Goal: Task Accomplishment & Management: Complete application form

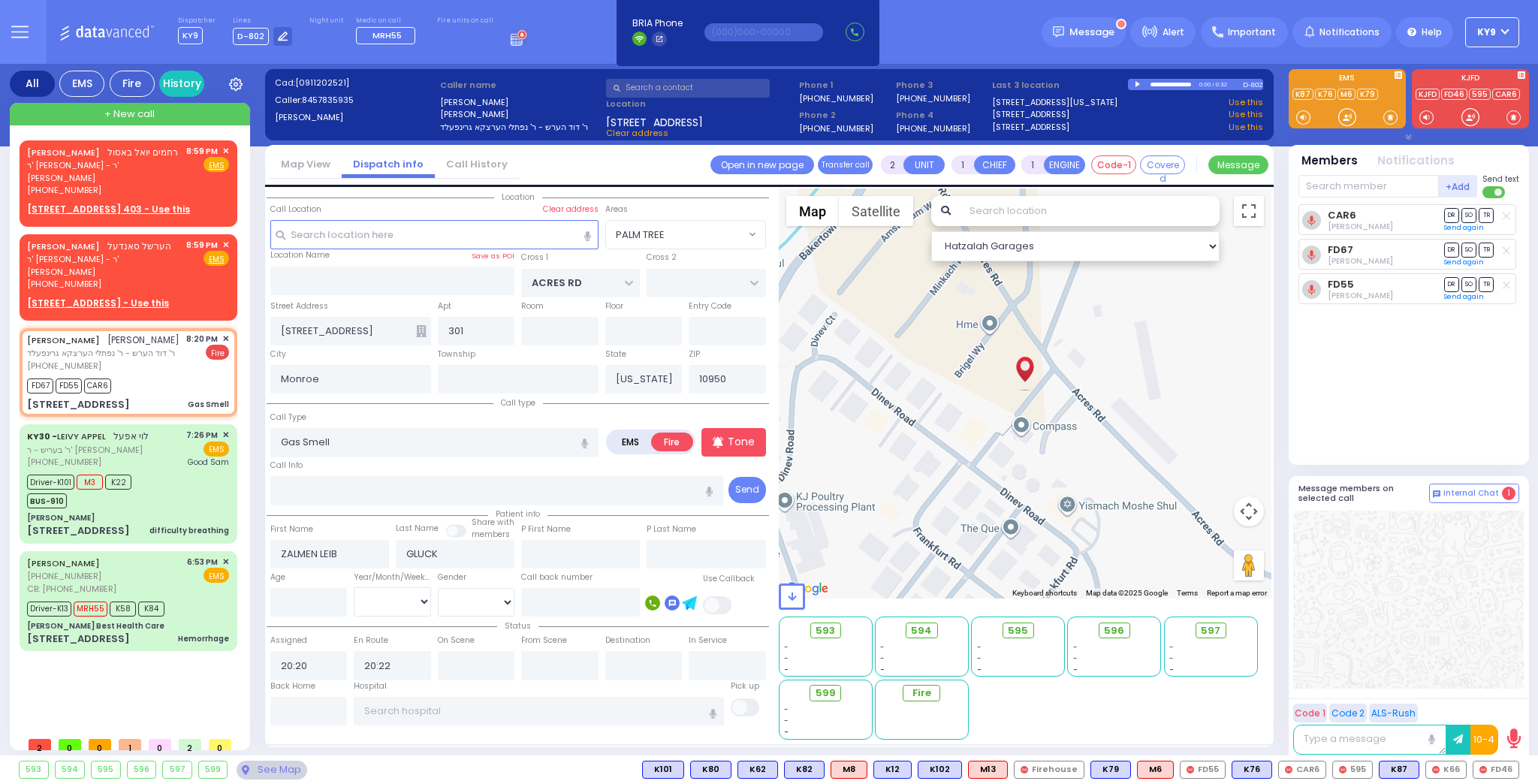
select select "PALM TREE"
select select
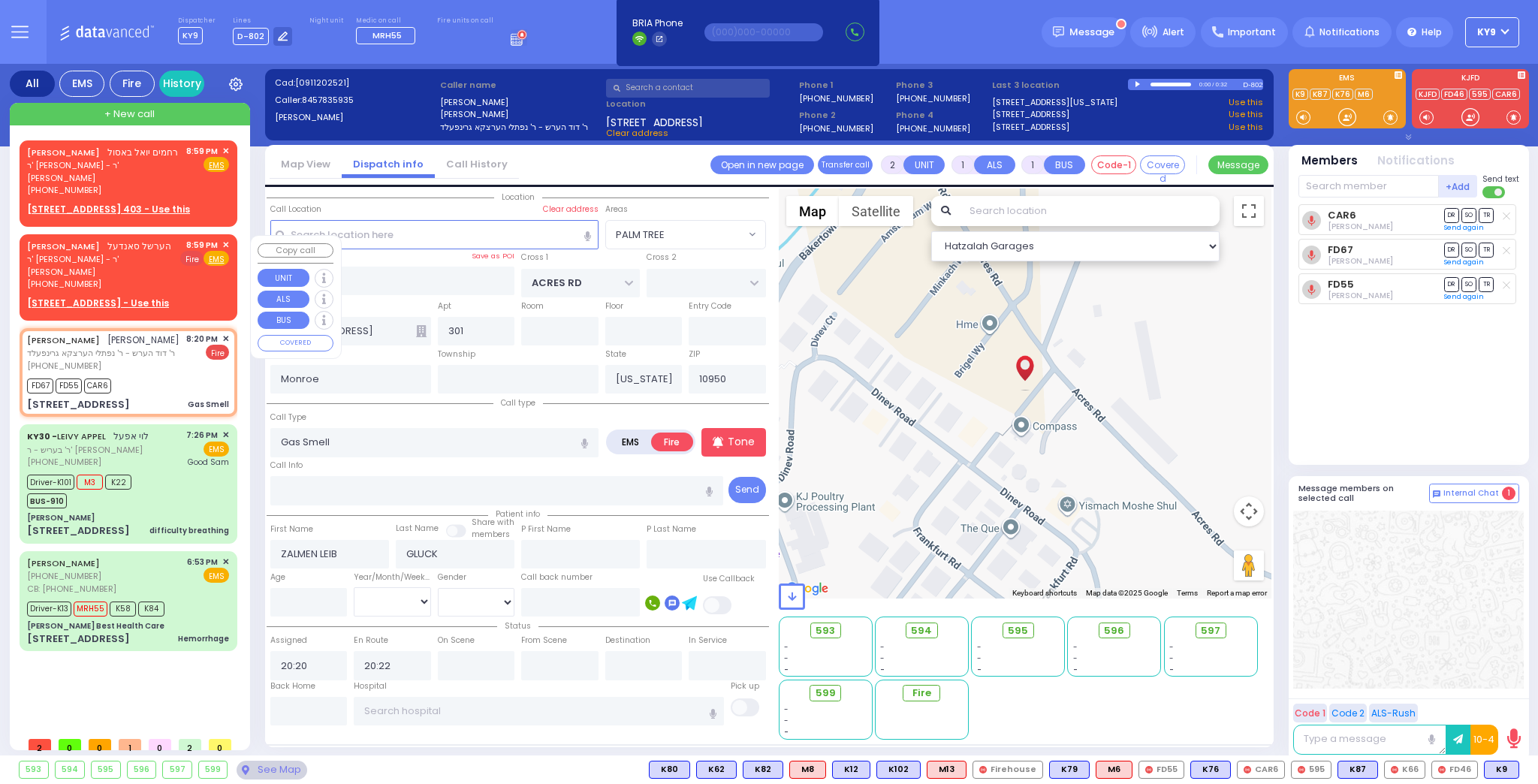
click at [187, 261] on span "Fire" at bounding box center [192, 258] width 23 height 15
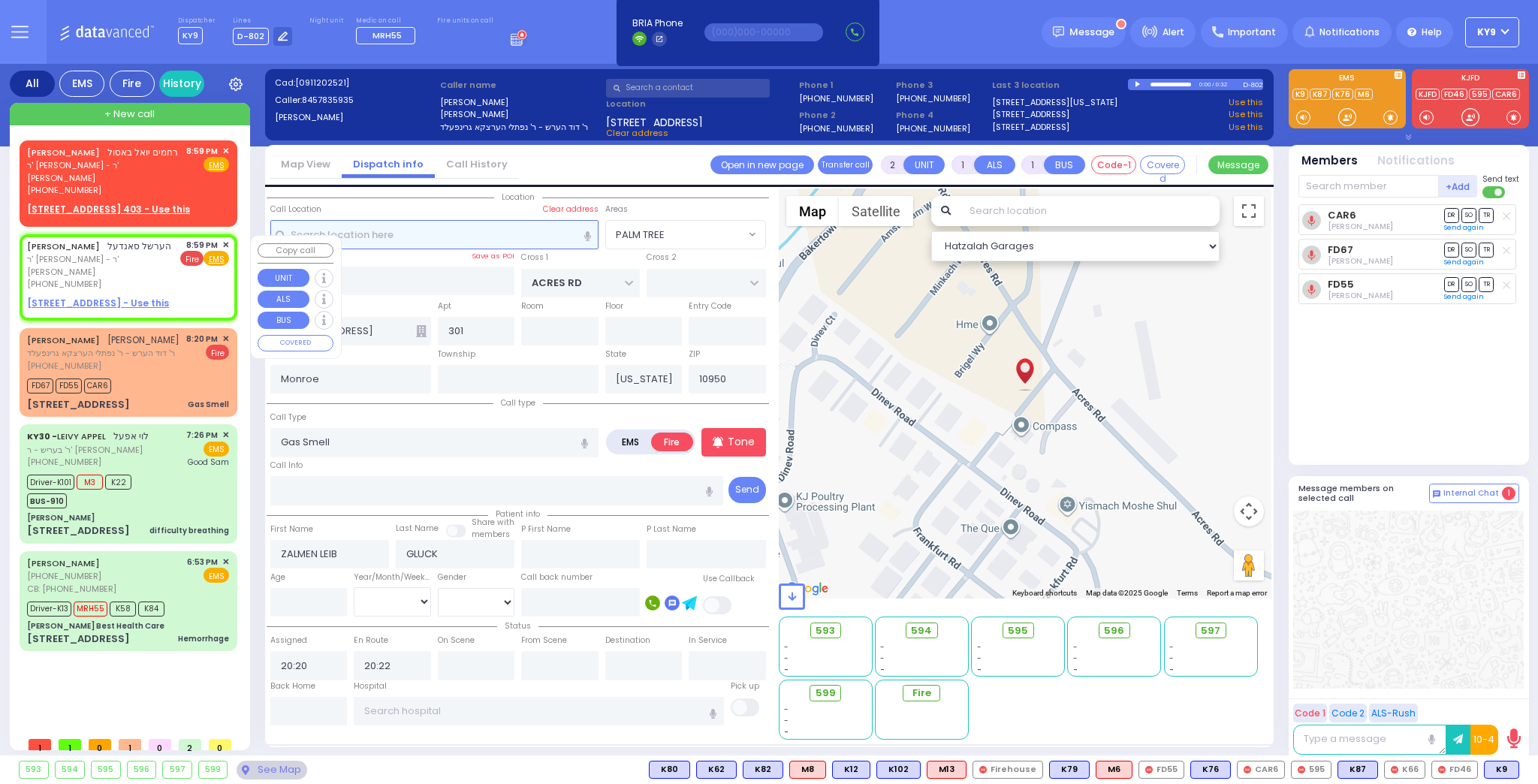
select select
radio input "true"
type input "[PERSON_NAME]"
select select
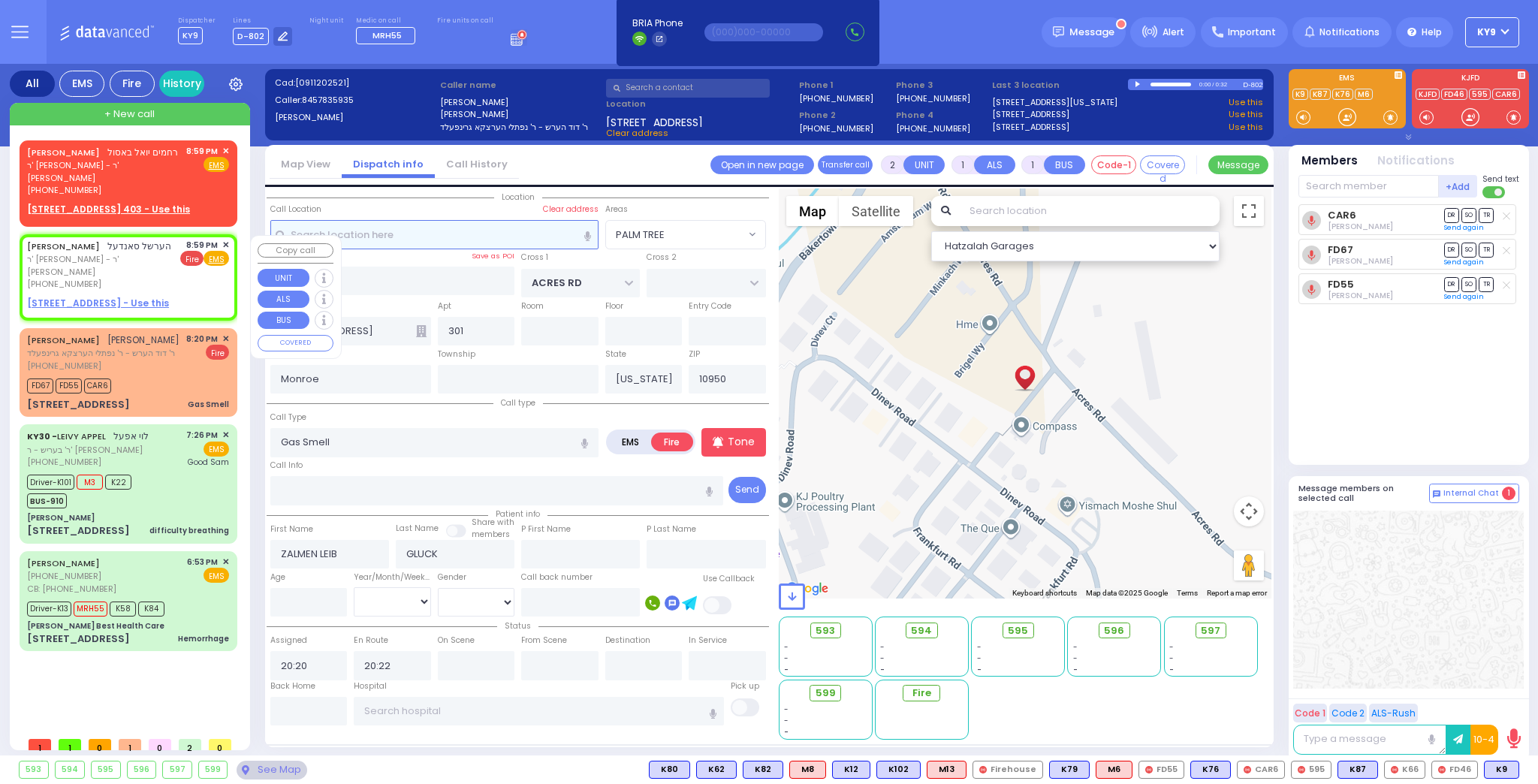
type input "20:59"
select select "Hatzalah Garages"
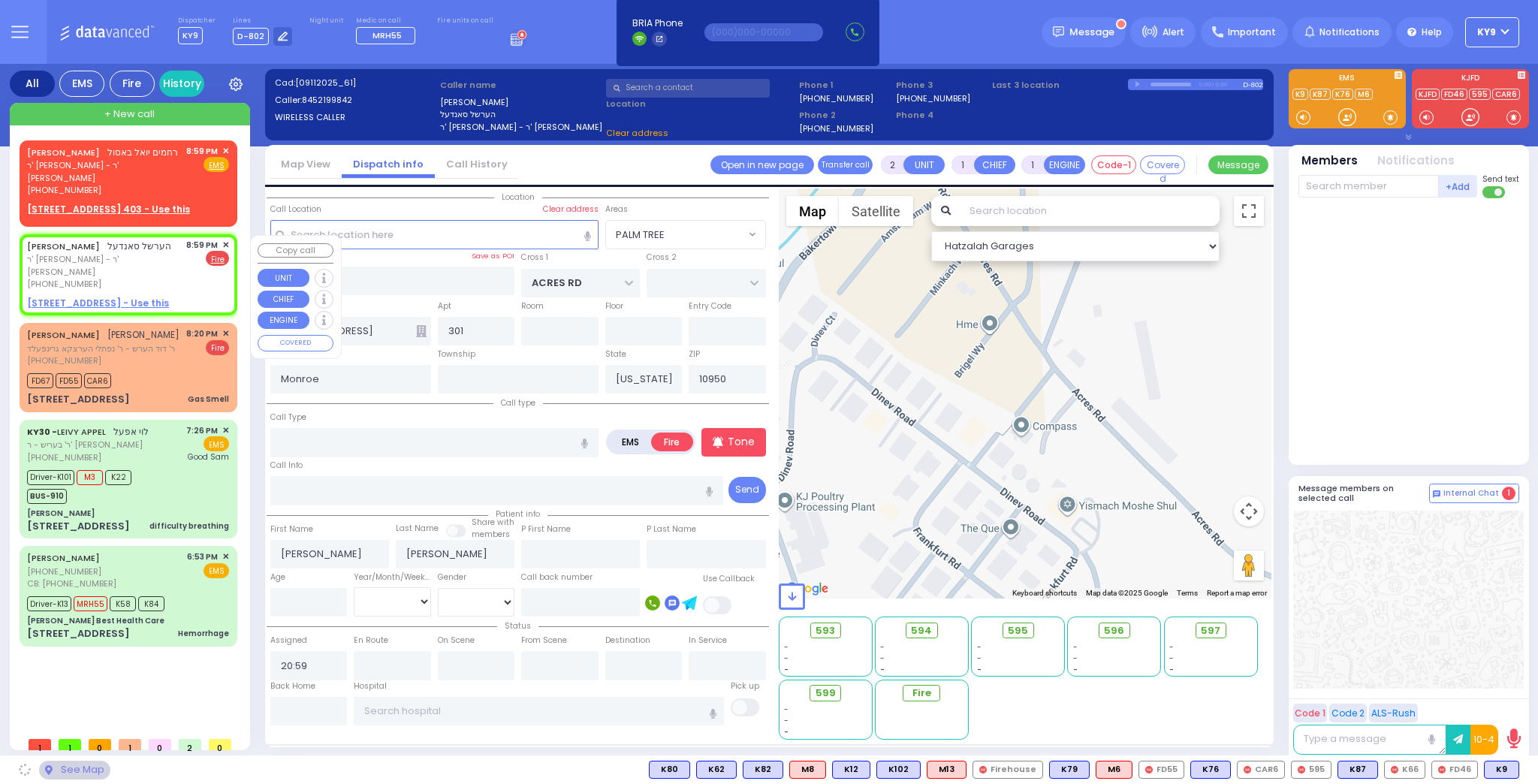
click at [138, 297] on u "[STREET_ADDRESS] - Use this" at bounding box center [98, 303] width 142 height 13
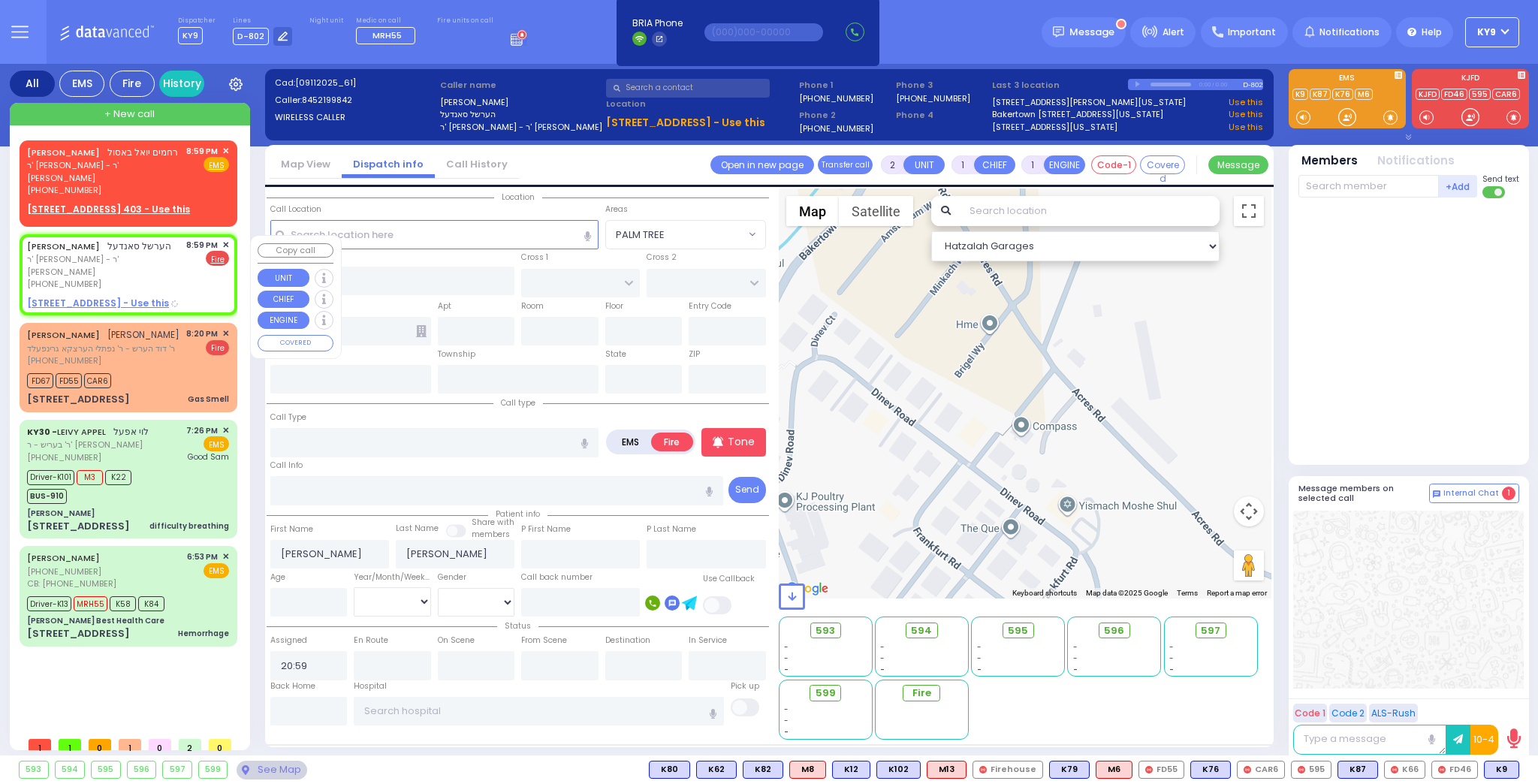
select select
radio input "true"
select select
select select "Hatzalah Garages"
select select
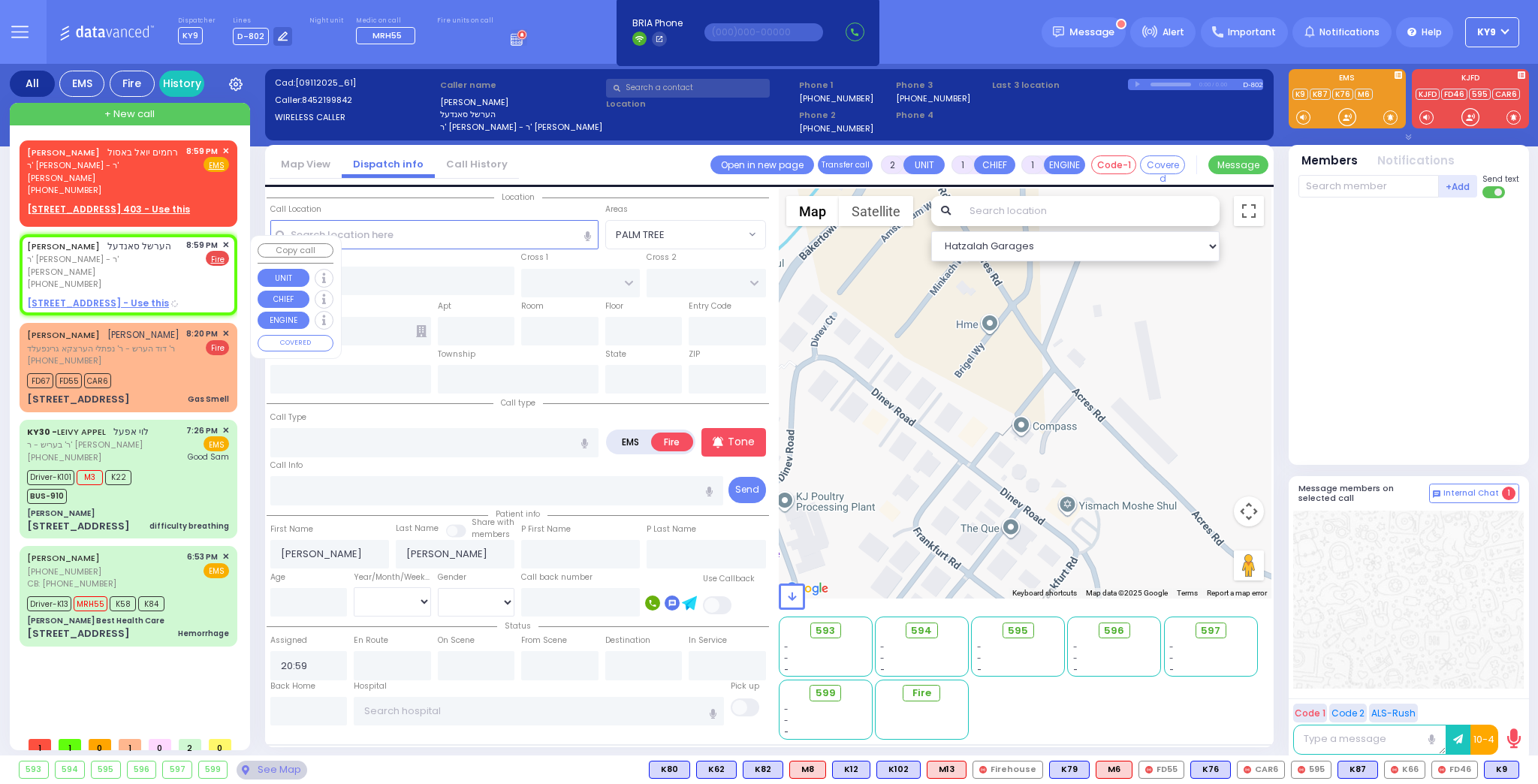
radio input "true"
select select
select select "Hatzalah Garages"
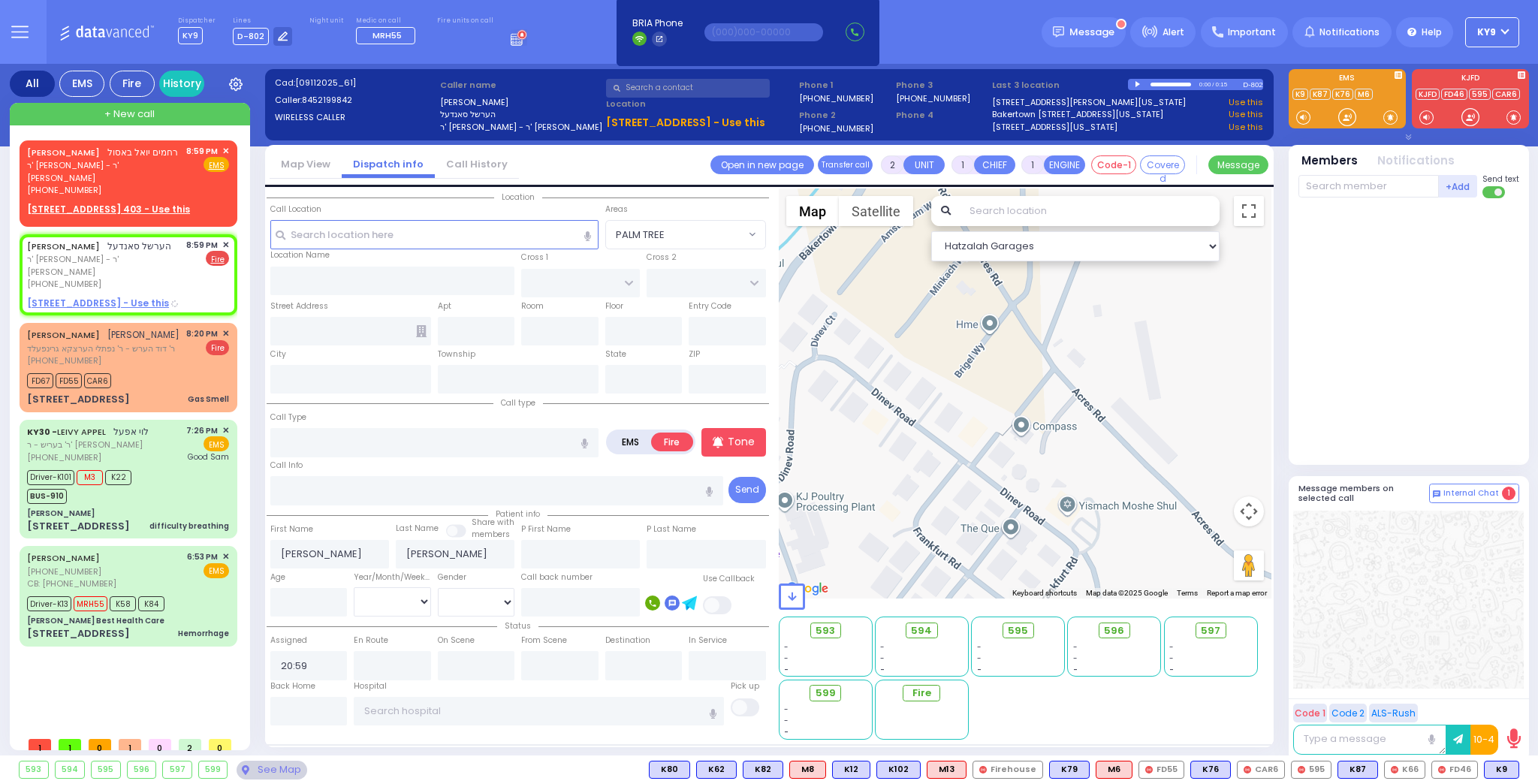
select select
radio input "true"
select select
select select "Hatzalah Garages"
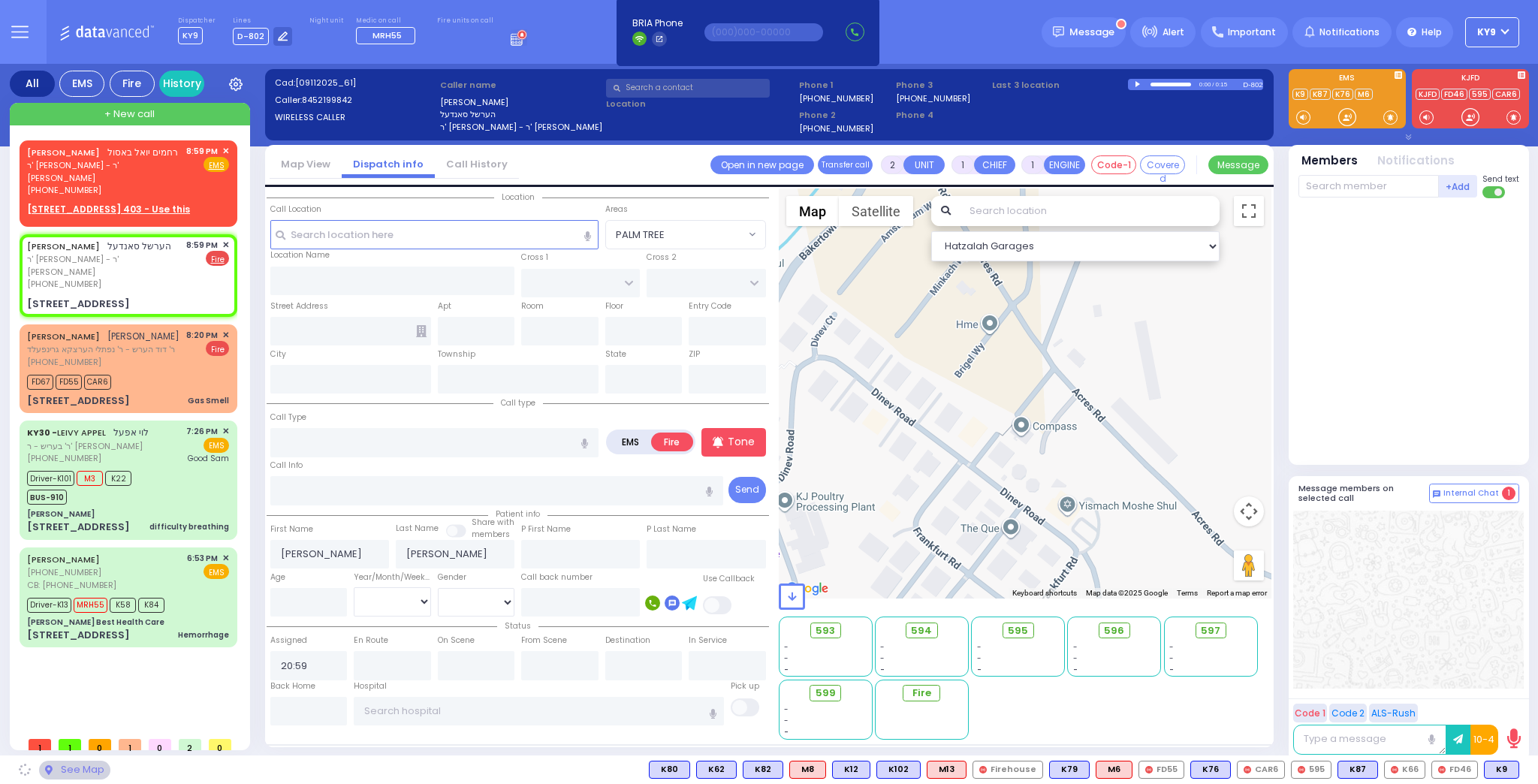
type input "CHUST RD"
type input "[GEOGRAPHIC_DATA]"
type input "[STREET_ADDRESS]"
type input "206"
type input "Monroe"
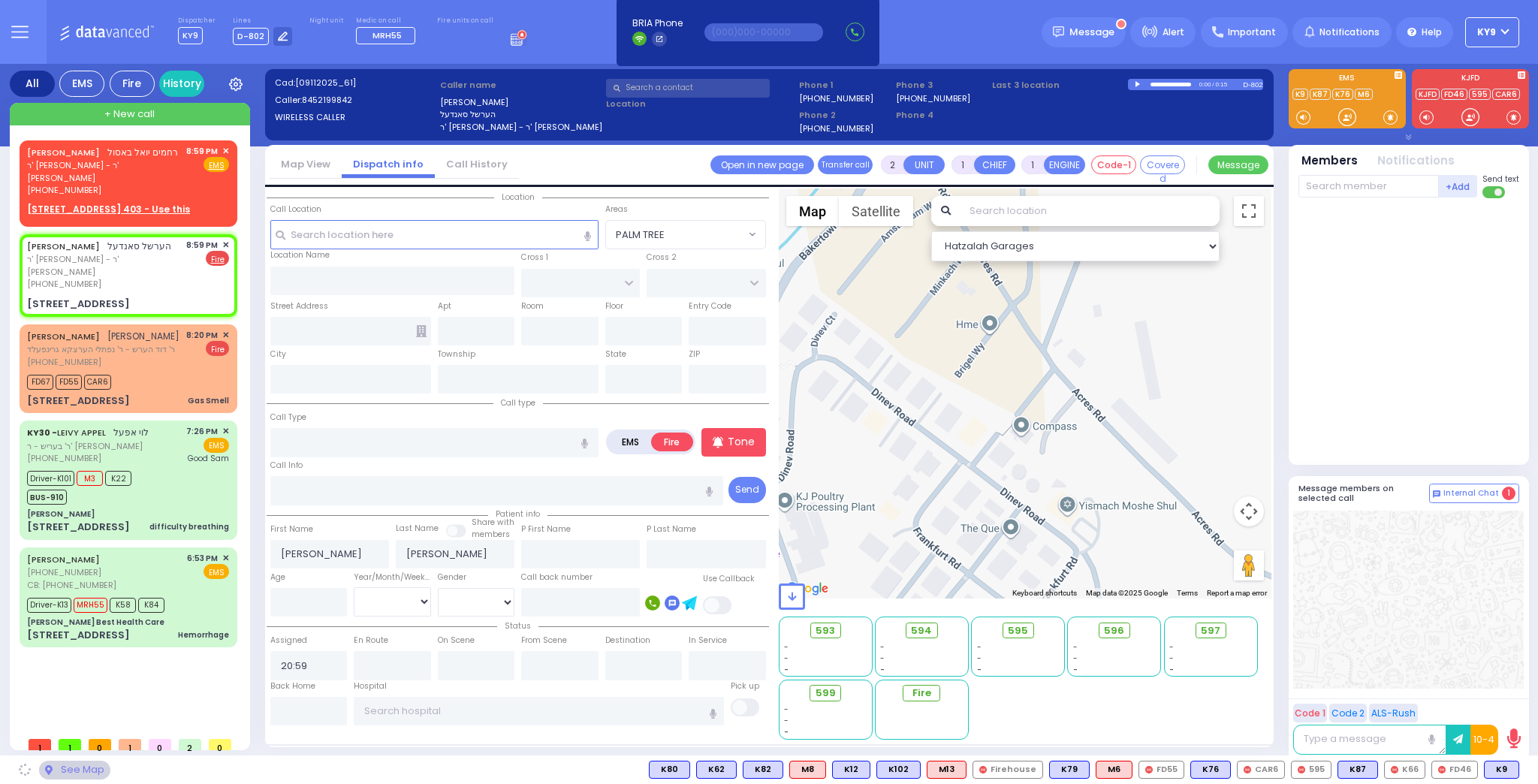
type input "[US_STATE]"
type input "10950"
select select "VYOEL MOSHE"
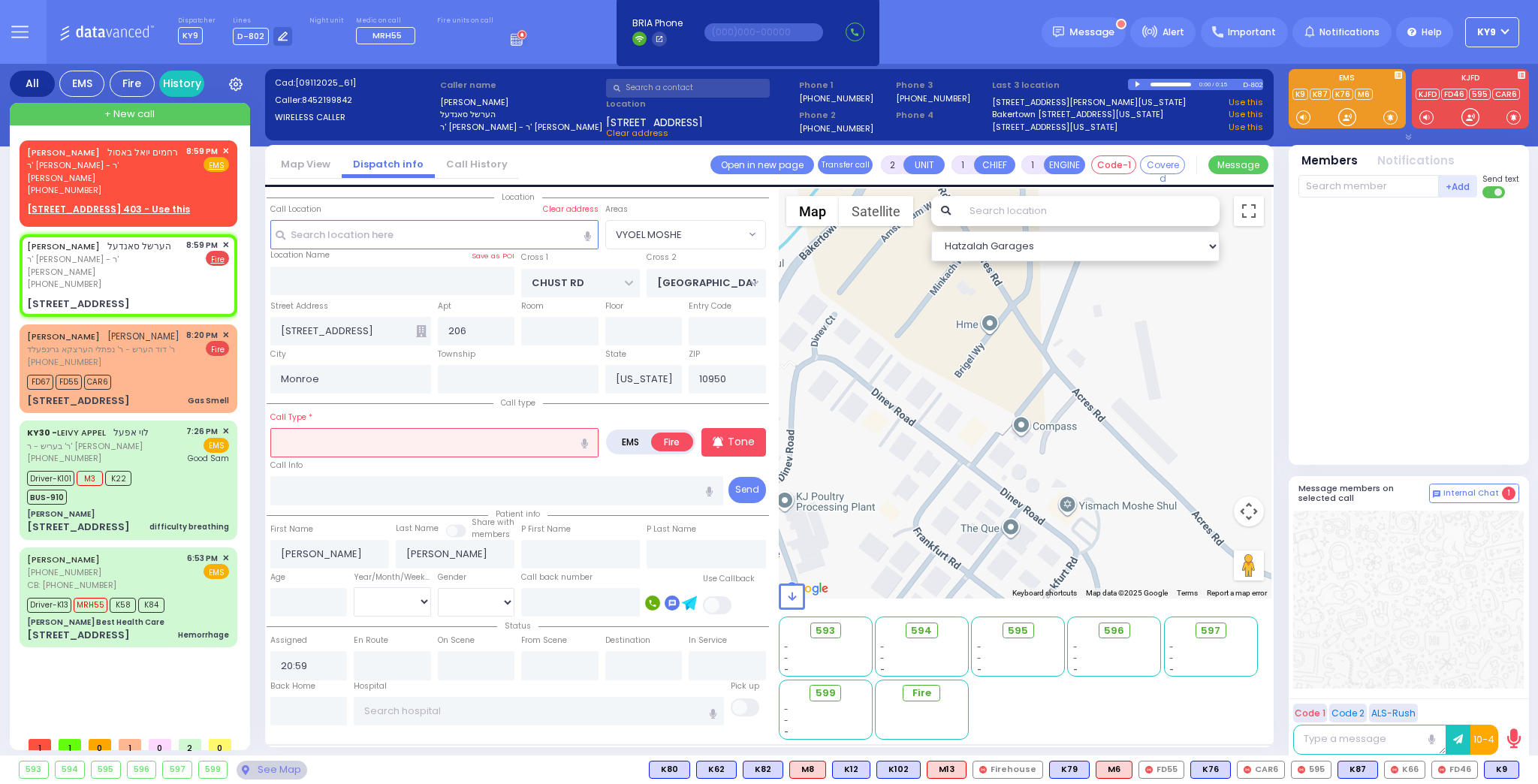
click at [364, 447] on input "text" at bounding box center [435, 442] width 328 height 29
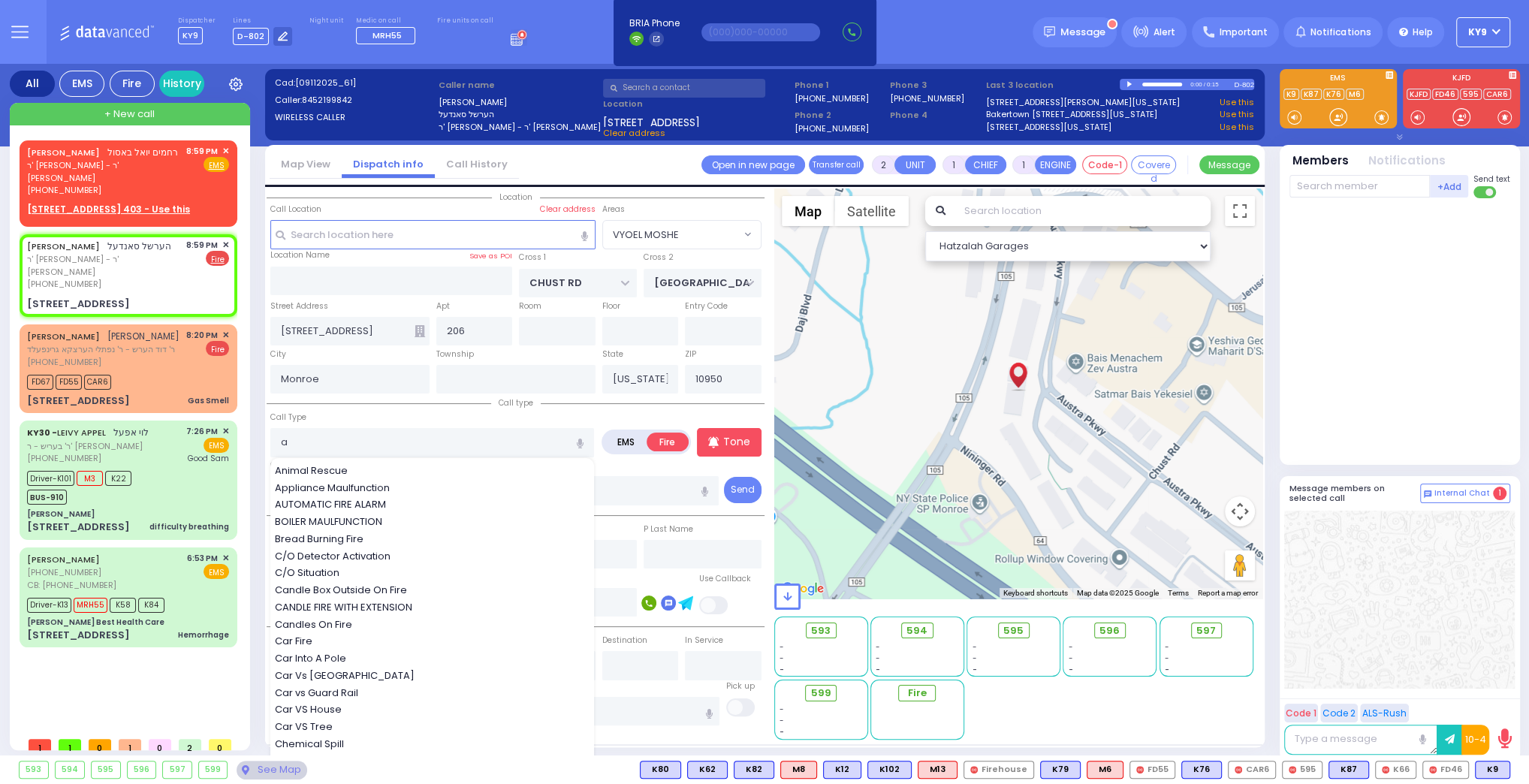
click at [391, 500] on div "AUTOMATIC FIRE ALARM" at bounding box center [433, 504] width 317 height 15
type input "AUTOMATIC FIRE ALARM"
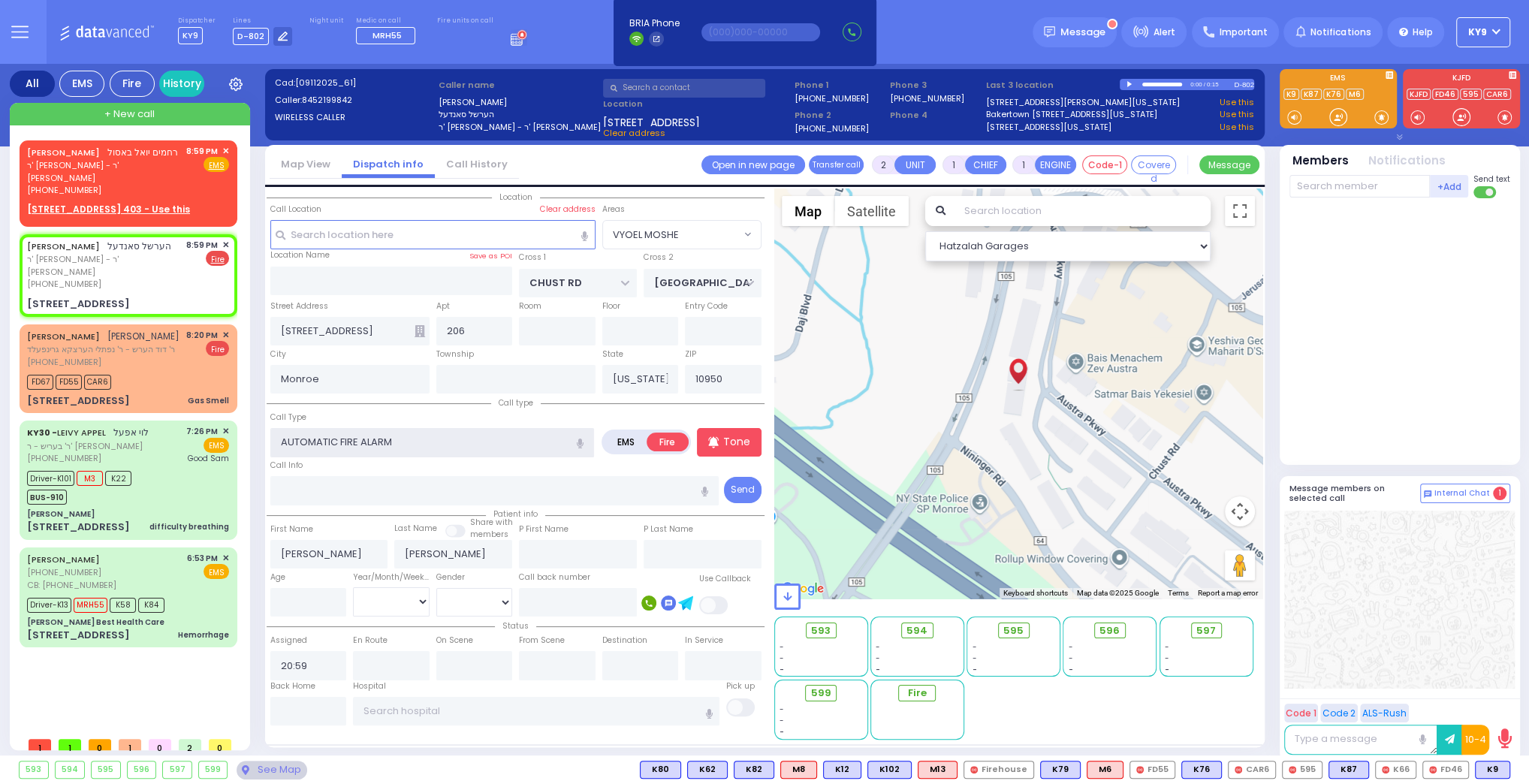
type input "3"
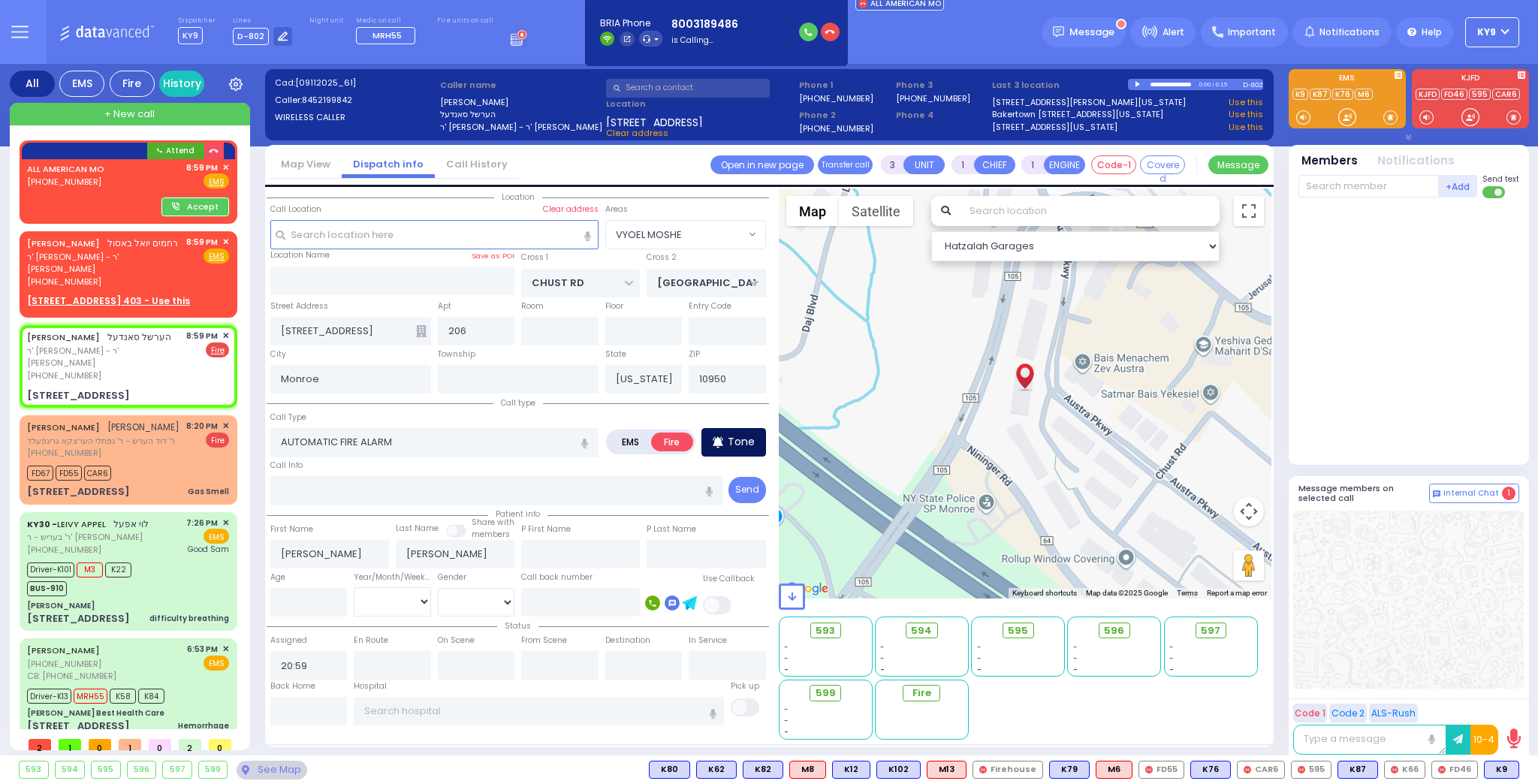
click at [734, 448] on p "Tone" at bounding box center [741, 441] width 27 height 16
select select
radio input "true"
select select
select select "Hatzalah Garages"
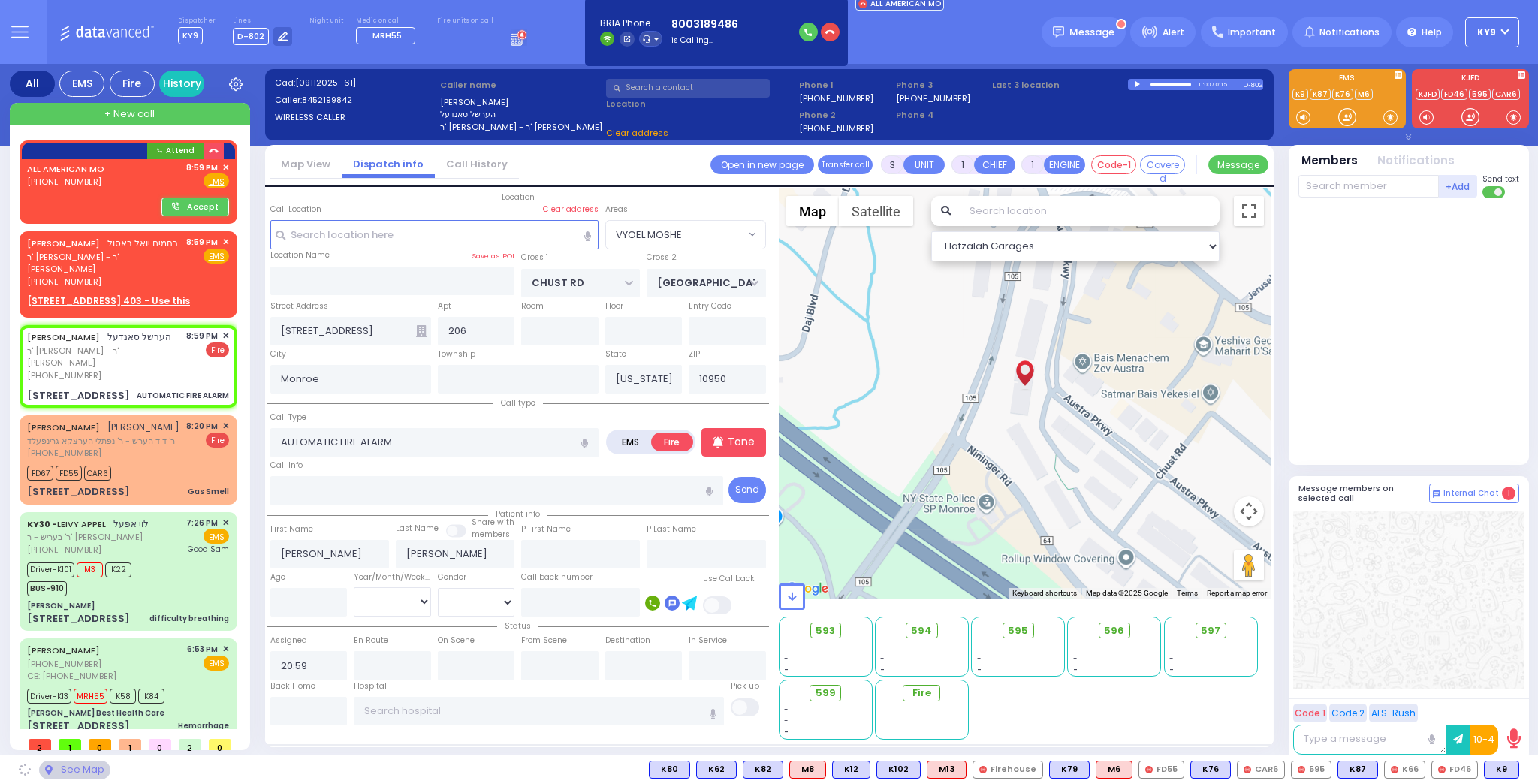
select select "VYOEL MOSHE"
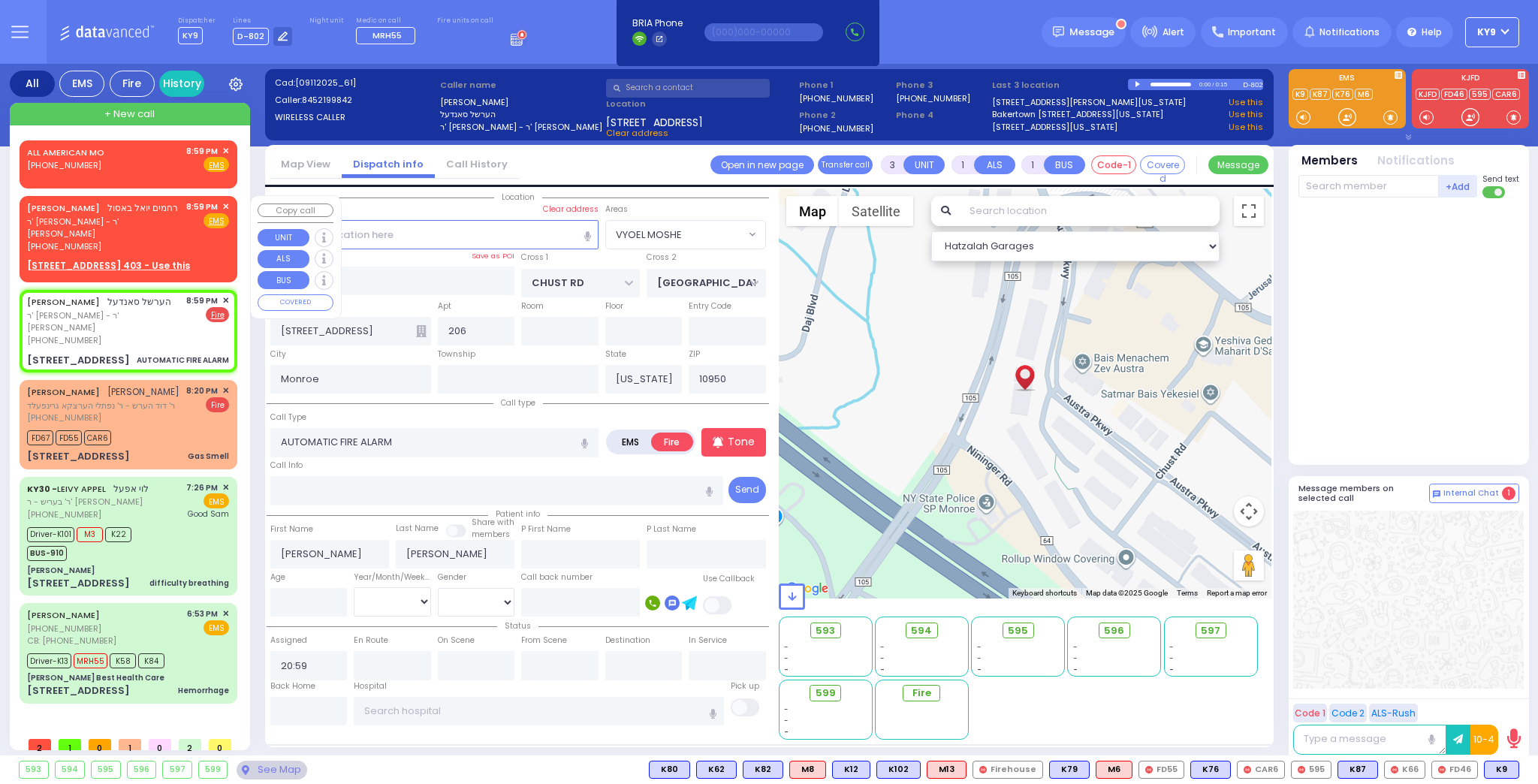
click at [224, 203] on span "✕" at bounding box center [226, 206] width 7 height 13
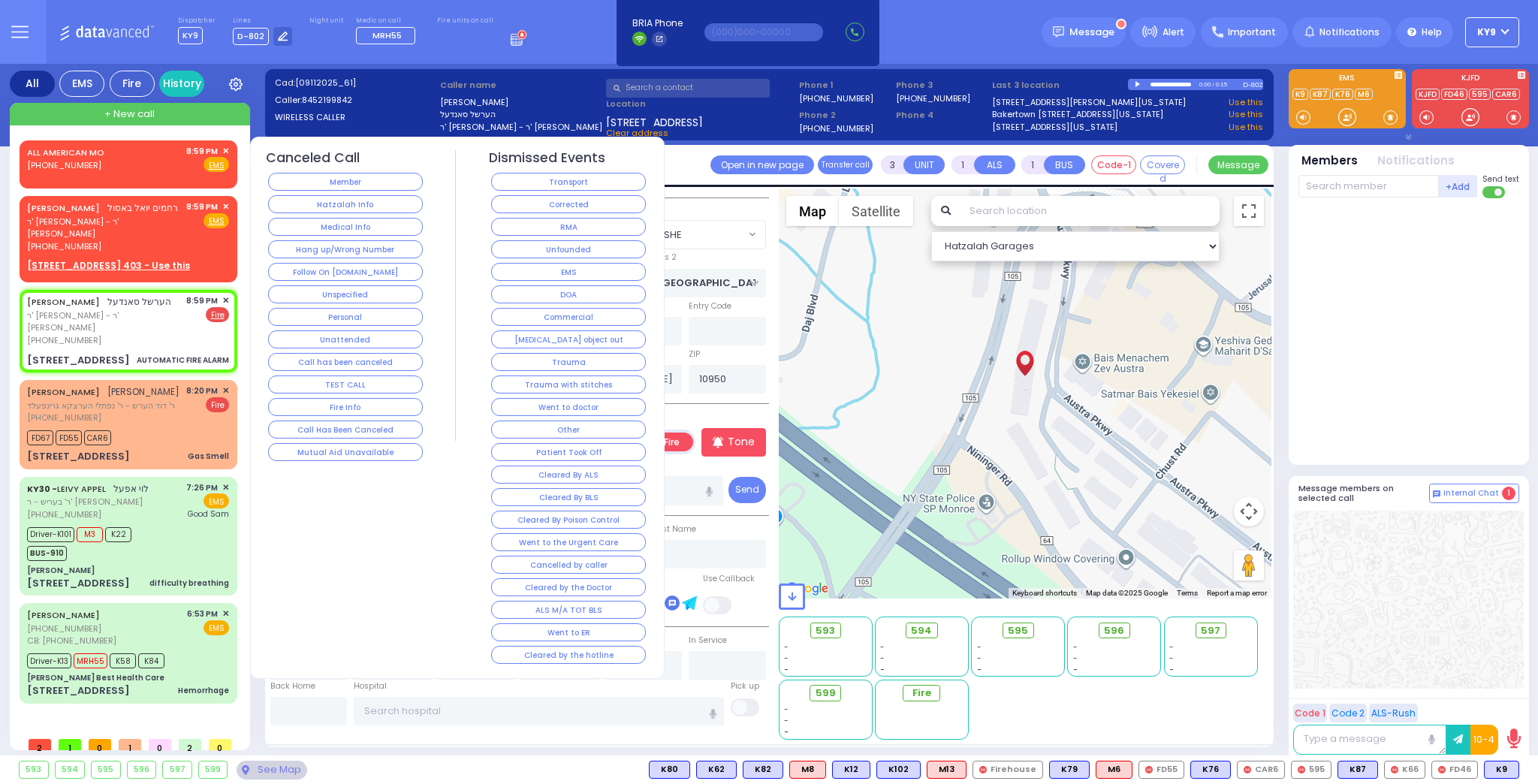
click at [280, 246] on button "Hang up/Wrong Number" at bounding box center [345, 249] width 154 height 18
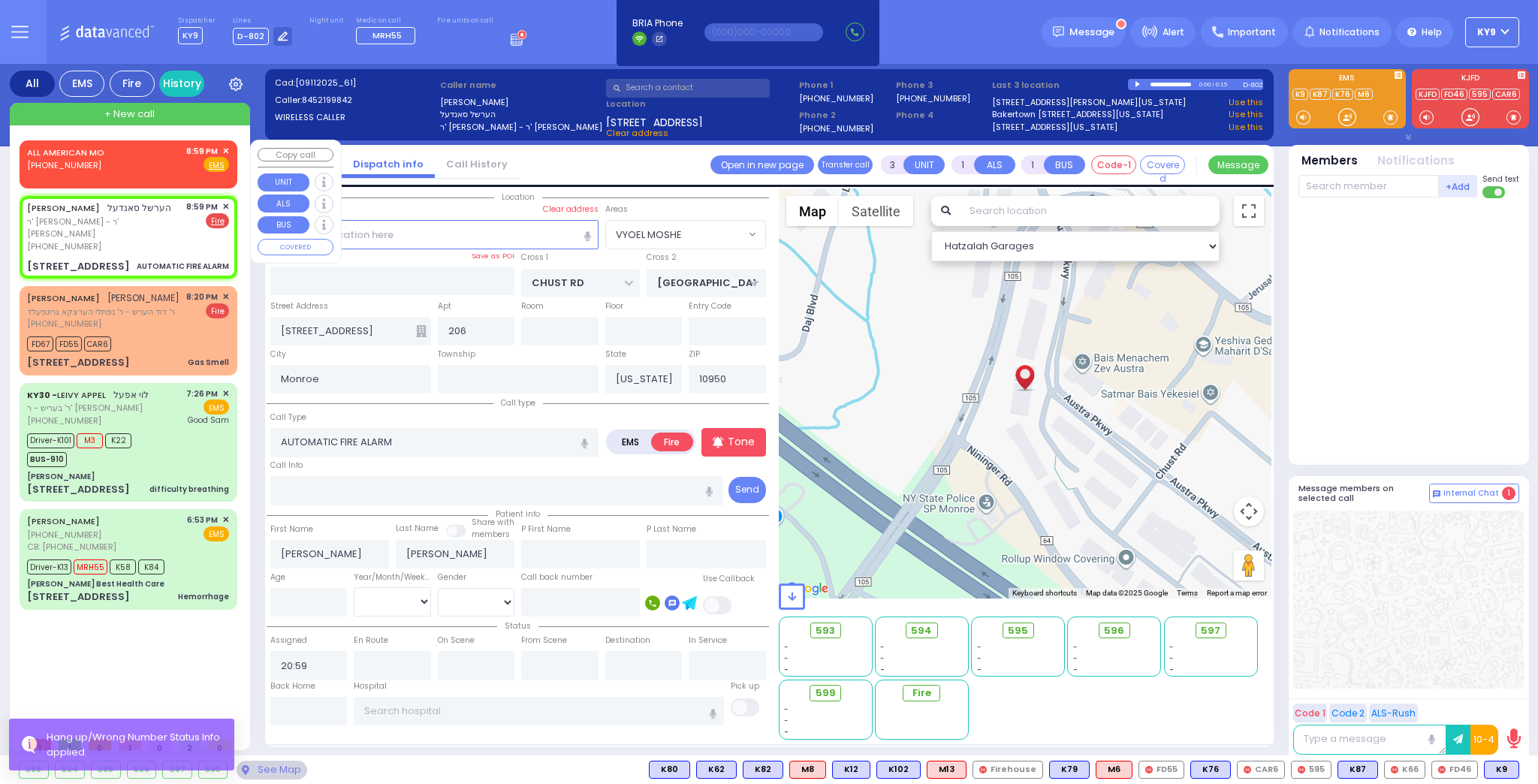
click at [224, 148] on span "✕" at bounding box center [226, 151] width 7 height 13
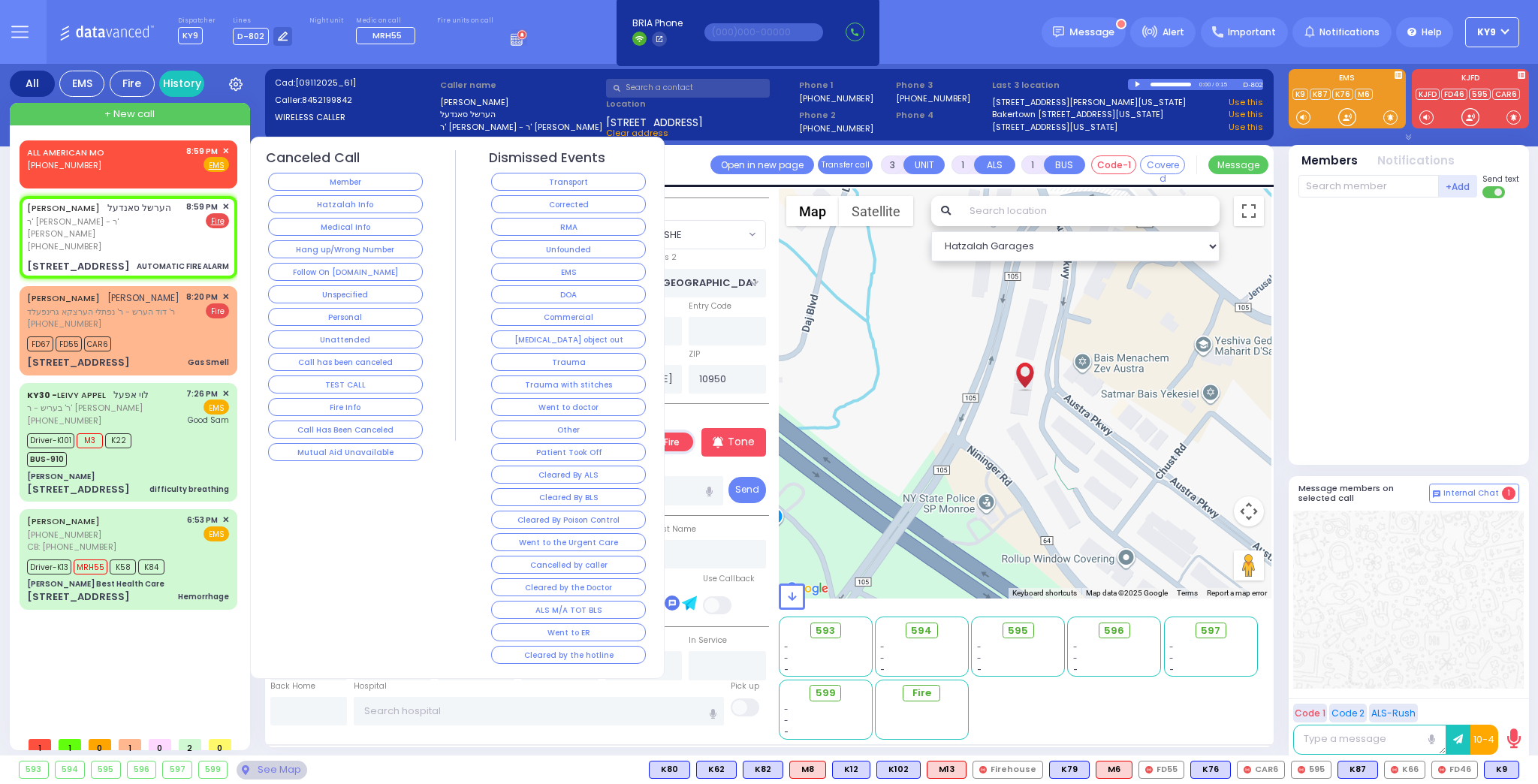
click at [316, 249] on button "Hang up/Wrong Number" at bounding box center [345, 249] width 154 height 18
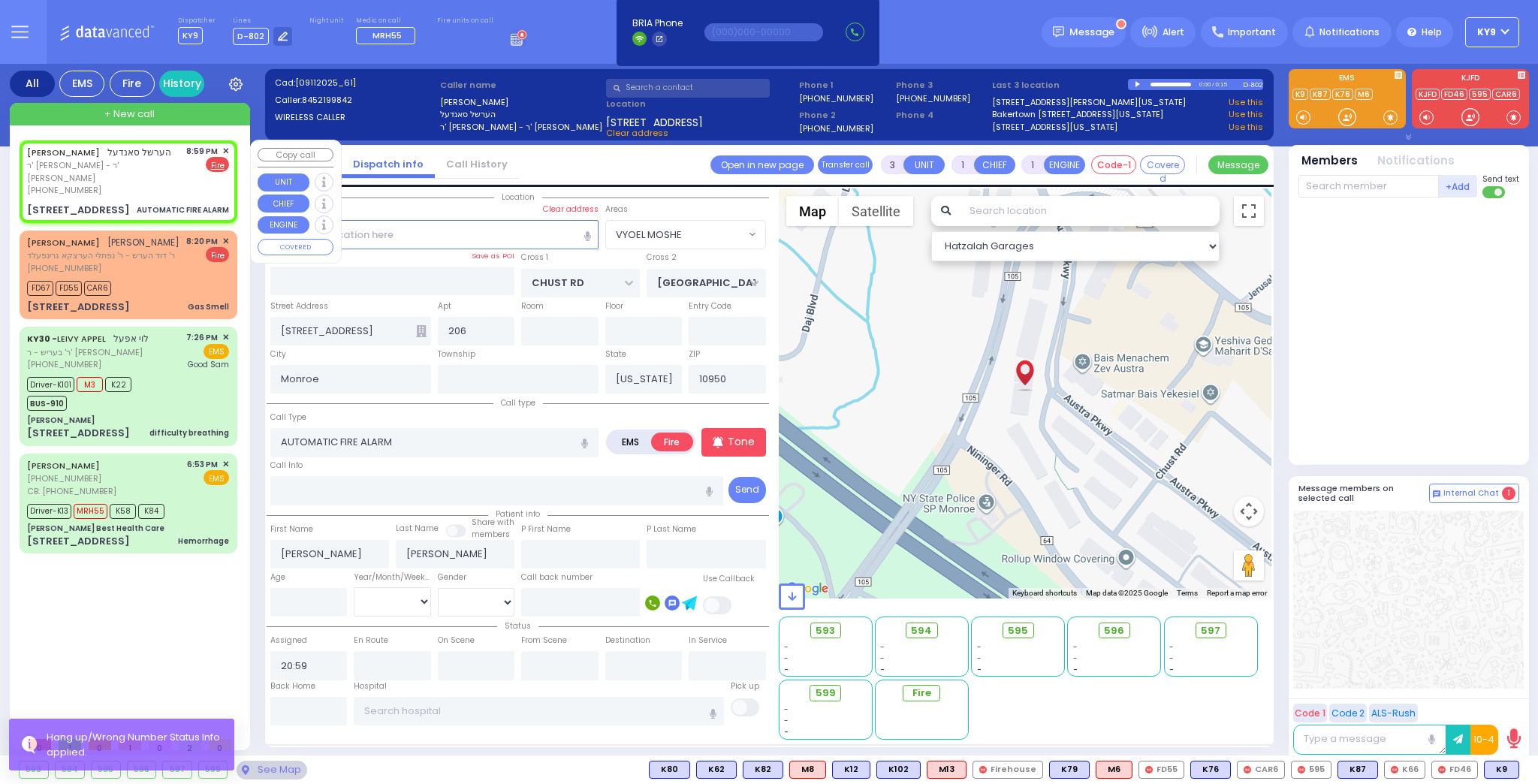
click at [176, 179] on div "HERSHEL SANDEL הערשל סאנדעל ר' אהרן שאול - ר' אלעזר גרובער (845) 219-9842 8:59 …" at bounding box center [128, 171] width 202 height 52
select select
radio input "true"
select select
select select "Hatzalah Garages"
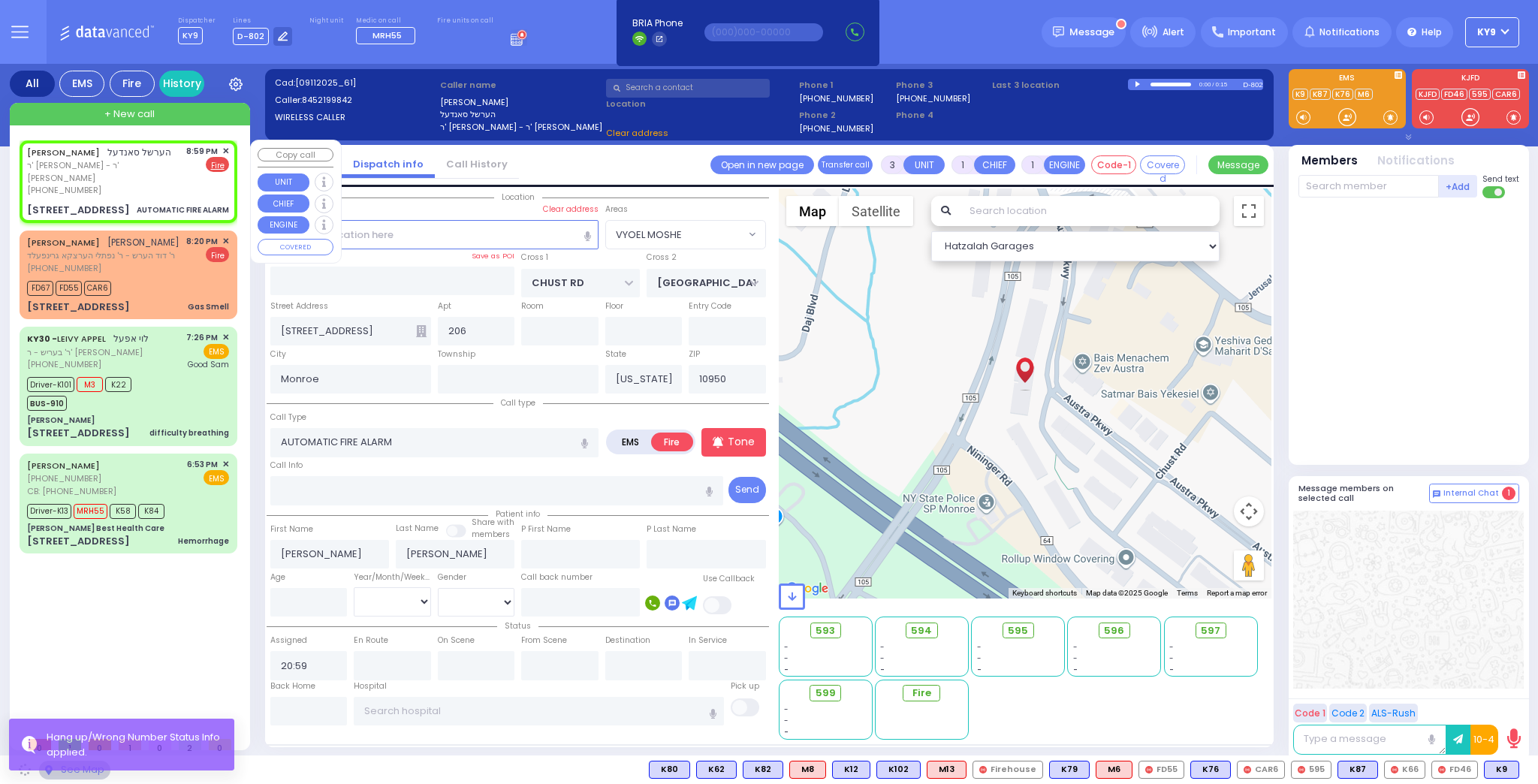
select select "VYOEL MOSHE"
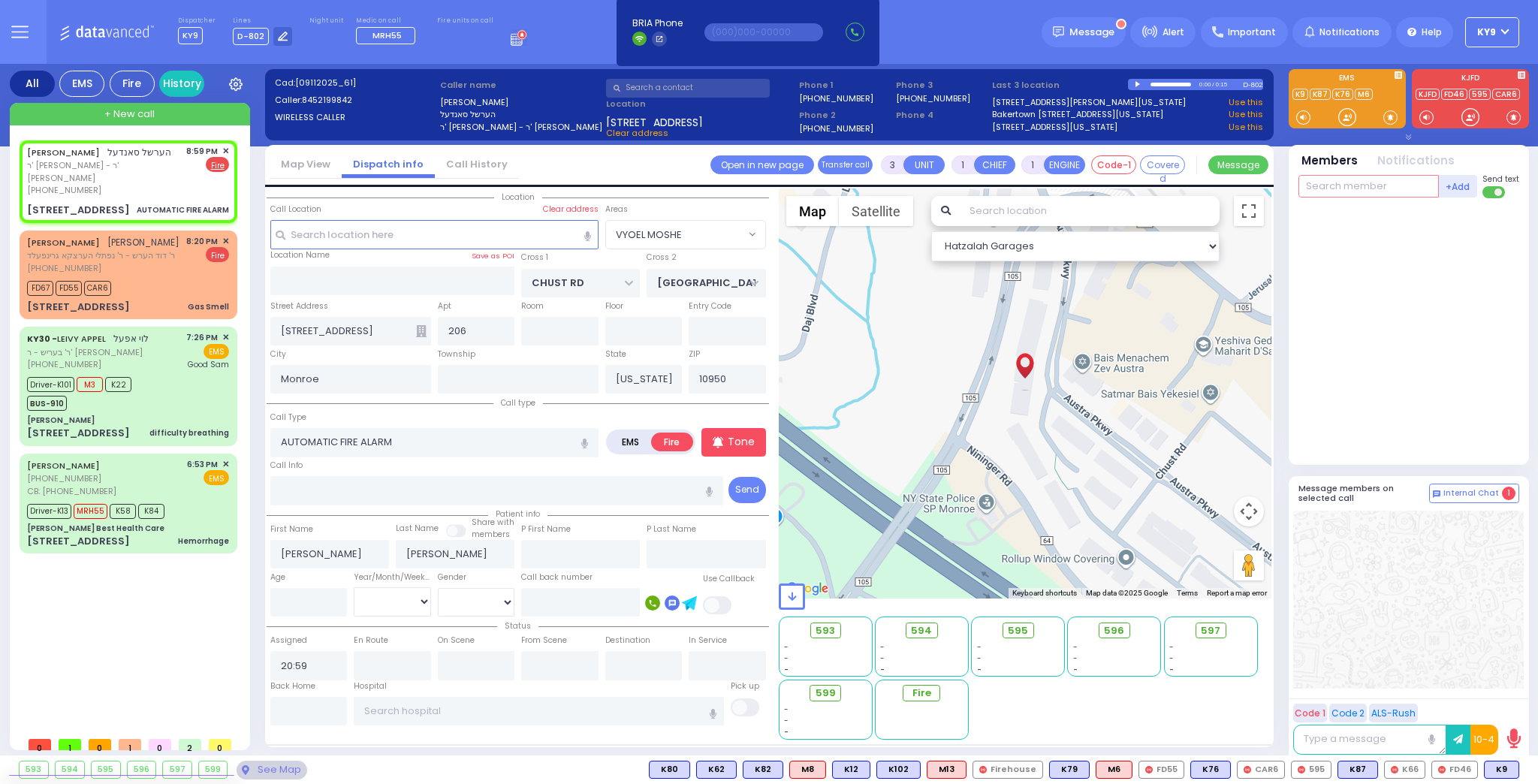
click at [1375, 181] on input "text" at bounding box center [1369, 186] width 141 height 23
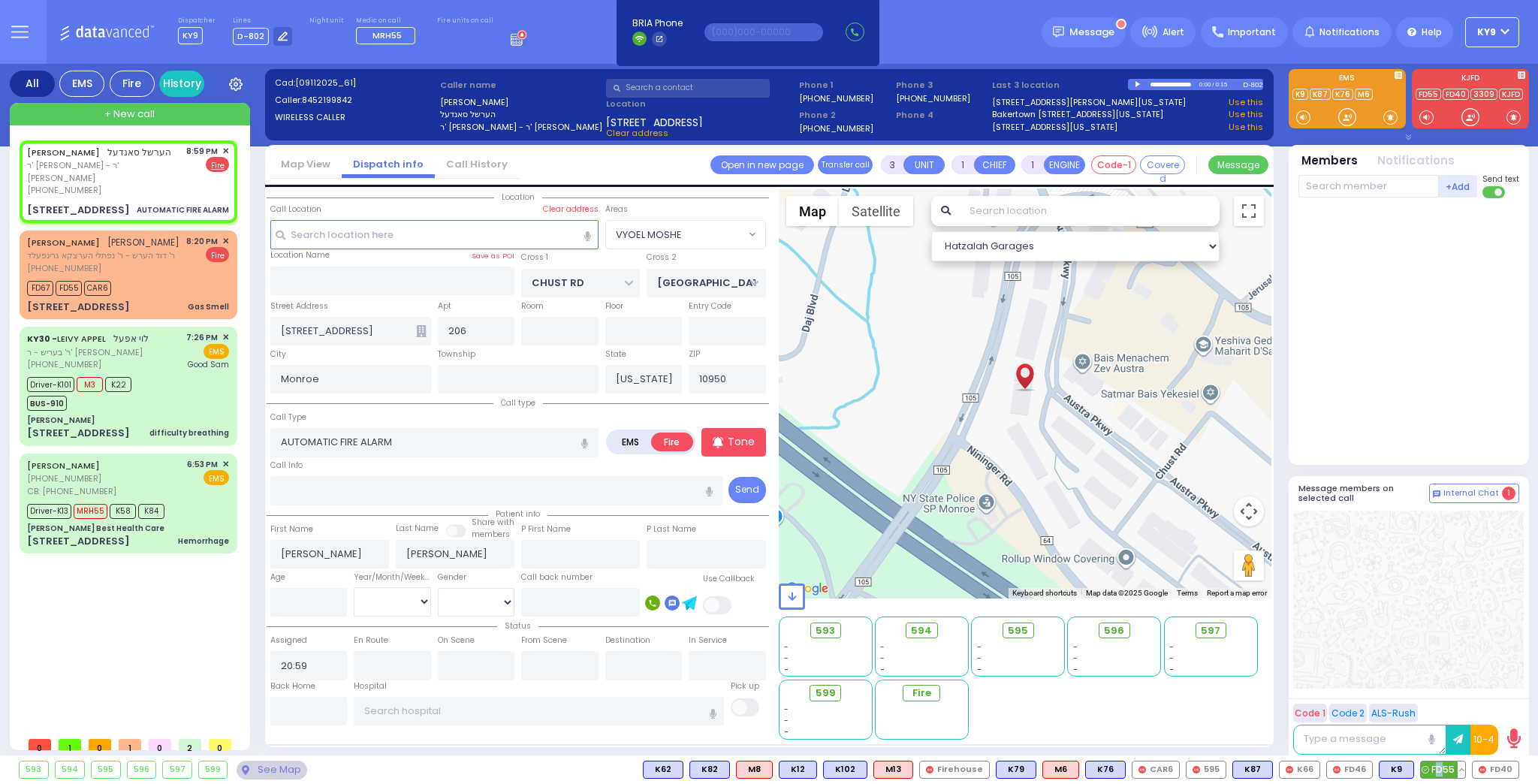
click at [1440, 770] on span "FD55" at bounding box center [1443, 769] width 44 height 16
click at [1498, 765] on span "FD40" at bounding box center [1495, 769] width 46 height 16
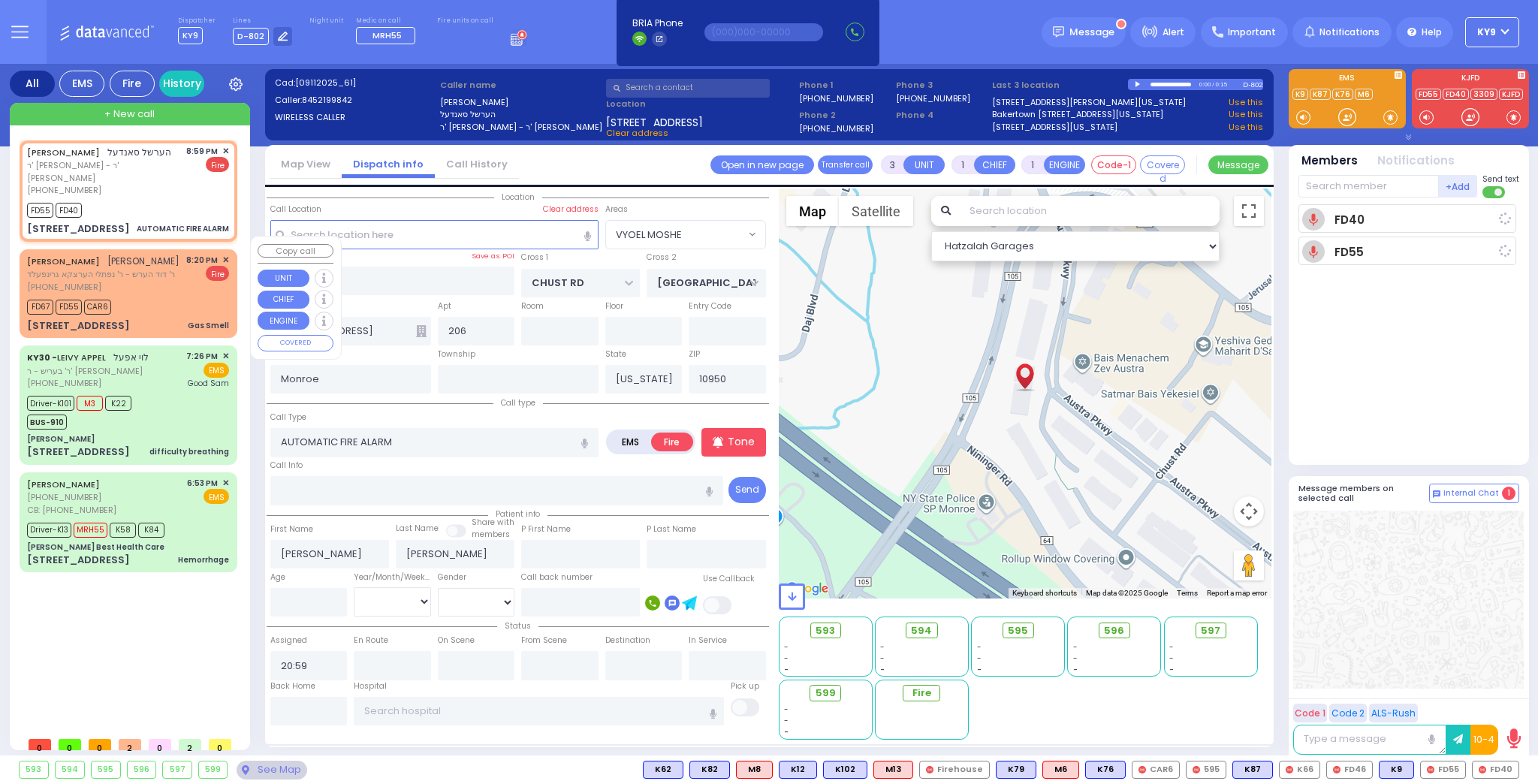
select select
radio input "true"
select select
type input "21:00"
select select "Hatzalah Garages"
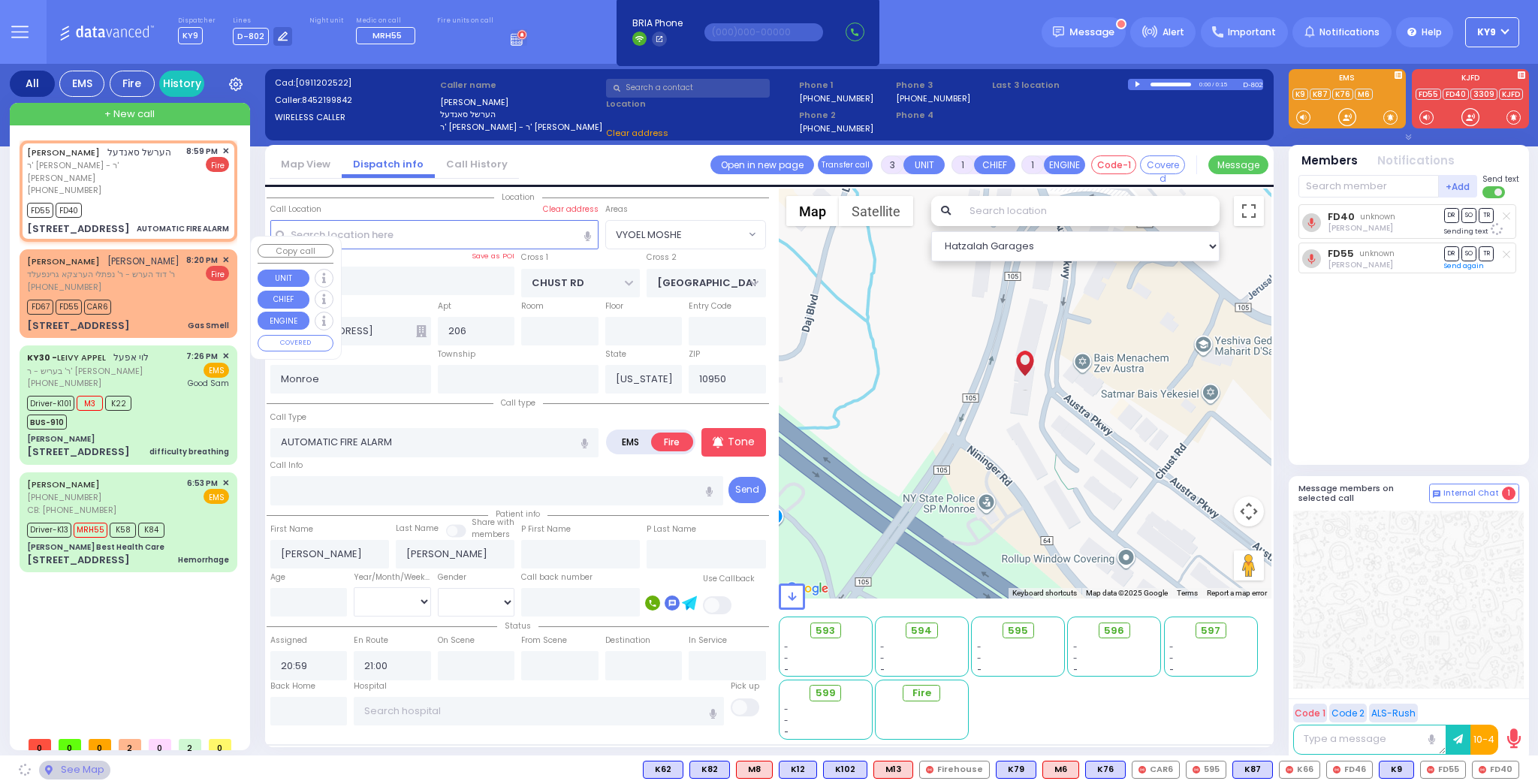
click at [158, 281] on div "(845) 783-5935" at bounding box center [103, 287] width 153 height 13
select select "VYOEL MOSHE"
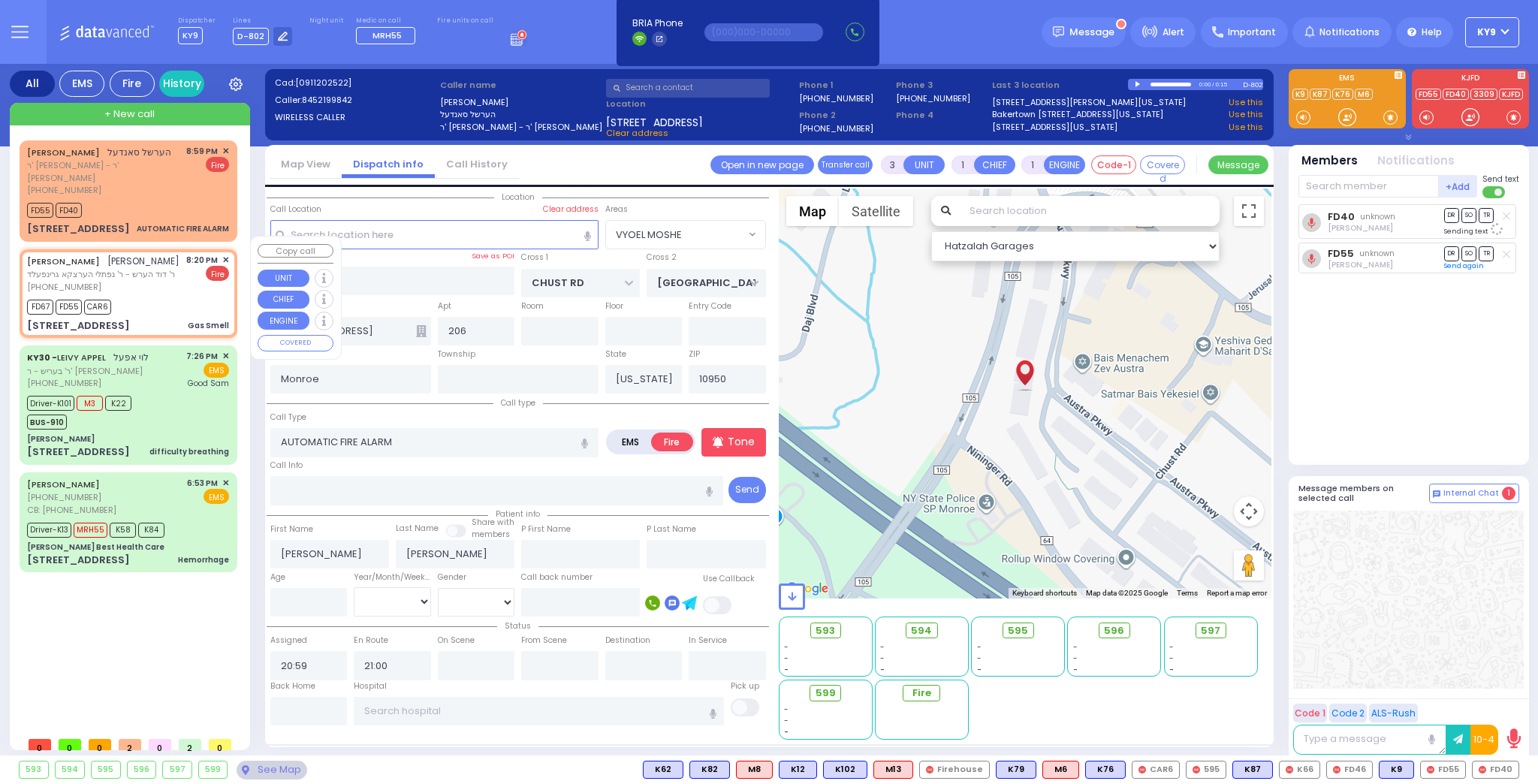
type input "2"
select select
type input "Gas Smell"
radio input "true"
type input "ZALMEN LEIB"
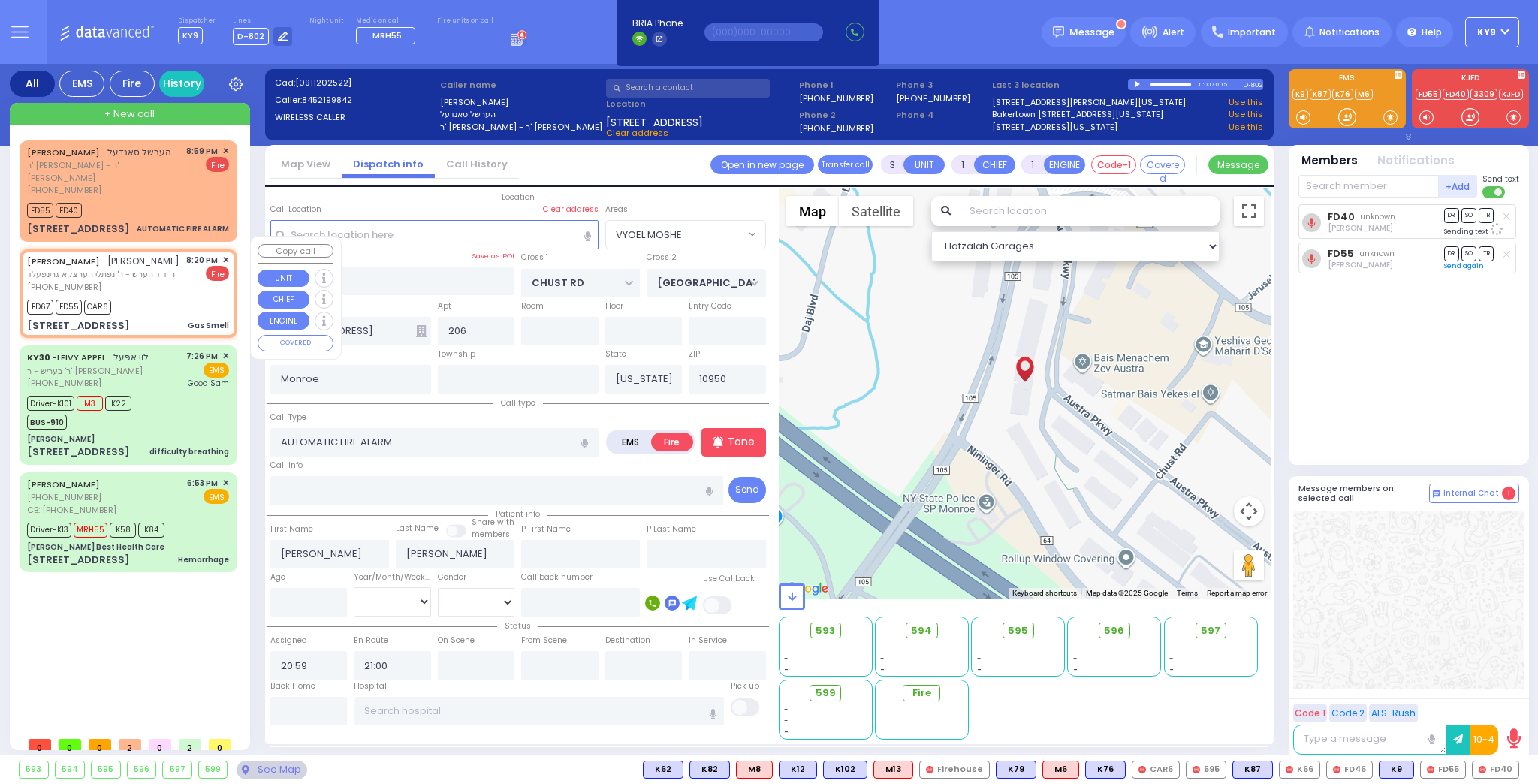
type input "GLUCK"
select select
type input "20:20"
type input "20:22"
type input "ACRES RD"
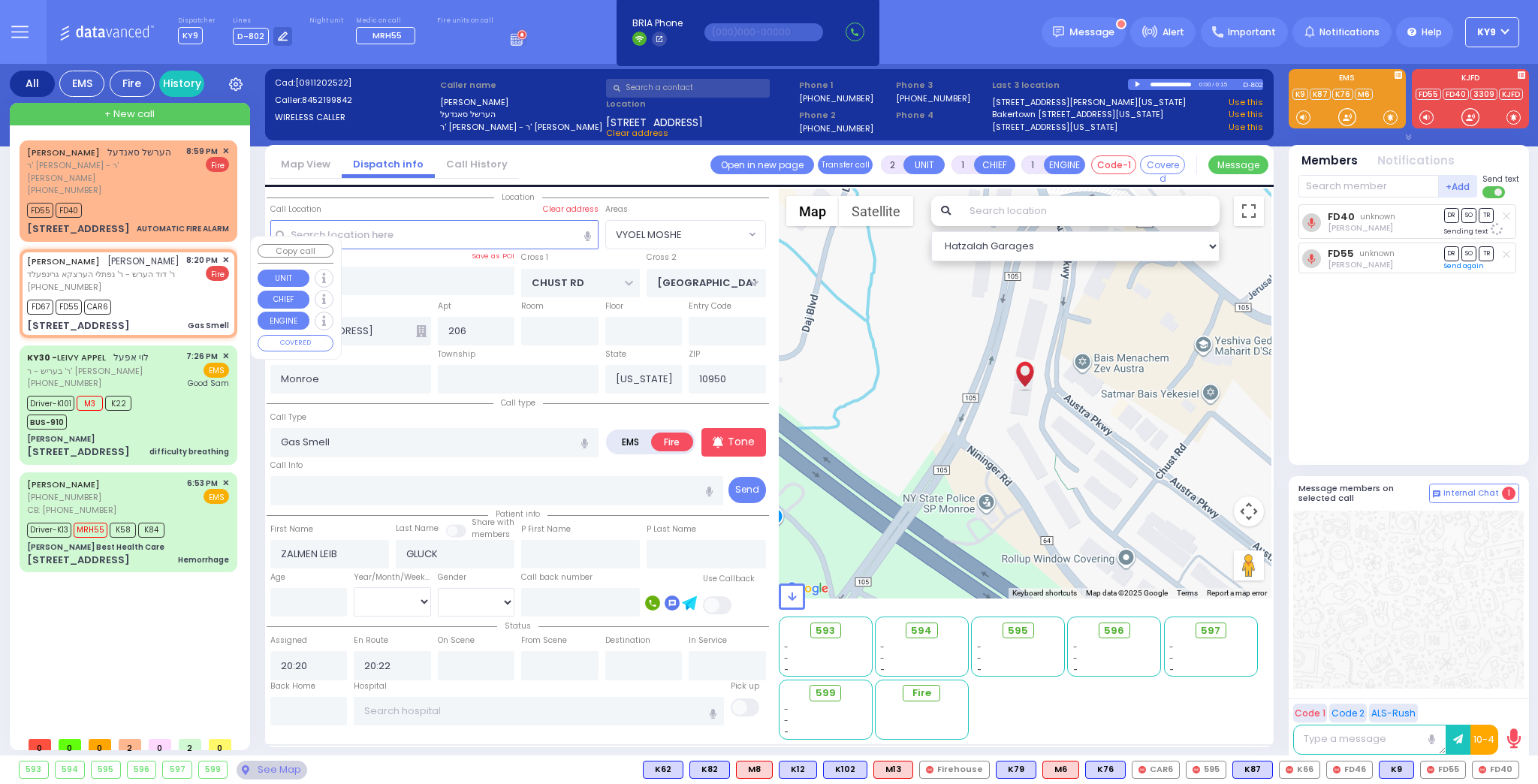
type input "4 TARNIGRAD WAY"
type input "301"
select select "PALM TREE"
select select "Hatzalah Garages"
select select
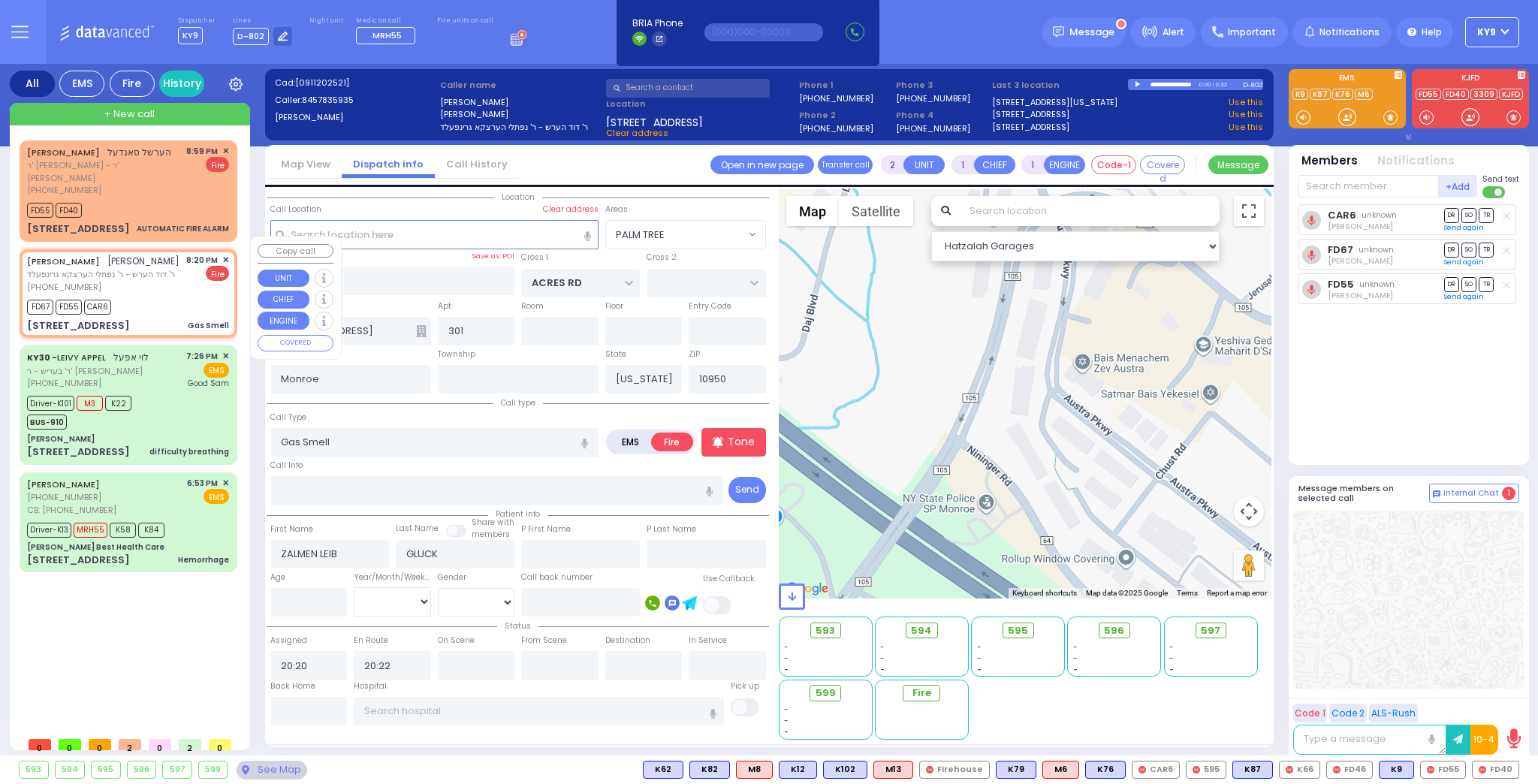
radio input "true"
select select
select select "Hatzalah Garages"
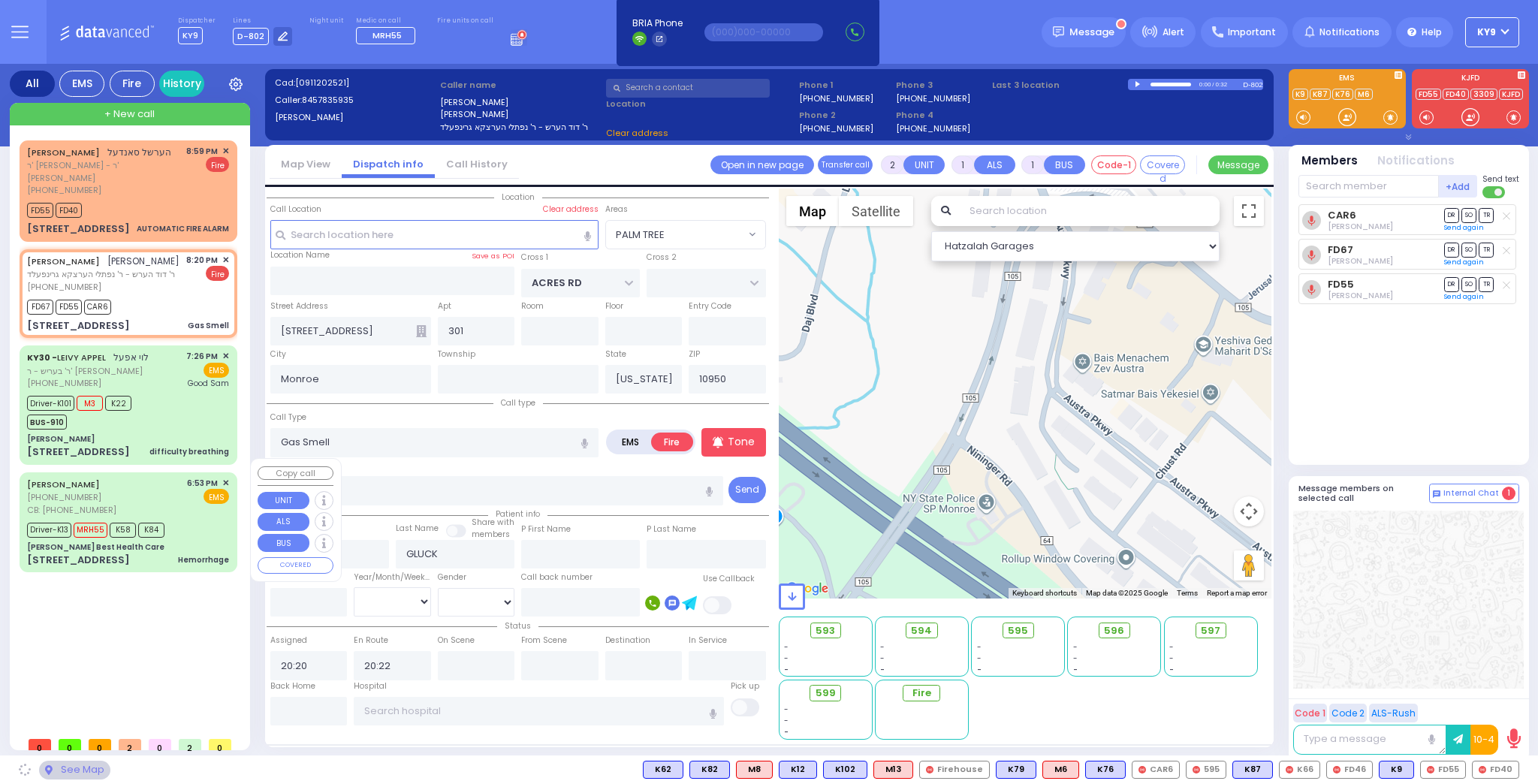
select select "PALM TREE"
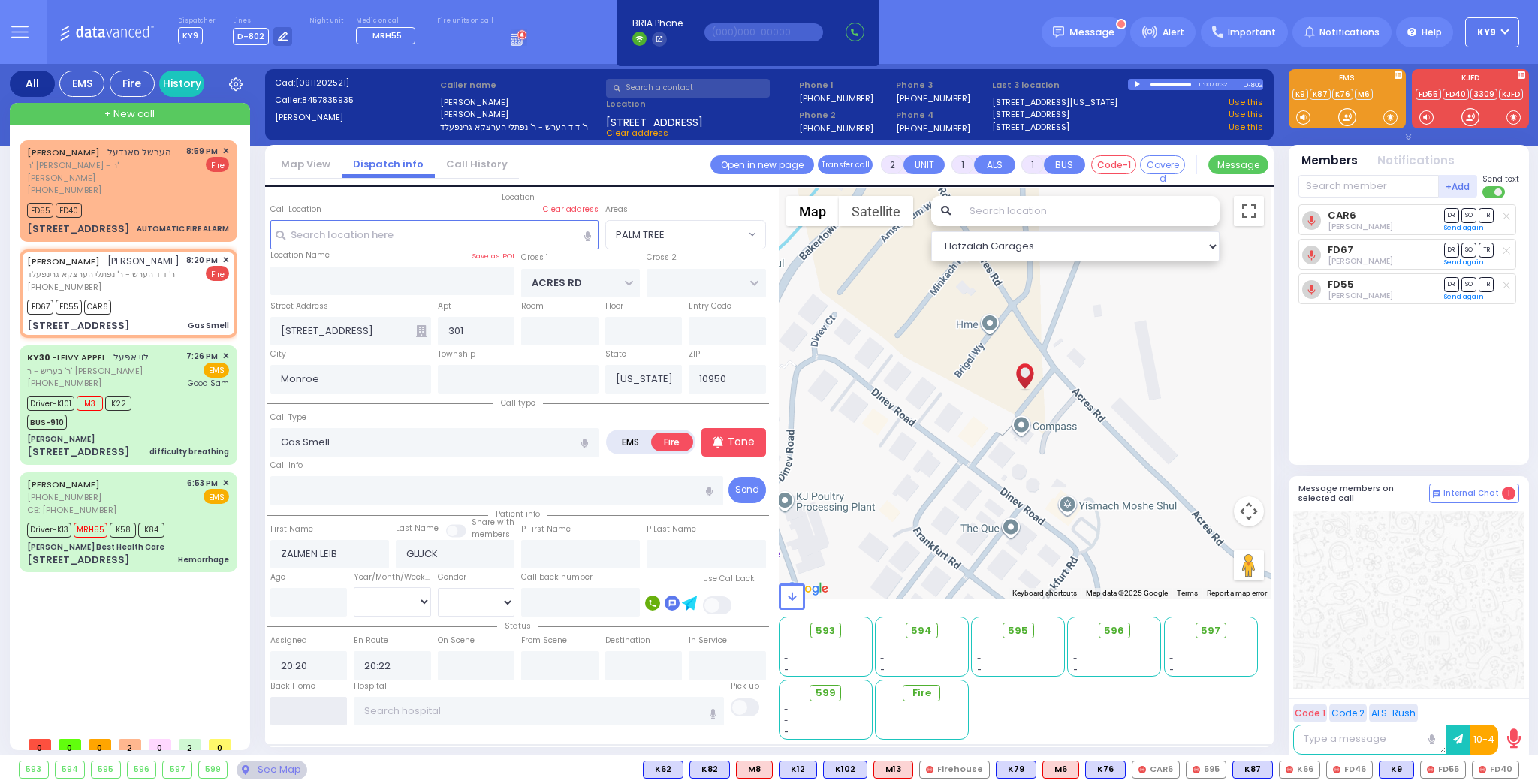
click at [319, 712] on input "text" at bounding box center [309, 711] width 77 height 29
type input "21:00"
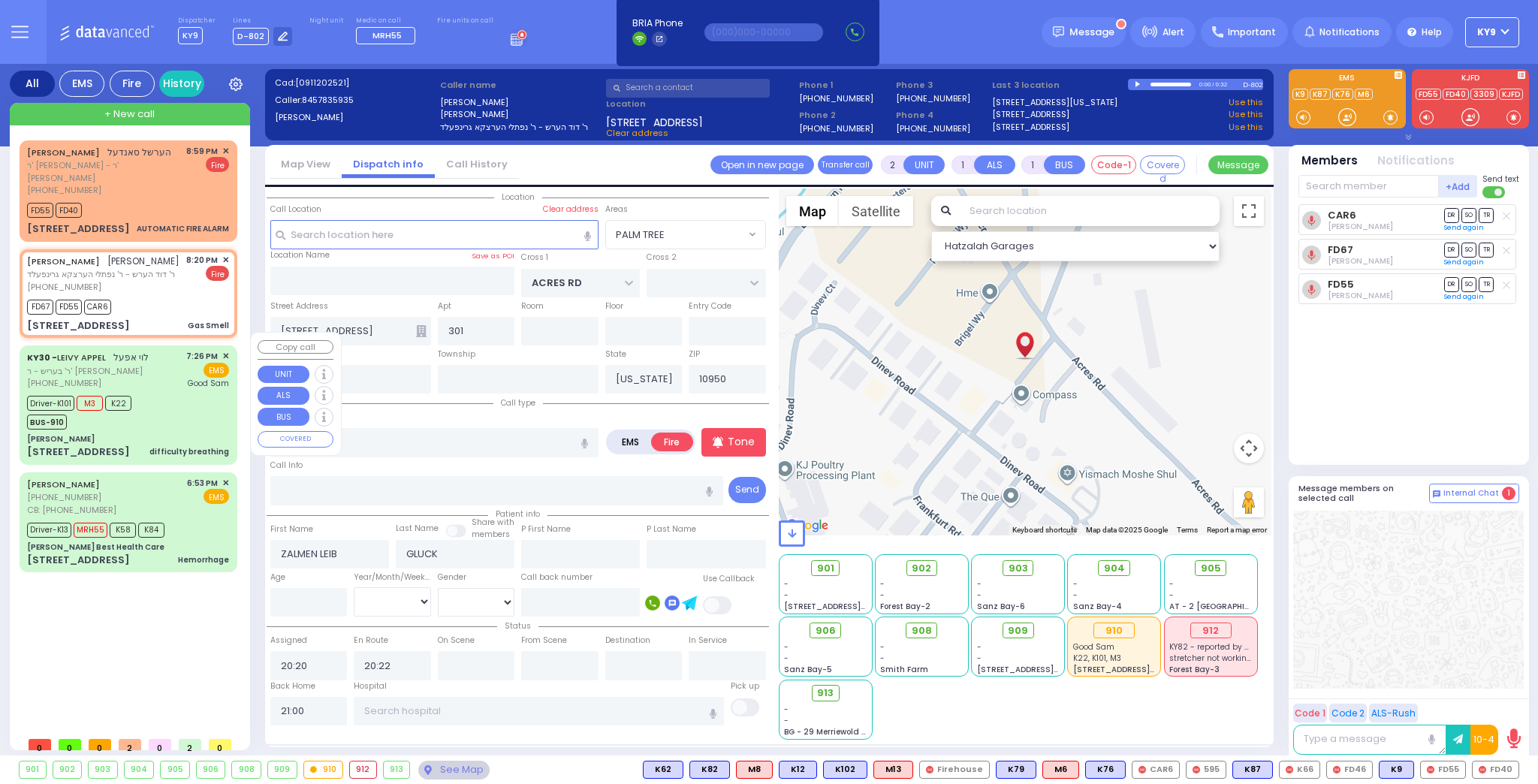
click at [180, 403] on div "Driver-K101 M3 K22 BUS-910" at bounding box center [128, 410] width 202 height 37
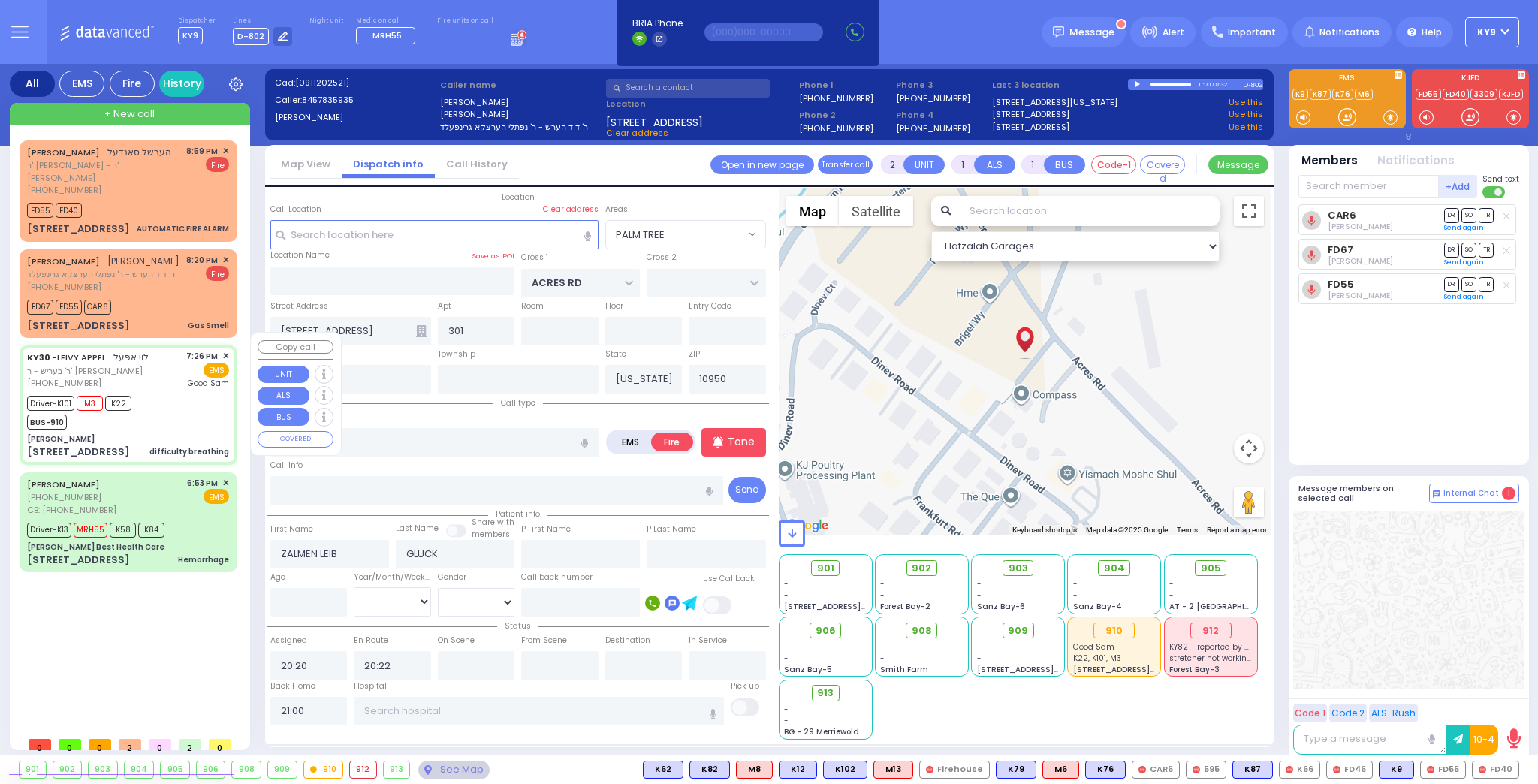
type input "6"
select select
type input "difficulty breathing"
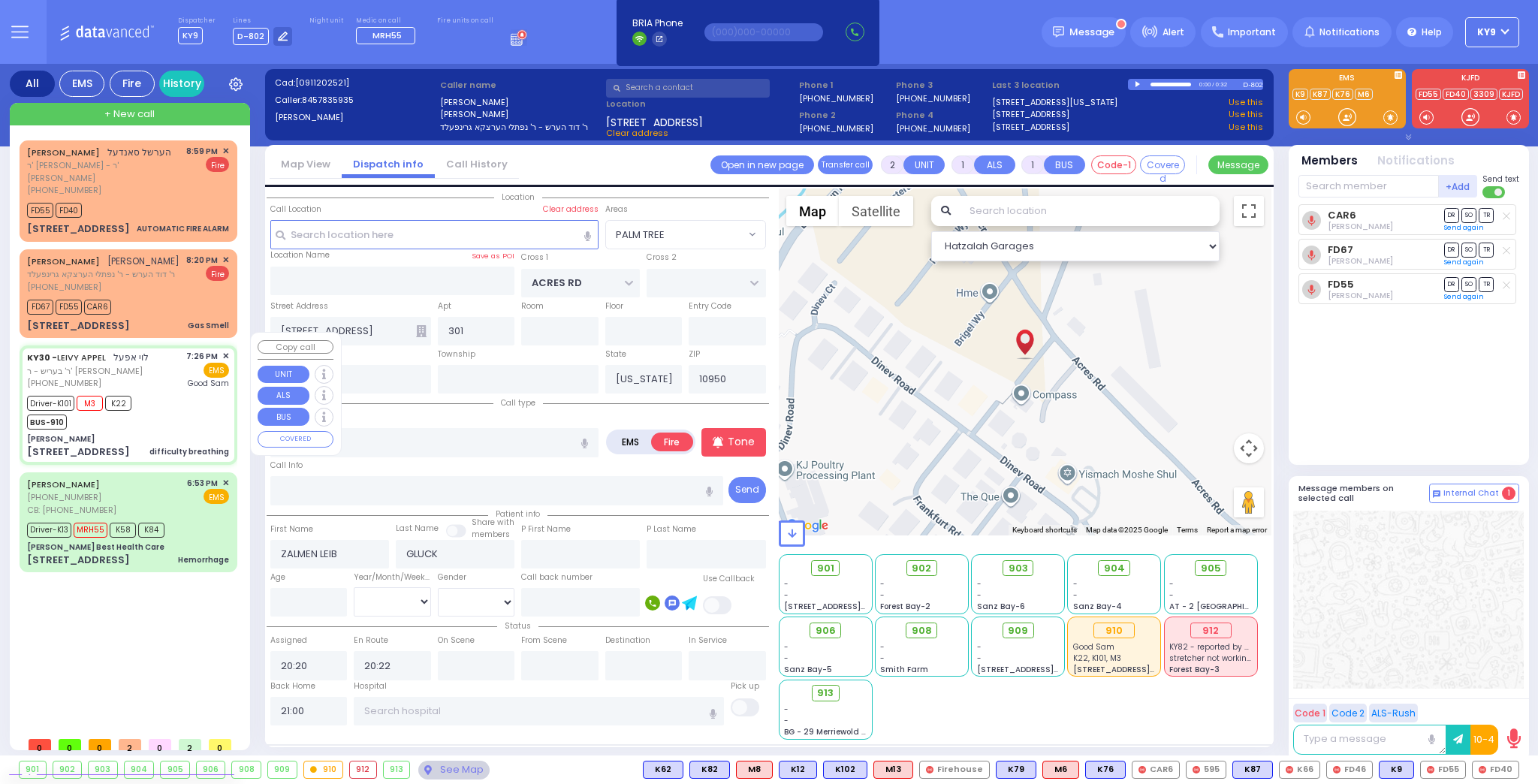
radio input "true"
type input "LEIVY"
type input "APPEL"
type input "Simon"
type input "Lieberman"
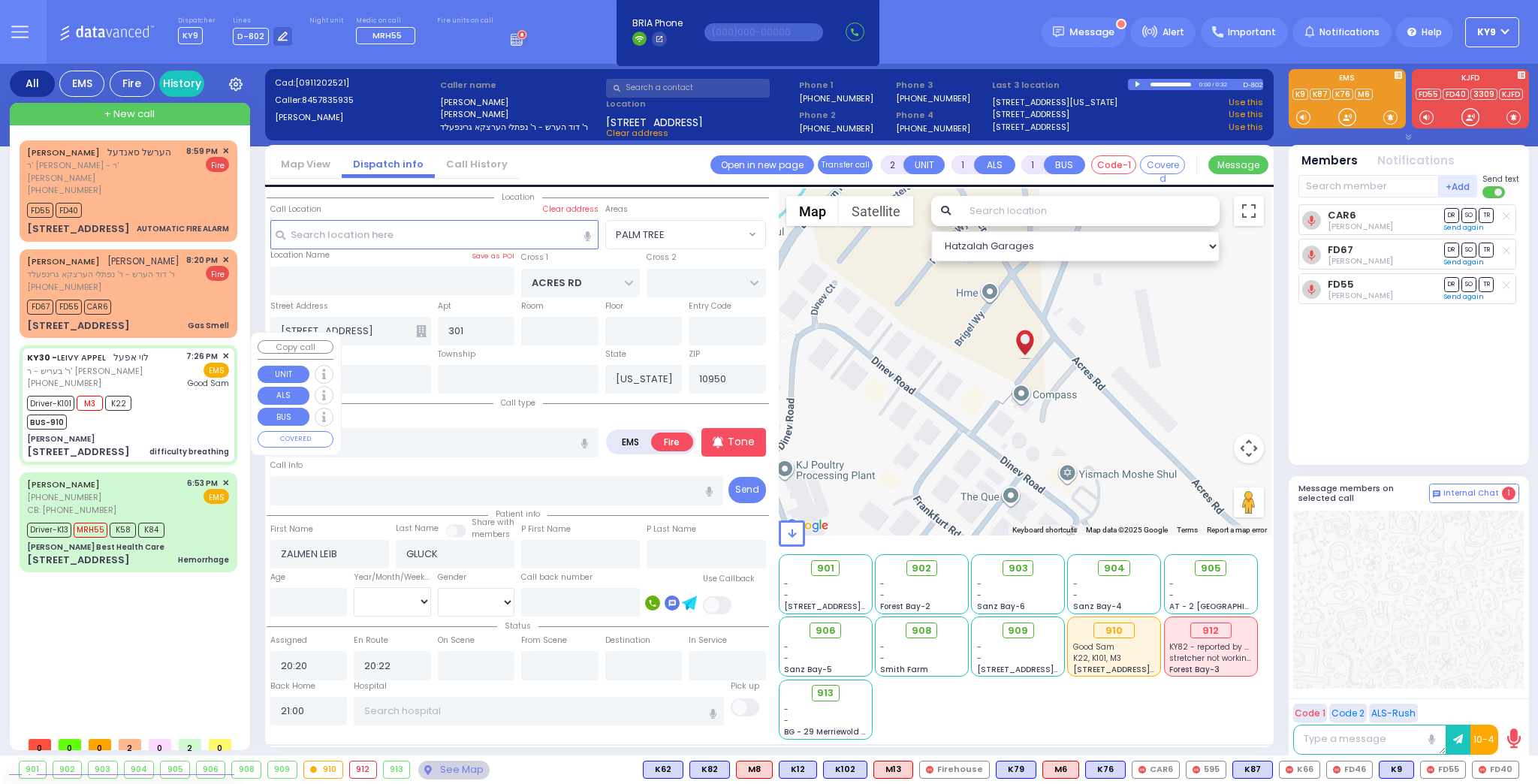
type input "61"
select select "Year"
select select "[DEMOGRAPHIC_DATA]"
type input "19:26"
type input "19:29"
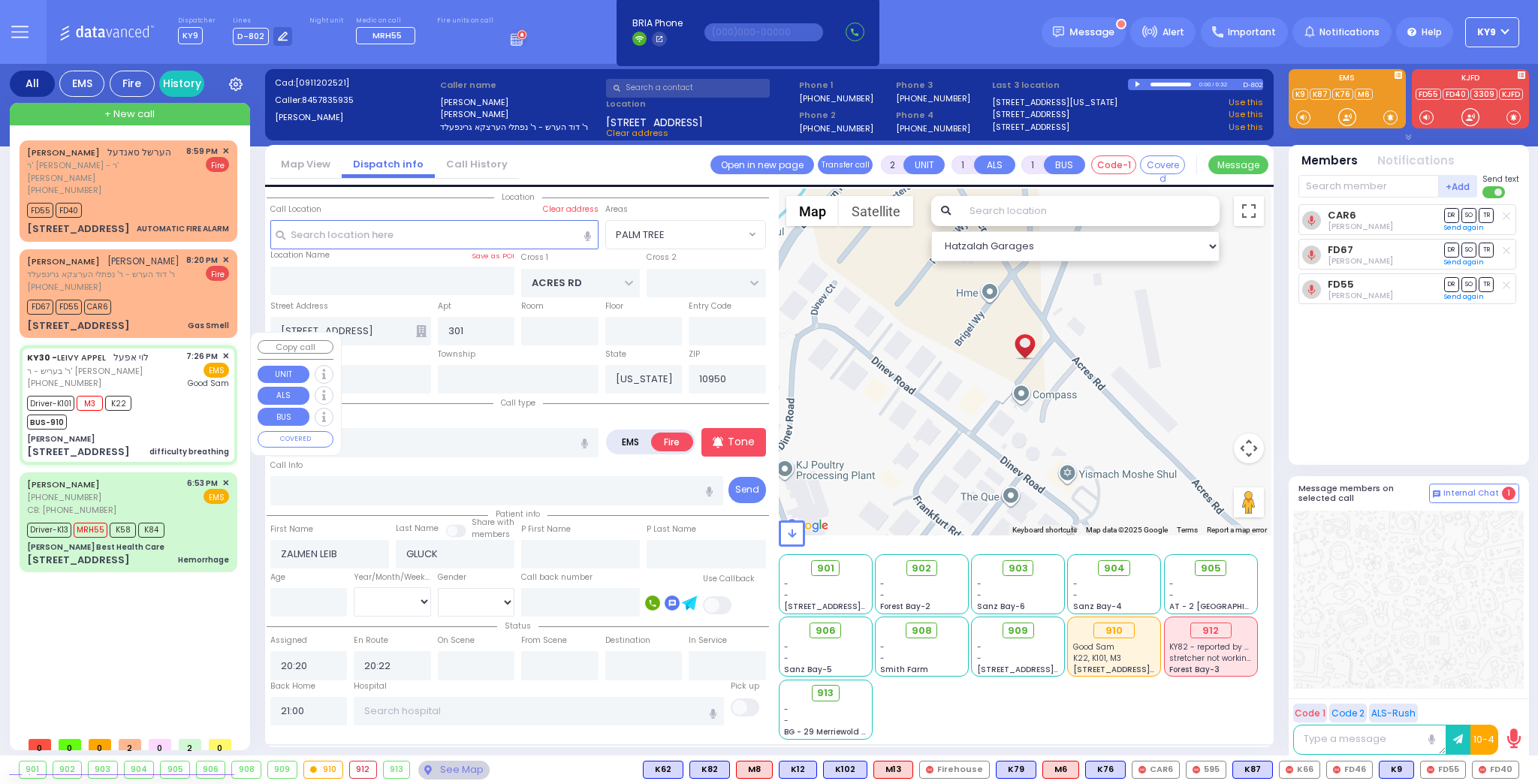
type input "19:32"
type input "19:40"
type input "20:15"
type input "[GEOGRAPHIC_DATA]"
select select "Hatzalah Garages"
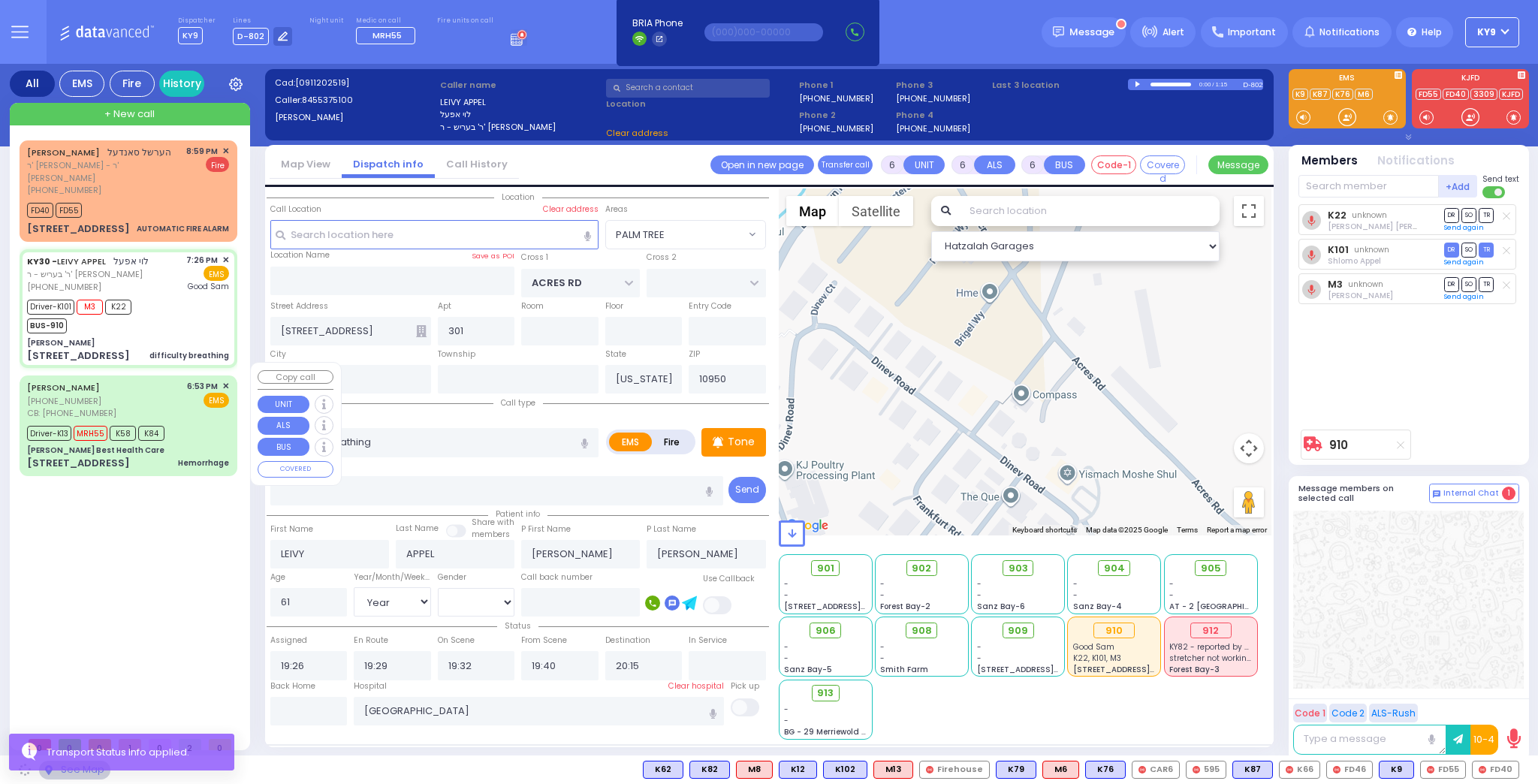
type input "Dr. Markowitz - ZelCare"
type input "BAKERTOWN RD"
type input "3 Hamaspik Way"
type input "011"
type input "5"
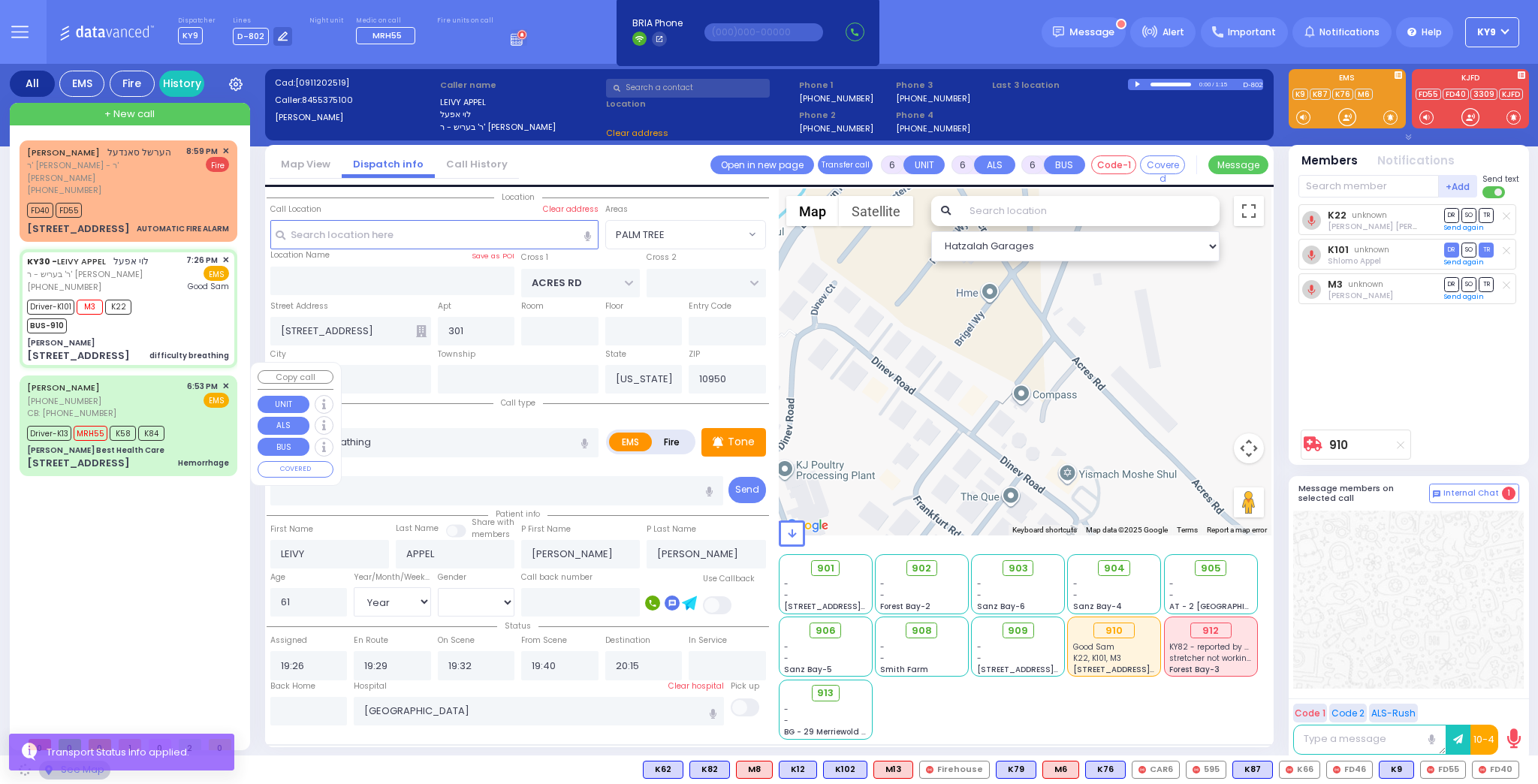
type input "[PERSON_NAME]"
select select "SECTION 4"
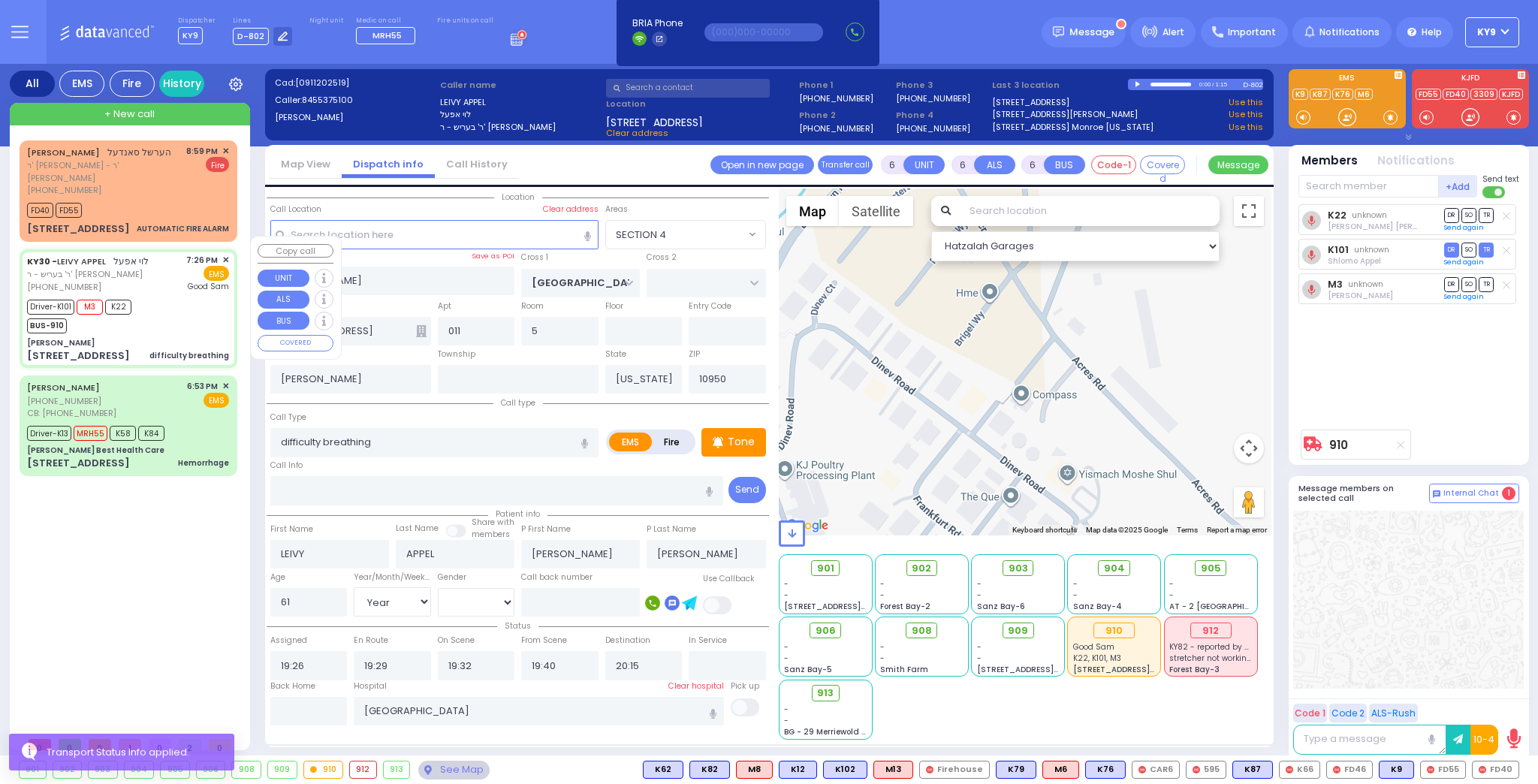
click at [150, 299] on div "Driver-K101 M3 K22 BUS-910" at bounding box center [128, 314] width 202 height 37
select select
radio input "true"
select select "Year"
select select "[DEMOGRAPHIC_DATA]"
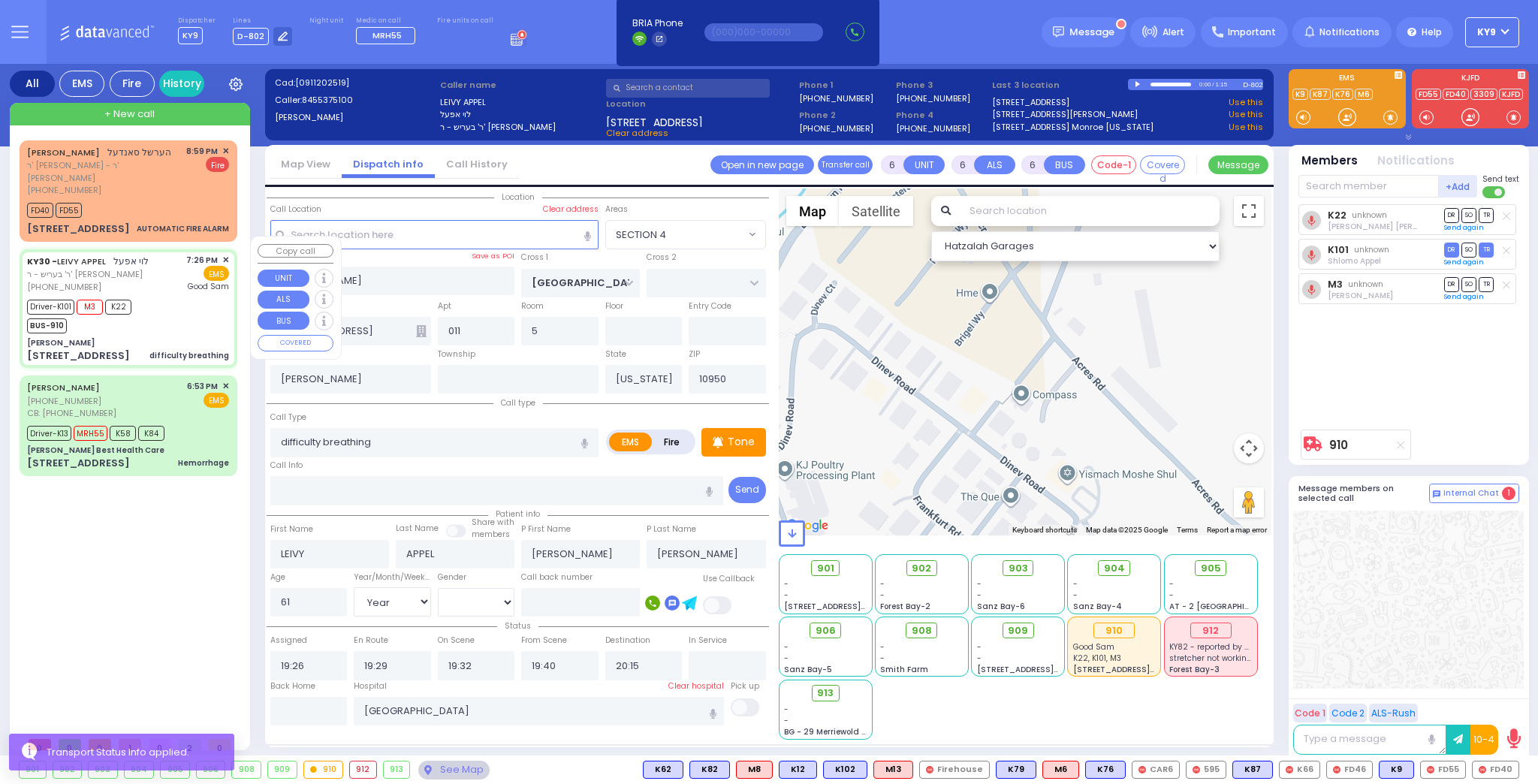
select select "SECTION 4"
select select "Hatzalah Garages"
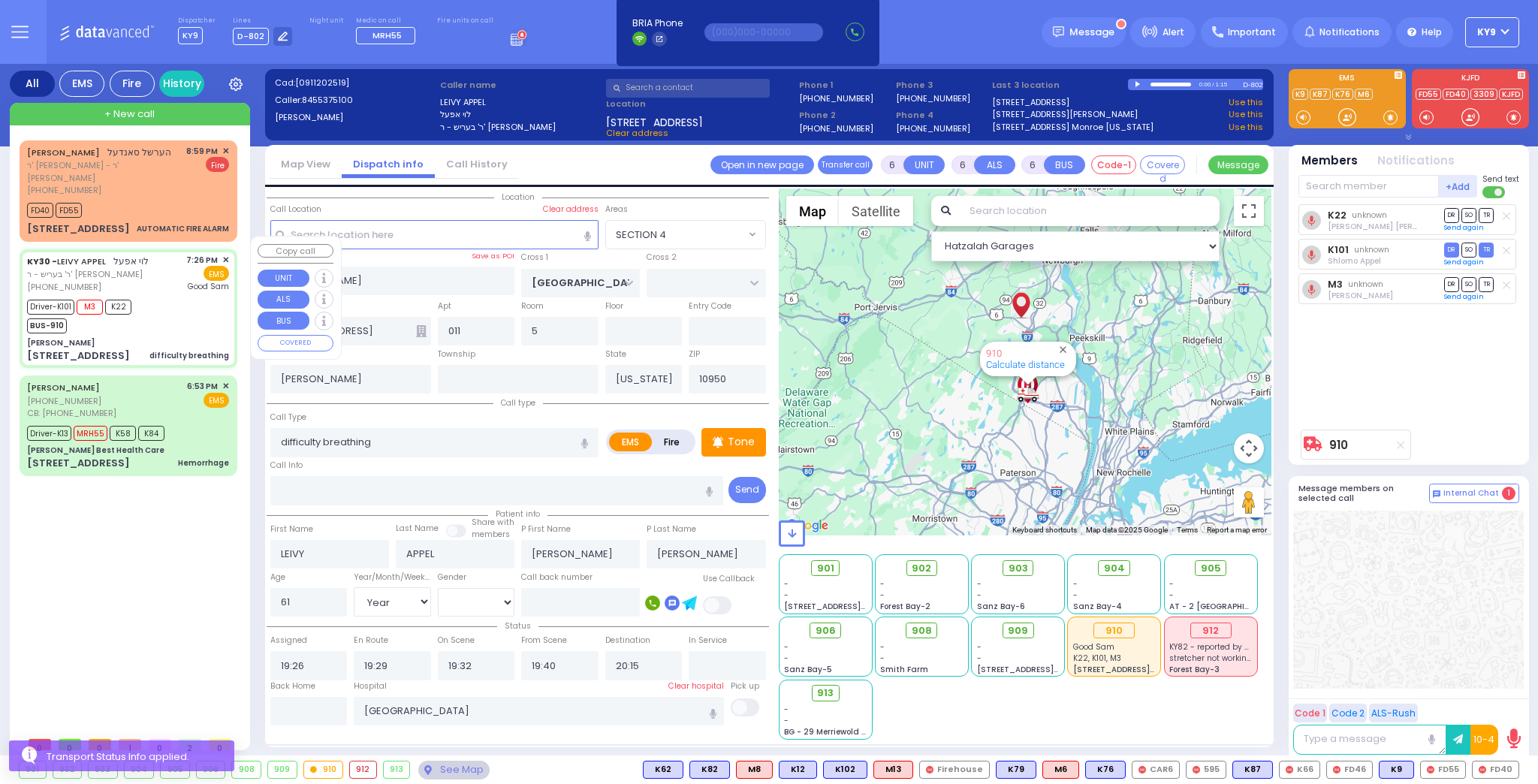
click at [154, 300] on div "Driver-K101 M3 K22 BUS-910" at bounding box center [128, 314] width 202 height 37
select select
radio input "true"
select select "Year"
select select "[DEMOGRAPHIC_DATA]"
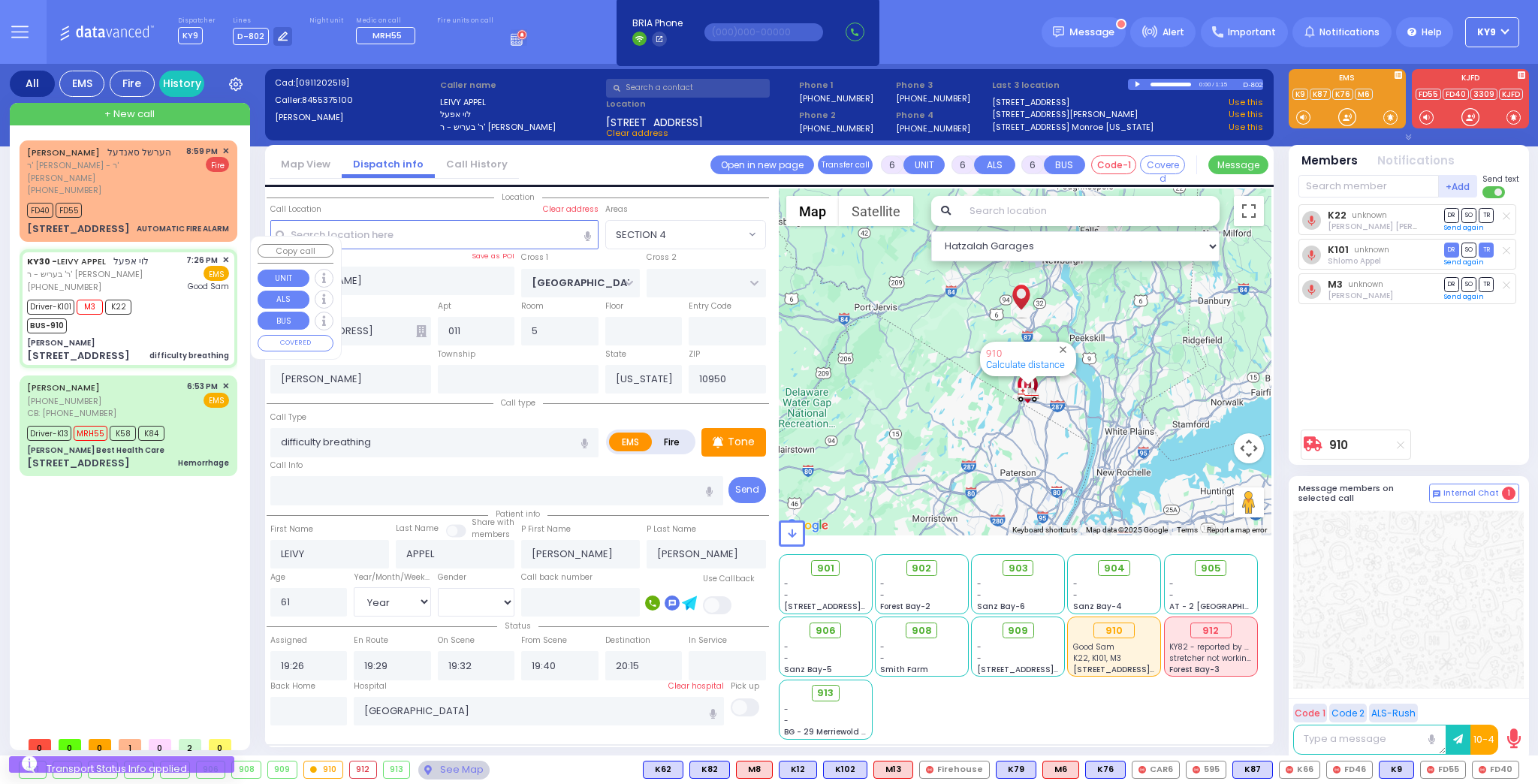
select select "SECTION 4"
select select "Hatzalah Garages"
click at [458, 772] on div "See Map" at bounding box center [453, 770] width 70 height 19
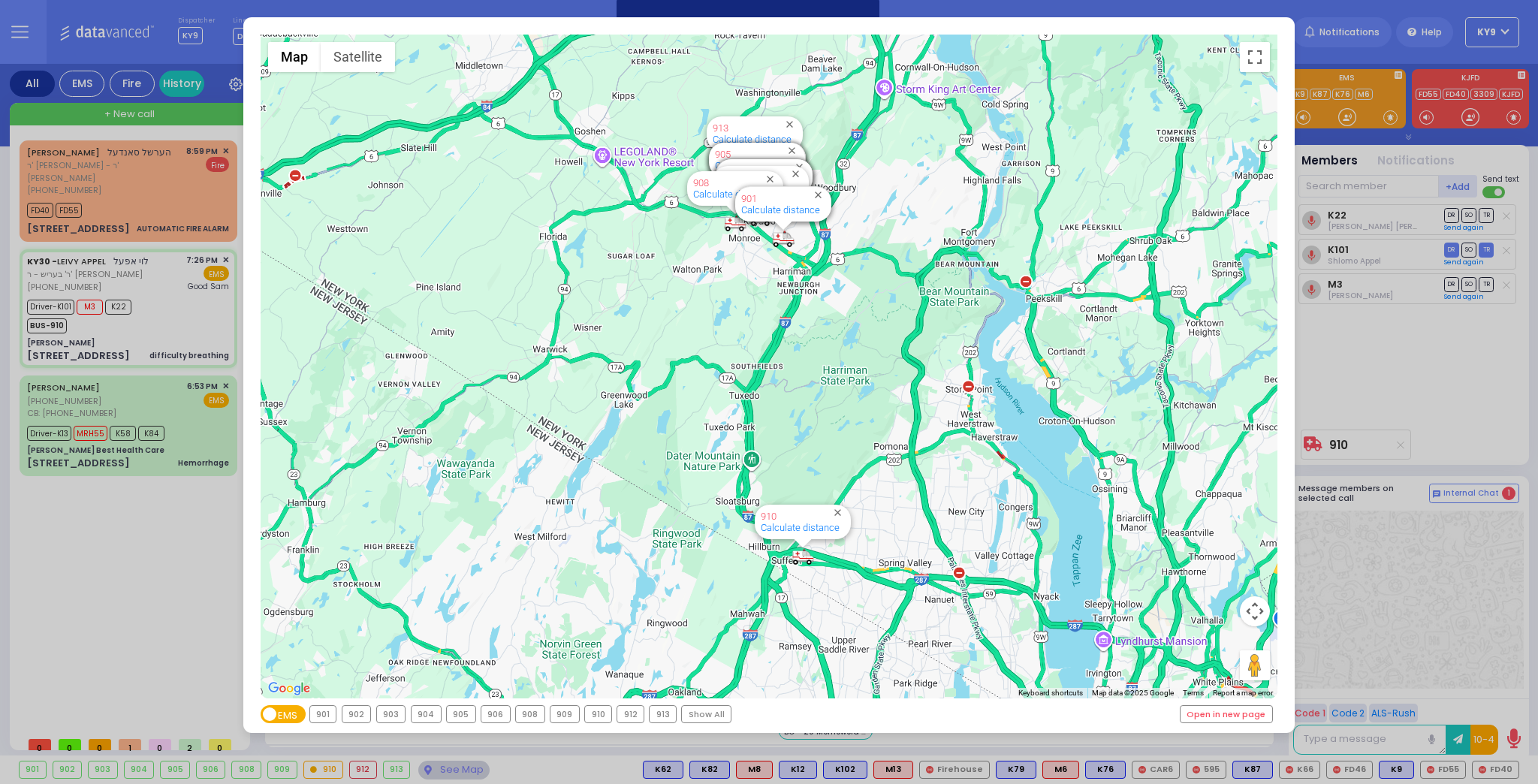
click at [597, 714] on div "910" at bounding box center [599, 714] width 26 height 16
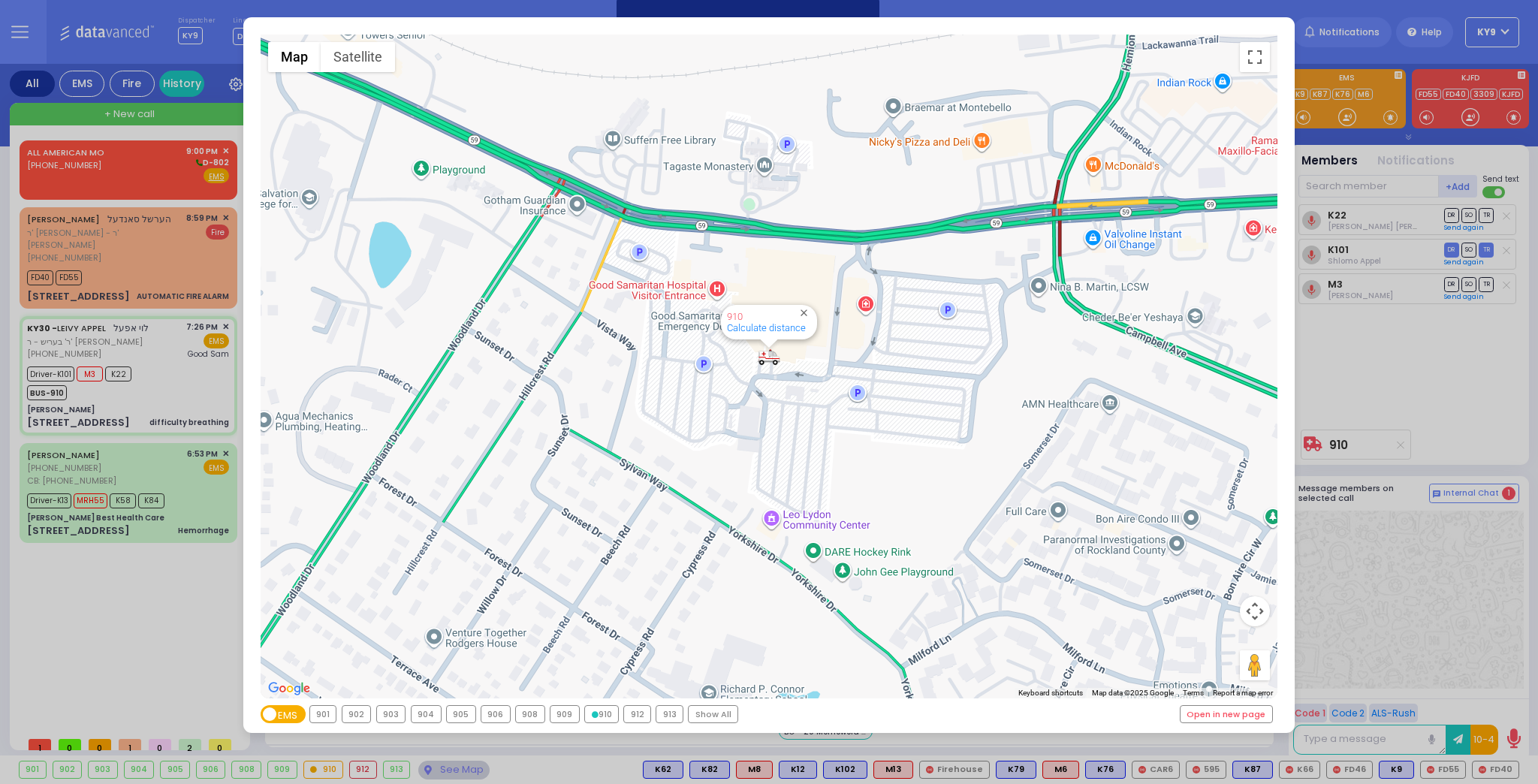
click at [440, 772] on div "← Move left → Move right ↑ Move up ↓ Move down + Zoom in - Zoom out Home Jump l…" at bounding box center [769, 392] width 1538 height 784
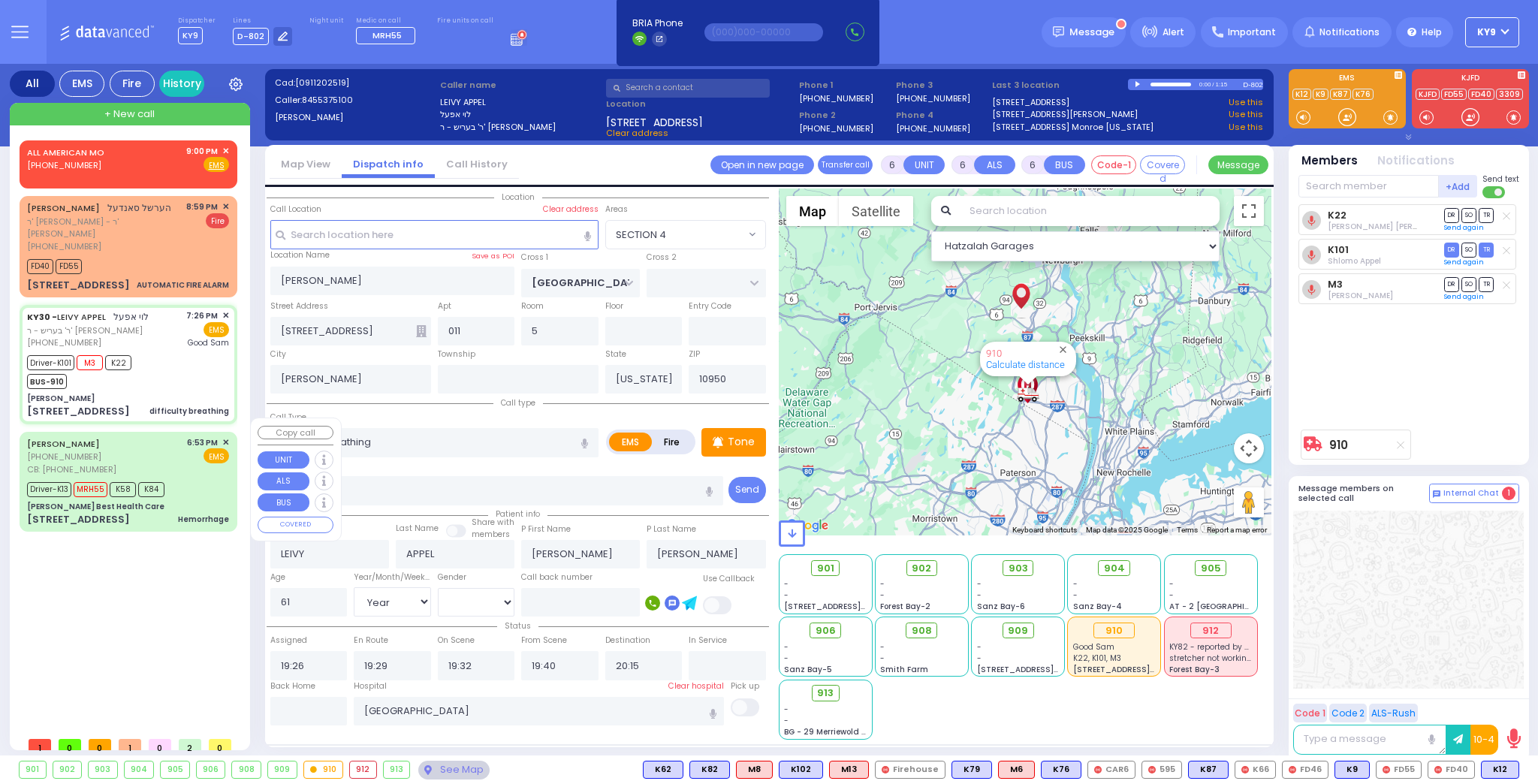
click at [180, 479] on div "Driver-K13 MRH55 K58 K84" at bounding box center [128, 488] width 202 height 19
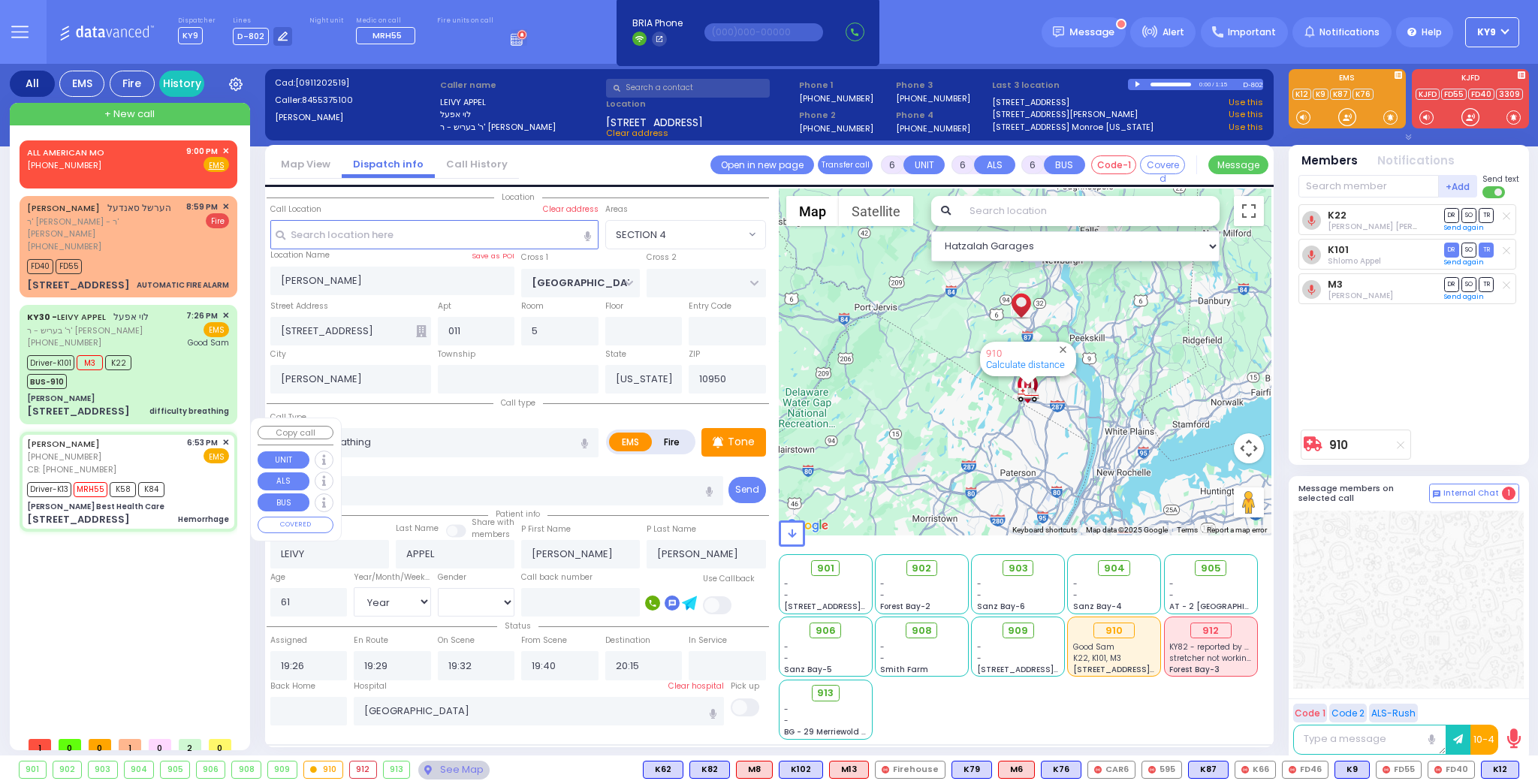
select select
type input "Hemorrhage"
radio input "true"
type input "HERSHEL"
type input "HALBERSTAM"
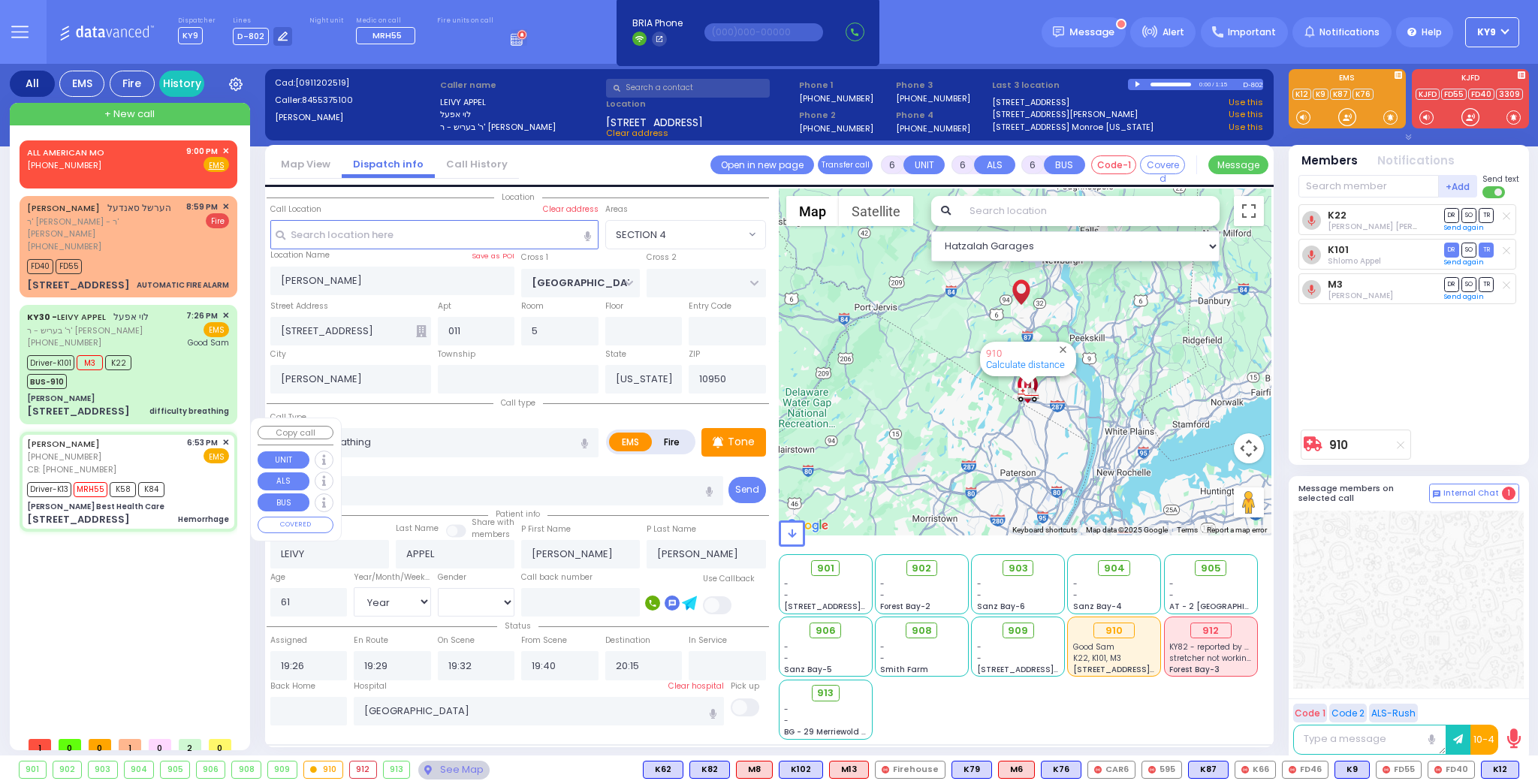
type input "Malky"
type input "Horowitz"
type input "22"
select select "Year"
select select "[DEMOGRAPHIC_DATA]"
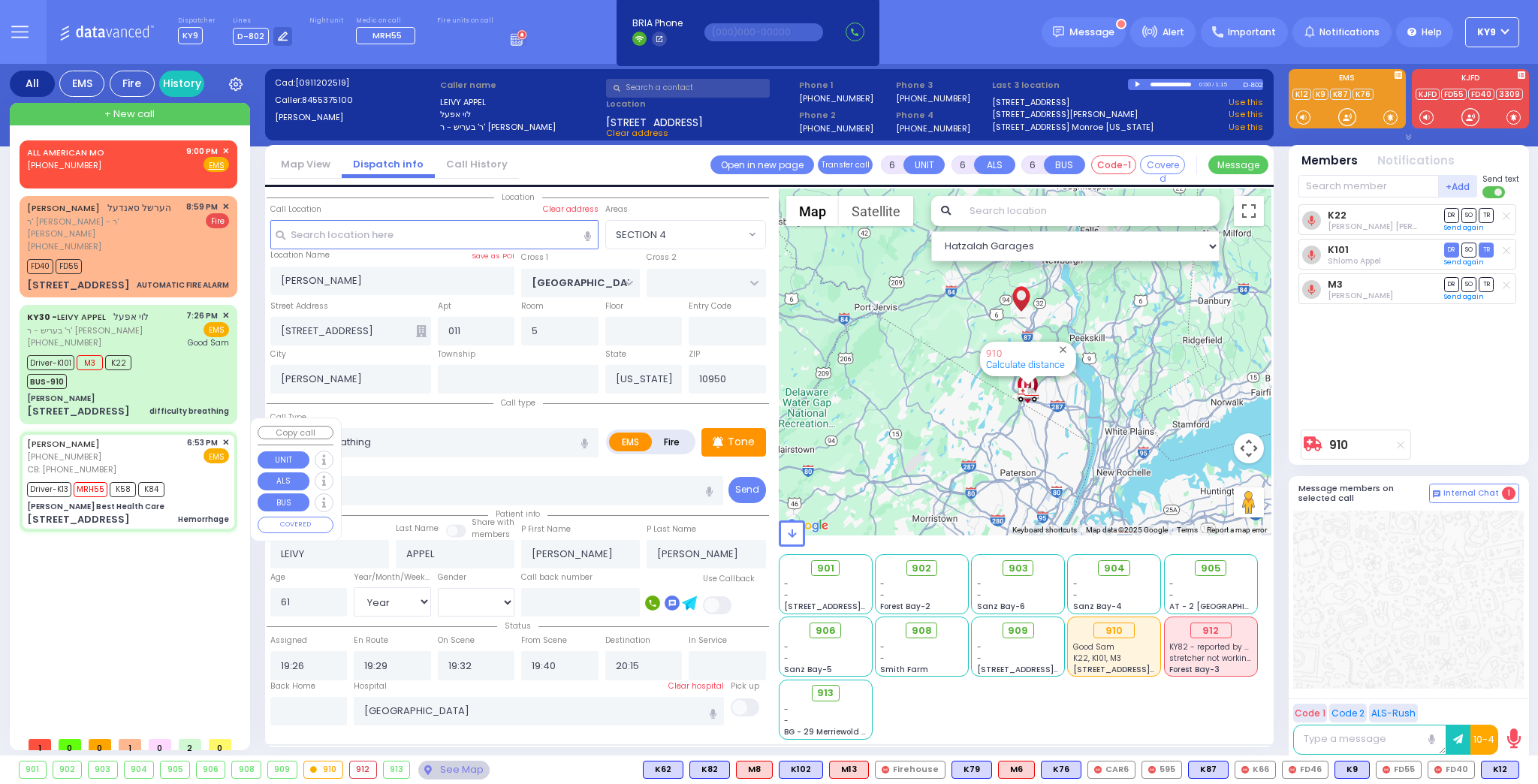
type input "8455378375"
type input "18:53"
type input "18:56"
type input "18:58"
type input "19:15"
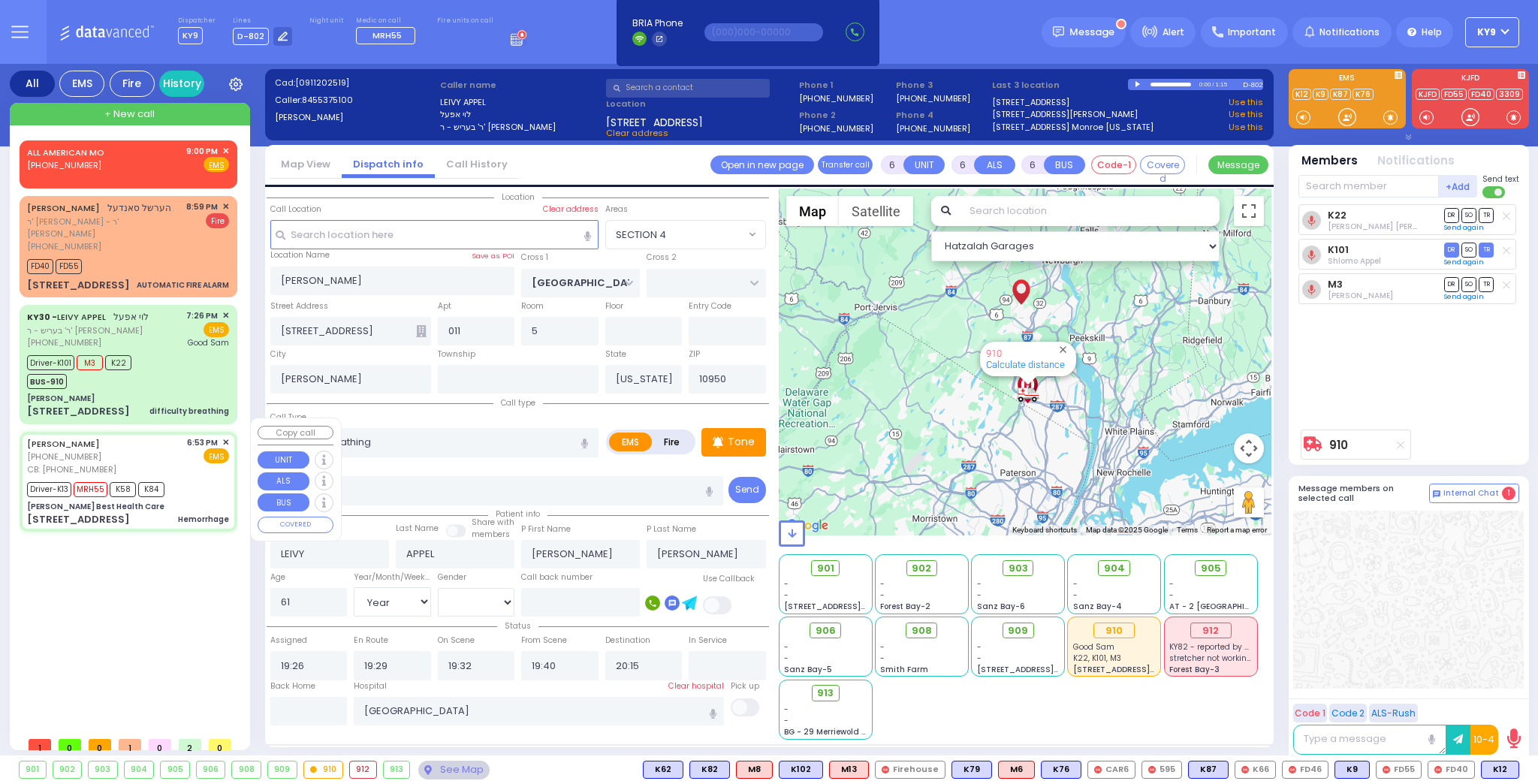
type input "19:40"
type input "19:53"
type input "Good Samaritan Hospital 257 Lafayette Avenue 8457909405 Suffern"
type input "Dr. Wercberger Best Health Care"
type input "SHINEV COURT"
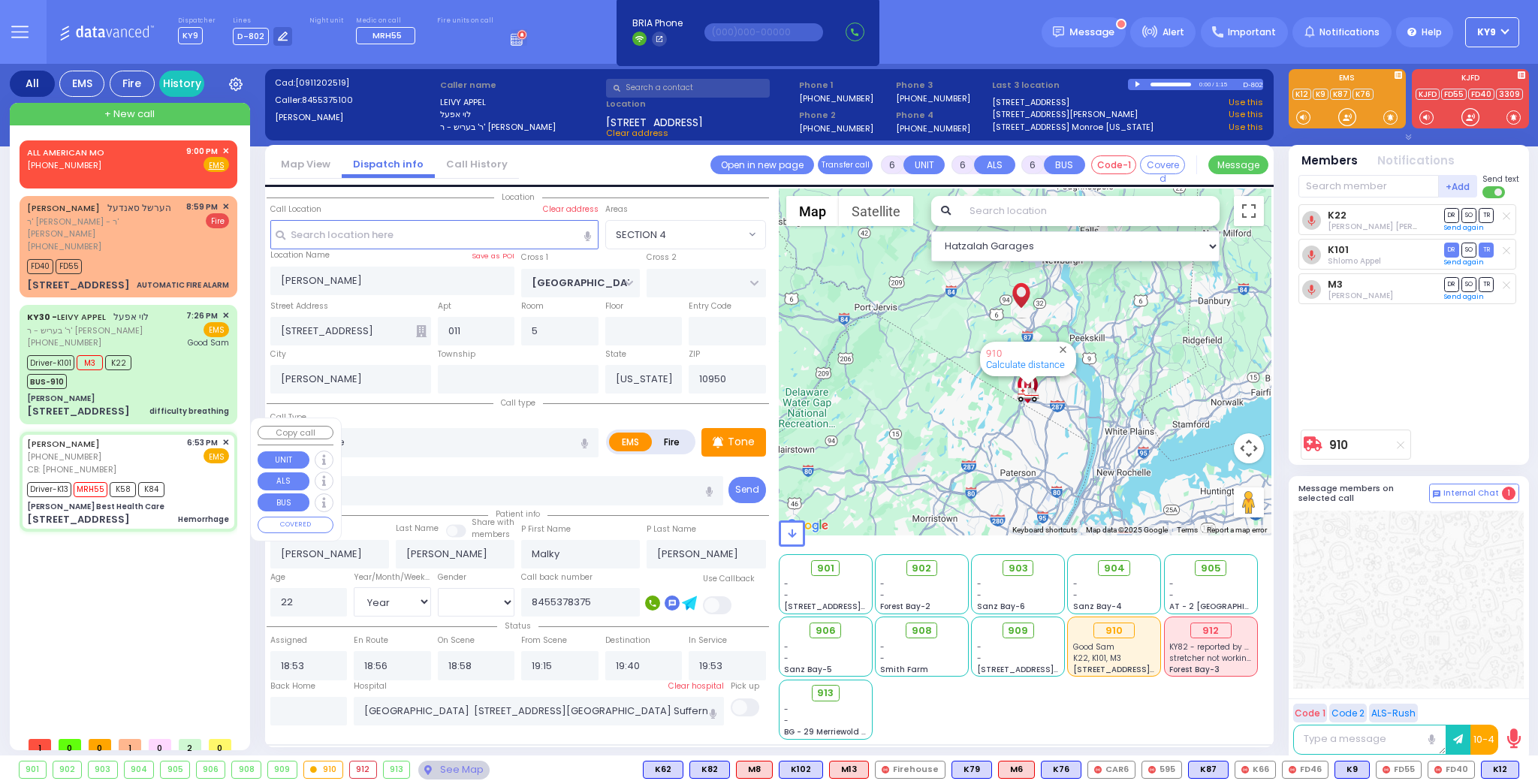
type input "QUICKWAY RD"
type input "22 Van Buren Drive"
type input "Monroe"
select select "SECTION 1"
select select "Hatzalah Garages"
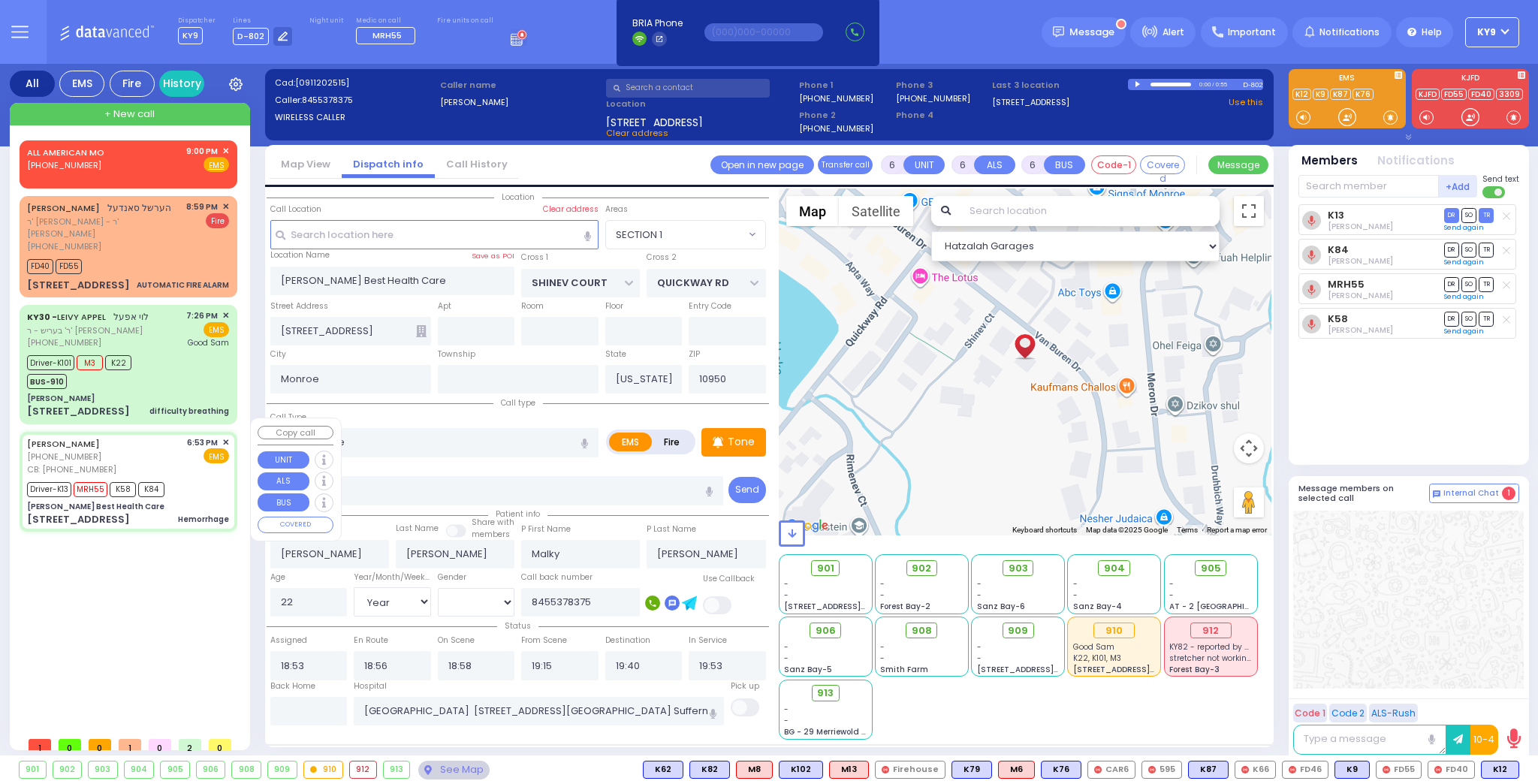
click at [172, 479] on div "Driver-K13 MRH55 K58 K84" at bounding box center [128, 488] width 202 height 19
select select
radio input "true"
select select "Year"
select select "[DEMOGRAPHIC_DATA]"
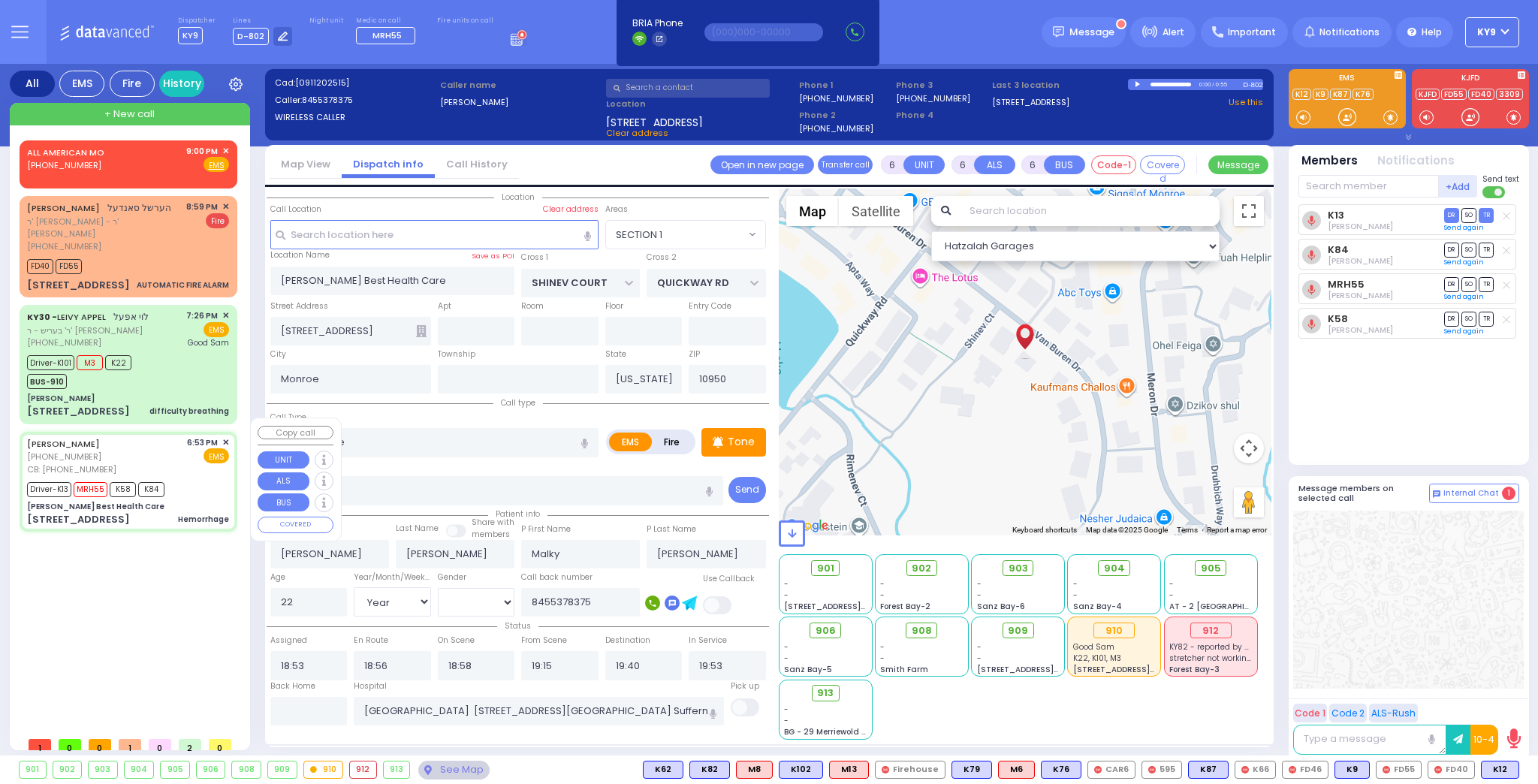
select select "Hatzalah Garages"
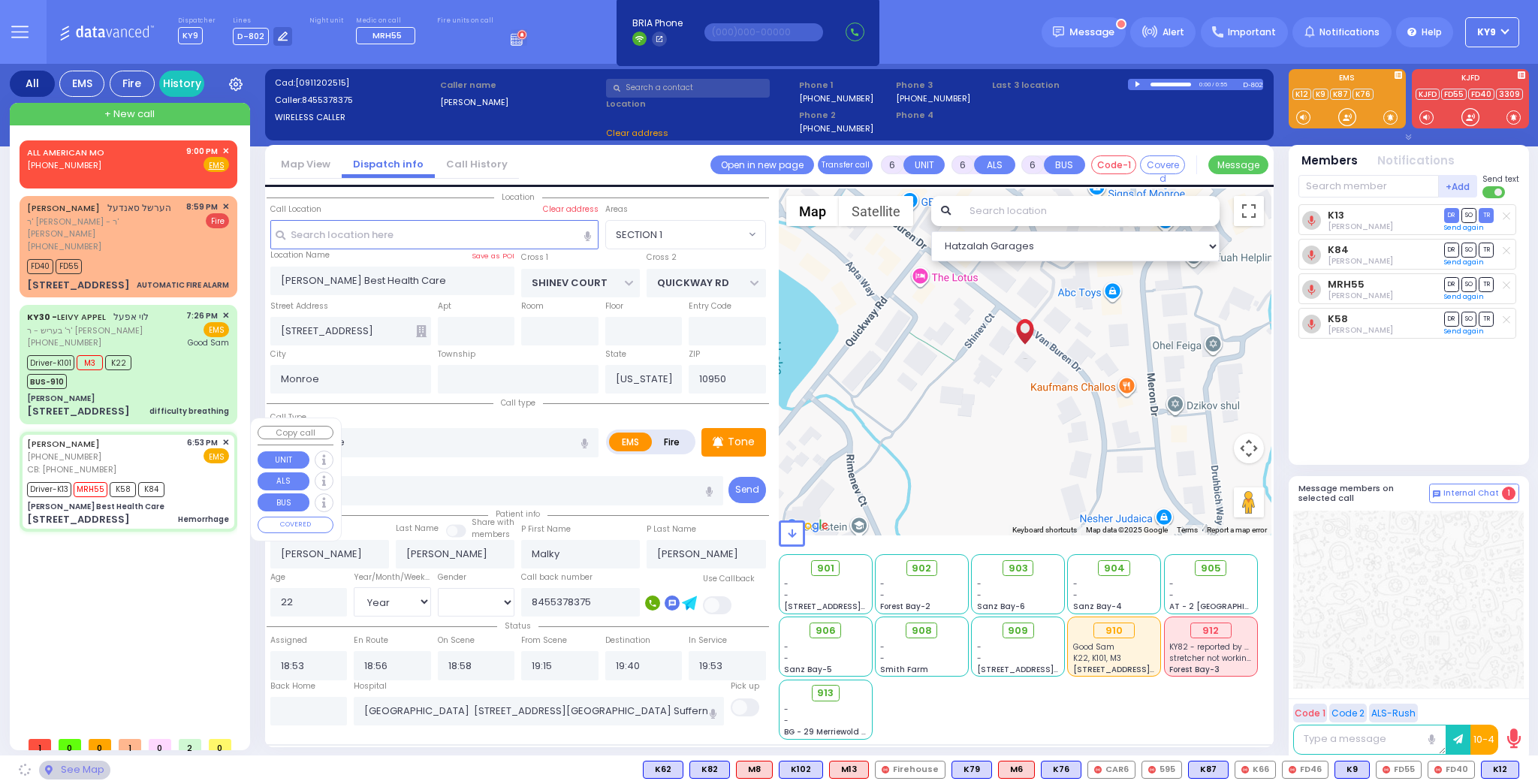
select select "SECTION 1"
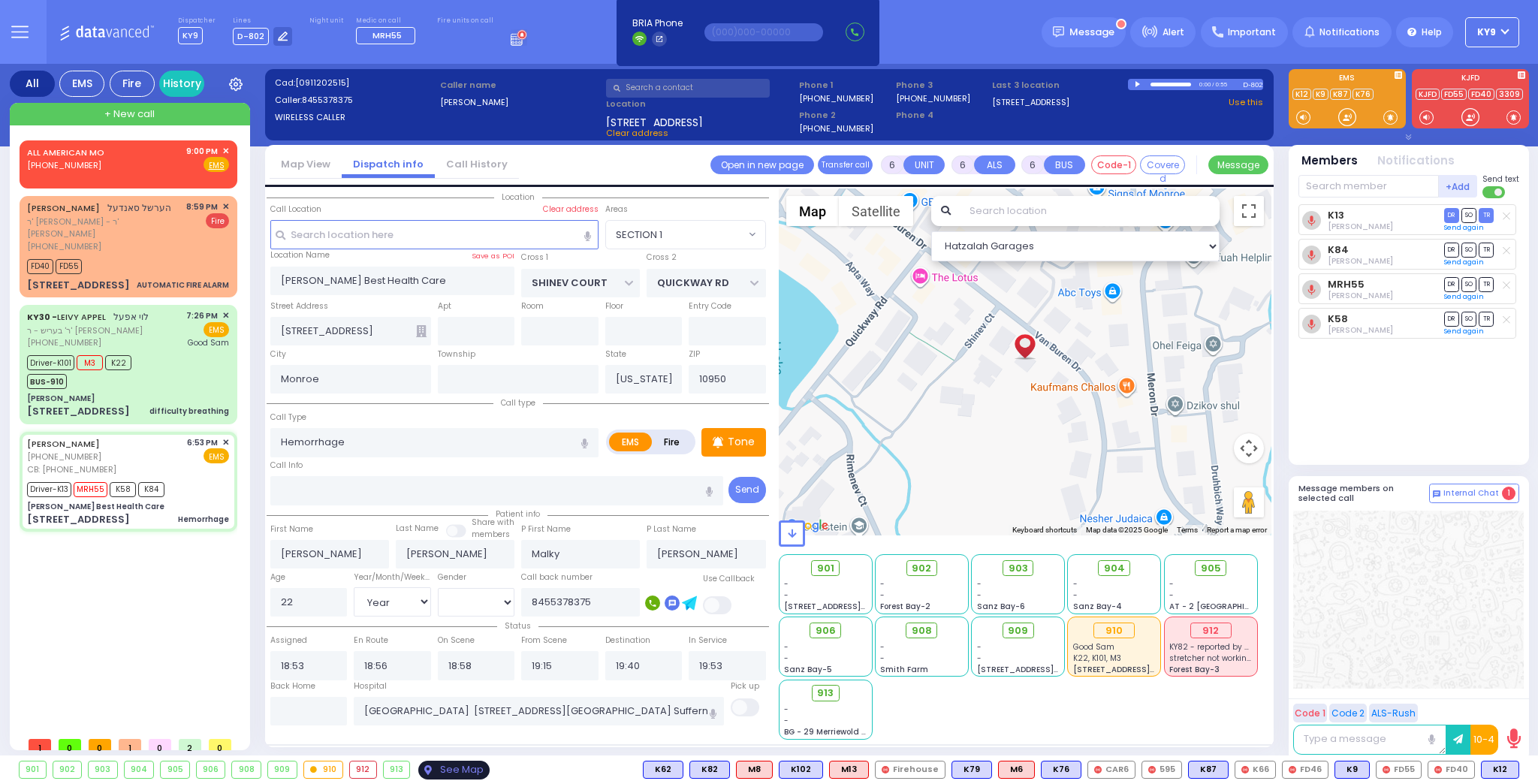
click at [439, 769] on div "See Map" at bounding box center [453, 770] width 70 height 19
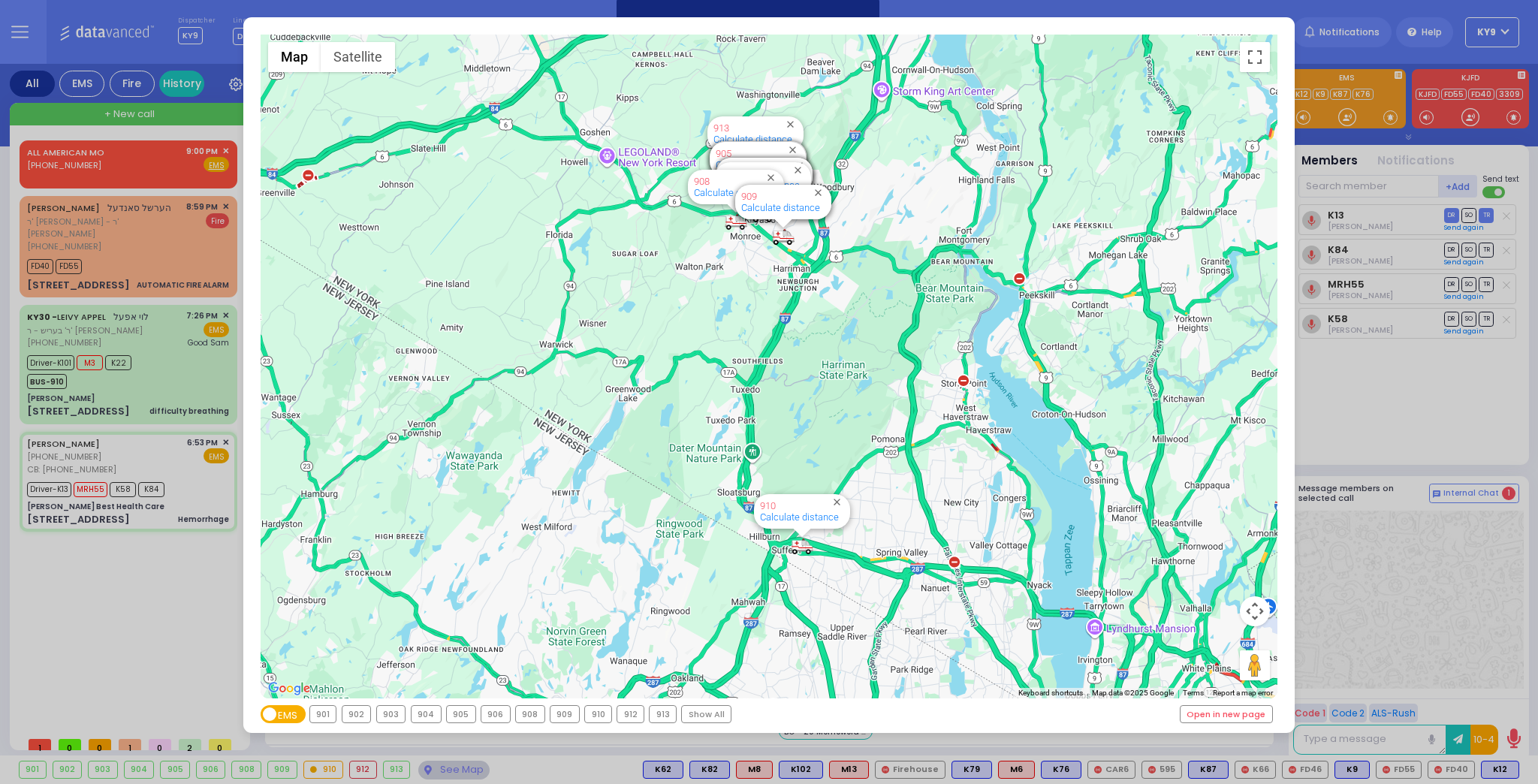
click at [686, 708] on div "Show All" at bounding box center [706, 714] width 49 height 16
click at [690, 708] on div "Show All" at bounding box center [706, 714] width 49 height 16
click at [693, 717] on div "Show All" at bounding box center [706, 714] width 49 height 16
click at [693, 718] on div "Show All" at bounding box center [706, 714] width 49 height 16
click at [602, 718] on div "910" at bounding box center [599, 714] width 26 height 16
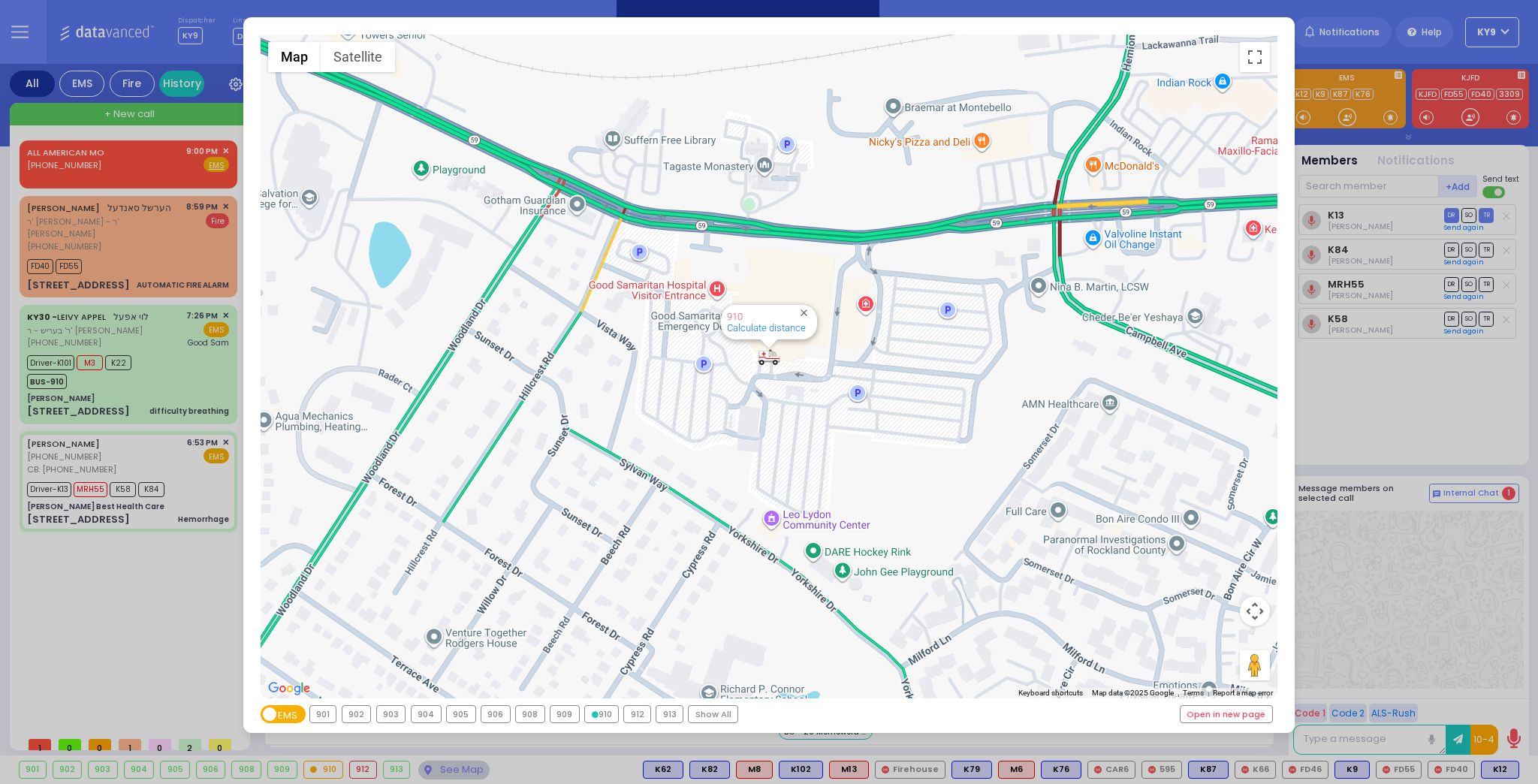
click at [697, 712] on div "Show All" at bounding box center [713, 714] width 49 height 16
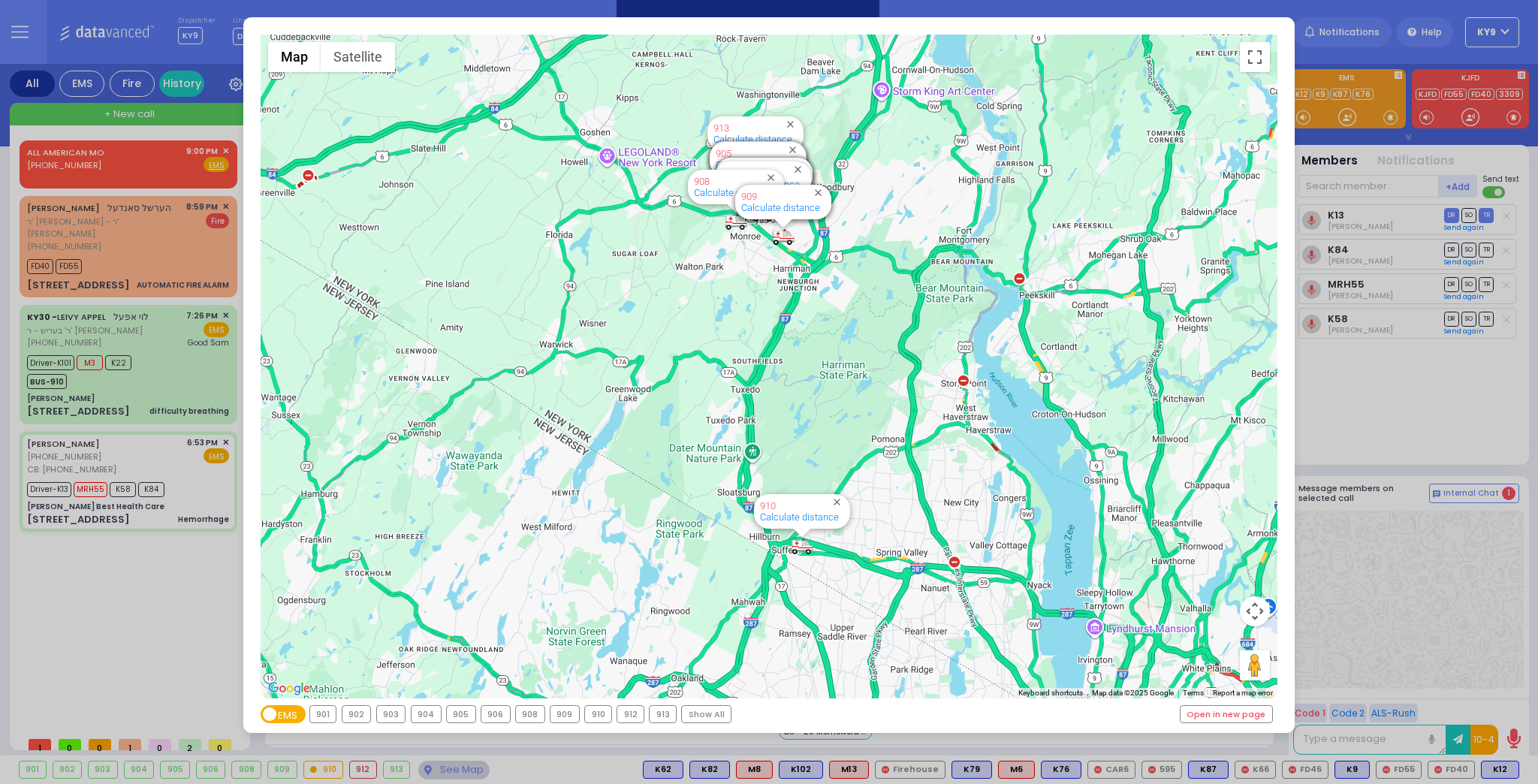
click at [435, 770] on div "← Move left → Move right ↑ Move up ↓ Move down + Zoom in - Zoom out Home Jump l…" at bounding box center [769, 392] width 1538 height 784
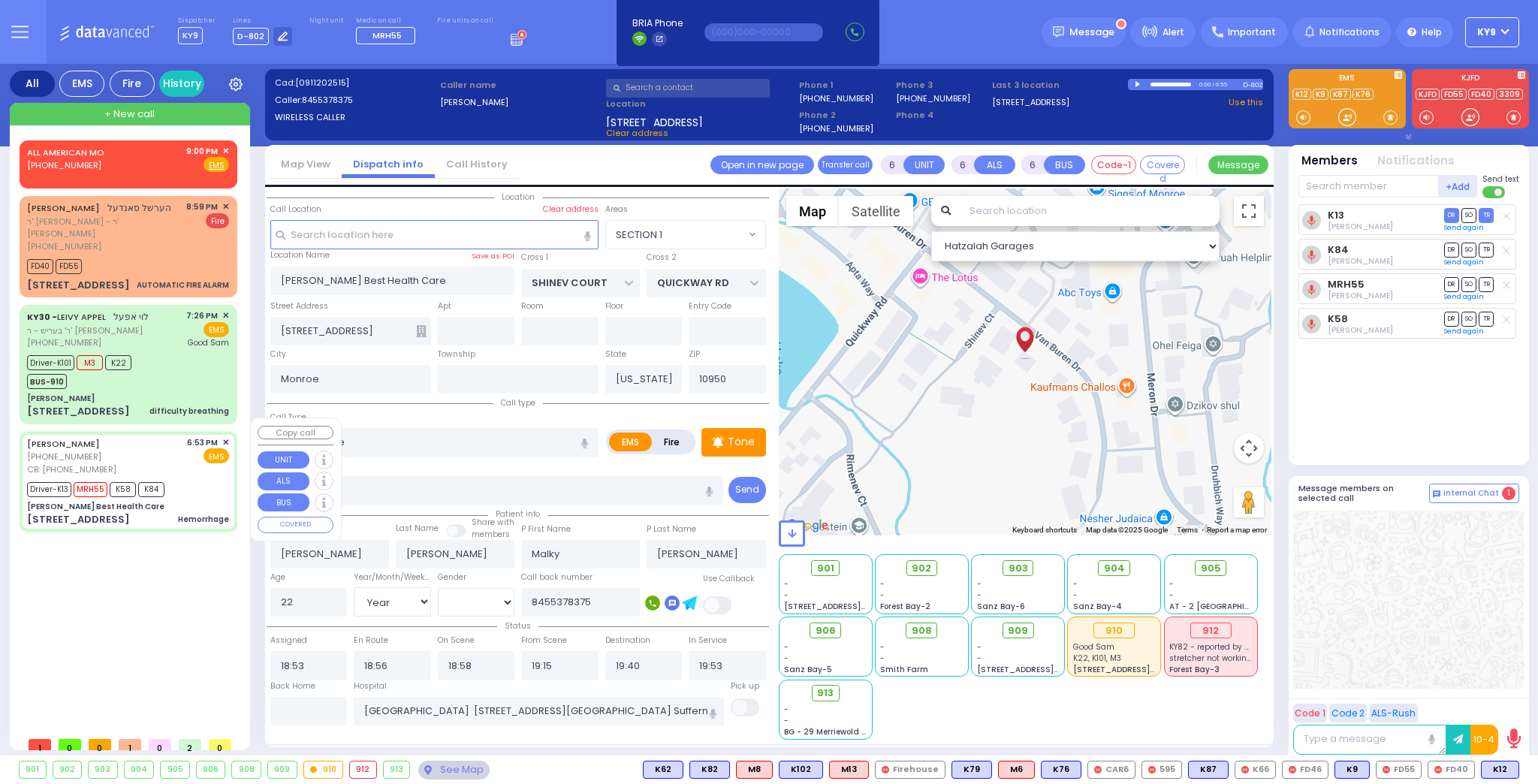
click at [175, 479] on div "Driver-K13 MRH55 K58 K84" at bounding box center [128, 488] width 202 height 19
select select
radio input "true"
select select "Year"
select select "[DEMOGRAPHIC_DATA]"
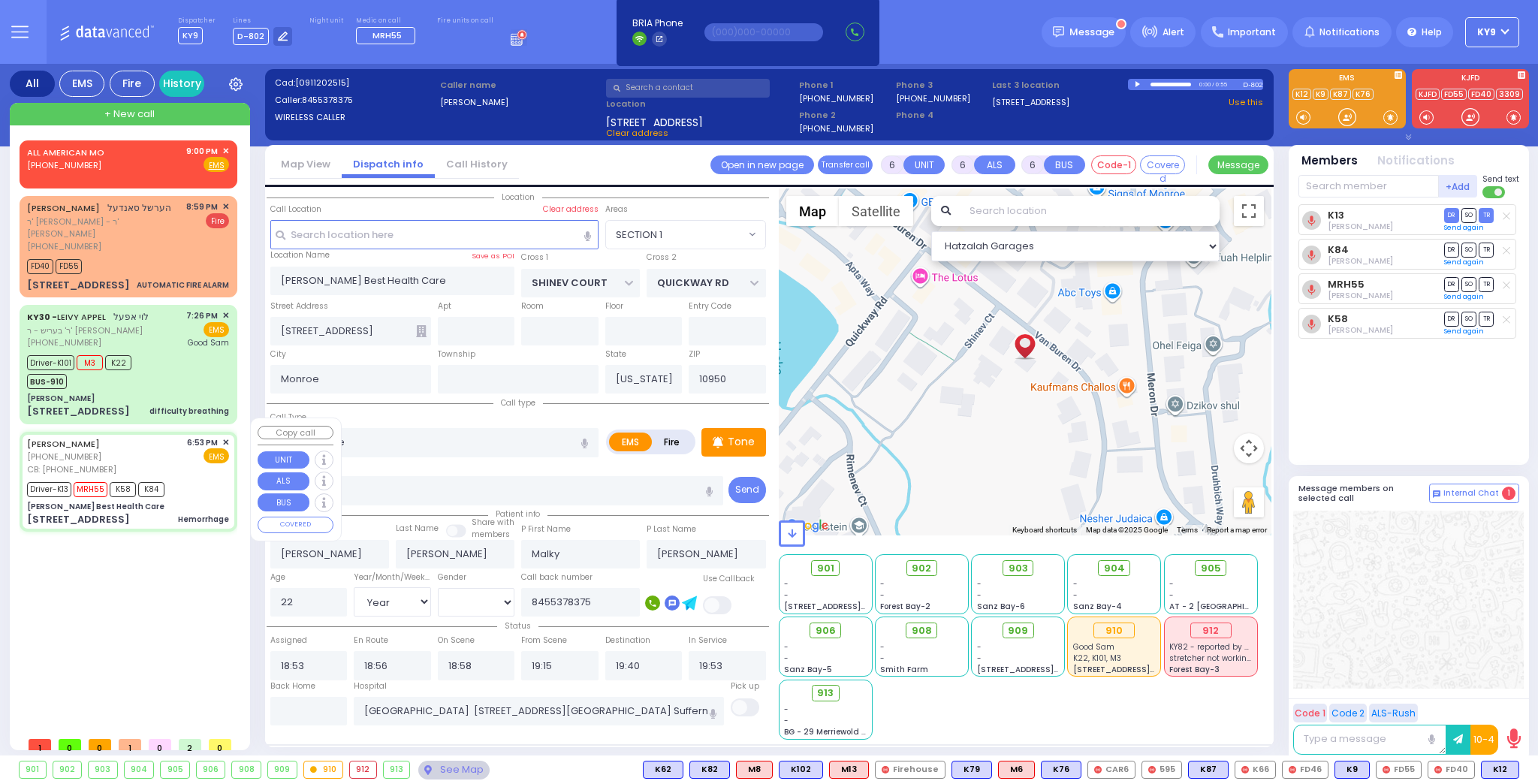
select select "Hatzalah Garages"
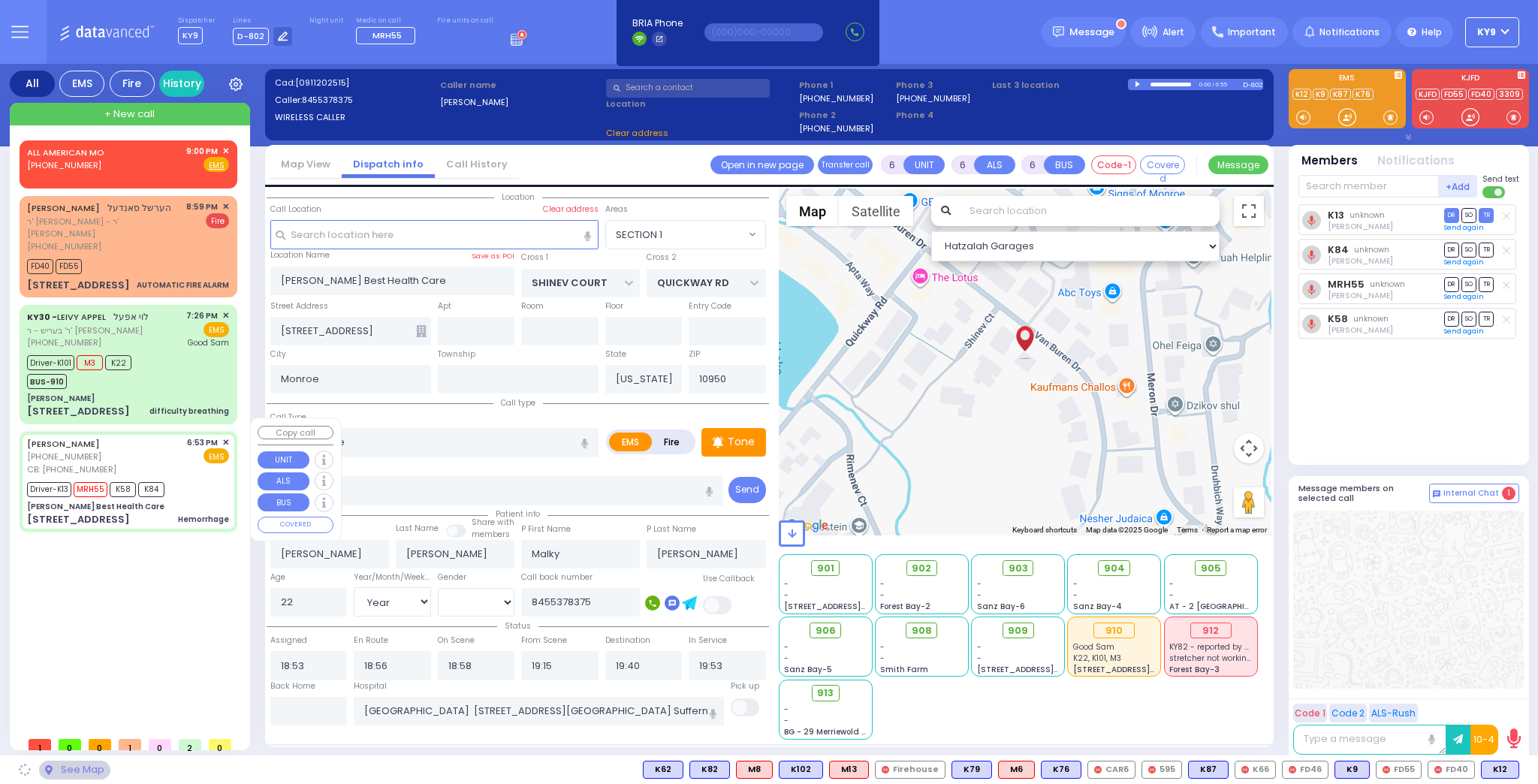
select select "SECTION 1"
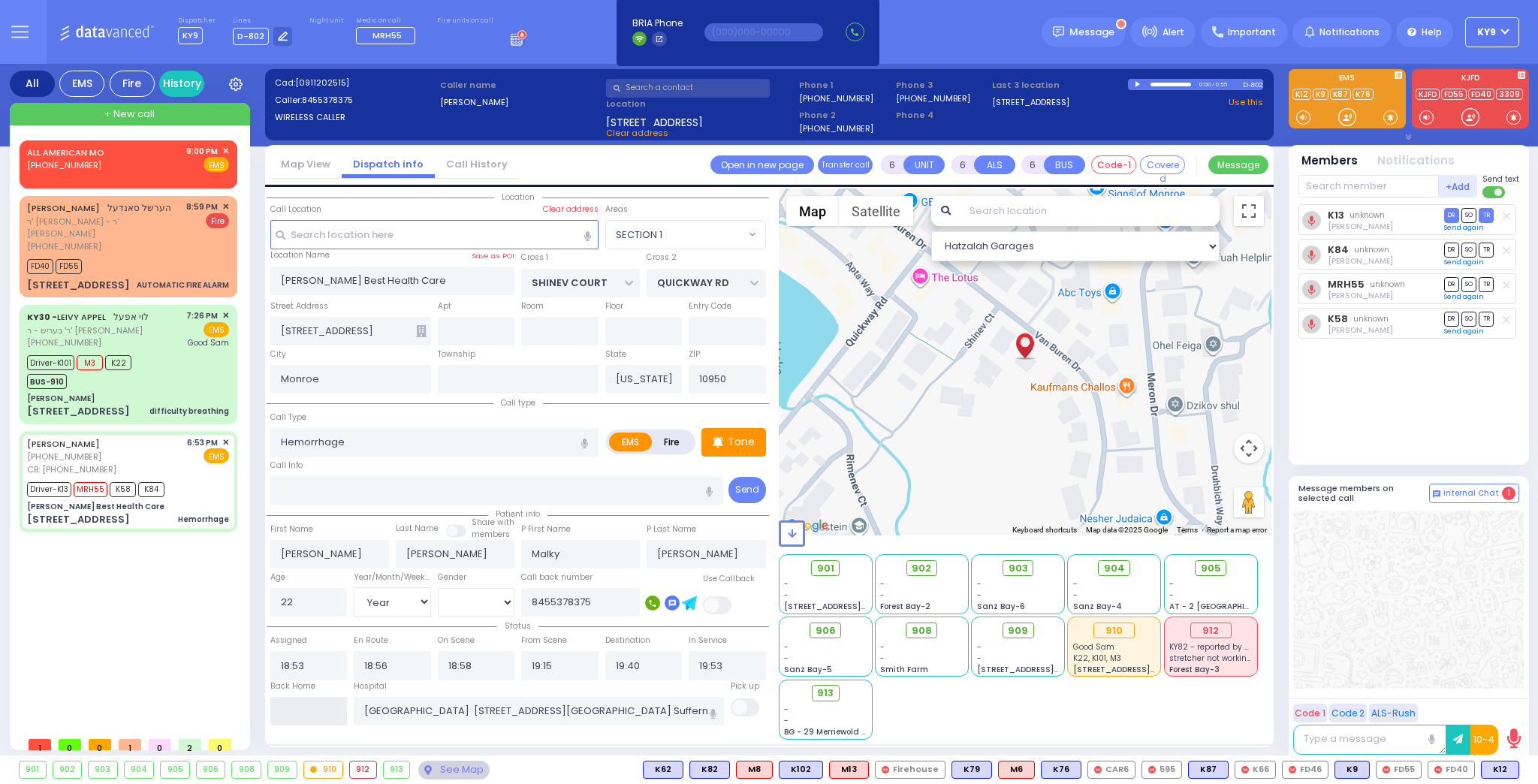
click at [311, 709] on input "text" at bounding box center [309, 711] width 77 height 29
type input "21:01"
select select
radio input "true"
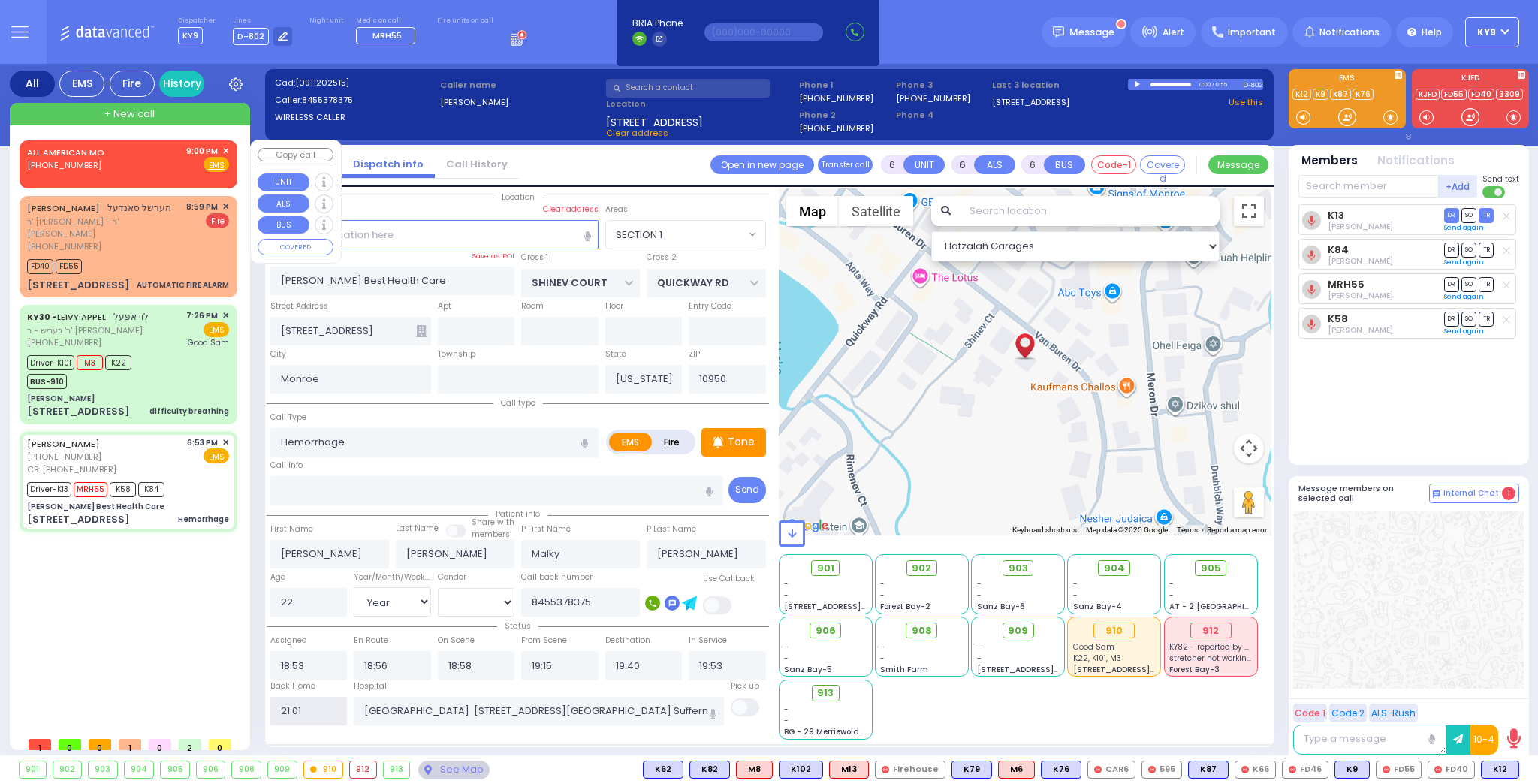
select select
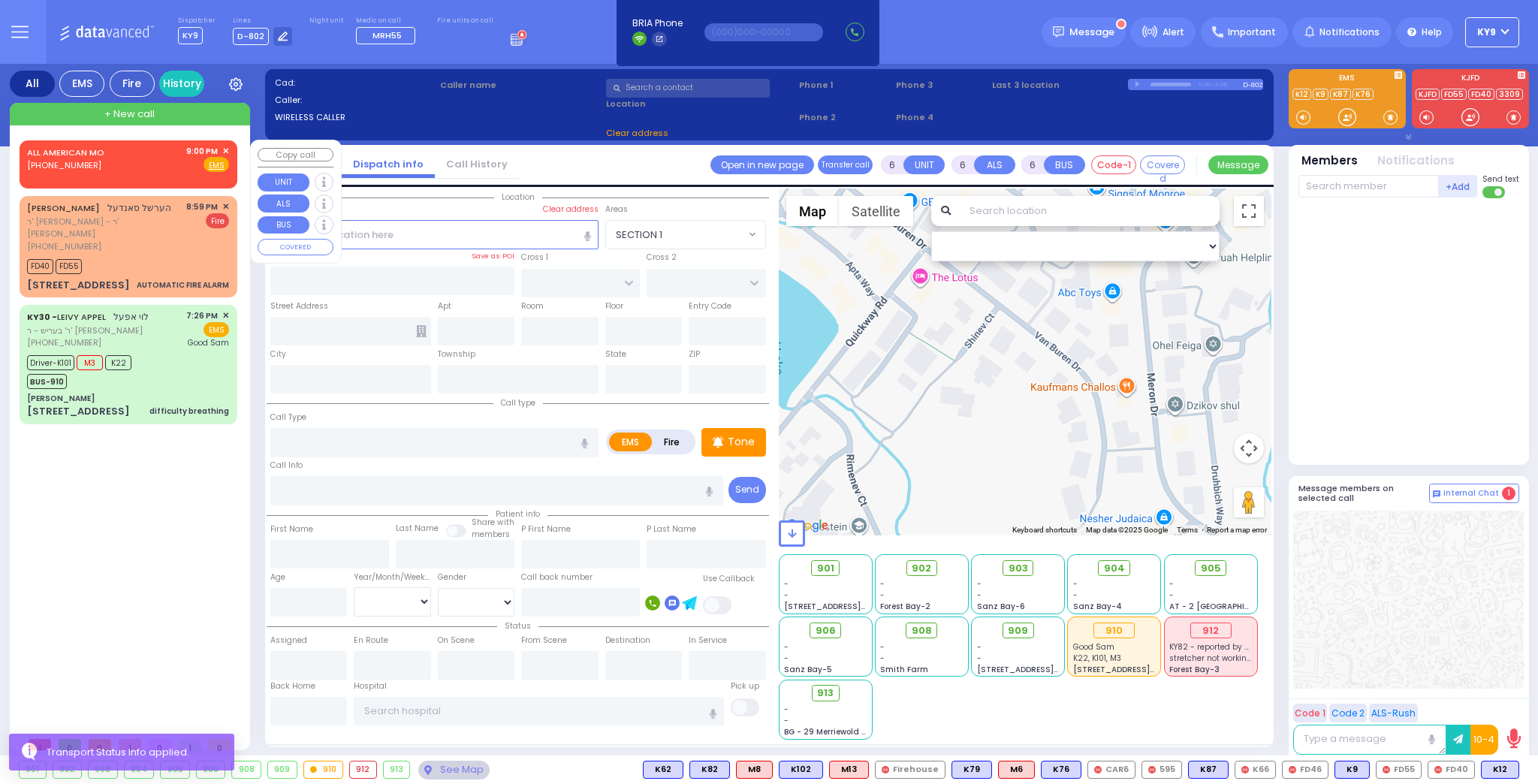
click at [225, 148] on span "✕" at bounding box center [226, 151] width 7 height 13
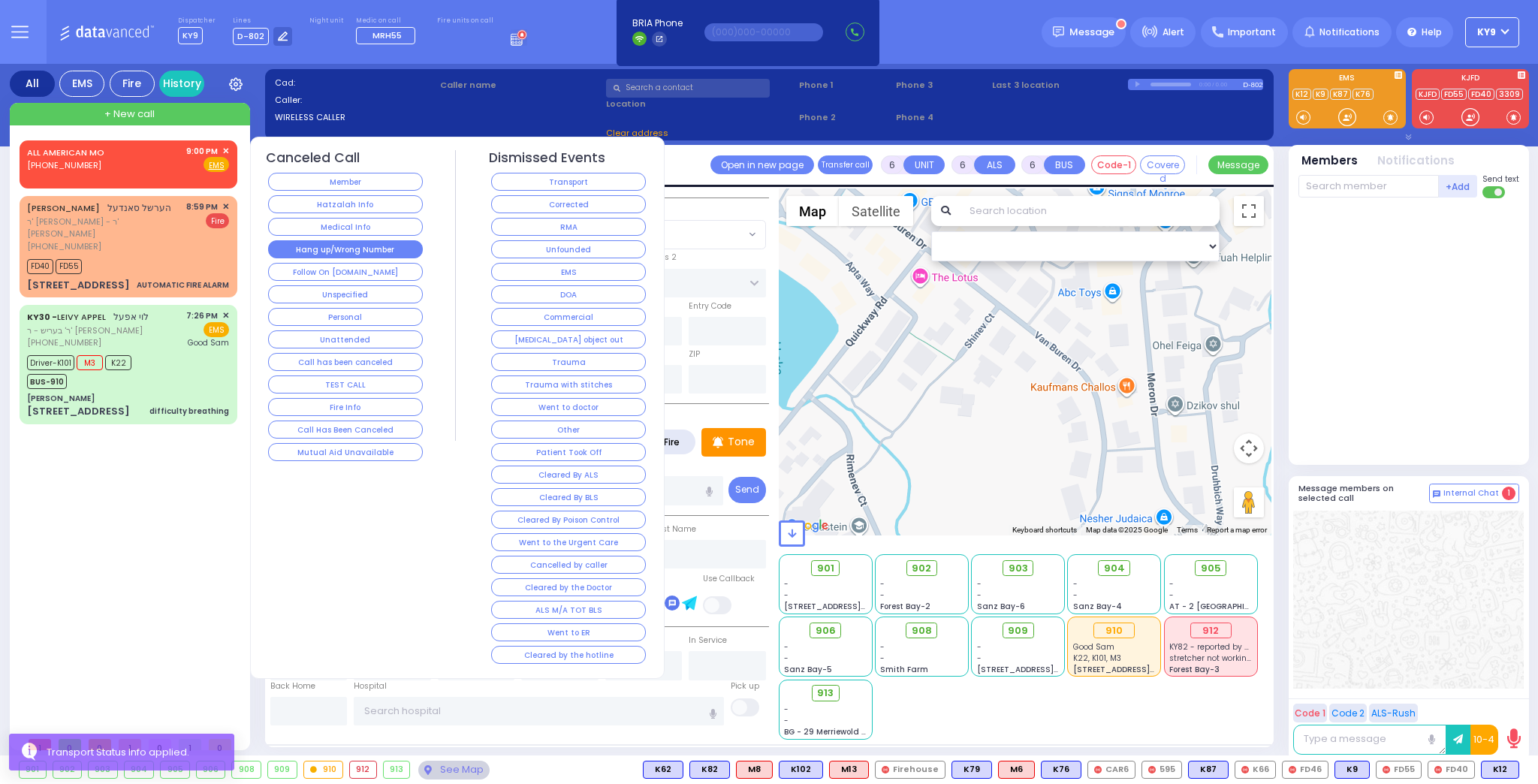
click at [308, 250] on button "Hang up/Wrong Number" at bounding box center [345, 249] width 154 height 18
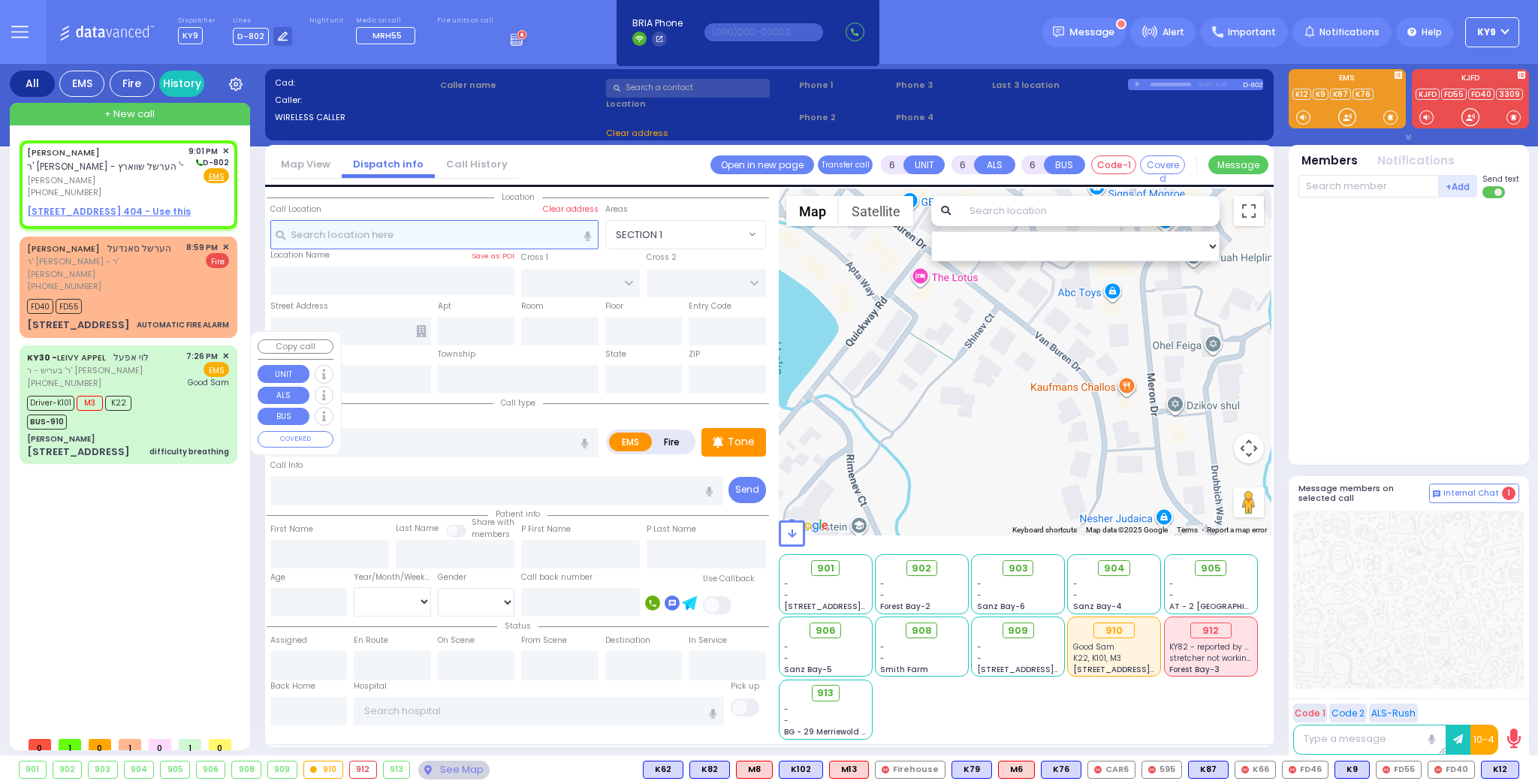
type input "2"
type input "1"
select select
radio input "true"
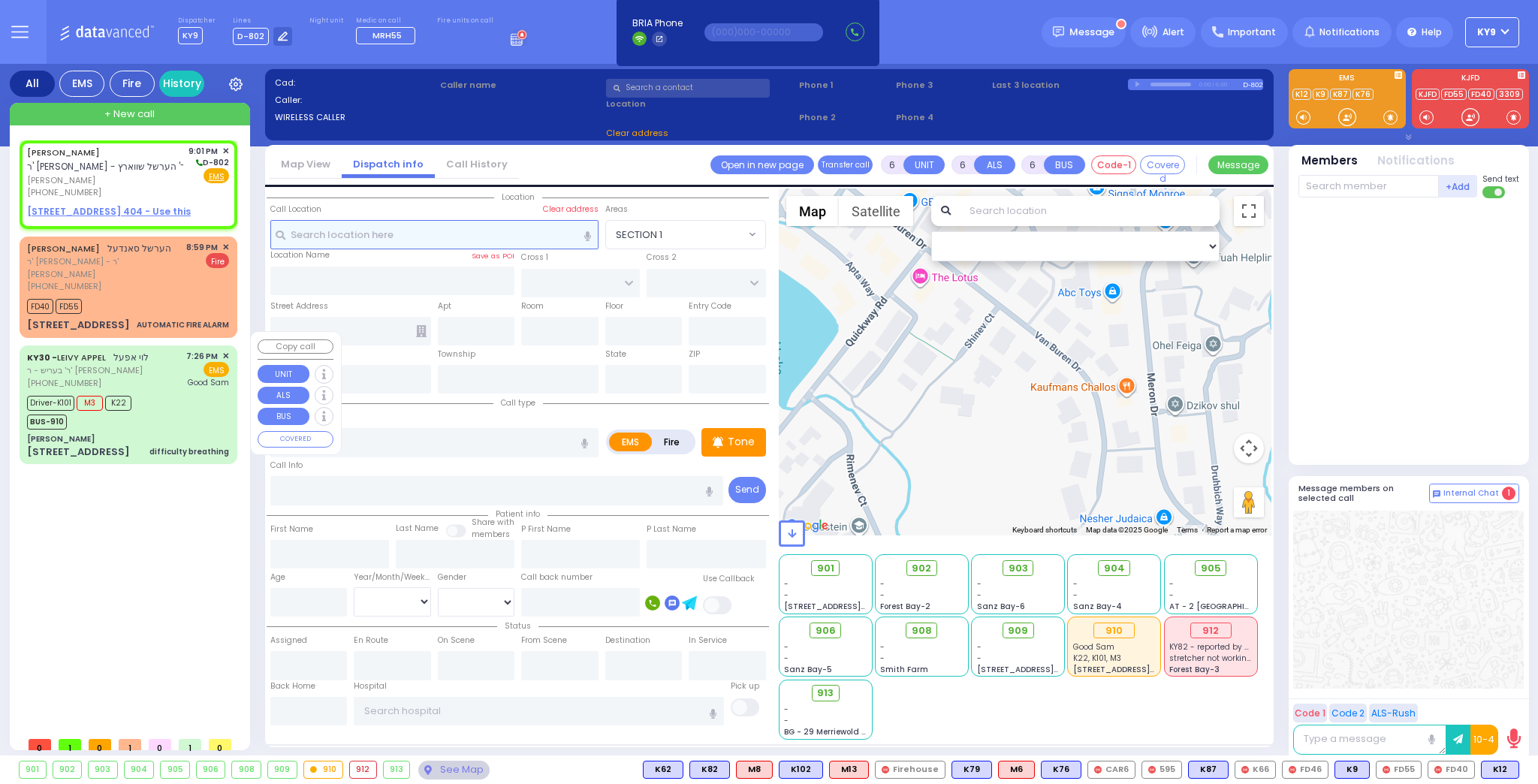
type input "ELIMYLECH"
type input "SCHWARTZ"
select select
type input "21:01"
select select "Hatzalah Garages"
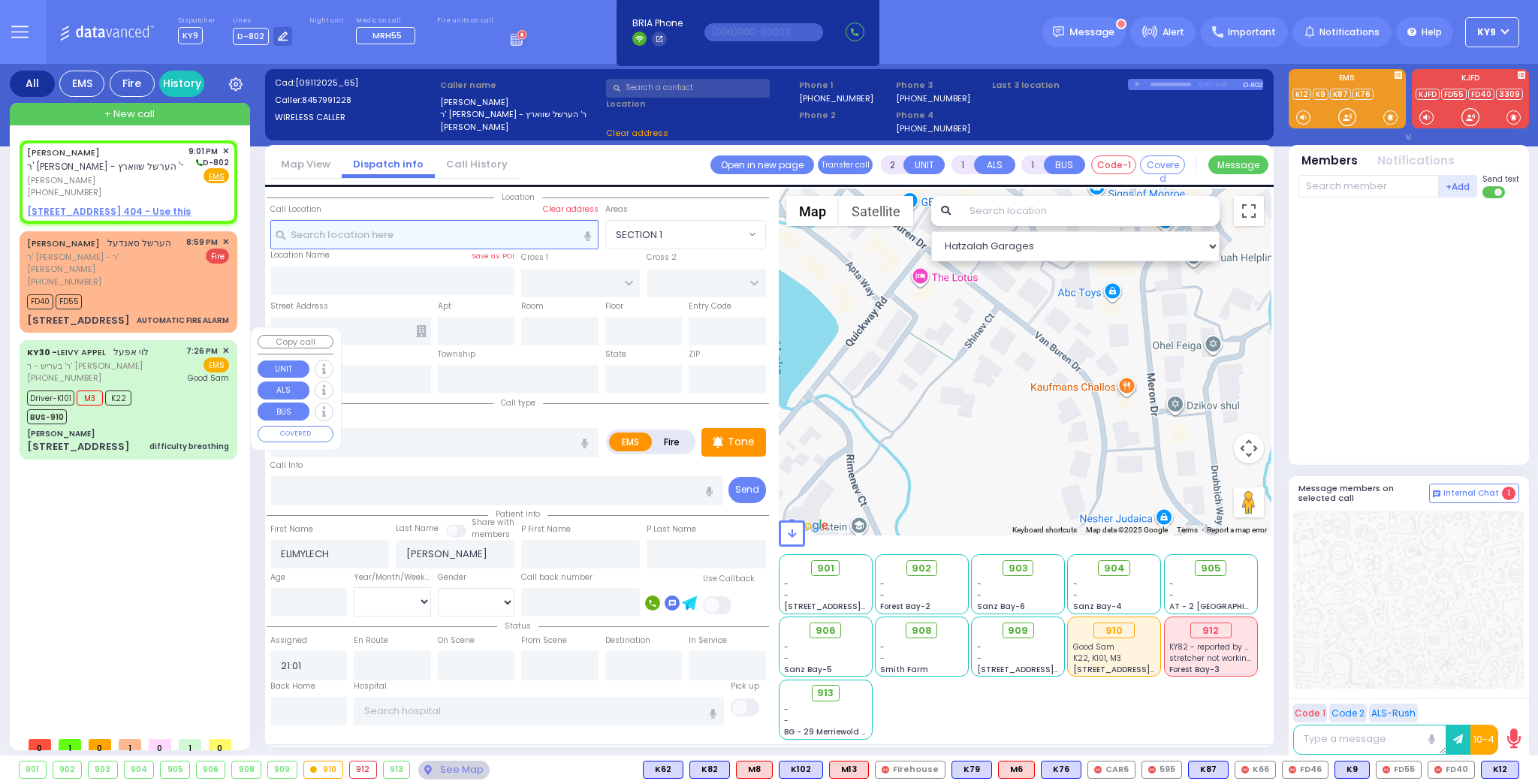
select select
radio input "true"
select select
select select "Hatzalah Garages"
select select
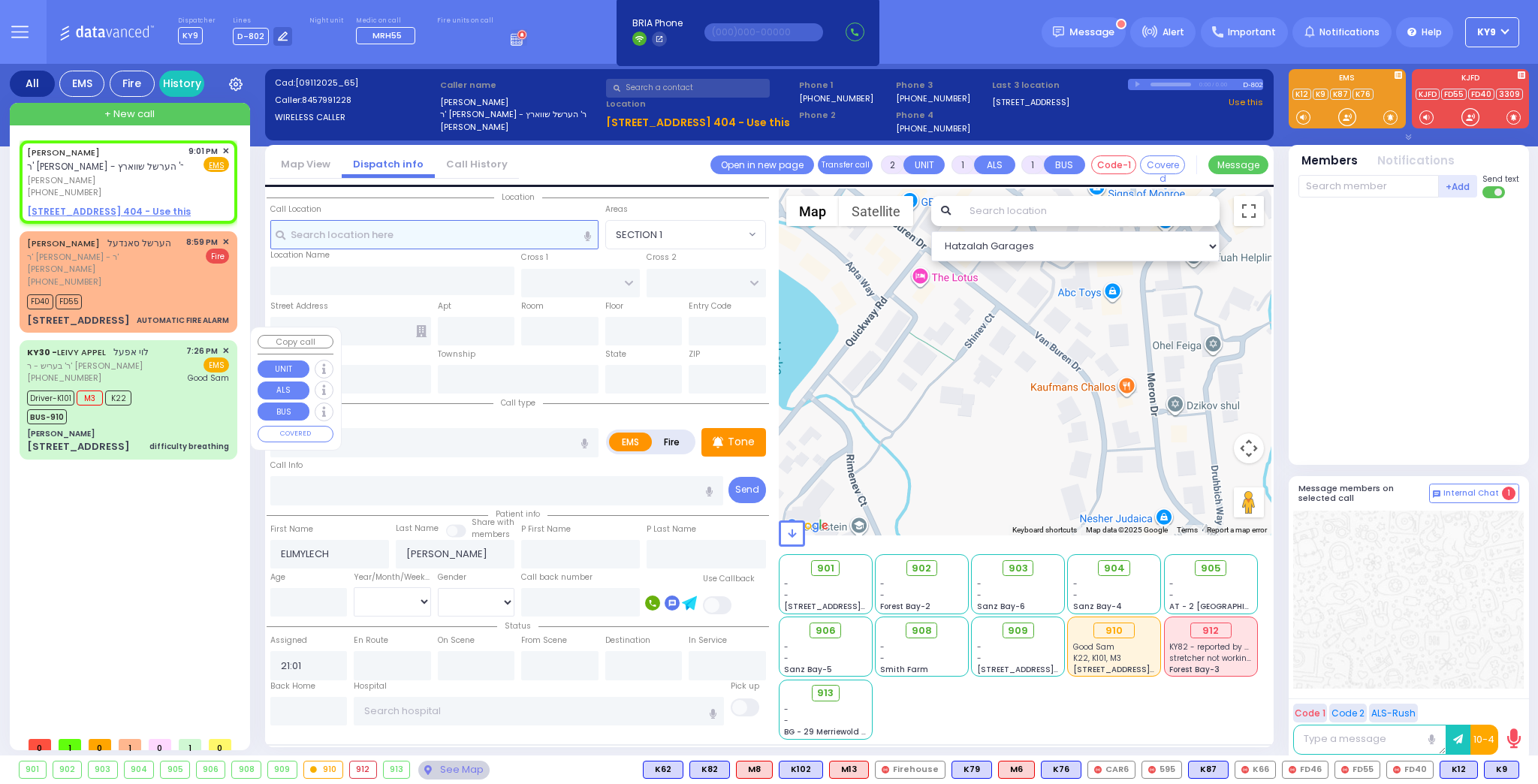
radio input "true"
select select
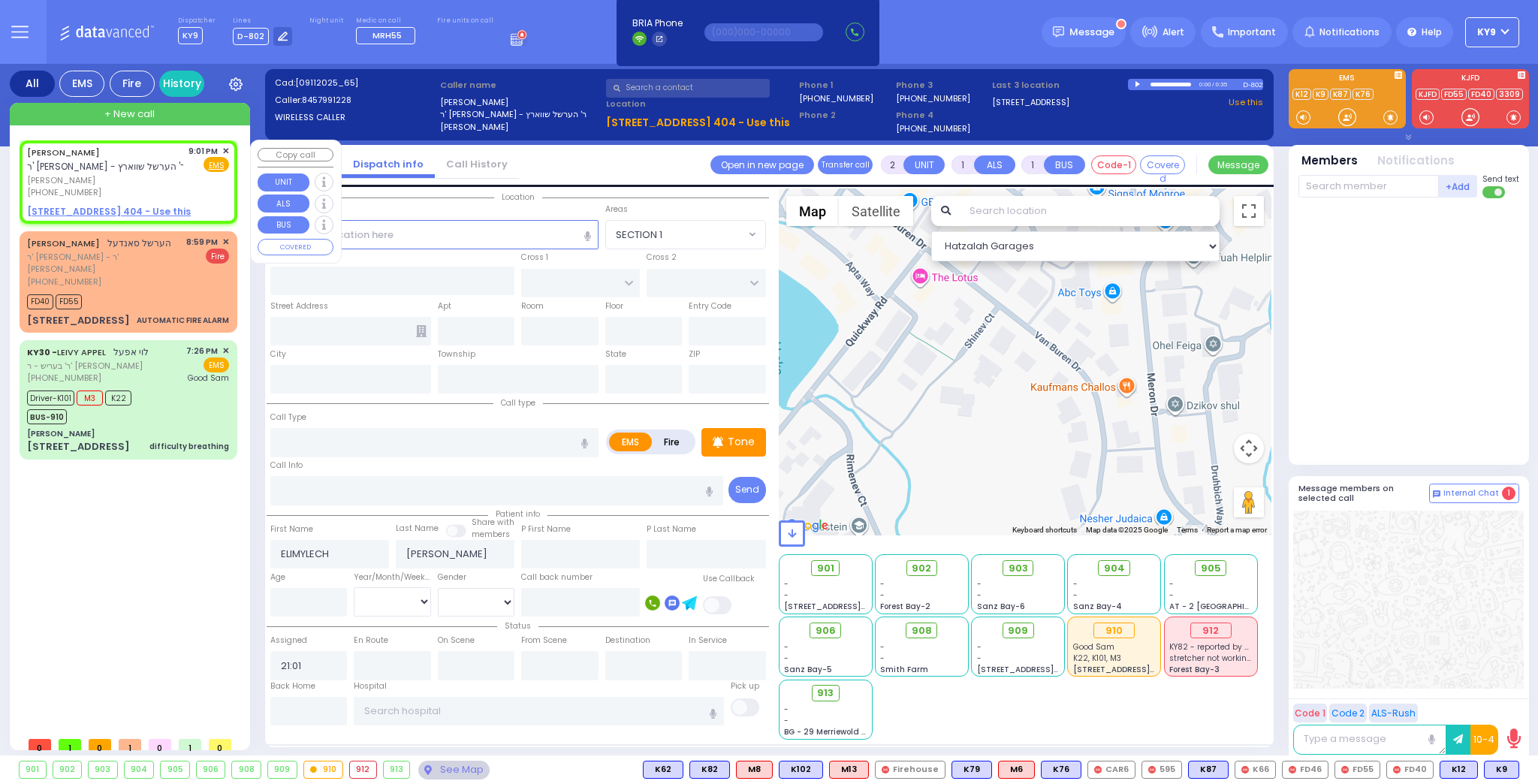
click at [228, 149] on span "✕" at bounding box center [226, 151] width 7 height 13
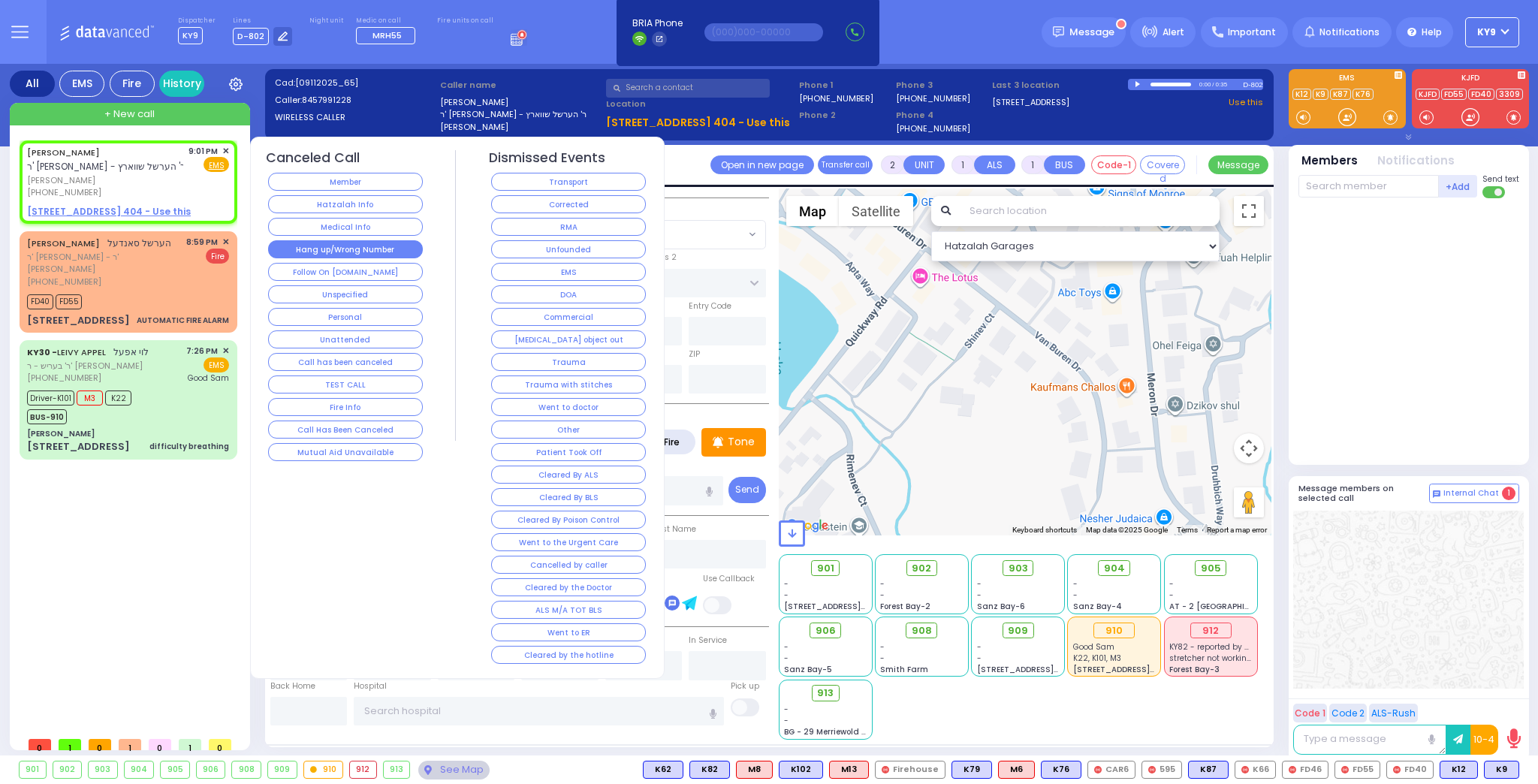
click at [285, 240] on button "Hang up/Wrong Number" at bounding box center [345, 249] width 154 height 18
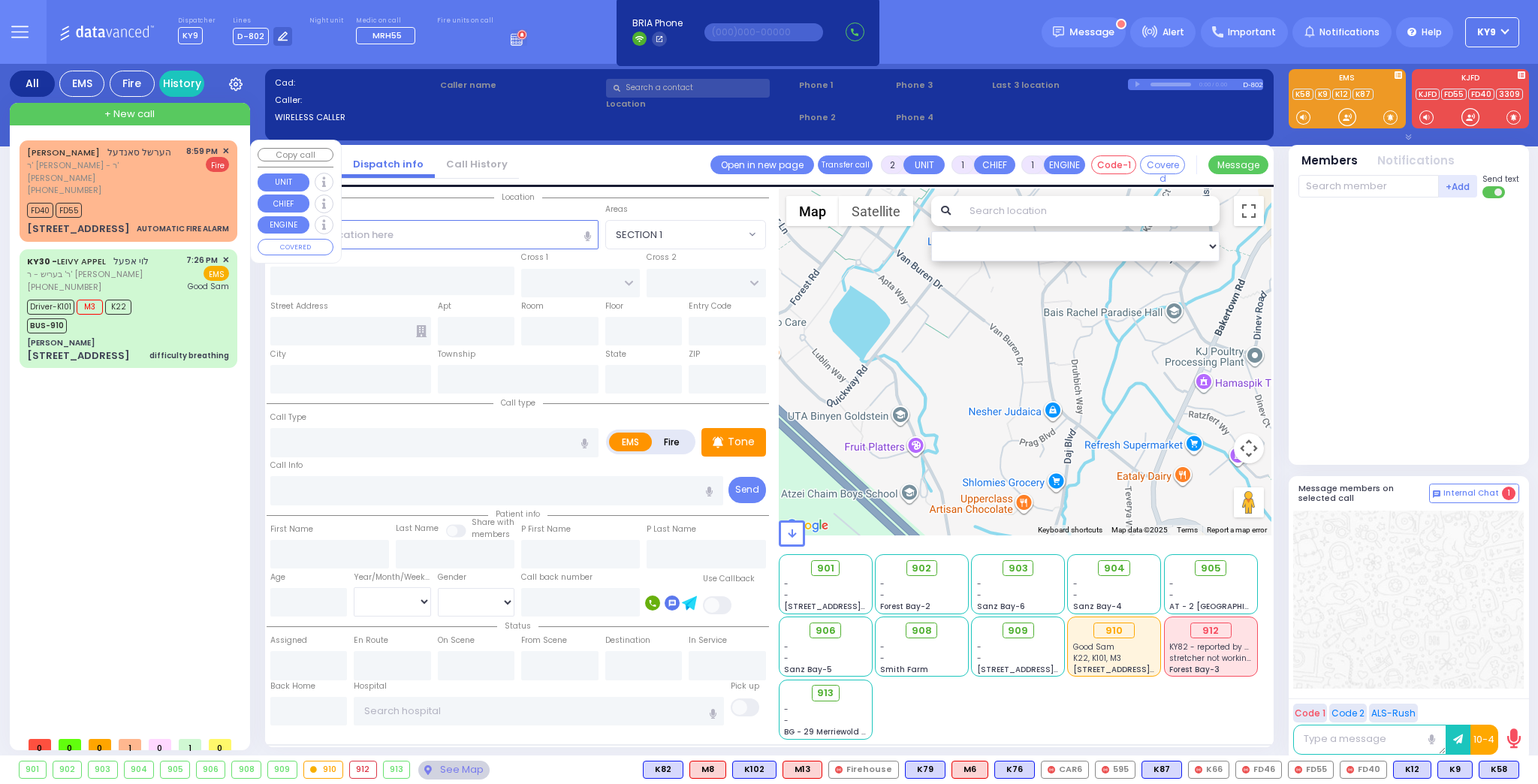
click at [138, 160] on span "ר' אהרן שאול - ר' אלעזר גרובער" at bounding box center [104, 172] width 154 height 25
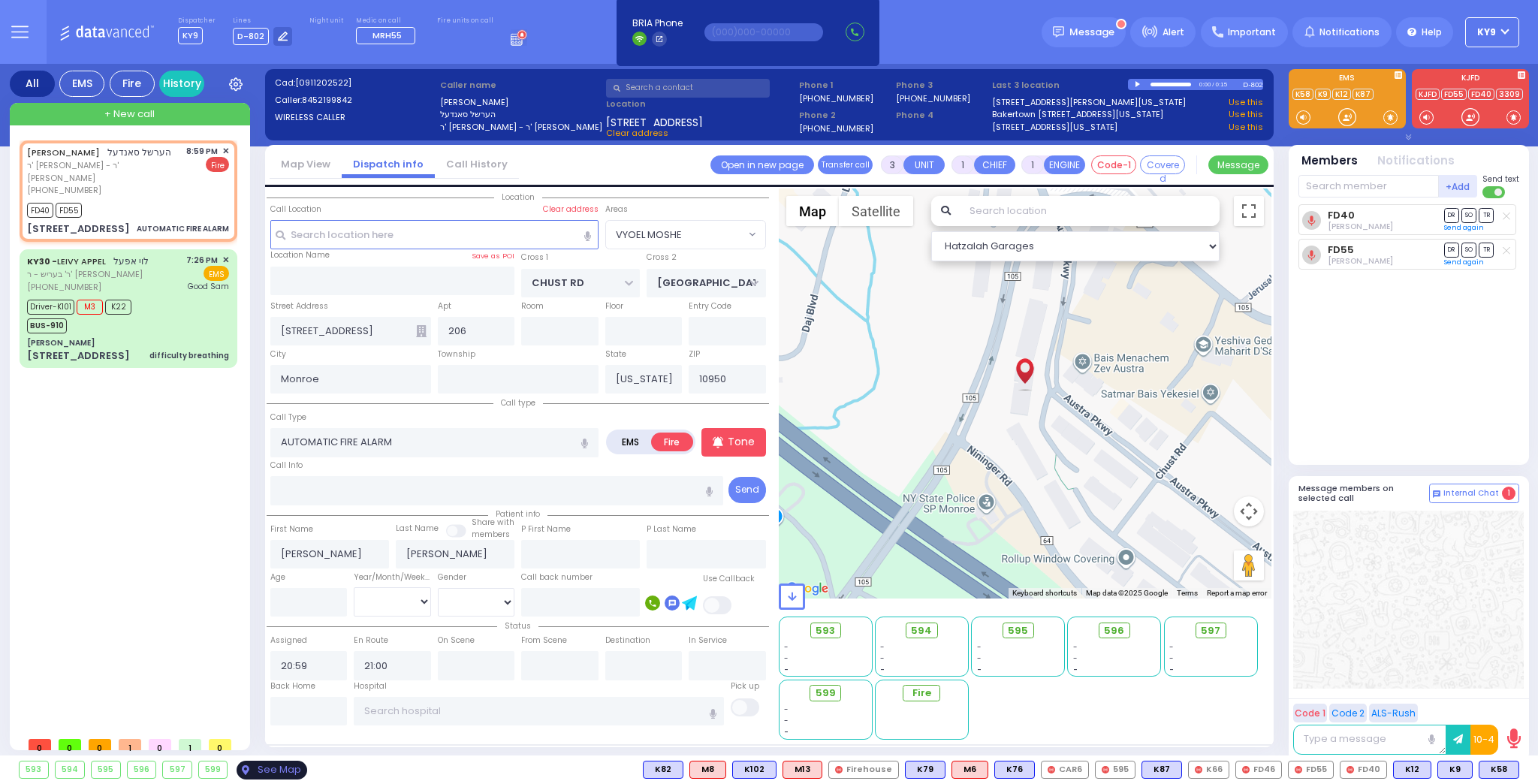
click at [255, 769] on div "See Map" at bounding box center [272, 770] width 70 height 19
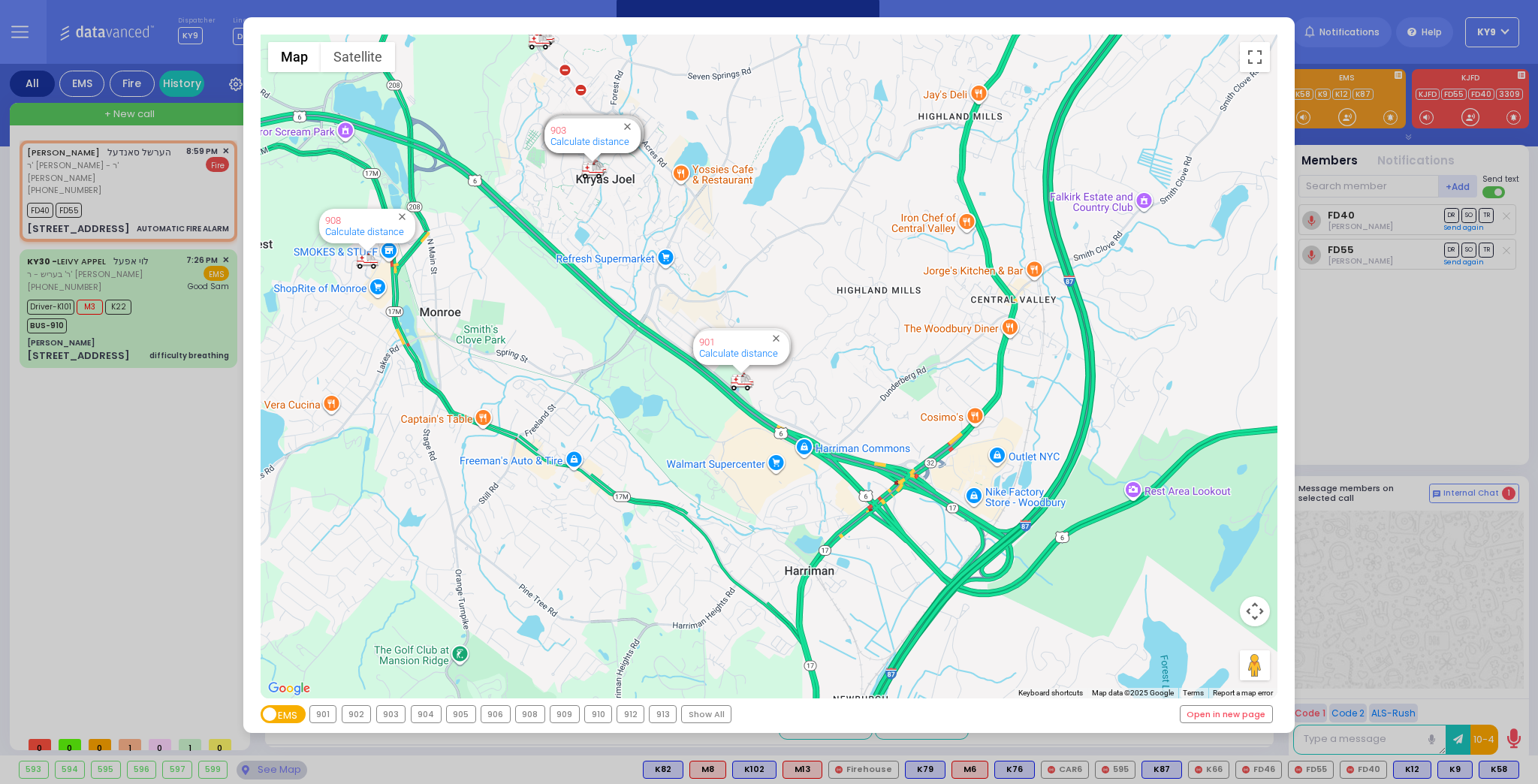
click at [691, 715] on div "Show All" at bounding box center [706, 714] width 49 height 16
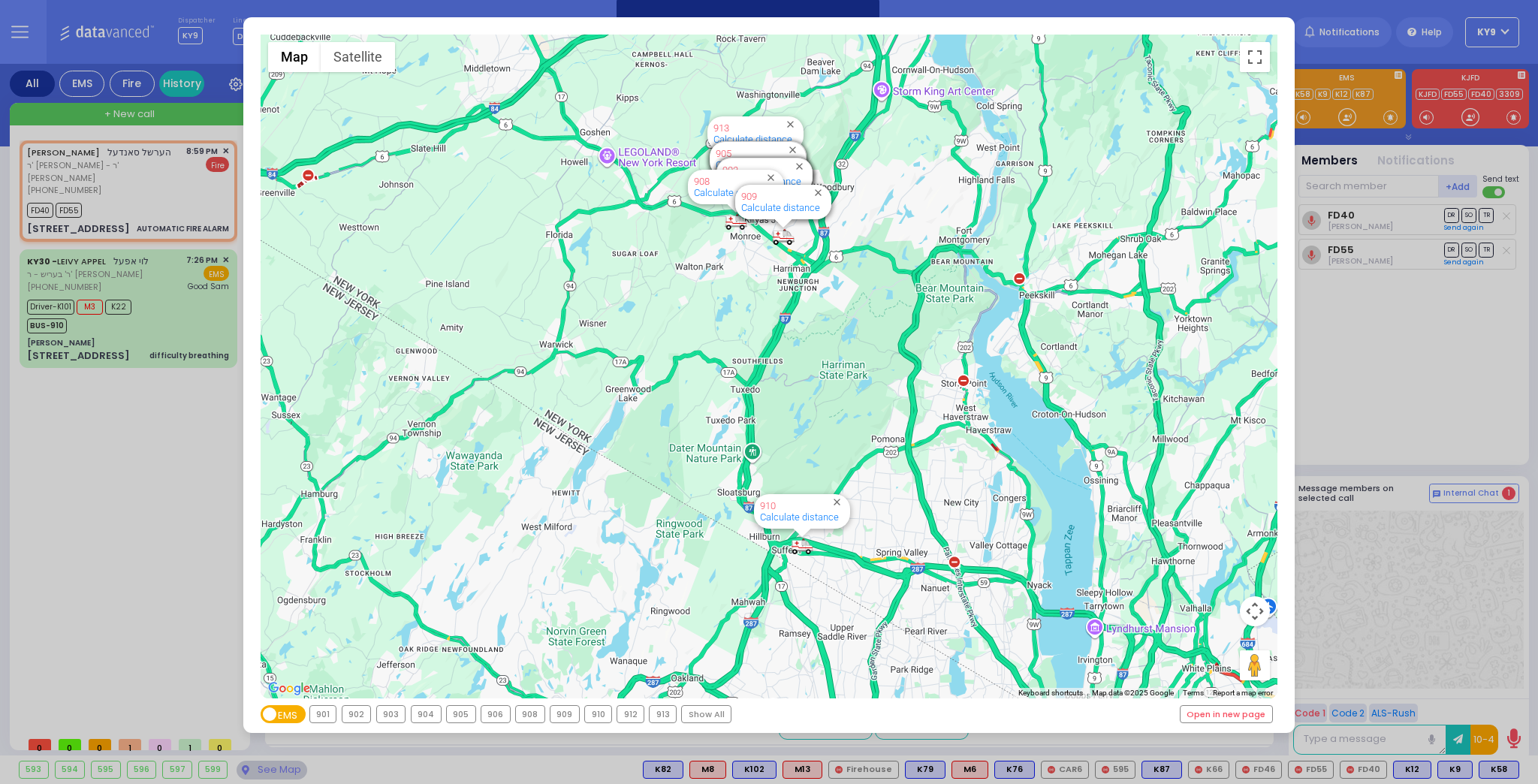
click at [682, 709] on div "Show All" at bounding box center [706, 714] width 49 height 16
click at [91, 583] on div "← Move left → Move right ↑ Move up ↓ Move down + Zoom in - Zoom out Home Jump l…" at bounding box center [769, 392] width 1538 height 784
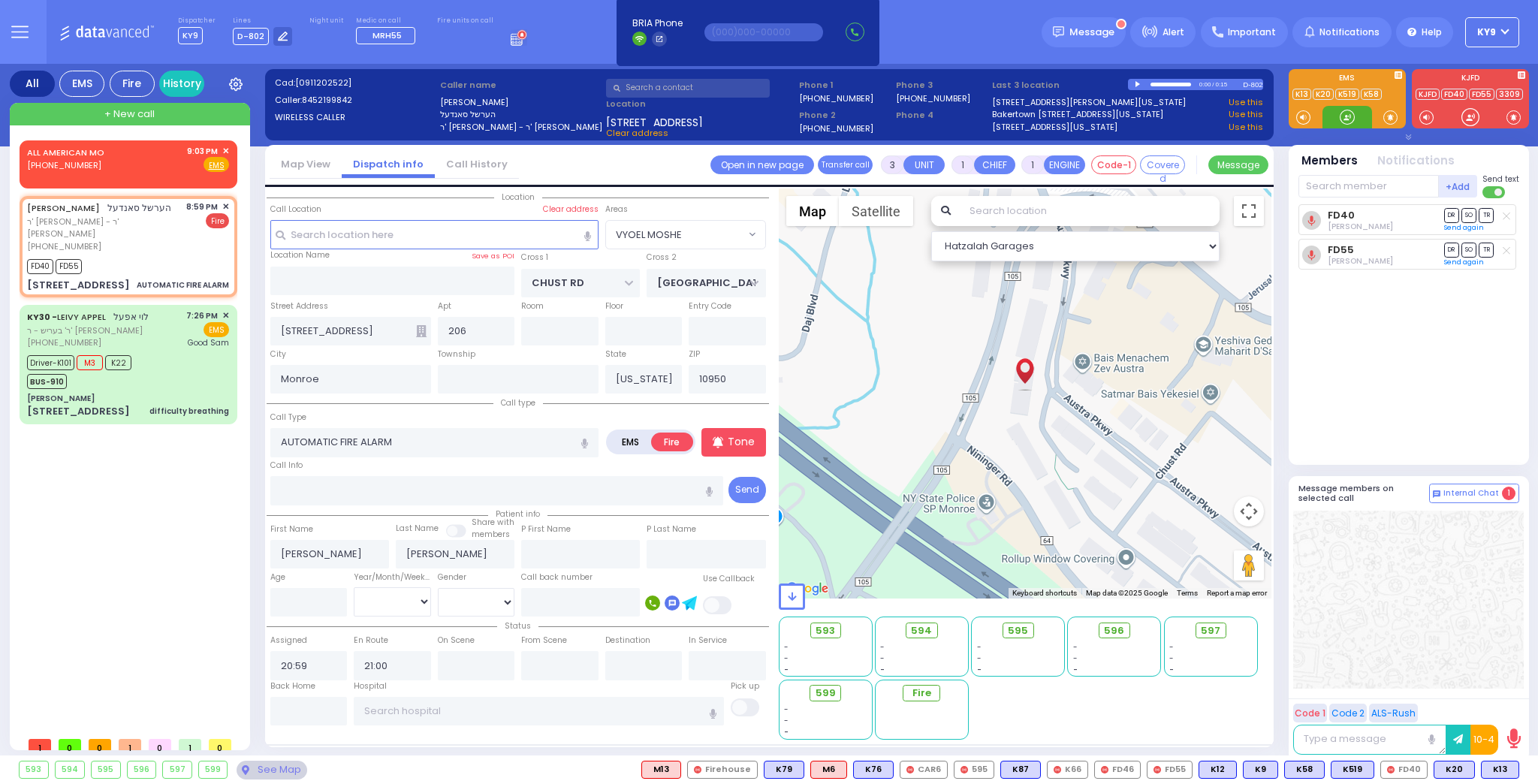
click at [1351, 120] on div at bounding box center [1347, 116] width 15 height 15
click at [1515, 770] on button at bounding box center [1515, 769] width 8 height 16
click at [1506, 700] on icon at bounding box center [1504, 703] width 16 height 16
click at [169, 575] on div "ALL AMERICAN MO (800) 318-9486 9:03 PM ✕ EMS FD40 M3" at bounding box center [132, 434] width 224 height 589
click at [223, 148] on span "✕" at bounding box center [226, 151] width 7 height 13
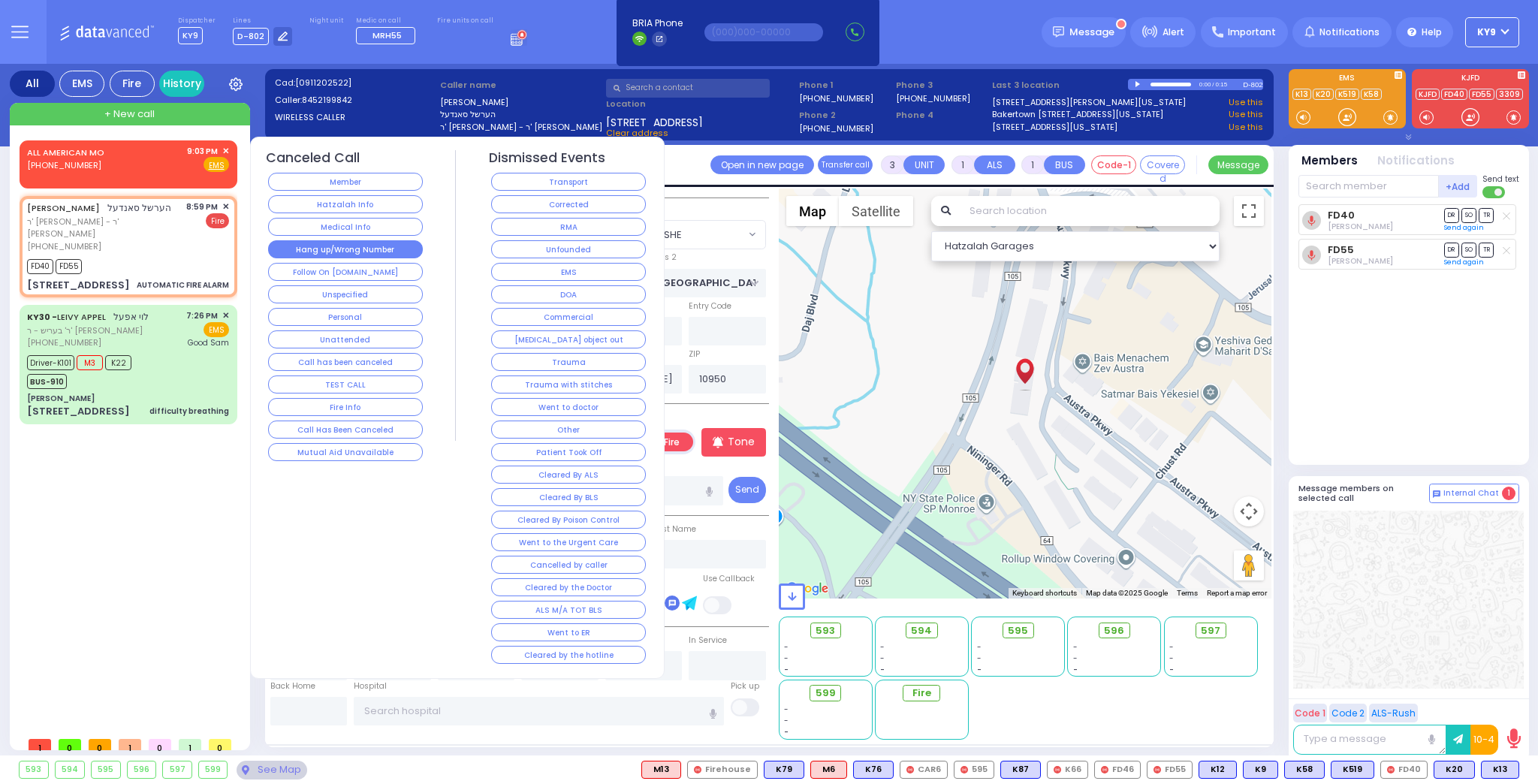
click at [274, 247] on button "Hang up/Wrong Number" at bounding box center [345, 249] width 154 height 18
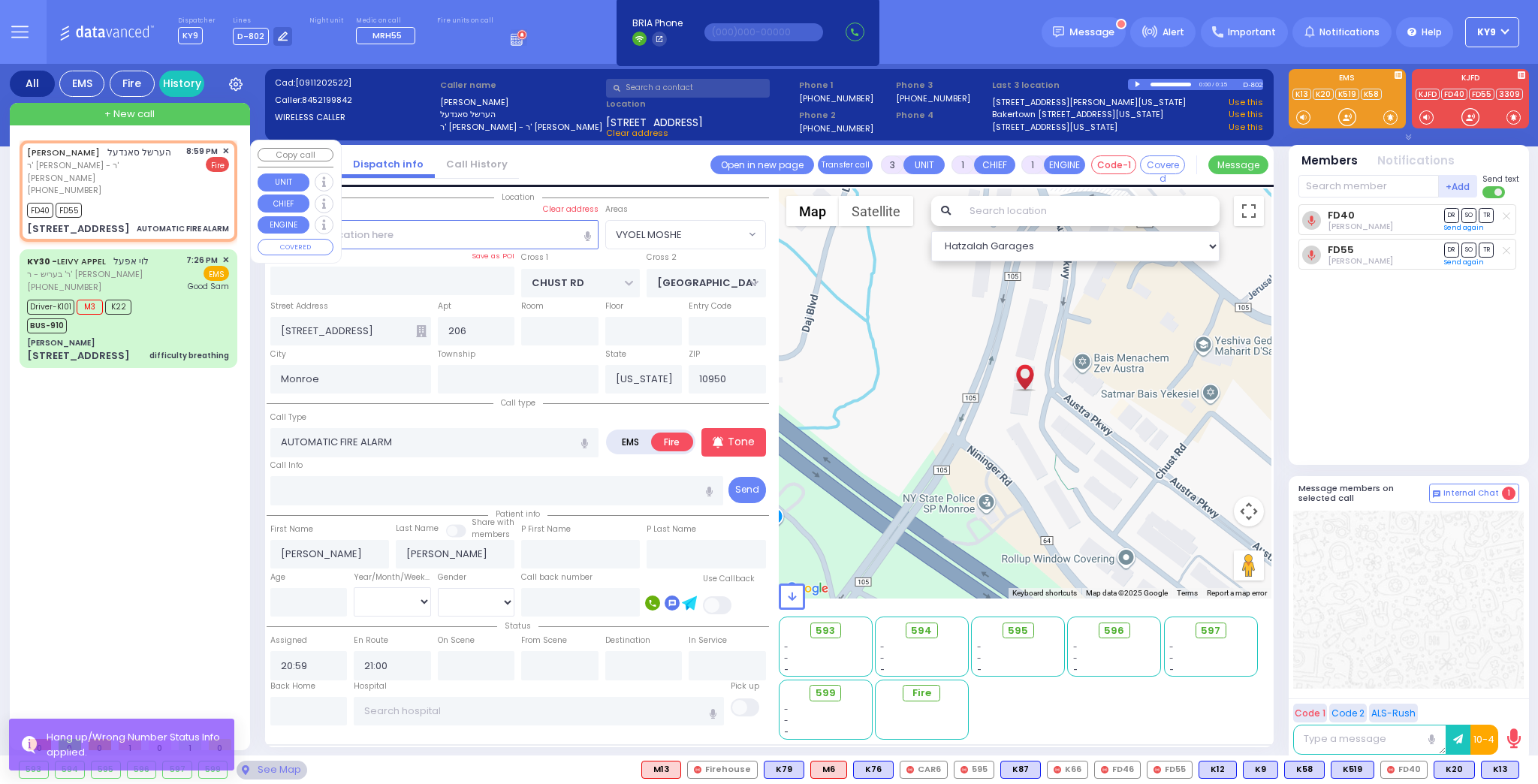
click at [165, 176] on div "HERSHEL SANDEL הערשל סאנדעל ר' אהרן שאול - ר' אלעזר גרובער (845) 219-9842 8:59 …" at bounding box center [128, 171] width 202 height 52
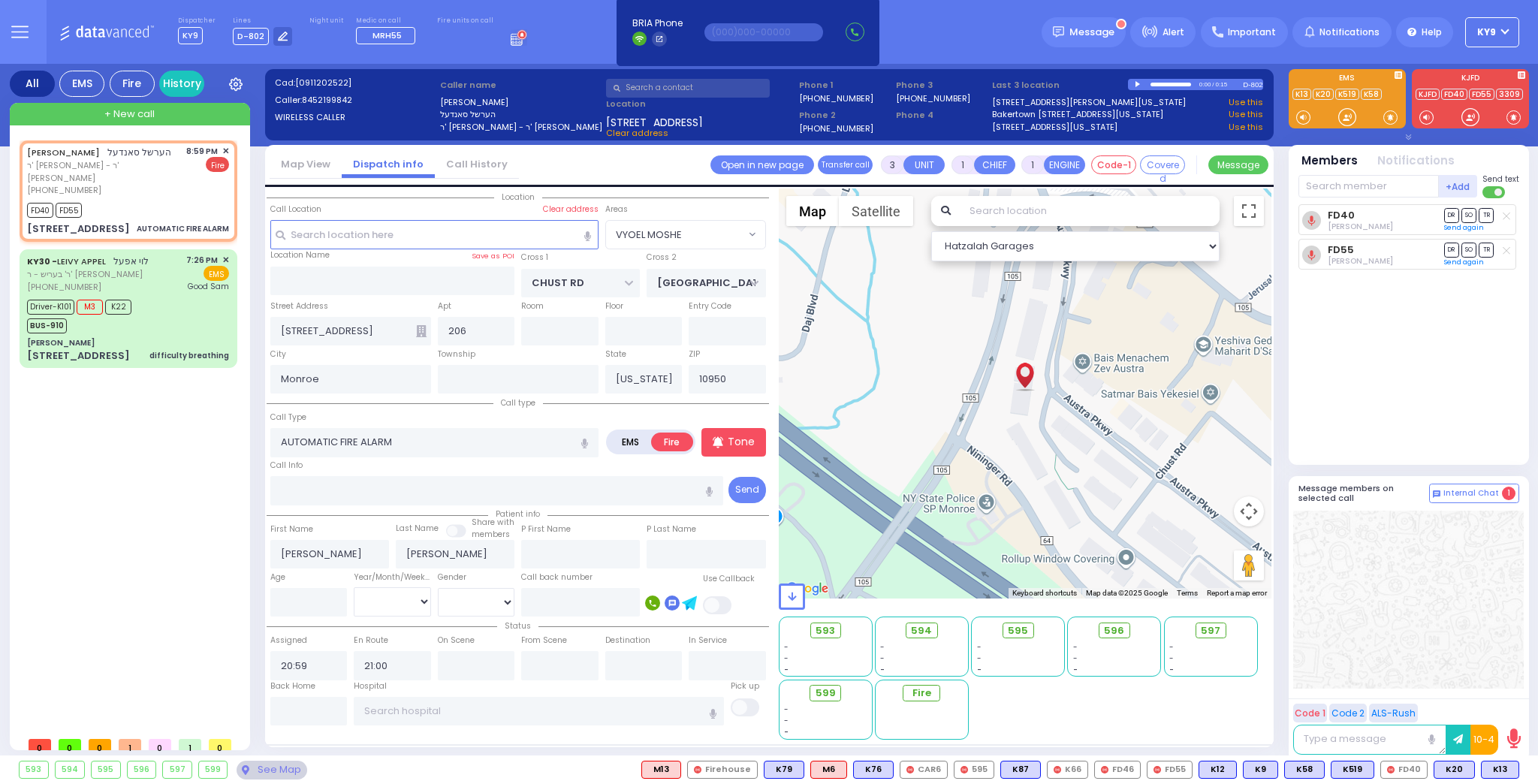
click at [158, 110] on div "+ New call" at bounding box center [129, 114] width 240 height 23
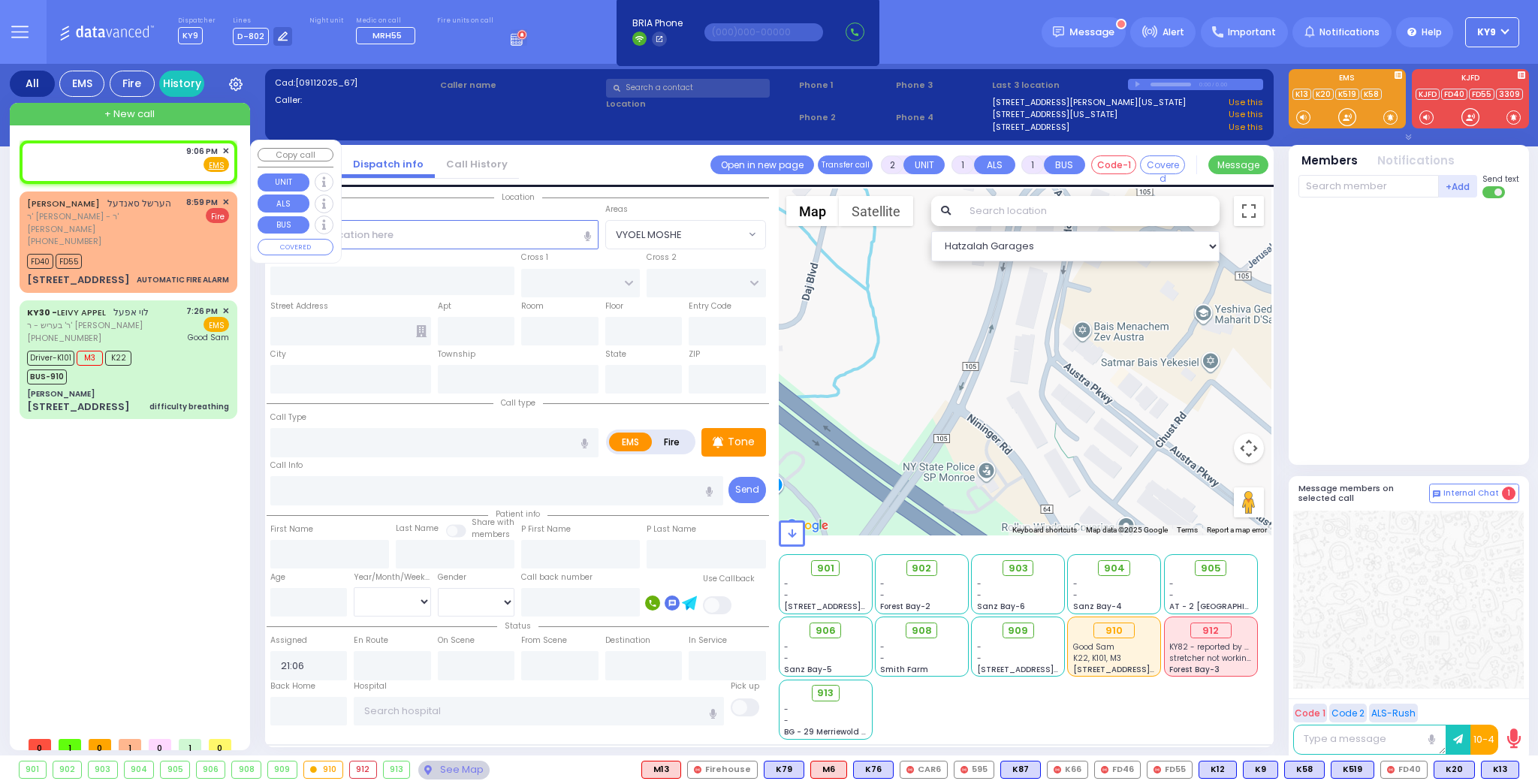
click at [159, 161] on div "9:06 PM ✕ Fire EMS" at bounding box center [128, 159] width 202 height 28
click at [376, 234] on input "text" at bounding box center [435, 234] width 328 height 29
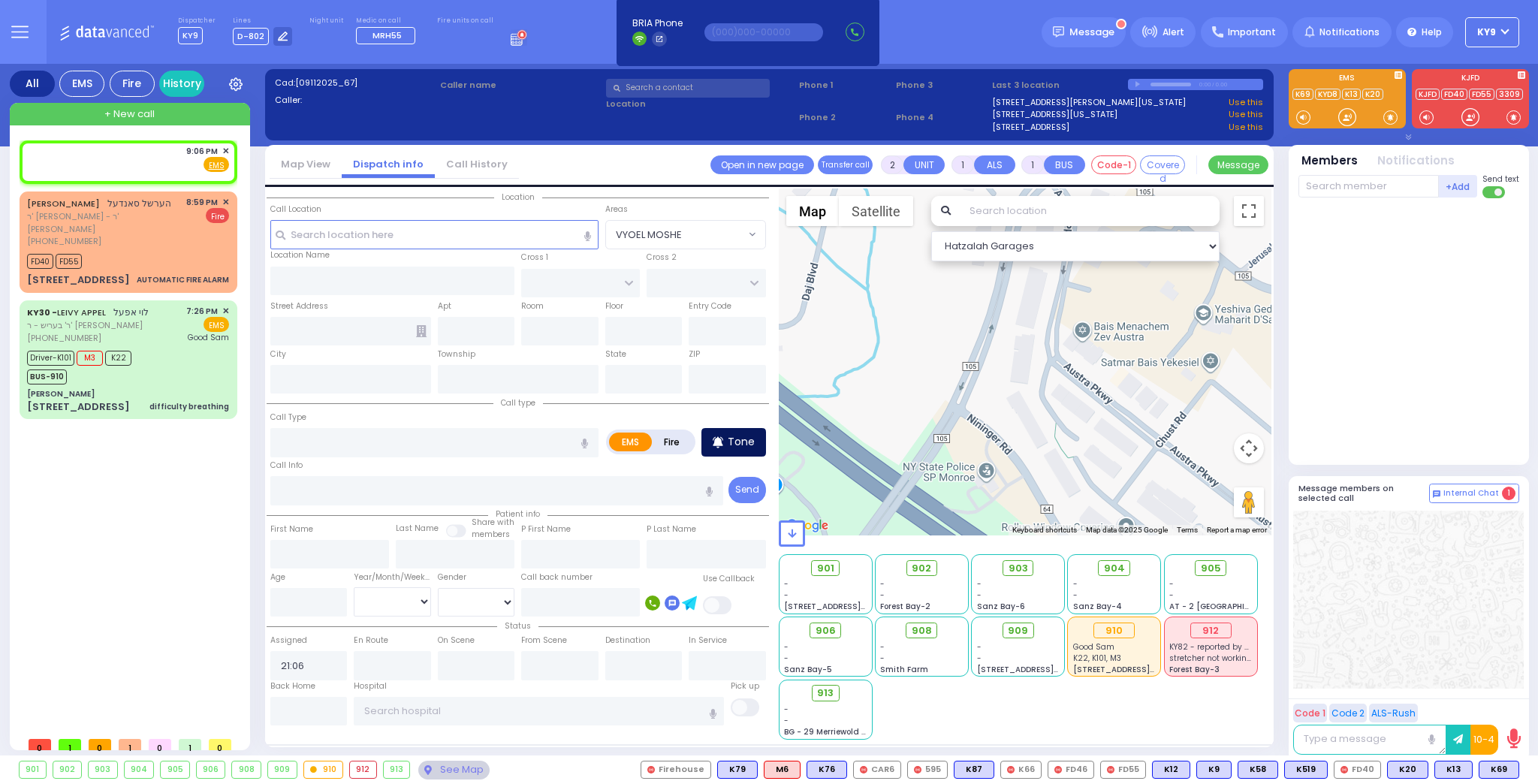
click at [735, 440] on p "Tone" at bounding box center [741, 441] width 27 height 16
click at [1341, 114] on div at bounding box center [1347, 116] width 15 height 15
click at [226, 149] on span "✕" at bounding box center [226, 151] width 7 height 13
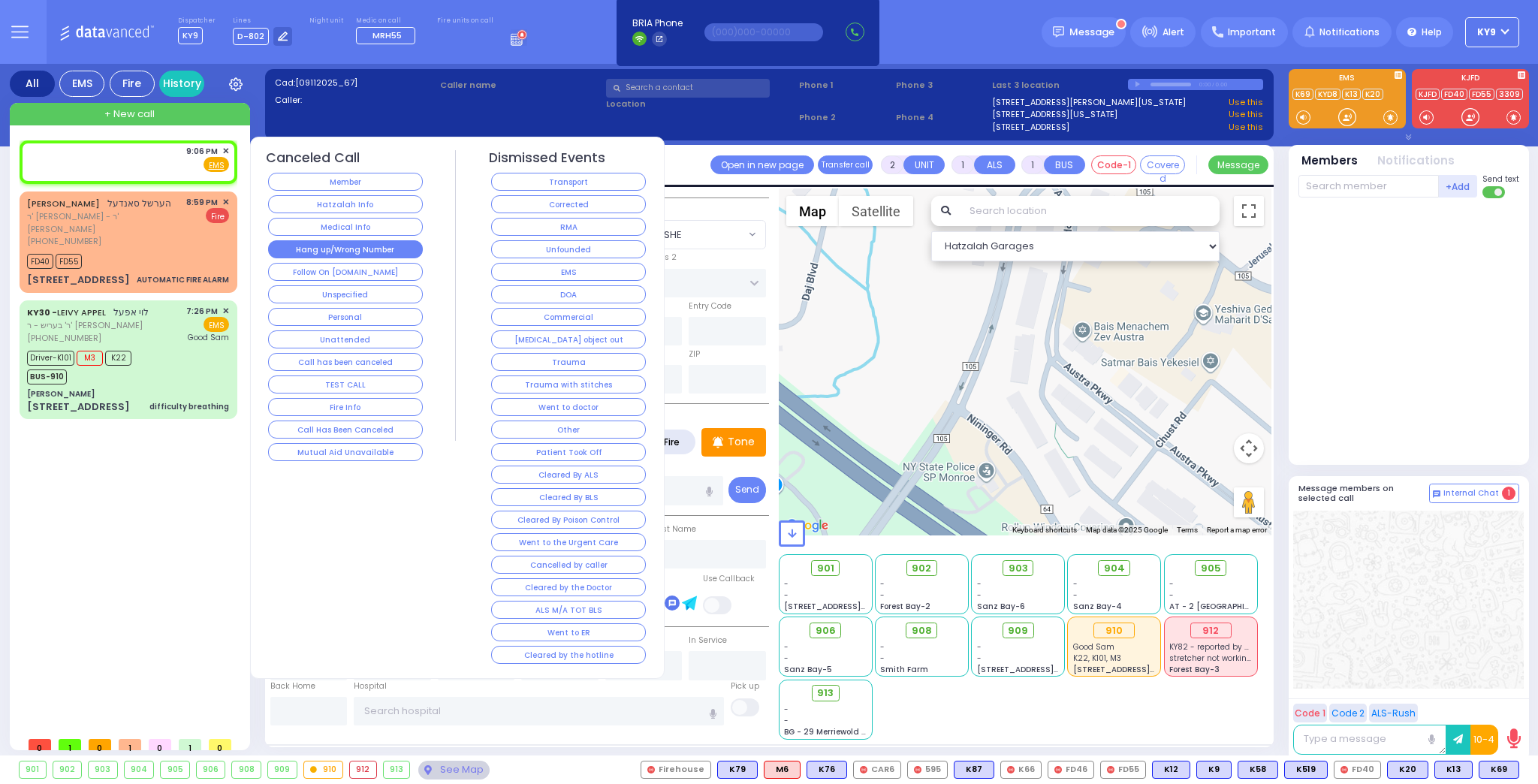
click at [332, 250] on button "Hang up/Wrong Number" at bounding box center [345, 249] width 154 height 18
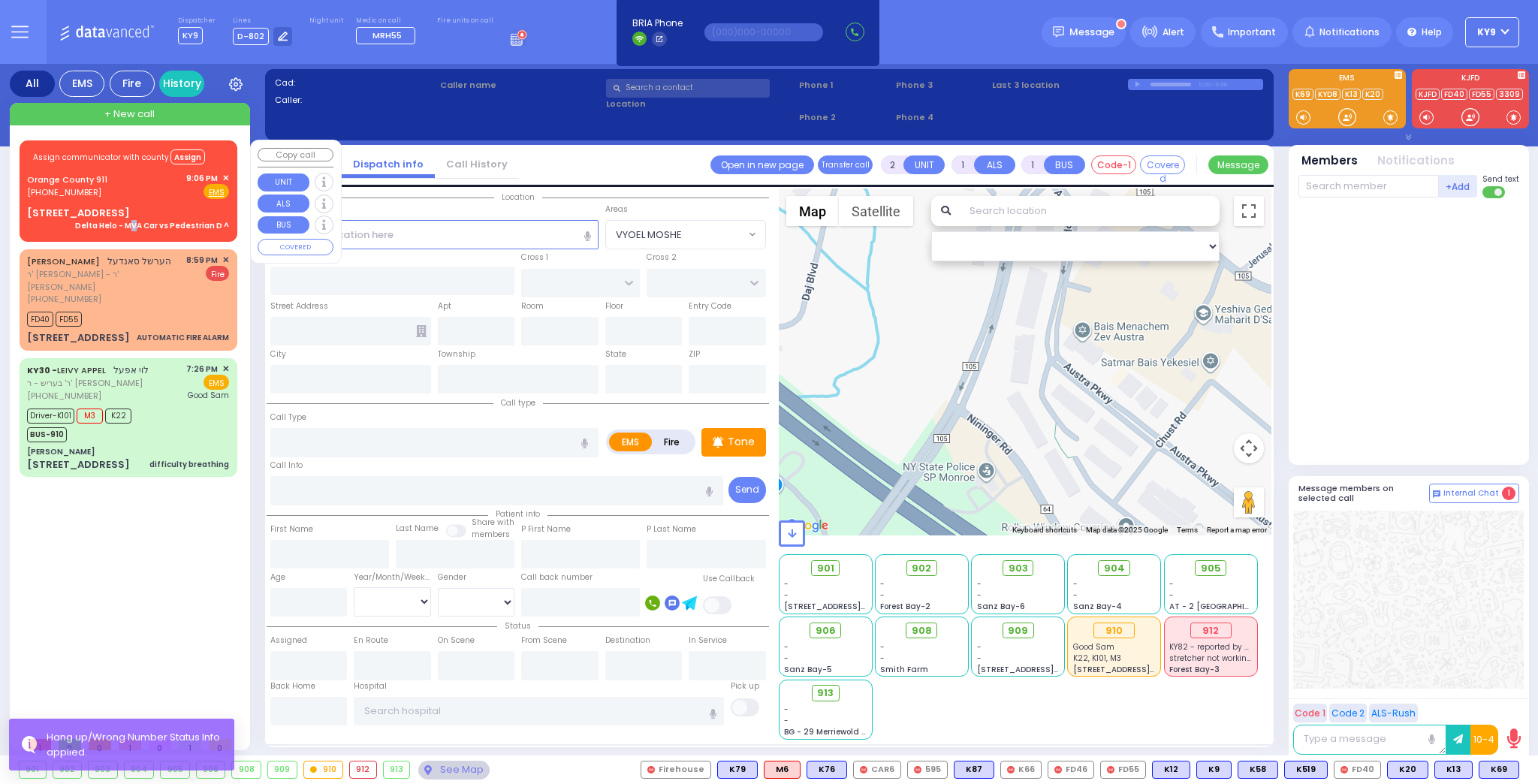
click at [138, 199] on div "Assign communicator with county Assign Orange County 911 (845) 469-0911 EMS" at bounding box center [128, 189] width 212 height 92
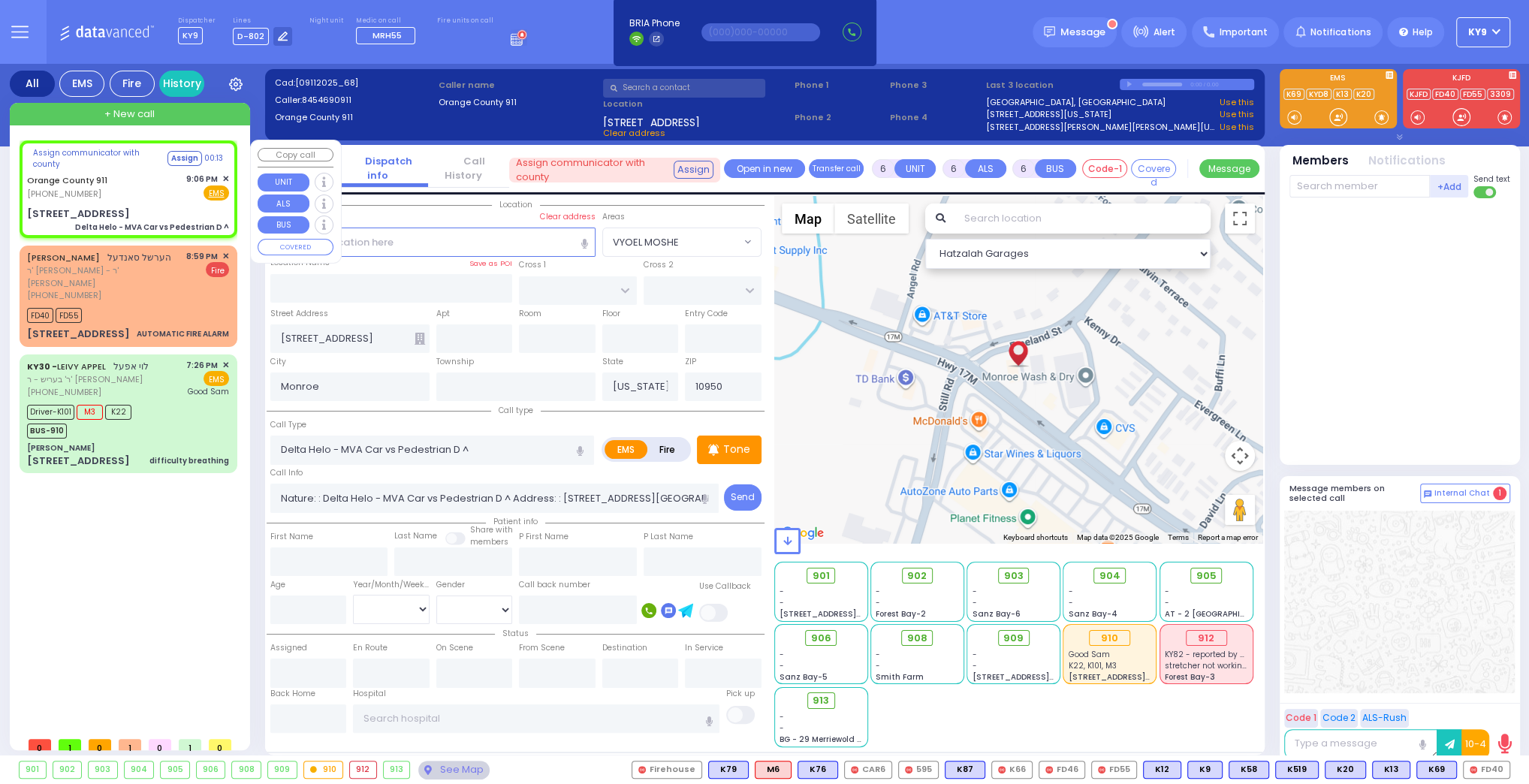
click at [225, 174] on span "✕" at bounding box center [225, 179] width 7 height 13
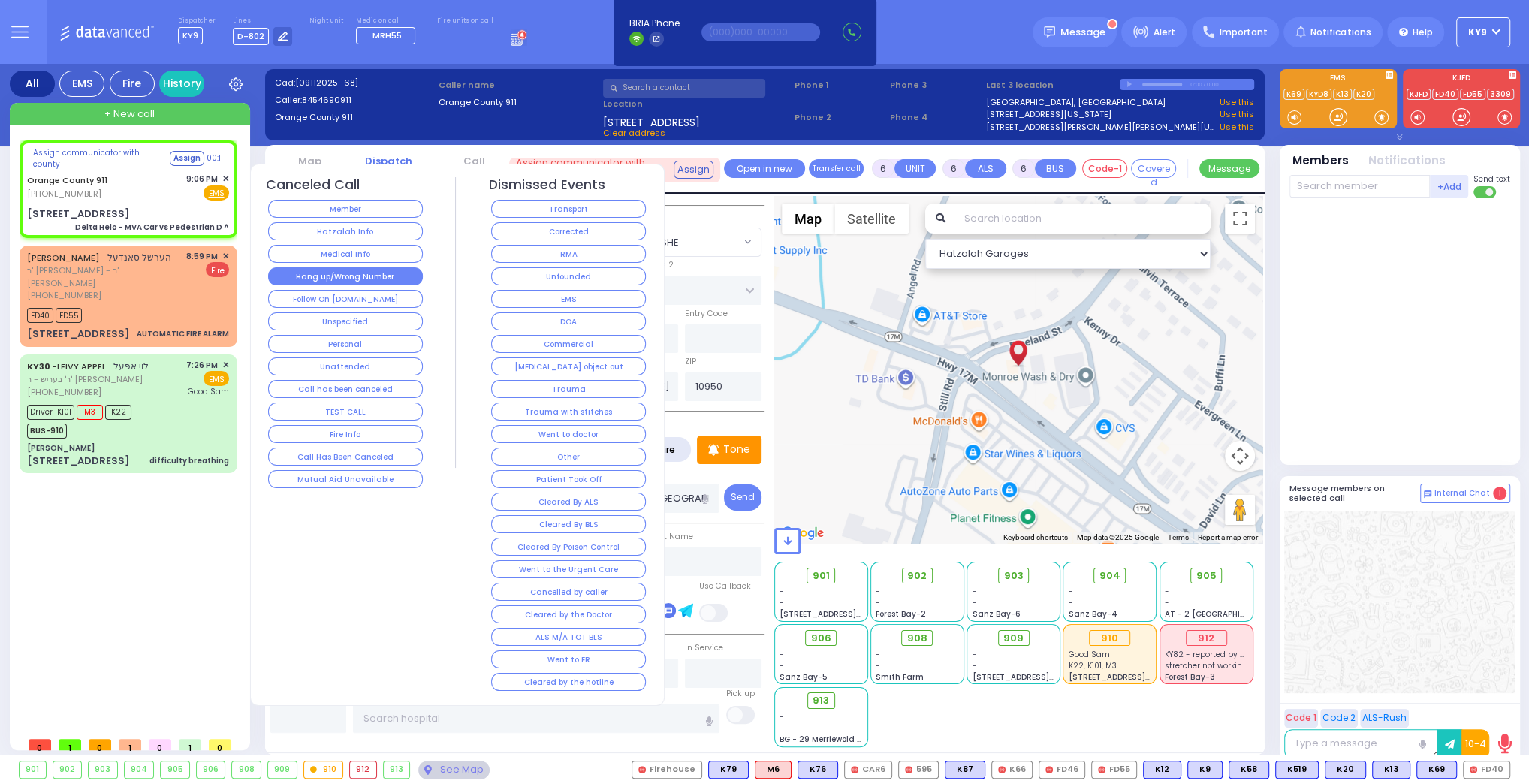
click at [376, 271] on button "Hang up/Wrong Number" at bounding box center [345, 276] width 154 height 18
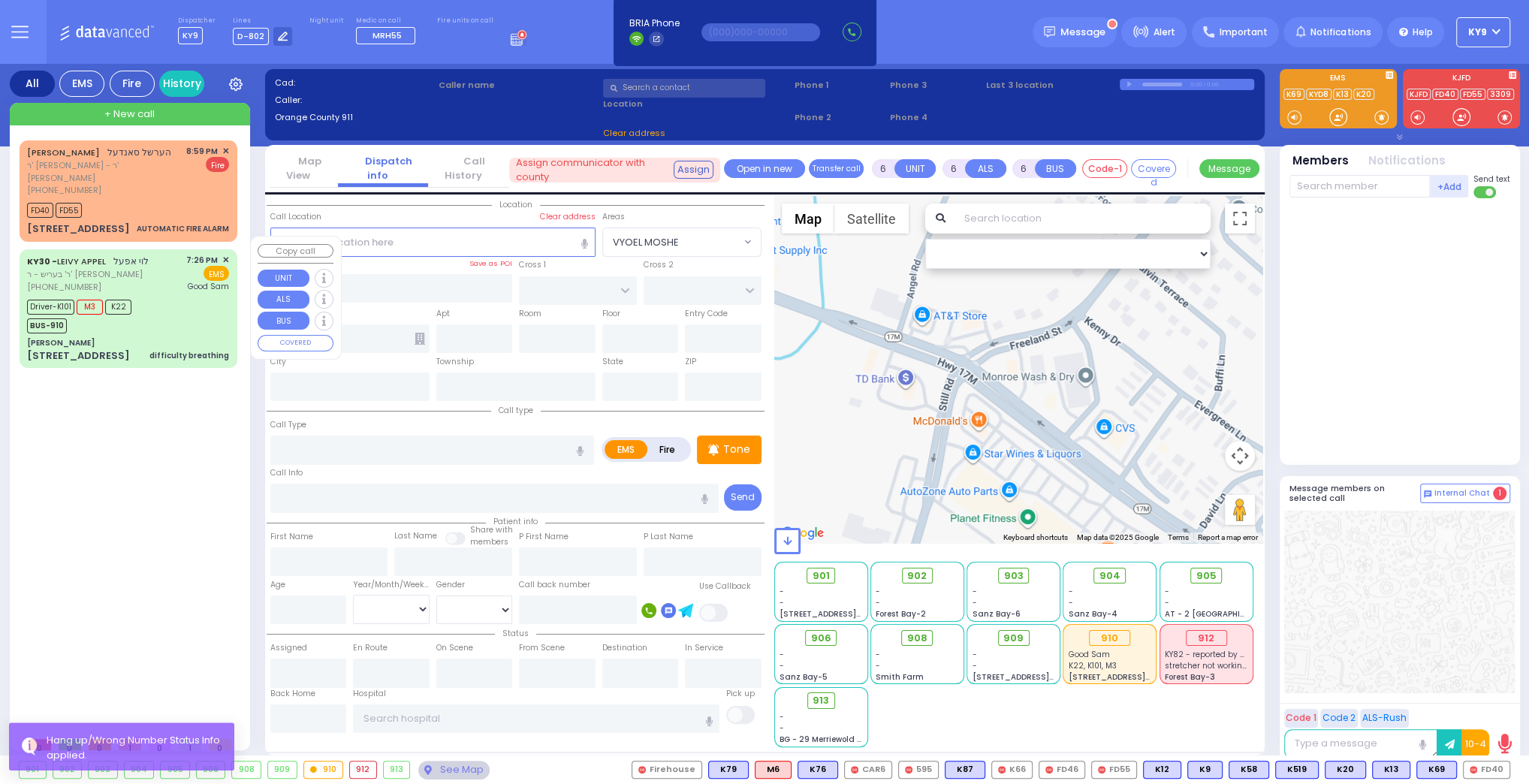
click at [177, 298] on div "Driver-K101 M3 K22 BUS-910" at bounding box center [127, 314] width 202 height 37
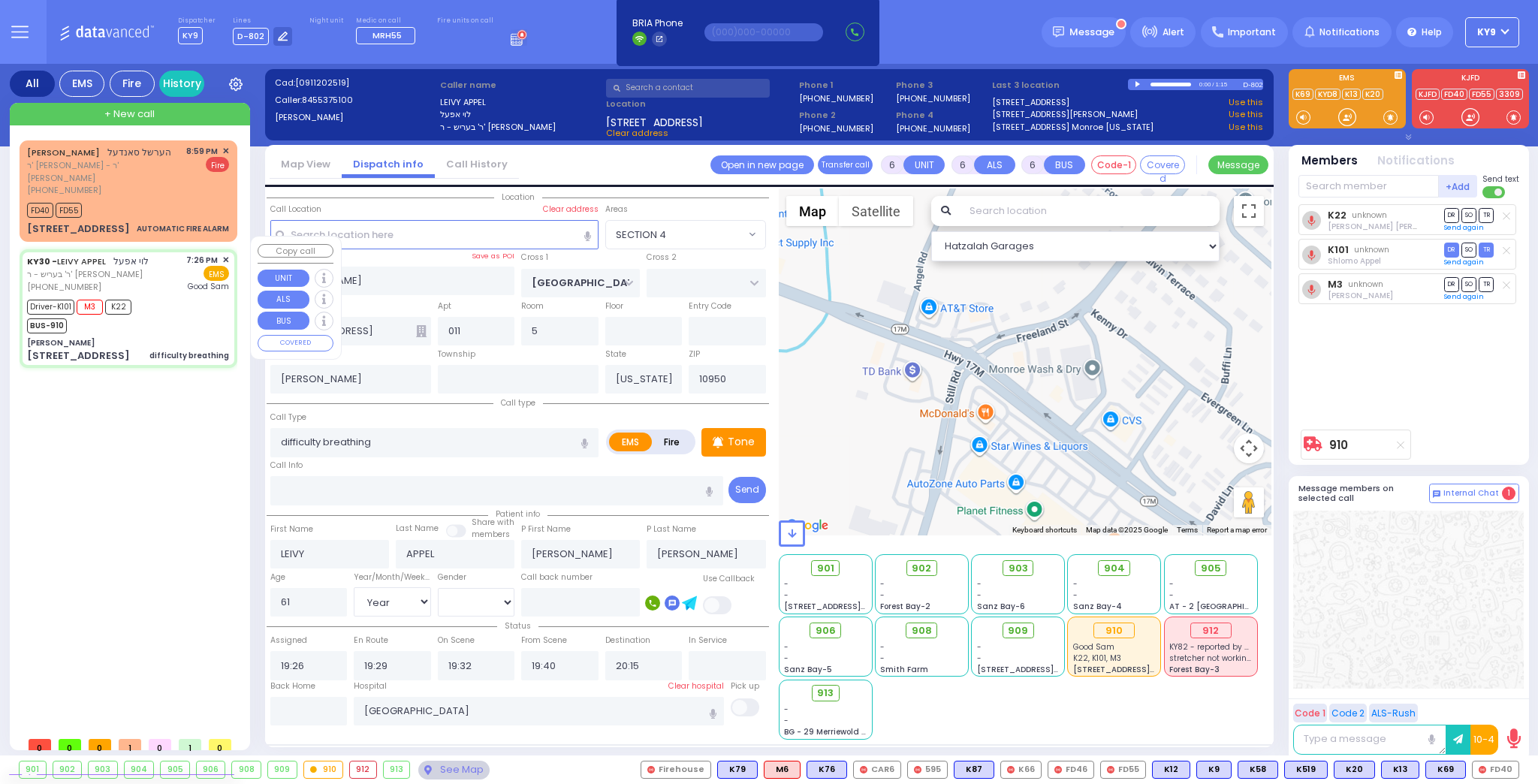
click at [177, 298] on div "Driver-K101 M3 K22 BUS-910" at bounding box center [128, 314] width 202 height 37
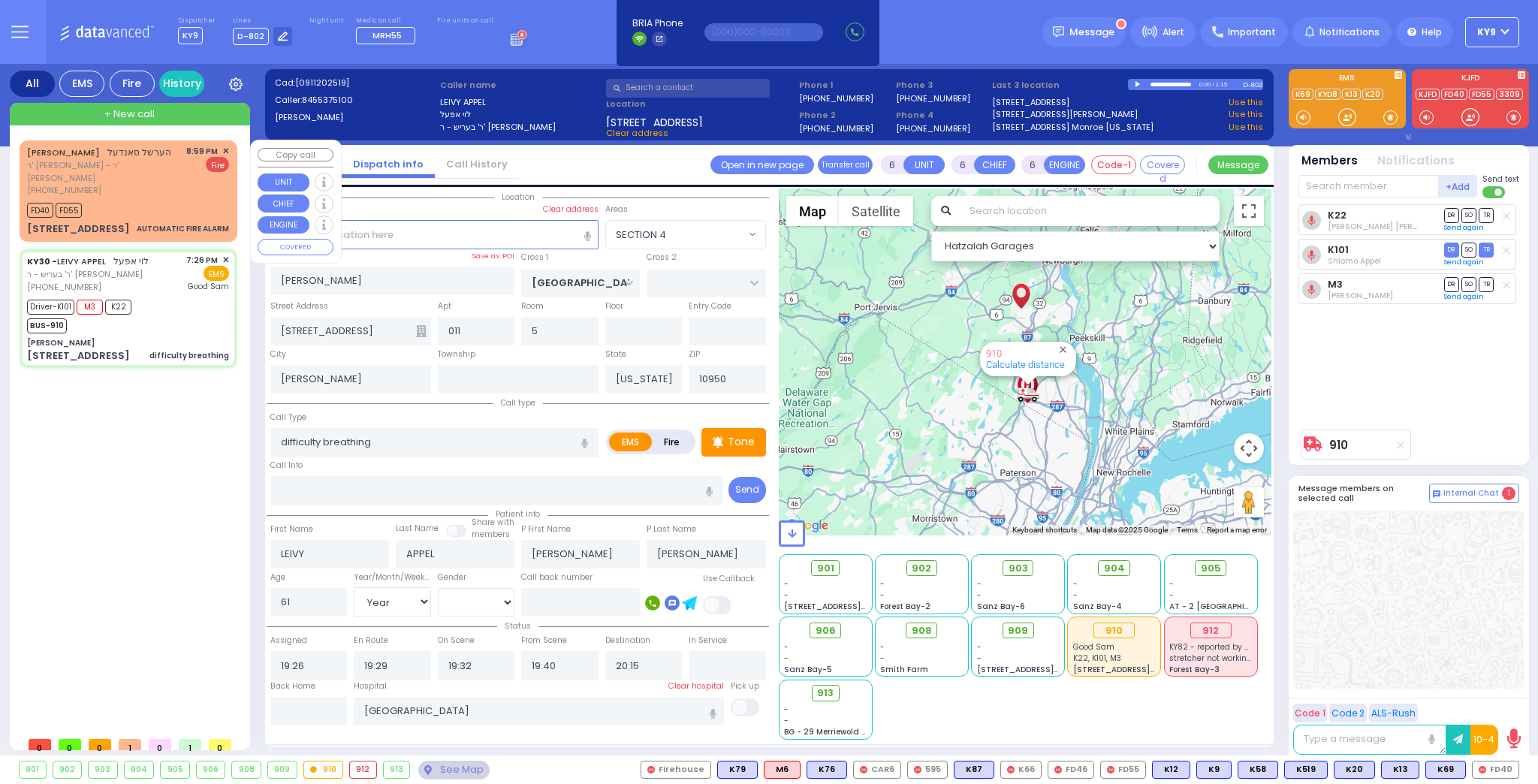
click at [213, 164] on span "Fire" at bounding box center [217, 164] width 23 height 15
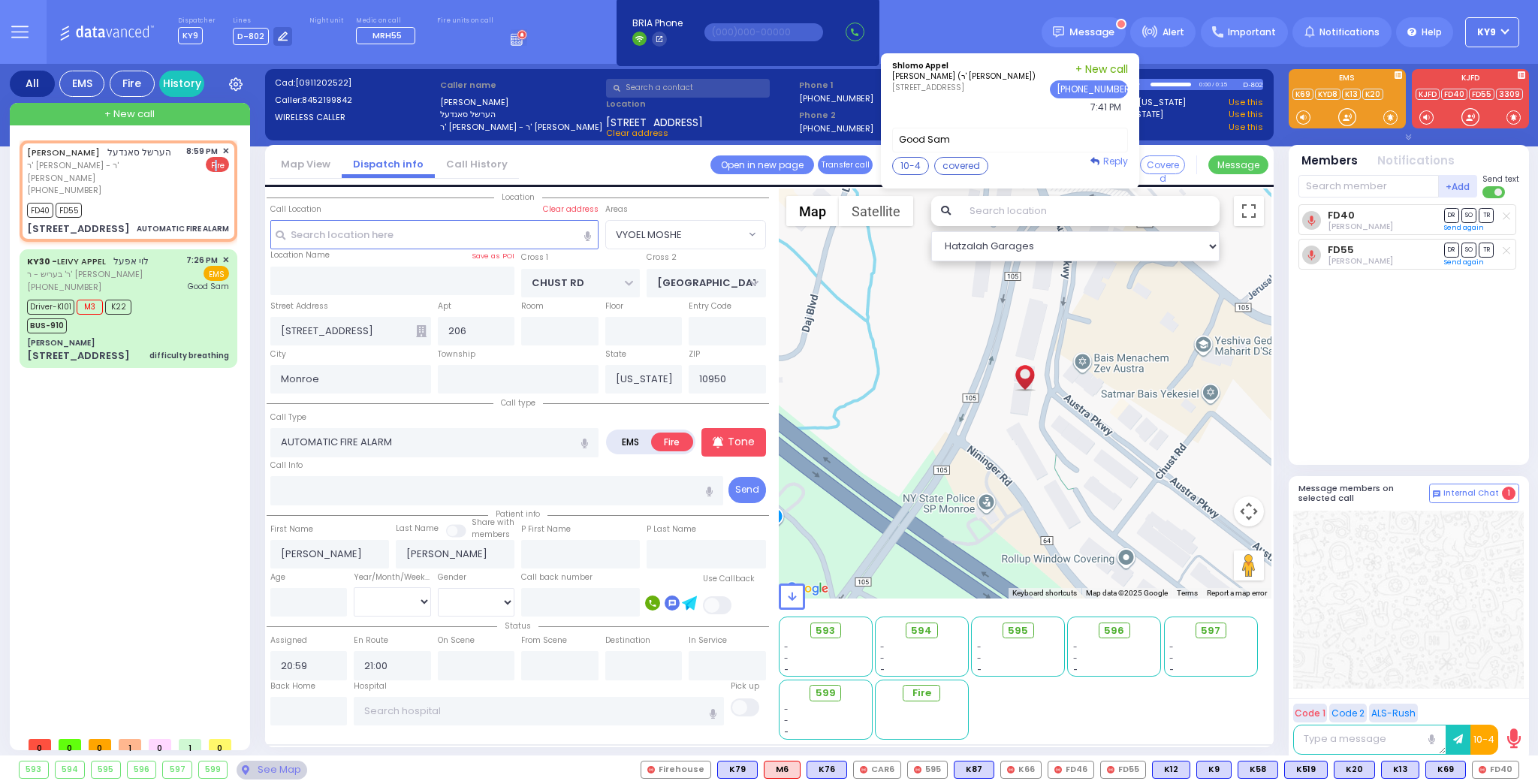
click at [1100, 157] on icon at bounding box center [1095, 161] width 9 height 9
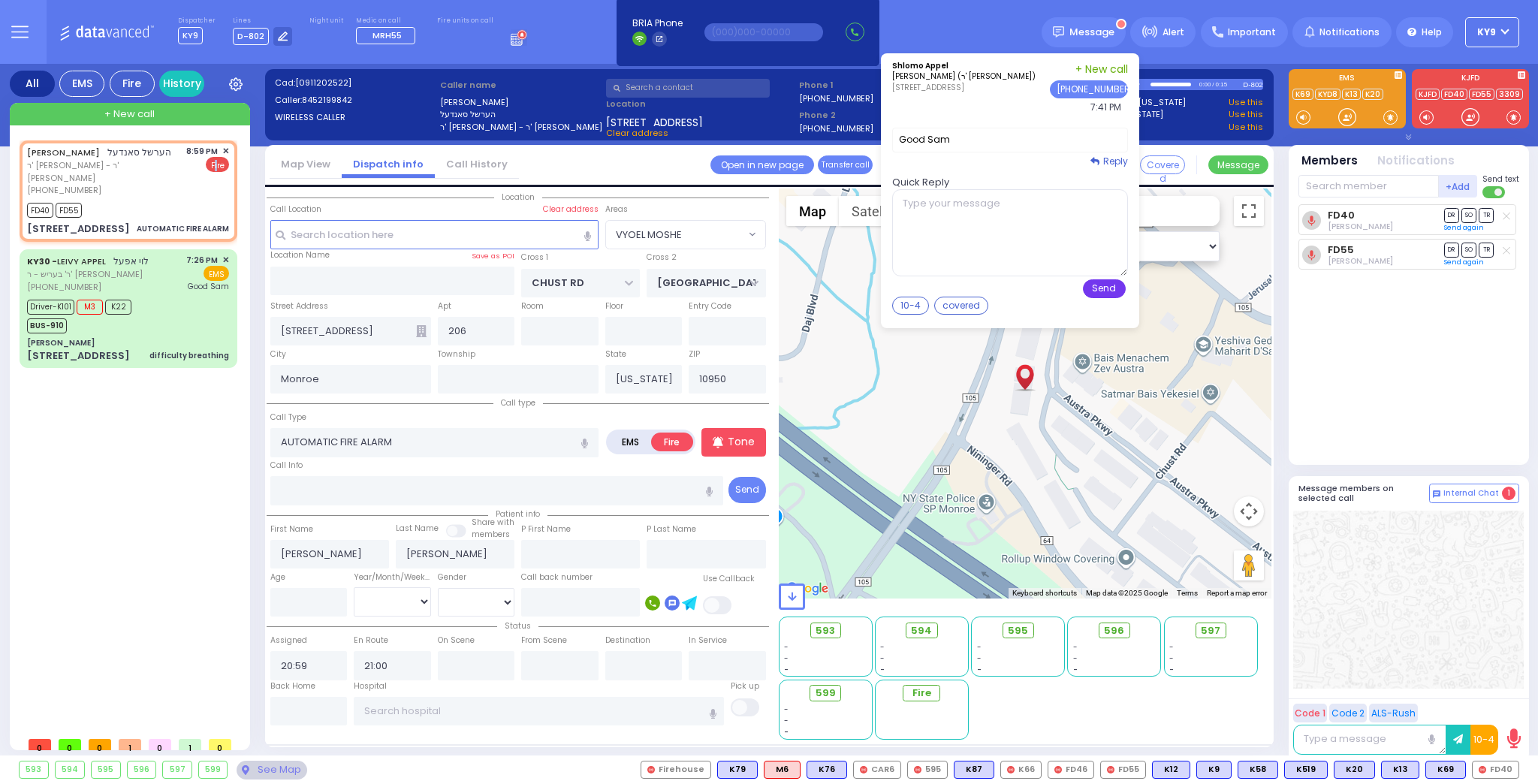
click at [1119, 289] on button "Send" at bounding box center [1104, 289] width 43 height 19
click at [1112, 287] on button "Send" at bounding box center [1104, 289] width 43 height 19
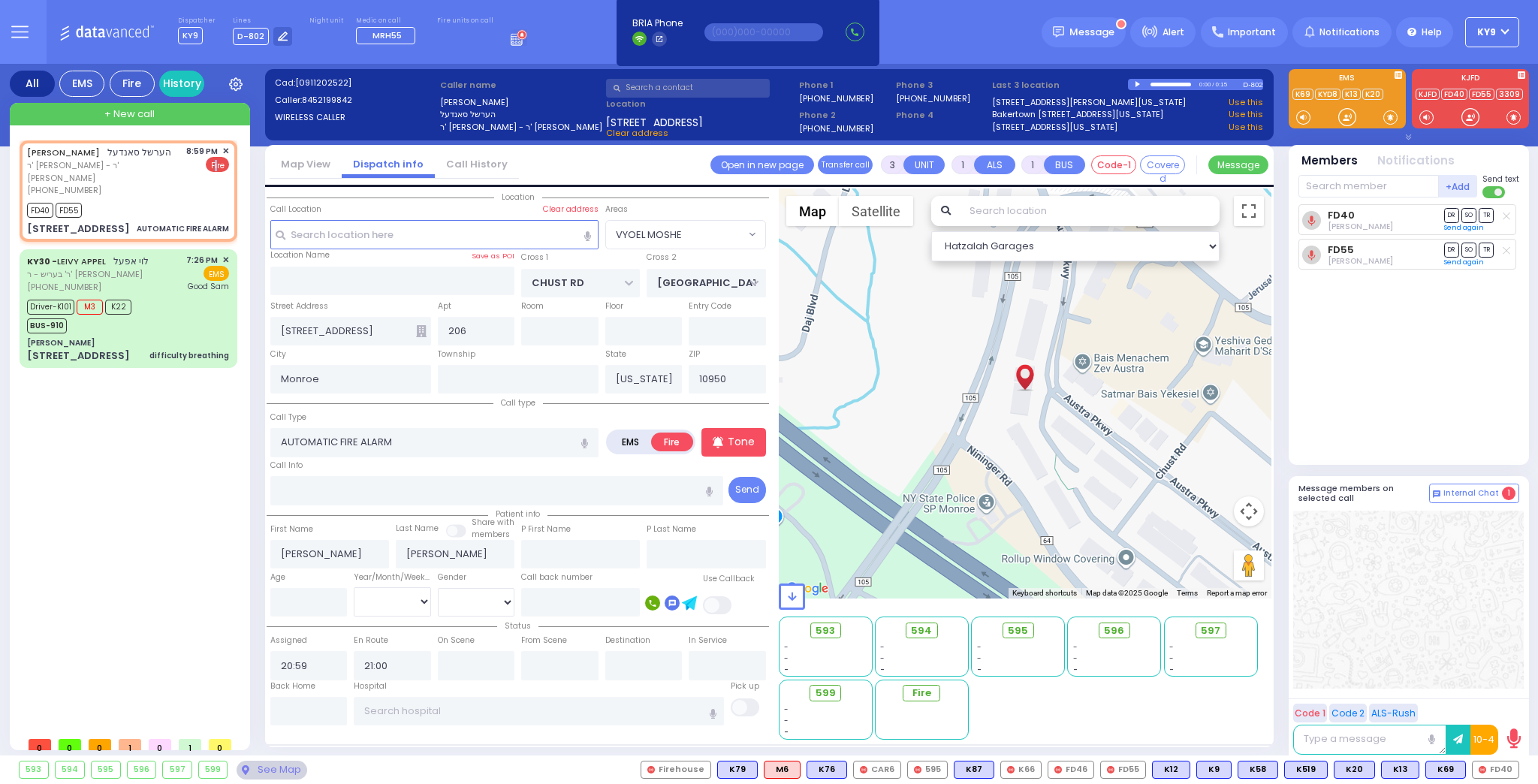
drag, startPoint x: 911, startPoint y: 299, endPoint x: 918, endPoint y: 296, distance: 7.6
click at [0, 0] on button "10-4" at bounding box center [0, 0] width 0 height 0
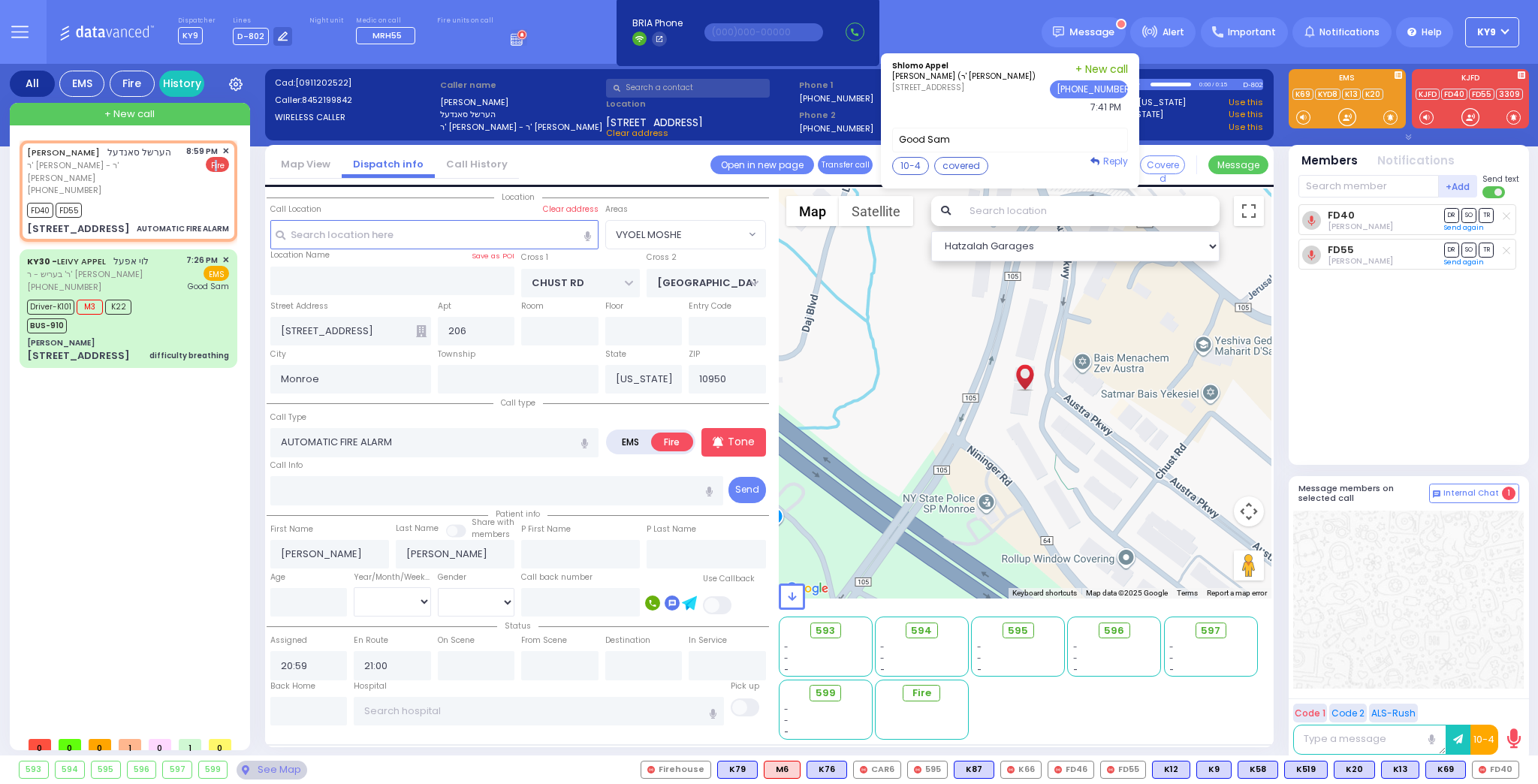
click at [1100, 157] on icon at bounding box center [1095, 161] width 9 height 9
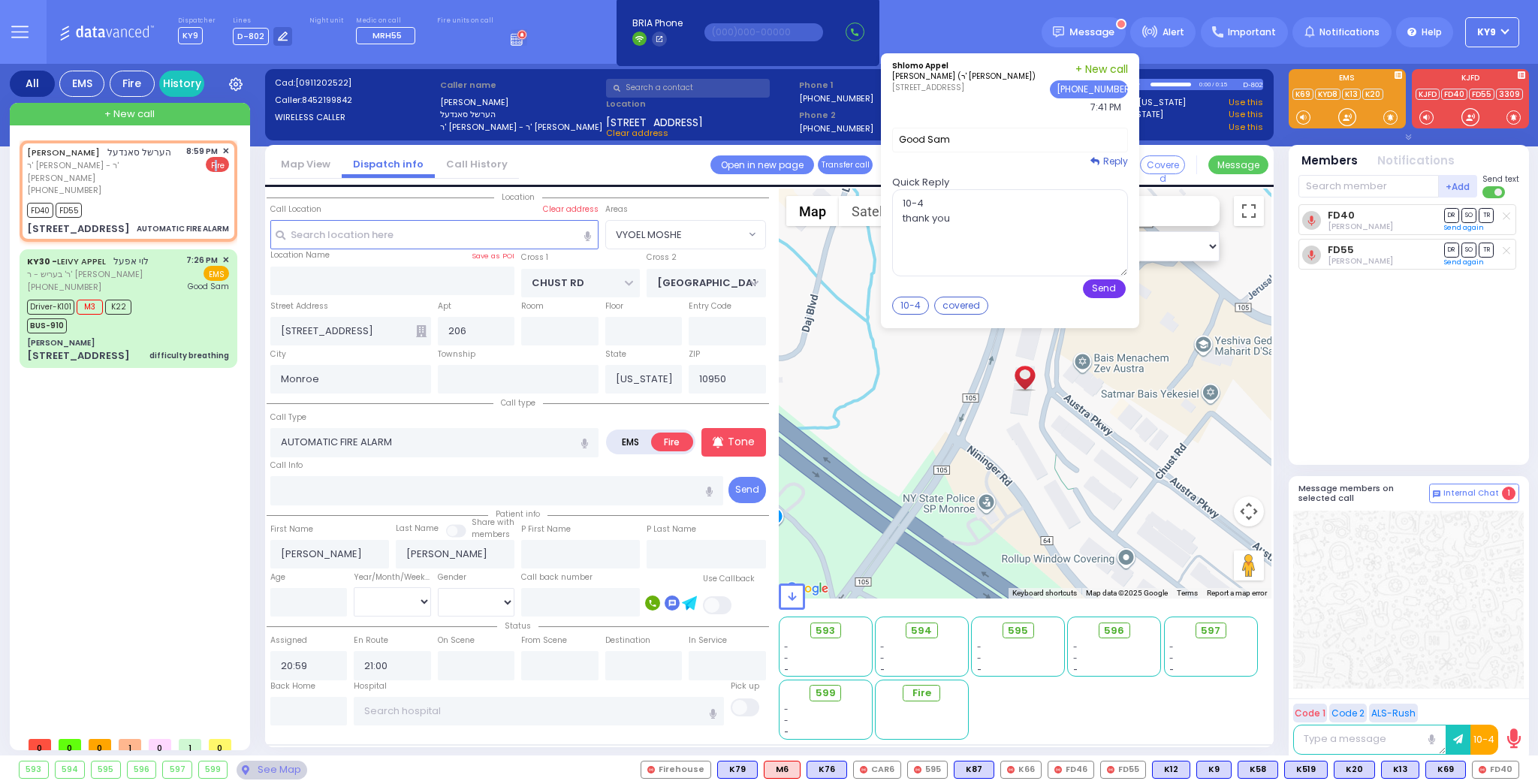
click at [1116, 284] on button "Send" at bounding box center [1104, 289] width 43 height 19
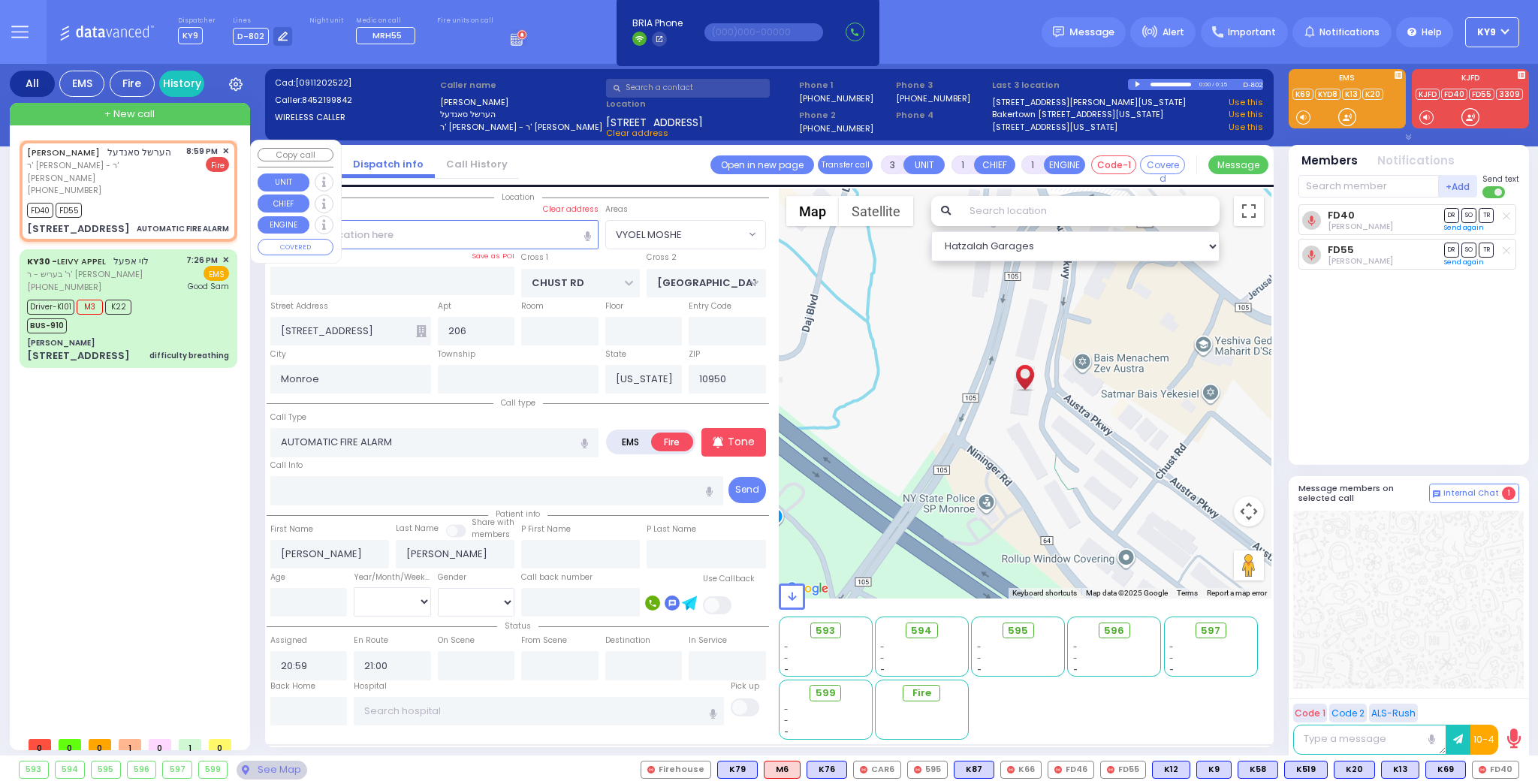
drag, startPoint x: 162, startPoint y: 190, endPoint x: 269, endPoint y: 252, distance: 123.7
click at [163, 199] on div "FD40 FD55" at bounding box center [128, 208] width 202 height 19
click at [299, 708] on input "text" at bounding box center [309, 711] width 77 height 29
click at [302, 706] on input "text" at bounding box center [309, 711] width 77 height 29
click at [304, 709] on input "text" at bounding box center [309, 711] width 77 height 29
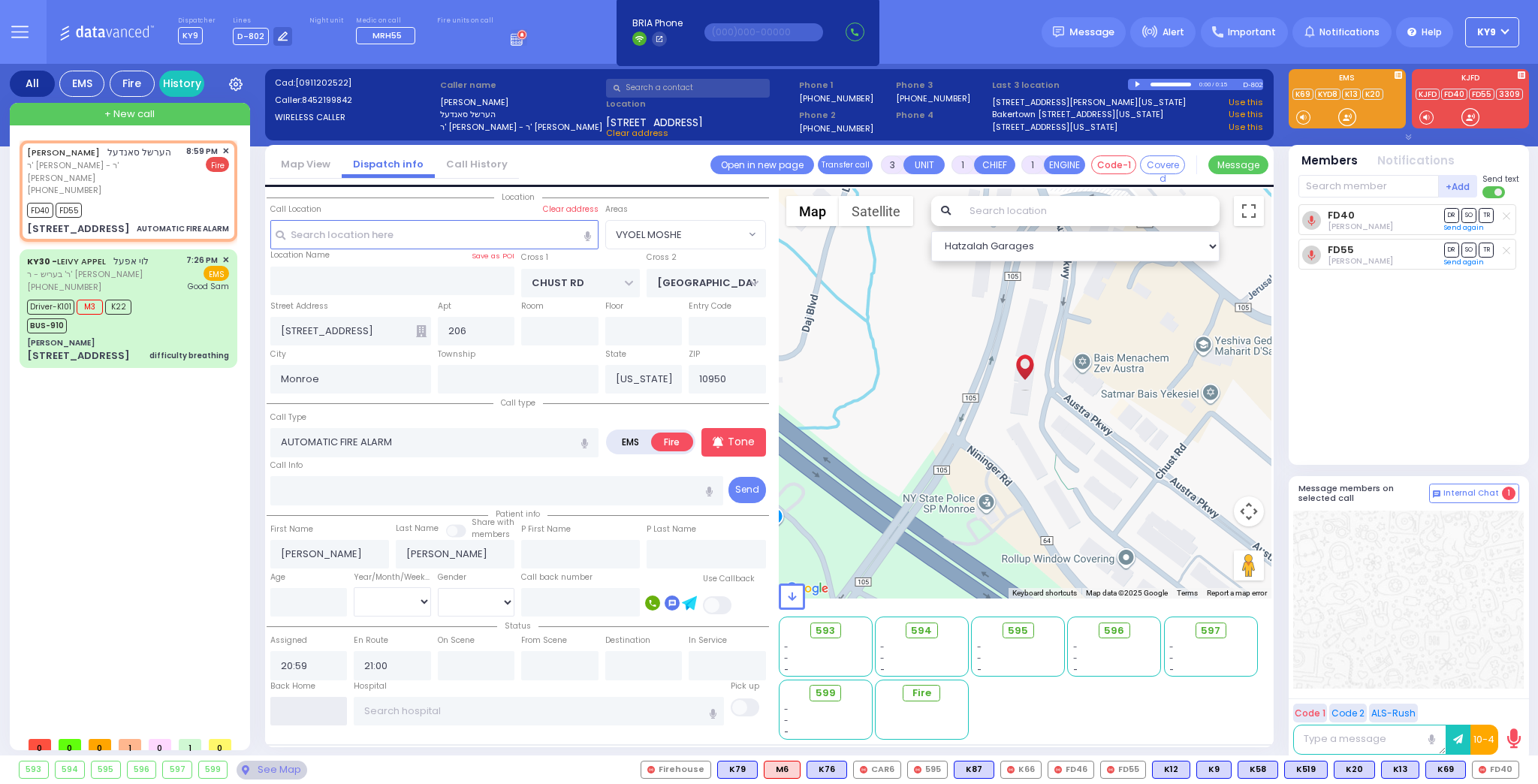
click at [304, 710] on input "text" at bounding box center [309, 711] width 77 height 29
click at [304, 709] on input "text" at bounding box center [309, 711] width 77 height 29
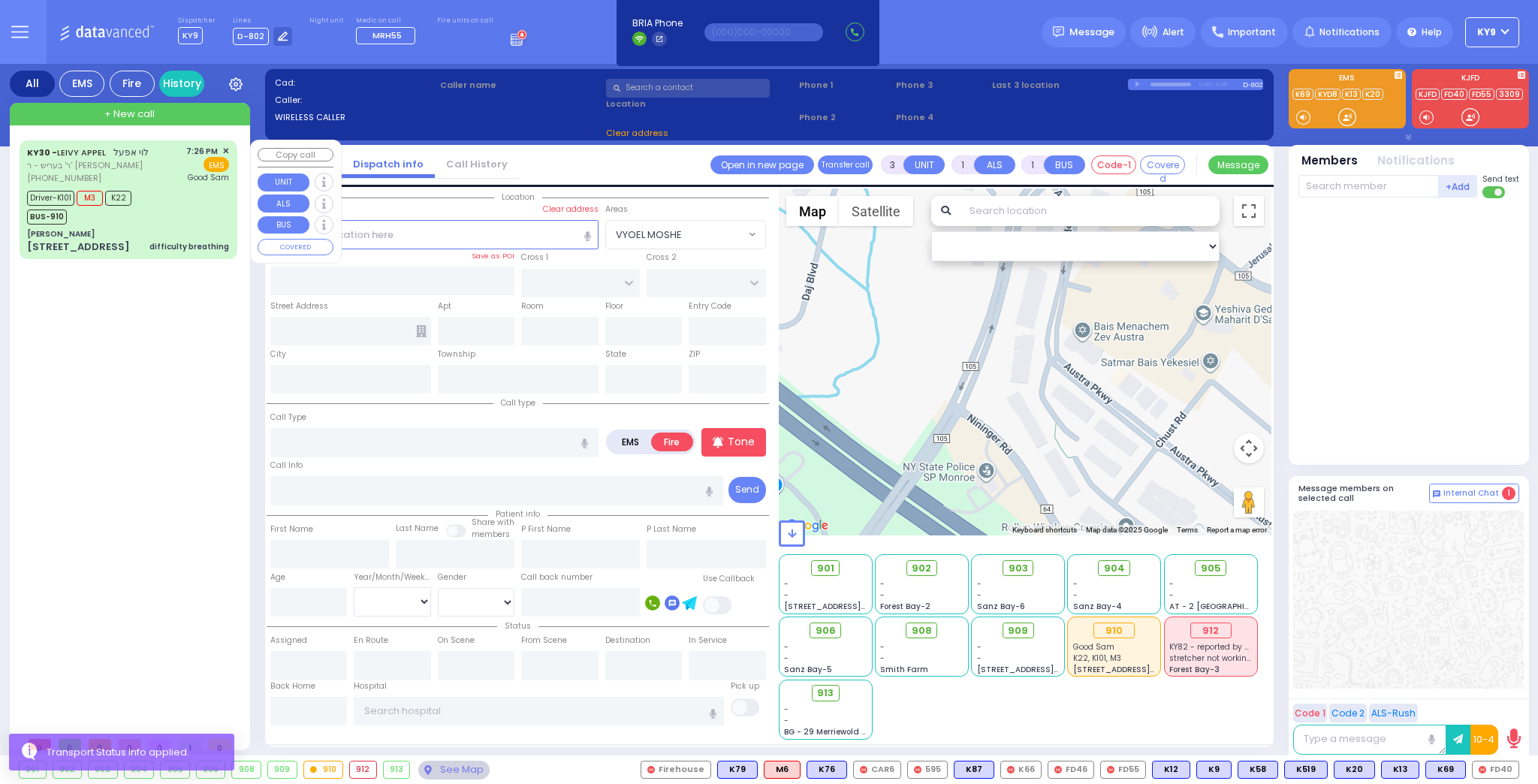
drag, startPoint x: 167, startPoint y: 209, endPoint x: 175, endPoint y: 220, distance: 13.6
click at [167, 209] on div "Driver-K101 M3 K22 BUS-910" at bounding box center [128, 206] width 202 height 37
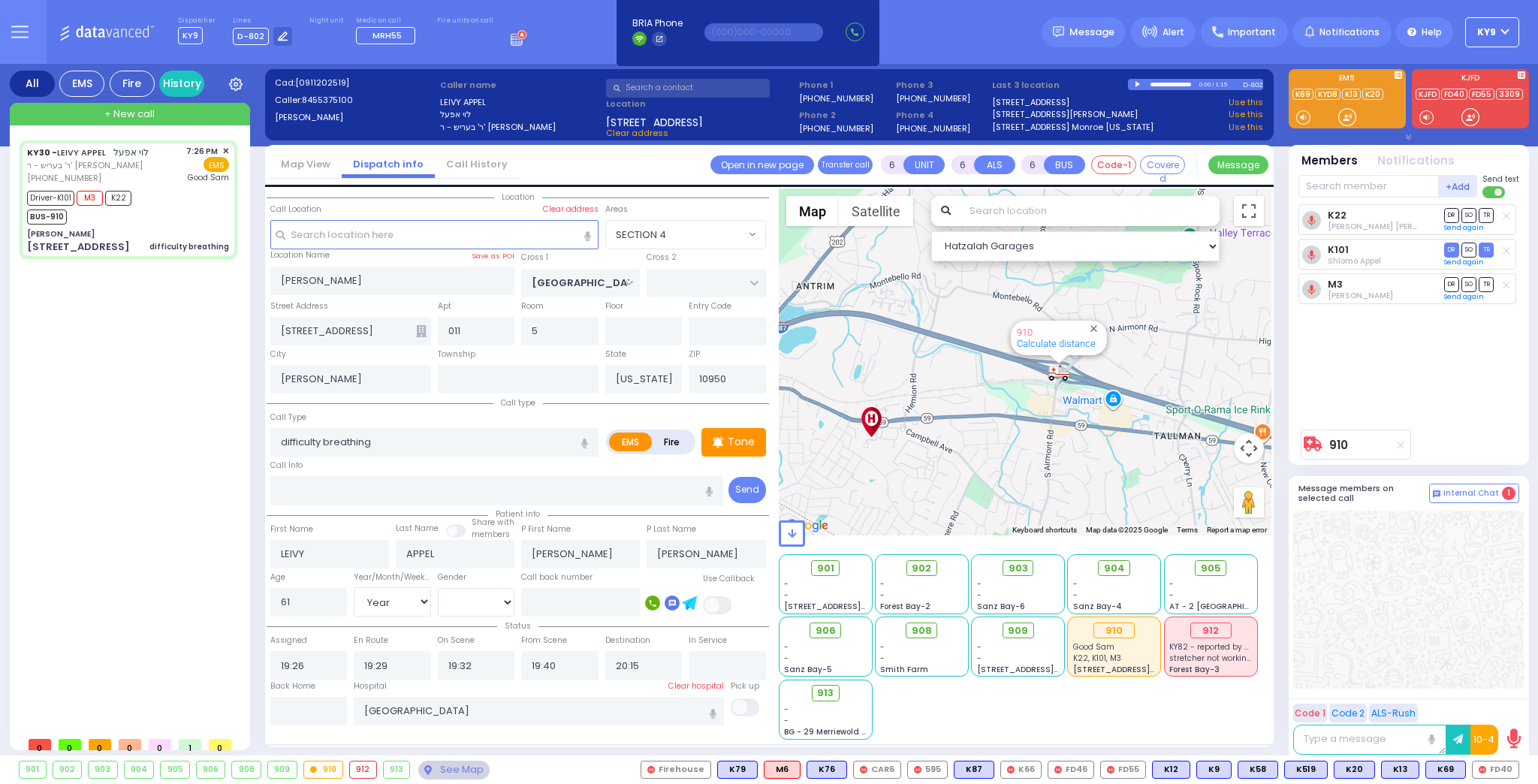
drag, startPoint x: 1137, startPoint y: 377, endPoint x: 1019, endPoint y: 393, distance: 119.1
click at [1019, 393] on div "910 Calculate distance" at bounding box center [1025, 362] width 494 height 347
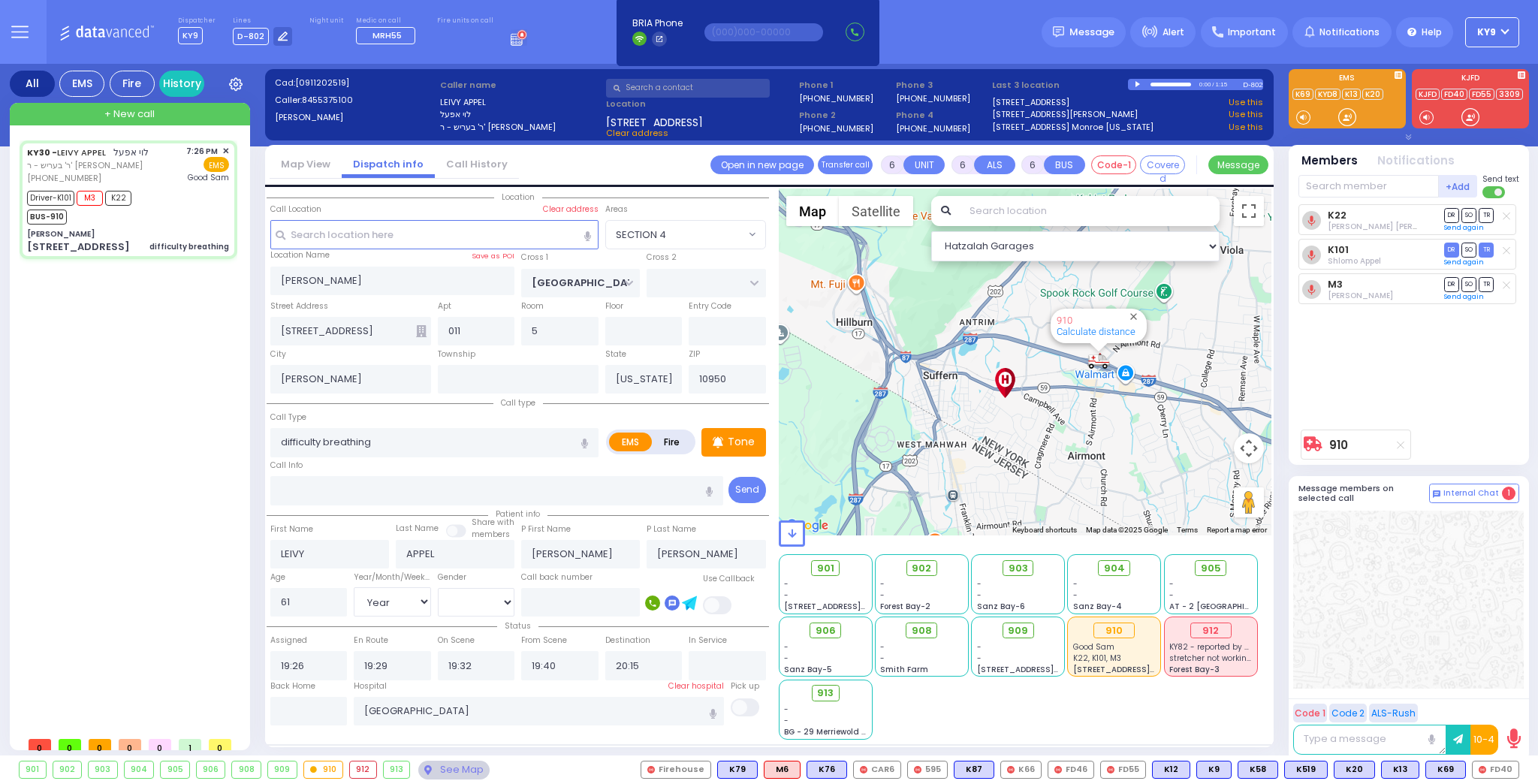
drag, startPoint x: 925, startPoint y: 395, endPoint x: 985, endPoint y: 388, distance: 60.4
click at [985, 388] on div "910 Calculate distance" at bounding box center [1025, 362] width 494 height 347
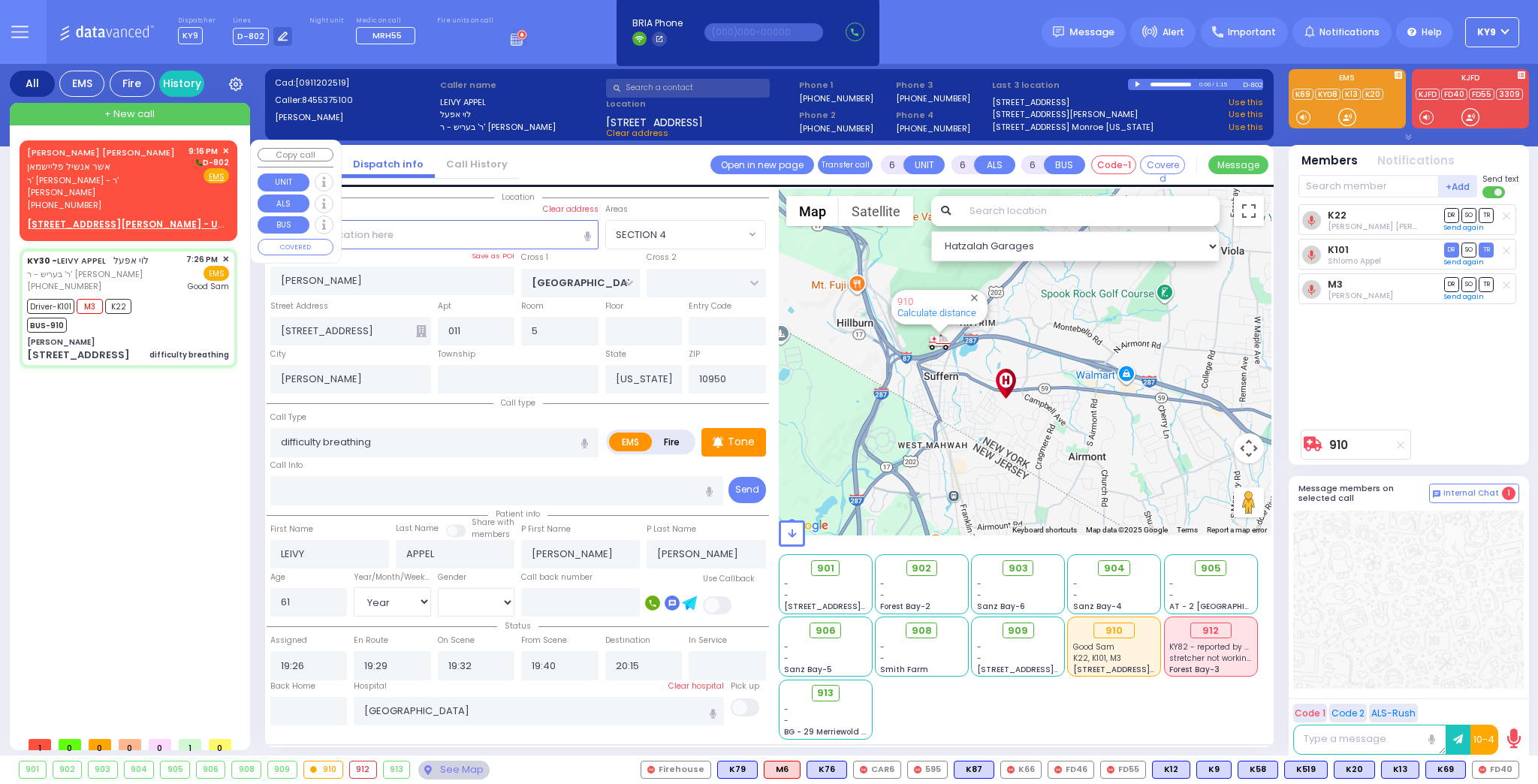
click at [84, 218] on u "1 LIPA FRIEDMAN LN 103 - Use this" at bounding box center [138, 224] width 222 height 13
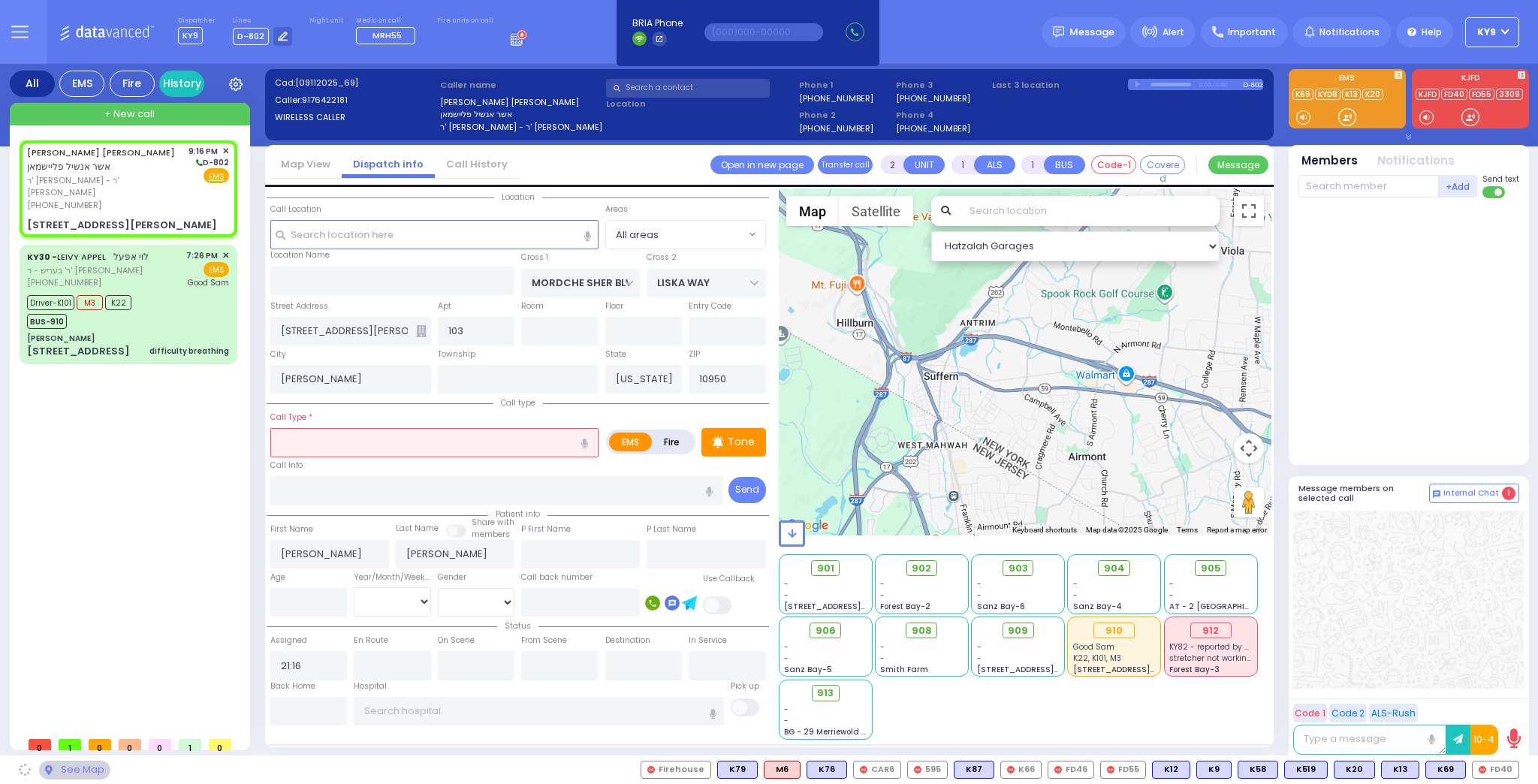
click at [308, 449] on input "text" at bounding box center [435, 442] width 328 height 29
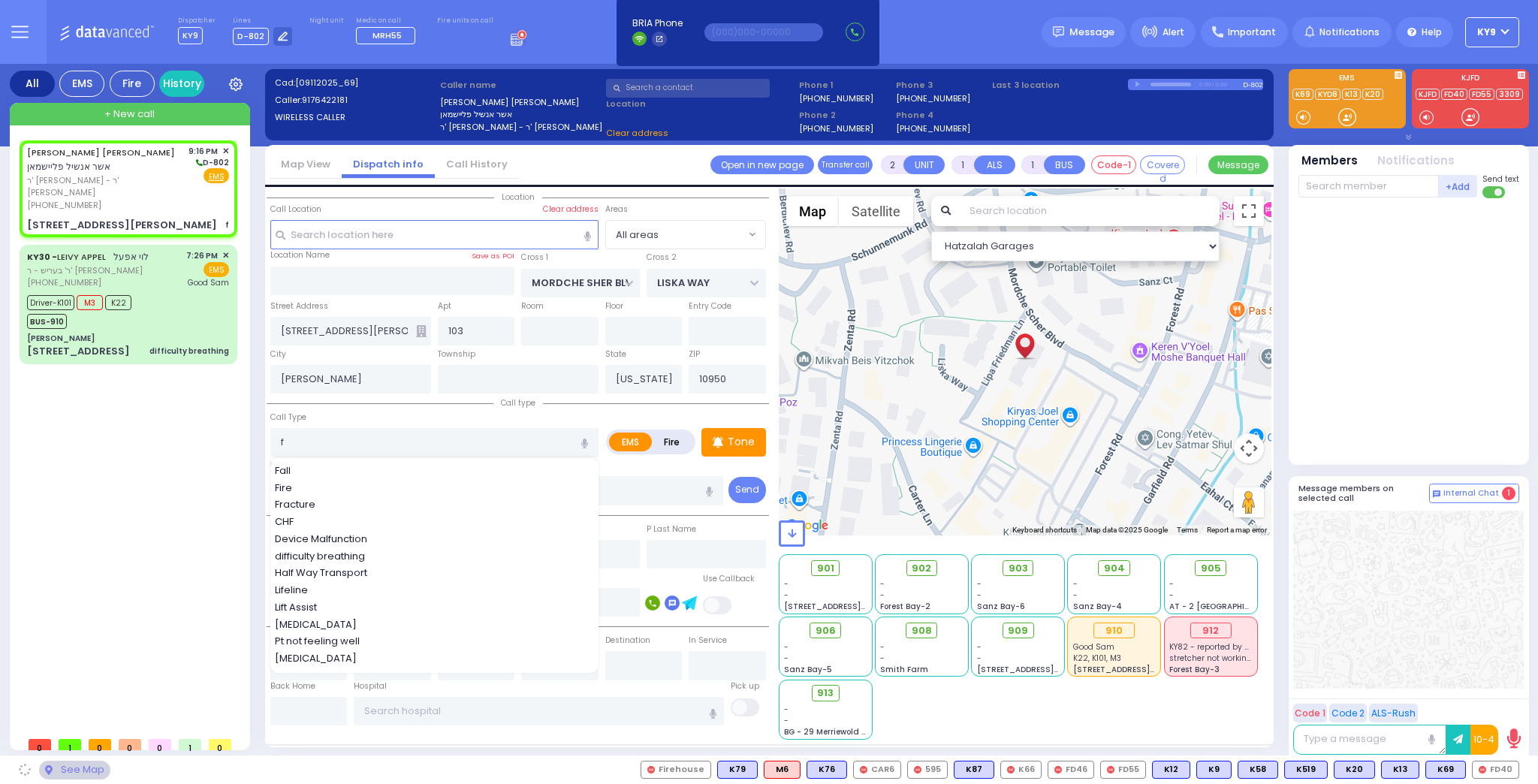
click at [314, 500] on span "Fracture" at bounding box center [298, 504] width 46 height 15
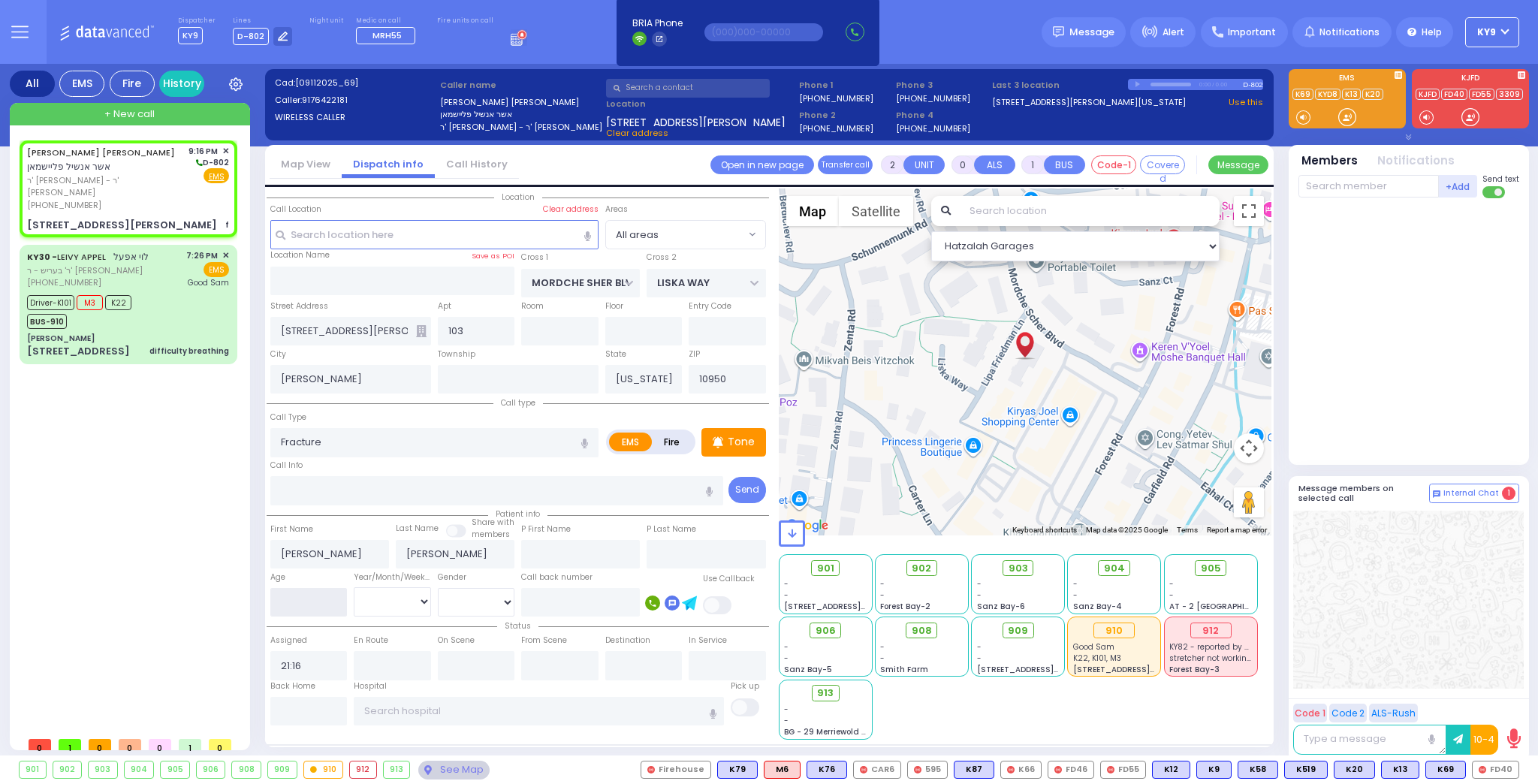
click at [313, 600] on input "number" at bounding box center [309, 602] width 77 height 29
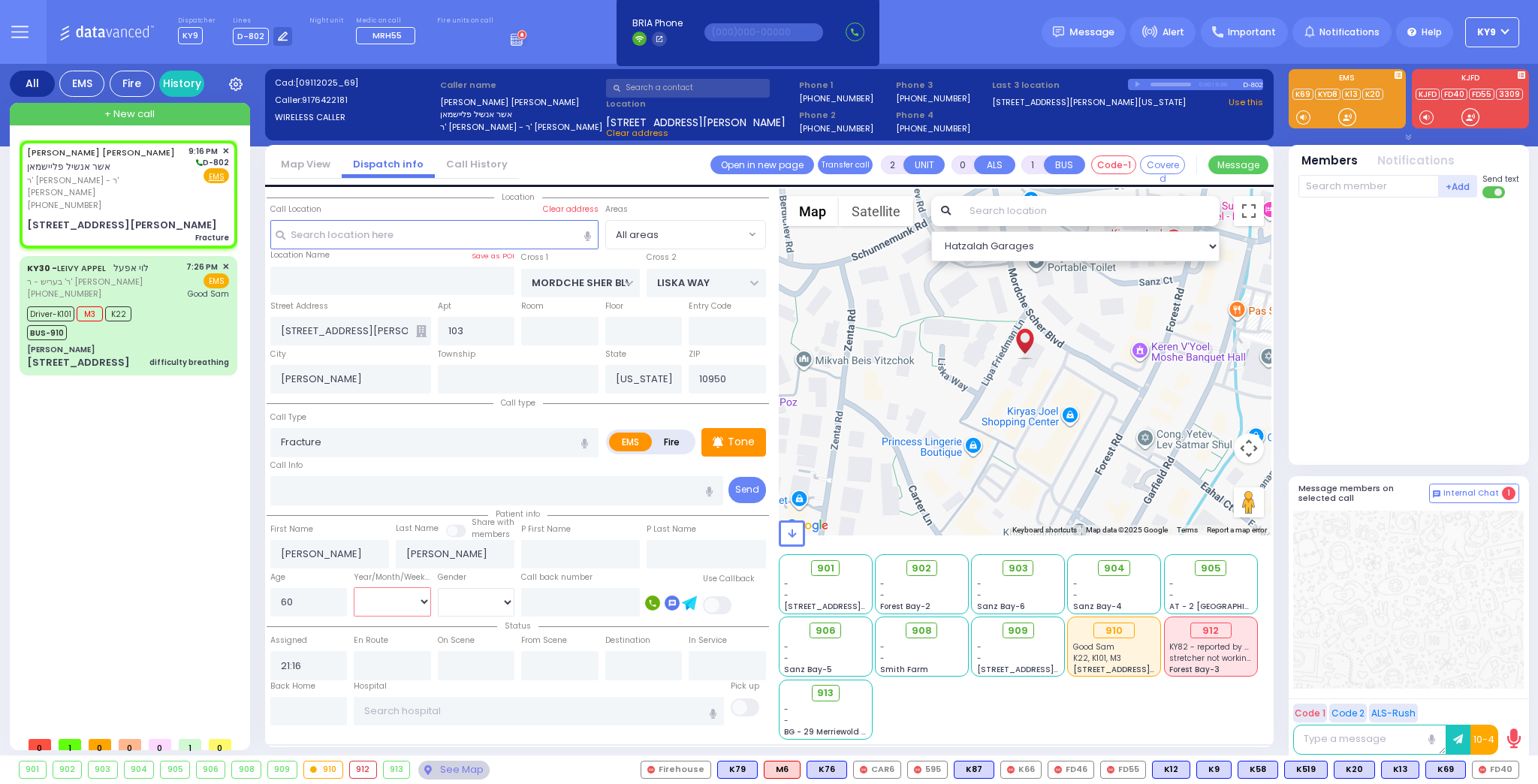
drag, startPoint x: 386, startPoint y: 600, endPoint x: 389, endPoint y: 612, distance: 12.4
click at [386, 601] on select "Year Month Week Day" at bounding box center [392, 601] width 77 height 29
click at [354, 587] on select "Year Month Week Day" at bounding box center [392, 601] width 77 height 29
click at [463, 604] on select "Male Female" at bounding box center [476, 602] width 77 height 29
click at [438, 588] on select "Male Female" at bounding box center [476, 602] width 77 height 29
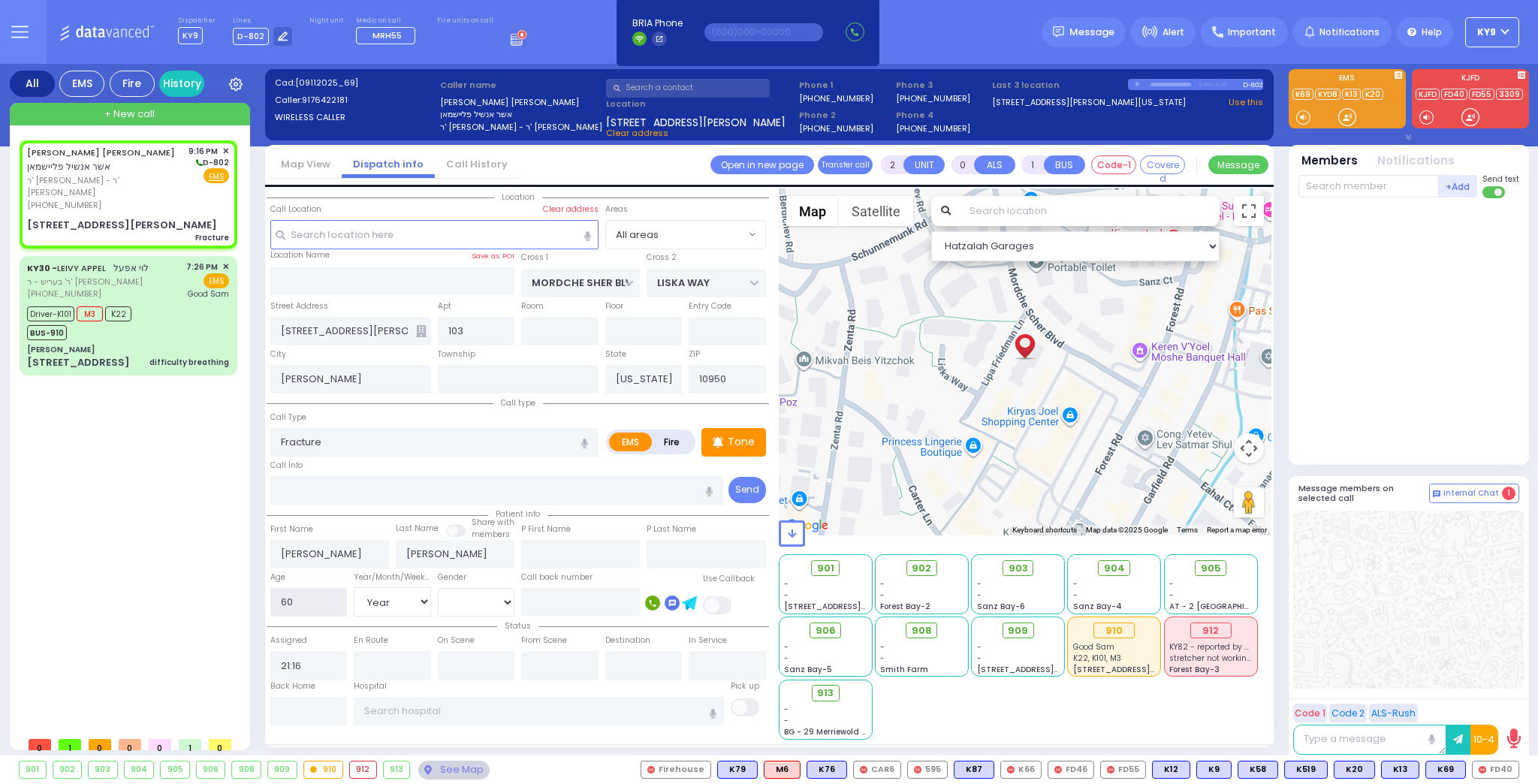
click at [317, 596] on input "60" at bounding box center [309, 602] width 77 height 29
click at [735, 444] on p "Tone" at bounding box center [741, 441] width 27 height 16
click at [1347, 114] on div at bounding box center [1347, 116] width 15 height 15
click at [736, 440] on p "Tone" at bounding box center [741, 441] width 27 height 16
click at [1340, 118] on div at bounding box center [1347, 116] width 15 height 15
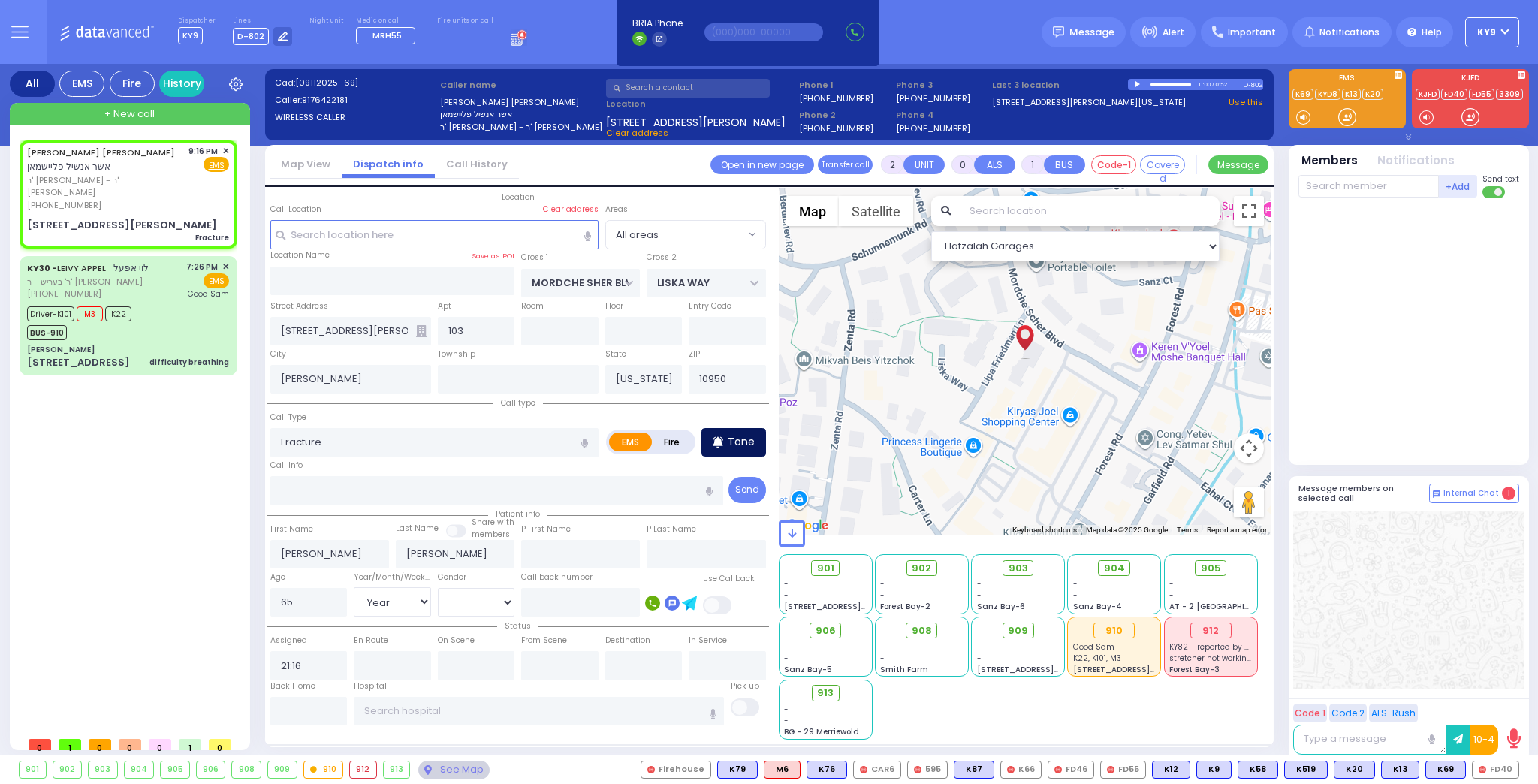
click at [731, 440] on p "Tone" at bounding box center [741, 441] width 27 height 16
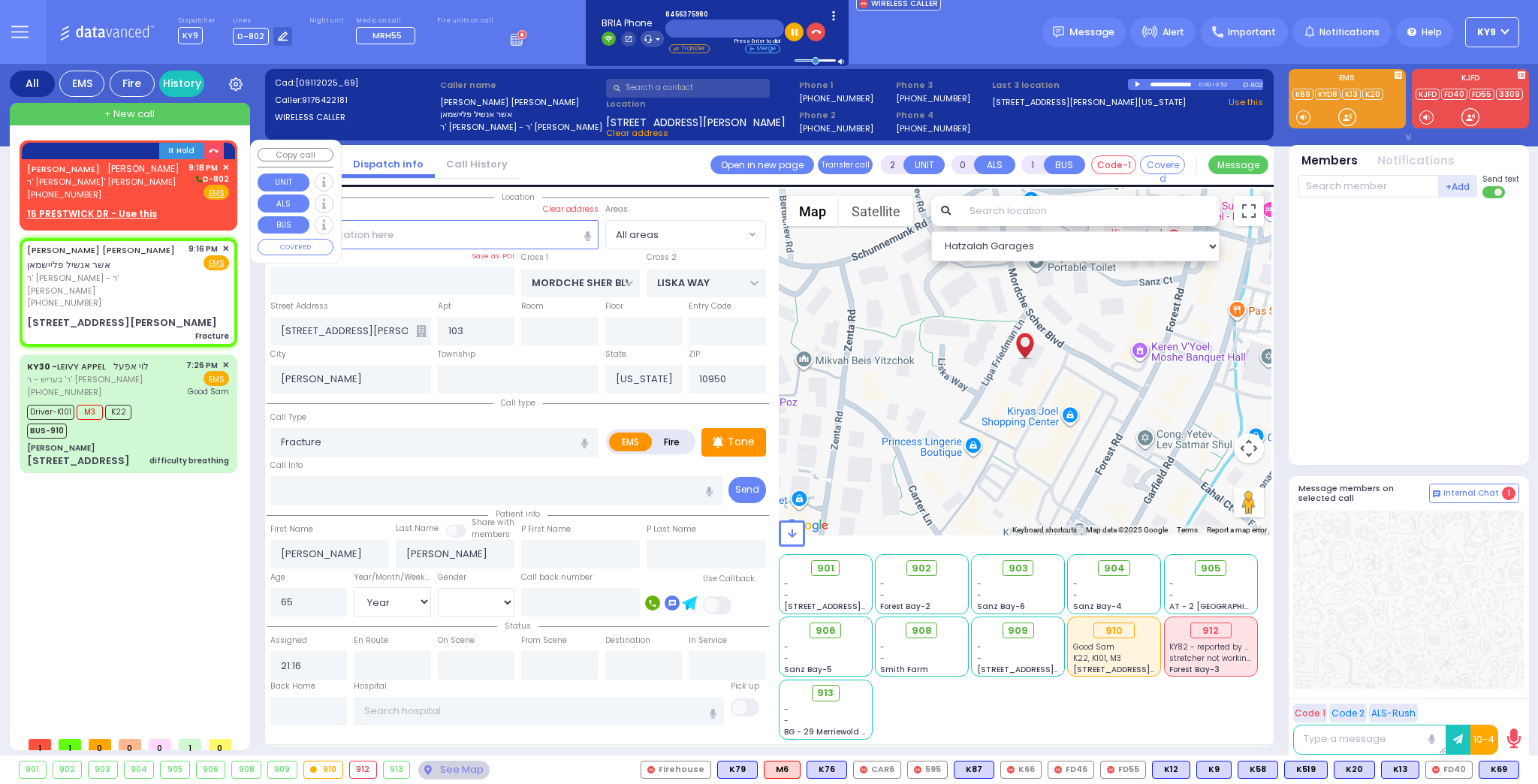
click at [135, 210] on u "15 PRESTWICK DR - Use this" at bounding box center [92, 213] width 130 height 13
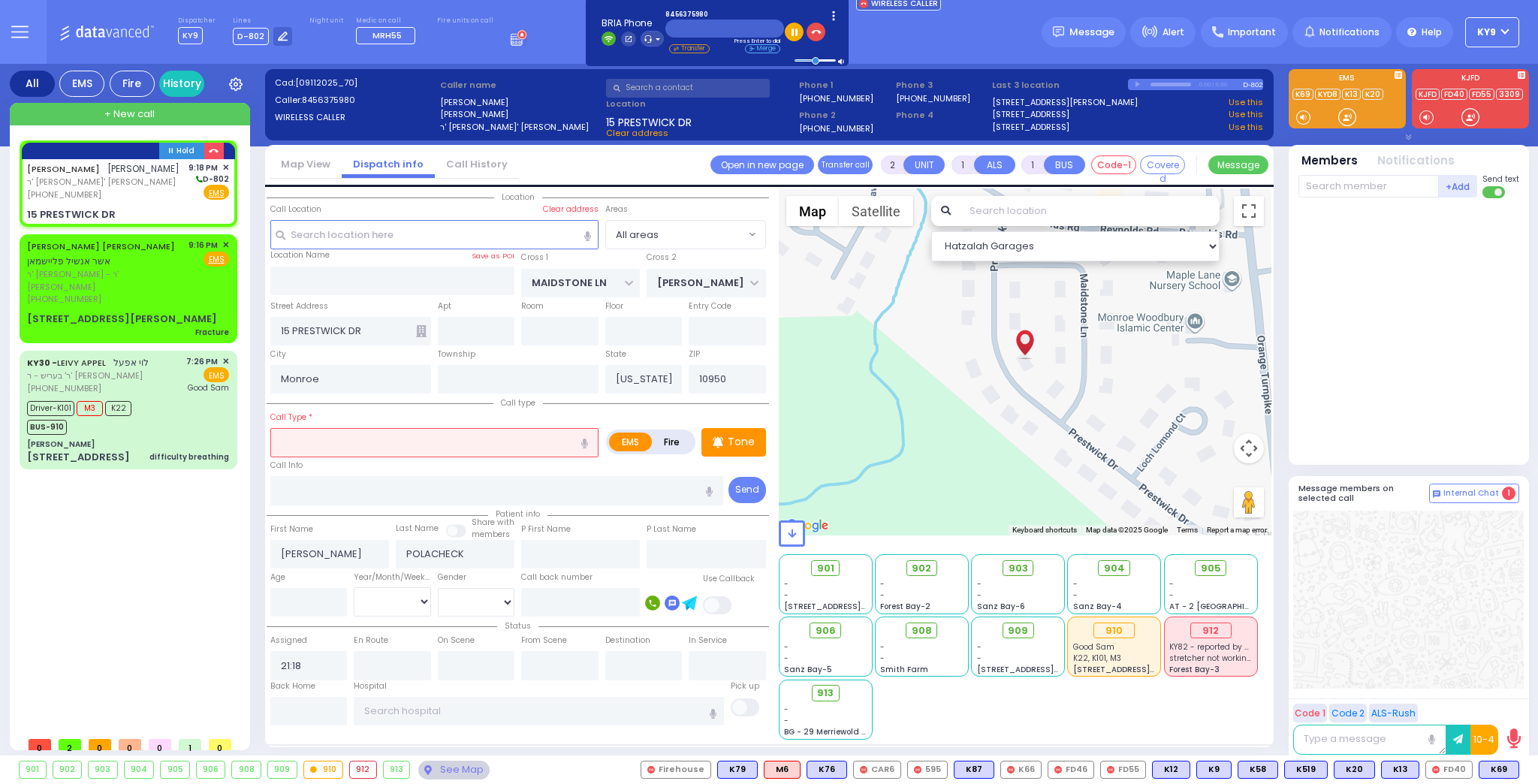
click at [344, 448] on input "text" at bounding box center [435, 442] width 328 height 29
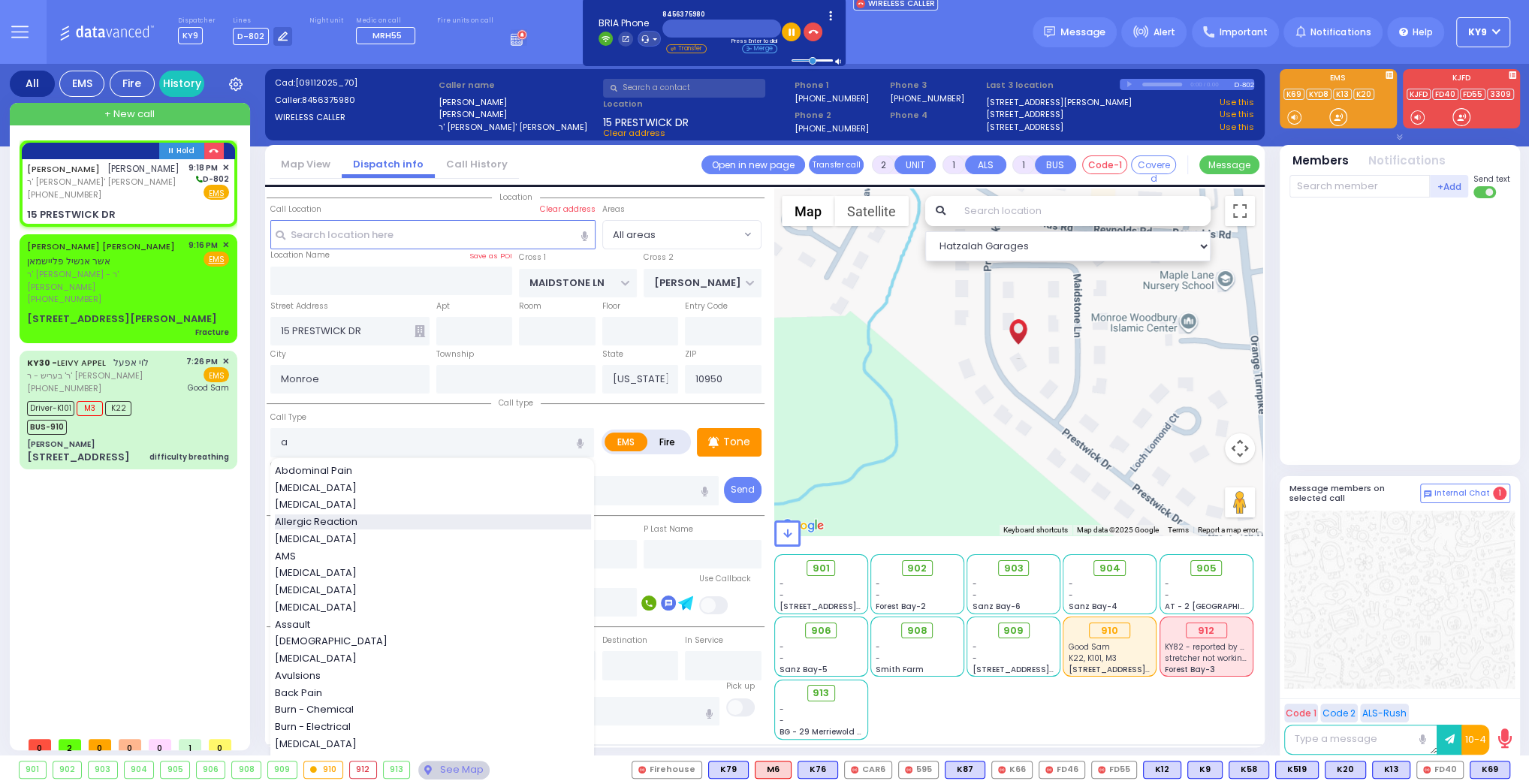
click at [330, 518] on span "Allergic Reaction" at bounding box center [318, 521] width 88 height 15
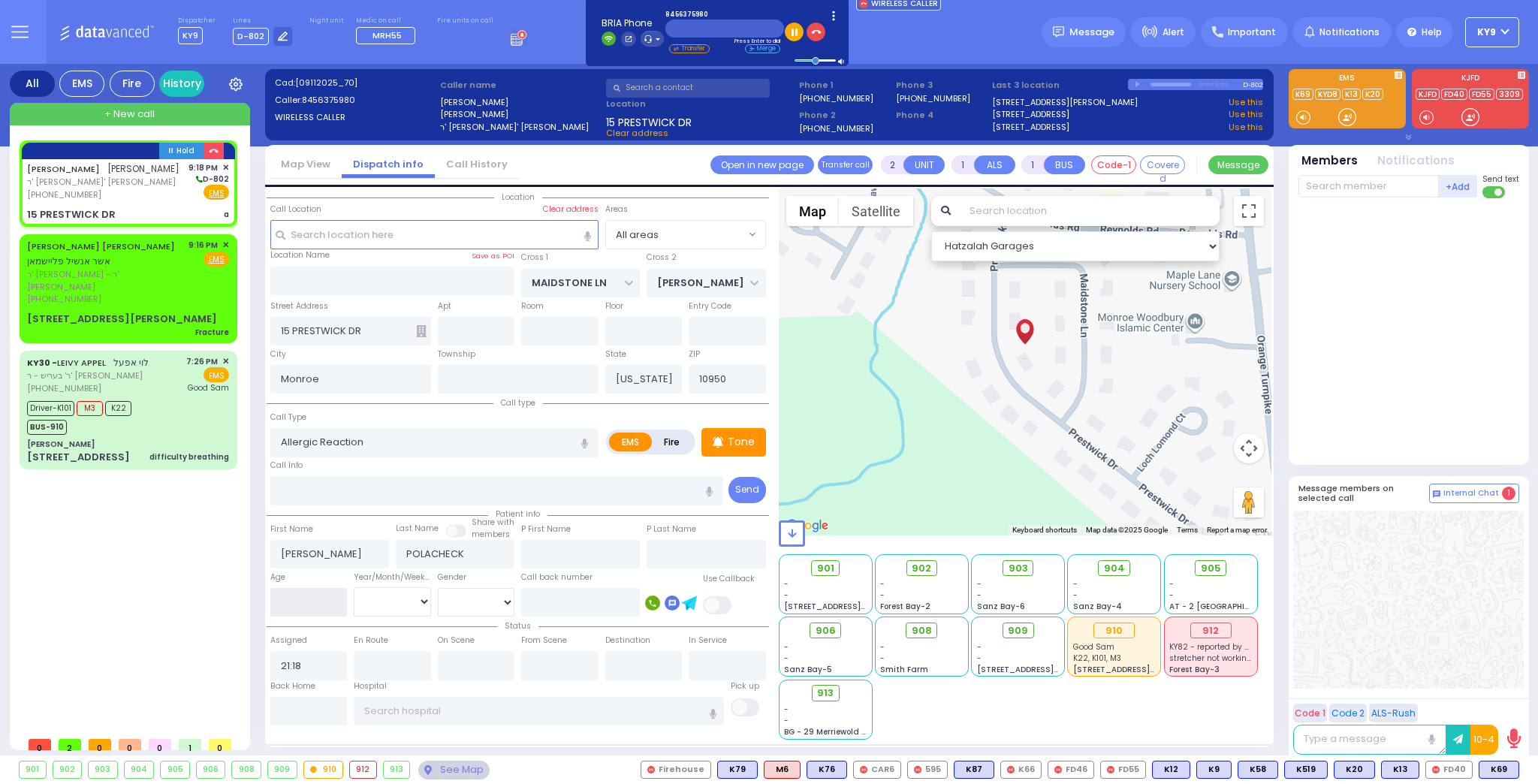
click at [312, 611] on input "number" at bounding box center [309, 602] width 77 height 29
click at [359, 604] on select "Year Month Week Day" at bounding box center [392, 601] width 77 height 29
click at [354, 587] on select "Year Month Week Day" at bounding box center [392, 601] width 77 height 29
click at [483, 608] on select "Male Female" at bounding box center [476, 602] width 77 height 29
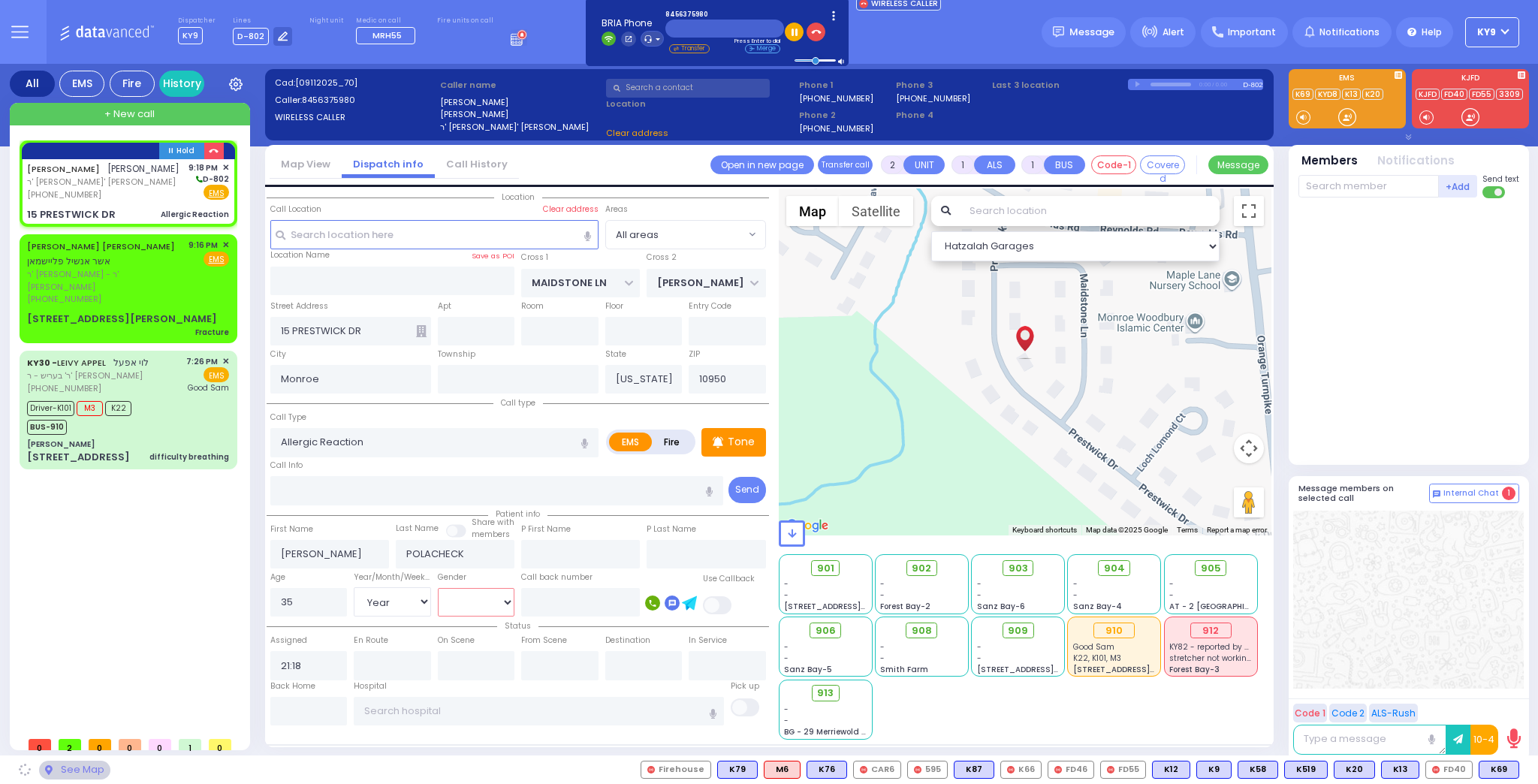
click at [438, 588] on select "Male Female" at bounding box center [476, 602] width 77 height 29
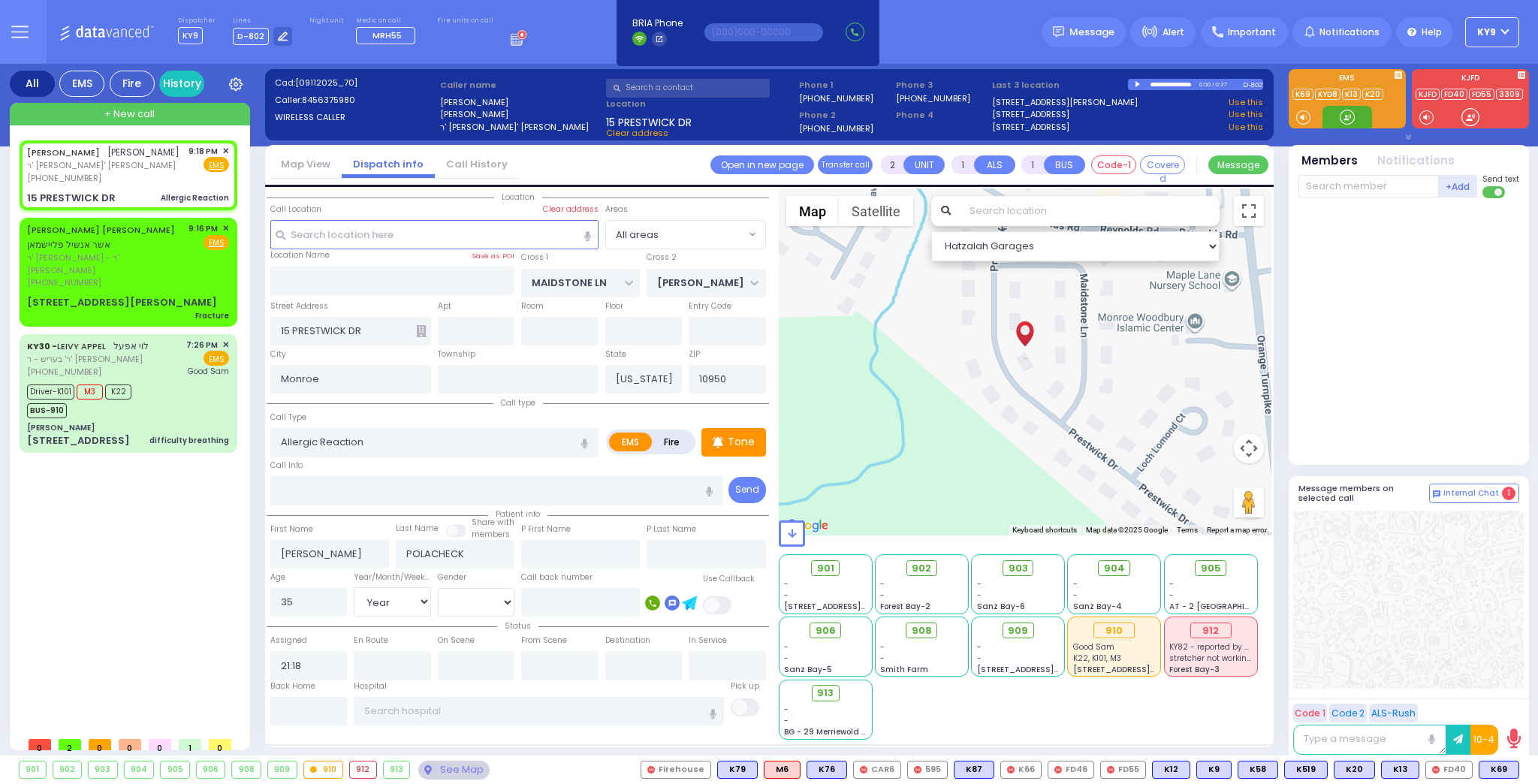
click at [1351, 113] on div at bounding box center [1347, 116] width 15 height 15
click at [139, 174] on div "(845) 637-5980" at bounding box center [103, 178] width 153 height 13
drag, startPoint x: 1351, startPoint y: 120, endPoint x: 1361, endPoint y: 121, distance: 10.0
click at [1355, 121] on div at bounding box center [1347, 116] width 15 height 15
click at [1347, 114] on div at bounding box center [1347, 116] width 15 height 15
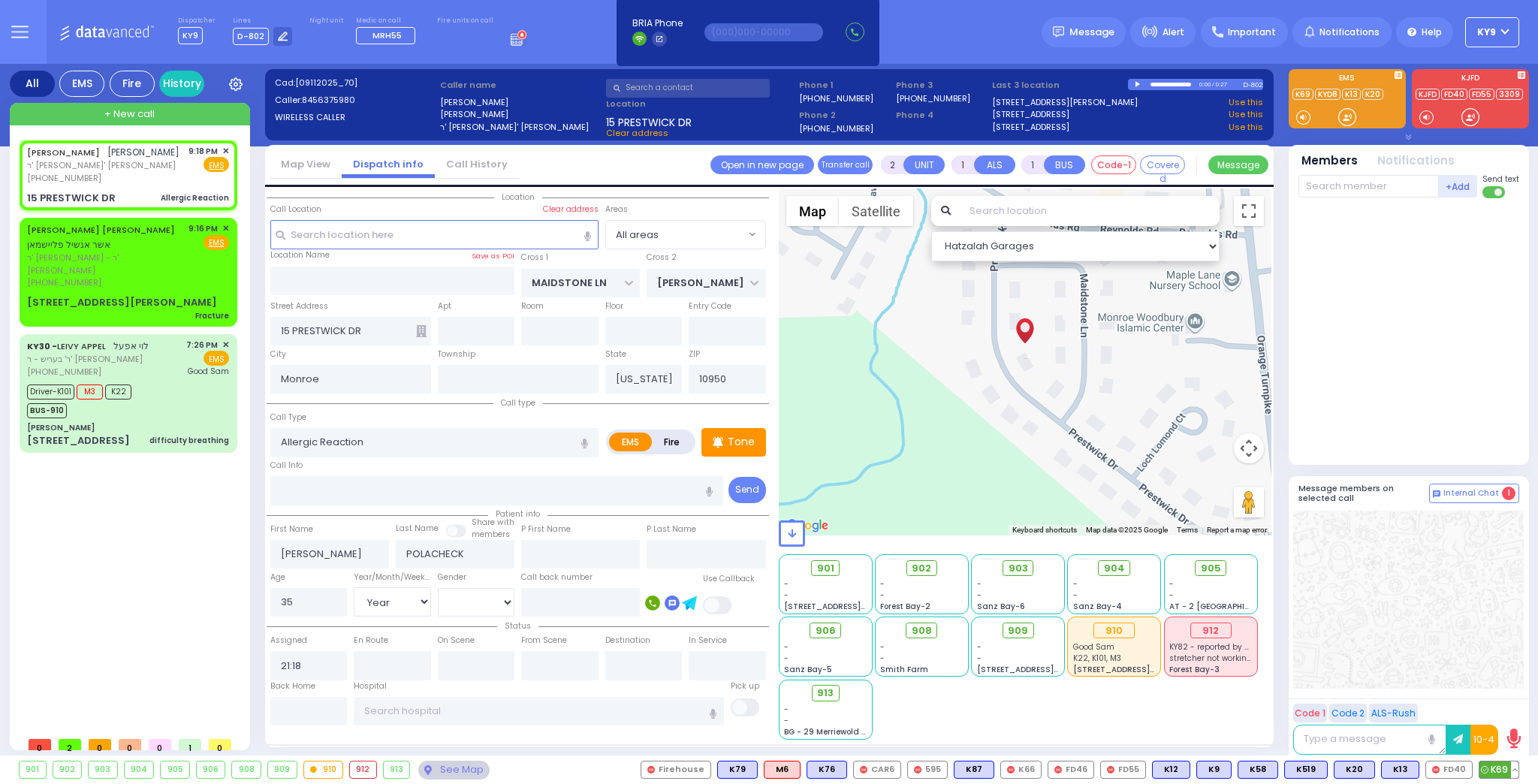
click at [1497, 773] on span "K69" at bounding box center [1499, 769] width 39 height 16
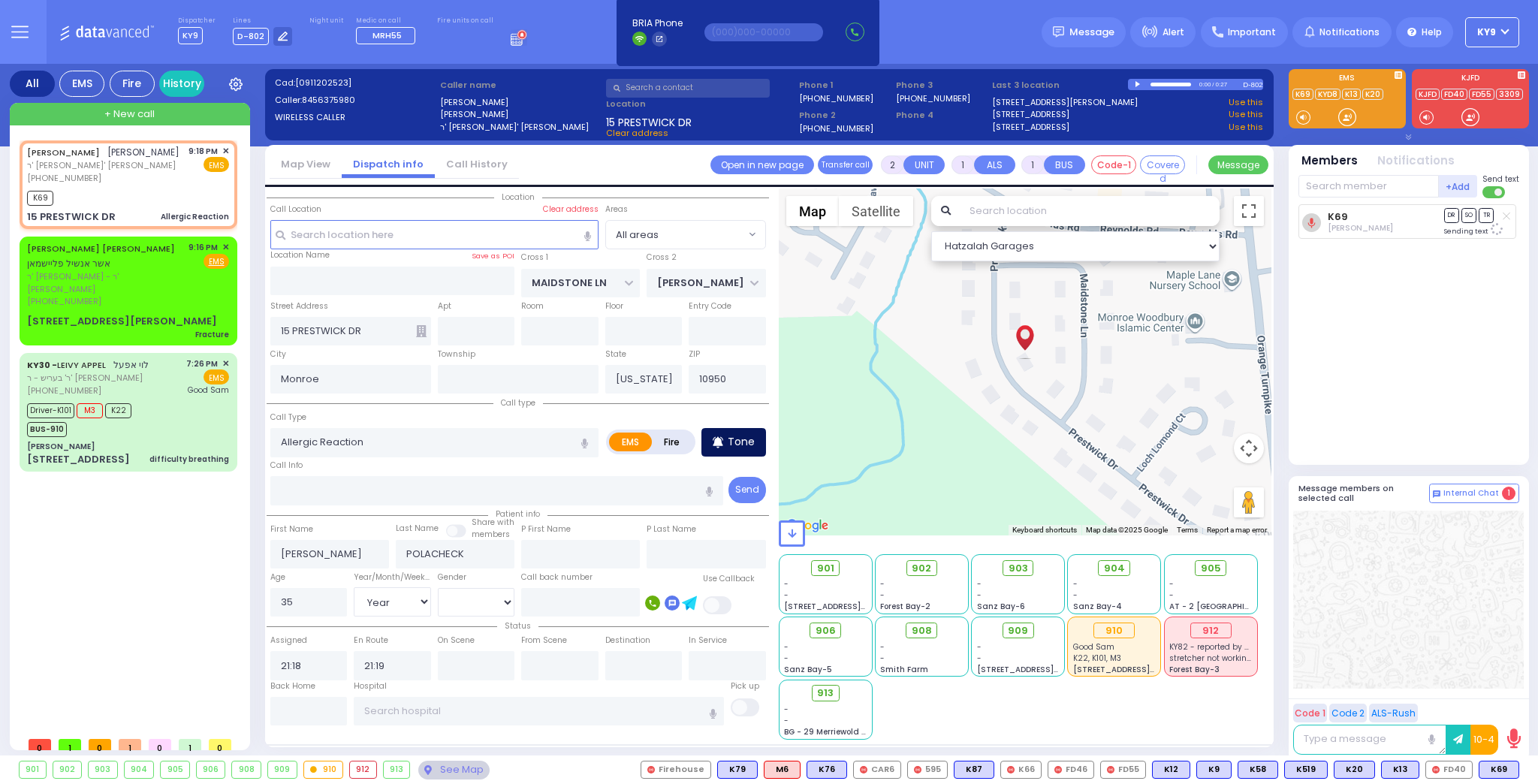
click at [756, 437] on div "Tone" at bounding box center [734, 442] width 64 height 29
click at [1345, 115] on div at bounding box center [1347, 116] width 15 height 15
click at [1345, 110] on div at bounding box center [1347, 116] width 15 height 15
click at [746, 441] on p "Tone" at bounding box center [741, 441] width 27 height 16
click at [1345, 114] on div at bounding box center [1347, 116] width 15 height 15
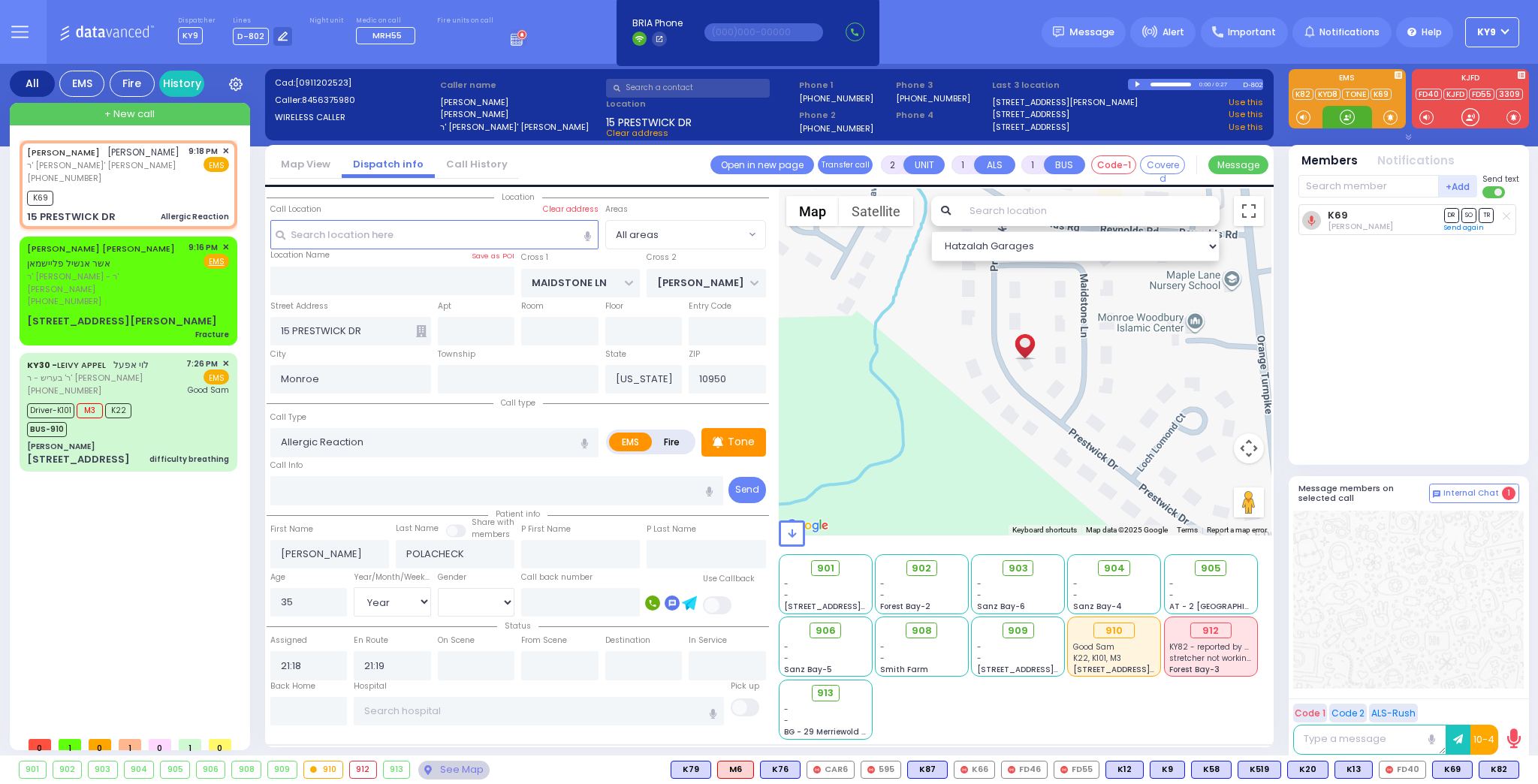
click at [1347, 116] on div at bounding box center [1347, 116] width 15 height 15
click at [1498, 771] on span "K82" at bounding box center [1499, 769] width 39 height 16
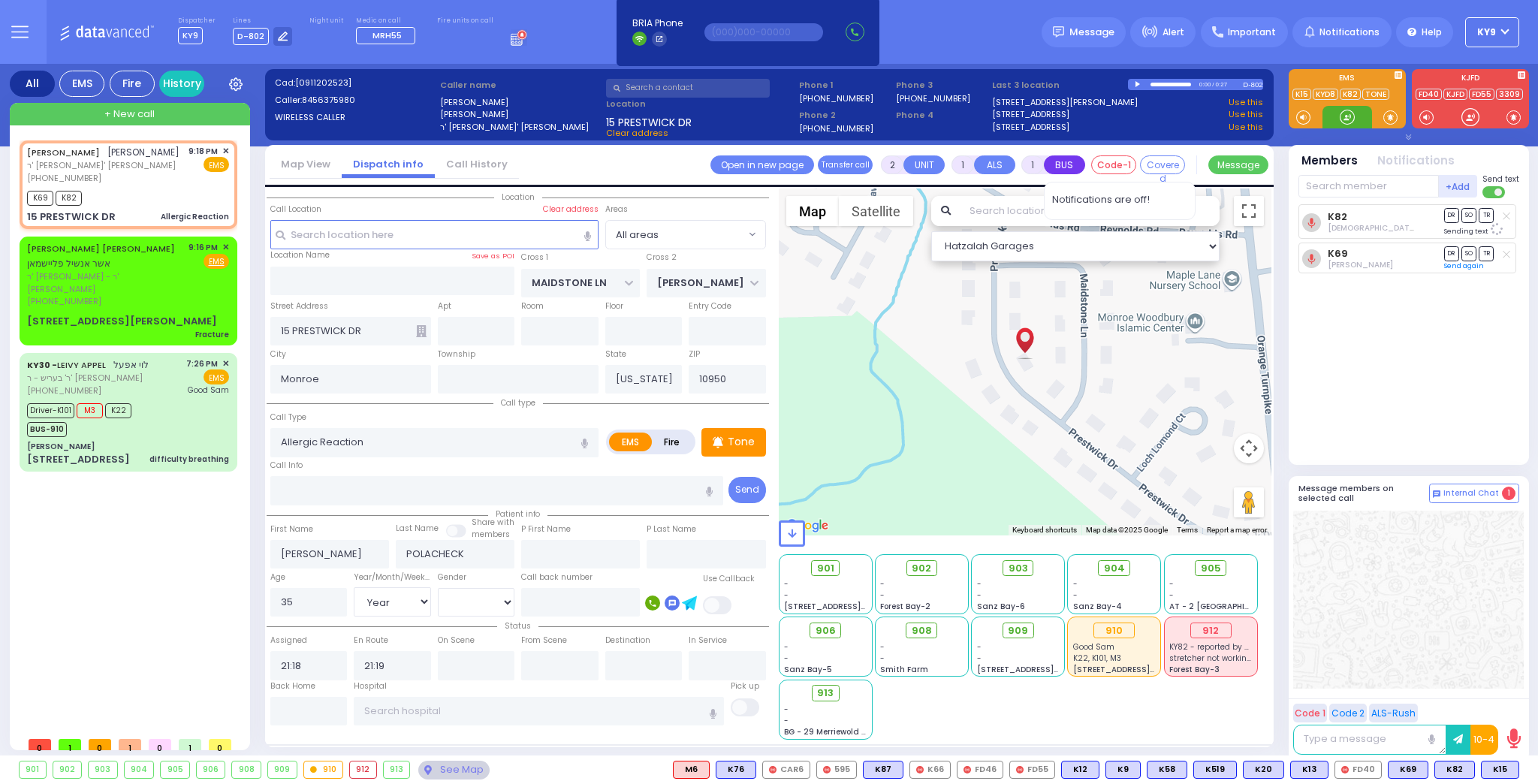
drag, startPoint x: 1345, startPoint y: 114, endPoint x: 1076, endPoint y: 170, distance: 274.8
click at [1319, 121] on div at bounding box center [1347, 99] width 117 height 59
click at [163, 279] on span "ר' [PERSON_NAME] - ר' [PERSON_NAME]" at bounding box center [105, 283] width 156 height 25
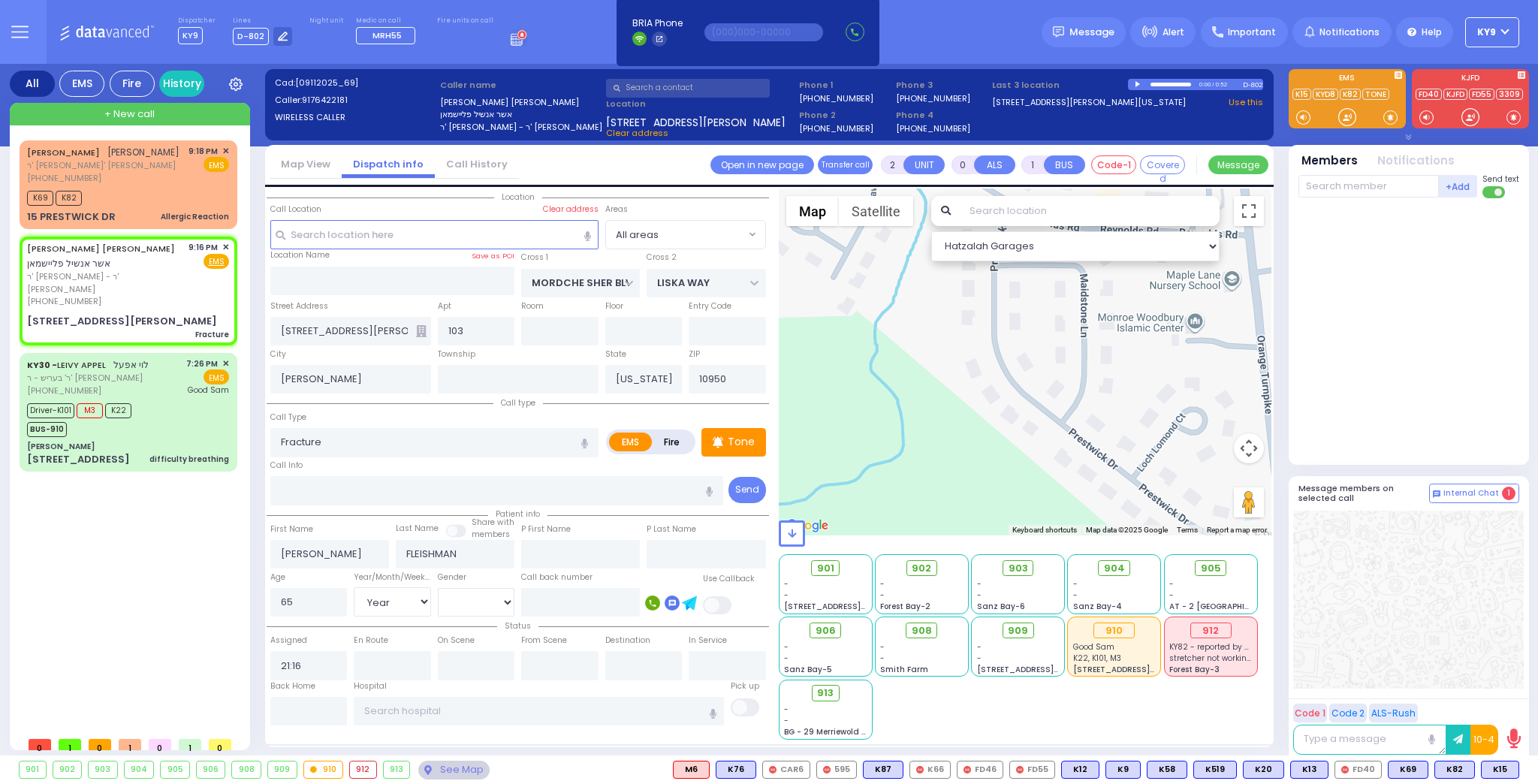
select select "Year"
select select "[DEMOGRAPHIC_DATA]"
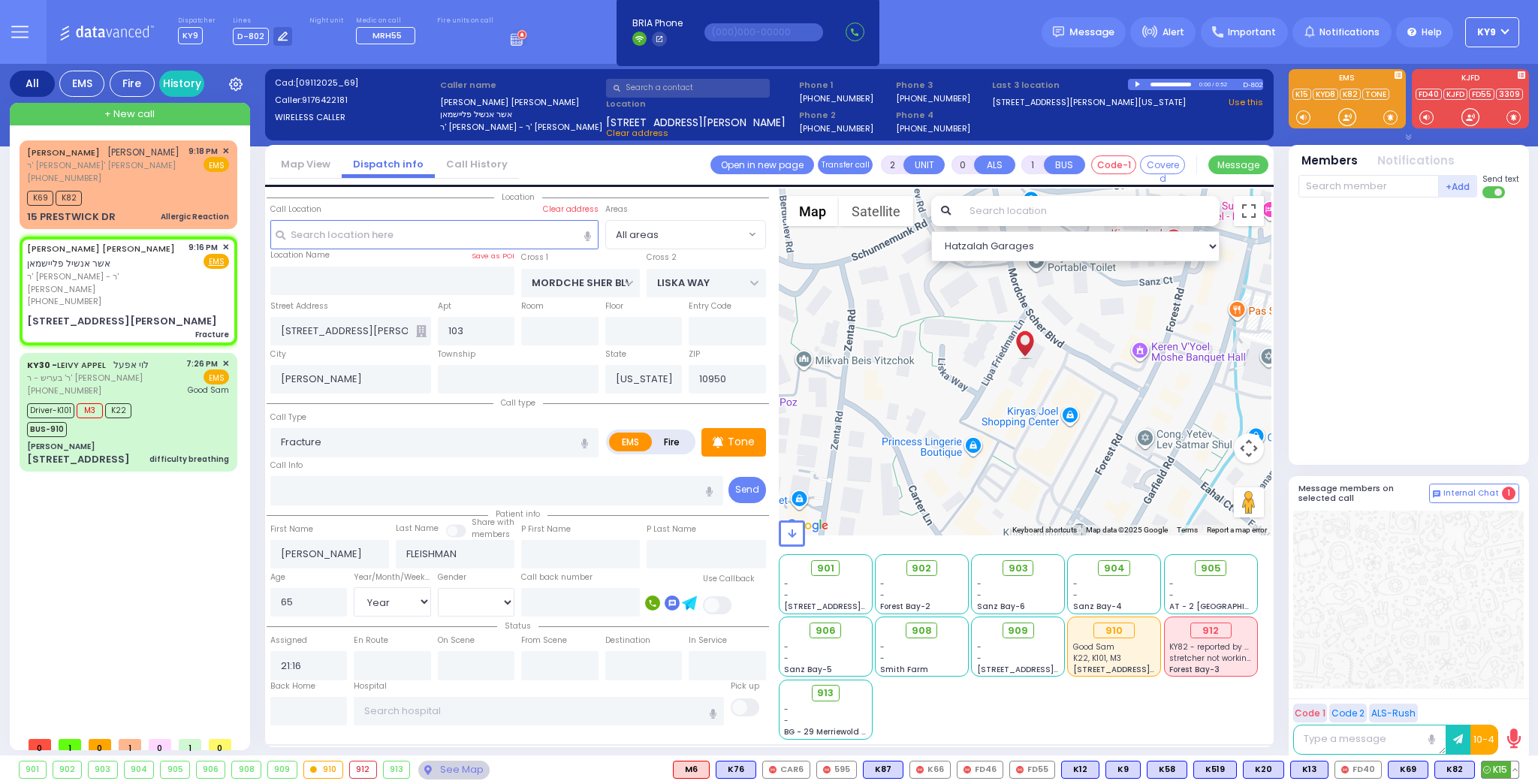
click at [1495, 775] on span "K15" at bounding box center [1500, 769] width 36 height 16
select select
radio input "true"
select select "Year"
select select "[DEMOGRAPHIC_DATA]"
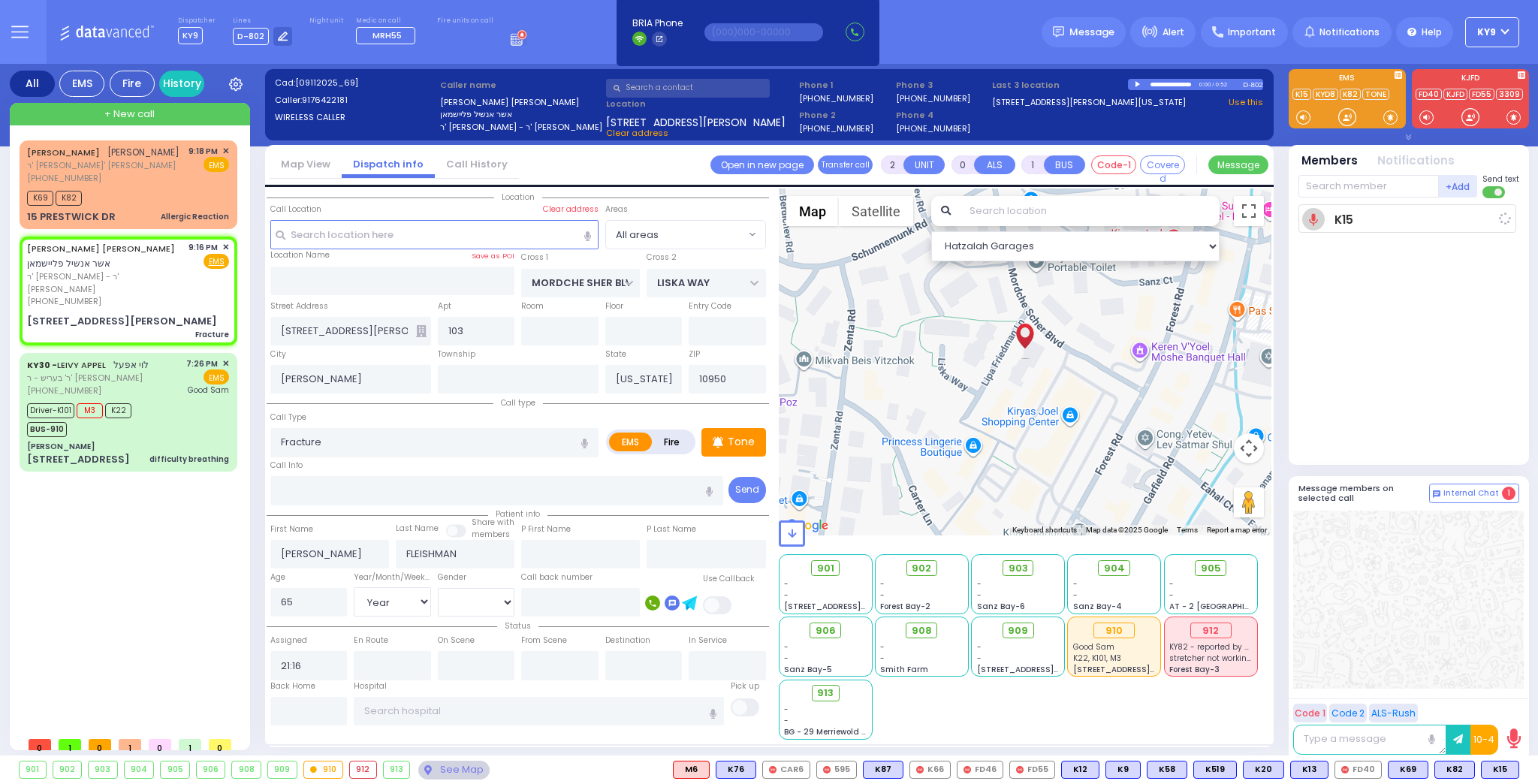
type input "21:20"
select select "Hatzalah Garages"
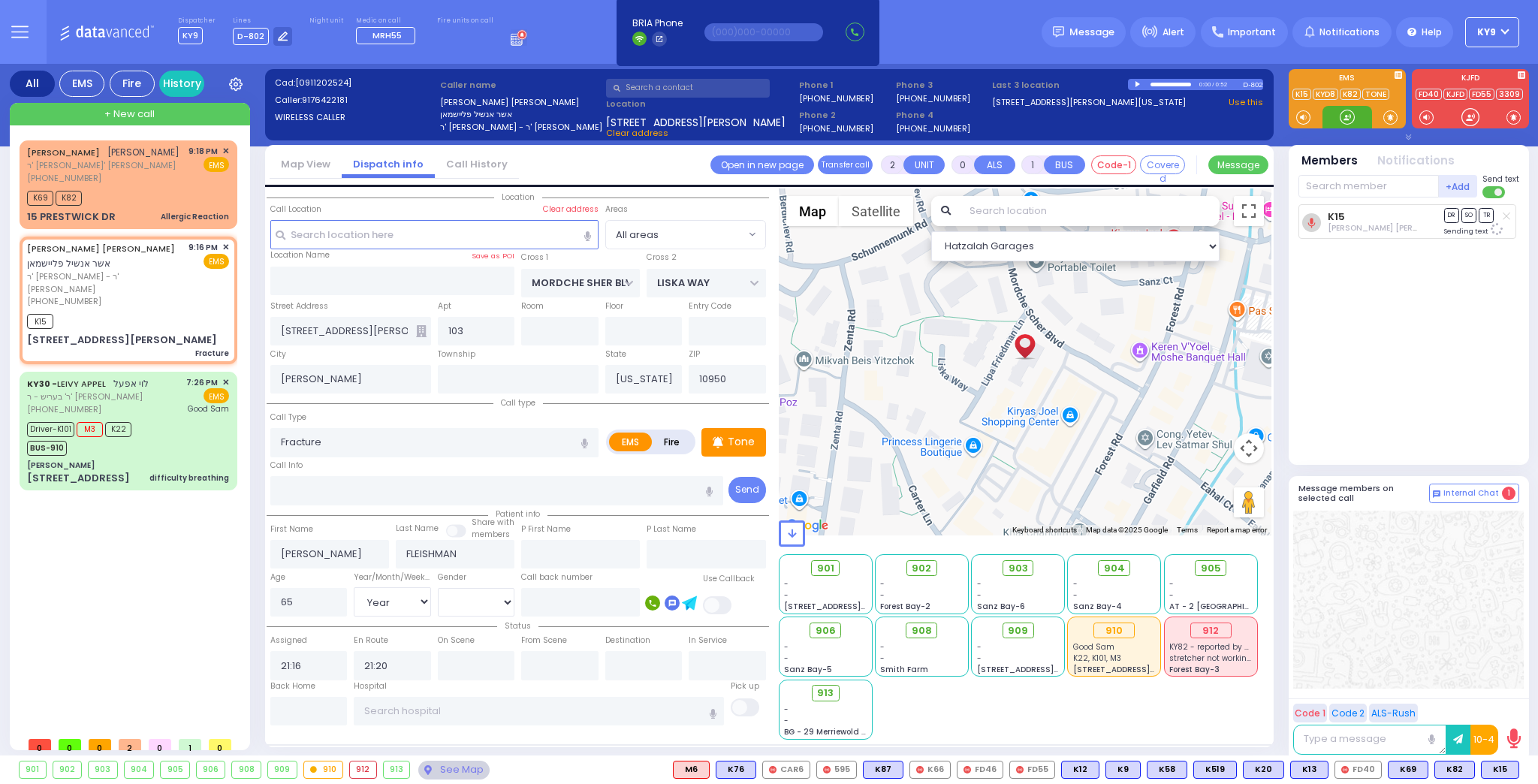
click at [1351, 119] on div at bounding box center [1347, 116] width 15 height 15
drag, startPoint x: 1347, startPoint y: 116, endPoint x: 968, endPoint y: 4, distance: 395.2
click at [1235, 71] on div "All EMS Fire History Settings" at bounding box center [769, 413] width 1520 height 697
click at [1409, 341] on div "K15 Dovid Aaron Goldstein DR SO TR Sending text" at bounding box center [1410, 329] width 224 height 248
click at [1348, 114] on div at bounding box center [1347, 116] width 15 height 15
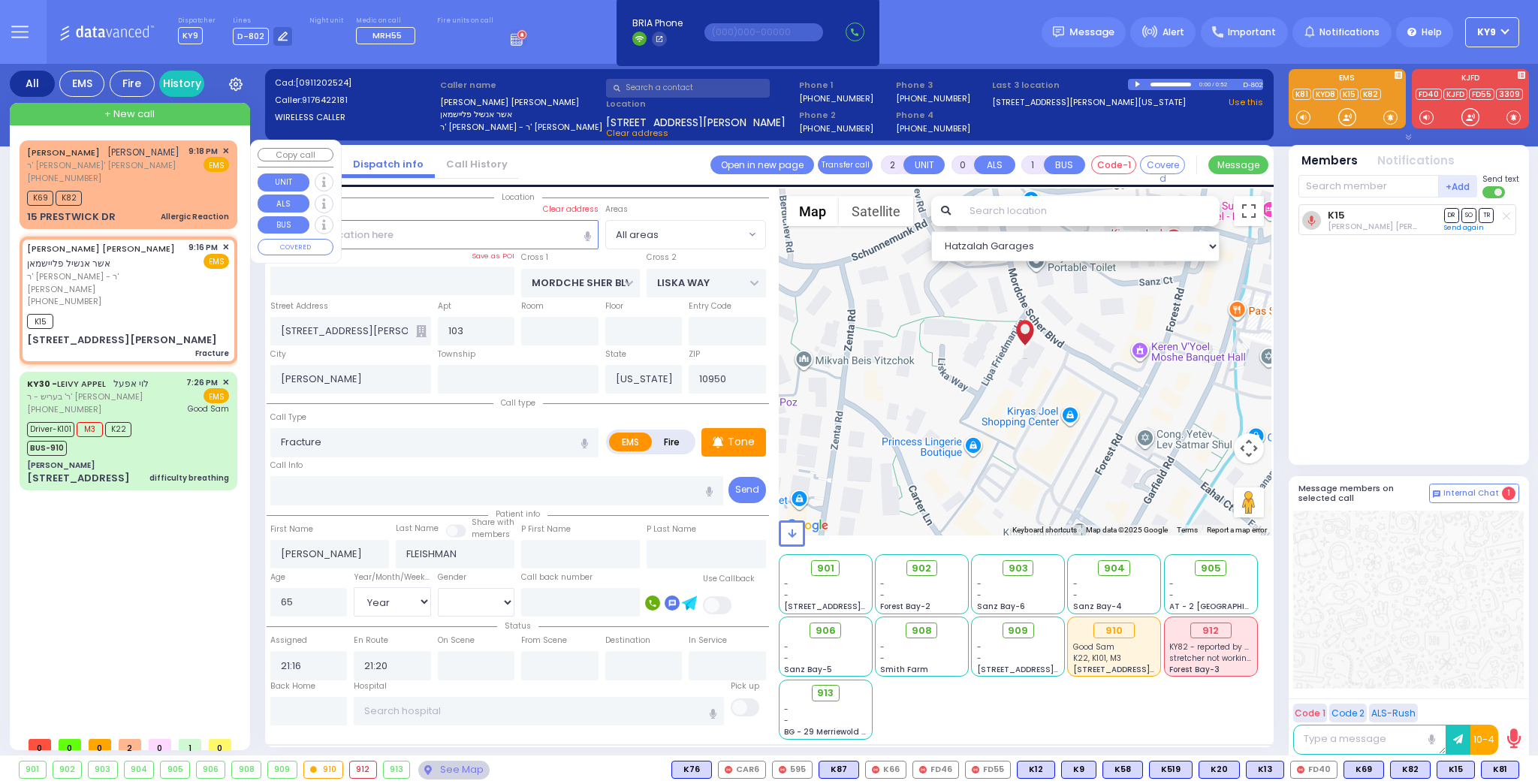
click at [134, 182] on div "[PHONE_NUMBER]" at bounding box center [103, 178] width 153 height 13
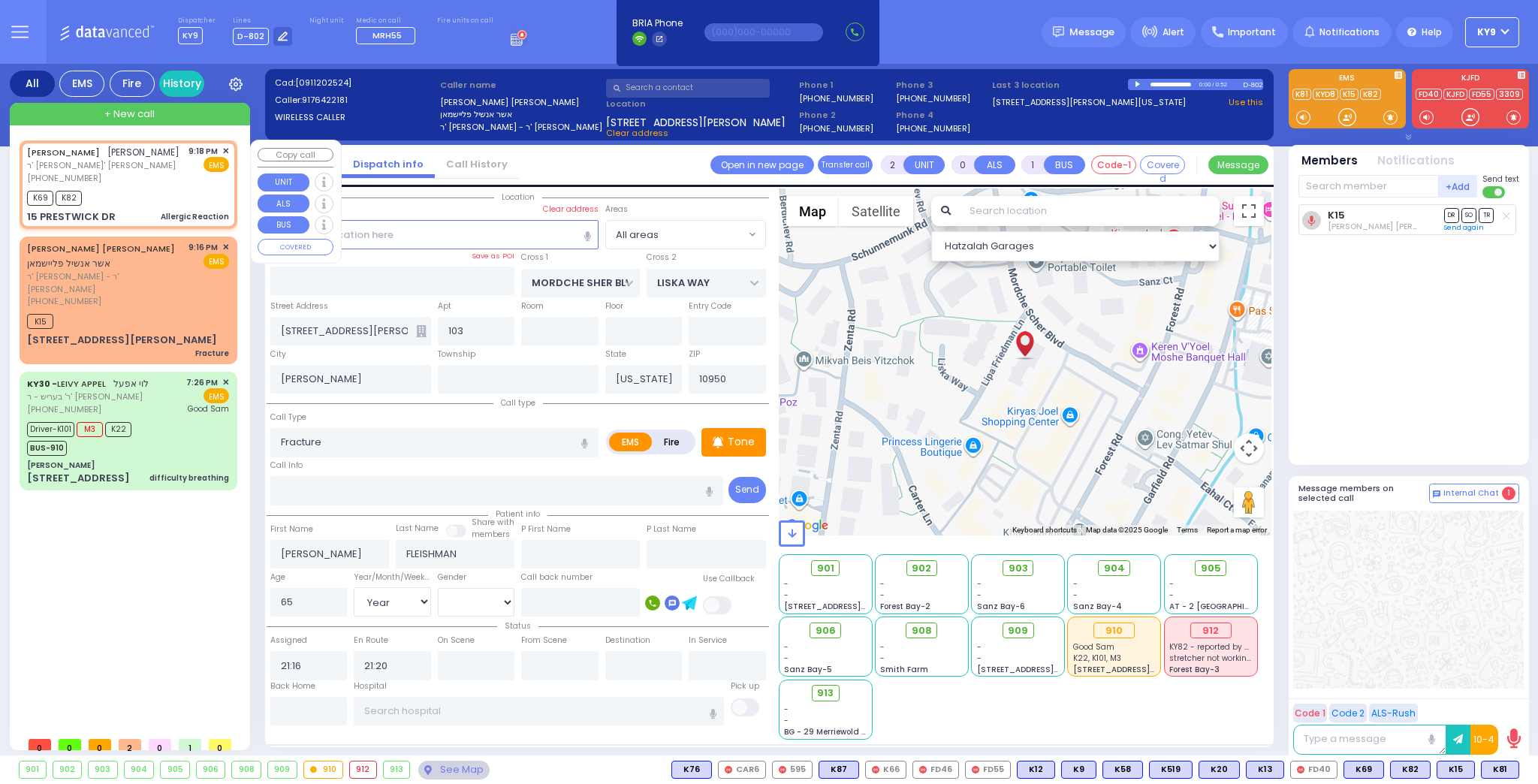
type input "1"
select select
type input "Allergic Reaction"
radio input "true"
type input "[PERSON_NAME]"
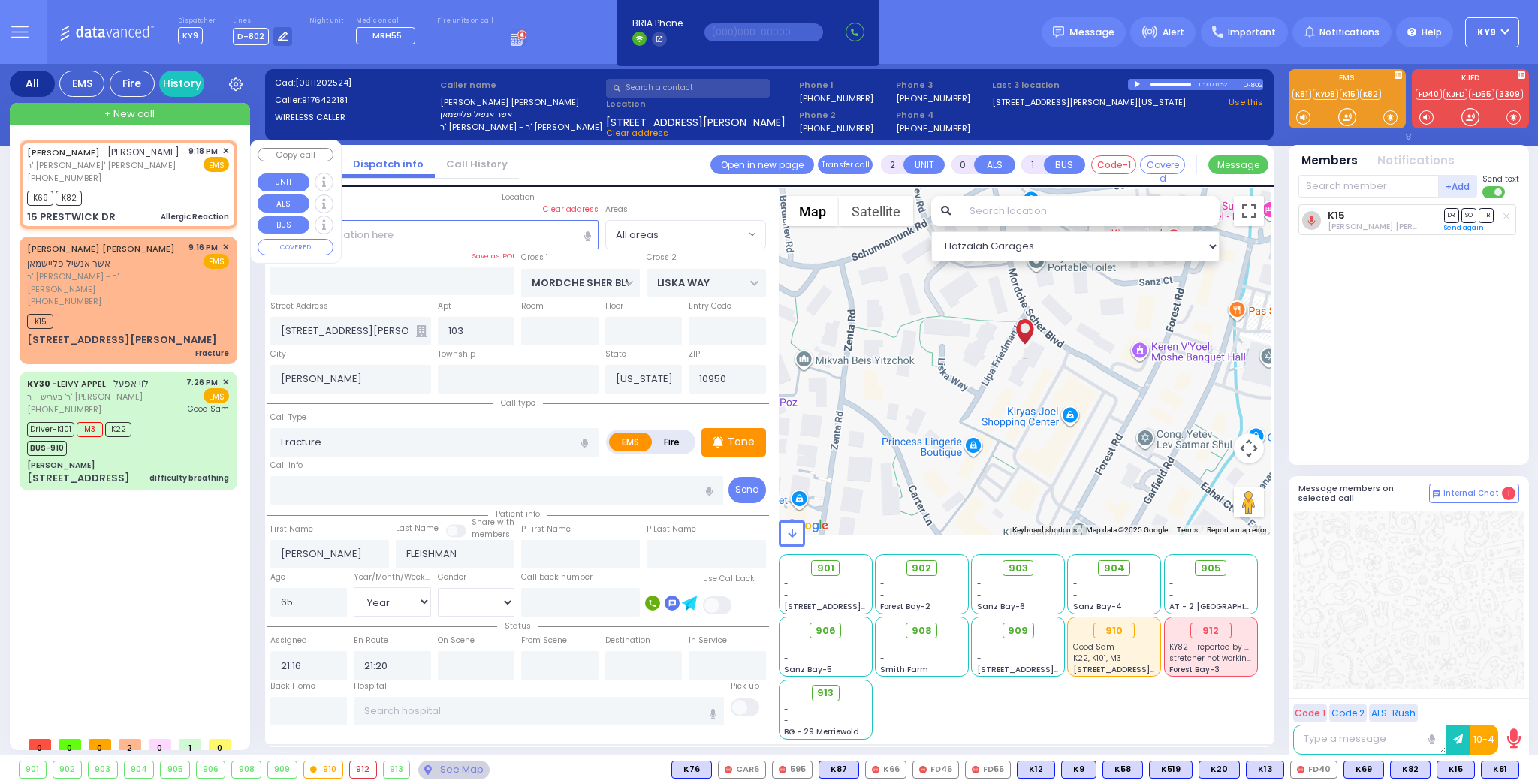
type input "POLACHECK"
type input "35"
select select "Year"
select select "[DEMOGRAPHIC_DATA]"
type input "21:18"
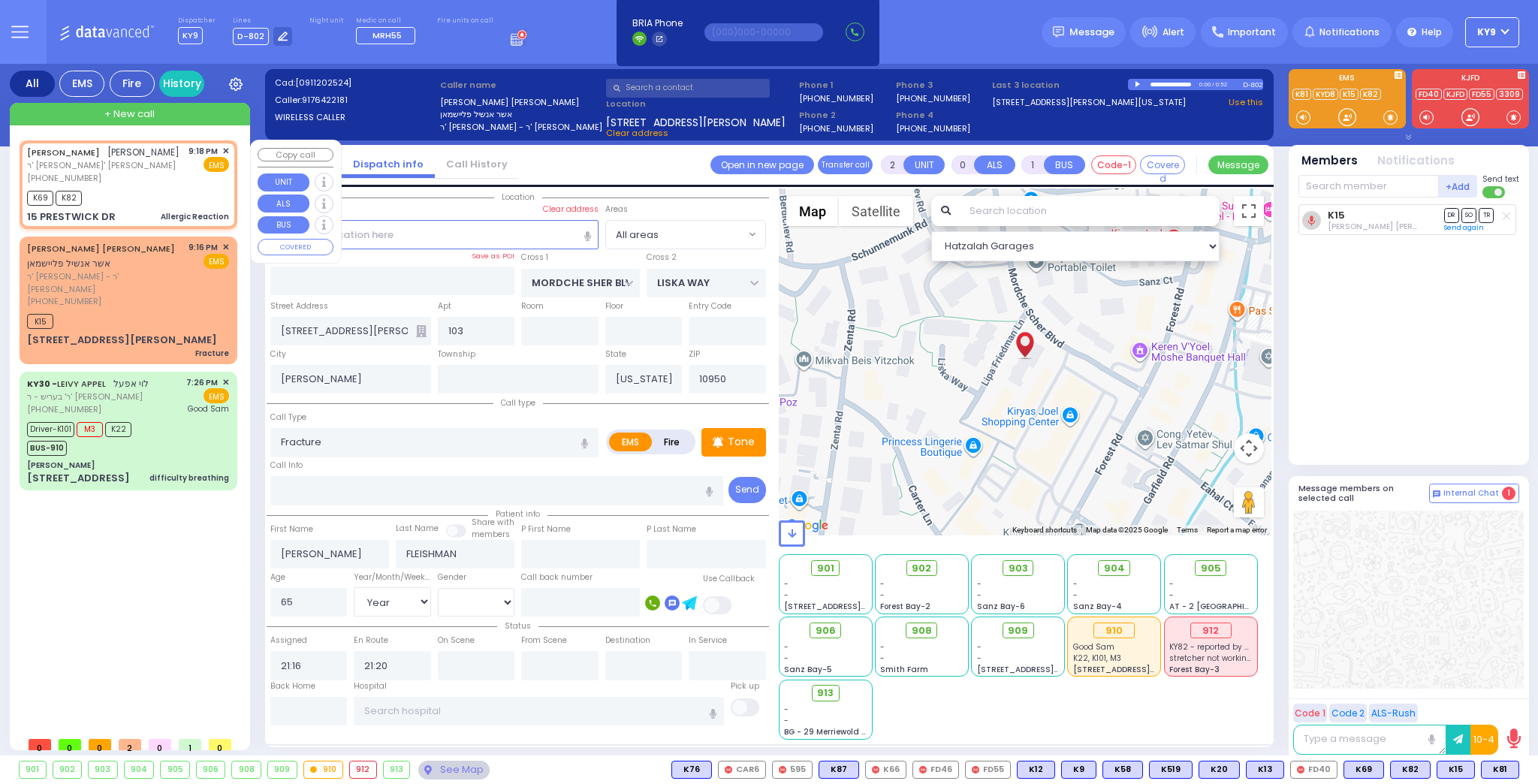
type input "21:19"
type input "MAIDSTONE LN"
type input "[PERSON_NAME]"
type input "15 PRESTWICK DR"
type input "Monroe"
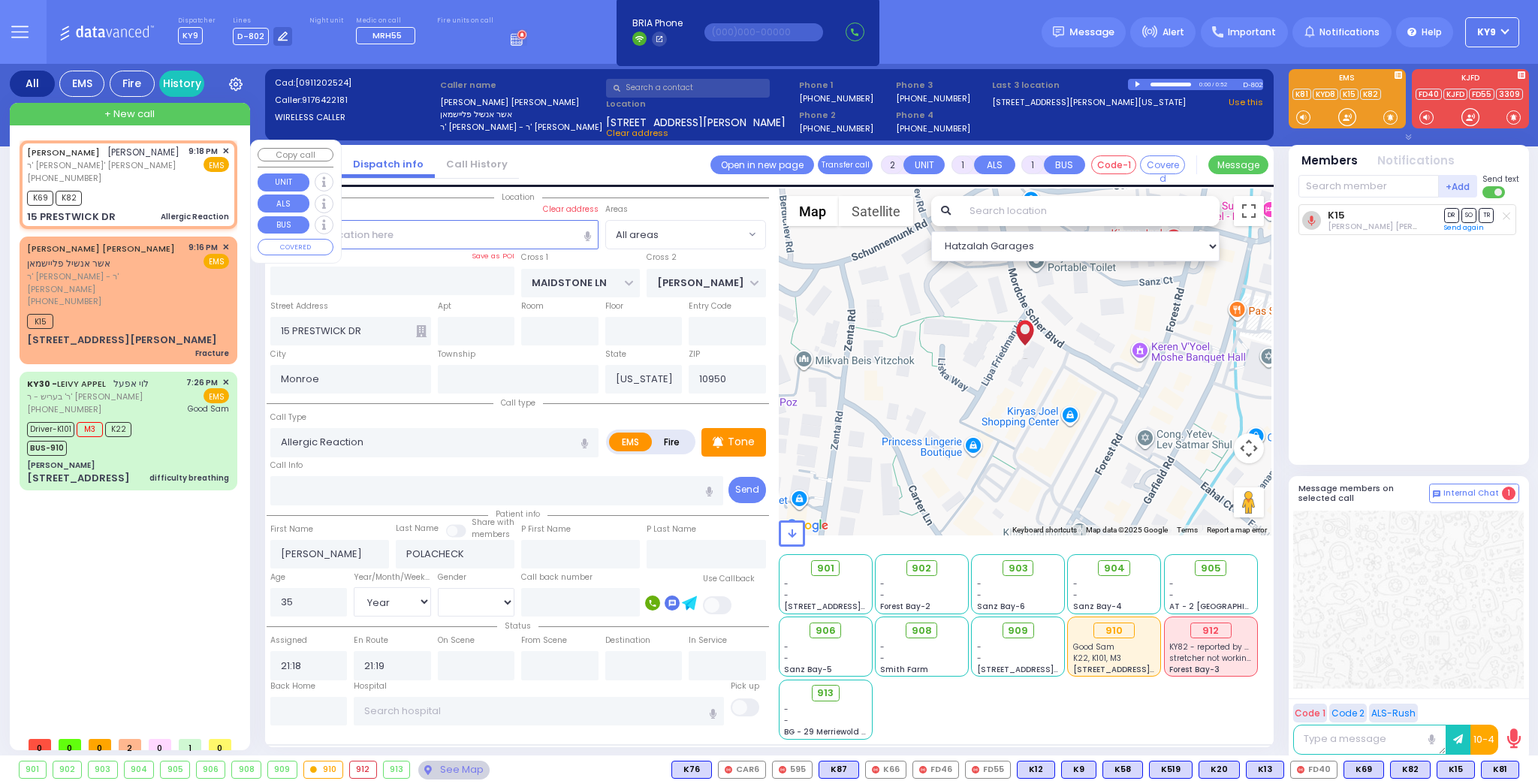
select select "Hatzalah Garages"
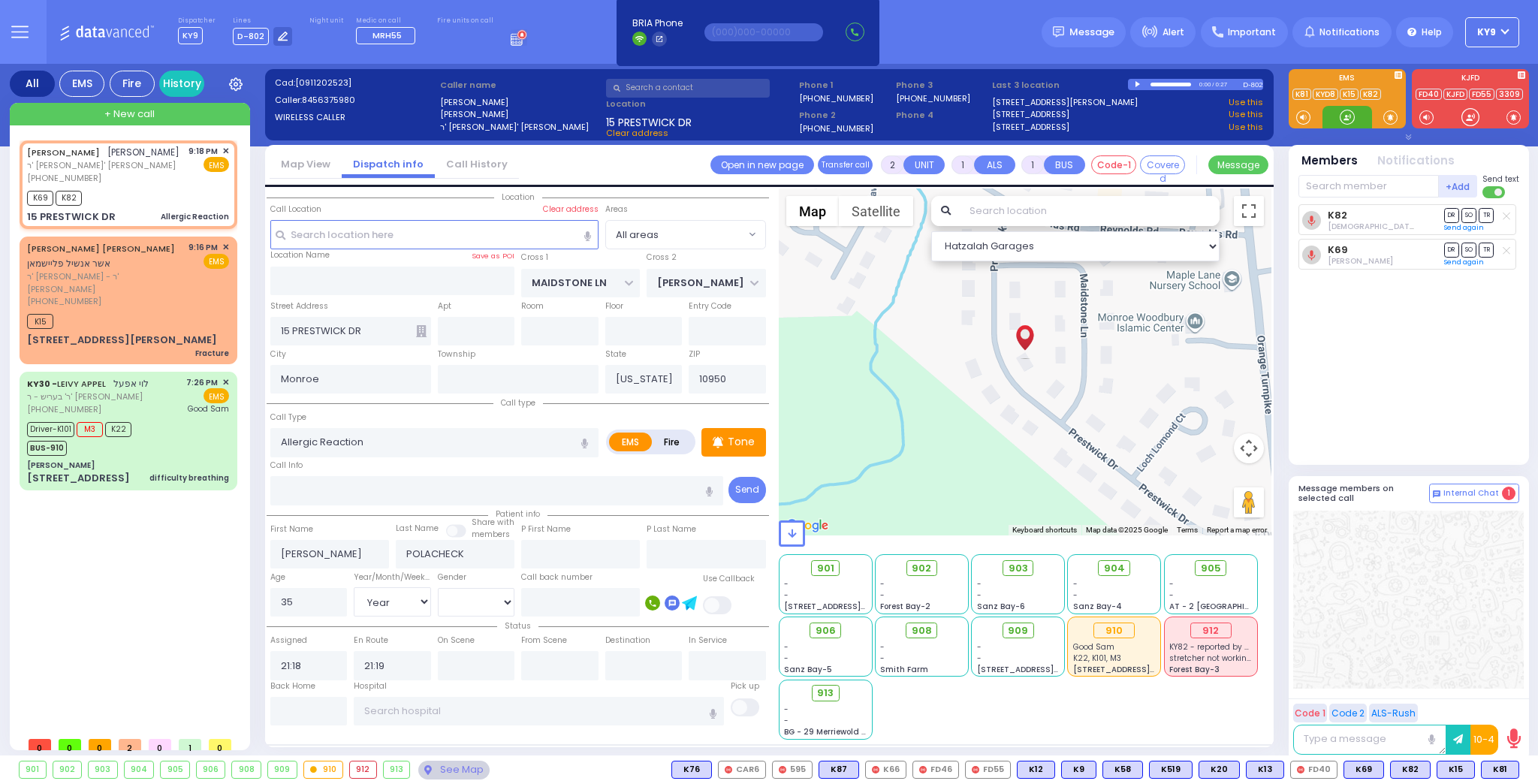
click at [1345, 118] on div at bounding box center [1347, 116] width 15 height 15
click at [1496, 764] on span "K81" at bounding box center [1500, 769] width 36 height 16
select select
radio input "true"
select select "Year"
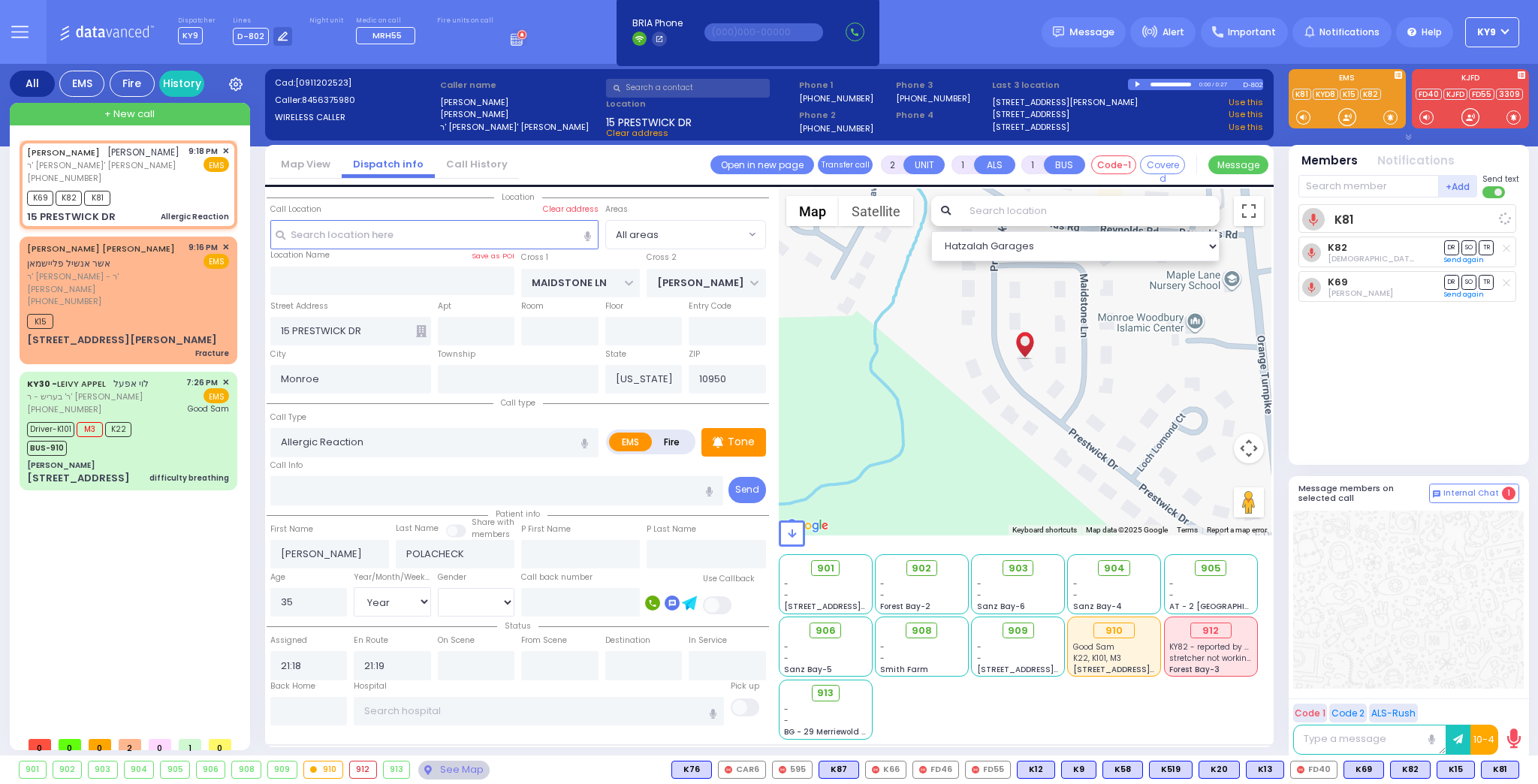
select select "[DEMOGRAPHIC_DATA]"
select select "Hatzalah Garages"
click at [917, 628] on div "908" at bounding box center [921, 630] width 43 height 16
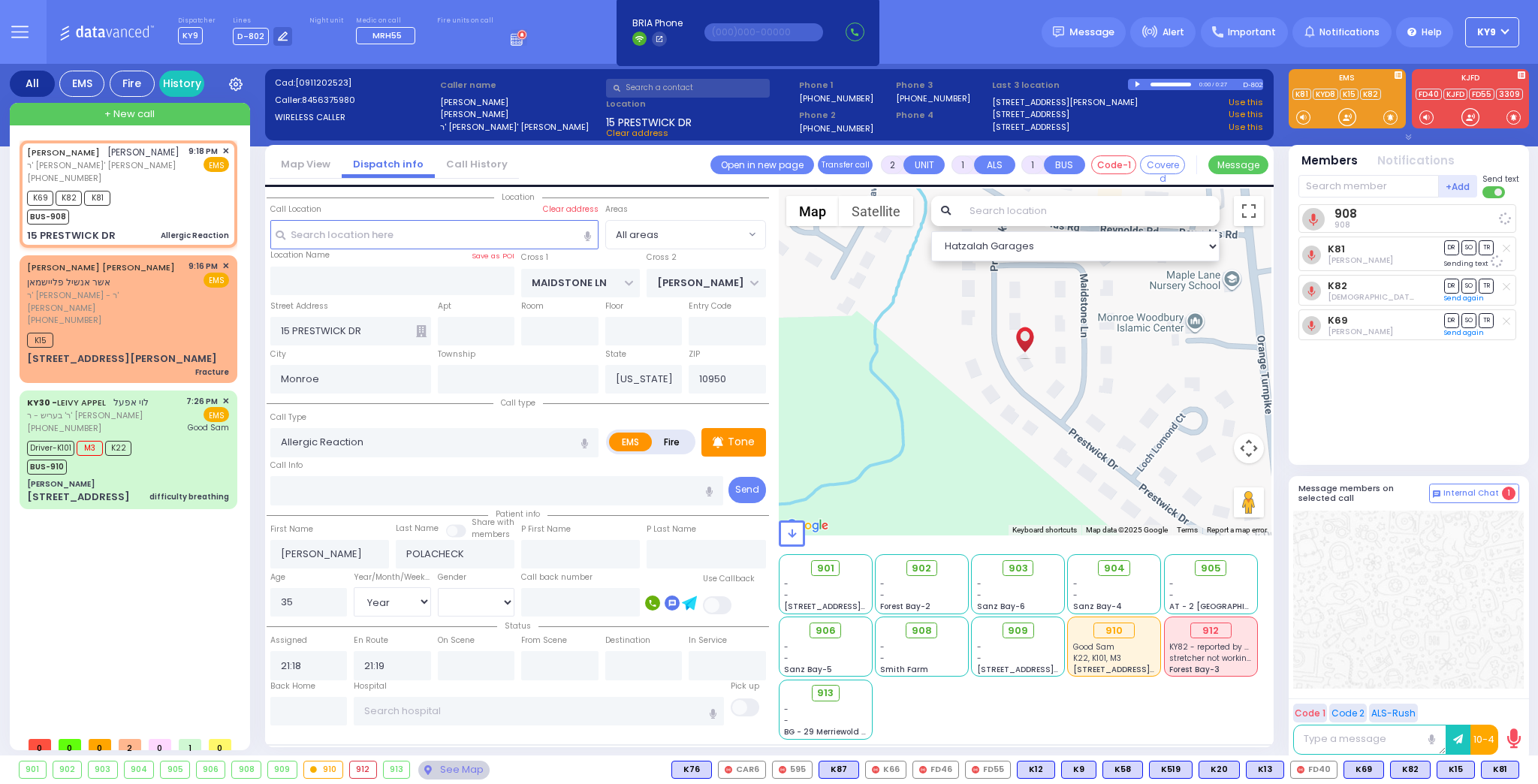
select select
radio input "true"
select select "Year"
select select "[DEMOGRAPHIC_DATA]"
select select "Hatzalah Garages"
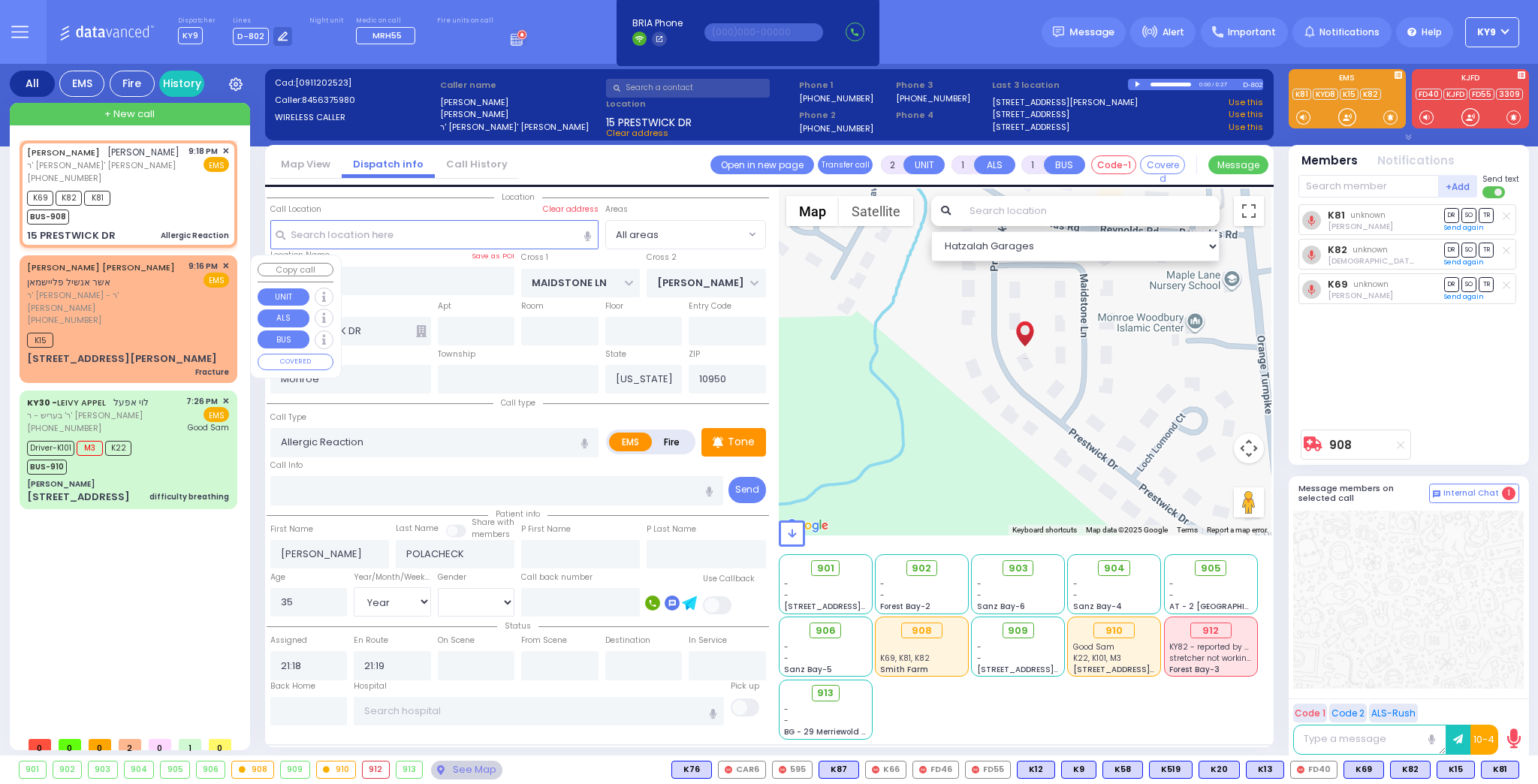
drag, startPoint x: 133, startPoint y: 317, endPoint x: 141, endPoint y: 314, distance: 8.5
click at [134, 329] on div "K15" at bounding box center [128, 338] width 202 height 19
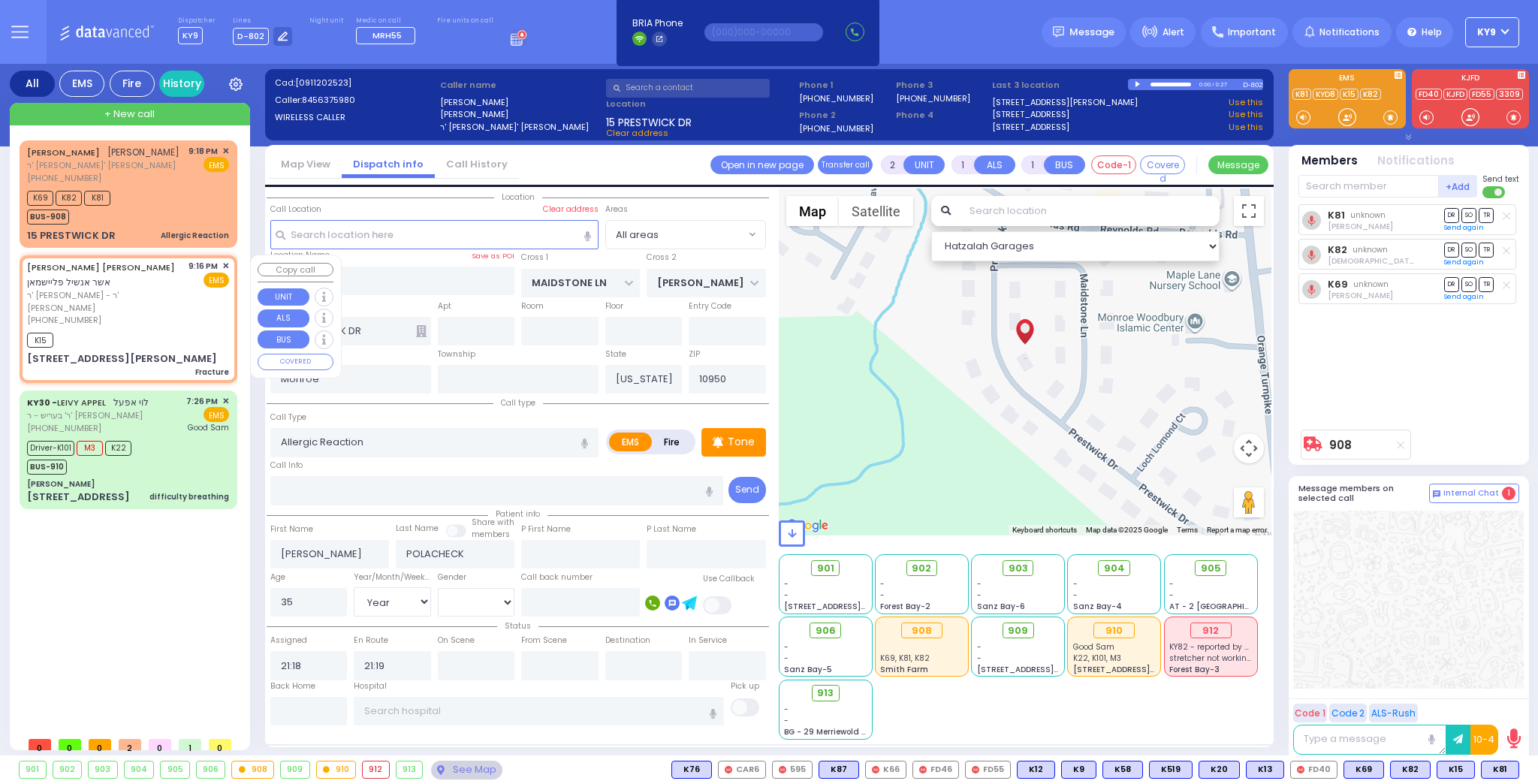
type input "0"
select select
type input "Fracture"
radio input "true"
type input "[PERSON_NAME]"
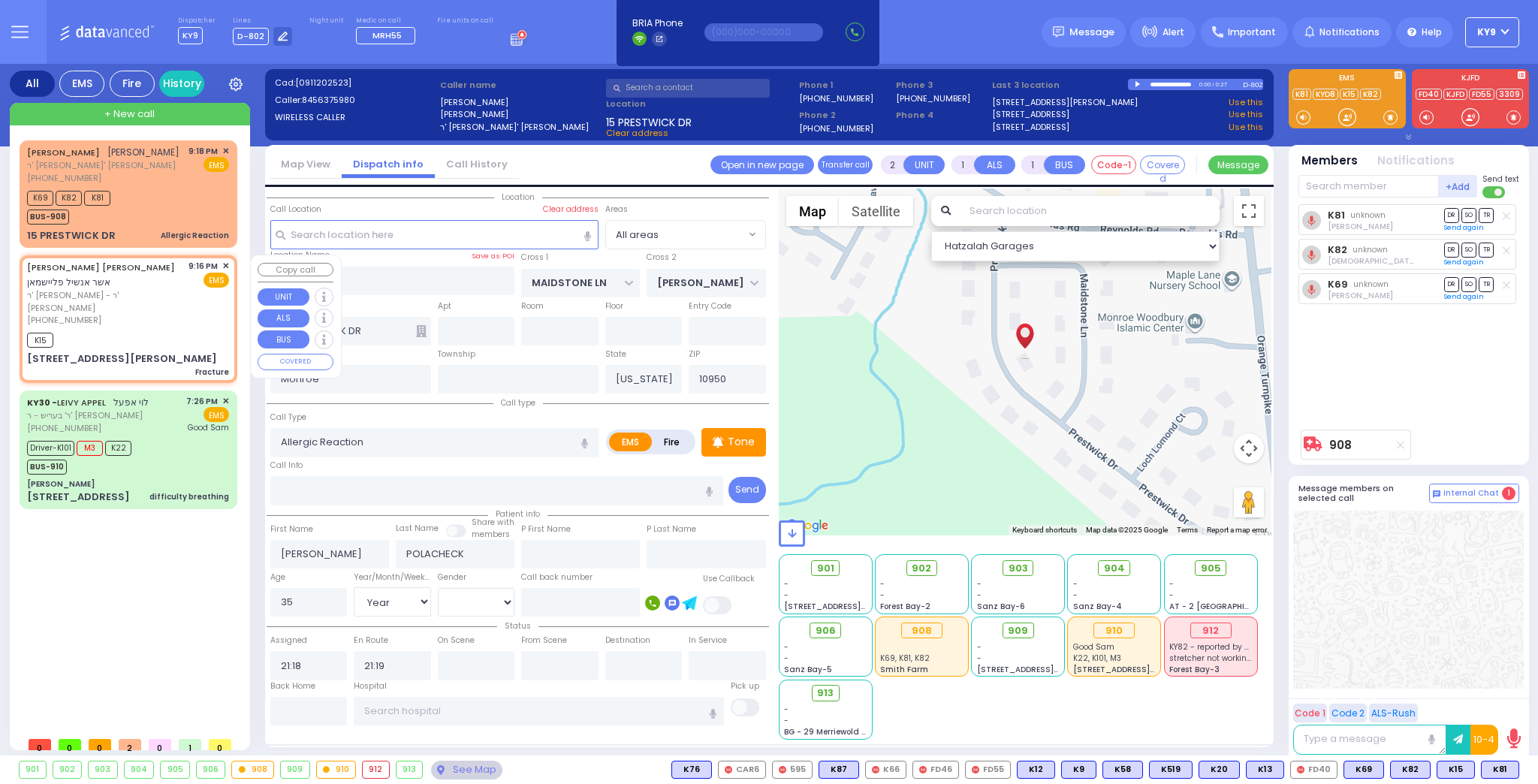
type input "[PERSON_NAME]"
type input "65"
select select "Year"
select select "[DEMOGRAPHIC_DATA]"
type input "21:16"
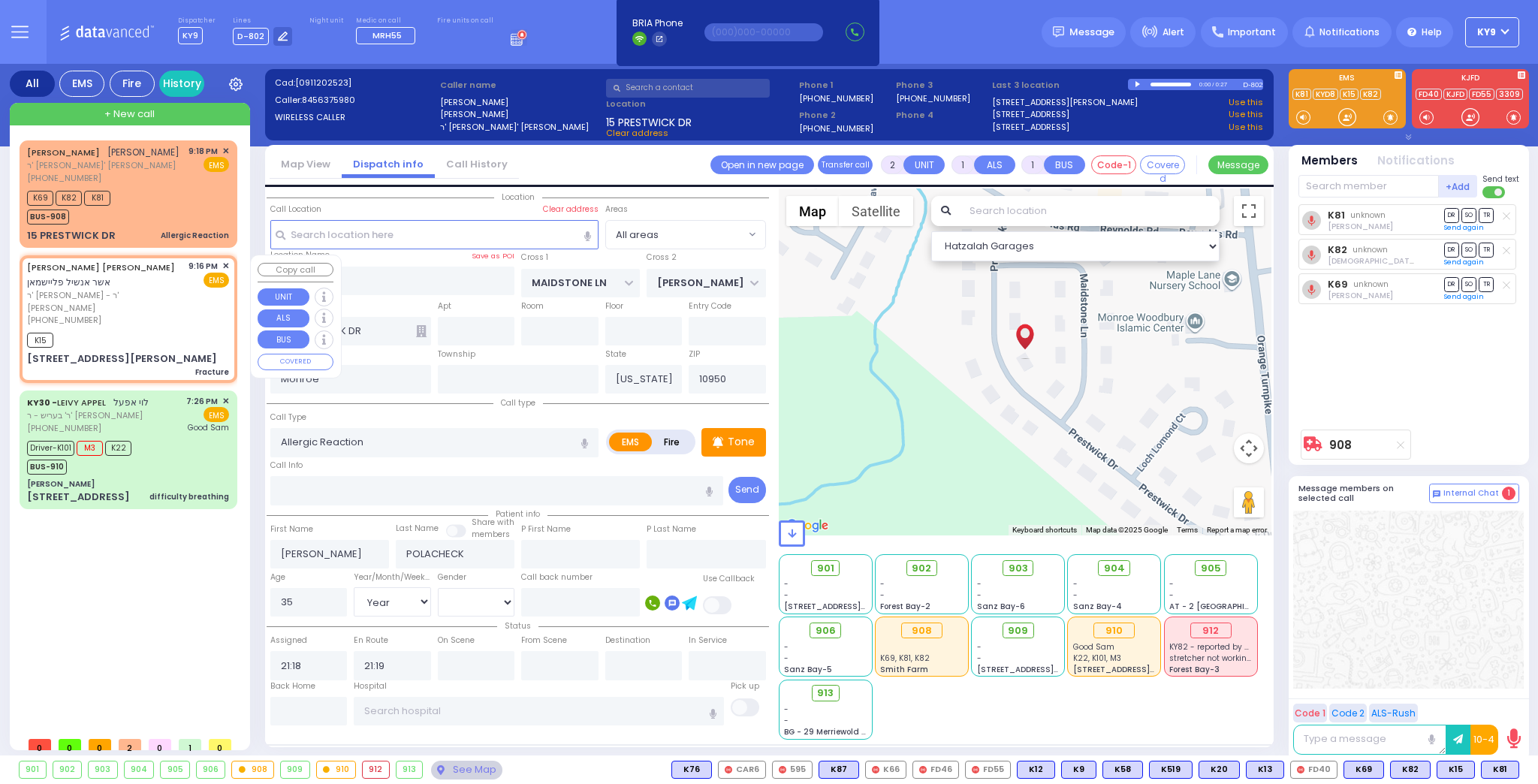
type input "21:20"
type input "MORDCHE SHER BLVD"
type input "LISKA WAY"
type input "[STREET_ADDRESS][PERSON_NAME]"
type input "103"
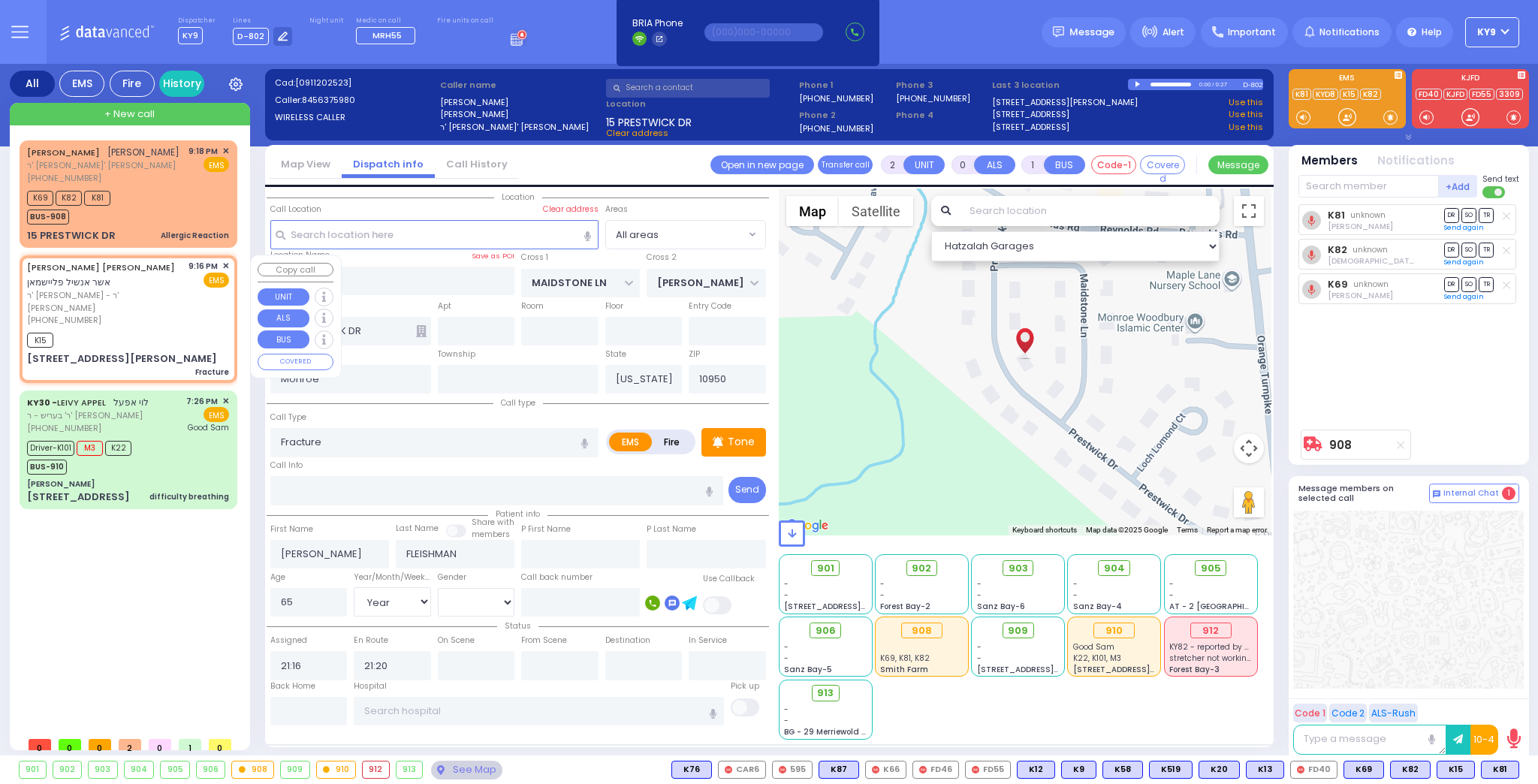
type input "[PERSON_NAME]"
select select "Hatzalah Garages"
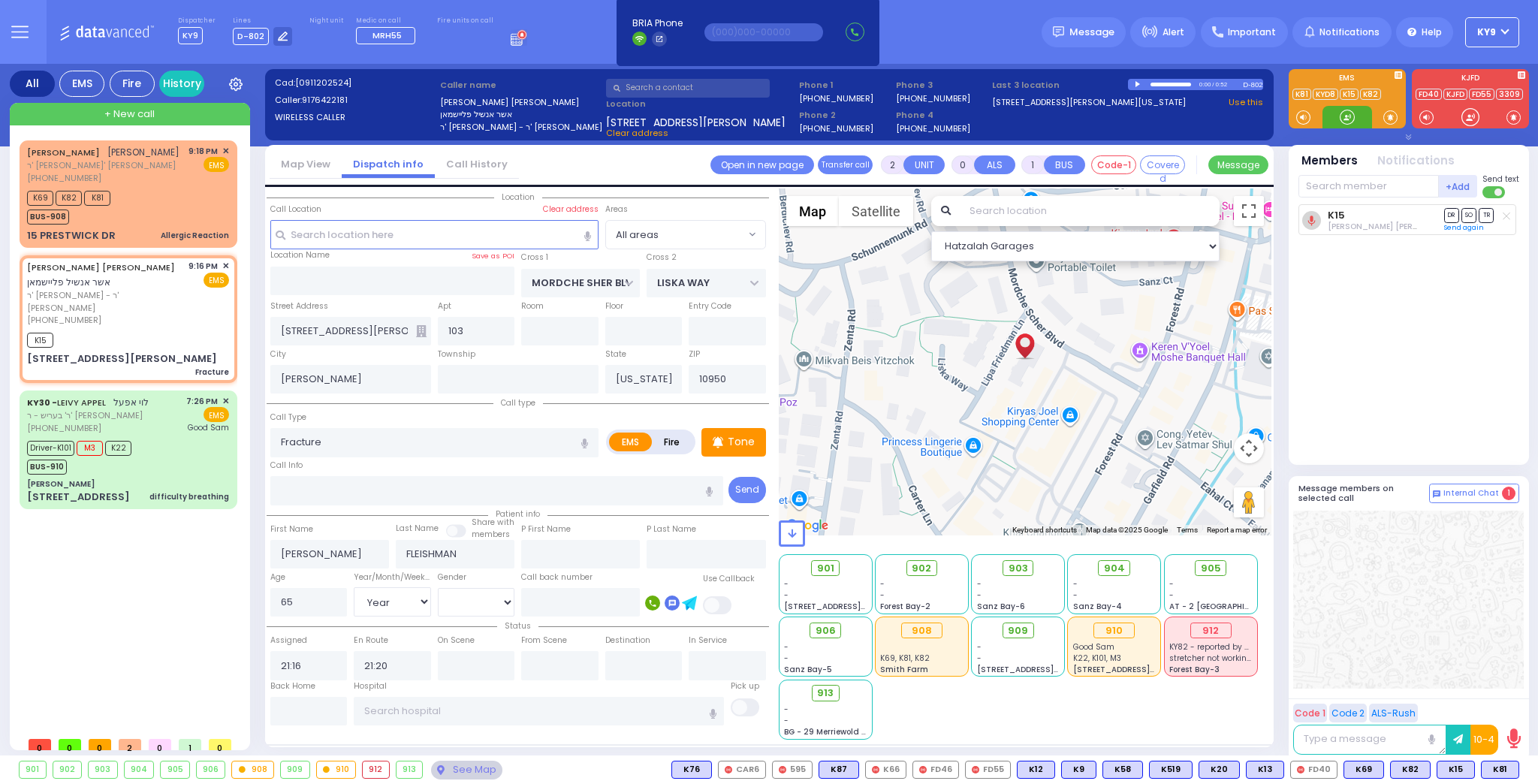
click at [1345, 114] on div at bounding box center [1347, 116] width 15 height 15
click at [748, 444] on p "Tone" at bounding box center [741, 441] width 27 height 16
click at [1352, 112] on div at bounding box center [1347, 116] width 15 height 15
click at [1351, 120] on div at bounding box center [1347, 116] width 15 height 15
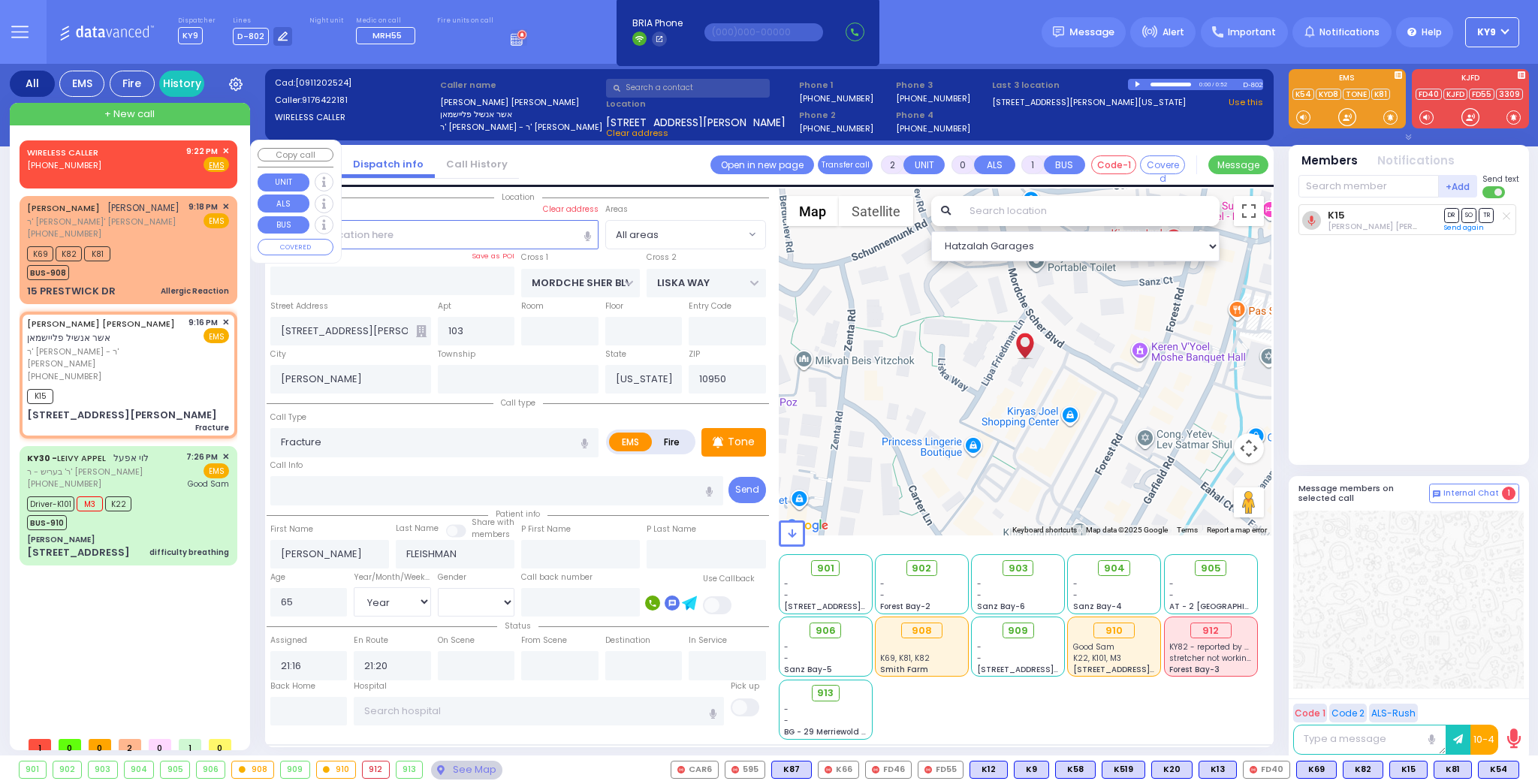
click at [222, 149] on span "✕" at bounding box center [226, 151] width 7 height 13
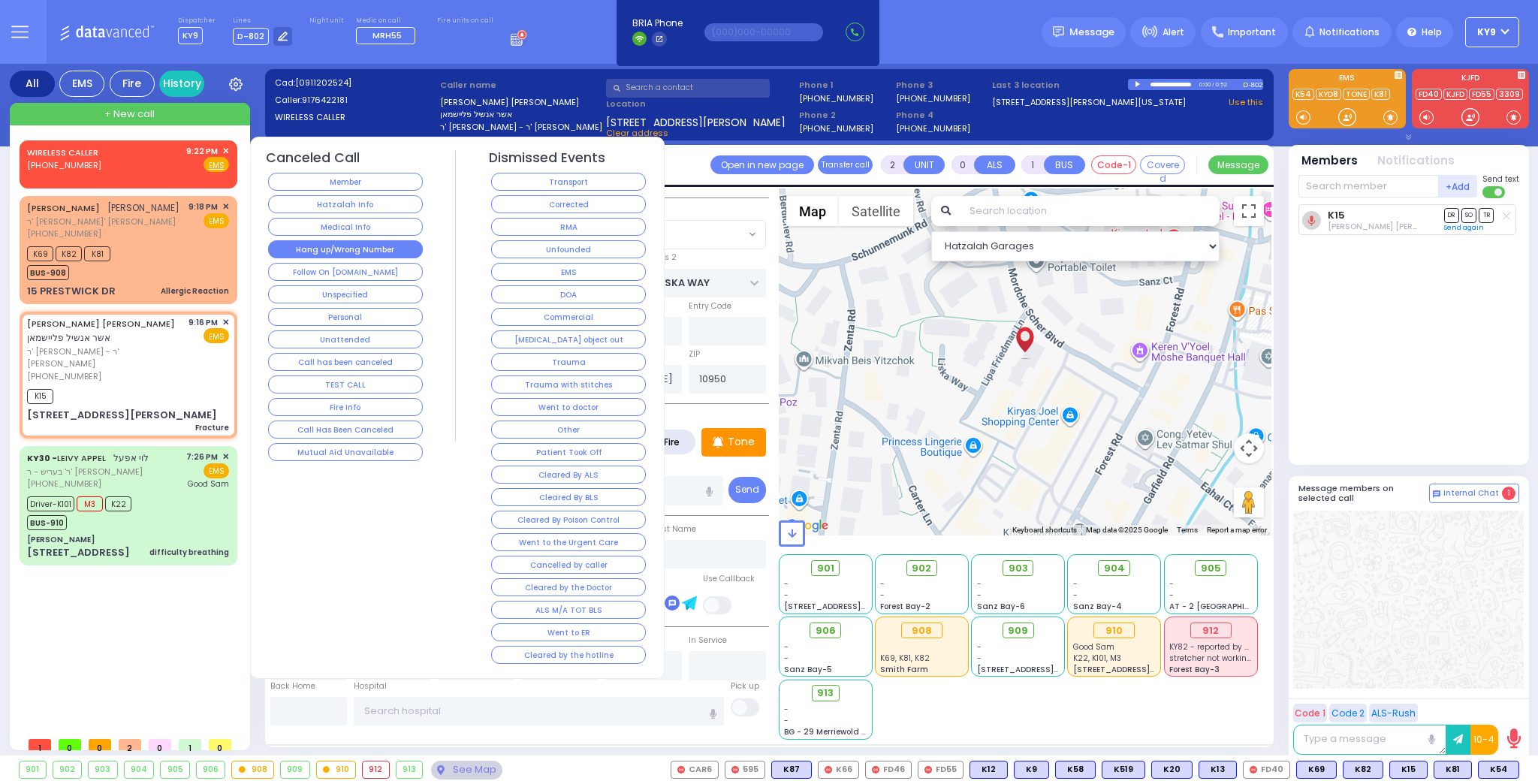
click at [322, 248] on button "Hang up/Wrong Number" at bounding box center [345, 249] width 154 height 18
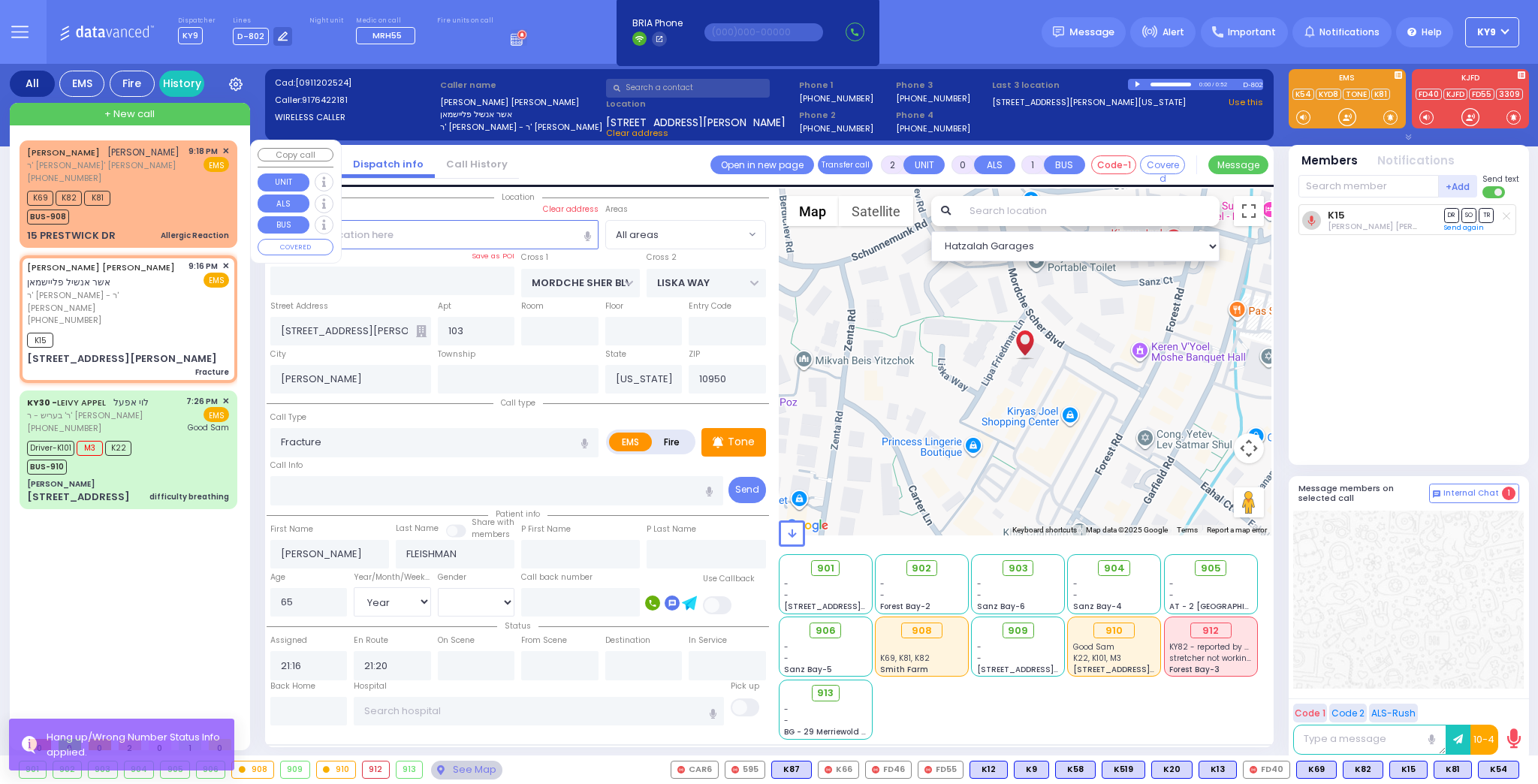
click at [153, 210] on div "K69 K82 K81 BUS-908" at bounding box center [128, 206] width 202 height 37
type input "1"
select select
type input "Allergic Reaction"
radio input "true"
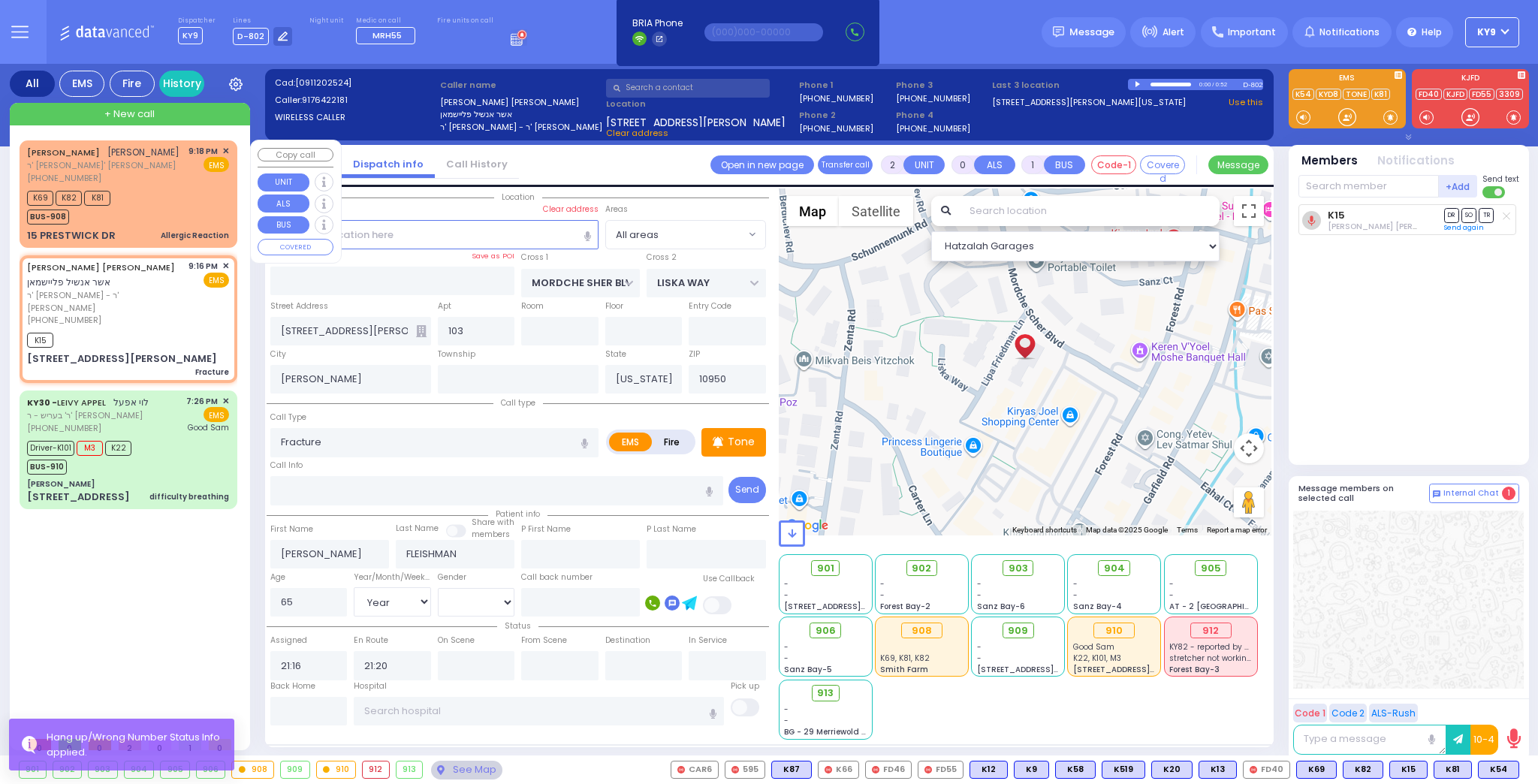
type input "[PERSON_NAME]"
type input "POLACHECK"
type input "35"
select select "Year"
select select "[DEMOGRAPHIC_DATA]"
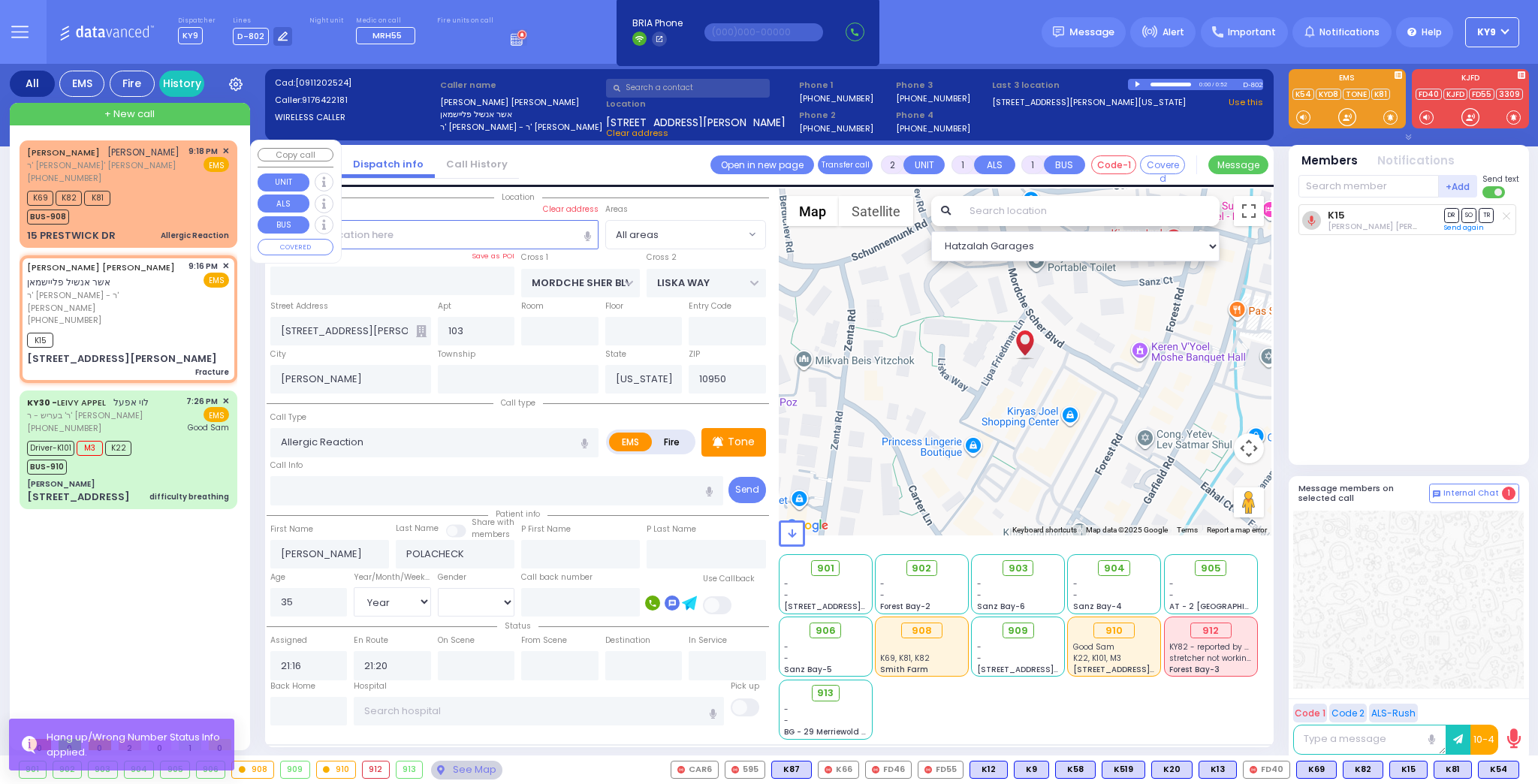
type input "21:18"
type input "21:19"
select select "Hatzalah Garages"
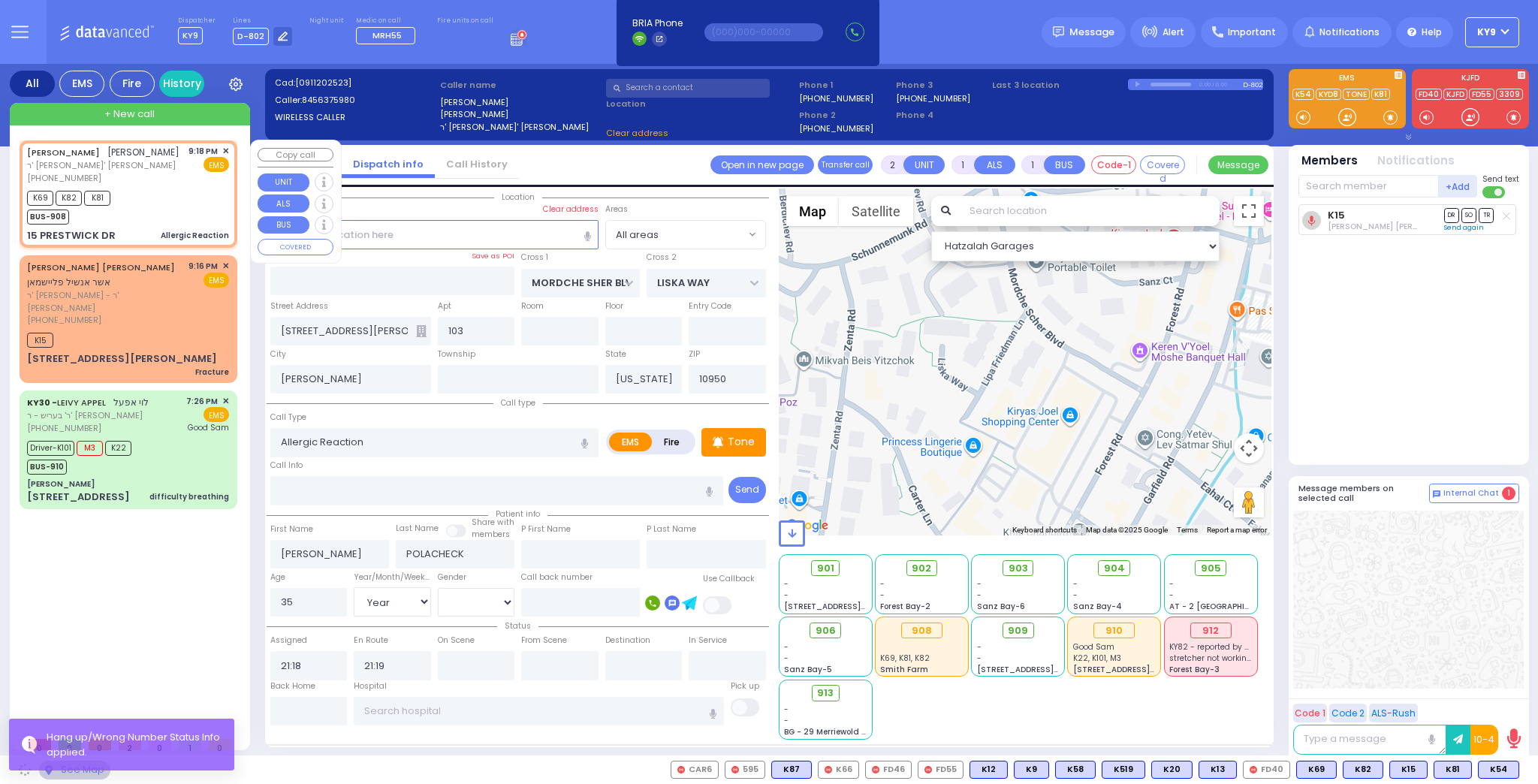
type input "MAIDSTONE LN"
type input "[PERSON_NAME]"
type input "15 PRESTWICK DR"
type input "Monroe"
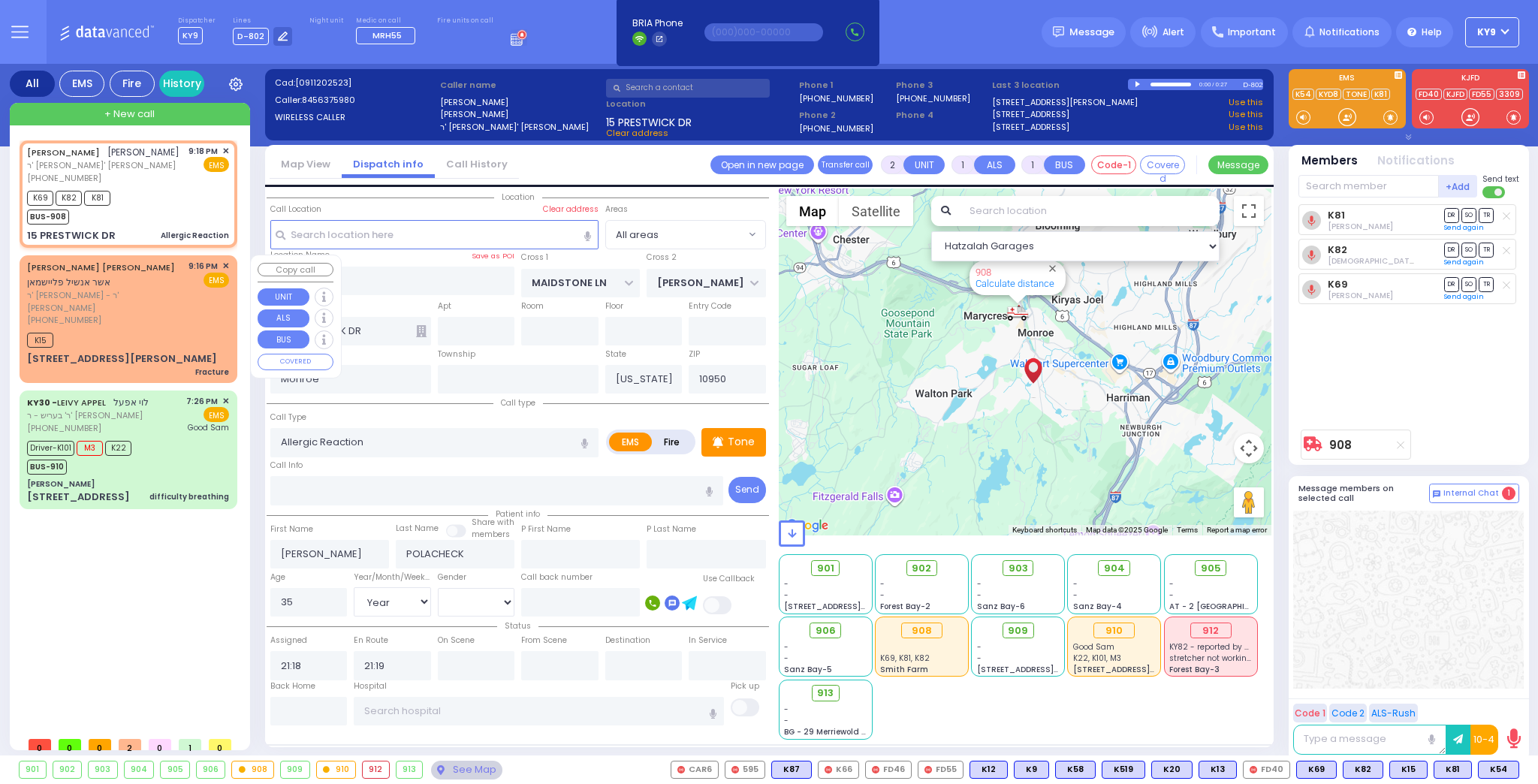
click at [175, 329] on div "K15" at bounding box center [128, 338] width 202 height 19
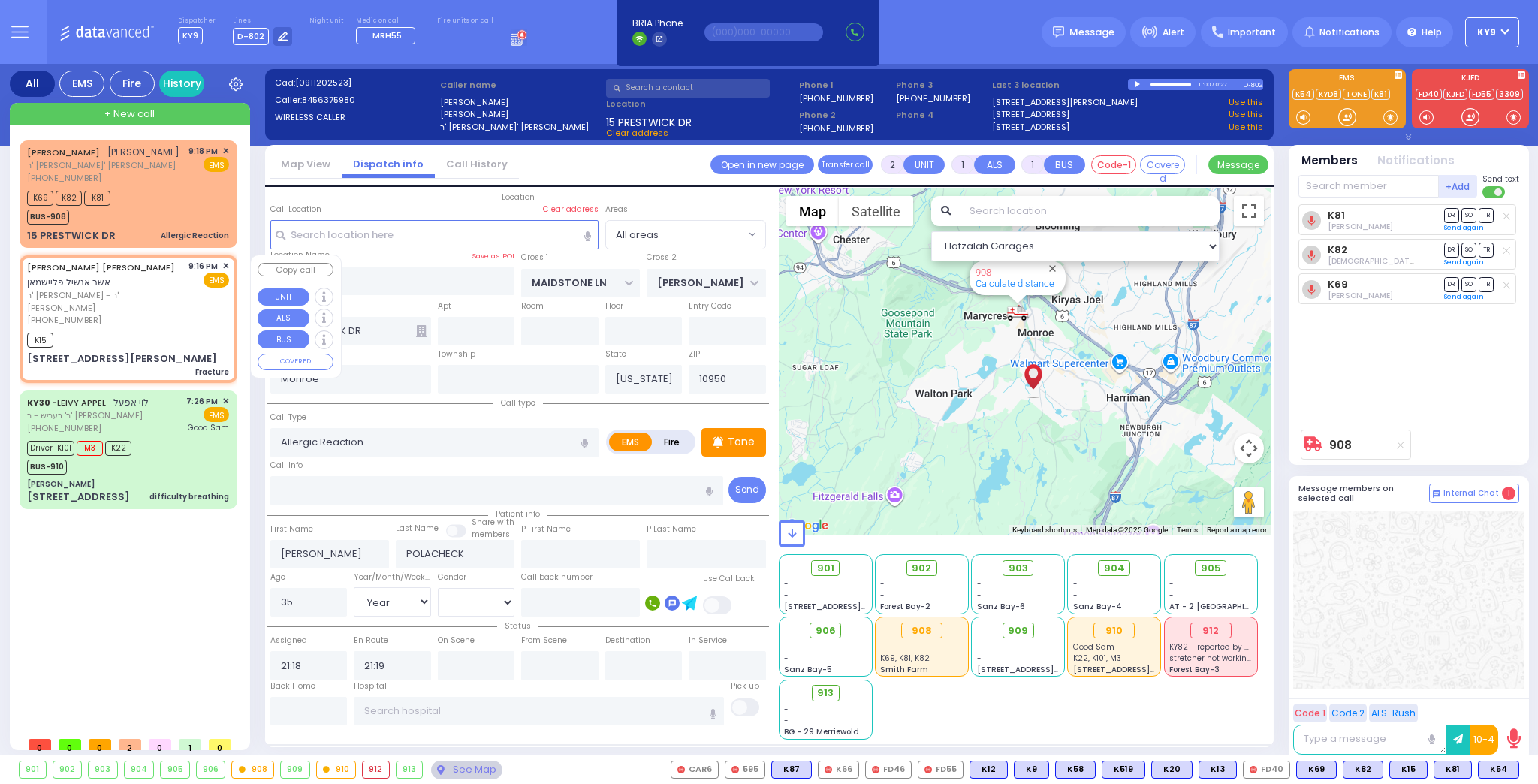
type input "0"
select select
type input "Fracture"
radio input "true"
type input "[PERSON_NAME]"
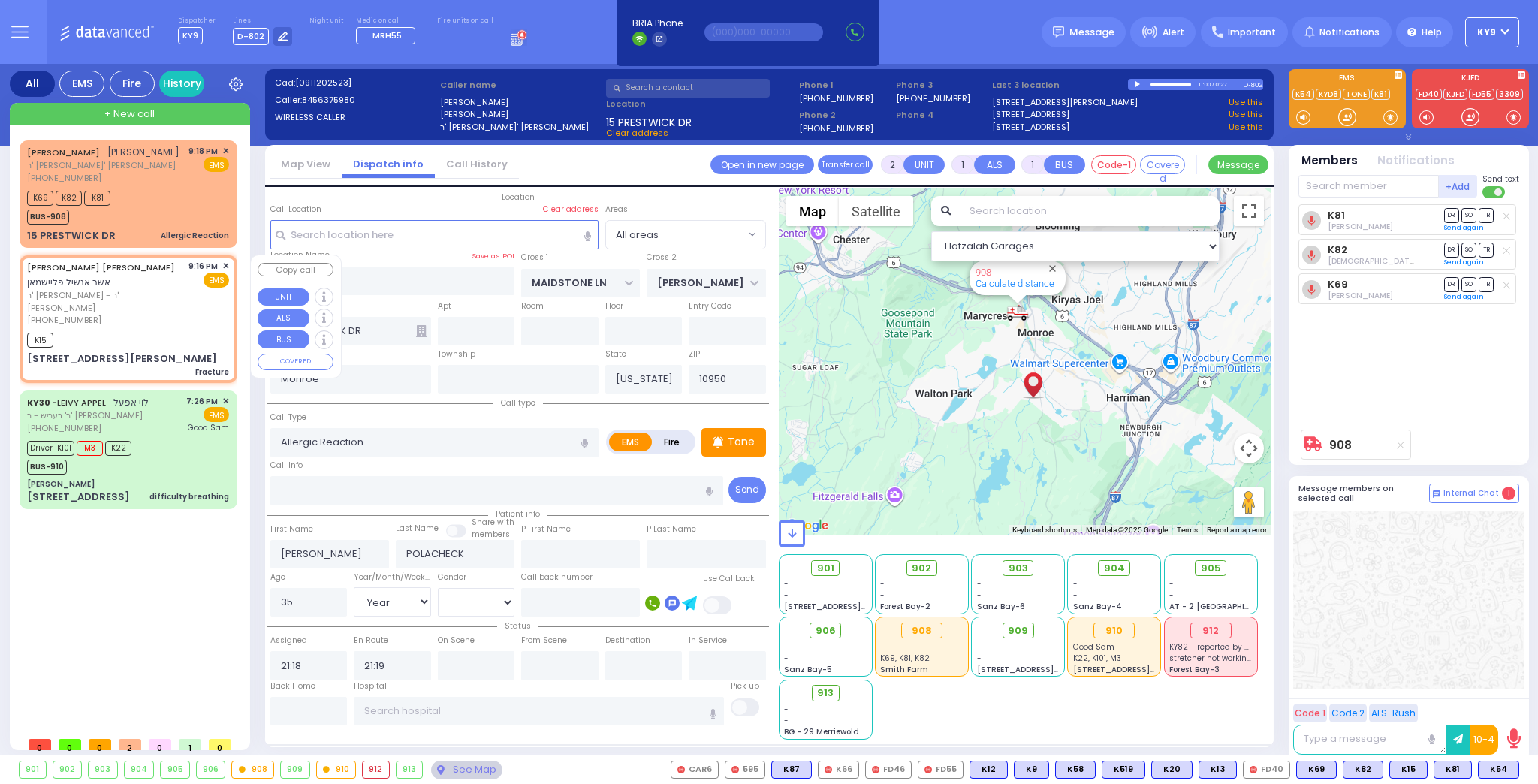
type input "[PERSON_NAME]"
type input "65"
select select "Year"
select select "[DEMOGRAPHIC_DATA]"
type input "21:16"
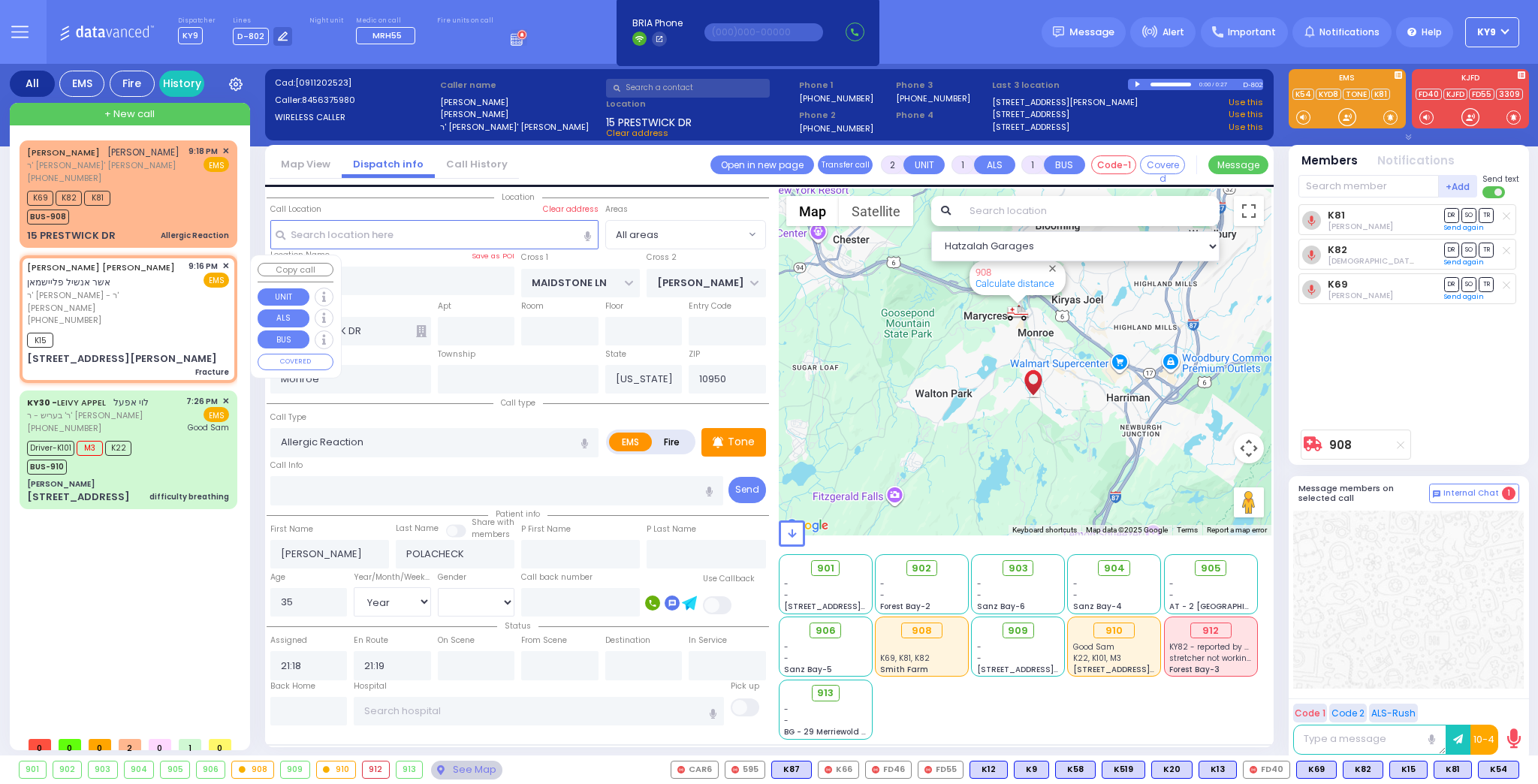
type input "21:20"
type input "MORDCHE SHER BLVD"
type input "LISKA WAY"
type input "[STREET_ADDRESS][PERSON_NAME]"
type input "103"
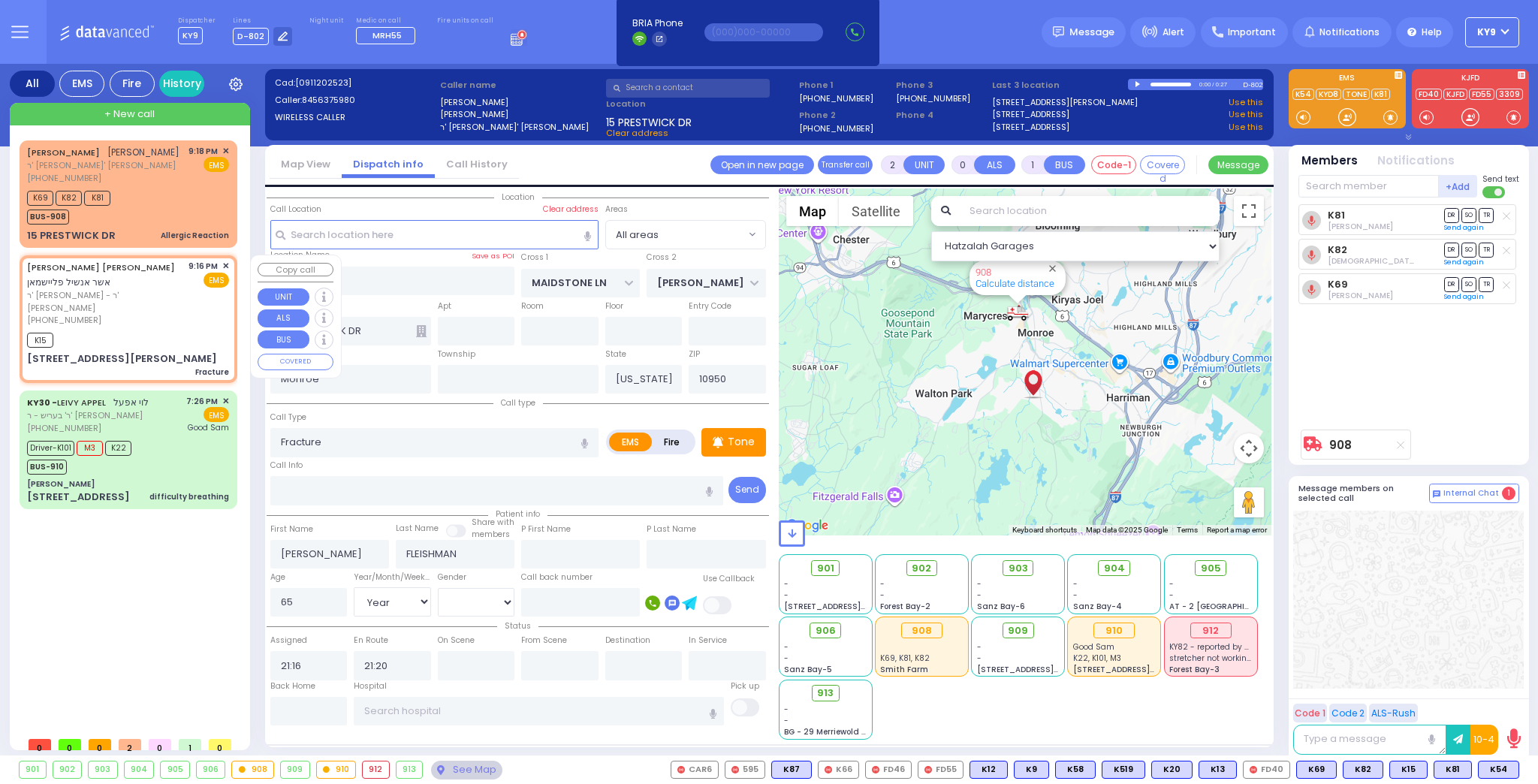
type input "[PERSON_NAME]"
select select "Hatzalah Garages"
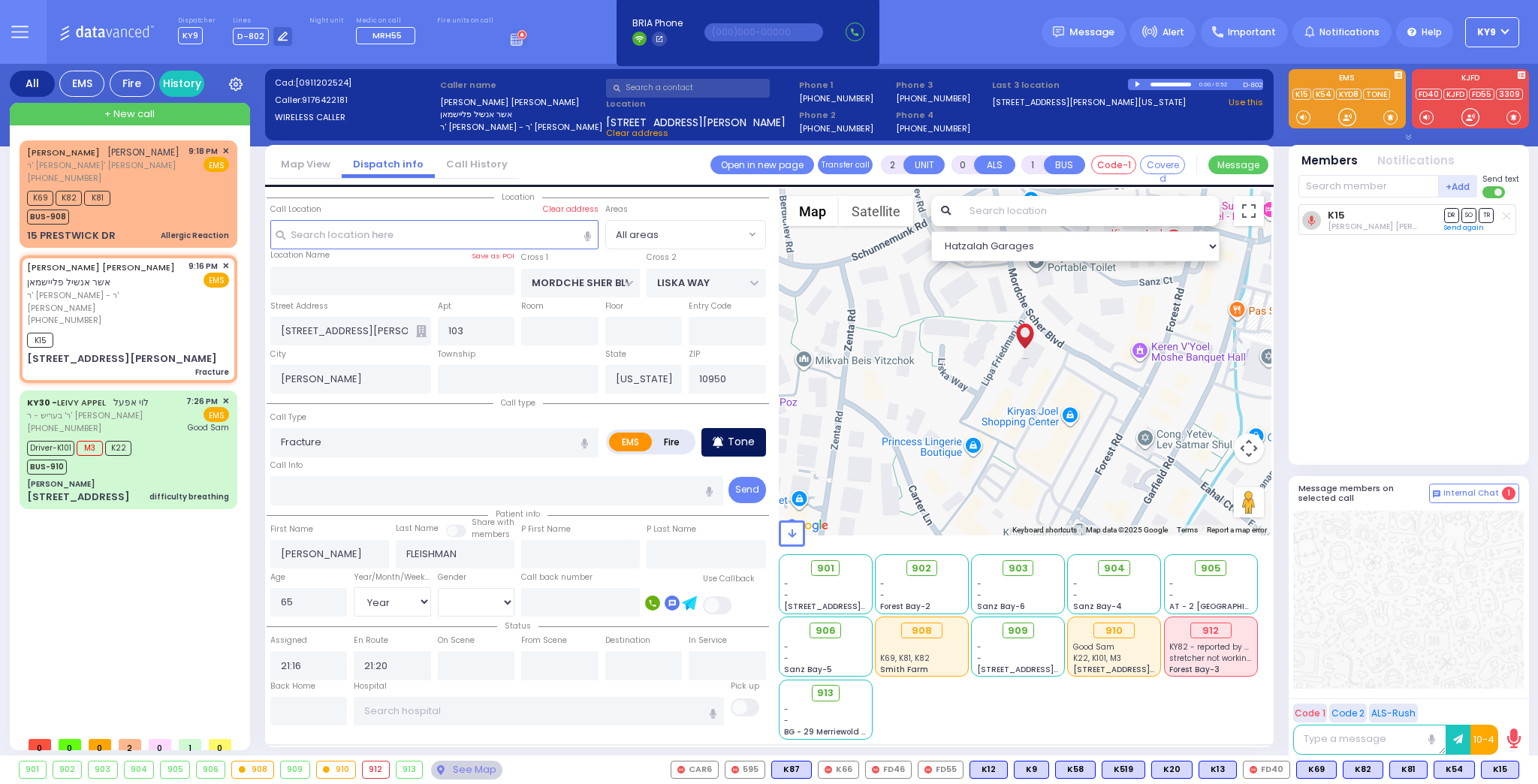
click at [741, 449] on div "Tone" at bounding box center [734, 442] width 64 height 29
click at [1345, 110] on div at bounding box center [1347, 116] width 15 height 15
click at [744, 442] on p "Tone" at bounding box center [741, 441] width 27 height 16
drag, startPoint x: 1345, startPoint y: 118, endPoint x: 1371, endPoint y: 138, distance: 32.8
click at [1364, 128] on div "EMS" at bounding box center [1347, 105] width 123 height 71
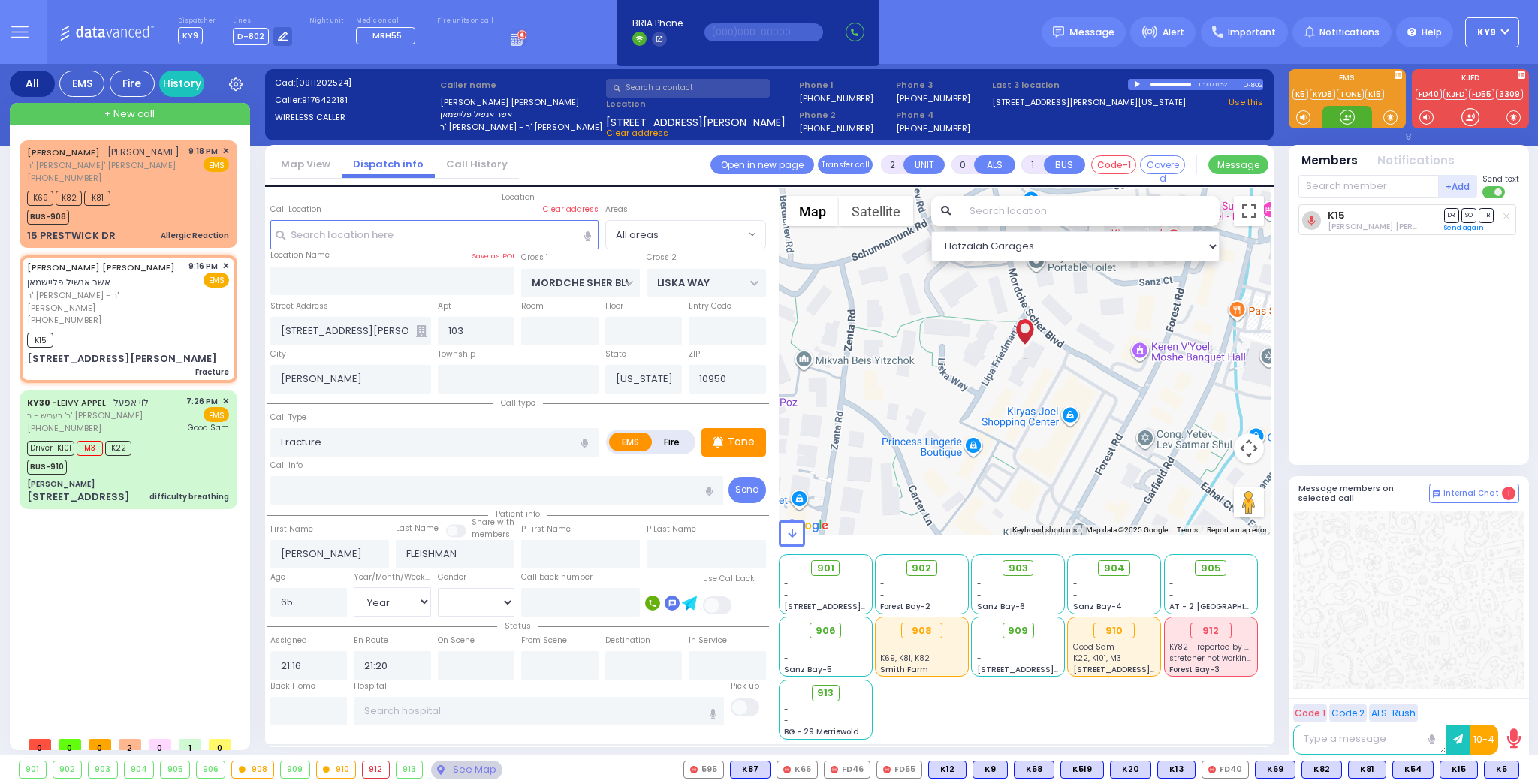
click at [1341, 121] on div at bounding box center [1347, 116] width 15 height 15
click at [1503, 765] on span "K5" at bounding box center [1502, 769] width 34 height 16
select select
radio input "true"
select select "Year"
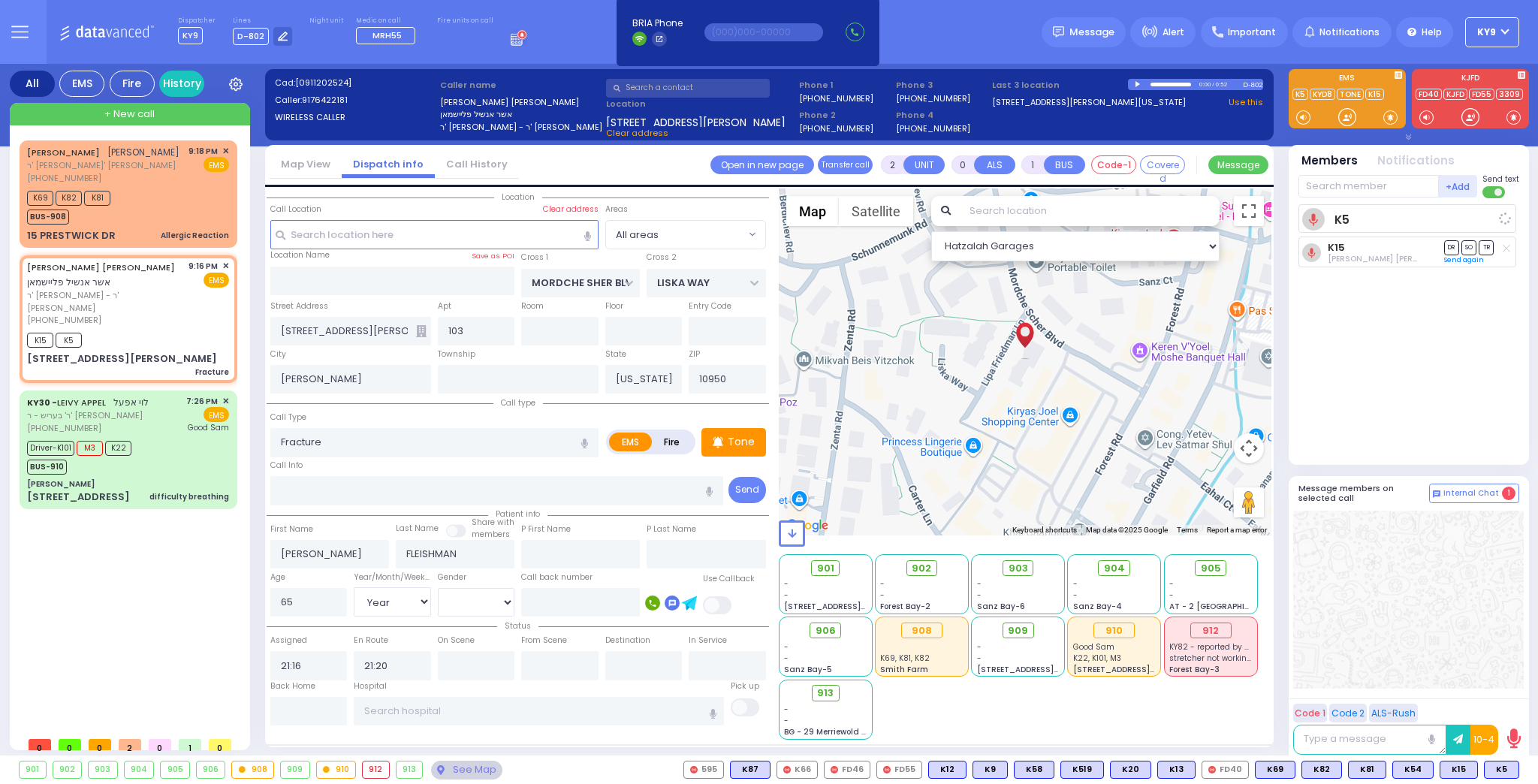
select select "[DEMOGRAPHIC_DATA]"
select select "Hatzalah Garages"
click at [160, 437] on div "Driver-K101 M3 K22 BUS-910" at bounding box center [128, 455] width 202 height 37
type input "6"
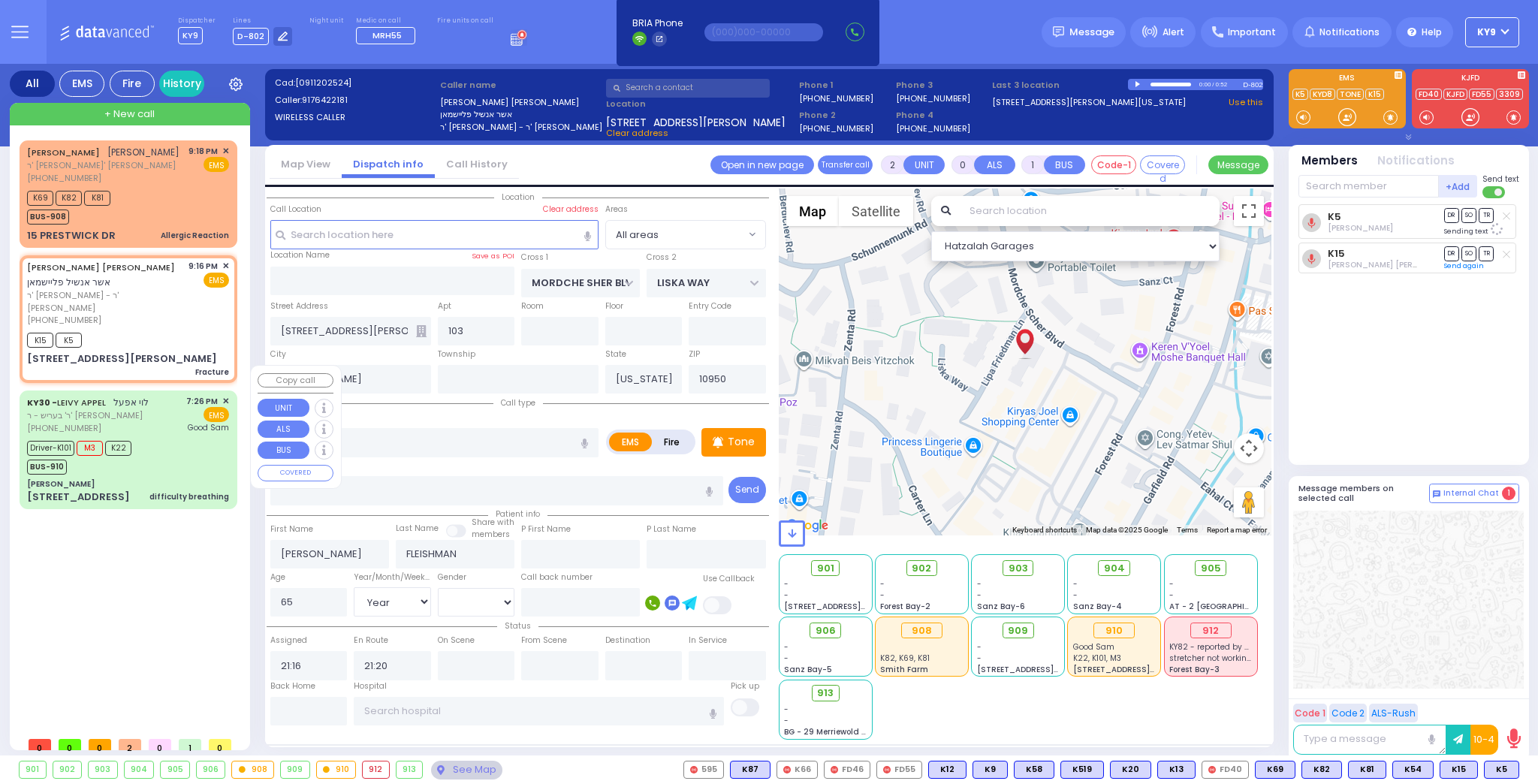
type input "6"
select select
type input "difficulty breathing"
radio input "true"
type input "LEIVY"
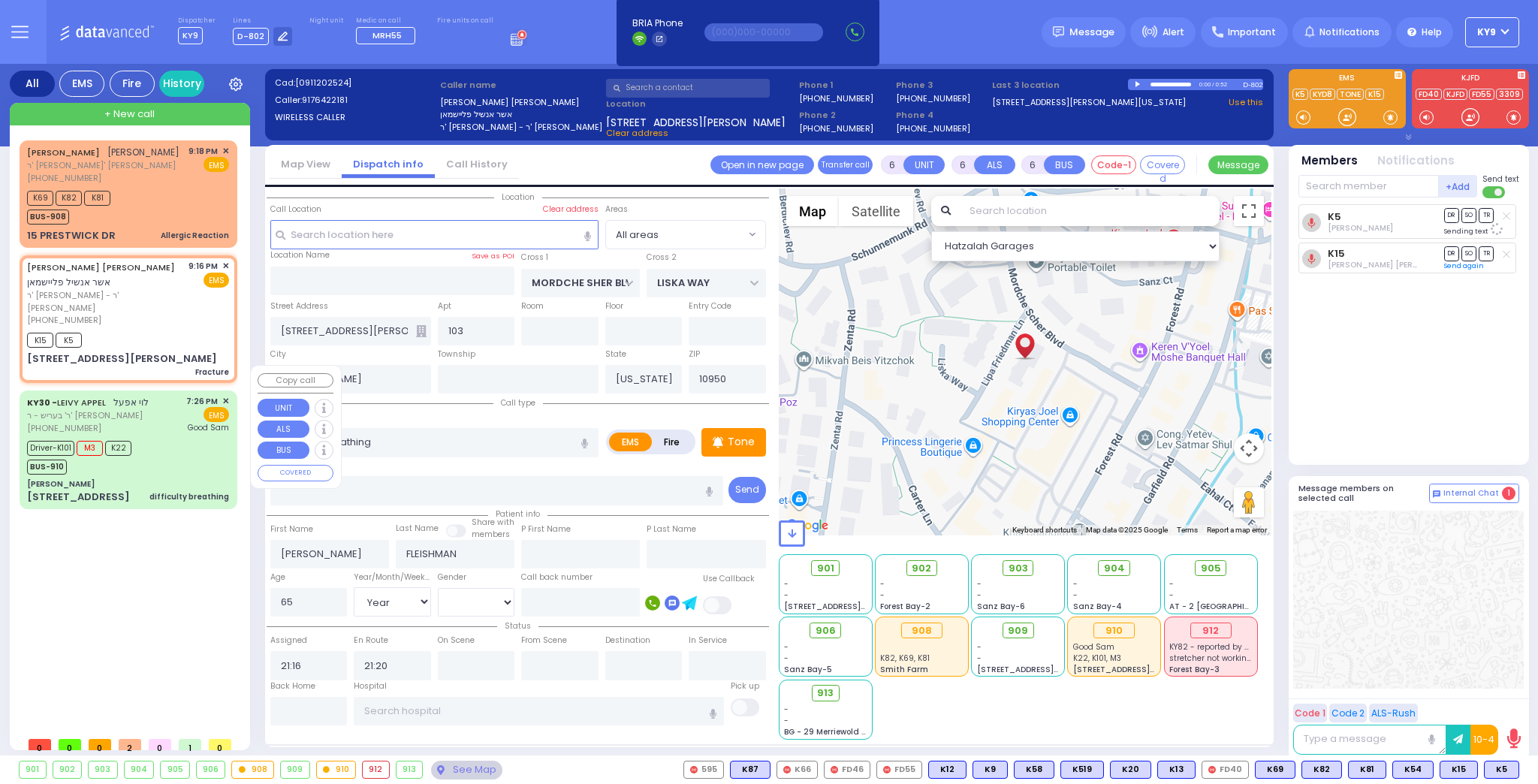
type input "APPEL"
type input "[PERSON_NAME]"
type input "61"
select select "Year"
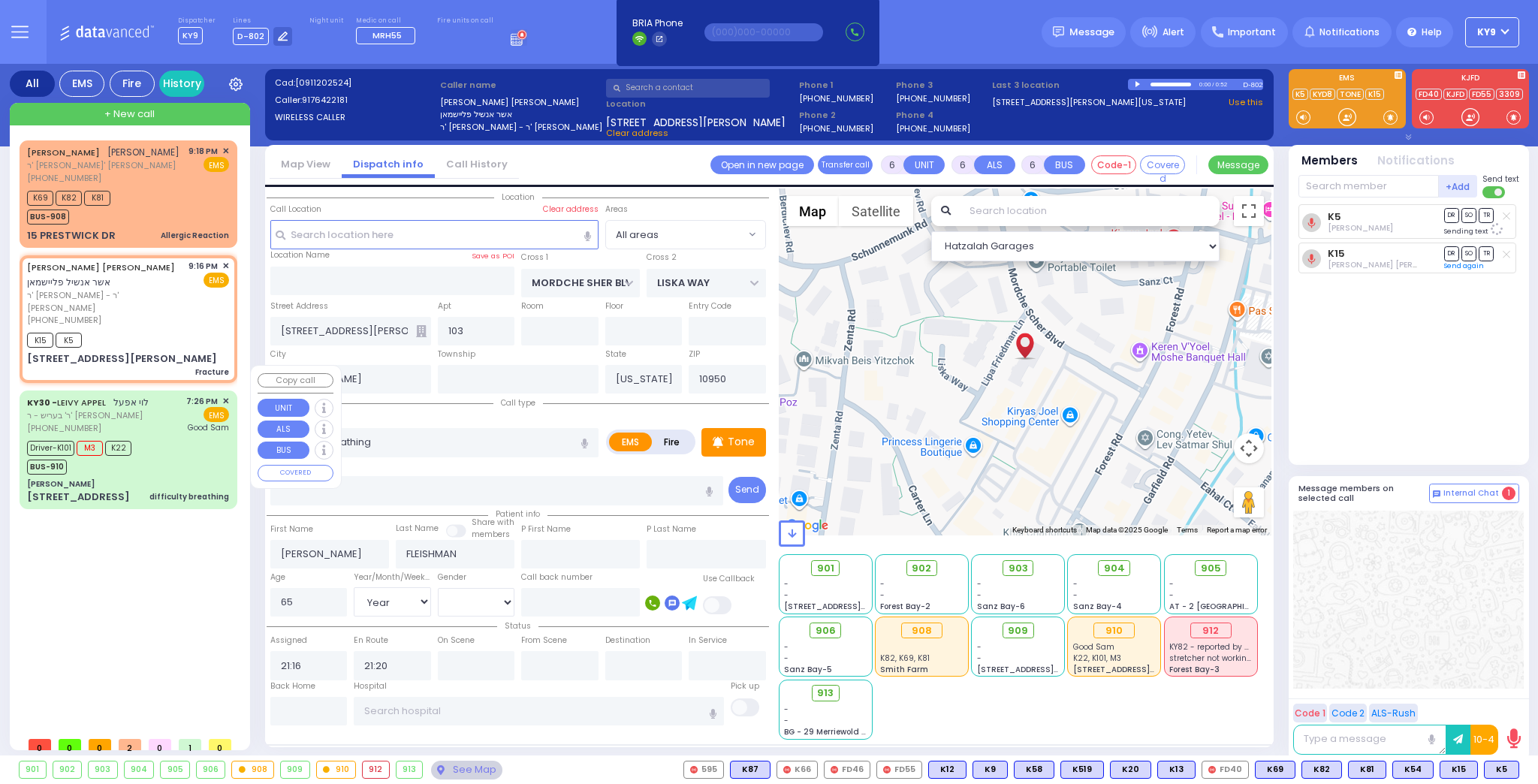
select select "[DEMOGRAPHIC_DATA]"
type input "19:26"
type input "19:29"
type input "19:32"
type input "19:40"
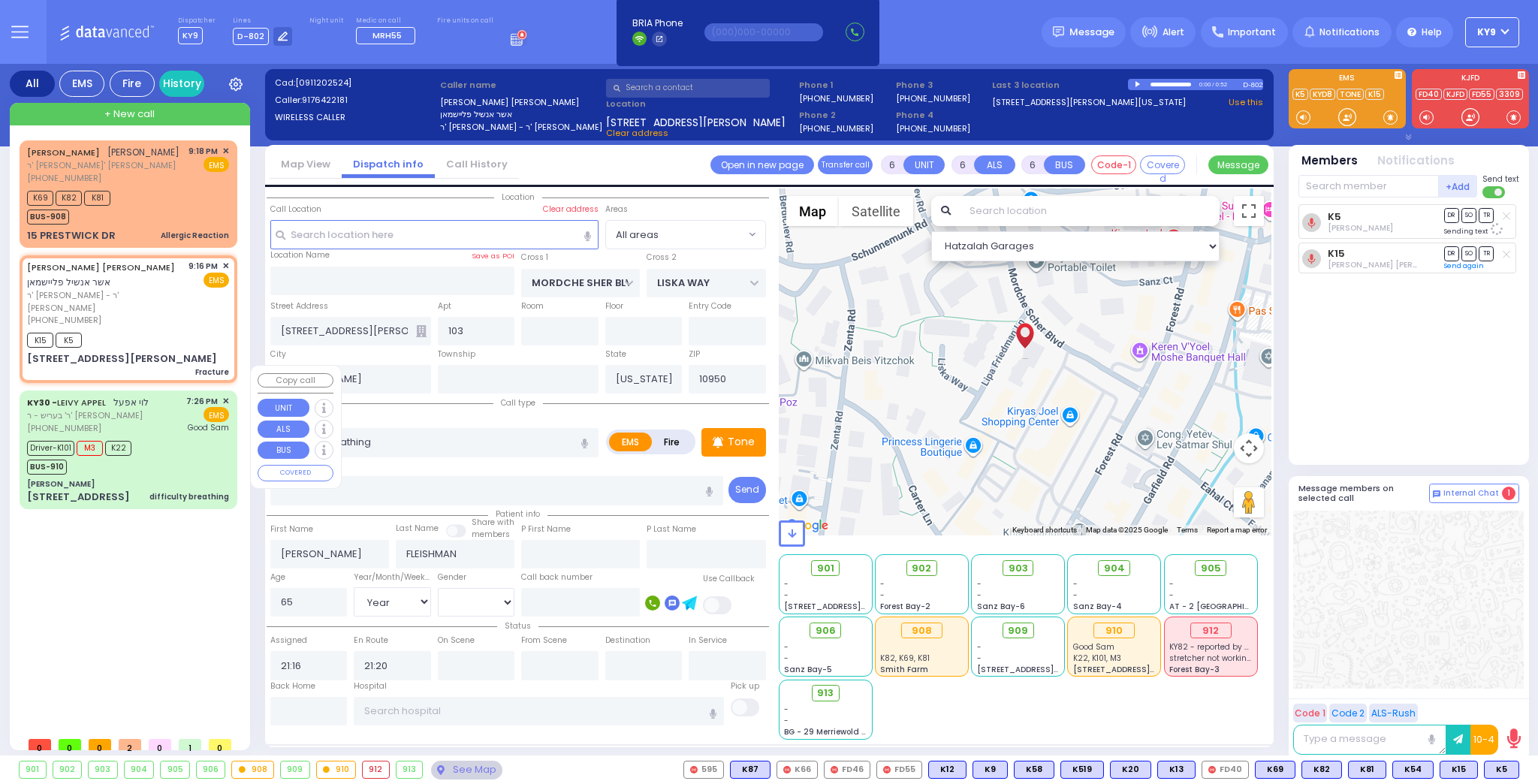
type input "20:15"
type input "21:17"
type input "[GEOGRAPHIC_DATA]"
select select "Hatzalah Garages"
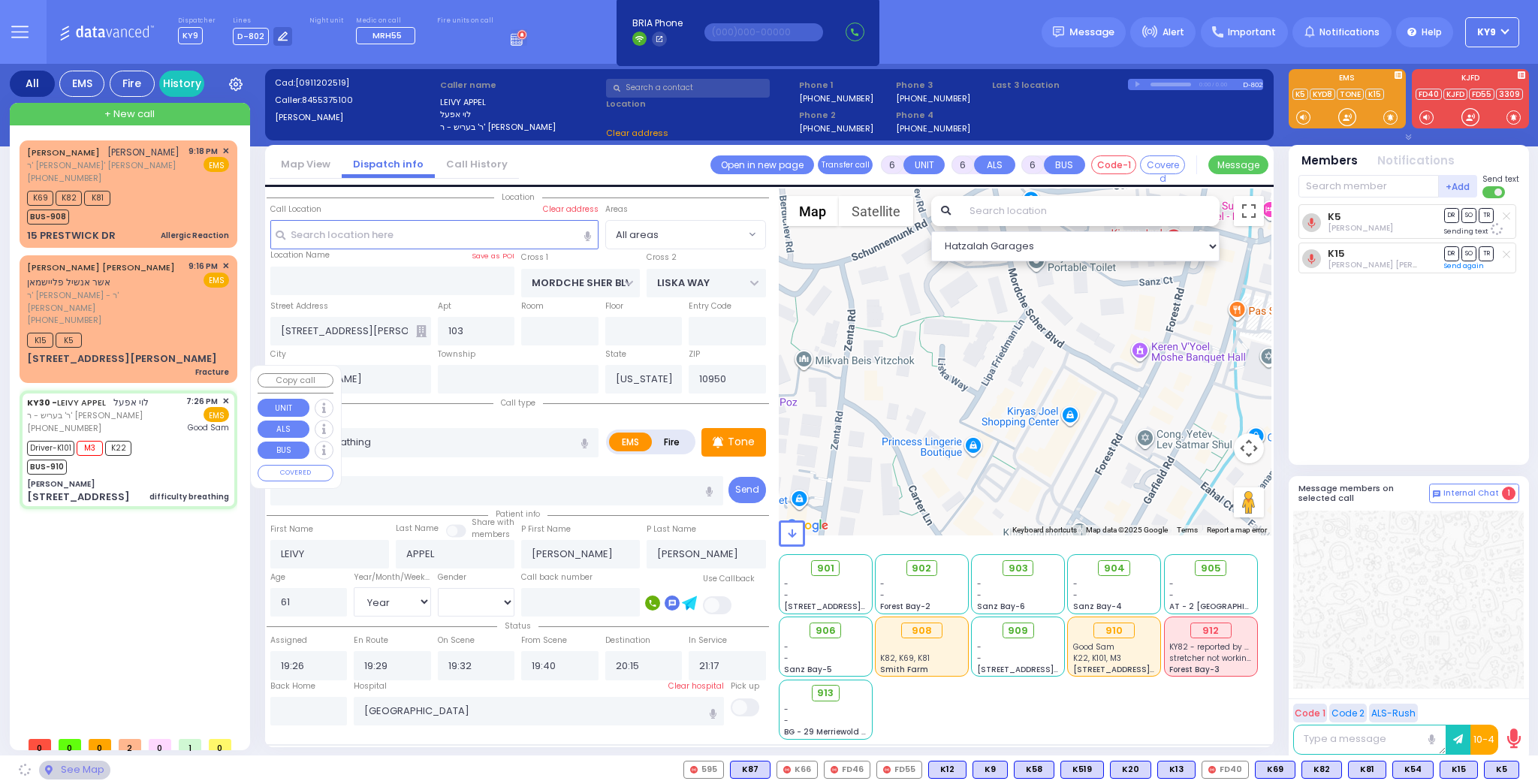
type input "Dr. Markowitz - ZelCare"
type input "BAKERTOWN RD"
type input "3 Hamaspik Way"
type input "011"
type input "5"
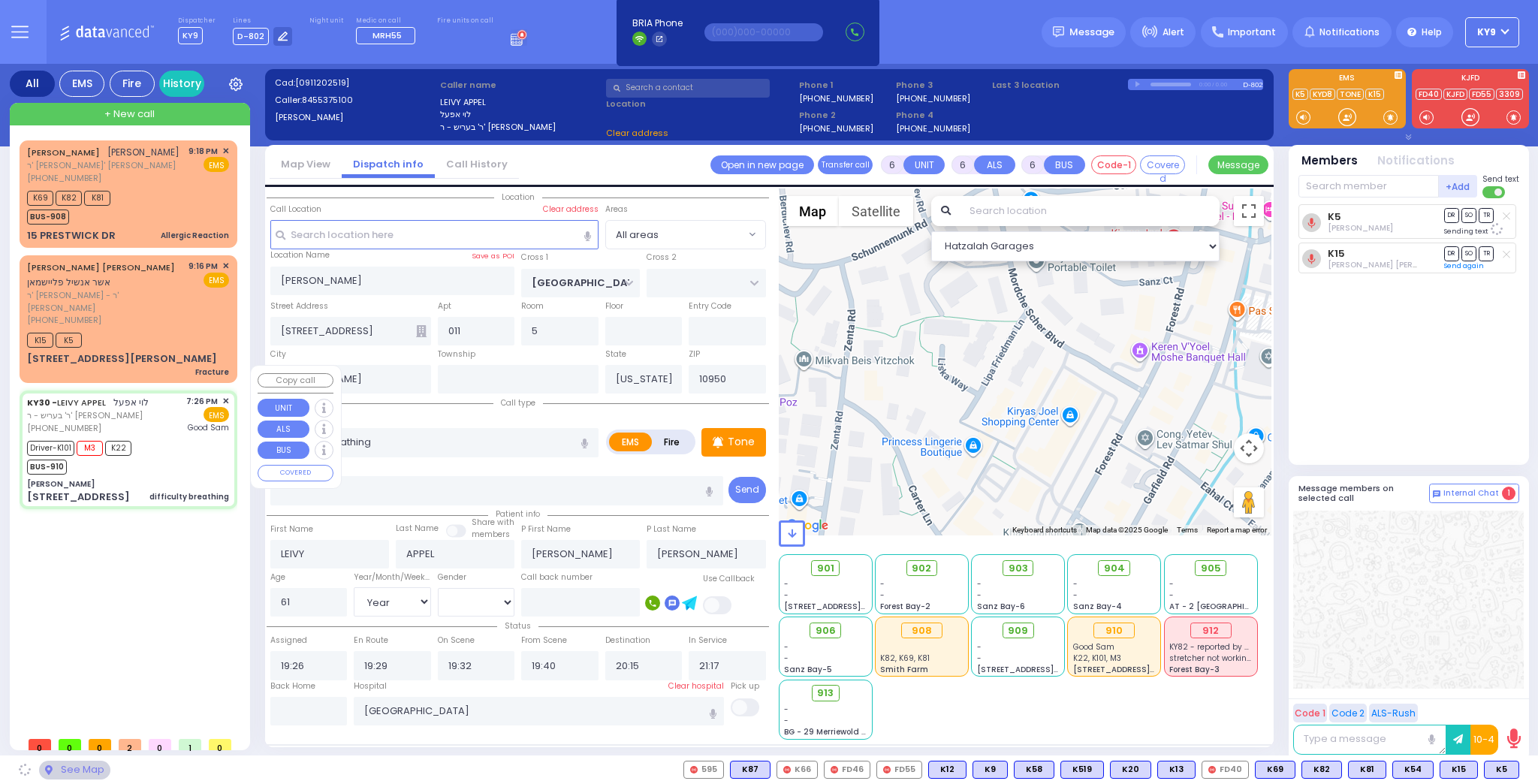
select select "SECTION 4"
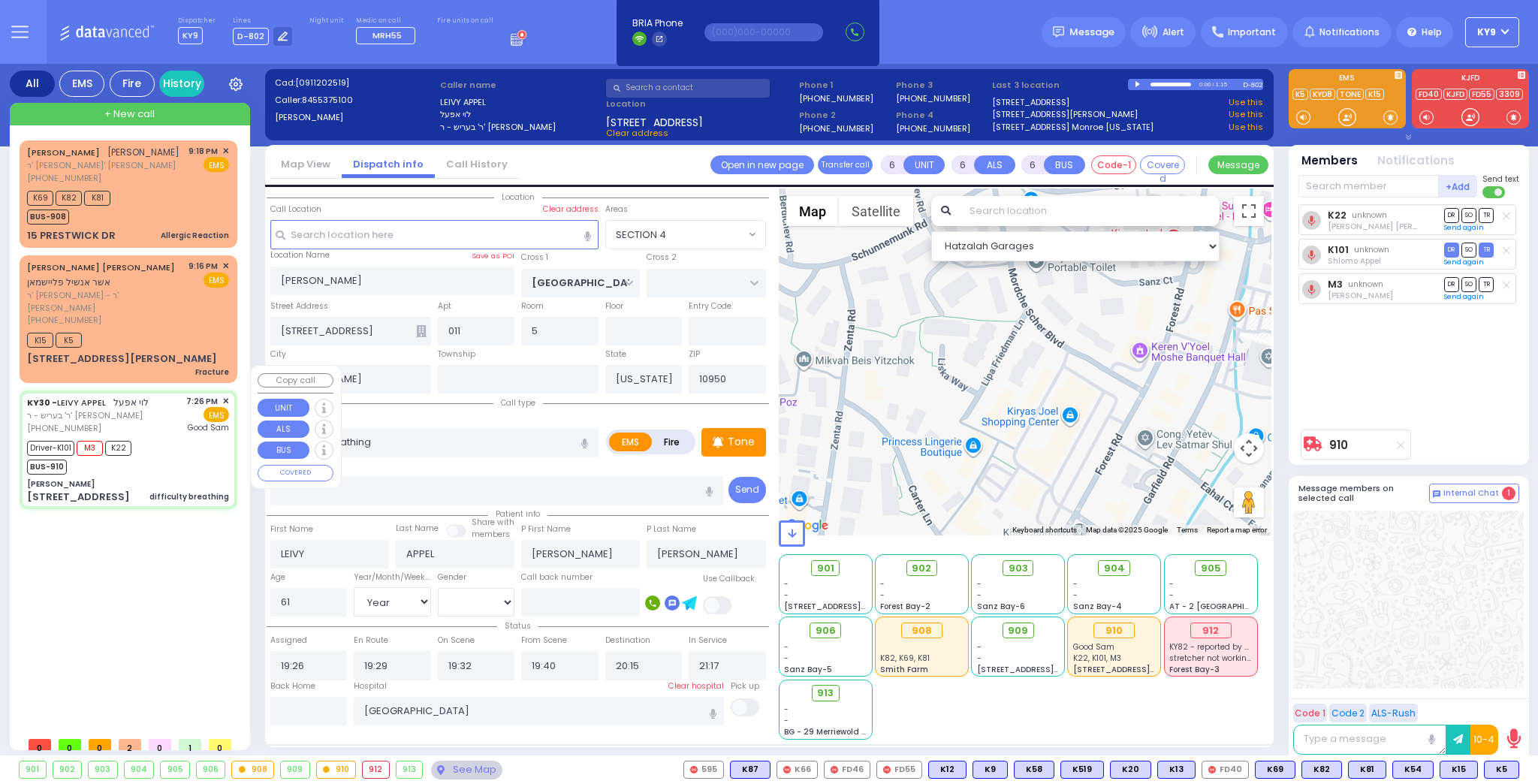
click at [160, 437] on div "Driver-K101 M3 K22 BUS-910" at bounding box center [128, 455] width 202 height 37
select select
radio input "true"
select select "Year"
select select "[DEMOGRAPHIC_DATA]"
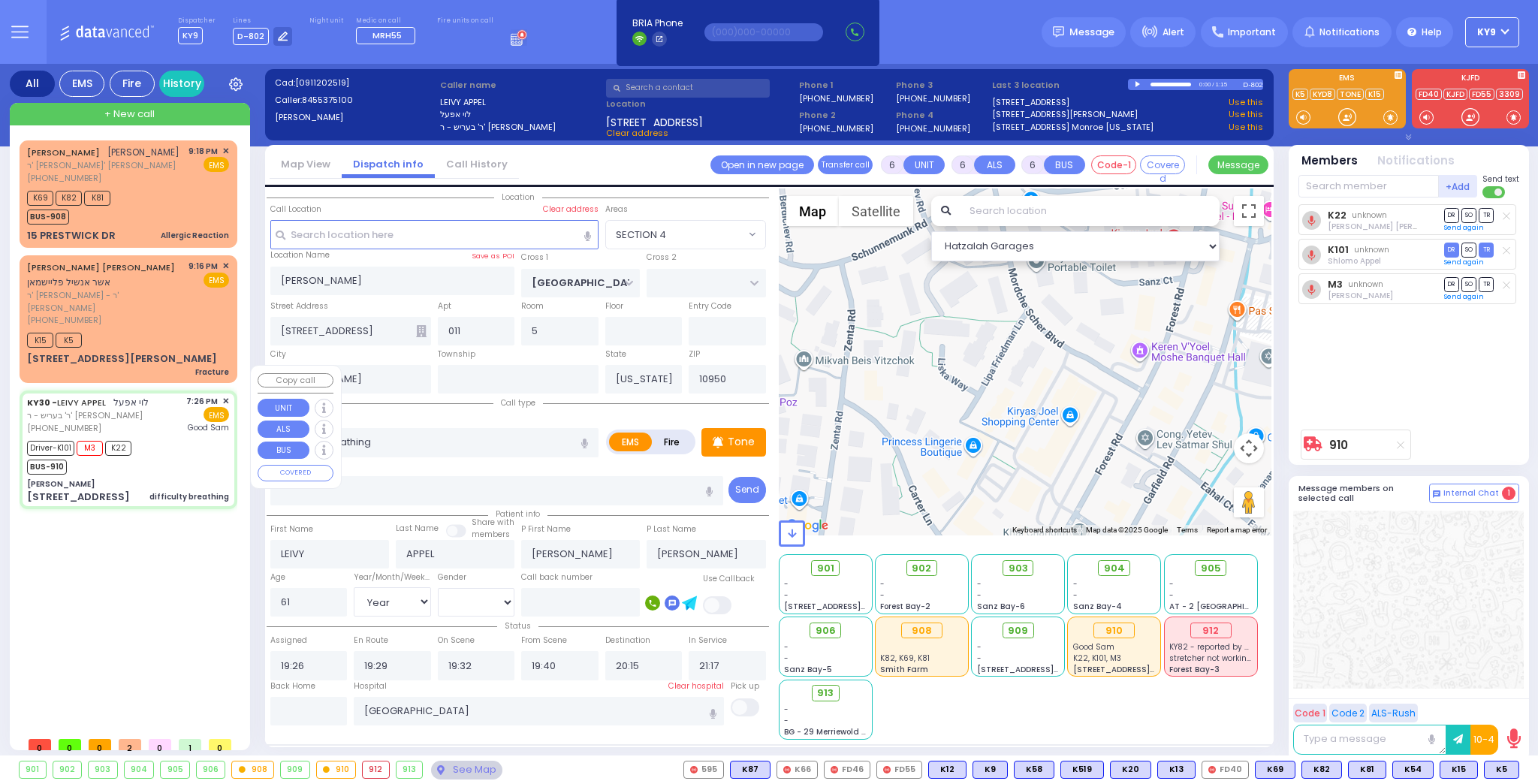
select select "Hatzalah Garages"
select select "SECTION 4"
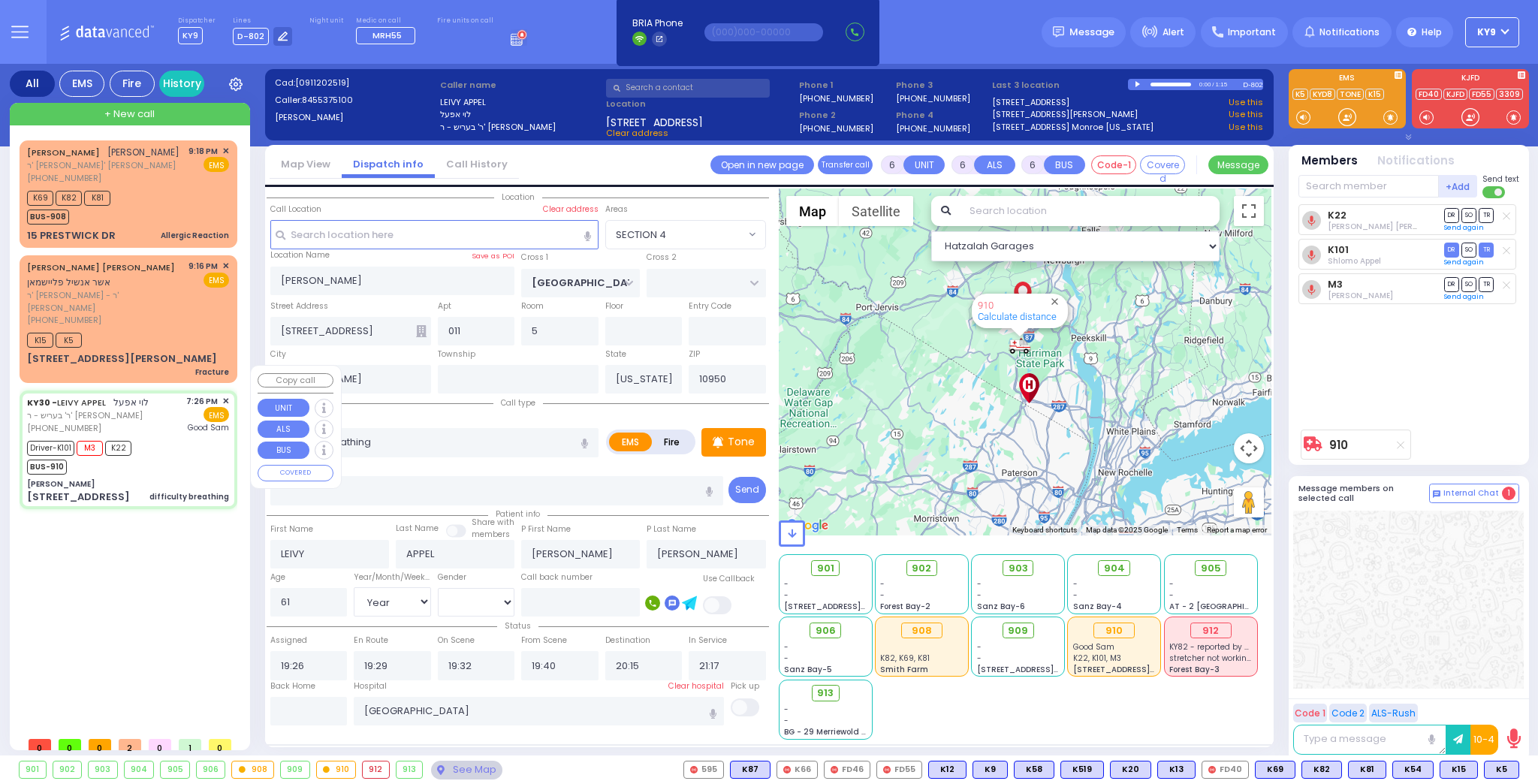
click at [160, 437] on div "Driver-K101 M3 K22 BUS-910" at bounding box center [128, 455] width 202 height 37
select select
radio input "true"
select select "Year"
select select "[DEMOGRAPHIC_DATA]"
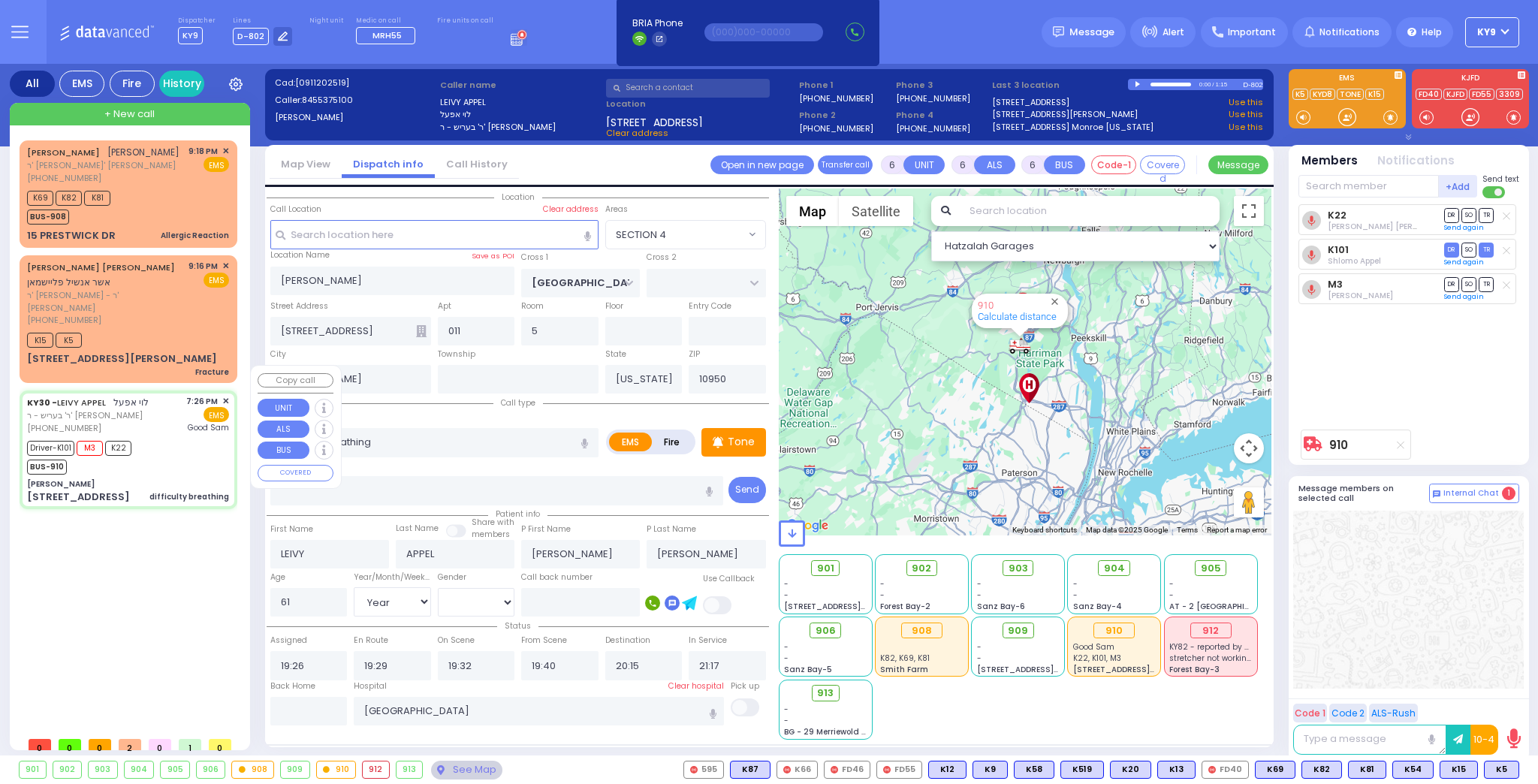
select select "SECTION 4"
select select "Hatzalah Garages"
click at [161, 193] on div "K69 K82 K81 BUS-908" at bounding box center [128, 206] width 202 height 37
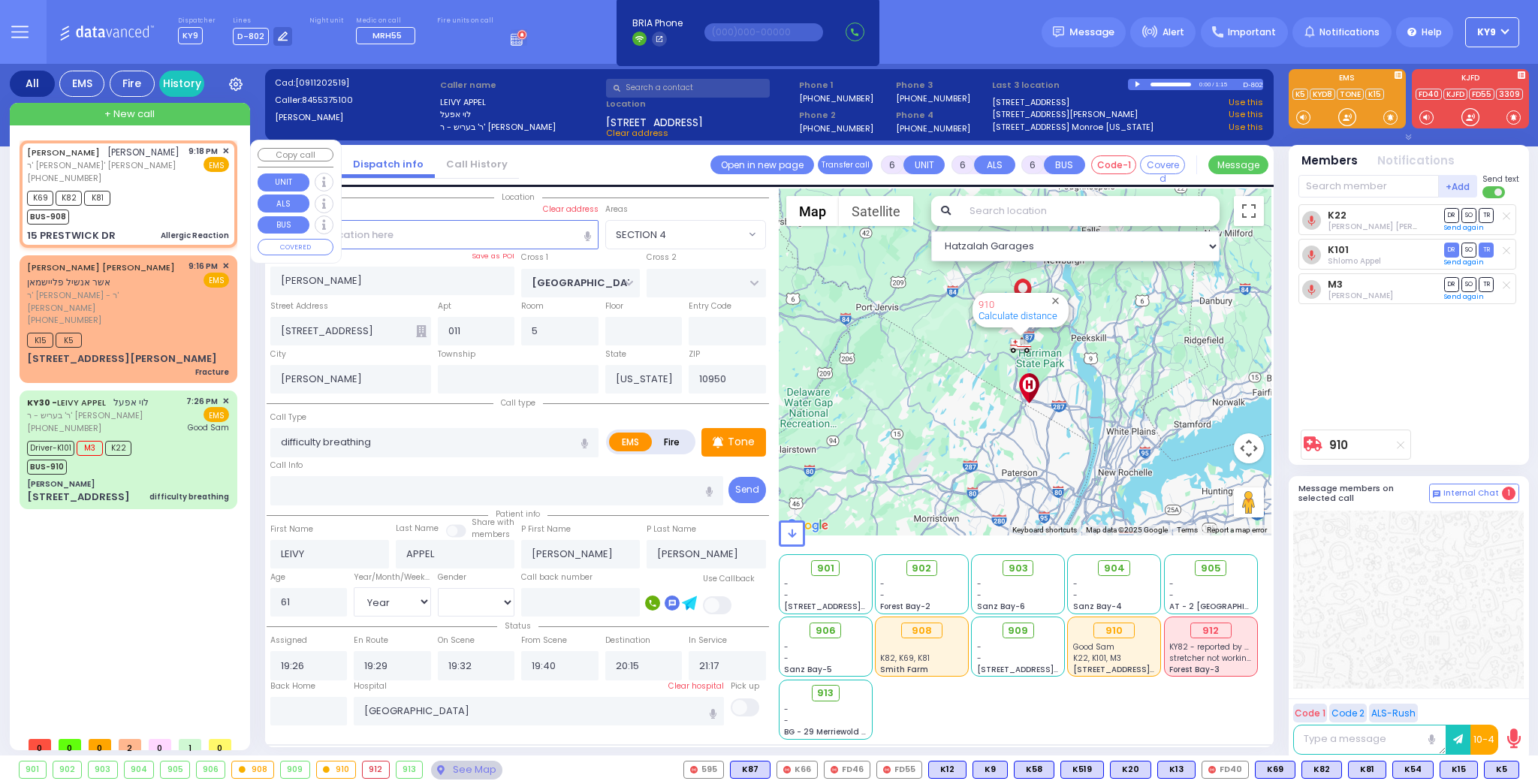
type input "2"
type input "1"
select select
type input "Allergic Reaction"
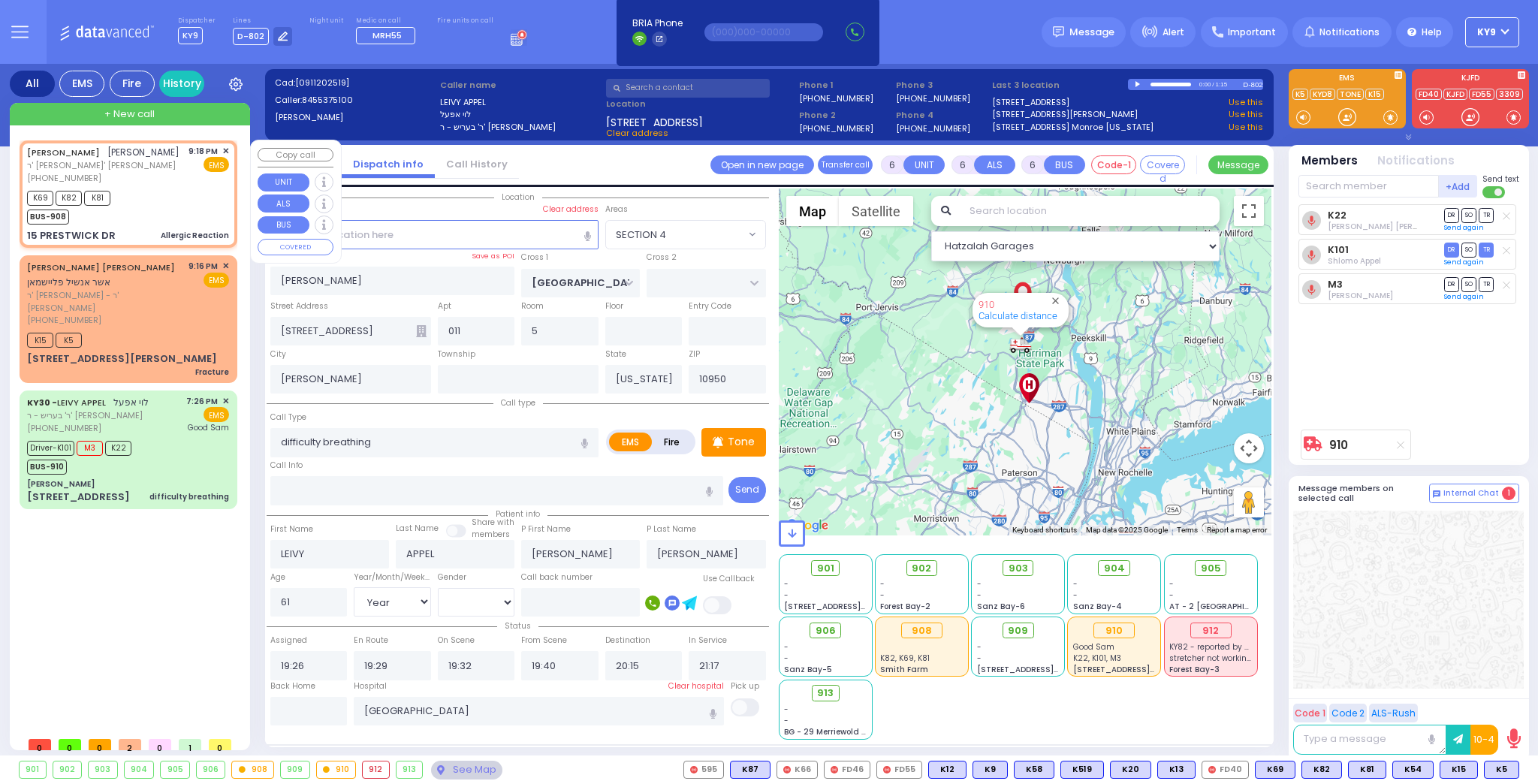
radio input "true"
type input "JOEL"
type input "POLACHECK"
type input "35"
select select "Year"
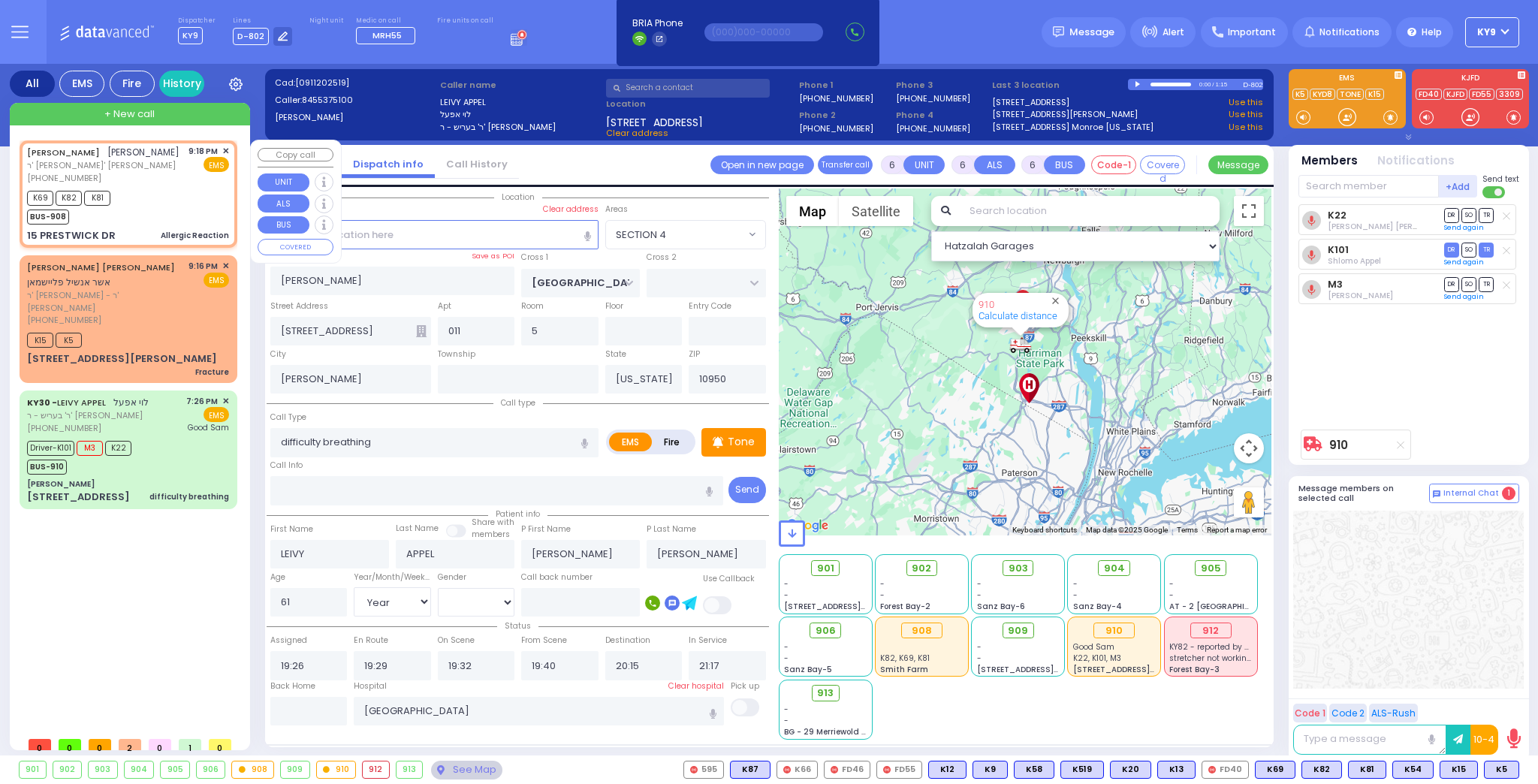
select select "[DEMOGRAPHIC_DATA]"
type input "21:18"
type input "21:19"
type input "MAIDSTONE LN"
type input "REYNOLDS RD"
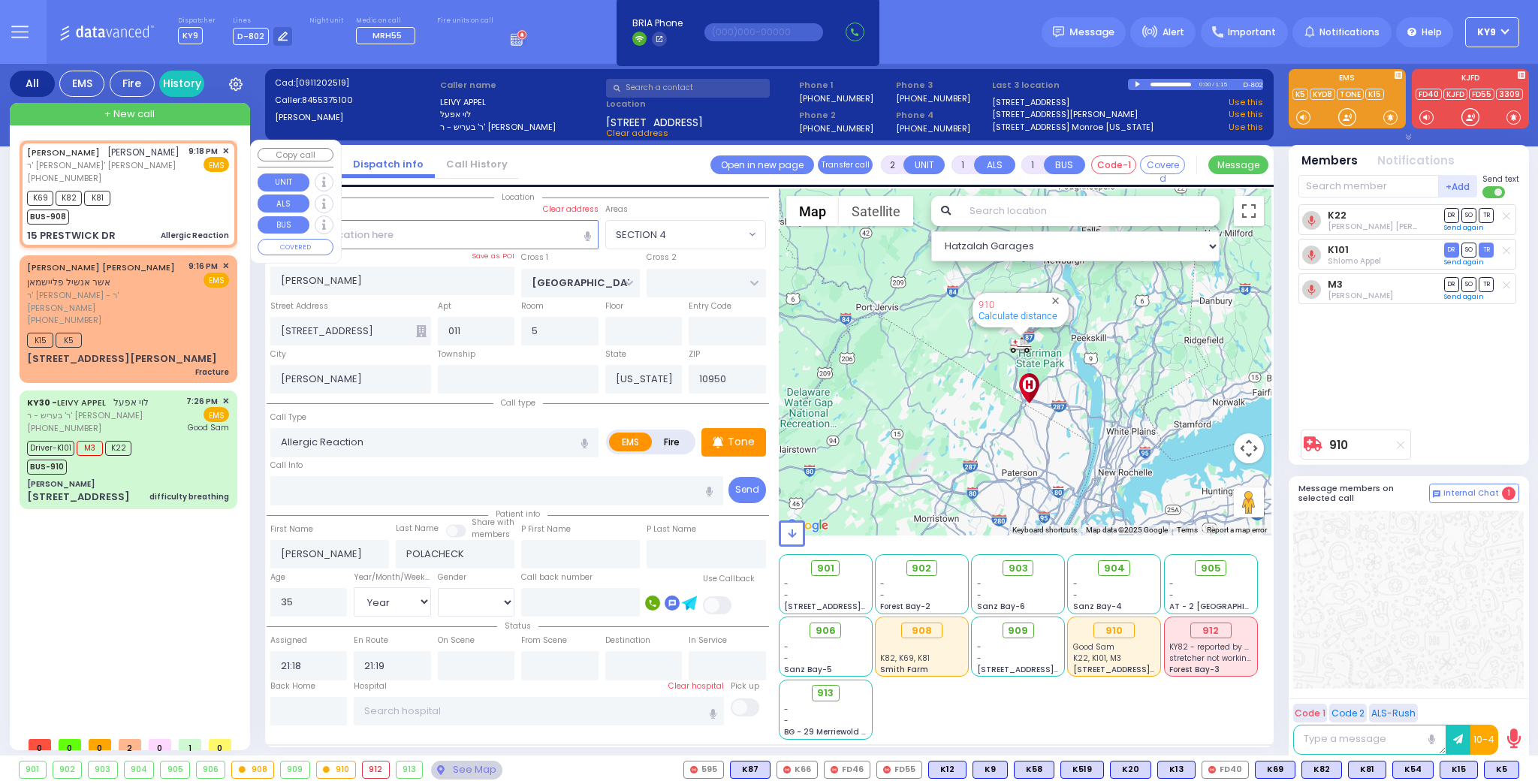
type input "15 PRESTWICK DR"
type input "Monroe"
select select "Hatzalah Garages"
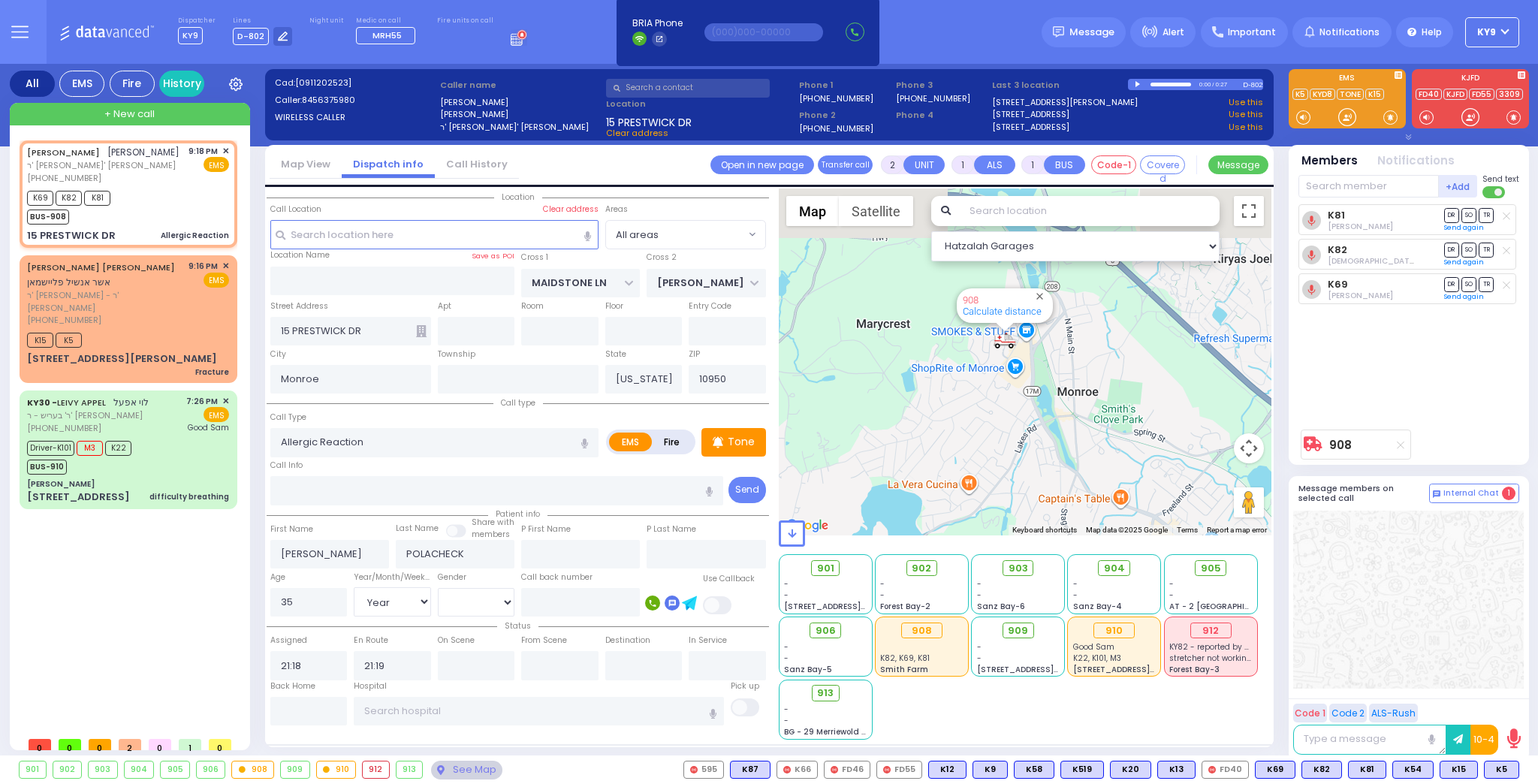
drag, startPoint x: 1016, startPoint y: 335, endPoint x: 1001, endPoint y: 451, distance: 117.0
click at [1001, 451] on div "908 Calculate distance" at bounding box center [1025, 362] width 494 height 347
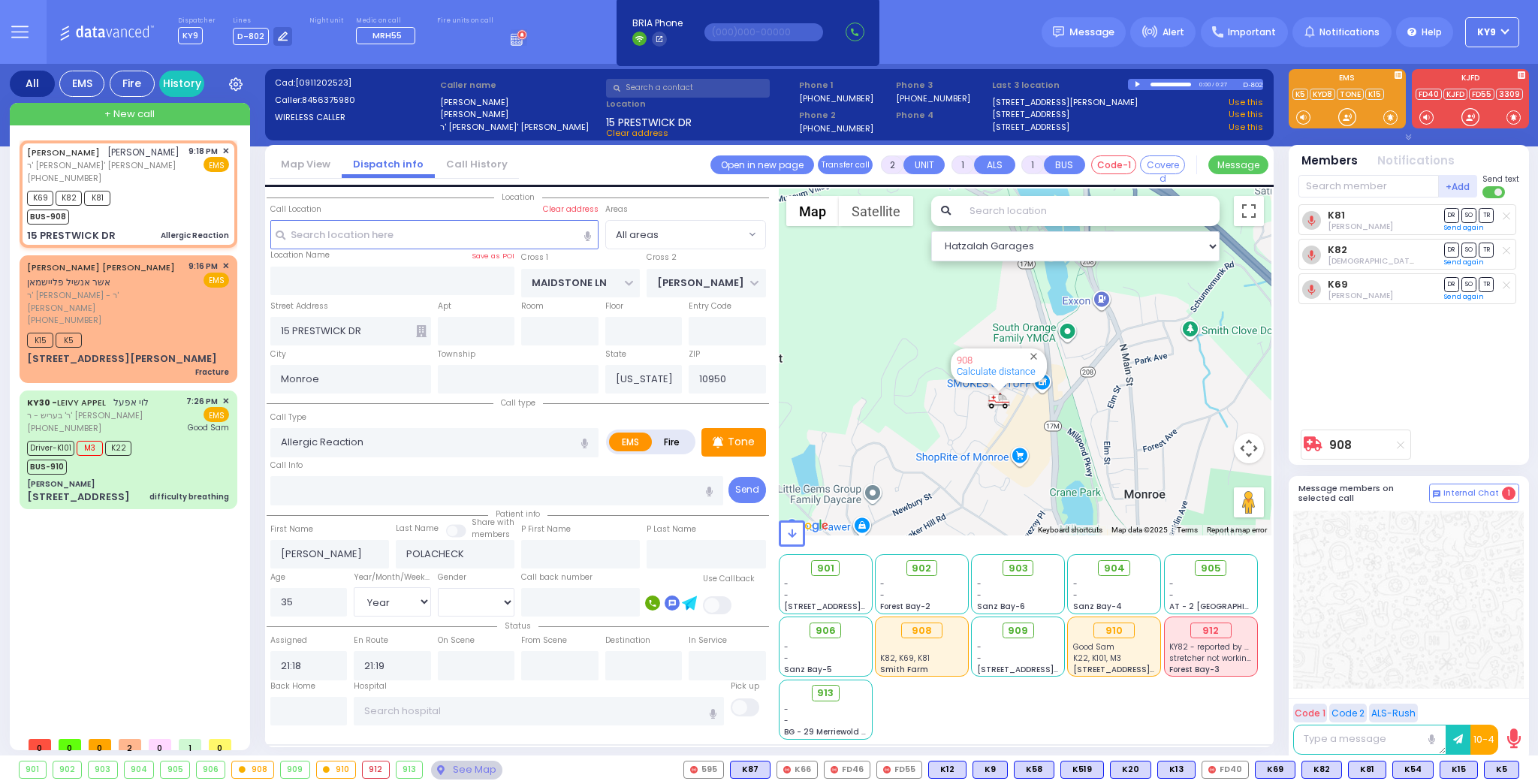
drag, startPoint x: 998, startPoint y: 367, endPoint x: 971, endPoint y: 479, distance: 115.2
click at [971, 481] on div "908 Calculate distance" at bounding box center [1025, 362] width 494 height 347
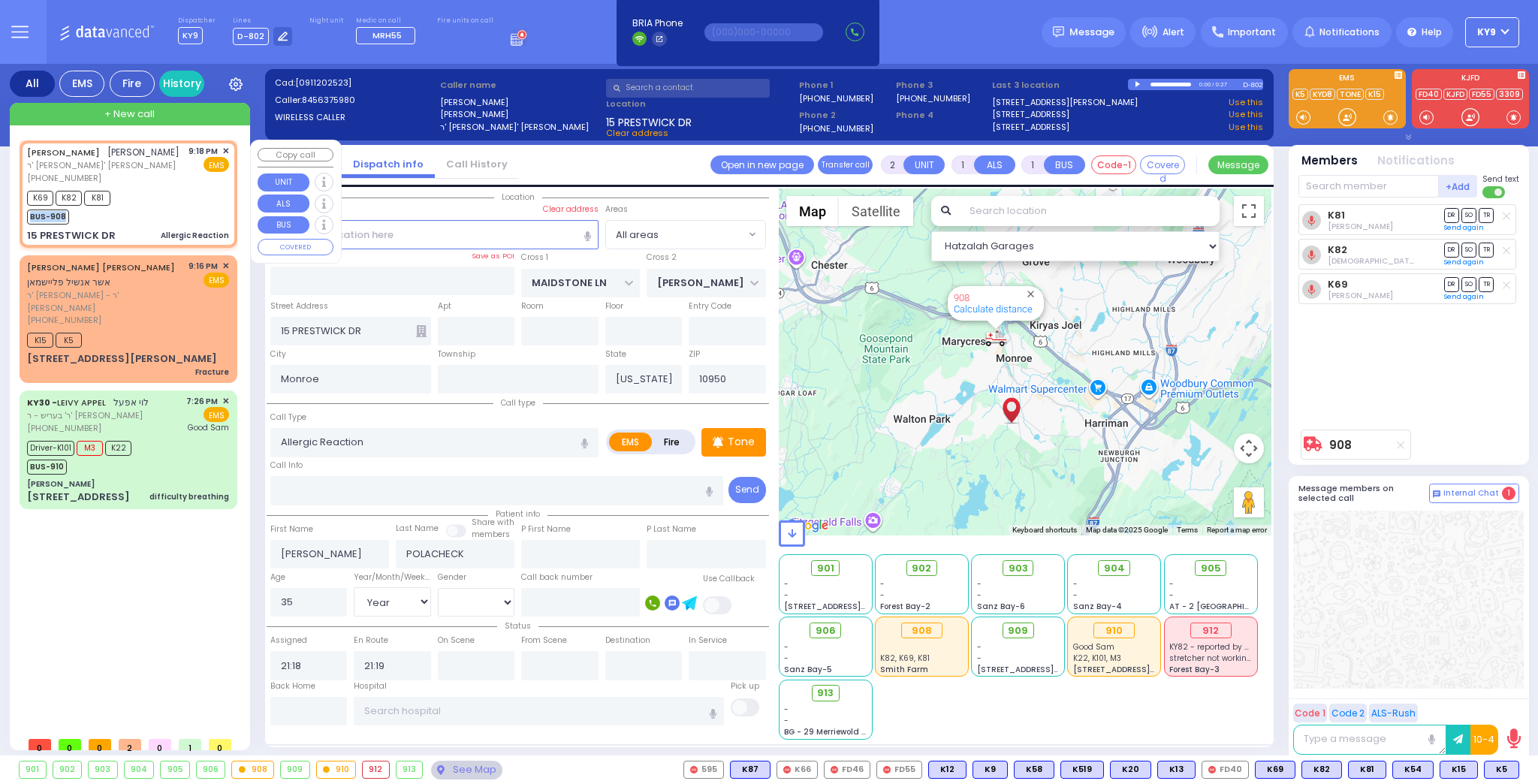
click at [171, 209] on div "K69 K82 K81 BUS-908" at bounding box center [128, 206] width 202 height 37
select select
radio input "true"
select select "Year"
select select "[DEMOGRAPHIC_DATA]"
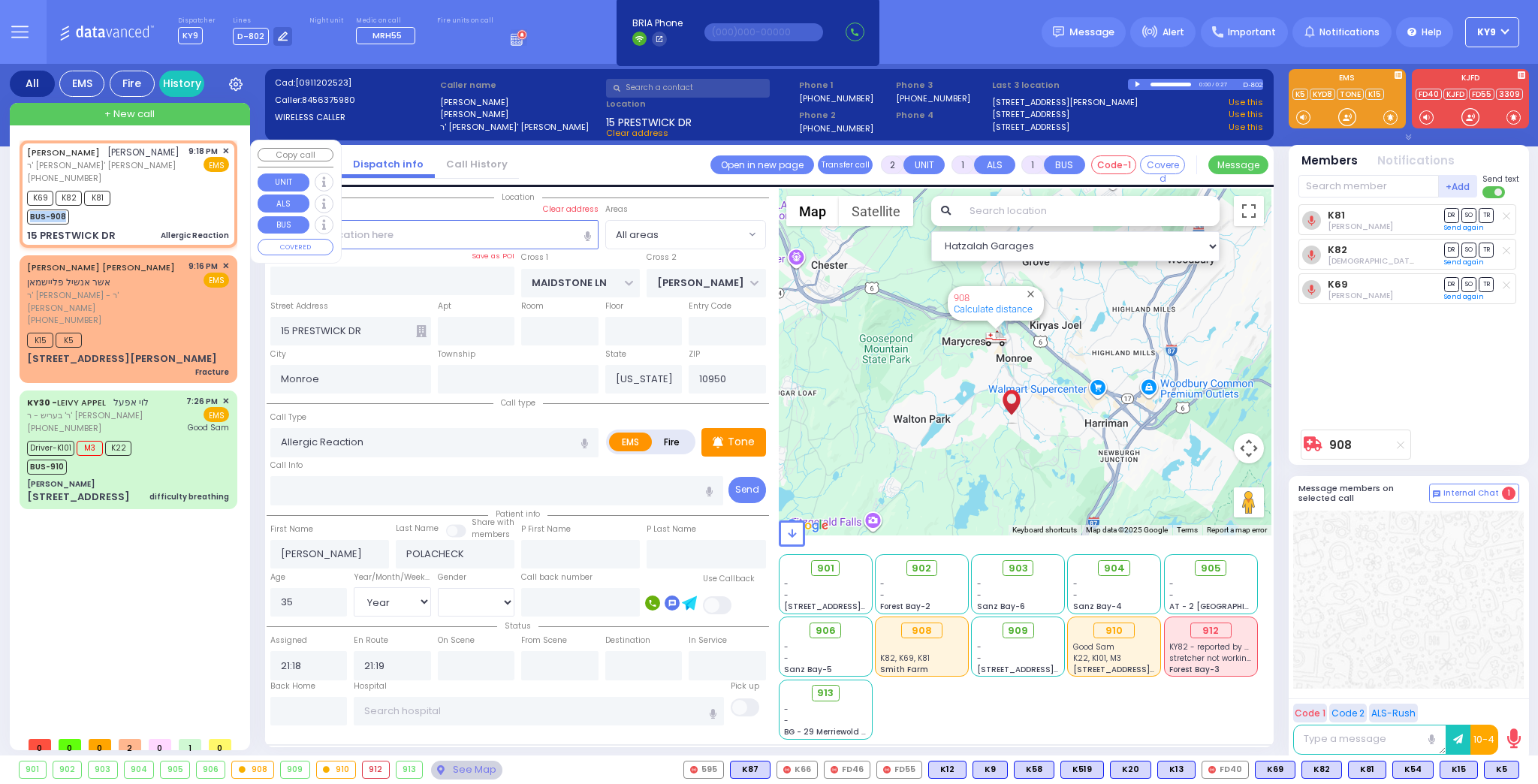
select select "Hatzalah Garages"
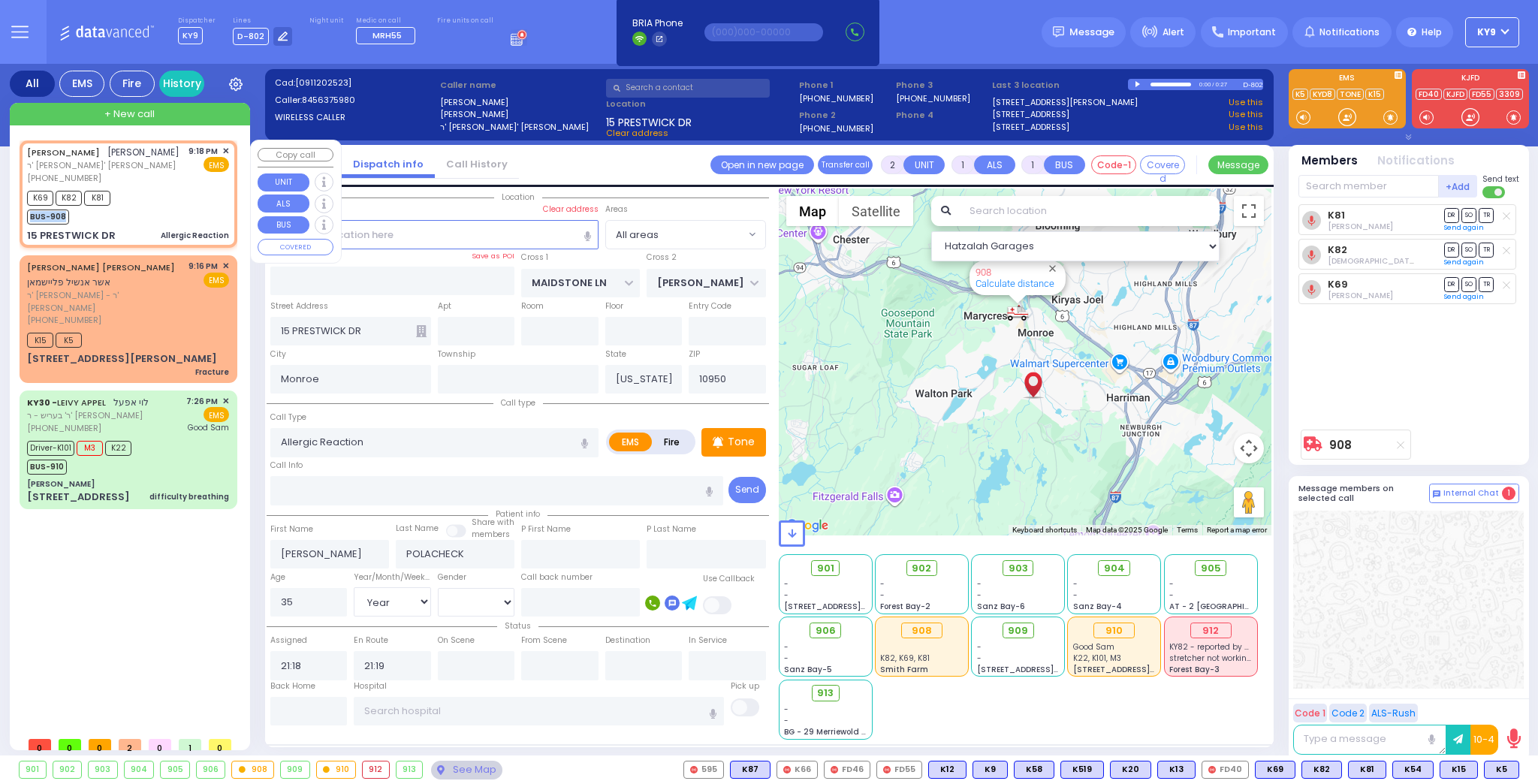
click at [172, 199] on div "K69 K82 K81 BUS-908" at bounding box center [128, 206] width 202 height 37
select select
radio input "true"
select select "Year"
select select "[DEMOGRAPHIC_DATA]"
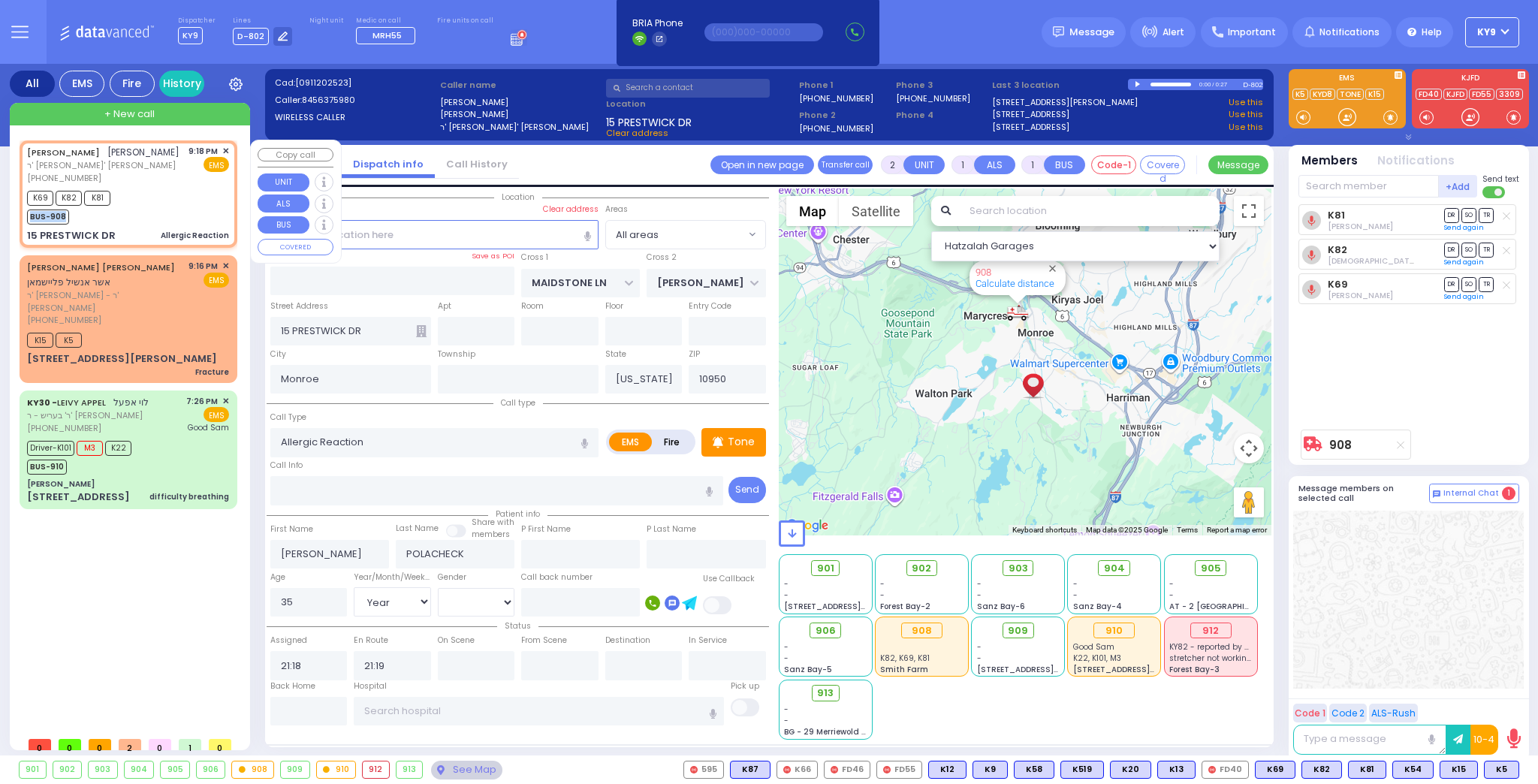
select select "Hatzalah Garages"
click at [188, 329] on div "K15 K5" at bounding box center [128, 338] width 202 height 19
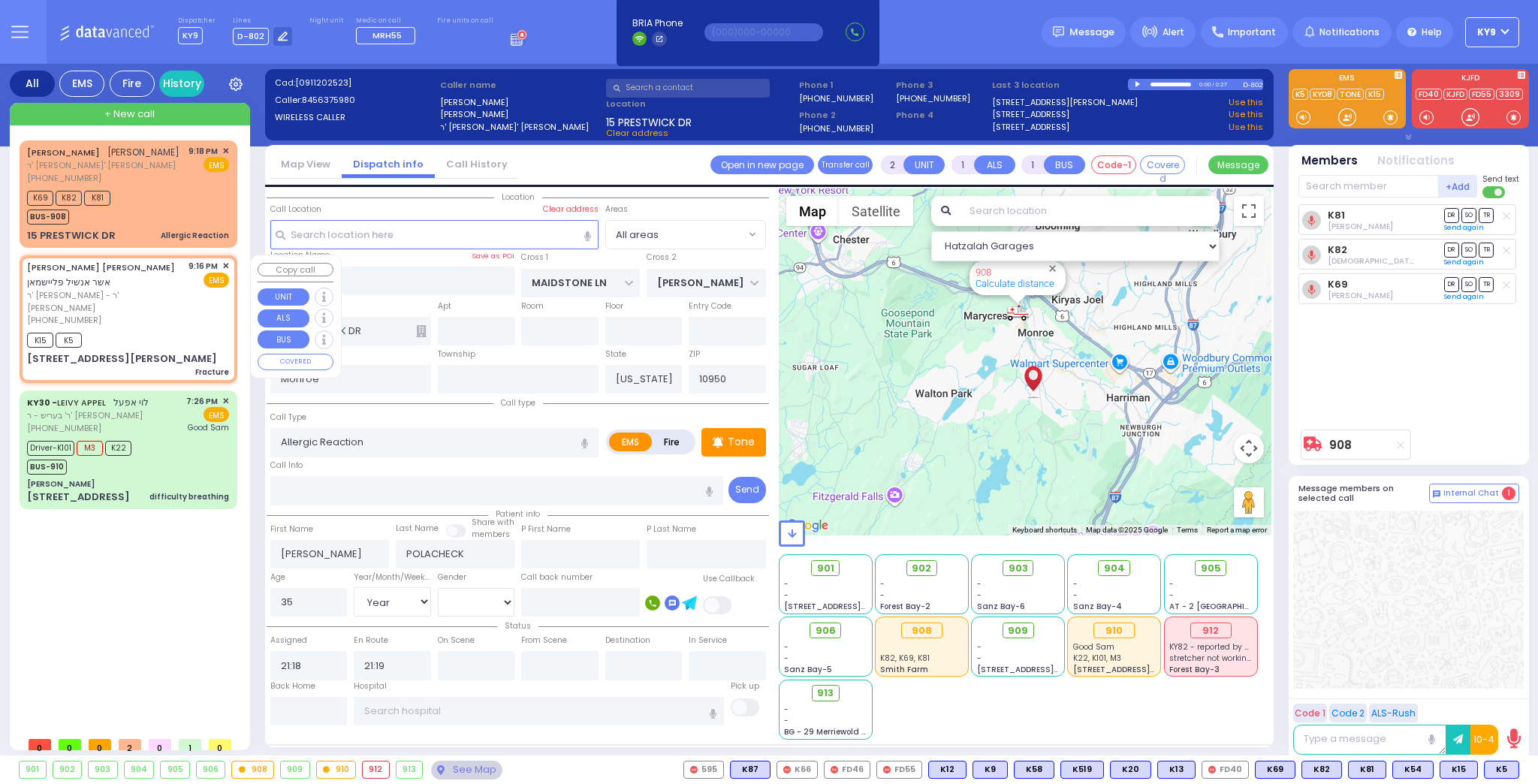
type input "0"
select select
type input "Fracture"
radio input "true"
type input "[PERSON_NAME]"
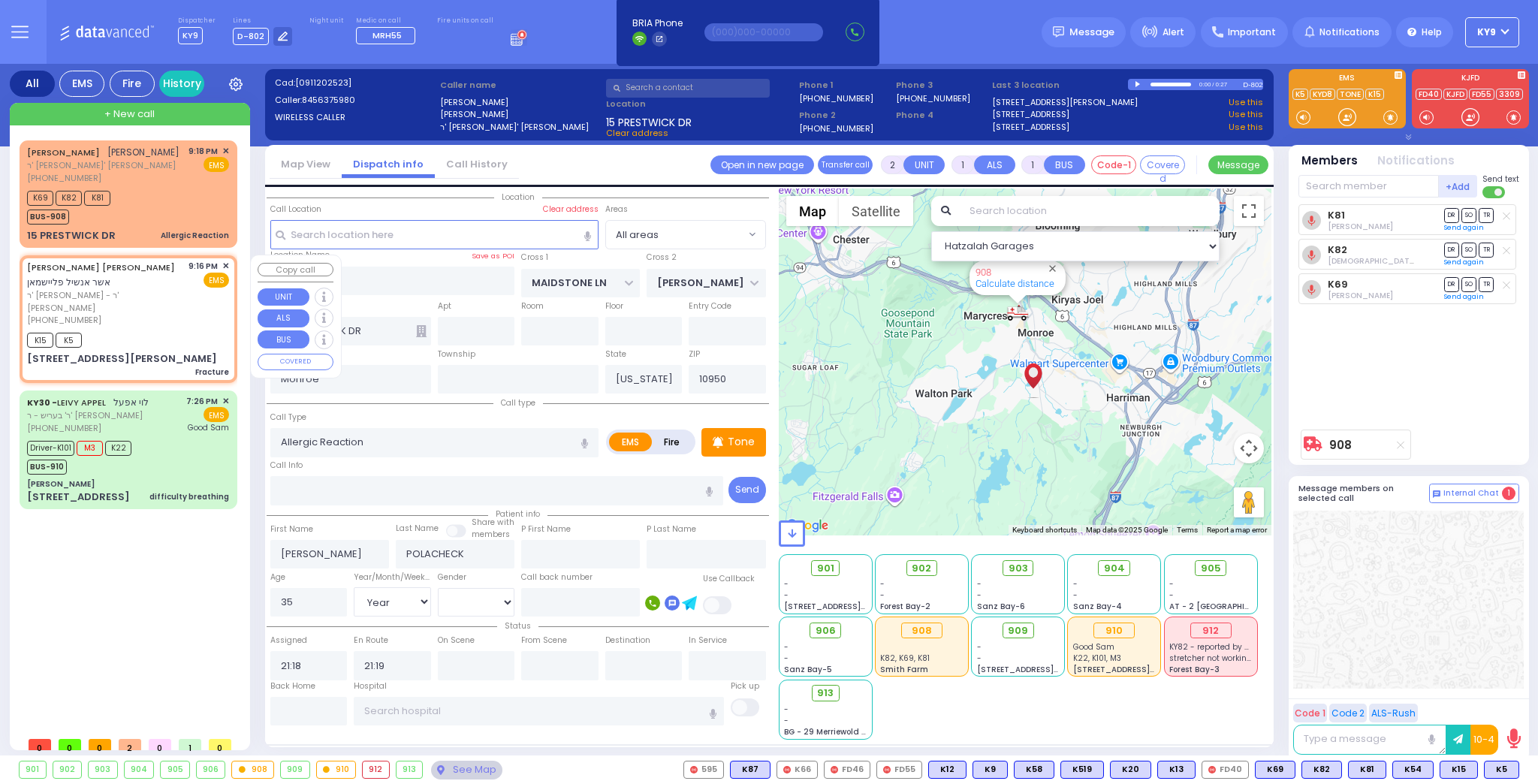
type input "FLEISHMAN"
type input "65"
select select "Year"
select select "[DEMOGRAPHIC_DATA]"
type input "21:16"
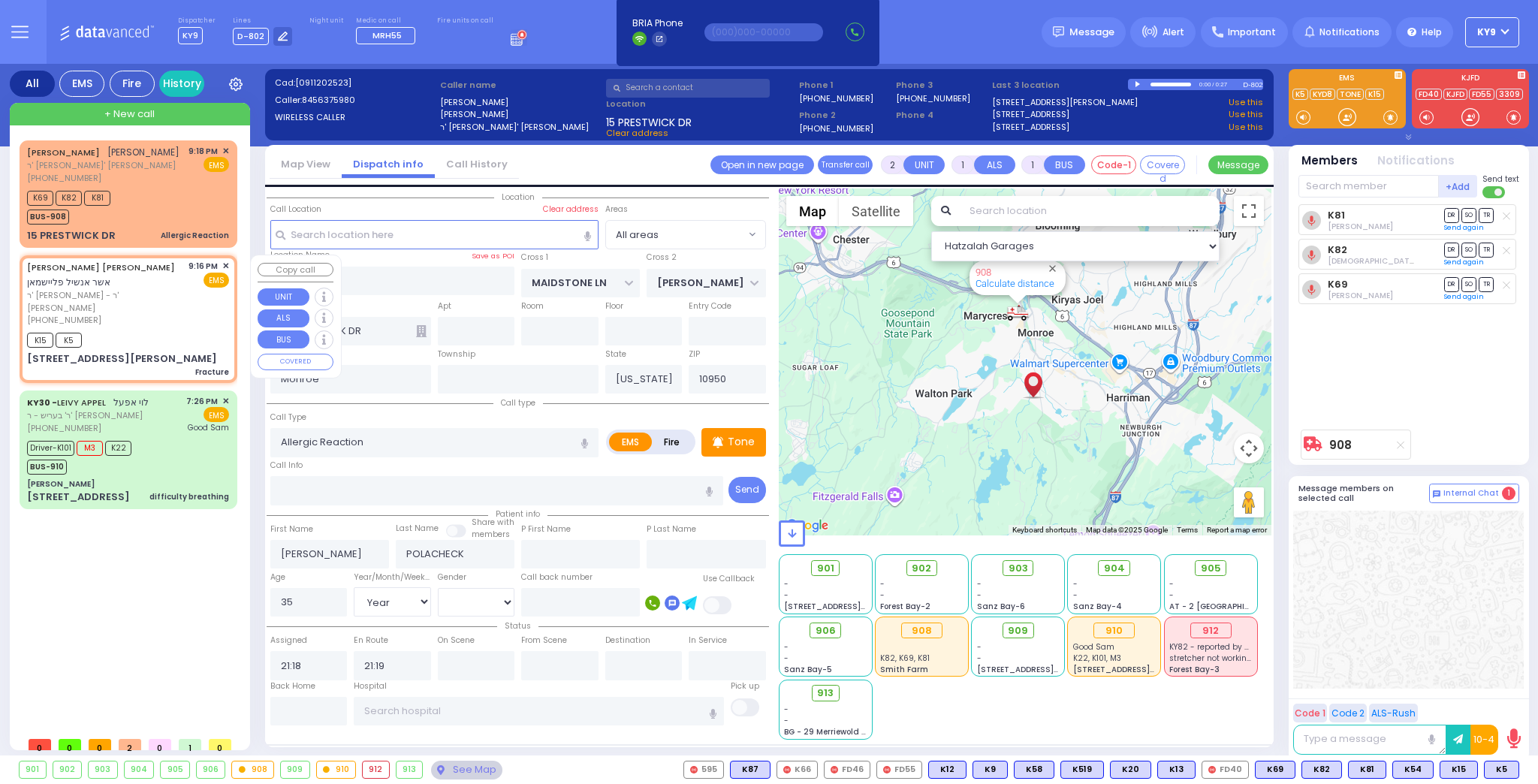
type input "21:20"
select select "Hatzalah Garages"
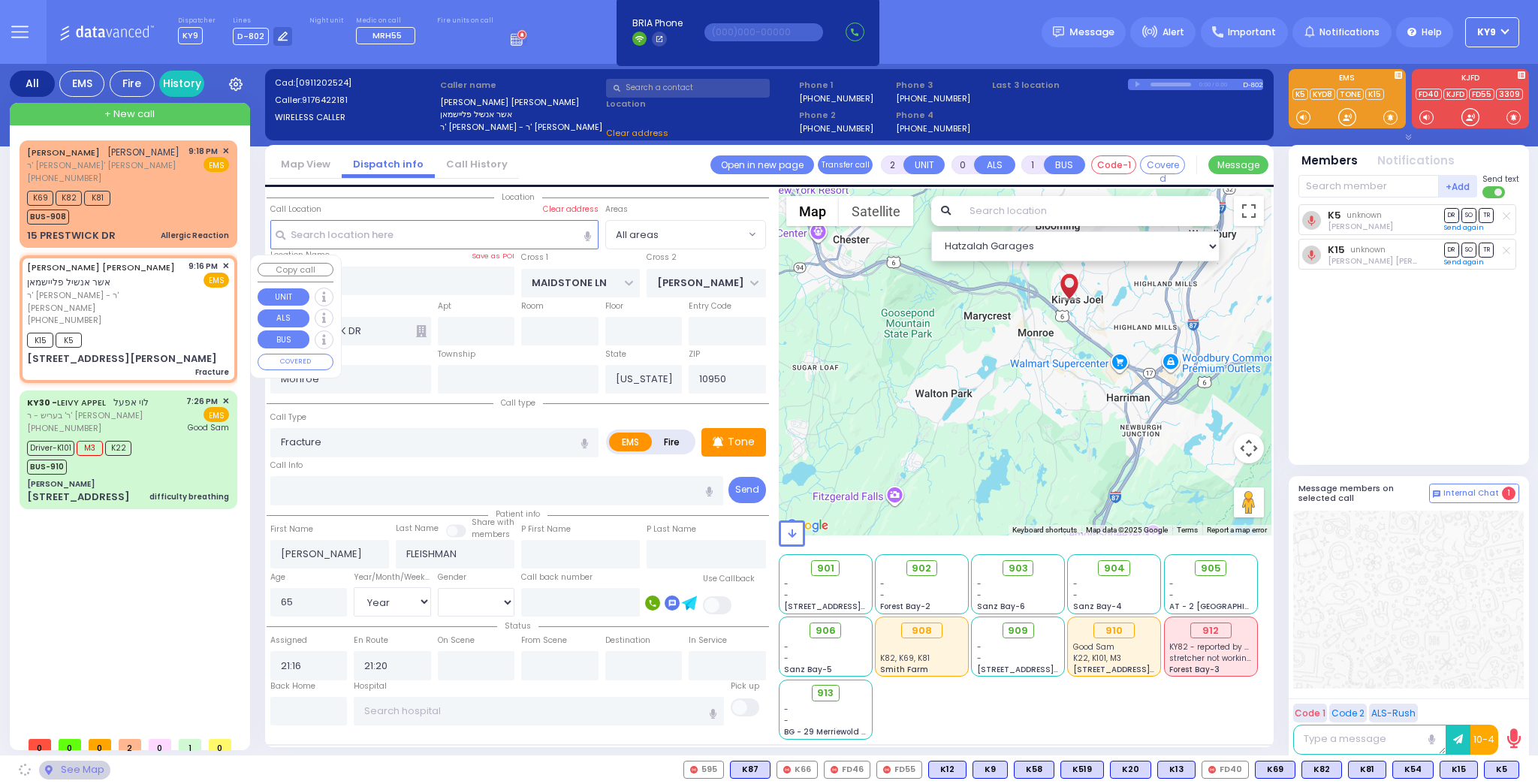
type input "MORDCHE SHER BLVD"
type input "LISKA WAY"
type input "[STREET_ADDRESS][PERSON_NAME]"
type input "103"
type input "[PERSON_NAME]"
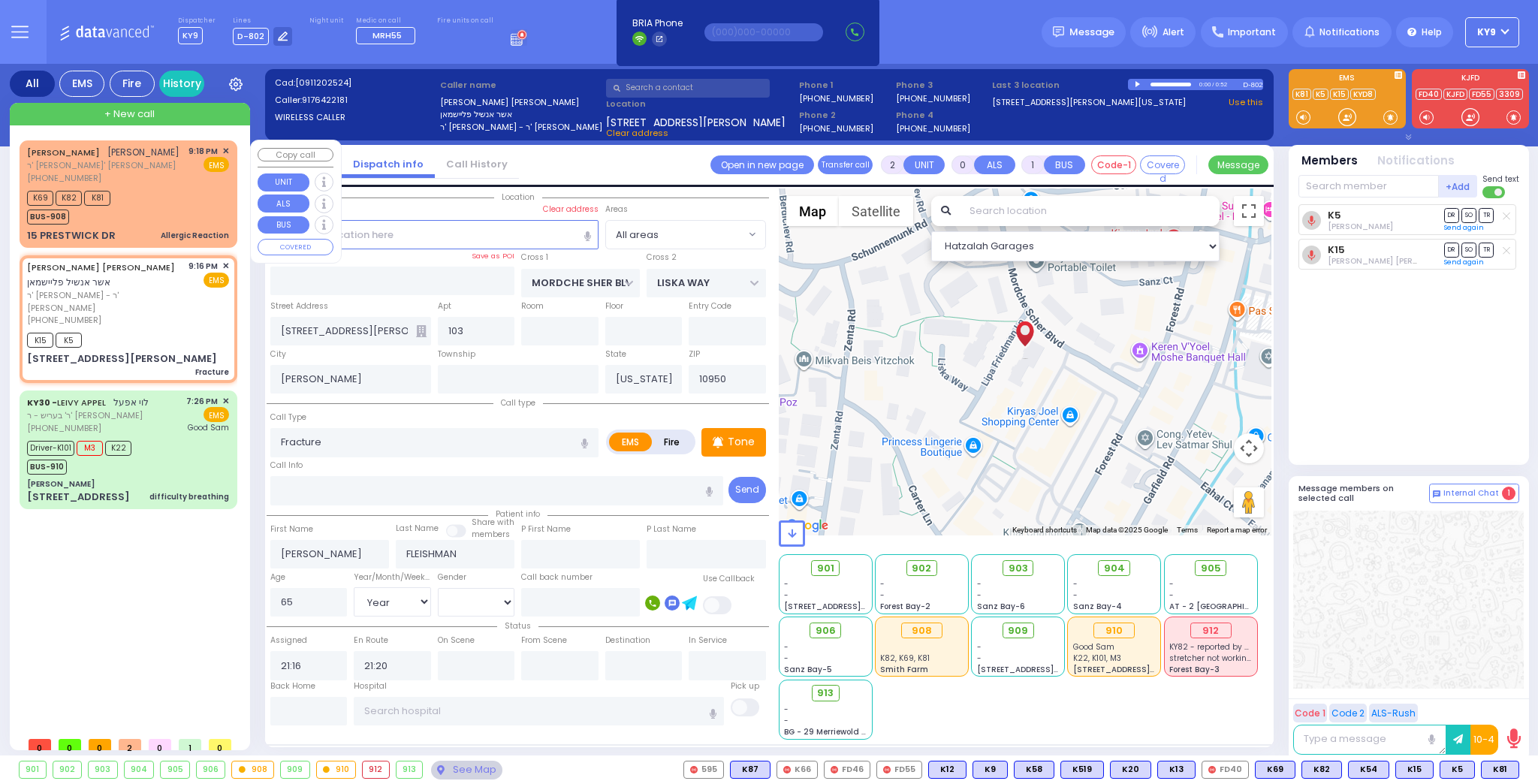
click at [141, 199] on div "K69 K82 K81 BUS-908" at bounding box center [128, 206] width 202 height 37
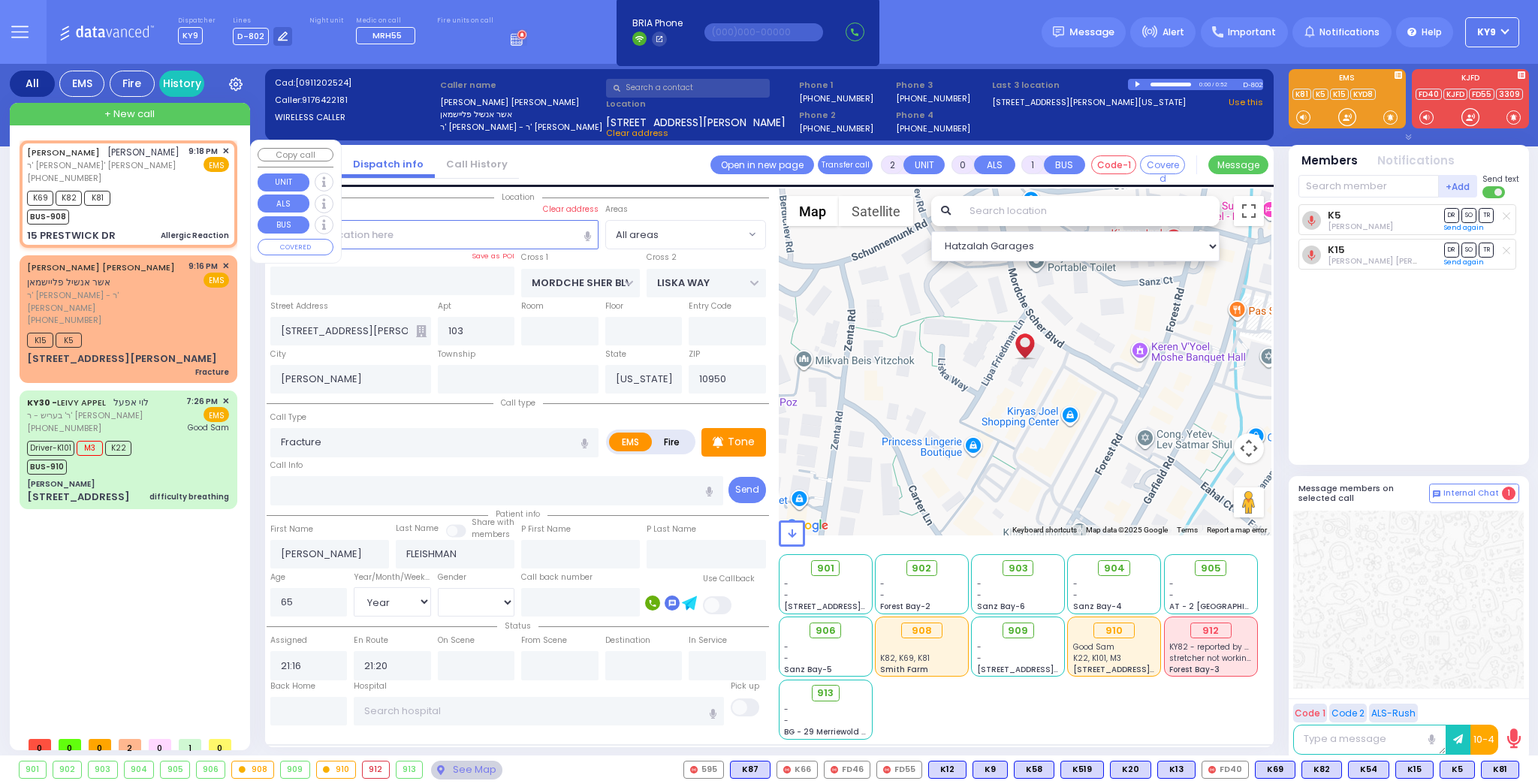
type input "1"
select select
type input "Allergic Reaction"
radio input "true"
type input "JOEL"
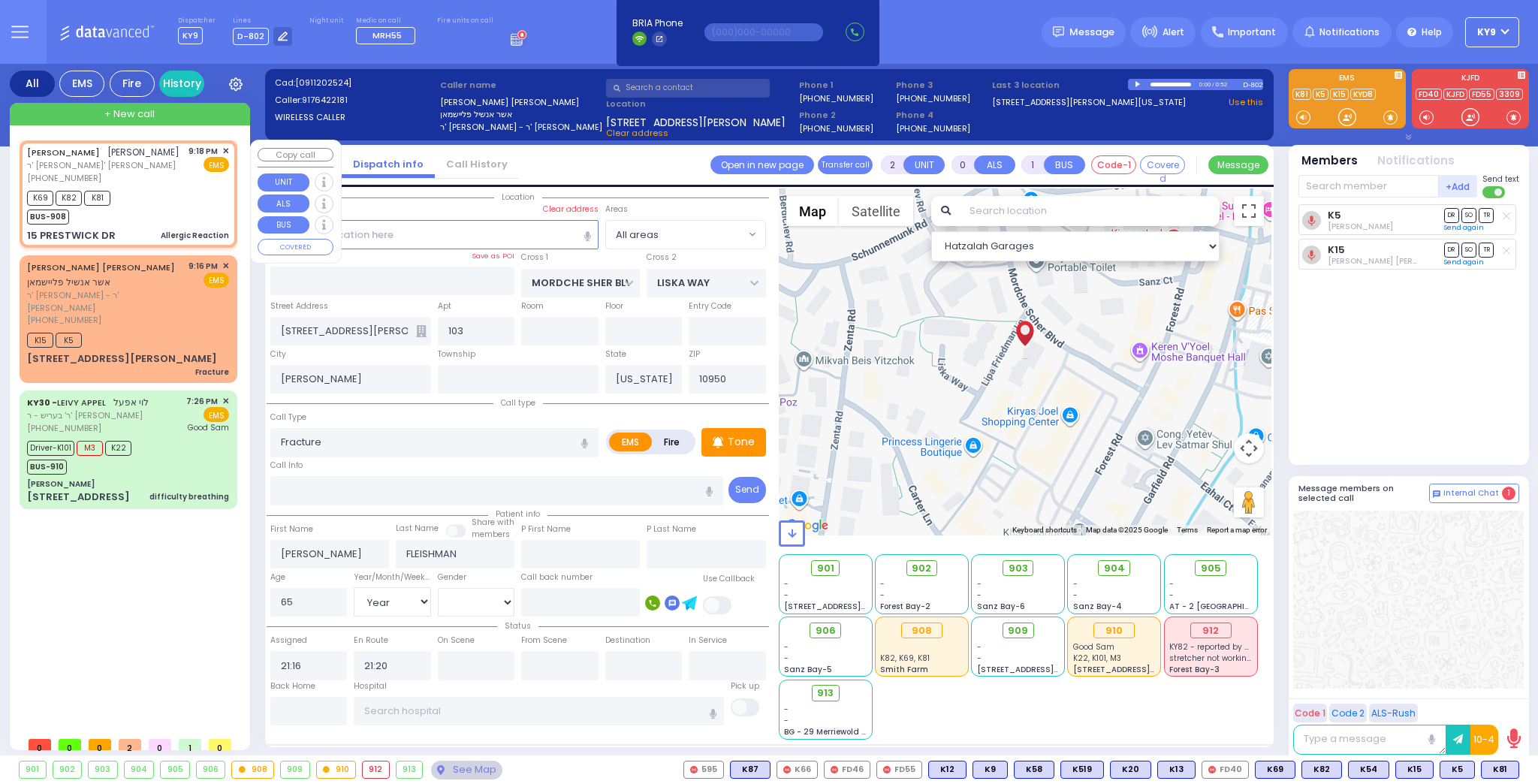
type input "POLACHECK"
type input "35"
select select "Year"
select select "[DEMOGRAPHIC_DATA]"
type input "21:18"
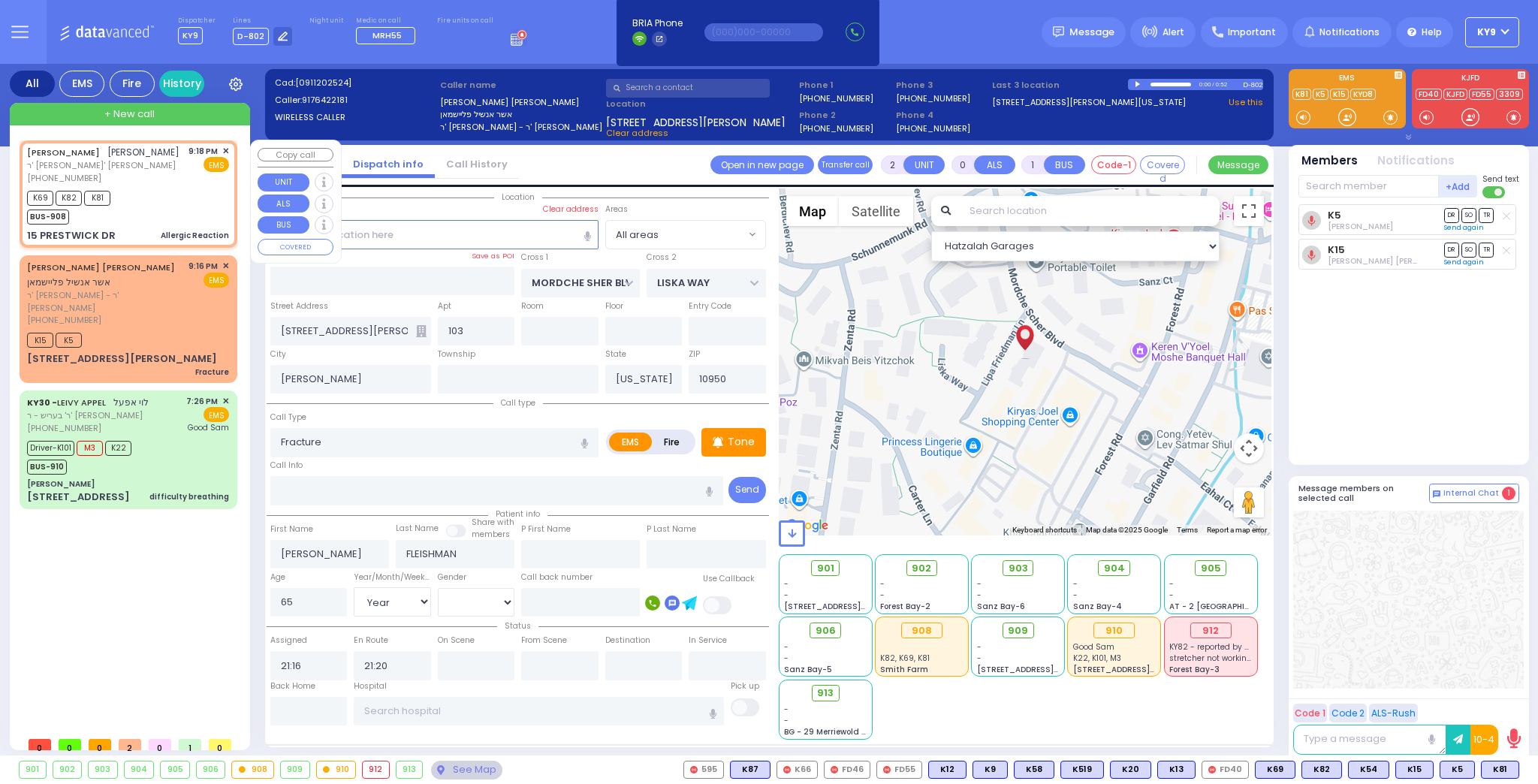
type input "21:19"
type input "MAIDSTONE LN"
type input "REYNOLDS RD"
type input "15 PRESTWICK DR"
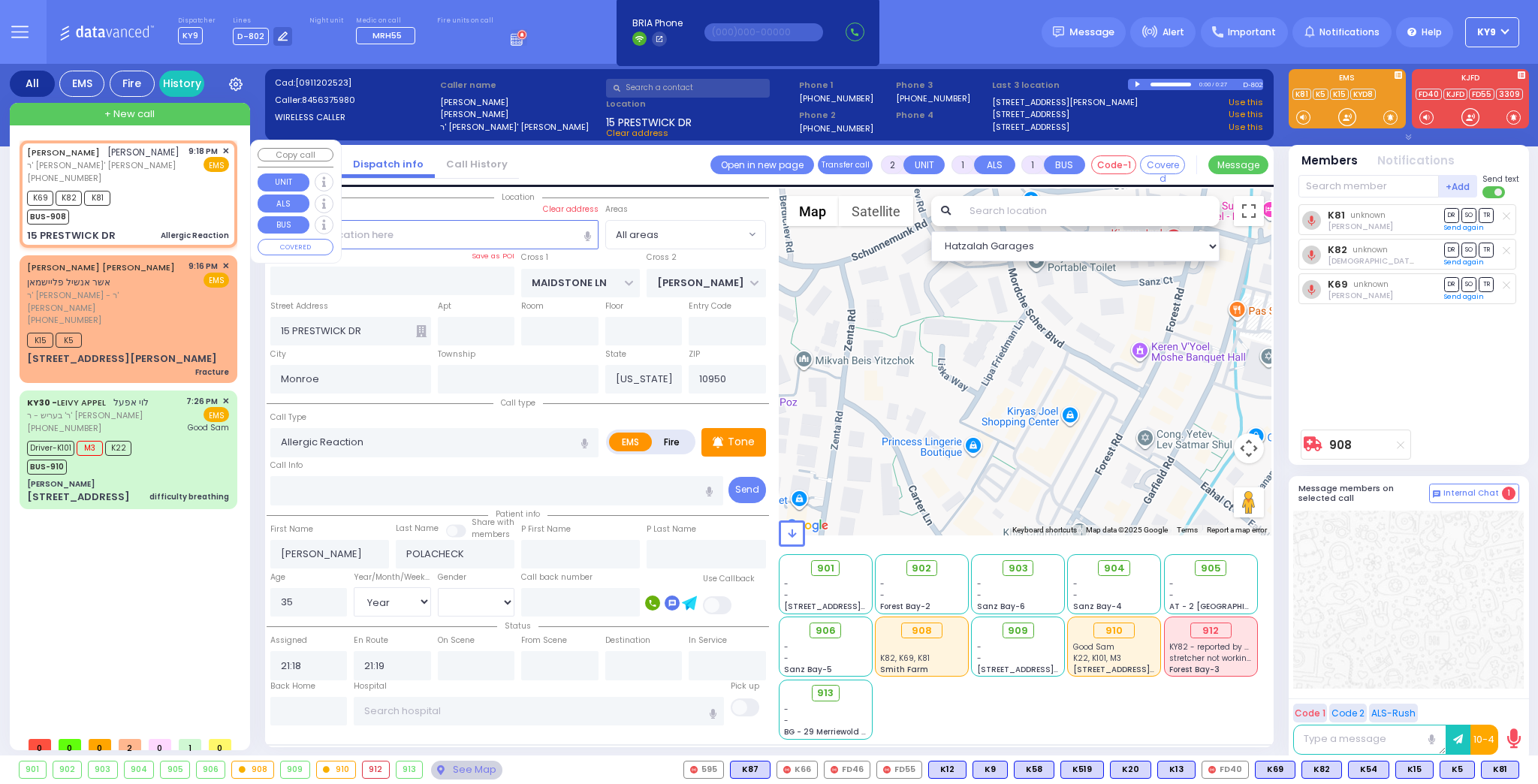
click at [140, 204] on div "K69 K82 K81 BUS-908" at bounding box center [128, 206] width 202 height 37
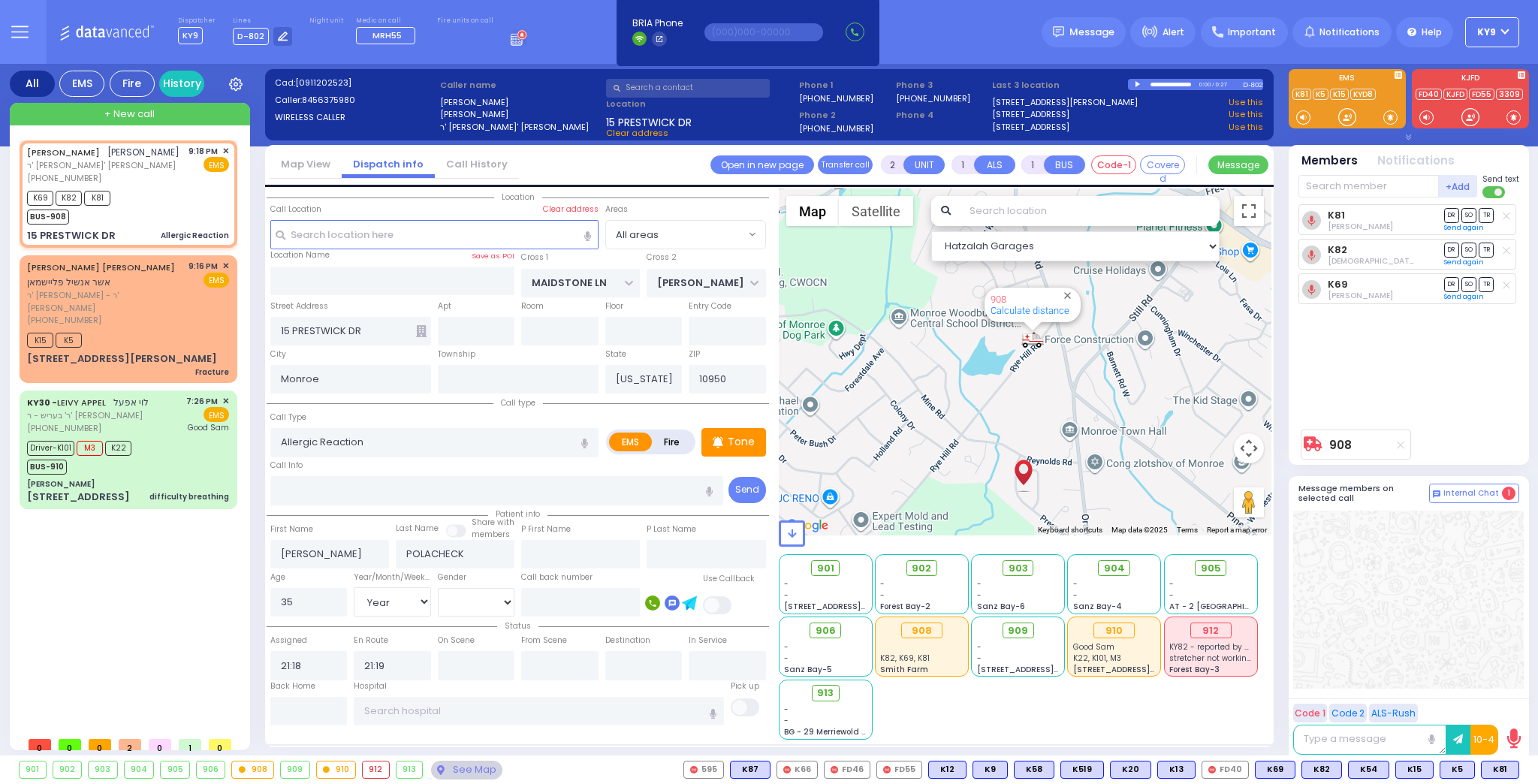
drag, startPoint x: 1001, startPoint y: 390, endPoint x: 966, endPoint y: 443, distance: 63.5
click at [966, 443] on div "908 Calculate distance" at bounding box center [1025, 362] width 494 height 347
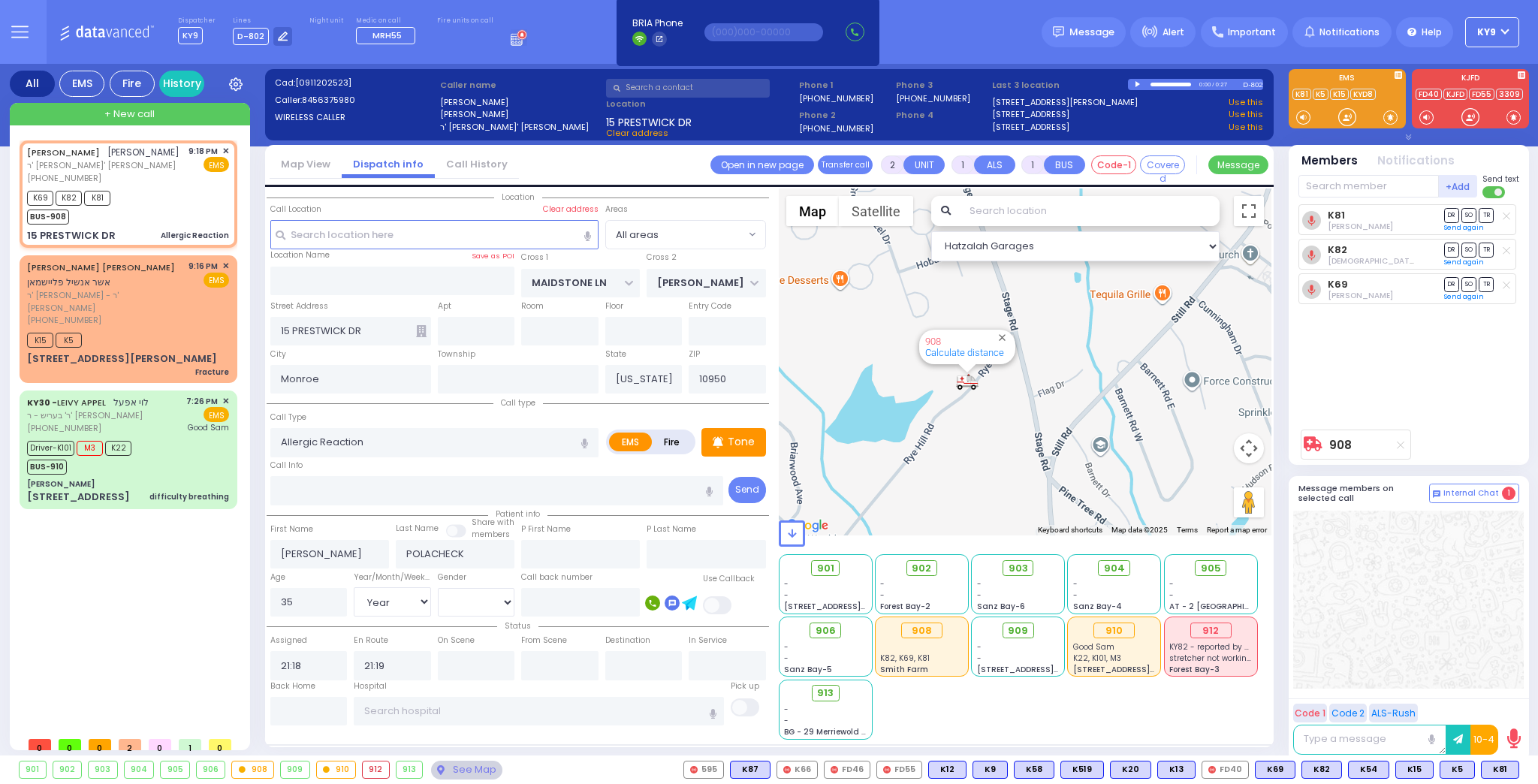
drag, startPoint x: 1024, startPoint y: 384, endPoint x: 891, endPoint y: 450, distance: 148.5
click at [891, 450] on div "908 Calculate distance" at bounding box center [1025, 362] width 494 height 347
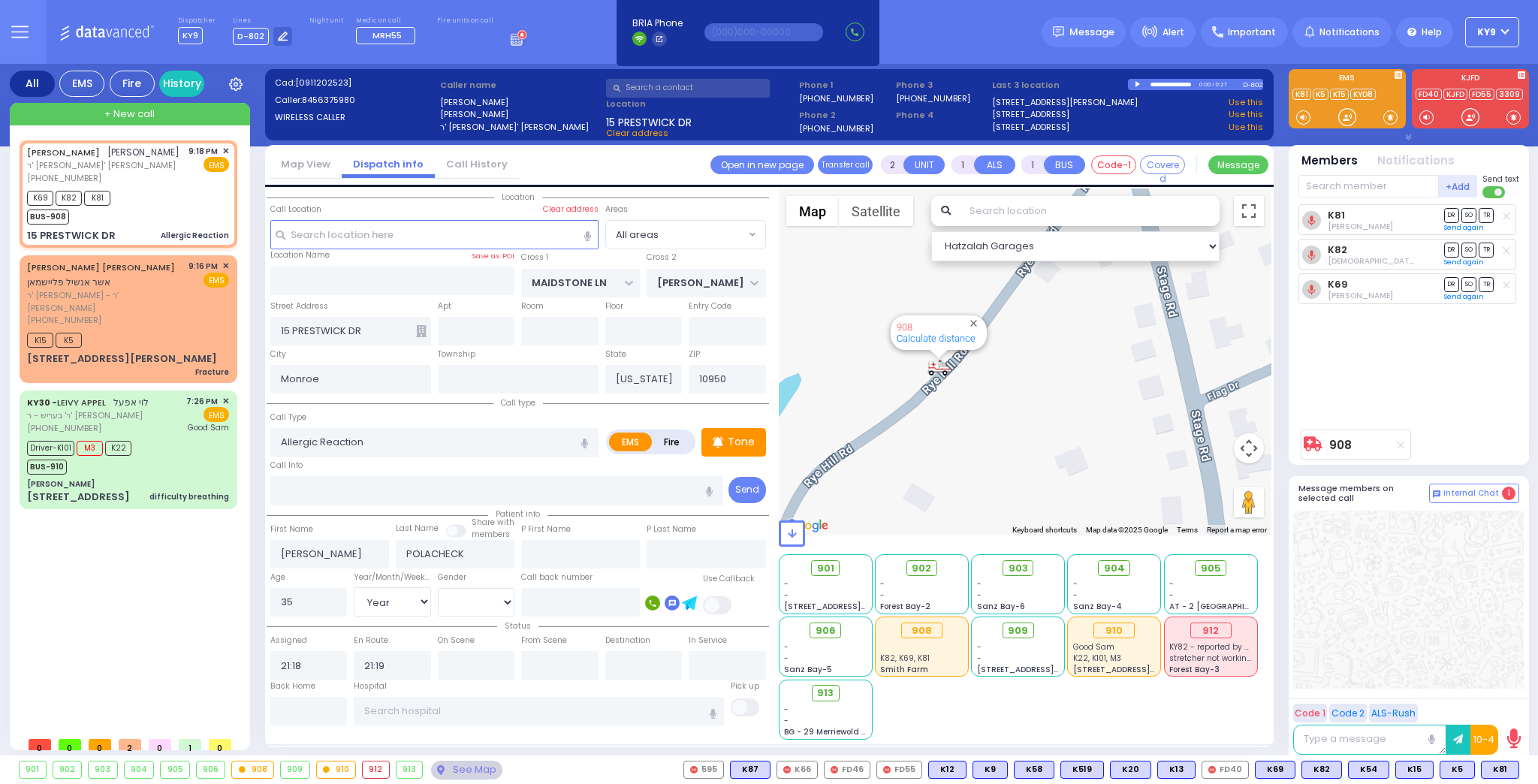
drag, startPoint x: 1054, startPoint y: 394, endPoint x: 924, endPoint y: 488, distance: 160.4
click at [921, 494] on div "908 Calculate distance" at bounding box center [1025, 362] width 494 height 347
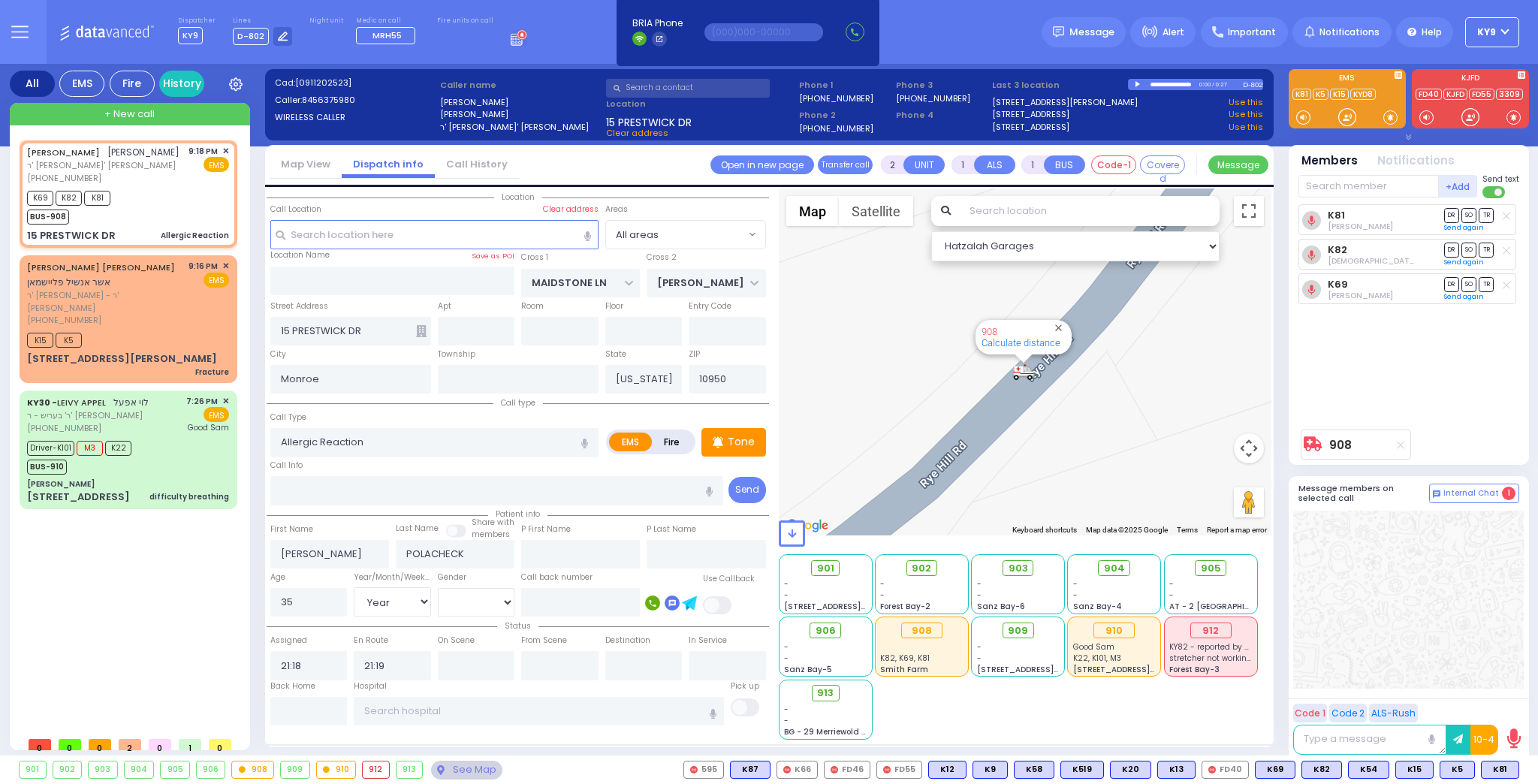
drag, startPoint x: 966, startPoint y: 416, endPoint x: 1203, endPoint y: 518, distance: 258.0
click at [1205, 521] on div "Hatzalah Garages ← Move left → Move right ↑ Move up ↓ + -" at bounding box center [1025, 464] width 494 height 552
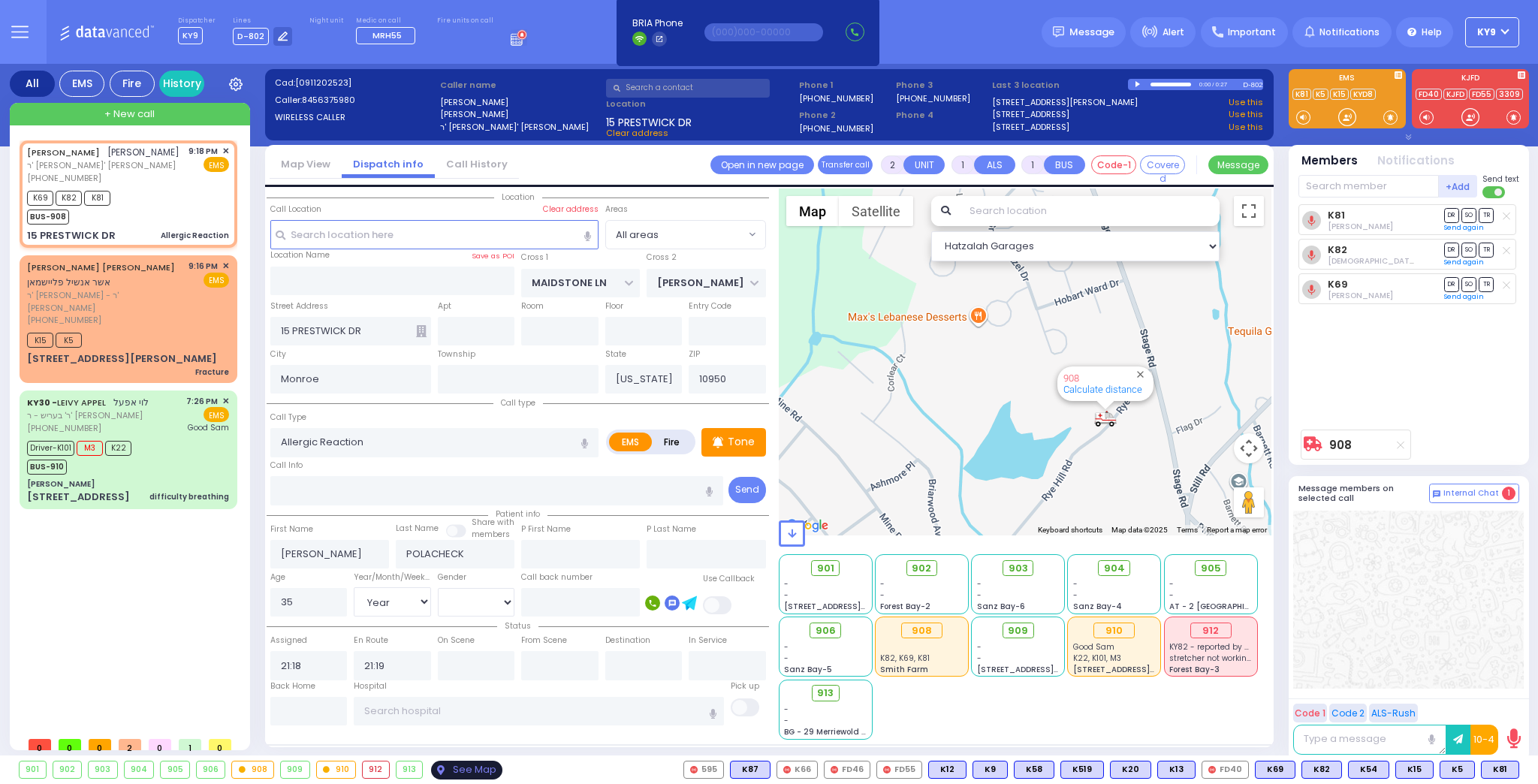
click at [463, 764] on div "See Map" at bounding box center [466, 770] width 70 height 19
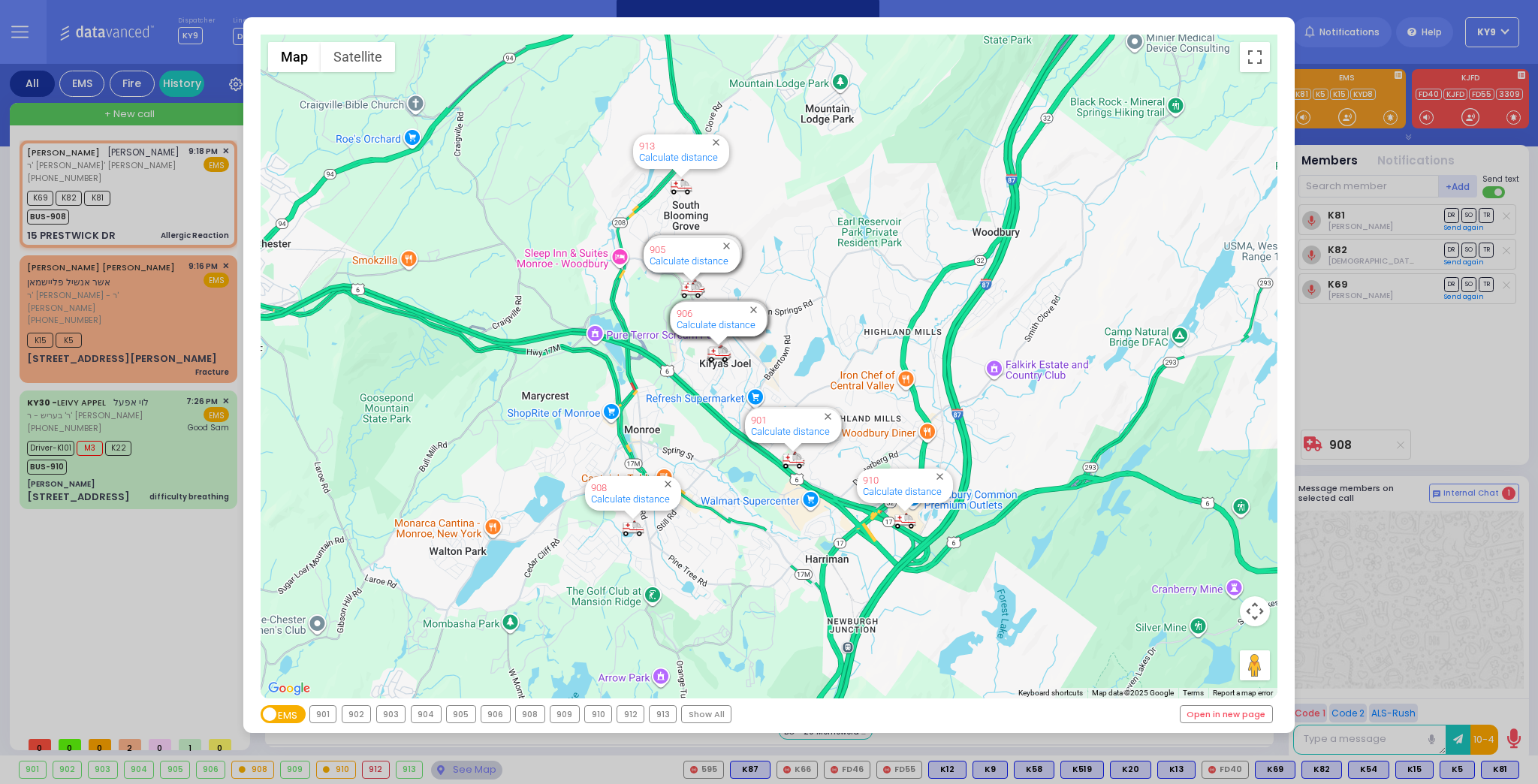
click at [521, 716] on div "908" at bounding box center [530, 714] width 29 height 16
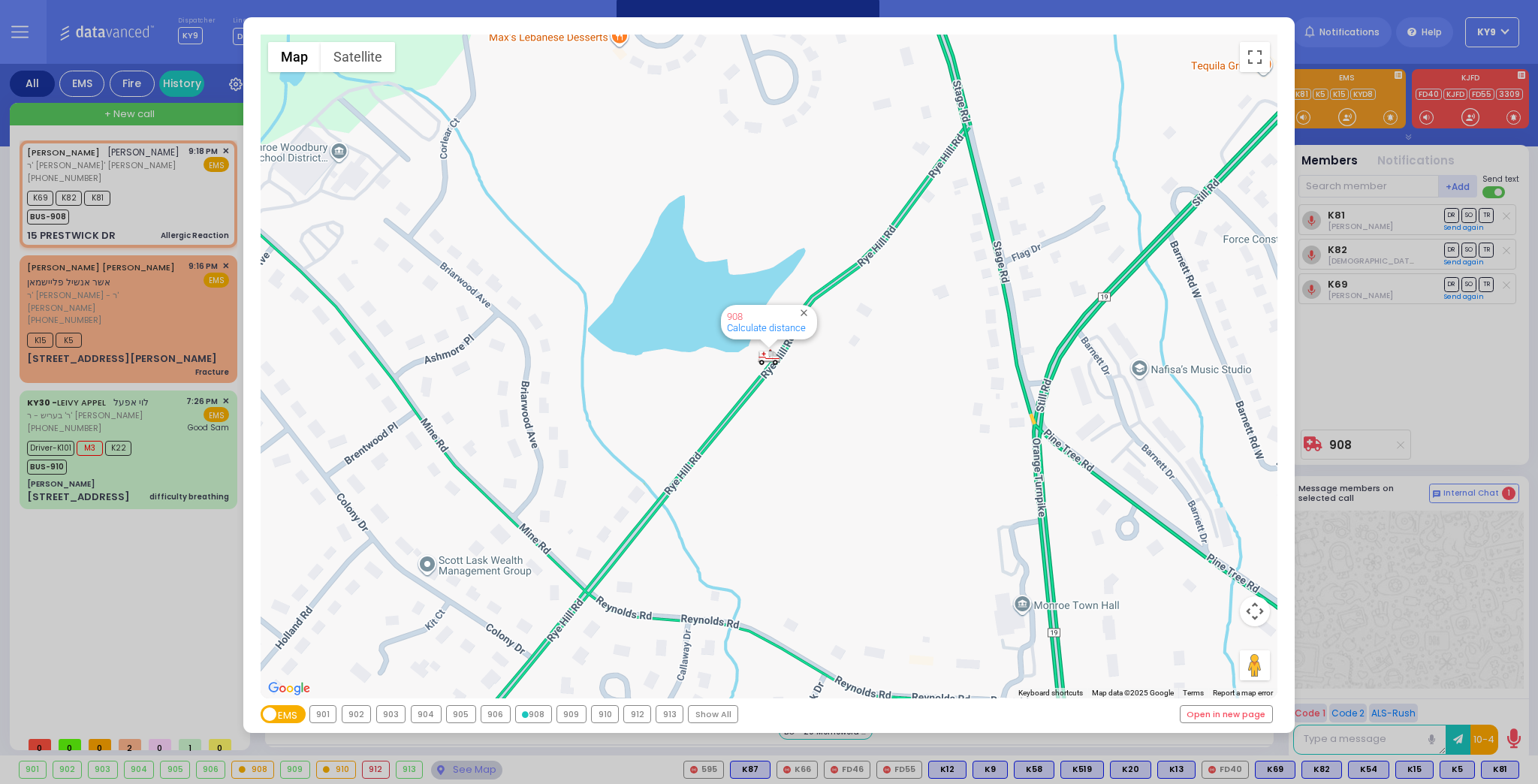
click at [522, 716] on icon at bounding box center [526, 715] width 7 height 7
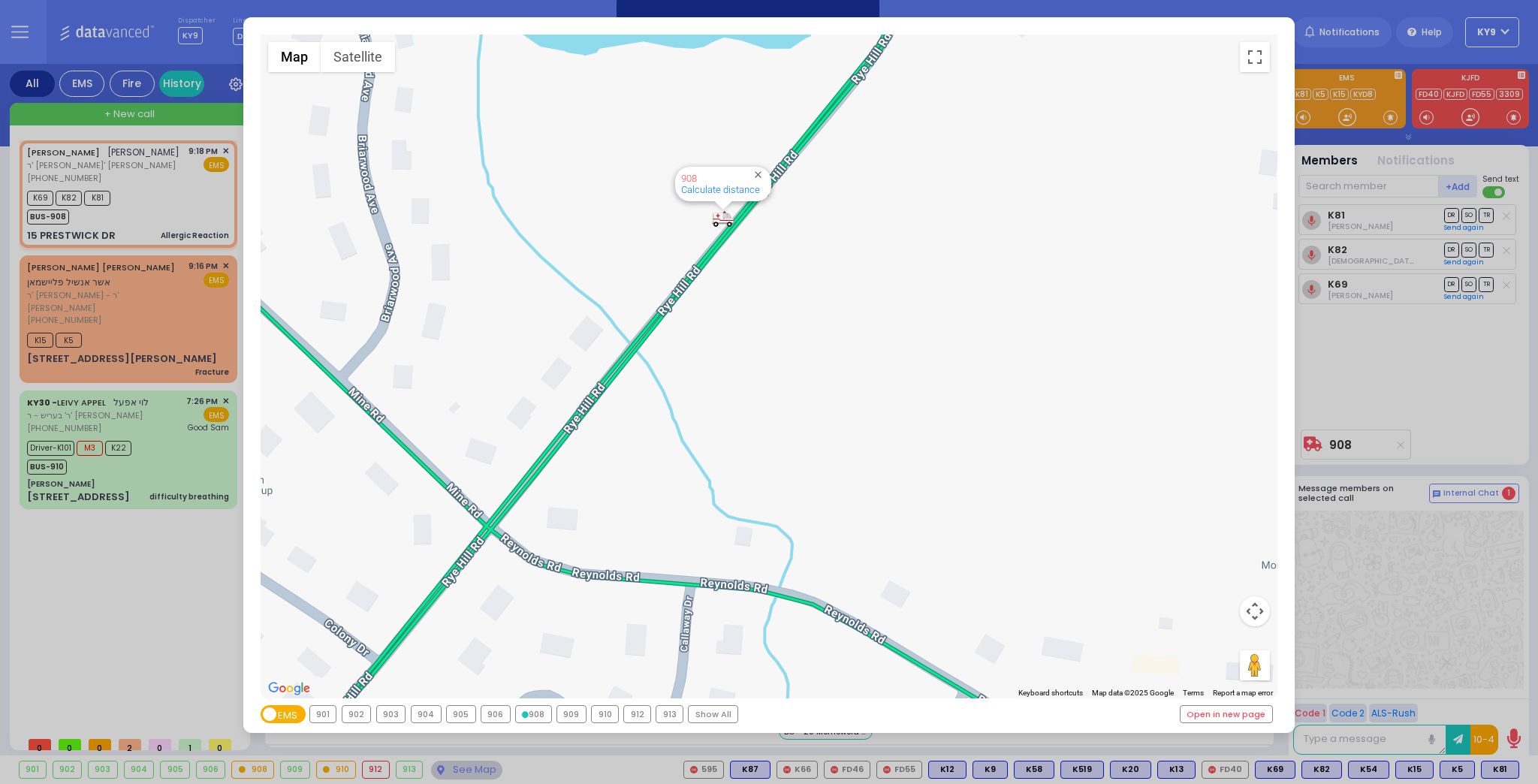
drag, startPoint x: 858, startPoint y: 399, endPoint x: 856, endPoint y: 697, distance: 298.0
click at [857, 731] on div "← Move left → Move right ↑ Move up ↓ Move down + Zoom in - Zoom out Home Jump l…" at bounding box center [769, 376] width 1051 height 716
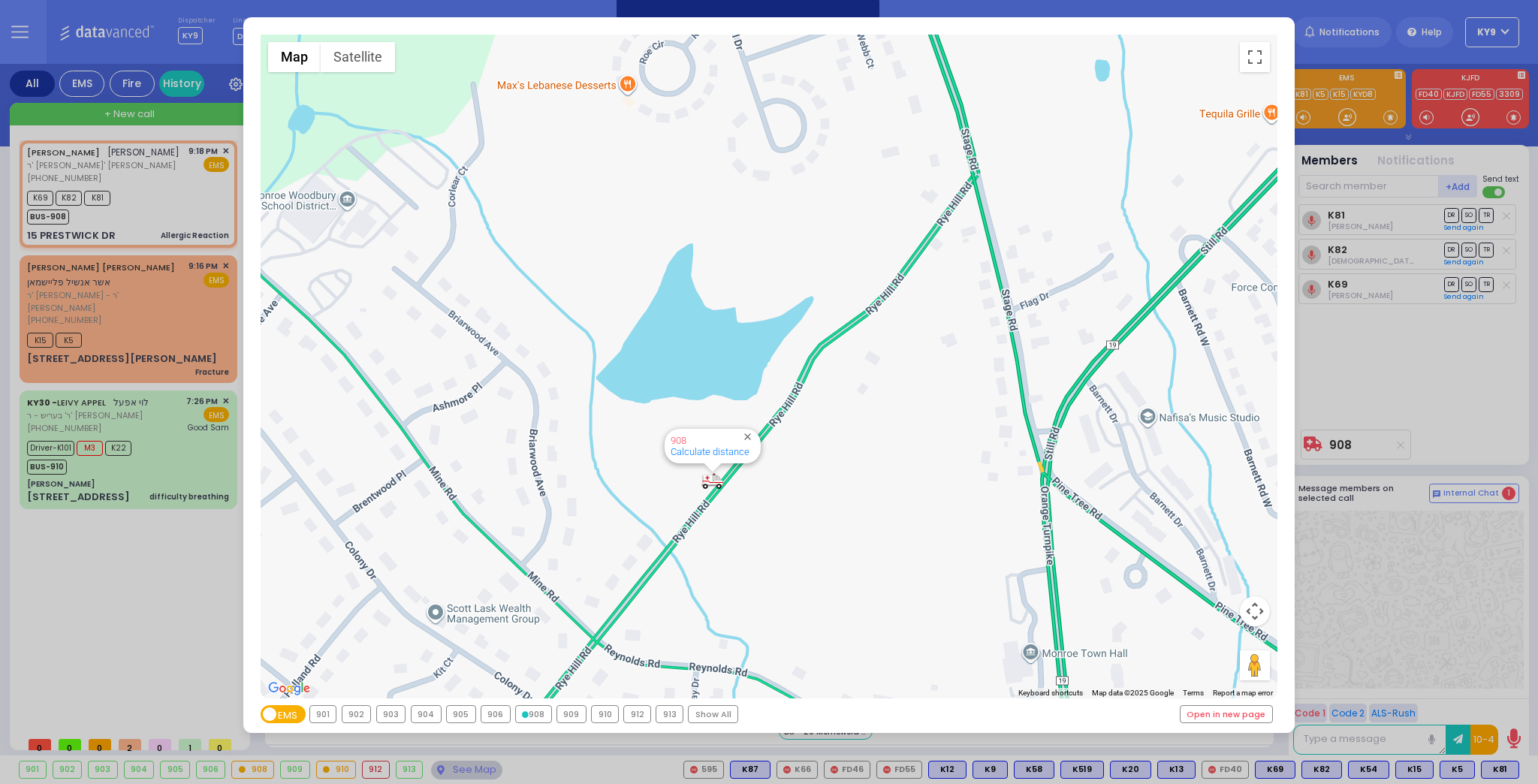
drag, startPoint x: 1022, startPoint y: 350, endPoint x: 966, endPoint y: 467, distance: 129.7
click at [966, 467] on div "594 Calculate distance 595 Calculate distance 596 Calculate distance 901 Calcul…" at bounding box center [769, 366] width 1018 height 663
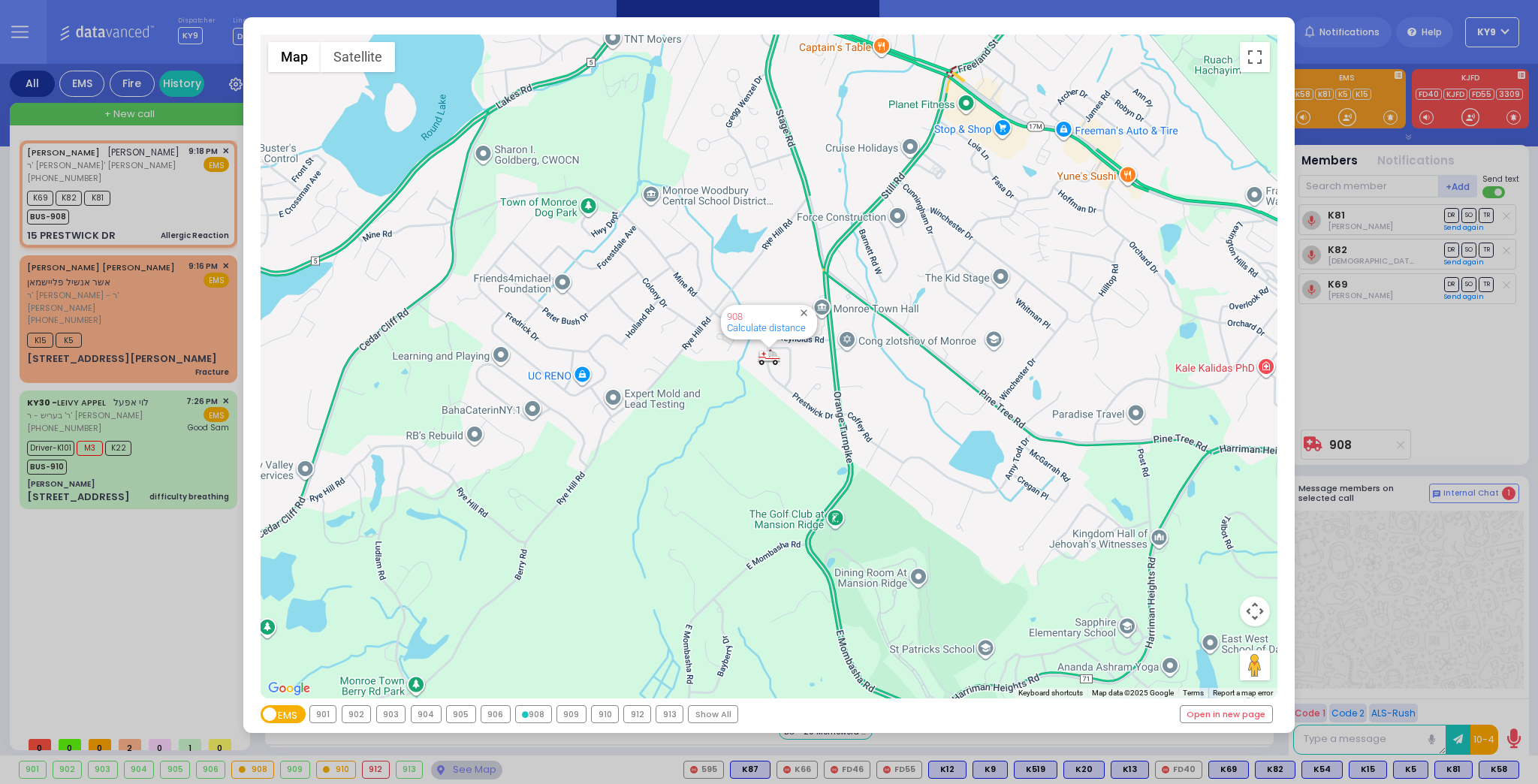
click at [712, 712] on div "Show All" at bounding box center [713, 714] width 49 height 16
click at [709, 710] on div "Show All" at bounding box center [706, 714] width 49 height 16
click at [701, 709] on div "Show All" at bounding box center [706, 714] width 49 height 16
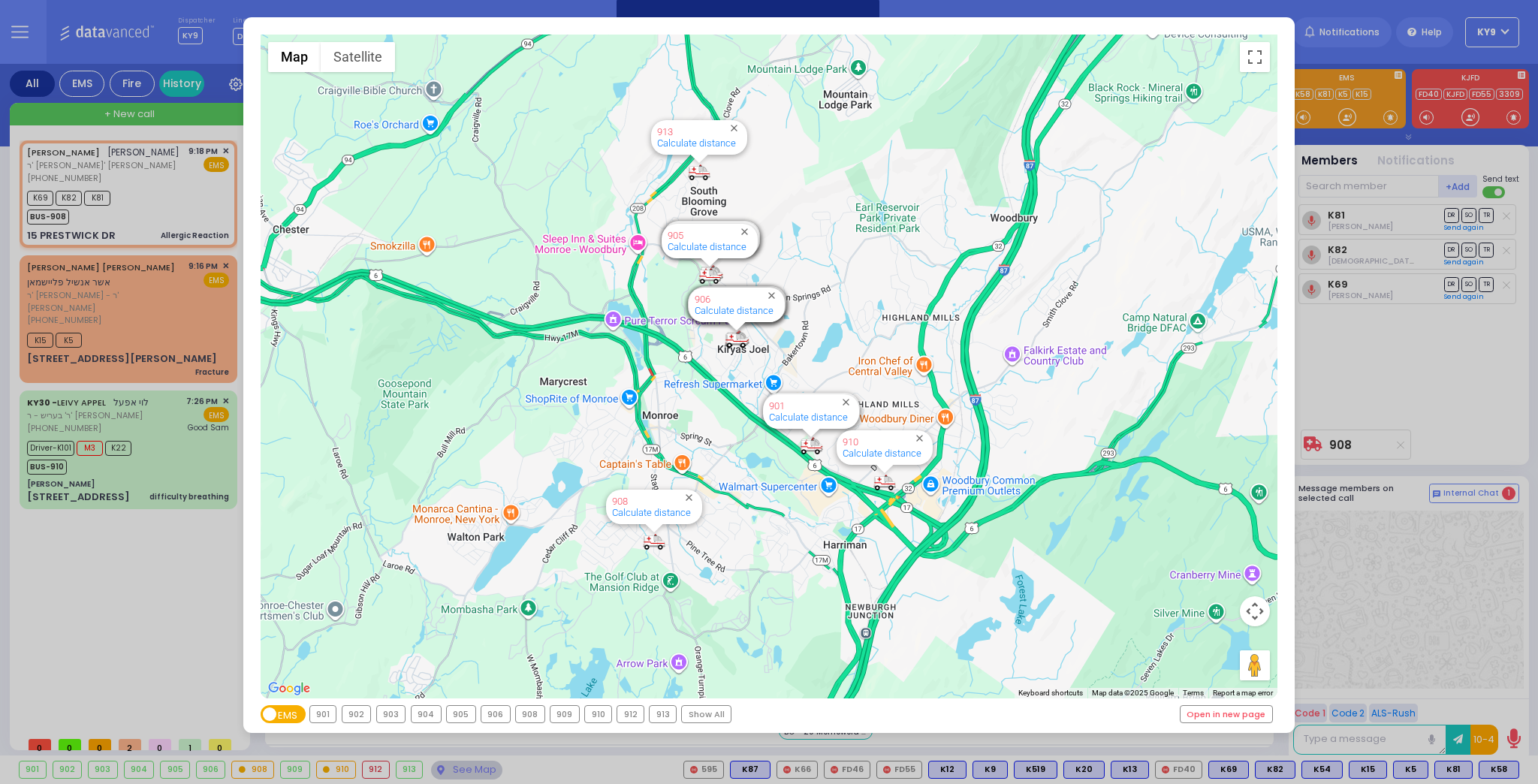
click at [694, 709] on div "Show All" at bounding box center [706, 714] width 49 height 16
click at [468, 764] on div "← Move left → Move right ↑ Move up ↓ Move down + Zoom in - Zoom out Home Jump l…" at bounding box center [769, 392] width 1538 height 784
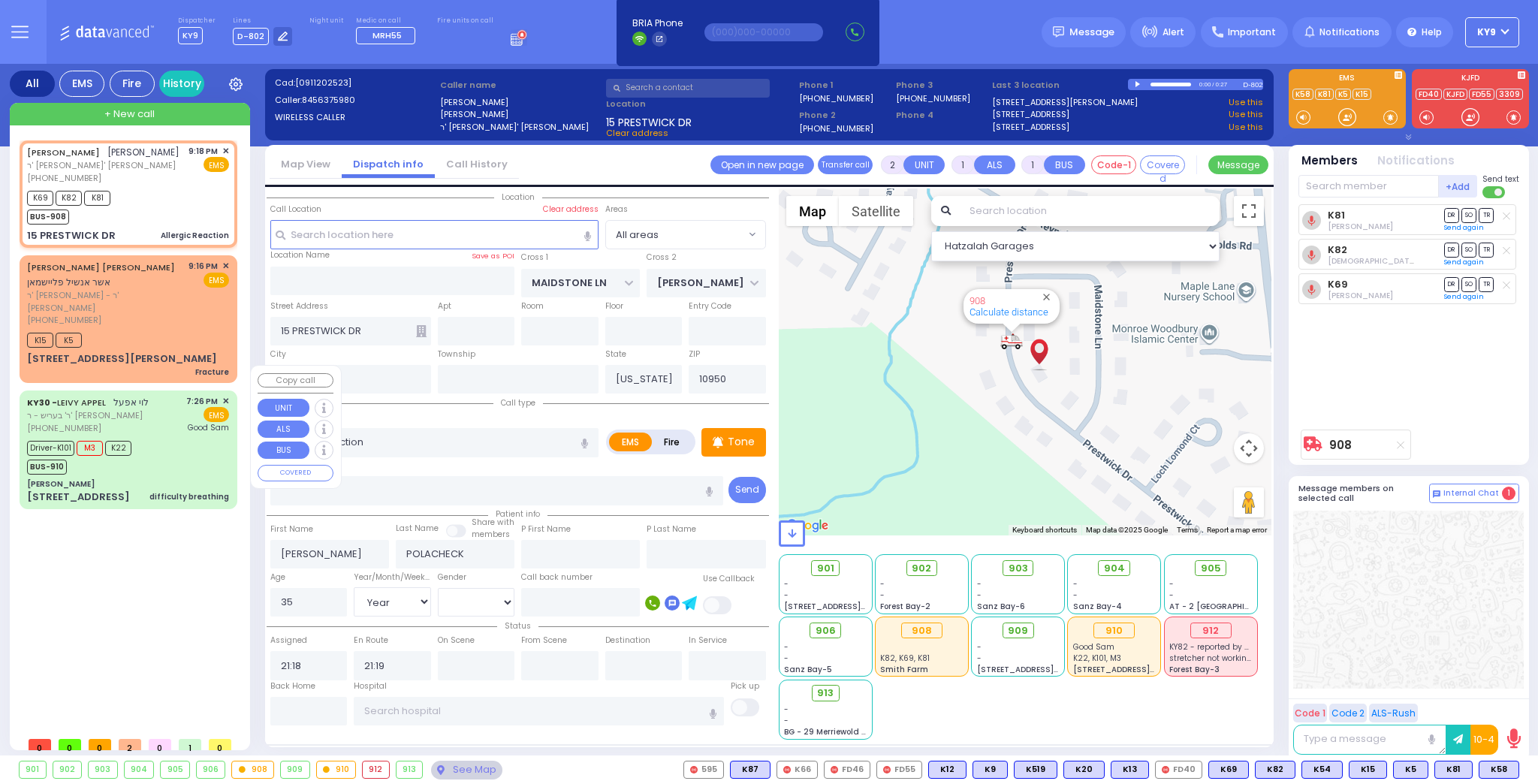
click at [148, 479] on div "Dr. Markowitz - ZelCare" at bounding box center [128, 484] width 202 height 11
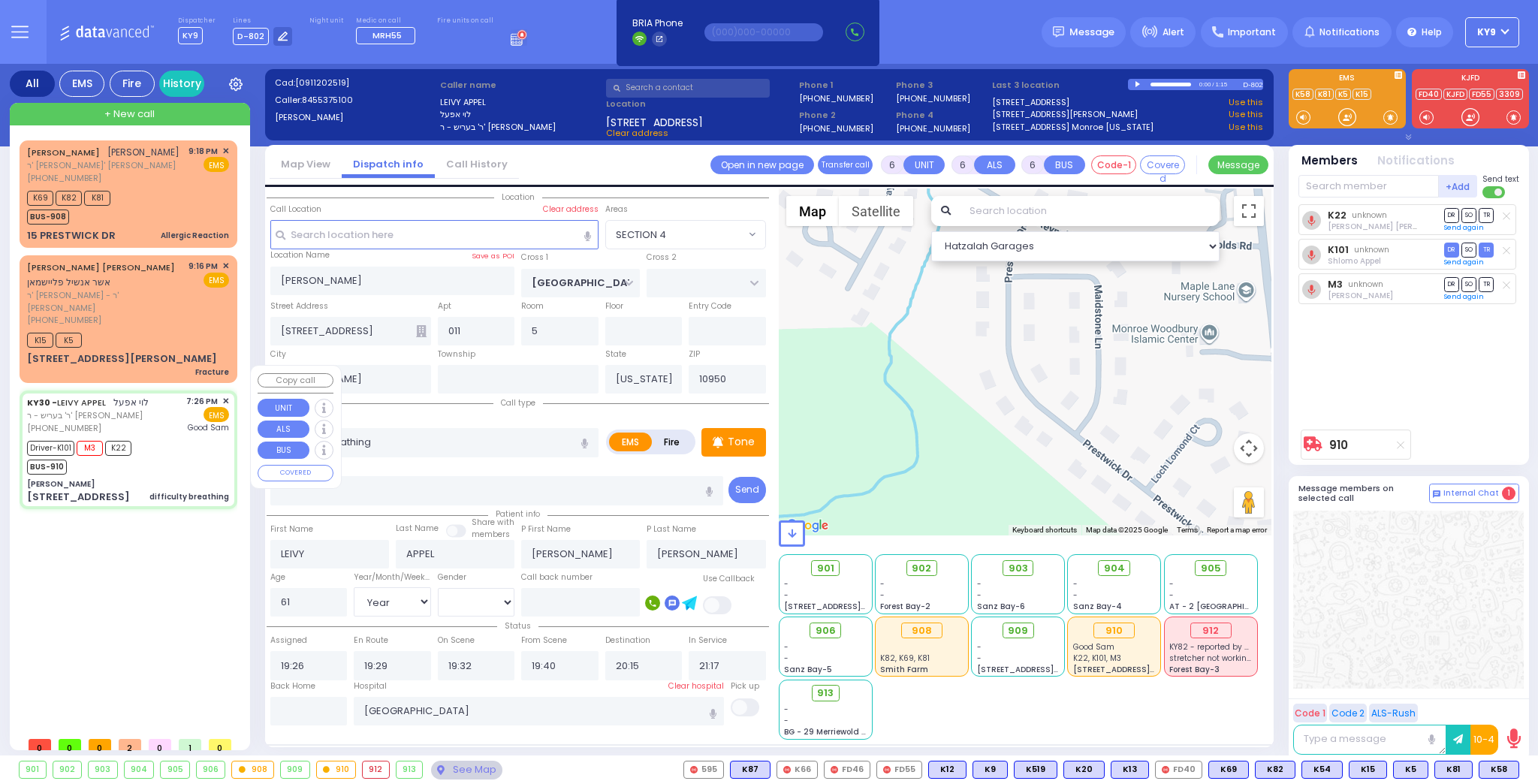
click at [158, 450] on div "KY30 - LEIVY APPEL לוי אפעל ר' בעריש - ר' אהרן פערענץ (845) 537-5100 7:26 PM ✕ …" at bounding box center [128, 450] width 212 height 114
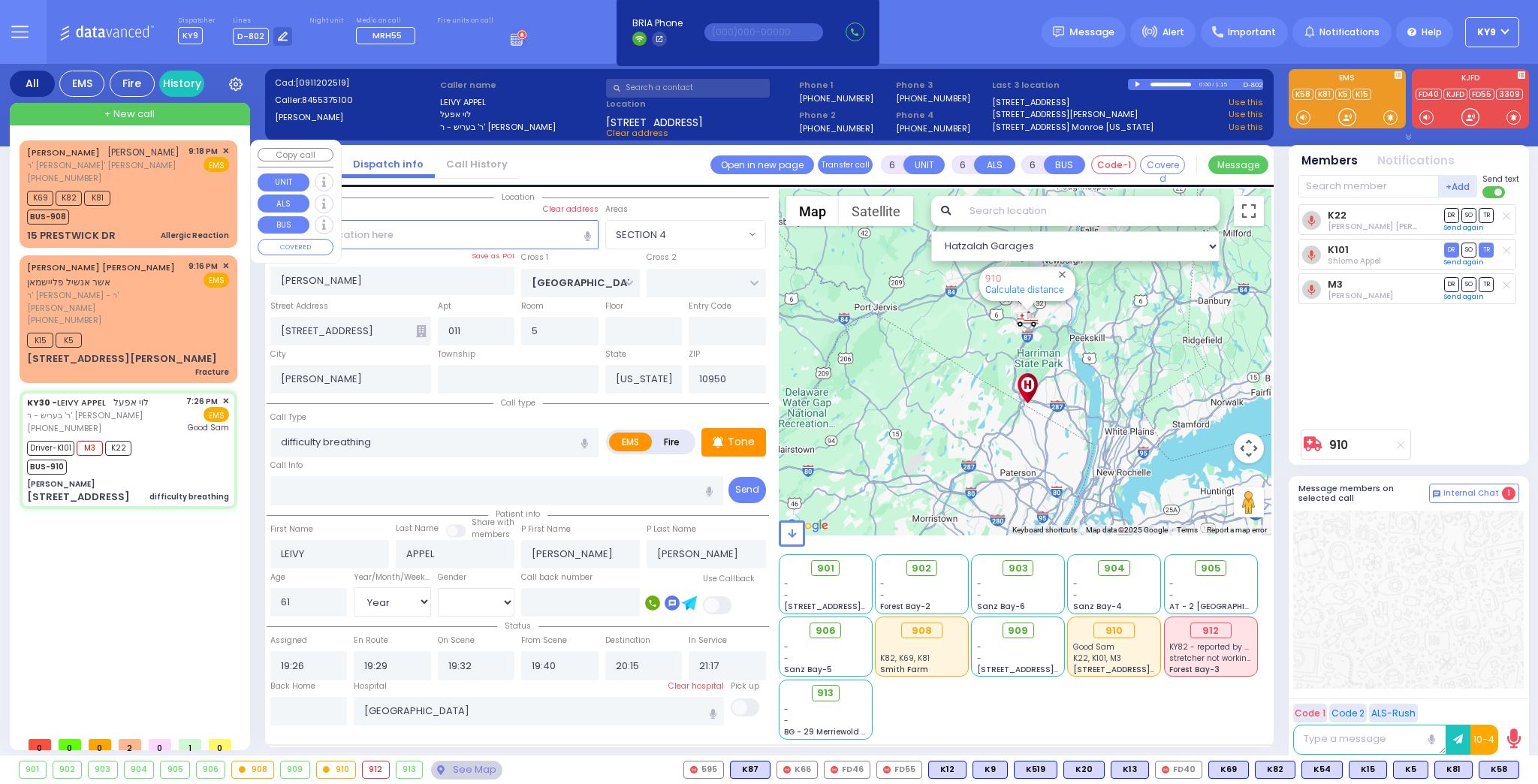
click at [182, 214] on div "K69 K82 K81 BUS-908" at bounding box center [128, 206] width 202 height 37
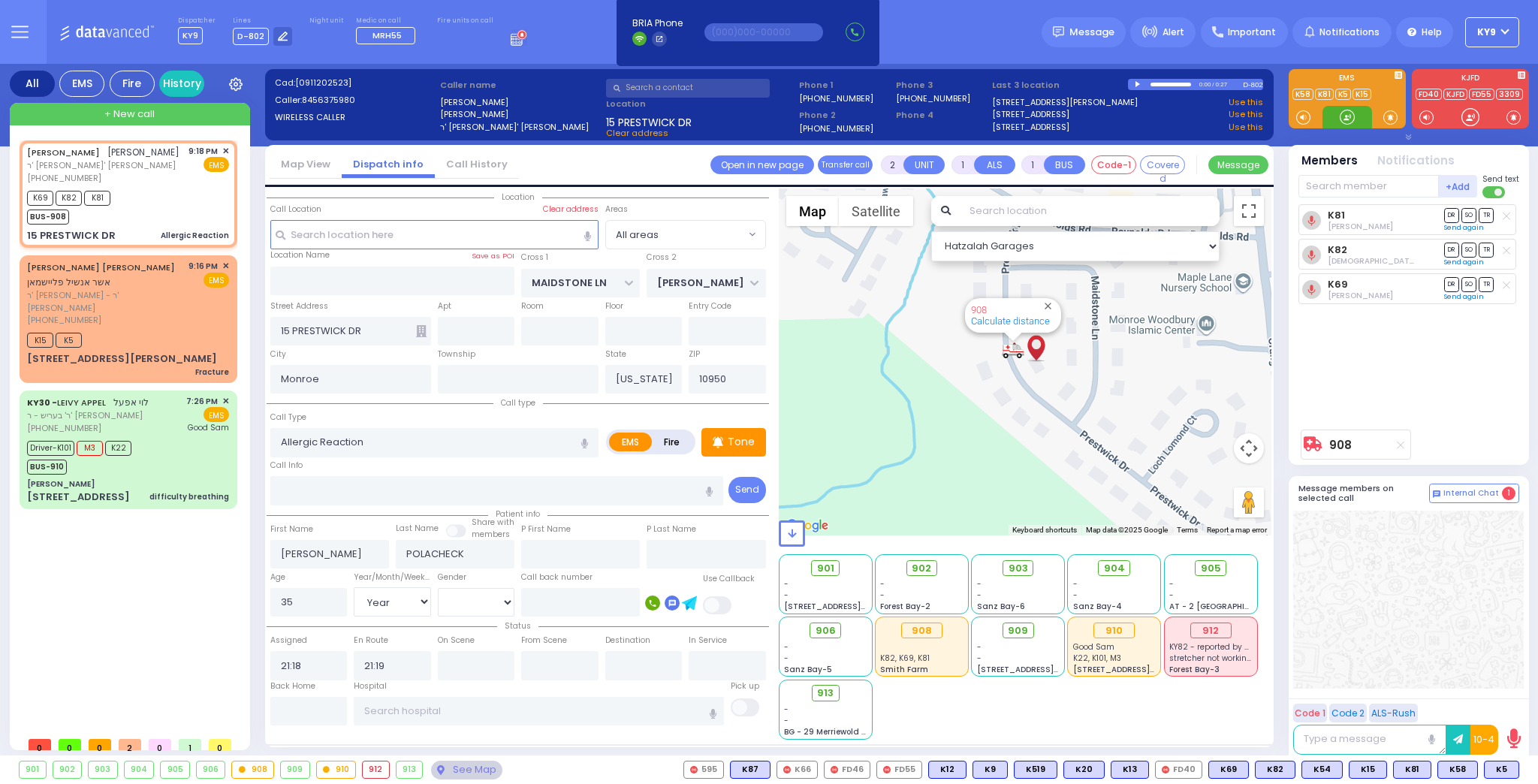
click at [1345, 118] on div at bounding box center [1347, 116] width 15 height 15
click at [175, 314] on div "[PHONE_NUMBER]" at bounding box center [105, 320] width 156 height 13
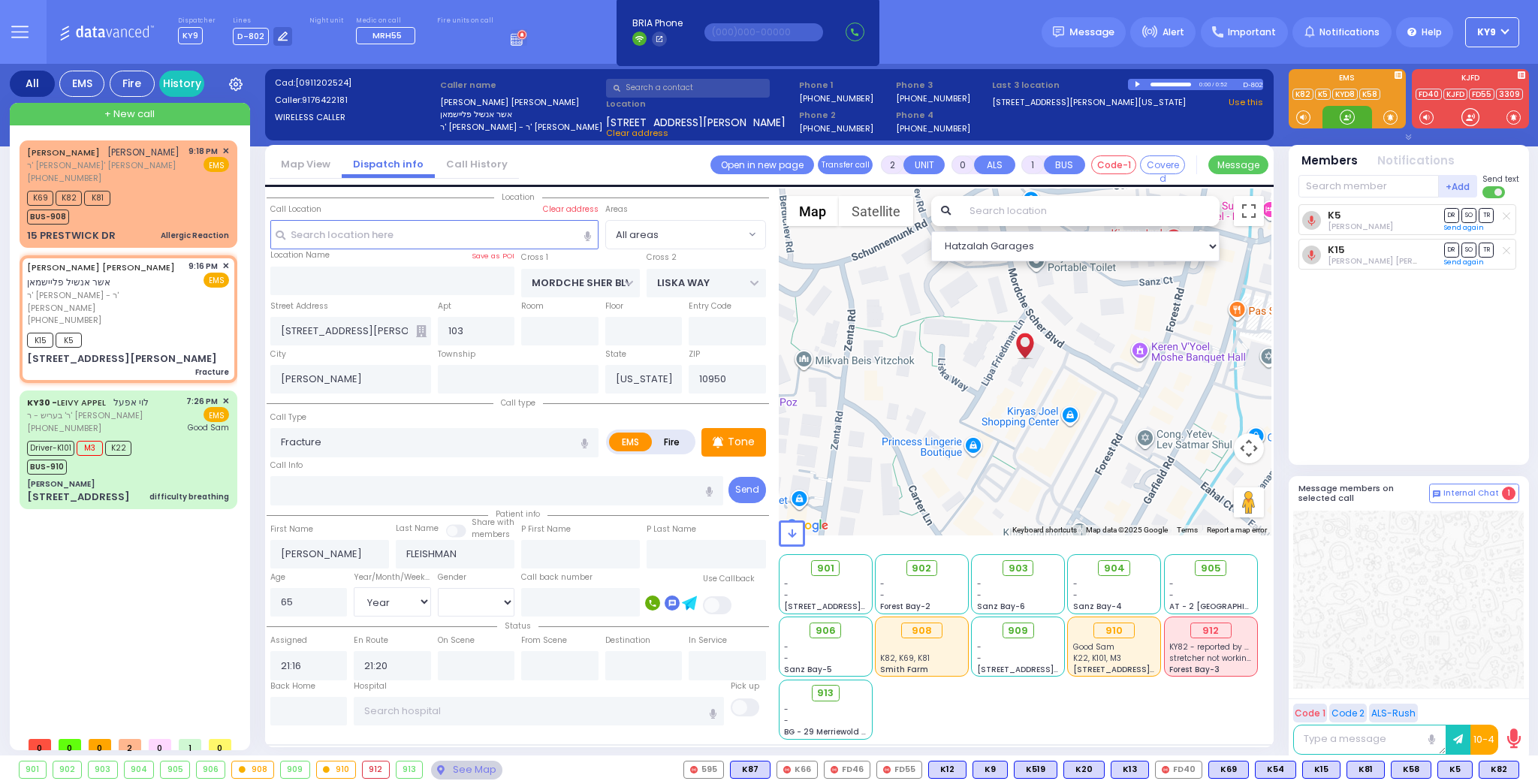
drag, startPoint x: 1350, startPoint y: 121, endPoint x: 1343, endPoint y: 137, distance: 17.5
click at [1350, 116] on div at bounding box center [1347, 116] width 15 height 15
click at [131, 212] on div "K69 K82 K81 BUS-908" at bounding box center [128, 206] width 202 height 37
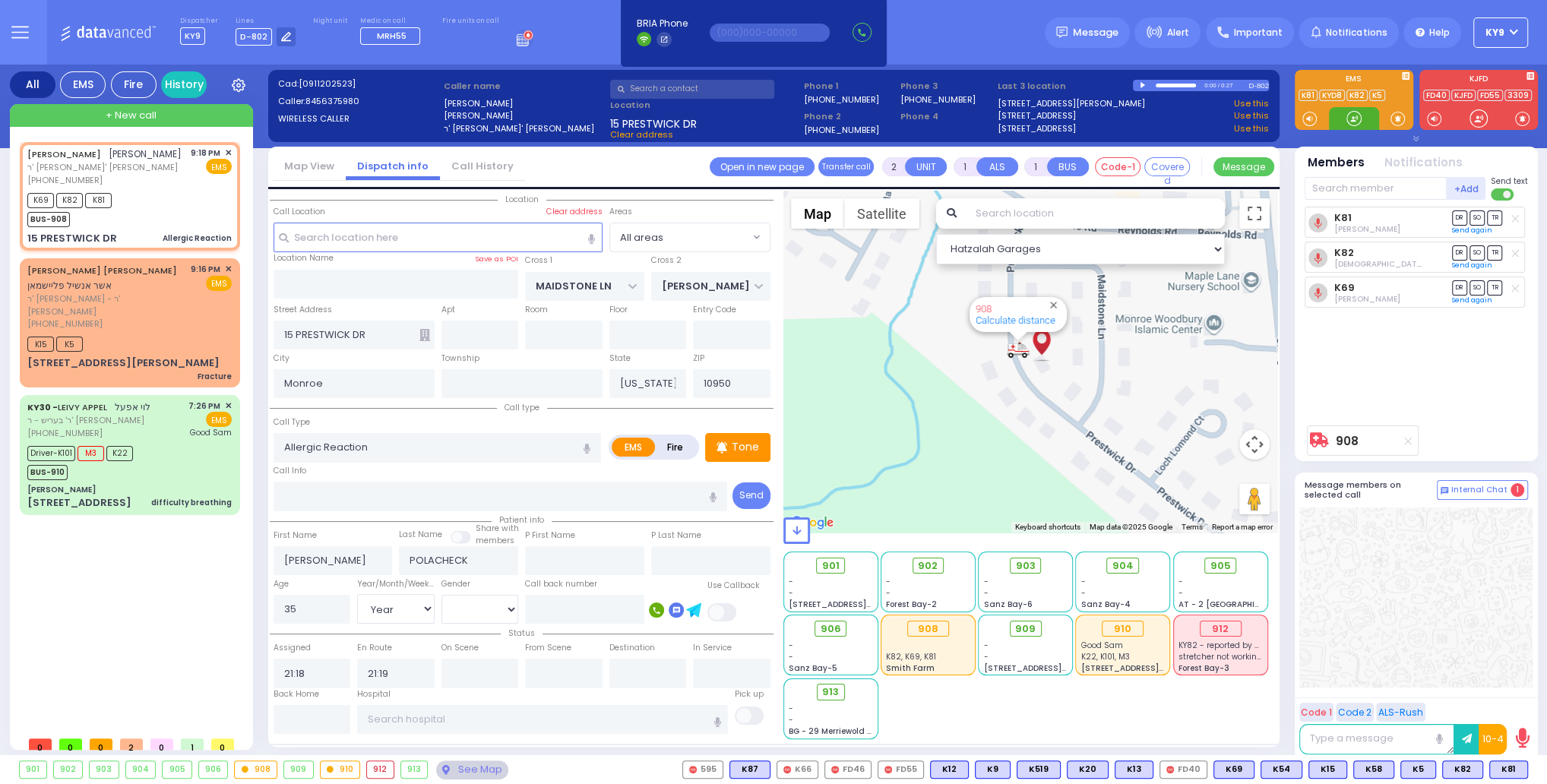
click at [1354, 110] on div at bounding box center [1353, 118] width 15 height 15
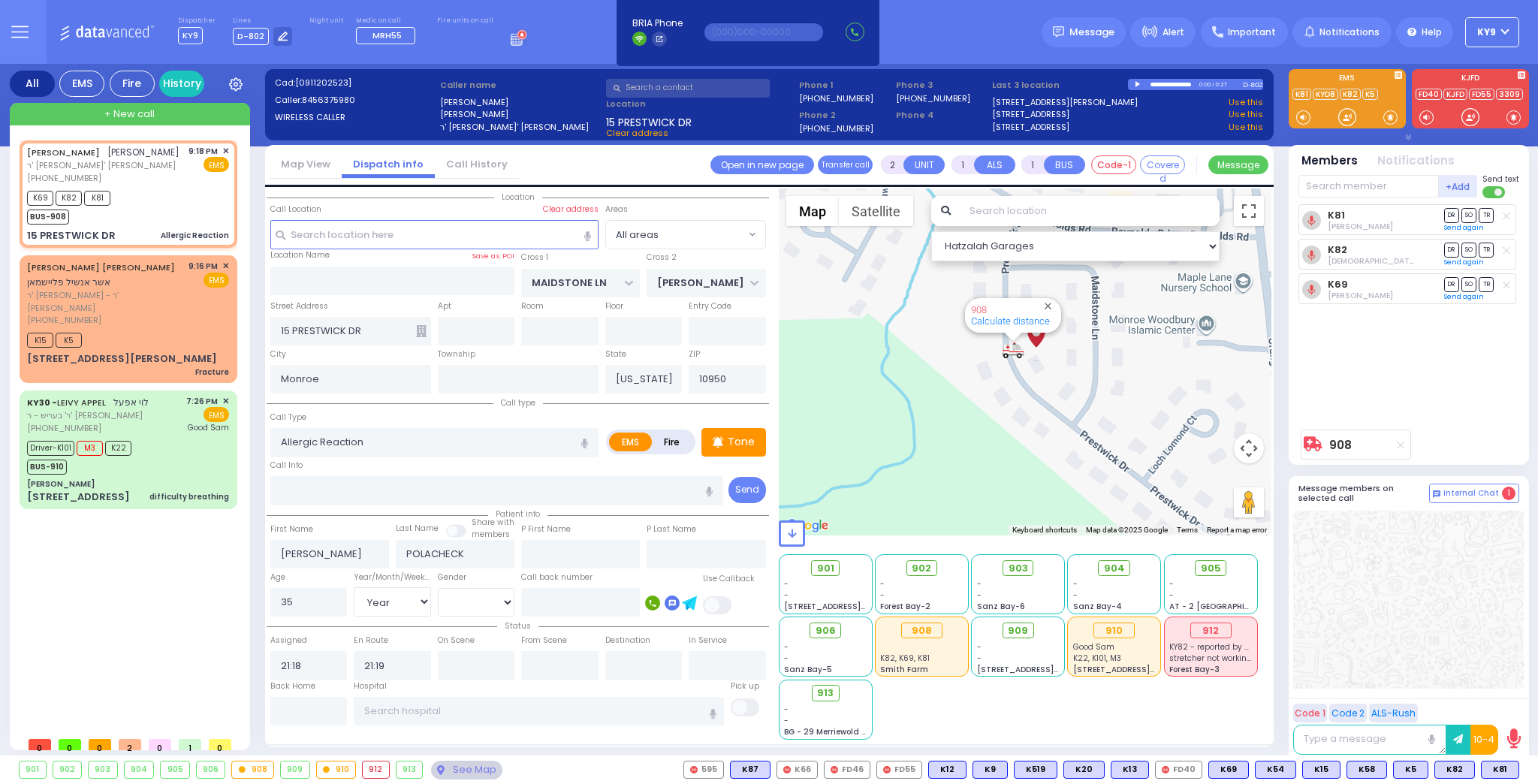
click at [1401, 448] on icon at bounding box center [1401, 445] width 8 height 9
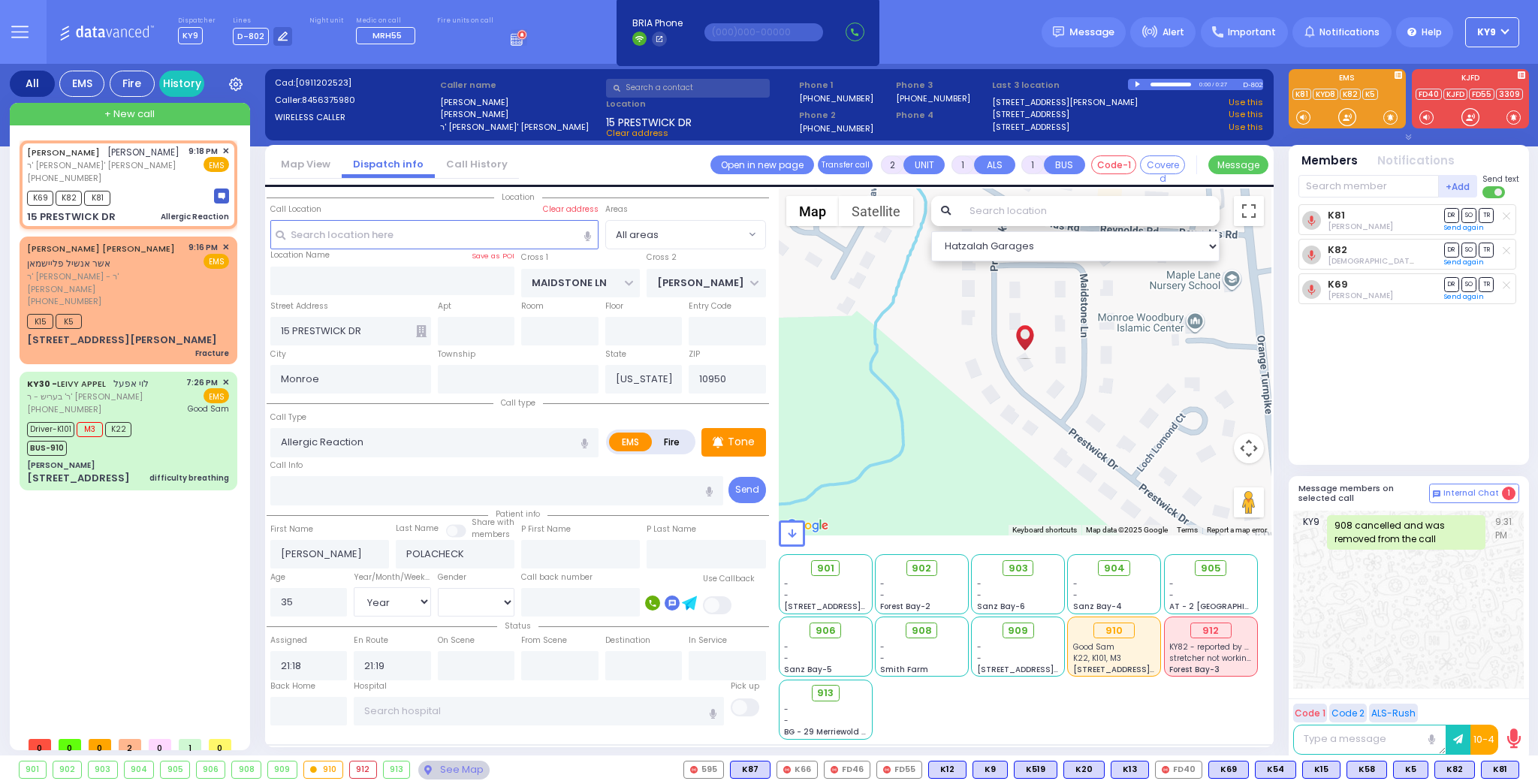
click at [1508, 216] on line at bounding box center [1507, 216] width 7 height 7
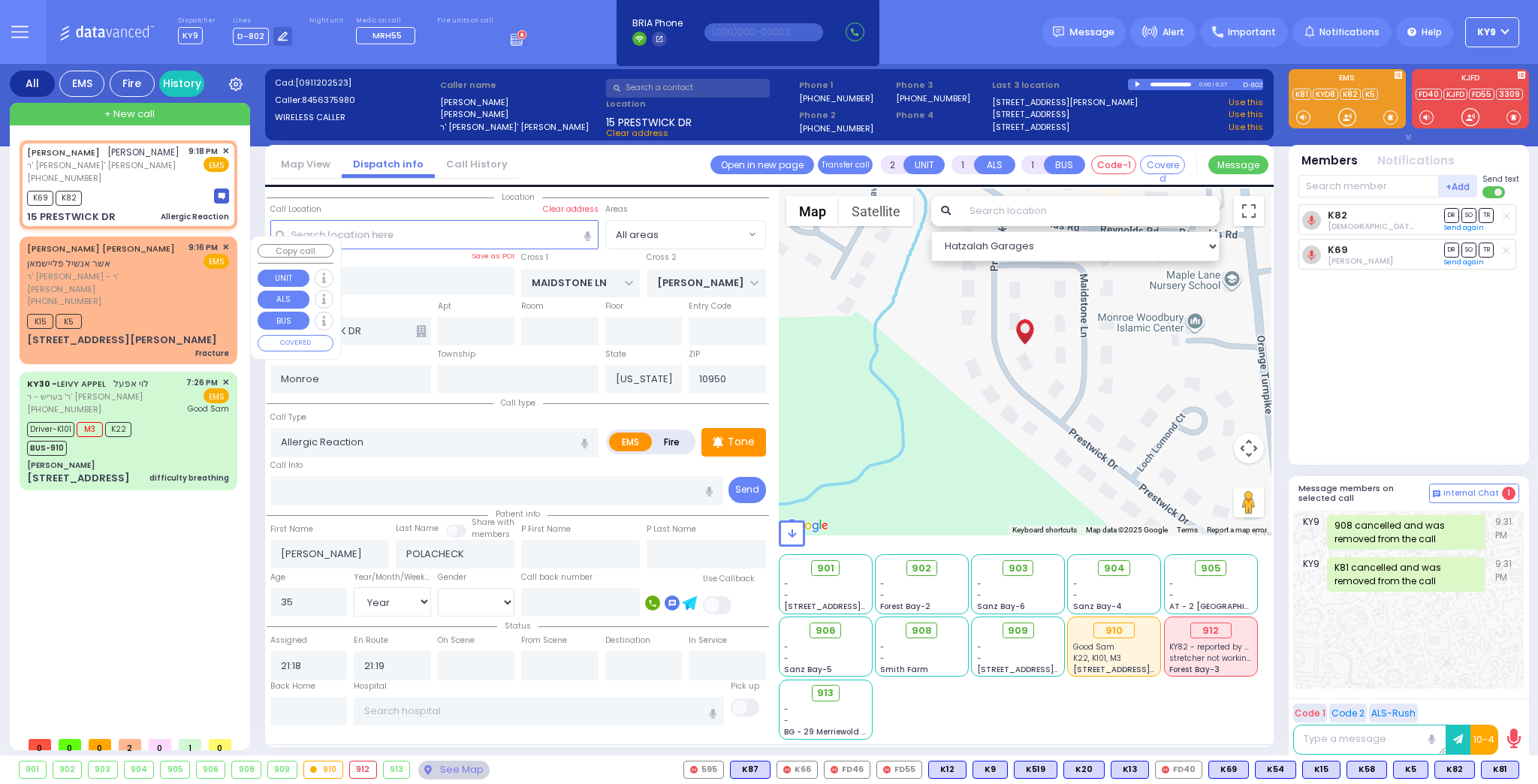
click at [175, 295] on div "[PHONE_NUMBER]" at bounding box center [105, 301] width 156 height 13
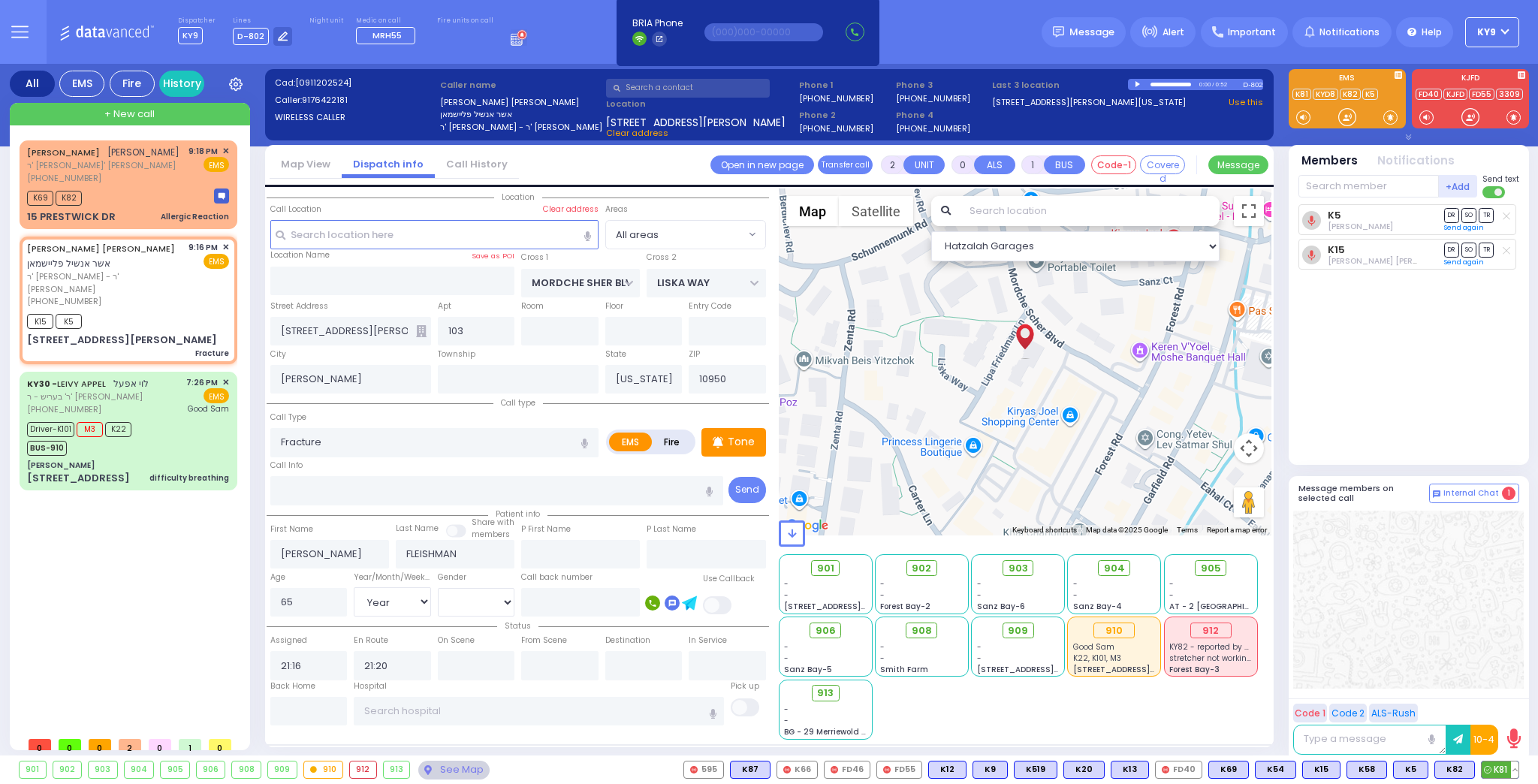
click at [1497, 768] on span "K81" at bounding box center [1500, 769] width 36 height 16
click at [928, 631] on span "908" at bounding box center [926, 630] width 20 height 15
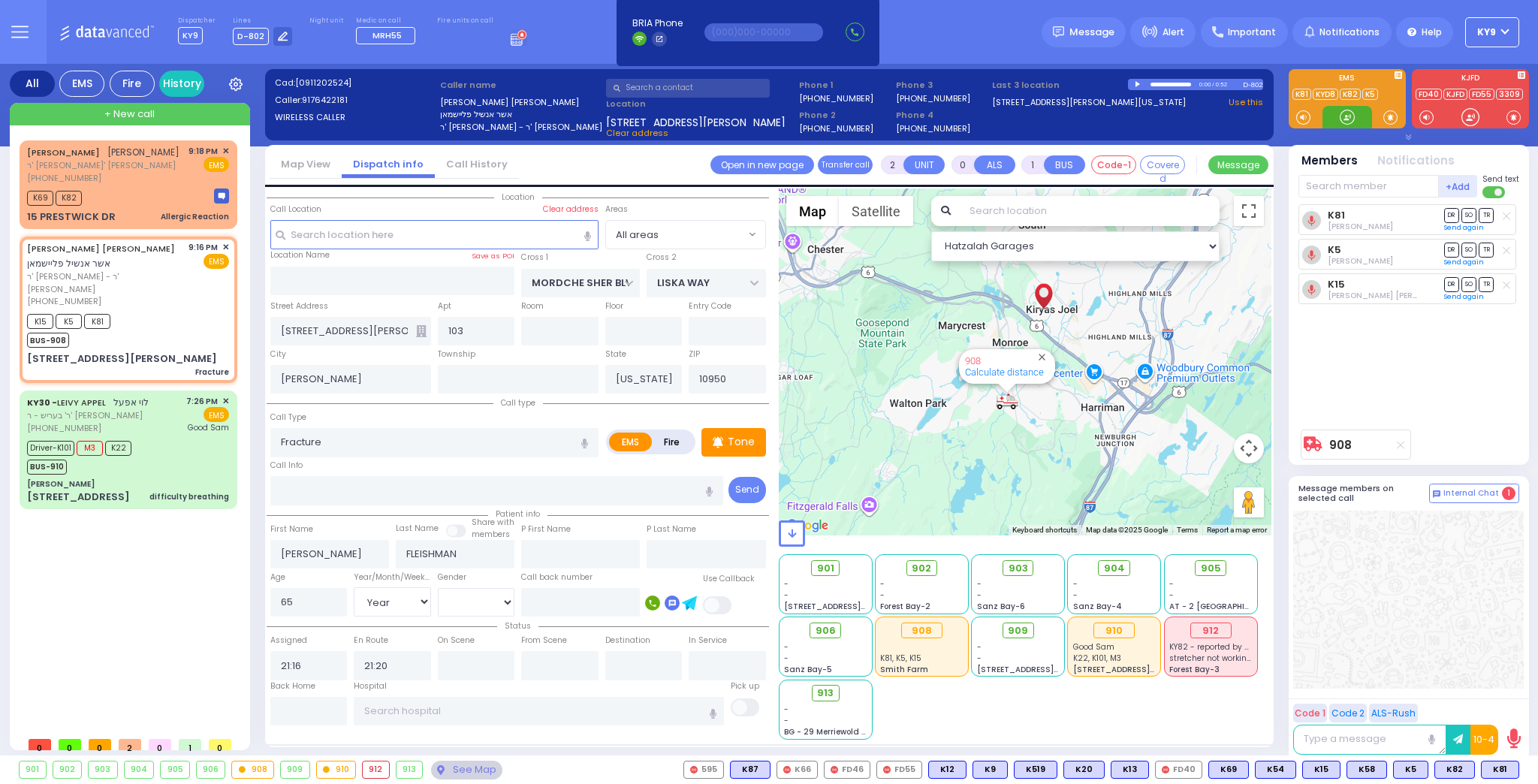
click at [1349, 114] on div at bounding box center [1347, 116] width 15 height 15
click at [1340, 110] on div at bounding box center [1347, 116] width 15 height 15
click at [737, 448] on p "Tone" at bounding box center [741, 441] width 27 height 16
click at [1341, 119] on div at bounding box center [1347, 116] width 15 height 15
click at [1342, 117] on div at bounding box center [1347, 116] width 15 height 15
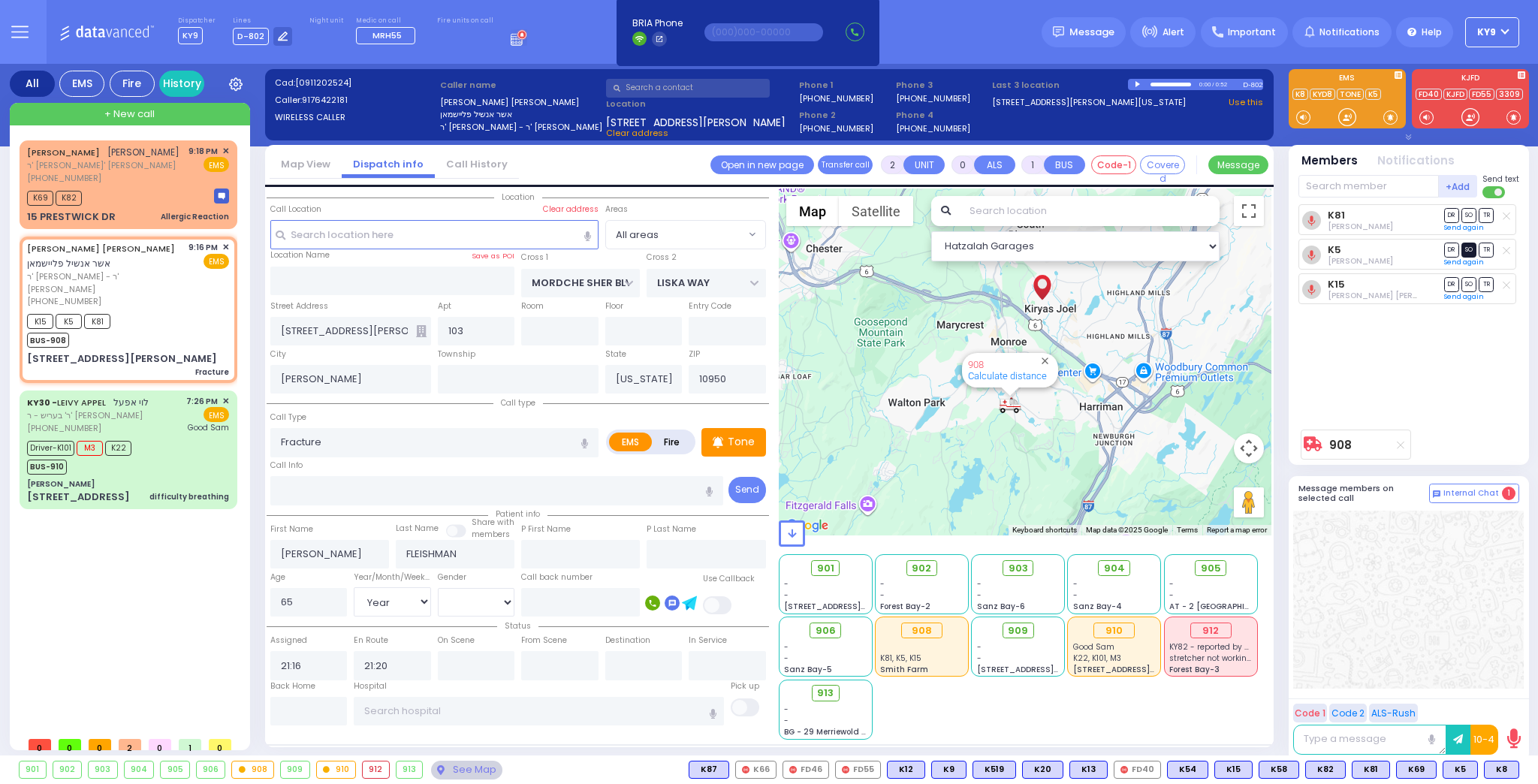
click at [1469, 245] on span "SO" at bounding box center [1469, 250] width 15 height 14
click at [1470, 280] on span "SO" at bounding box center [1469, 284] width 15 height 14
click at [1456, 771] on span "K8" at bounding box center [1457, 769] width 34 height 16
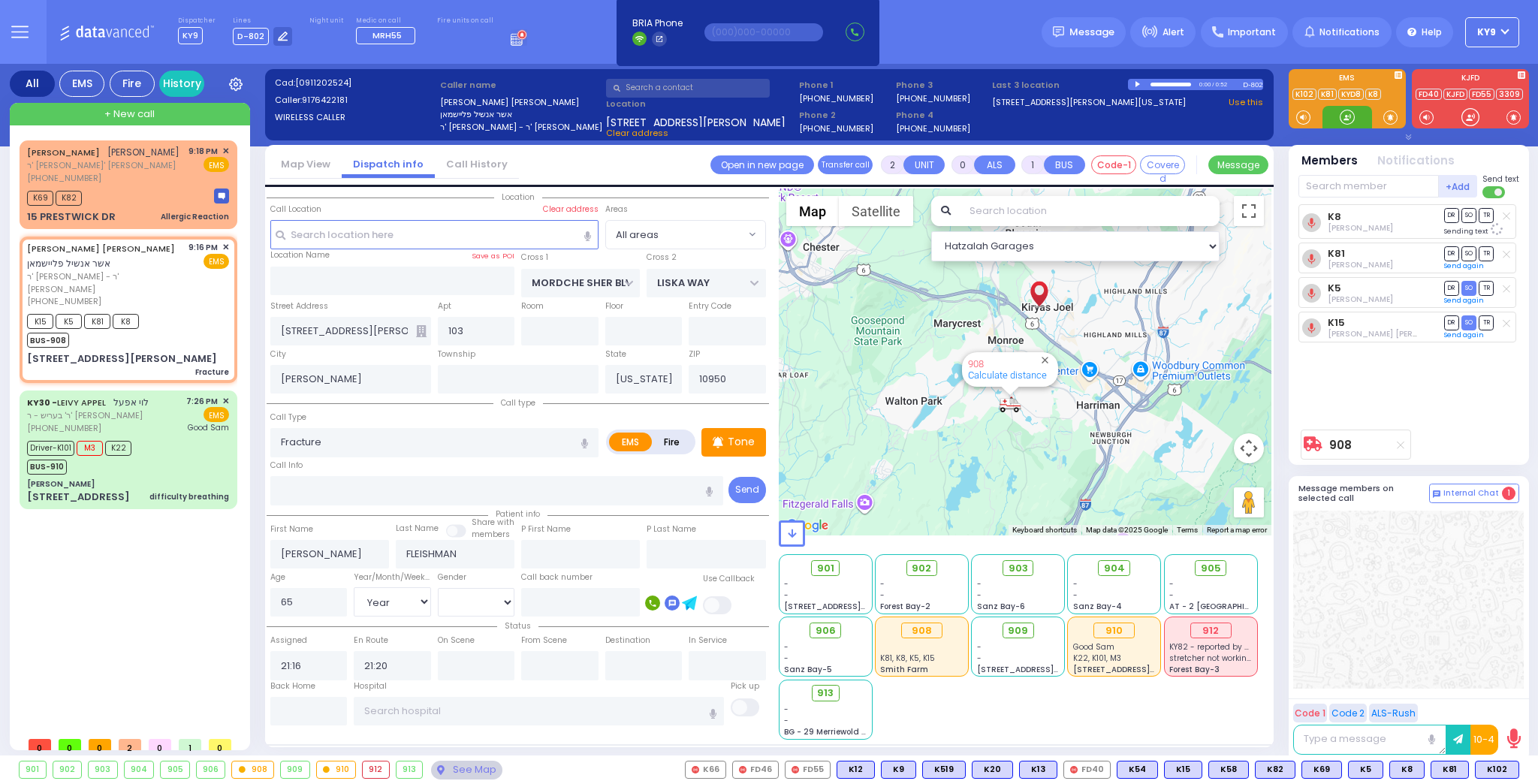
click at [1346, 114] on div at bounding box center [1347, 116] width 15 height 15
click at [1348, 114] on div at bounding box center [1347, 116] width 15 height 15
click at [1345, 122] on div at bounding box center [1347, 116] width 15 height 15
click at [1501, 766] on span "K102" at bounding box center [1496, 769] width 43 height 16
click at [1347, 114] on div at bounding box center [1347, 116] width 15 height 15
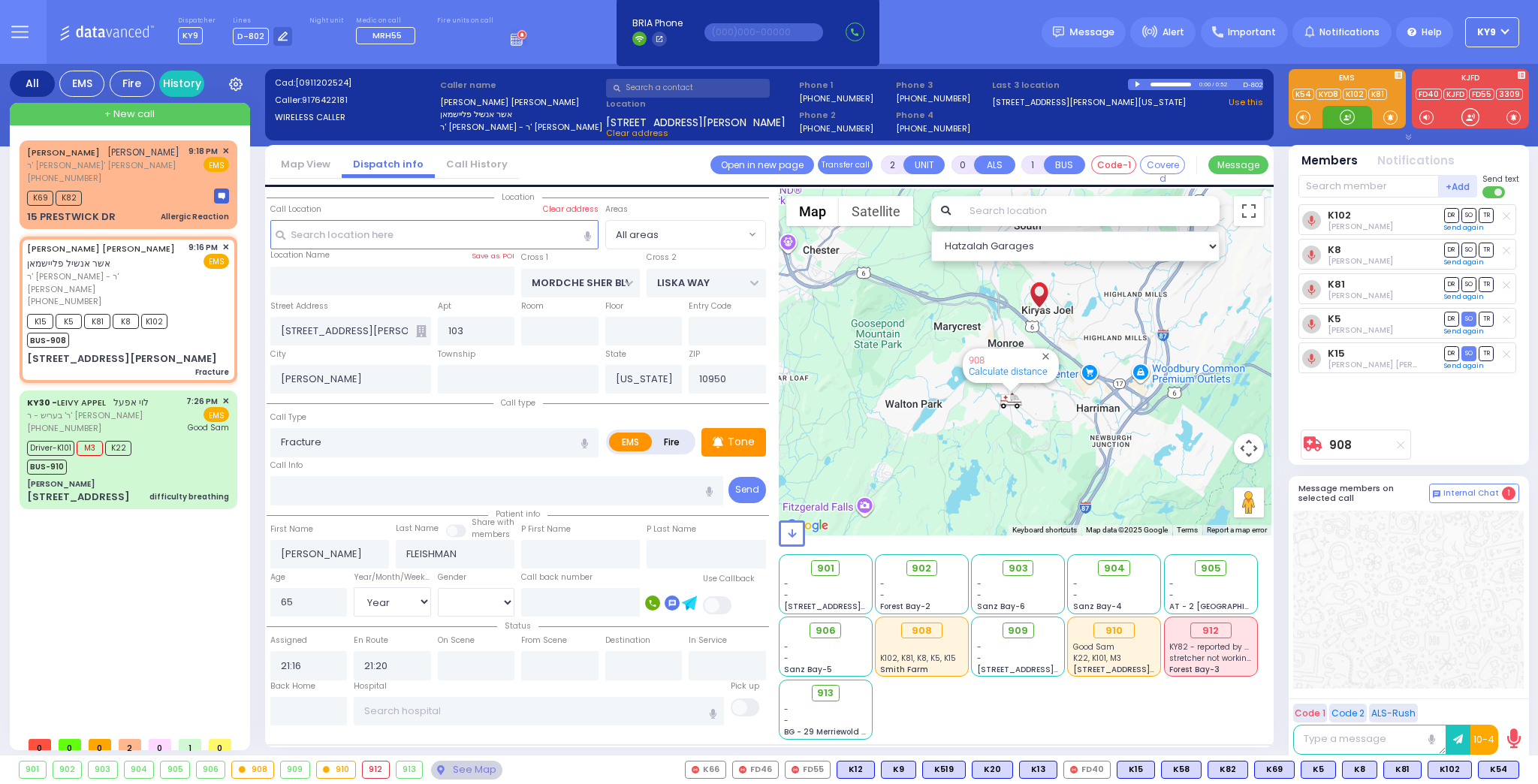
click at [1341, 116] on div at bounding box center [1347, 116] width 15 height 15
click at [1344, 114] on div at bounding box center [1347, 116] width 15 height 15
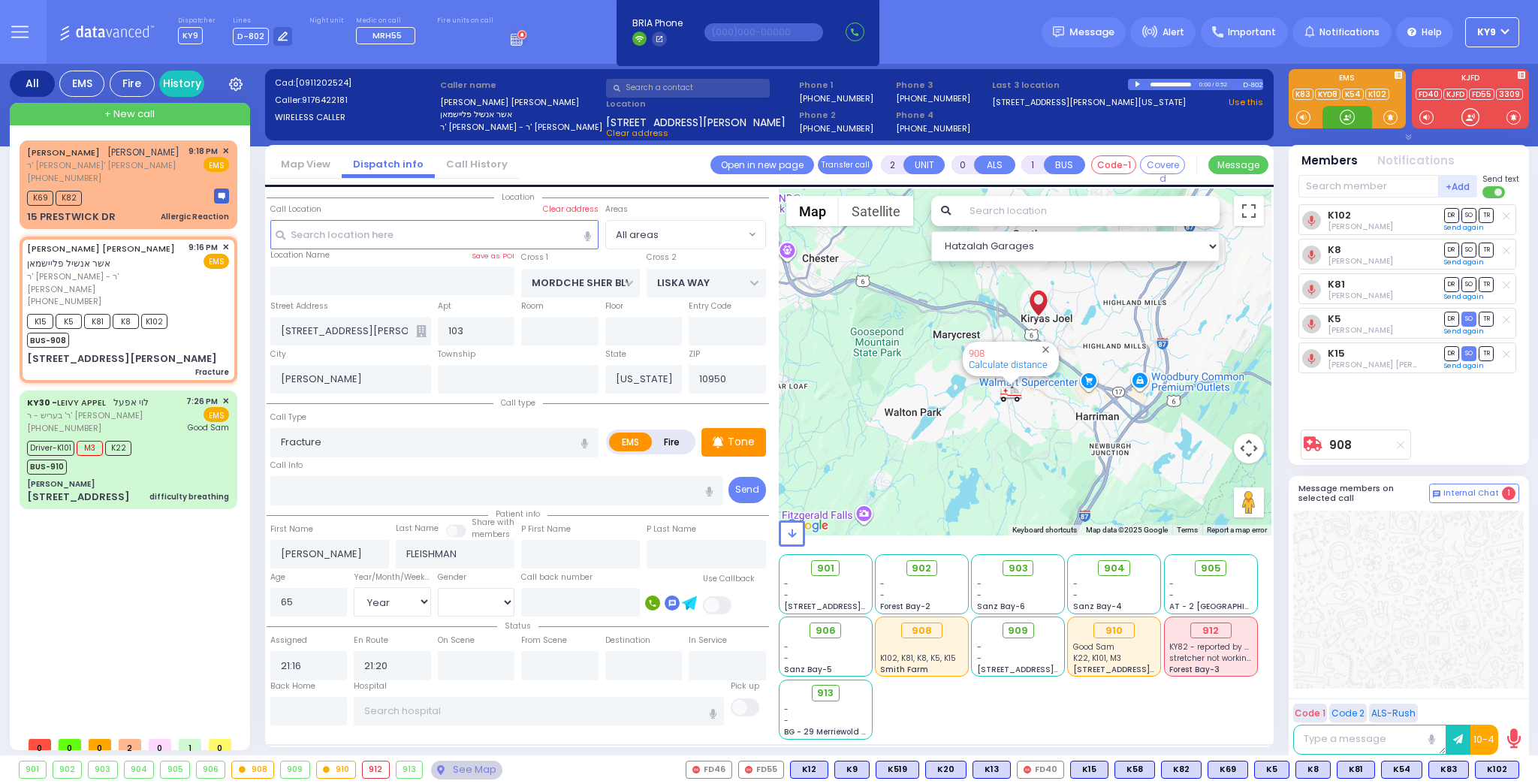
click at [1347, 112] on div at bounding box center [1347, 116] width 15 height 15
click at [1484, 212] on span "TR" at bounding box center [1486, 215] width 15 height 14
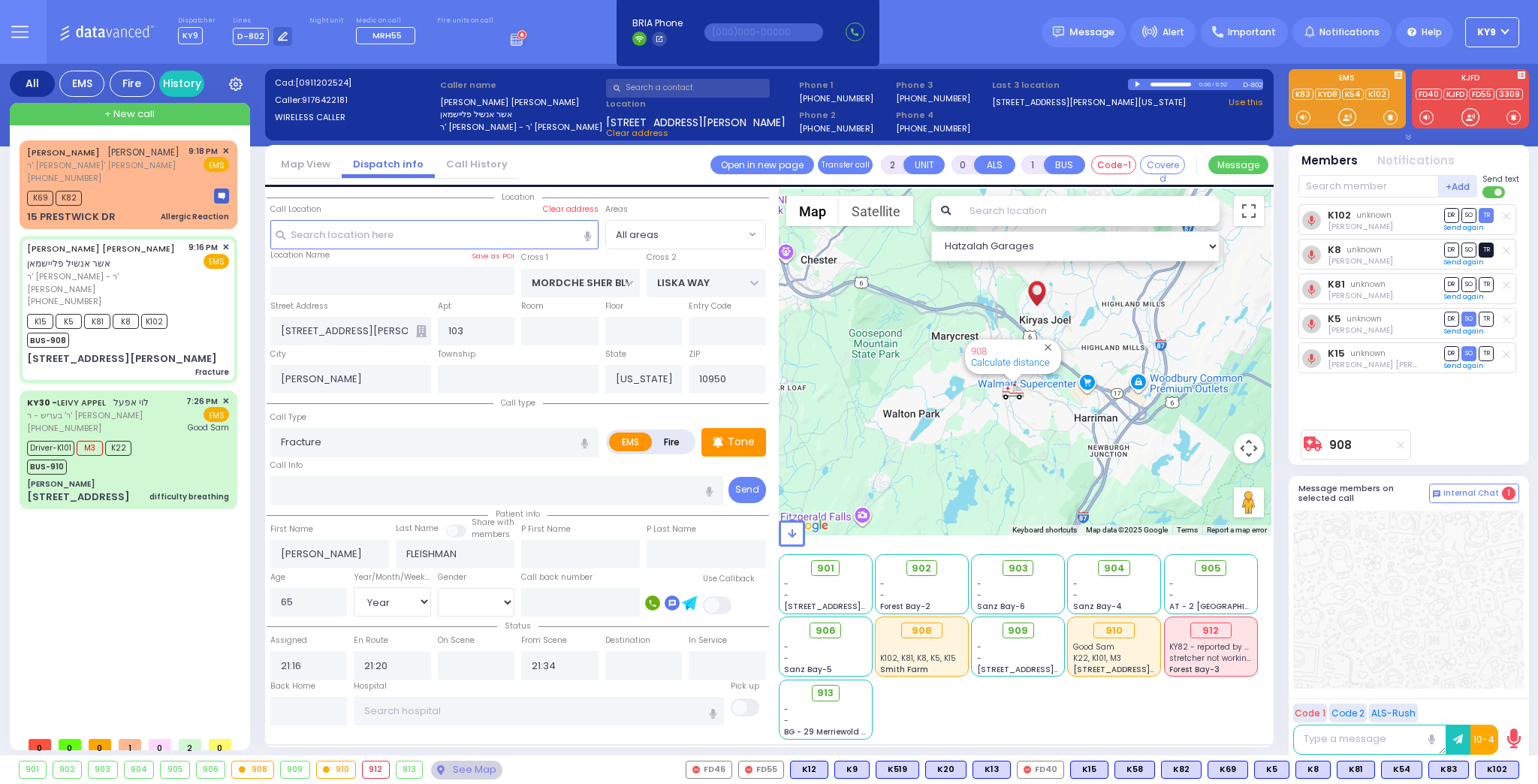
click at [1487, 245] on span "TR" at bounding box center [1486, 250] width 15 height 14
click at [1482, 281] on span "TR" at bounding box center [1486, 284] width 15 height 14
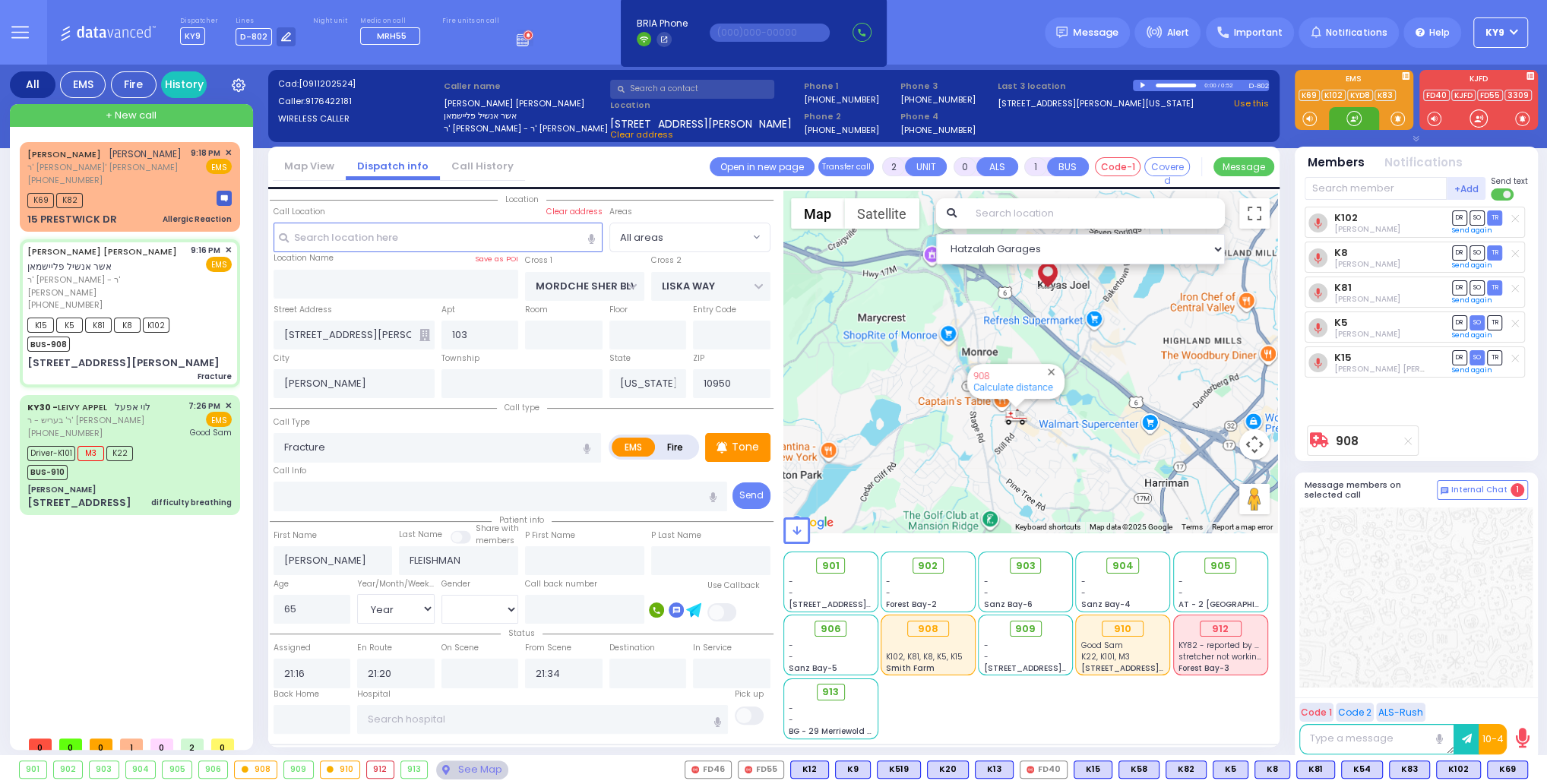
drag, startPoint x: 1345, startPoint y: 119, endPoint x: 1336, endPoint y: 110, distance: 12.7
click at [1346, 116] on div at bounding box center [1353, 118] width 15 height 15
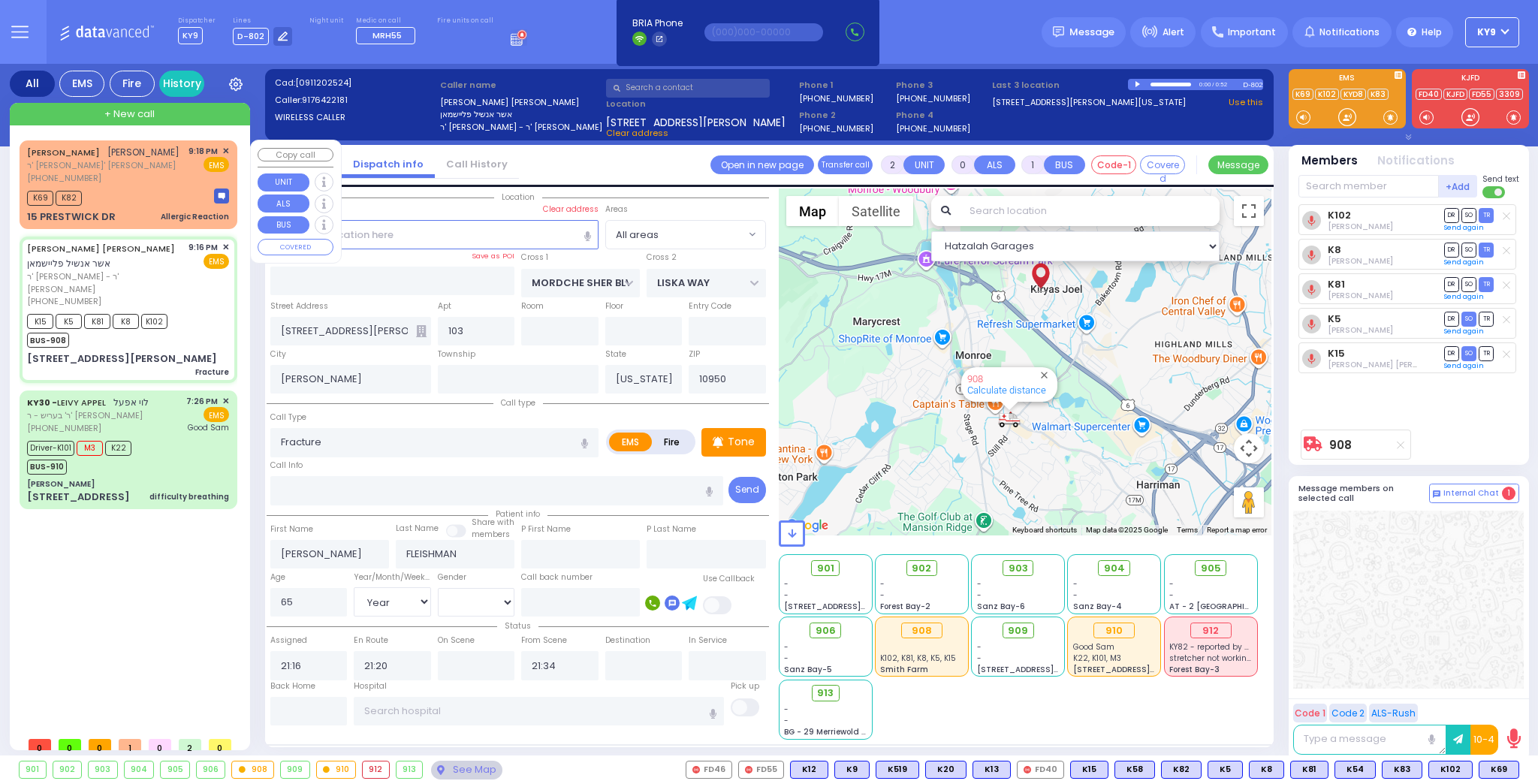
click at [110, 191] on div "K69 K82" at bounding box center [128, 197] width 202 height 19
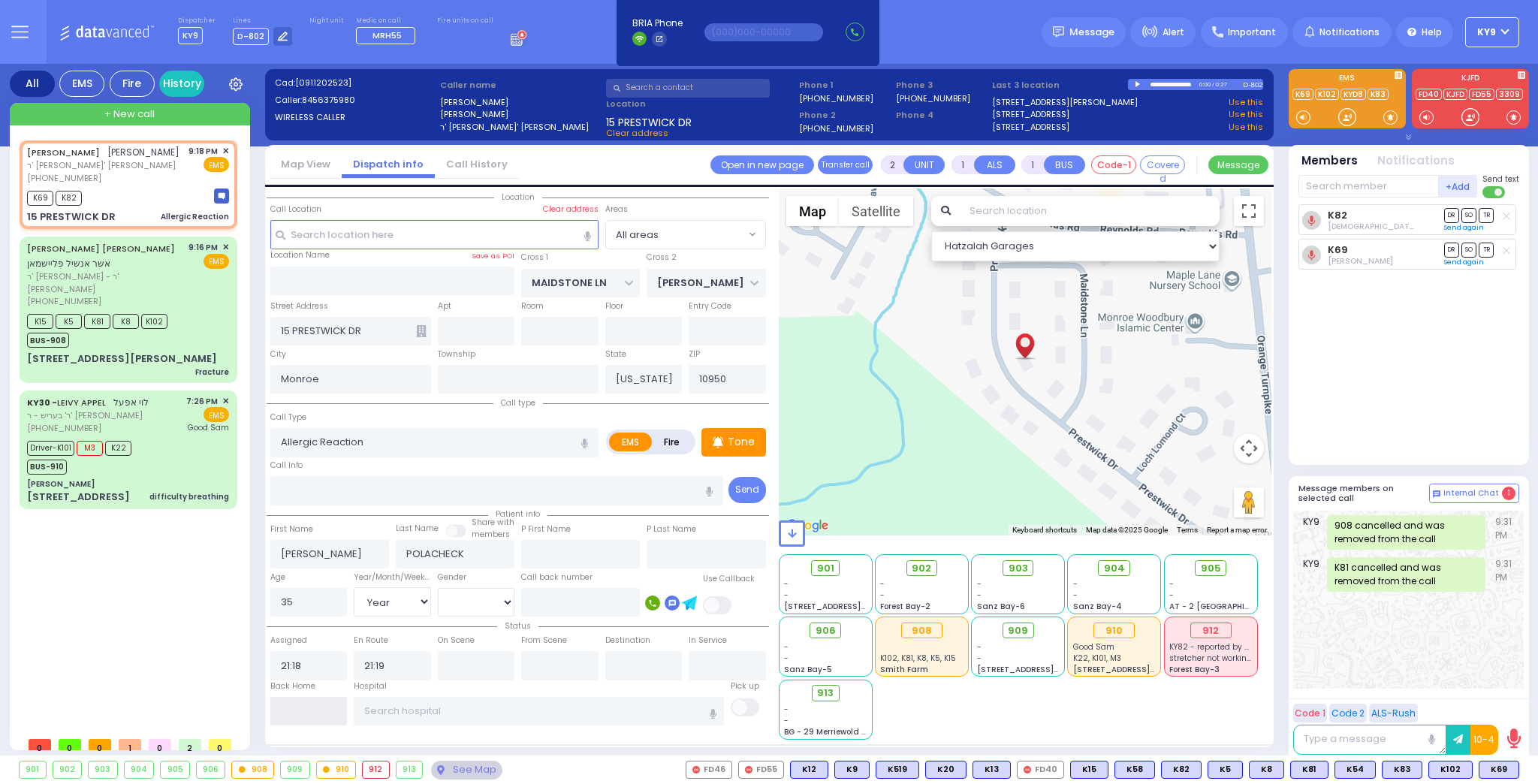
click at [323, 714] on input "text" at bounding box center [309, 711] width 77 height 29
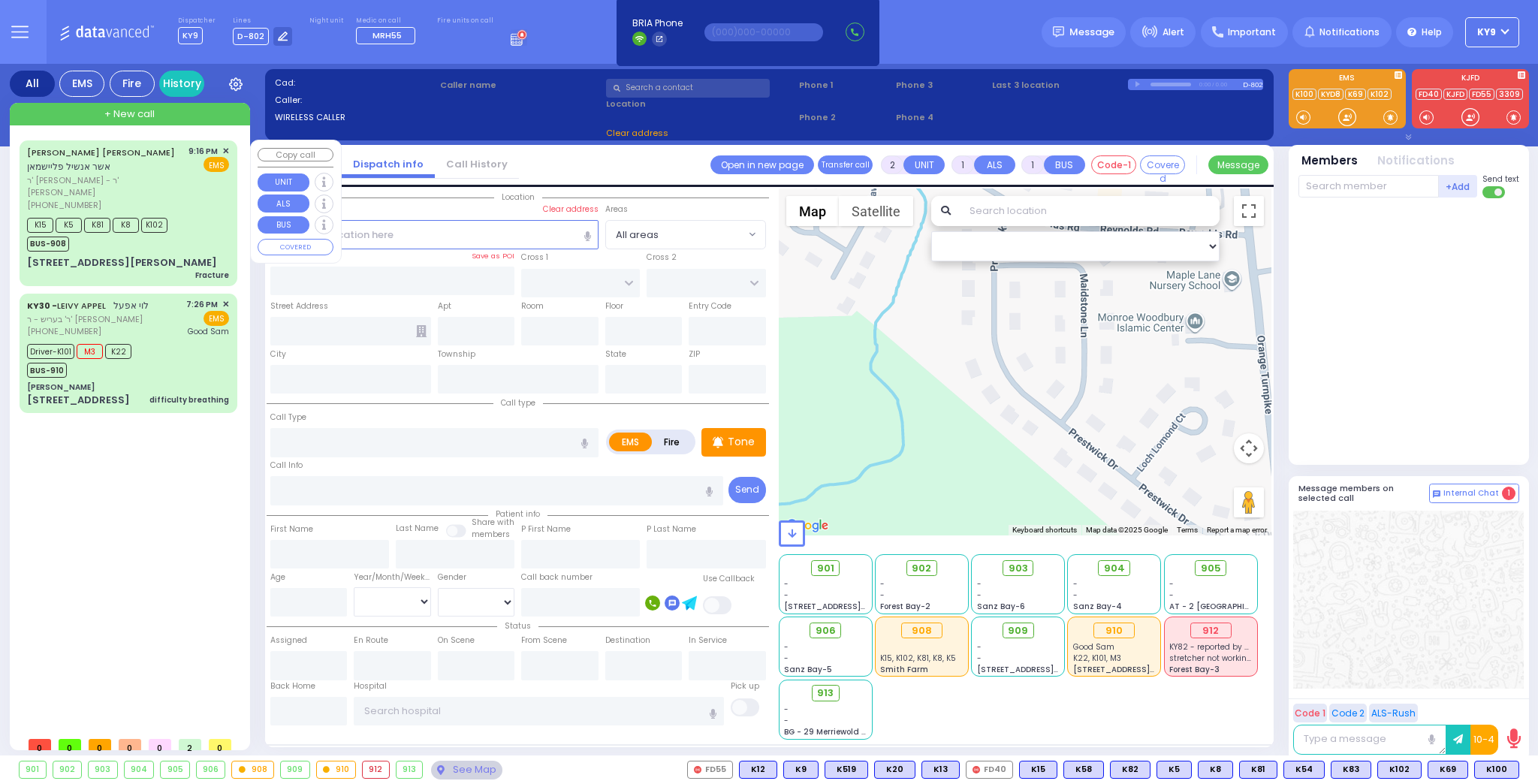
click at [183, 199] on div "[PHONE_NUMBER]" at bounding box center [105, 205] width 156 height 13
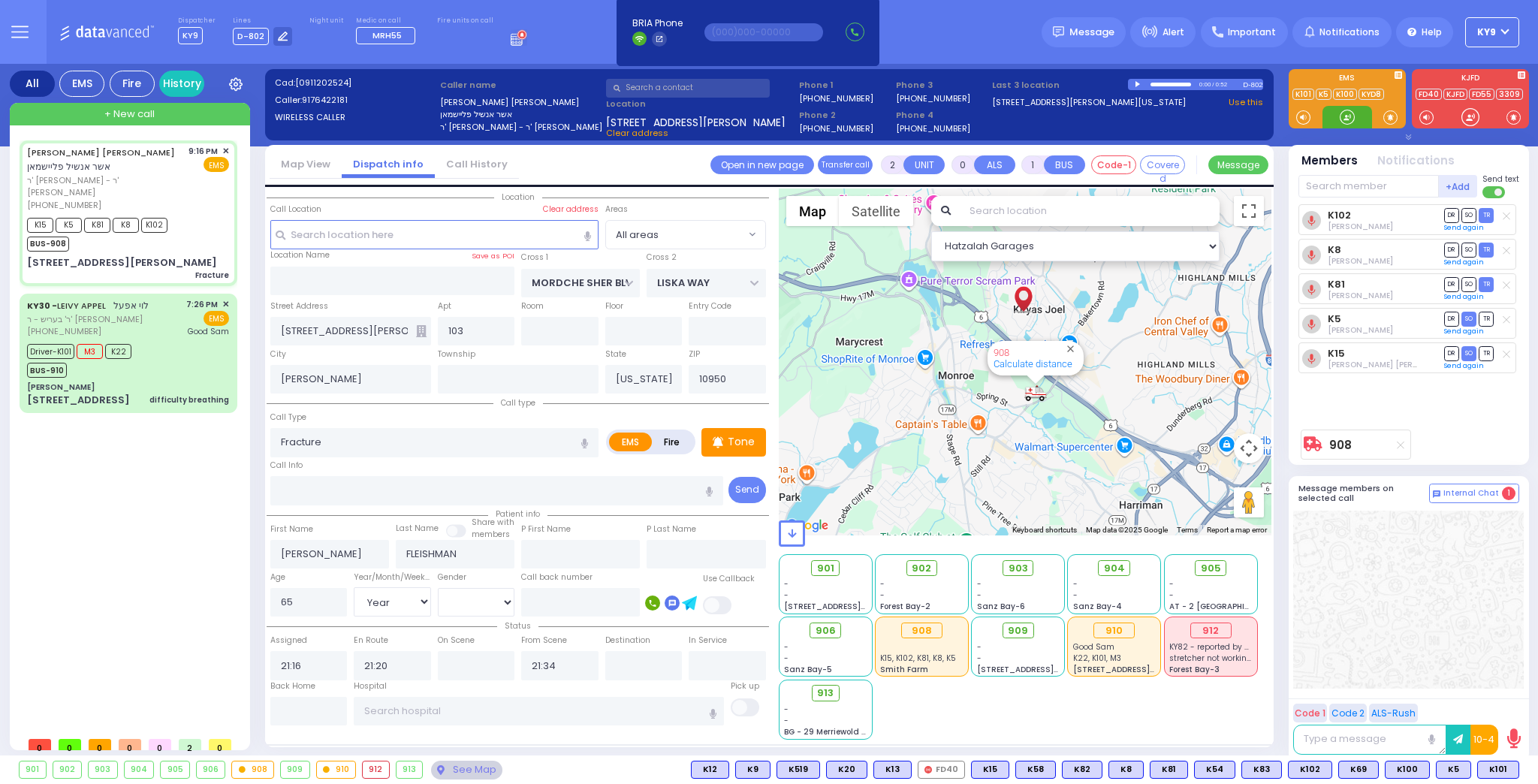
drag, startPoint x: 1352, startPoint y: 114, endPoint x: 1024, endPoint y: 214, distance: 342.9
click at [1340, 123] on div at bounding box center [1347, 116] width 15 height 15
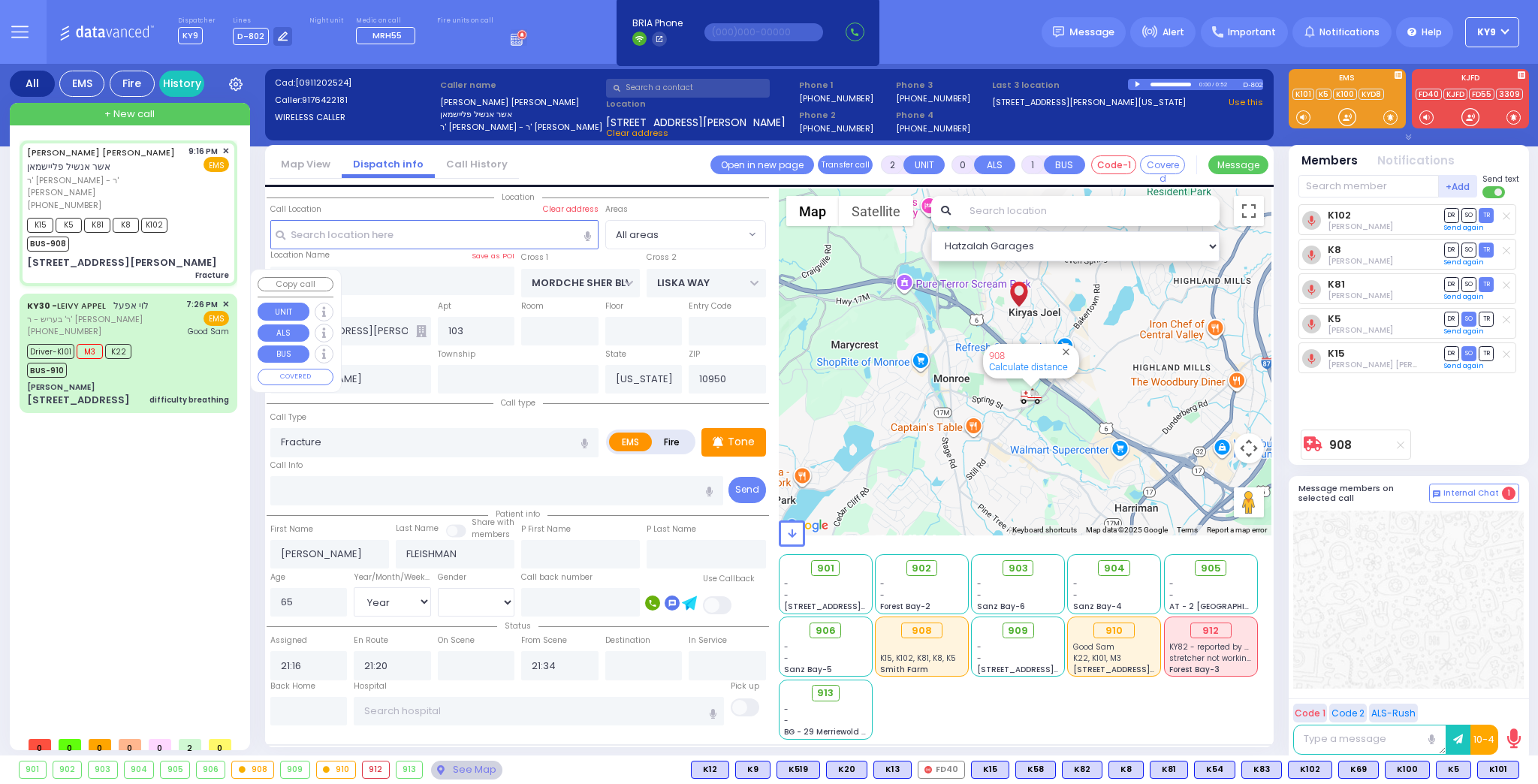
click at [176, 340] on div "Driver-K101 M3 K22 BUS-910" at bounding box center [128, 358] width 202 height 37
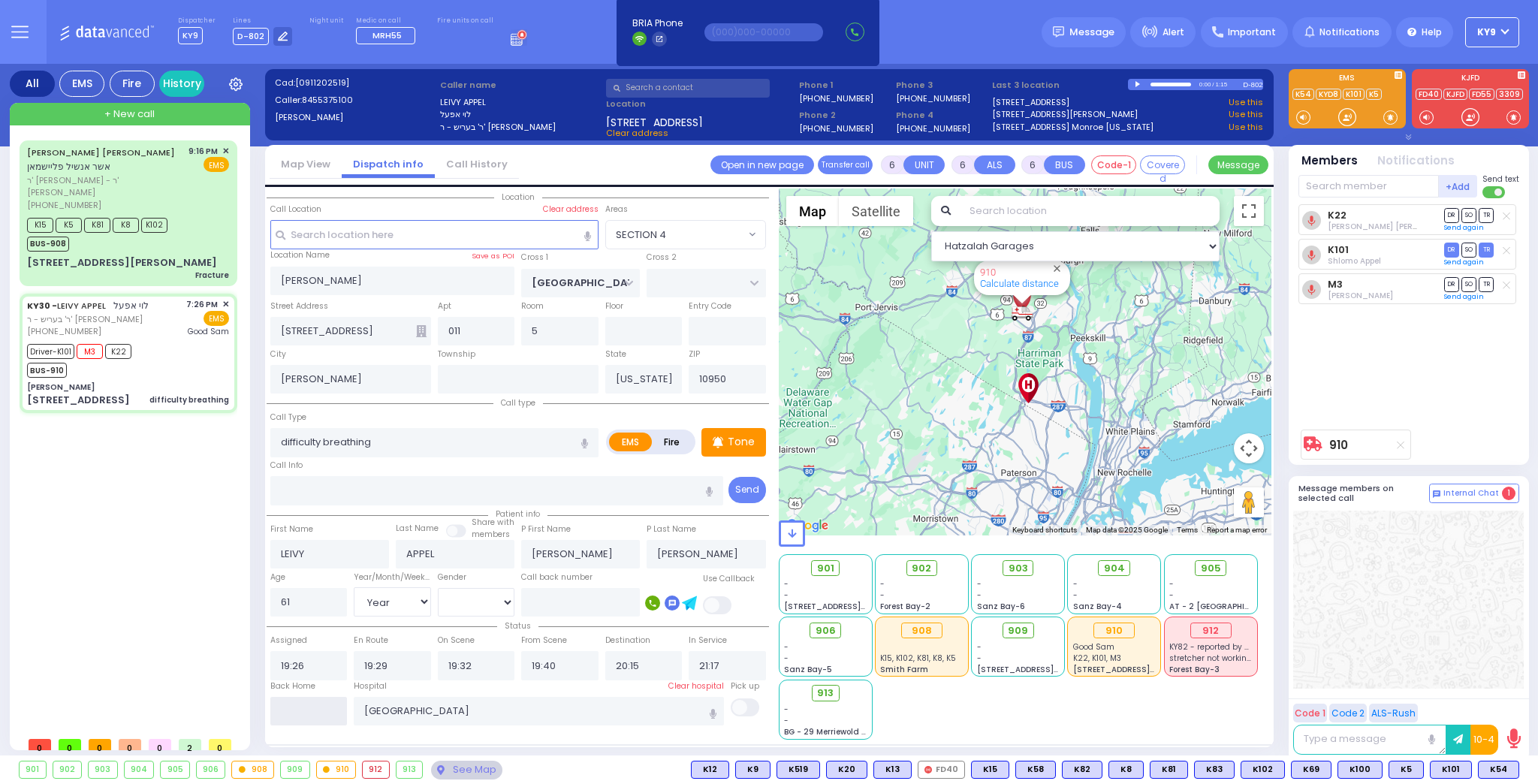
click at [316, 701] on input "text" at bounding box center [309, 711] width 77 height 29
click at [313, 702] on input "text" at bounding box center [309, 711] width 77 height 29
click at [313, 707] on input "text" at bounding box center [309, 711] width 77 height 29
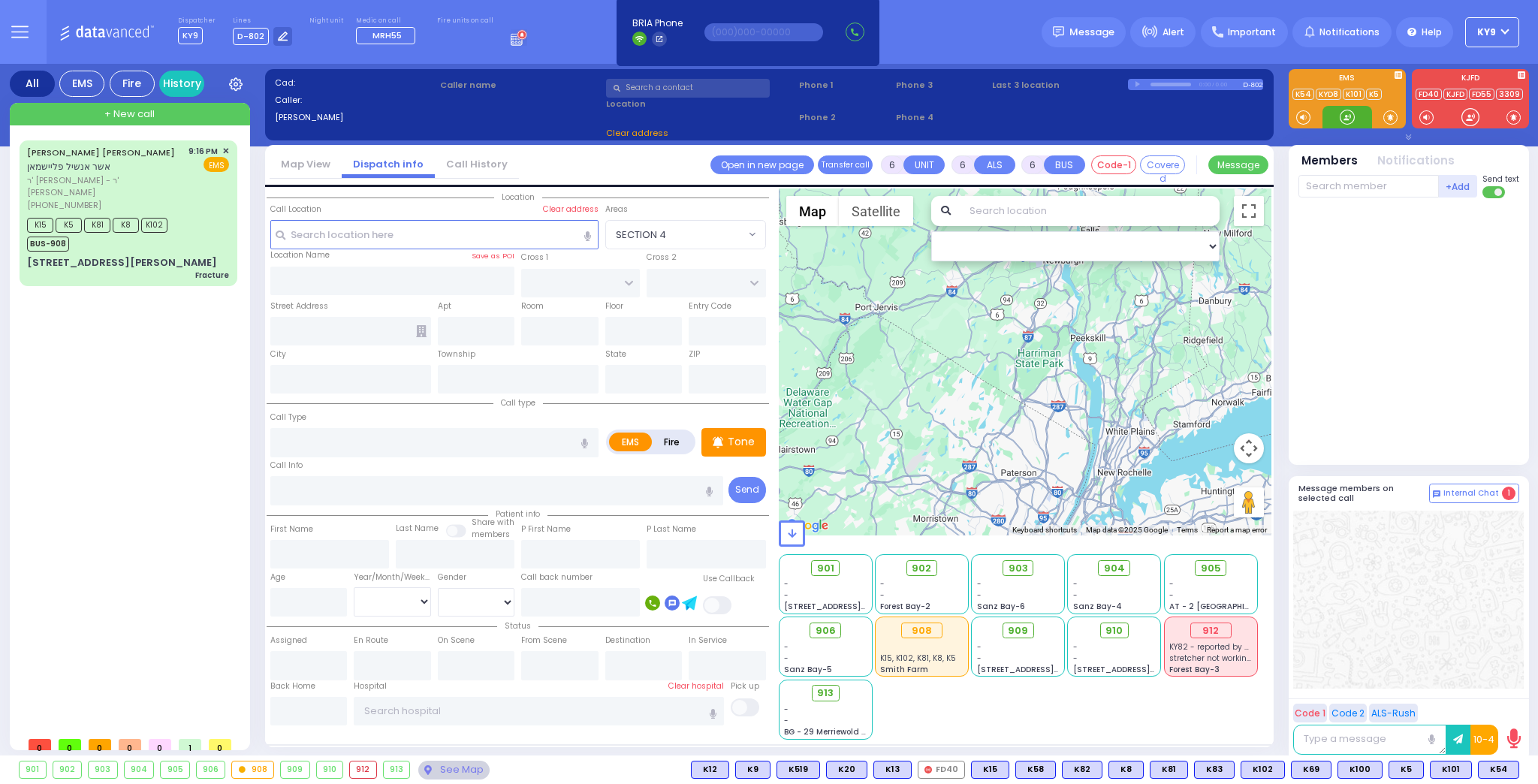
click at [1351, 114] on div at bounding box center [1347, 116] width 15 height 15
click at [214, 226] on div "K15 K5 K81 K8 K102 BUS-908" at bounding box center [128, 232] width 202 height 37
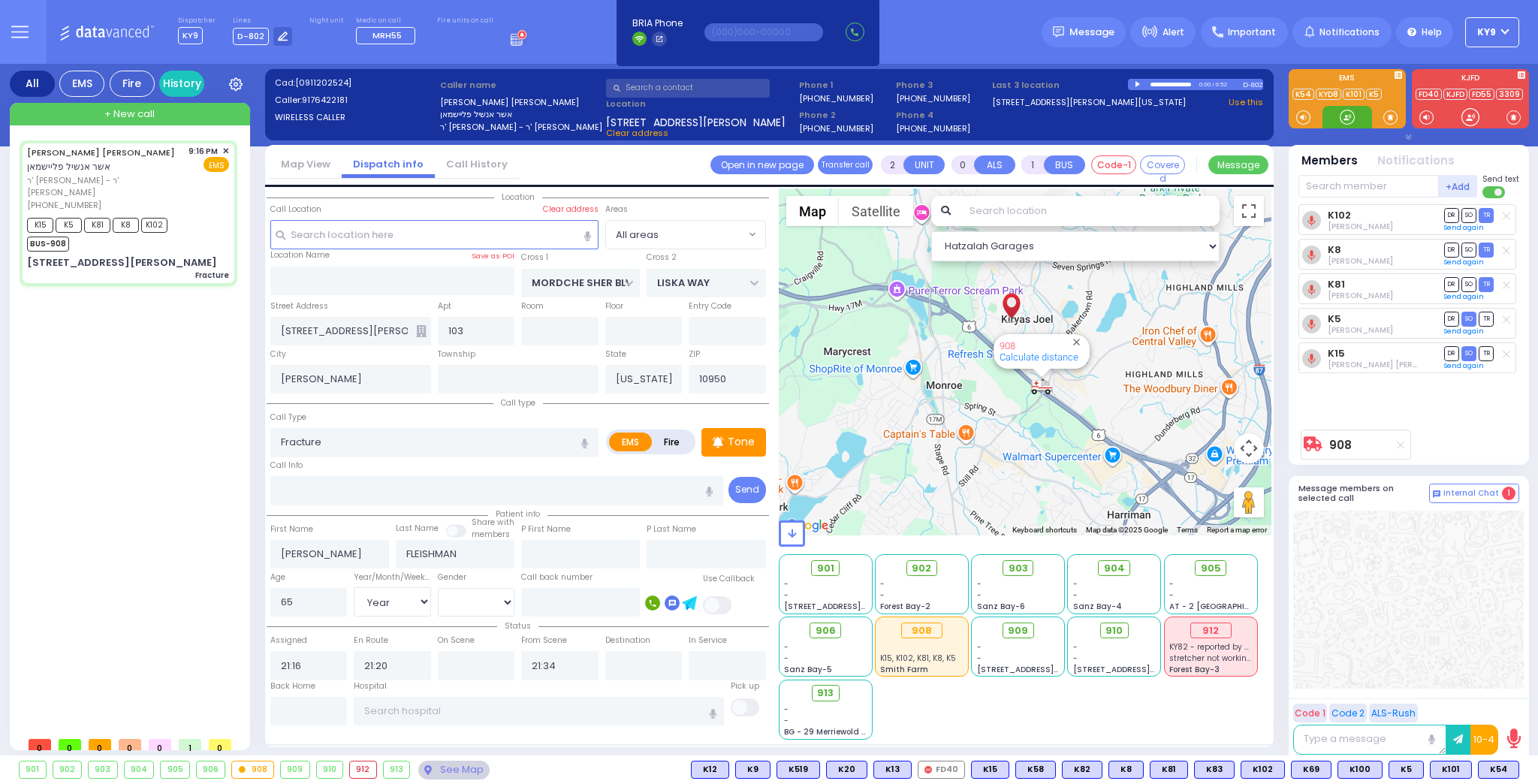
click at [1352, 115] on div at bounding box center [1347, 116] width 15 height 15
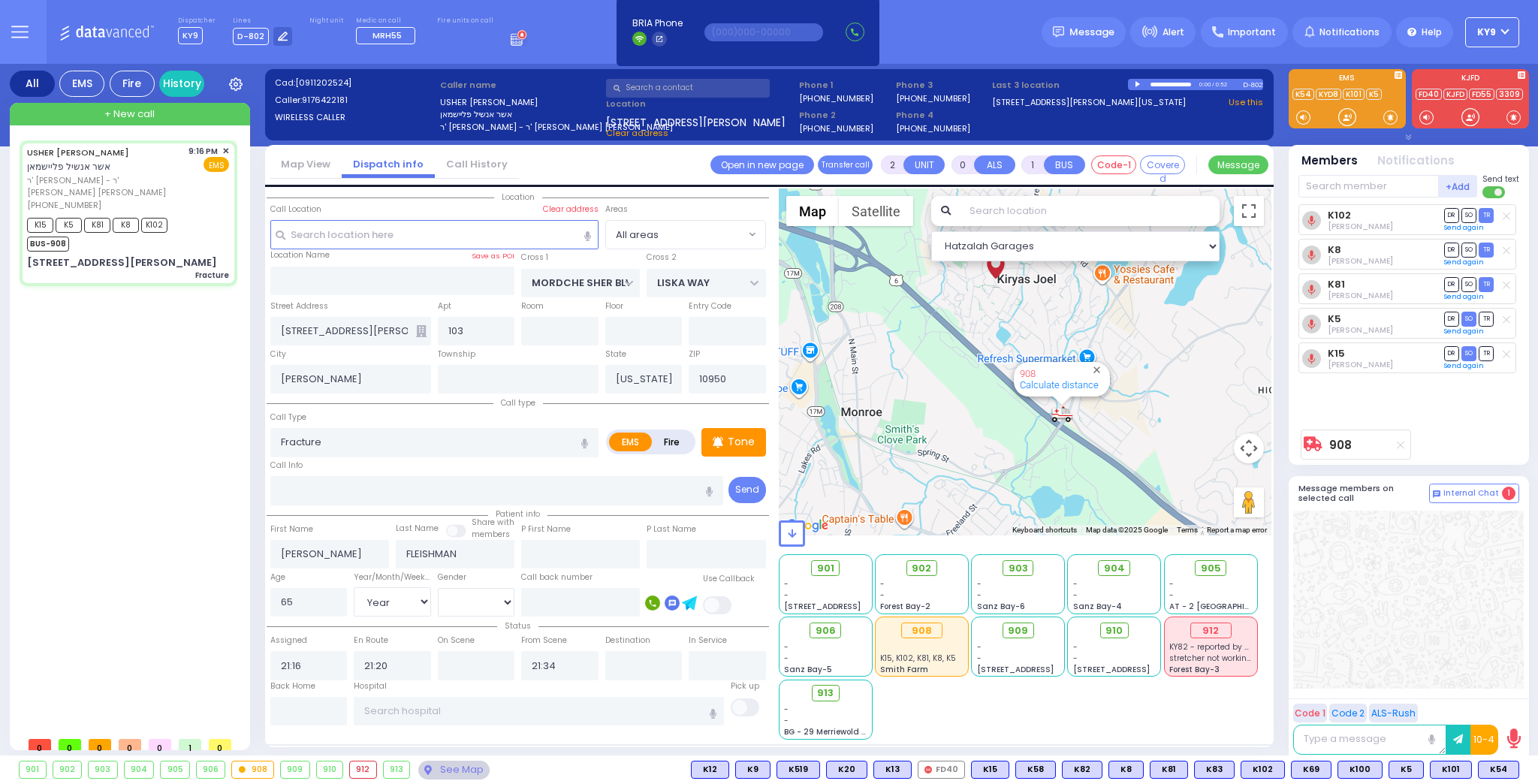
select select "Year"
select select "[DEMOGRAPHIC_DATA]"
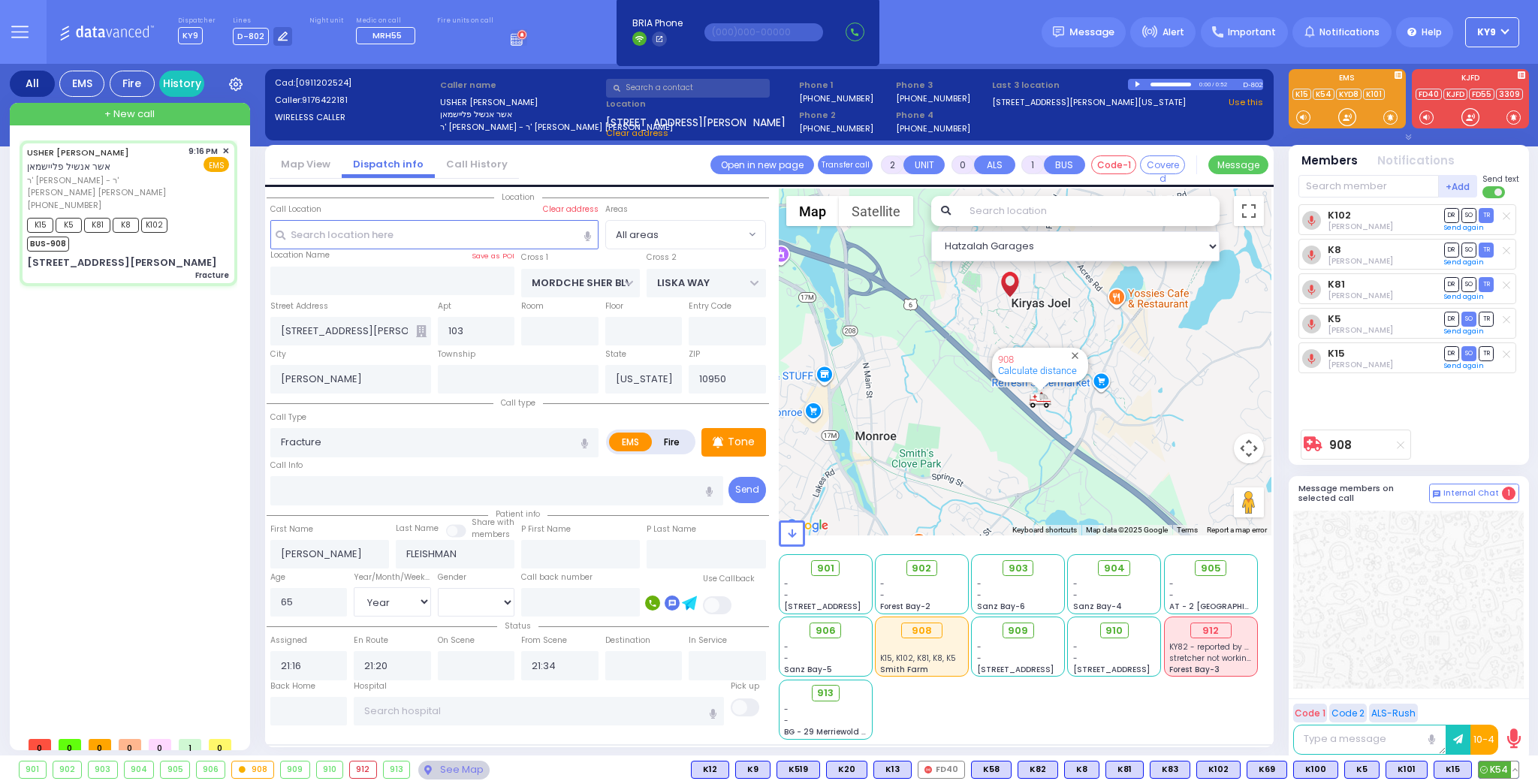
click at [1517, 772] on button at bounding box center [1515, 769] width 8 height 16
click at [1504, 702] on icon at bounding box center [1504, 703] width 16 height 16
click at [1515, 770] on button at bounding box center [1515, 769] width 8 height 16
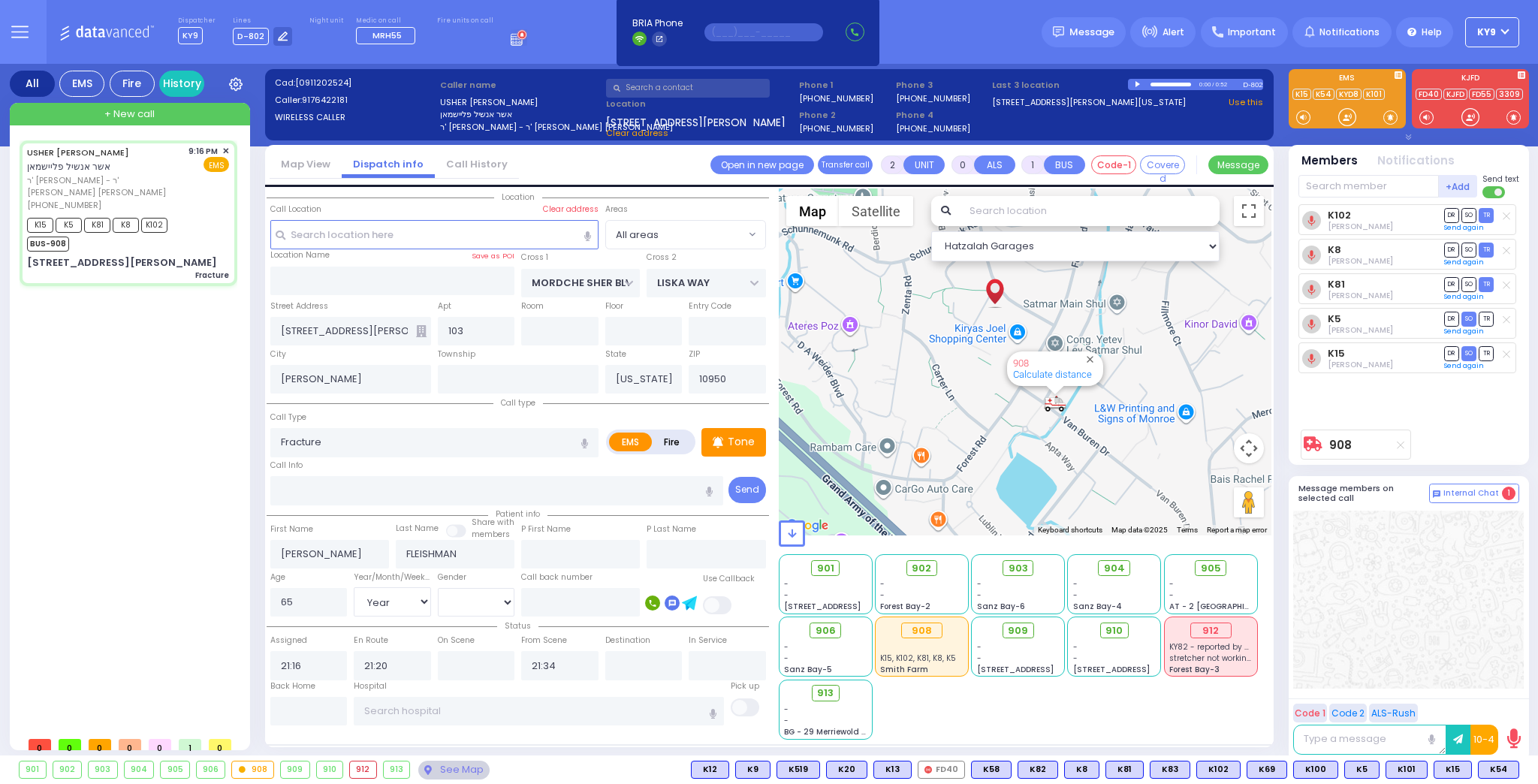
click at [755, 31] on input "text" at bounding box center [763, 32] width 119 height 18
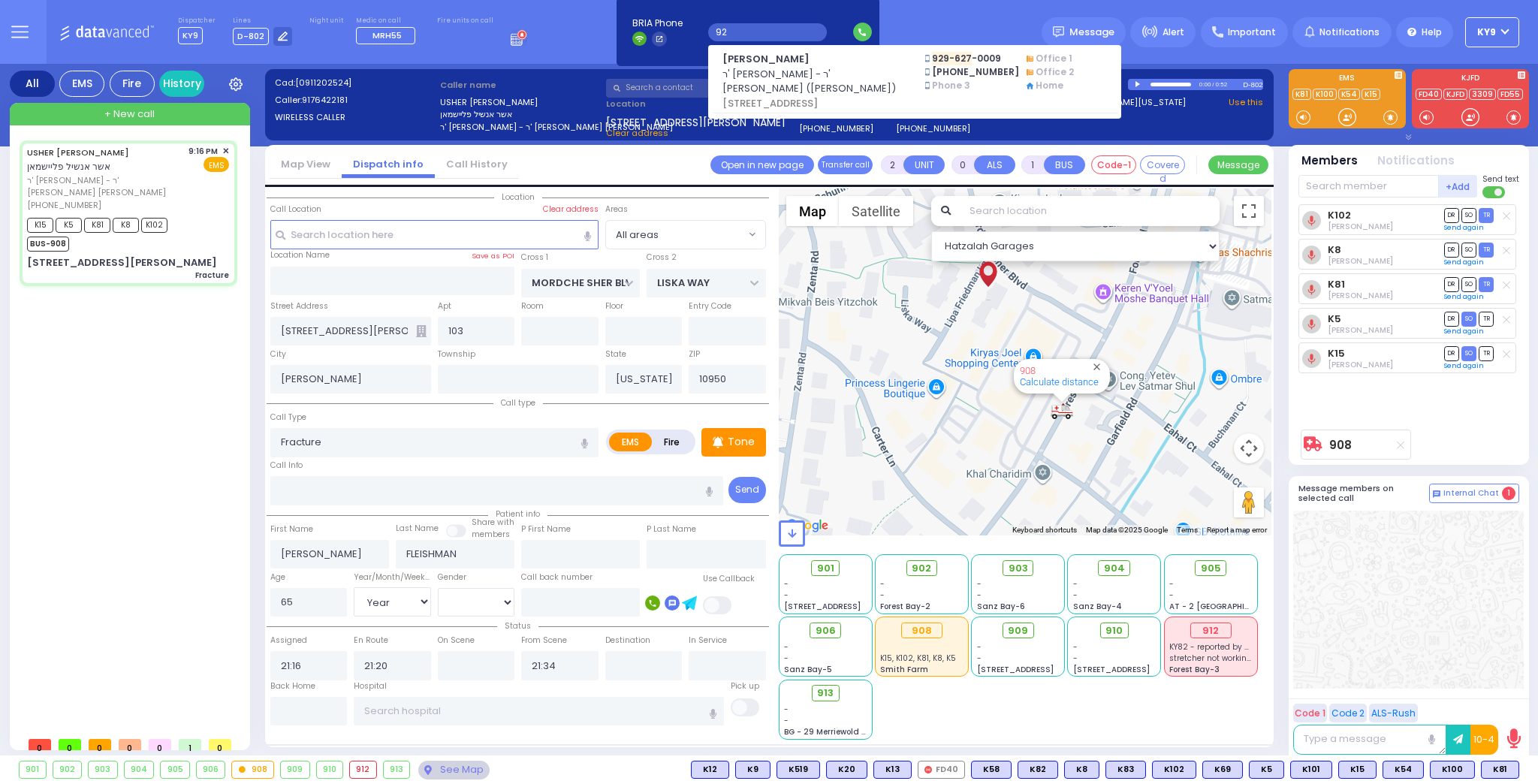
type input "9"
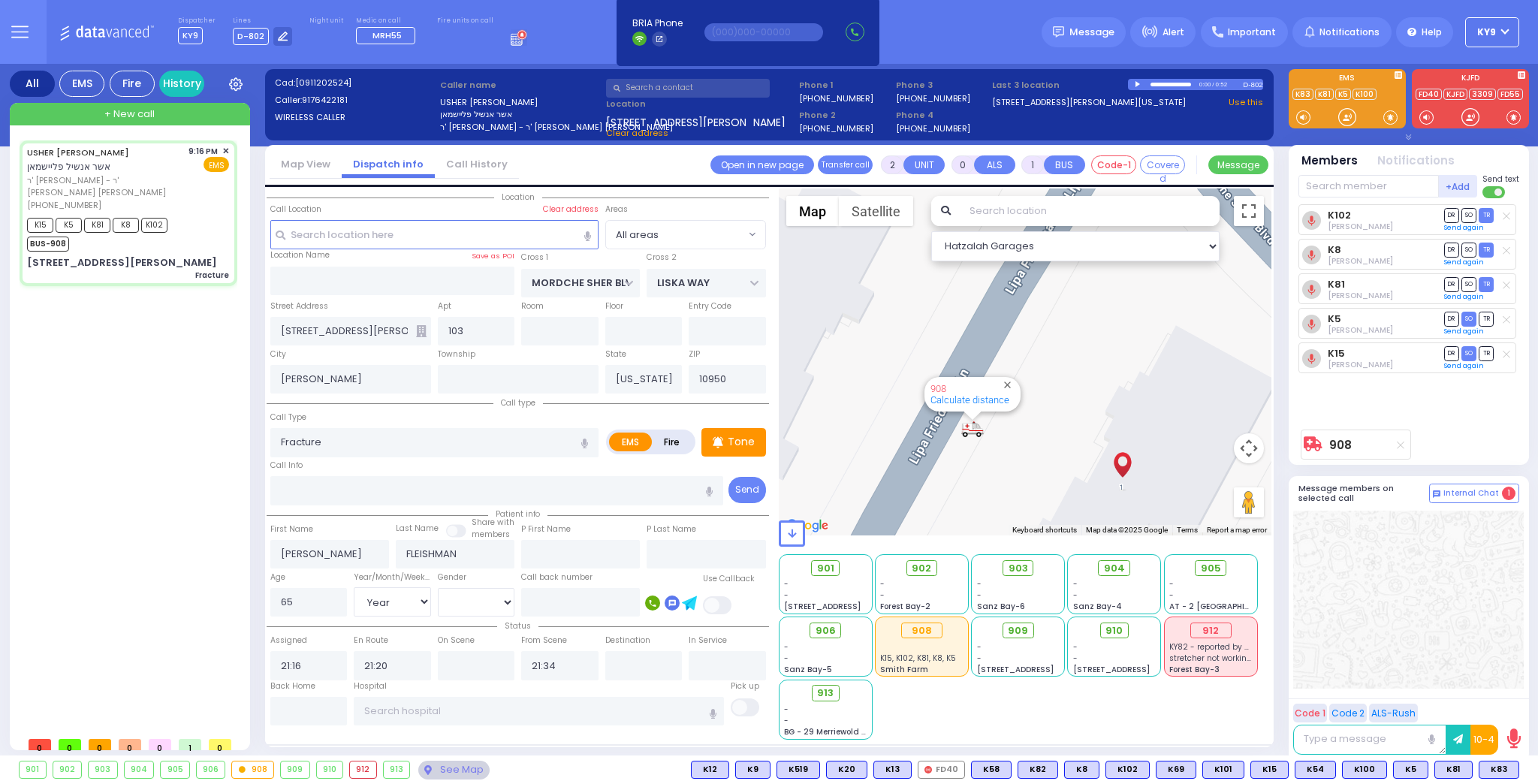
drag, startPoint x: 1111, startPoint y: 289, endPoint x: 908, endPoint y: 274, distance: 203.6
click at [895, 282] on div "908 Calculate distance" at bounding box center [1025, 362] width 494 height 347
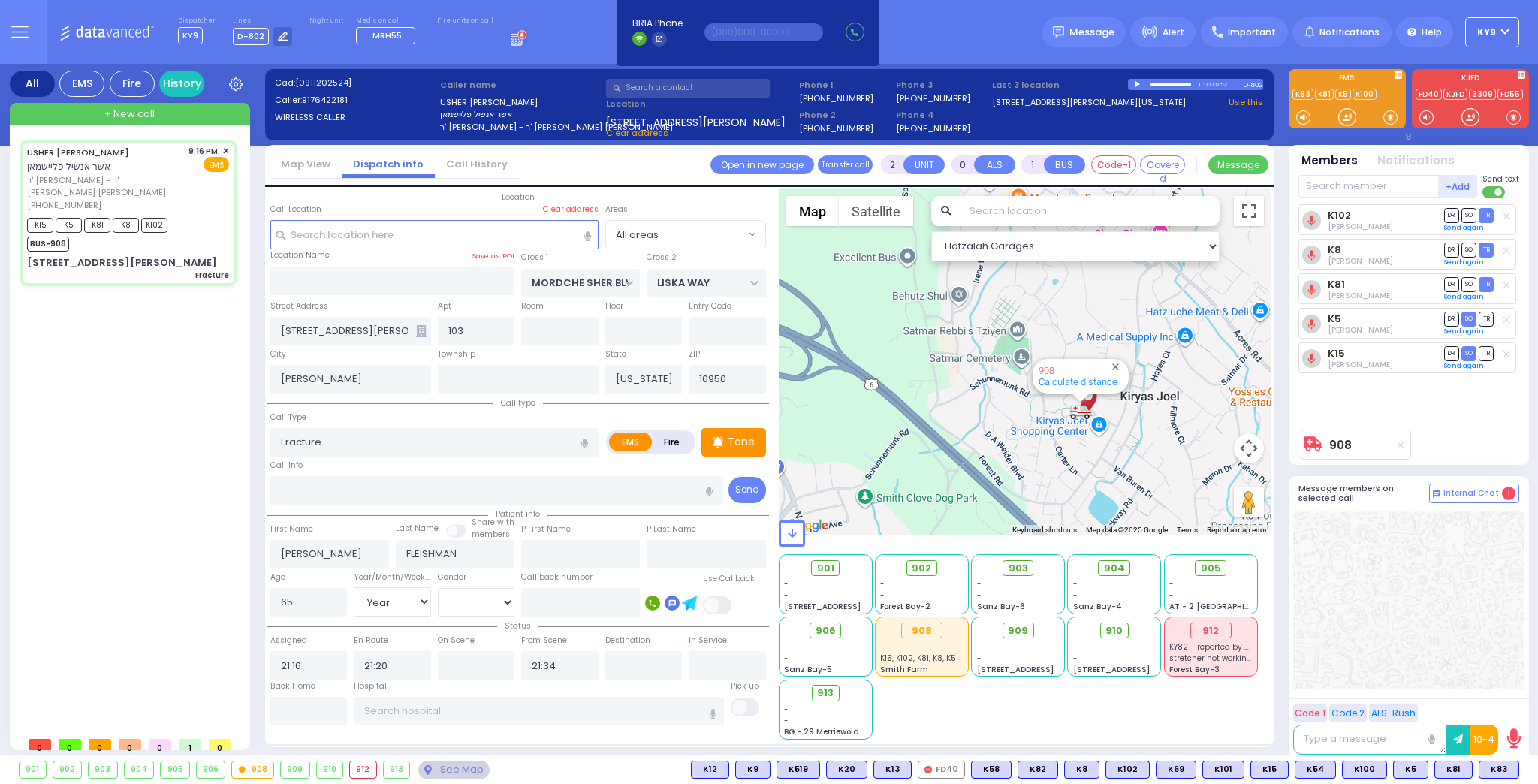
drag, startPoint x: 1027, startPoint y: 439, endPoint x: 1018, endPoint y: 458, distance: 21.0
click at [1011, 461] on div "908 Calculate distance" at bounding box center [1025, 362] width 494 height 347
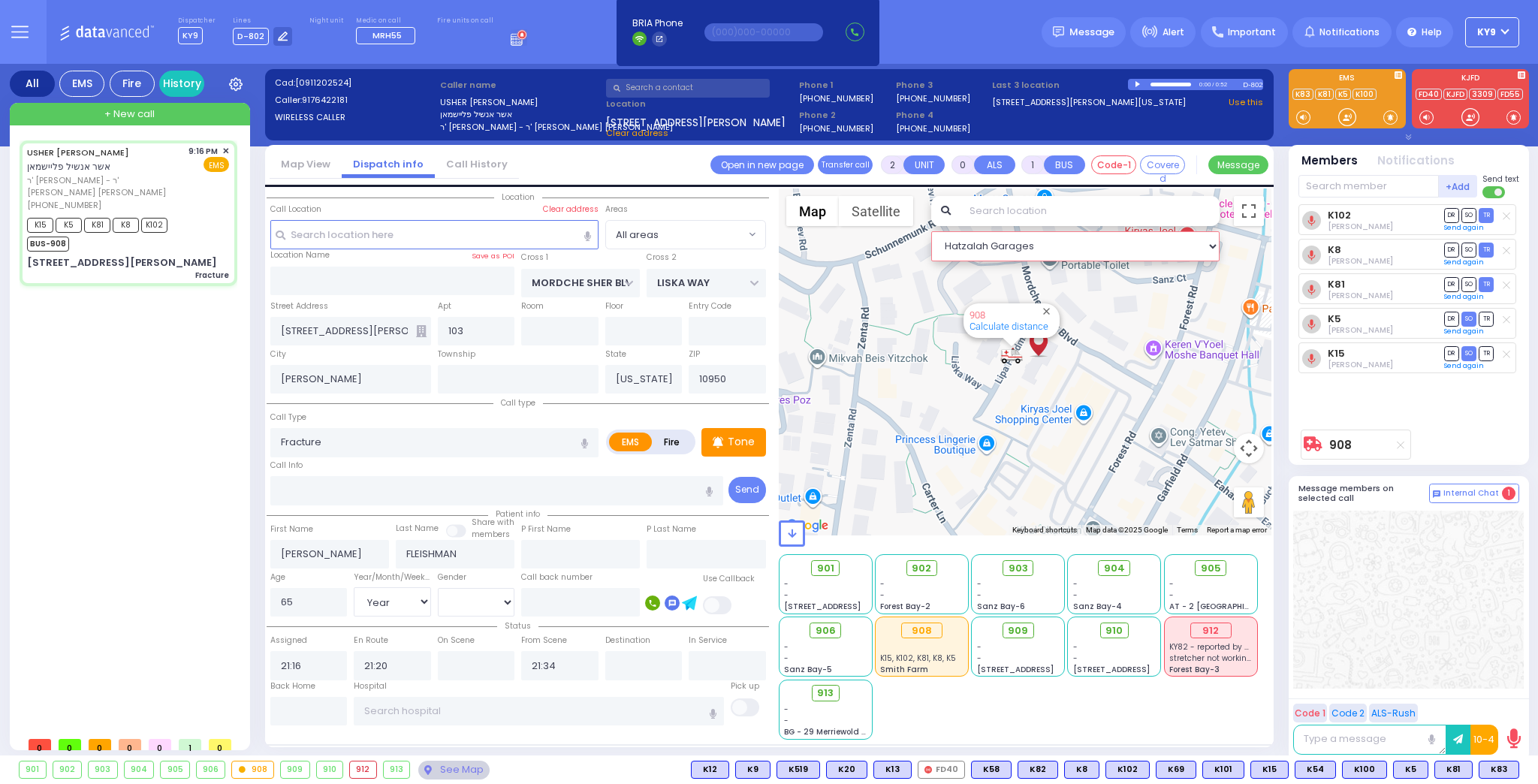
click at [1212, 249] on select "Hatzalah Garages" at bounding box center [1076, 246] width 289 height 30
click at [1211, 244] on select "Hatzalah Garages 0.3 mi - 2 mins - BAY - FOREST GARAGE" at bounding box center [1076, 246] width 289 height 30
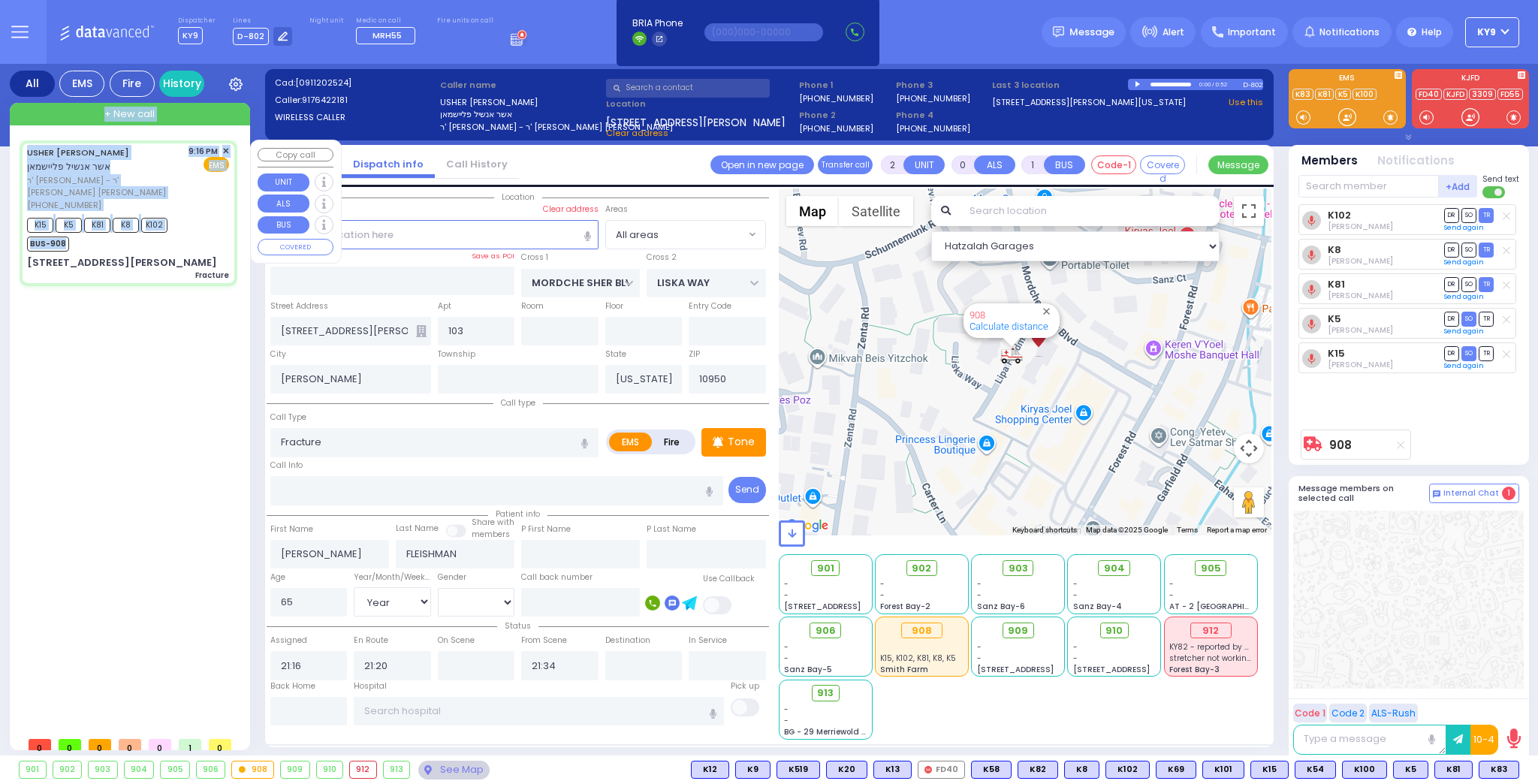
drag, startPoint x: 82, startPoint y: 150, endPoint x: 37, endPoint y: 136, distance: 47.1
click at [37, 135] on div "USHER ANSHIL FLEISHMAN אשר אנשיל פליישמאן ר' שלמה גבריאל - ר' יוסף צבי גאלדשטיי…" at bounding box center [129, 438] width 231 height 615
click at [158, 402] on div "USHER ANSHIL FLEISHMAN אשר אנשיל פליישמאן ר' שלמה גבריאל - ר' יוסף צבי גאלדשטיי…" at bounding box center [132, 434] width 224 height 589
click at [160, 199] on div "[PHONE_NUMBER]" at bounding box center [105, 205] width 156 height 13
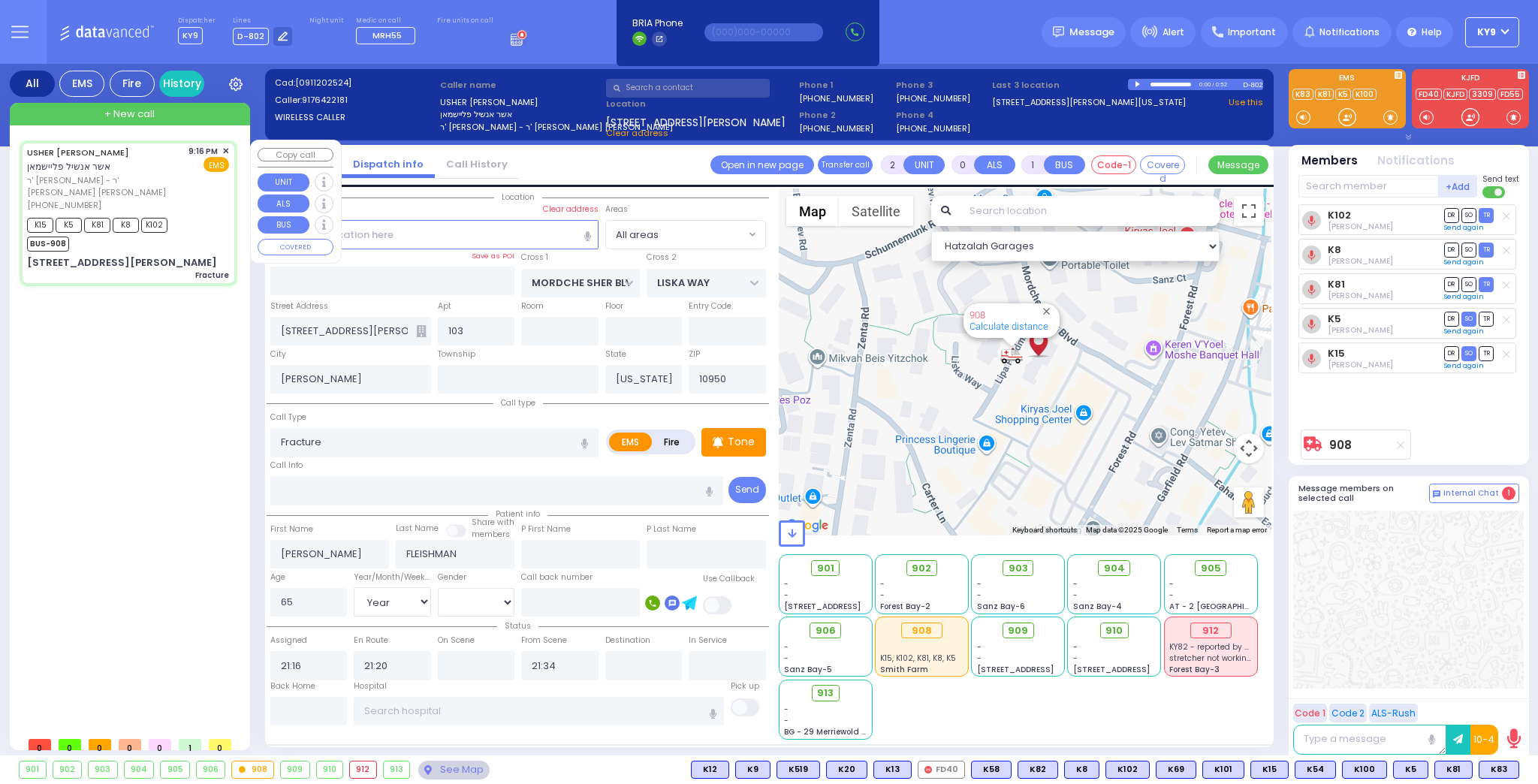
select select
radio input "true"
select select "Year"
select select "[DEMOGRAPHIC_DATA]"
select select "Hatzalah Garages"
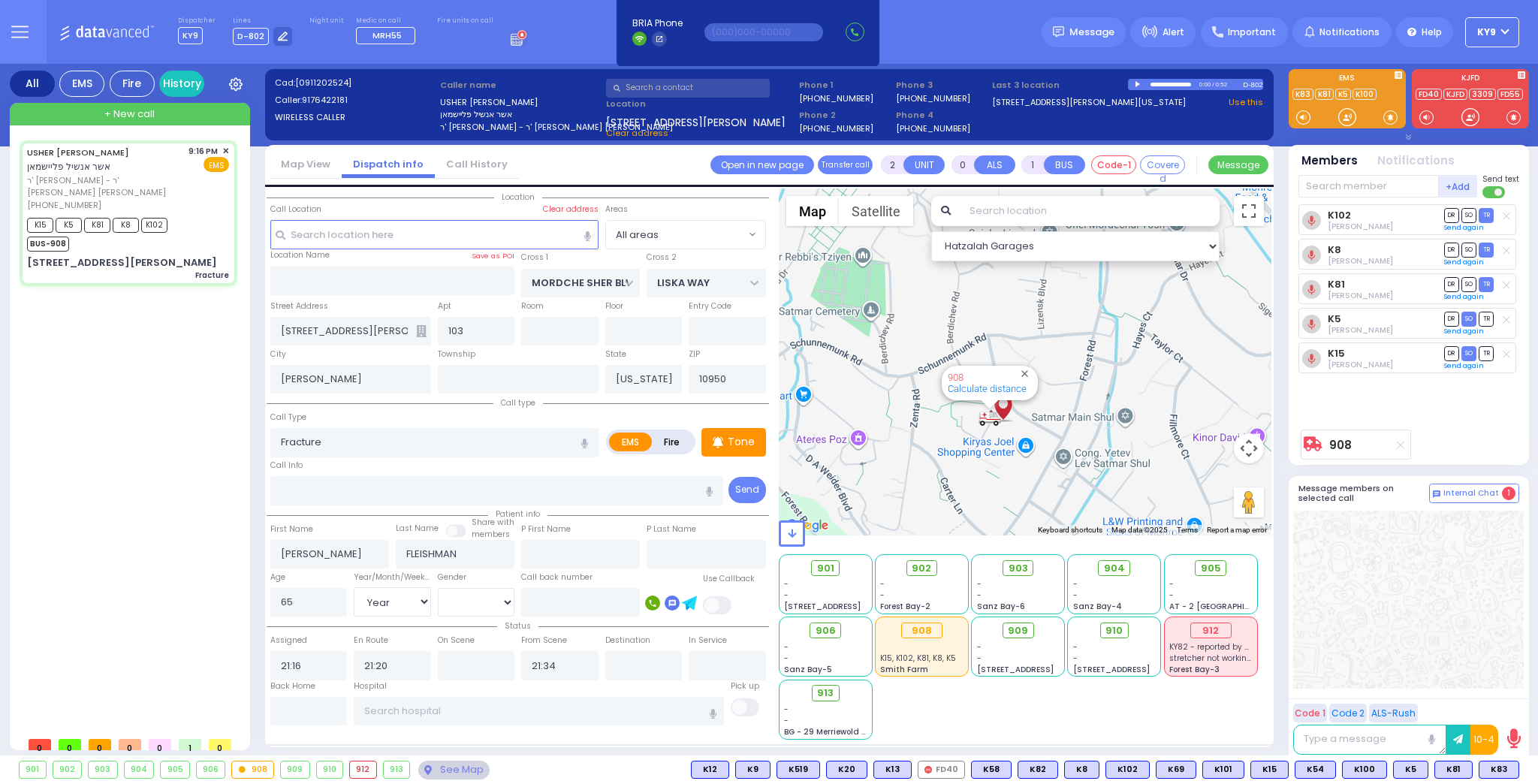
click at [456, 769] on div "See Map" at bounding box center [453, 770] width 70 height 19
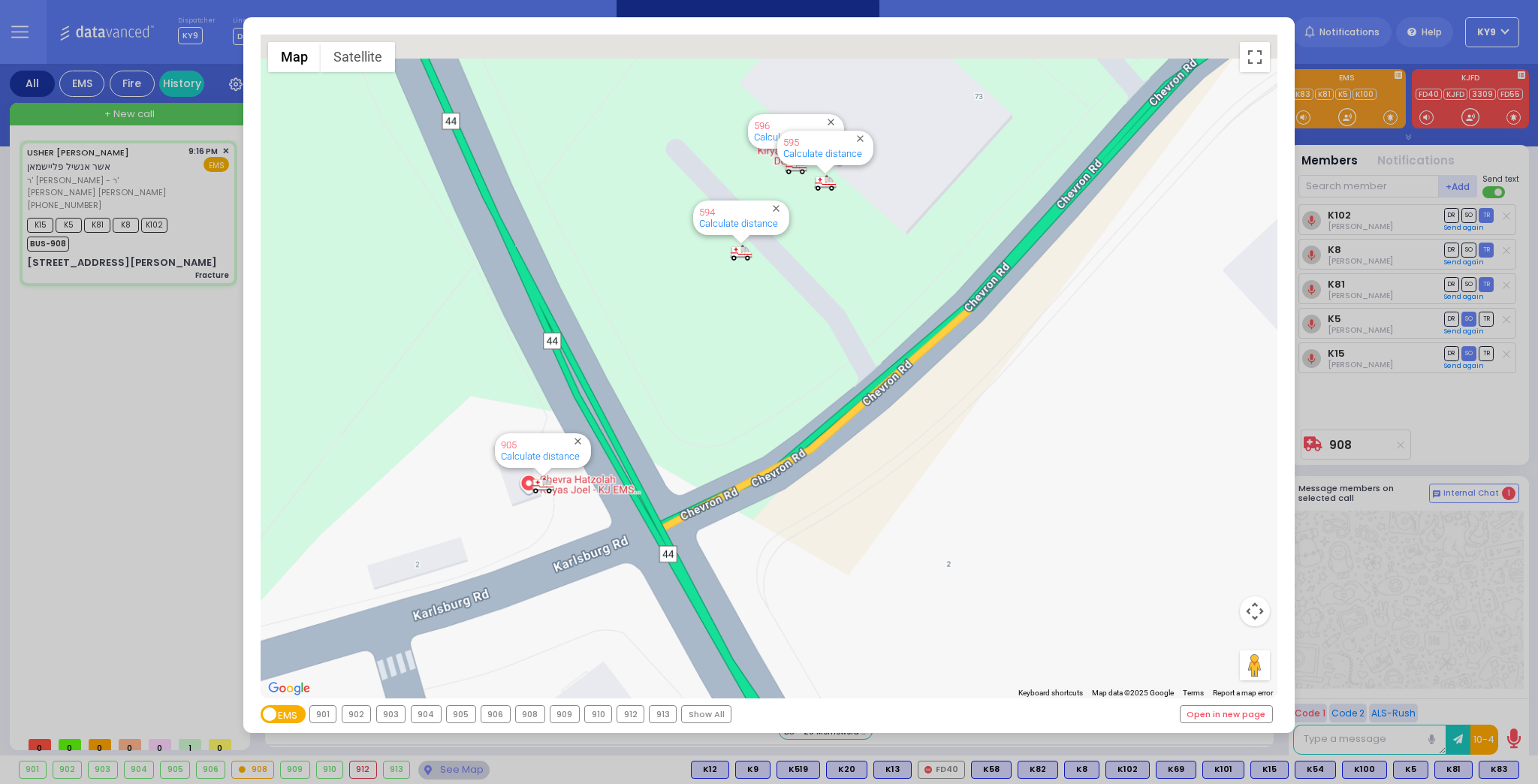
drag, startPoint x: 732, startPoint y: 210, endPoint x: 753, endPoint y: 444, distance: 234.9
click at [748, 445] on div "594 Calculate distance 595 Calculate distance 596 Calculate distance 901 Calcul…" at bounding box center [769, 366] width 1018 height 663
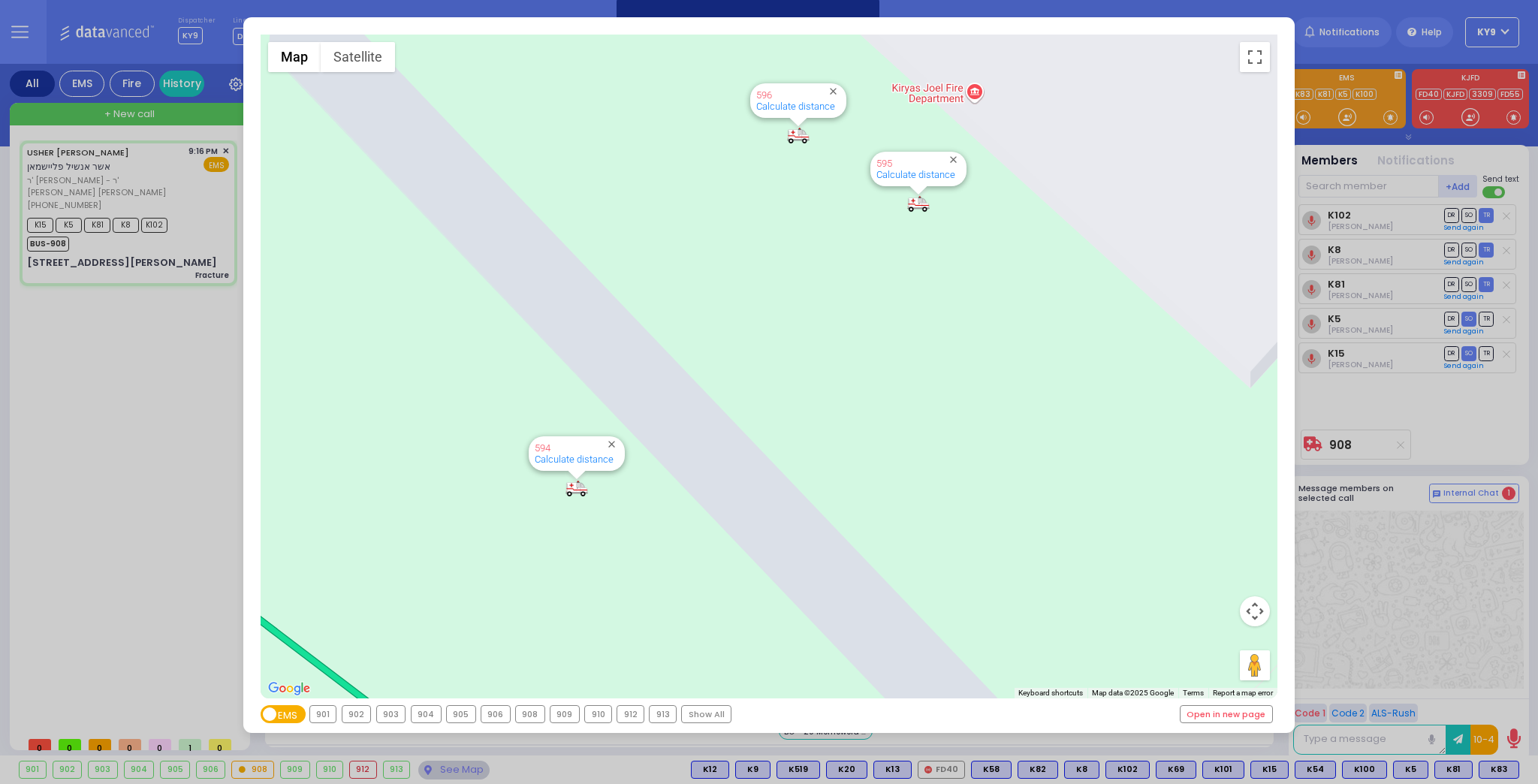
drag, startPoint x: 809, startPoint y: 343, endPoint x: 865, endPoint y: 577, distance: 240.6
click at [874, 576] on div "594 Calculate distance 595 Calculate distance 596 Calculate distance 901 Calcul…" at bounding box center [769, 366] width 1018 height 663
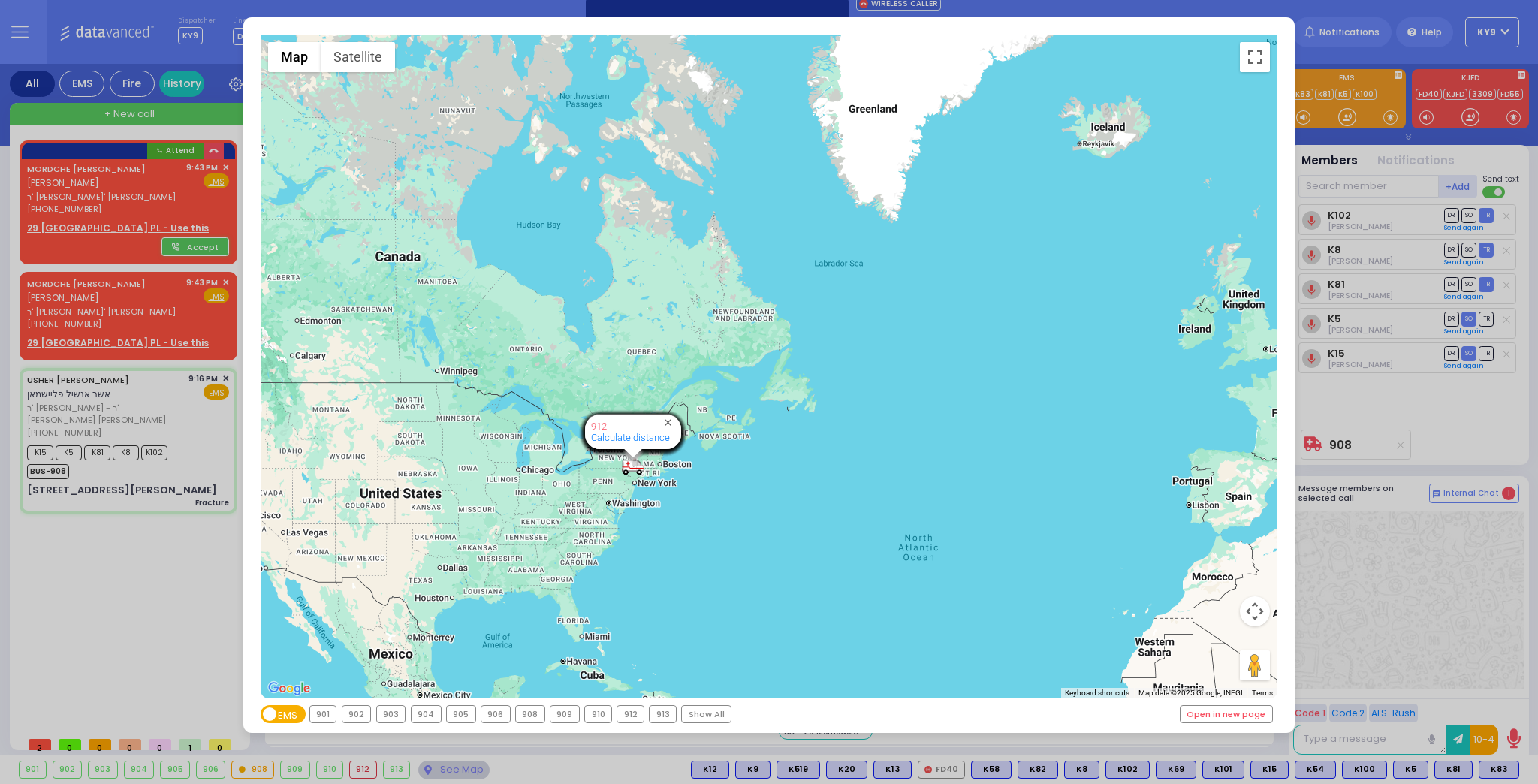
click at [143, 605] on div "← Move left → Move right ↑ Move up ↓ Move down + Zoom in - Zoom out Home Jump l…" at bounding box center [769, 392] width 1538 height 784
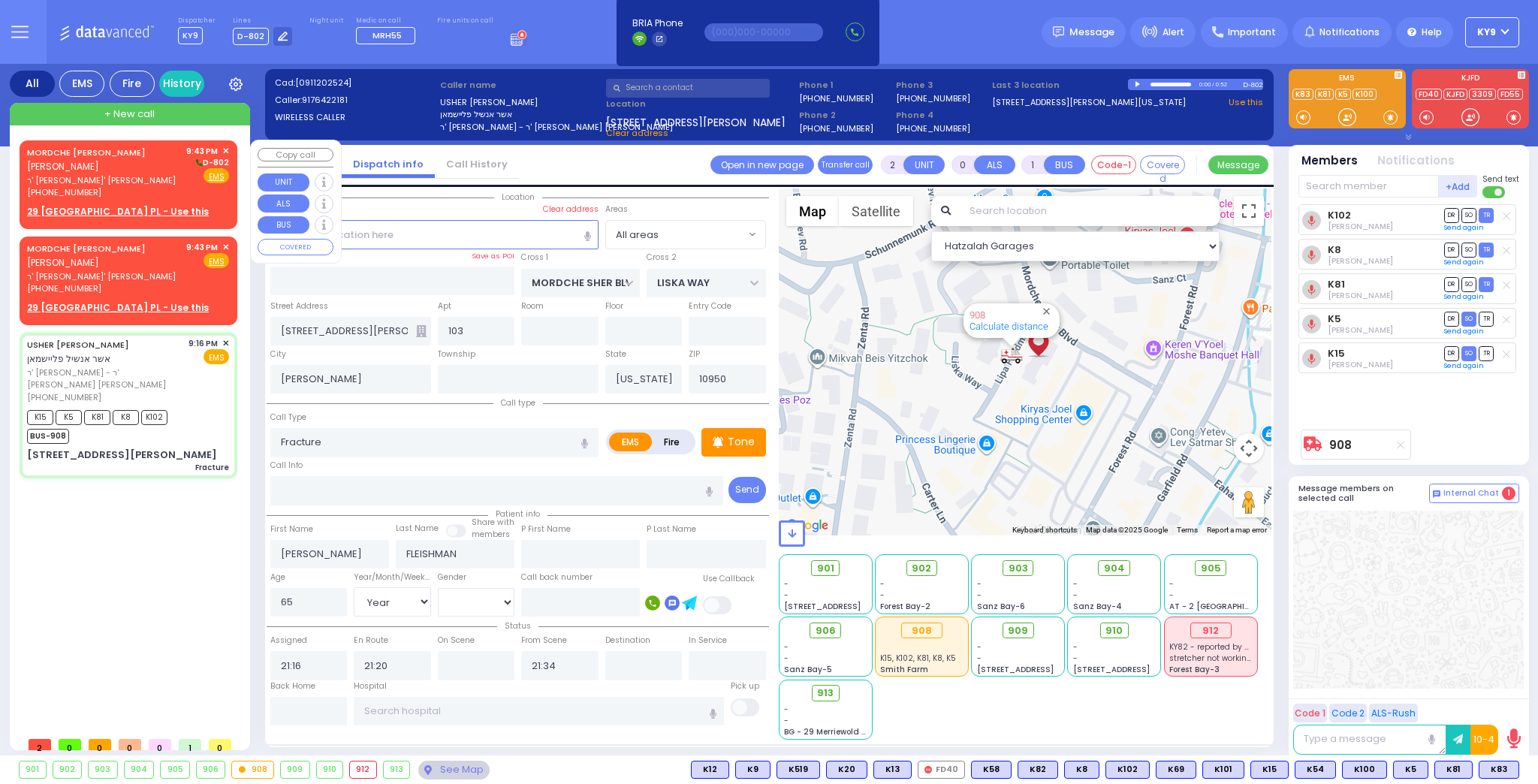
click at [108, 211] on u "29 FORT WORTH PL - Use this" at bounding box center [118, 211] width 182 height 13
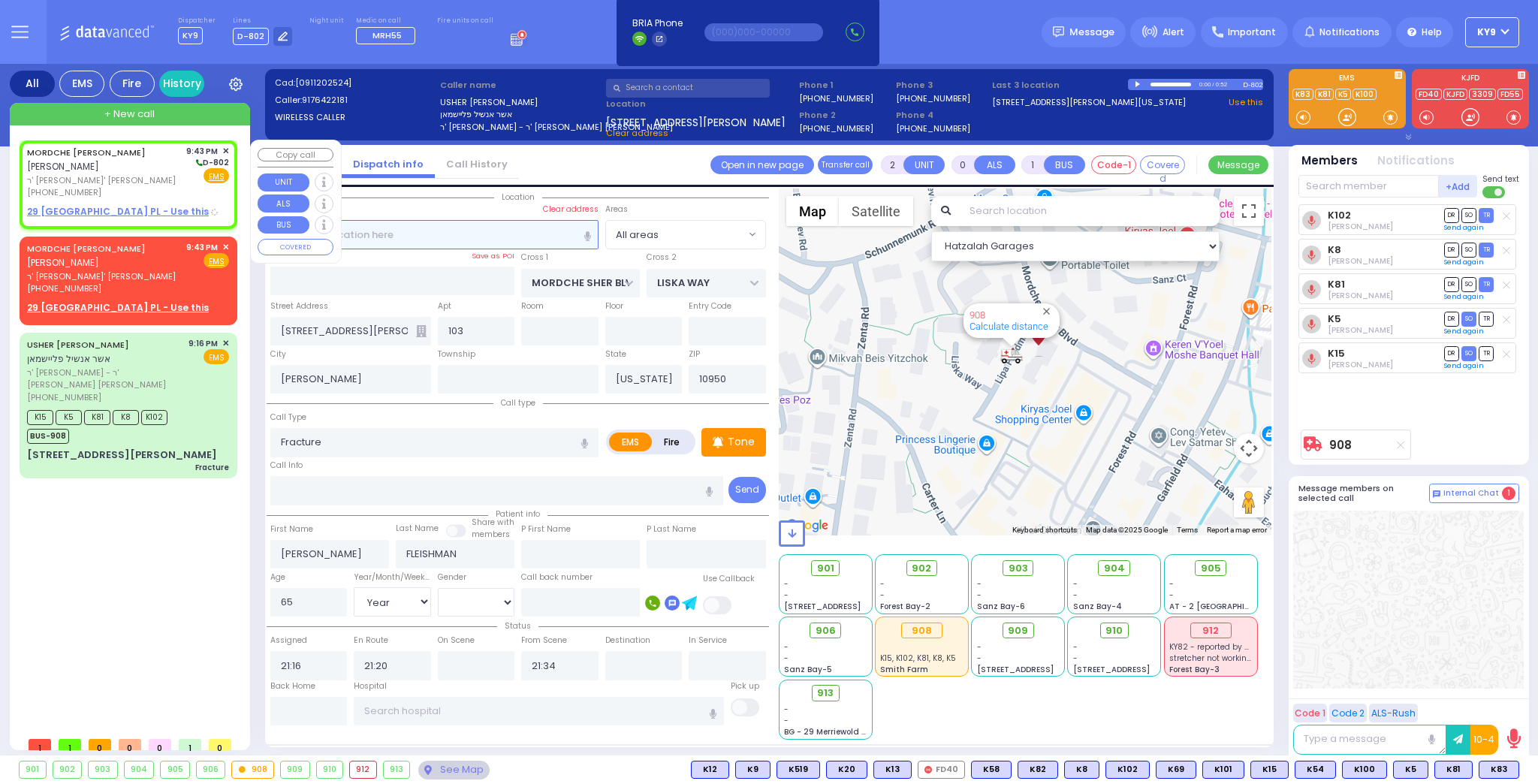
type input "1"
select select
radio input "true"
type input "MORDCHE LEIB"
type input "HOLTZER"
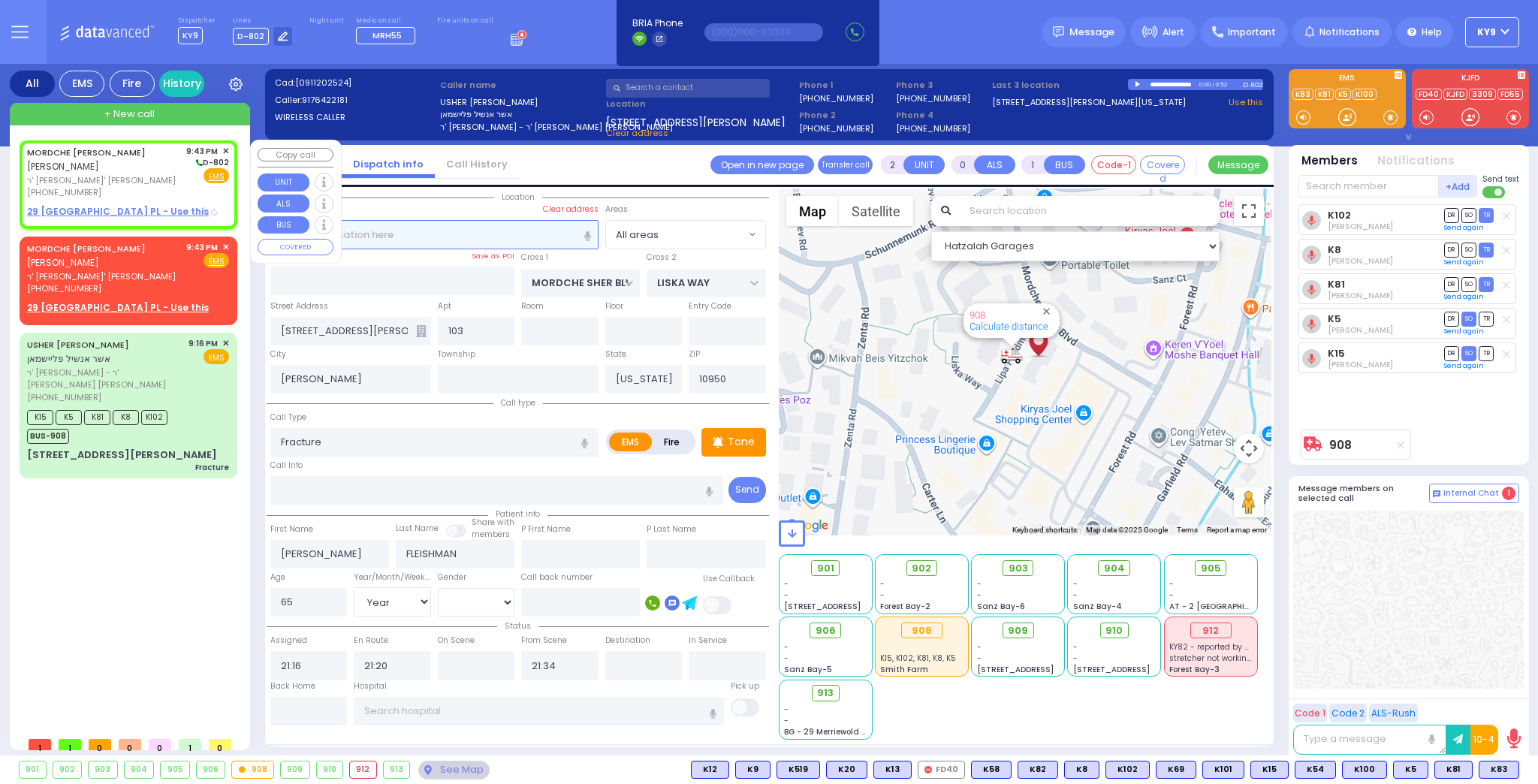
select select
type input "21:43"
select select "Hatzalah Garages"
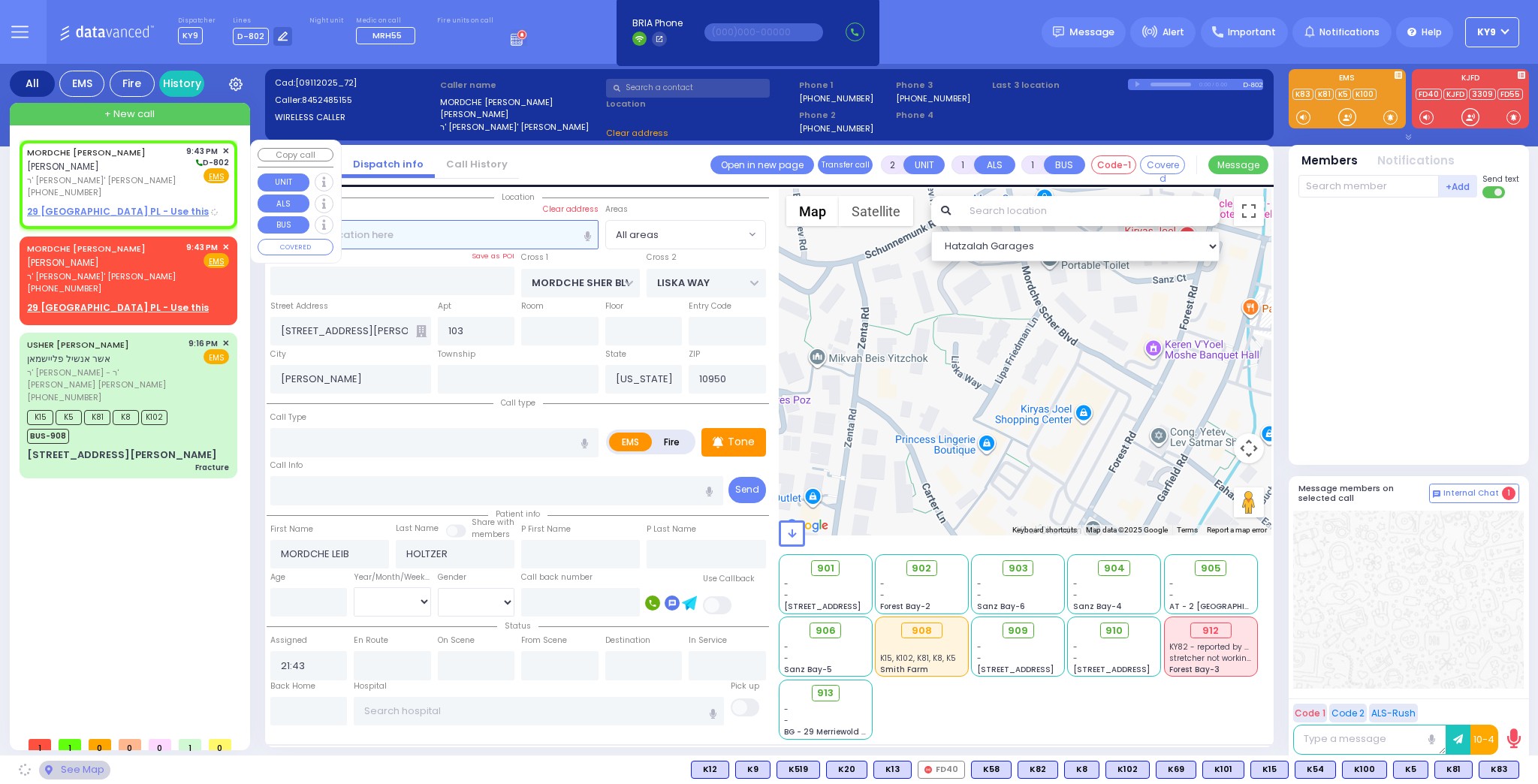
type input "KINGSVILLE DR"
type input "GALVESTON DR"
type input "29 FORT WORTH PL"
type input "Monroe"
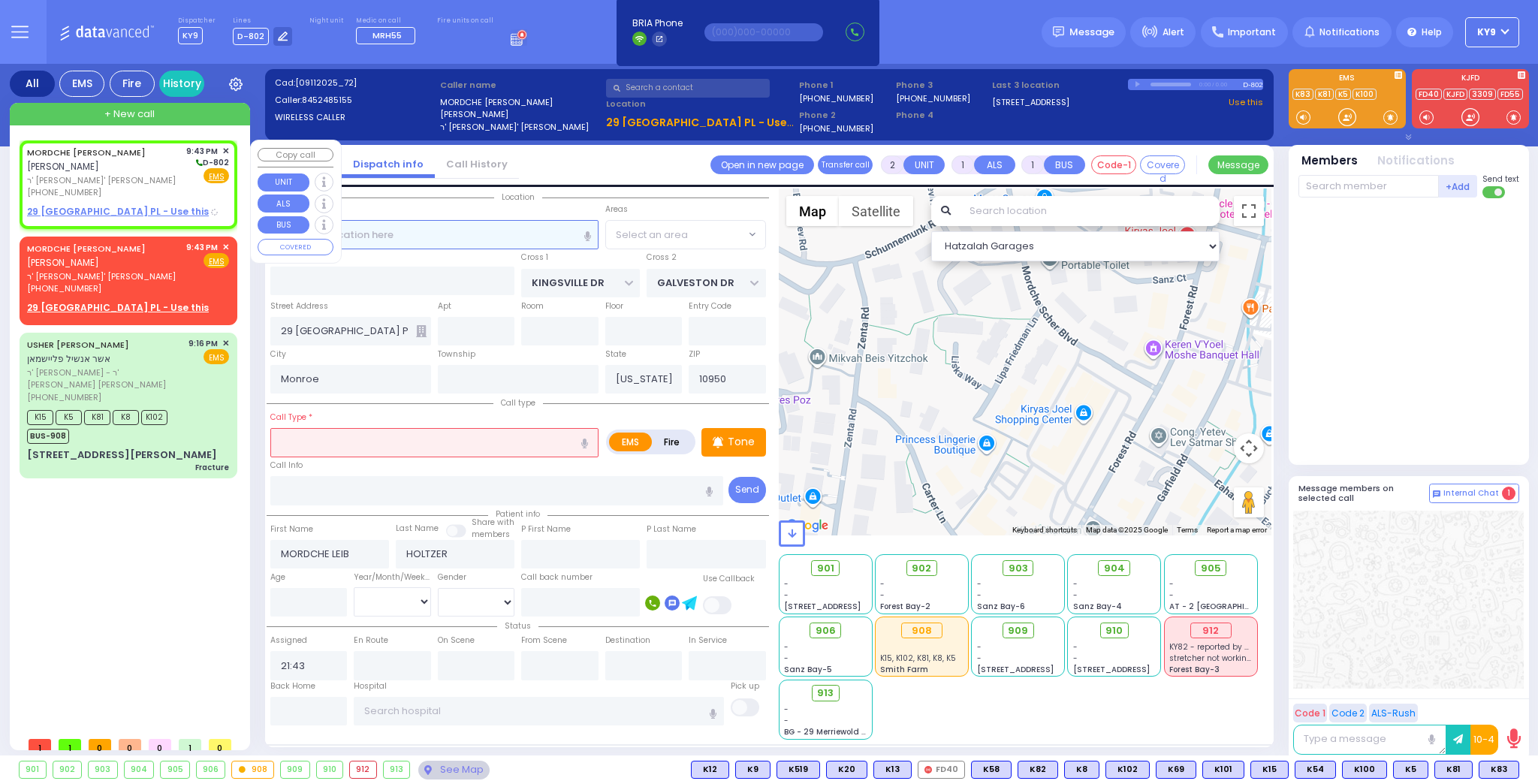
select select "[GEOGRAPHIC_DATA]"
select select
radio input "true"
select select
select select "Hatzalah Garages"
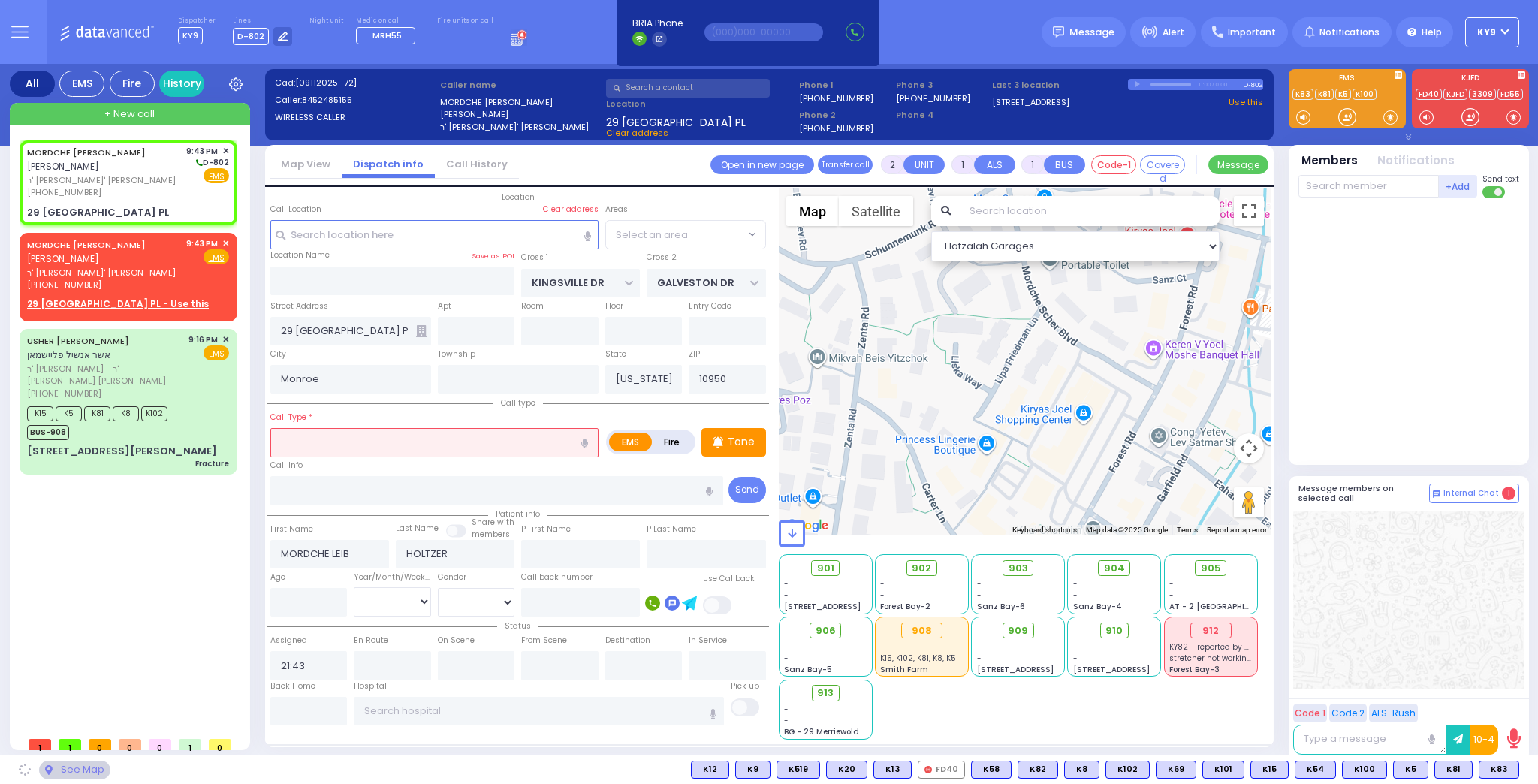
select select
radio input "true"
select select
click at [331, 443] on input "text" at bounding box center [435, 442] width 328 height 29
select select "[GEOGRAPHIC_DATA]"
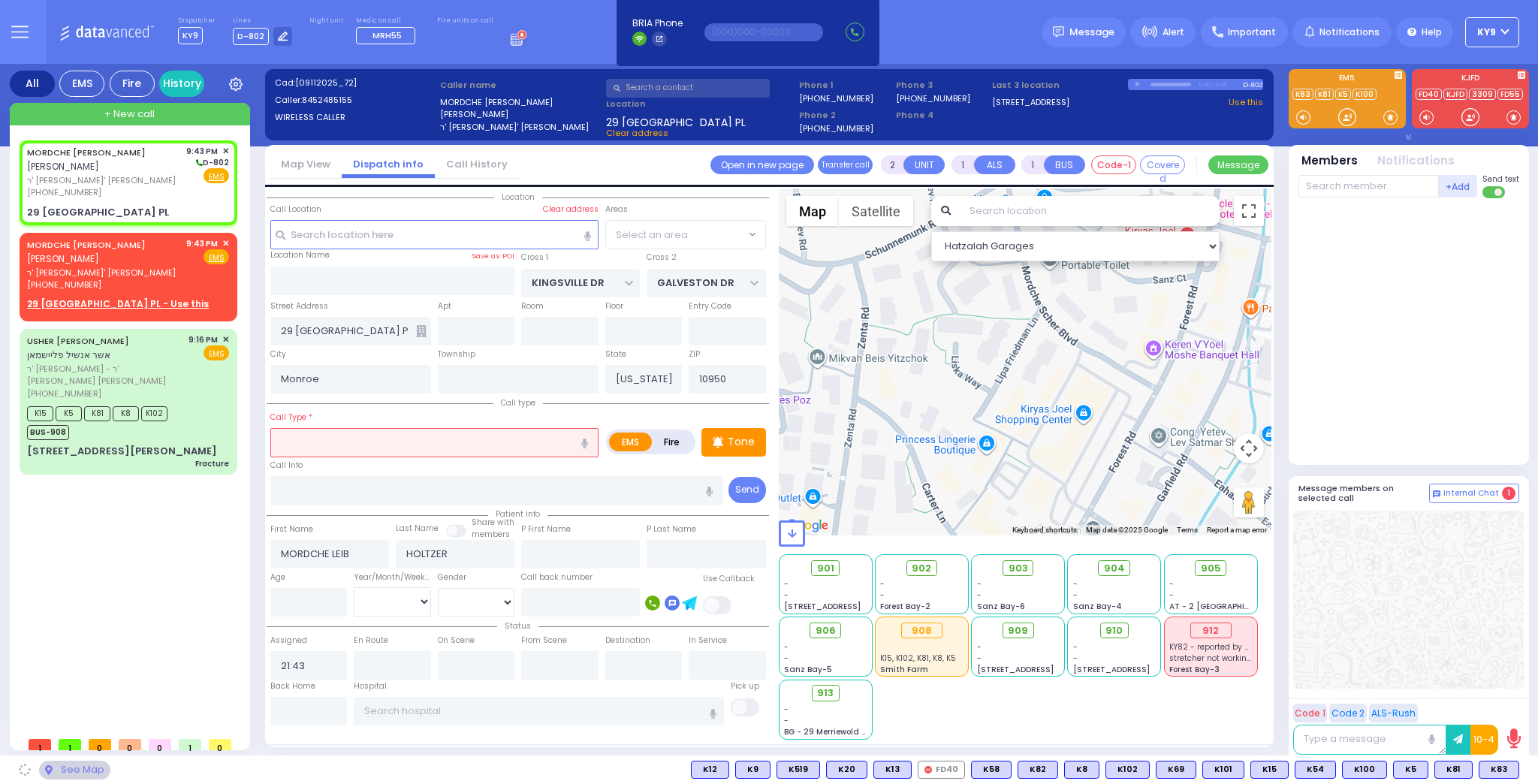
select select "Hatzalah Garages"
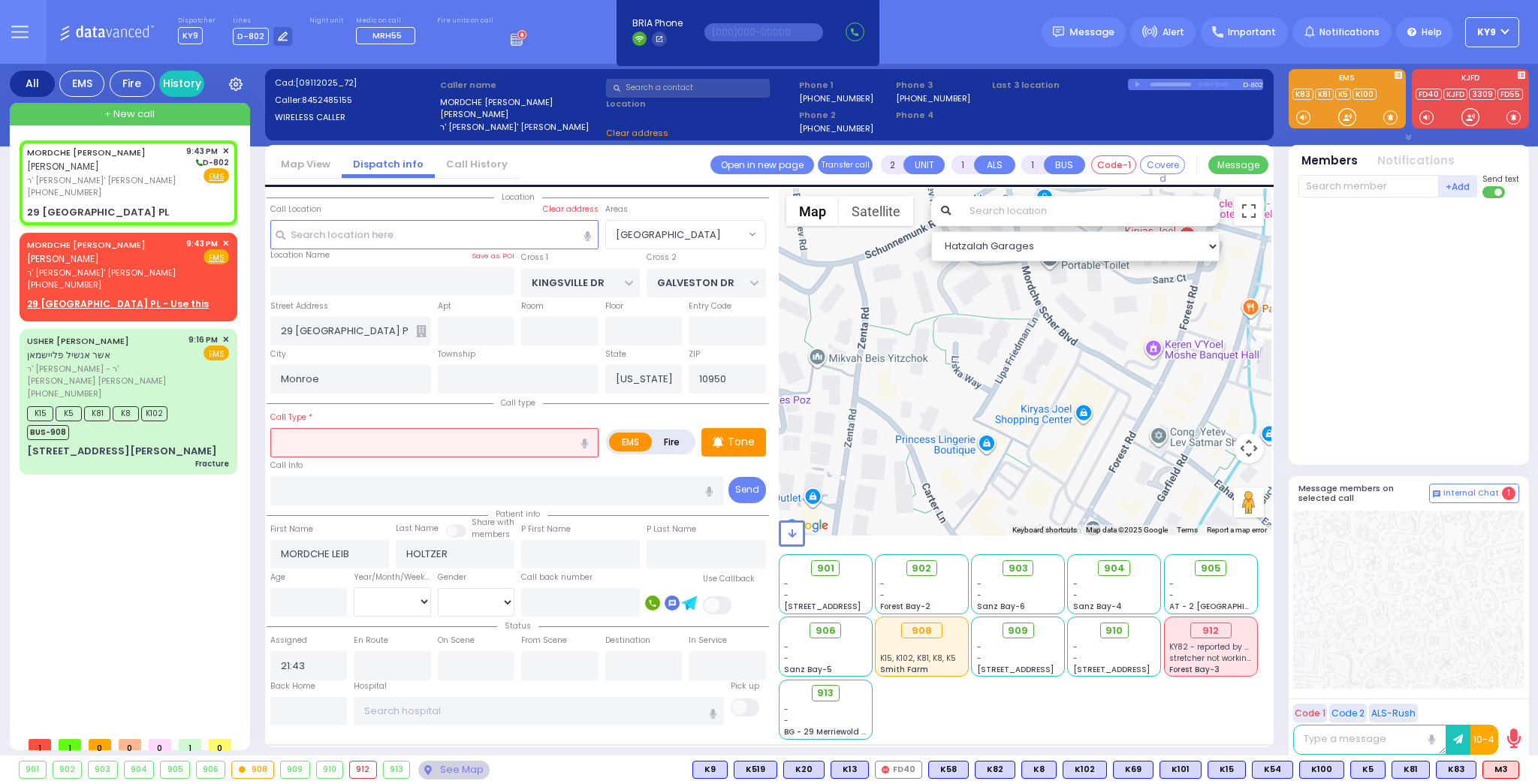
select select
radio input "true"
select select
select select "Hatzalah Garages"
select select "BLOOMING GROVE"
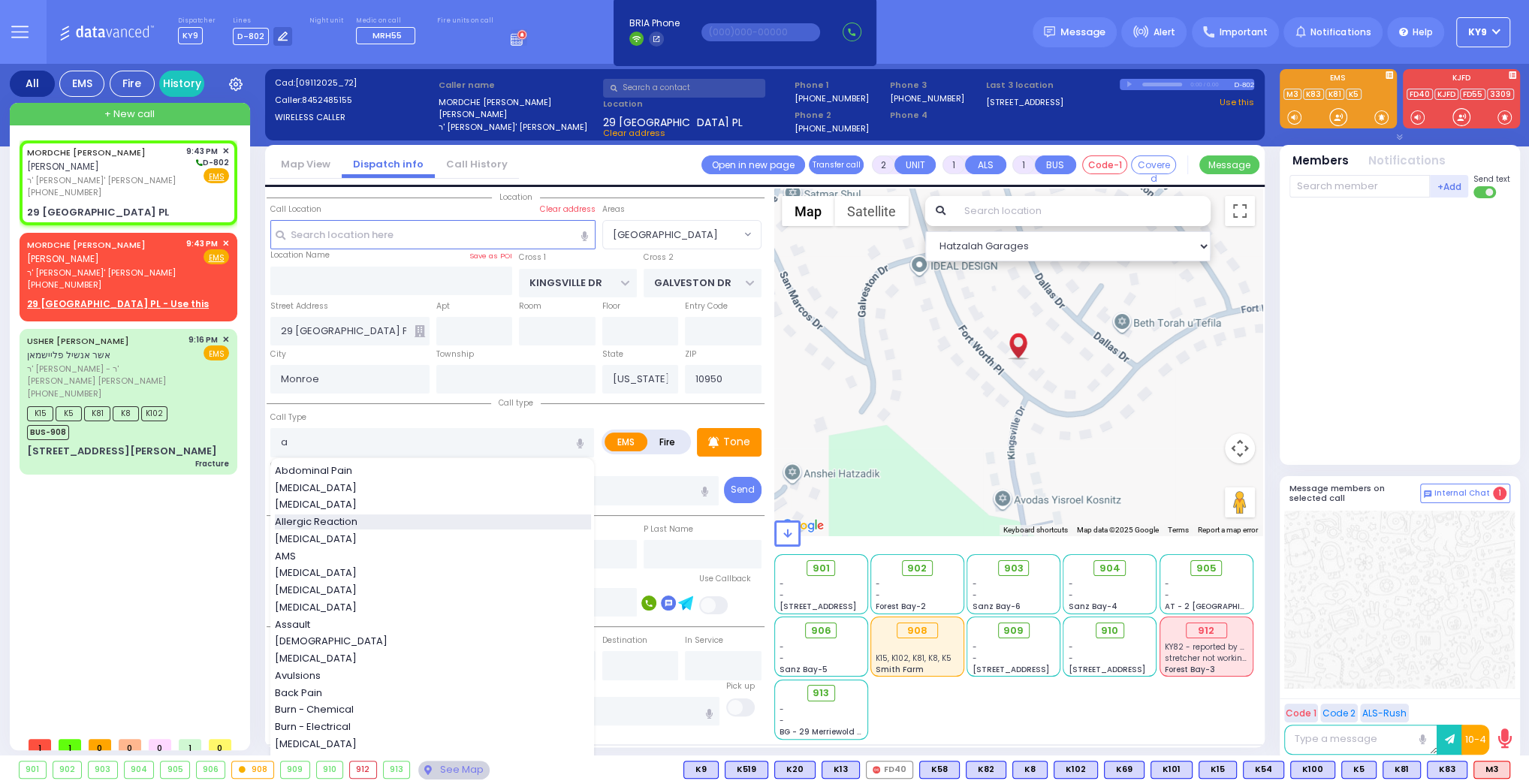
click at [321, 518] on span "Allergic Reaction" at bounding box center [318, 521] width 88 height 15
type input "Allergic Reaction"
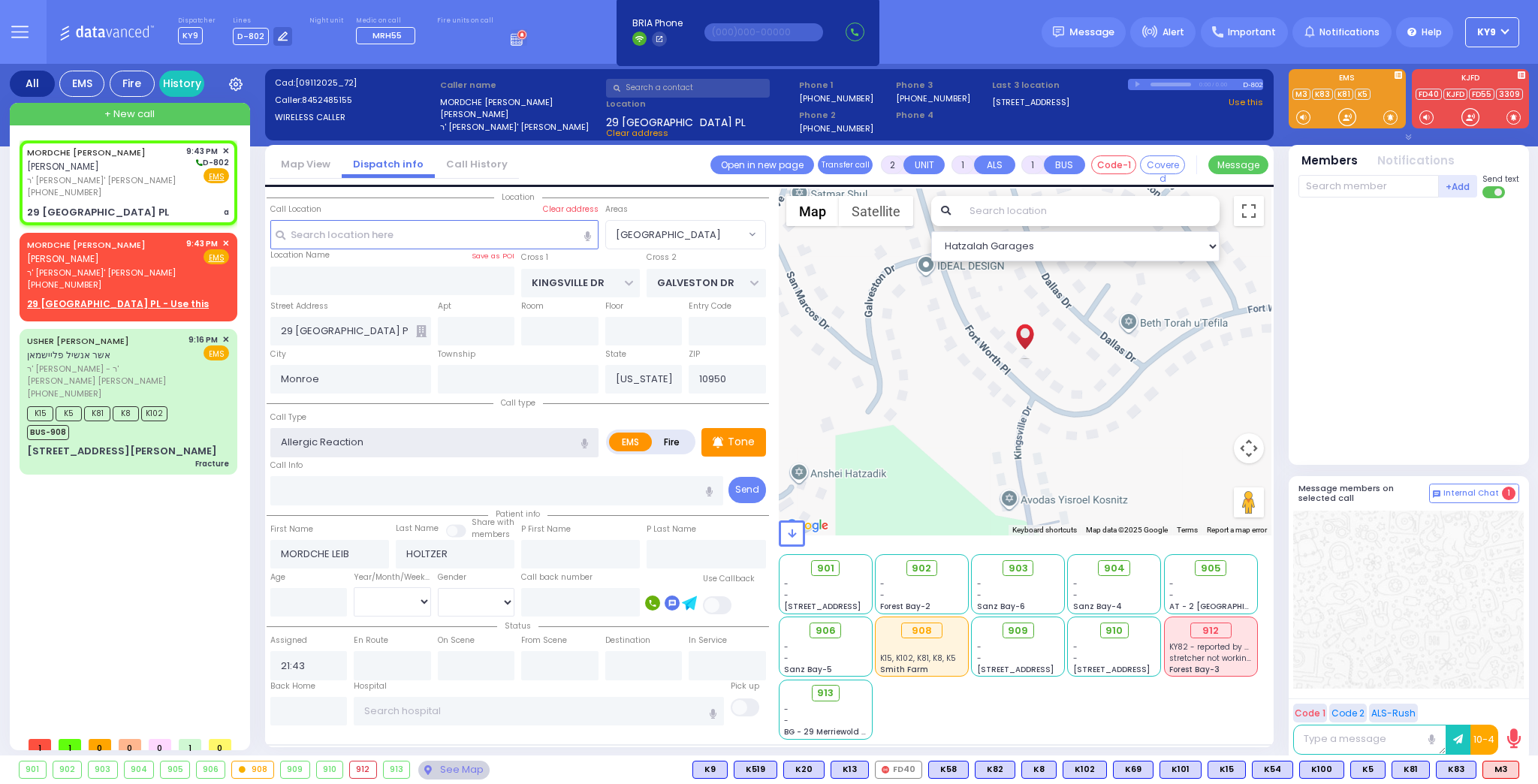
select select
radio input "true"
select select
click at [333, 608] on input "number" at bounding box center [309, 602] width 77 height 29
select select "[GEOGRAPHIC_DATA]"
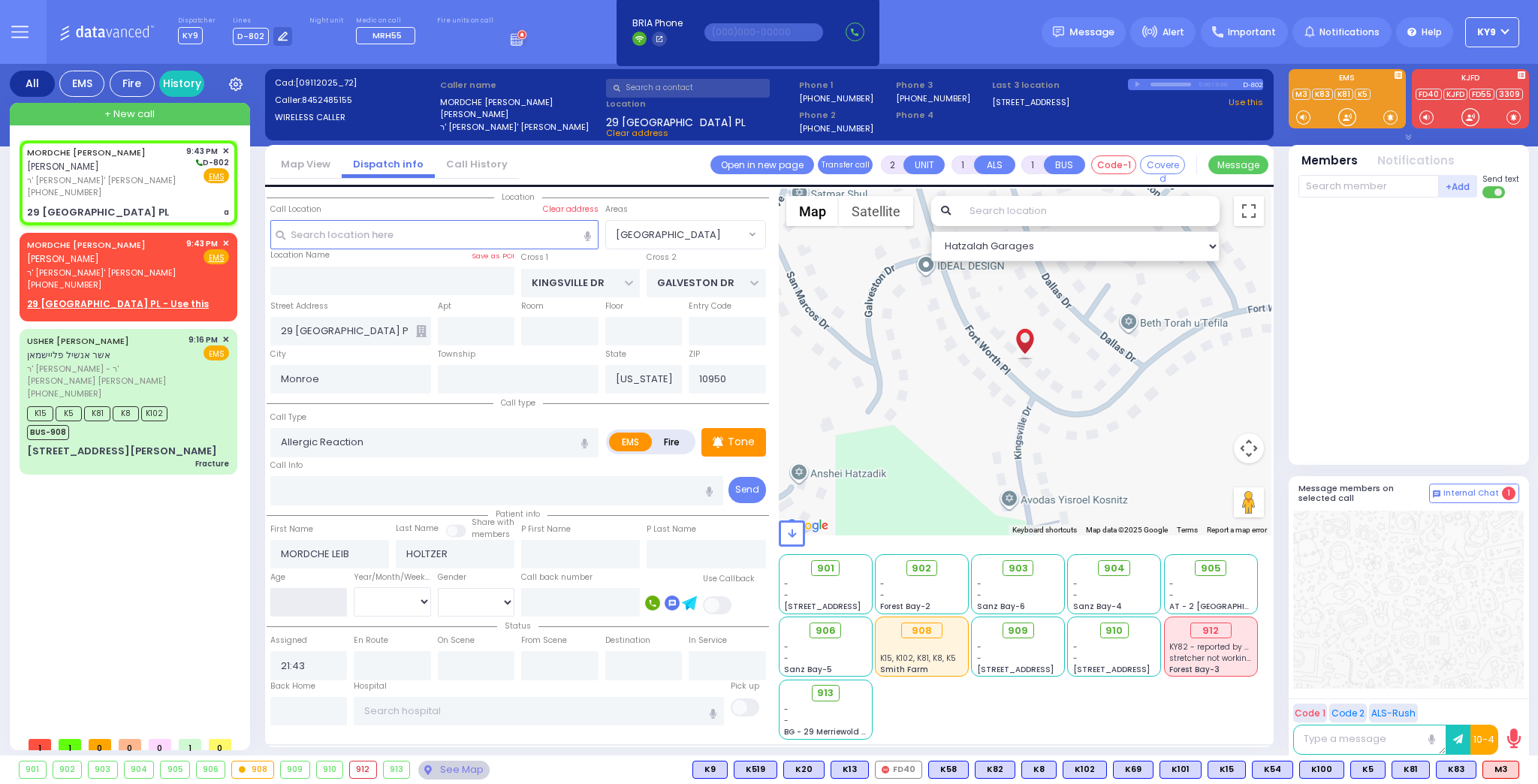
select select "Hatzalah Garages"
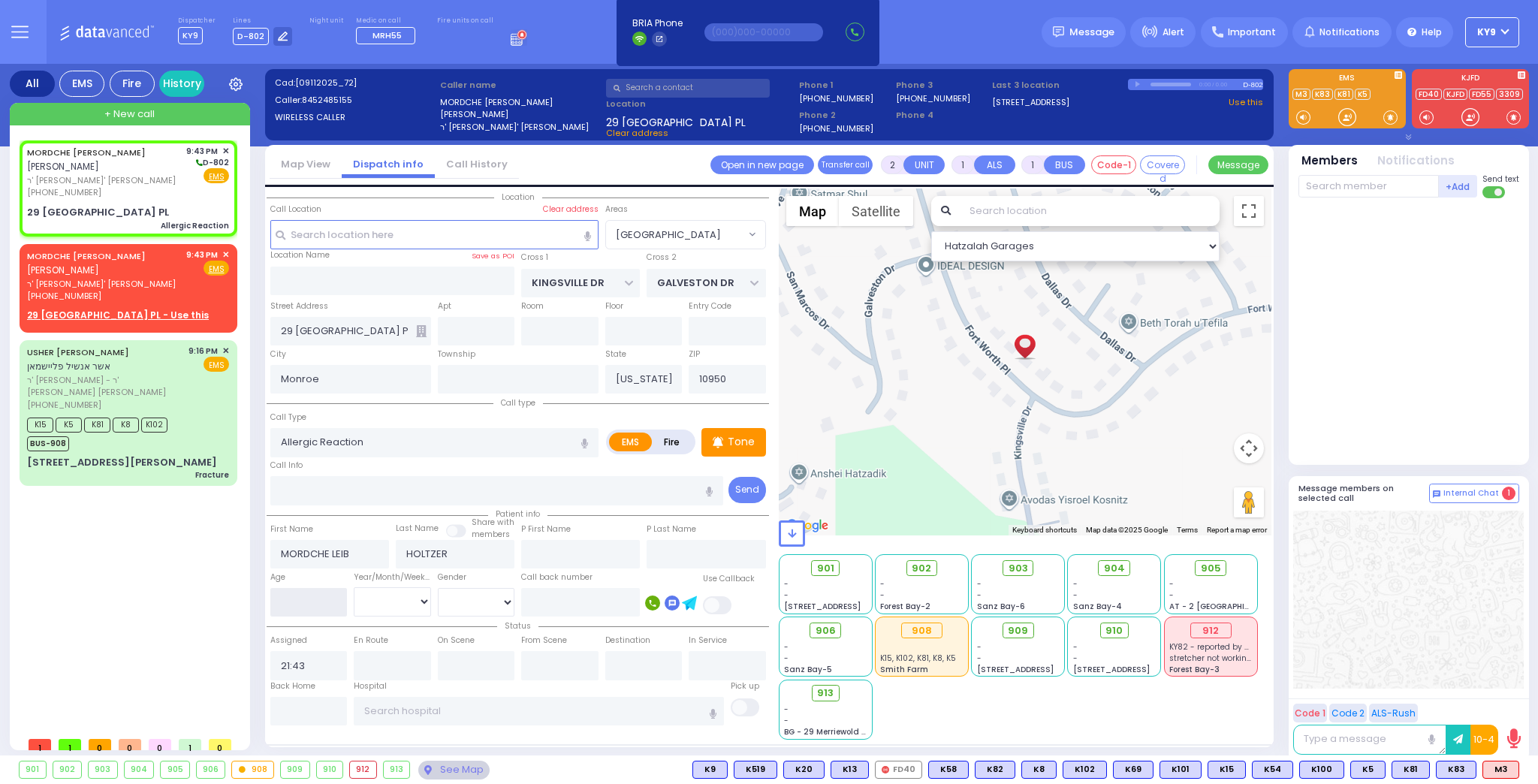
type input "1"
select select
radio input "true"
select select
type input "13"
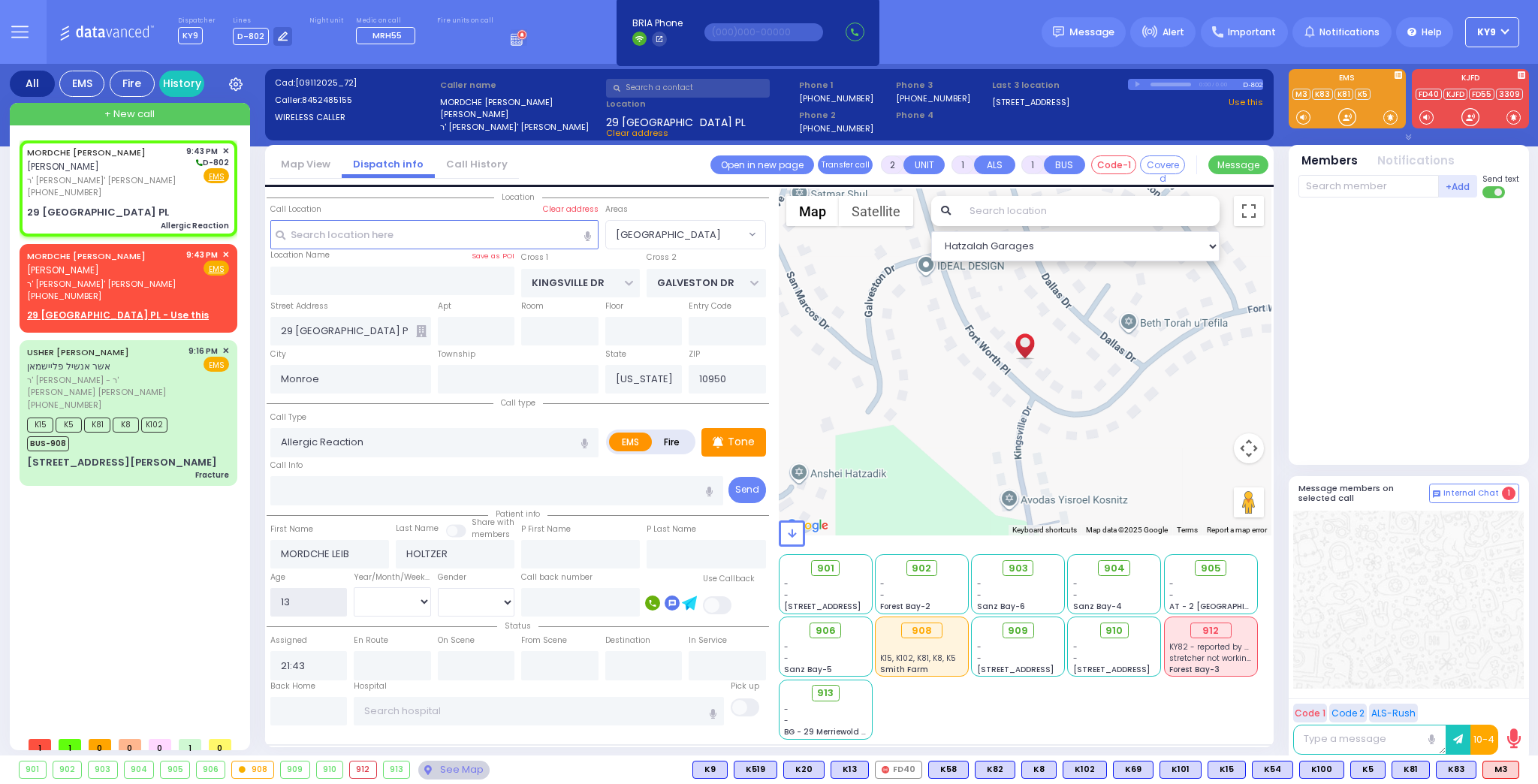
select select "[GEOGRAPHIC_DATA]"
select select "Hatzalah Garages"
type input "13"
click at [376, 604] on select "Year Month Week Day" at bounding box center [392, 601] width 77 height 29
select select
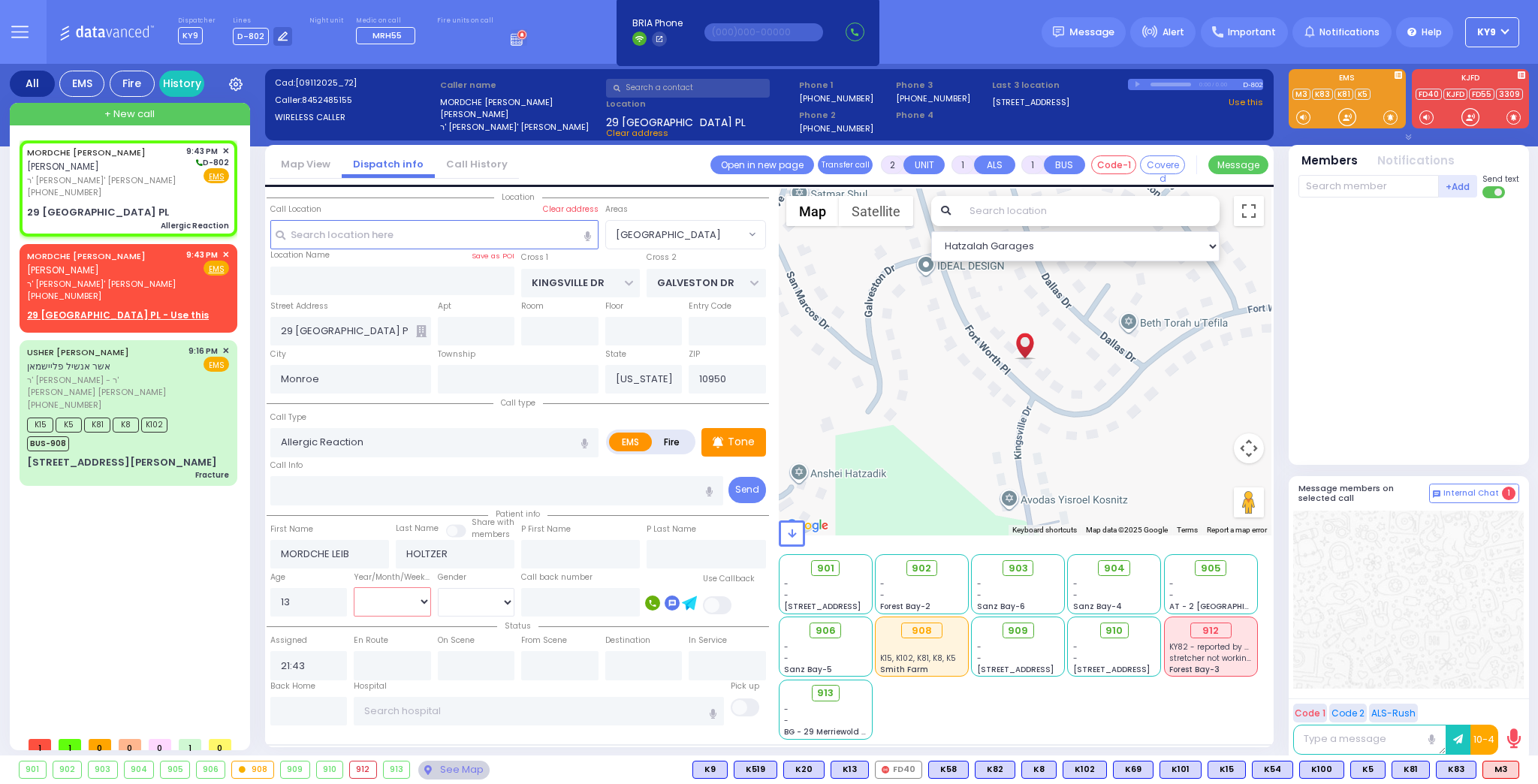
radio input "true"
select select
select select "Hatzalah Garages"
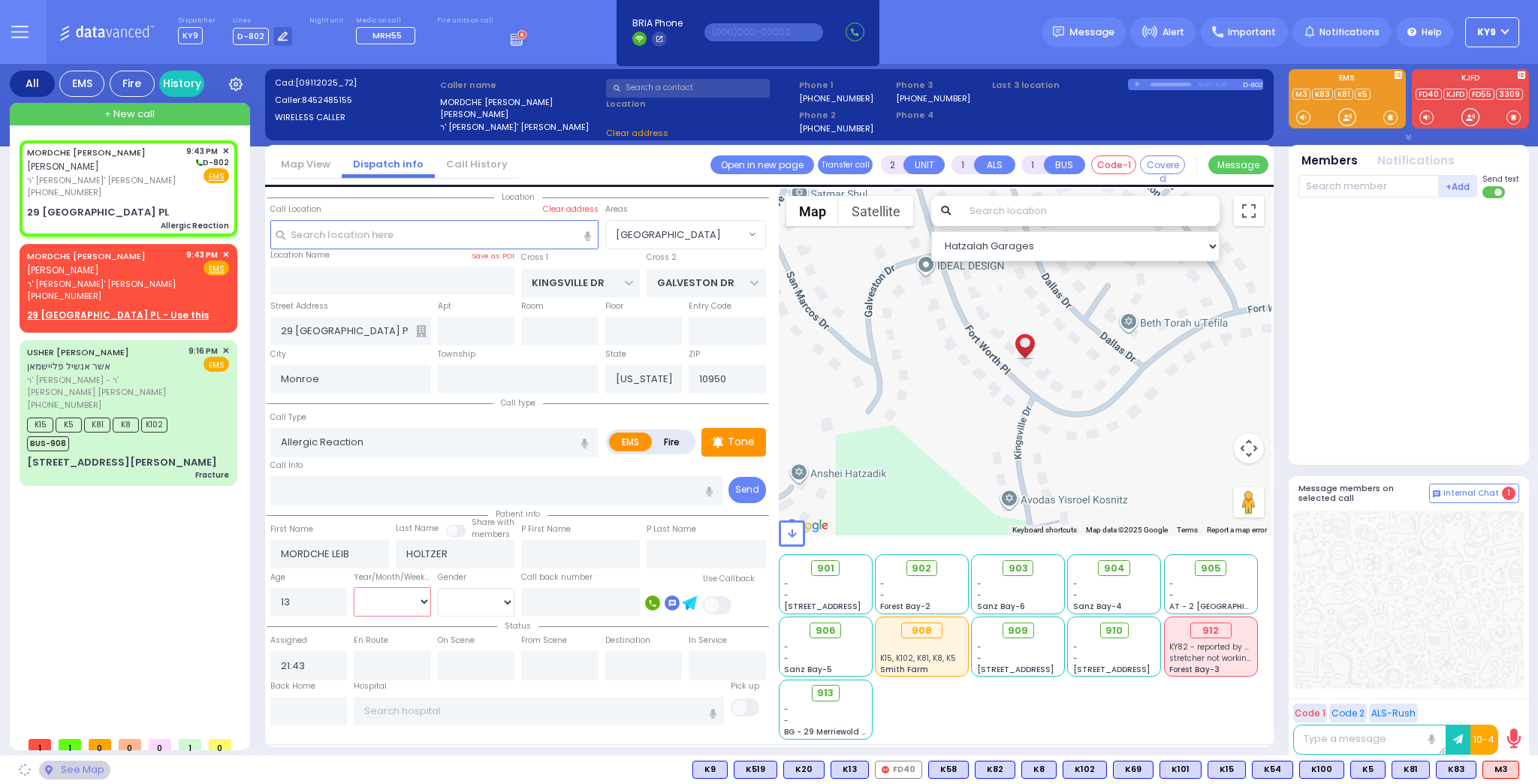
select select "Year"
click at [354, 587] on select "Year Month Week Day" at bounding box center [392, 601] width 77 height 29
select select "[GEOGRAPHIC_DATA]"
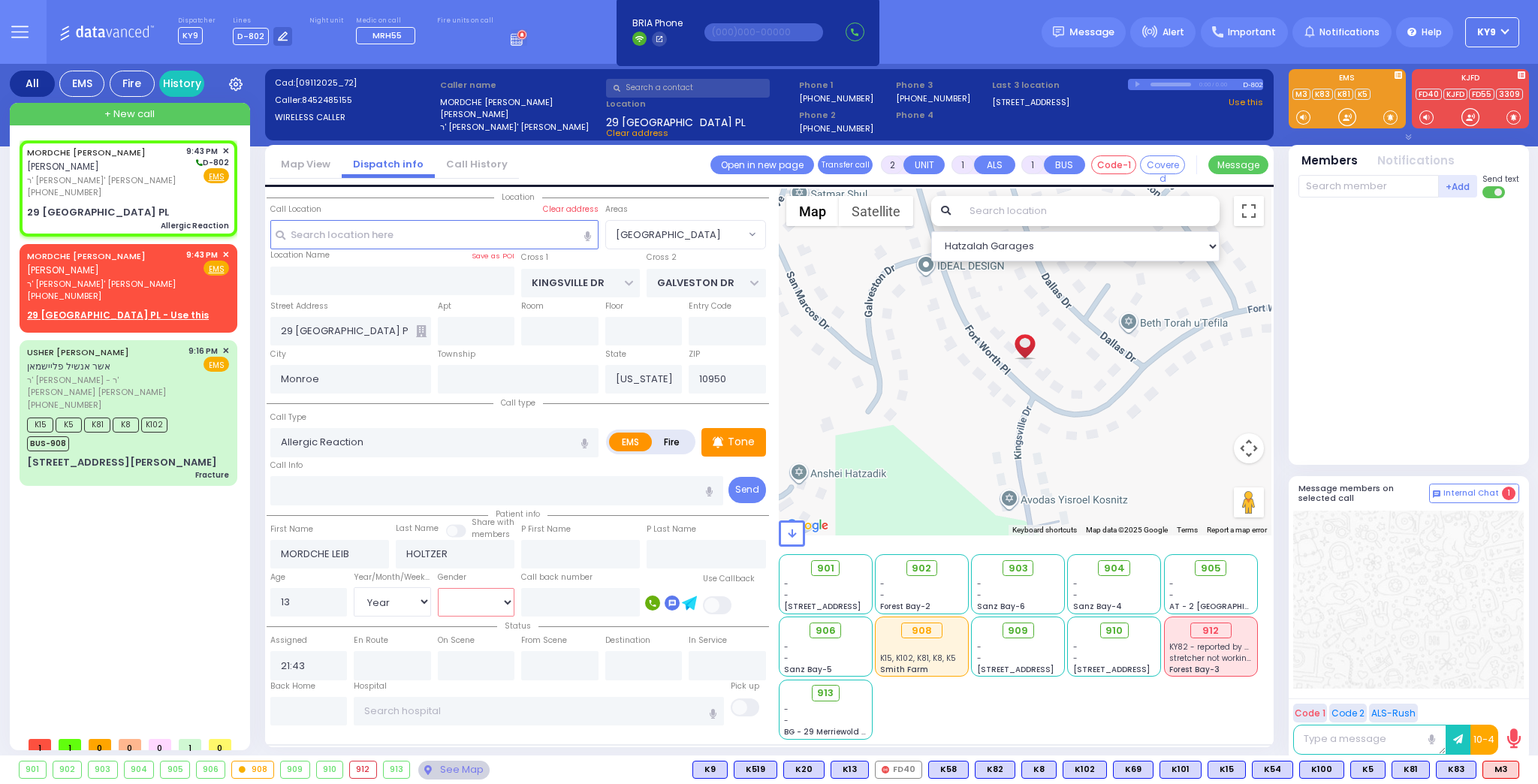
click at [468, 595] on select "Male Female" at bounding box center [476, 602] width 77 height 29
select select
radio input "true"
select select "Year"
select select "Hatzalah Garages"
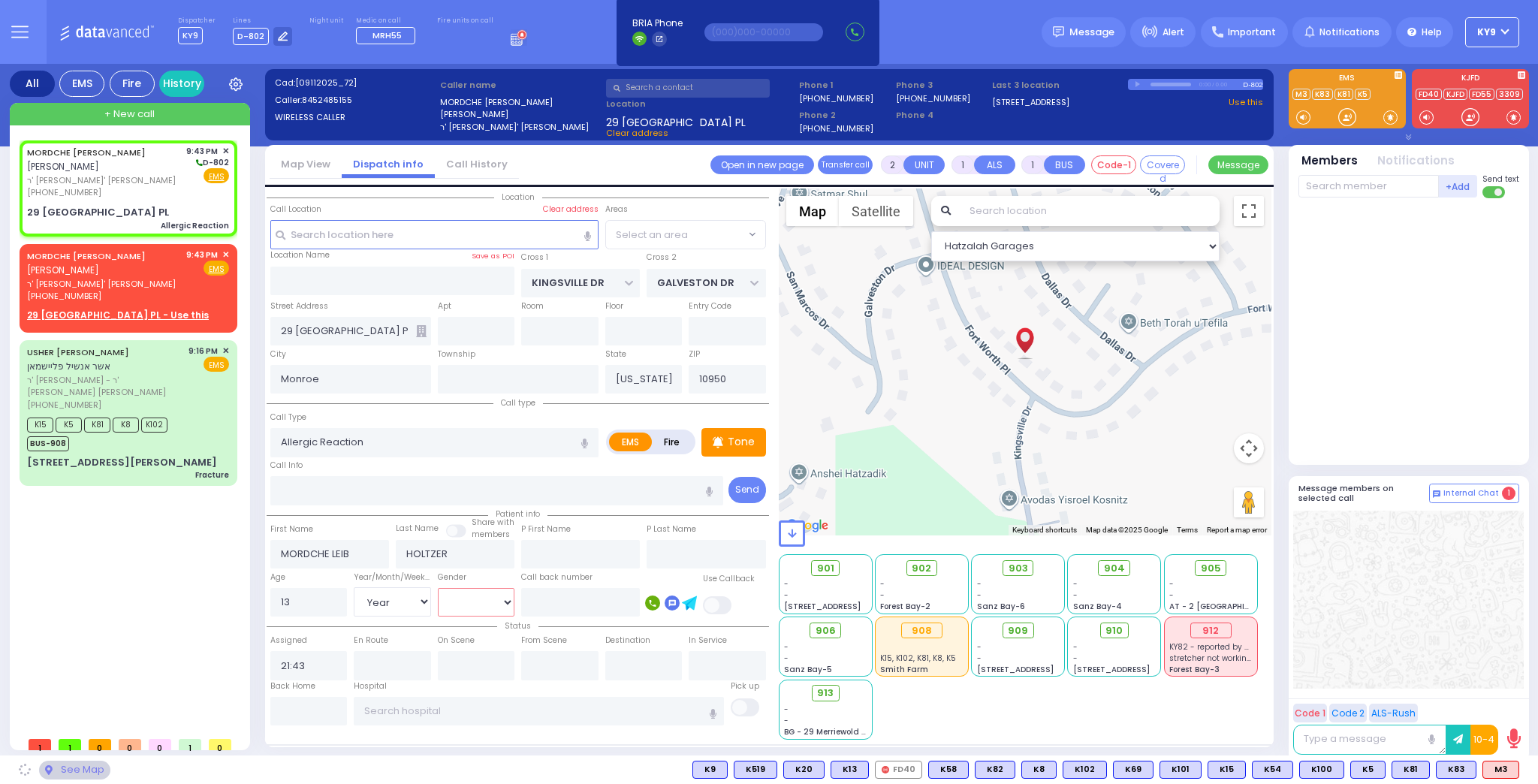
select select "[GEOGRAPHIC_DATA]"
select select "[DEMOGRAPHIC_DATA]"
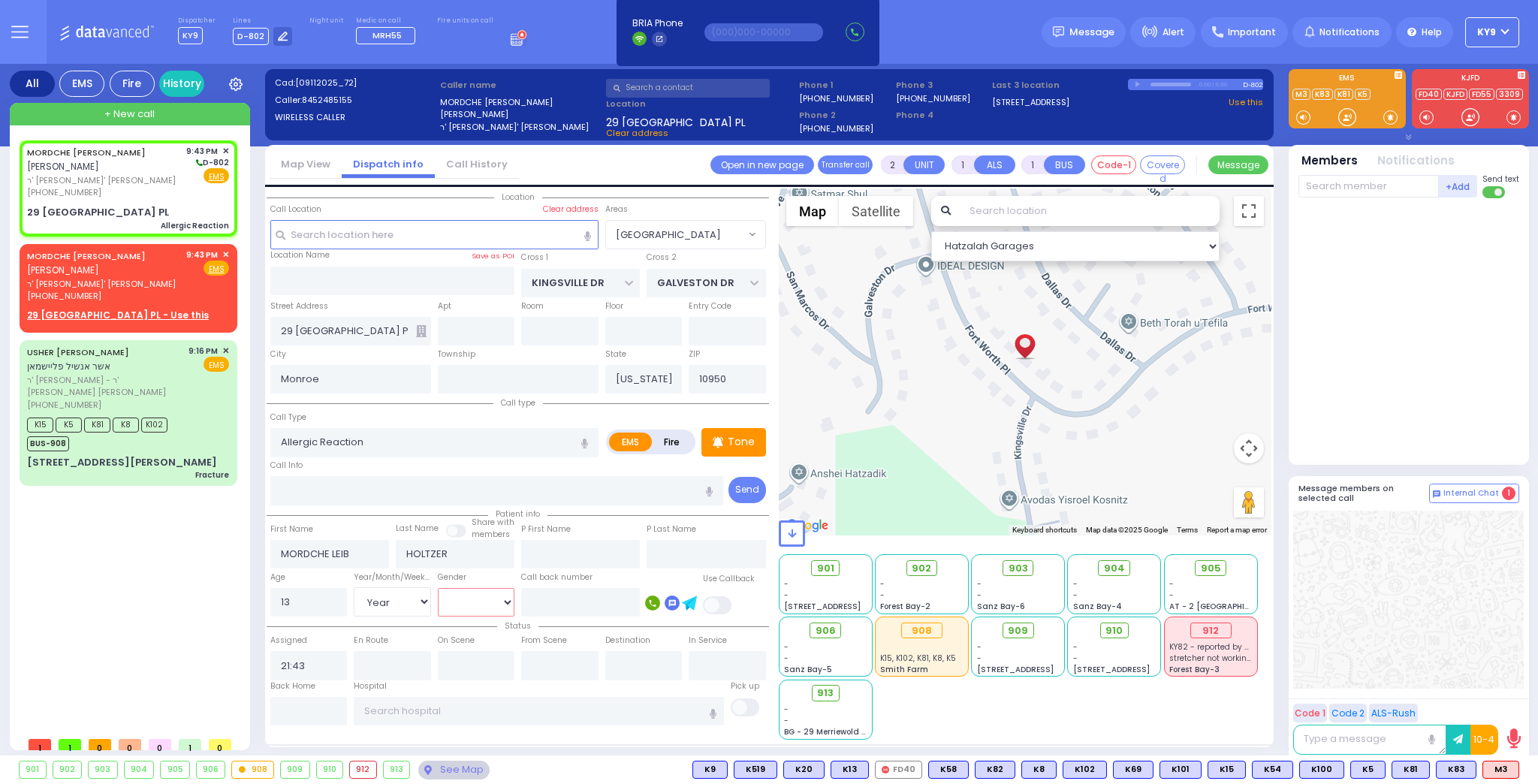
click at [438, 588] on select "Male Female" at bounding box center [476, 602] width 77 height 29
select select
radio input "true"
select select "Year"
select select "[DEMOGRAPHIC_DATA]"
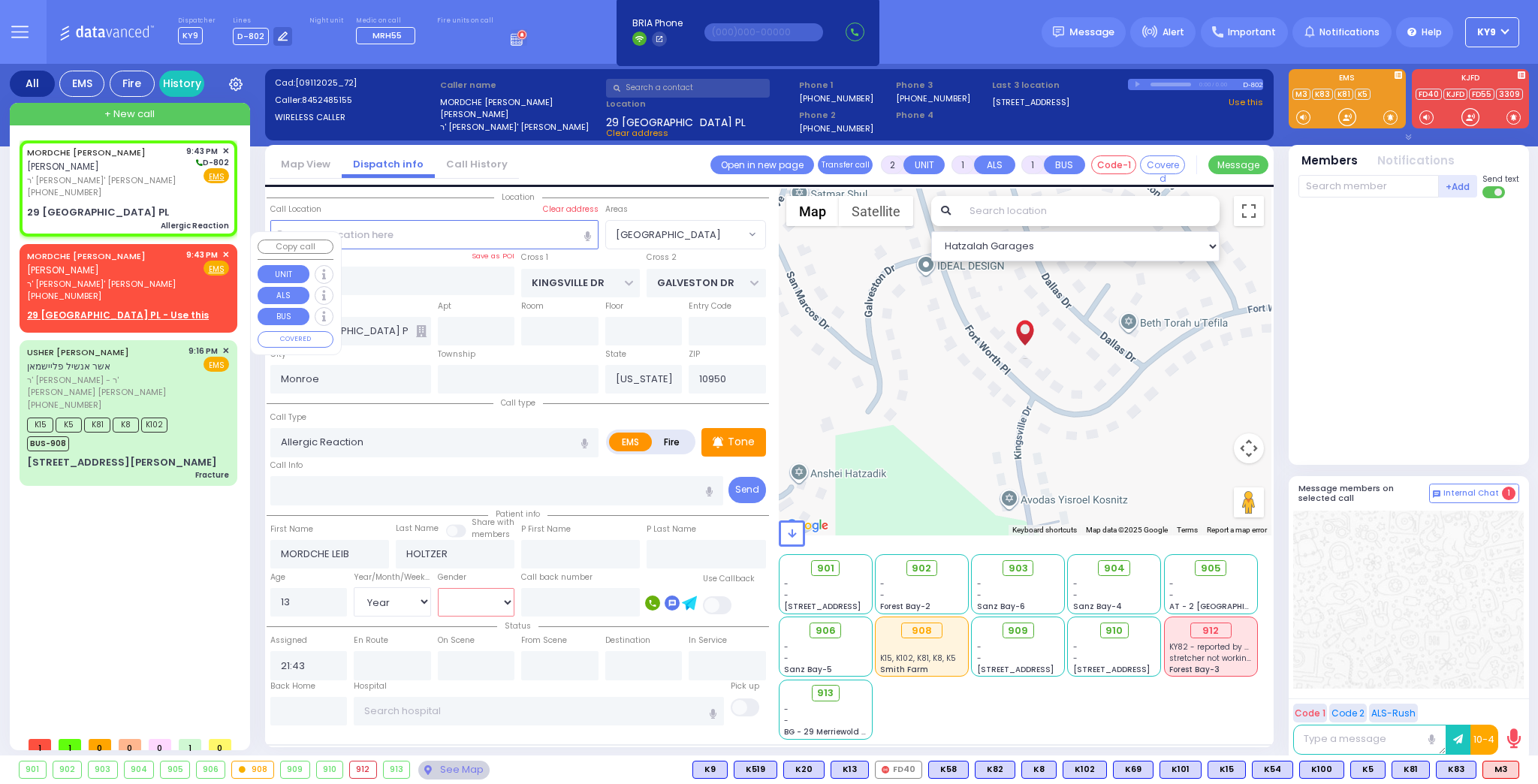
select select "Hatzalah Garages"
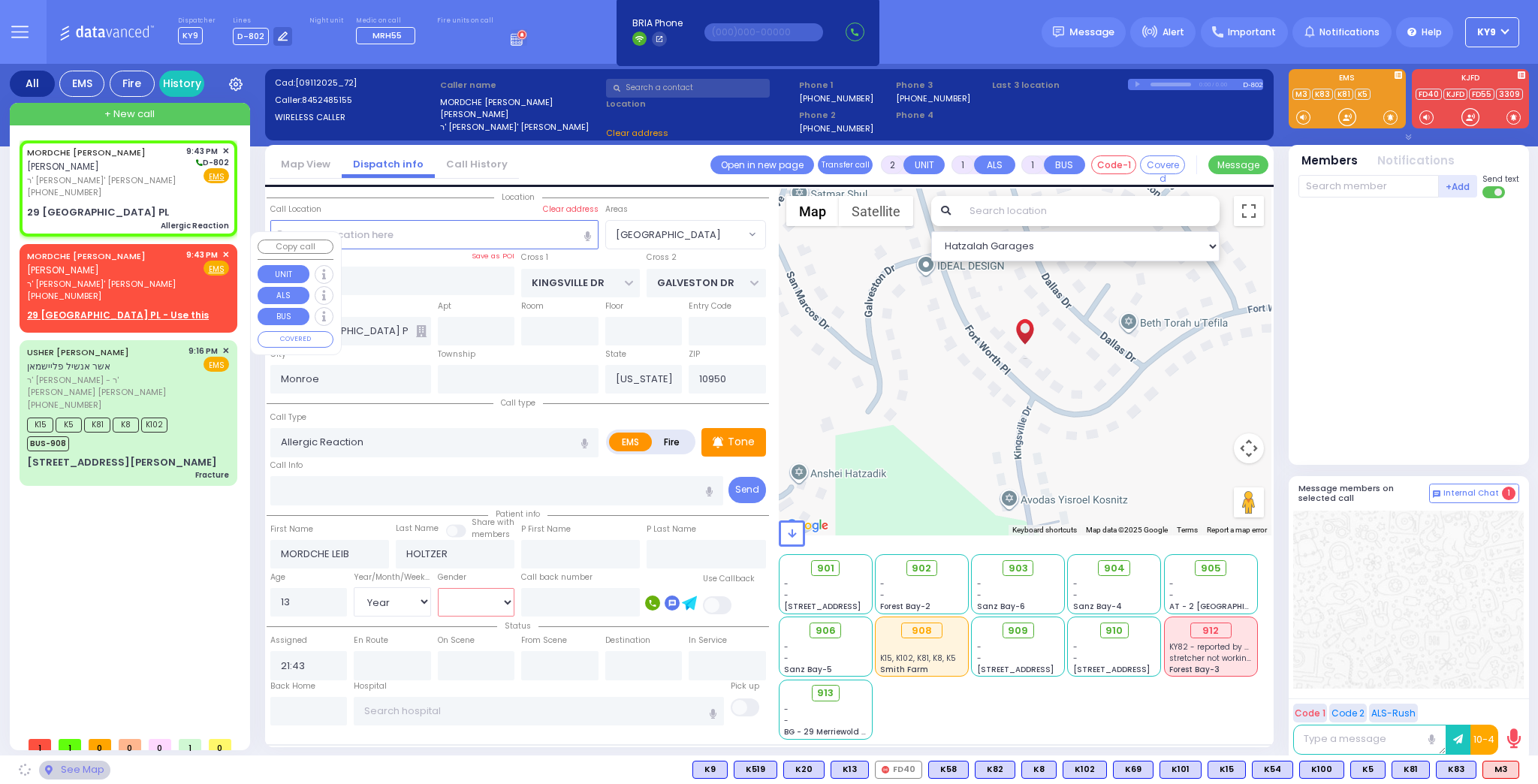
select select "[GEOGRAPHIC_DATA]"
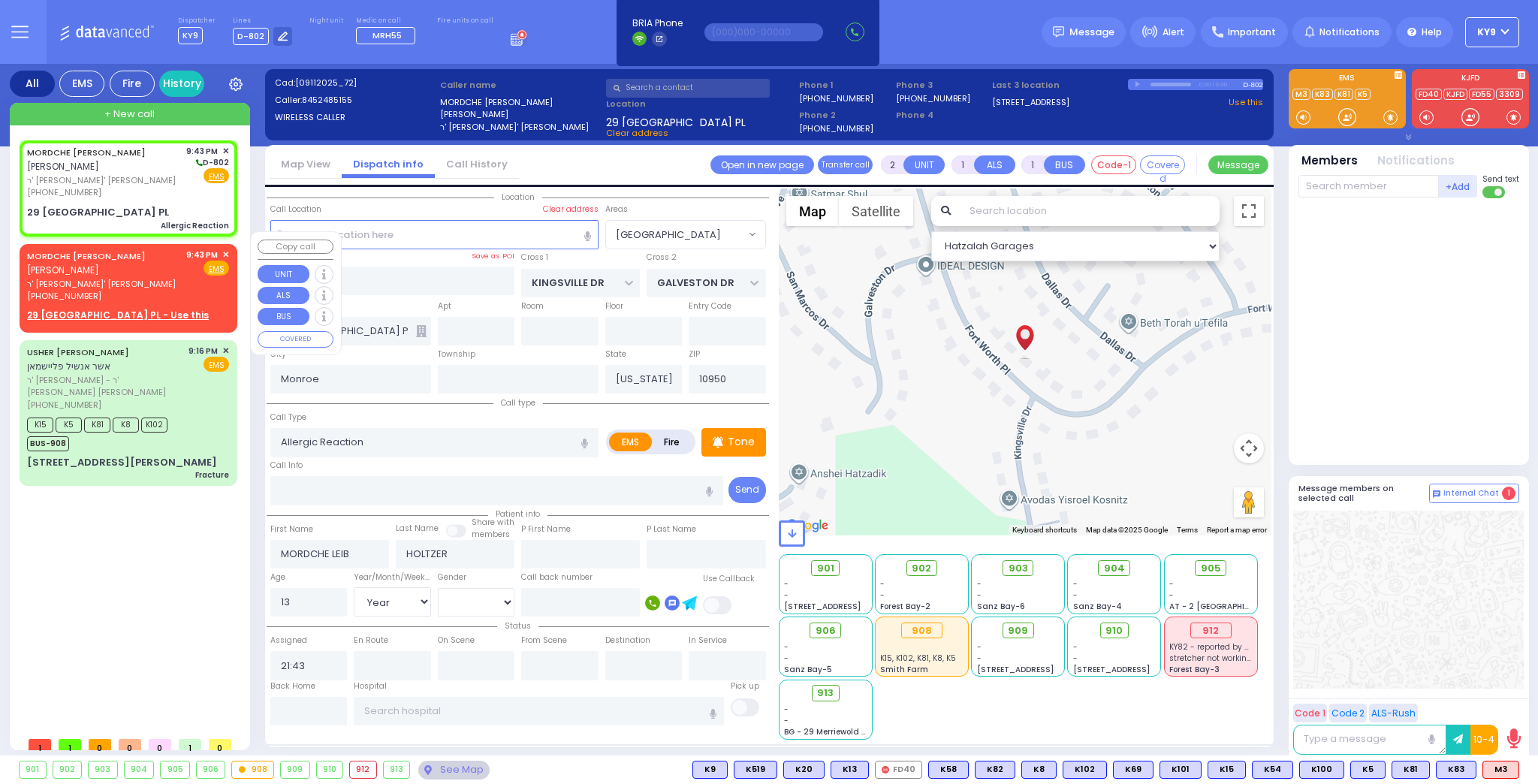
click at [225, 249] on span "✕" at bounding box center [226, 255] width 7 height 13
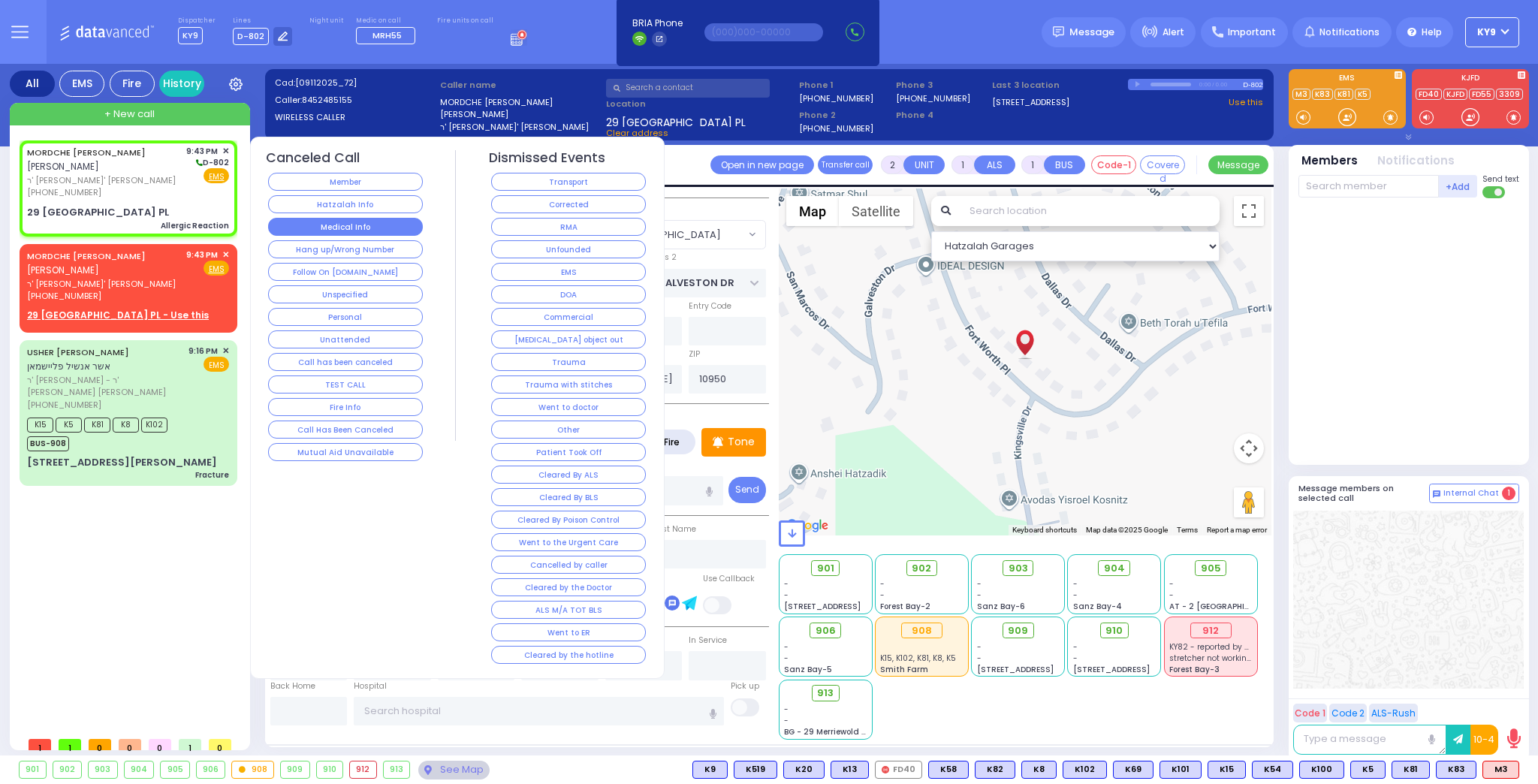
click at [305, 229] on button "Medical Info" at bounding box center [345, 226] width 154 height 18
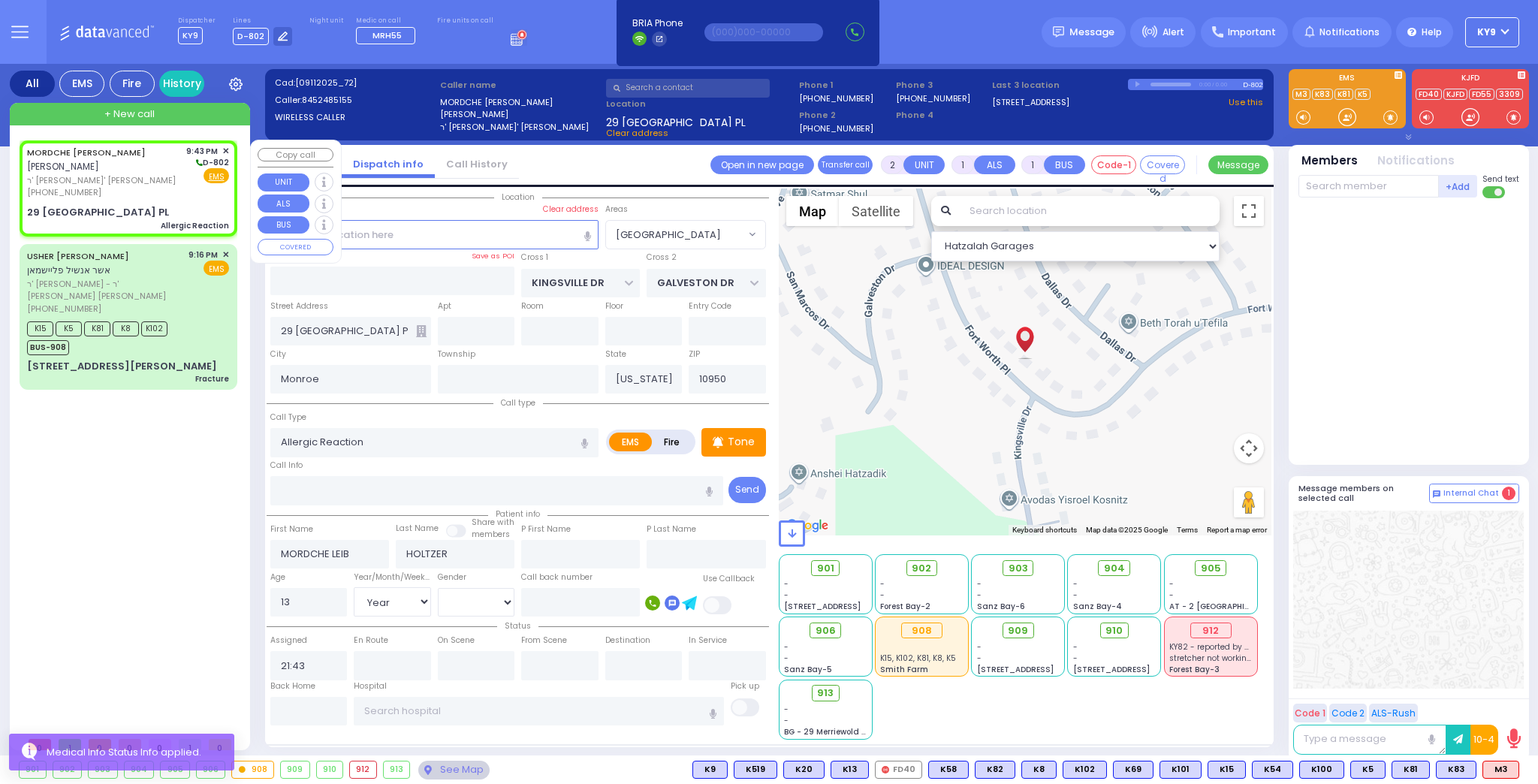
drag, startPoint x: 161, startPoint y: 197, endPoint x: 160, endPoint y: 187, distance: 10.0
click at [160, 187] on div "[PHONE_NUMBER]" at bounding box center [104, 193] width 154 height 13
select select
radio input "true"
select select "Year"
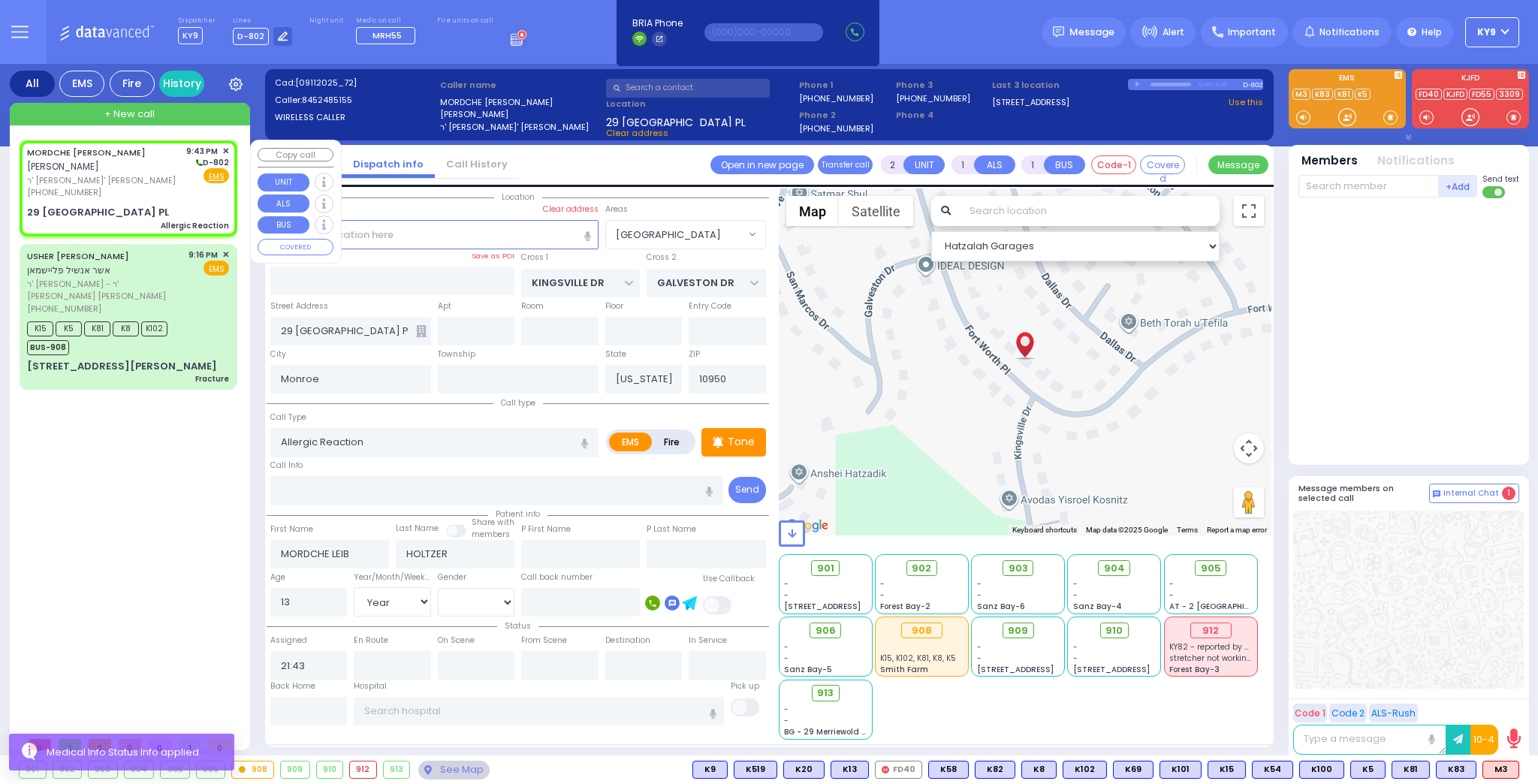
select select "[DEMOGRAPHIC_DATA]"
select select "Hatzalah Garages"
select select "[GEOGRAPHIC_DATA]"
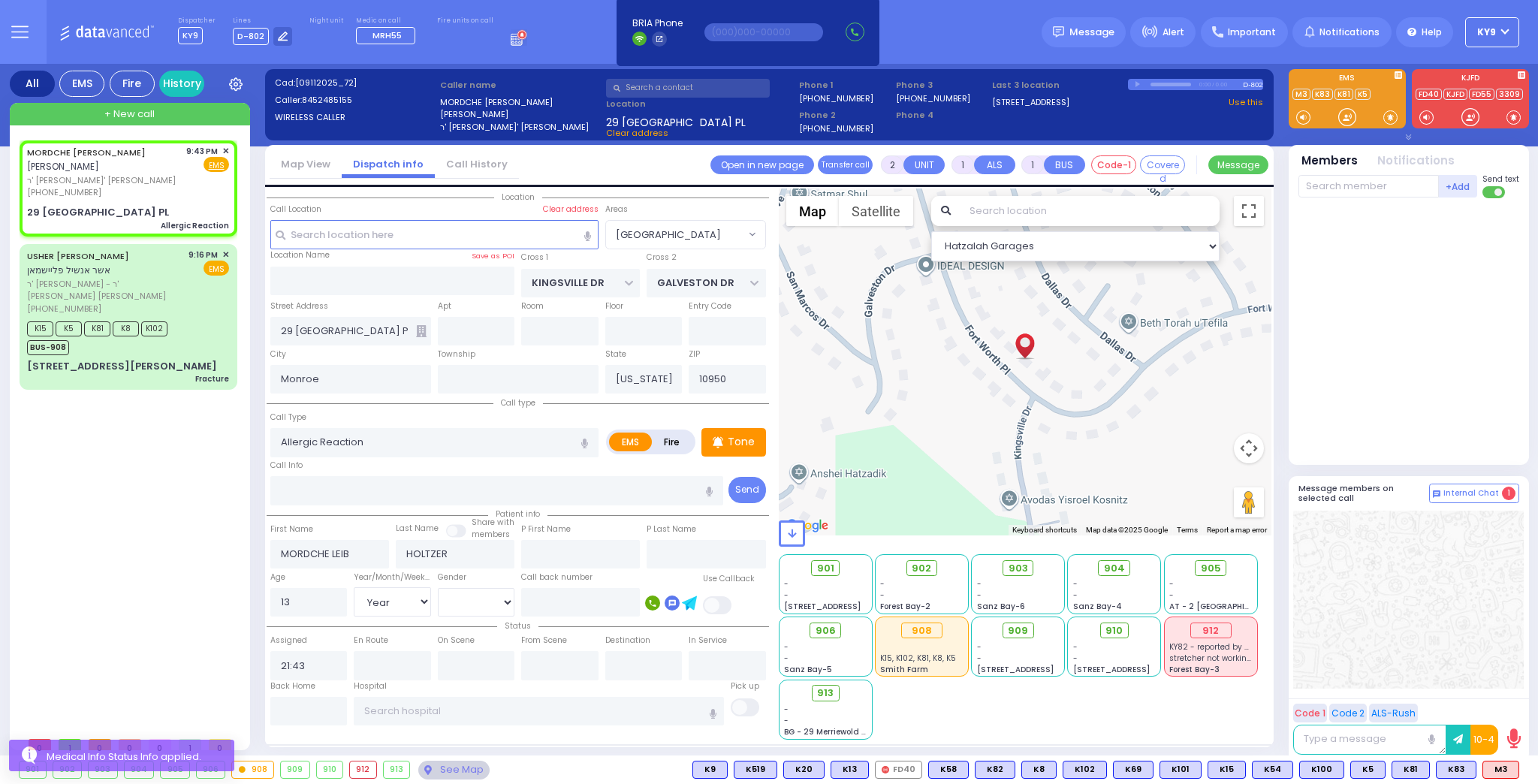
select select
radio input "true"
select select "Year"
select select "[DEMOGRAPHIC_DATA]"
select select "Hatzalah Garages"
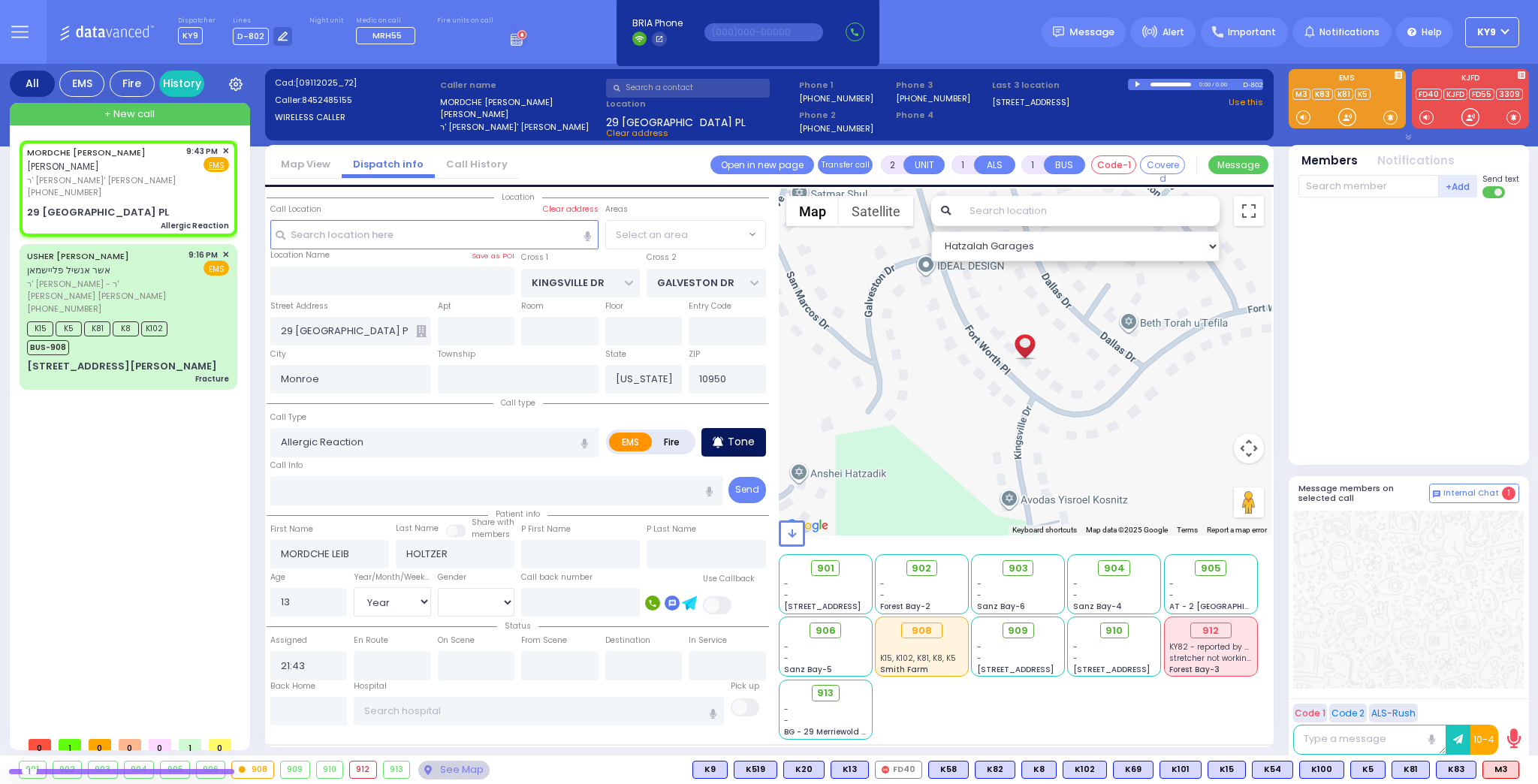
select select "[GEOGRAPHIC_DATA]"
click at [723, 434] on icon at bounding box center [718, 442] width 10 height 18
click at [1345, 118] on div at bounding box center [1347, 116] width 15 height 15
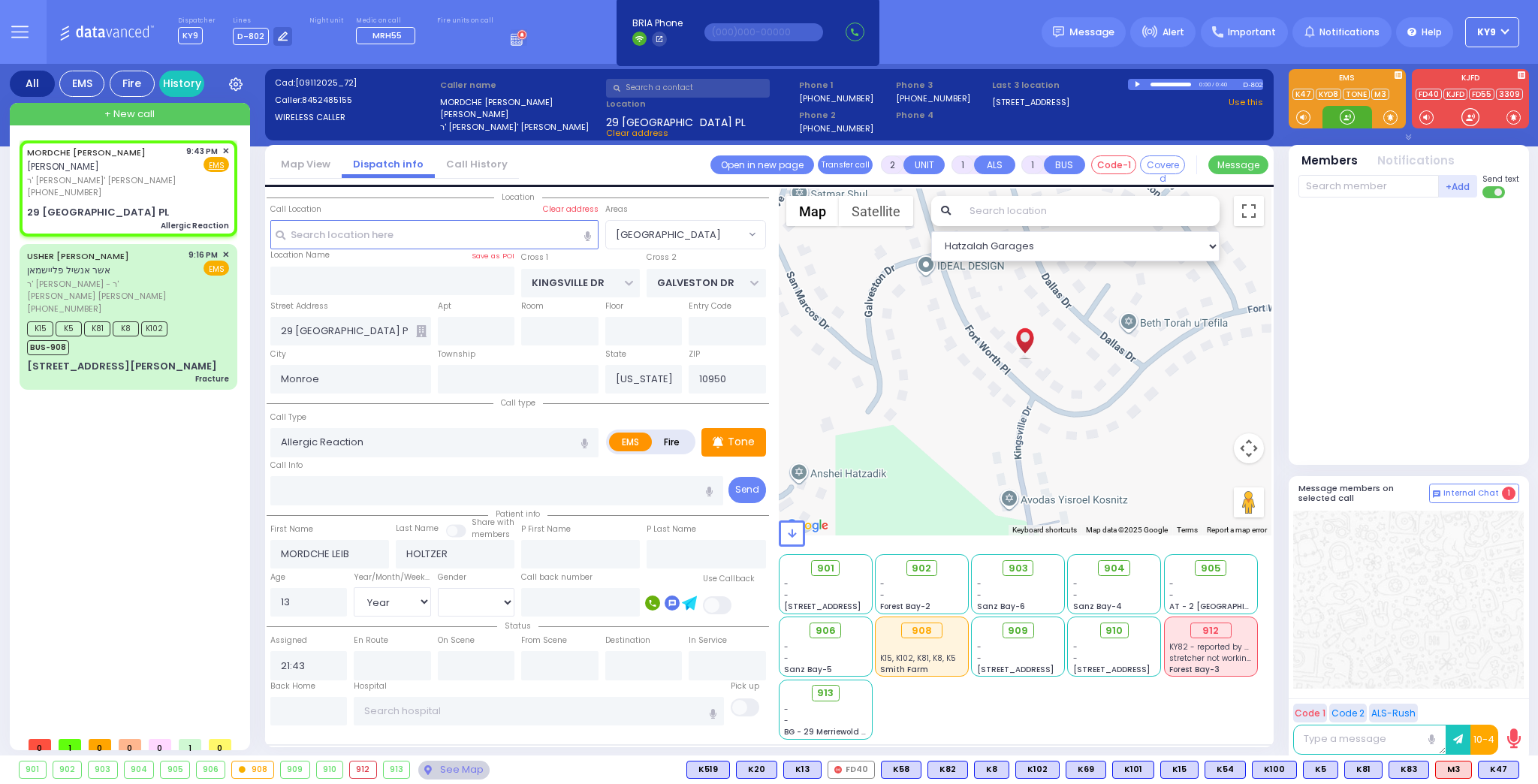
click at [1343, 113] on div at bounding box center [1347, 116] width 15 height 15
click at [1494, 767] on span "K47" at bounding box center [1499, 769] width 40 height 16
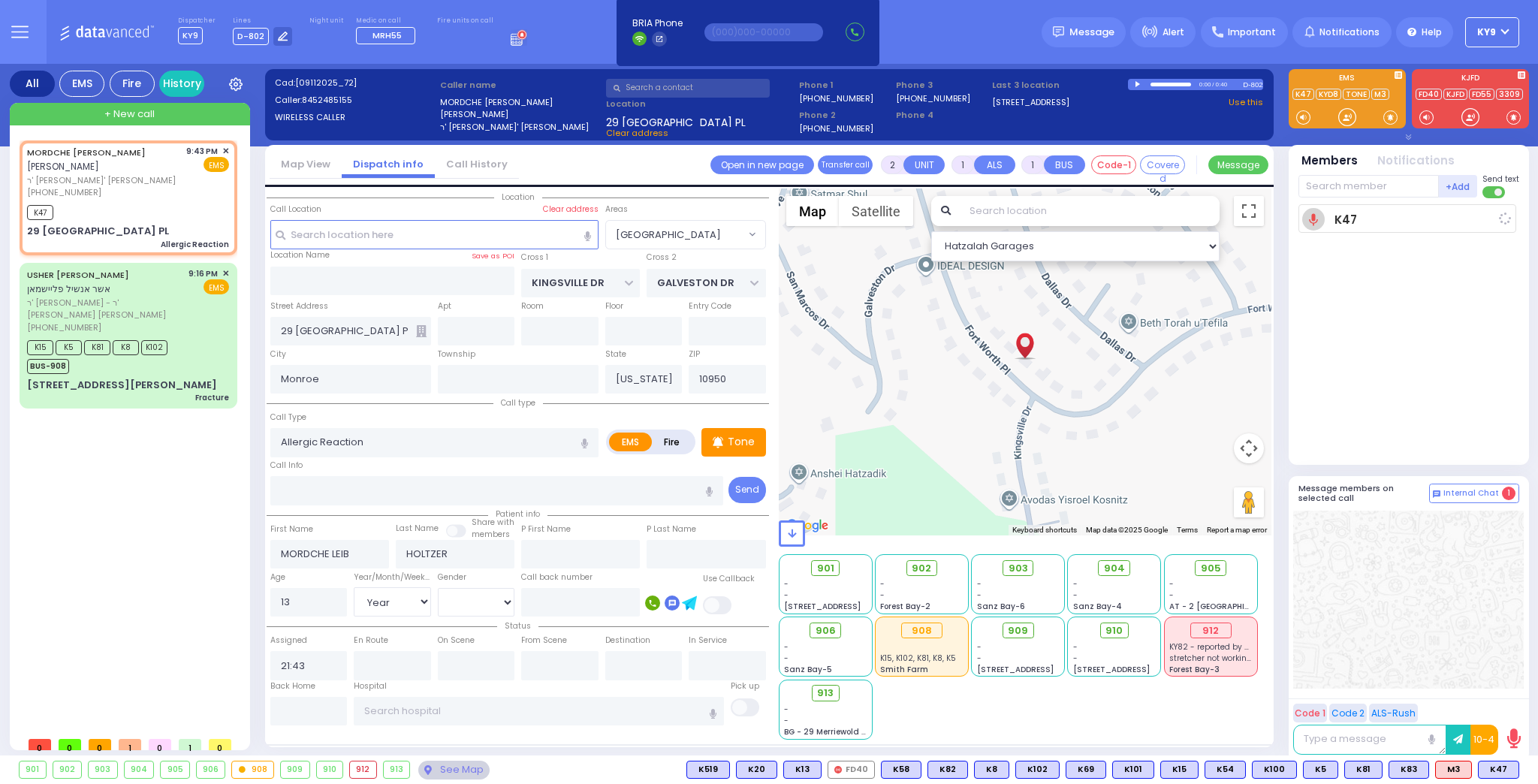
select select
radio input "true"
select select "Year"
select select "[DEMOGRAPHIC_DATA]"
type input "21:44"
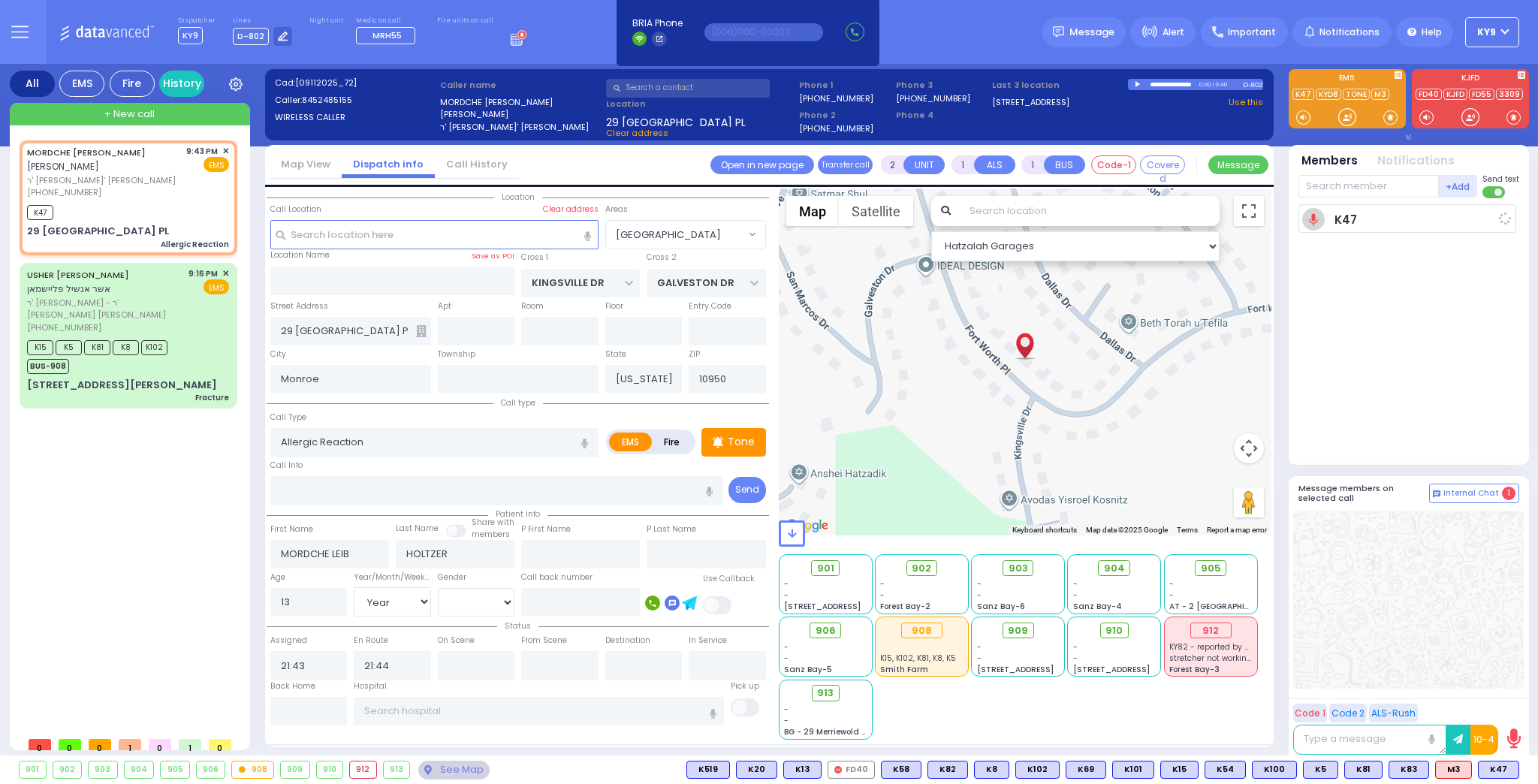
select select "Hatzalah Garages"
select select "[GEOGRAPHIC_DATA]"
click at [1340, 116] on div at bounding box center [1347, 116] width 15 height 15
click at [1349, 117] on div at bounding box center [1347, 116] width 15 height 15
drag, startPoint x: 1349, startPoint y: 118, endPoint x: 1348, endPoint y: 126, distance: 8.1
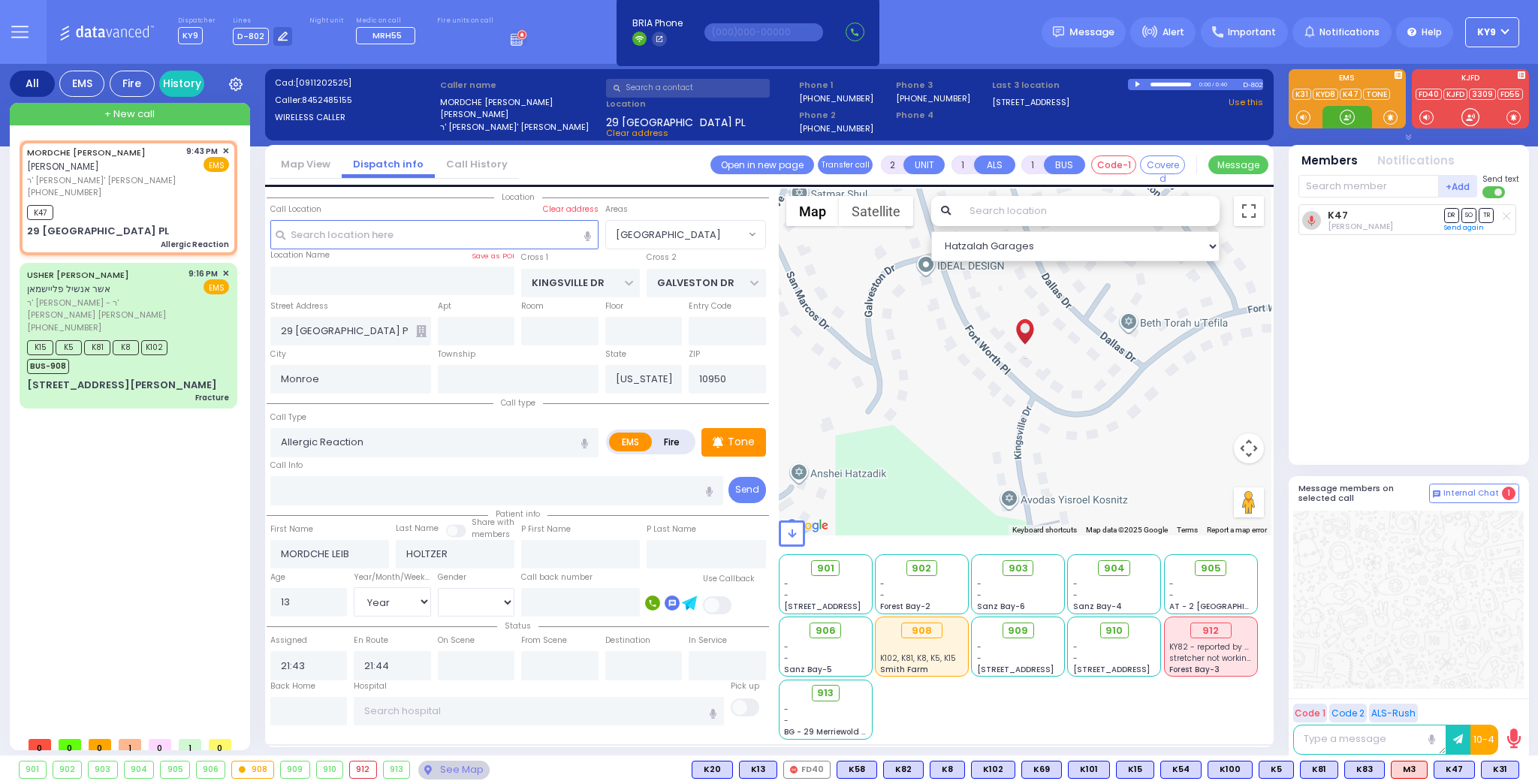
click at [1349, 117] on div at bounding box center [1347, 116] width 15 height 15
click at [1497, 766] on span "K31" at bounding box center [1500, 769] width 36 height 16
click at [1386, 388] on div "K31 K47 Dovy Leiberman DR SO" at bounding box center [1410, 329] width 224 height 248
select select
radio input "true"
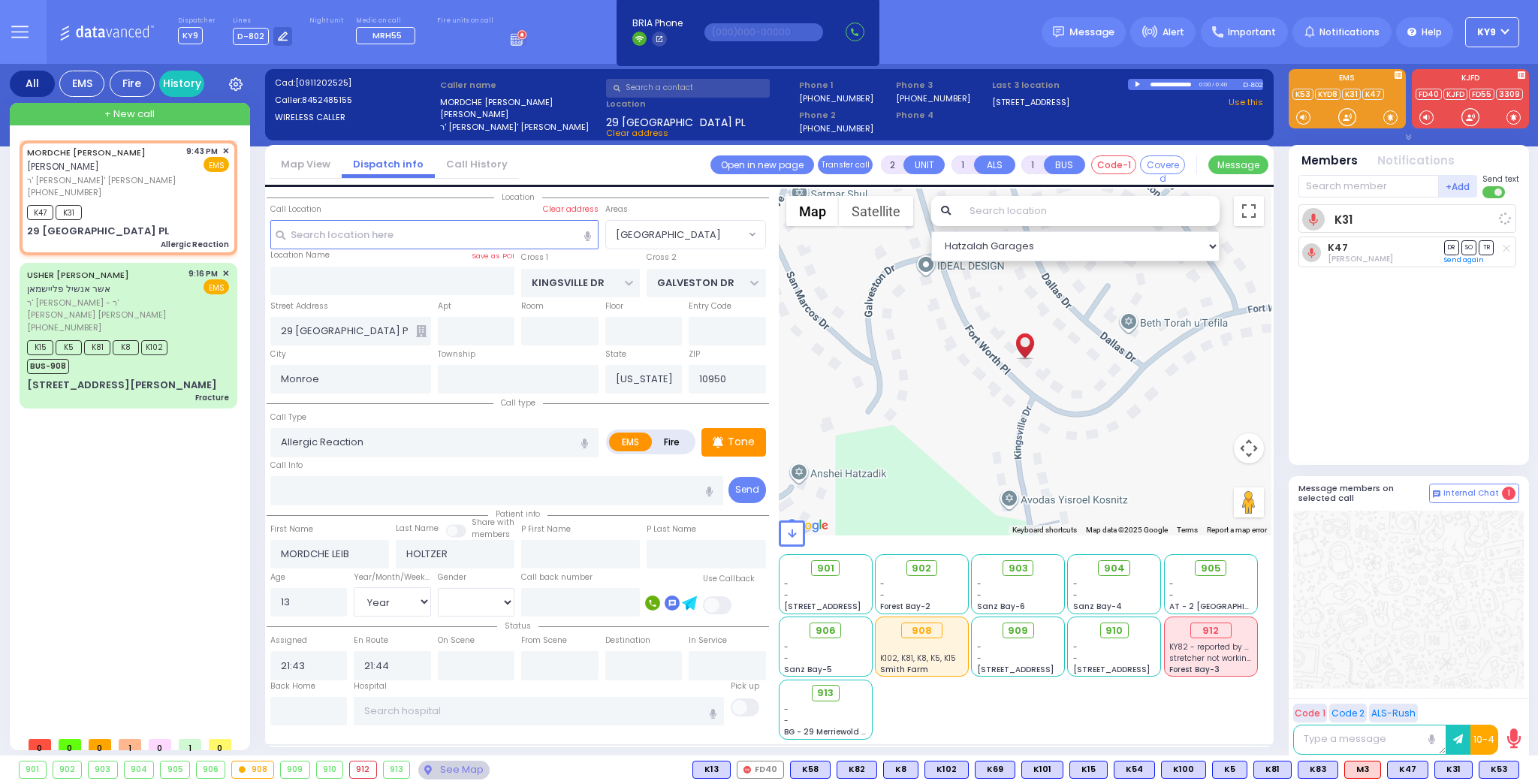
select select "Year"
select select "[DEMOGRAPHIC_DATA]"
select select "Hatzalah Garages"
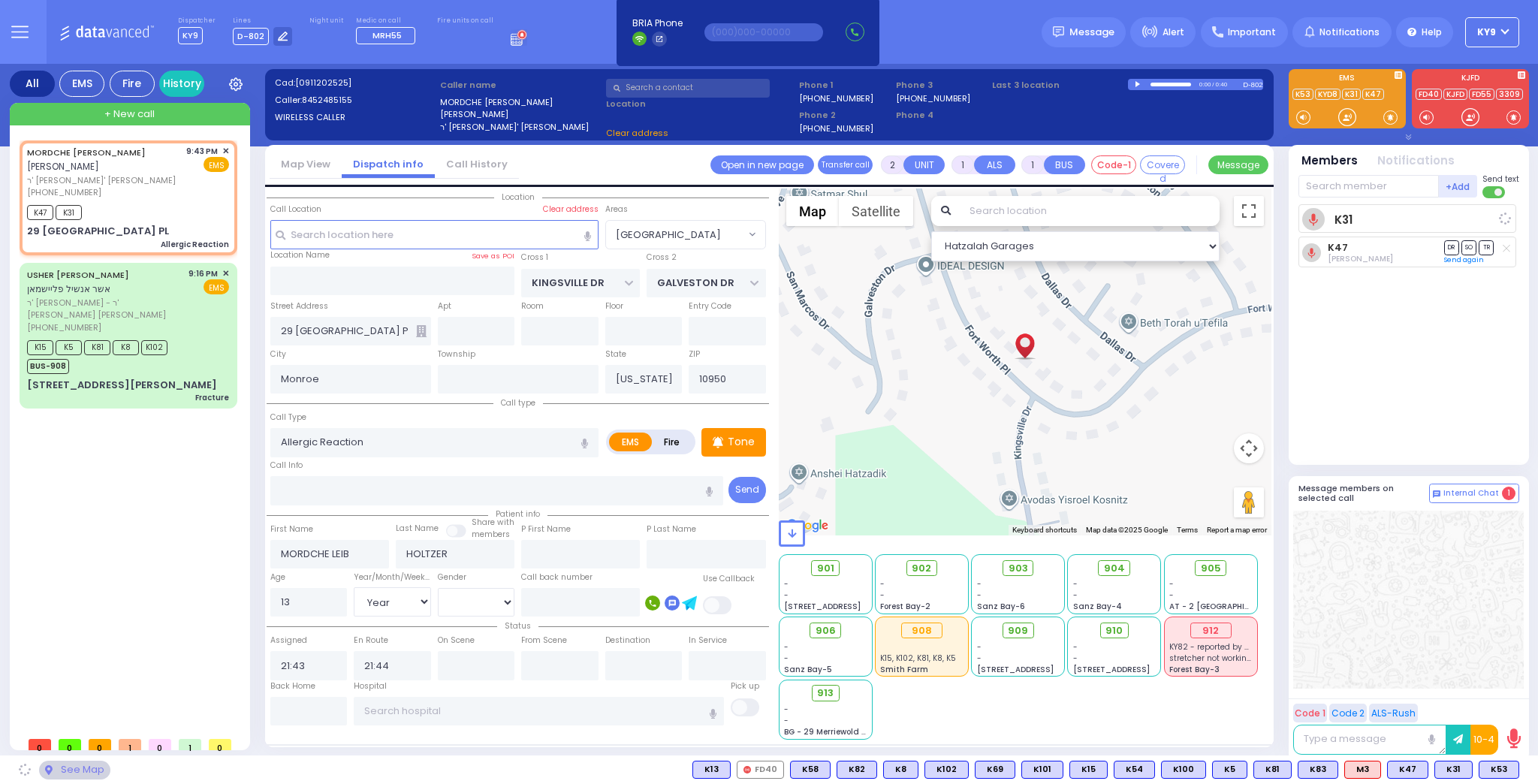
select select "[GEOGRAPHIC_DATA]"
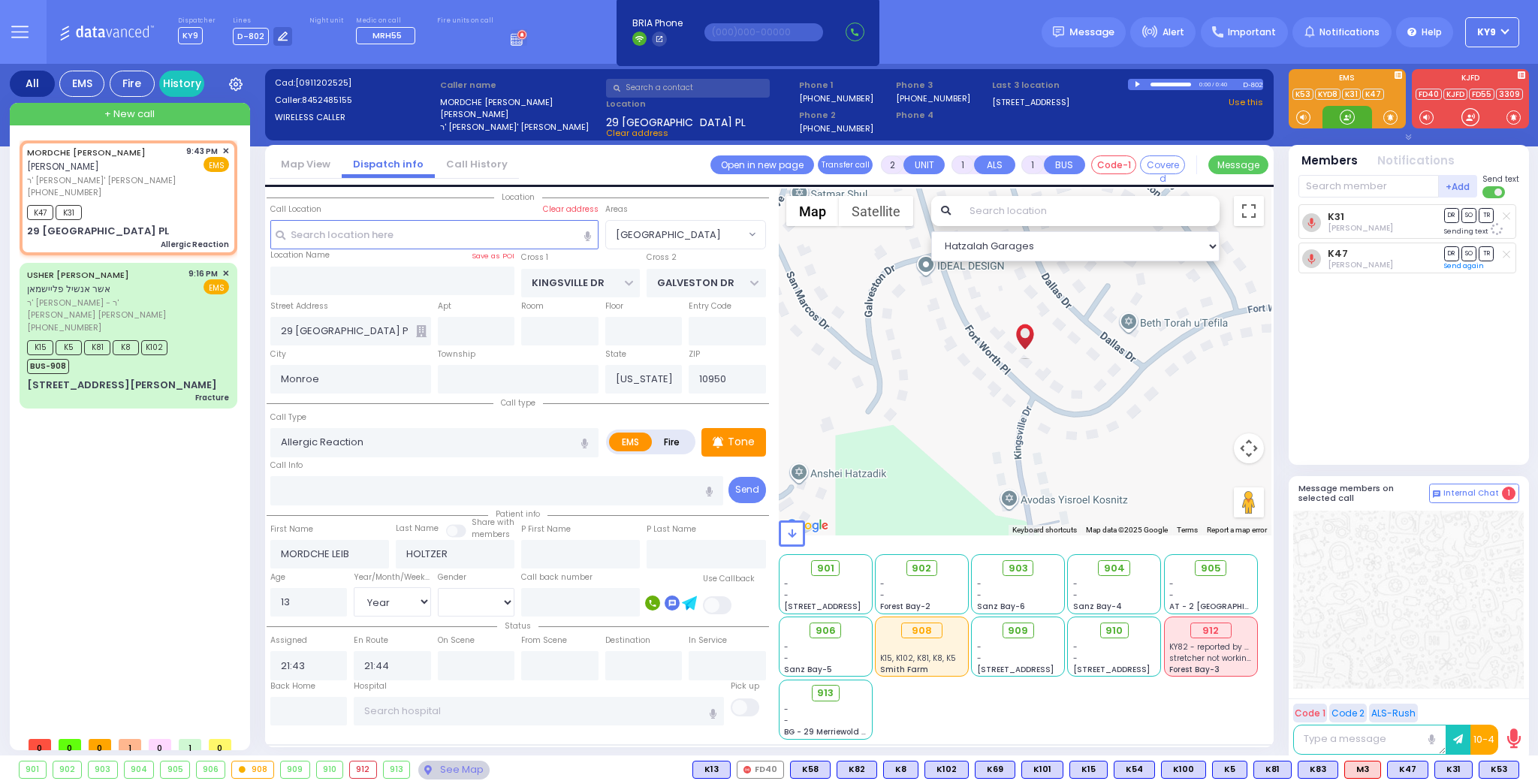
click at [1347, 117] on div at bounding box center [1347, 116] width 15 height 15
click at [1498, 768] on span "K53" at bounding box center [1499, 769] width 39 height 16
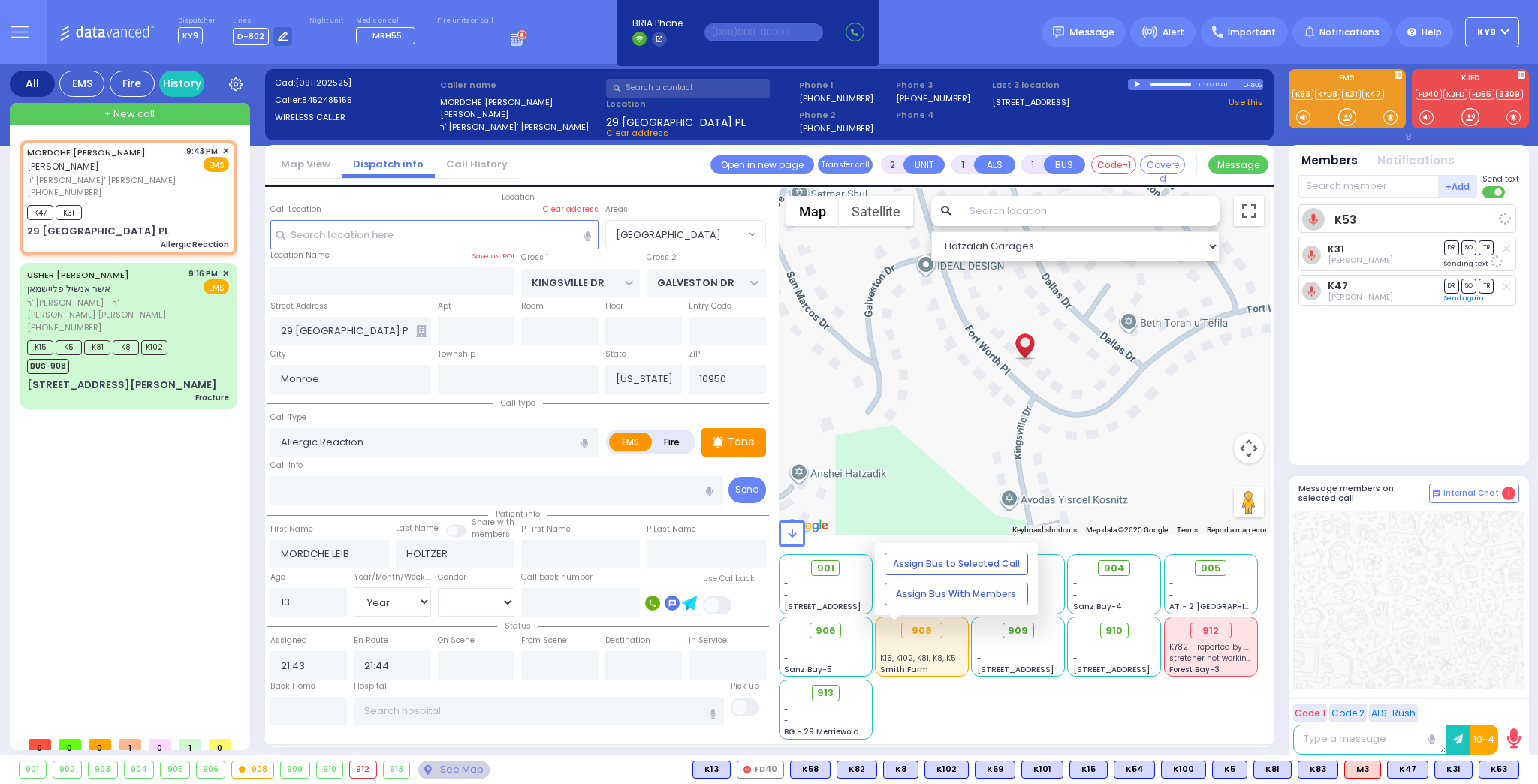
select select
radio input "true"
select select "Year"
select select "[DEMOGRAPHIC_DATA]"
select select "Hatzalah Garages"
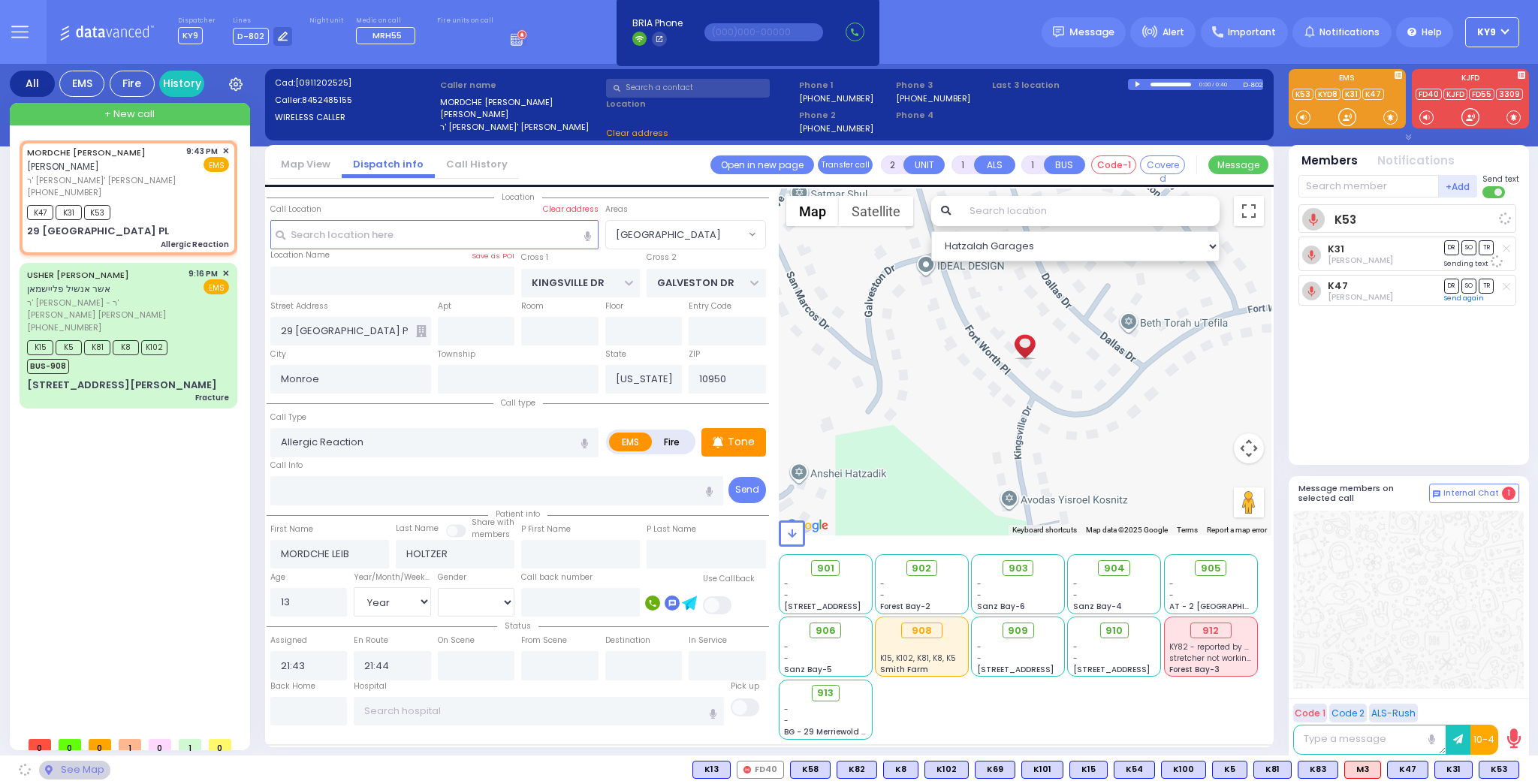
select select "[GEOGRAPHIC_DATA]"
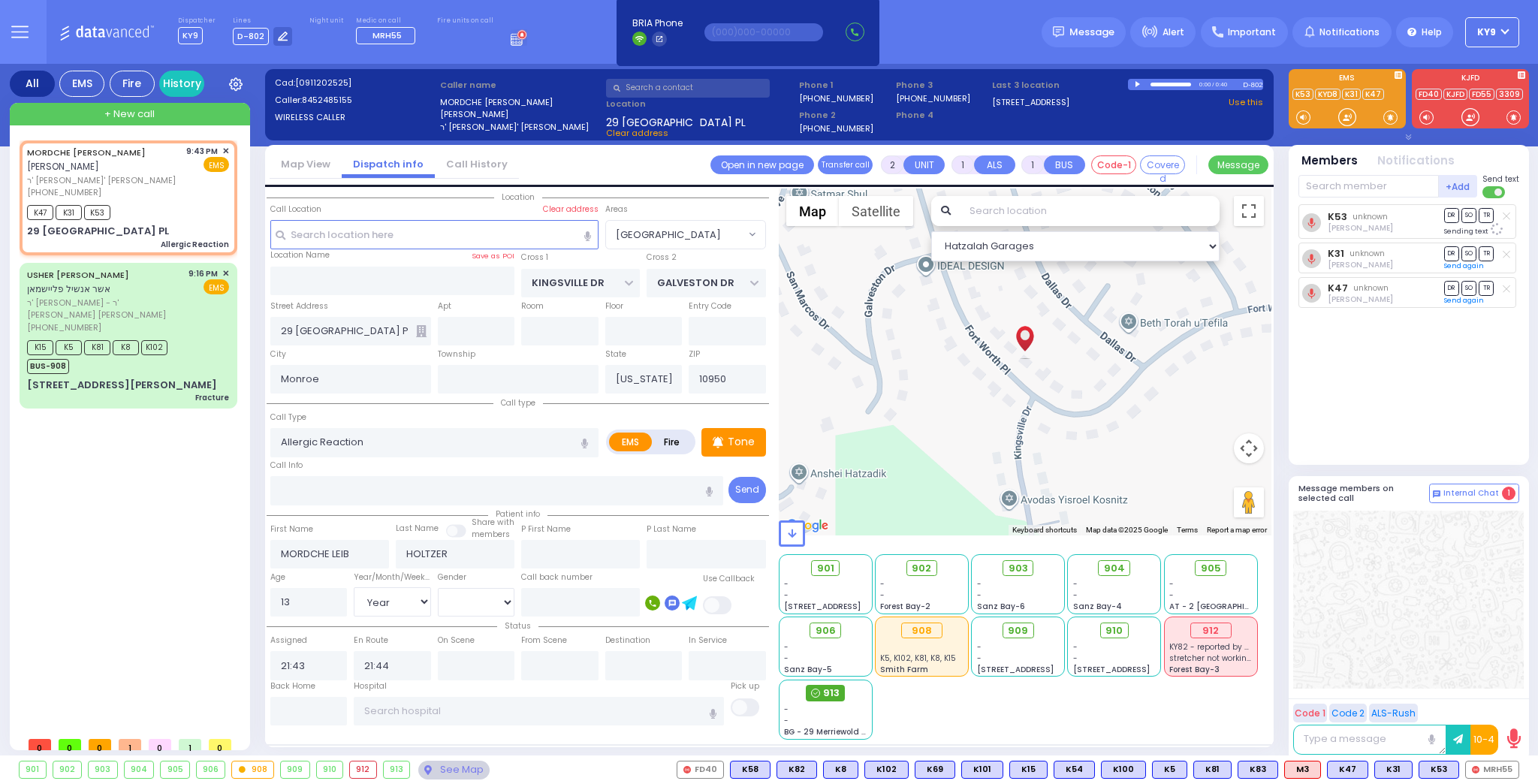
click at [828, 694] on span "913" at bounding box center [831, 693] width 16 height 15
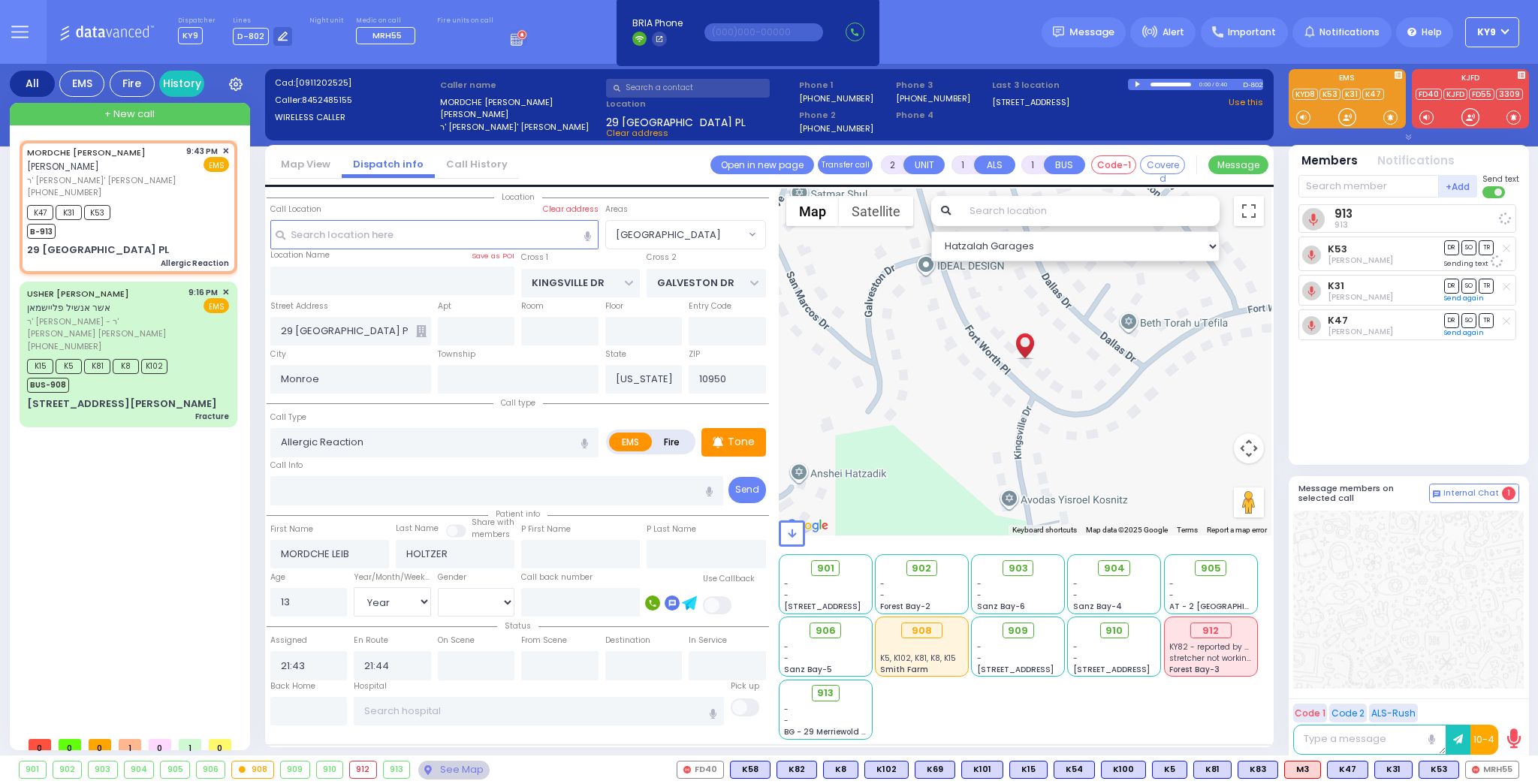
select select
radio input "true"
select select "Year"
select select "[DEMOGRAPHIC_DATA]"
select select "Hatzalah Garages"
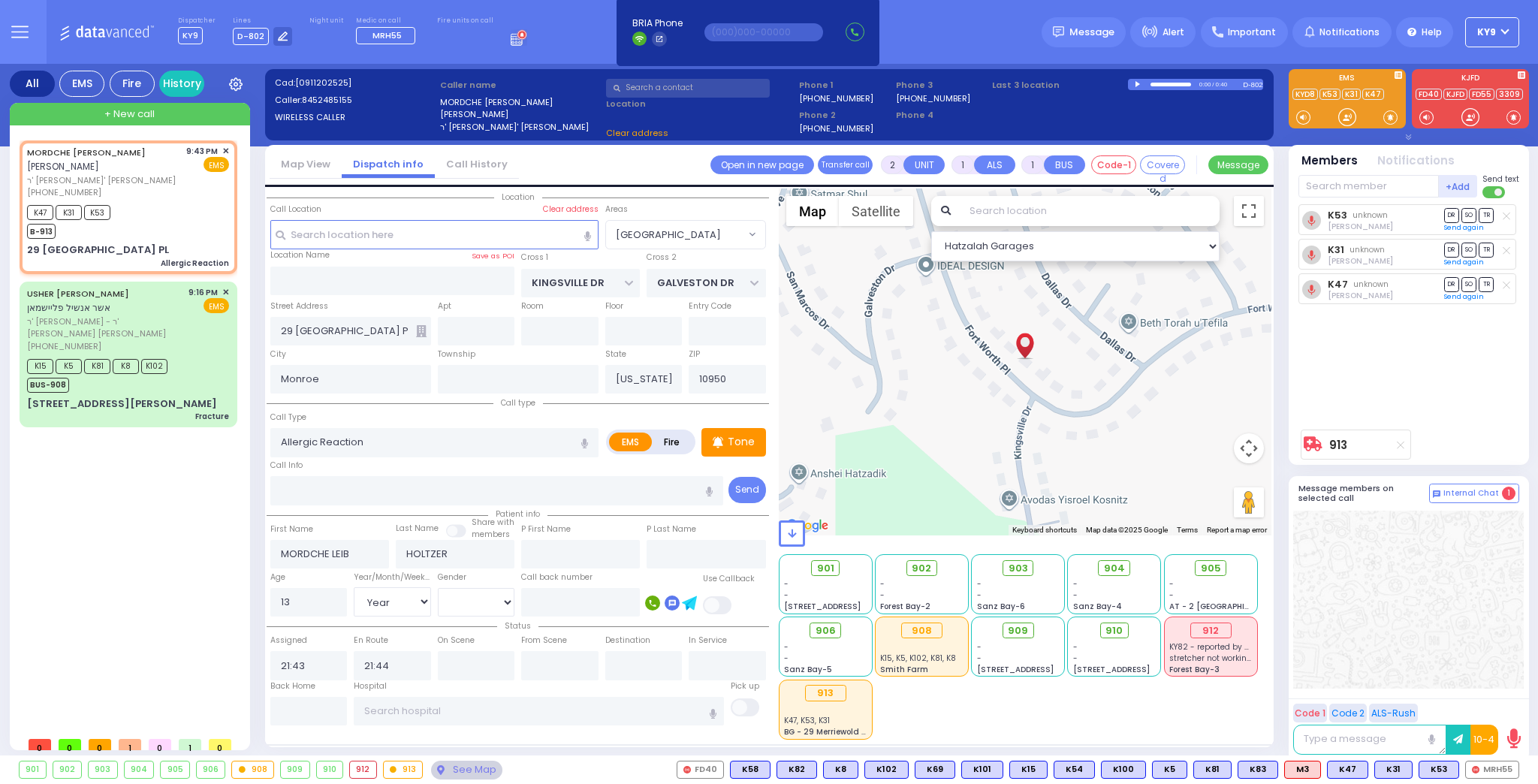
select select "[GEOGRAPHIC_DATA]"
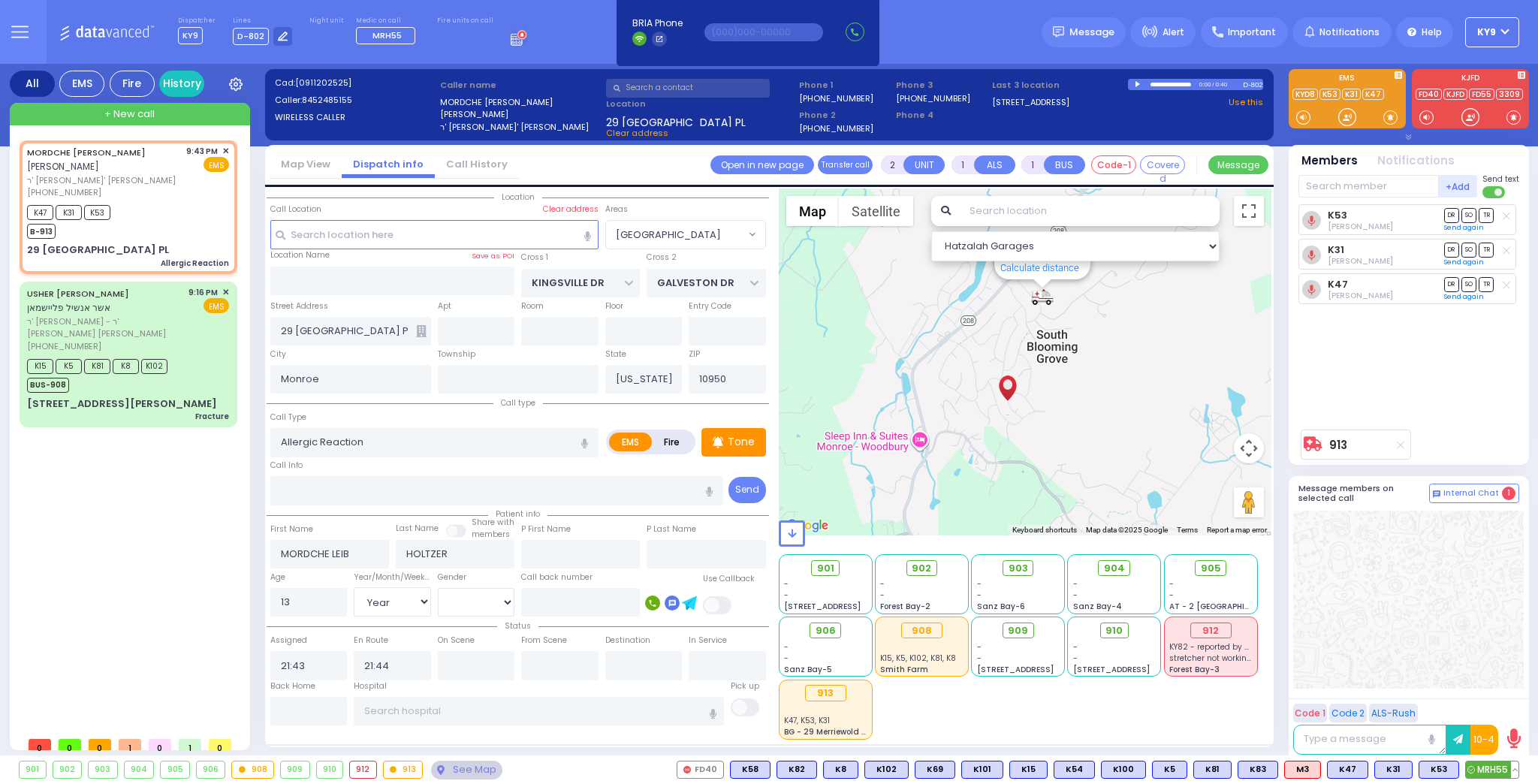
click at [1494, 771] on span "MRH55" at bounding box center [1492, 769] width 53 height 16
click at [1425, 403] on div "MRH55 K53 Hershel Lowy DR SO" at bounding box center [1410, 313] width 224 height 218
select select
radio input "true"
select select "Year"
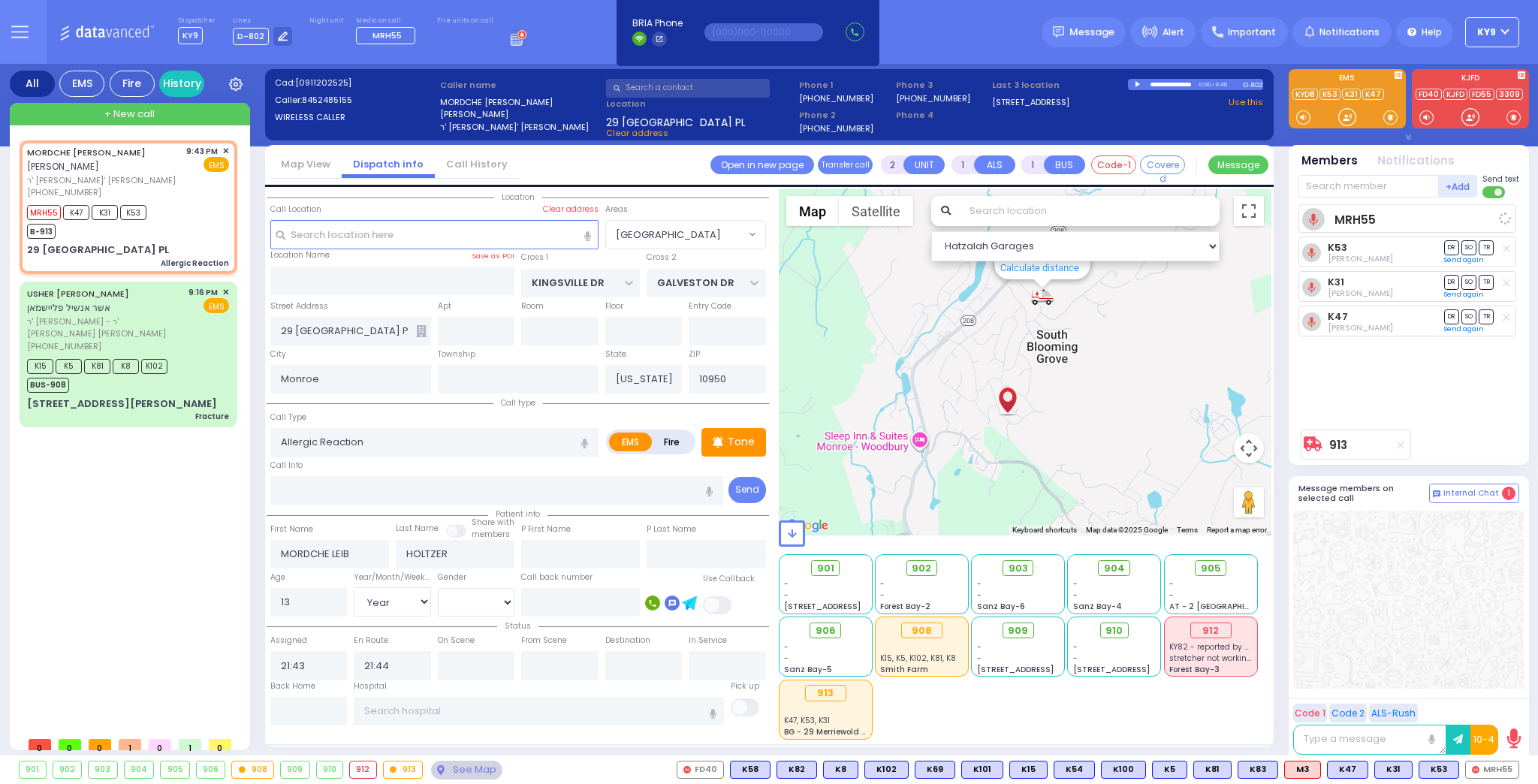
select select "[DEMOGRAPHIC_DATA]"
select select "Hatzalah Garages"
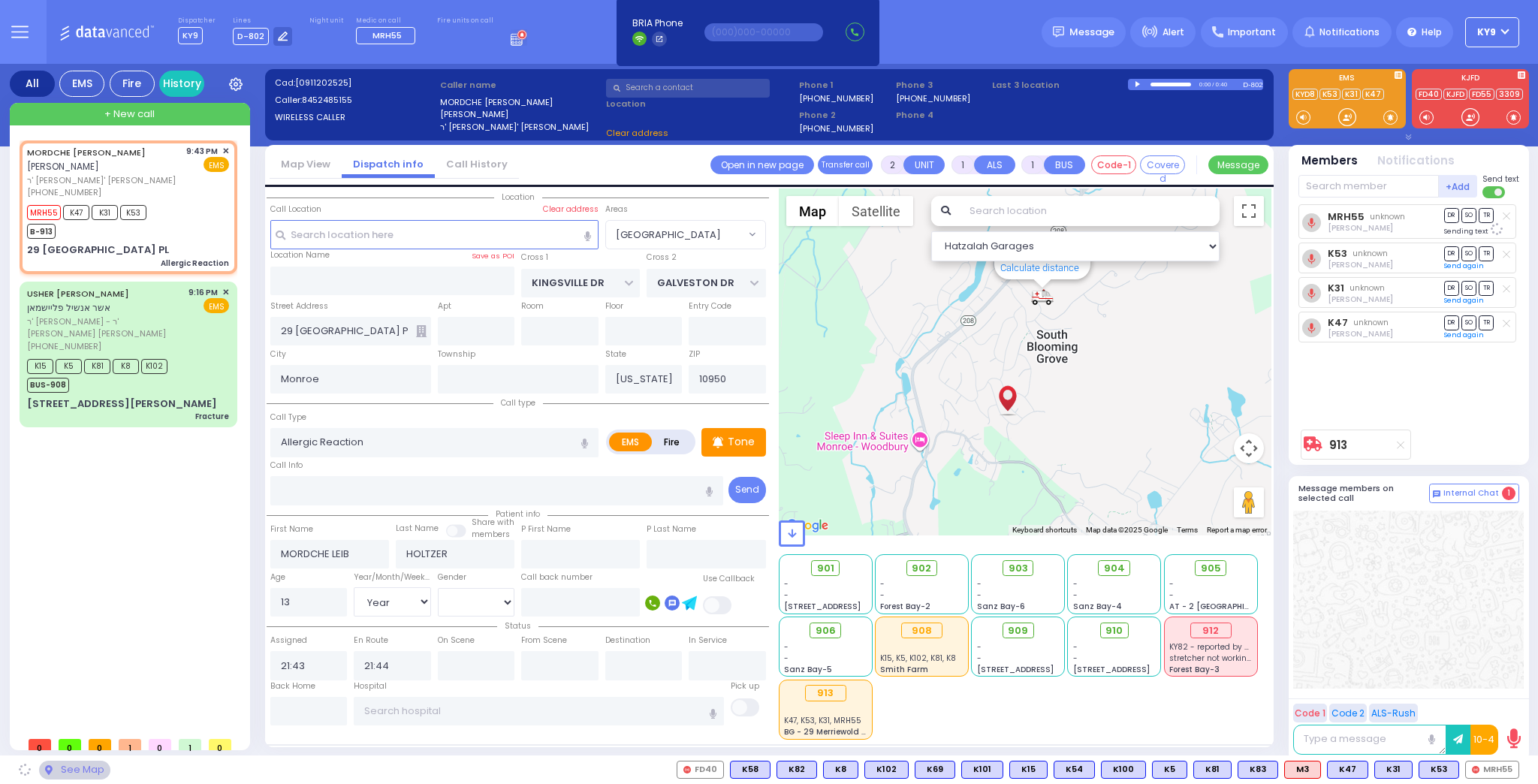
select select "[GEOGRAPHIC_DATA]"
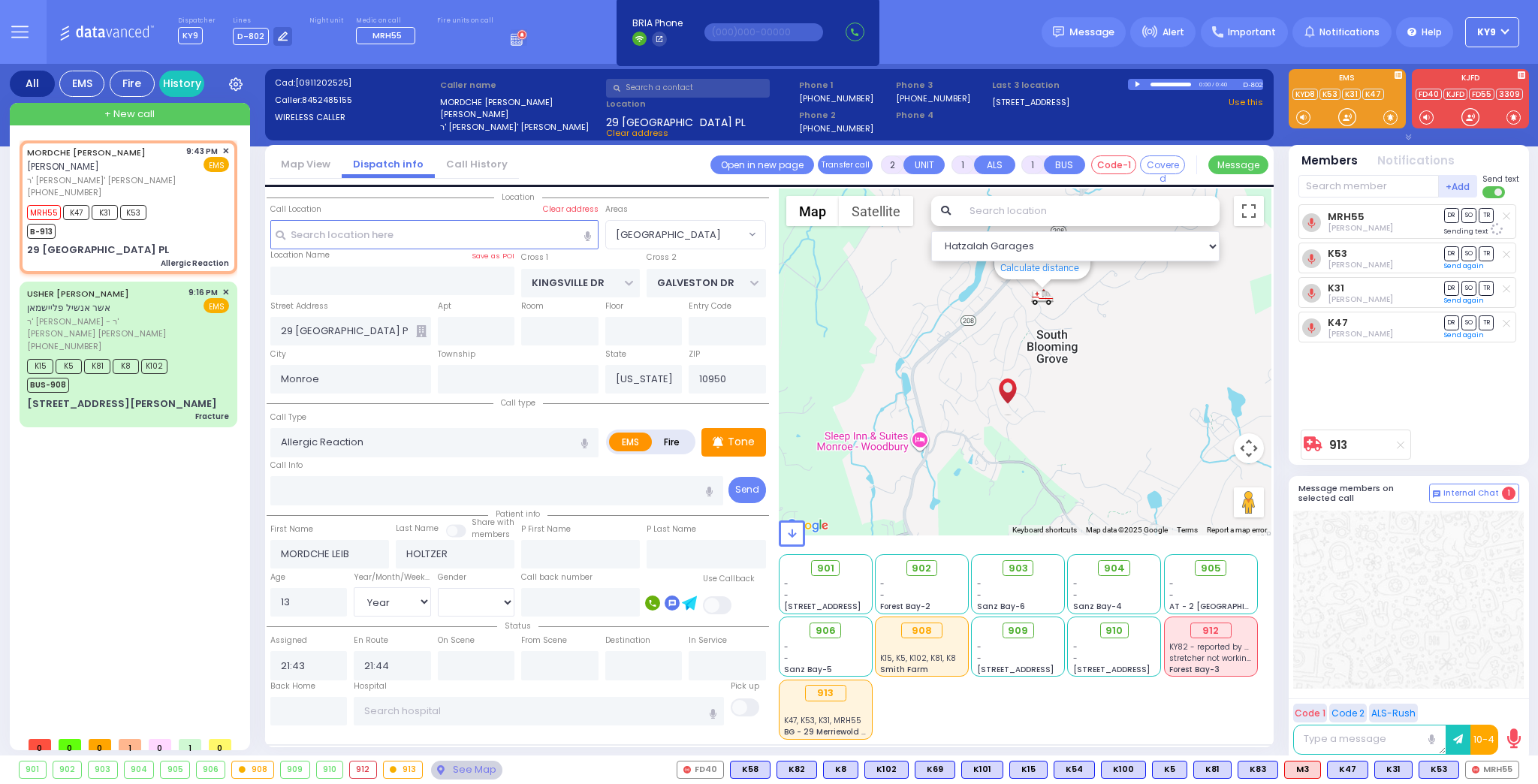
drag, startPoint x: 1384, startPoint y: 398, endPoint x: 1388, endPoint y: 391, distance: 8.1
click at [1385, 397] on div "MRH55 Jacob Goldmunzer DR SO TR Sending text DR" at bounding box center [1410, 313] width 224 height 218
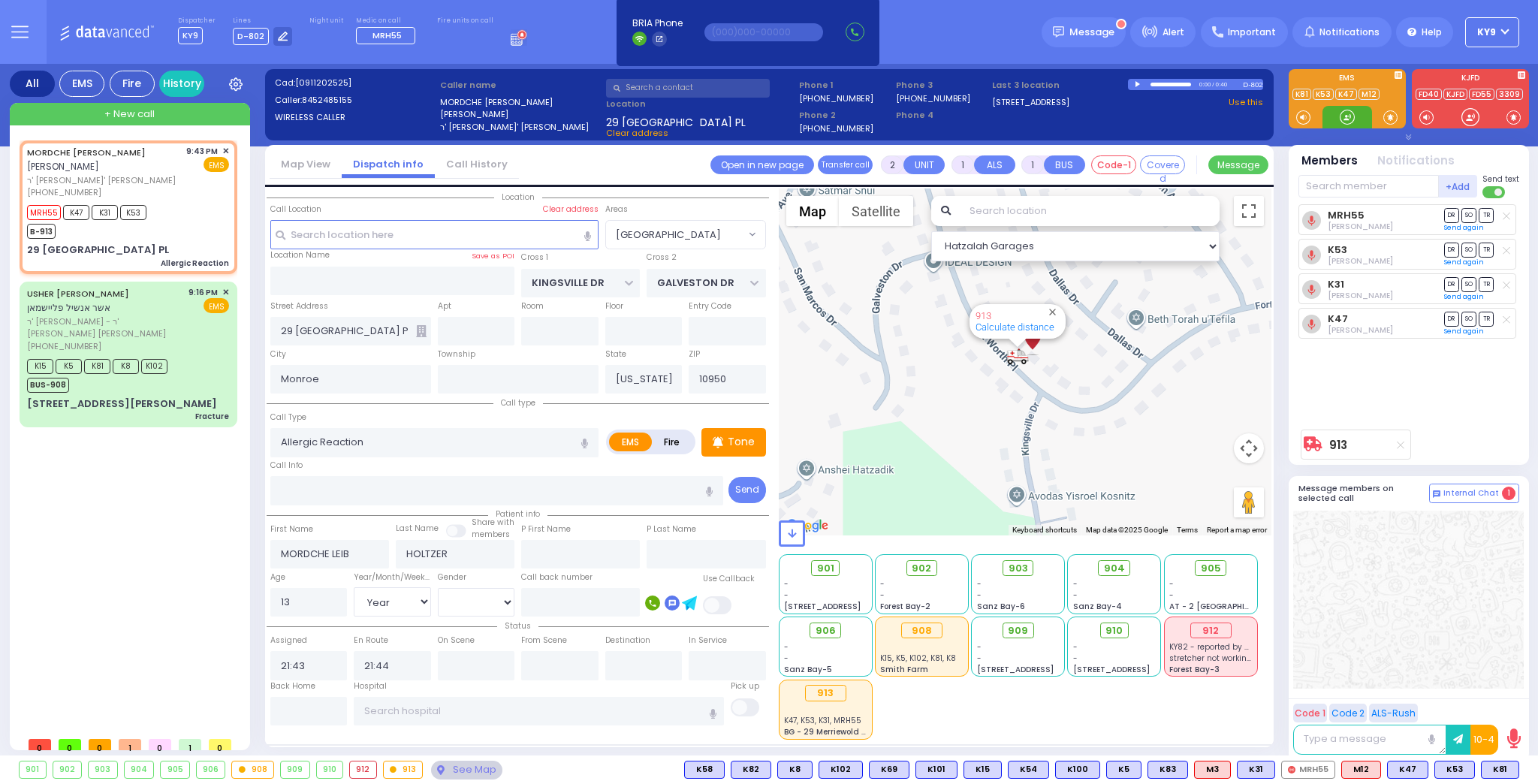
click at [1347, 113] on div at bounding box center [1347, 116] width 15 height 15
click at [172, 194] on div "[PHONE_NUMBER]" at bounding box center [104, 193] width 154 height 13
select select
radio input "true"
select select "Year"
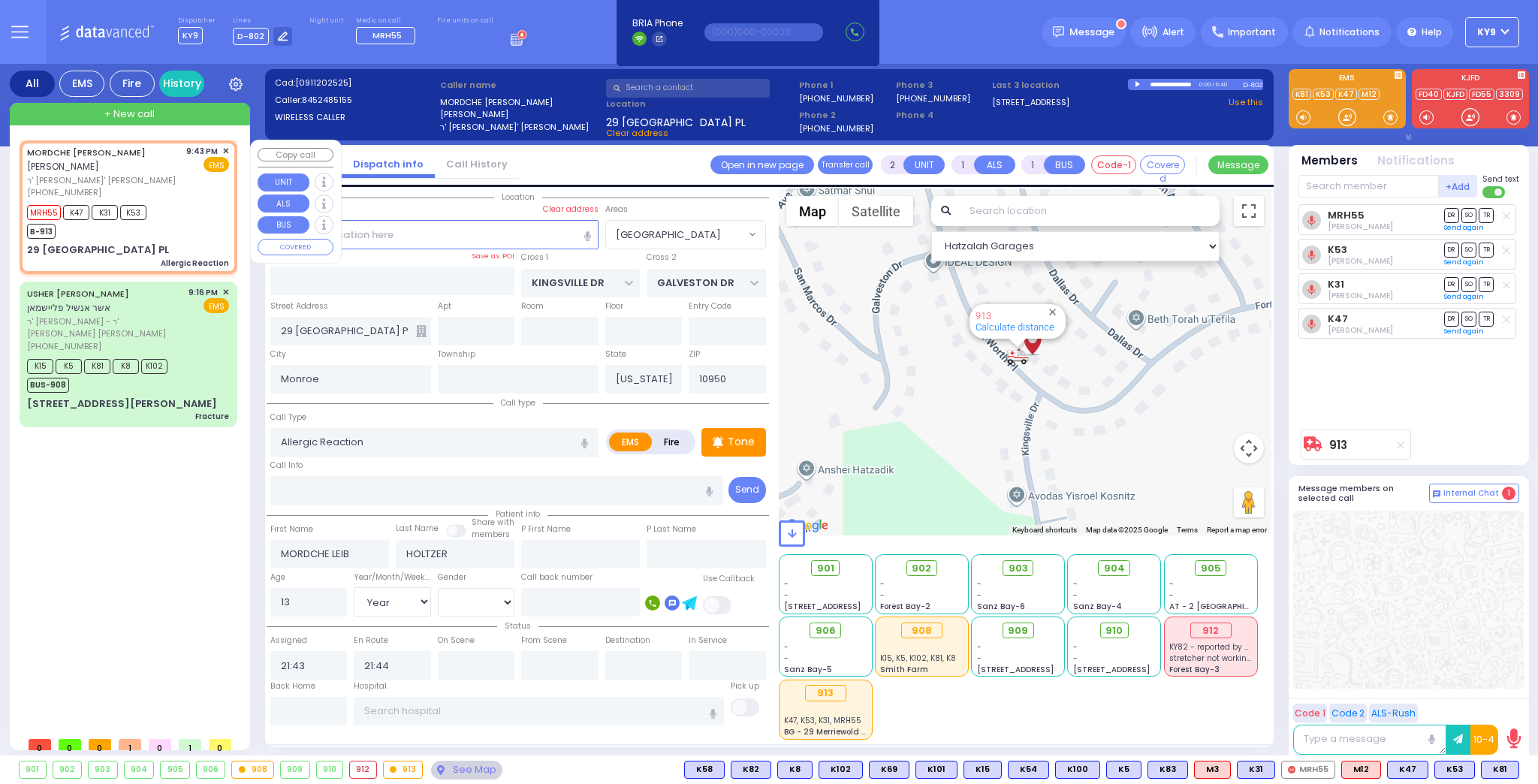
select select "[DEMOGRAPHIC_DATA]"
select select "Hatzalah Garages"
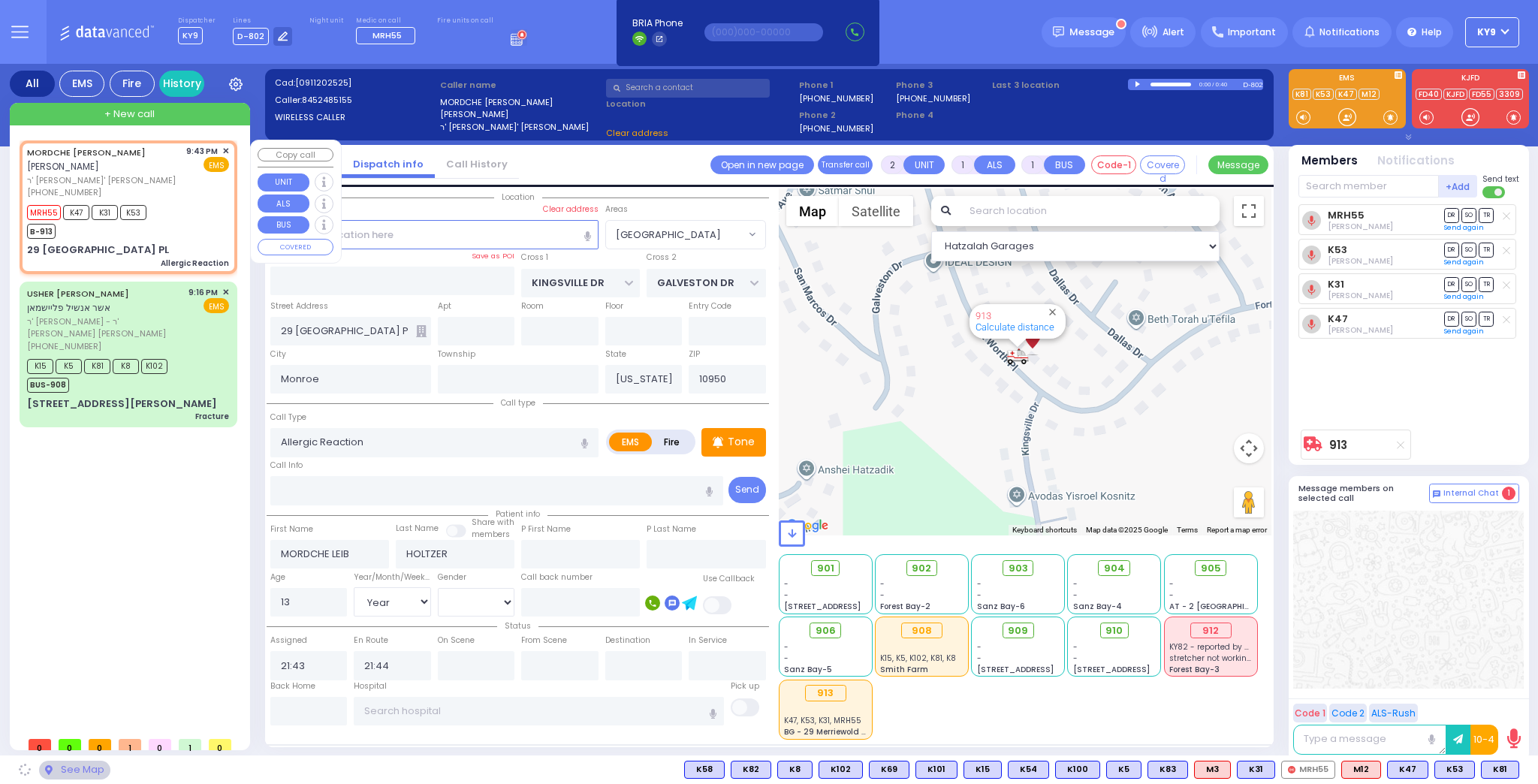
select select "[GEOGRAPHIC_DATA]"
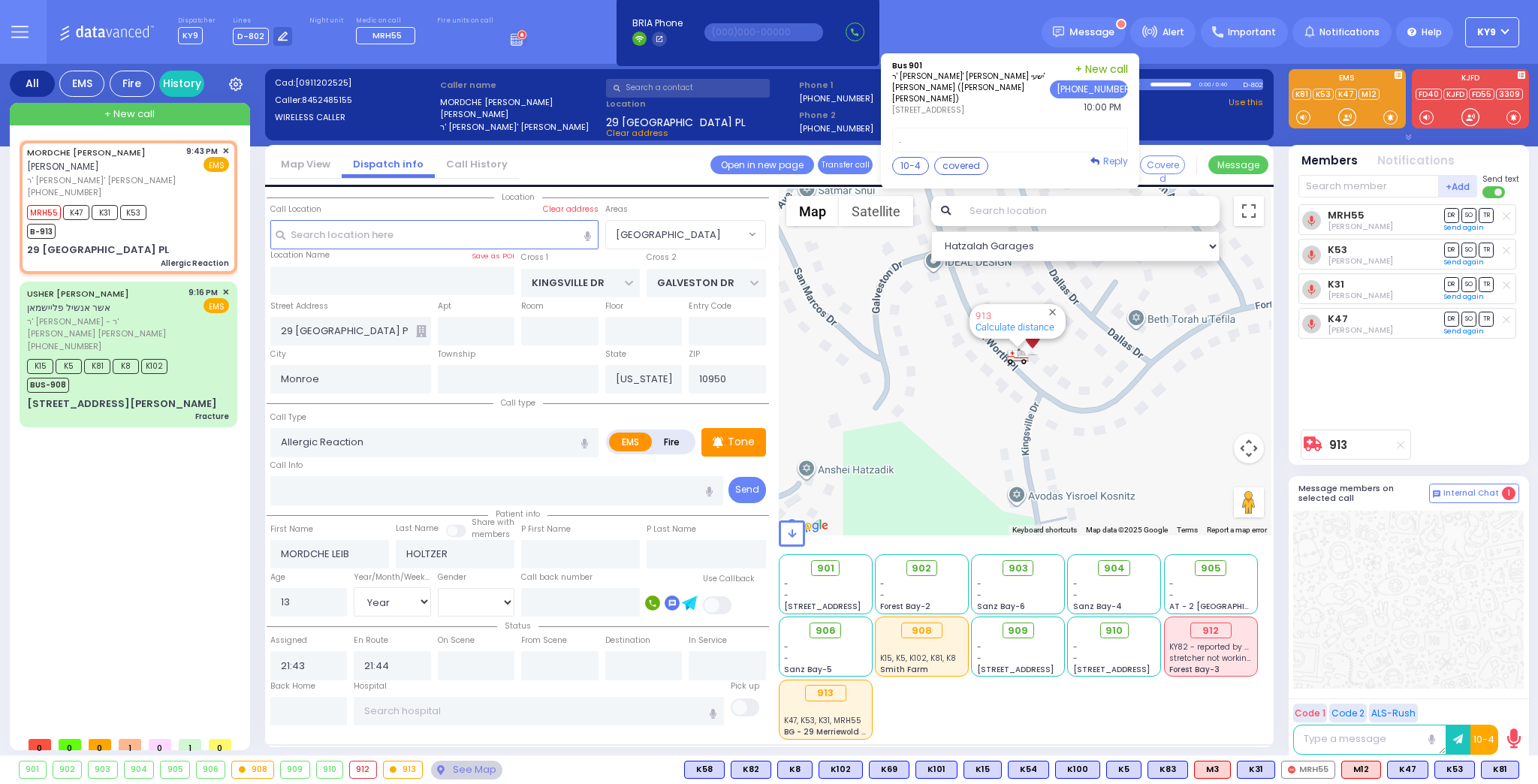
click at [1123, 156] on span "Reply" at bounding box center [1116, 160] width 25 height 13
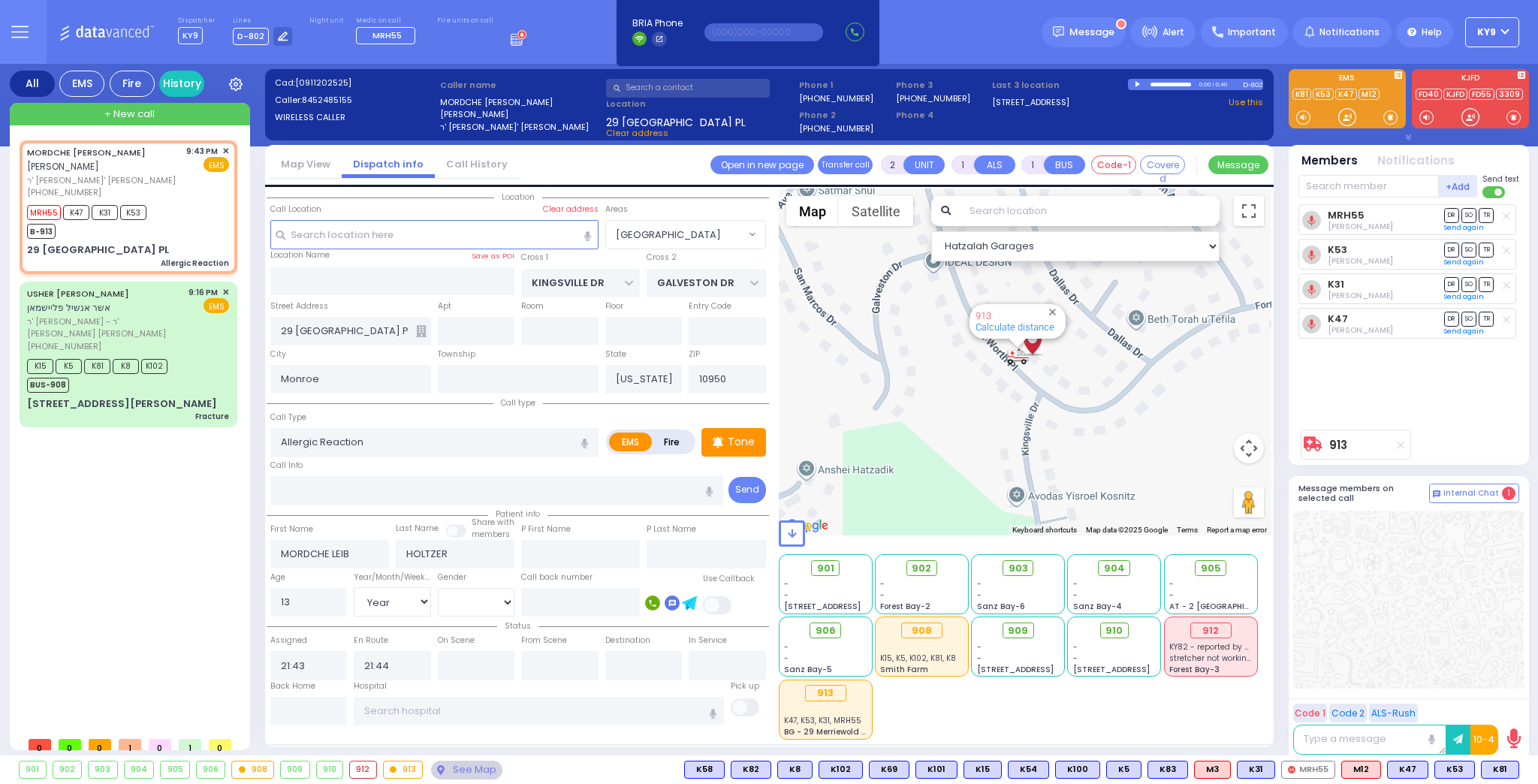
click at [0, 0] on button "10-4" at bounding box center [0, 0] width 0 height 0
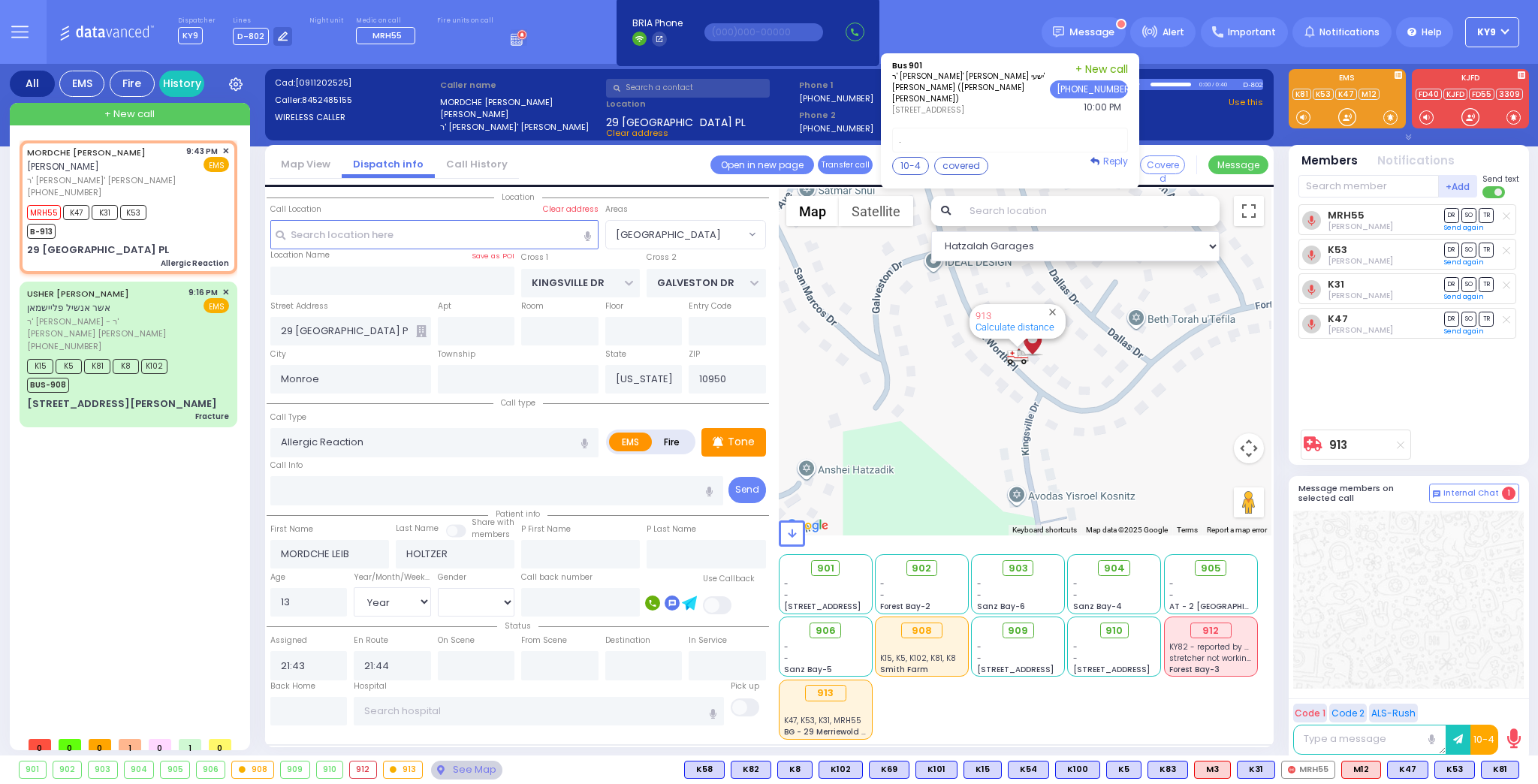
click at [1113, 154] on link "Reply" at bounding box center [1109, 161] width 37 height 14
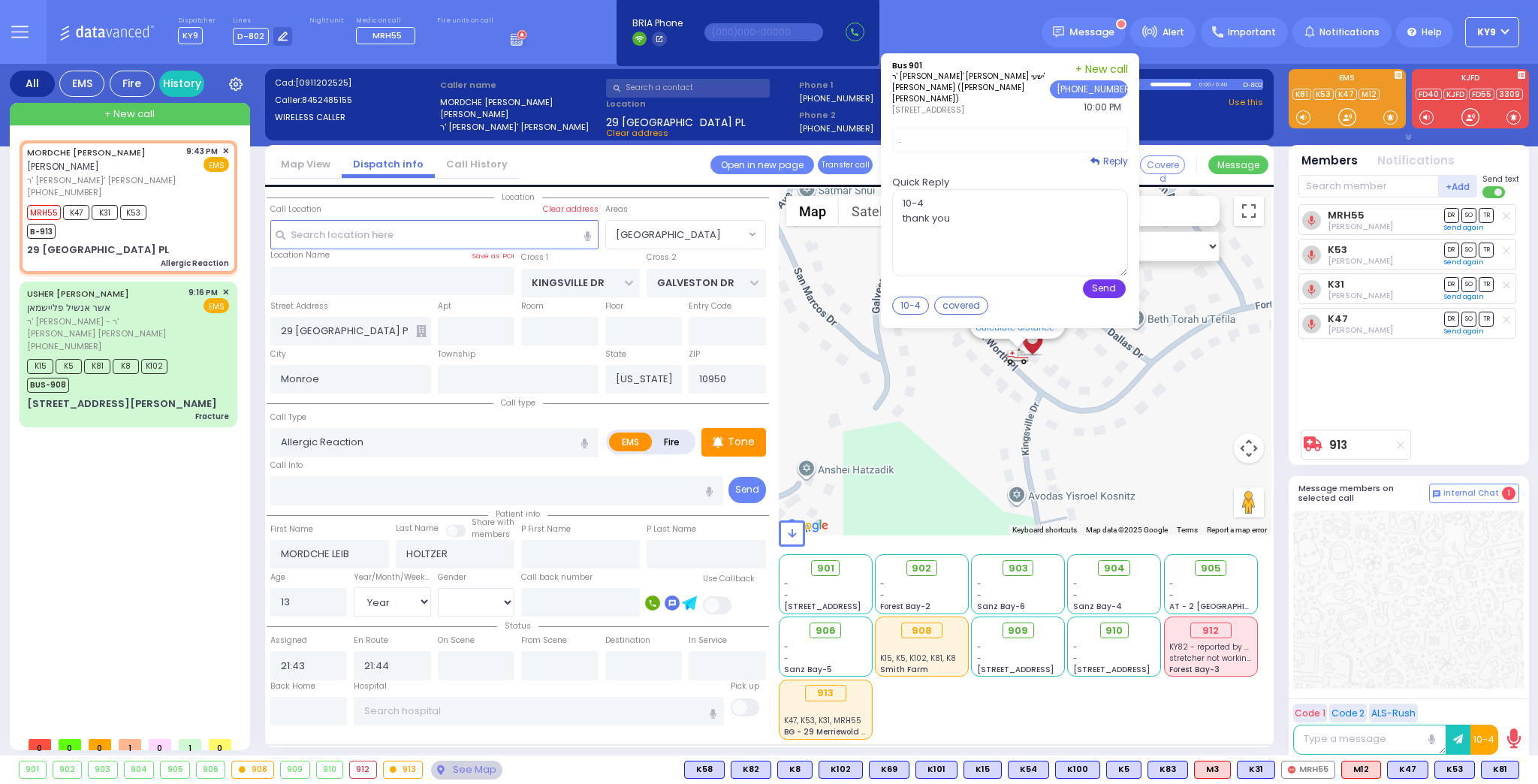
click at [1123, 283] on button "Send" at bounding box center [1104, 289] width 43 height 19
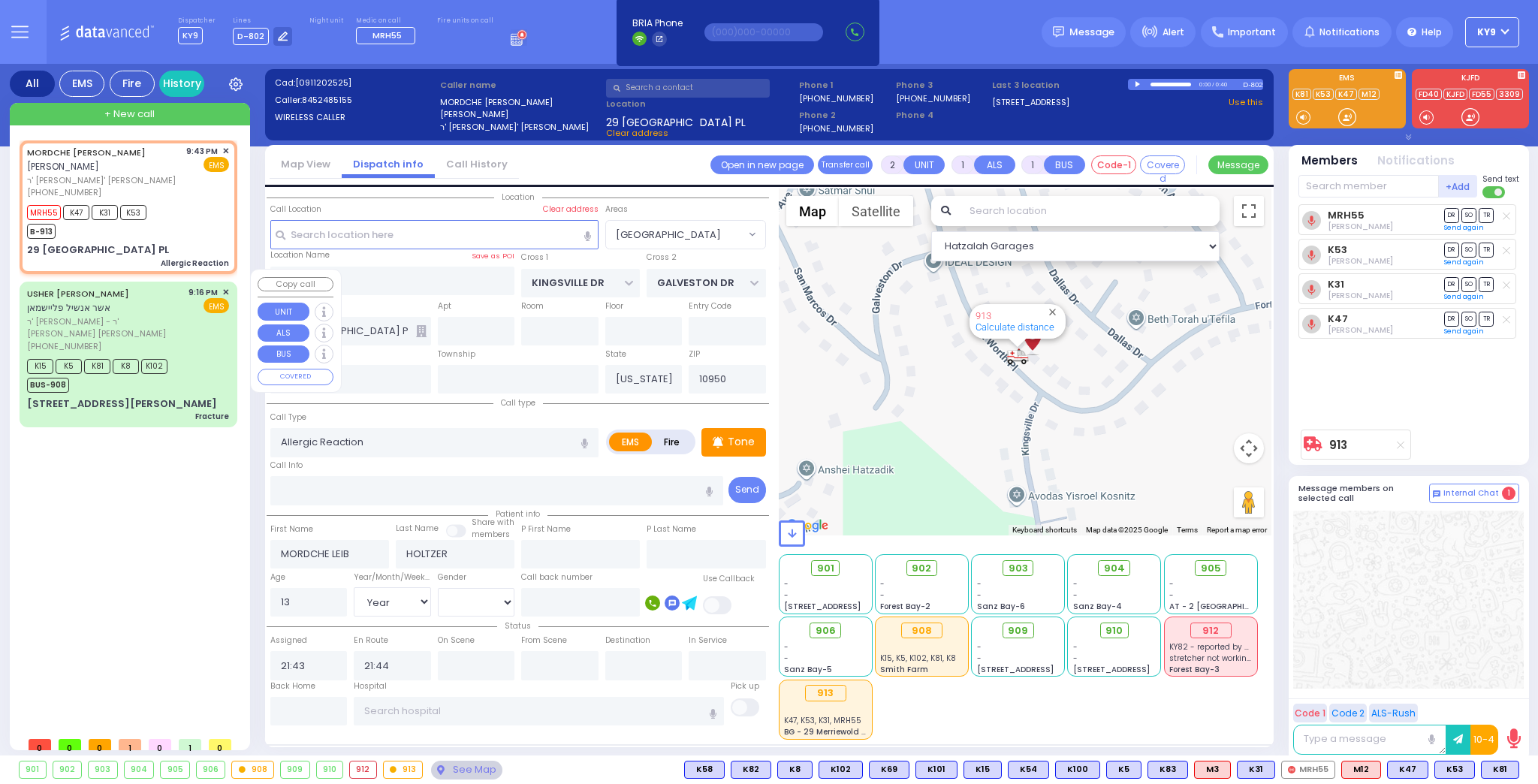
click at [176, 365] on div "K15 K5 K81 K8 K102 BUS-908" at bounding box center [101, 374] width 150 height 37
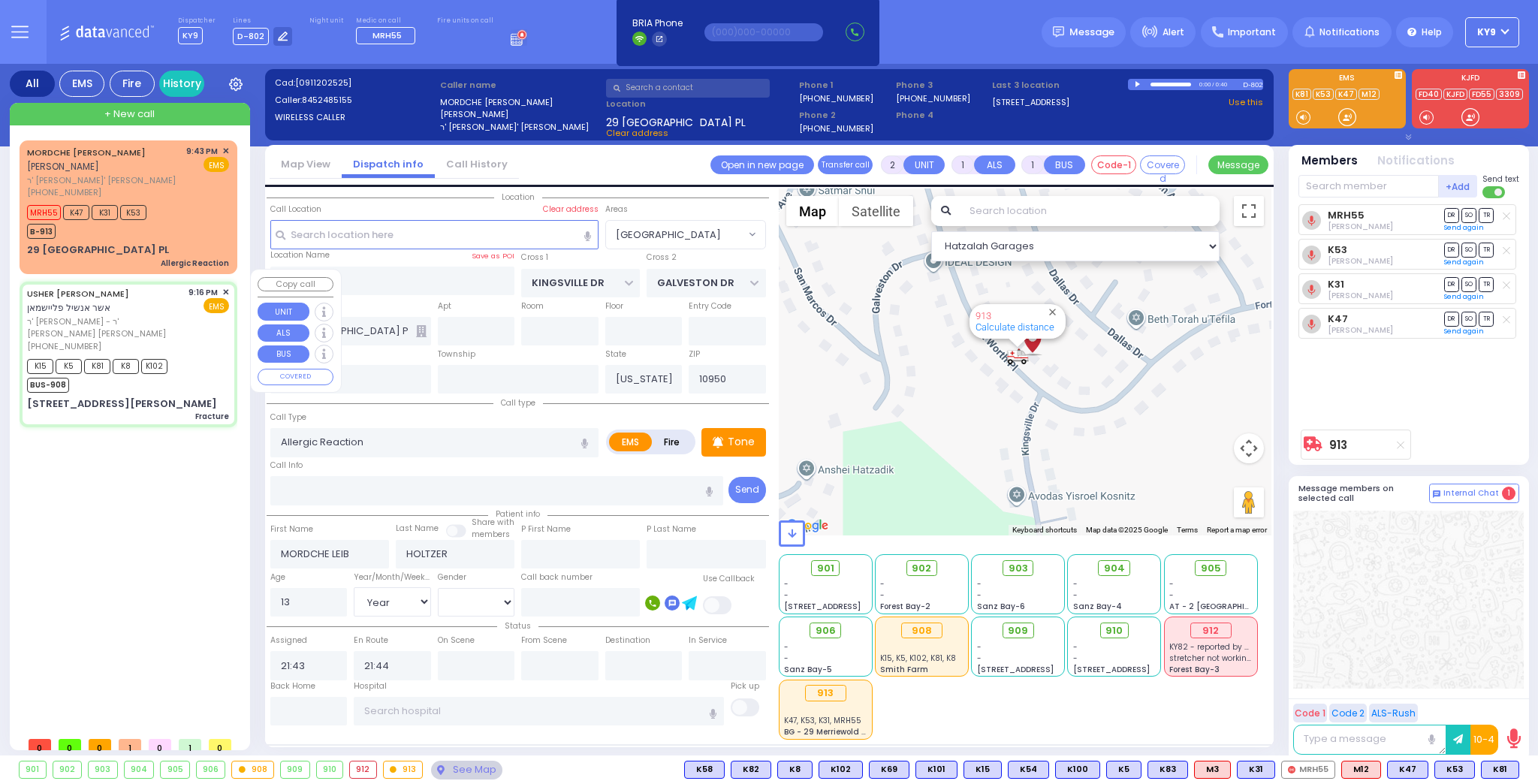
type input "0"
select select
type input "Fracture"
radio input "true"
type input "[PERSON_NAME]"
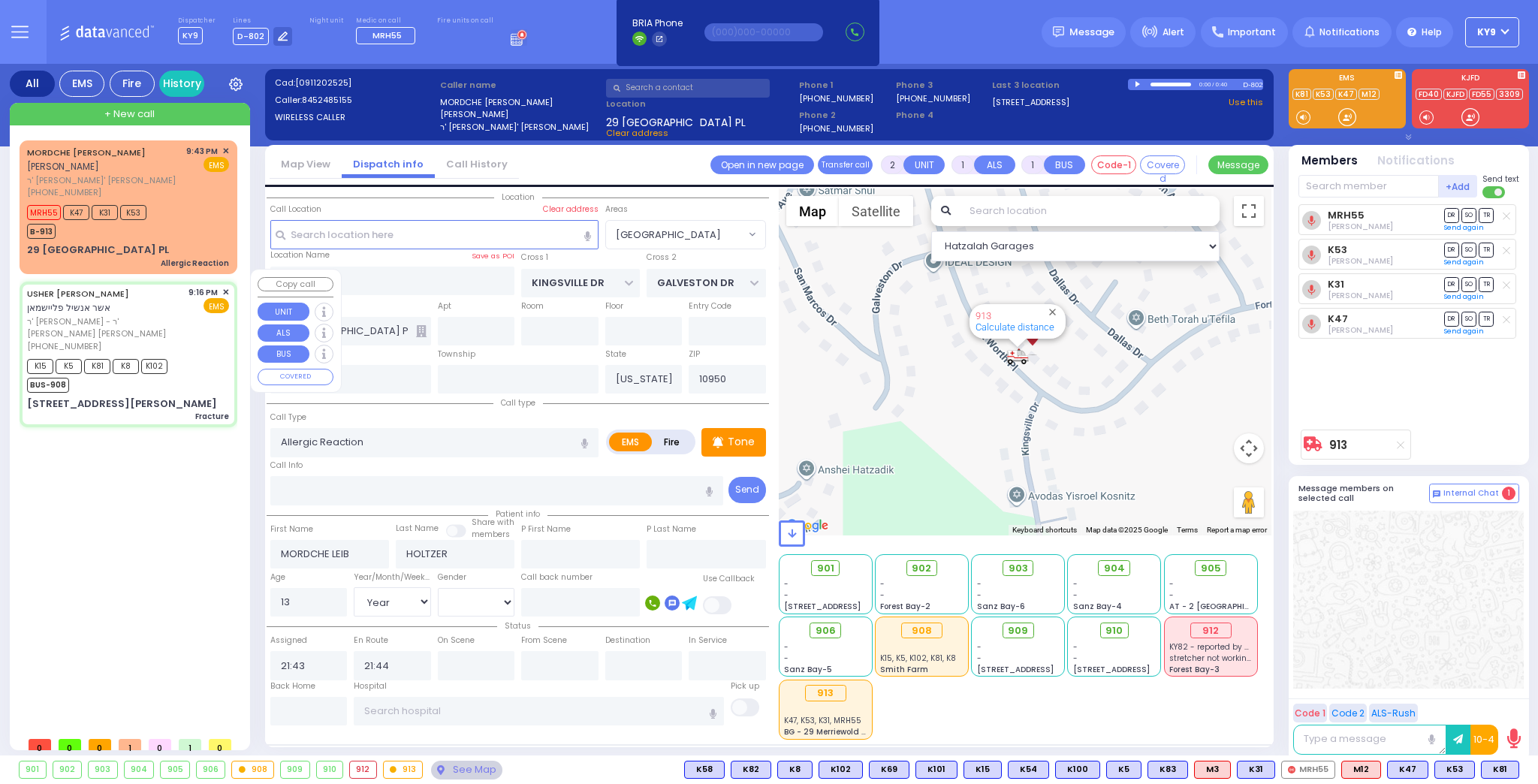
type input "FLEISHMAN"
type input "65"
select select "Year"
select select "[DEMOGRAPHIC_DATA]"
type input "21:16"
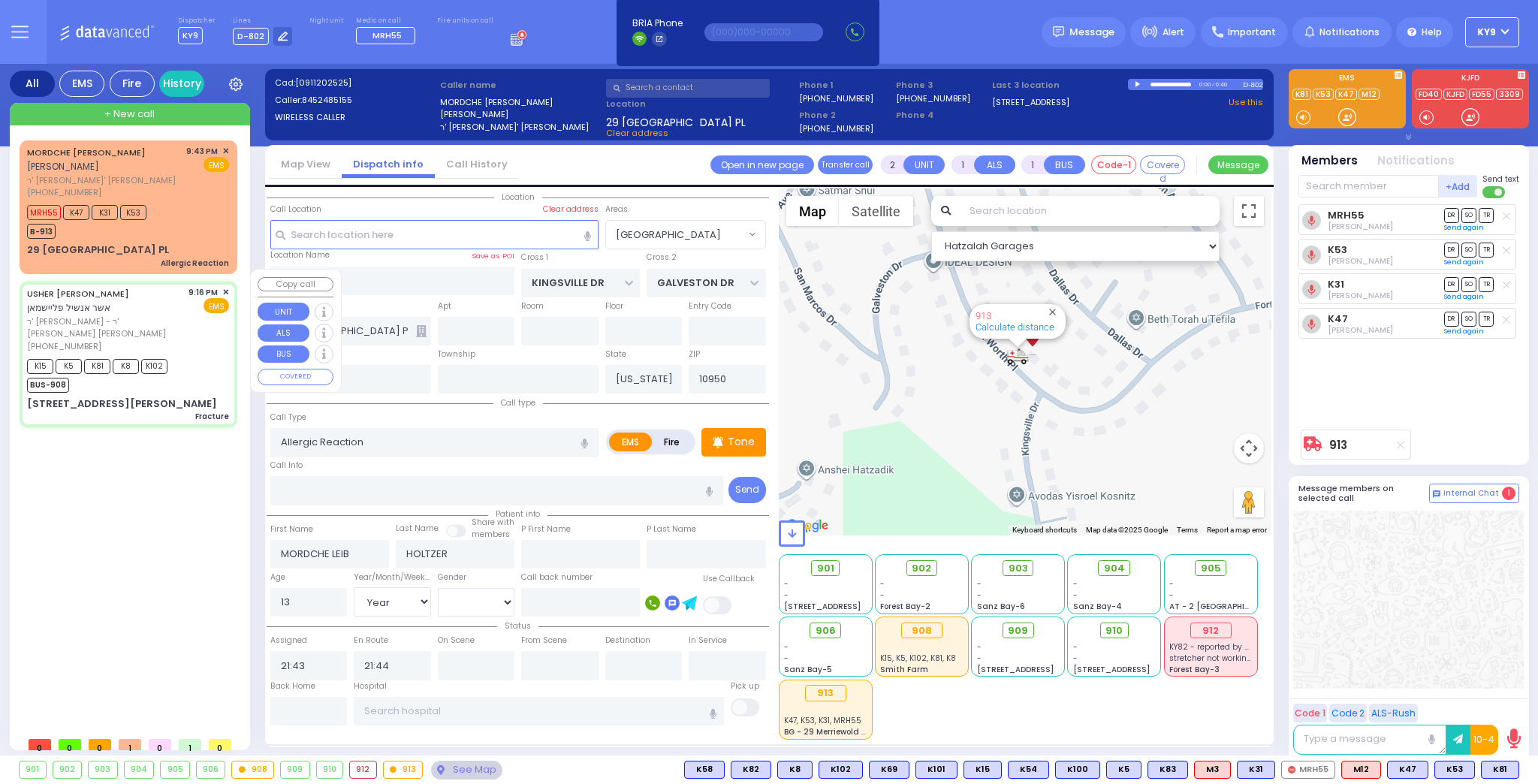
type input "21:20"
type input "21:34"
type input "MORDCHE SHER BLVD"
type input "LISKA WAY"
type input "[STREET_ADDRESS][PERSON_NAME]"
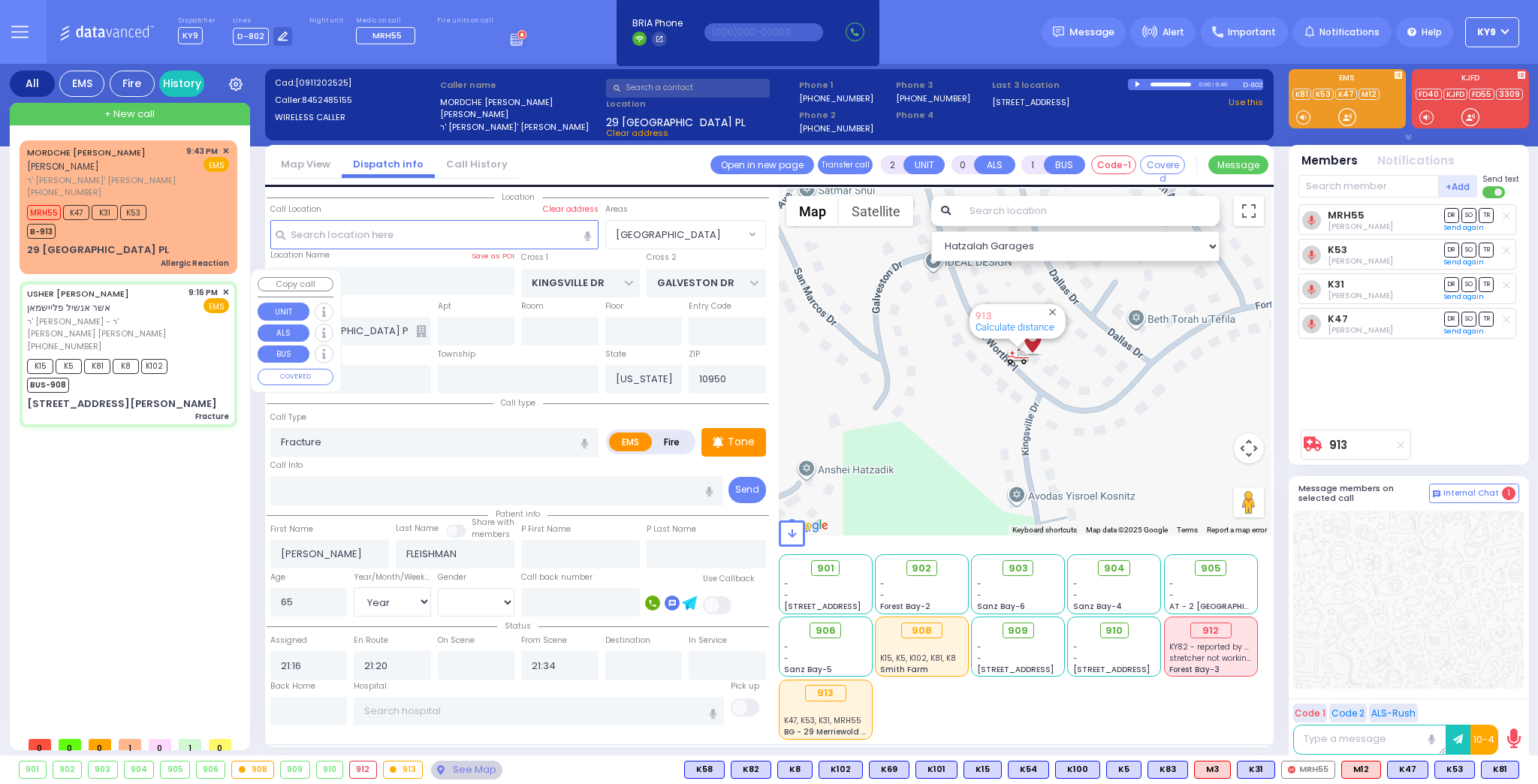
type input "103"
type input "[PERSON_NAME]"
select select "Hatzalah Garages"
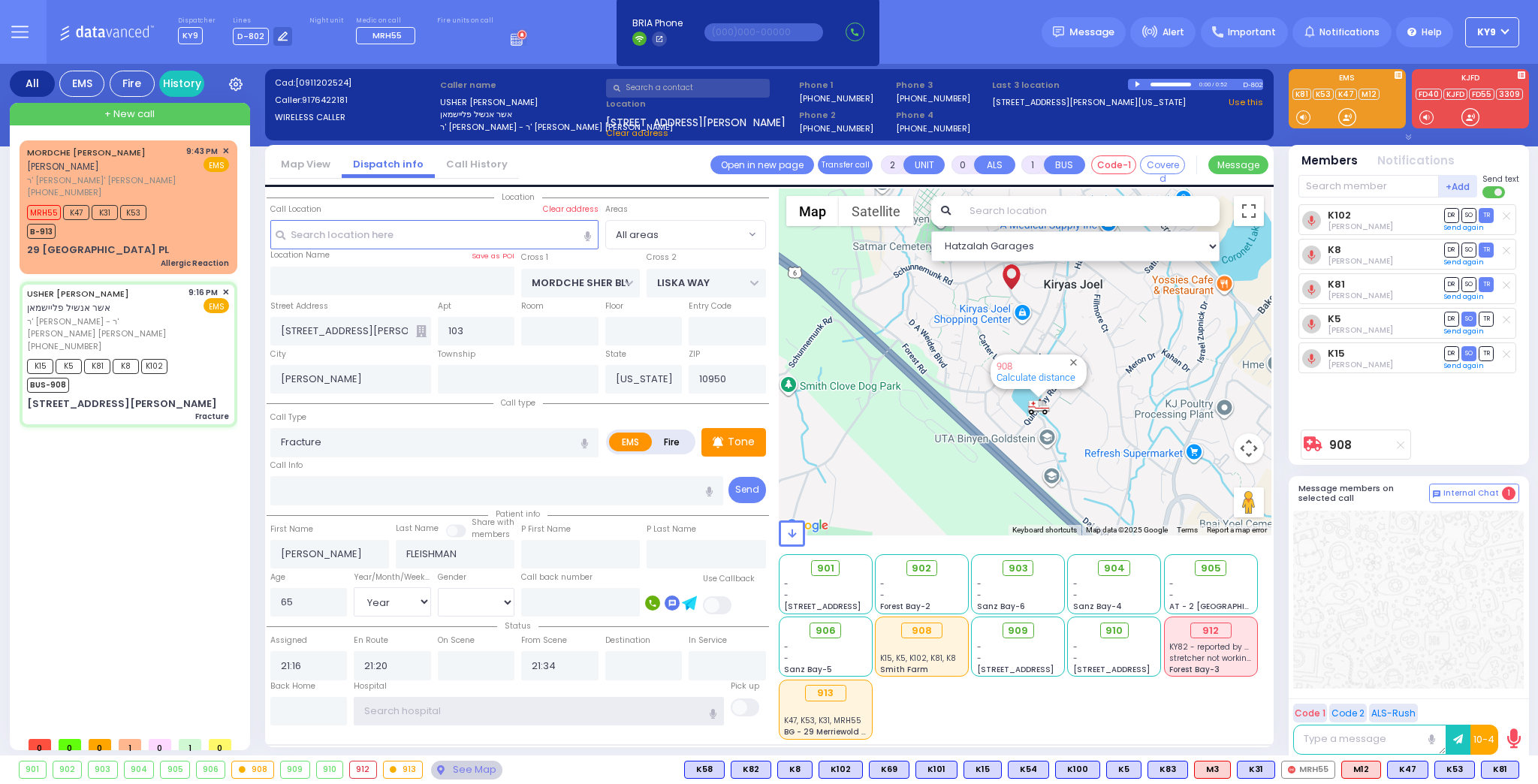
drag, startPoint x: 374, startPoint y: 702, endPoint x: 388, endPoint y: 700, distance: 14.1
click at [374, 702] on input "text" at bounding box center [539, 711] width 370 height 29
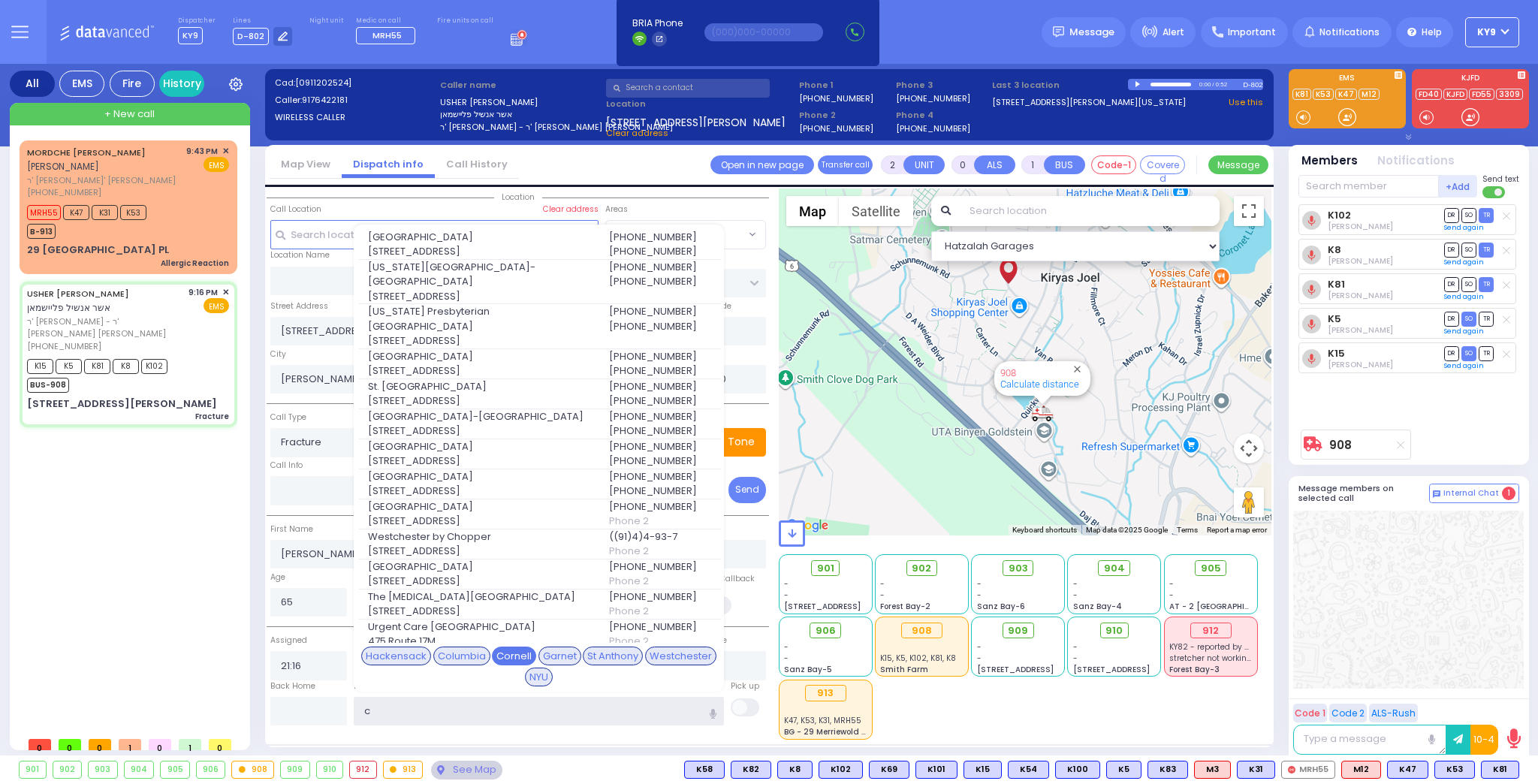
type input "c"
click at [507, 650] on div "Cornell" at bounding box center [514, 657] width 44 height 20
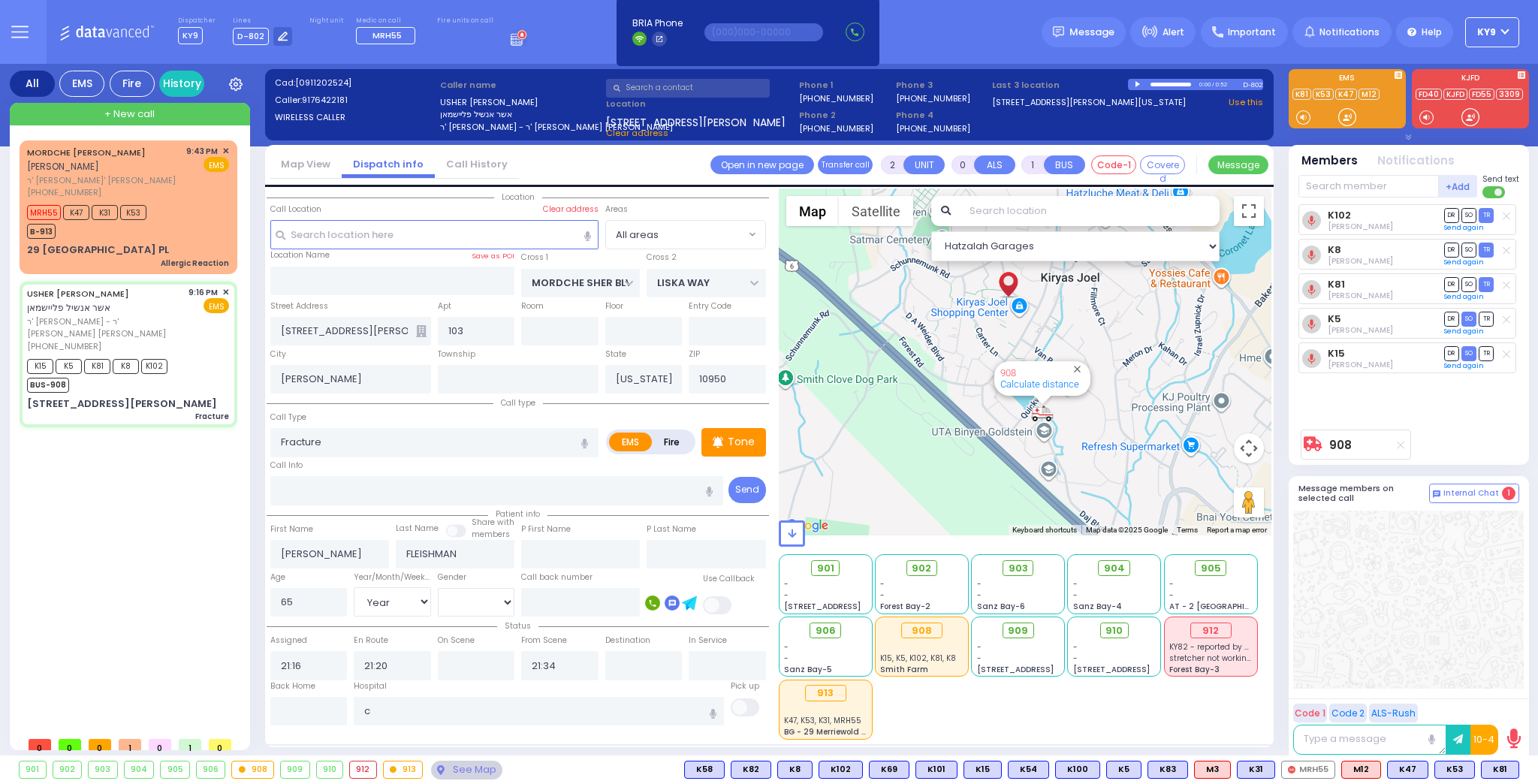
select select
radio input "true"
select select "Year"
select select "[DEMOGRAPHIC_DATA]"
type input "[US_STATE] Presbyterian [PERSON_NAME][GEOGRAPHIC_DATA]"
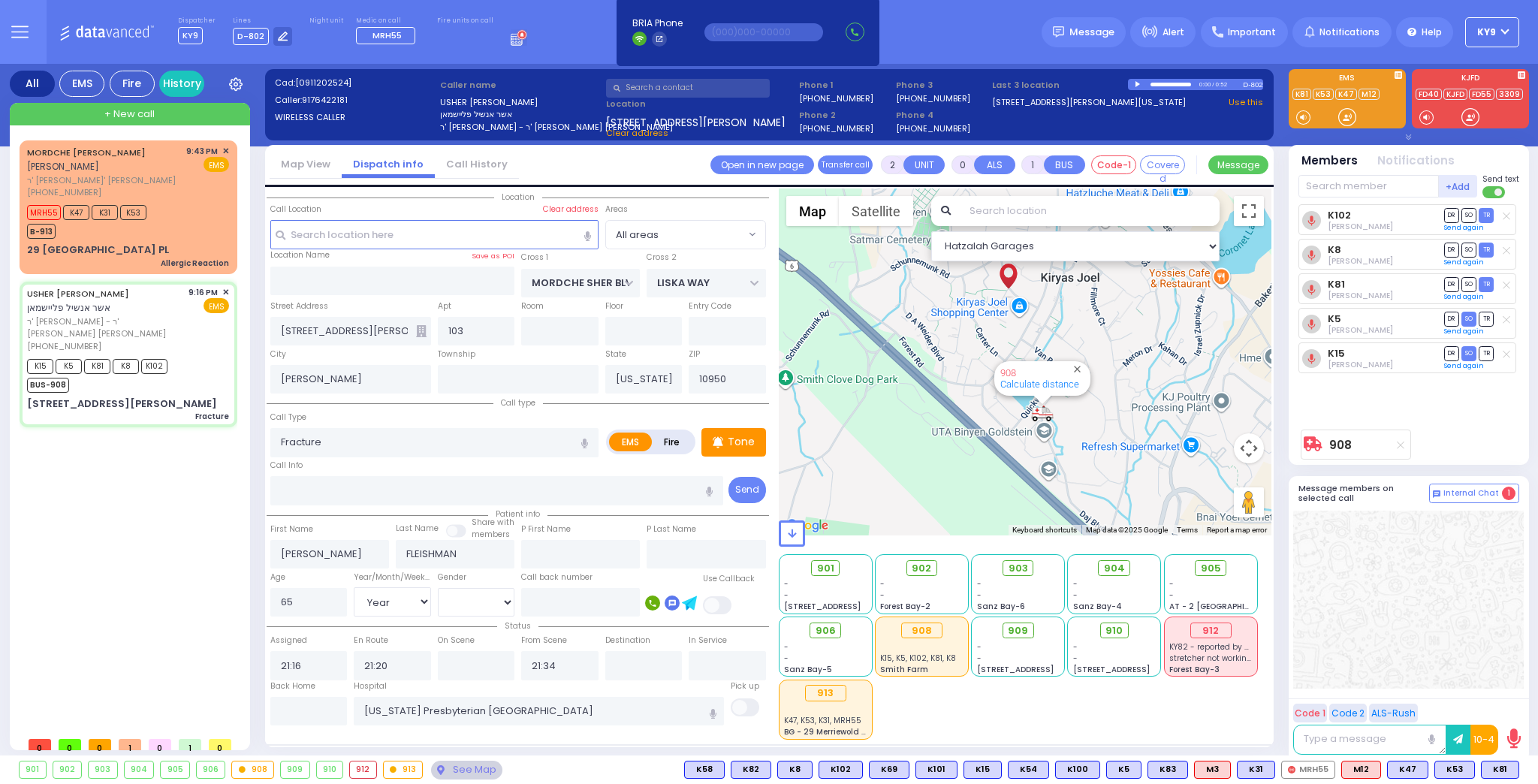
select select "Hatzalah Garages"
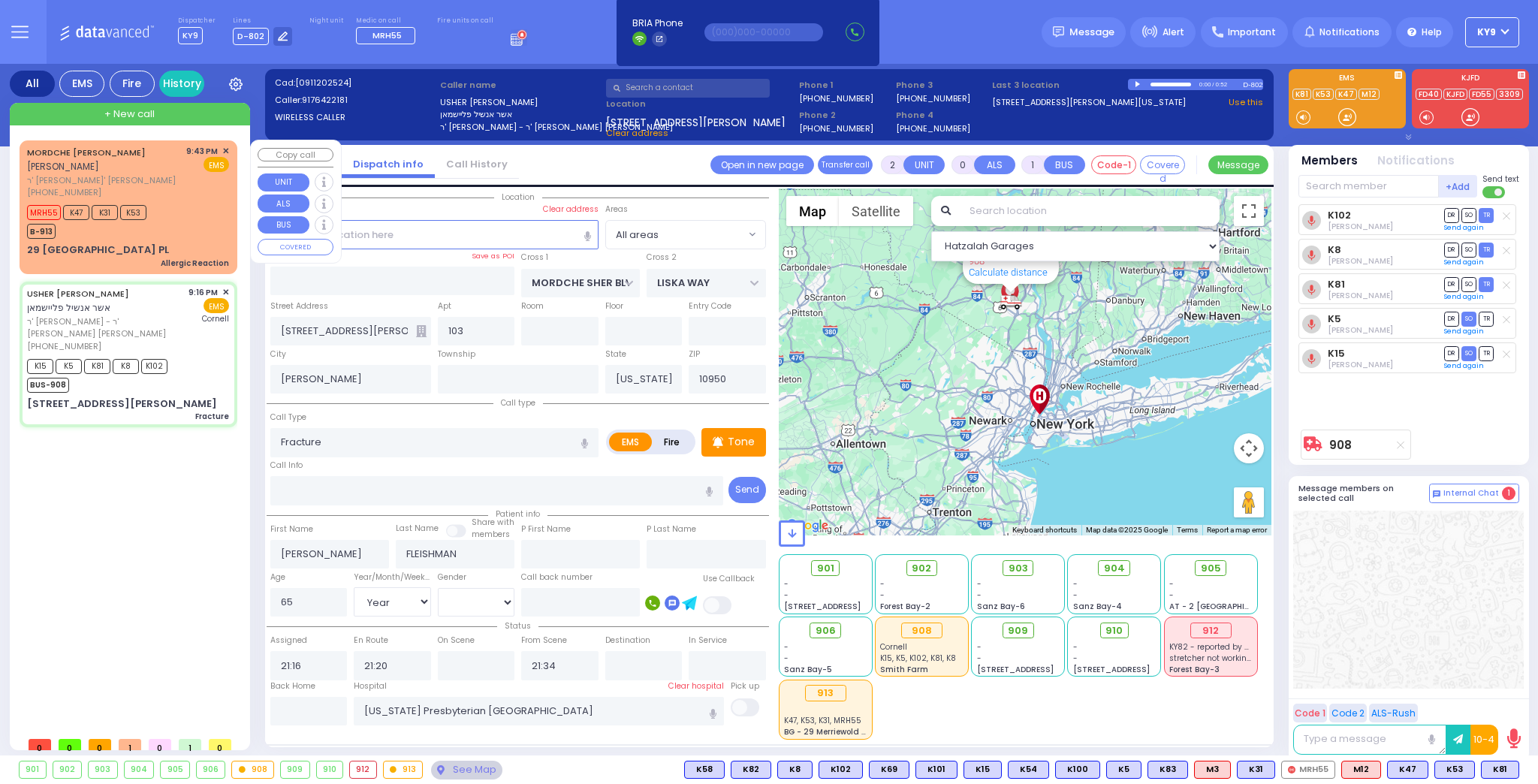
click at [164, 186] on div "[PERSON_NAME] [PERSON_NAME] האלצער ר' יחזקאל - ר' [PERSON_NAME] [PHONE_NUMBER]" at bounding box center [104, 172] width 154 height 54
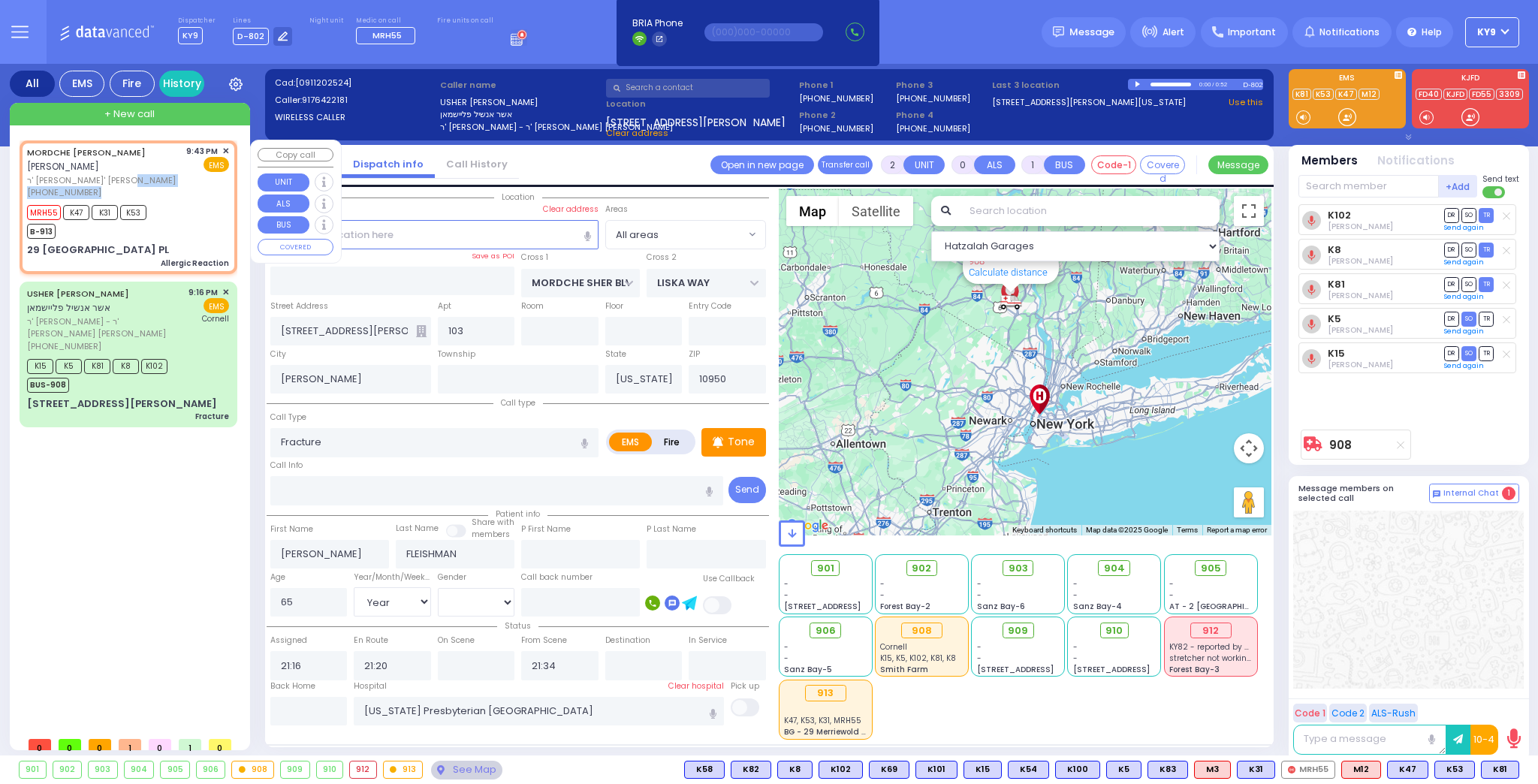
type input "1"
select select
type input "Allergic Reaction"
radio input "true"
type input "MORDCHE LEIB"
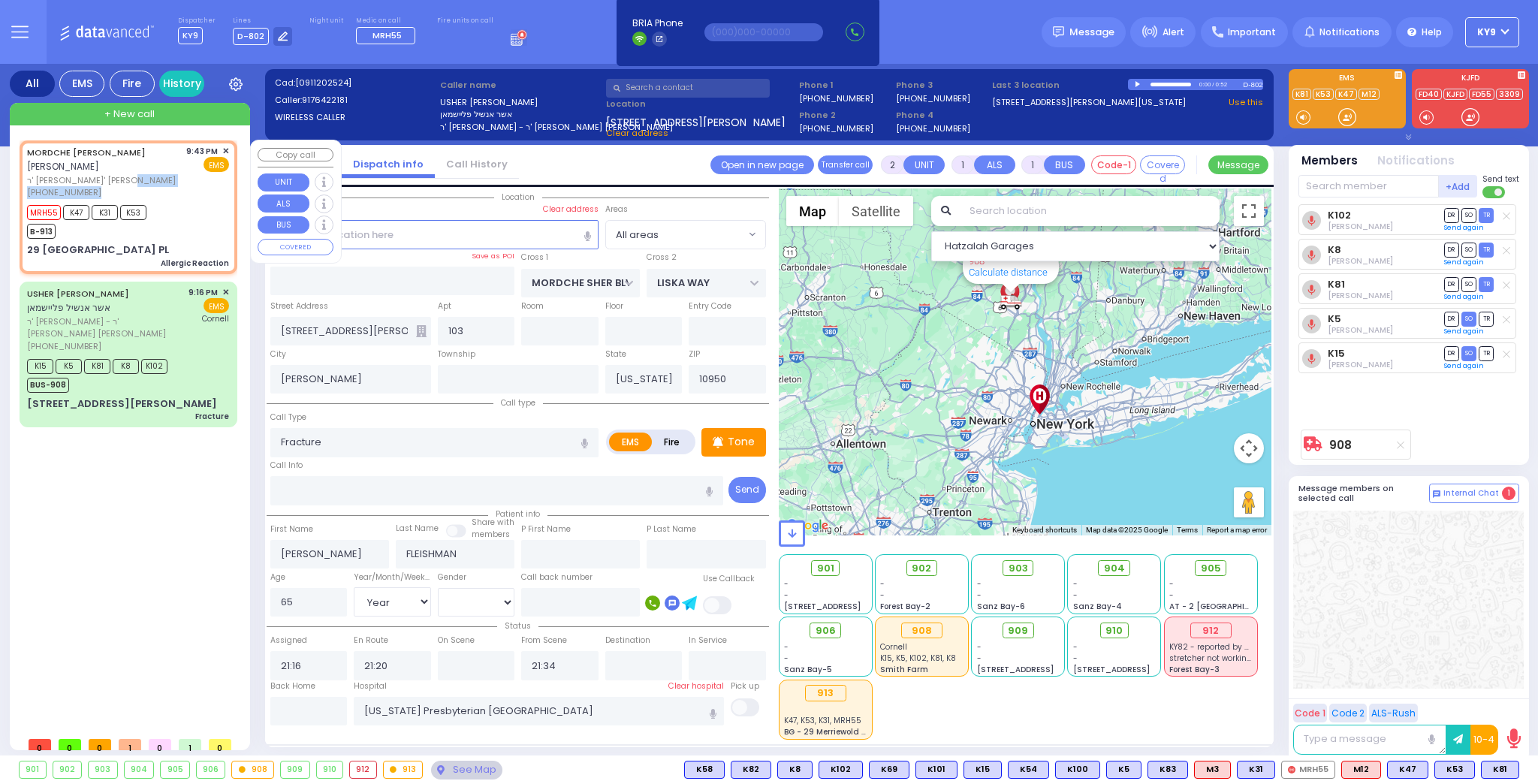
type input "HOLTZER"
type input "13"
select select "Year"
select select "[DEMOGRAPHIC_DATA]"
type input "21:43"
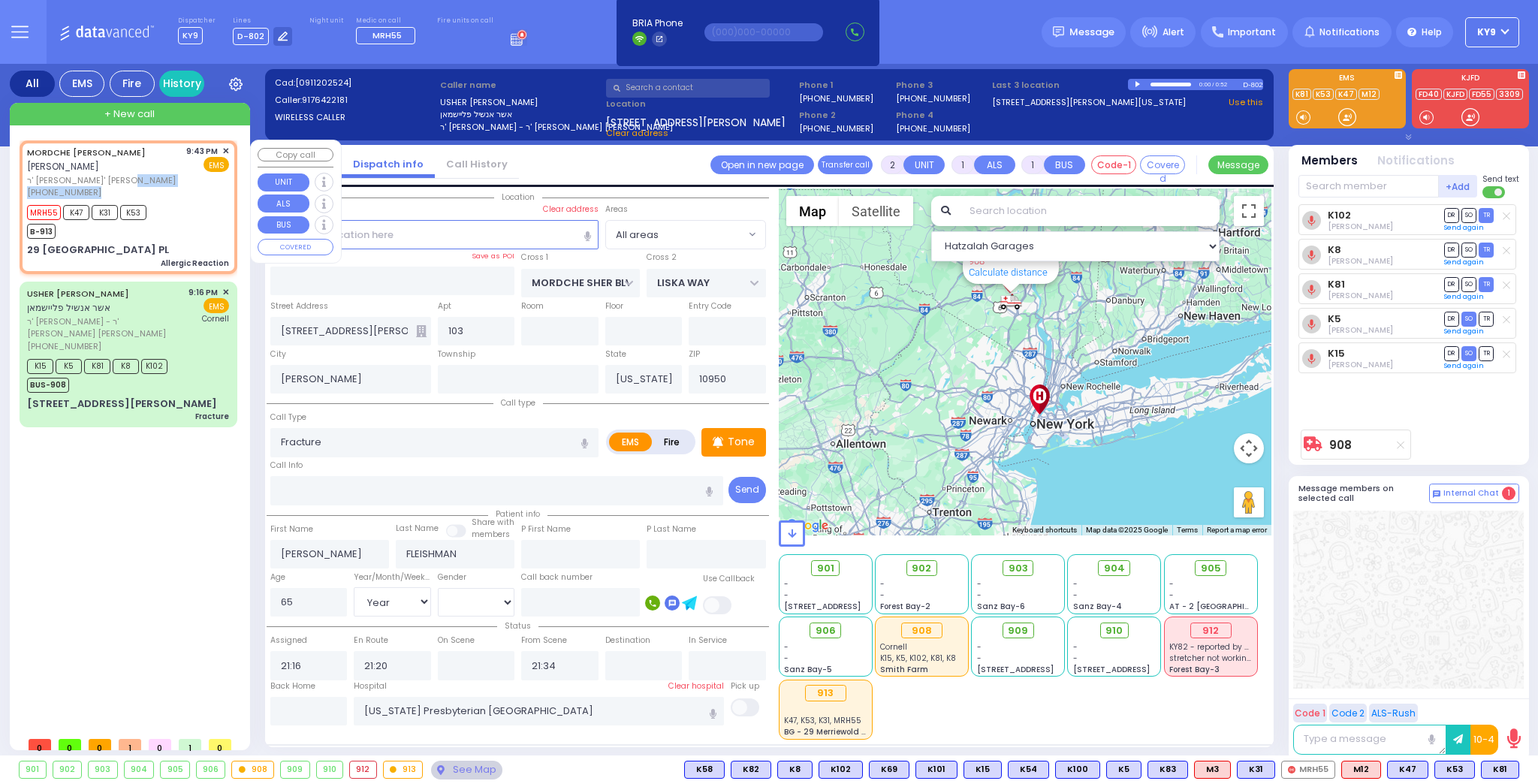
type input "21:44"
type input "KINGSVILLE DR"
type input "GALVESTON DR"
type input "29 [GEOGRAPHIC_DATA] PL"
type input "Monroe"
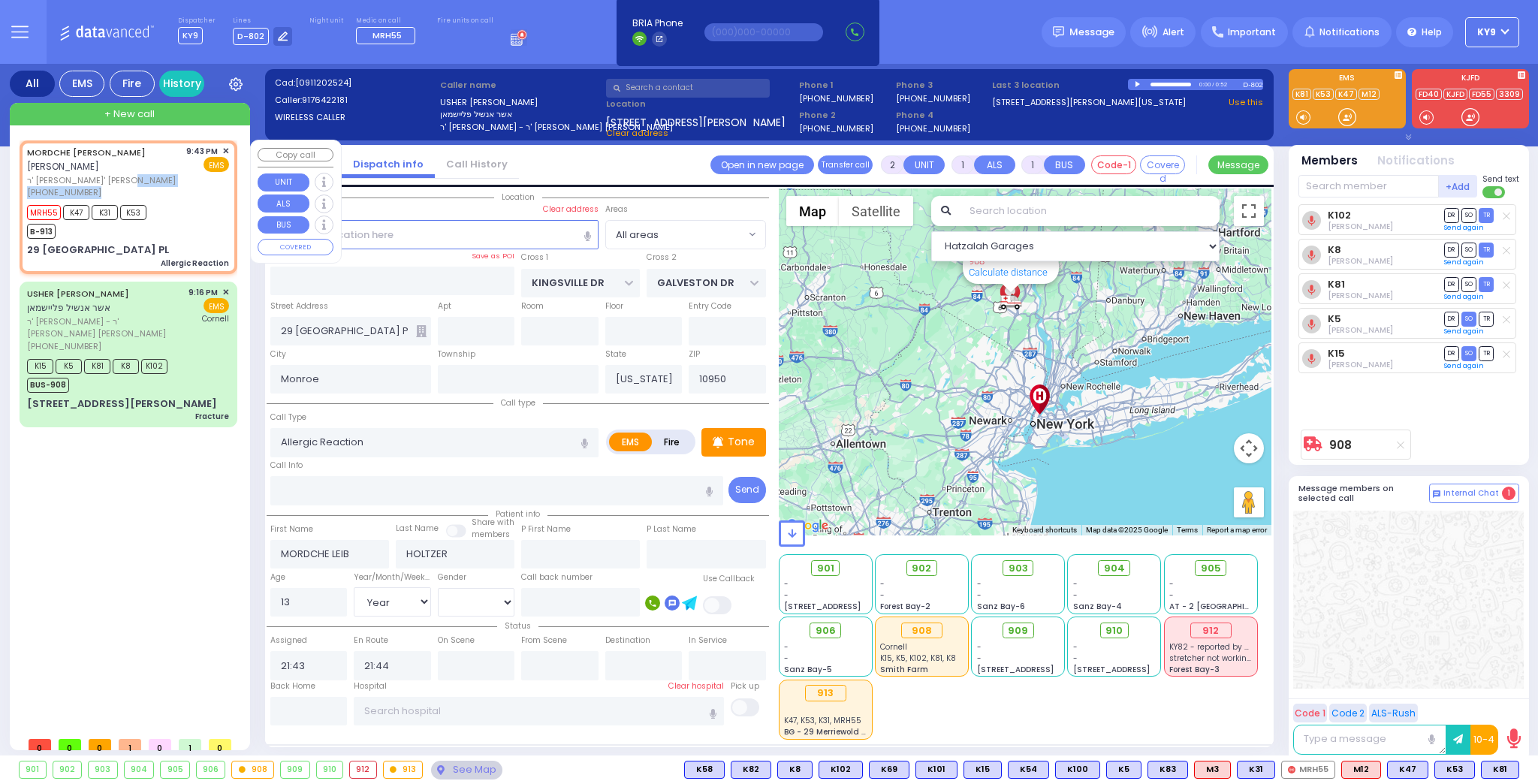
select select "Hatzalah Garages"
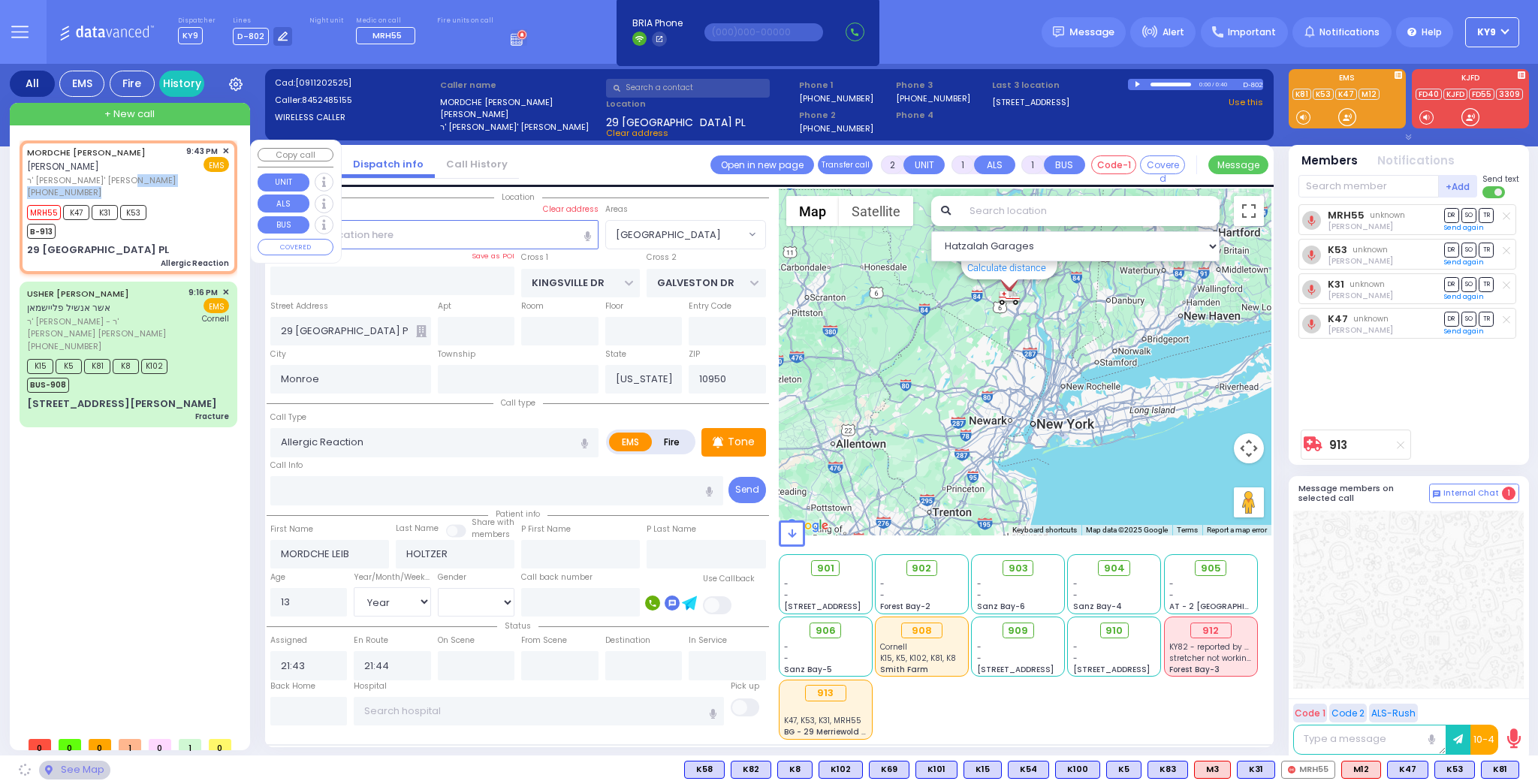
select select "[GEOGRAPHIC_DATA]"
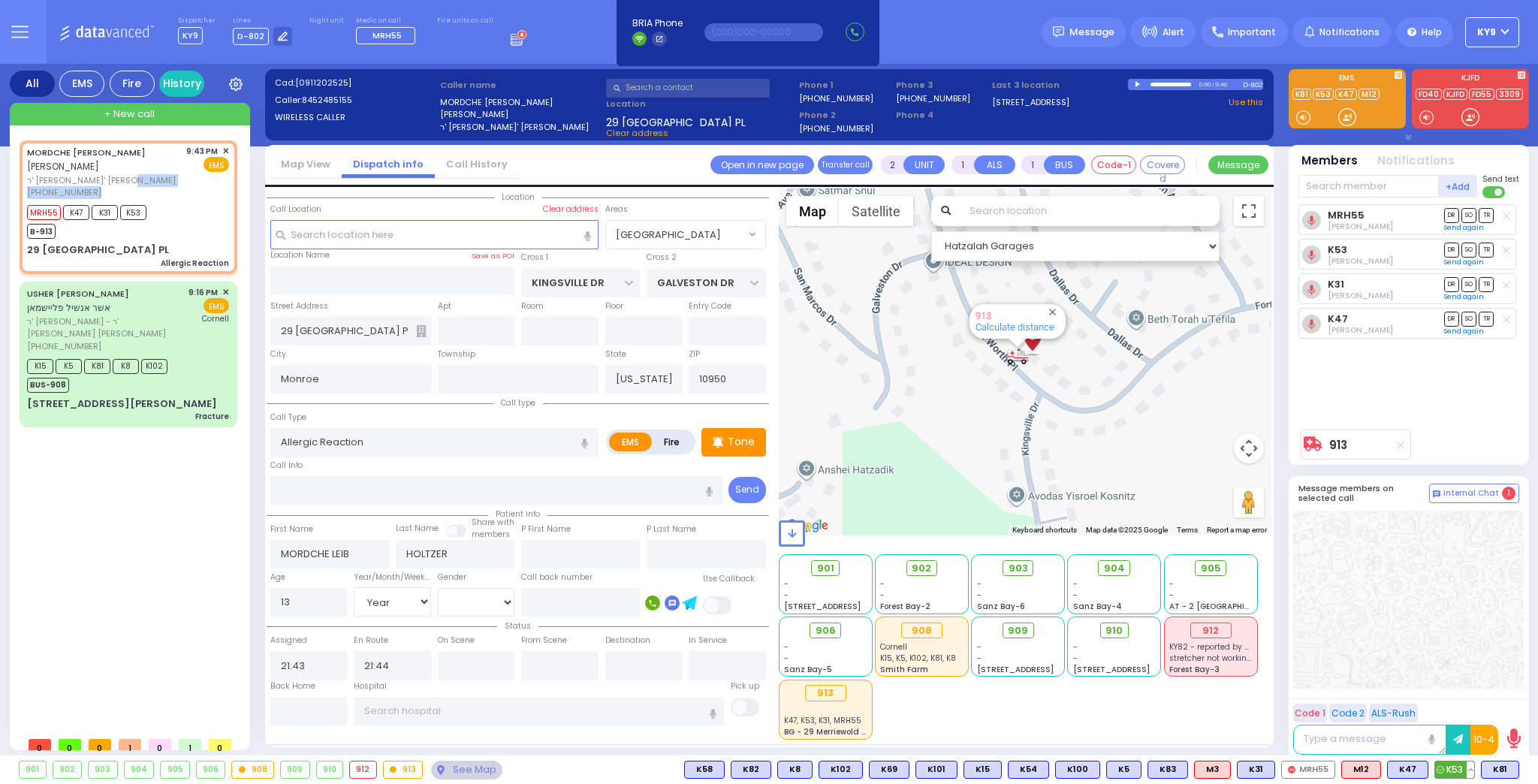
click at [1472, 767] on button at bounding box center [1470, 769] width 8 height 16
click at [1465, 702] on icon at bounding box center [1460, 703] width 16 height 16
click at [1347, 402] on div "MRH55 Jacob Goldmunzer DR SO TR Sending text DR" at bounding box center [1410, 313] width 224 height 218
click at [171, 206] on div "MRH55 K47 K31 K53 B-913" at bounding box center [128, 219] width 202 height 37
select select
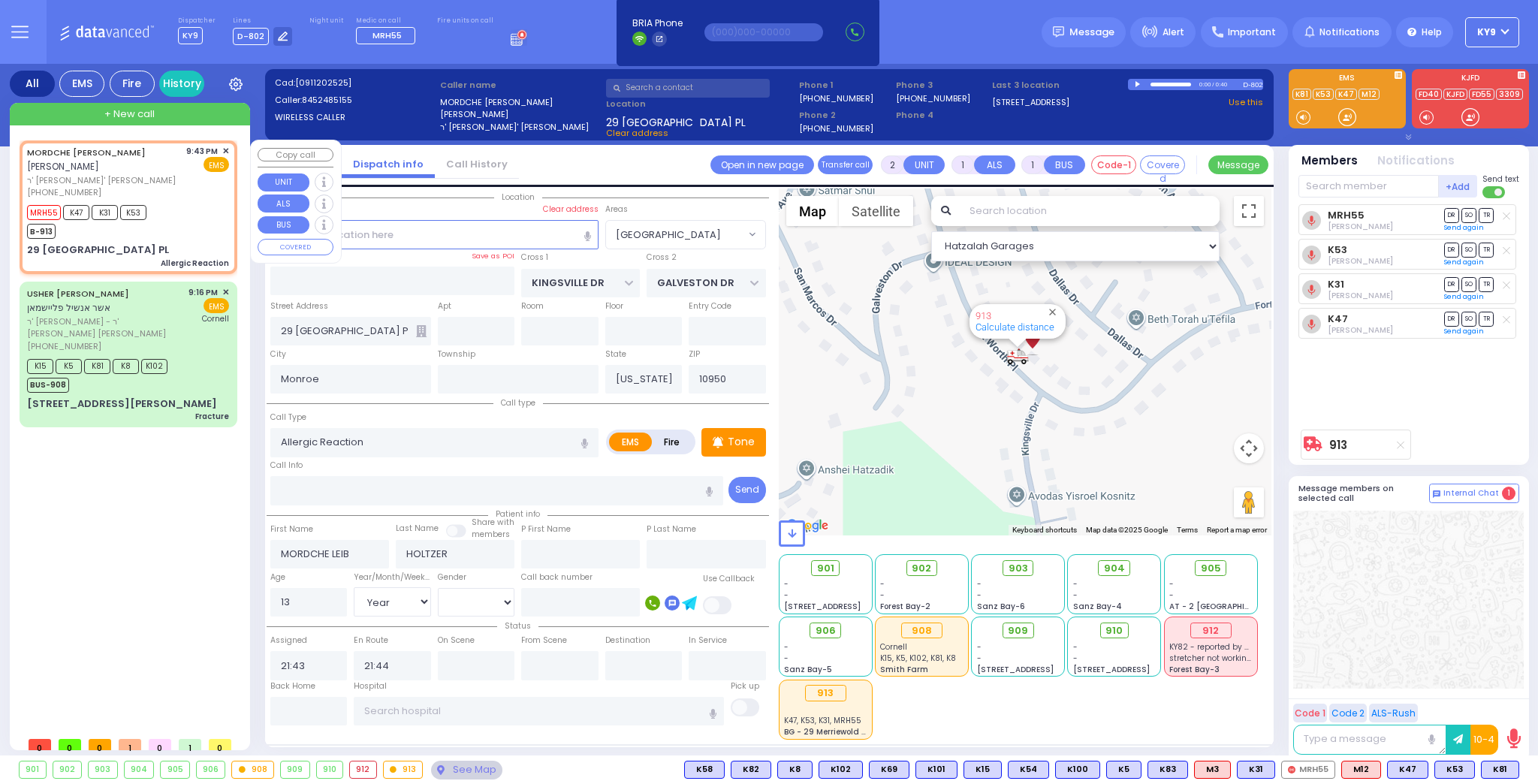
radio input "true"
select select "Year"
select select "[DEMOGRAPHIC_DATA]"
select select "Hatzalah Garages"
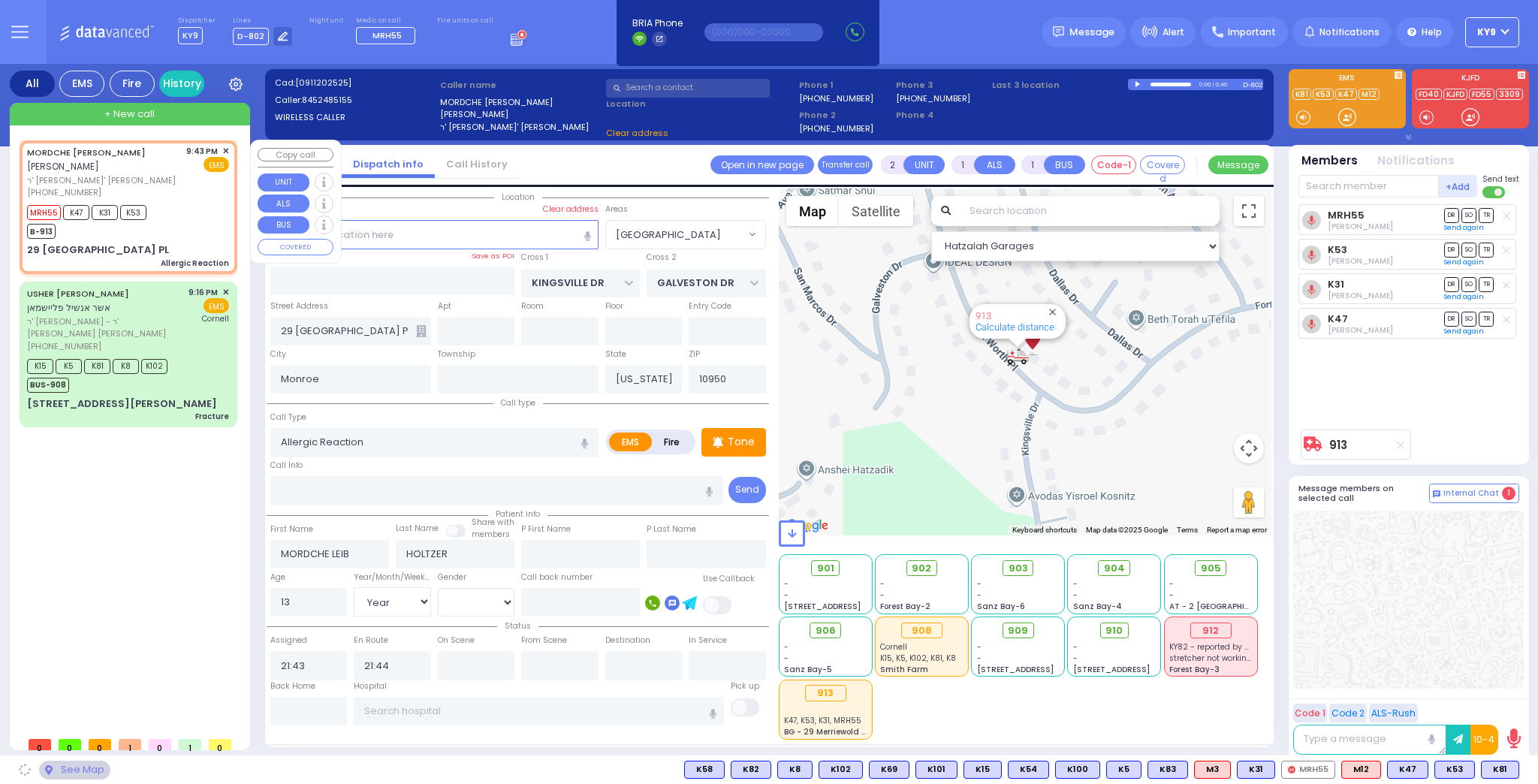
select select "[GEOGRAPHIC_DATA]"
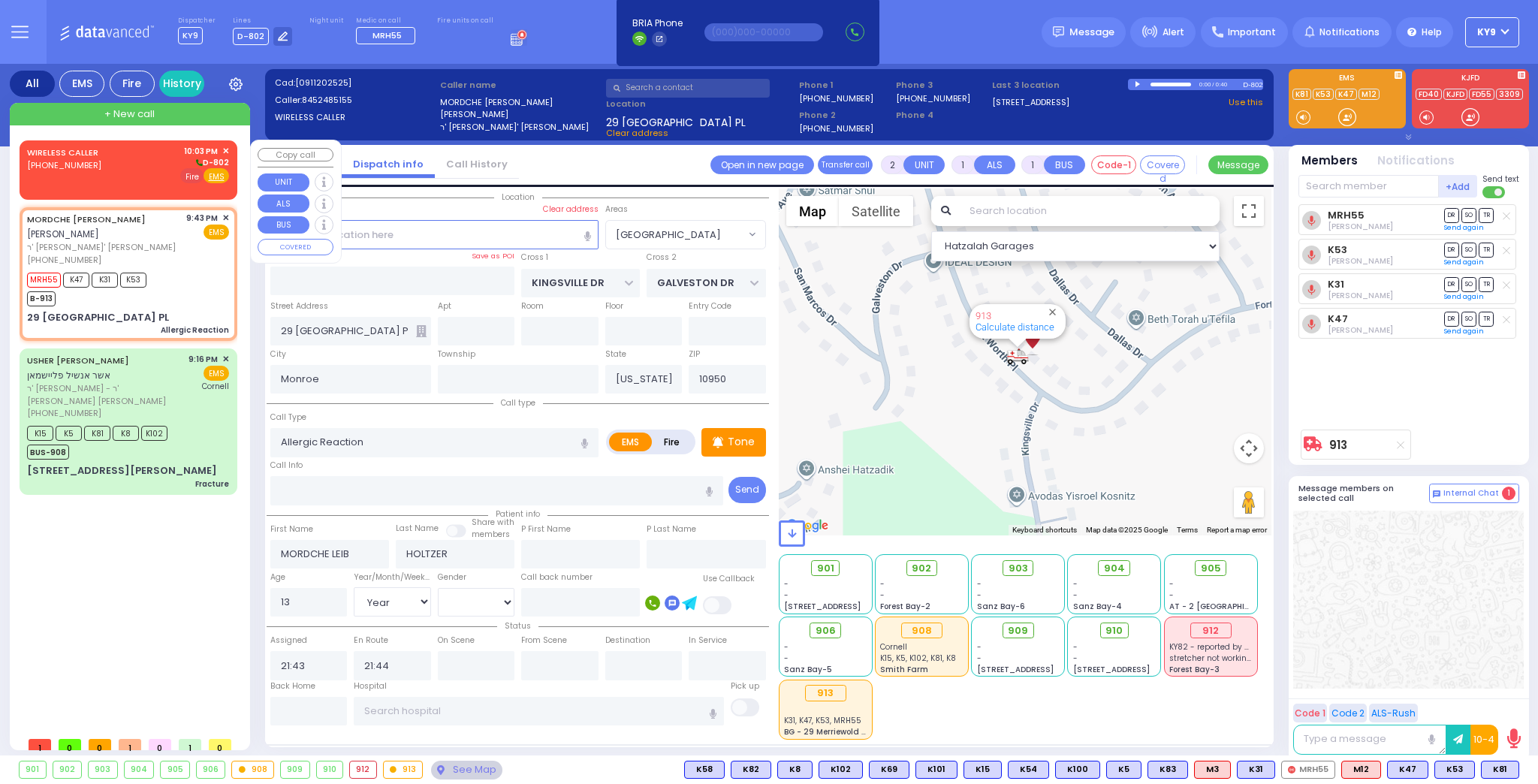
click at [193, 168] on span "Fire" at bounding box center [192, 175] width 23 height 15
select select
radio input "false"
radio input "true"
select select
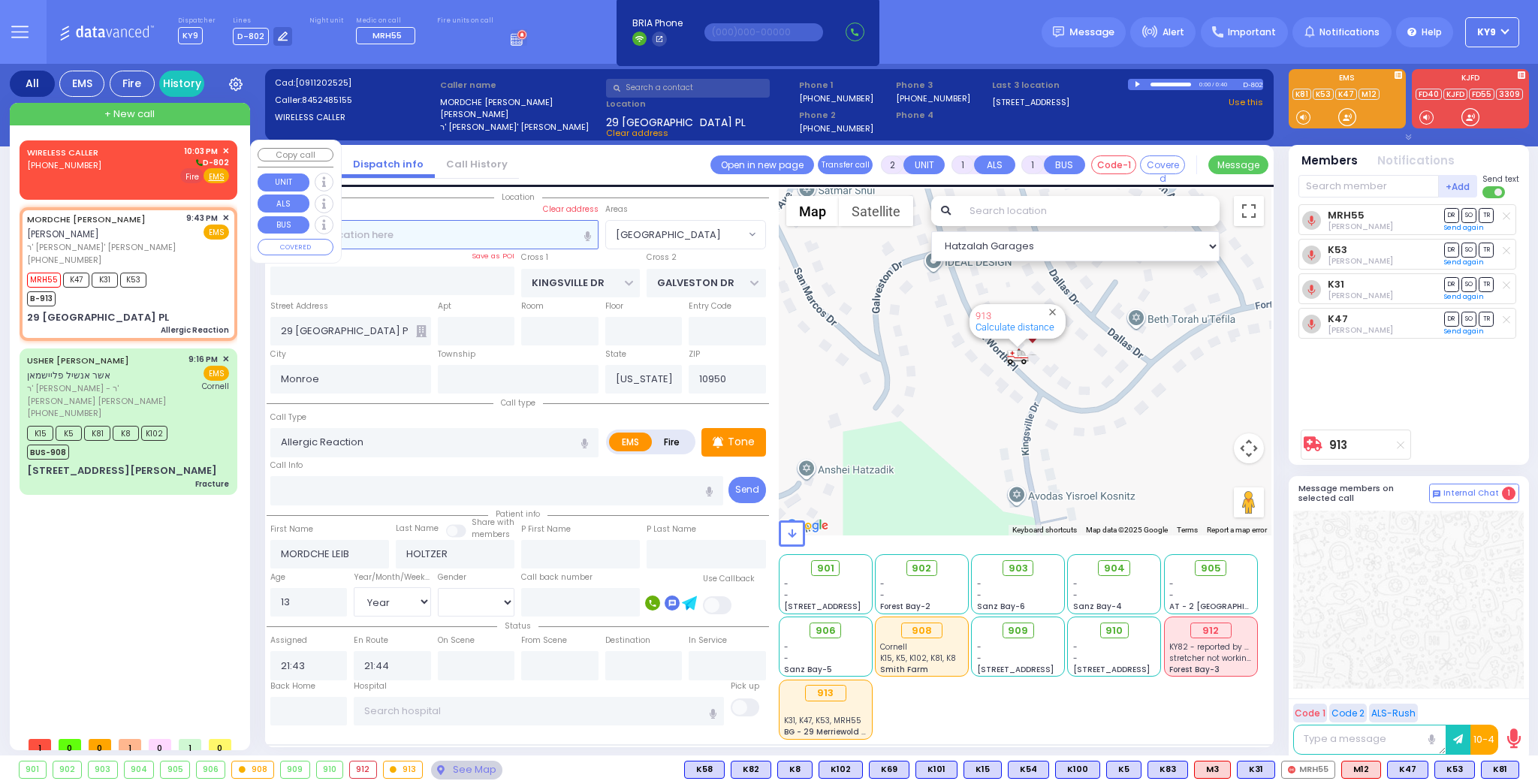
select select
type input "22:03"
select select "Hatzalah Garages"
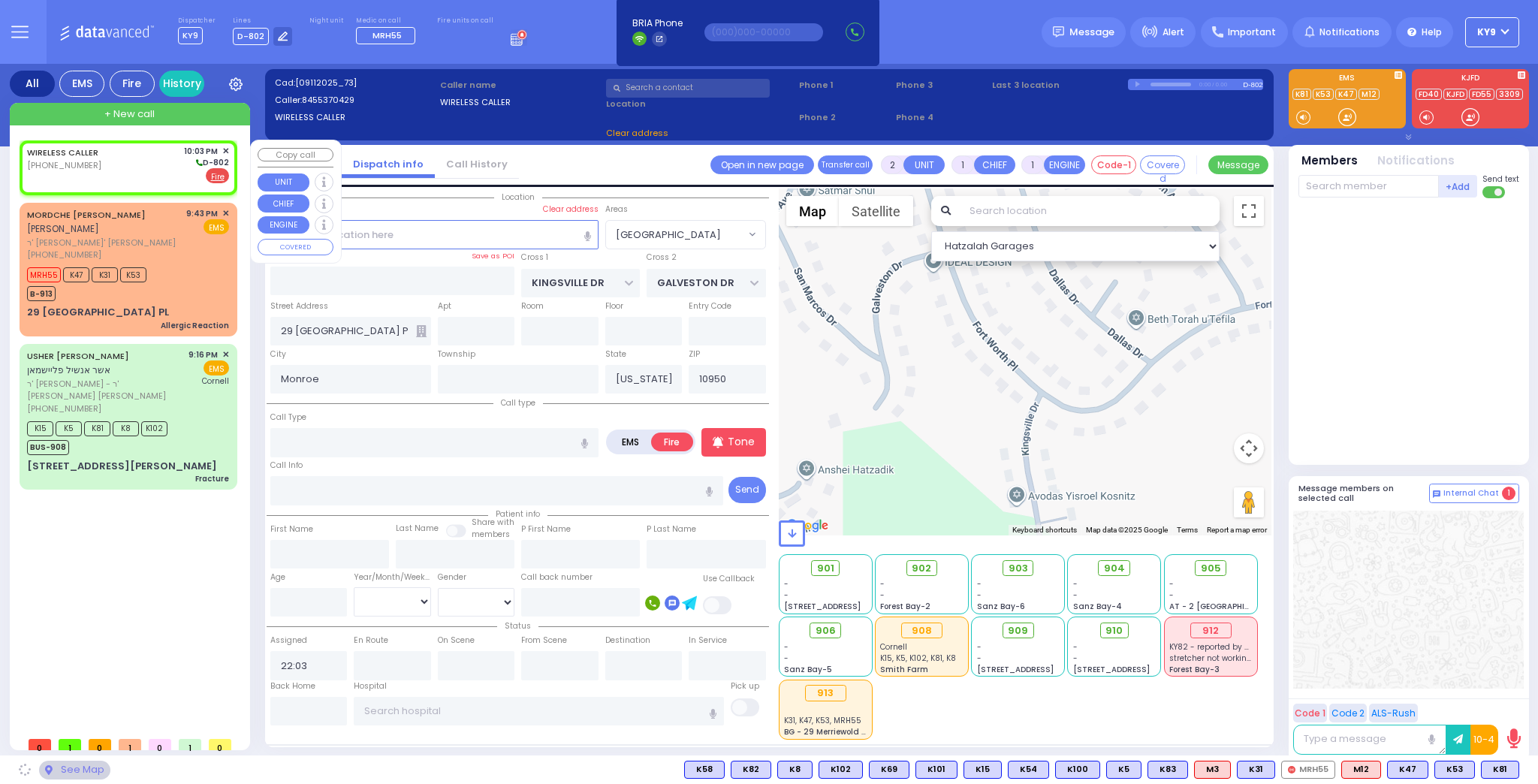
select select
radio input "true"
select select
select select "Hatzalah Garages"
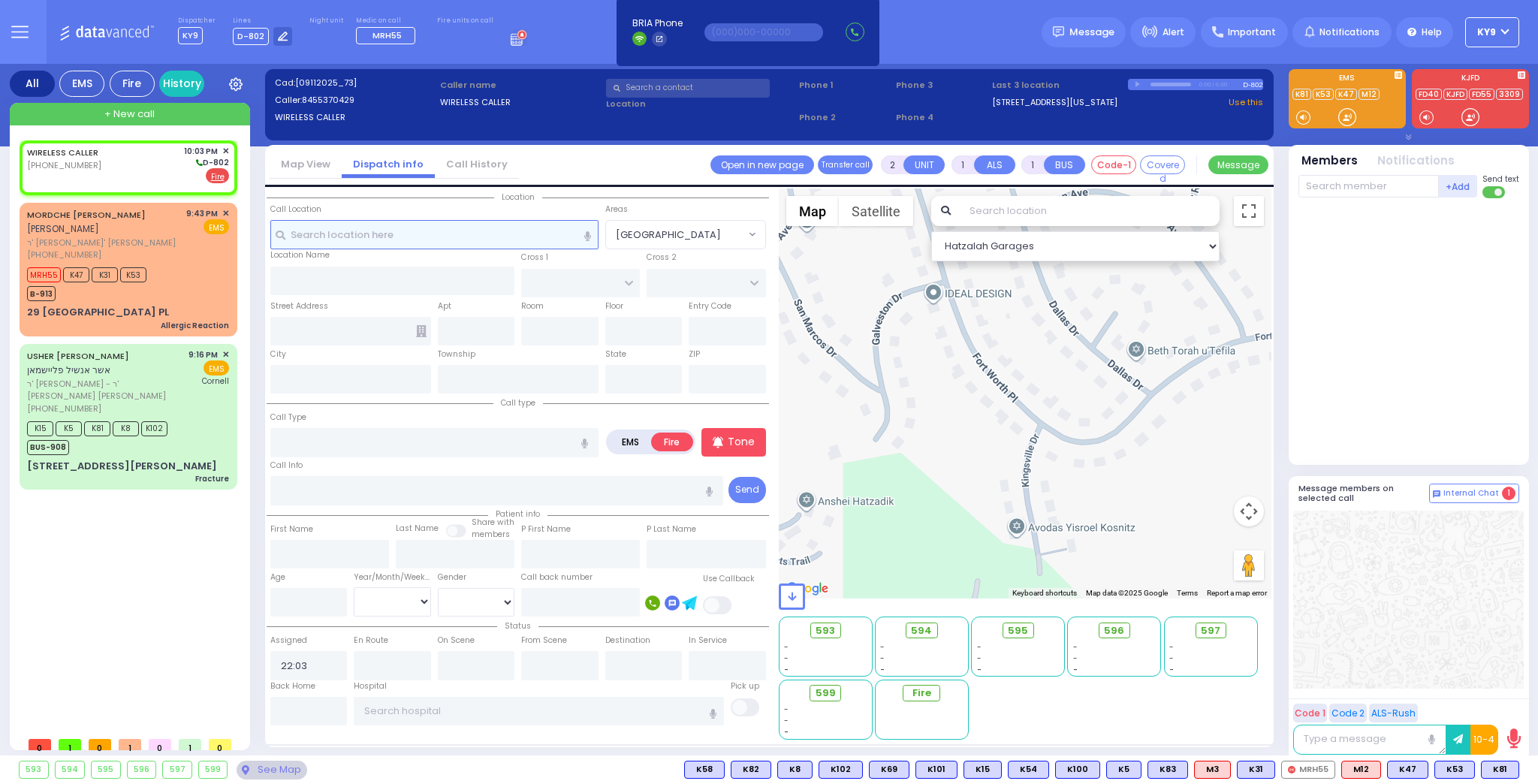
click at [340, 229] on input "text" at bounding box center [435, 234] width 328 height 29
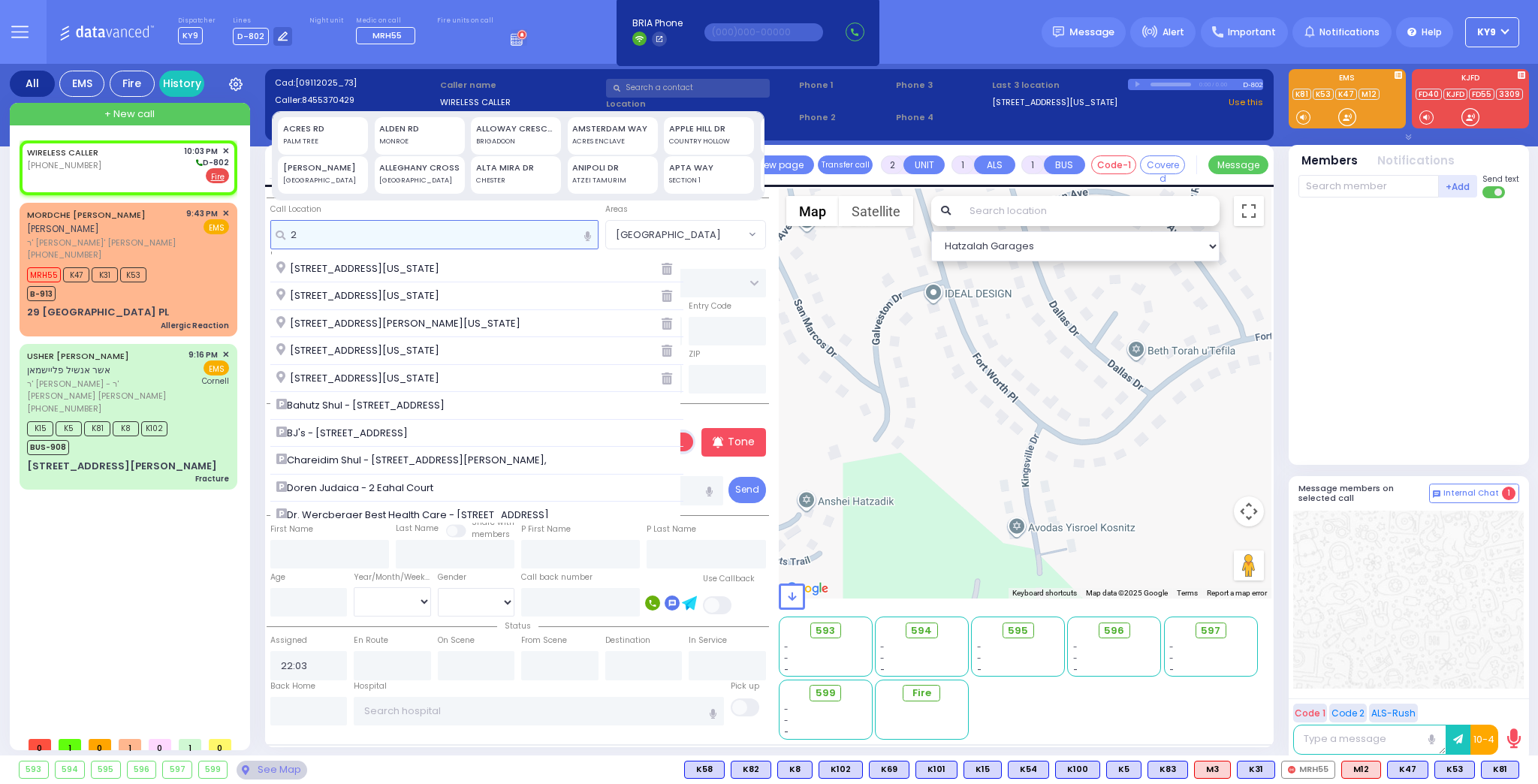
type input "26"
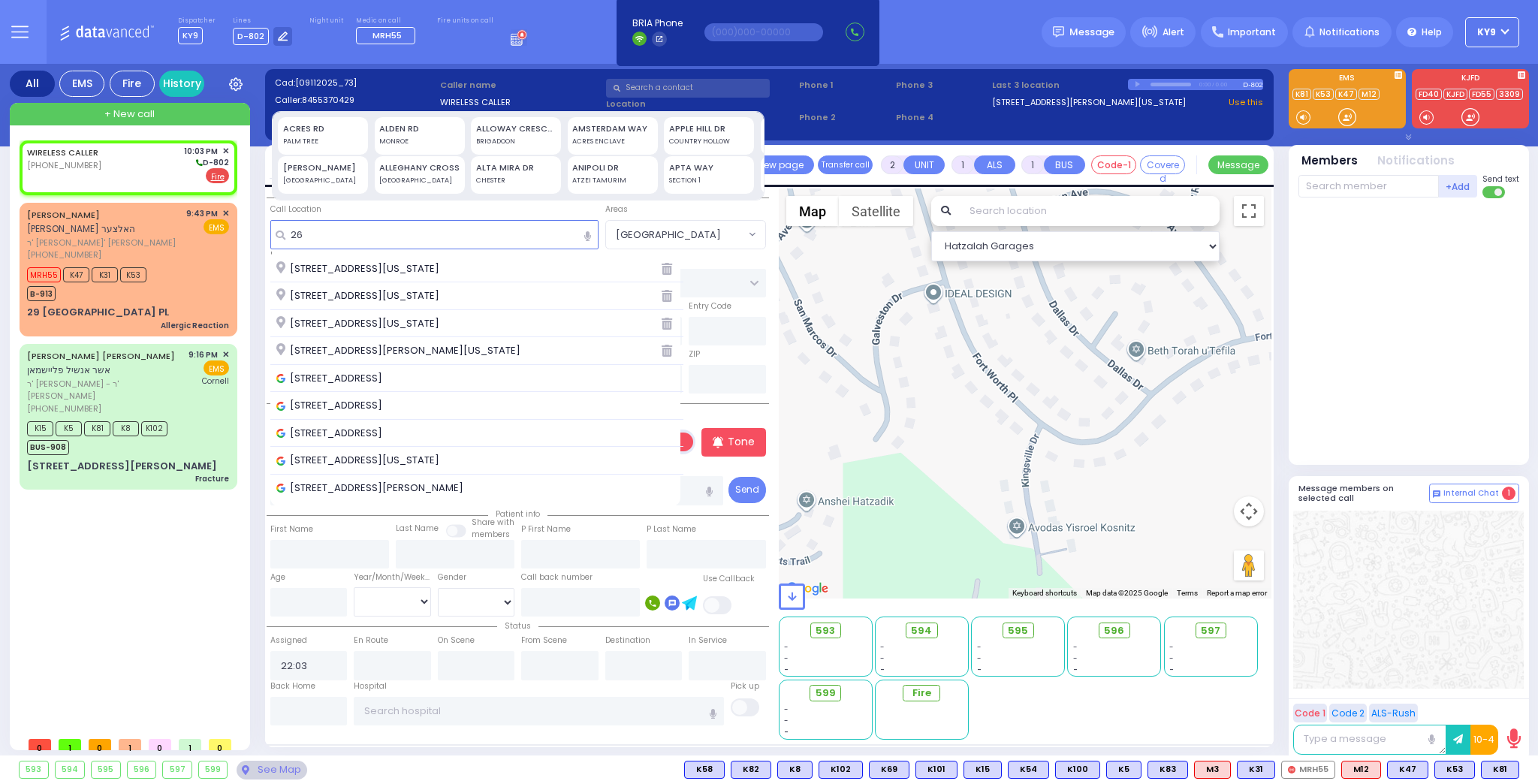
select select
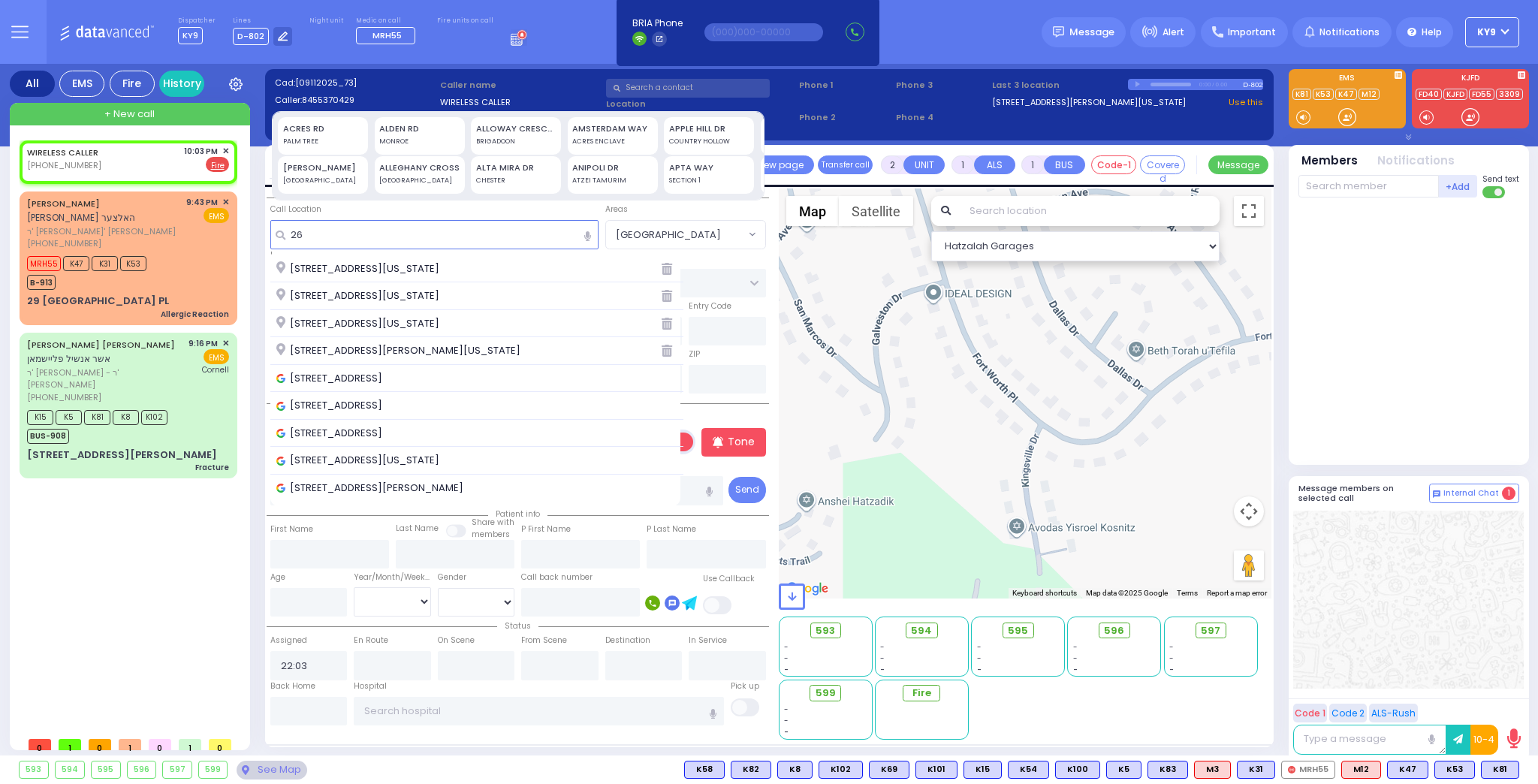
select select
radio input "true"
select select
select select "Hatzalah Garages"
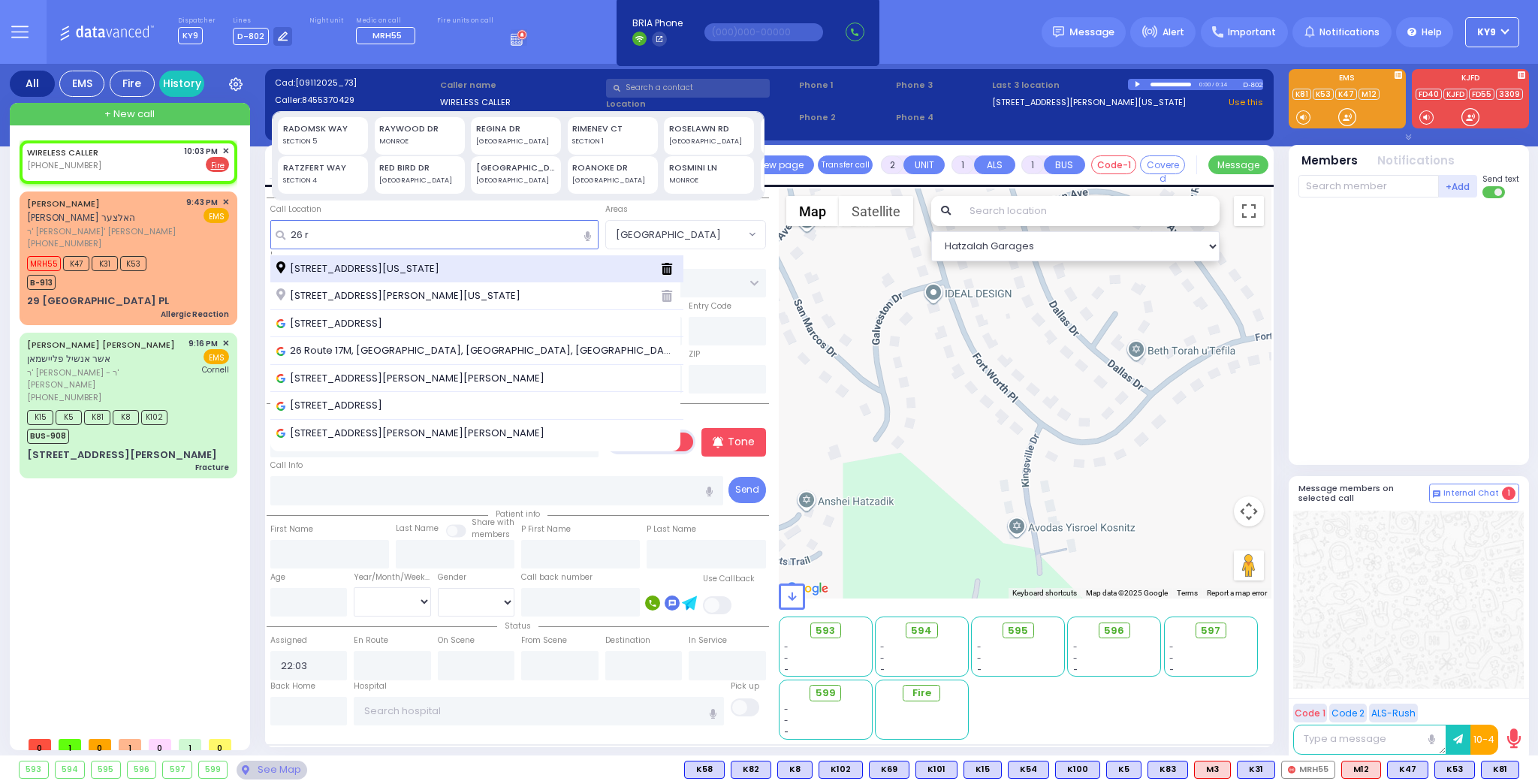
type input "26 r"
click at [325, 264] on span "26 Ruzhin Road Monroe New York 10950" at bounding box center [361, 268] width 168 height 15
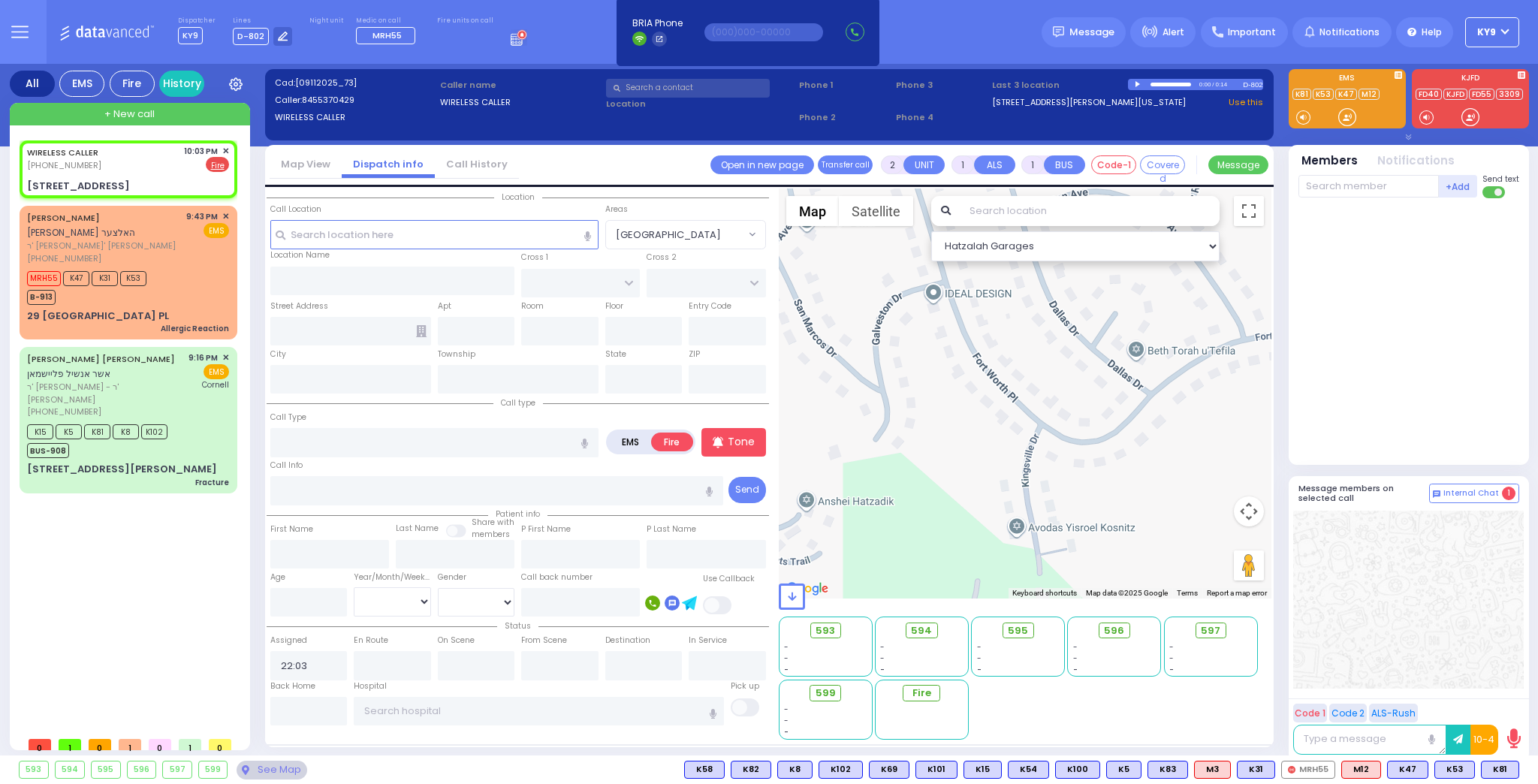
select select
radio input "true"
select select
type input "CHERNOBYL COURT"
type input "PREMISHLAN WAY"
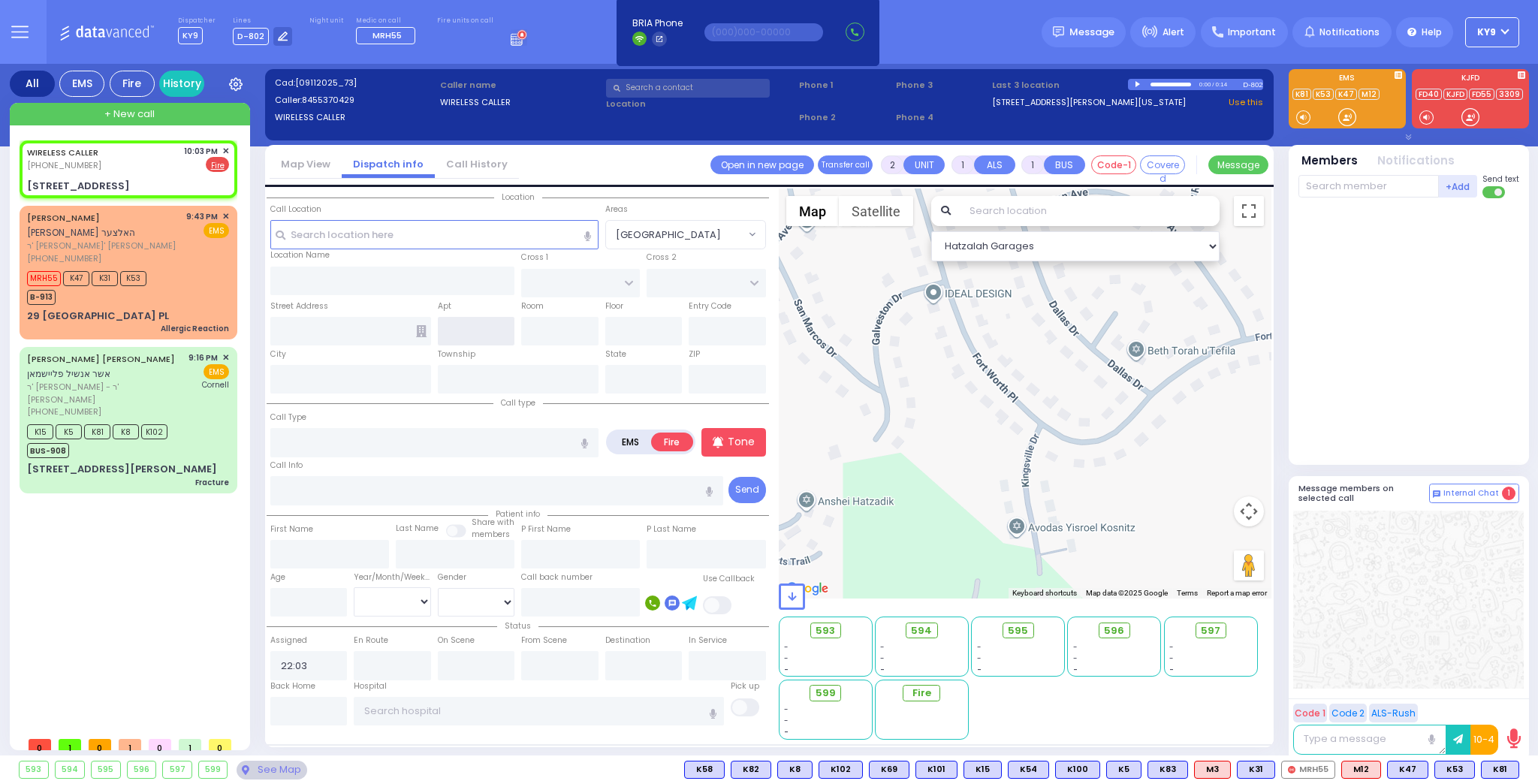
type input "26 Ruzhin Road"
type input "Monroe"
type input "[US_STATE]"
type input "10950"
select select "Hatzalah Garages"
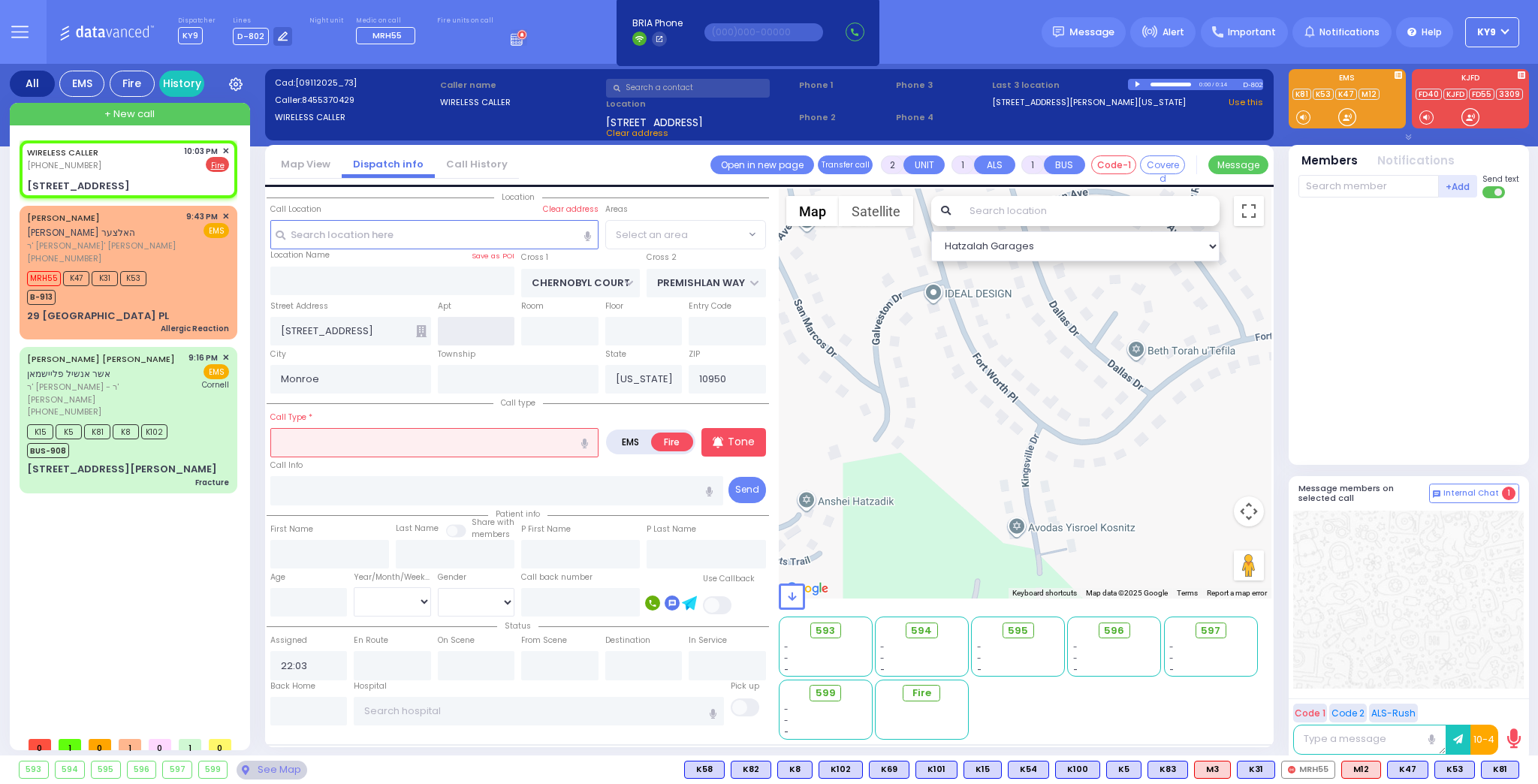
select select "ATZEI TAMURIM"
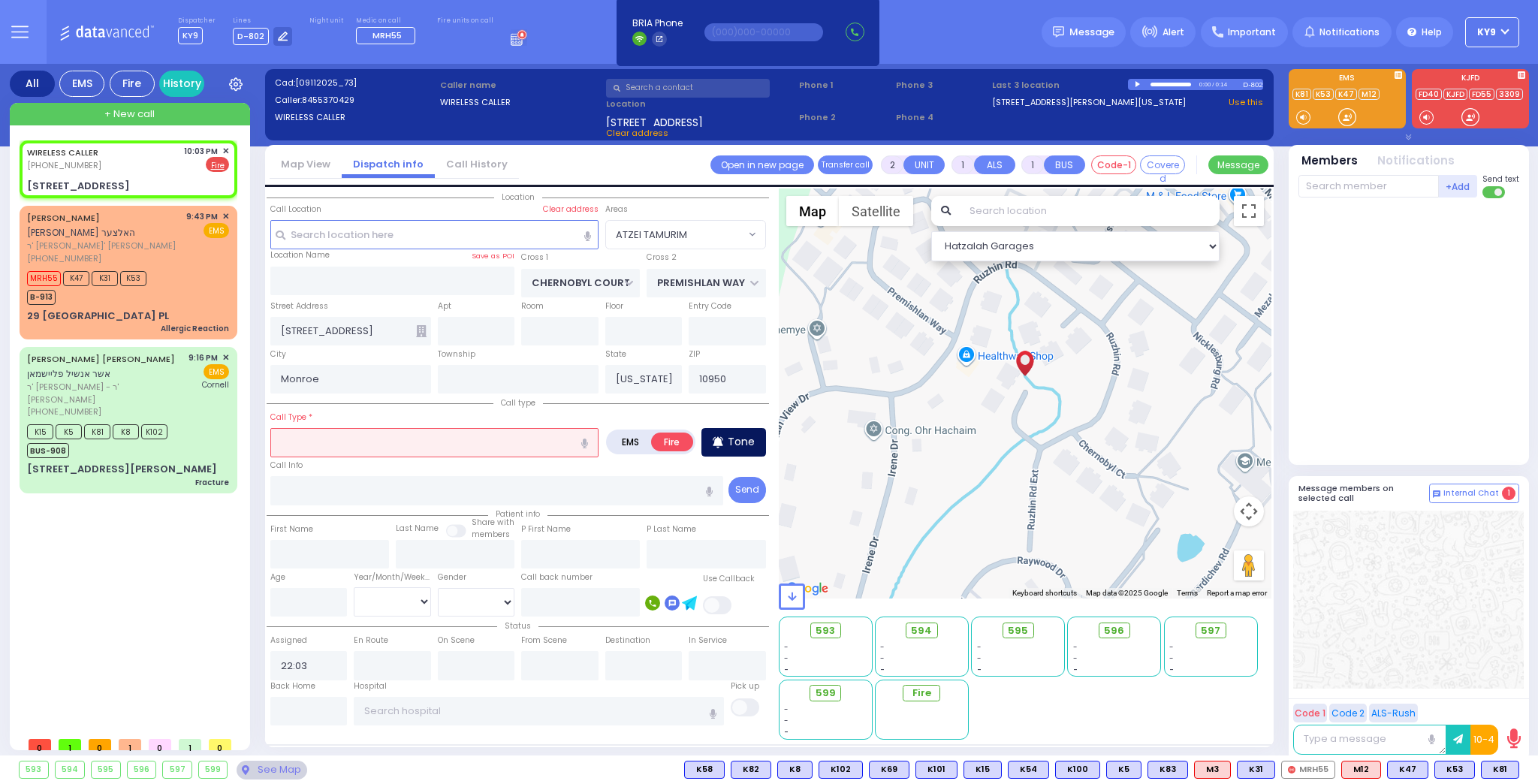
click at [739, 448] on div "Tone" at bounding box center [734, 442] width 64 height 29
click at [488, 440] on input "text" at bounding box center [435, 442] width 328 height 29
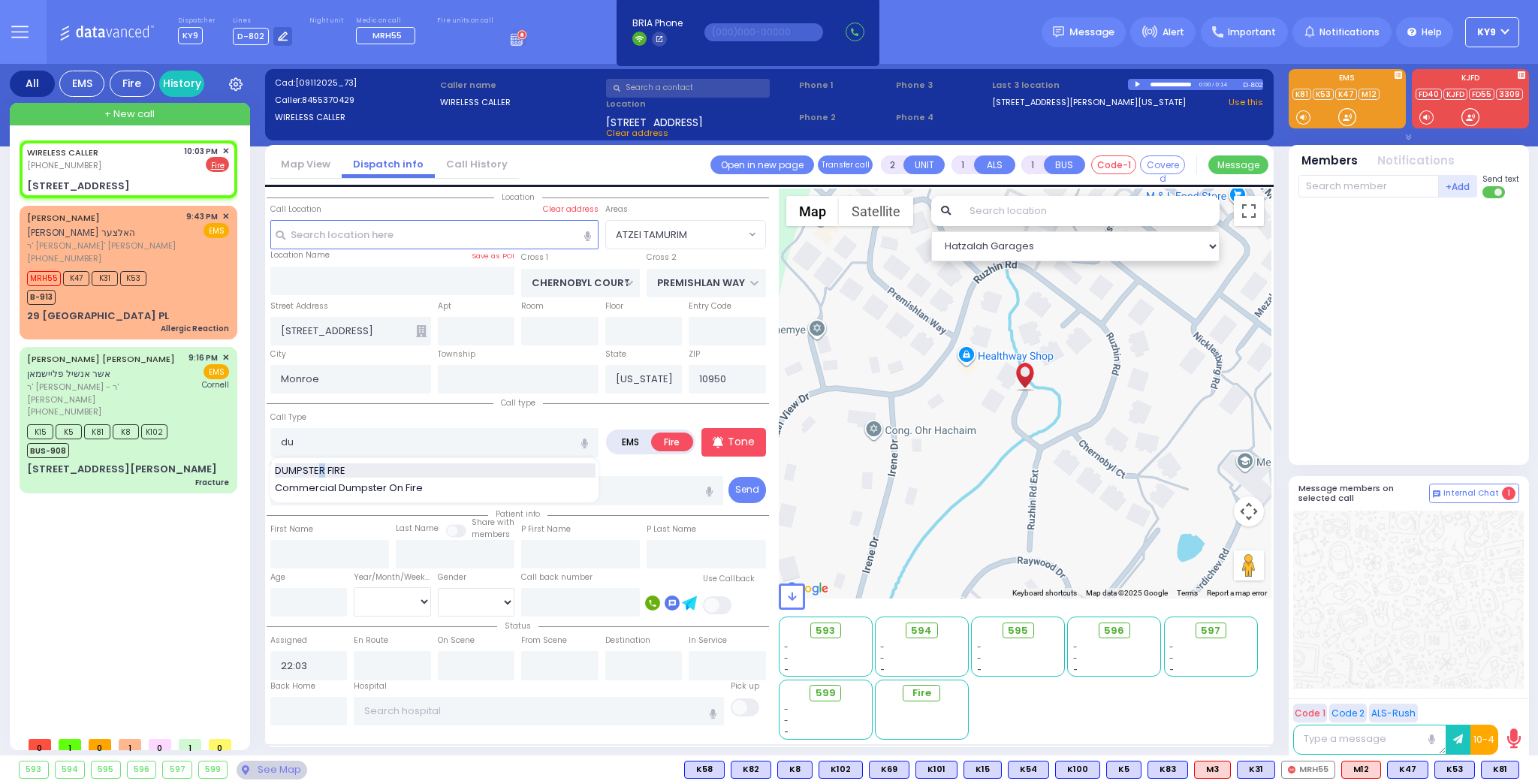
click at [321, 466] on span "DUMPSTER FIRE" at bounding box center [312, 470] width 75 height 15
type input "DUMPSTER FIRE"
click at [1392, 190] on input "text" at bounding box center [1369, 186] width 141 height 23
select select
radio input "true"
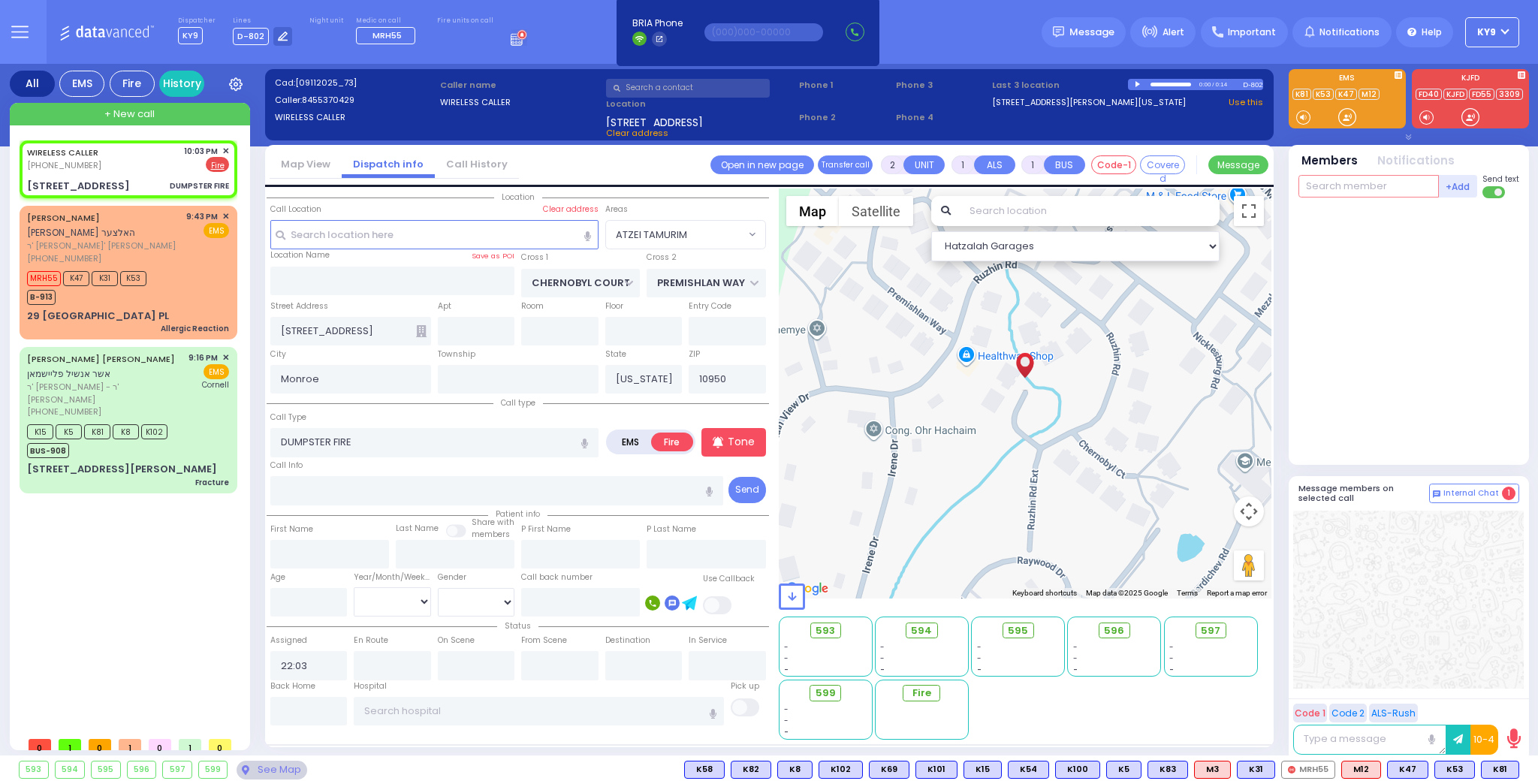
select select
select select "Hatzalah Garages"
select select "ATZEI TAMURIM"
type input "40"
click at [1373, 208] on div "FD40 Jacob Friedman" at bounding box center [1410, 218] width 214 height 26
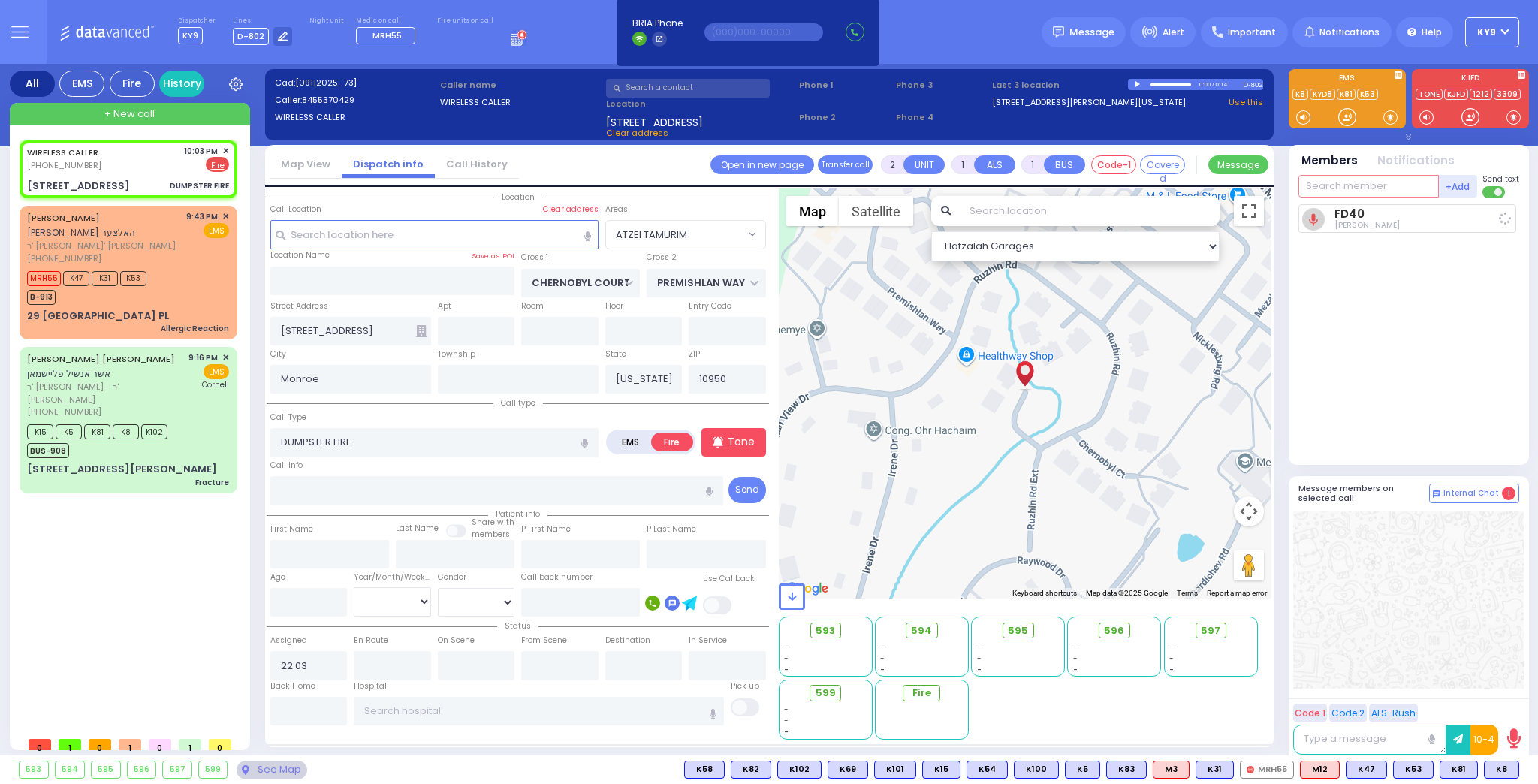
click at [1365, 184] on input "text" at bounding box center [1369, 186] width 141 height 23
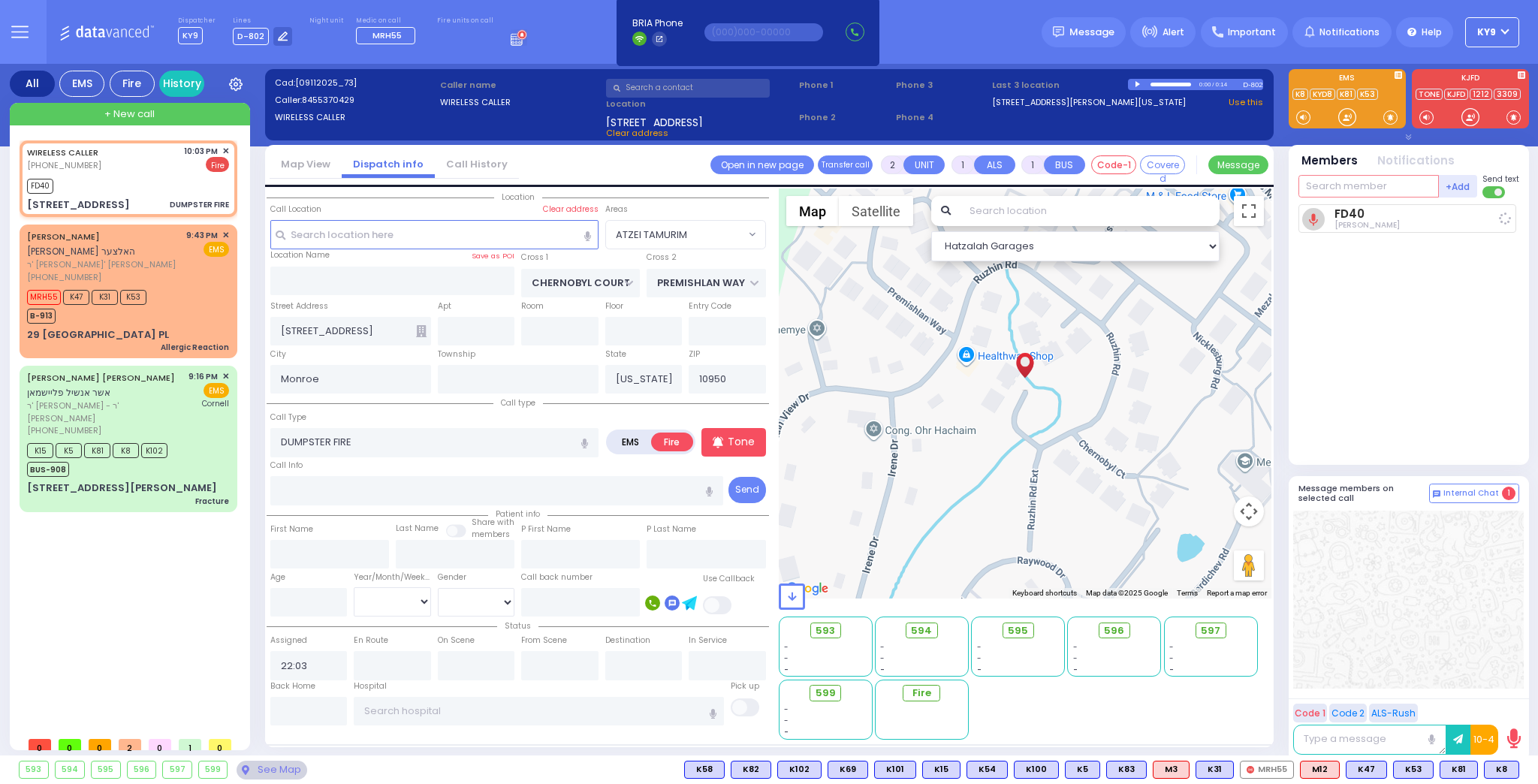
select select
radio input "true"
select select
type input "22:04"
select select "ATZEI TAMURIM"
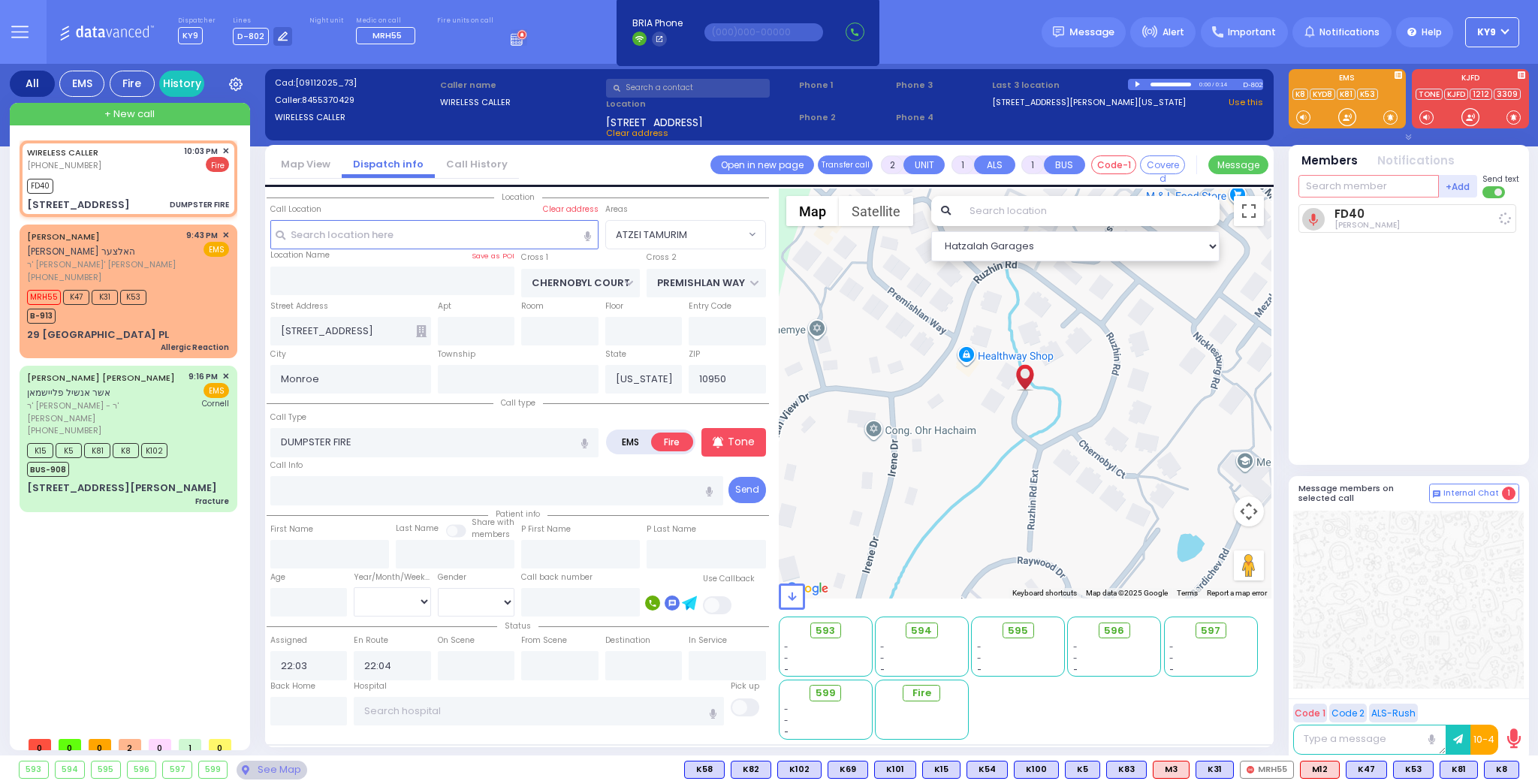
select select "Hatzalah Garages"
type input "16"
click at [1366, 210] on div "FD16" at bounding box center [1349, 217] width 75 height 15
click at [1358, 180] on input "text" at bounding box center [1369, 186] width 141 height 23
select select
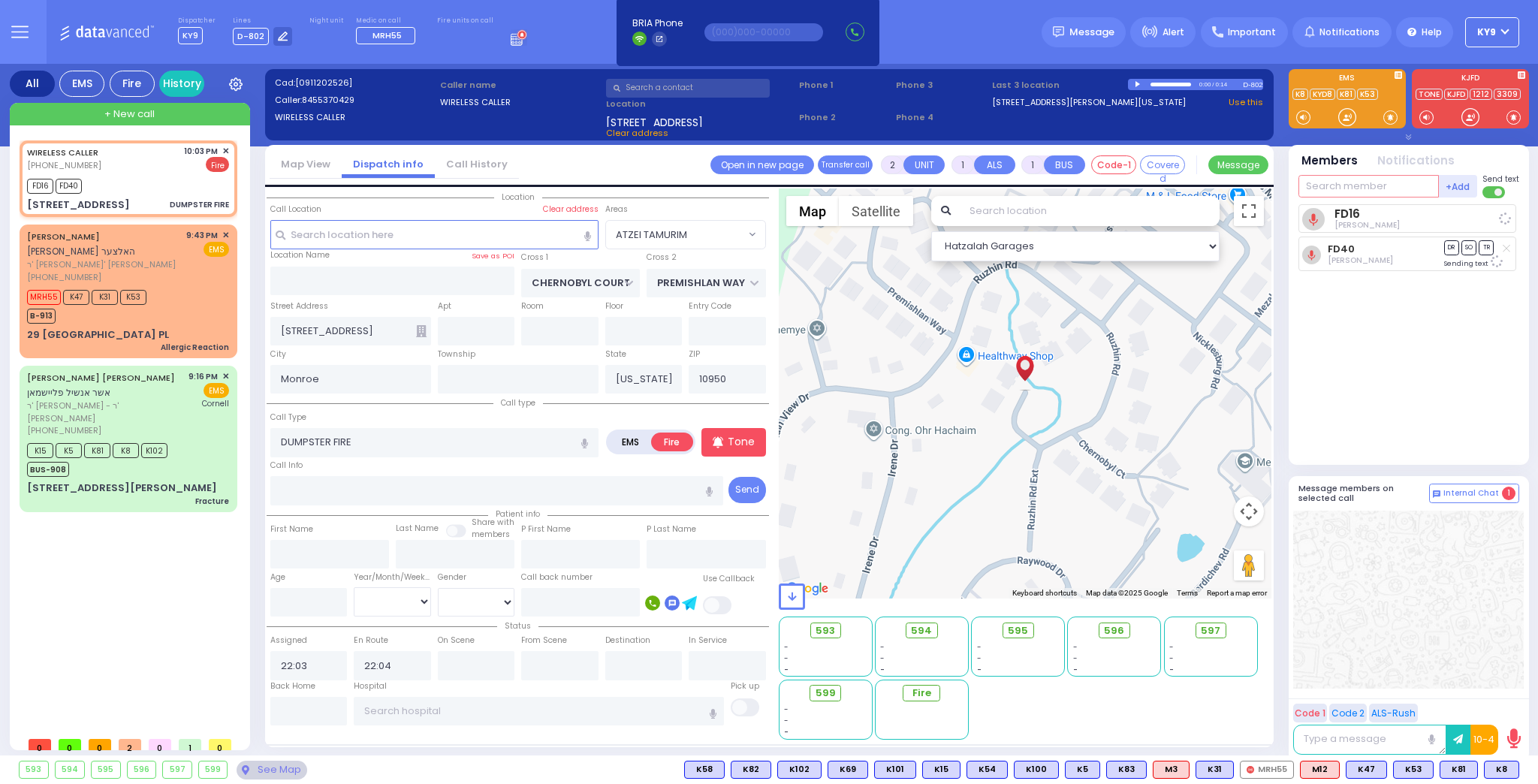
radio input "true"
select select
select select "ATZEI TAMURIM"
select select "Hatzalah Garages"
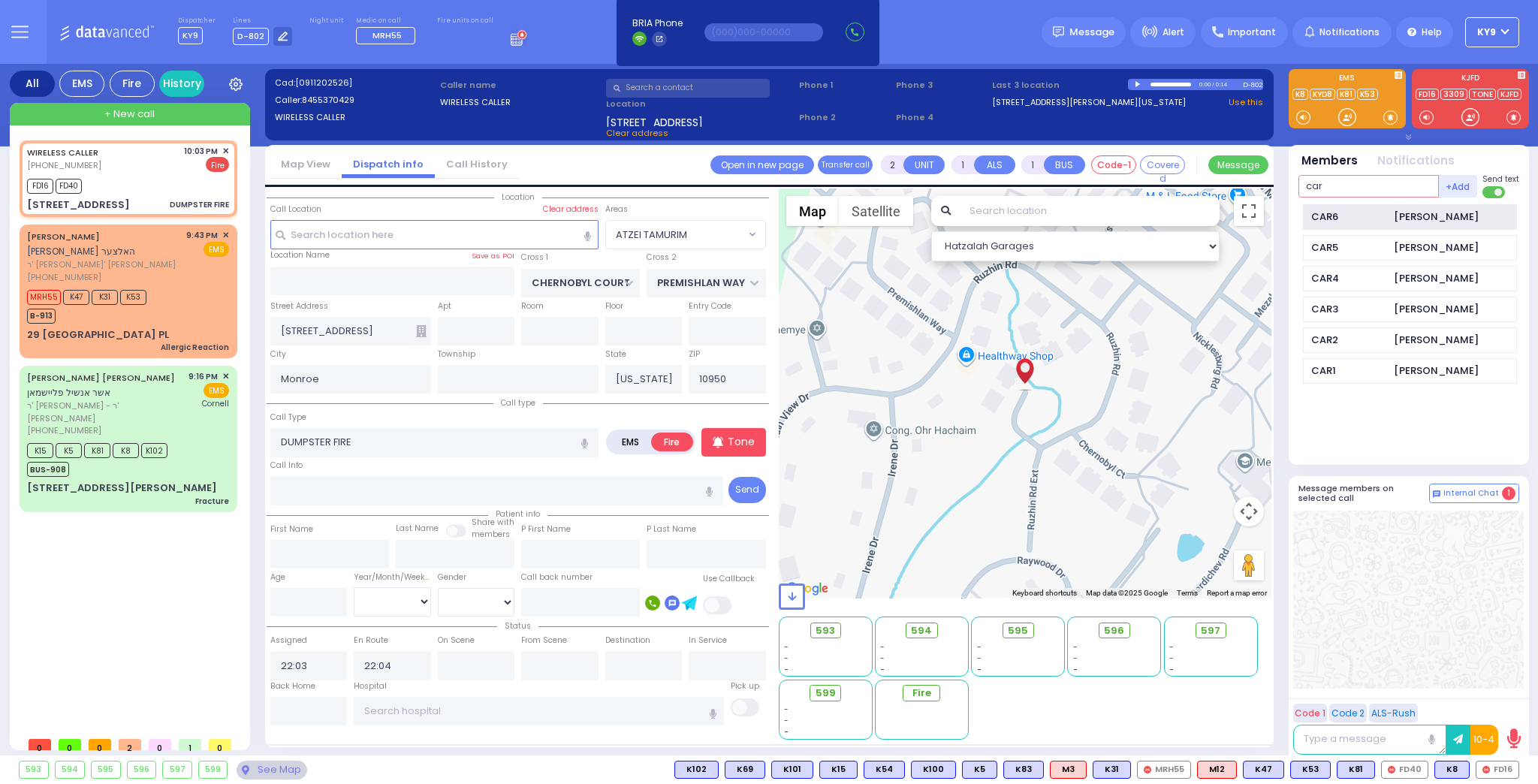
type input "car"
click at [1389, 216] on div "CAR6 Joel Sandel" at bounding box center [1410, 218] width 214 height 26
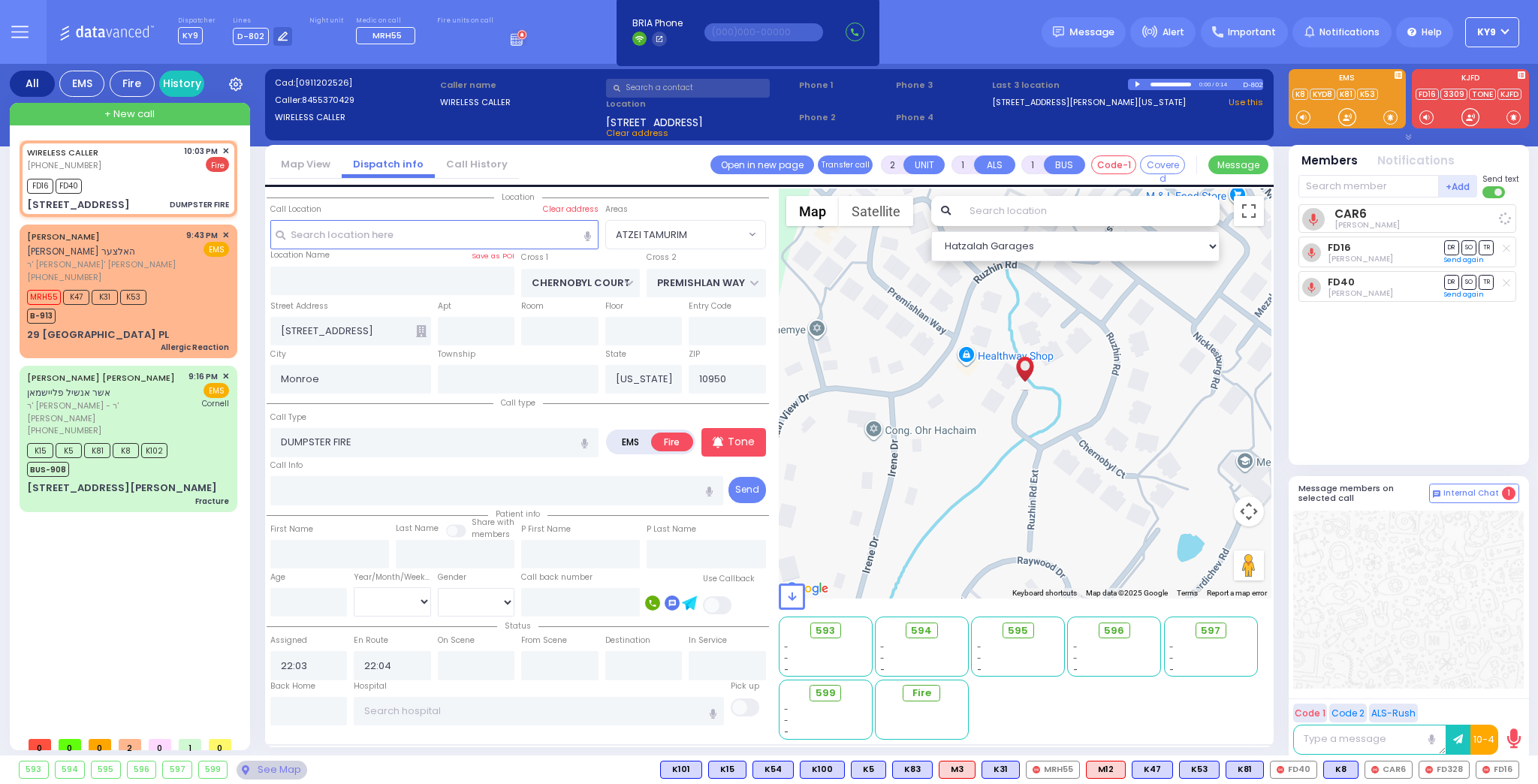
select select
radio input "true"
select select
select select "Hatzalah Garages"
select select "ATZEI TAMURIM"
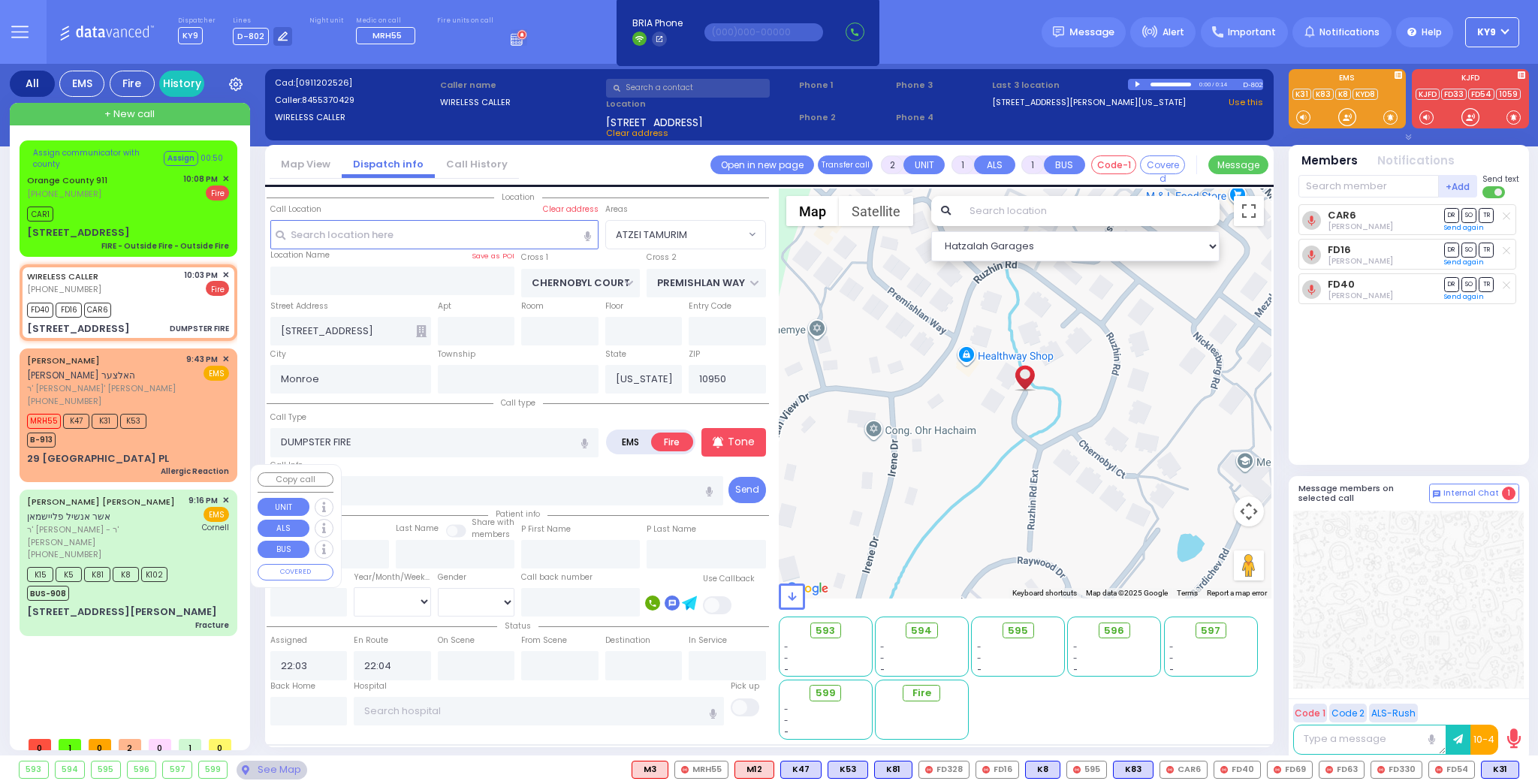
click at [135, 582] on div "BUS-908" at bounding box center [97, 591] width 141 height 19
type input "6"
select select
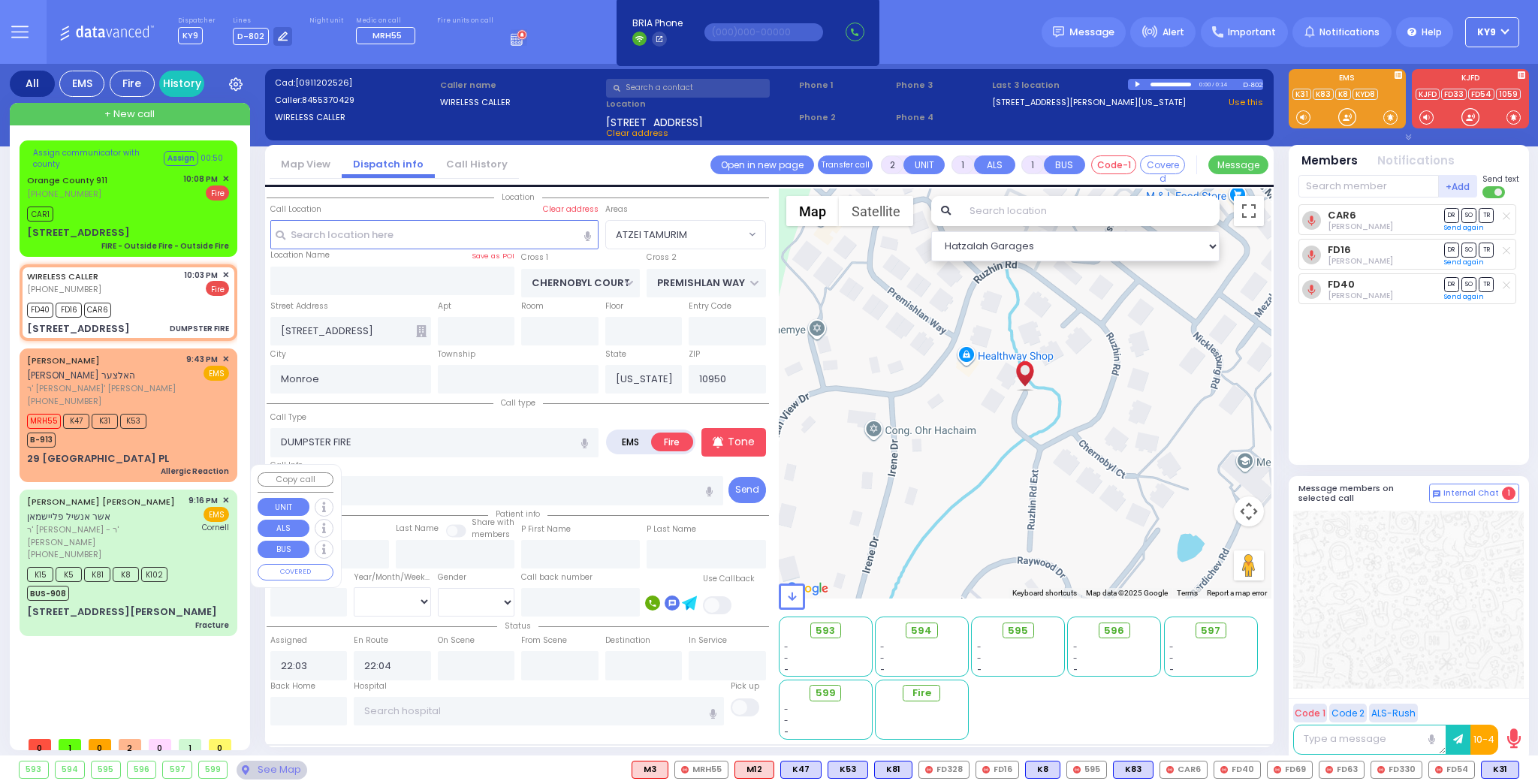
type input "Fracture"
radio input "true"
type input "[PERSON_NAME]"
type input "Moses"
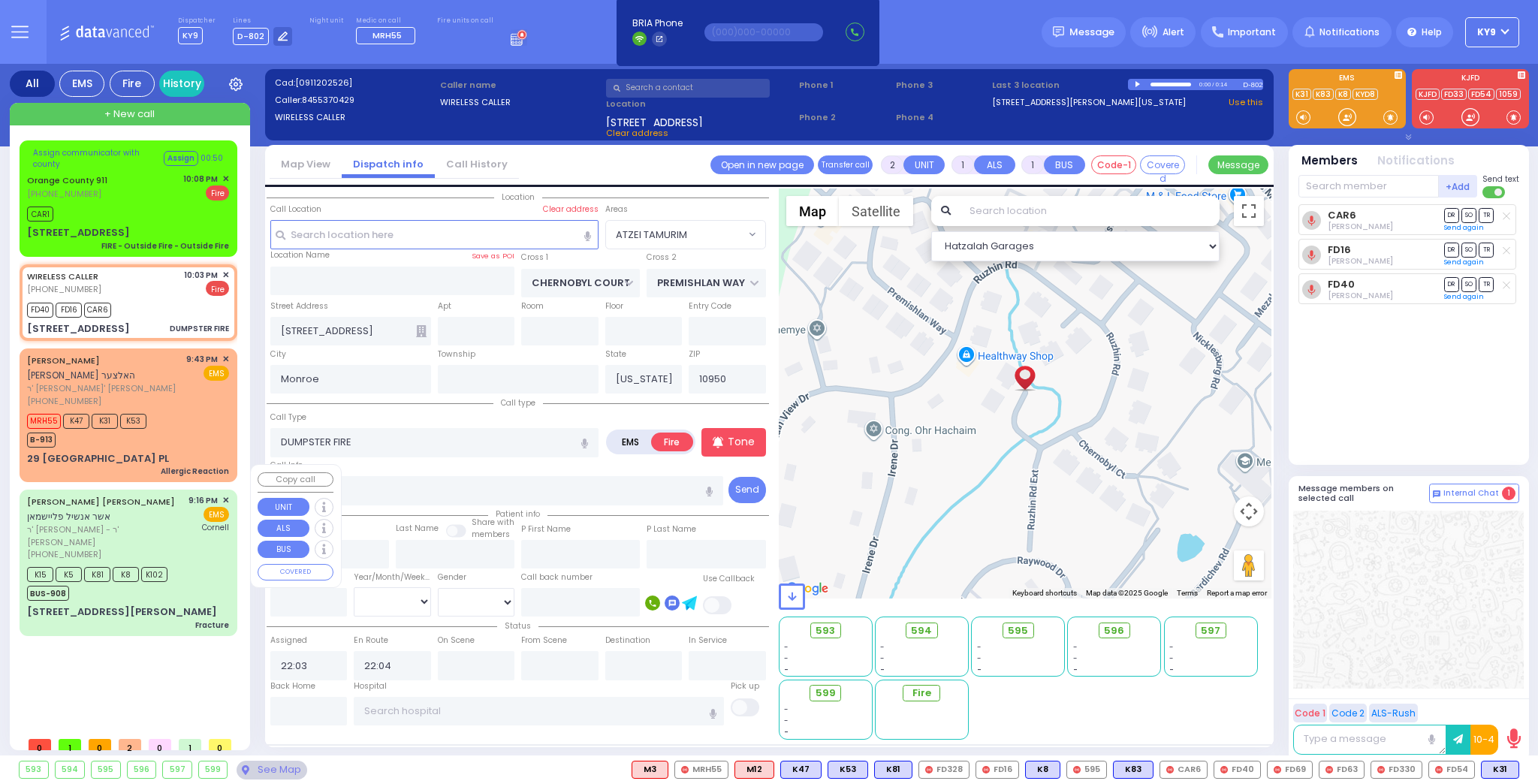
type input "Fleischman"
type input "64"
select select "Year"
select select "[DEMOGRAPHIC_DATA]"
type input "21:16"
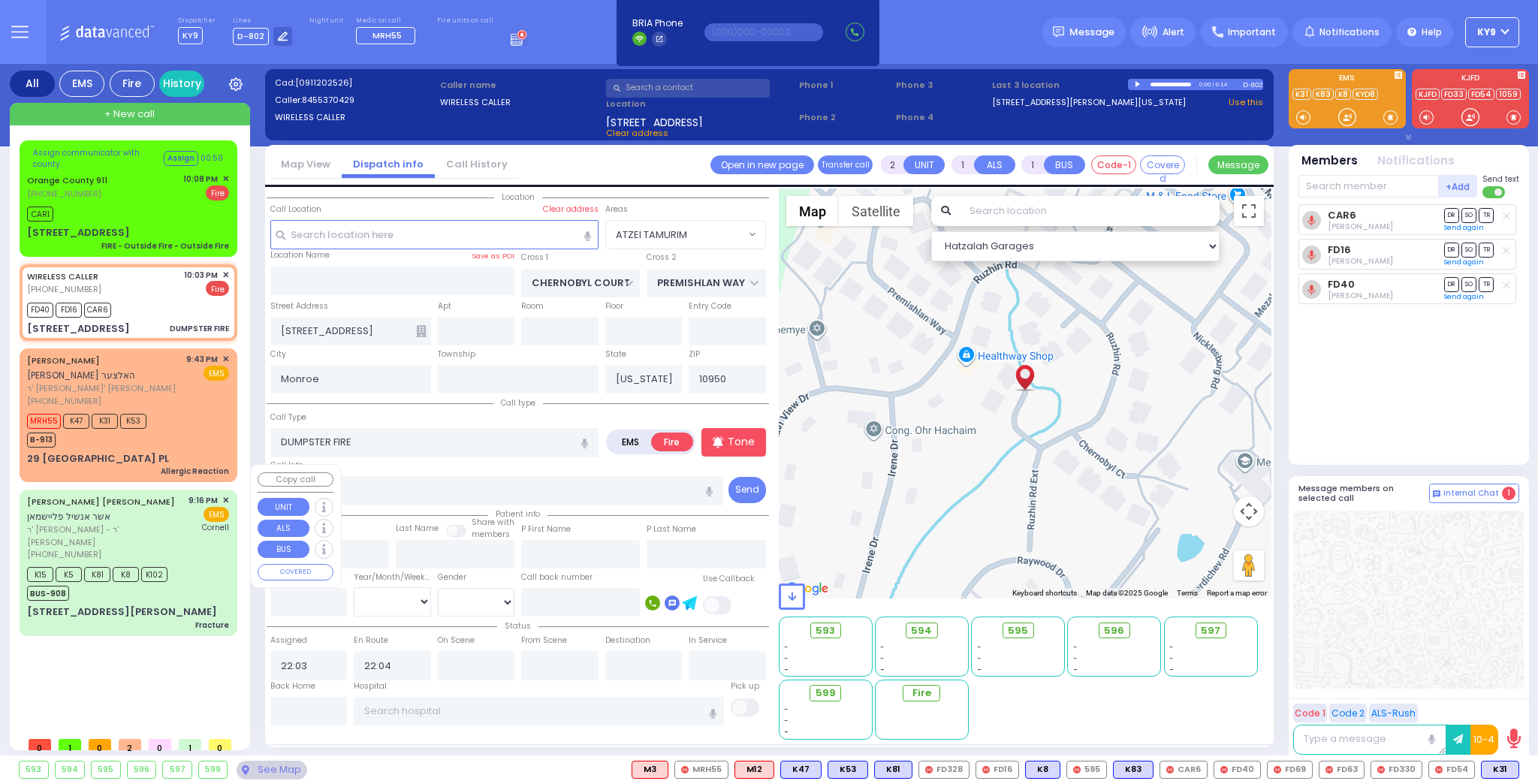
type input "21:20"
type input "21:34"
type input "New York Presbyterian Weill Cornell Medical Center"
select select "Hatzalah Garages"
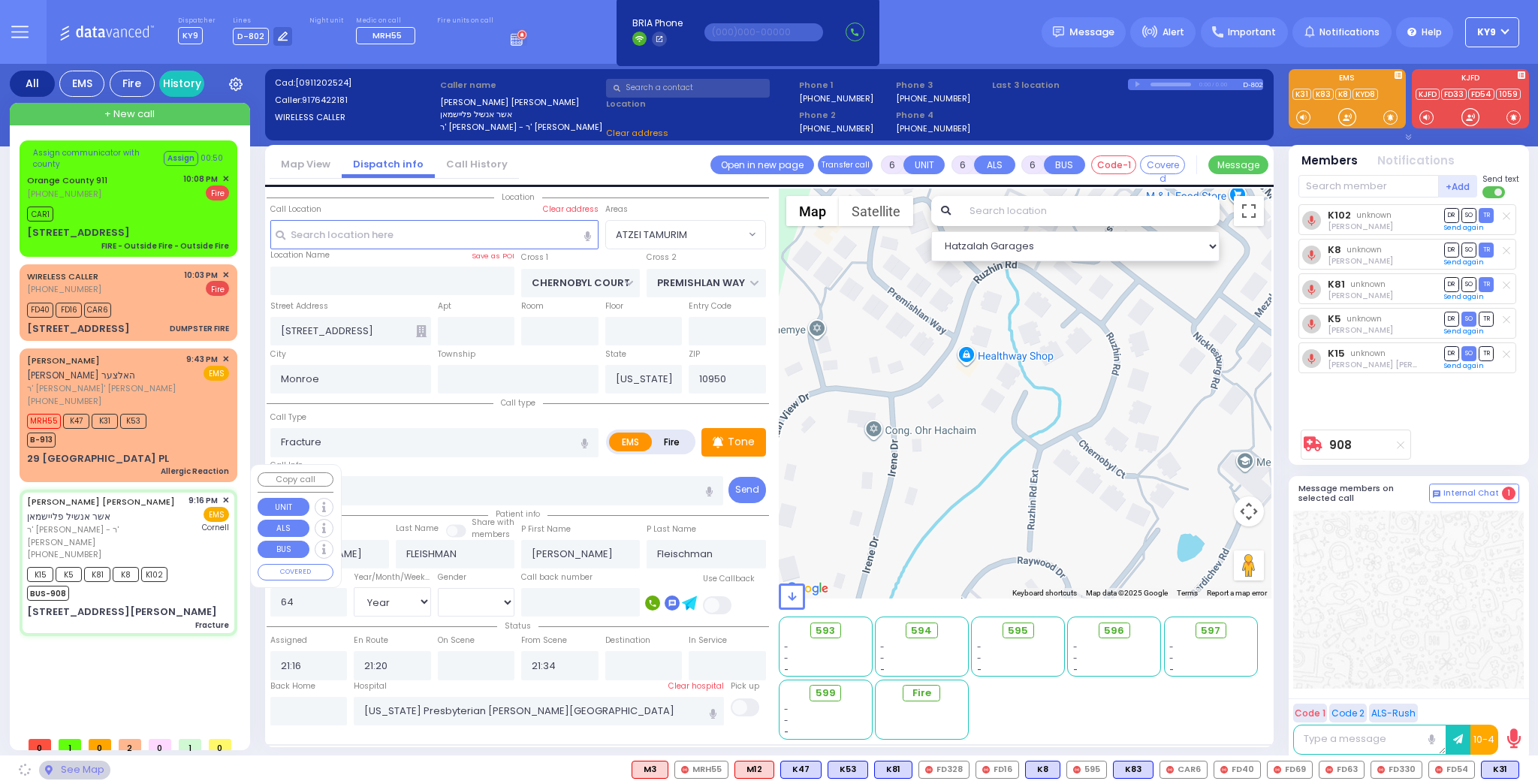
type input "MORDCHE SHER BLVD"
type input "LISKA WAY"
type input "[STREET_ADDRESS][PERSON_NAME]"
type input "103"
type input "[PERSON_NAME]"
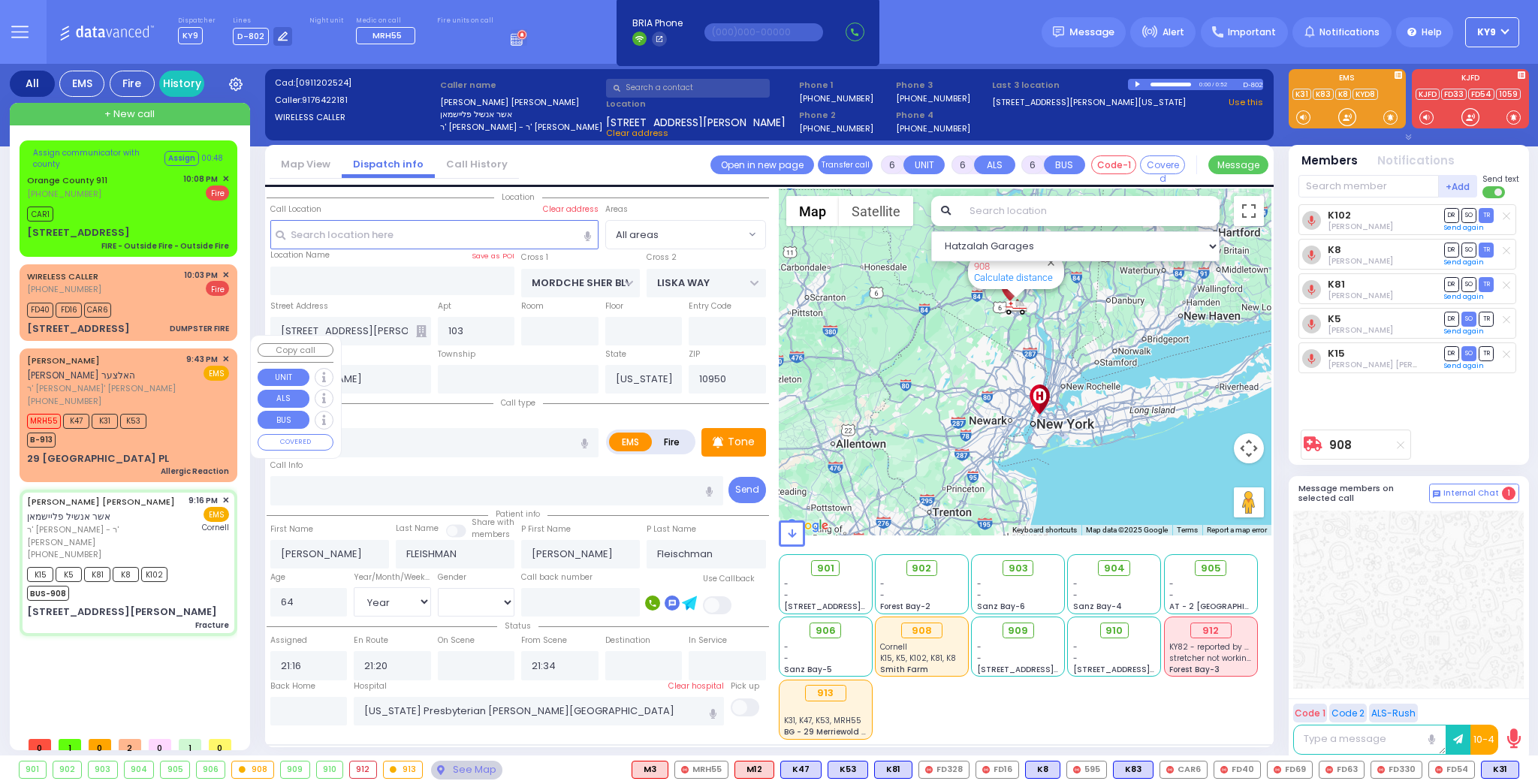
click at [173, 395] on div "(845) 248-5155" at bounding box center [104, 401] width 154 height 13
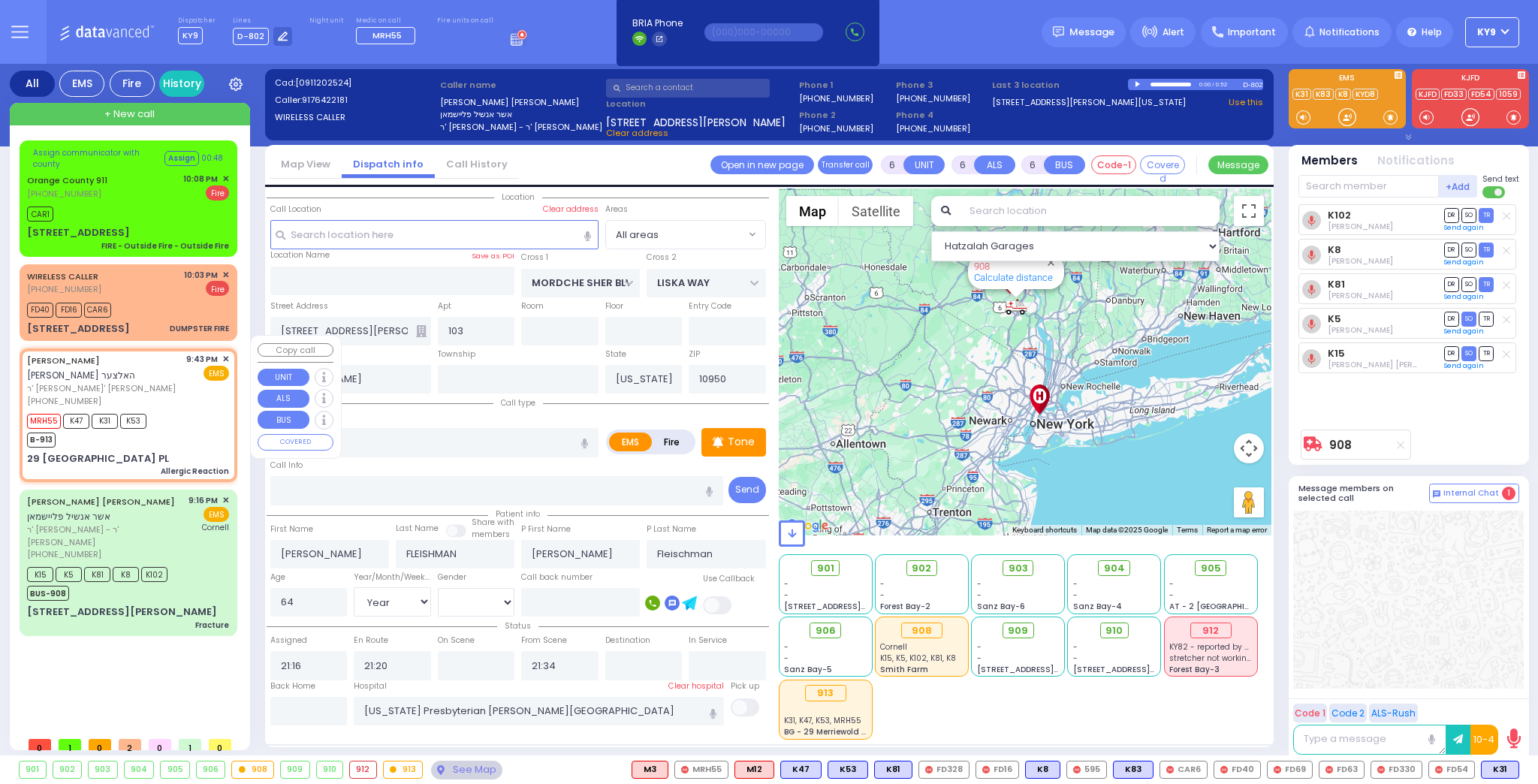
select select
type input "Allergic Reaction"
radio input "true"
type input "MORDCHE LEIB"
type input "HOLTZER"
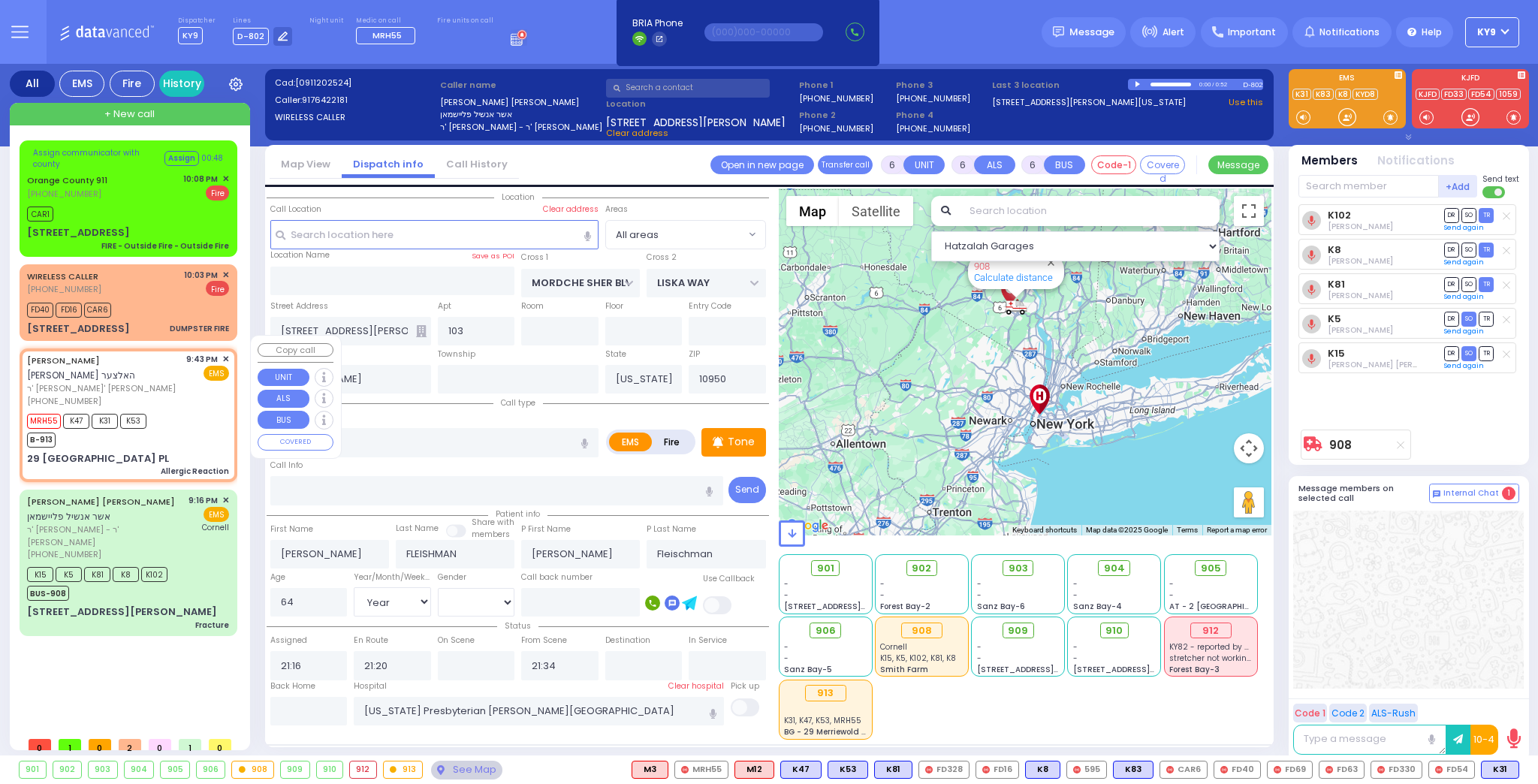
type input "Unknown"
type input "13"
select select "Year"
select select "[DEMOGRAPHIC_DATA]"
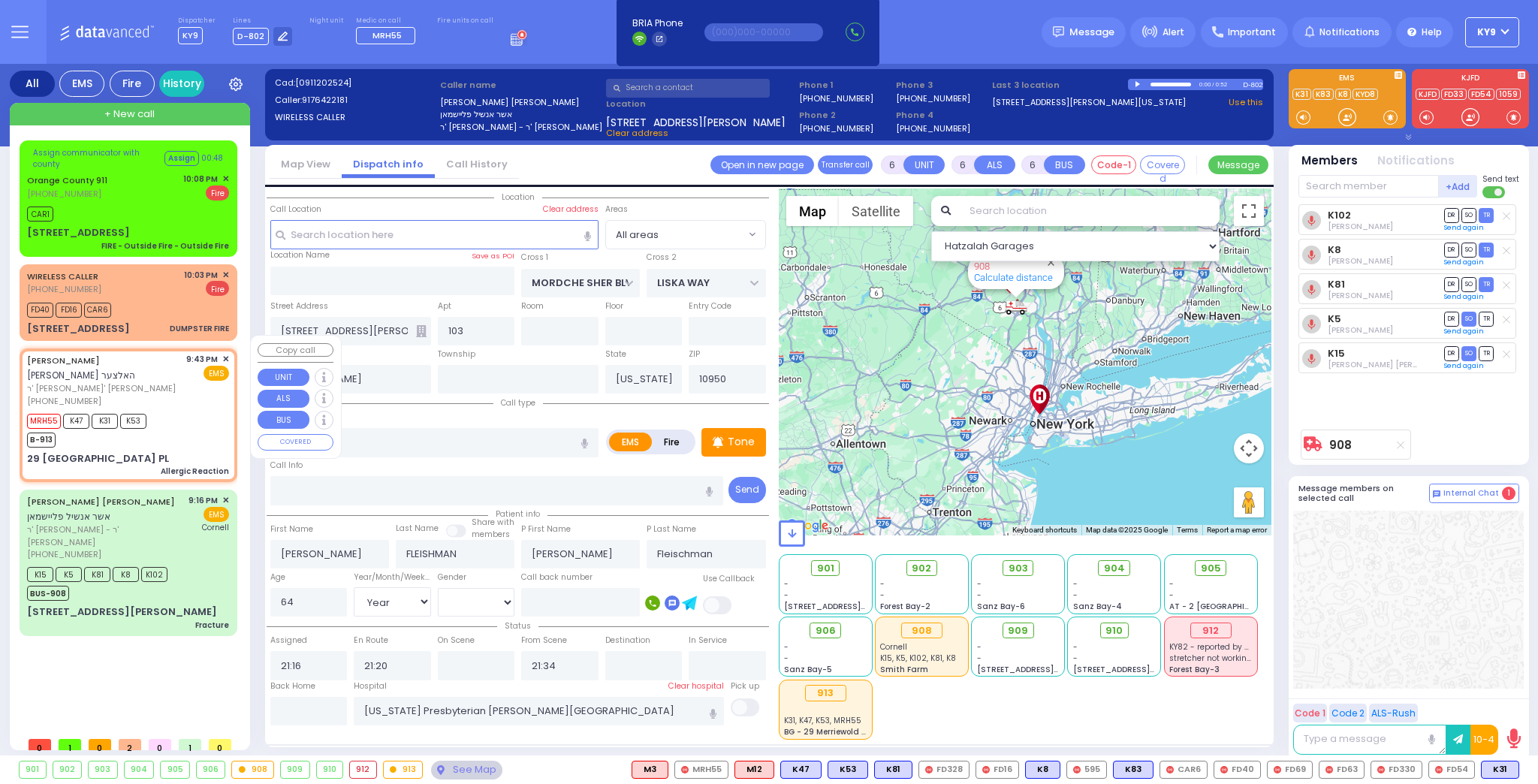
type input "21:43"
type input "21:44"
select select "Hatzalah Garages"
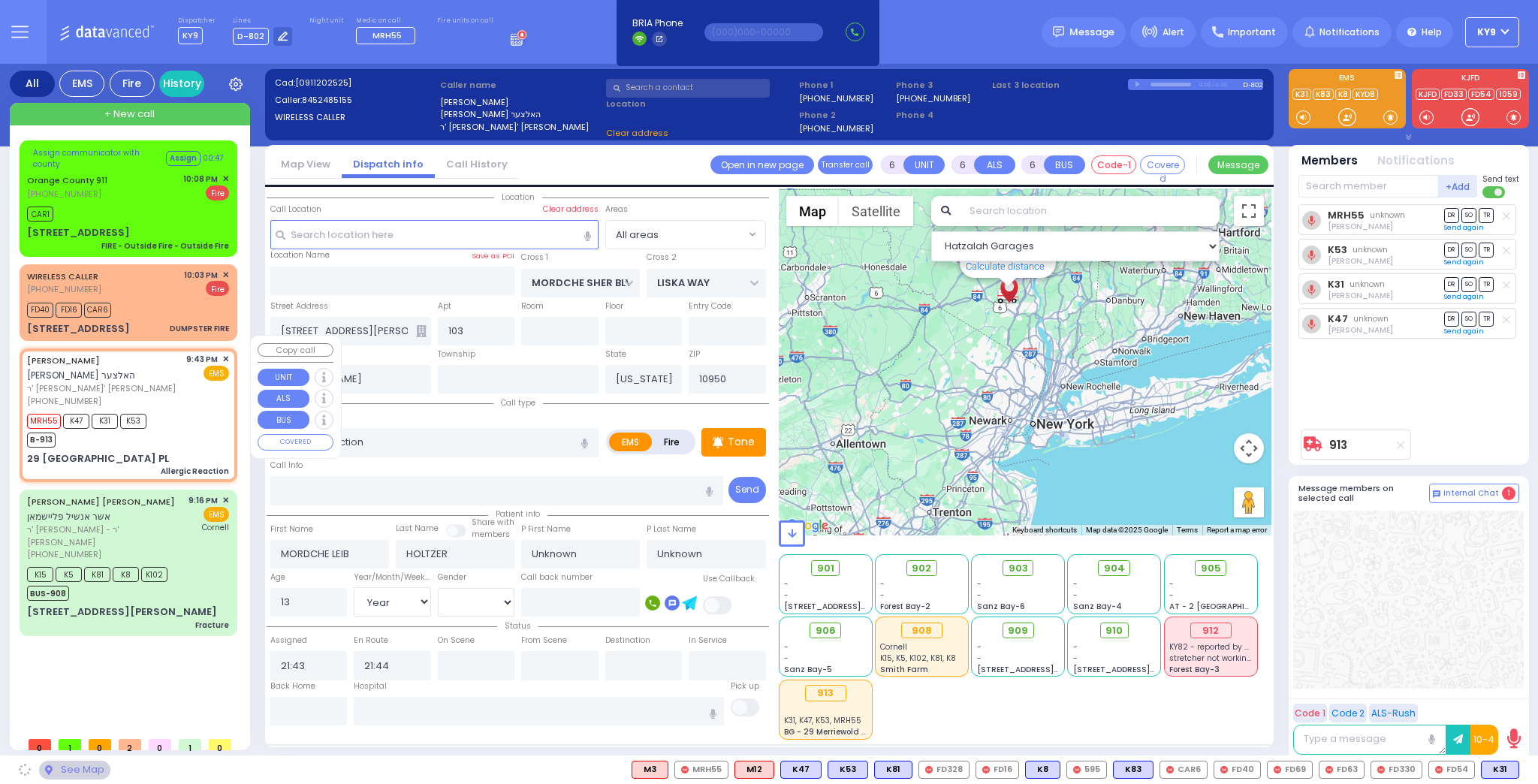
type input "KINGSVILLE DR"
type input "GALVESTON DR"
type input "29 FORT WORTH PL"
type input "Monroe"
select select "[GEOGRAPHIC_DATA]"
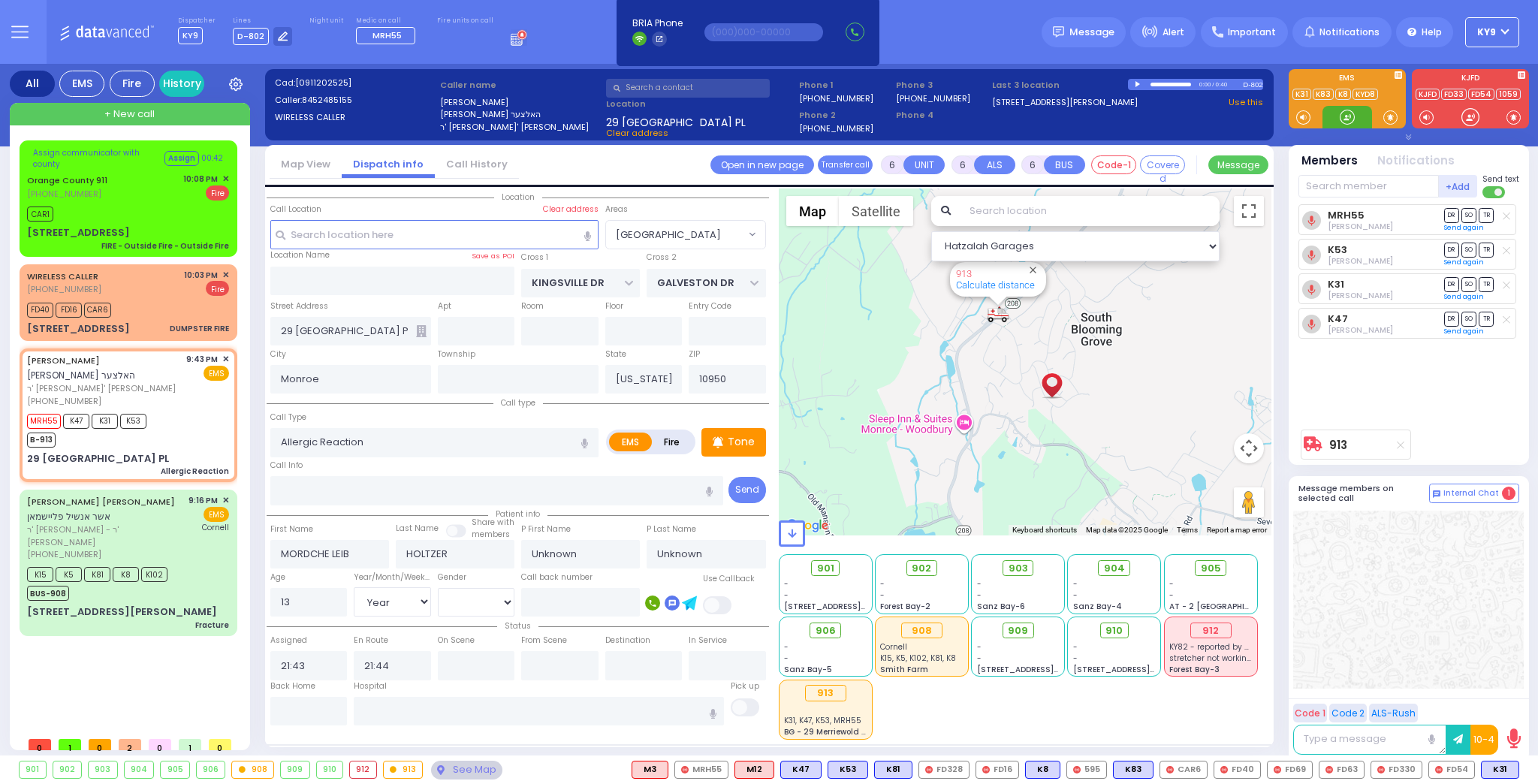
click at [1343, 115] on div at bounding box center [1347, 116] width 15 height 15
click at [428, 709] on input "text" at bounding box center [539, 711] width 370 height 29
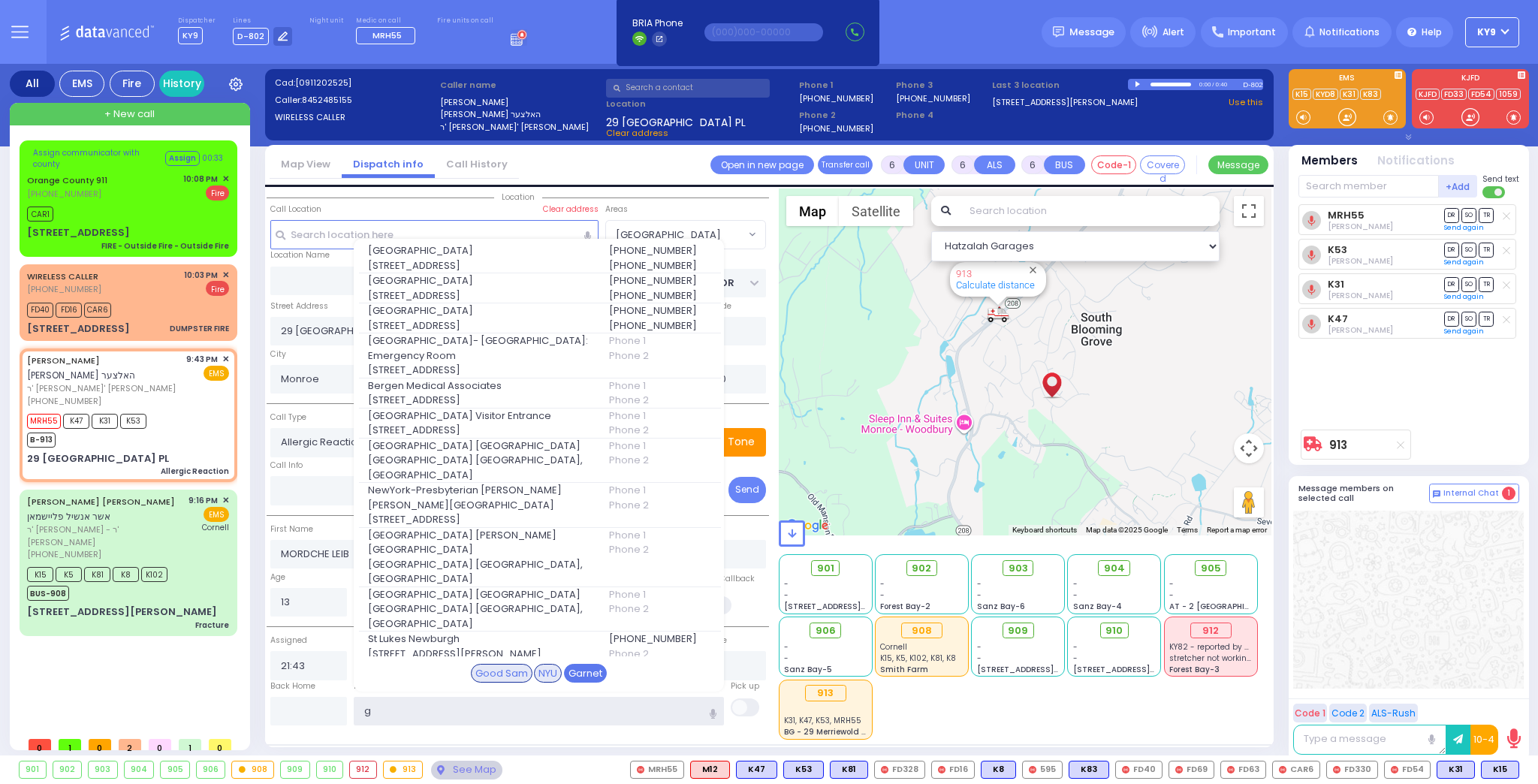
type input "g"
click at [595, 672] on div "Garnet" at bounding box center [585, 673] width 43 height 20
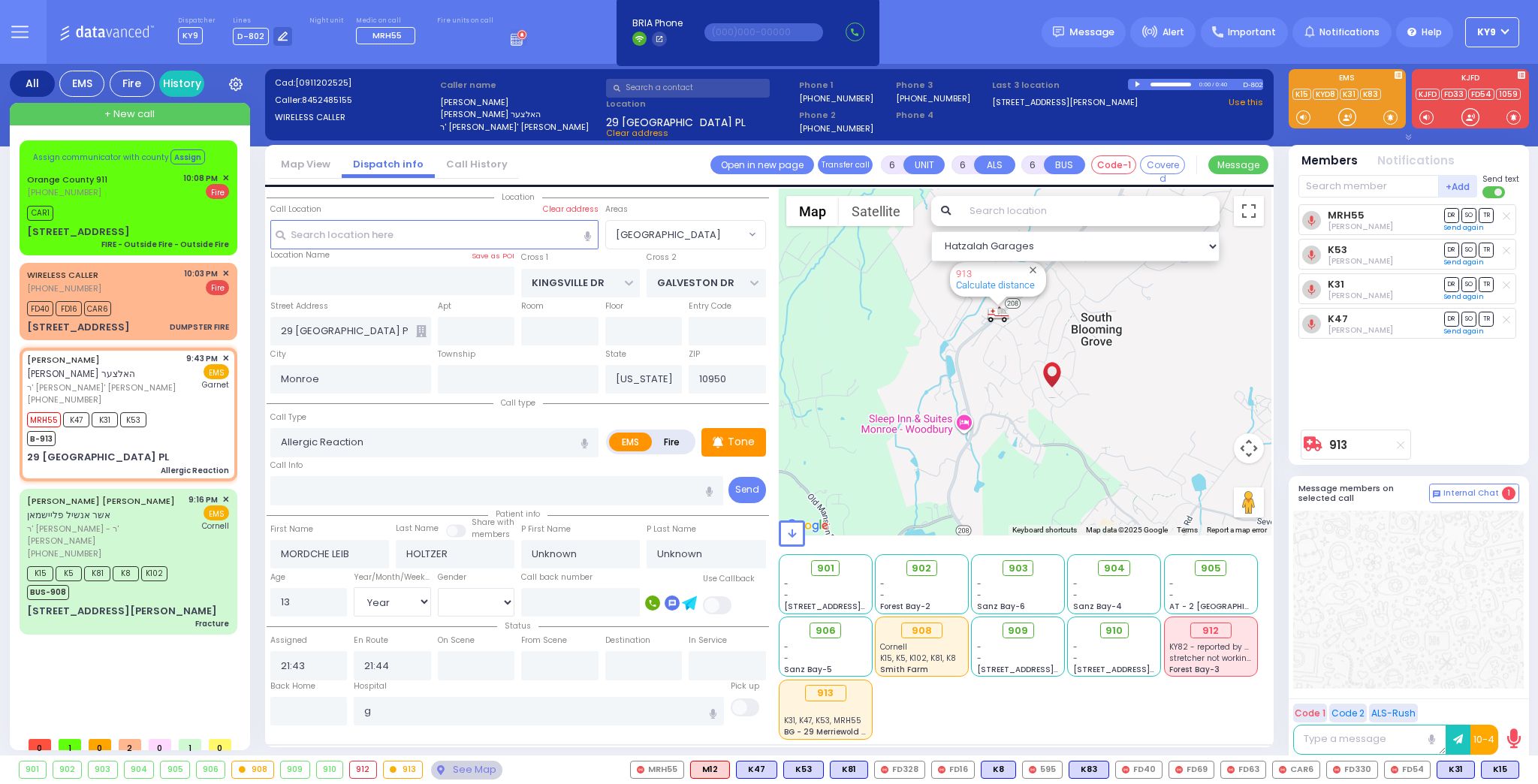
select select
radio input "true"
select select "Year"
select select "[DEMOGRAPHIC_DATA]"
type input "Orange Regional Medical Center"
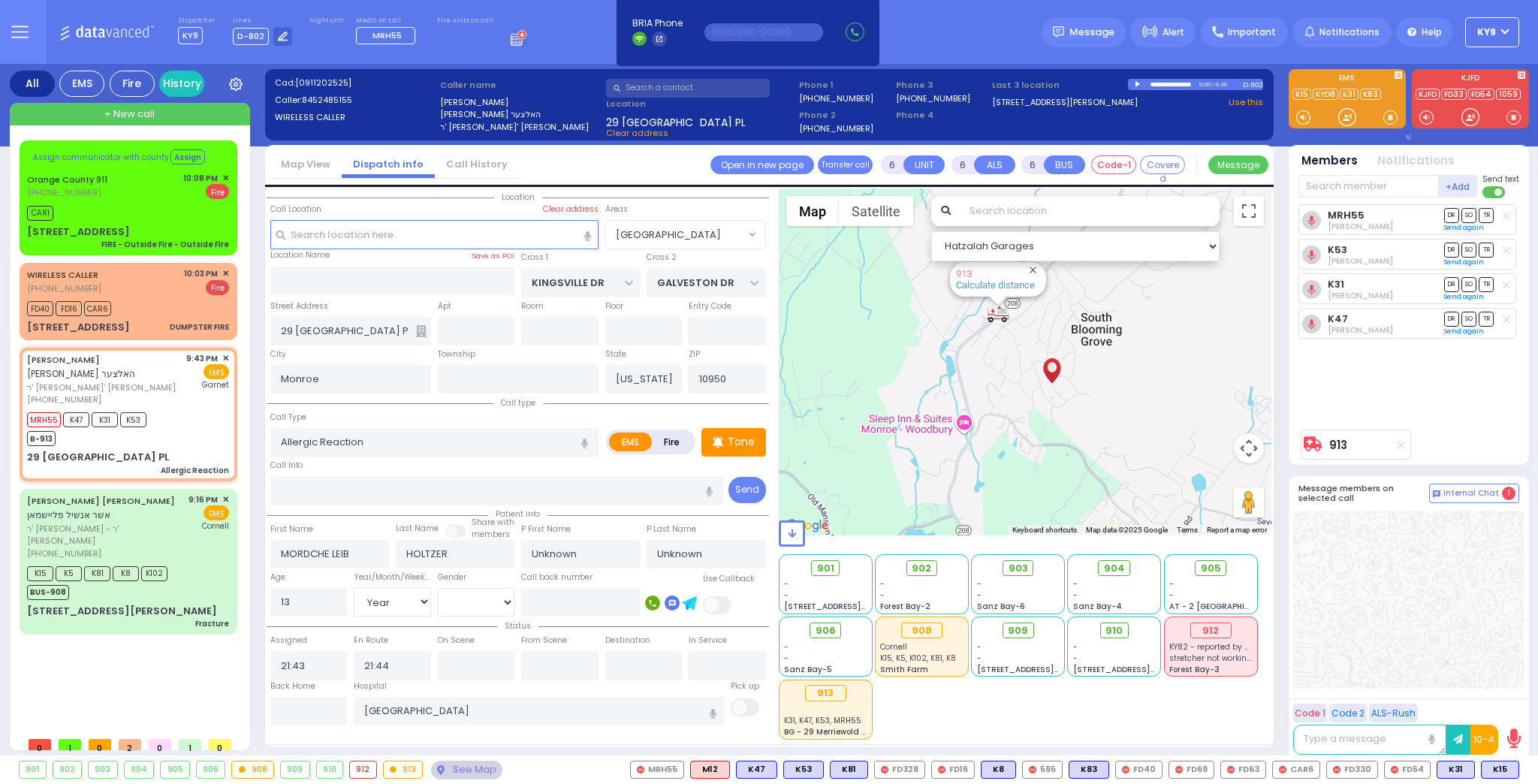
select select "Hatzalah Garages"
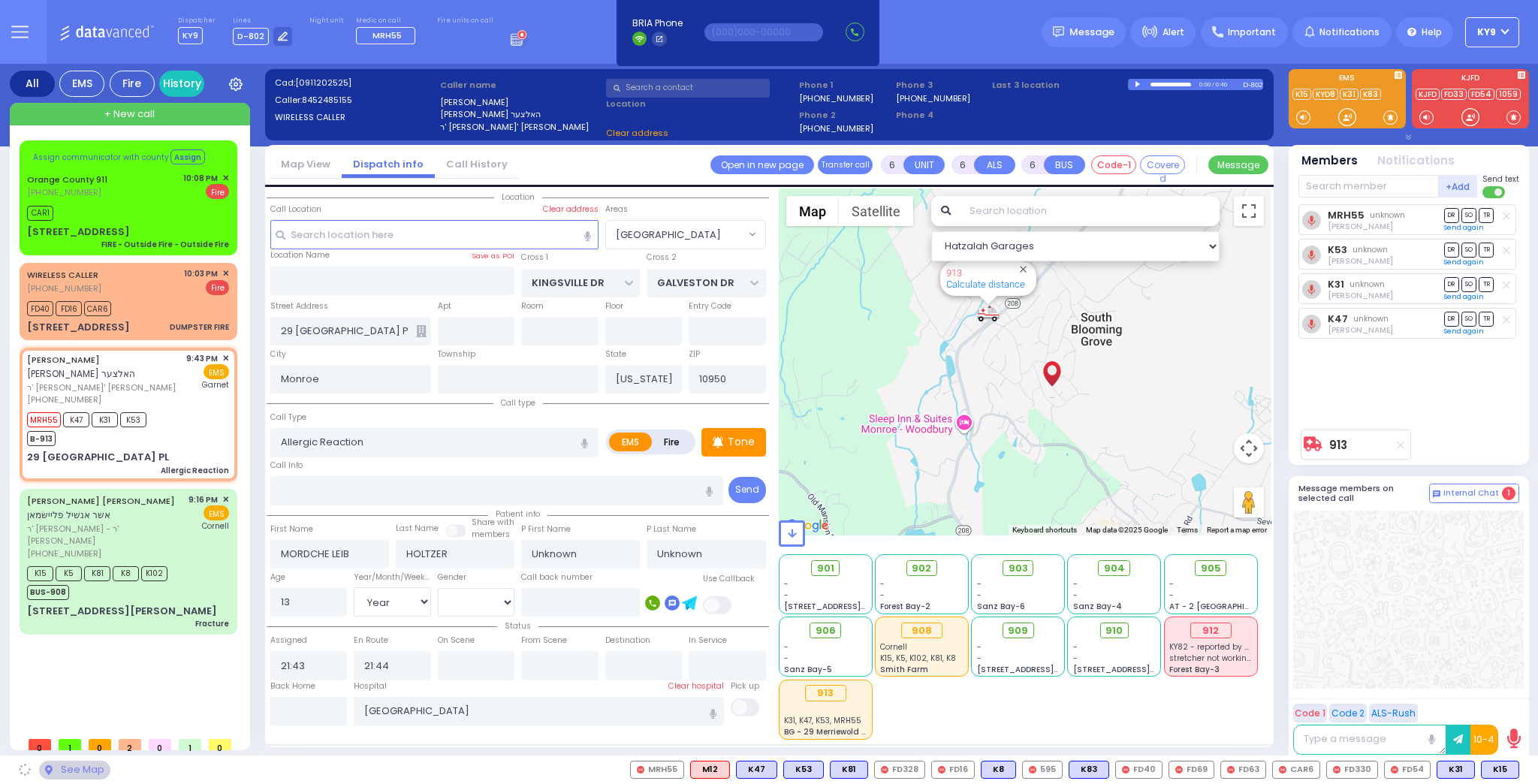
select select "[GEOGRAPHIC_DATA]"
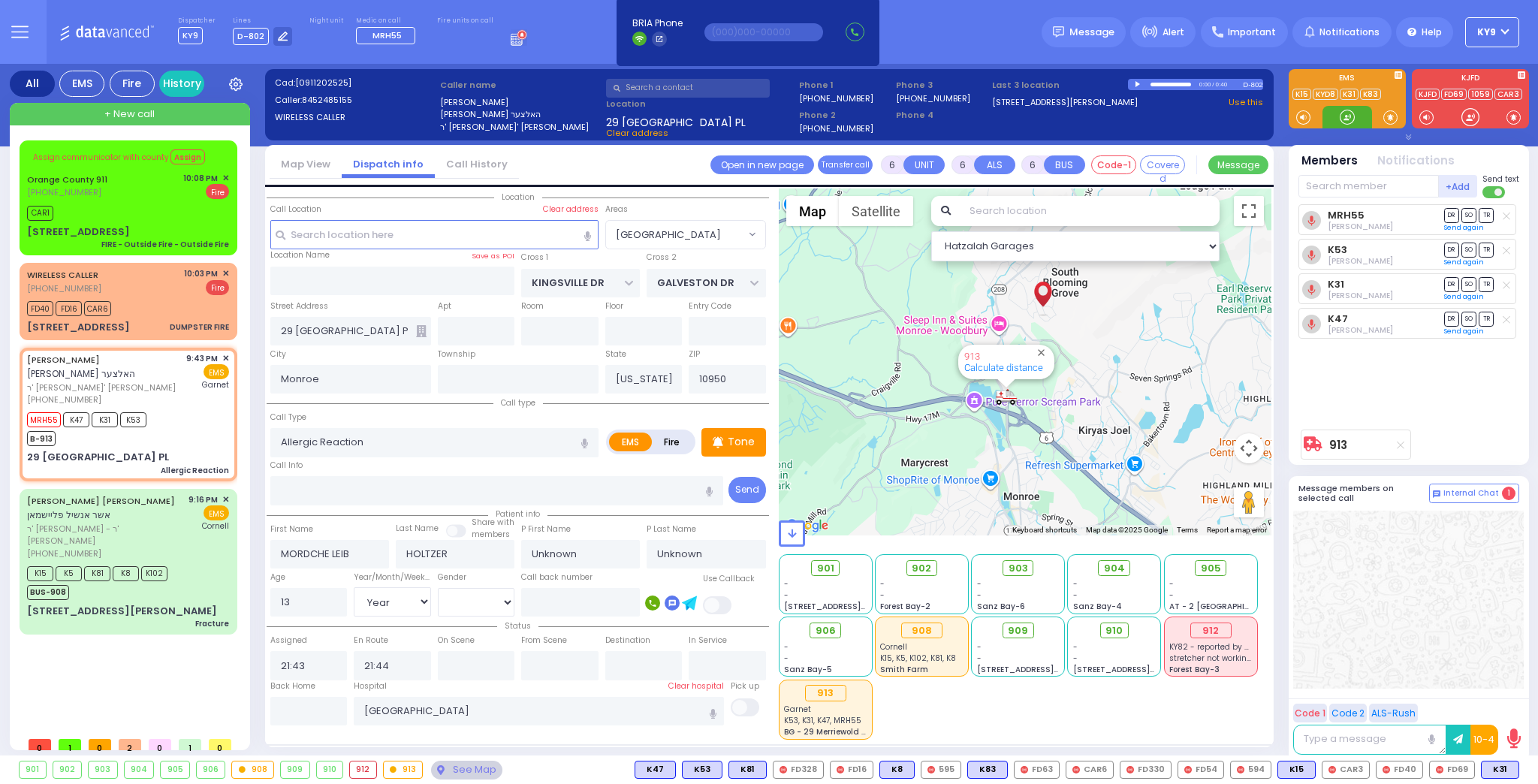
click at [1352, 115] on div at bounding box center [1347, 116] width 15 height 15
click at [1344, 119] on div at bounding box center [1347, 116] width 15 height 15
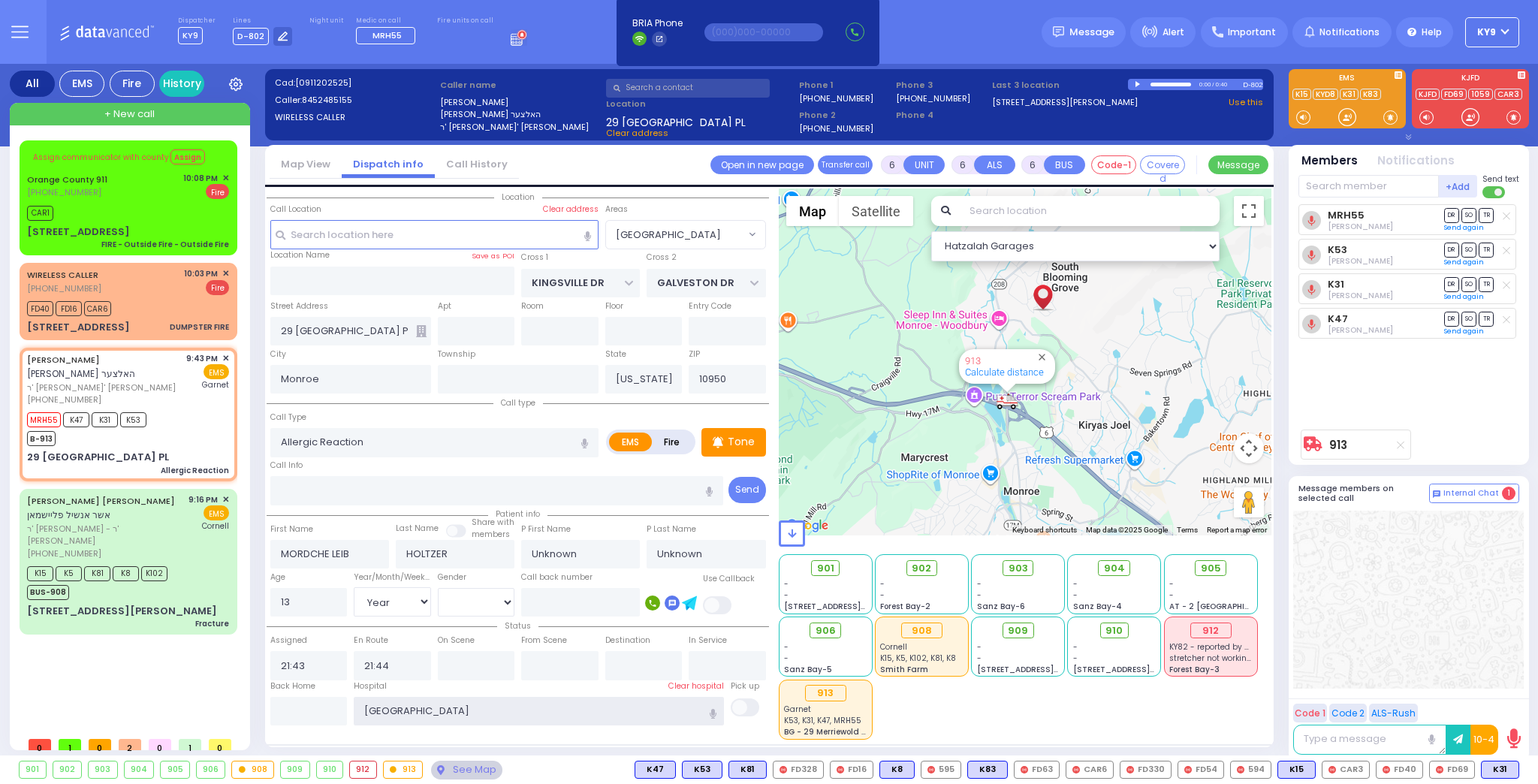
drag, startPoint x: 523, startPoint y: 703, endPoint x: 299, endPoint y: 731, distance: 225.7
click at [299, 731] on div "Location" at bounding box center [517, 464] width 502 height 552
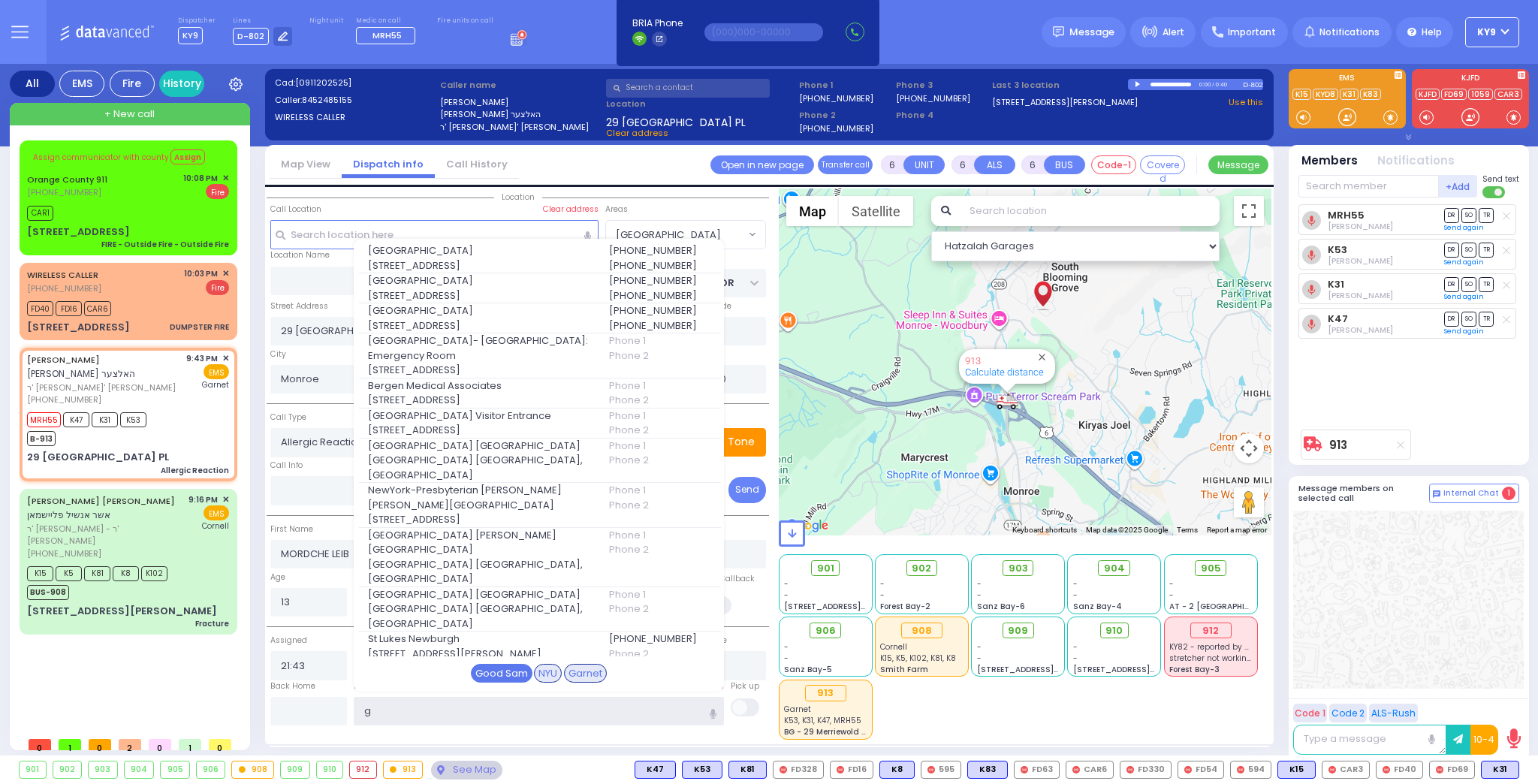
type input "g"
click at [509, 671] on div "Good Sam" at bounding box center [501, 673] width 62 height 20
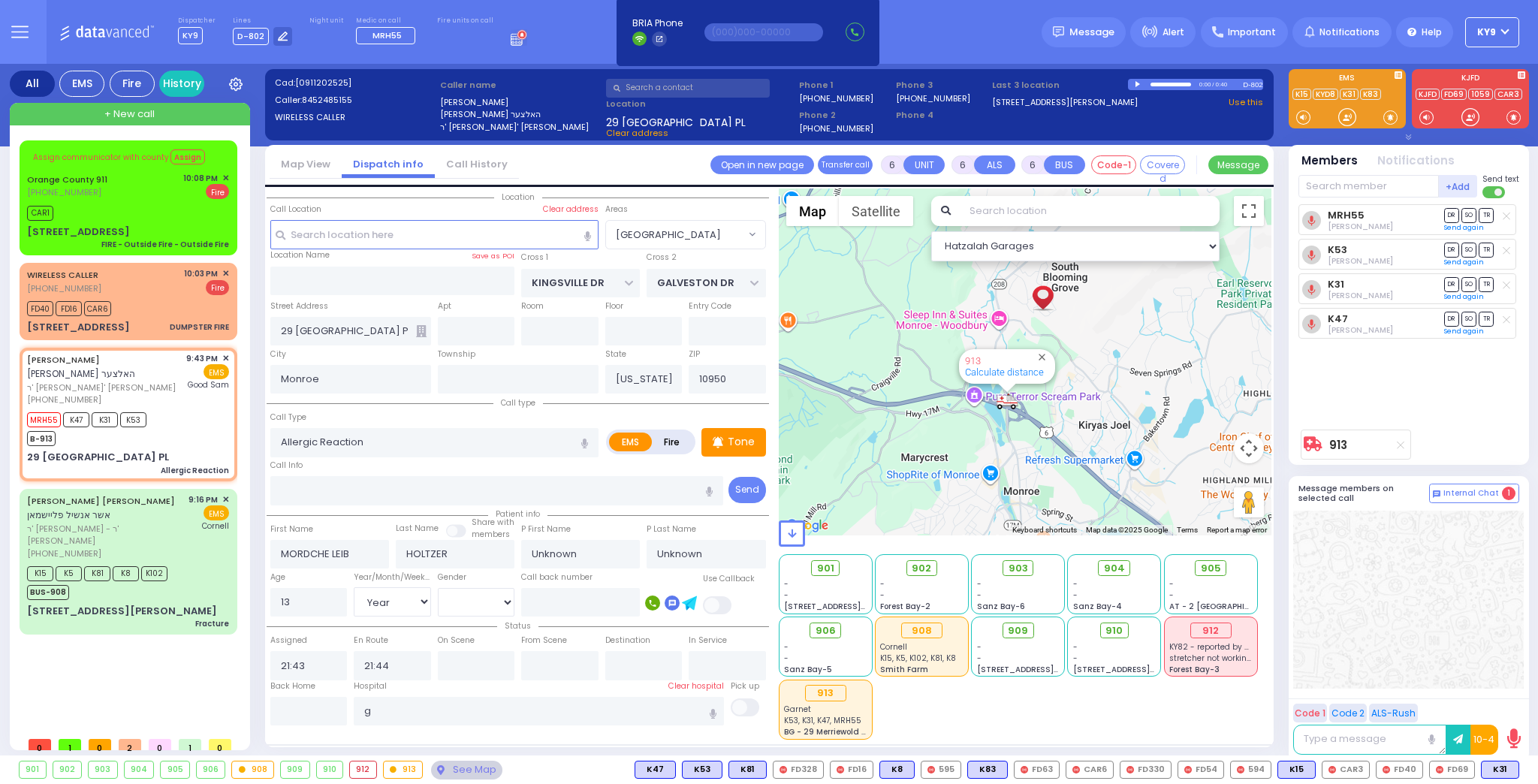
select select
radio input "true"
select select "Year"
select select "[DEMOGRAPHIC_DATA]"
type input "[GEOGRAPHIC_DATA]"
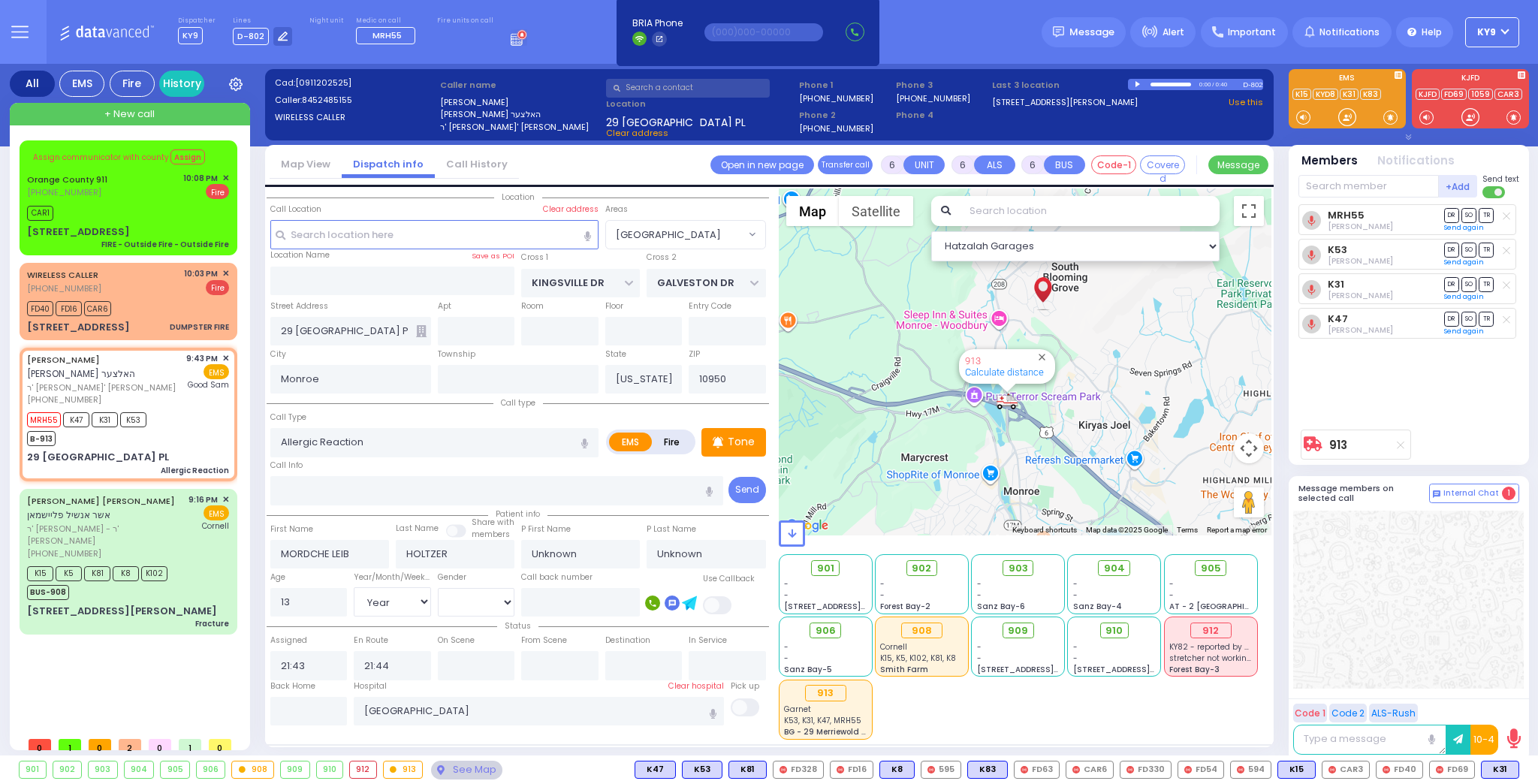
select select "Hatzalah Garages"
select select "[GEOGRAPHIC_DATA]"
select select
radio input "true"
type input "Shloima"
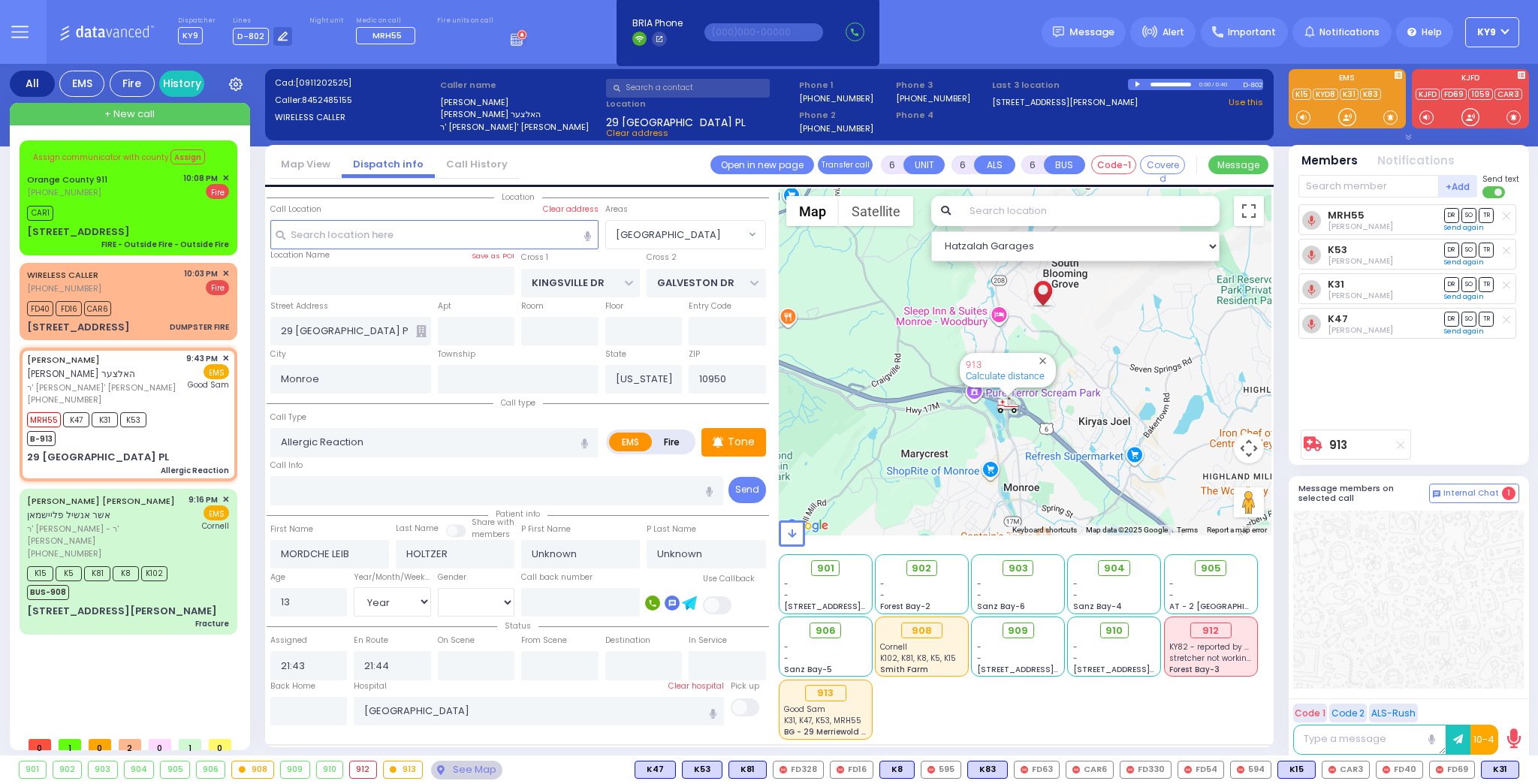
type input "Holtzer"
select select "Year"
select select "[DEMOGRAPHIC_DATA]"
select select "Hatzalah Garages"
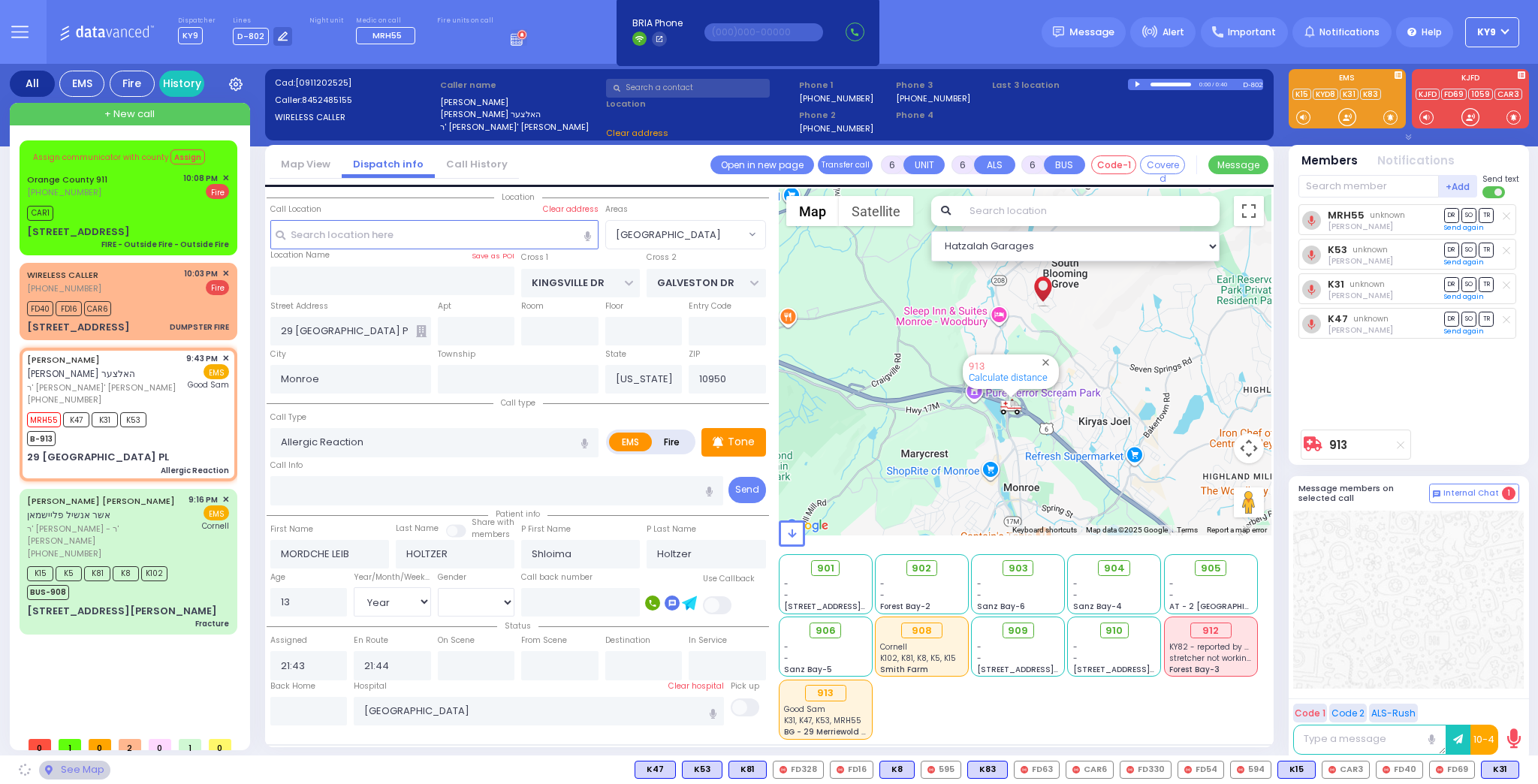
select select "[GEOGRAPHIC_DATA]"
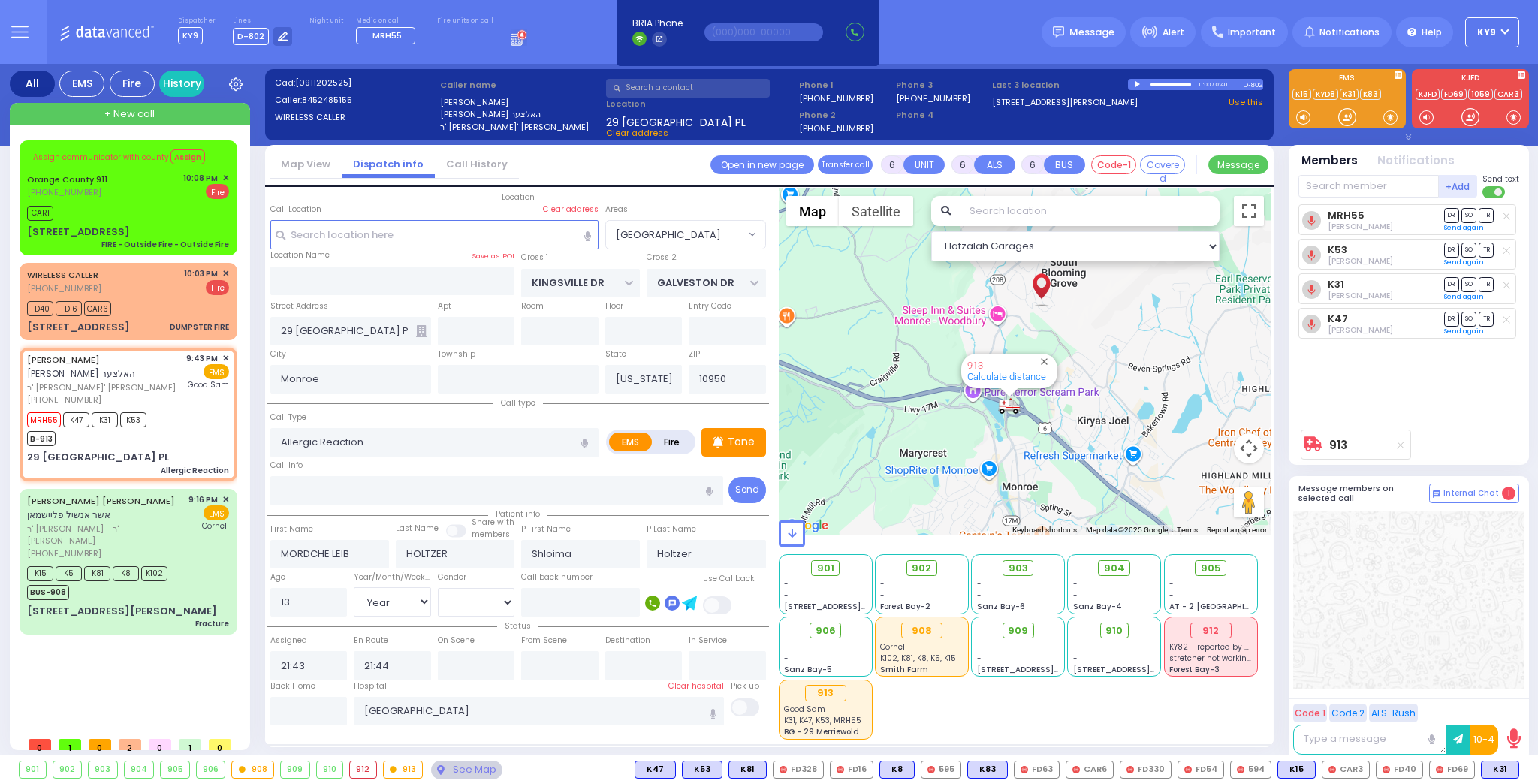
select select
radio input "true"
select select "Year"
select select "[DEMOGRAPHIC_DATA]"
select select "Hatzalah Garages"
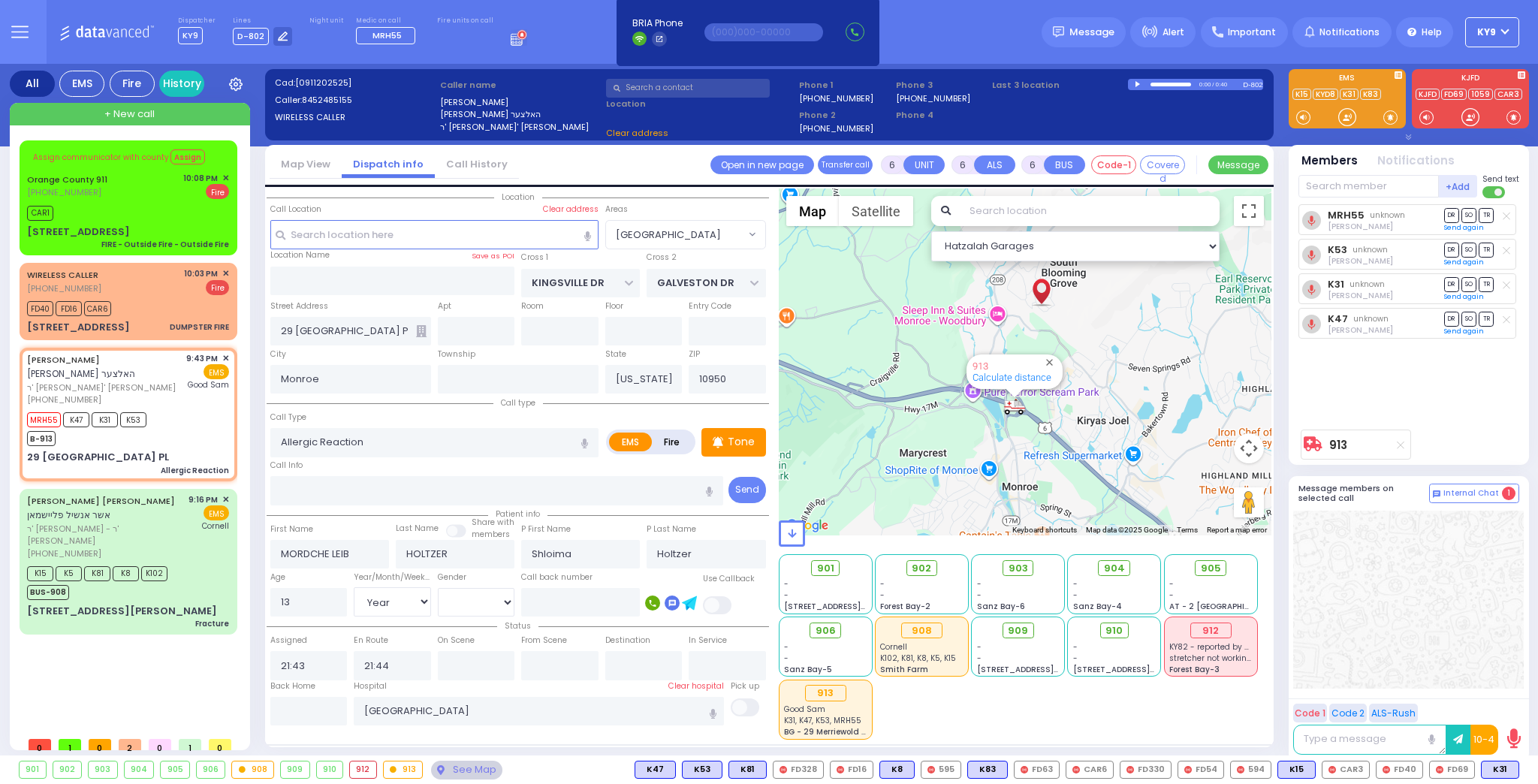
select select "[GEOGRAPHIC_DATA]"
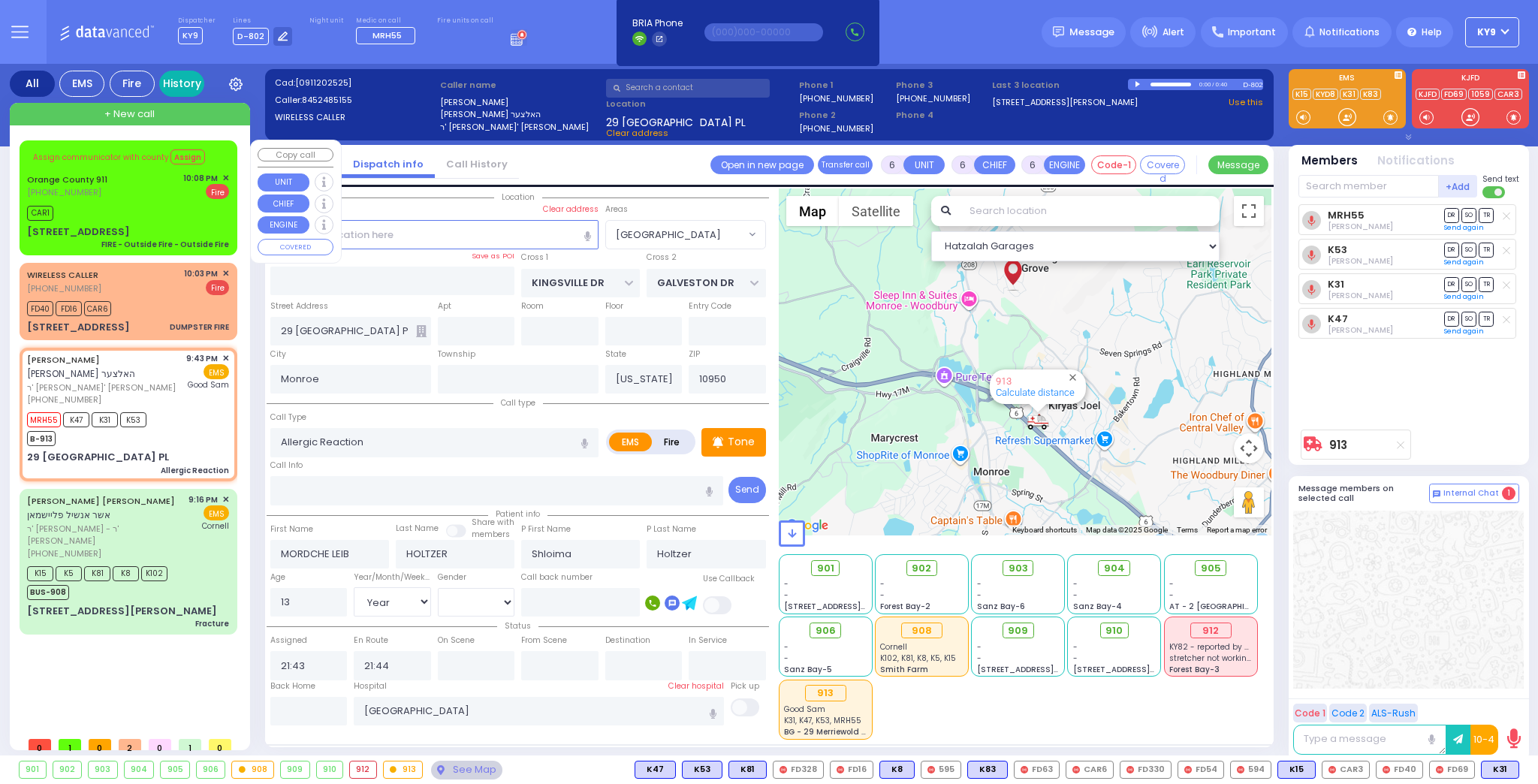
click at [176, 82] on link "History" at bounding box center [182, 83] width 45 height 26
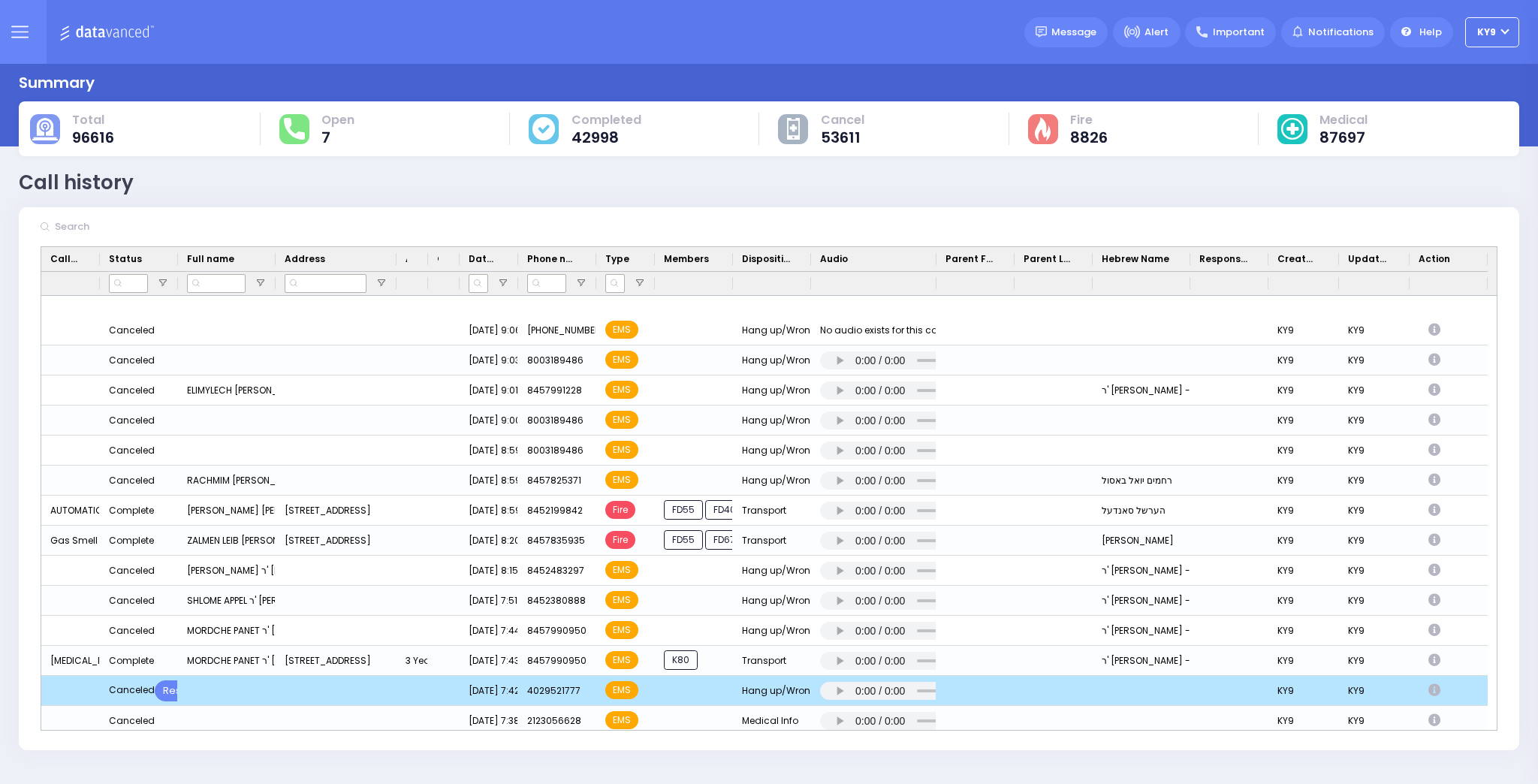
scroll to position [240, 0]
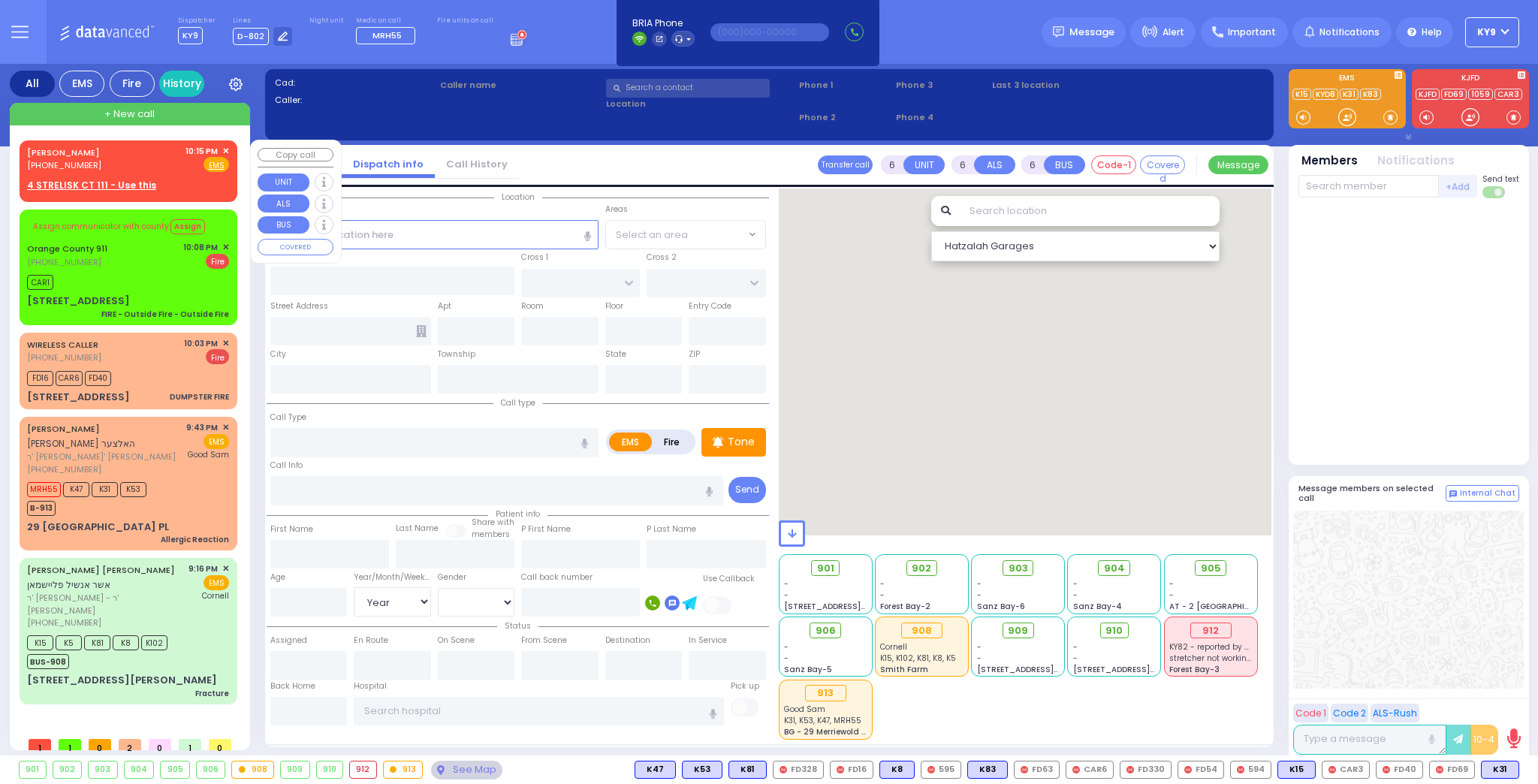
select select "Year"
select select "[DEMOGRAPHIC_DATA]"
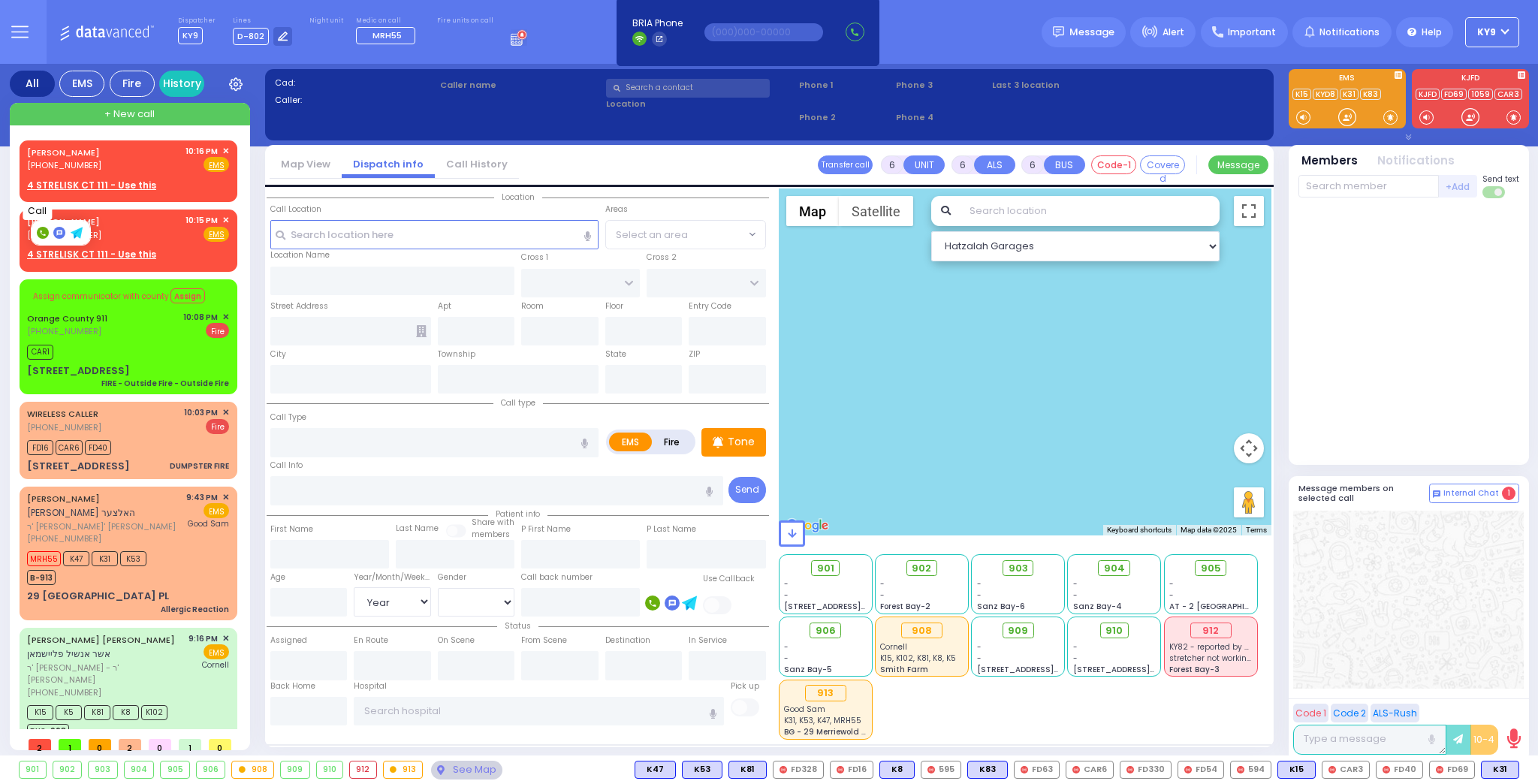
click at [38, 228] on rect at bounding box center [43, 232] width 12 height 12
type input "9298849445"
click at [42, 161] on rect at bounding box center [43, 164] width 12 height 12
type input "9298849445"
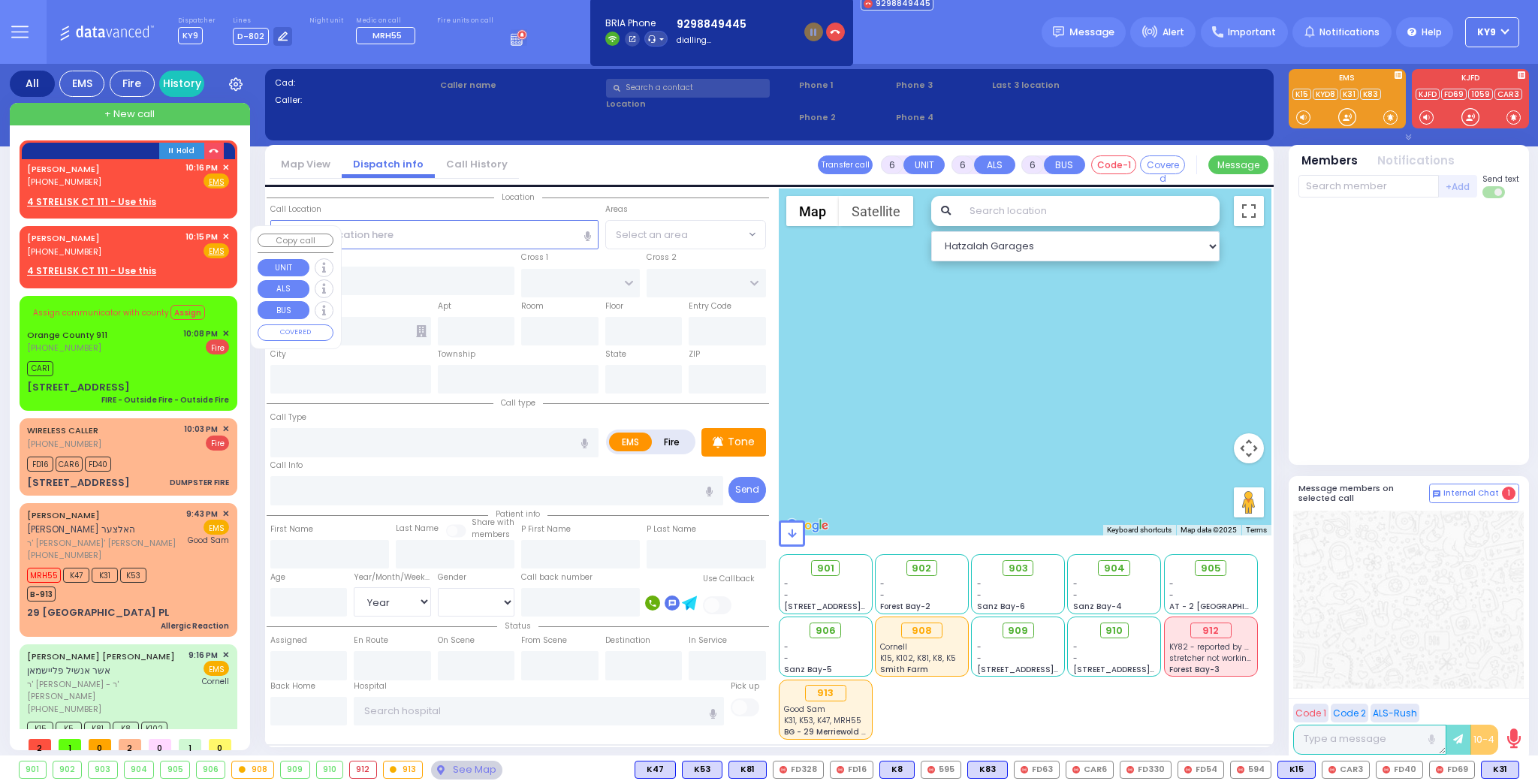
click at [222, 233] on span "✕" at bounding box center [226, 237] width 7 height 13
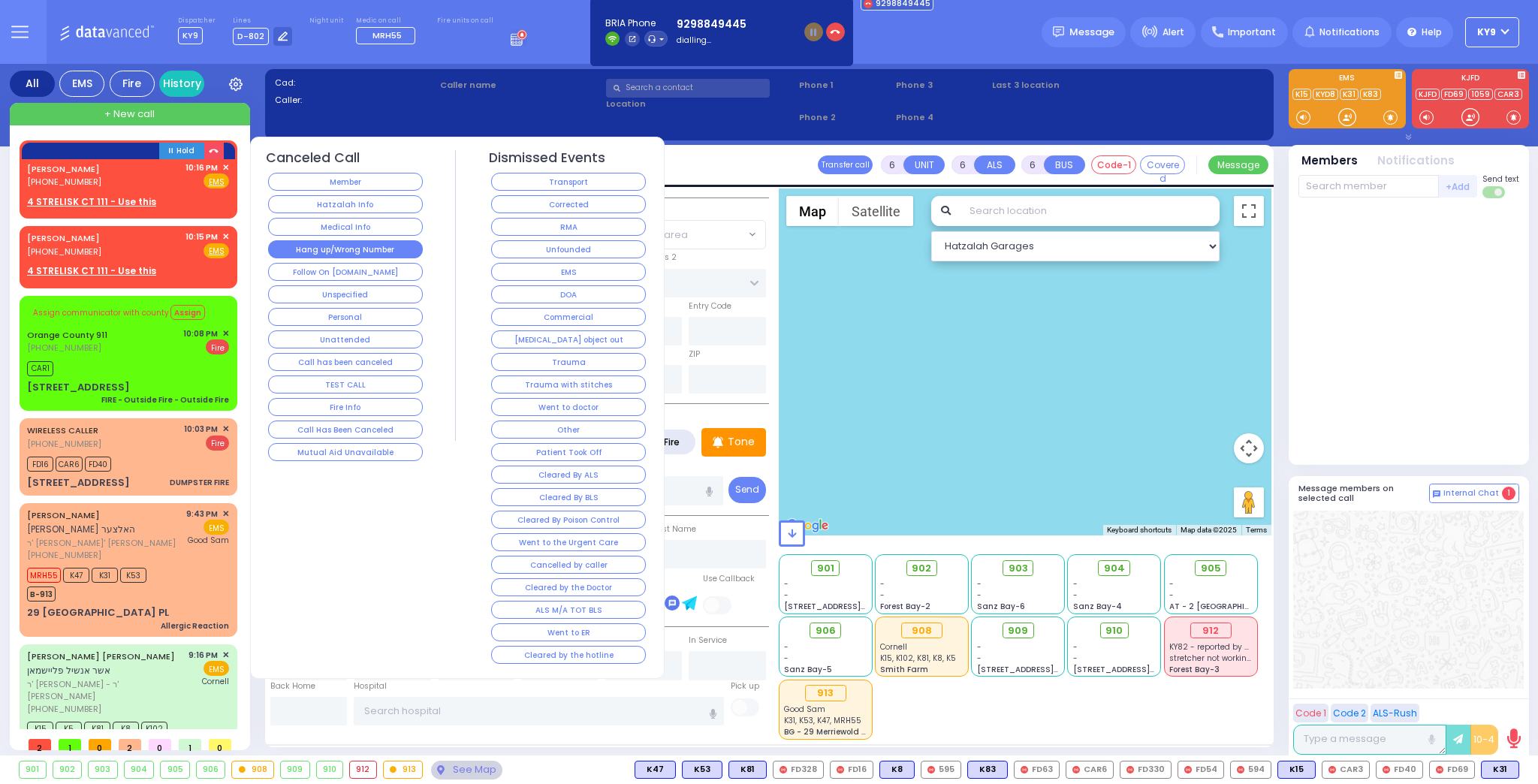
click at [292, 243] on button "Hang up/Wrong Number" at bounding box center [345, 249] width 154 height 18
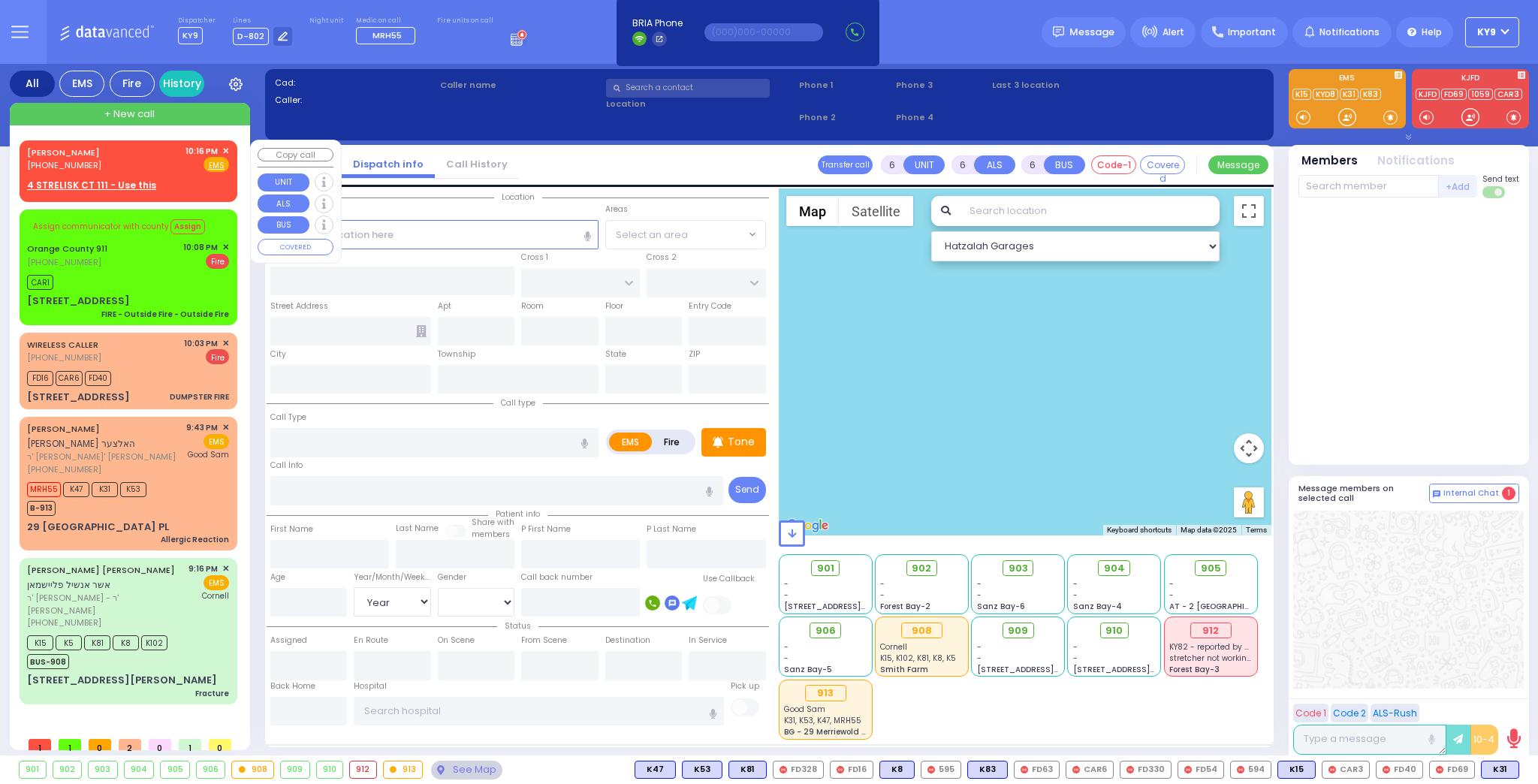
click at [226, 147] on span "✕" at bounding box center [226, 151] width 7 height 13
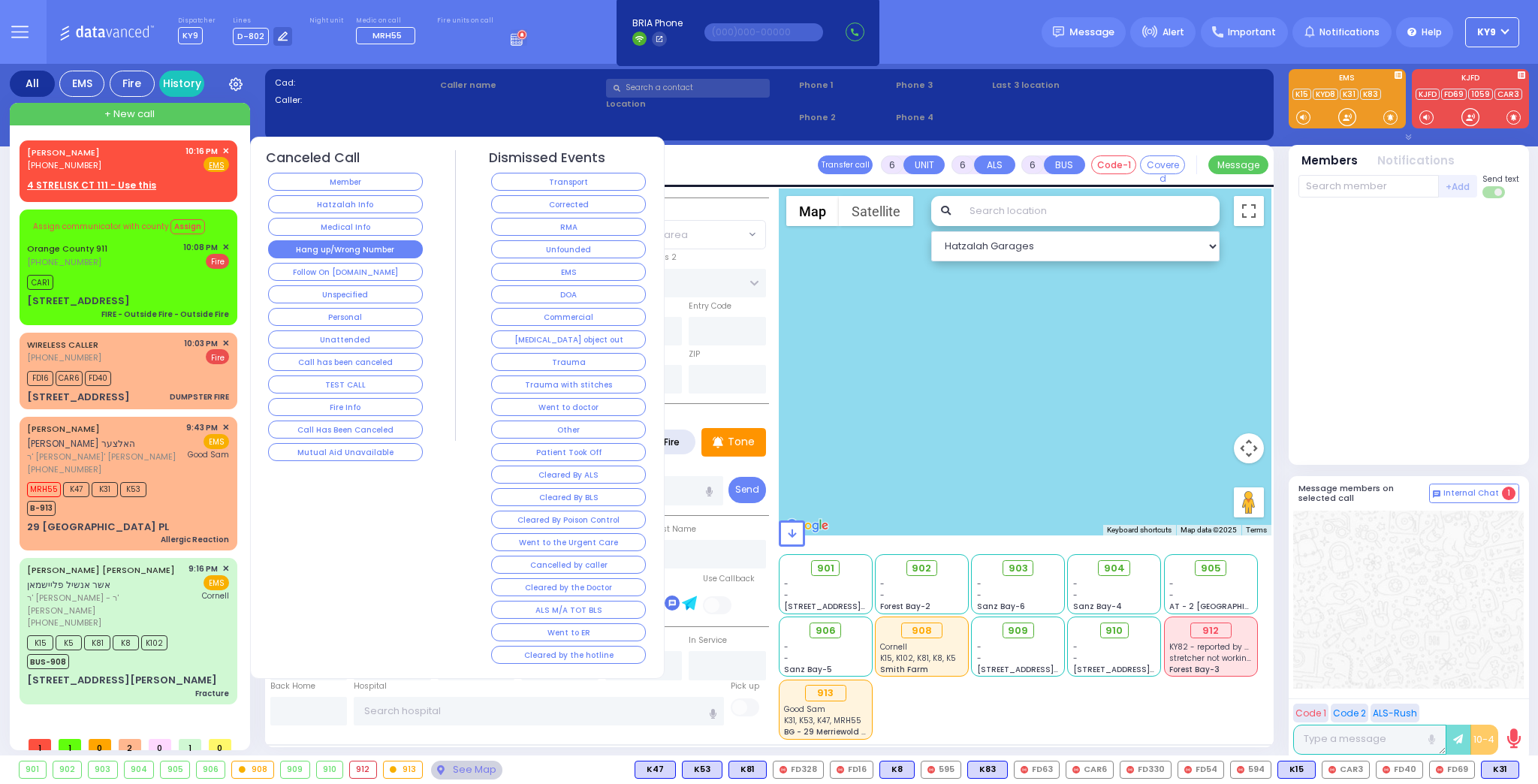
click at [286, 242] on button "Hang up/Wrong Number" at bounding box center [345, 249] width 154 height 18
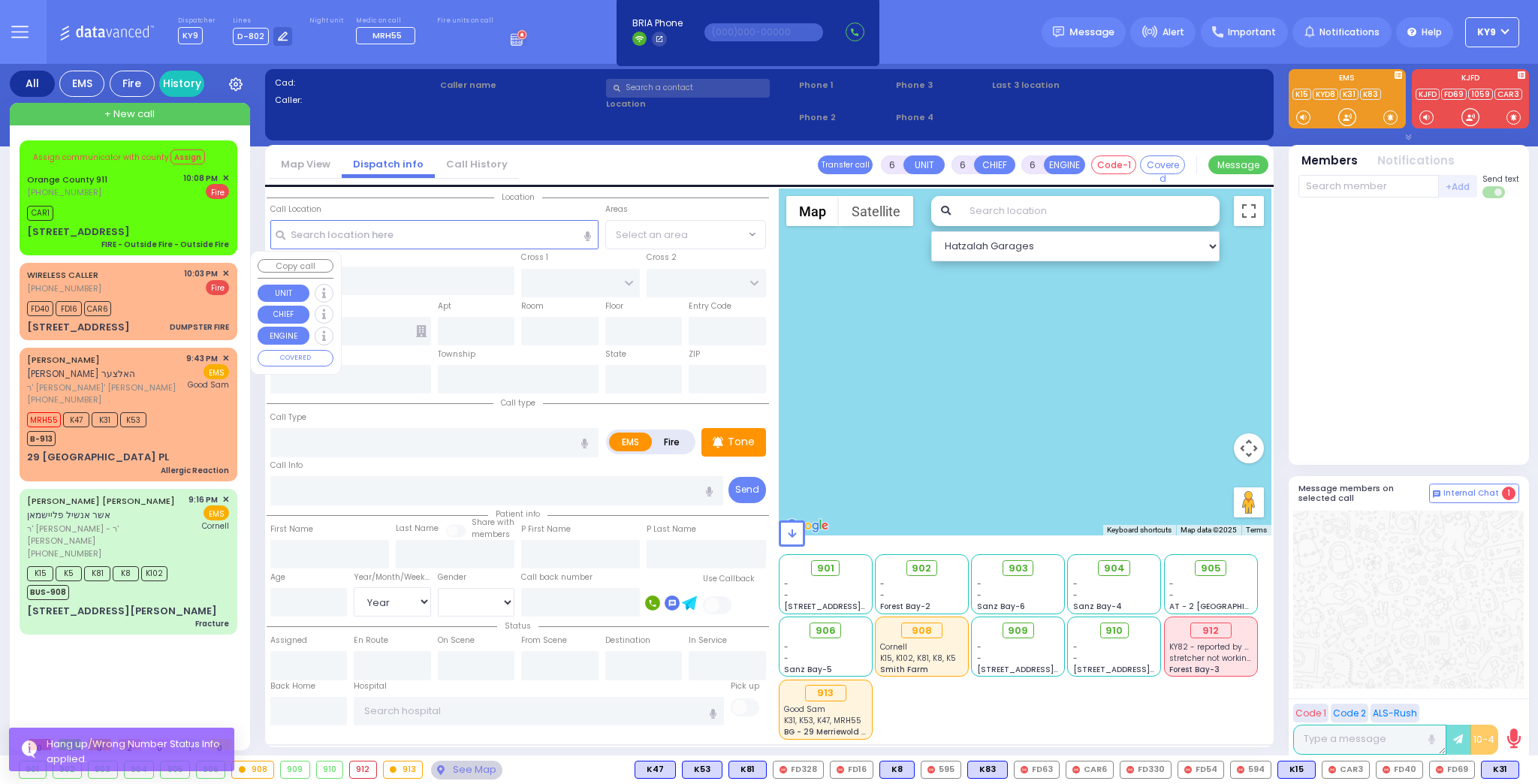
click at [144, 267] on div "WIRELESS CALLER [PHONE_NUMBER] 10:03 PM ✕ Fire" at bounding box center [128, 281] width 202 height 28
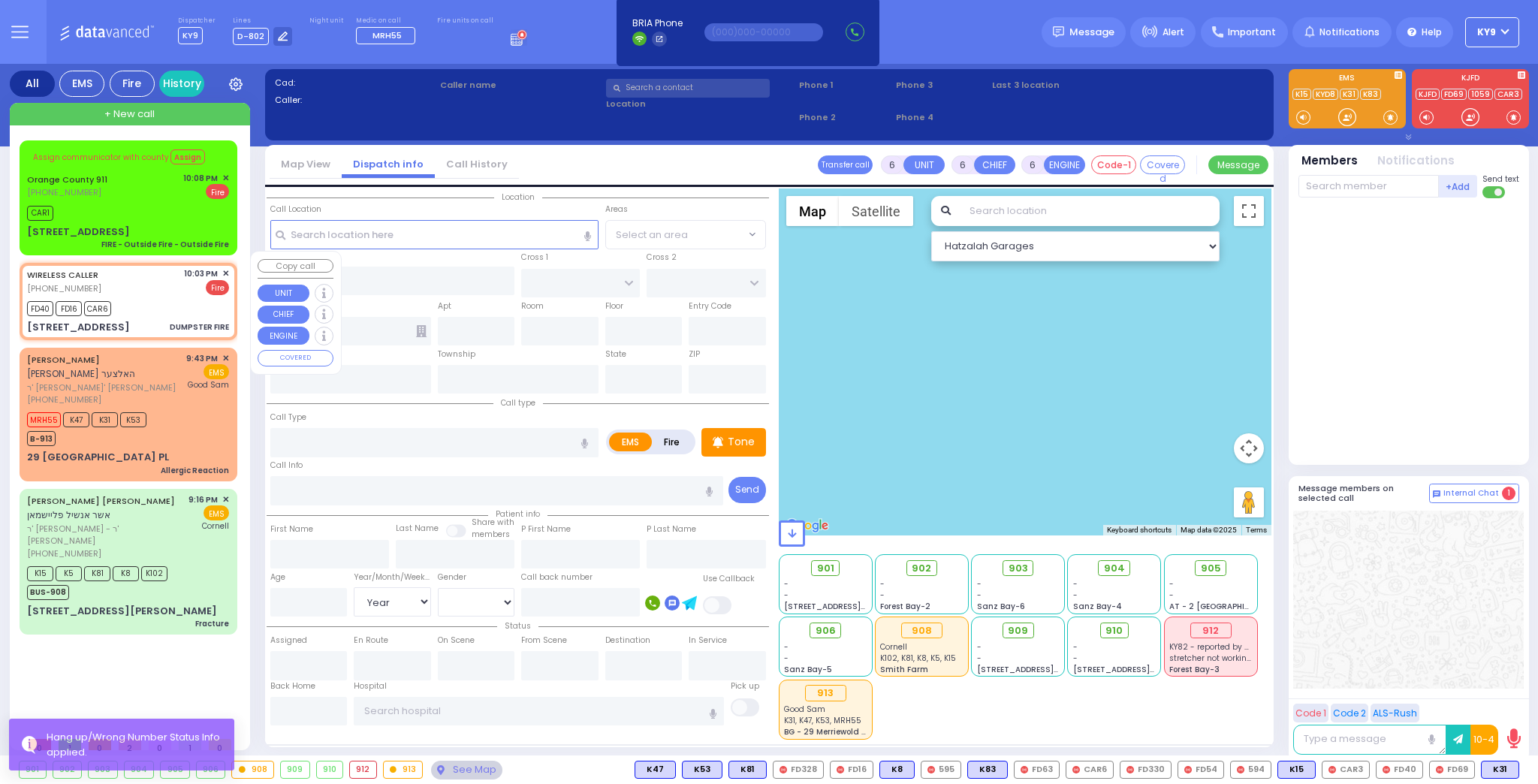
type input "2"
type input "1"
select select
type input "DUMPSTER FIRE"
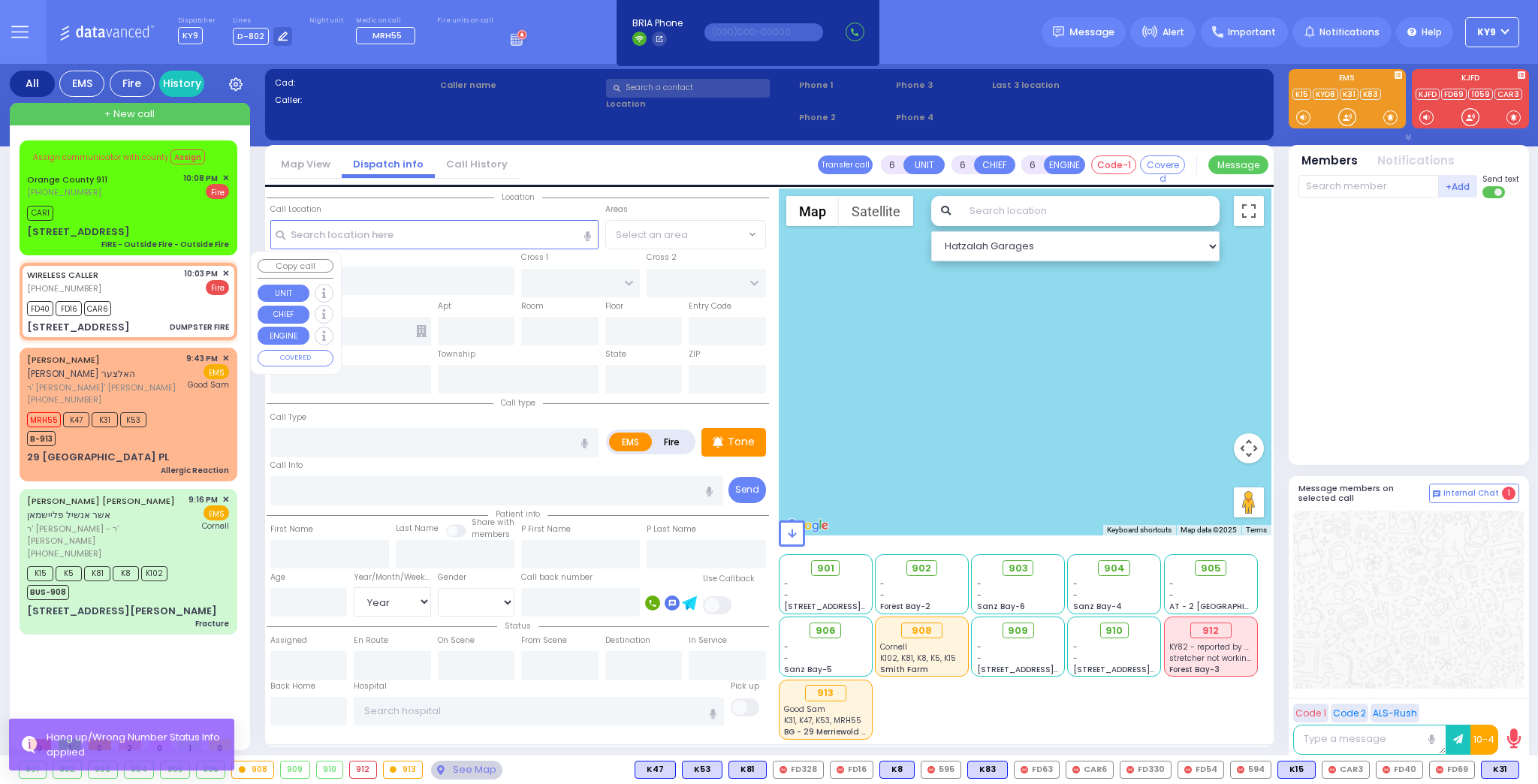
radio input "false"
radio input "true"
select select
type input "22:03"
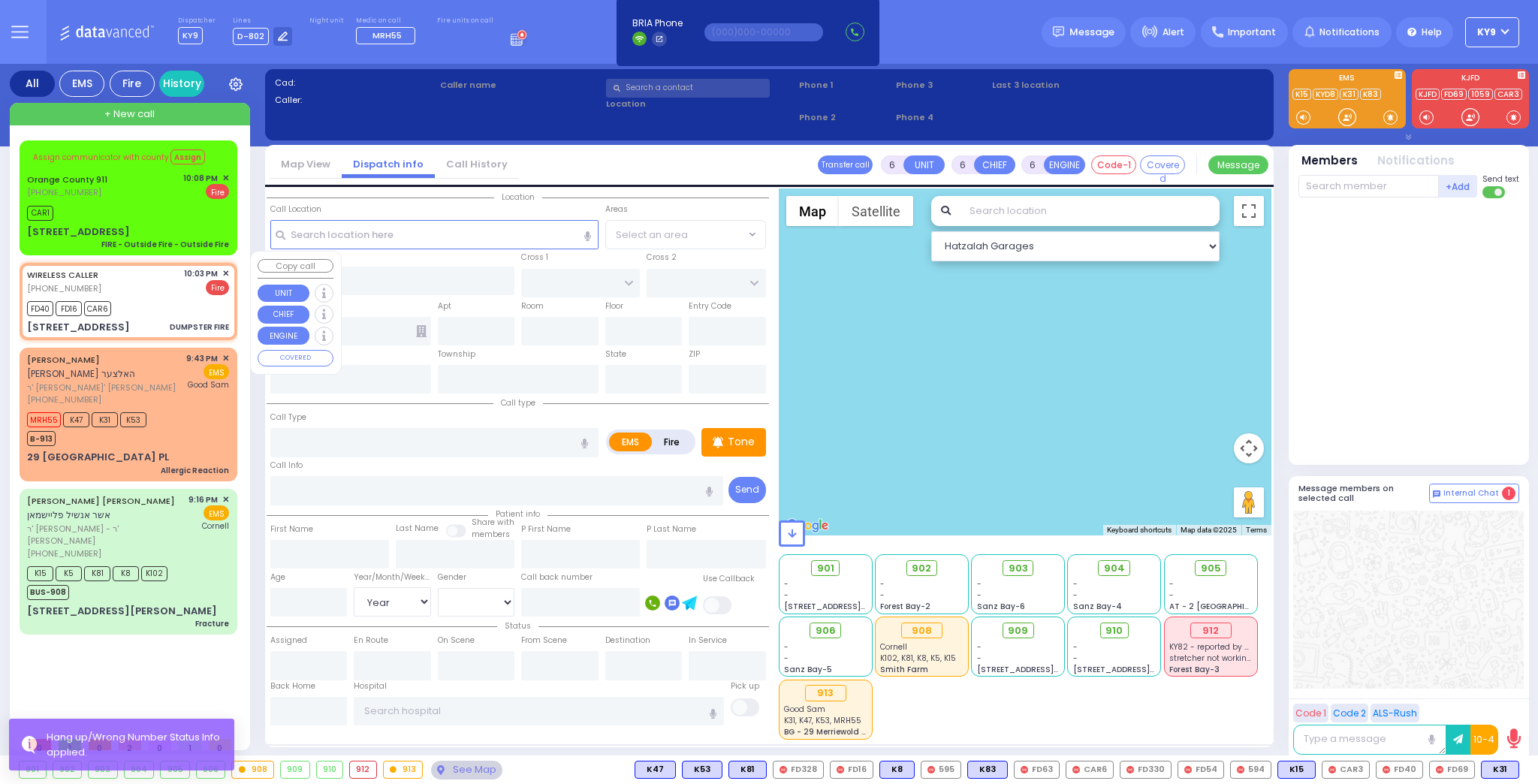
type input "22:04"
select select "Hatzalah Garages"
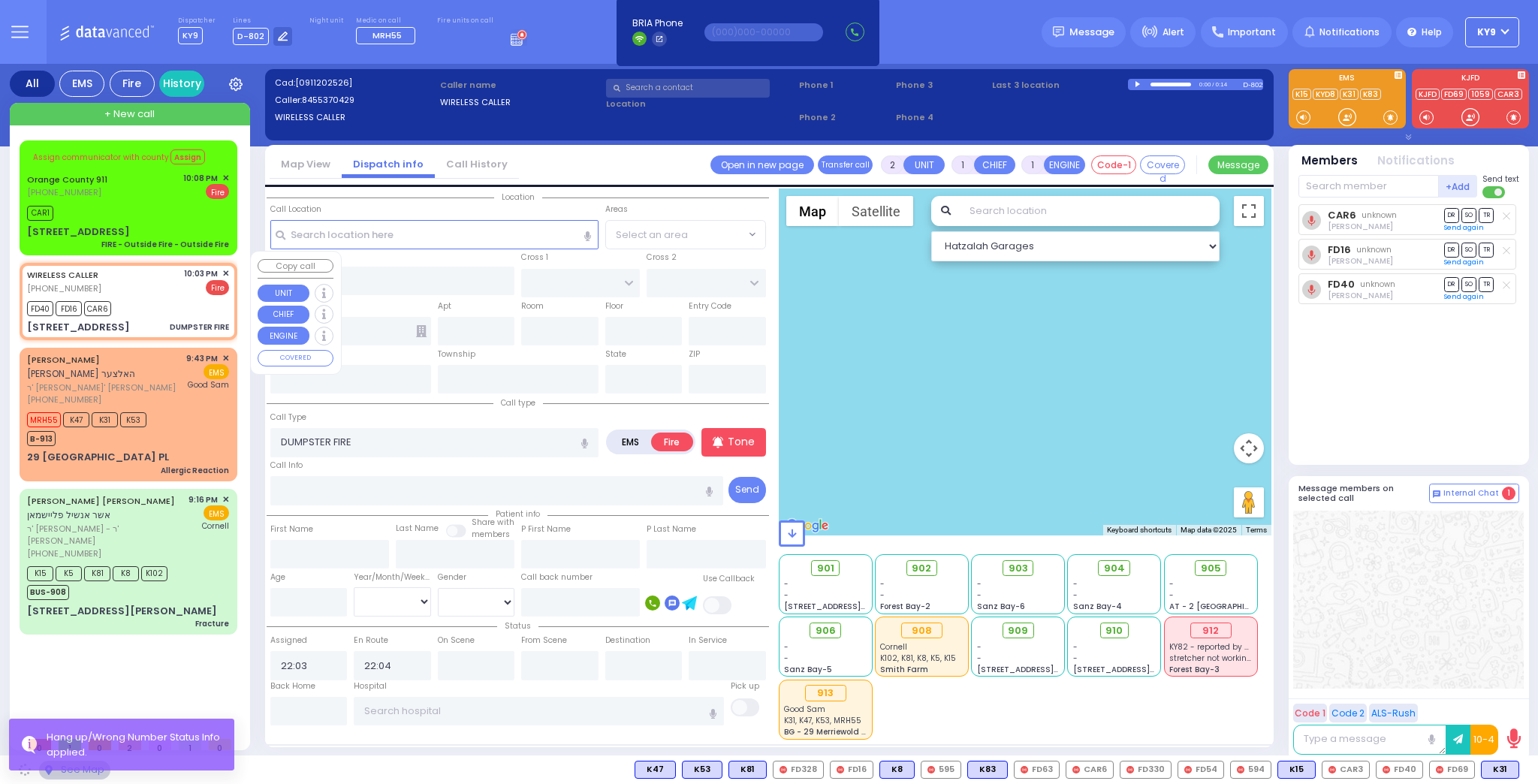
type input "CHERNOBYL COURT"
type input "PREMISHLAN WAY"
type input "[STREET_ADDRESS]"
type input "Monroe"
type input "[US_STATE]"
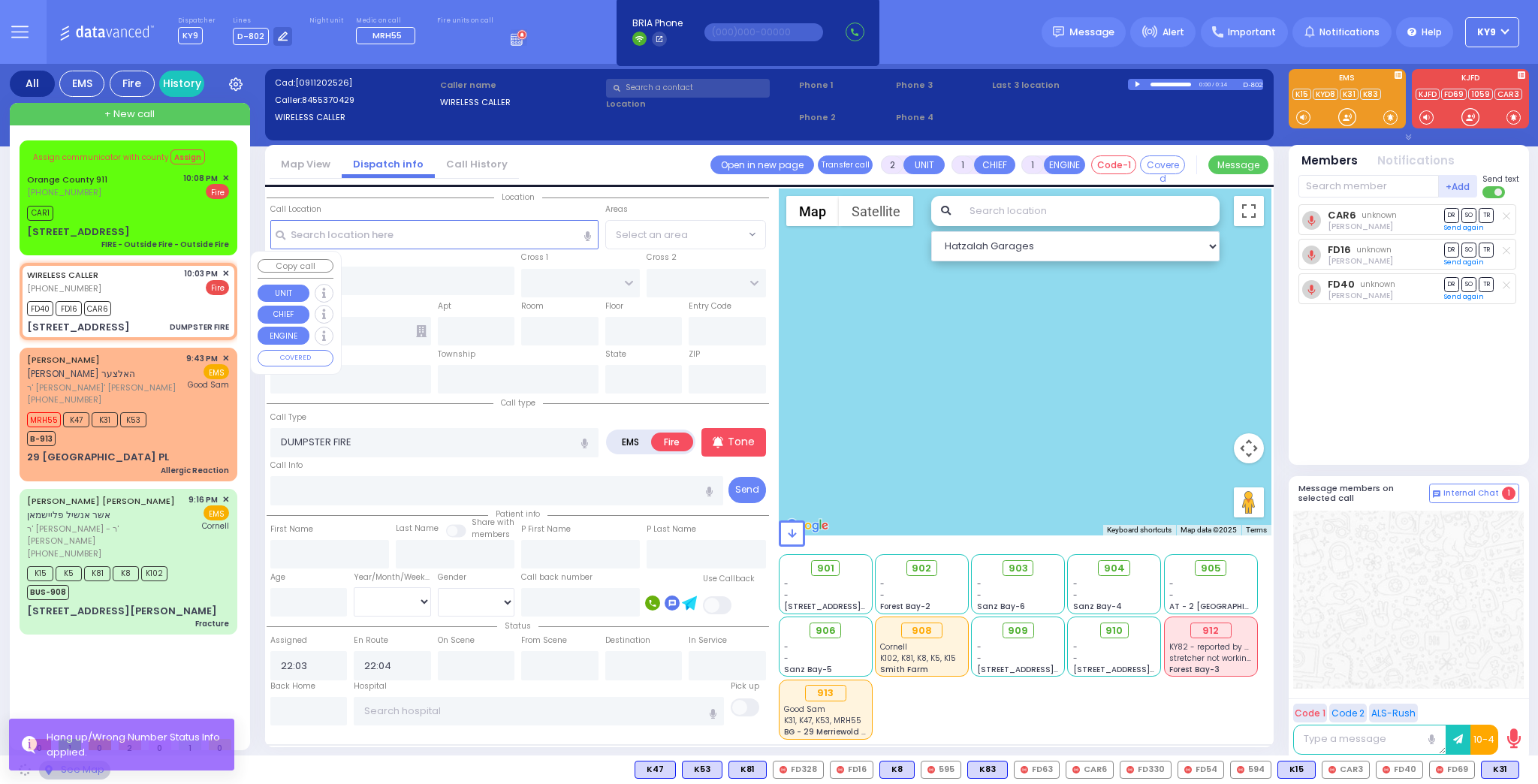
type input "10950"
select select "ATZEI TAMURIM"
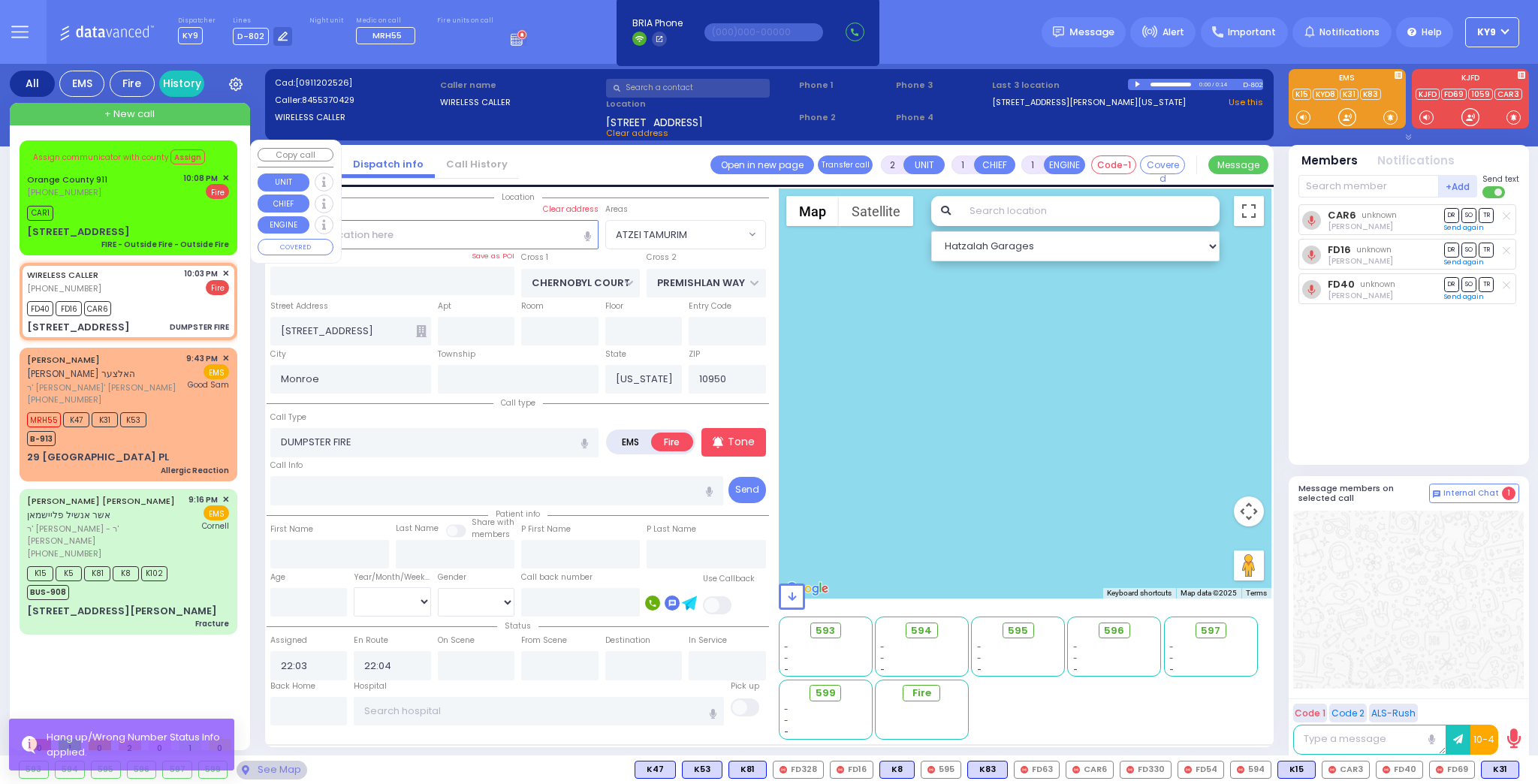
click at [136, 203] on div "CAR1" at bounding box center [128, 212] width 202 height 19
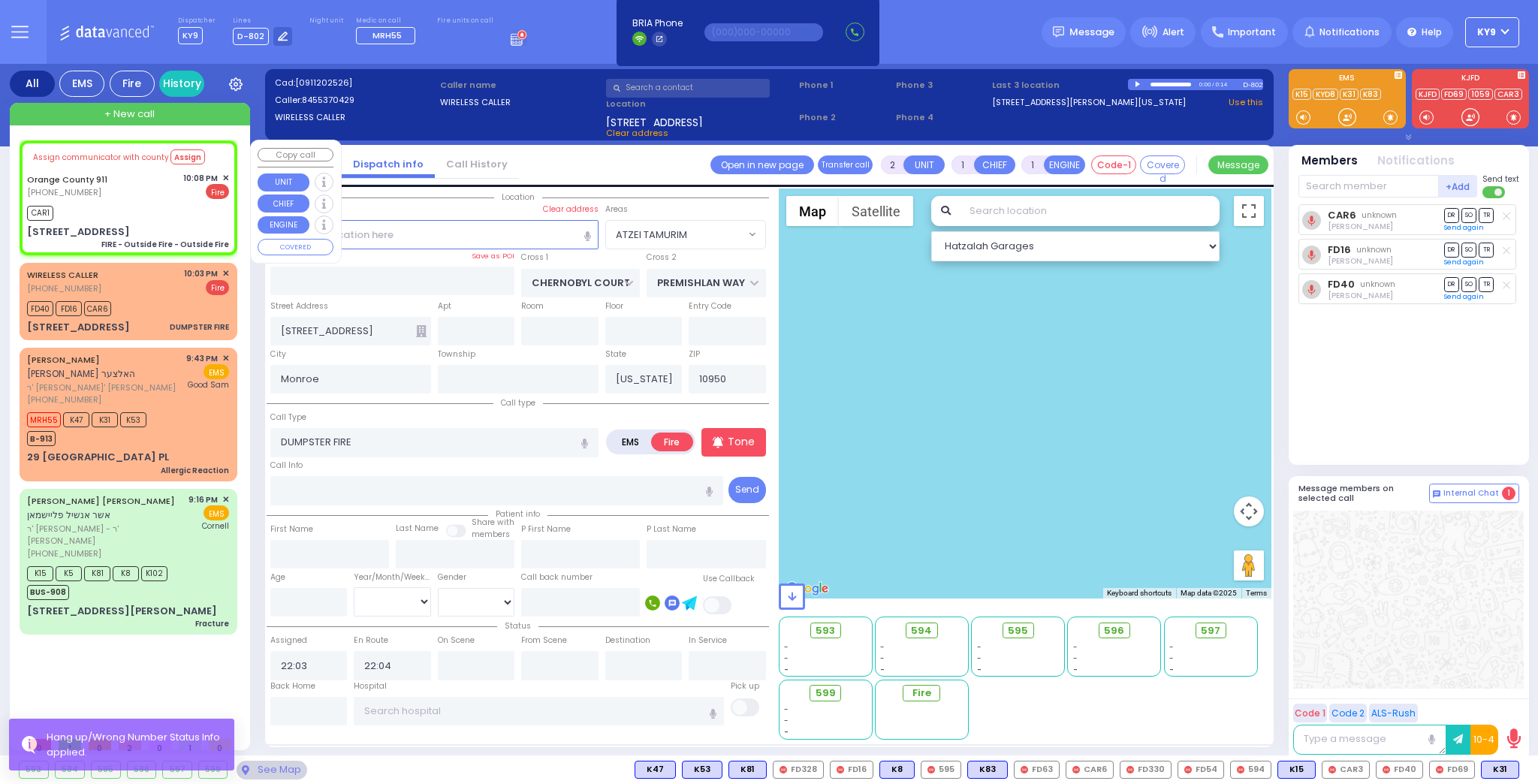
type input "6"
select select
type input "FIRE - Outside Fire - Outside Fire"
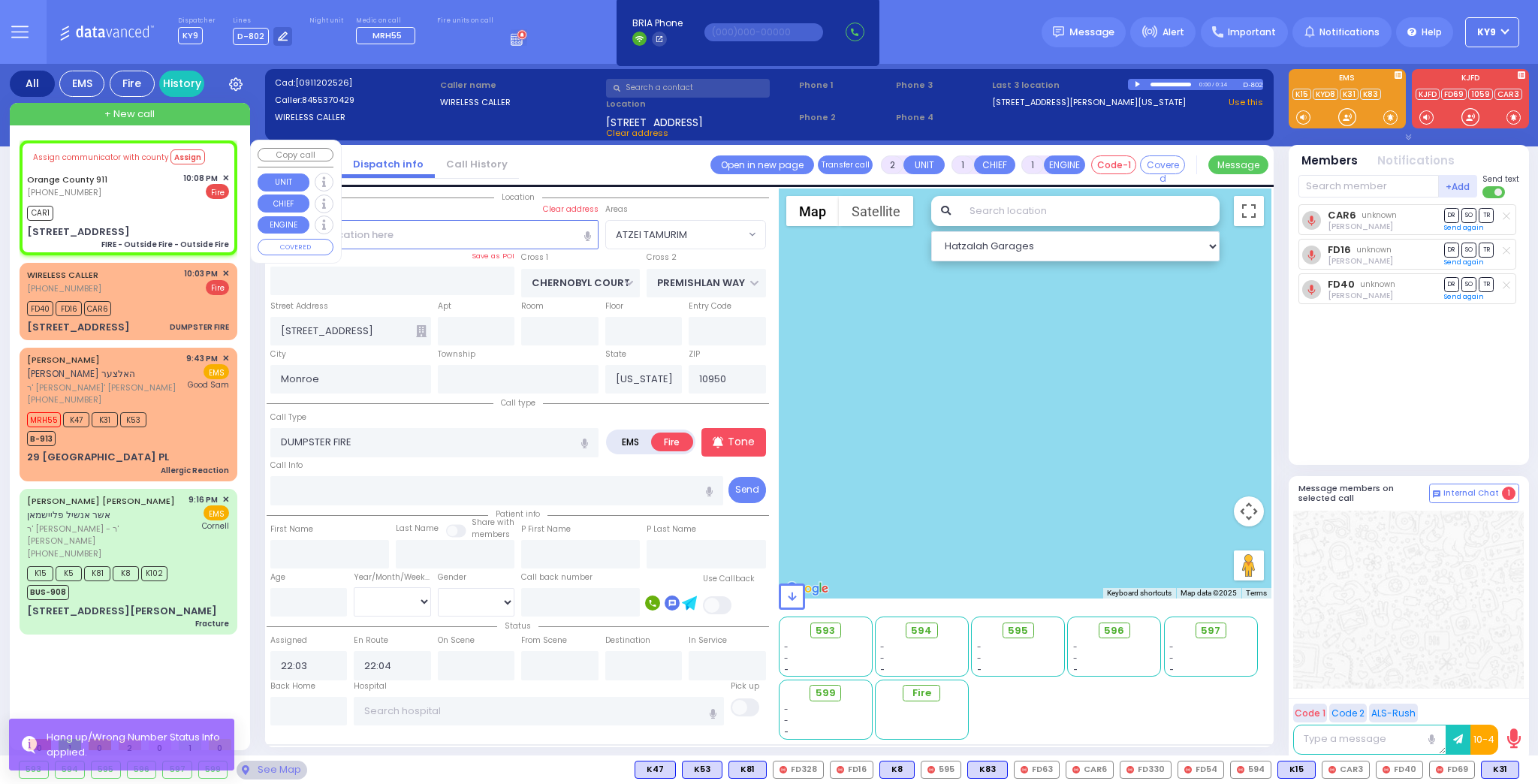
radio input "true"
type input "Nature: : FIRE - Outside Fire - Outside Fire Address: : [STREET_ADDRESS]: : [GE…"
select select
type input "22:08"
select select "Hatzalah Garages"
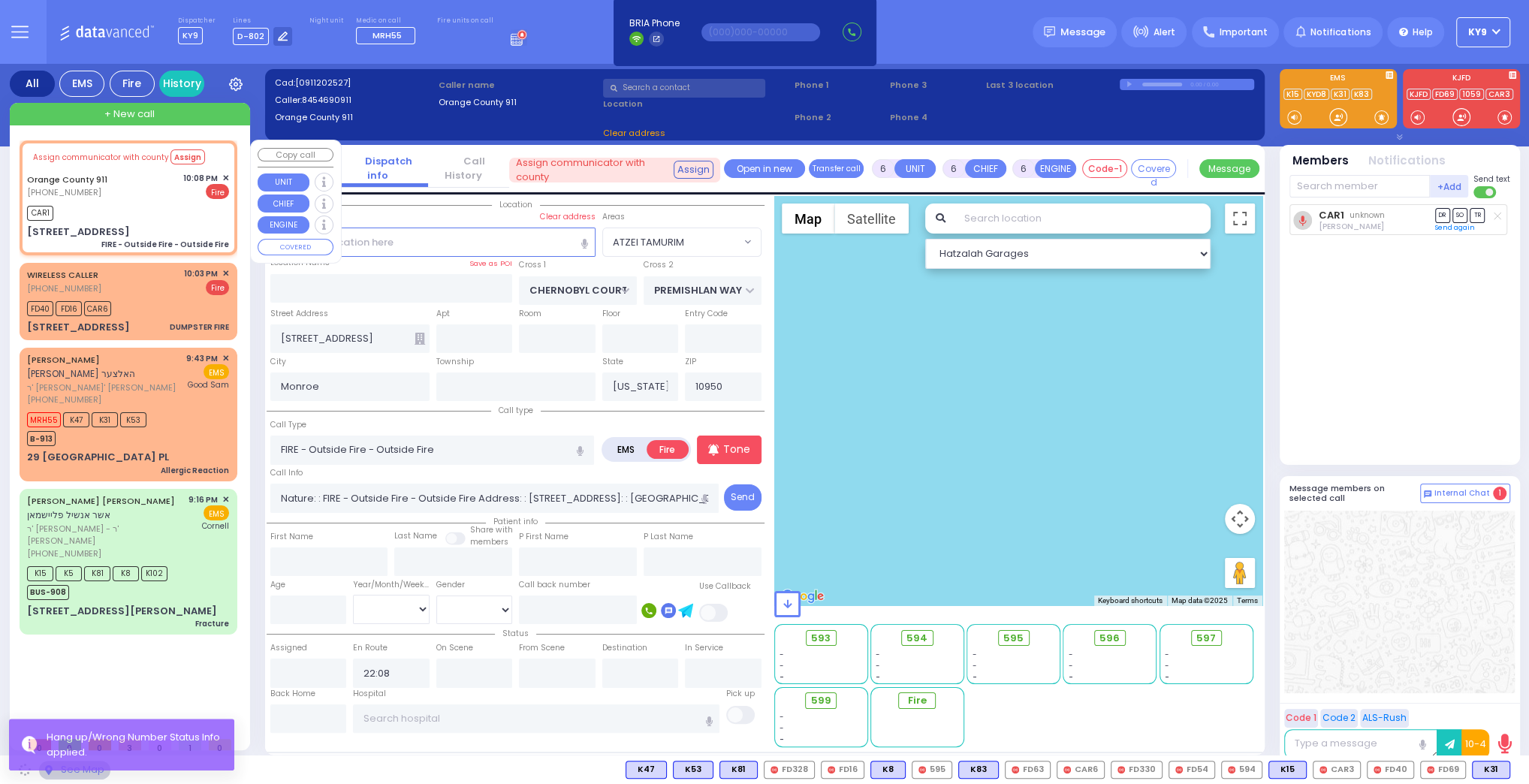
select select
radio input "true"
select select
select select "Hatzalah Garages"
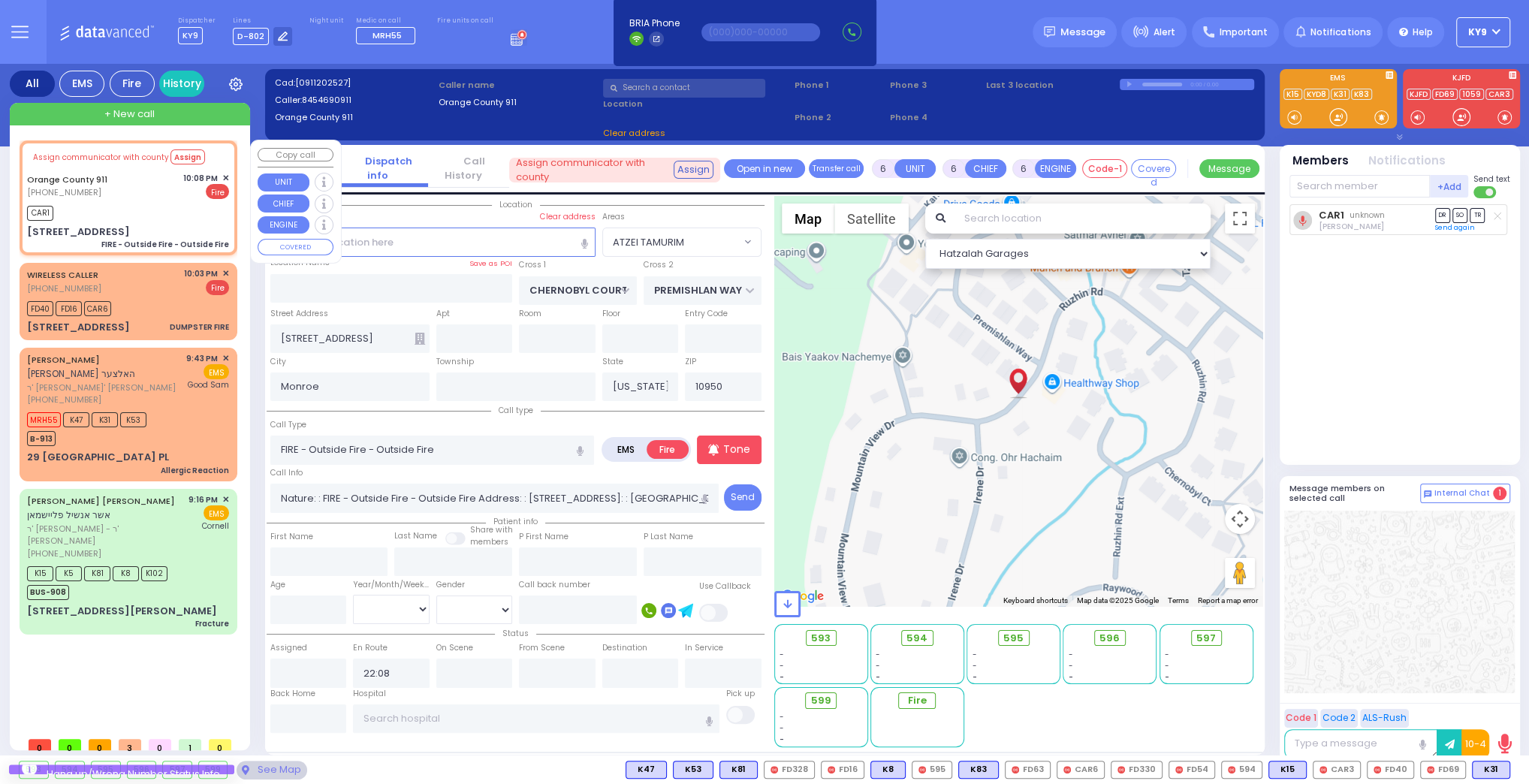
type input "[STREET_ADDRESS]"
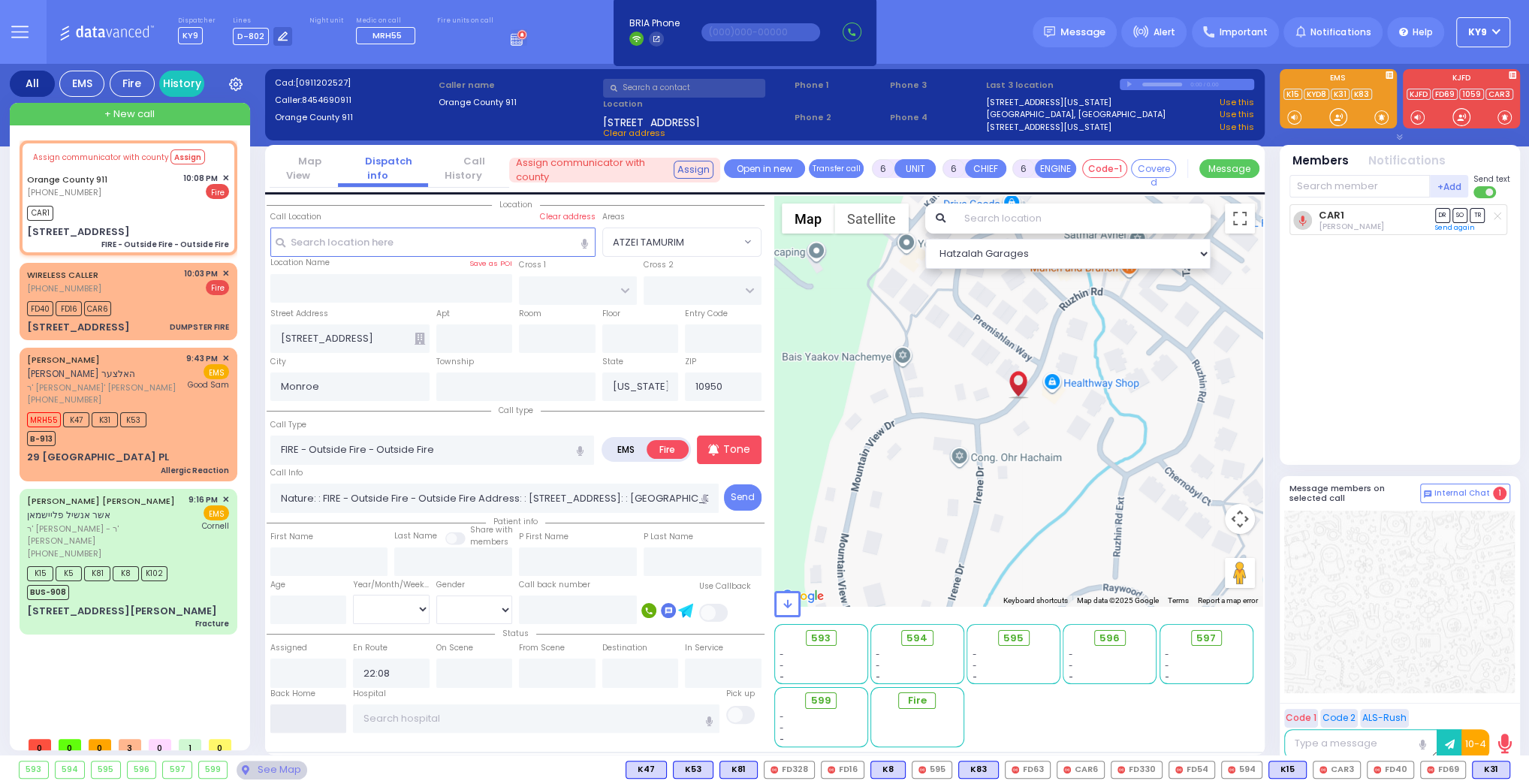
click at [286, 725] on input "text" at bounding box center [309, 718] width 76 height 29
type input "22:16"
select select
radio input "true"
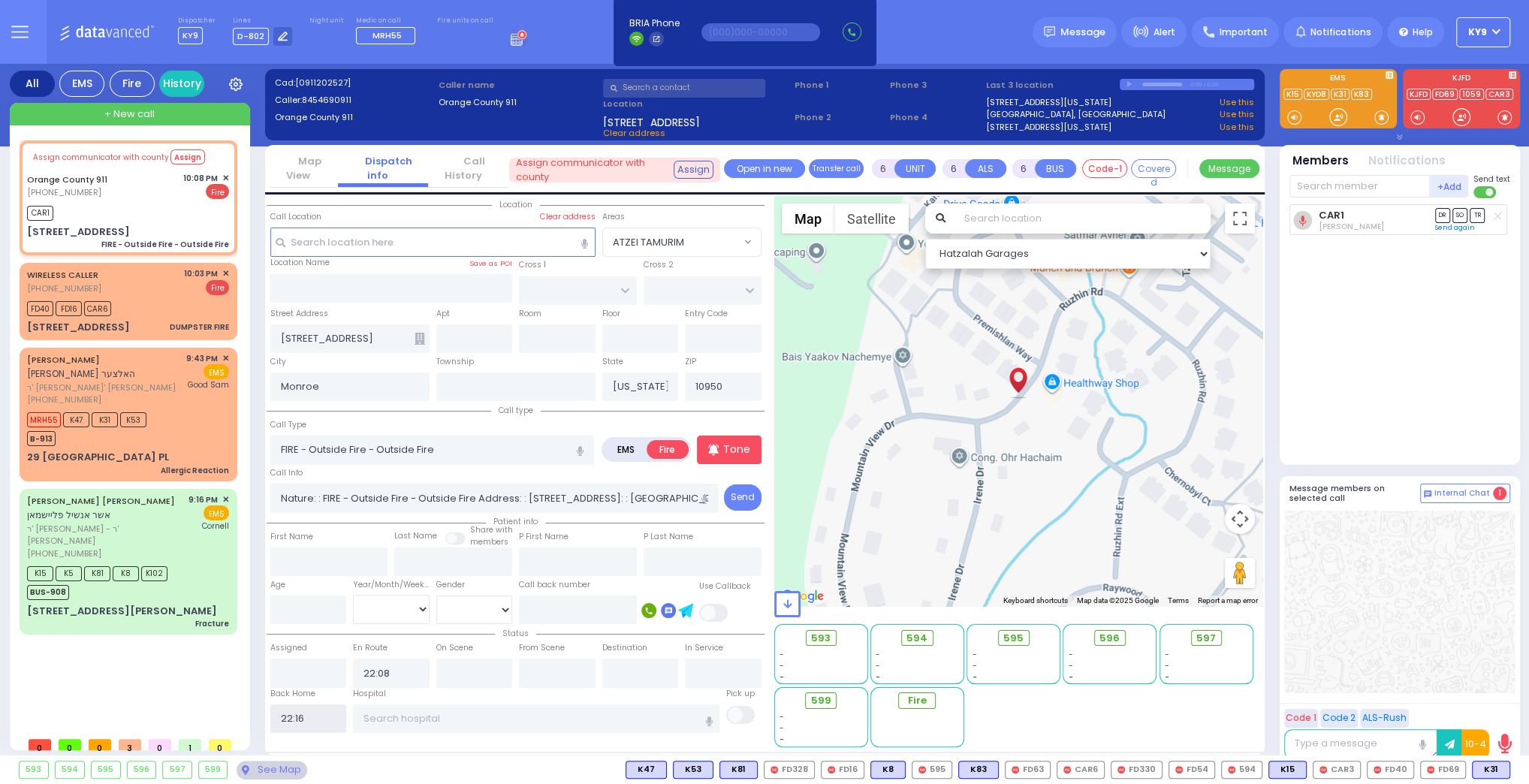
select select
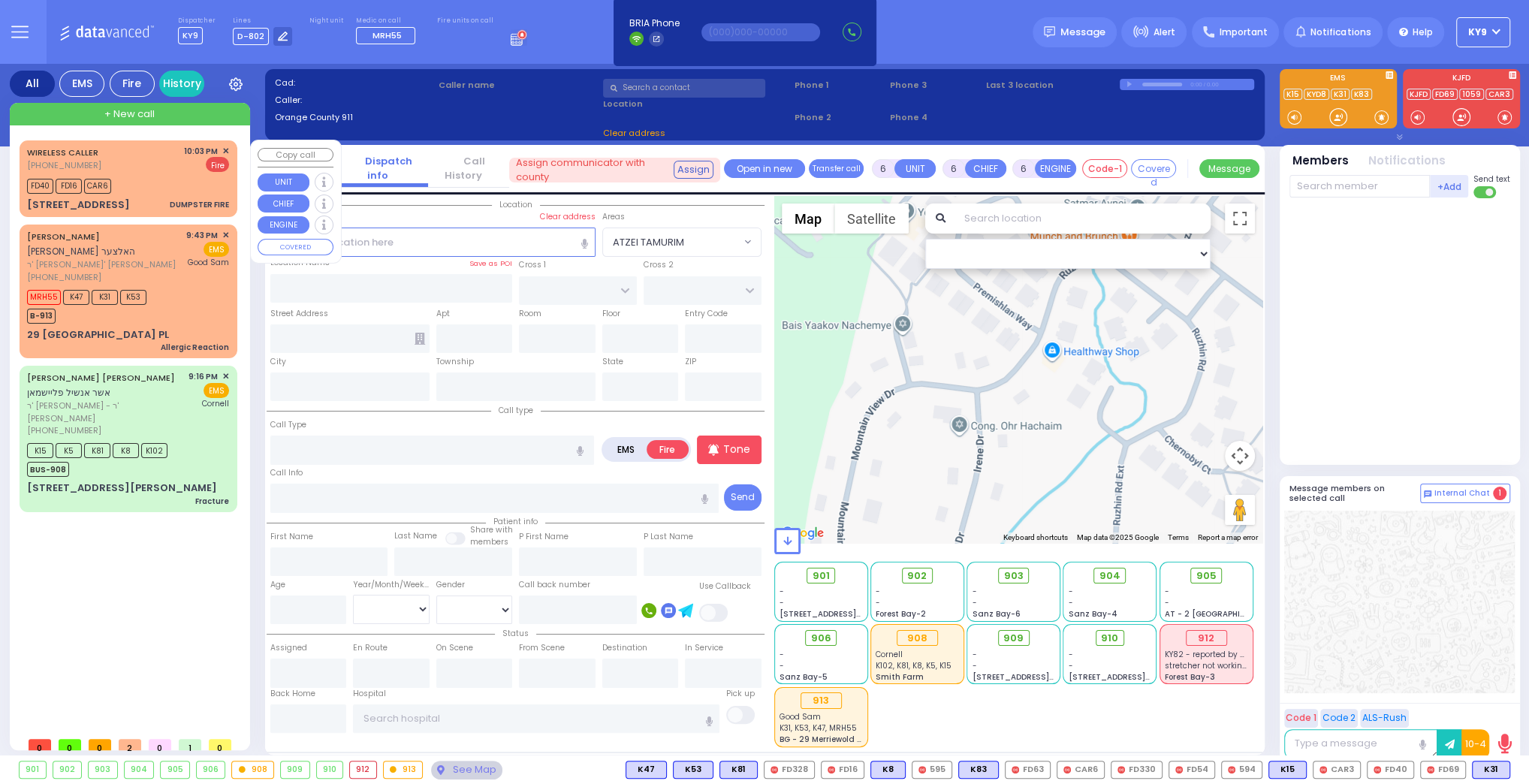
click at [180, 180] on div "FD40 FD16 CAR6" at bounding box center [127, 185] width 202 height 19
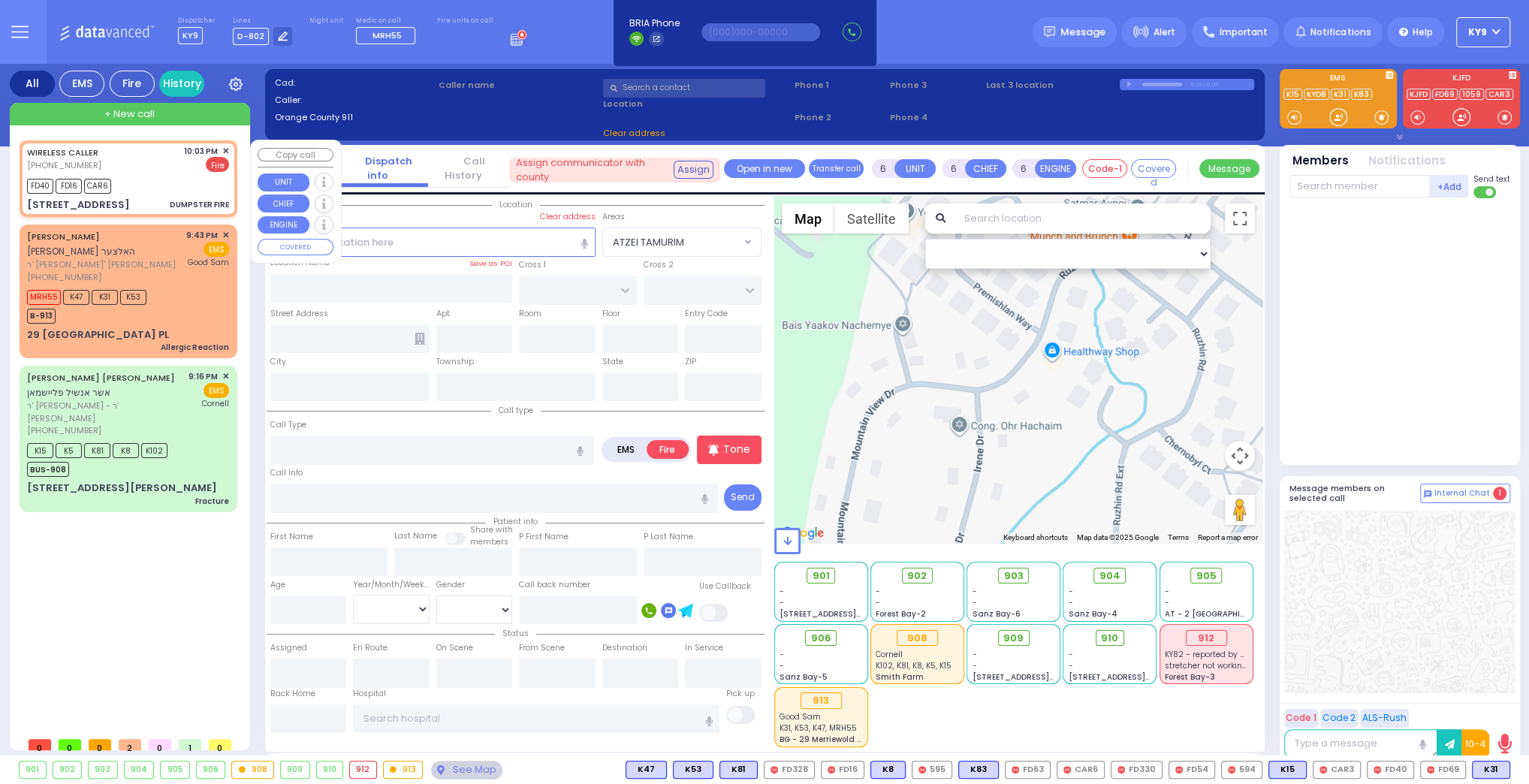
type input "2"
type input "1"
select select
type input "DUMPSTER FIRE"
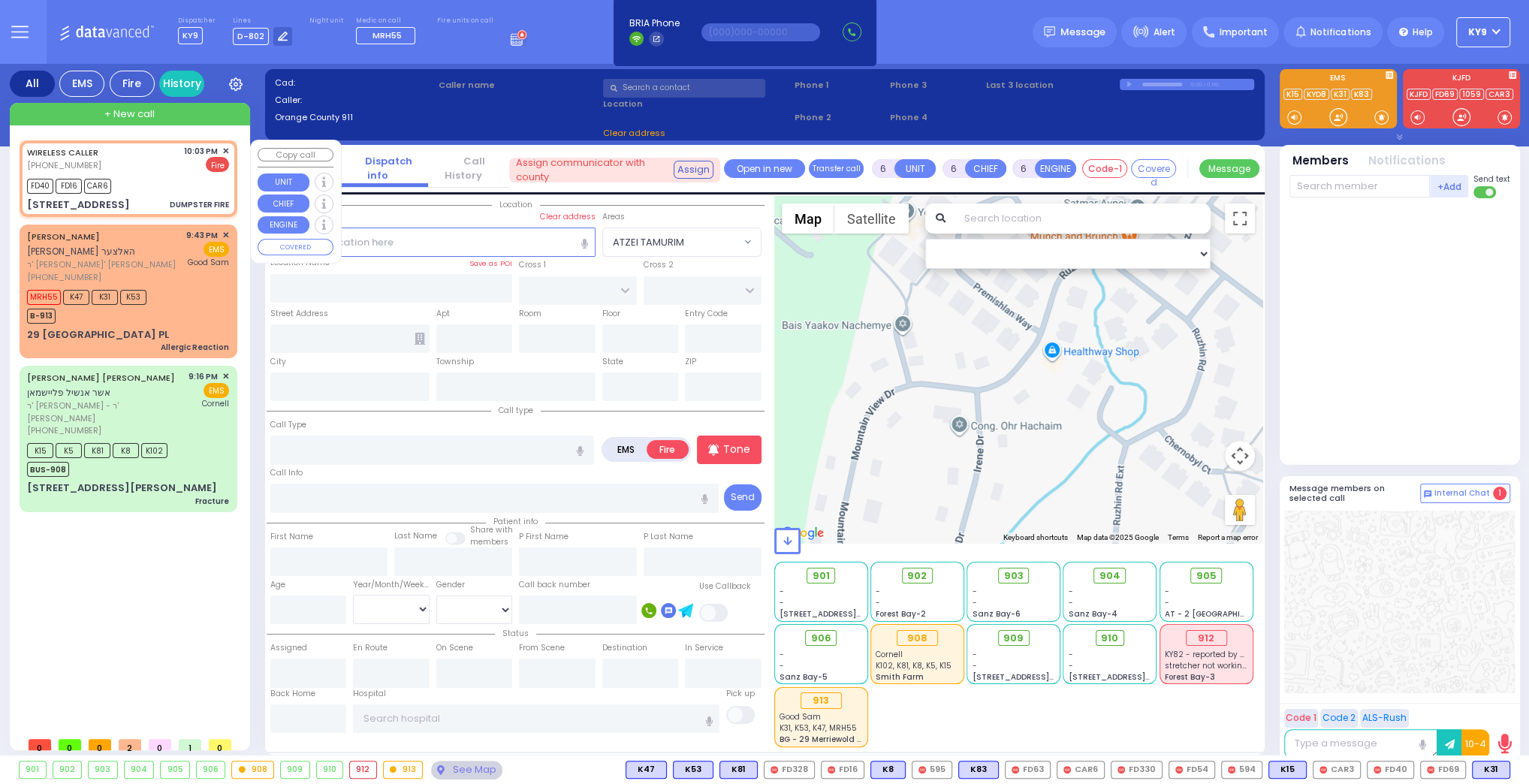
radio input "true"
select select
type input "22:03"
type input "22:04"
select select "Hatzalah Garages"
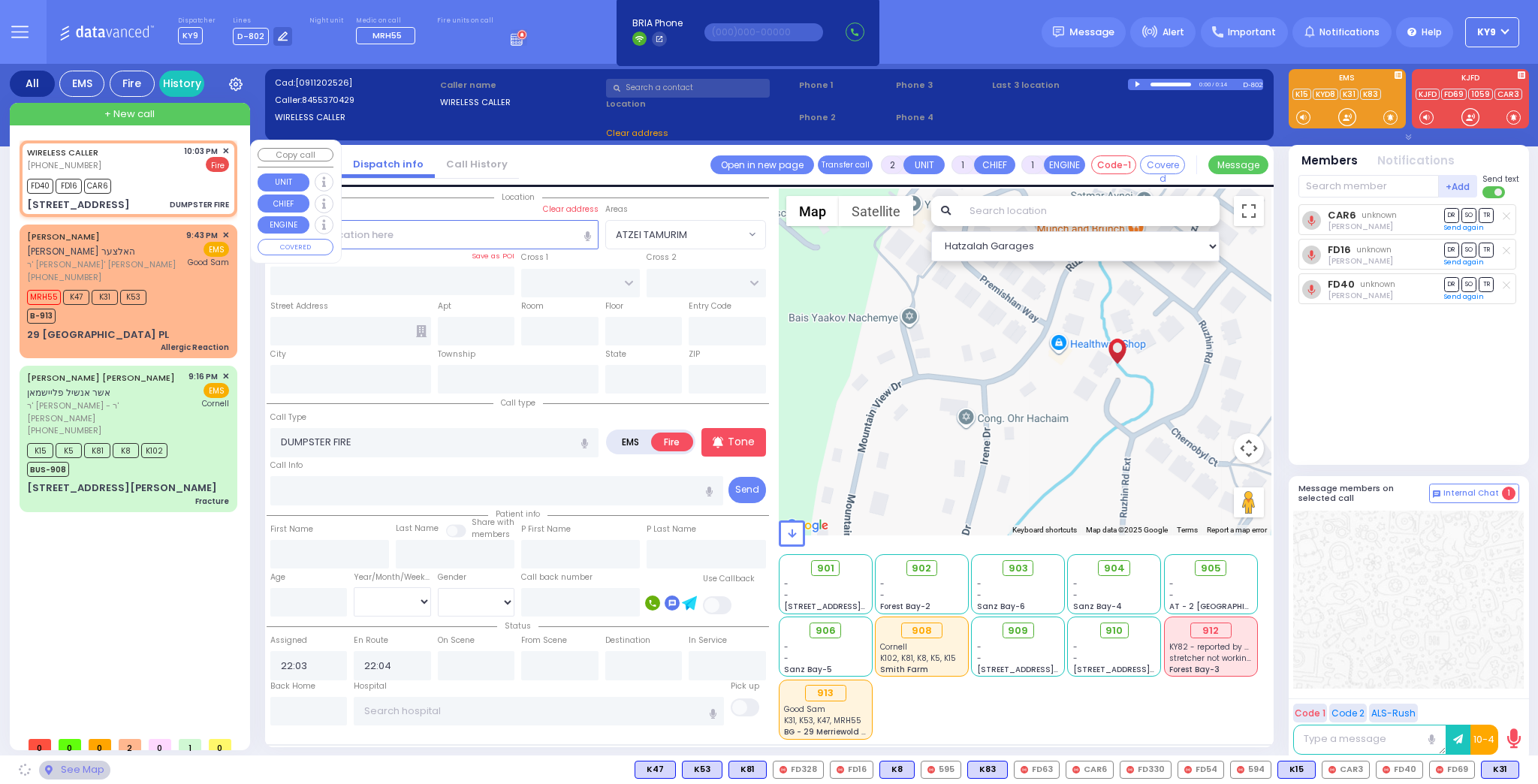
type input "CHERNOBYL COURT"
type input "PREMISHLAN WAY"
type input "26 Ruzhin Road"
type input "Monroe"
type input "[US_STATE]"
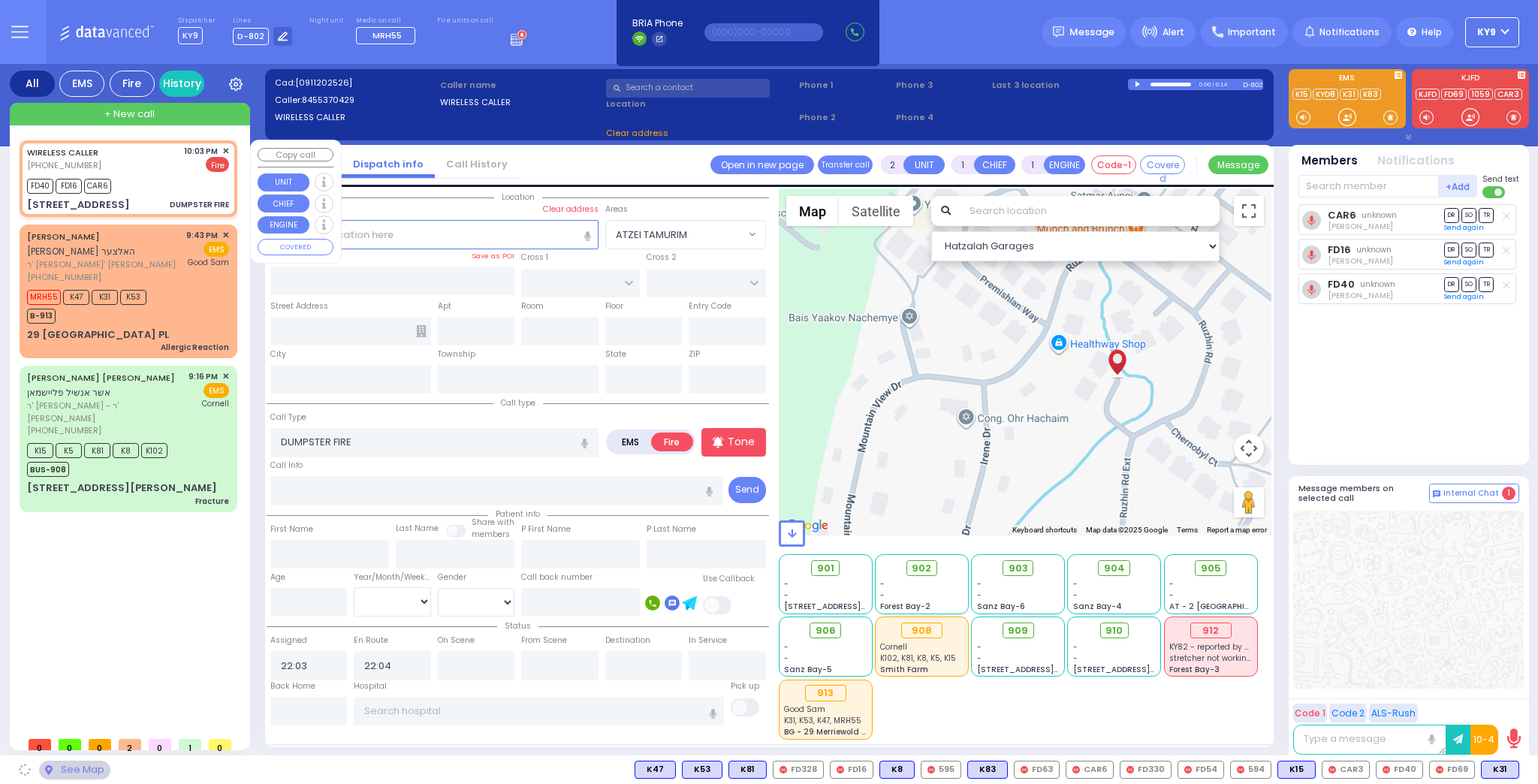
type input "10950"
select select "ATZEI TAMURIM"
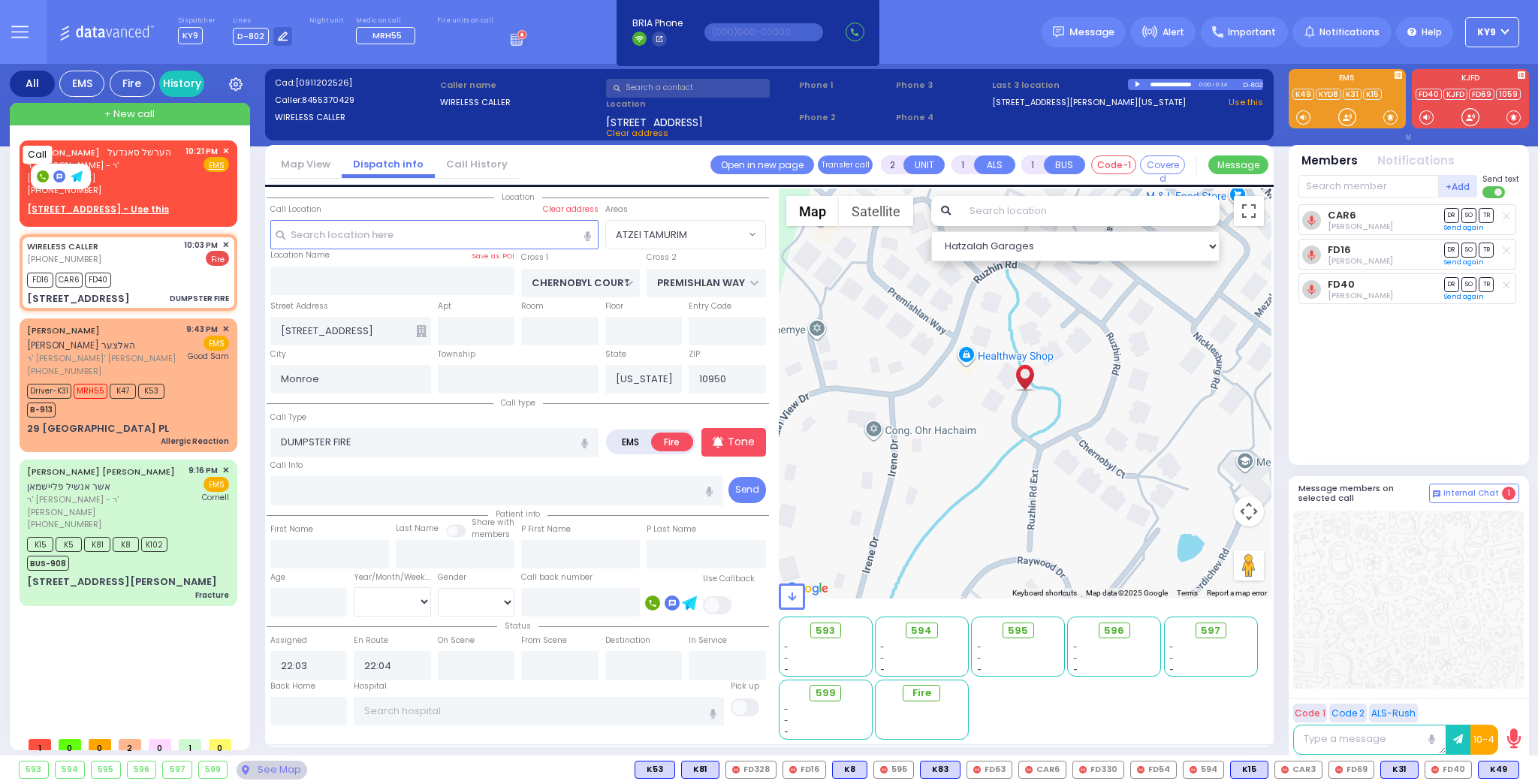
click at [42, 175] on rect at bounding box center [43, 177] width 12 height 12
type input "8452199842"
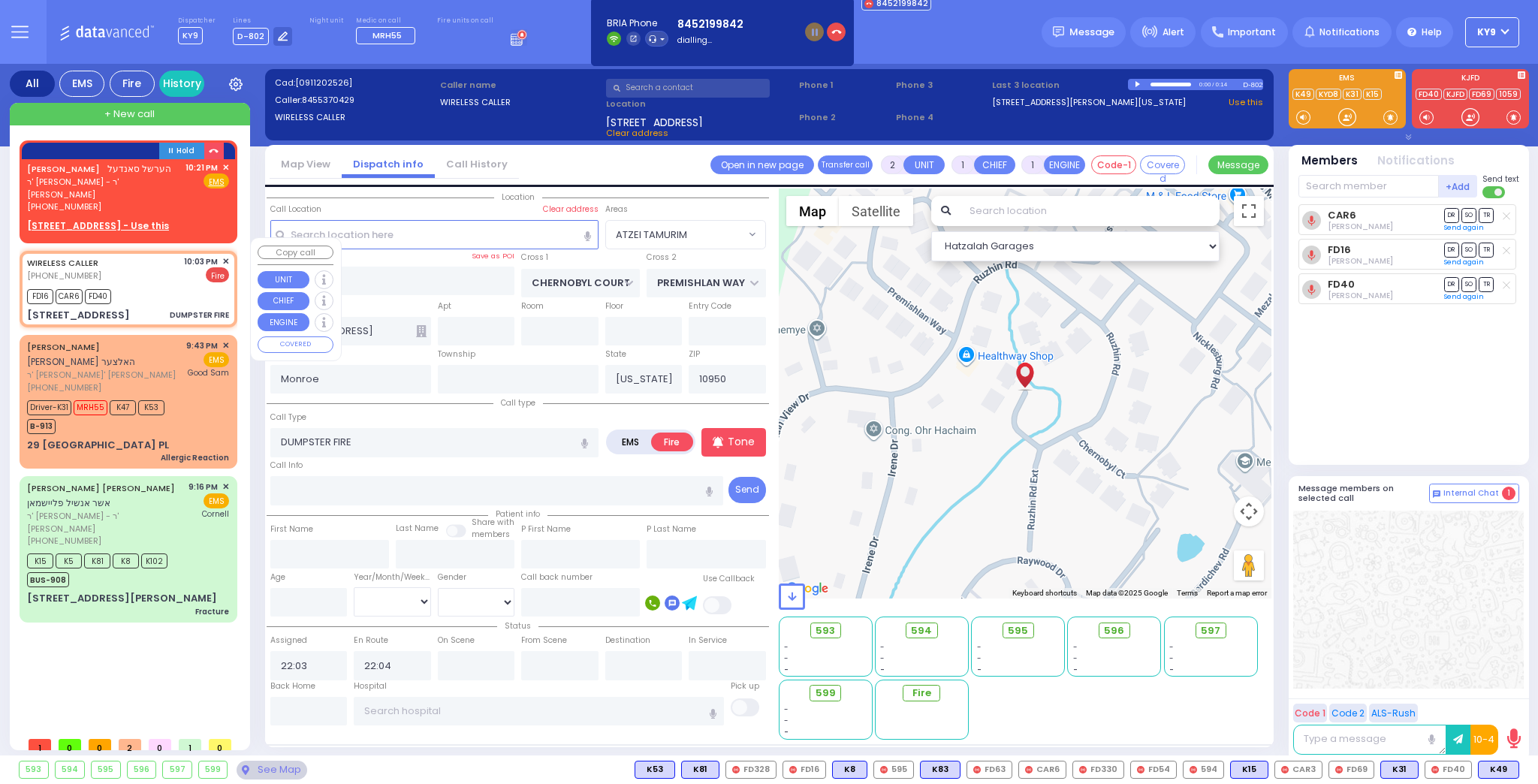
click at [171, 267] on div "WIRELESS CALLER (845) 537-0429 10:03 PM ✕ Fire" at bounding box center [128, 269] width 202 height 28
select select
radio input "true"
select select
select select "Hatzalah Garages"
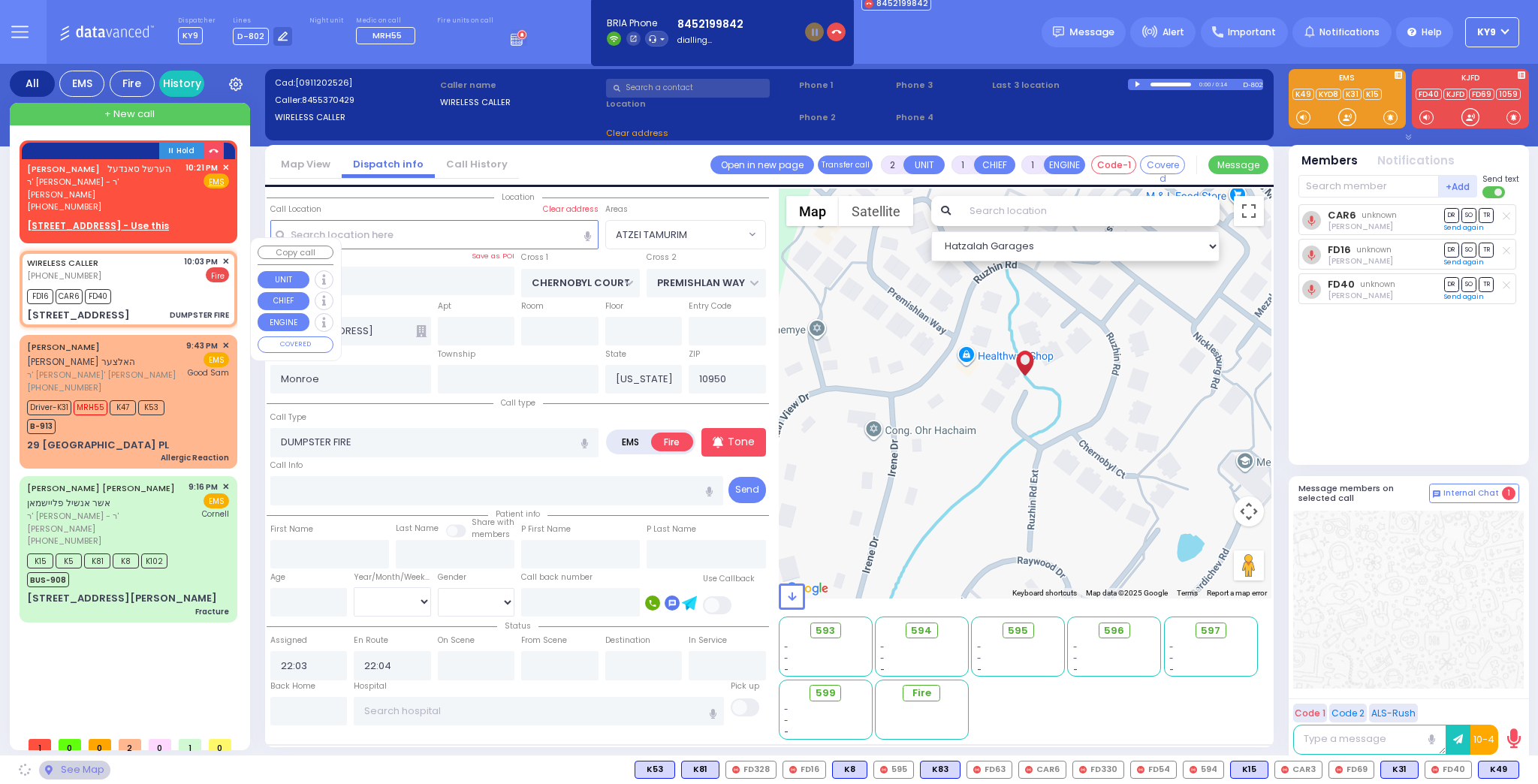
select select "ATZEI TAMURIM"
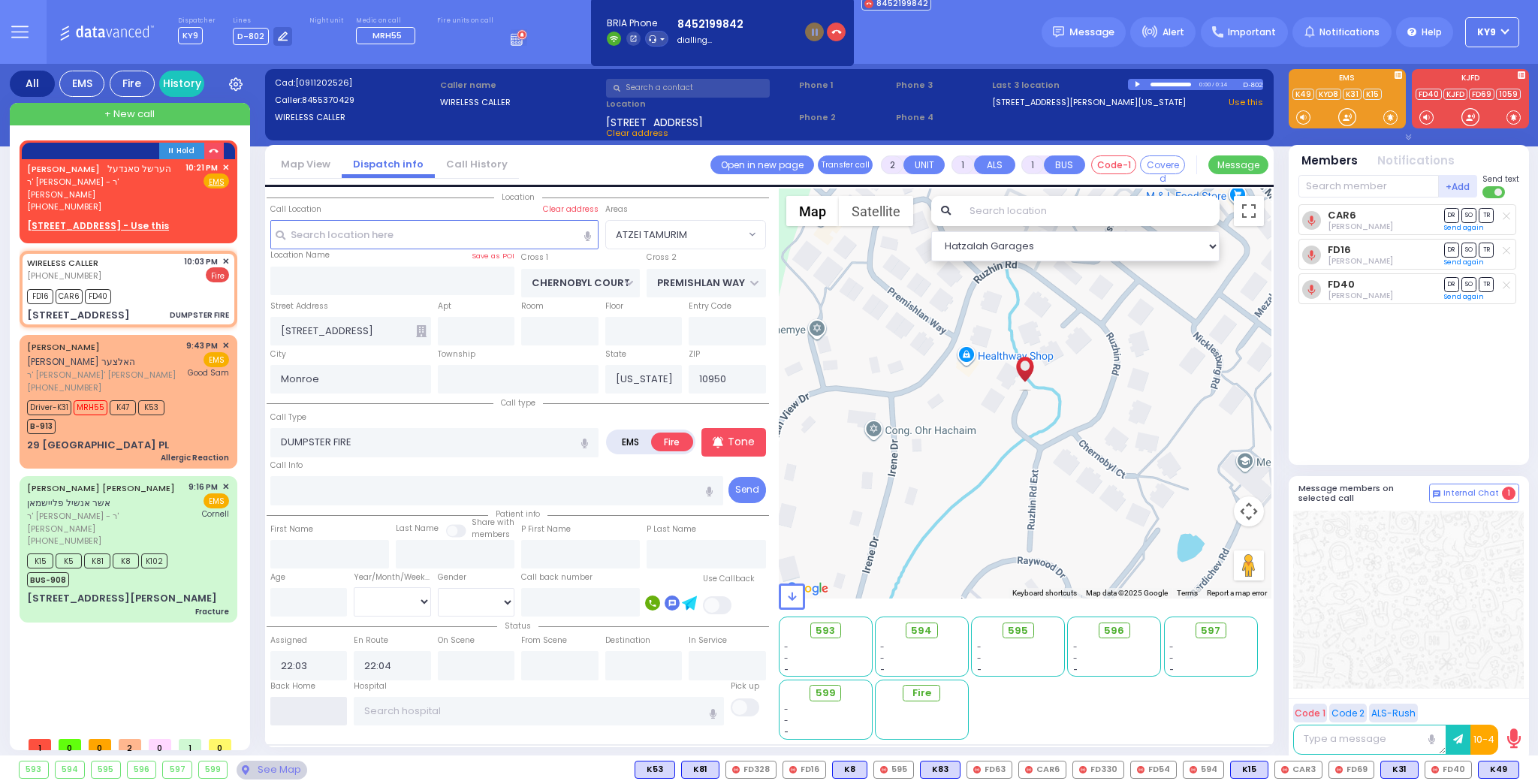
click at [323, 713] on input "text" at bounding box center [309, 711] width 77 height 29
click at [324, 713] on input "text" at bounding box center [309, 711] width 77 height 29
click at [325, 706] on input "text" at bounding box center [309, 711] width 77 height 29
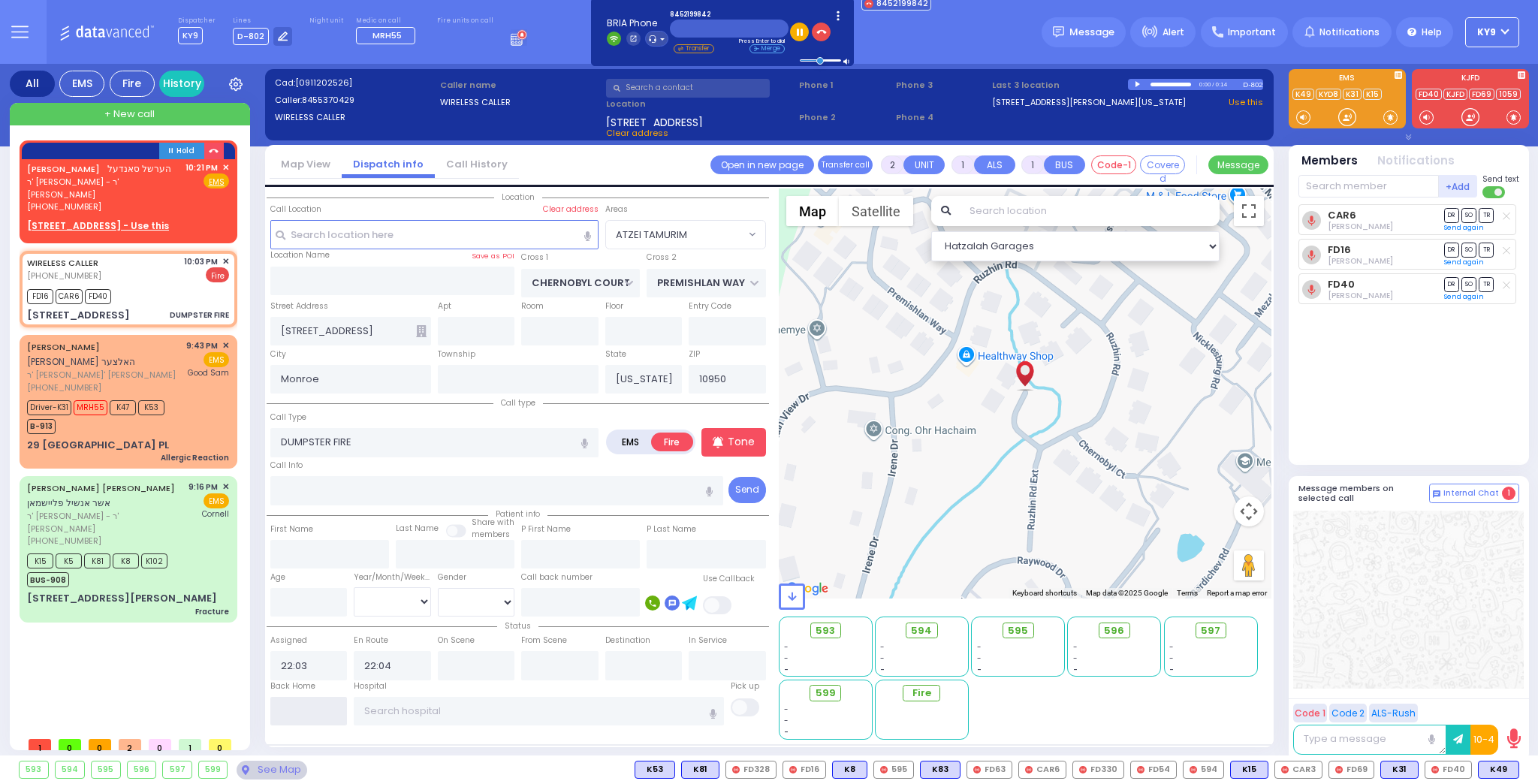
type input "22:22"
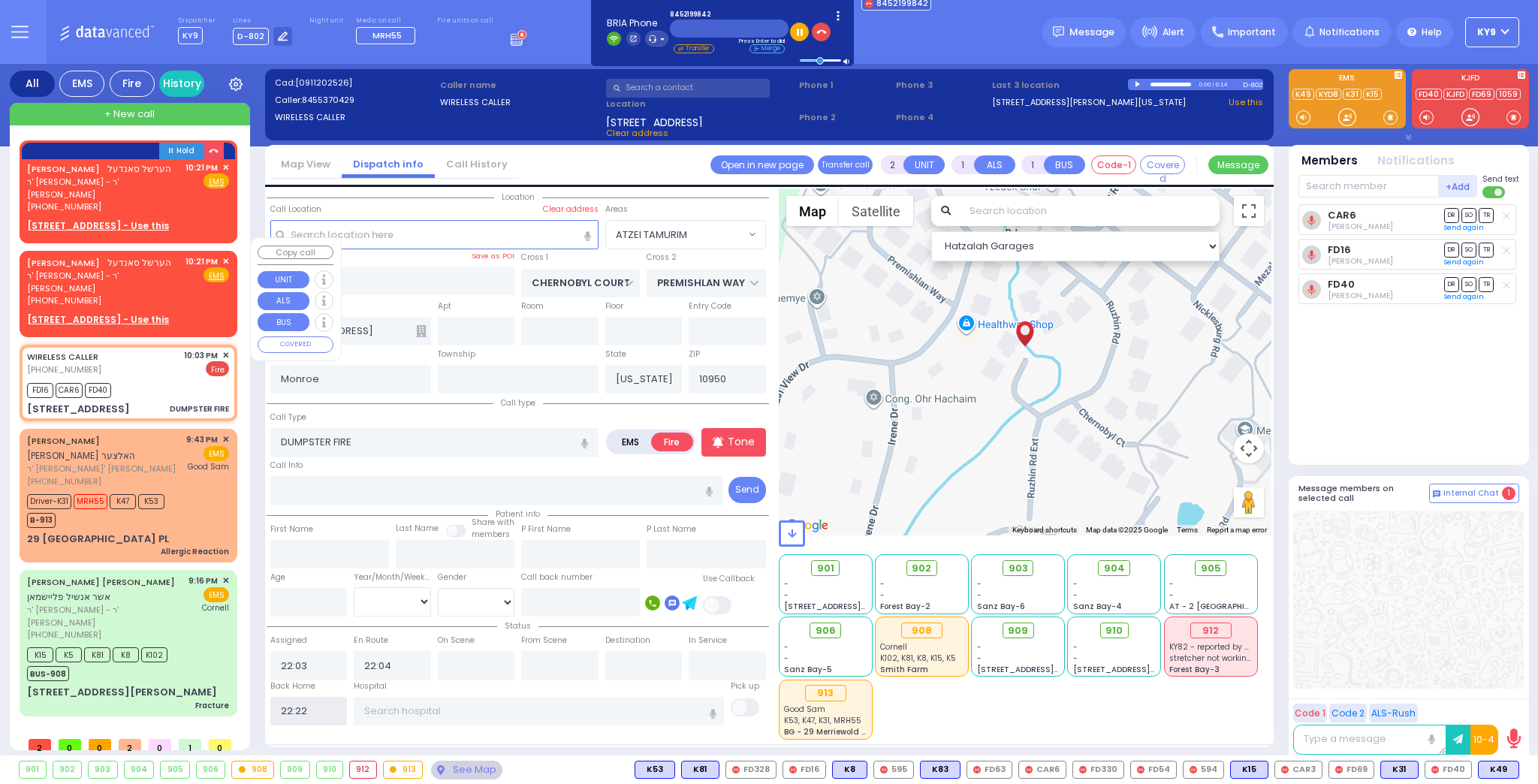
select select
radio input "true"
select select
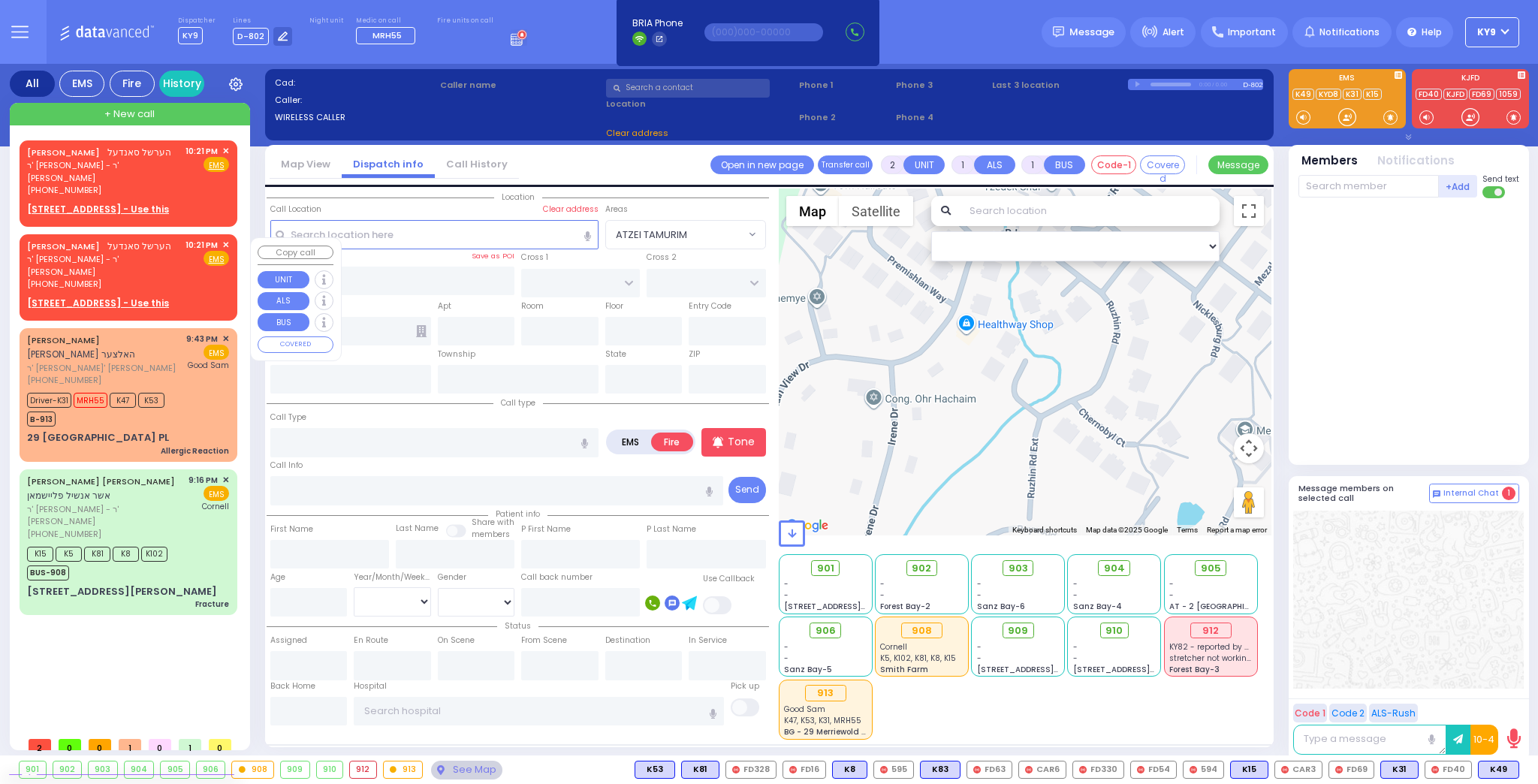
click at [226, 238] on span "✕" at bounding box center [226, 245] width 7 height 13
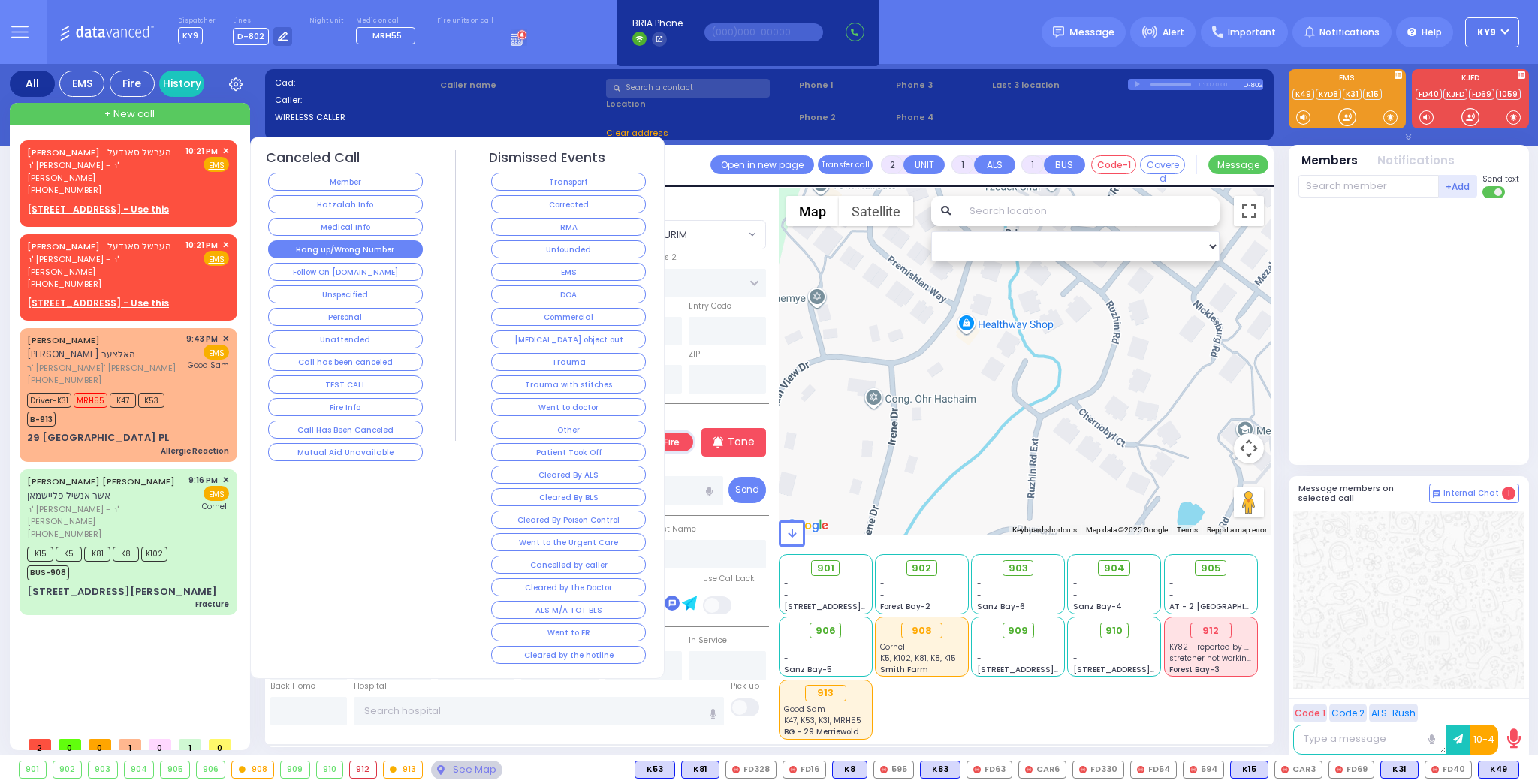
click at [286, 241] on button "Hang up/Wrong Number" at bounding box center [345, 249] width 154 height 18
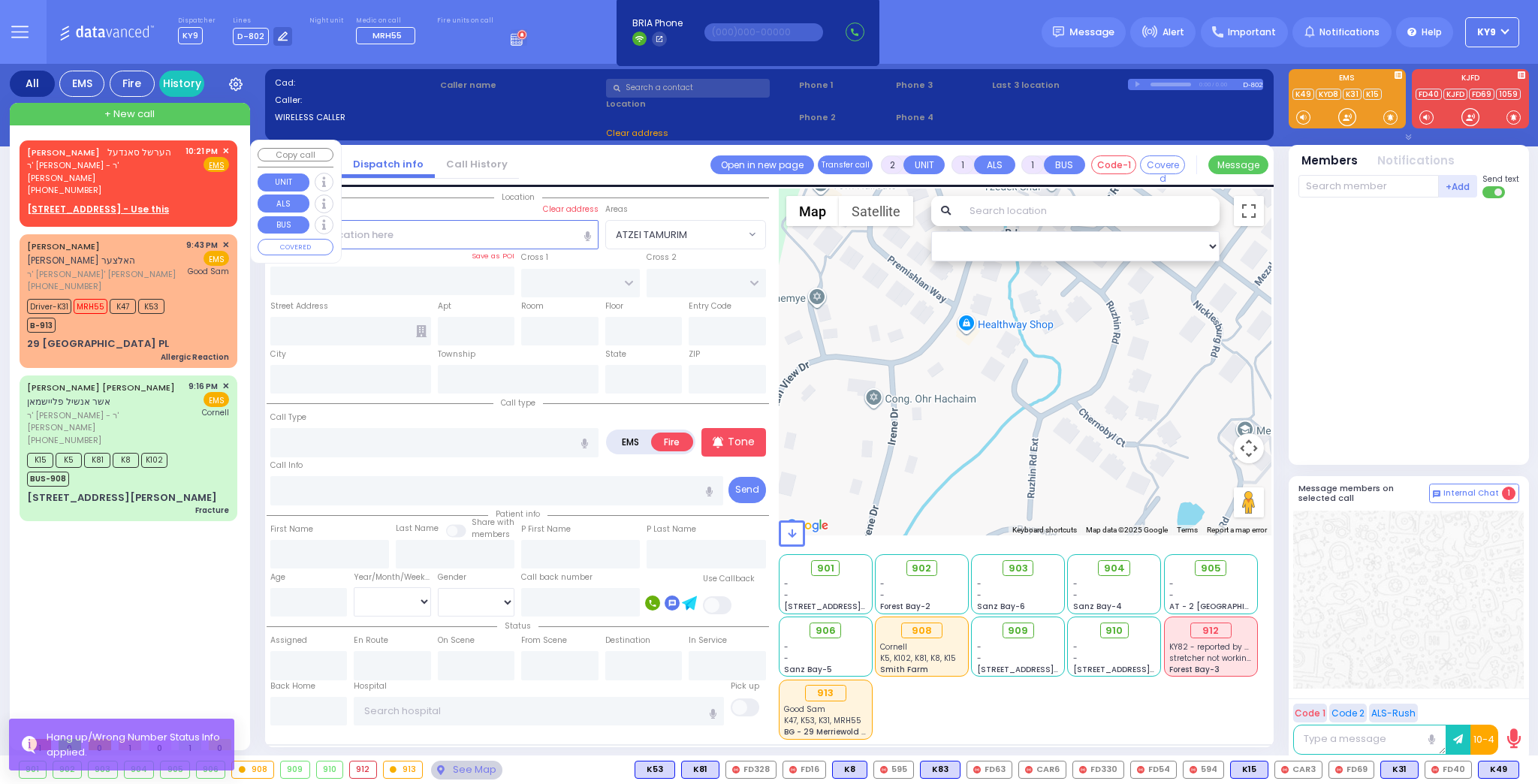
click at [226, 147] on span "✕" at bounding box center [226, 151] width 7 height 13
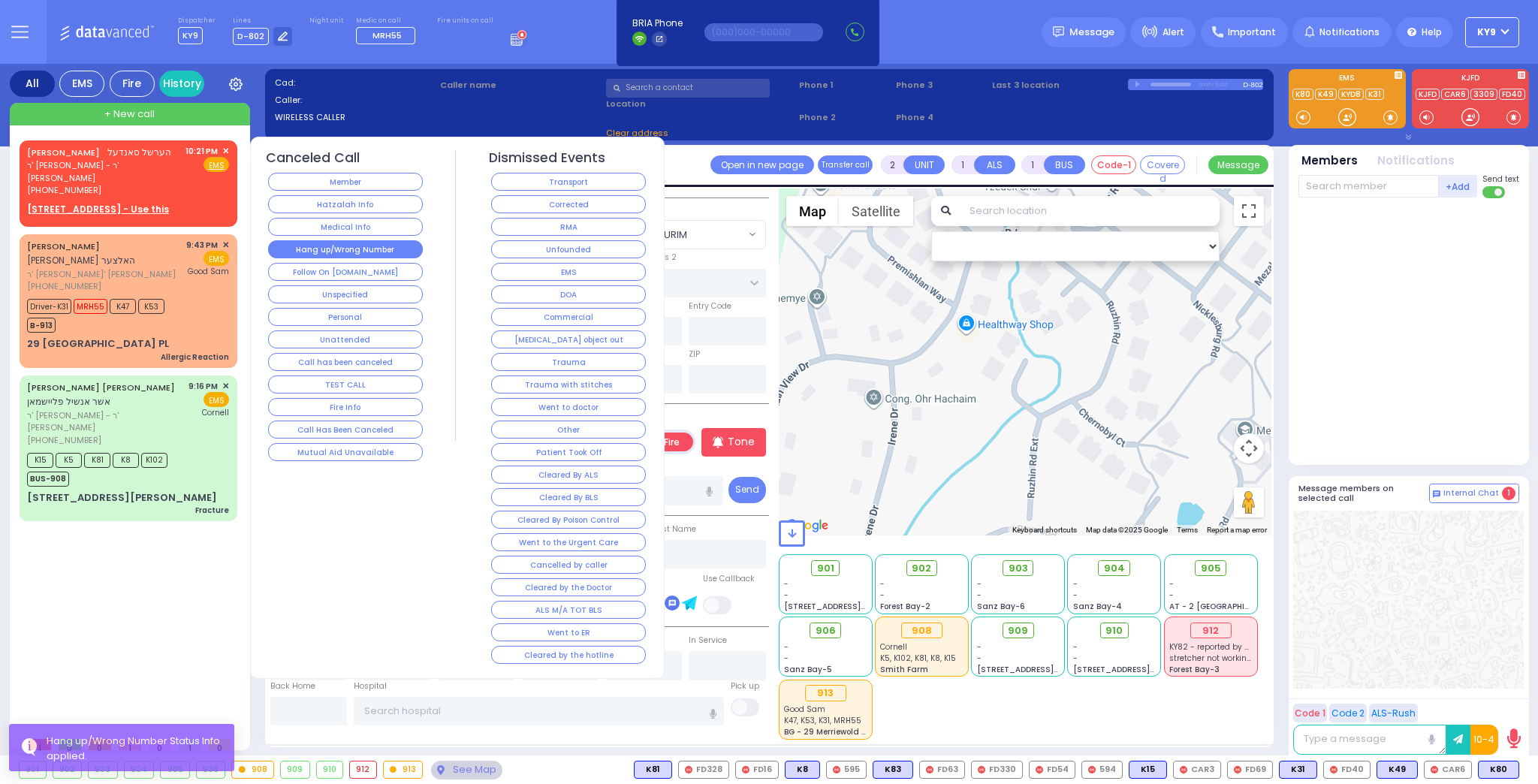
click at [372, 245] on button "Hang up/Wrong Number" at bounding box center [345, 249] width 154 height 18
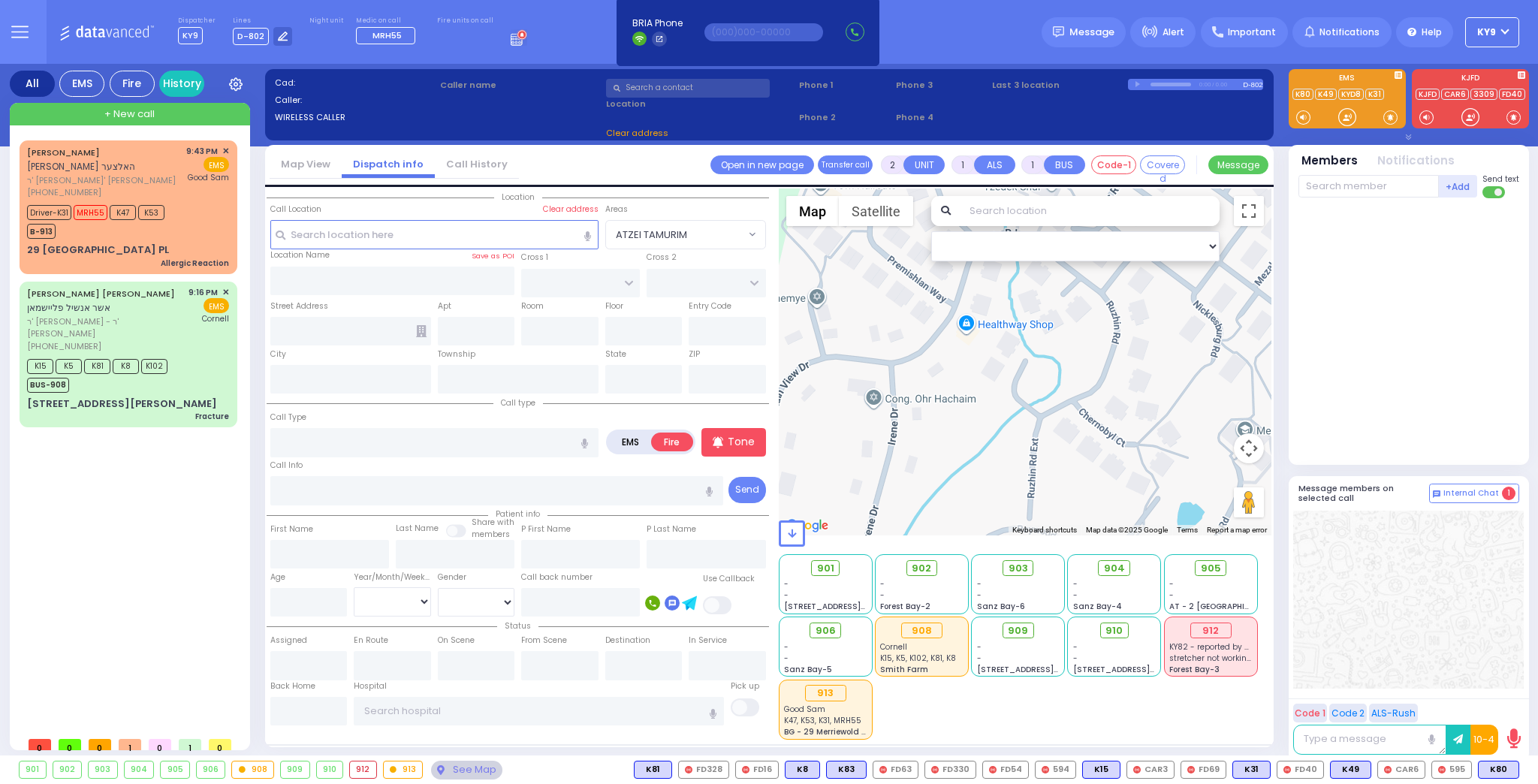
click at [633, 444] on label "EMS" at bounding box center [631, 442] width 43 height 19
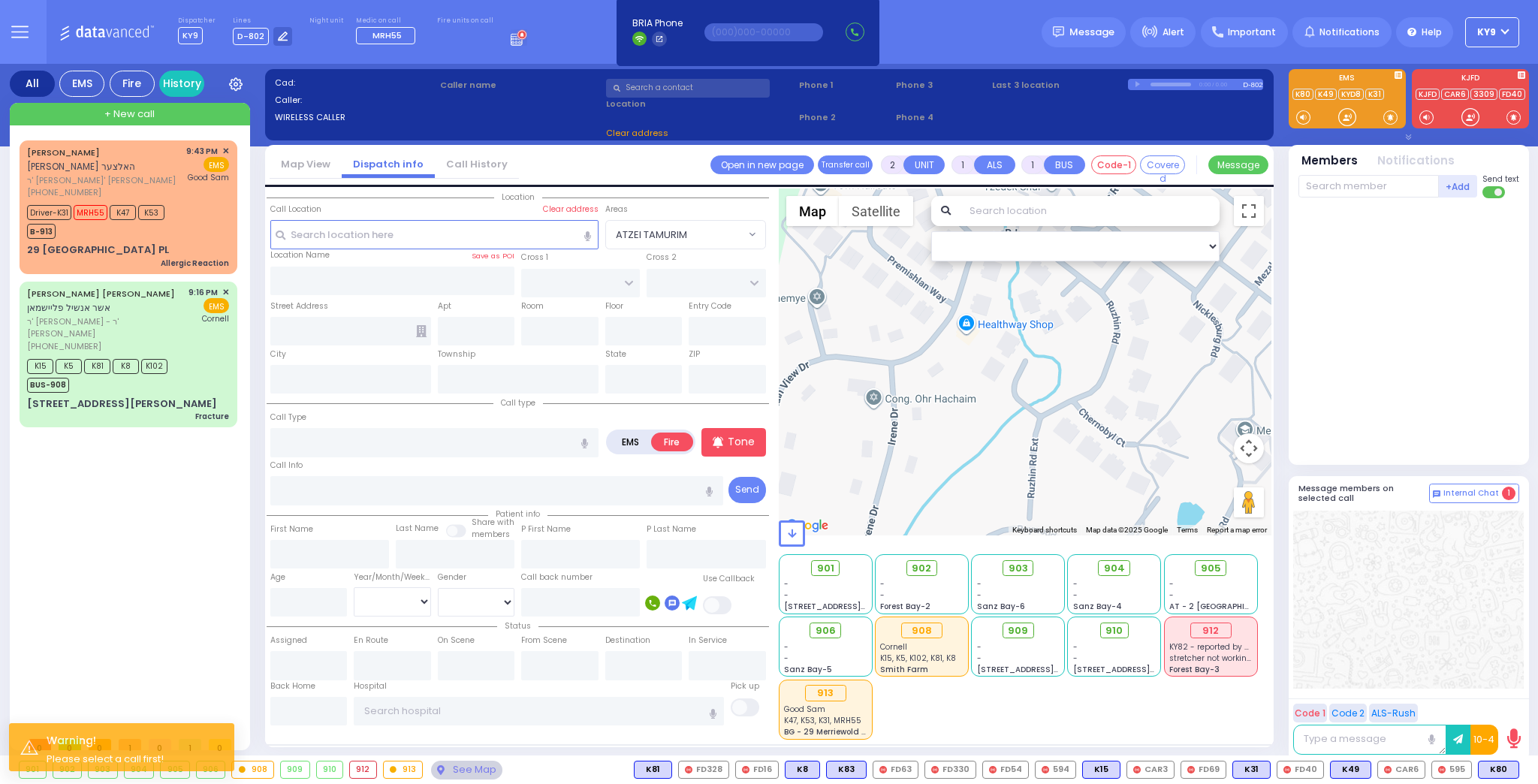
click at [631, 440] on label "EMS" at bounding box center [631, 442] width 43 height 19
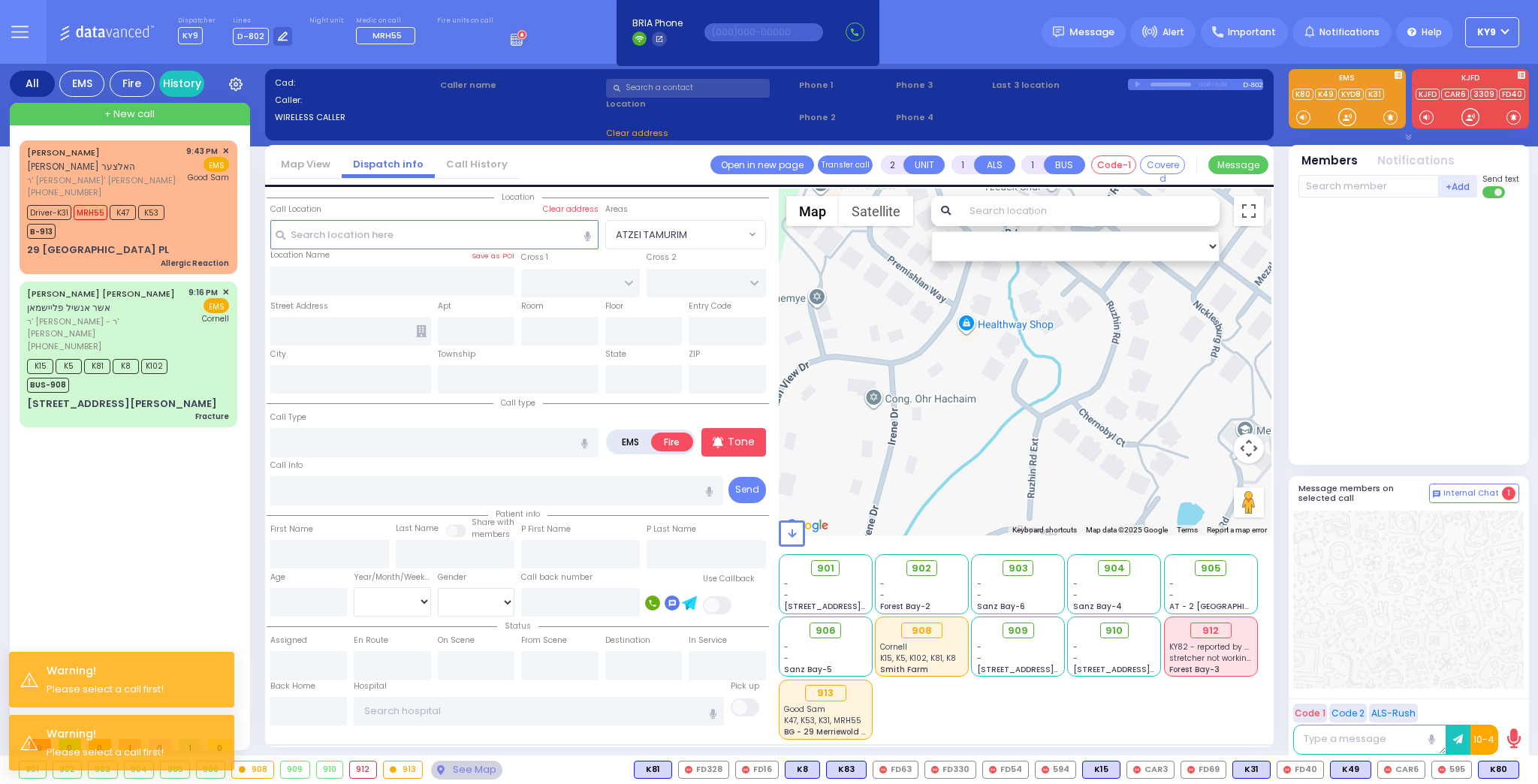
click at [628, 440] on label "EMS" at bounding box center [631, 442] width 43 height 19
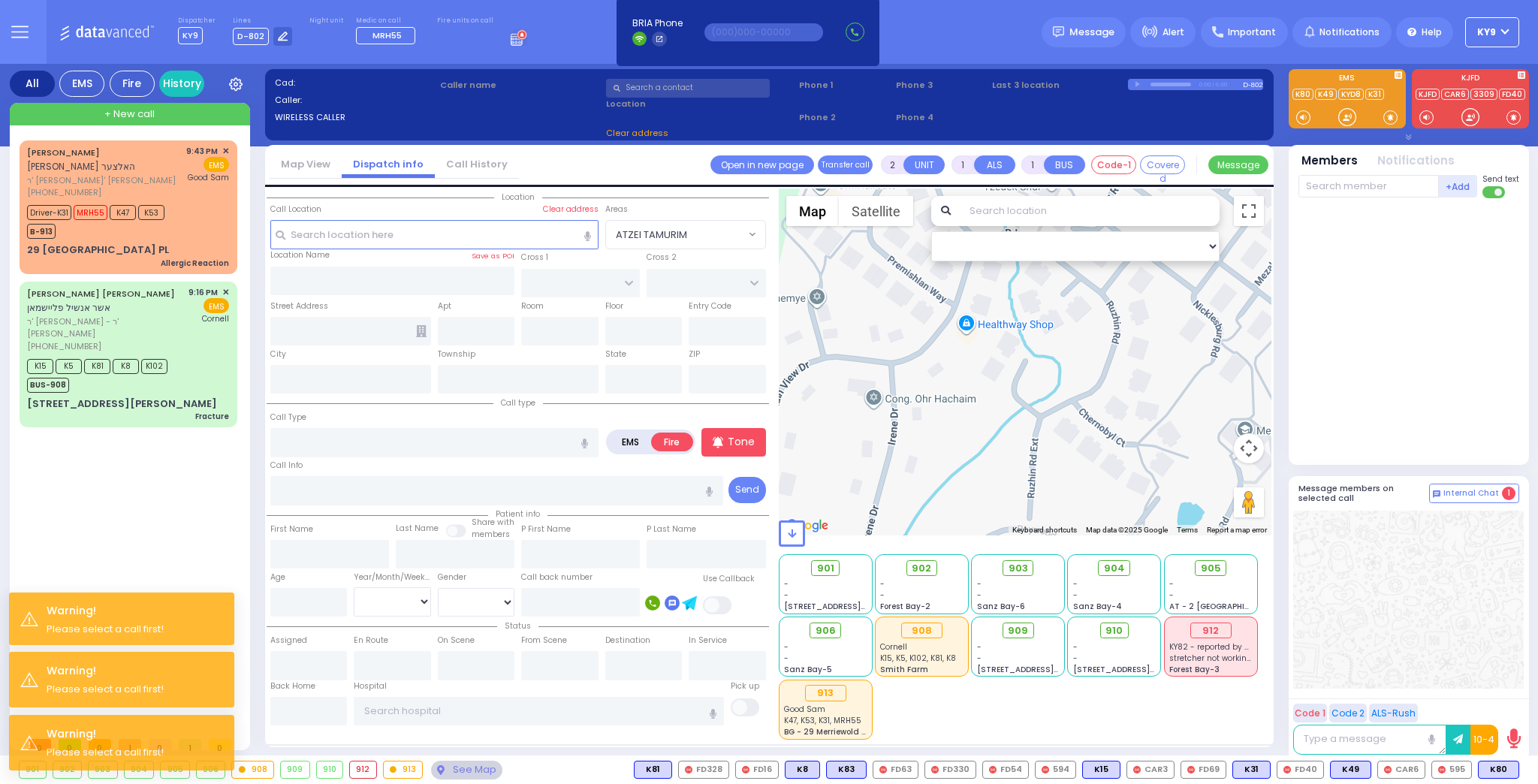
click at [628, 440] on label "EMS" at bounding box center [631, 442] width 43 height 19
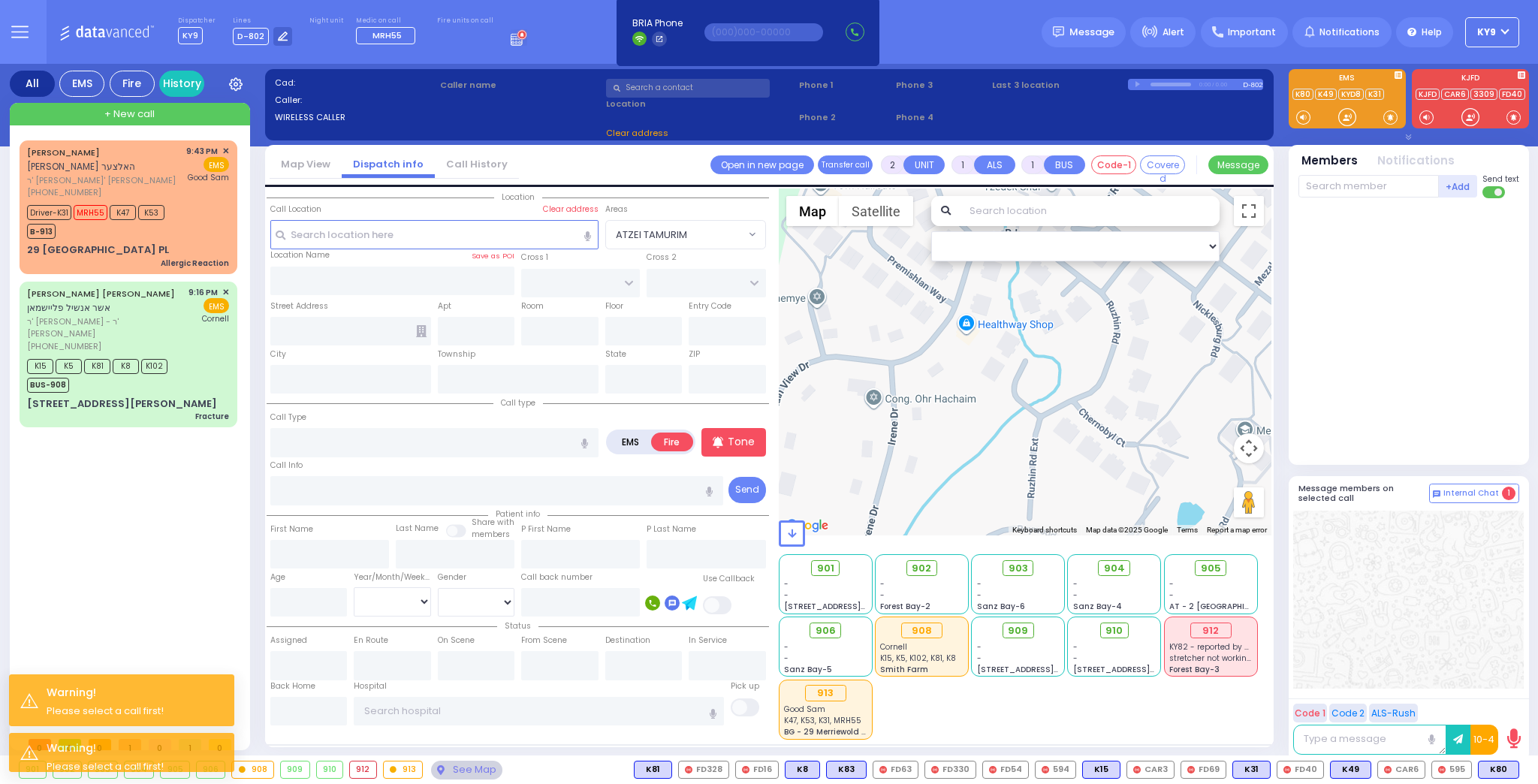
click at [157, 588] on div "MORDCHE LEIB HOLTZER מרדכי לייב האלצער ר' יחזקאל - ר' דוד ווייס (845) 248-5155 …" at bounding box center [132, 434] width 224 height 589
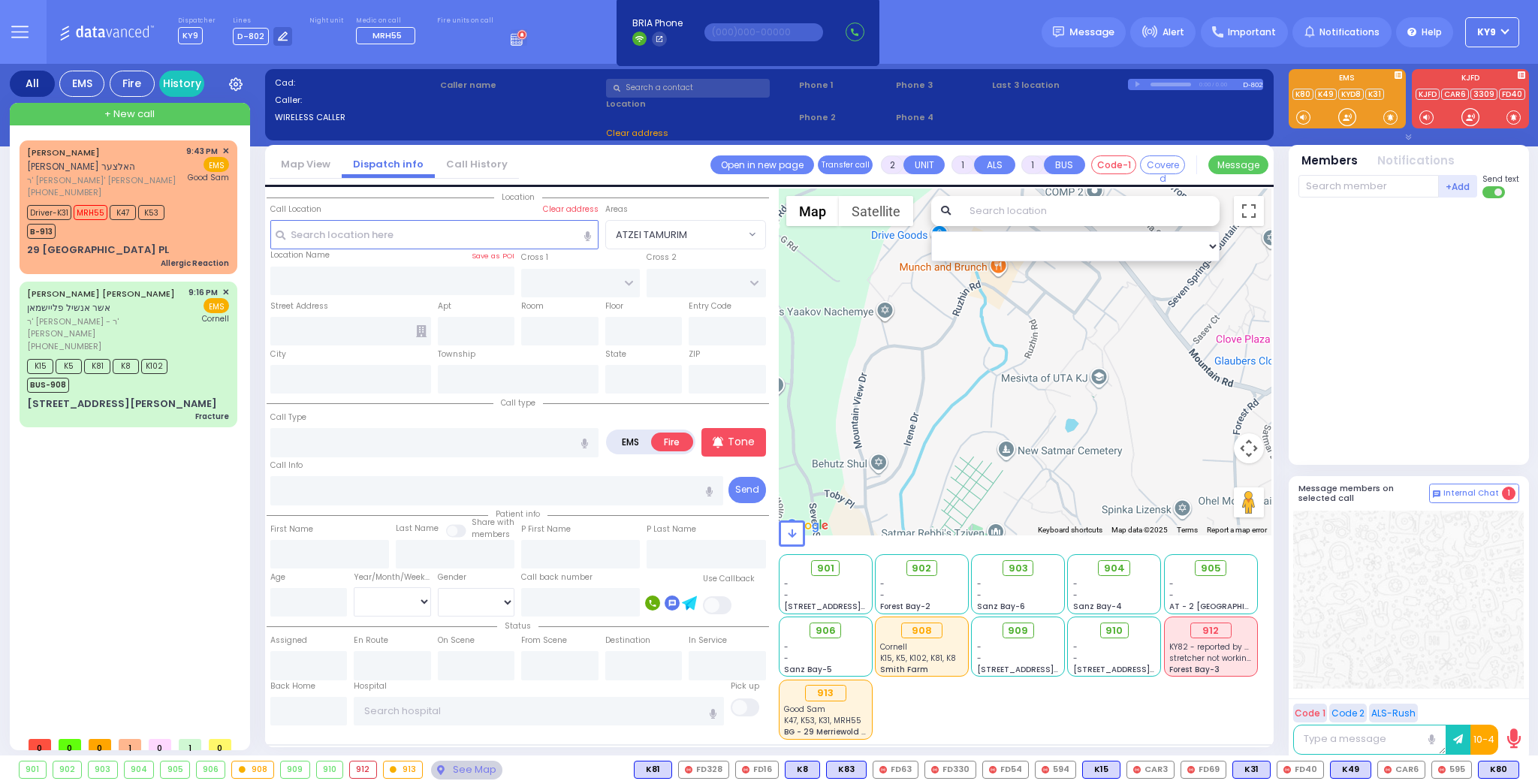
click at [1000, 374] on div at bounding box center [1025, 362] width 494 height 347
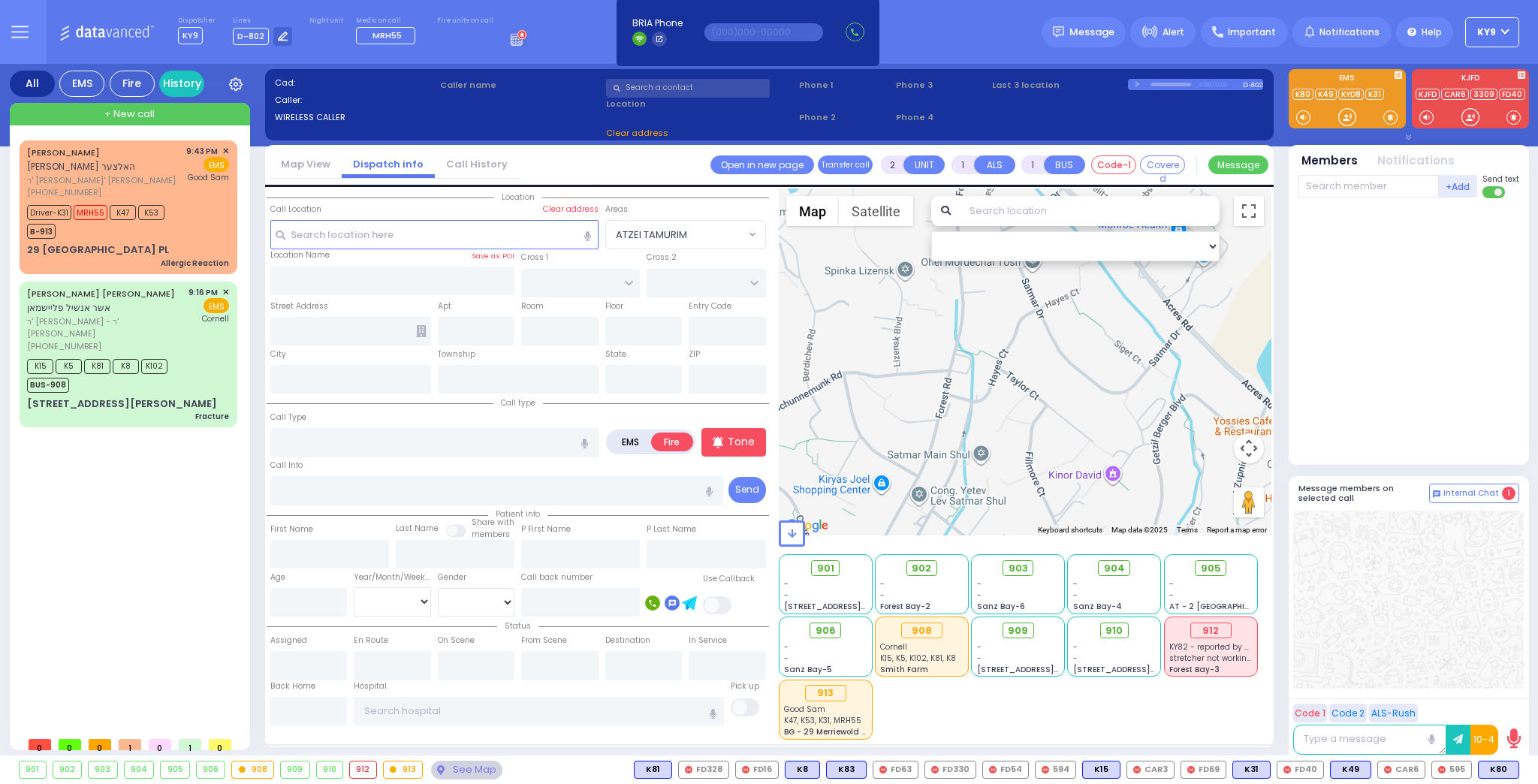
click at [13, 22] on button at bounding box center [19, 32] width 54 height 64
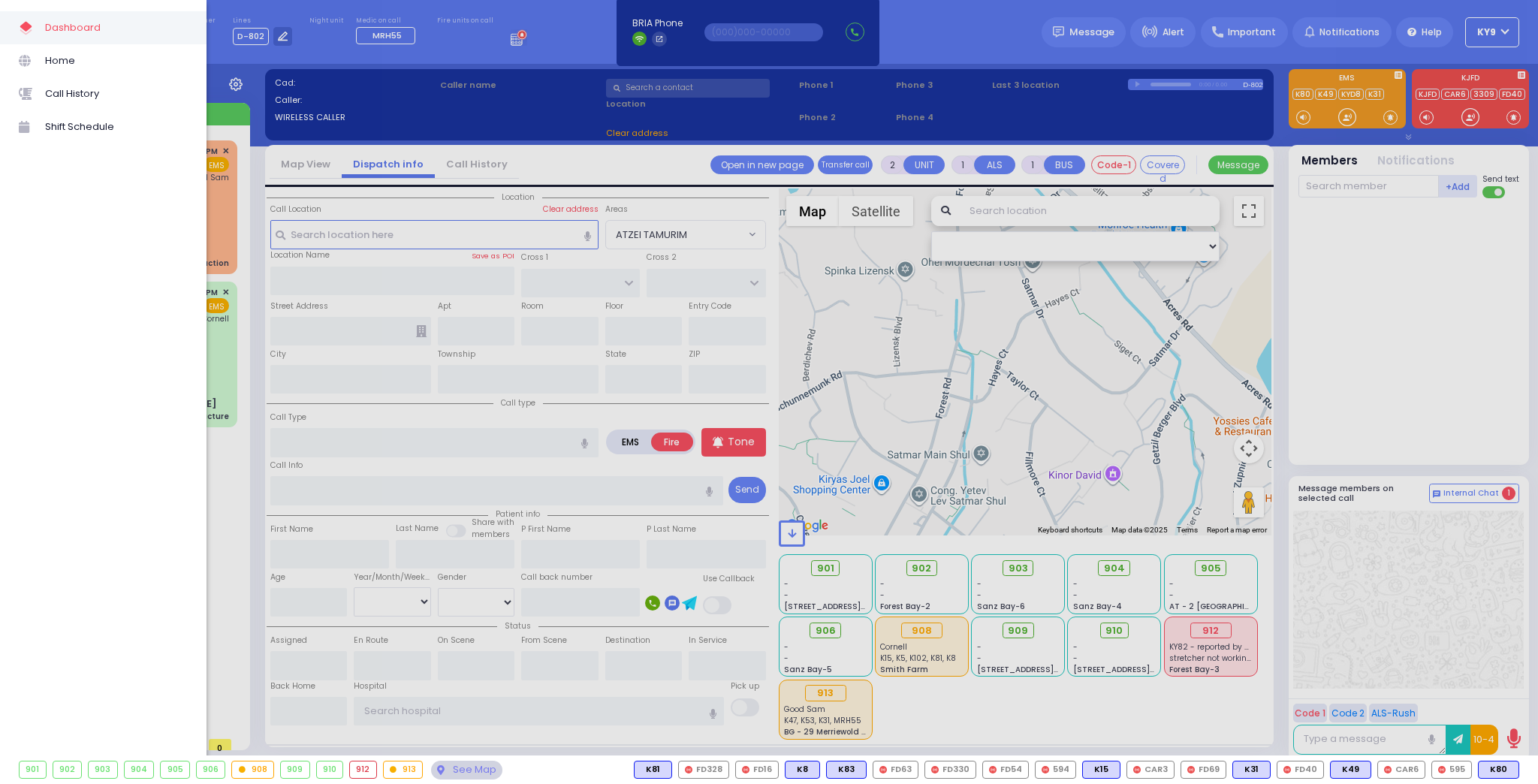
click at [260, 111] on div at bounding box center [769, 392] width 1538 height 784
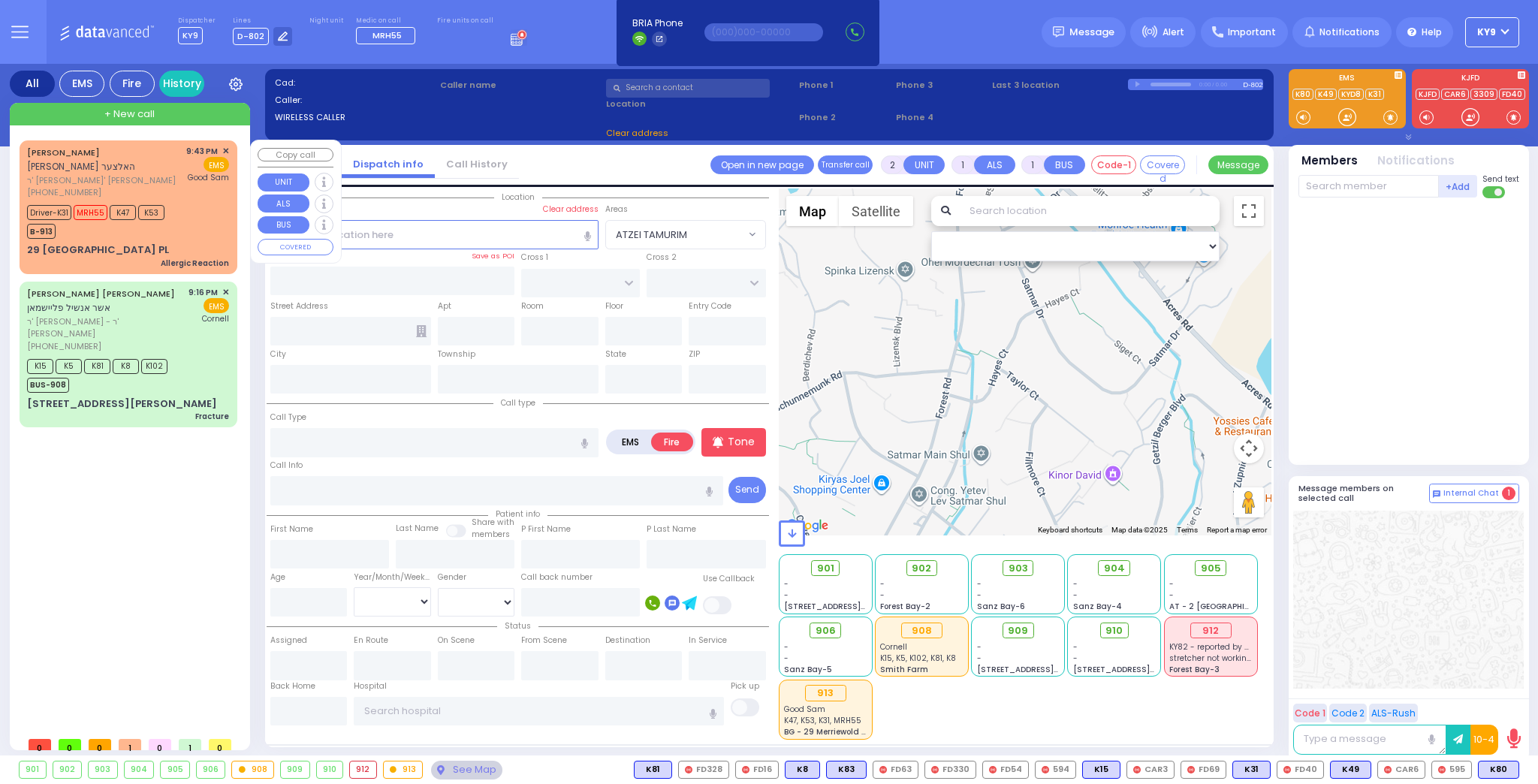
click at [199, 207] on div "Driver-K31 MRH55 K47 K53 B-913" at bounding box center [128, 219] width 202 height 37
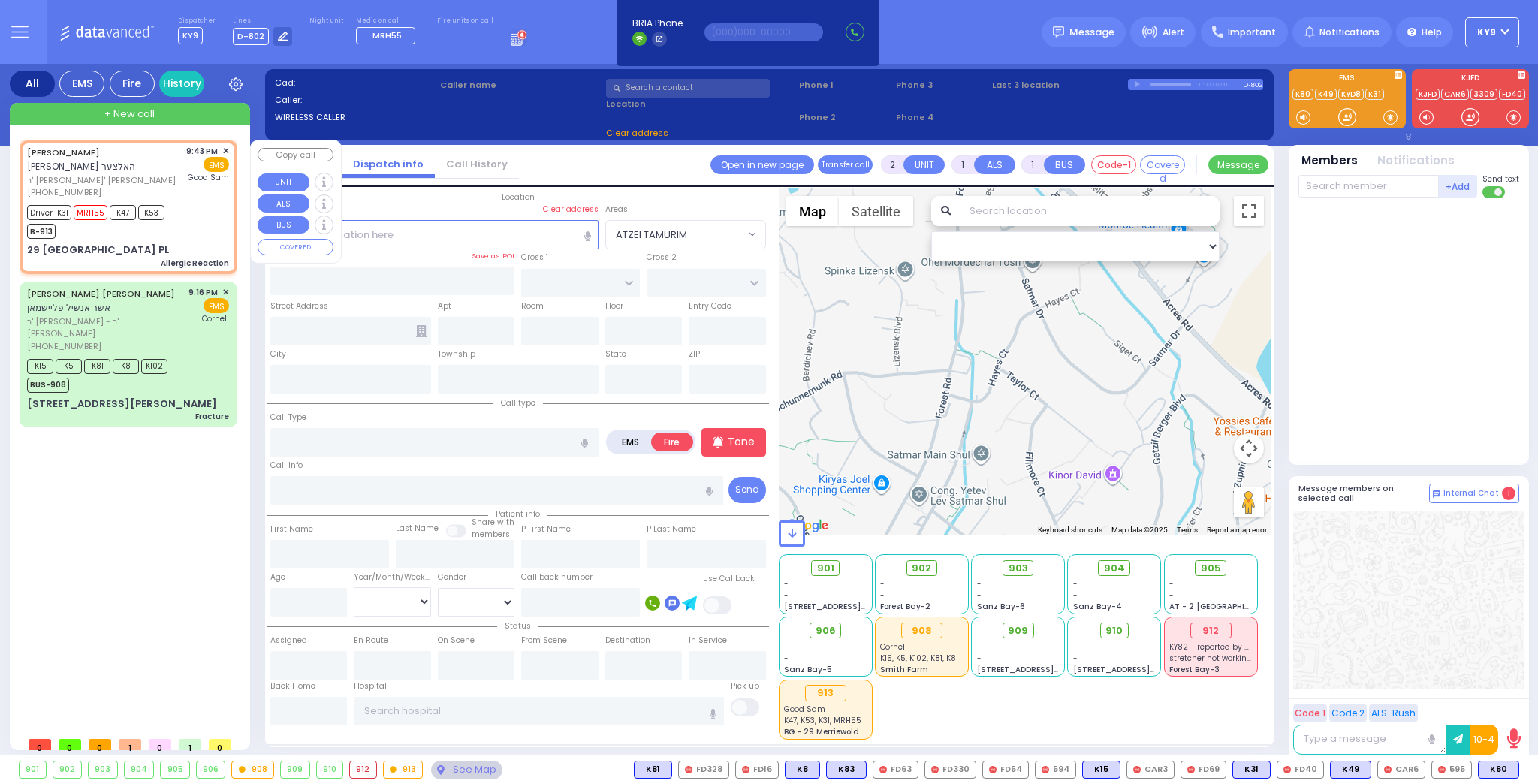
type input "6"
select select
type input "Allergic Reaction"
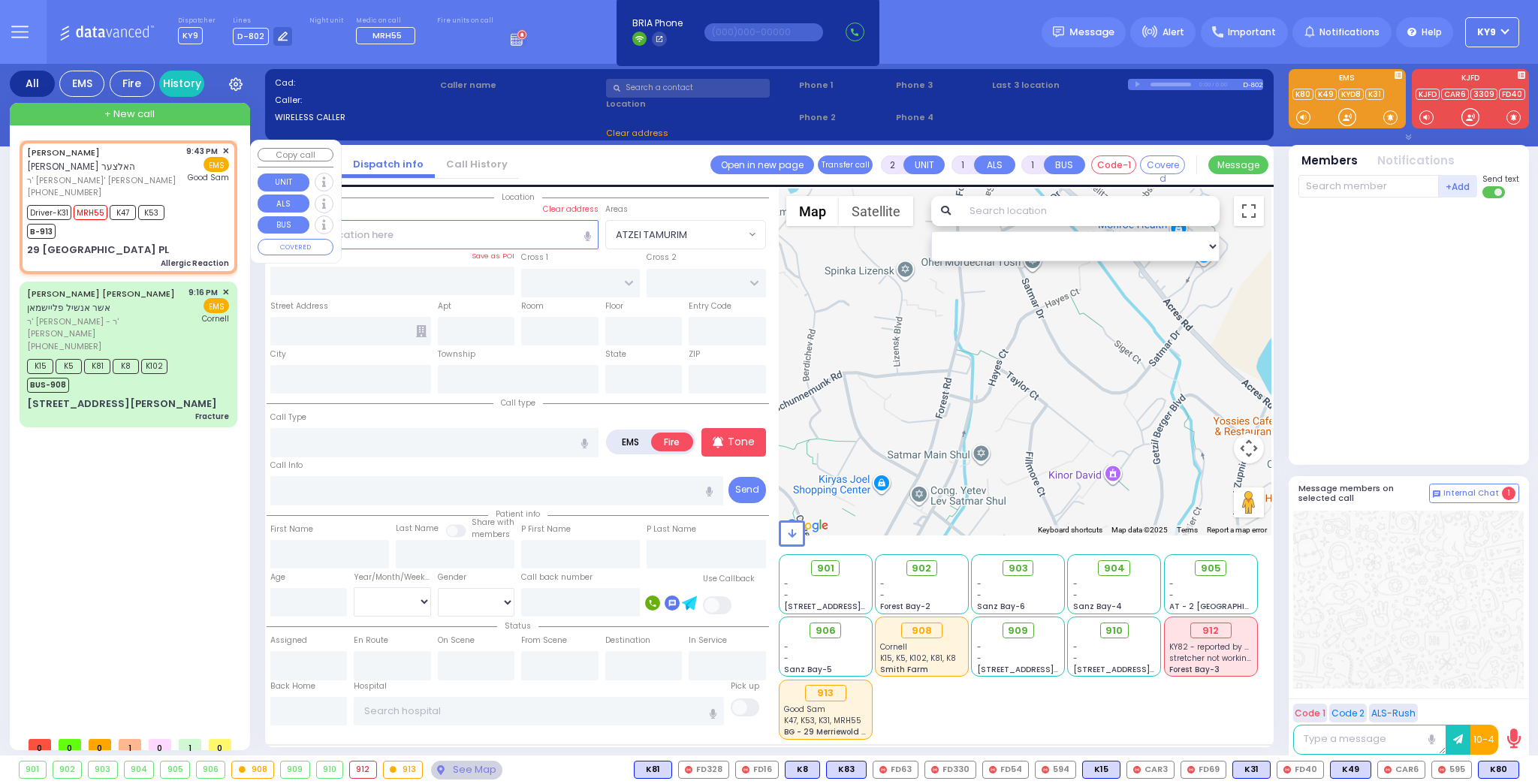
radio input "true"
type input "MORDCHE LEIB"
type input "HOLTZER"
type input "Shloima"
type input "Holtzer"
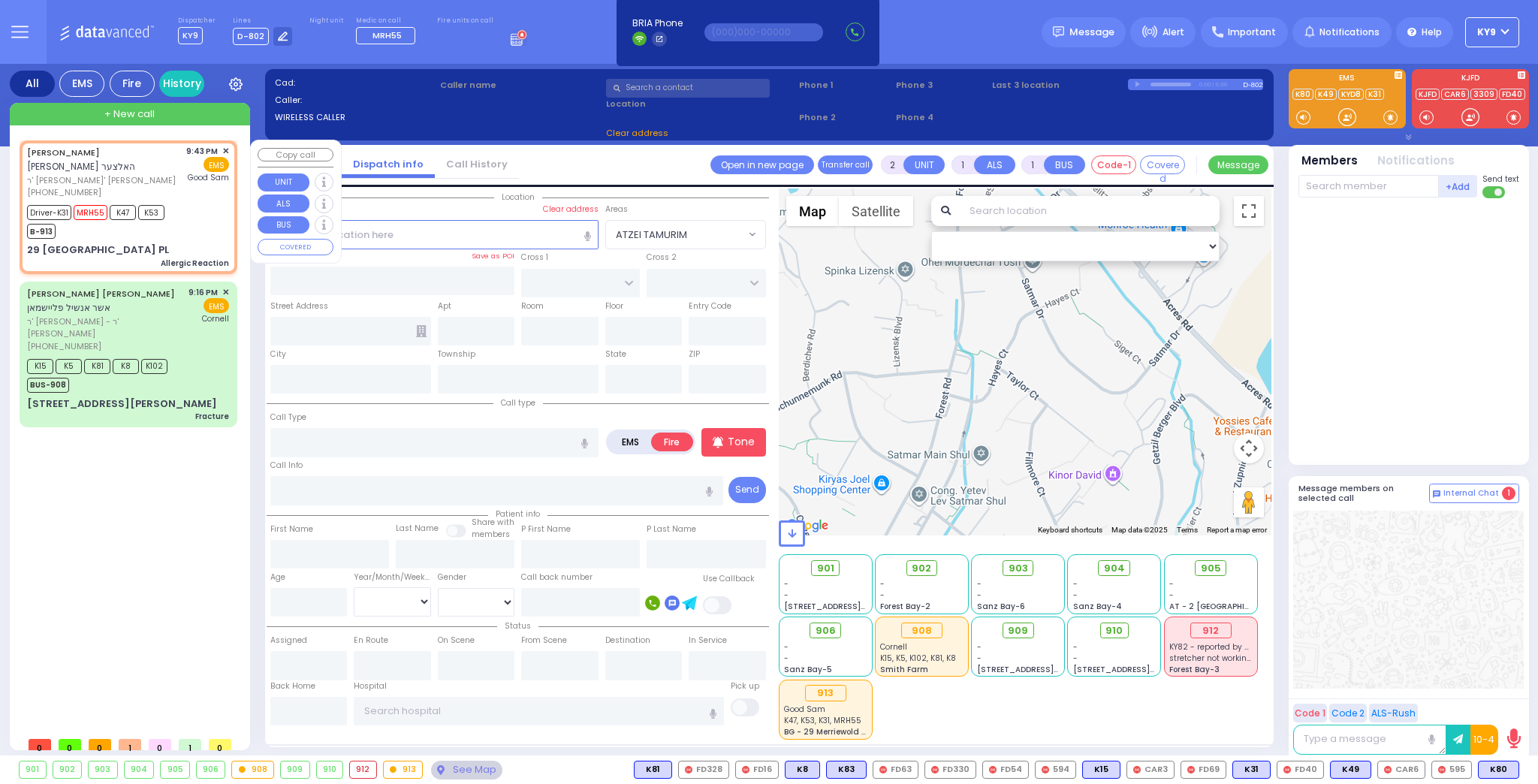
type input "13"
select select "Year"
select select "[DEMOGRAPHIC_DATA]"
type input "21:43"
type input "21:44"
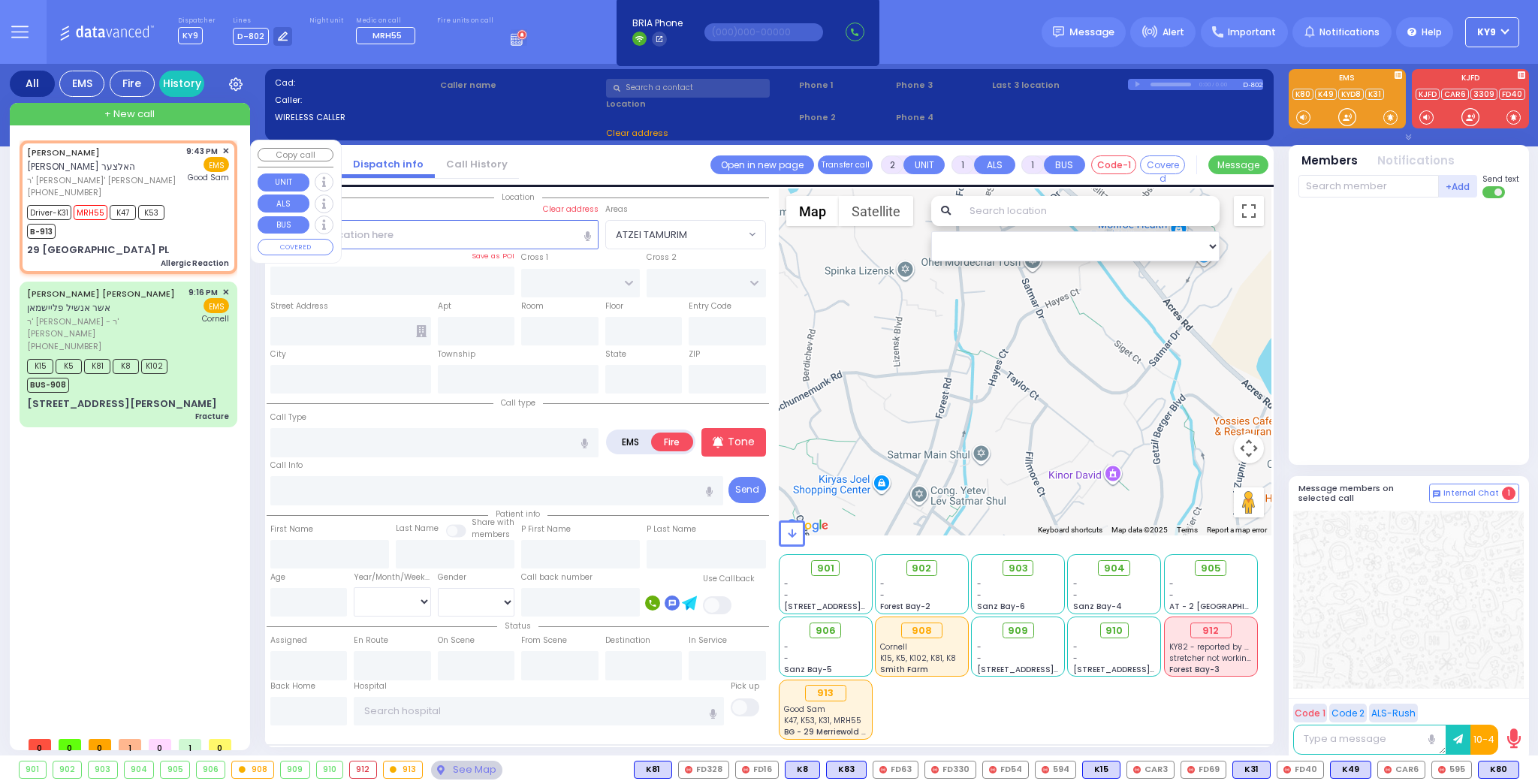
type input "21:46"
type input "22:10"
type input "Good Samaritan Hospital"
select select "Hatzalah Garages"
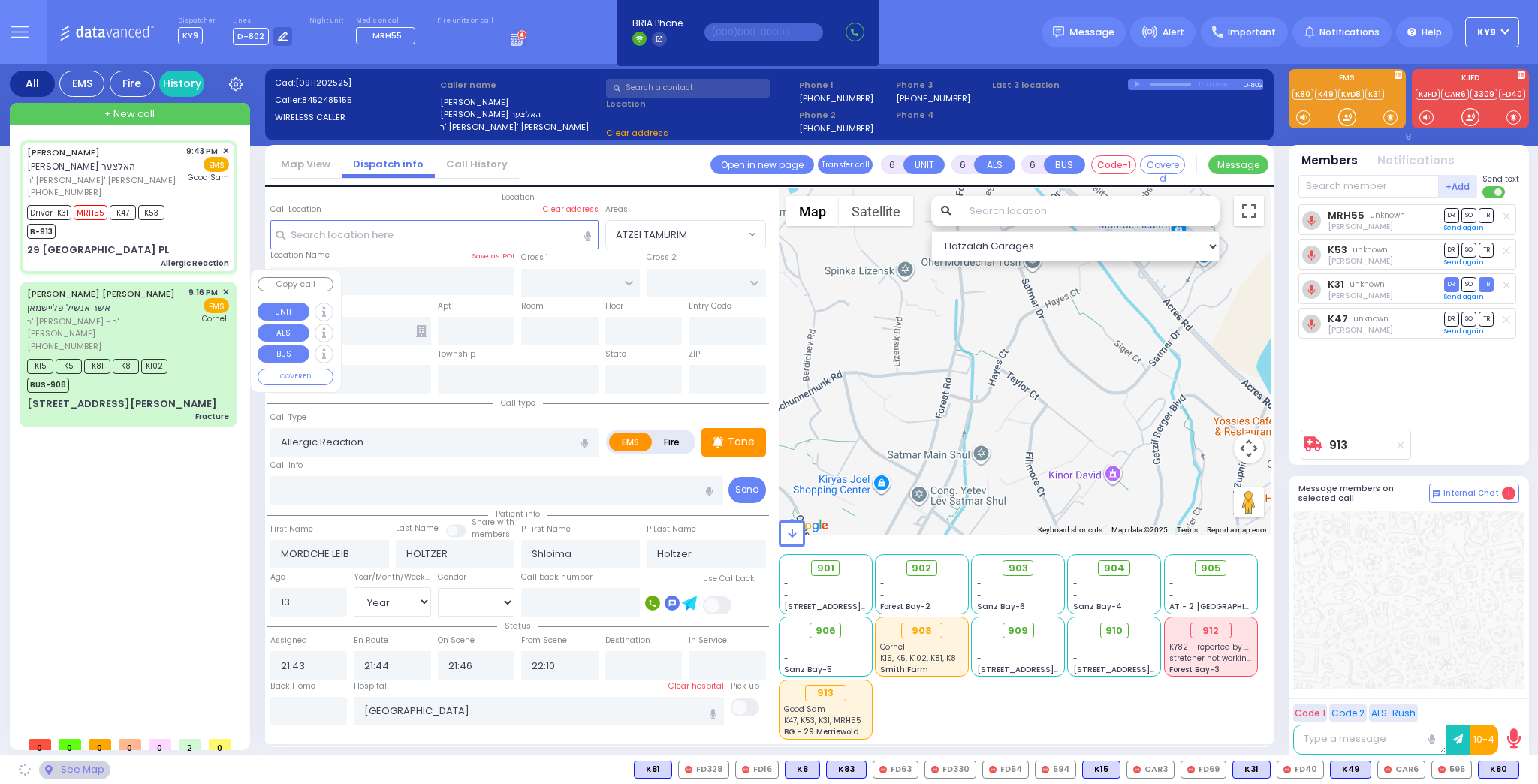
click at [187, 356] on div "K15 K5 K81 K8 K102 BUS-908" at bounding box center [128, 374] width 202 height 37
type input "KINGSVILLE DR"
type input "GALVESTON DR"
type input "29 FORT WORTH PL"
type input "Monroe"
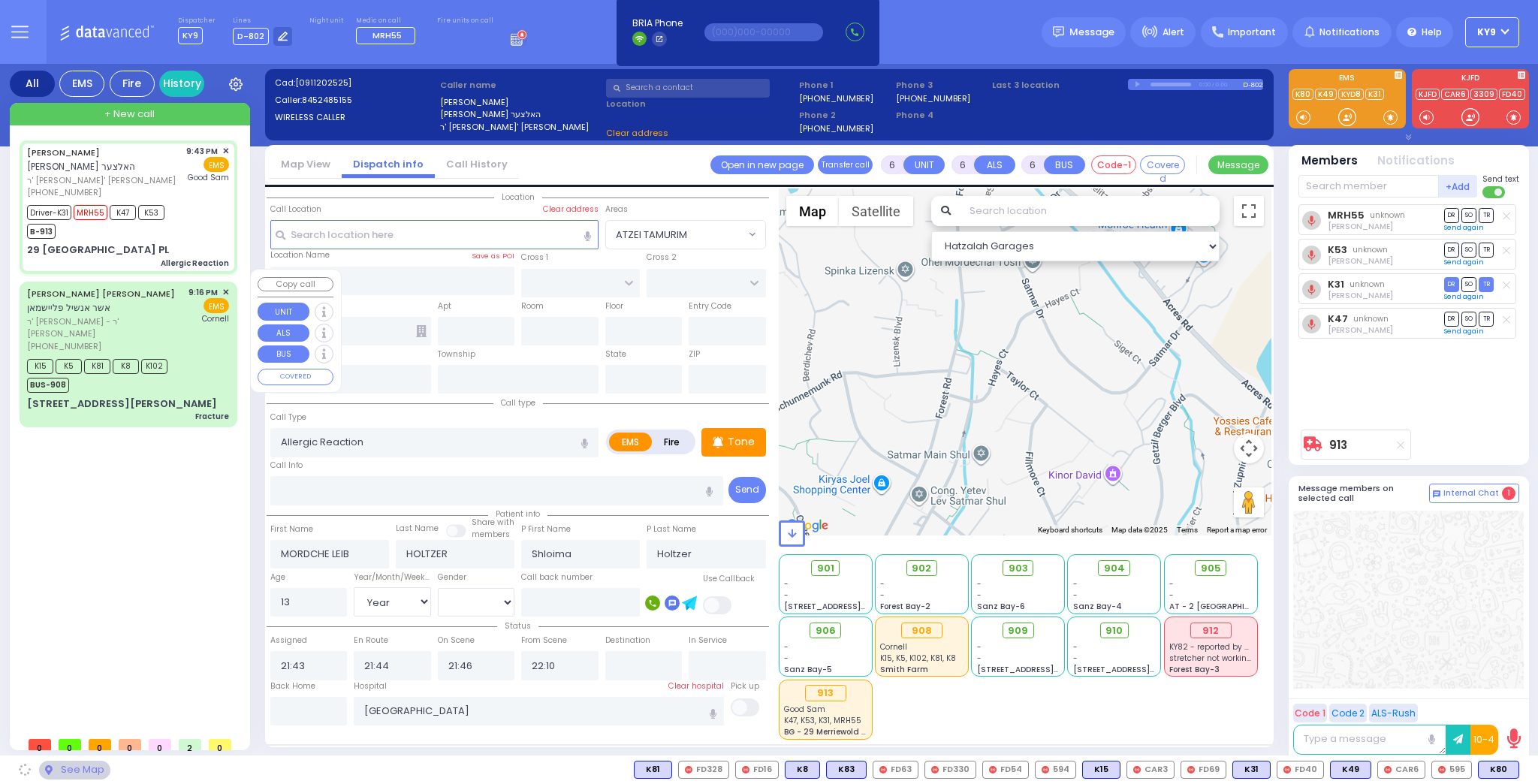
type input "New York"
type input "10950"
select select
radio input "true"
select select "Year"
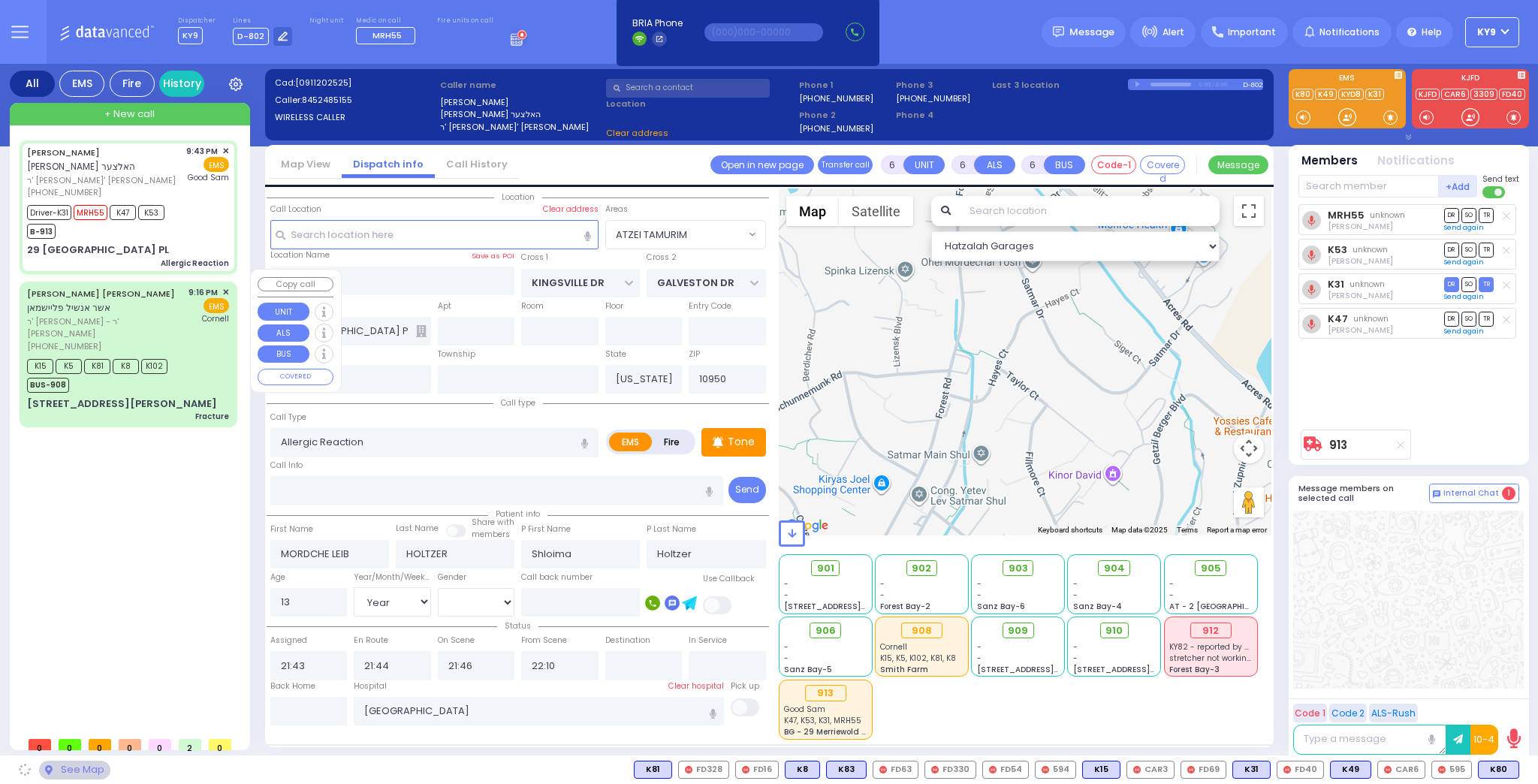
select select "[DEMOGRAPHIC_DATA]"
select select "Hatzalah Garages"
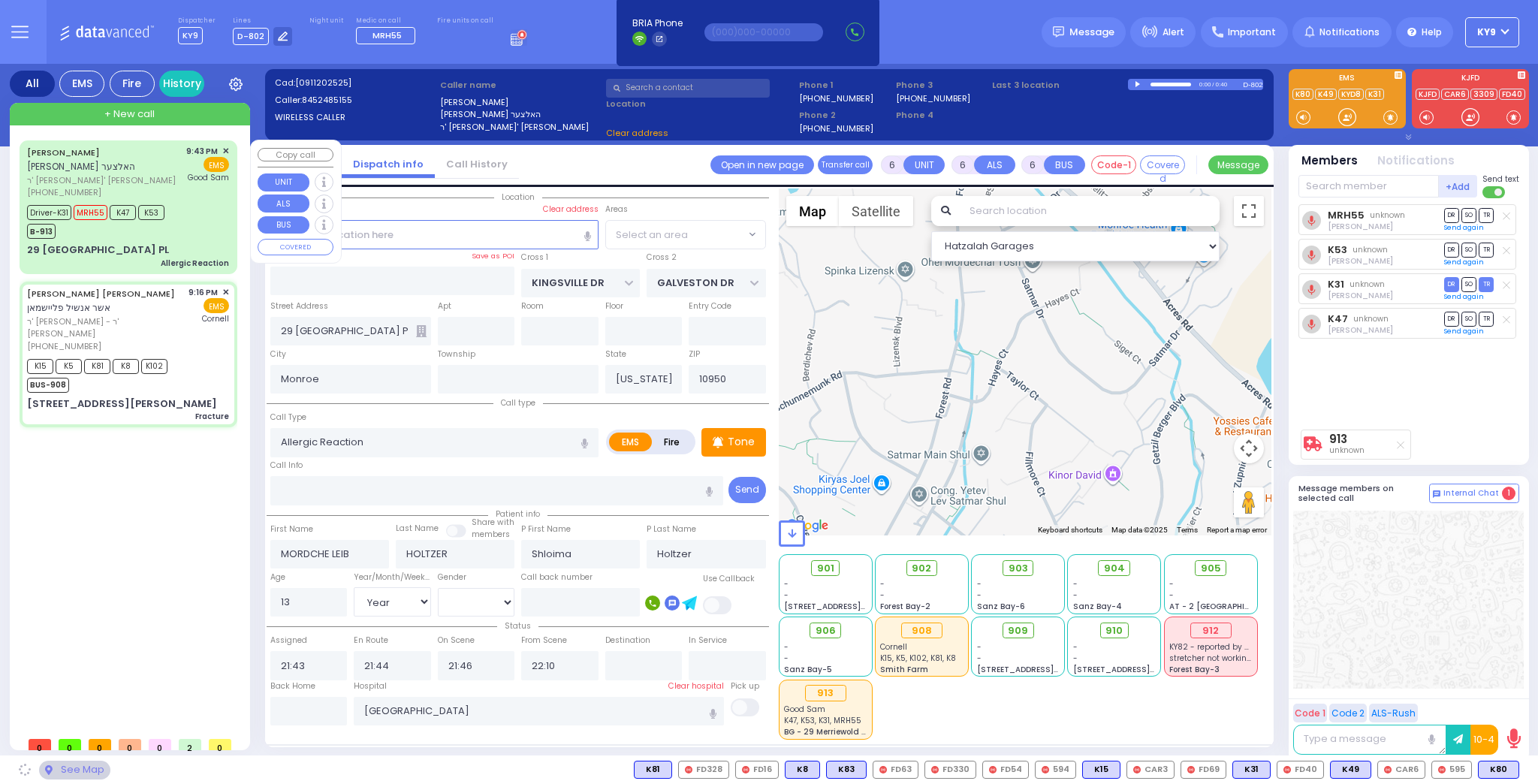
type input "Fracture"
radio input "true"
type input "USHER ANSHIL"
type input "FLEISHMAN"
type input "Moses"
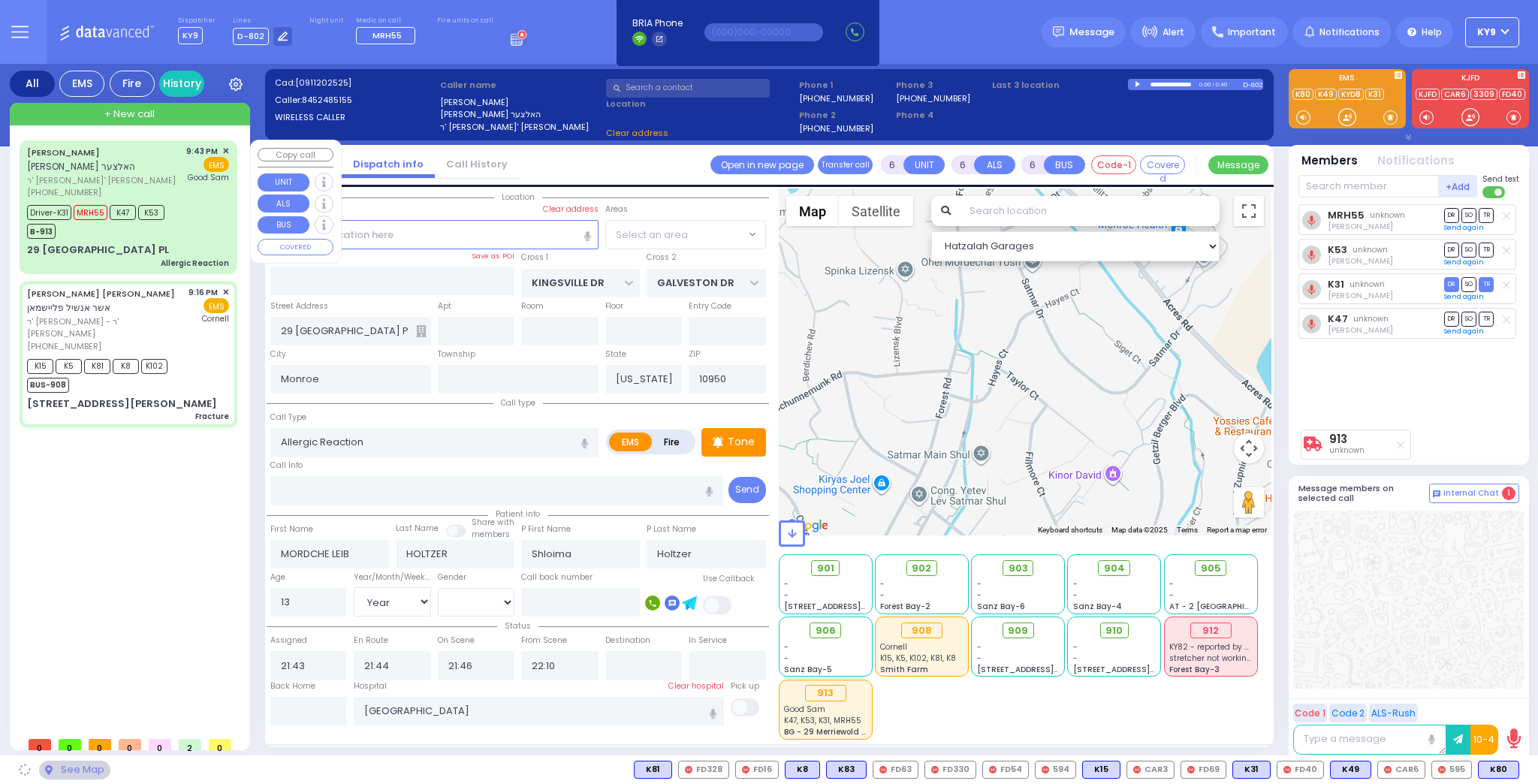
type input "Fleischman"
type input "64"
select select "Year"
select select "[DEMOGRAPHIC_DATA]"
type input "21:16"
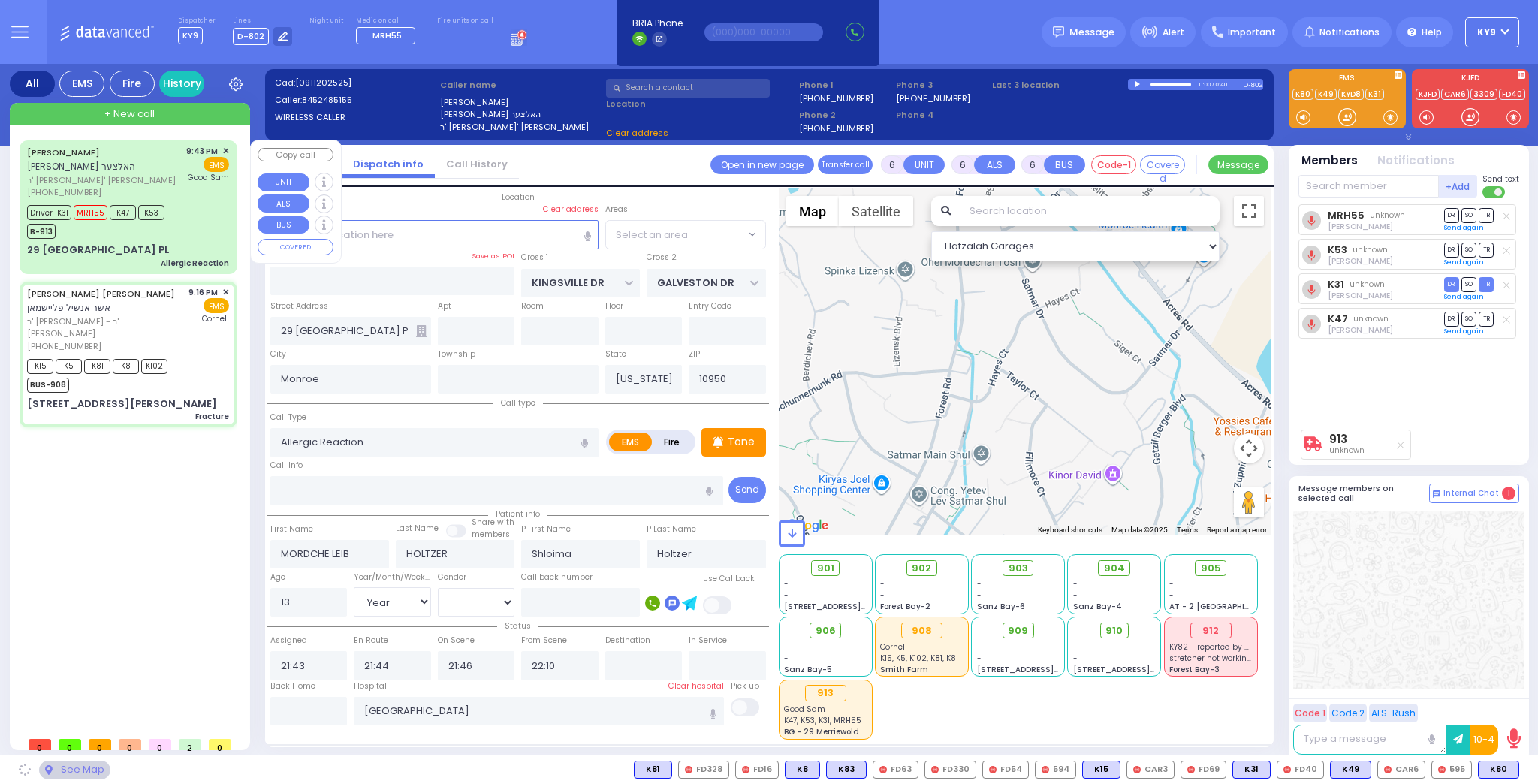
type input "21:20"
type input "21:23"
type input "21:34"
type input "New York Presbyterian Weill Cornell Medical Center"
select select
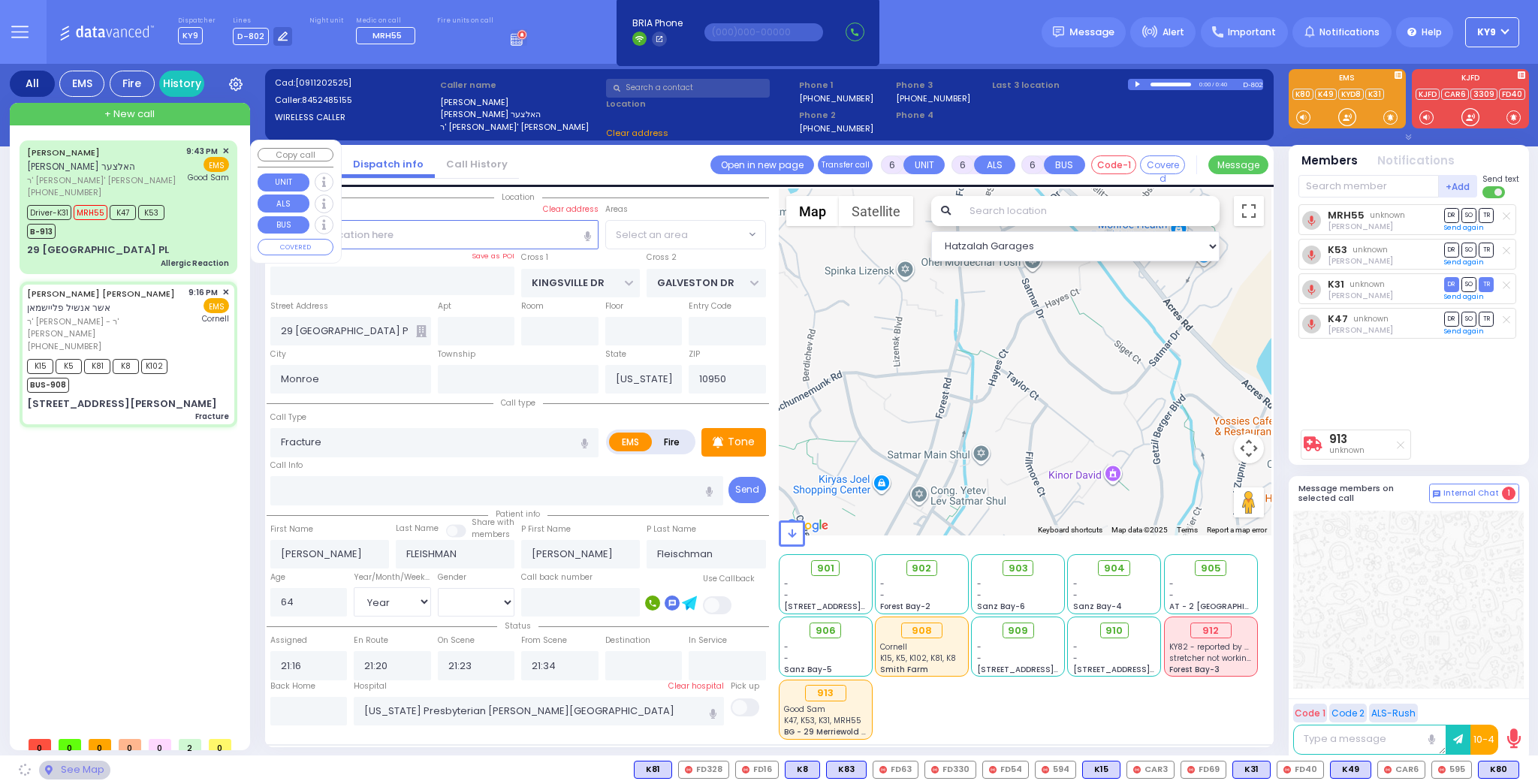
select select "Hatzalah Garages"
type input "MORDCHE SHER BLVD"
type input "LISKA WAY"
type input "1 LIPA FRIEDMAN LN"
type input "103"
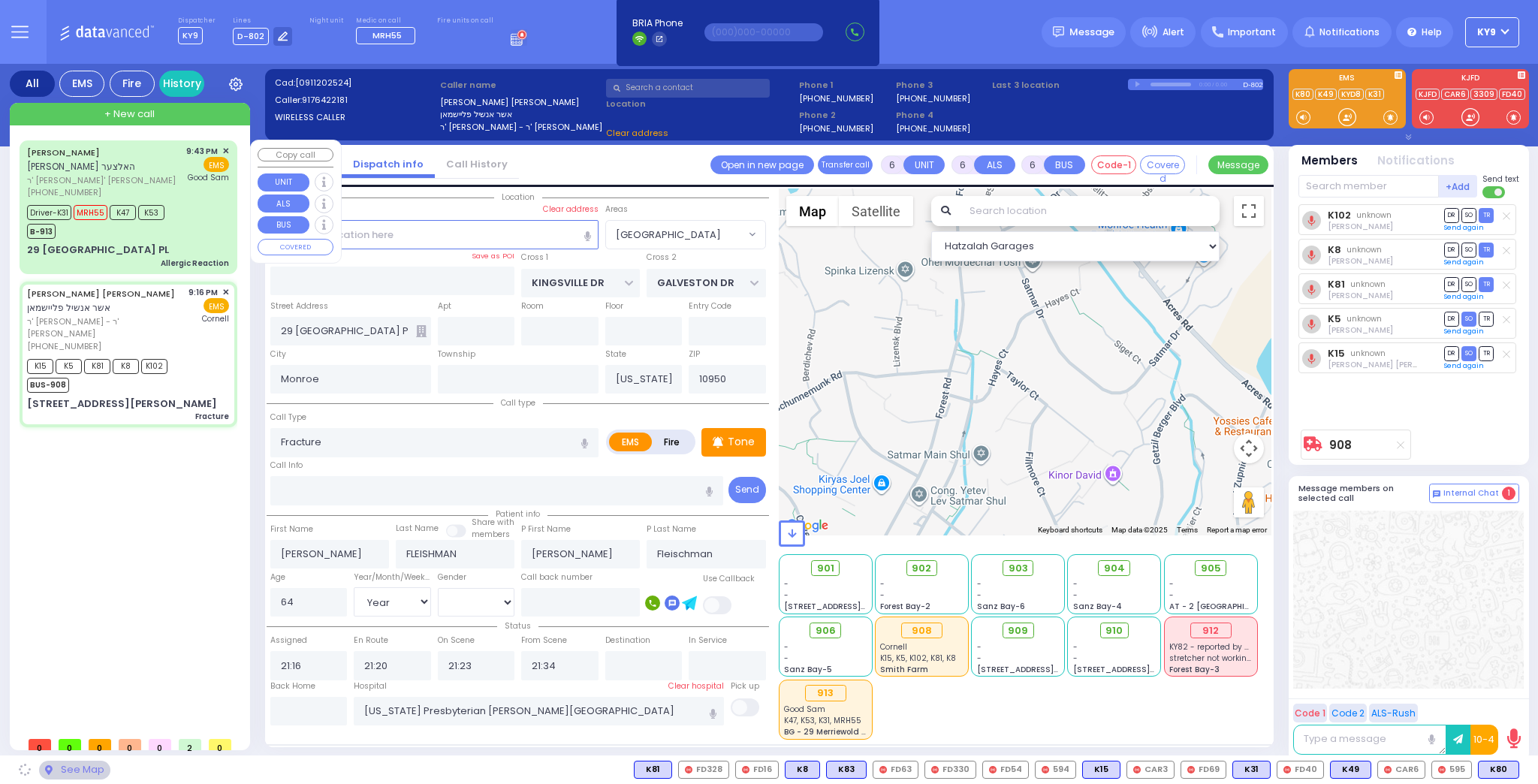
type input "Kiryas Joel"
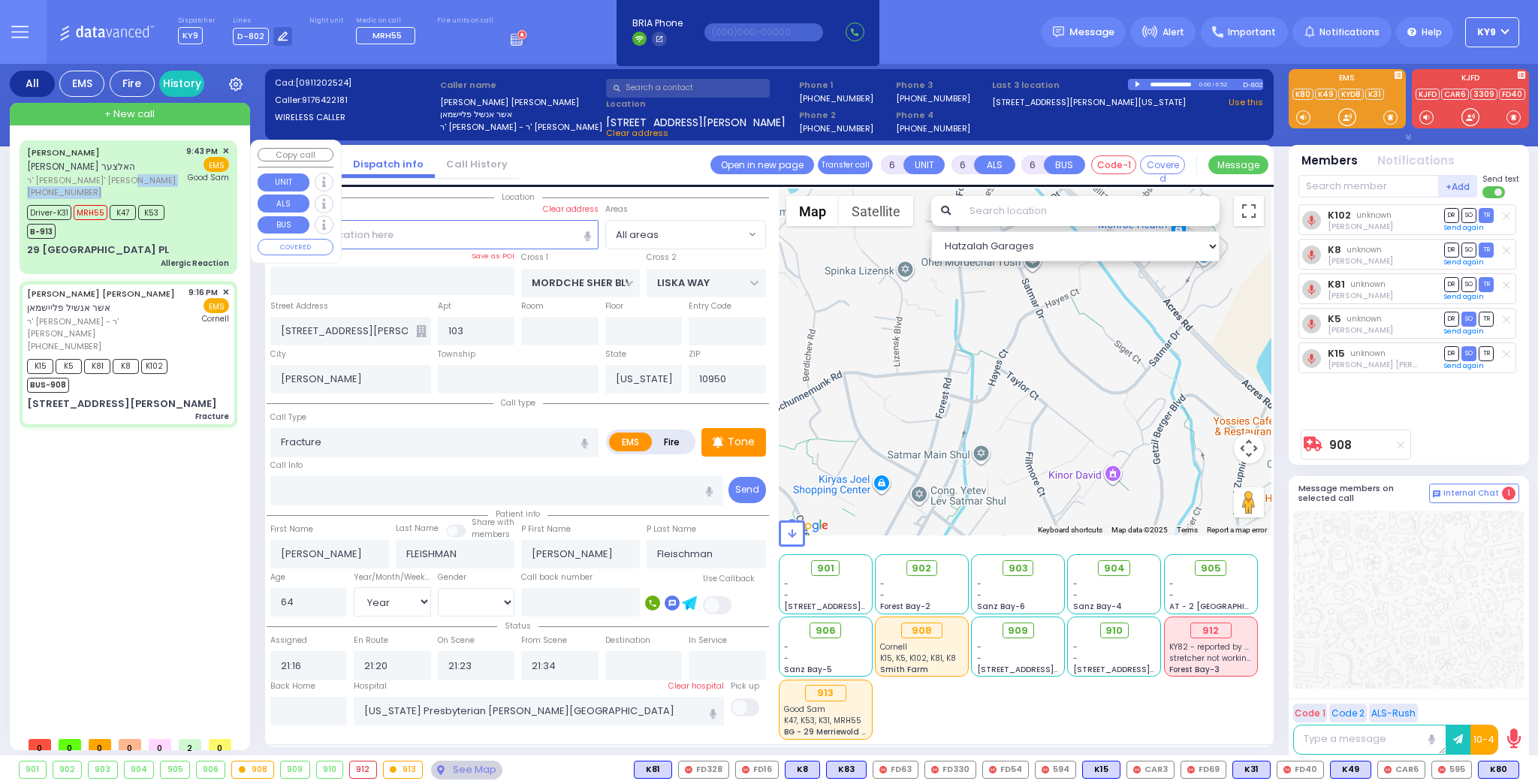
drag, startPoint x: 182, startPoint y: 175, endPoint x: 171, endPoint y: 220, distance: 46.3
click at [181, 188] on div "MORDCHE LEIB HOLTZER מרדכי לייב האלצער ר' יחזקאל - ר' דוד ווייס (845) 248-5155" at bounding box center [104, 172] width 154 height 54
select select
type input "Allergic Reaction"
radio input "true"
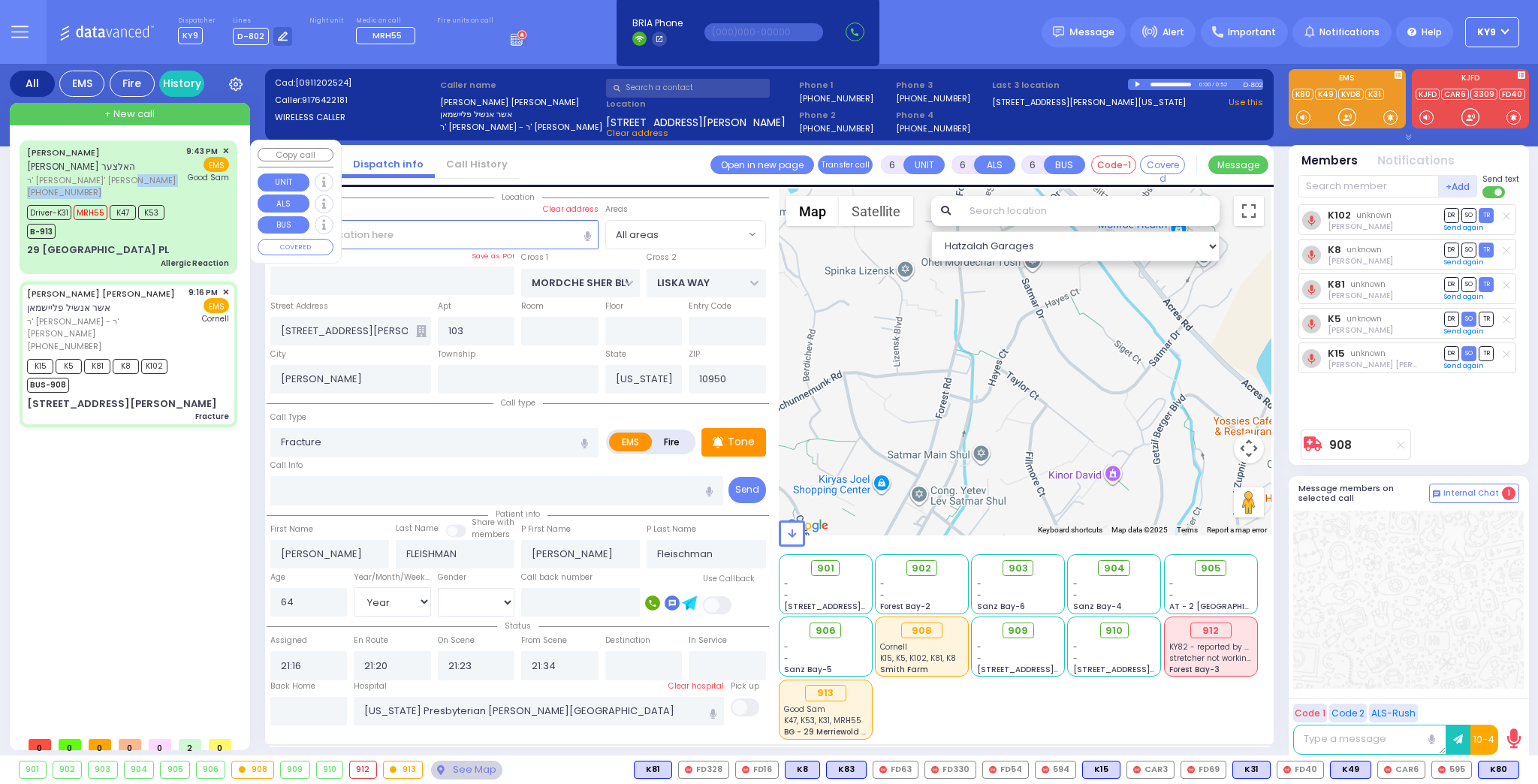
type input "MORDCHE LEIB"
type input "HOLTZER"
type input "Shloima"
type input "Holtzer"
type input "13"
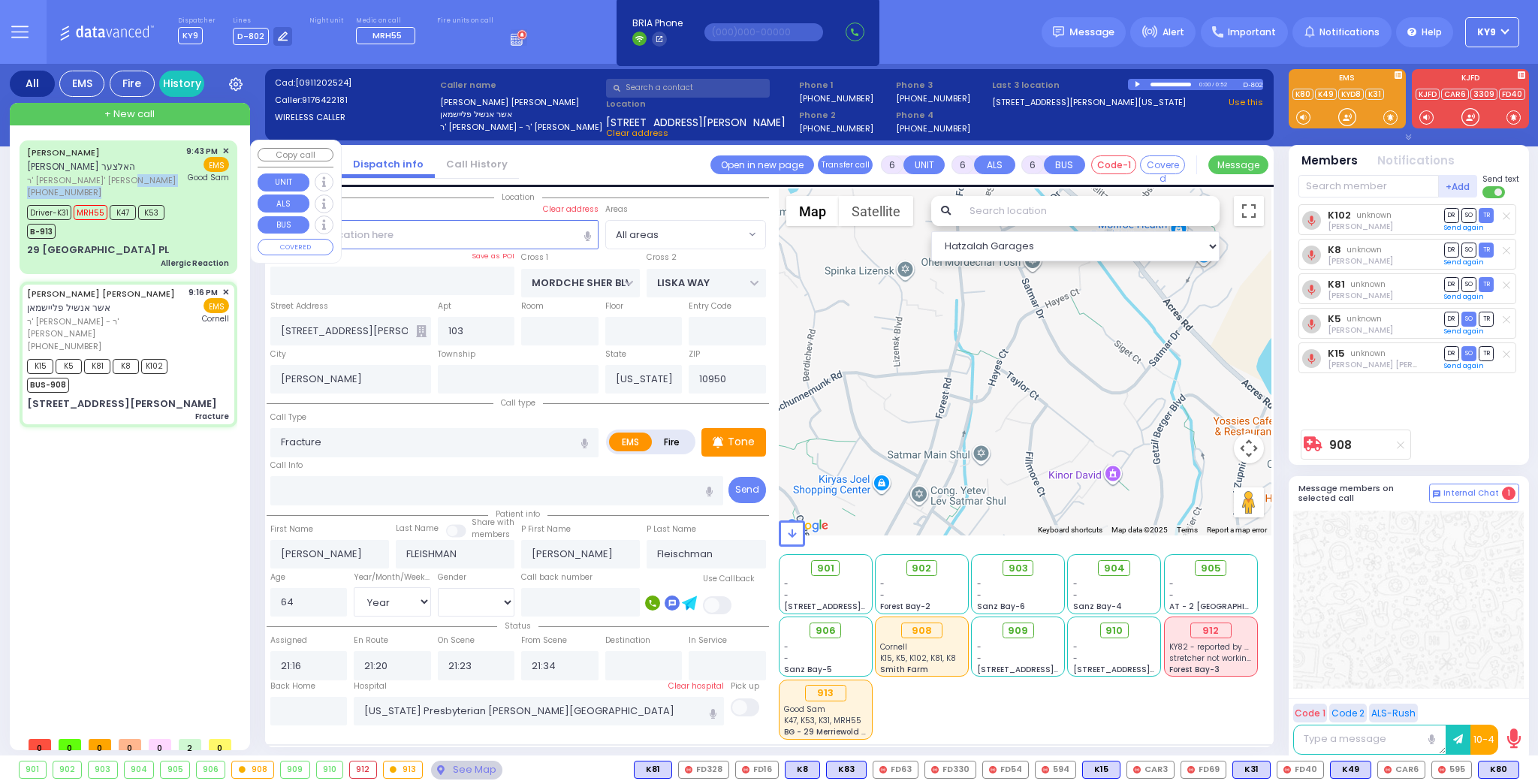
select select "Year"
select select "[DEMOGRAPHIC_DATA]"
type input "21:43"
type input "21:44"
type input "21:46"
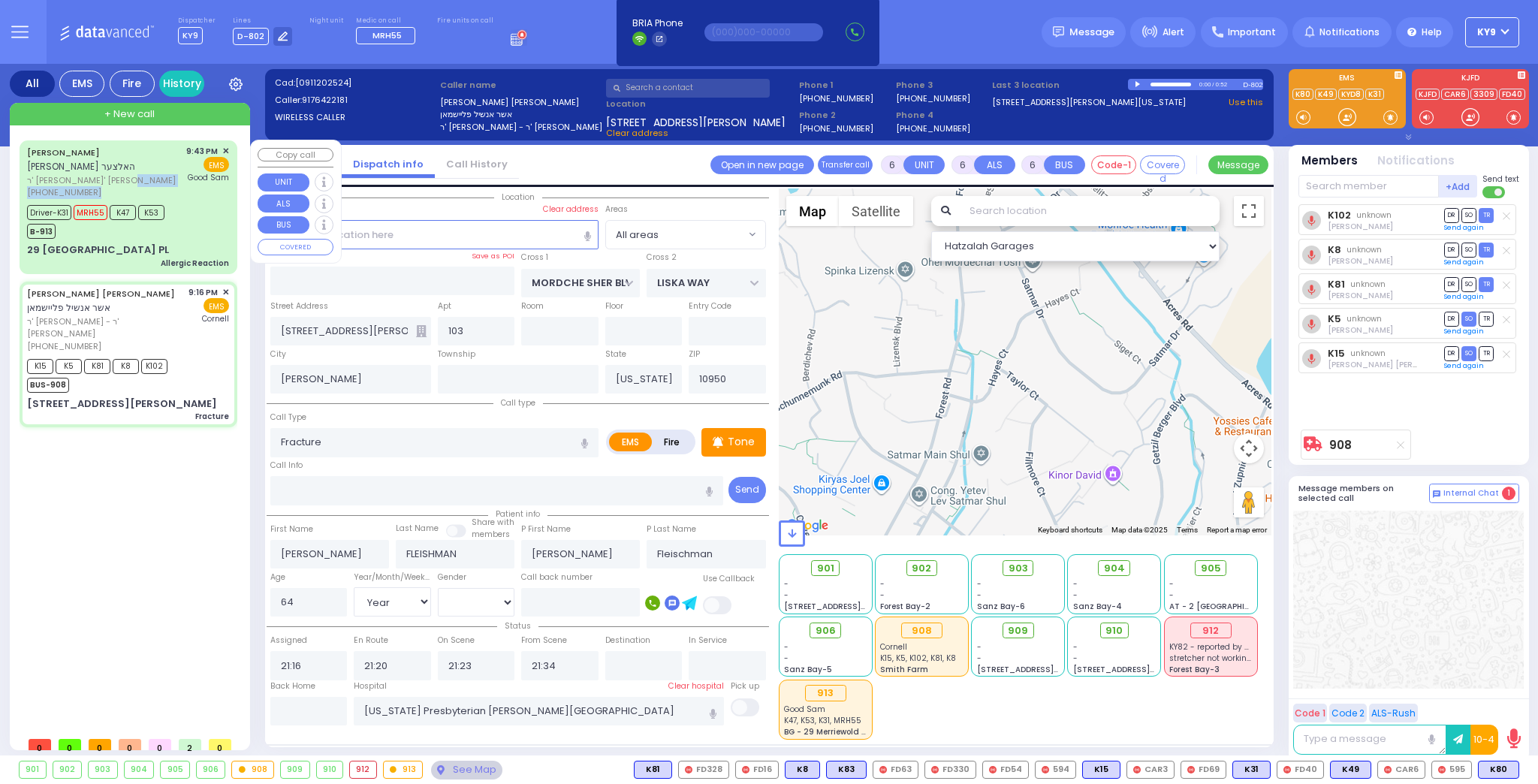
type input "22:10"
type input "Good Samaritan Hospital"
select select "Hatzalah Garages"
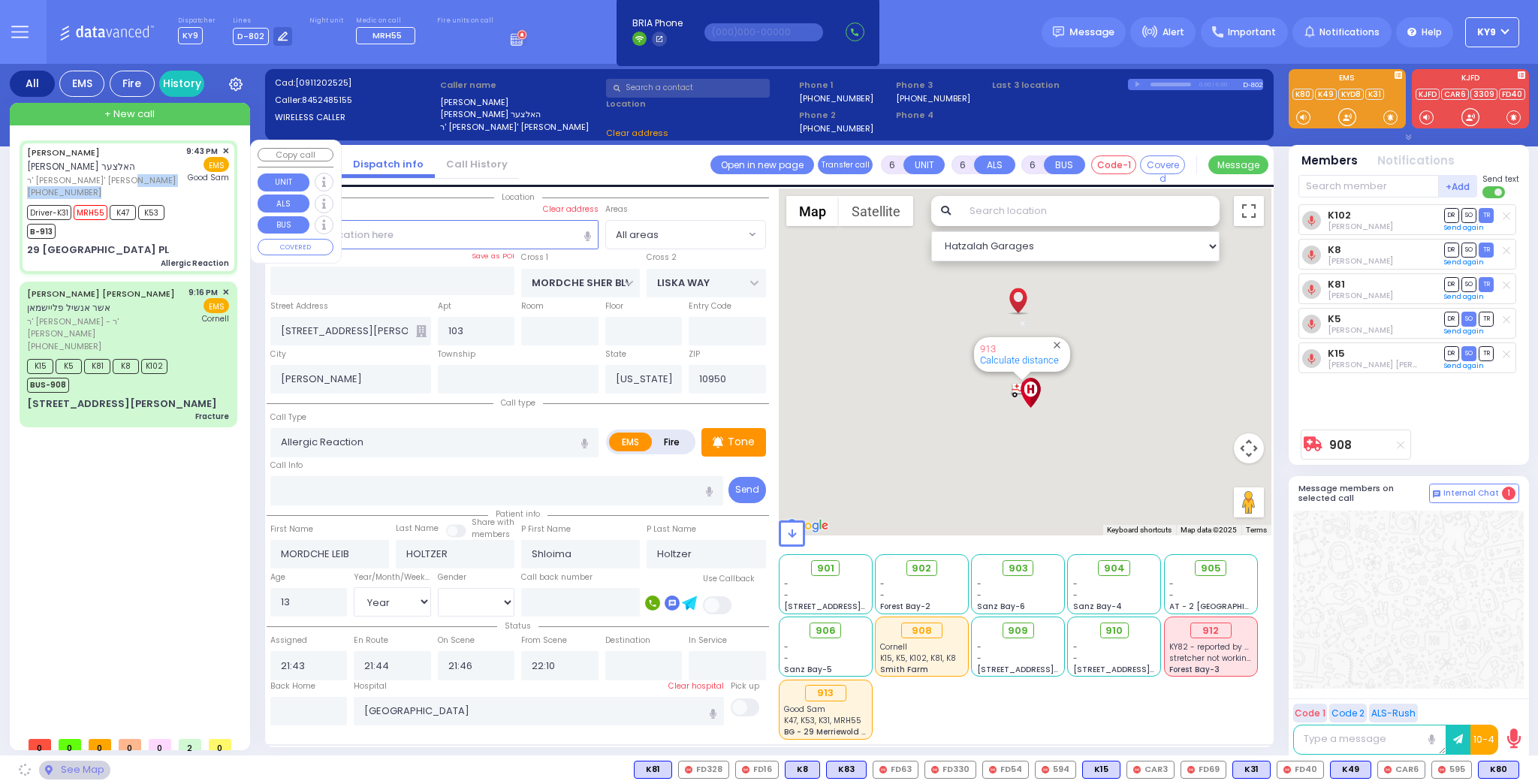
type input "KINGSVILLE DR"
type input "GALVESTON DR"
type input "29 FORT WORTH PL"
type input "Monroe"
select select "[GEOGRAPHIC_DATA]"
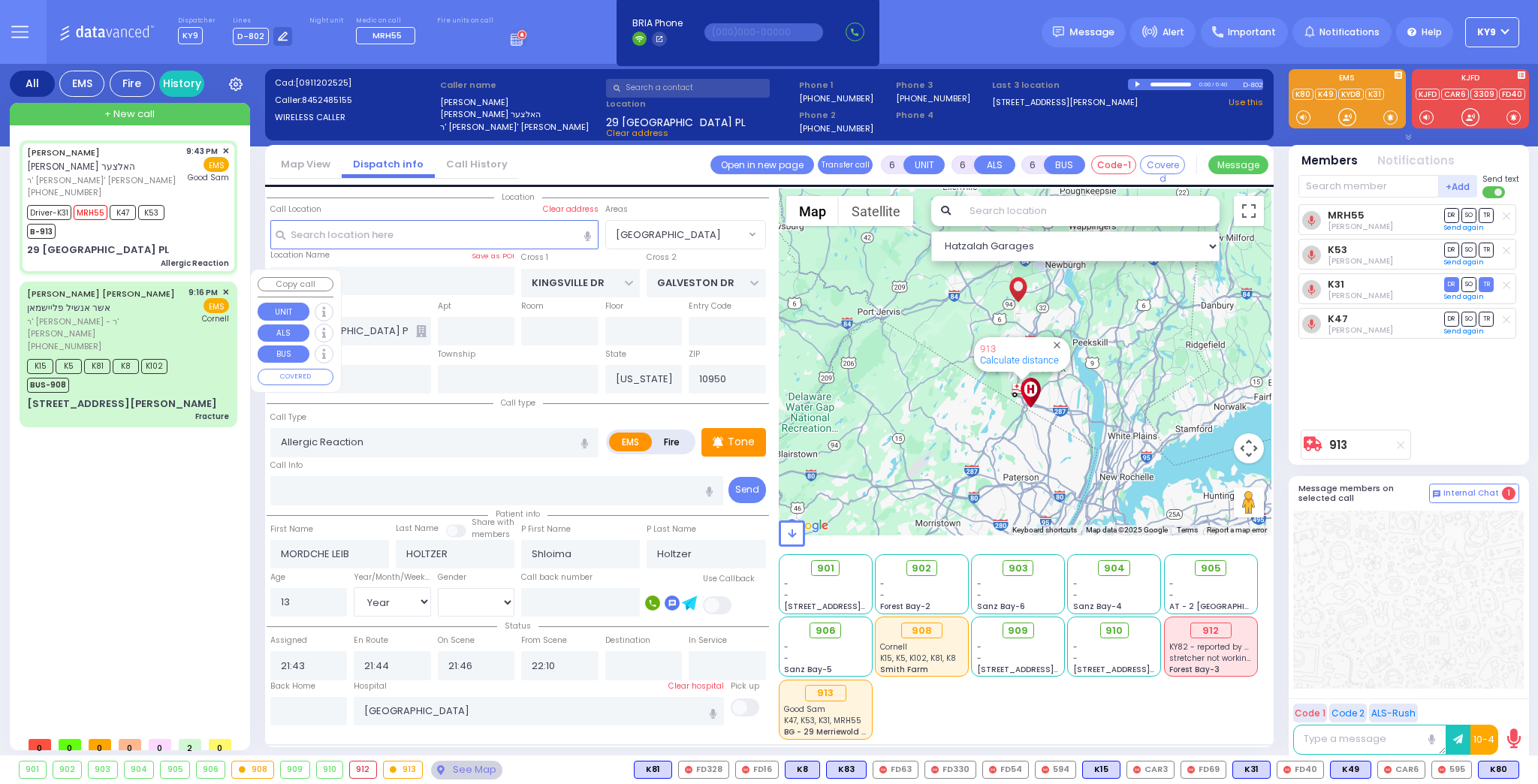
click at [176, 356] on div "K15 K5 K81 K8 K102 BUS-908" at bounding box center [101, 374] width 150 height 37
select select
type input "Fracture"
radio input "true"
type input "USHER ANSHIL"
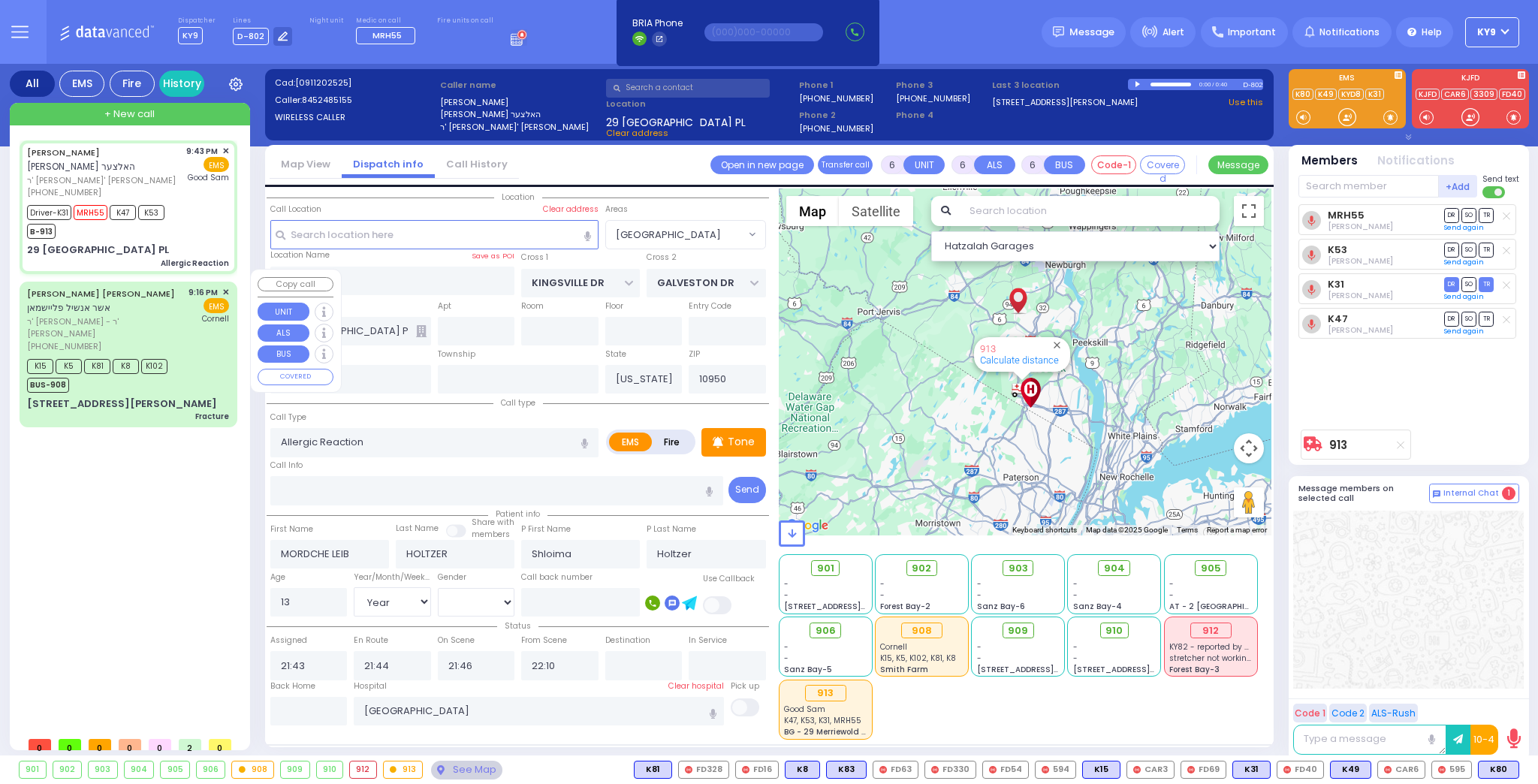
type input "FLEISHMAN"
type input "Moses"
type input "Fleischman"
type input "64"
select select "Year"
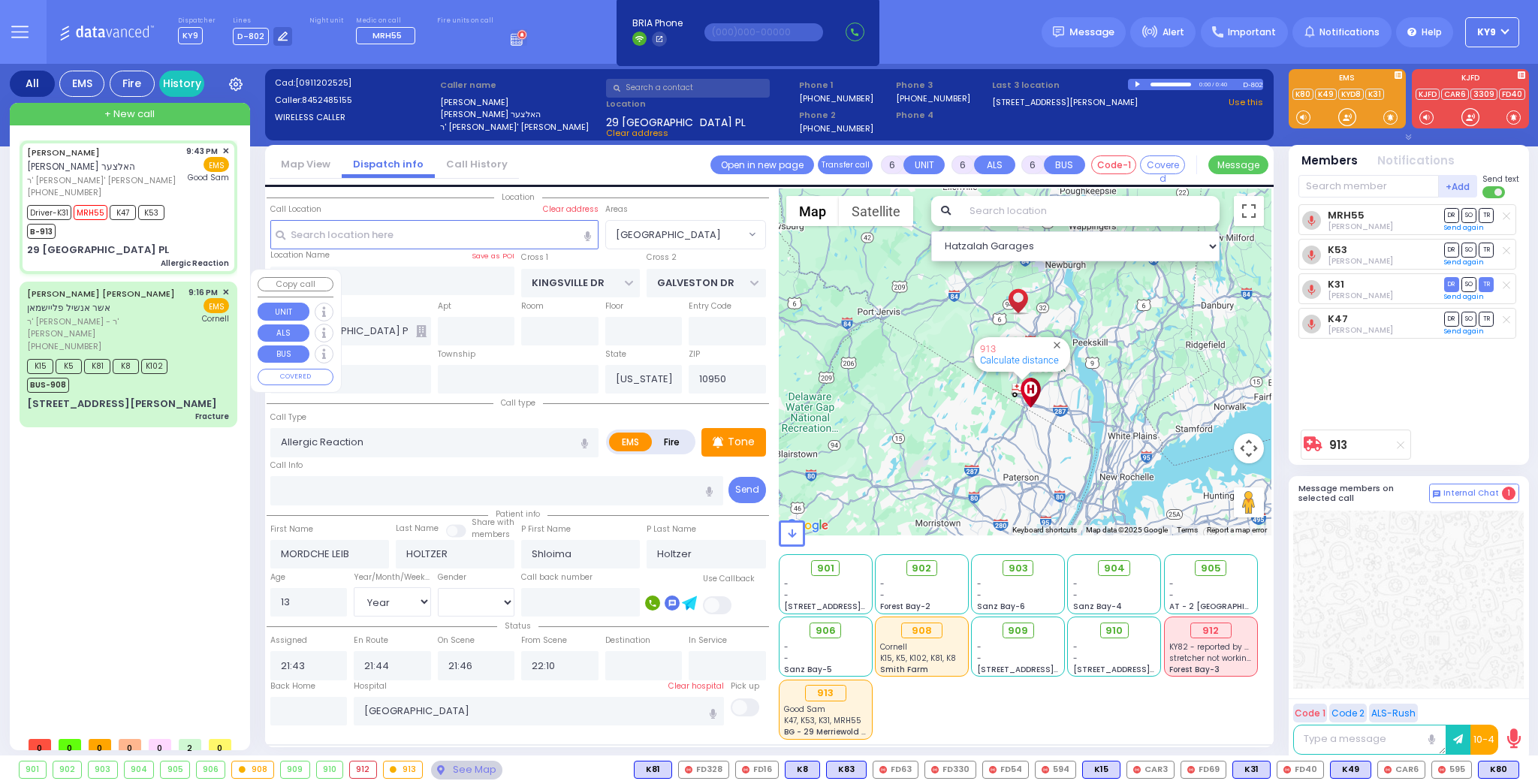
select select "[DEMOGRAPHIC_DATA]"
type input "21:16"
type input "21:20"
type input "21:23"
type input "21:34"
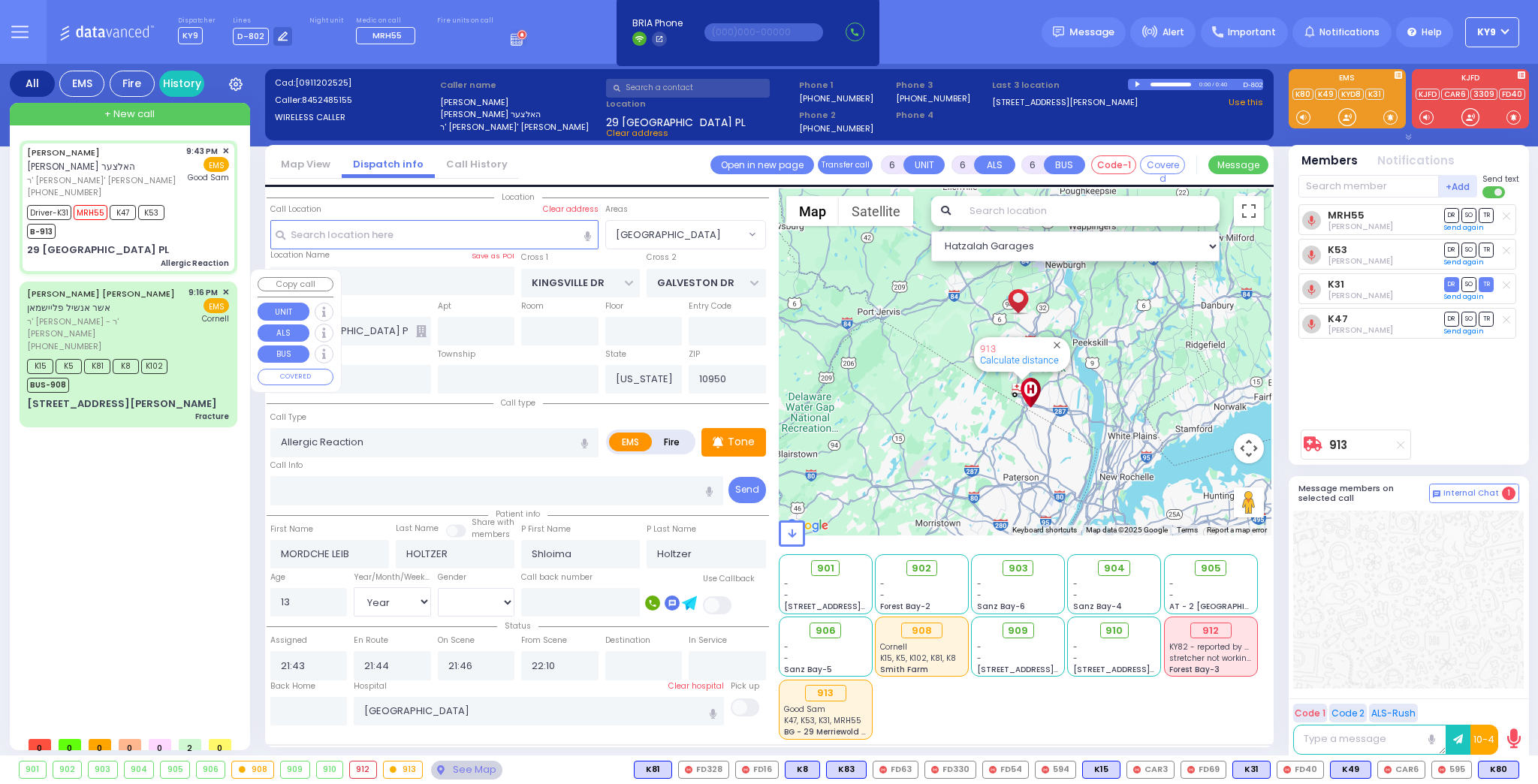
type input "New York Presbyterian Weill Cornell Medical Center"
select select "Hatzalah Garages"
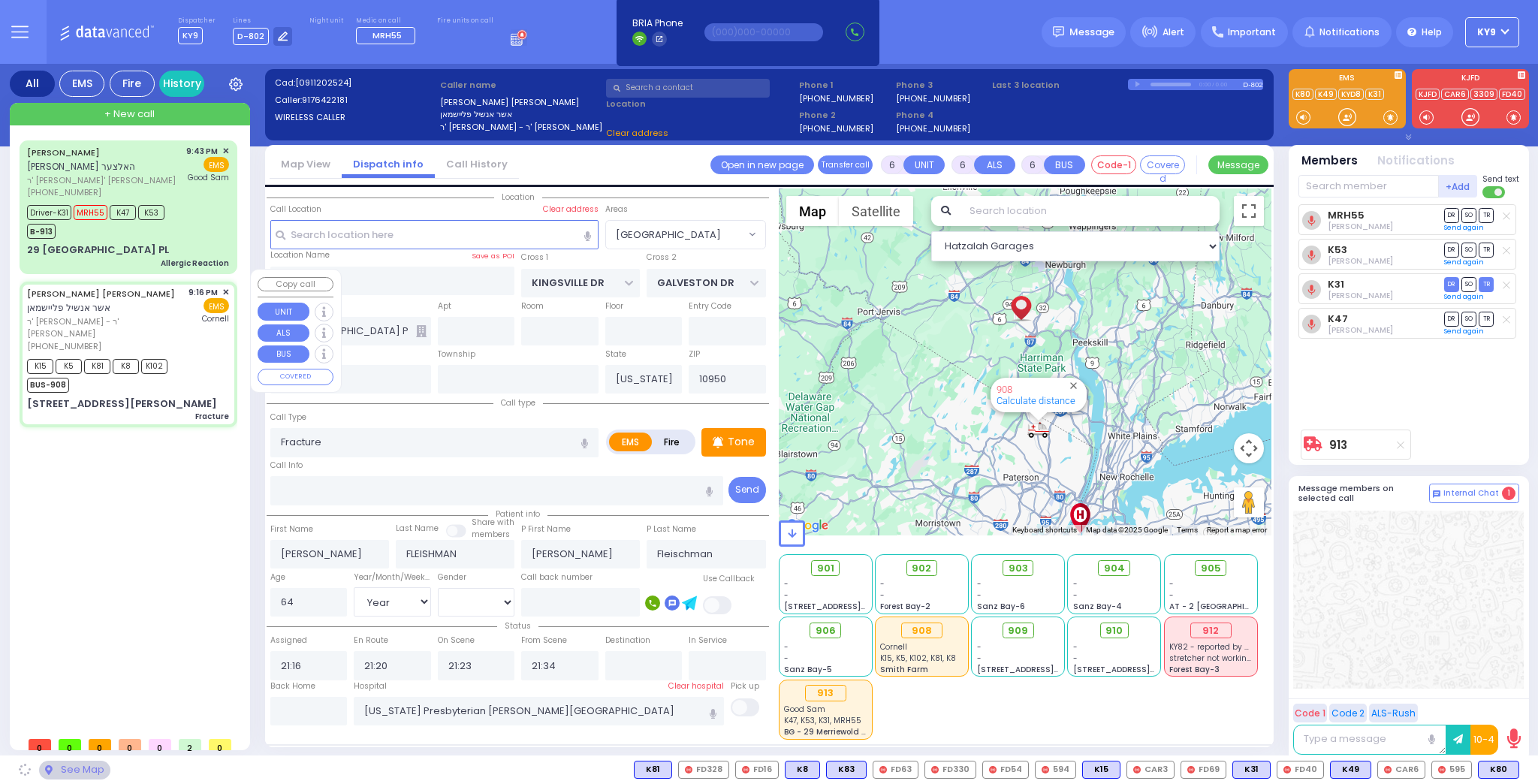
type input "MORDCHE SHER BLVD"
type input "LISKA WAY"
type input "1 LIPA FRIEDMAN LN"
type input "103"
type input "Kiryas Joel"
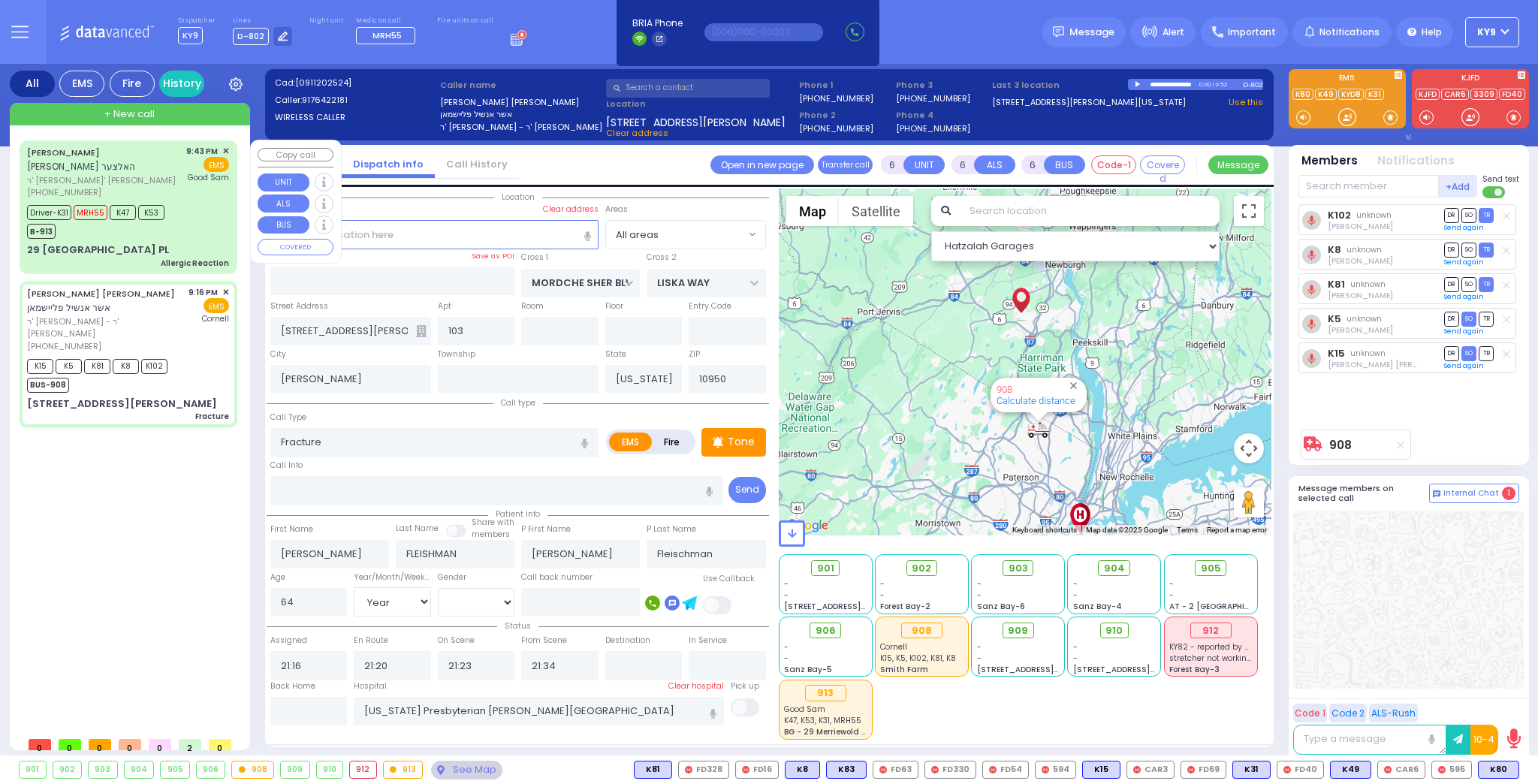
click at [203, 219] on div "Driver-K31 MRH55 K47 K53 B-913" at bounding box center [128, 219] width 202 height 37
select select
type input "Allergic Reaction"
radio input "true"
type input "MORDCHE LEIB"
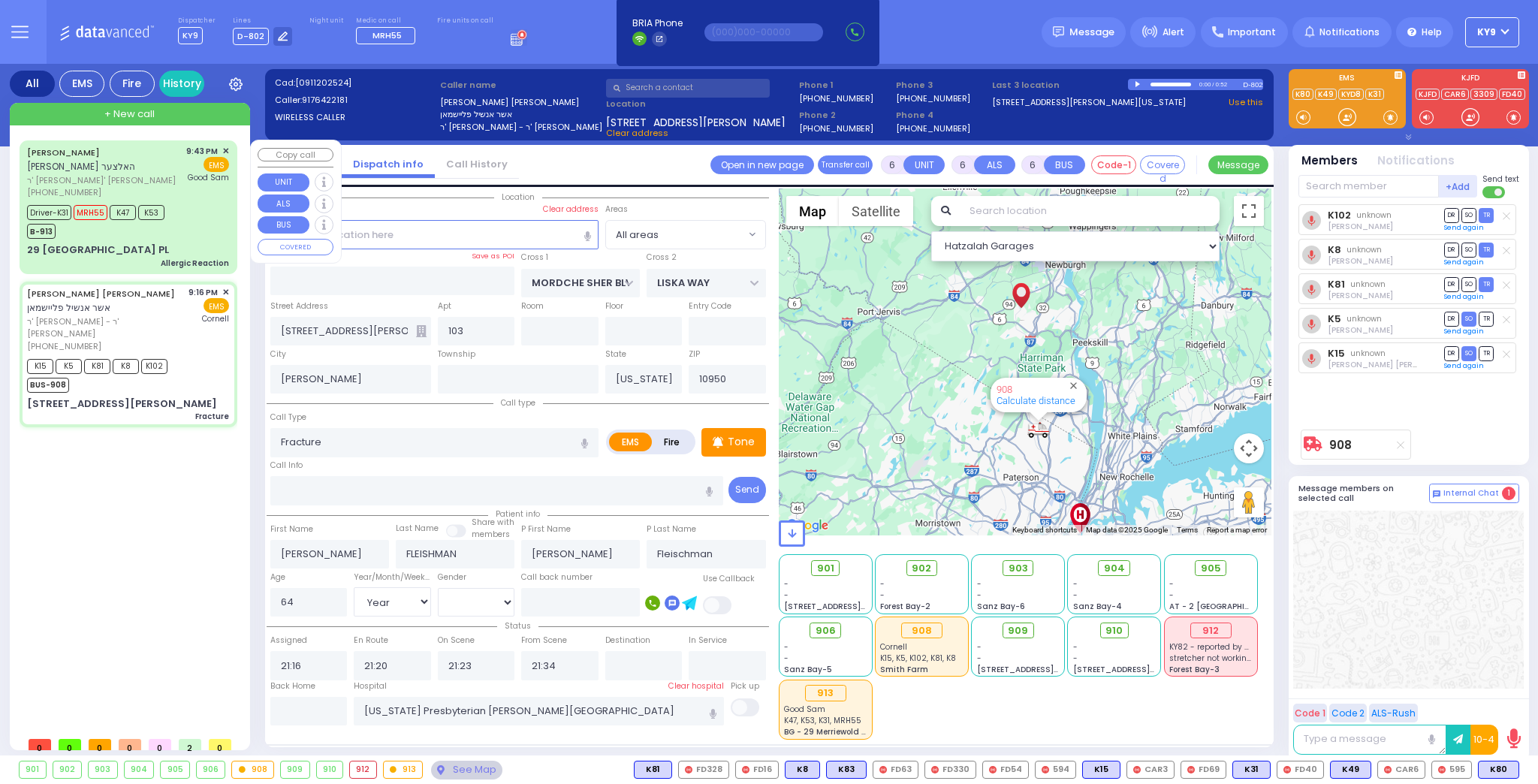
type input "HOLTZER"
type input "Shloima"
type input "Holtzer"
type input "13"
select select "Year"
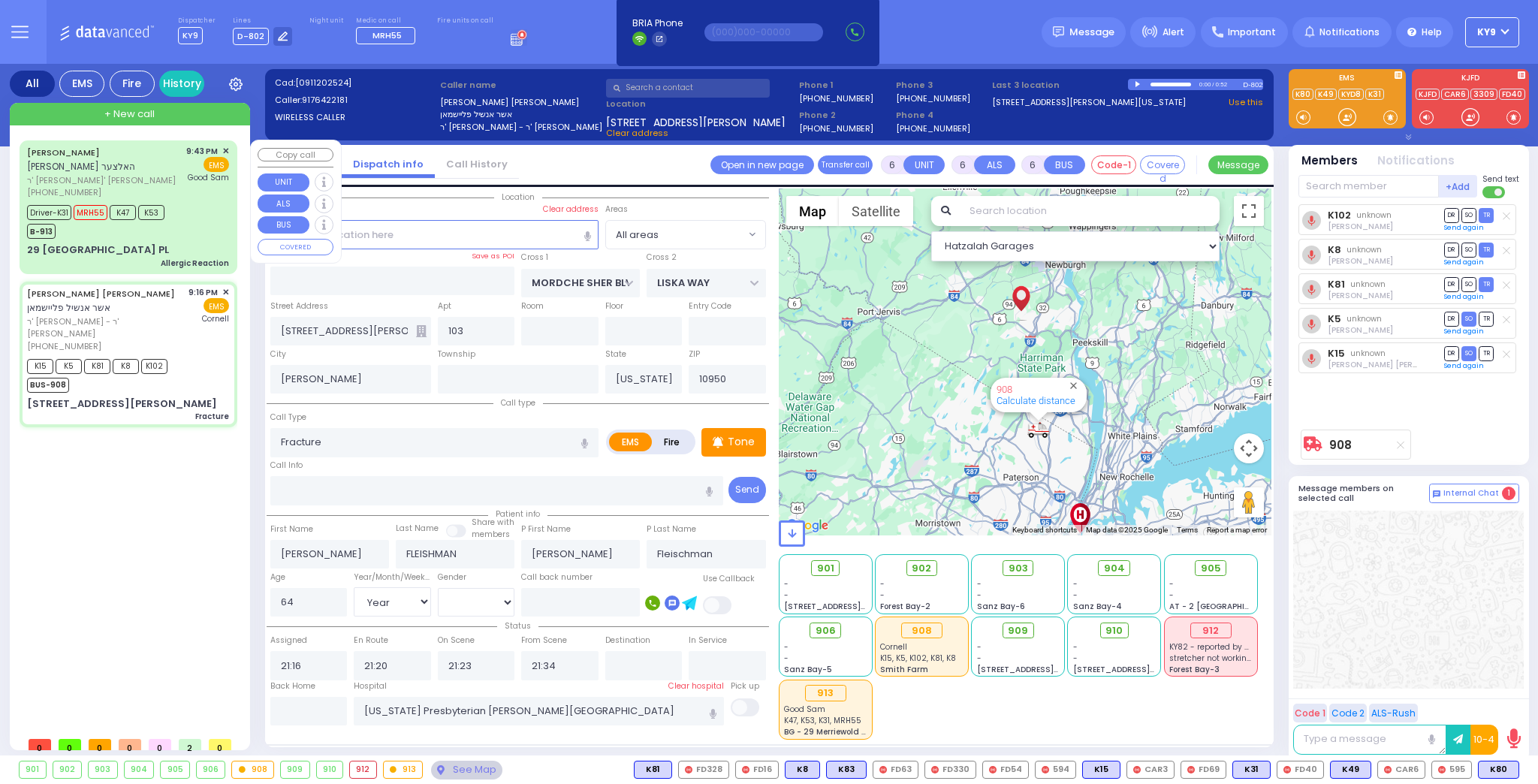
select select "[DEMOGRAPHIC_DATA]"
type input "21:43"
type input "21:44"
type input "21:46"
type input "22:10"
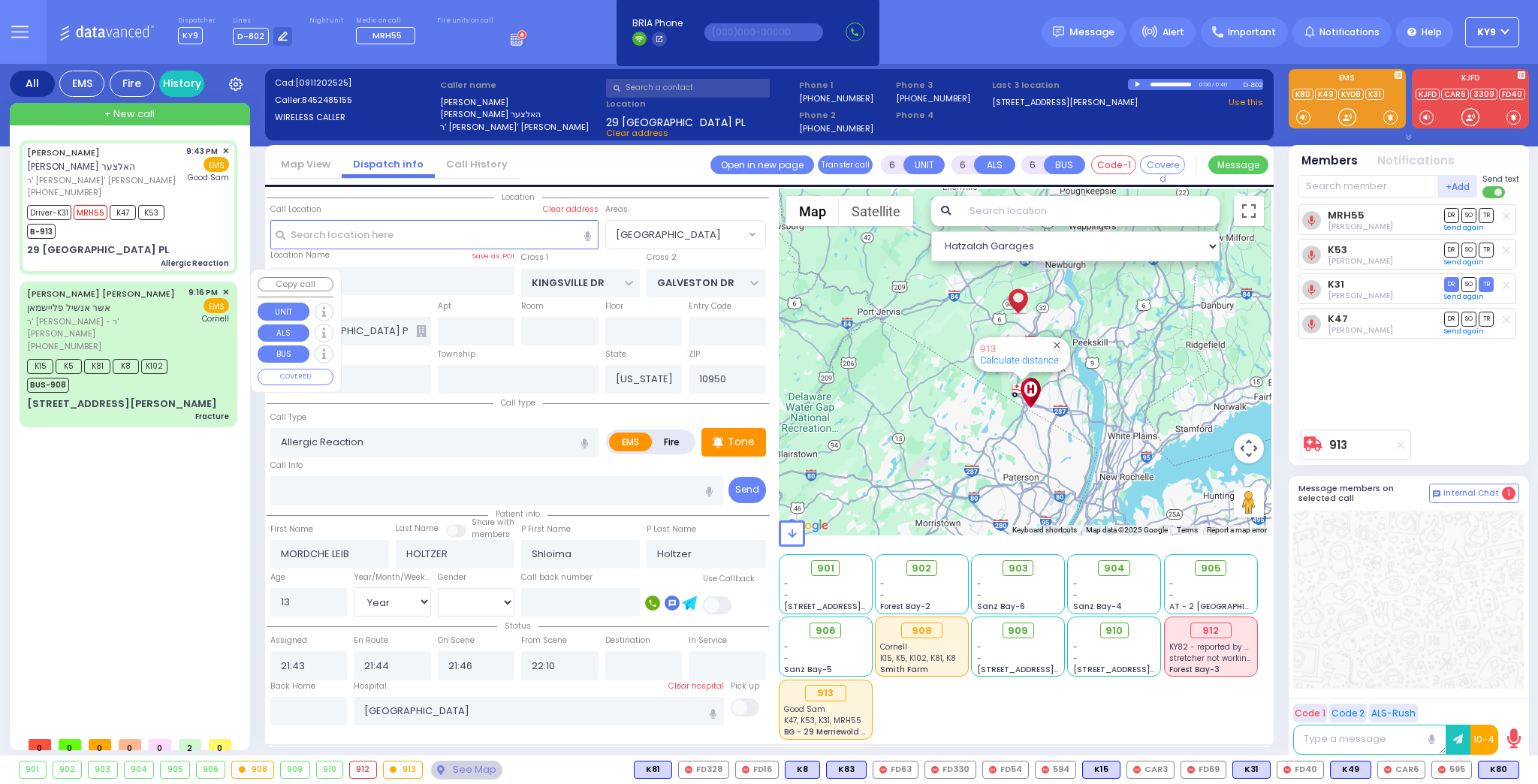
click at [149, 434] on div "MORDCHE LEIB HOLTZER מרדכי לייב האלצער ר' יחזקאל - ר' דוד ווייס (845) 248-5155 …" at bounding box center [132, 434] width 224 height 589
click at [344, 236] on input "text" at bounding box center [435, 234] width 328 height 29
click at [171, 357] on div "K15 K5 K81 K8 K102 BUS-908" at bounding box center [100, 374] width 146 height 37
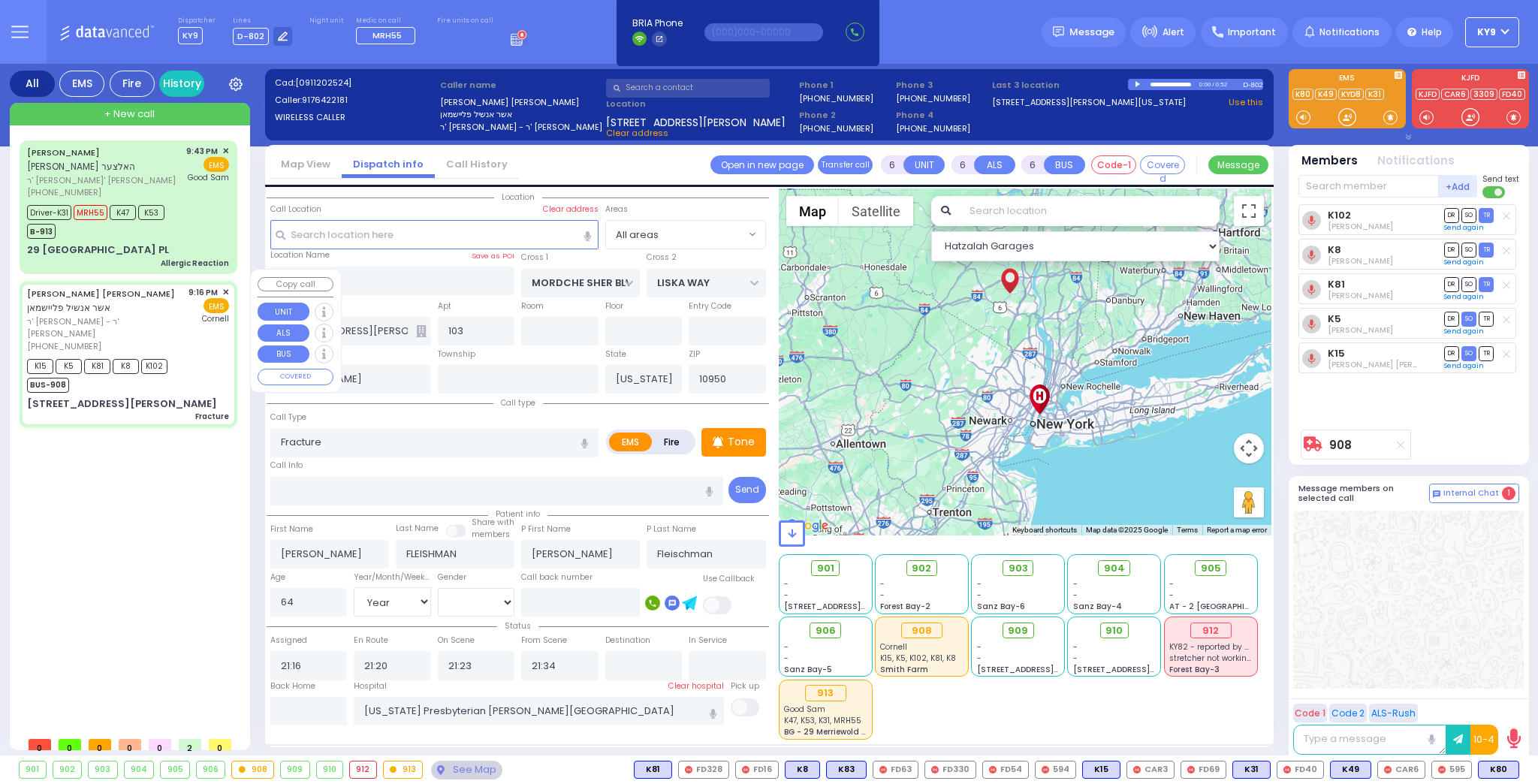
click at [128, 432] on div "MORDCHE LEIB HOLTZER מרדכי לייב האלצער ר' יחזקאל - ר' דוד ווייס (845) 248-5155 …" at bounding box center [132, 434] width 224 height 589
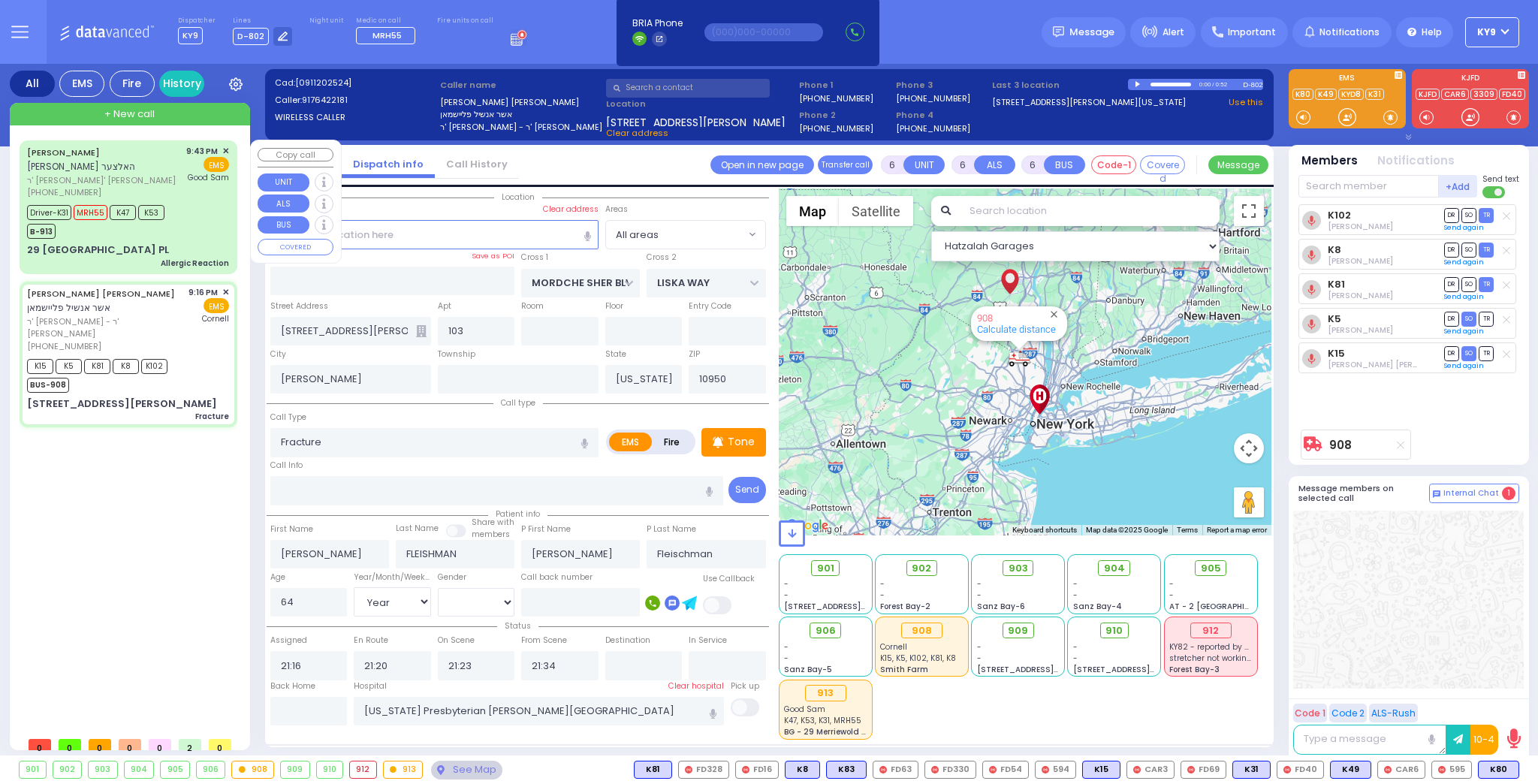
click at [188, 220] on div "Driver-K31 MRH55 K47 K53 B-913" at bounding box center [128, 219] width 202 height 37
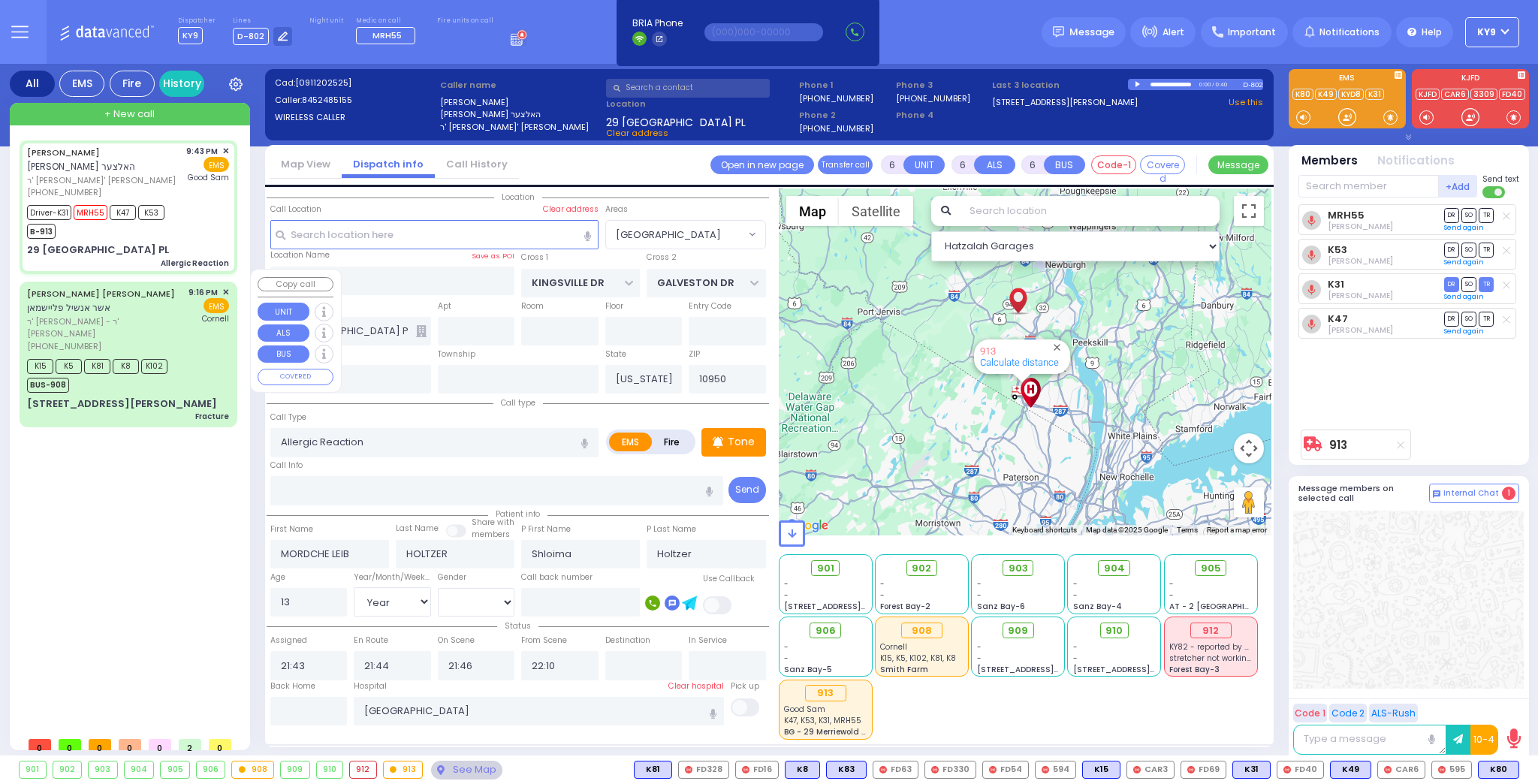
click at [182, 356] on div "K15 K5 K81 K8 K102 BUS-908" at bounding box center [128, 374] width 202 height 37
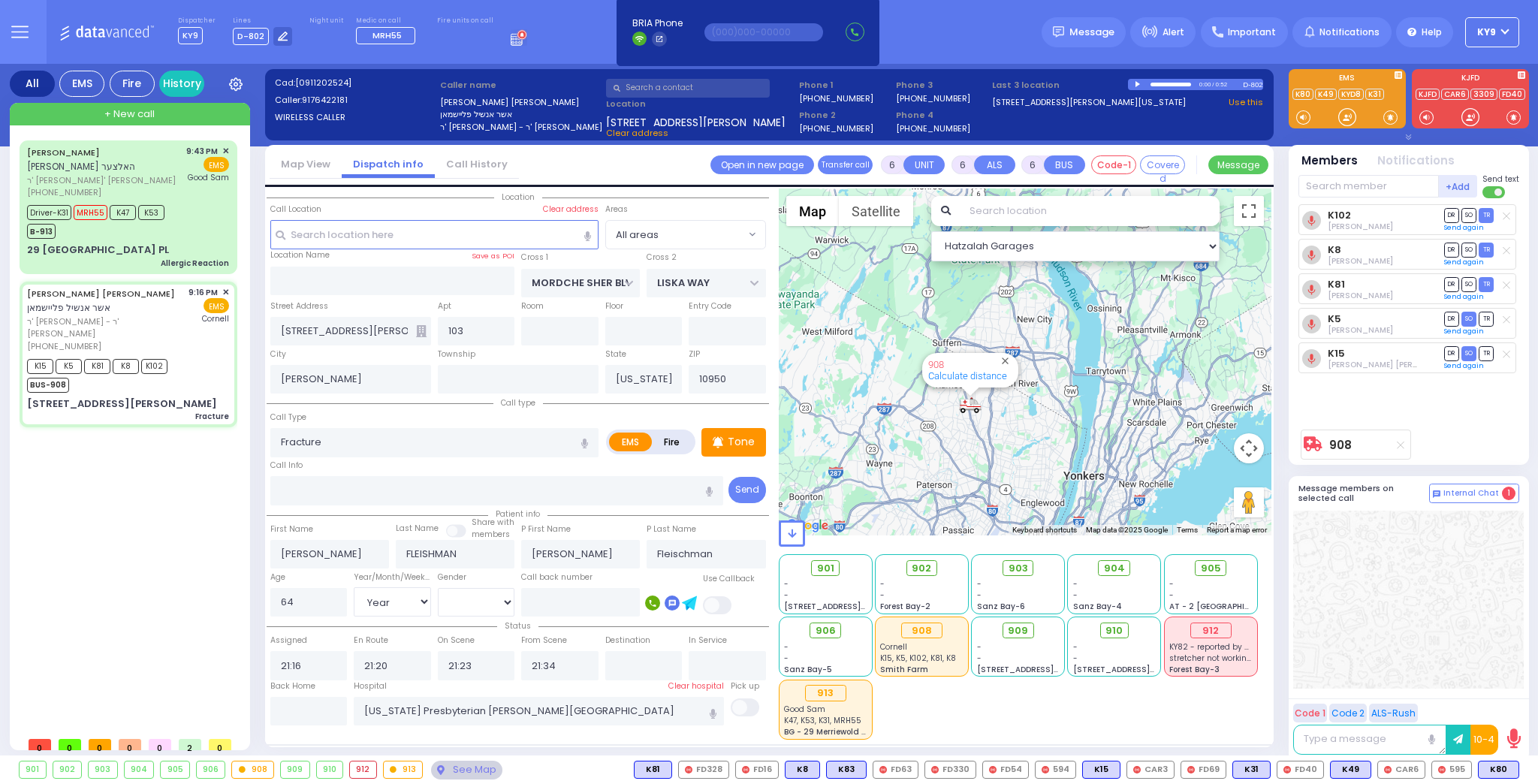
drag, startPoint x: 1119, startPoint y: 336, endPoint x: 889, endPoint y: 686, distance: 418.8
click at [885, 697] on div "Hatzalah Garages ← Move left → Move right ↑ Move up ↓ + -" at bounding box center [1025, 464] width 494 height 552
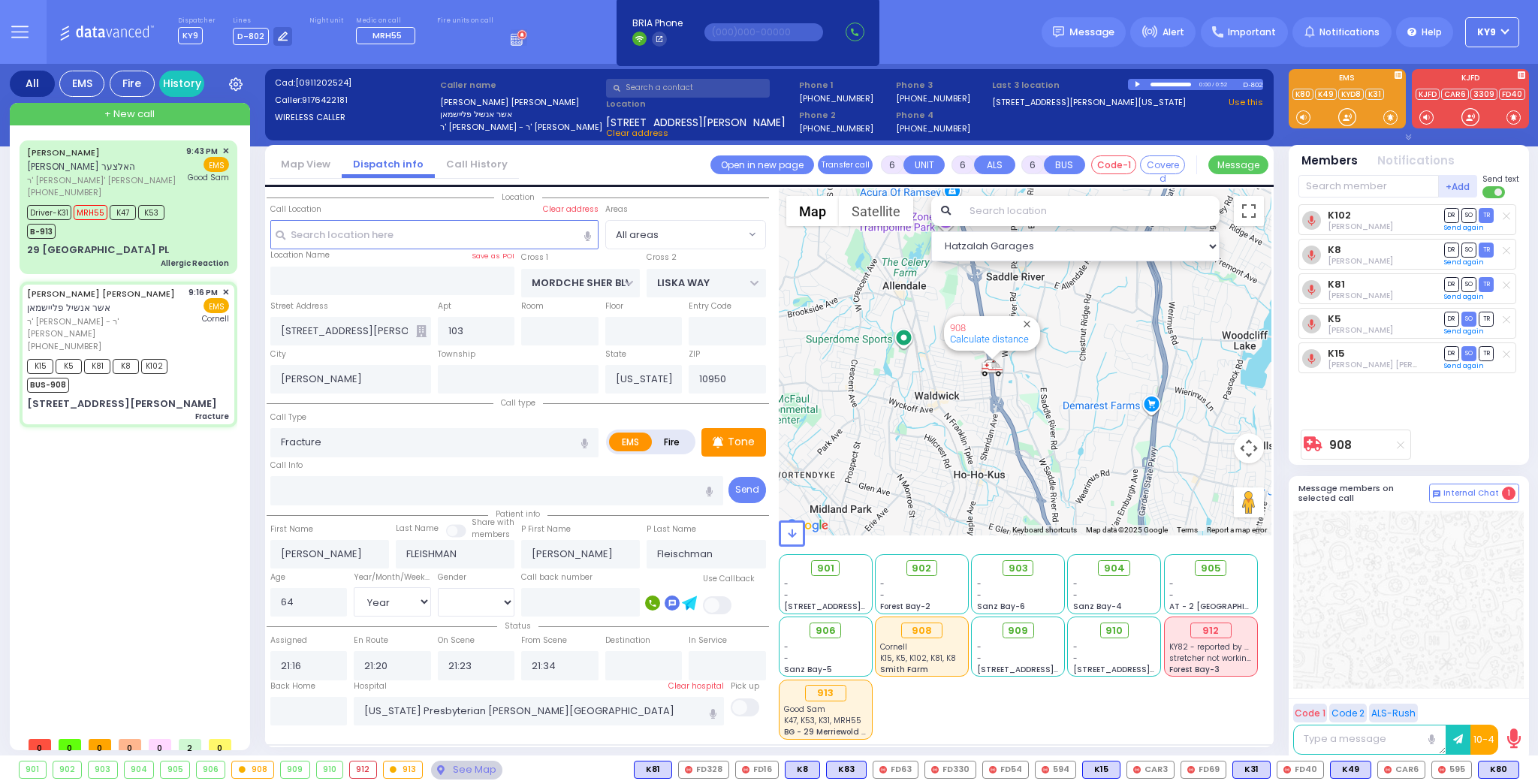
drag, startPoint x: 999, startPoint y: 356, endPoint x: 973, endPoint y: 433, distance: 81.3
click at [992, 474] on div "908 Calculate distance" at bounding box center [1025, 362] width 494 height 347
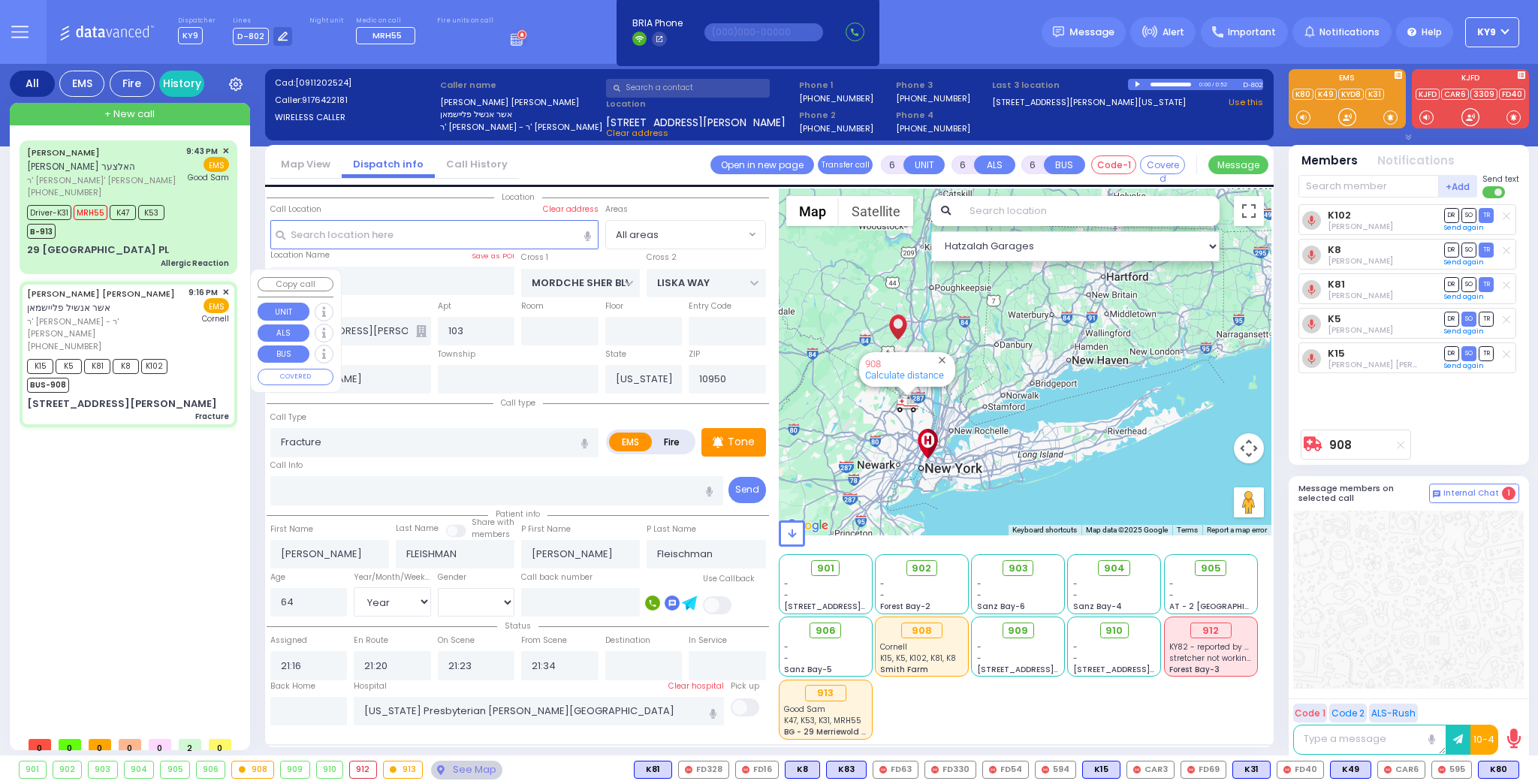
drag, startPoint x: 173, startPoint y: 634, endPoint x: 160, endPoint y: 637, distance: 13.3
click at [163, 648] on div "MORDCHE LEIB HOLTZER מרדכי לייב האלצער ר' יחזקאל - ר' דוד ווייס (845) 248-5155 …" at bounding box center [132, 434] width 224 height 589
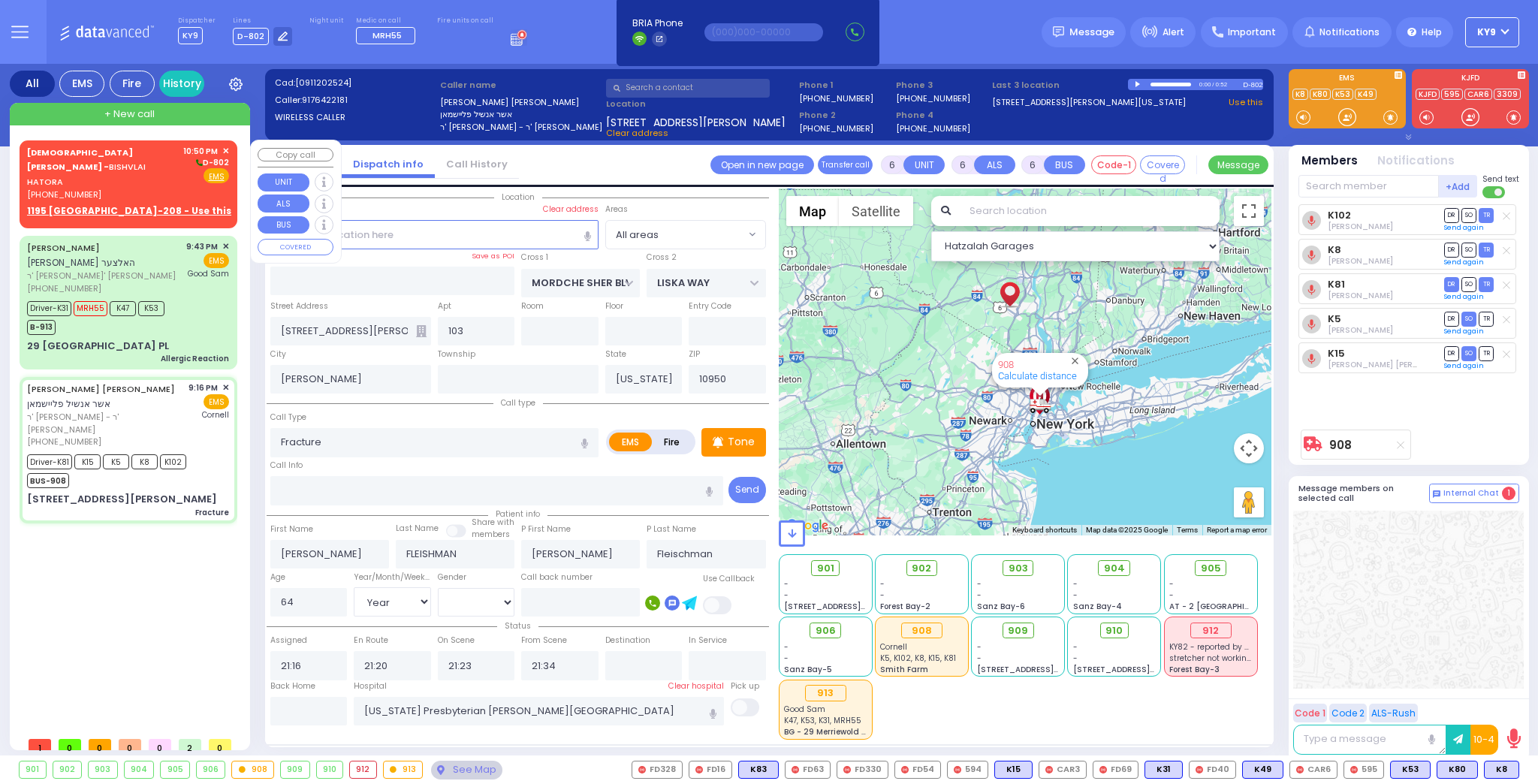
click at [72, 205] on u "1195 NY-208 - Use this" at bounding box center [129, 211] width 205 height 13
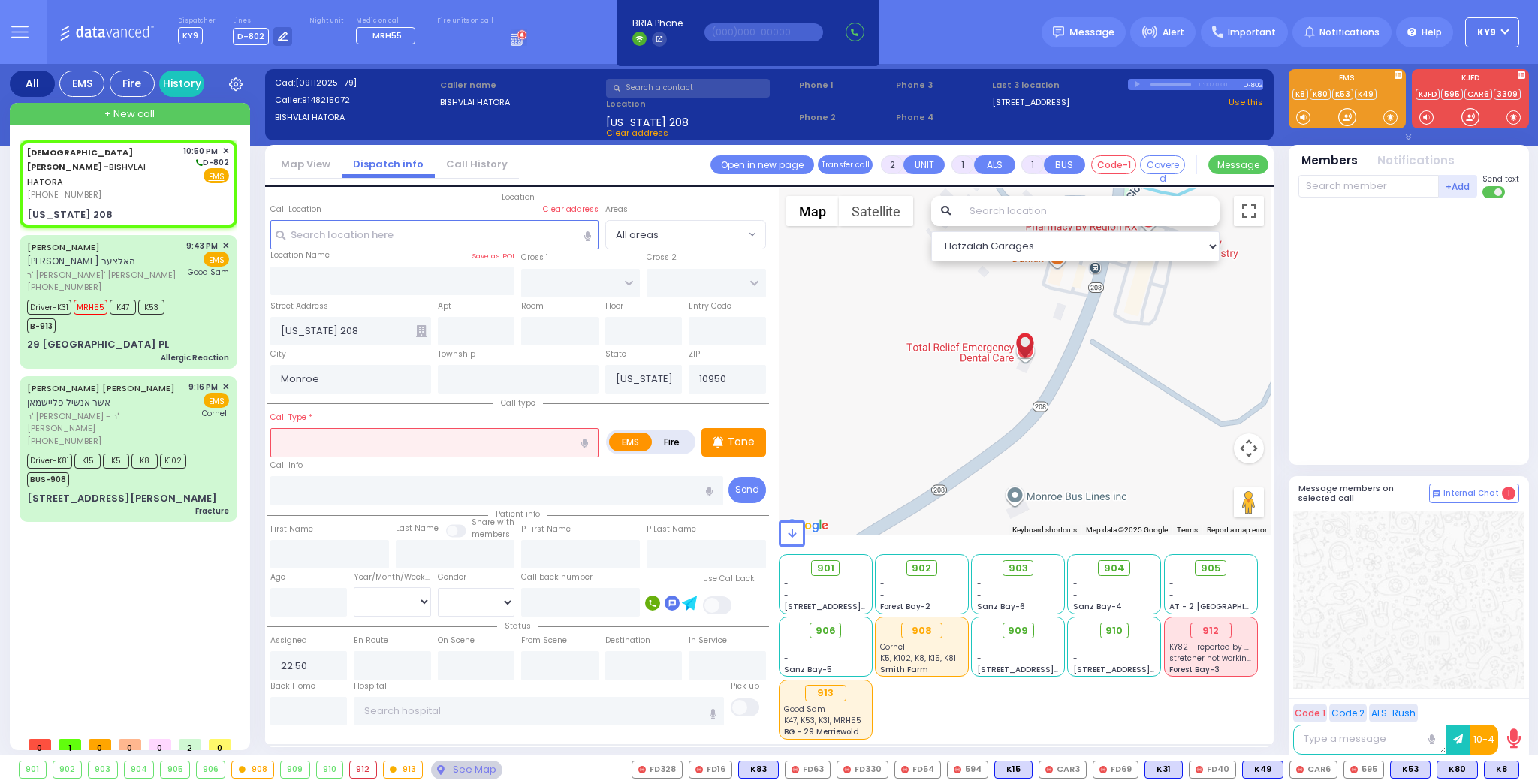
click at [339, 438] on input "text" at bounding box center [435, 442] width 328 height 29
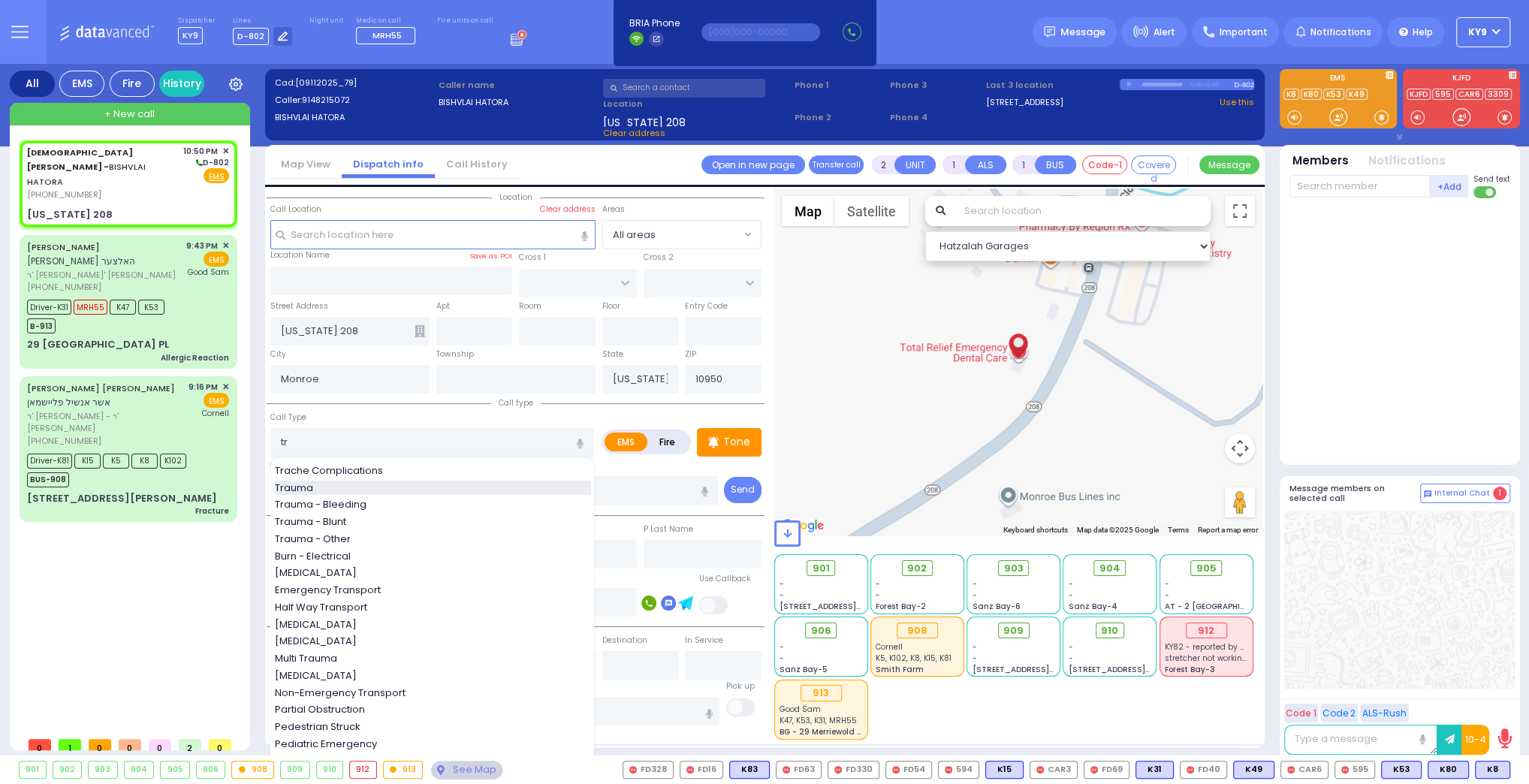
click at [339, 484] on div "Trauma" at bounding box center [433, 487] width 317 height 15
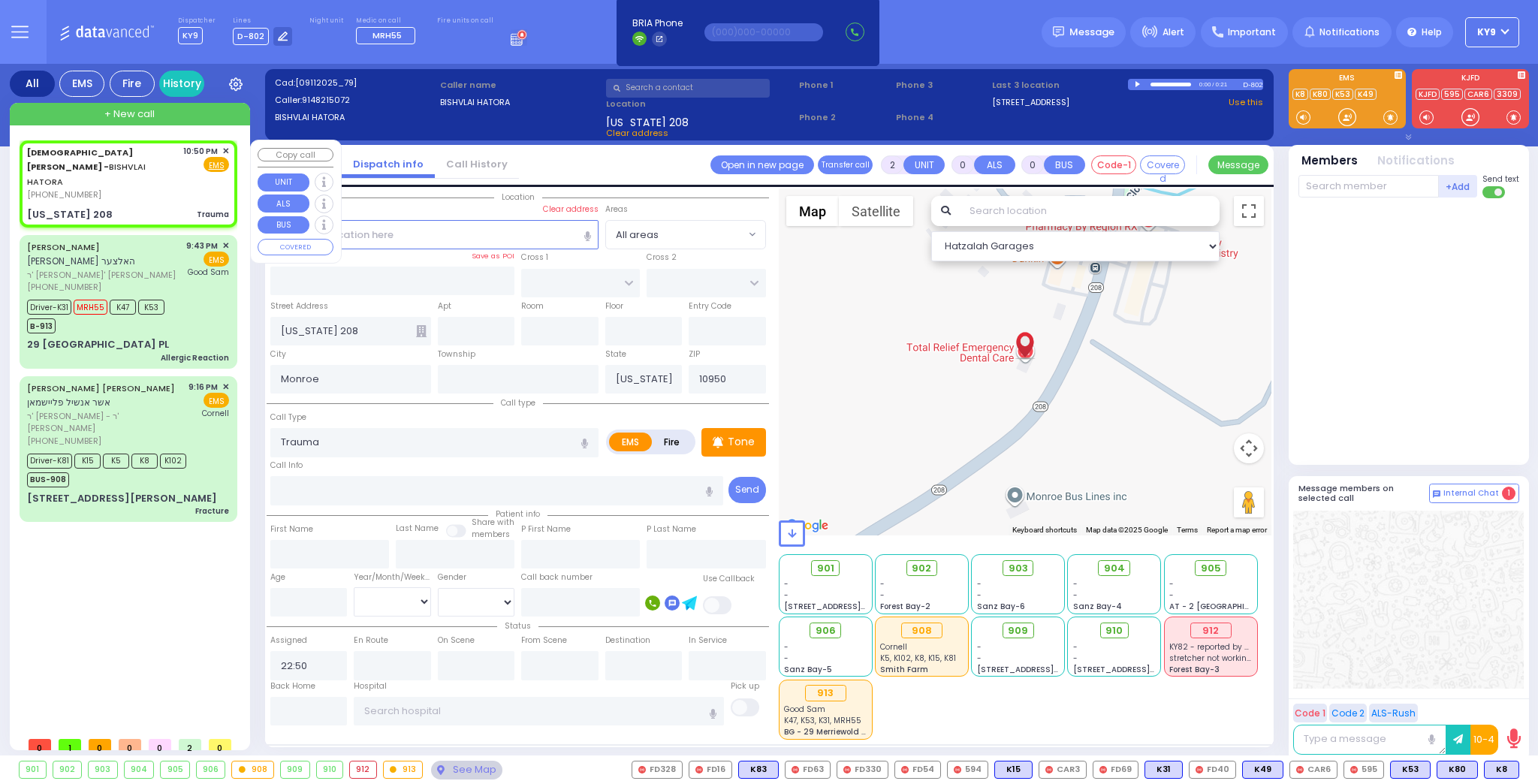
click at [228, 148] on span "✕" at bounding box center [226, 151] width 7 height 13
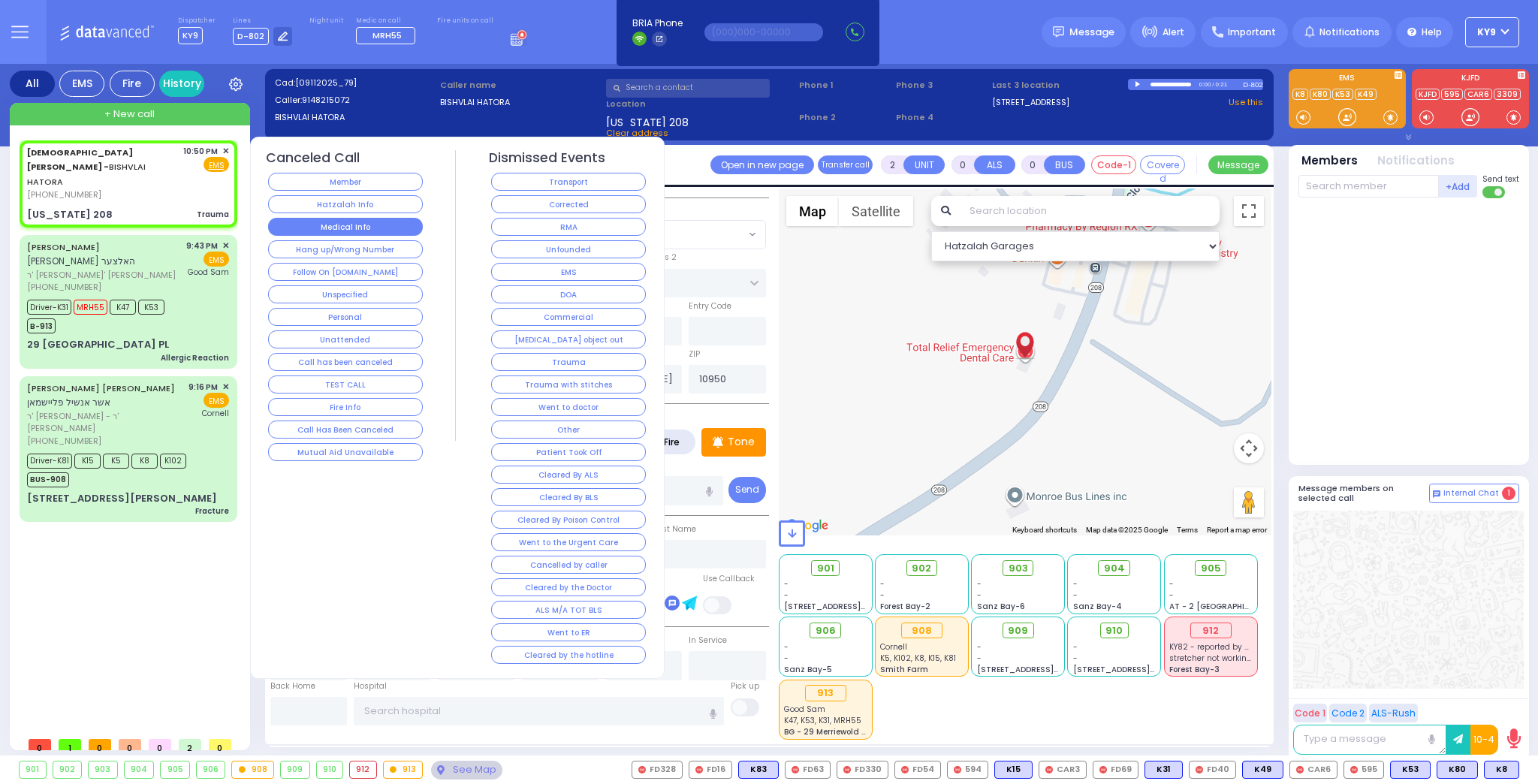
click at [300, 221] on button "Medical Info" at bounding box center [345, 226] width 154 height 18
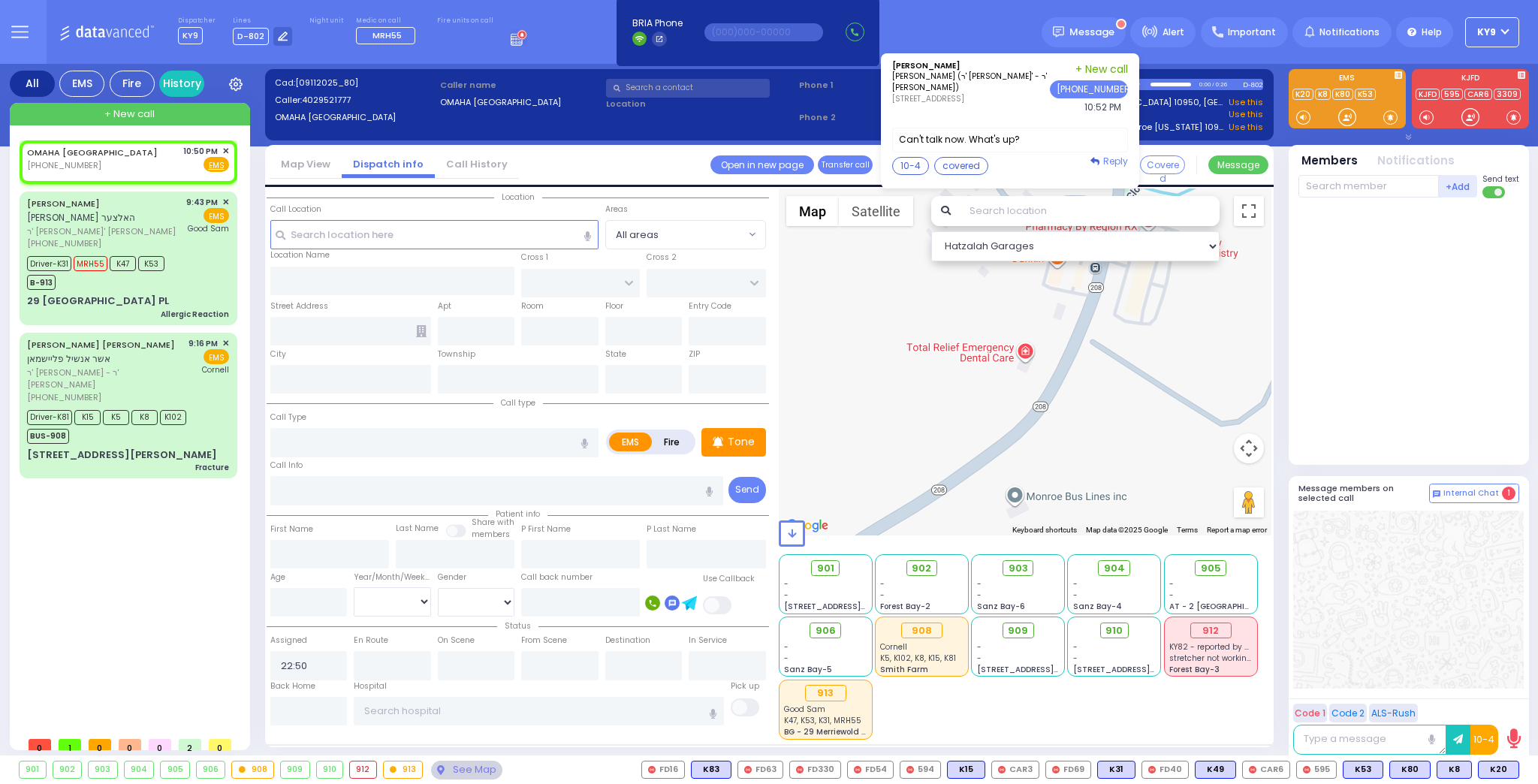
click at [1122, 160] on span "Reply" at bounding box center [1116, 160] width 25 height 13
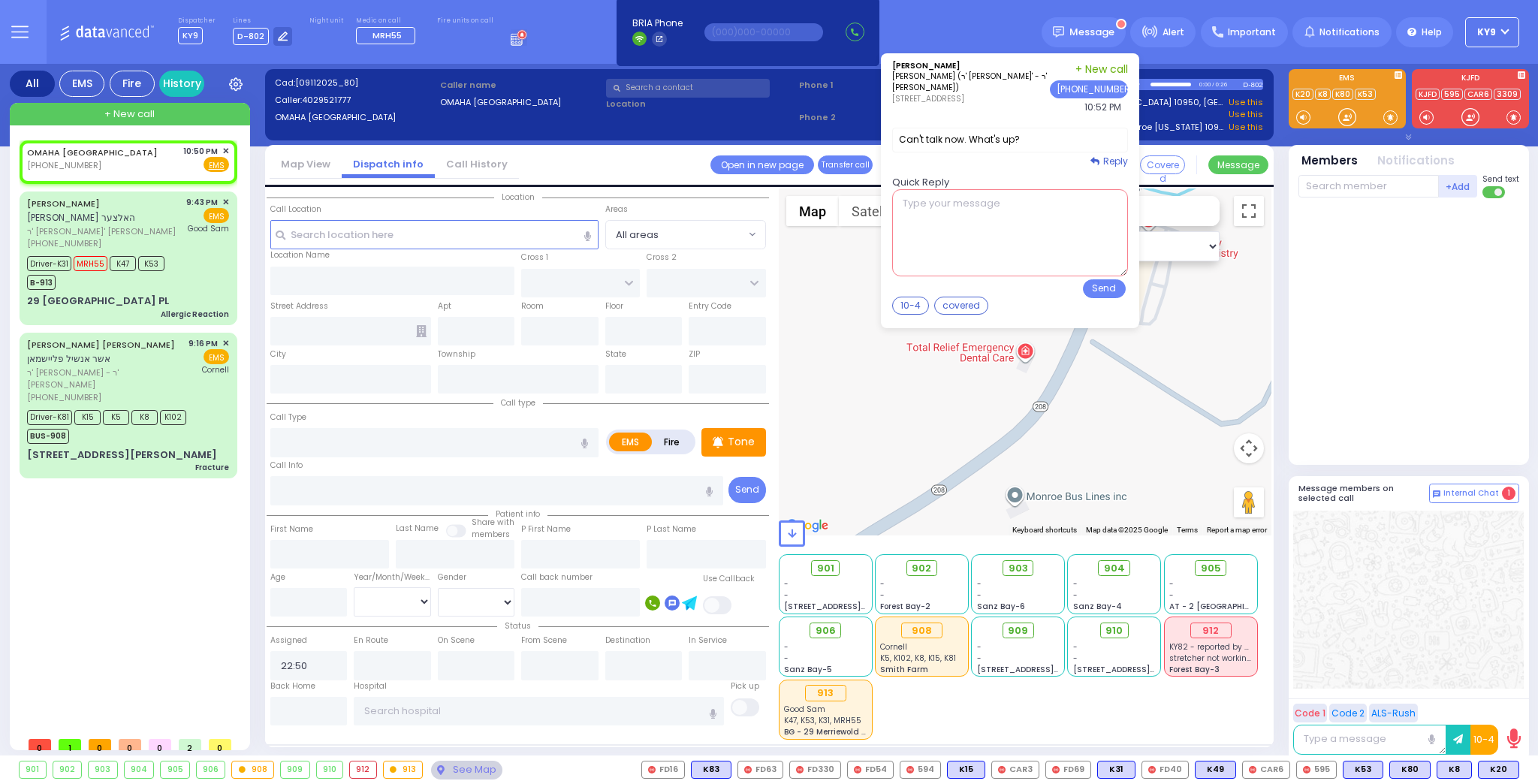
click at [1005, 210] on textarea at bounding box center [1011, 232] width 236 height 87
click at [1101, 287] on button "Send" at bounding box center [1104, 289] width 43 height 19
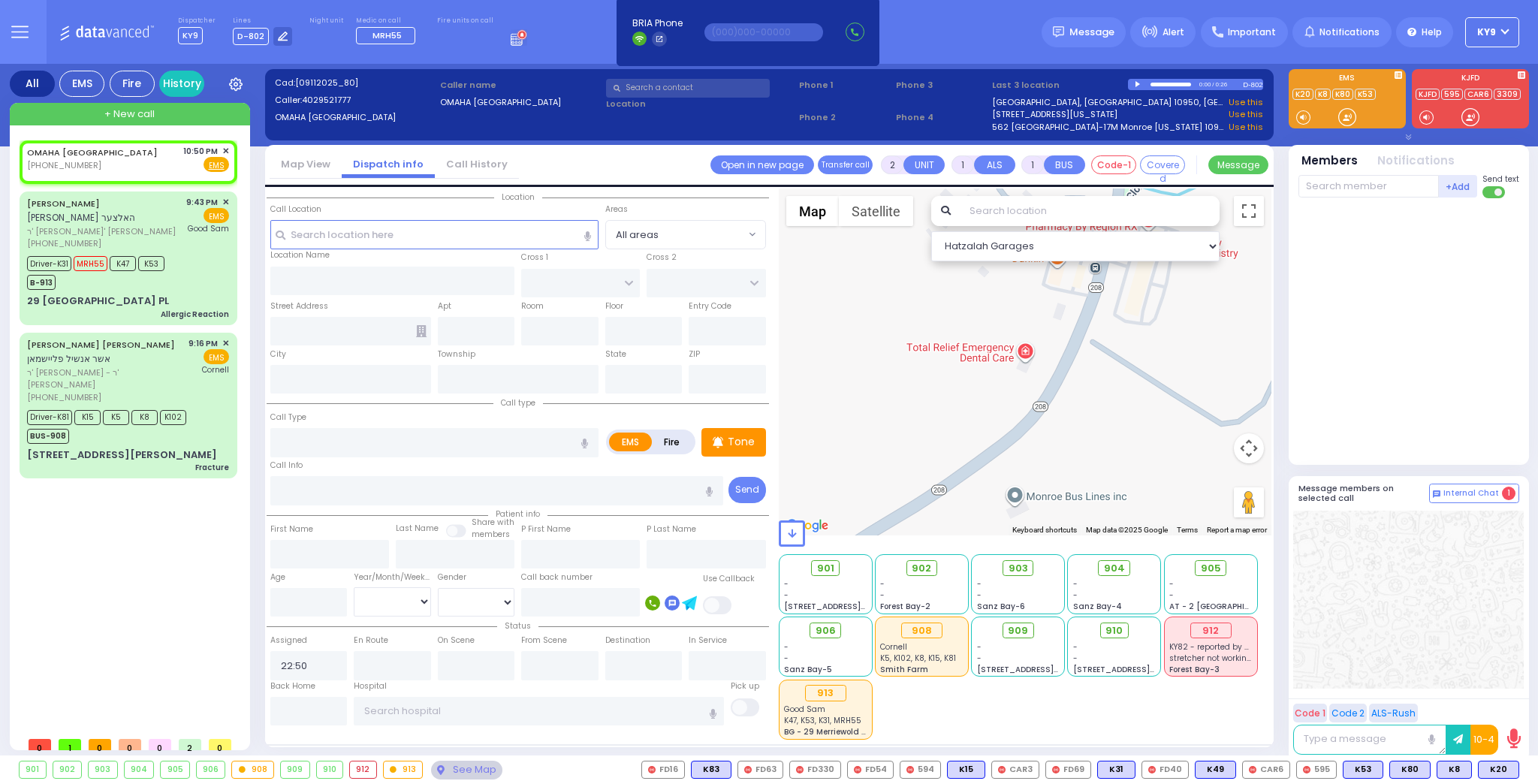
select select
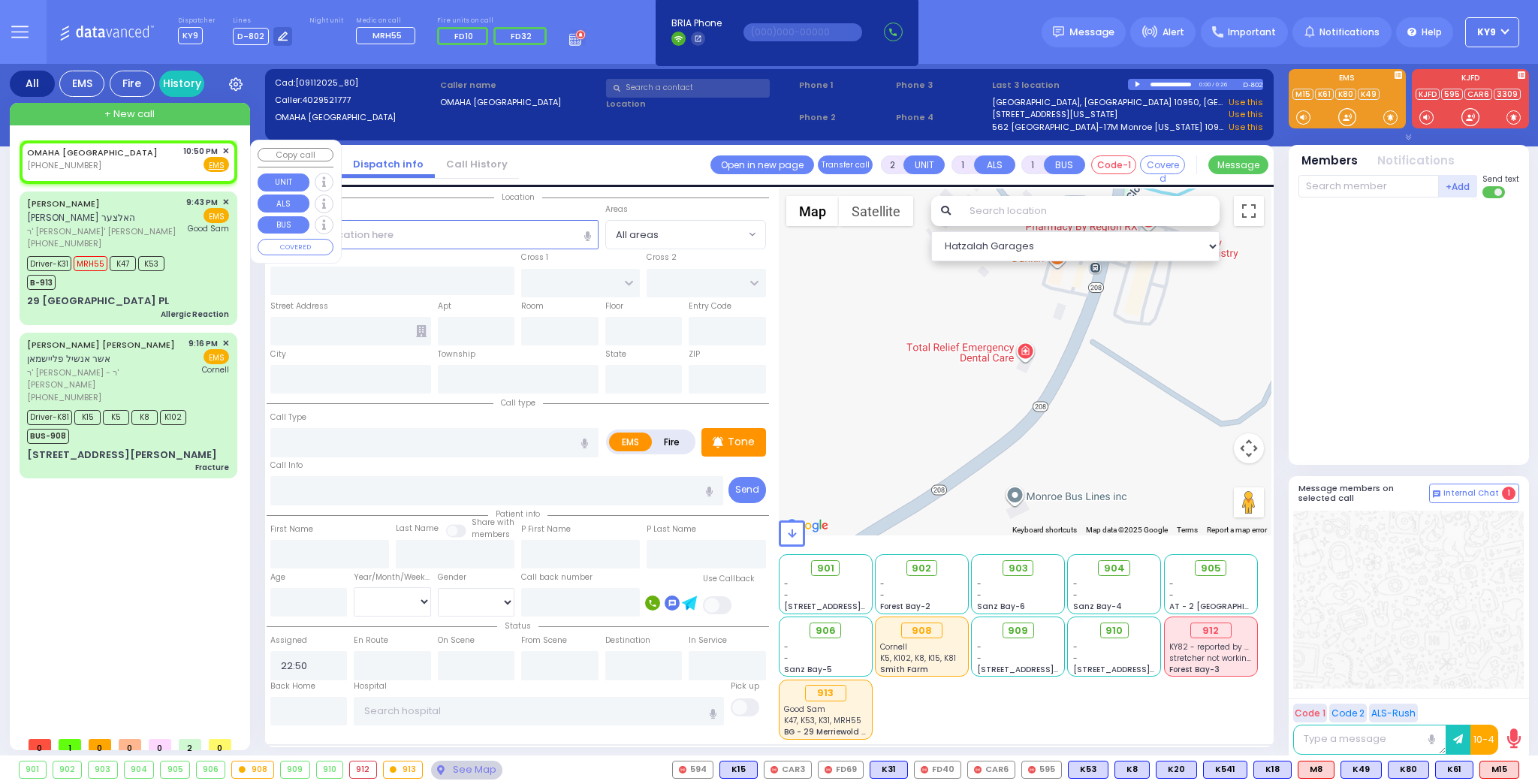
click at [226, 154] on span "✕" at bounding box center [226, 151] width 7 height 13
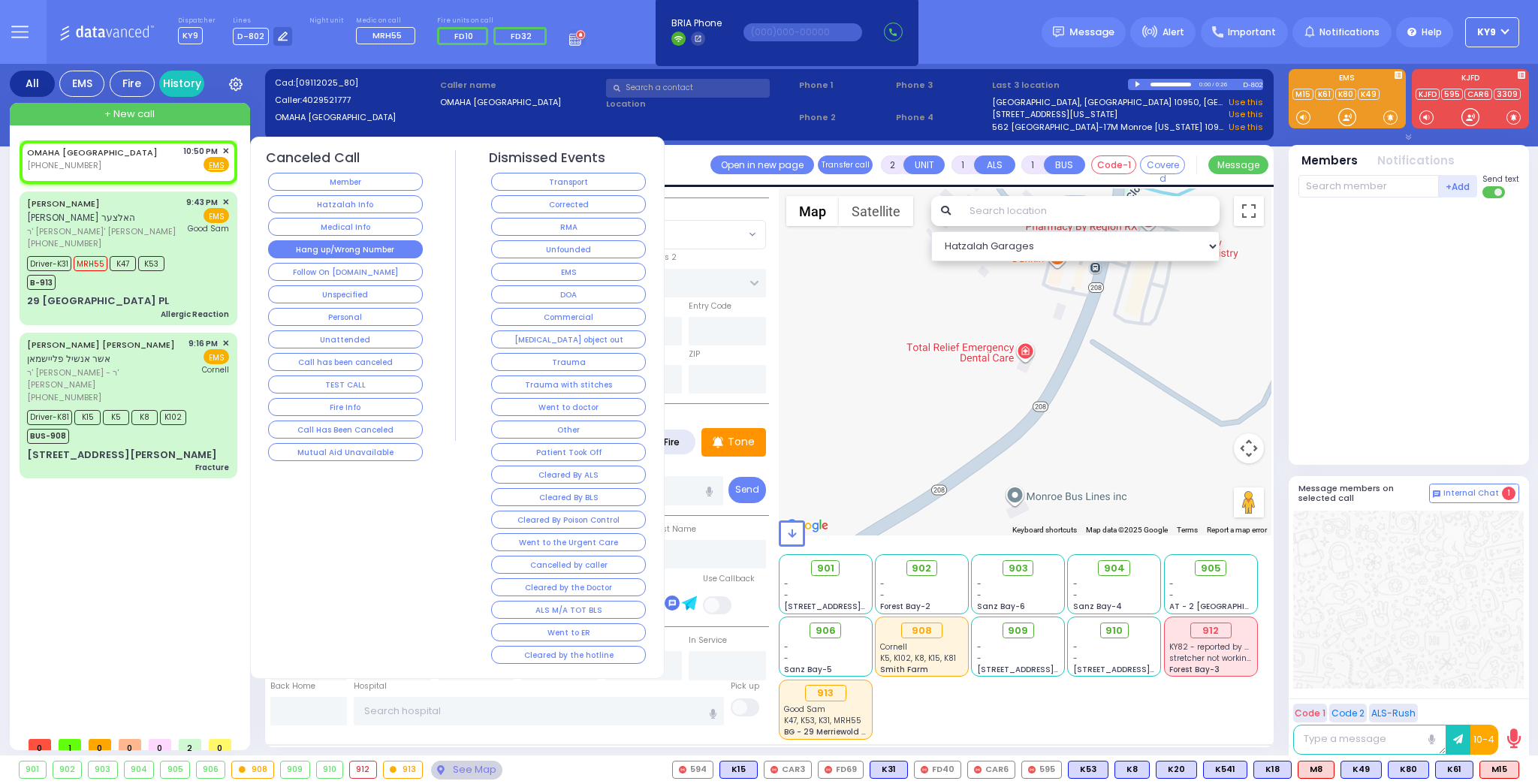
click at [289, 240] on button "Hang up/Wrong Number" at bounding box center [345, 249] width 154 height 18
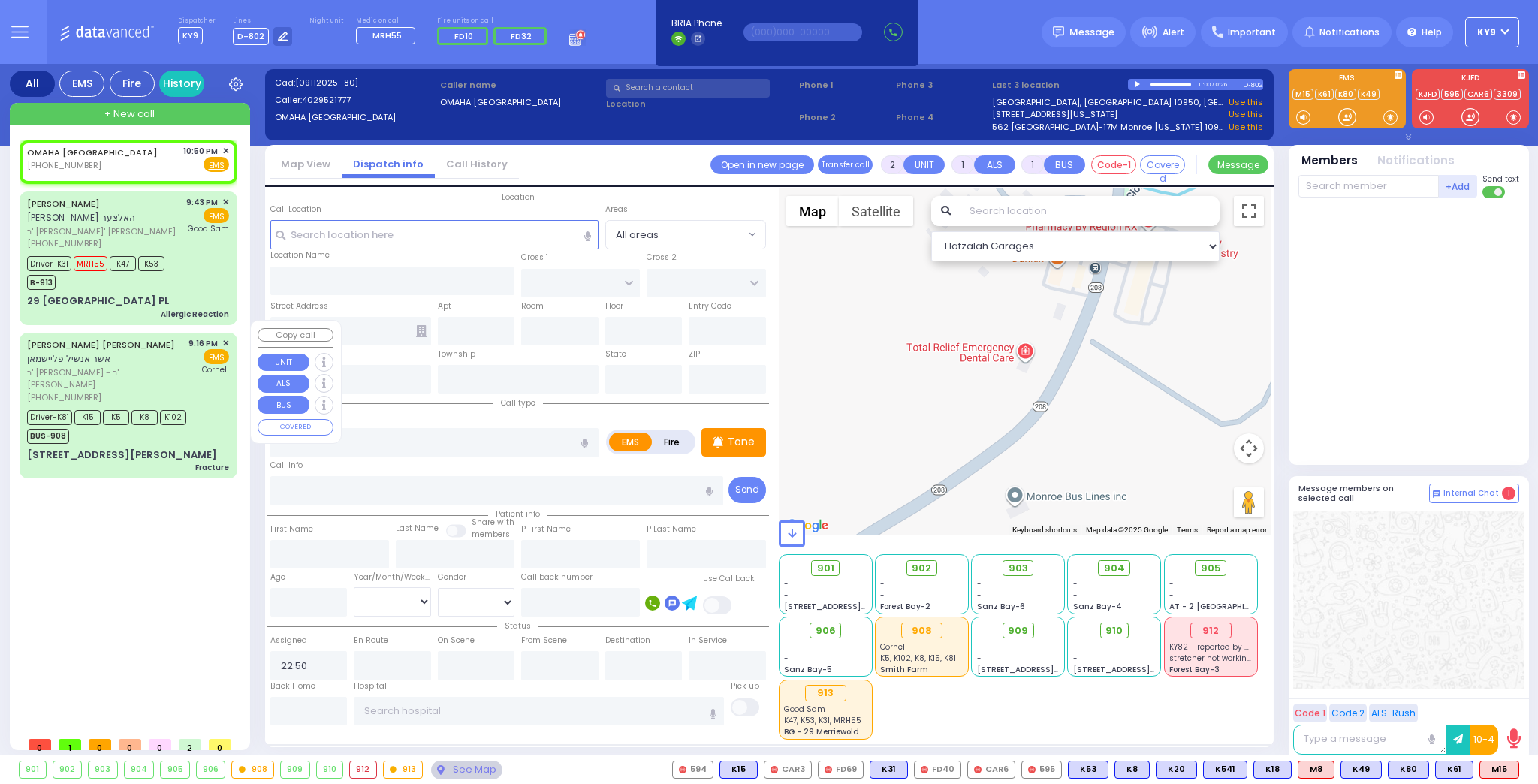
select select
radio input "true"
select select
click at [185, 448] on div "[STREET_ADDRESS][PERSON_NAME] Fracture" at bounding box center [128, 461] width 202 height 26
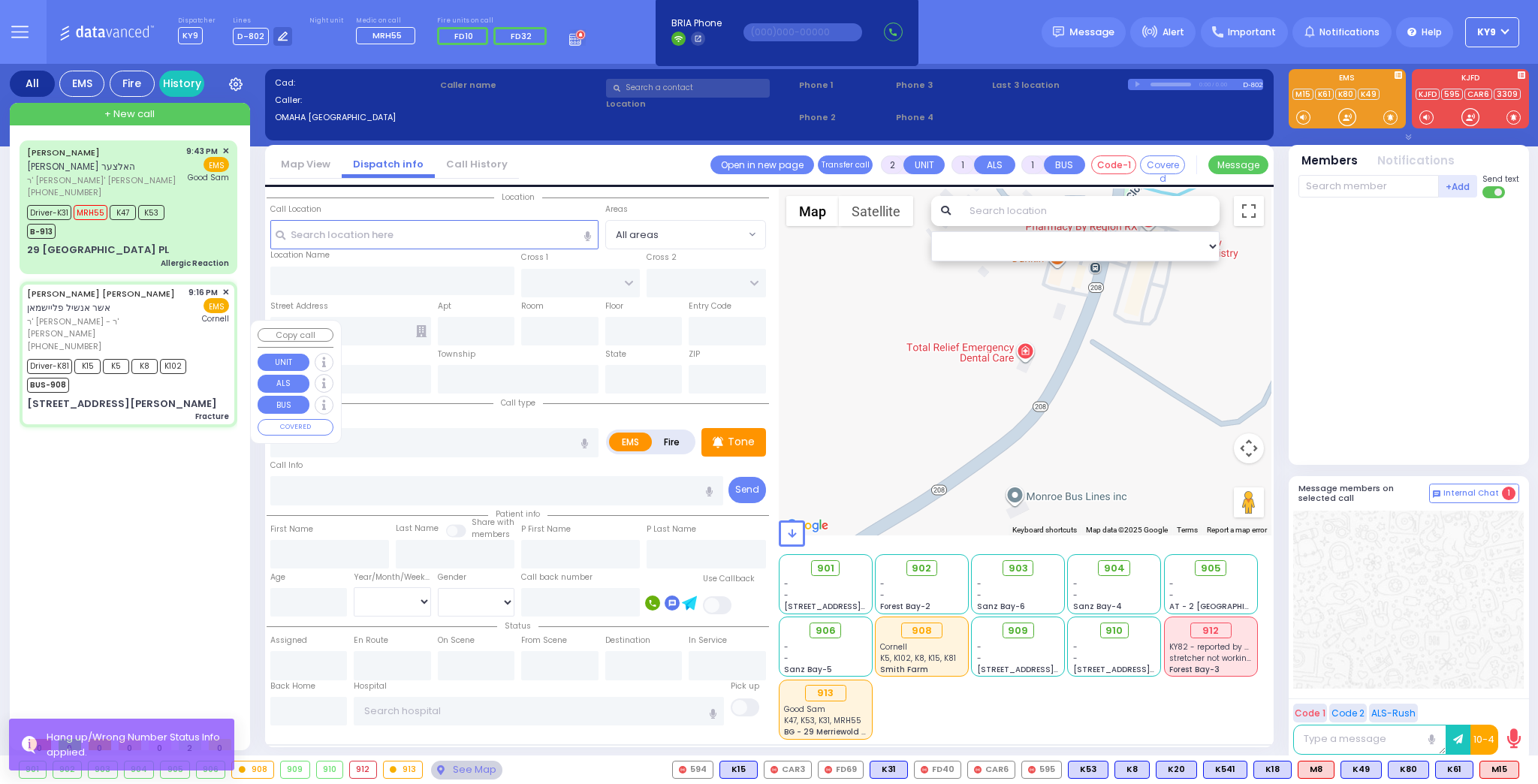
type input "6"
select select
type input "Fracture"
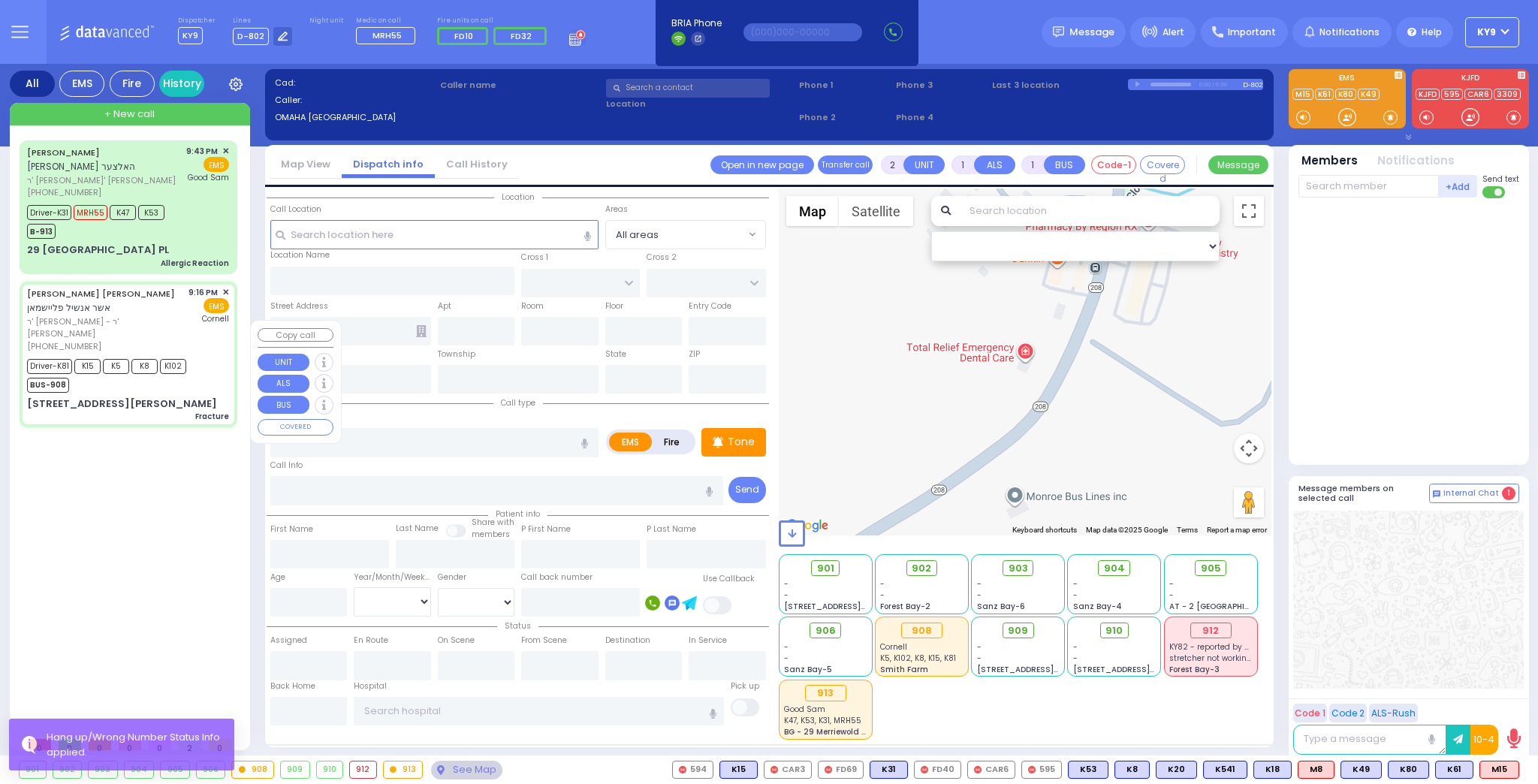
radio input "true"
type input "[PERSON_NAME]"
type input "FLEISHMAN"
type input "[PERSON_NAME]"
type input "Fleischman"
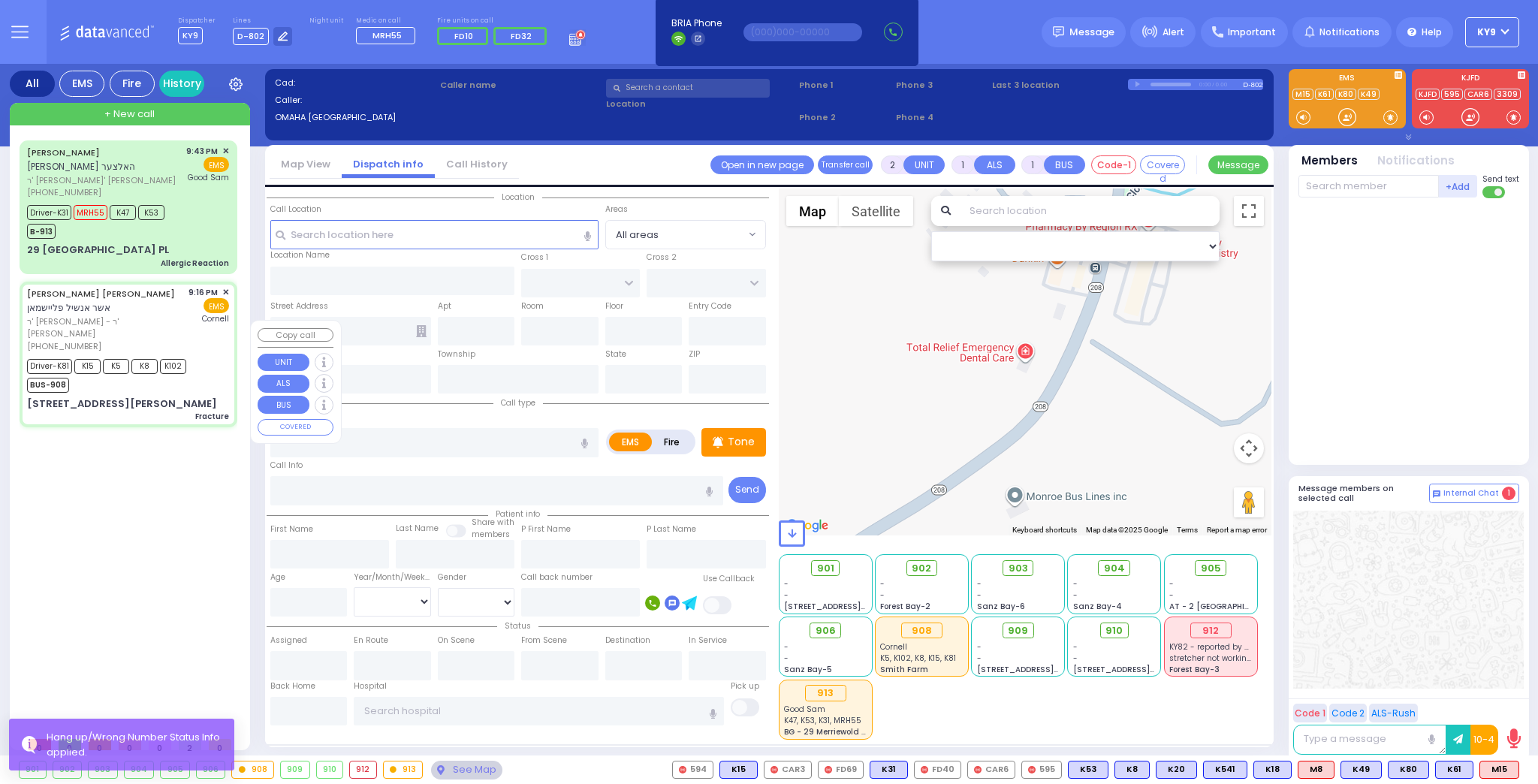
type input "64"
select select "Year"
select select "[DEMOGRAPHIC_DATA]"
type input "21:16"
type input "21:20"
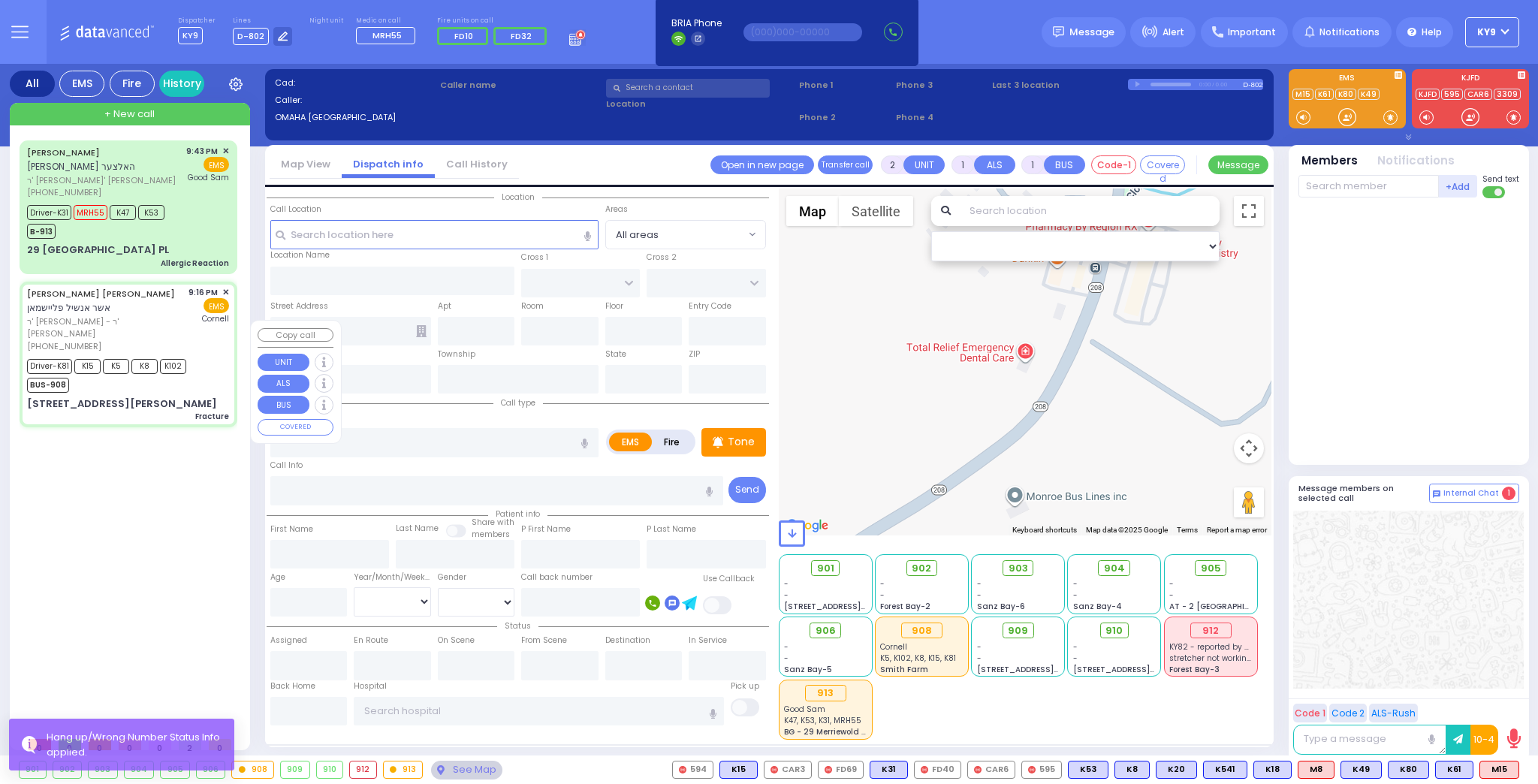
type input "21:23"
type input "21:34"
type input "22:53"
type input "[US_STATE] Presbyterian [PERSON_NAME][GEOGRAPHIC_DATA]"
type input "MORDCHE SHER BLVD"
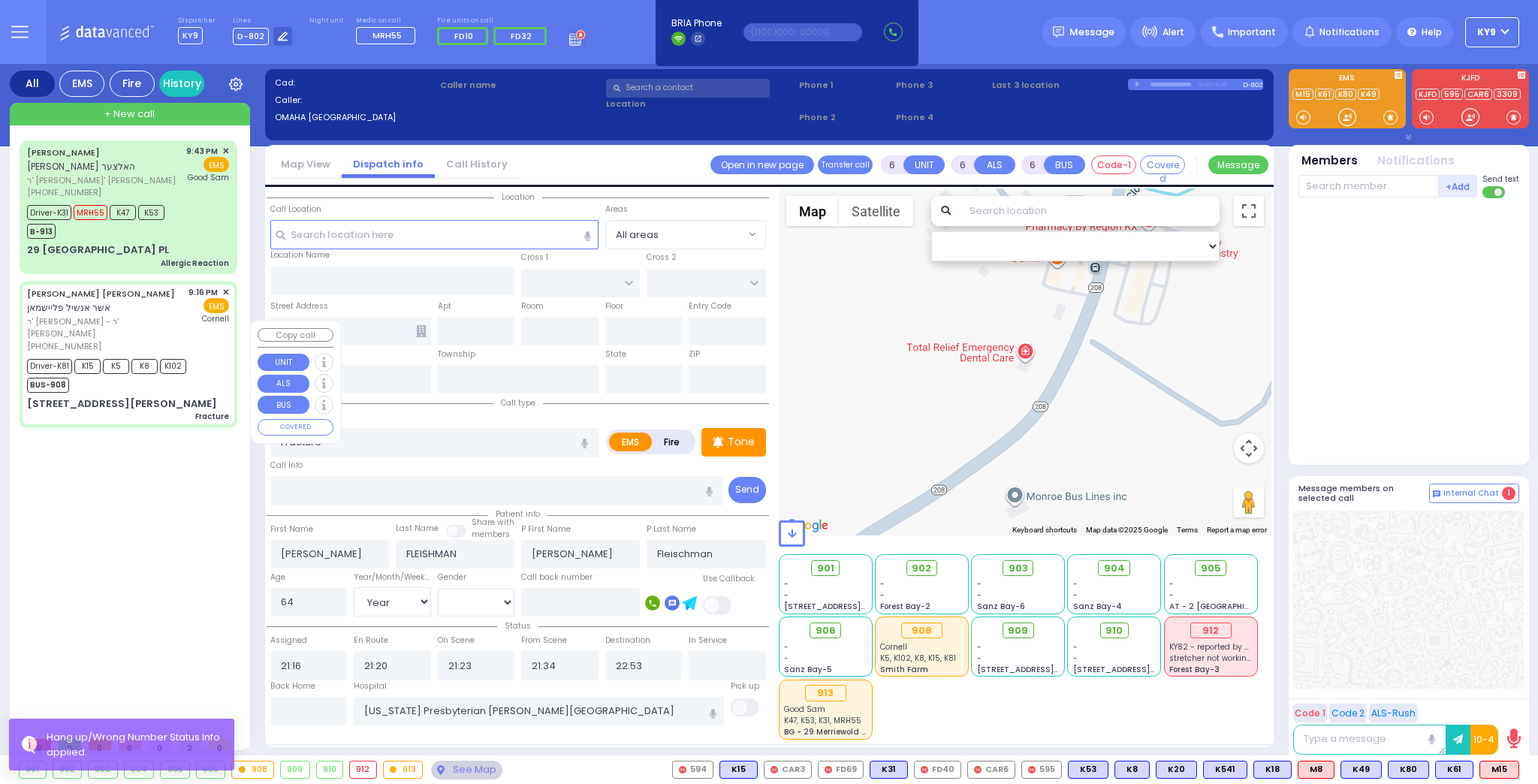
type input "LISKA WAY"
type input "[STREET_ADDRESS][PERSON_NAME]"
type input "103"
type input "[PERSON_NAME]"
type input "[US_STATE]"
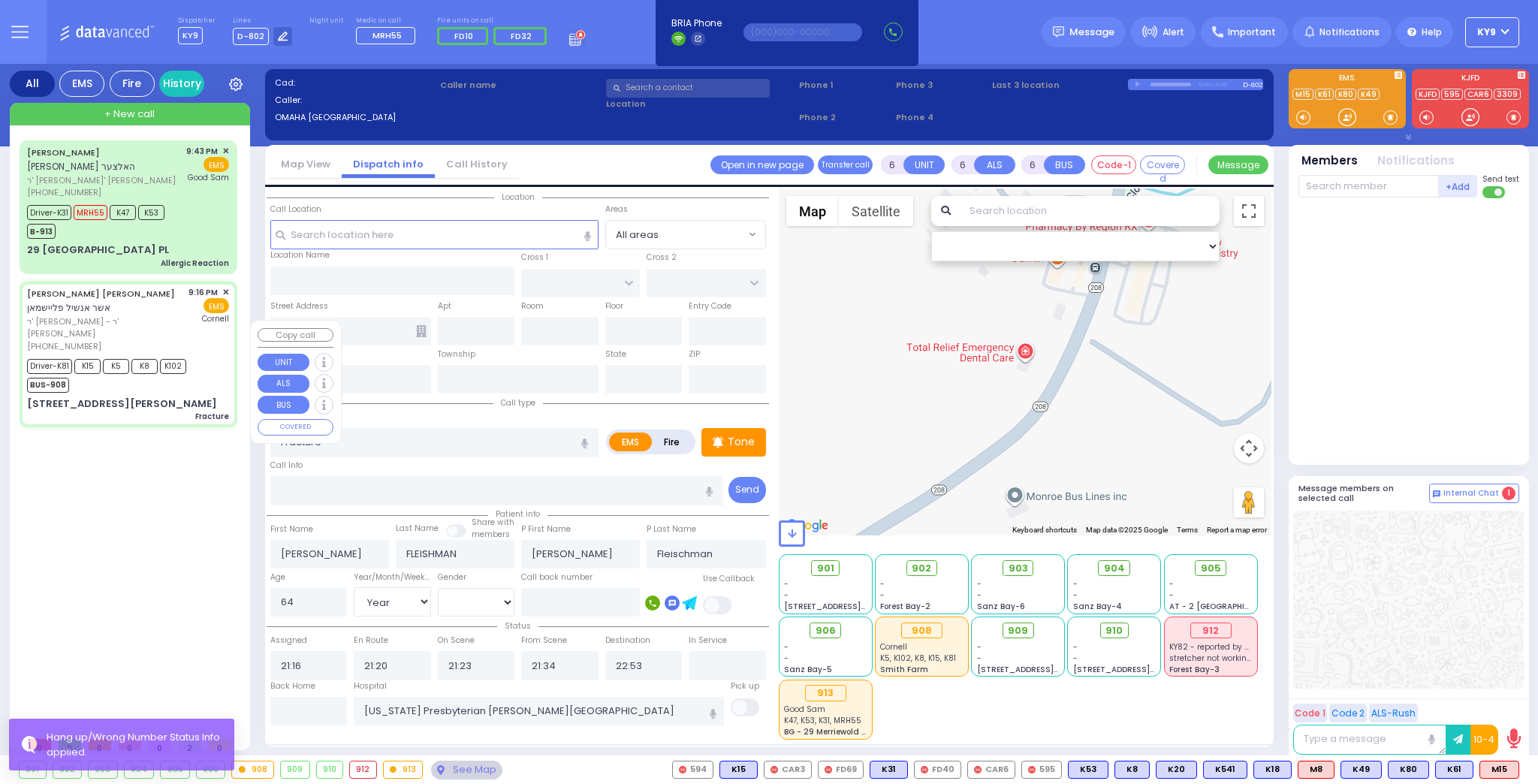
type input "10950"
select select "Hatzalah Garages"
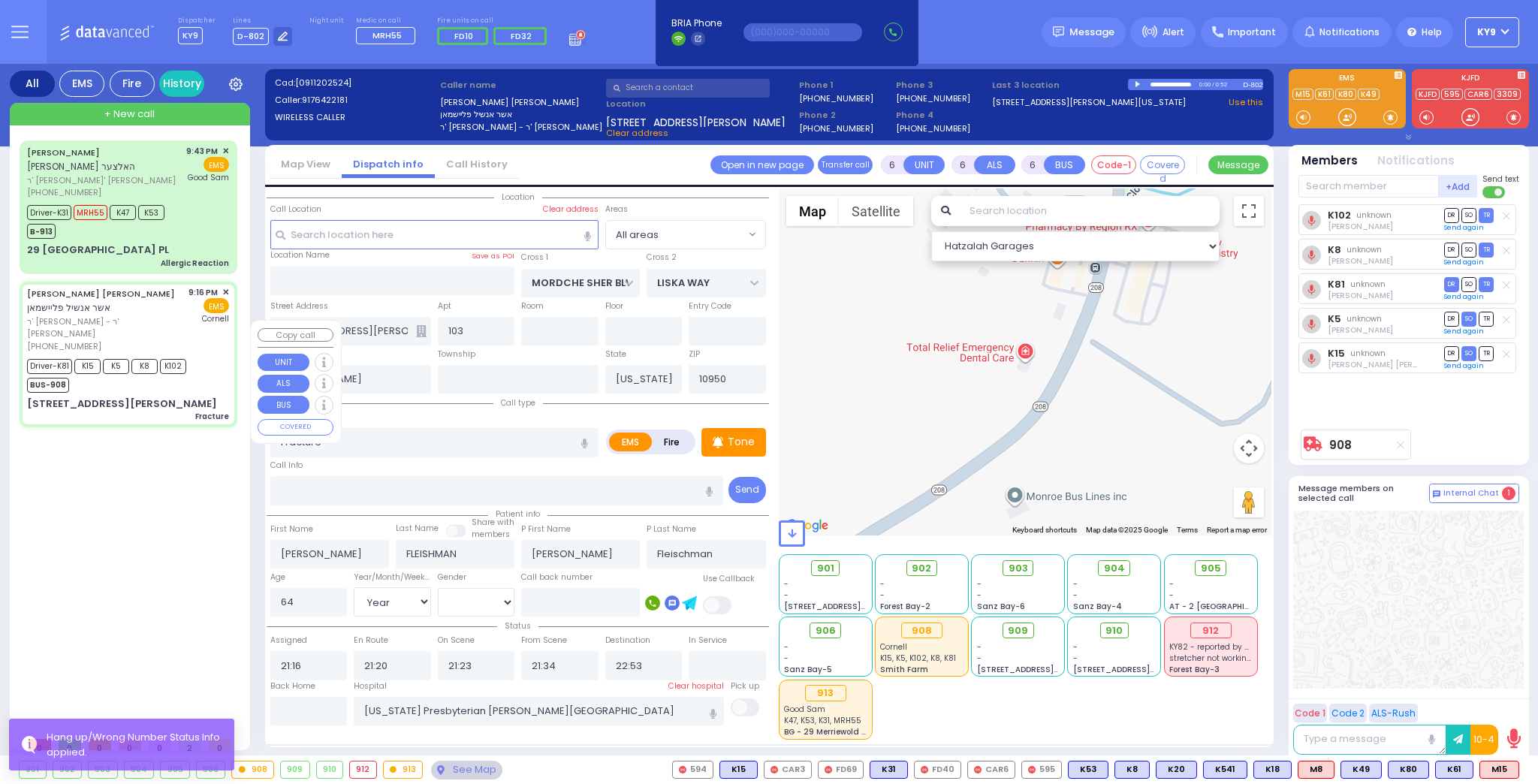
click at [186, 422] on div "[PERSON_NAME] [PERSON_NAME] האלצער ר' יחזקאל - ר' [PERSON_NAME] [PHONE_NUMBER] …" at bounding box center [132, 434] width 224 height 589
select select
radio input "true"
select select "Year"
select select "[DEMOGRAPHIC_DATA]"
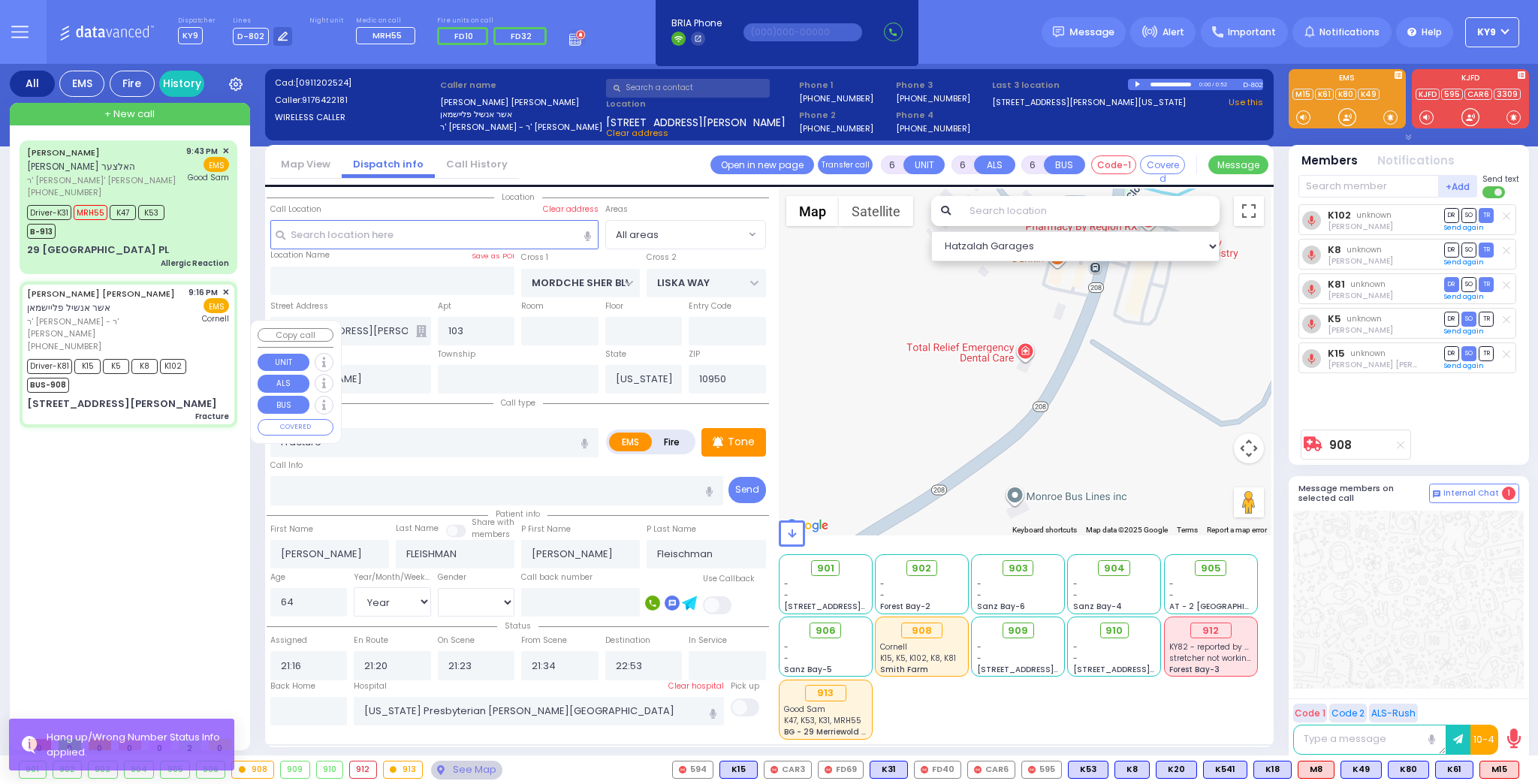
select select "Hatzalah Garages"
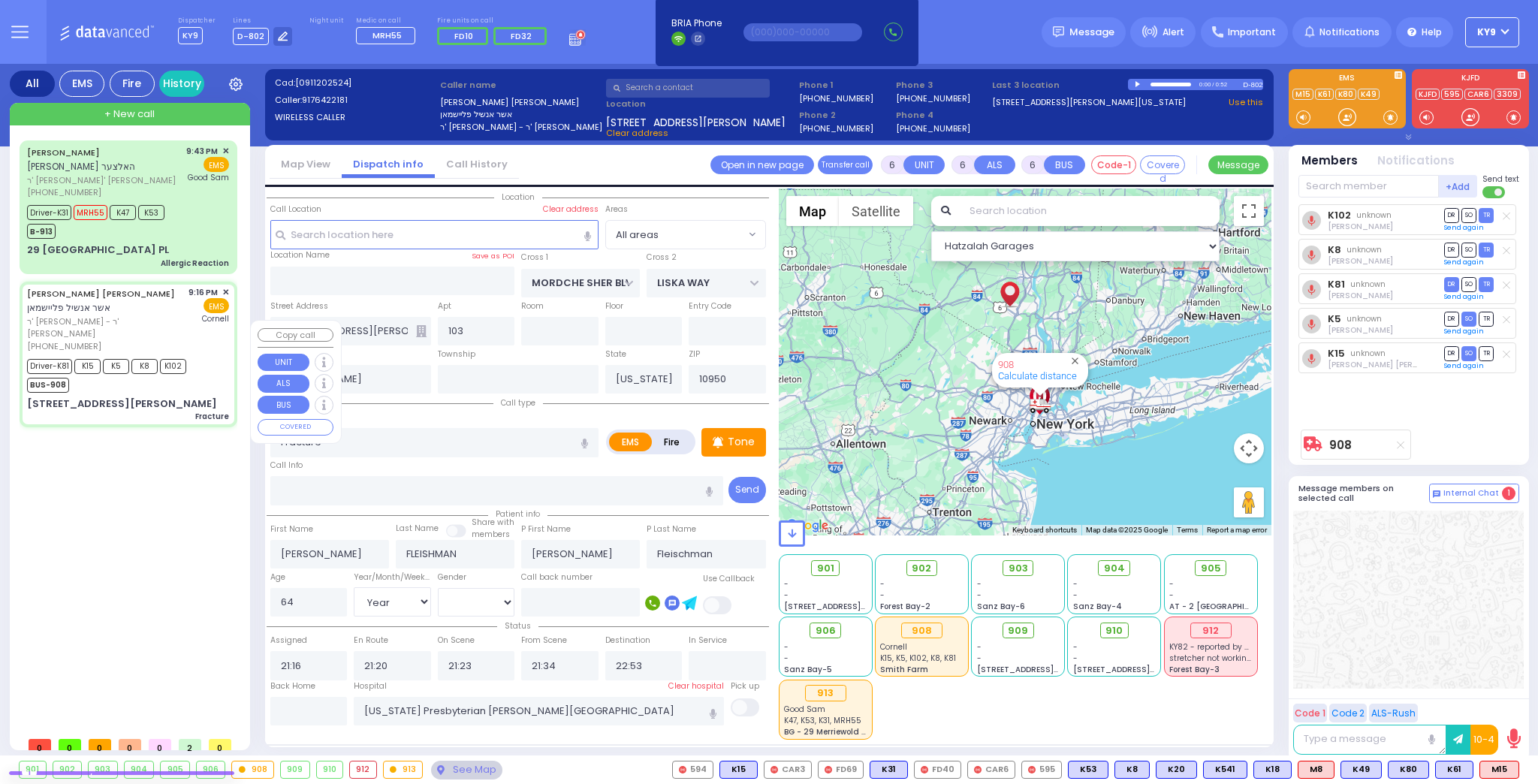
click at [187, 423] on div "[PERSON_NAME] [PERSON_NAME] האלצער ר' יחזקאל - ר' [PERSON_NAME] [PHONE_NUMBER] …" at bounding box center [132, 434] width 224 height 589
select select
radio input "true"
select select "Year"
select select "[DEMOGRAPHIC_DATA]"
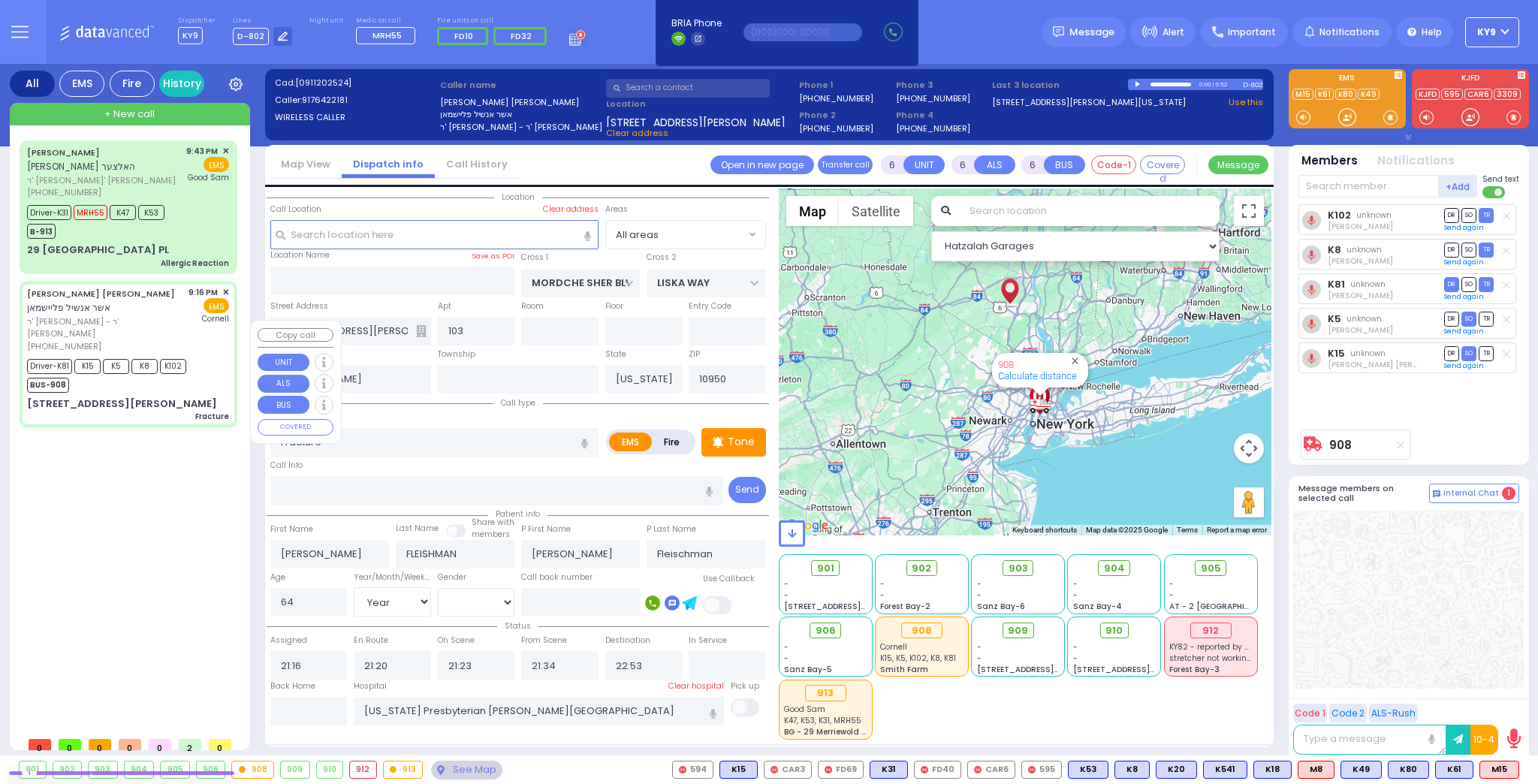
select select "Hatzalah Garages"
click at [182, 396] on div "[STREET_ADDRESS][PERSON_NAME] Fracture" at bounding box center [128, 409] width 202 height 26
select select
radio input "true"
select select "Year"
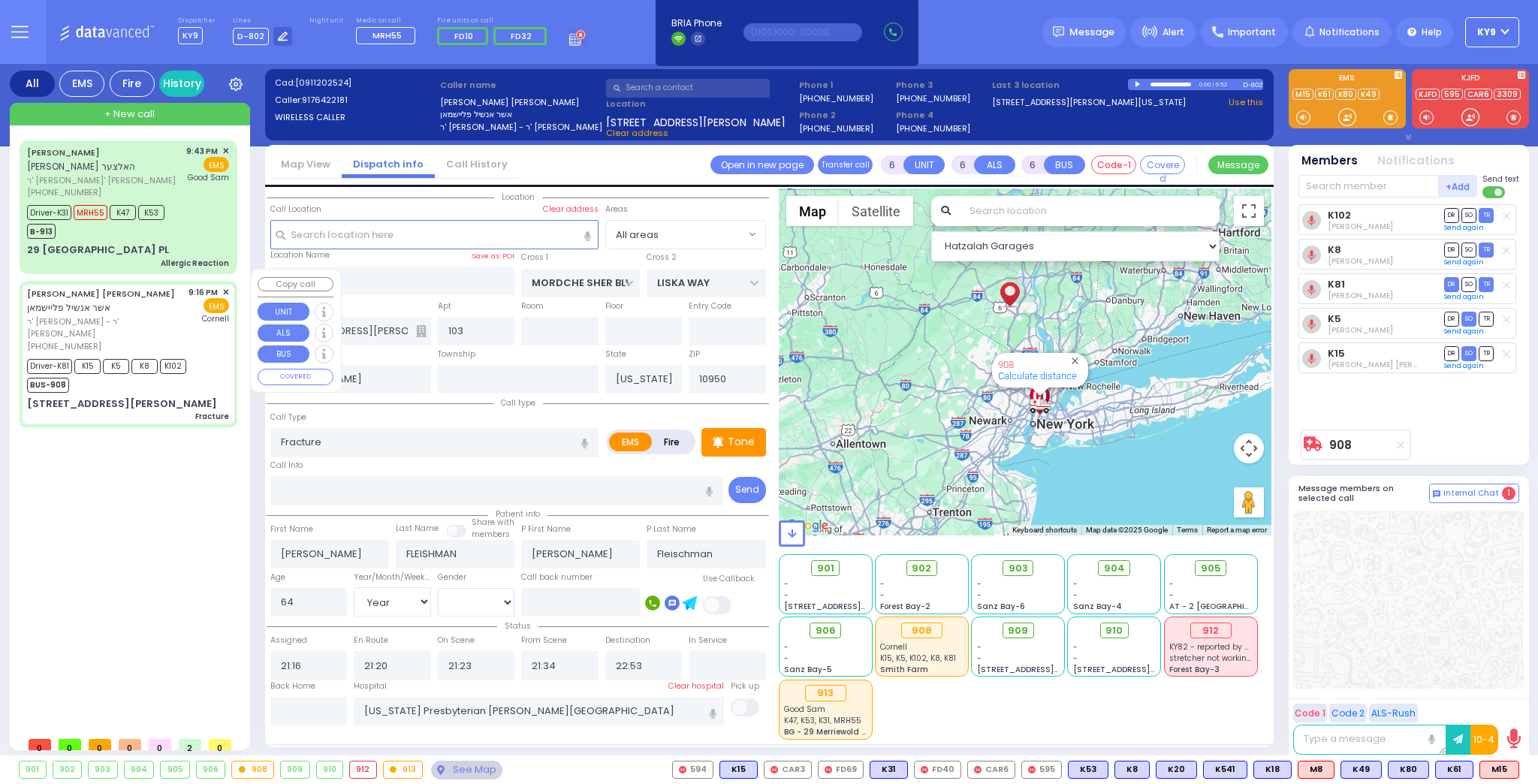
select select "[DEMOGRAPHIC_DATA]"
select select "Hatzalah Garages"
click at [154, 228] on div "B-913" at bounding box center [95, 230] width 137 height 19
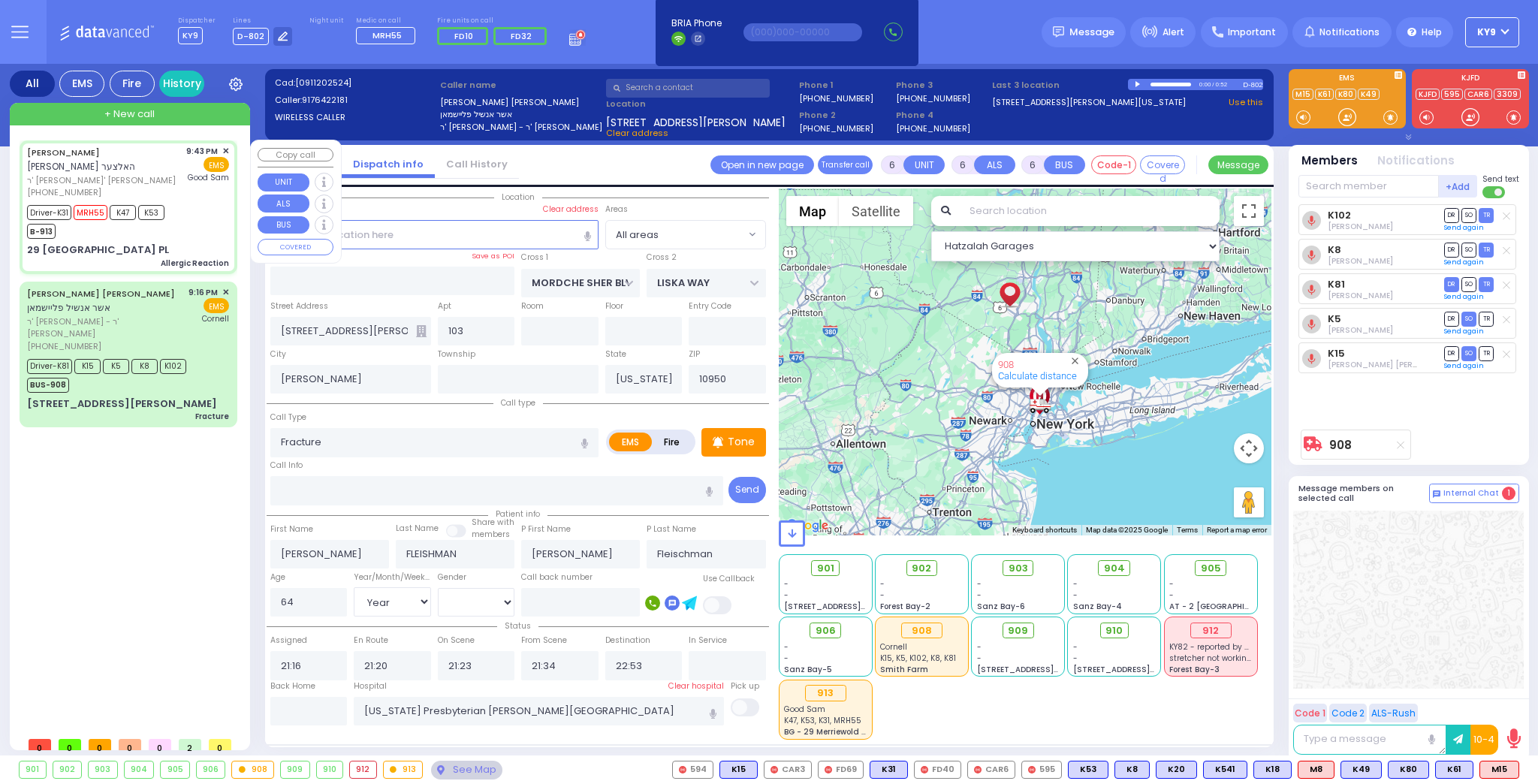
click at [154, 229] on div "B-913" at bounding box center [95, 230] width 137 height 19
select select
type input "Allergic Reaction"
radio input "true"
type input "MORDCHE LEIB"
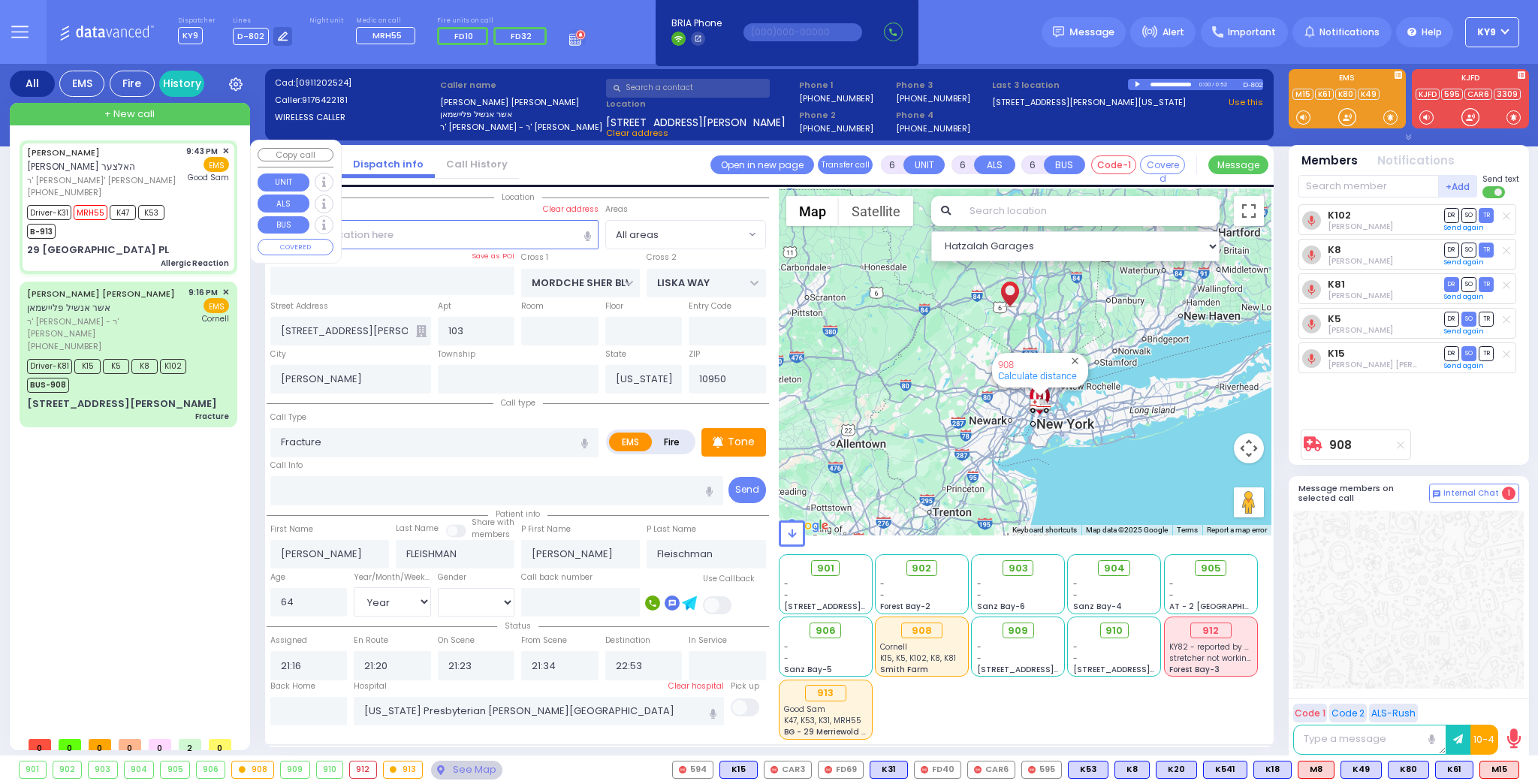
type input "HOLTZER"
type input "Shloima"
type input "Holtzer"
type input "13"
select select "Year"
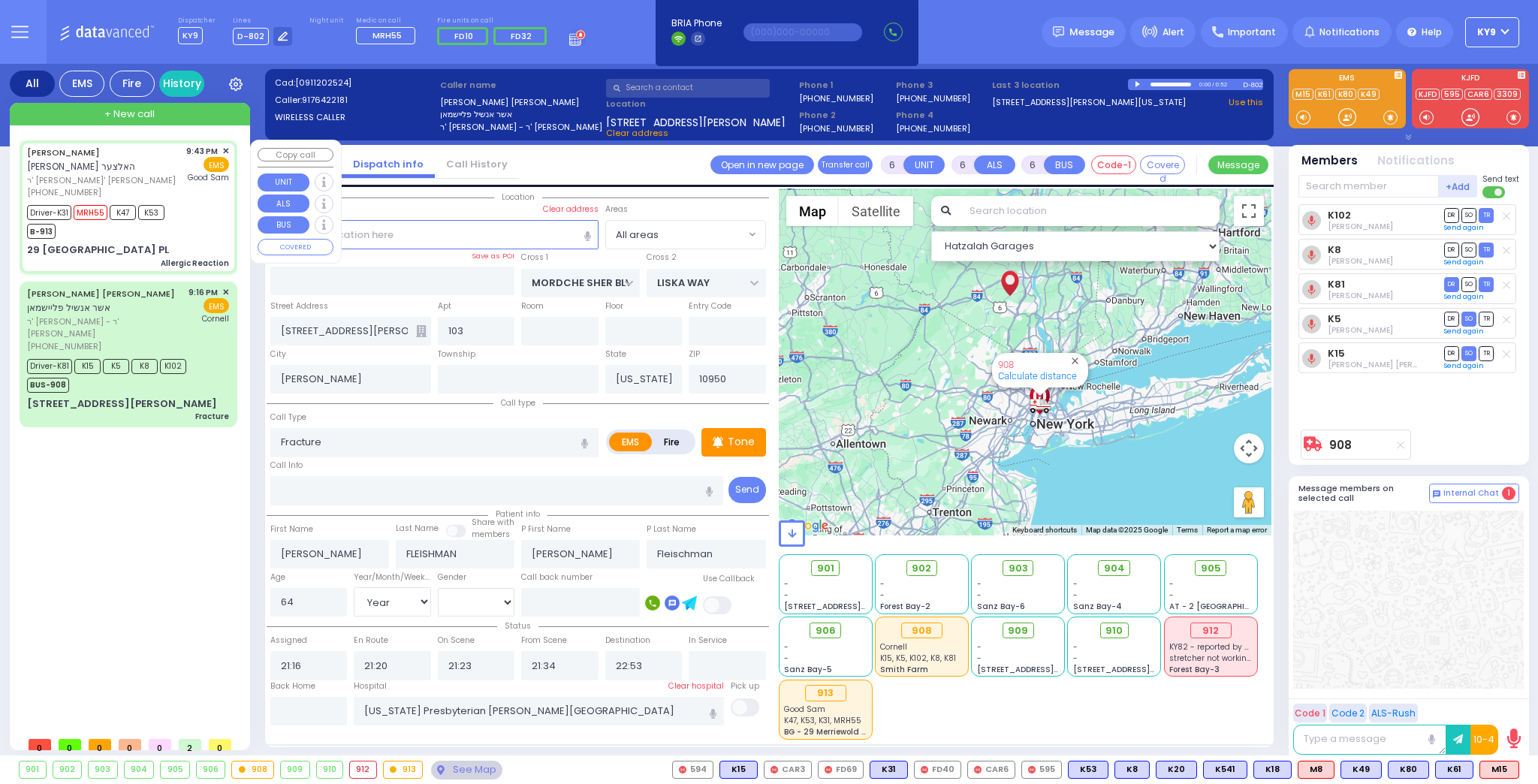
select select "[DEMOGRAPHIC_DATA]"
type input "21:43"
type input "21:44"
type input "21:46"
type input "22:10"
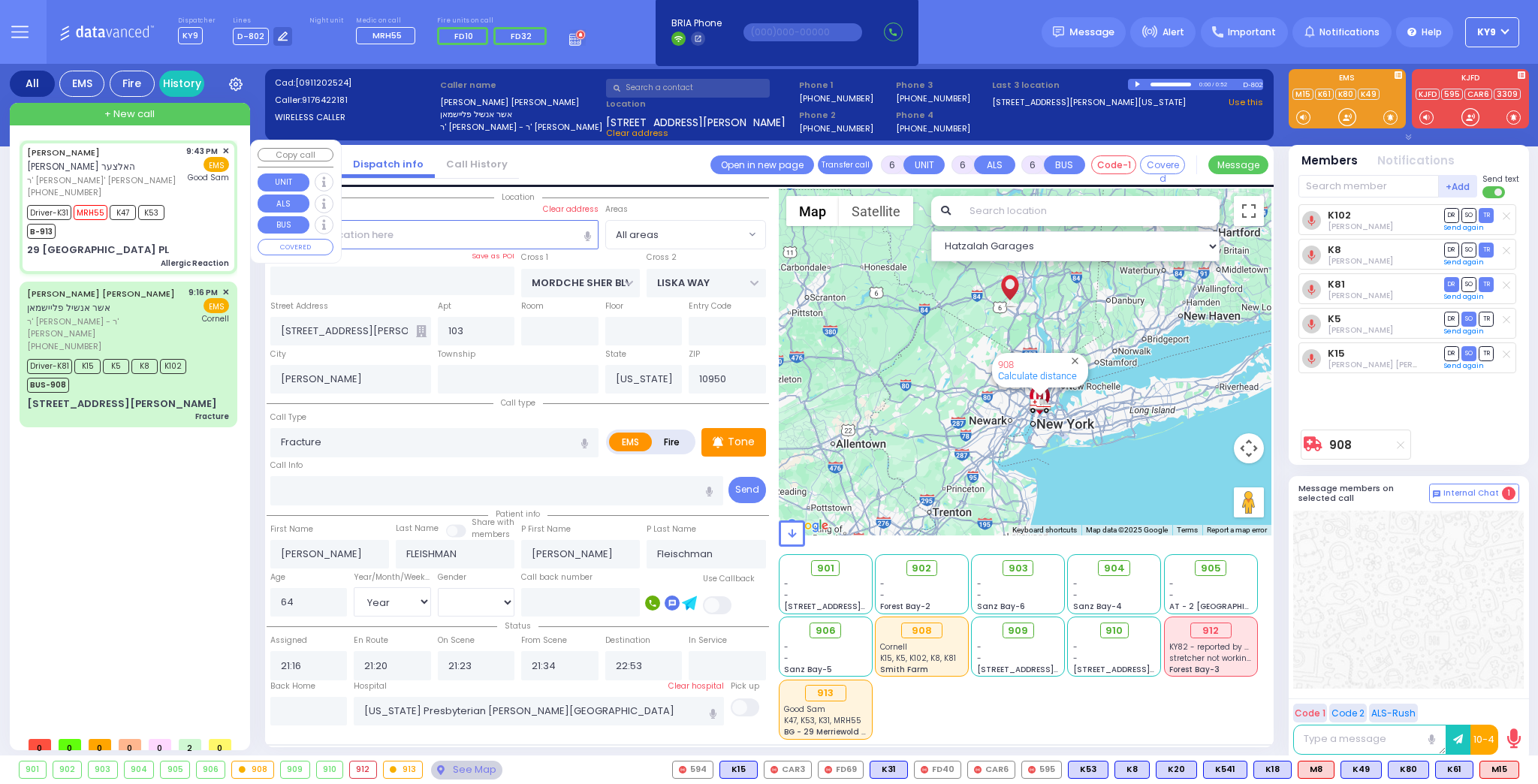
type input "22:29"
type input "Good Samaritan Hospital"
select select "Hatzalah Garages"
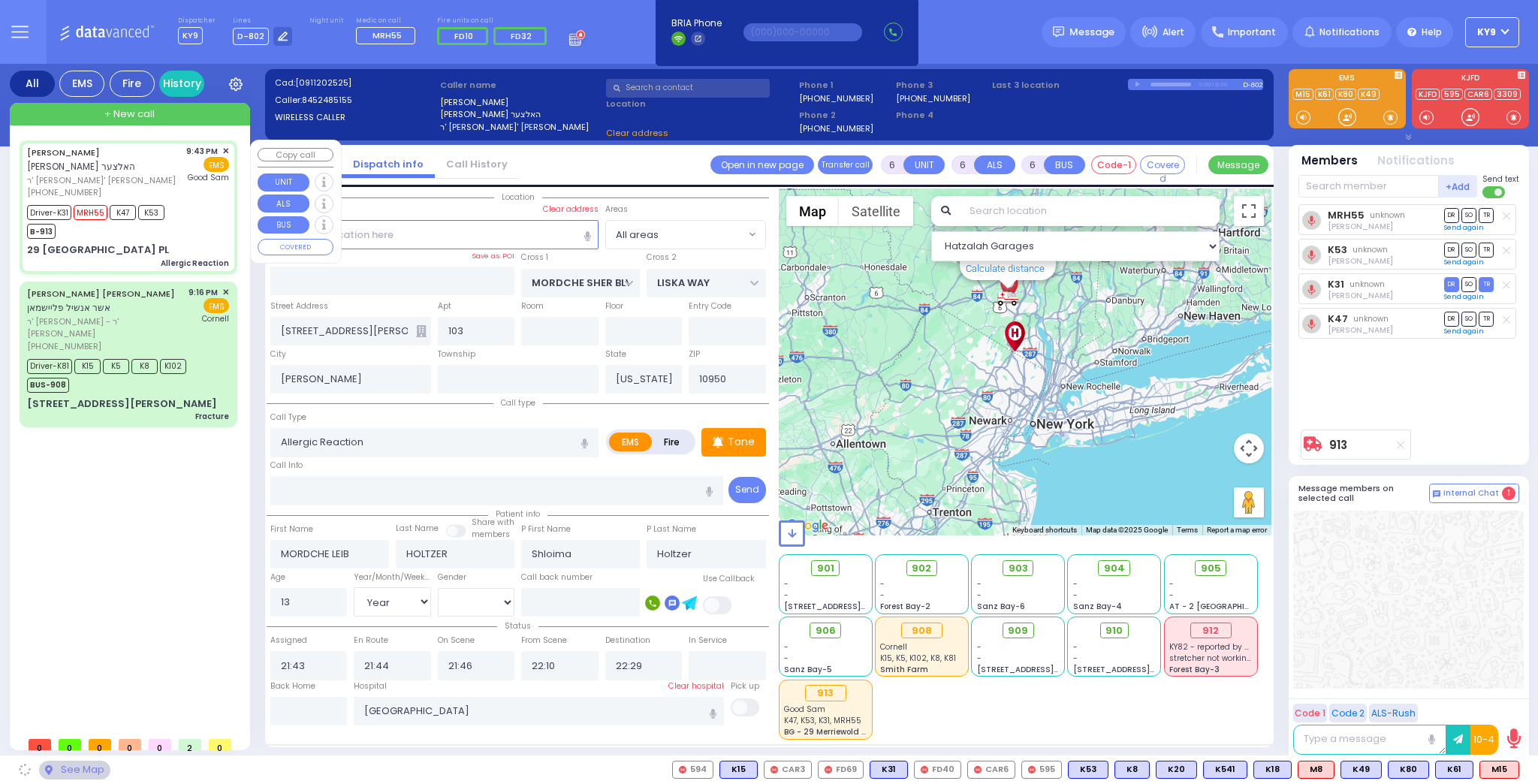
select select
radio input "true"
select select "Year"
select select "[DEMOGRAPHIC_DATA]"
select select "Hatzalah Garages"
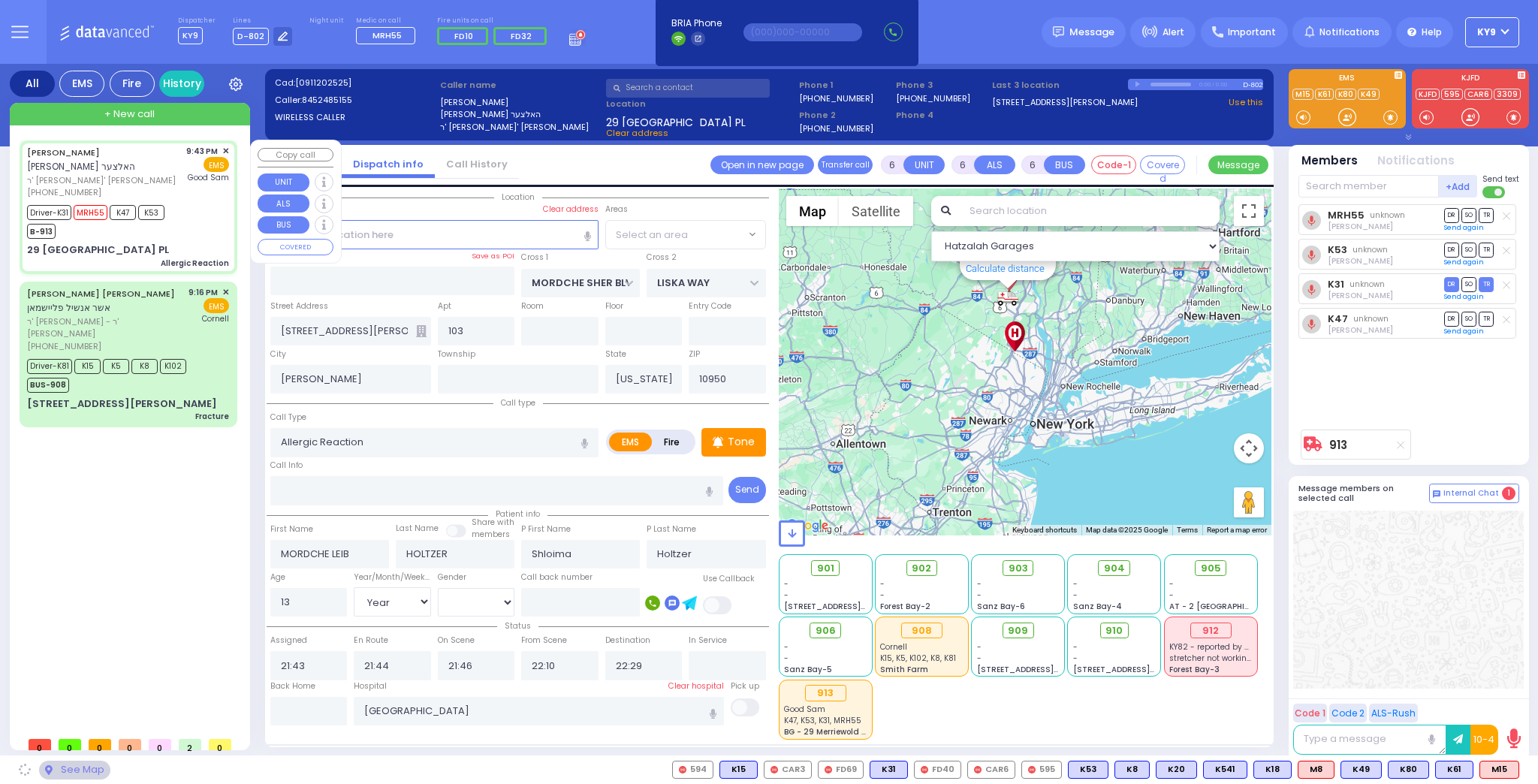
type input "KINGSVILLE DR"
type input "GALVESTON DR"
type input "29 FORT WORTH PL"
type input "Monroe"
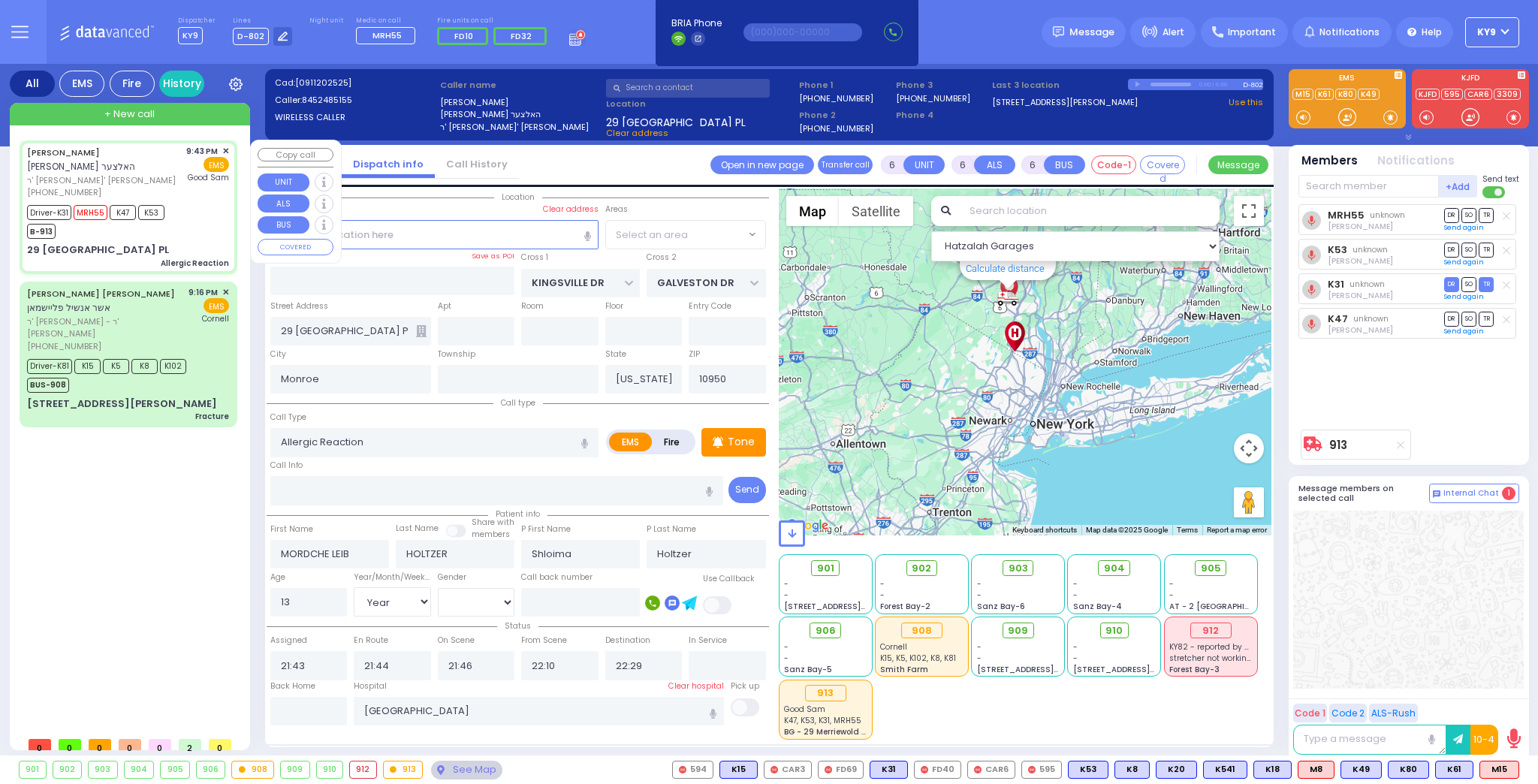
click at [154, 229] on div "B-913" at bounding box center [95, 230] width 137 height 19
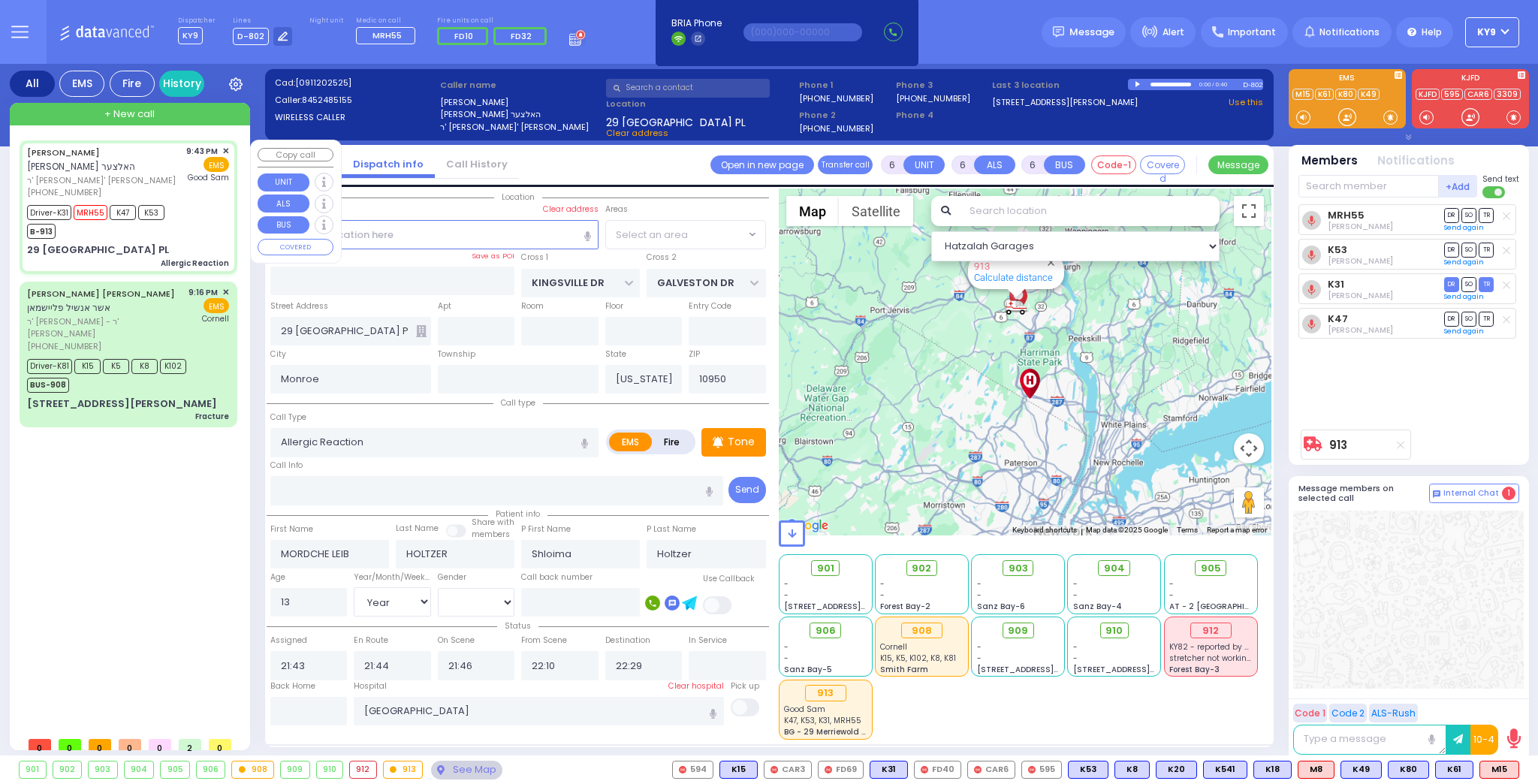
select select "[GEOGRAPHIC_DATA]"
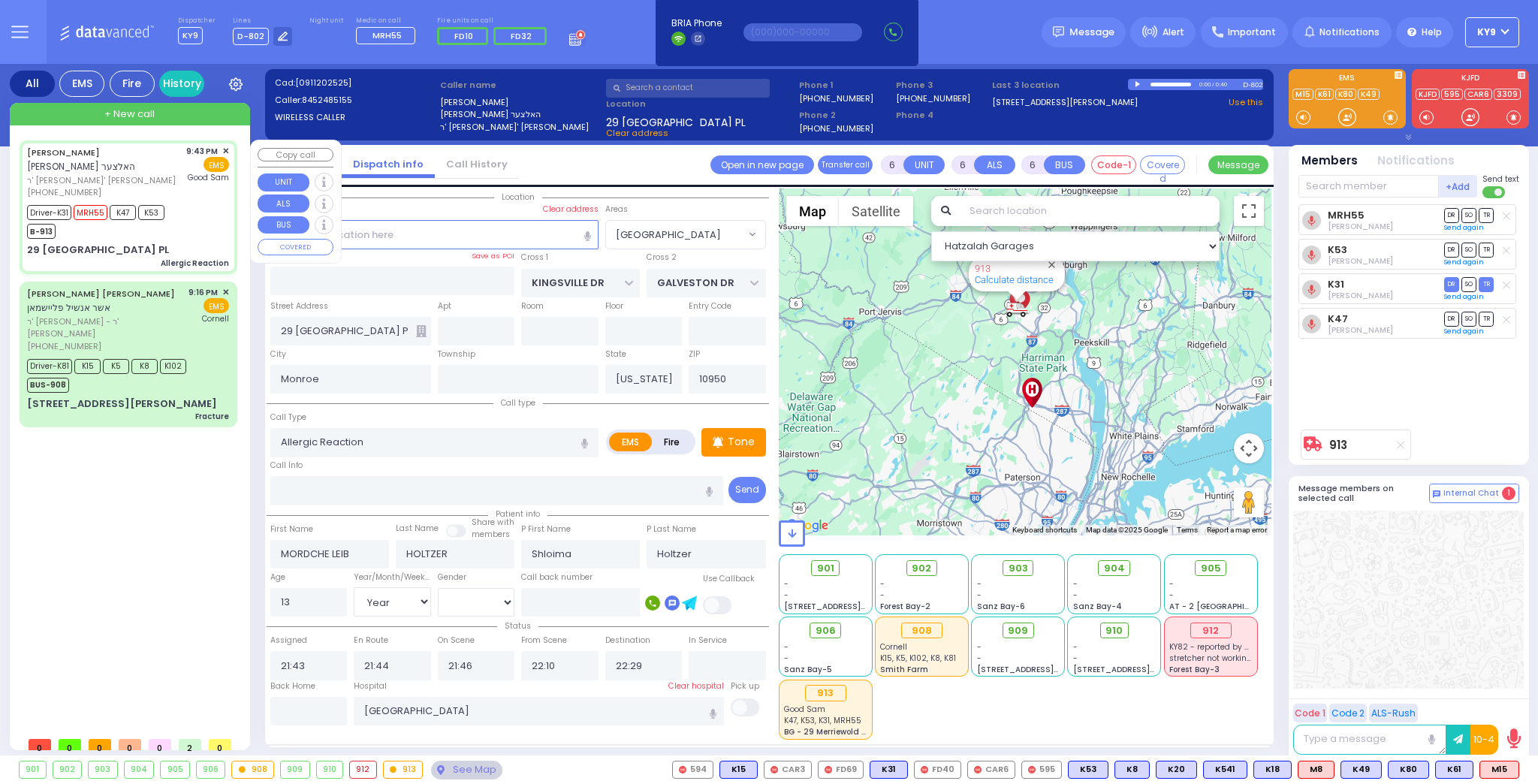
select select
radio input "true"
select select "Year"
select select "[DEMOGRAPHIC_DATA]"
select select "Hatzalah Garages"
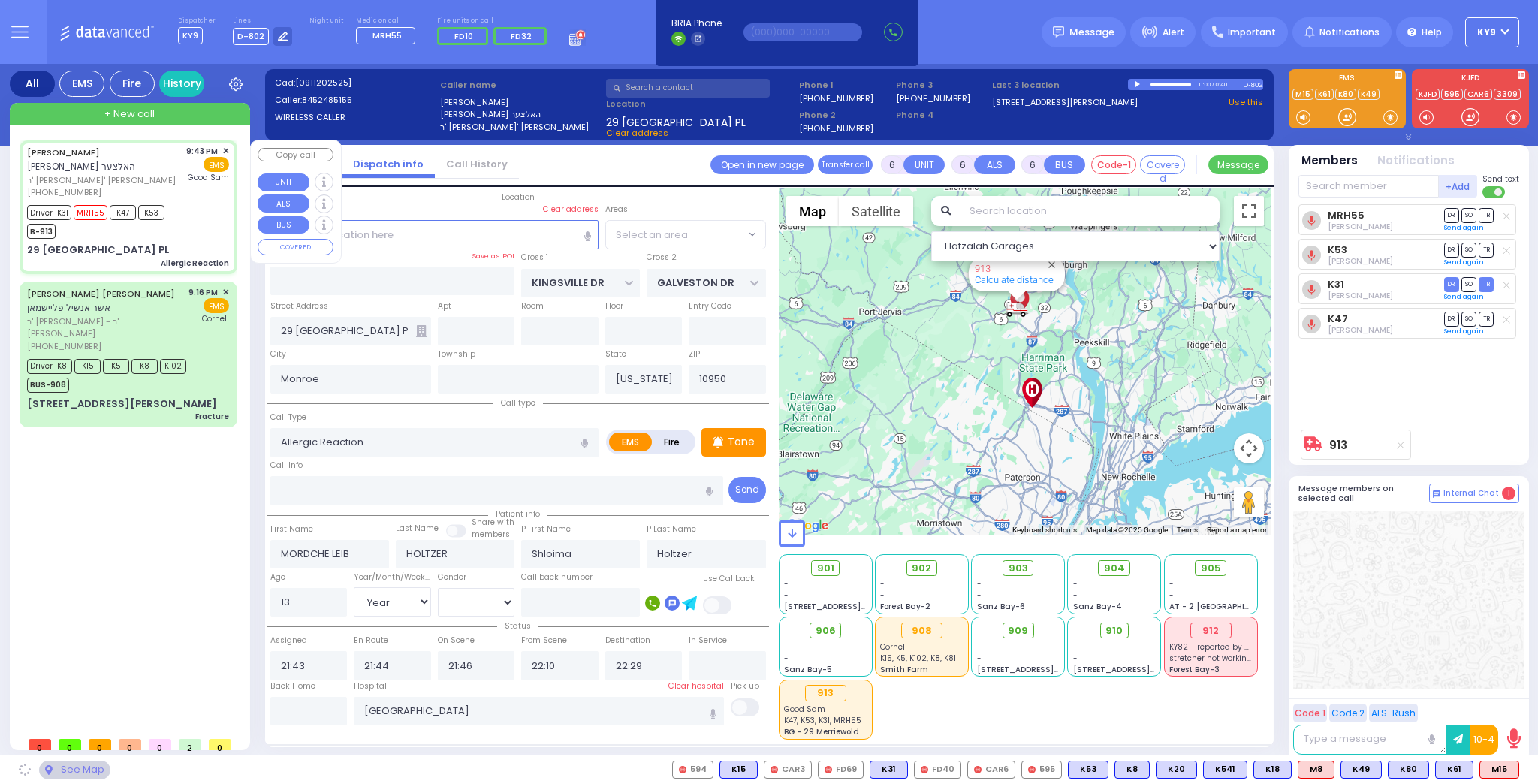
select select "[GEOGRAPHIC_DATA]"
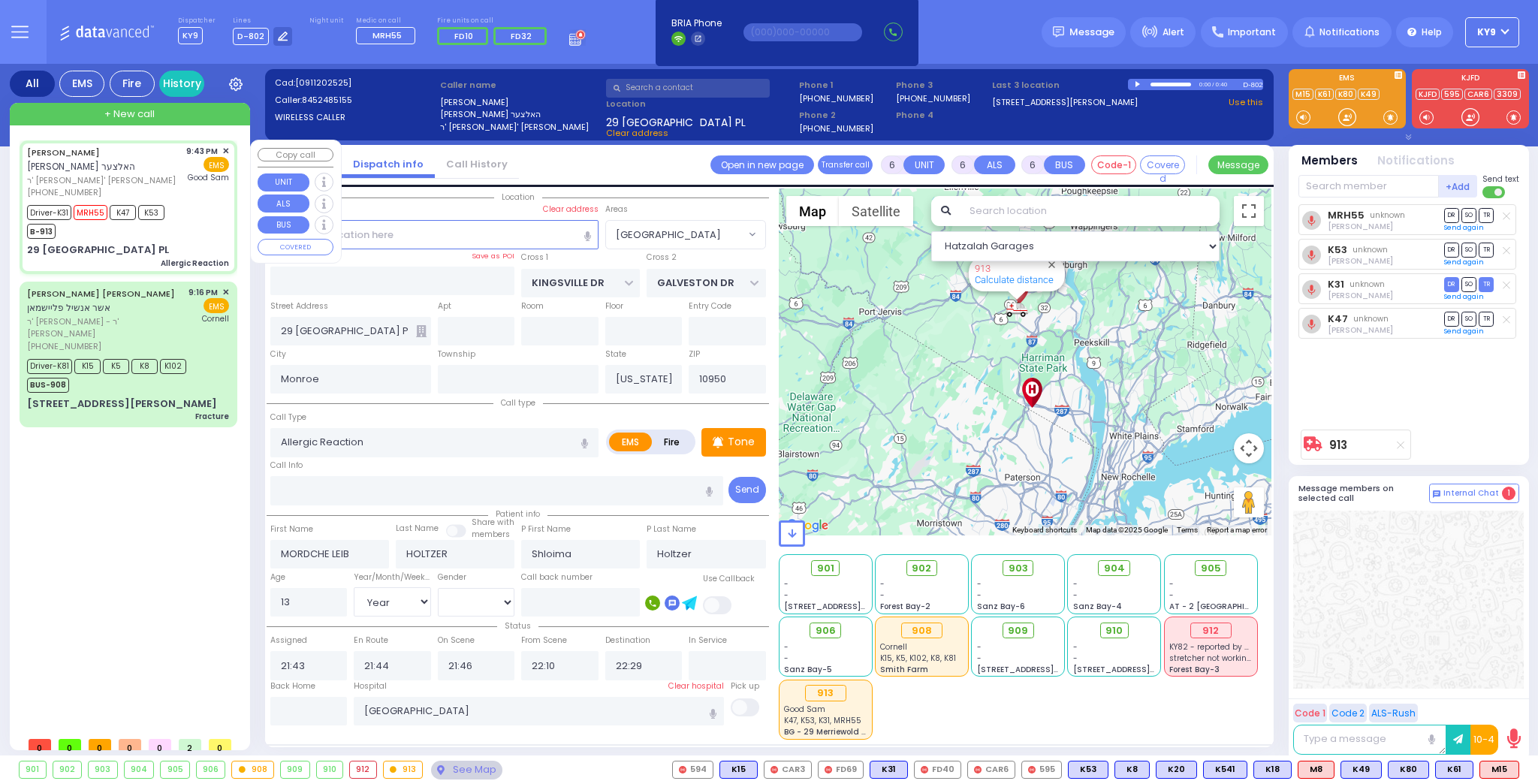
click at [154, 229] on div "B-913" at bounding box center [95, 230] width 137 height 19
select select
radio input "true"
select select "Year"
select select "[DEMOGRAPHIC_DATA]"
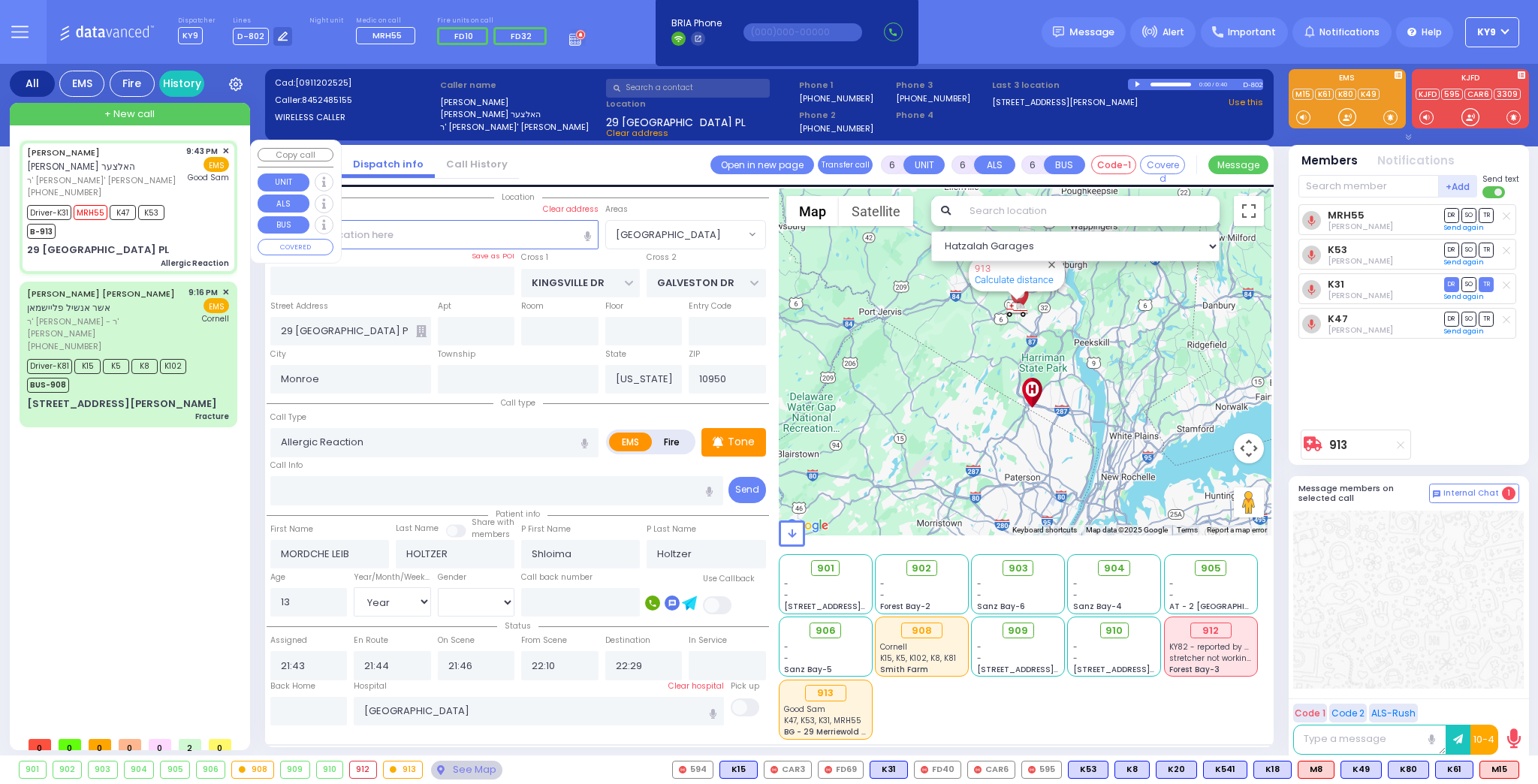
select select "Hatzalah Garages"
select select "[GEOGRAPHIC_DATA]"
click at [434, 768] on div "See Map" at bounding box center [466, 770] width 70 height 19
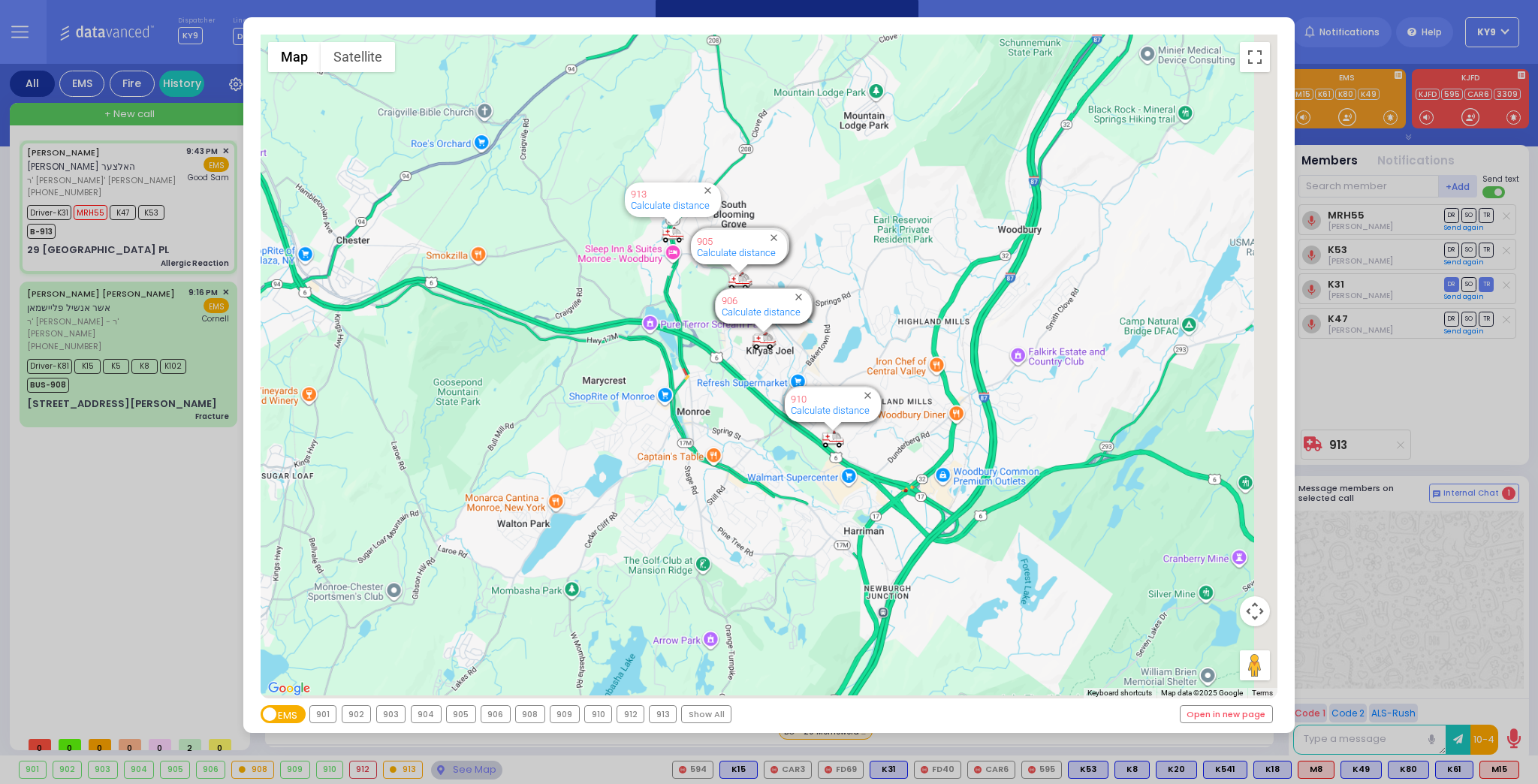
click at [652, 712] on div "913" at bounding box center [663, 714] width 26 height 16
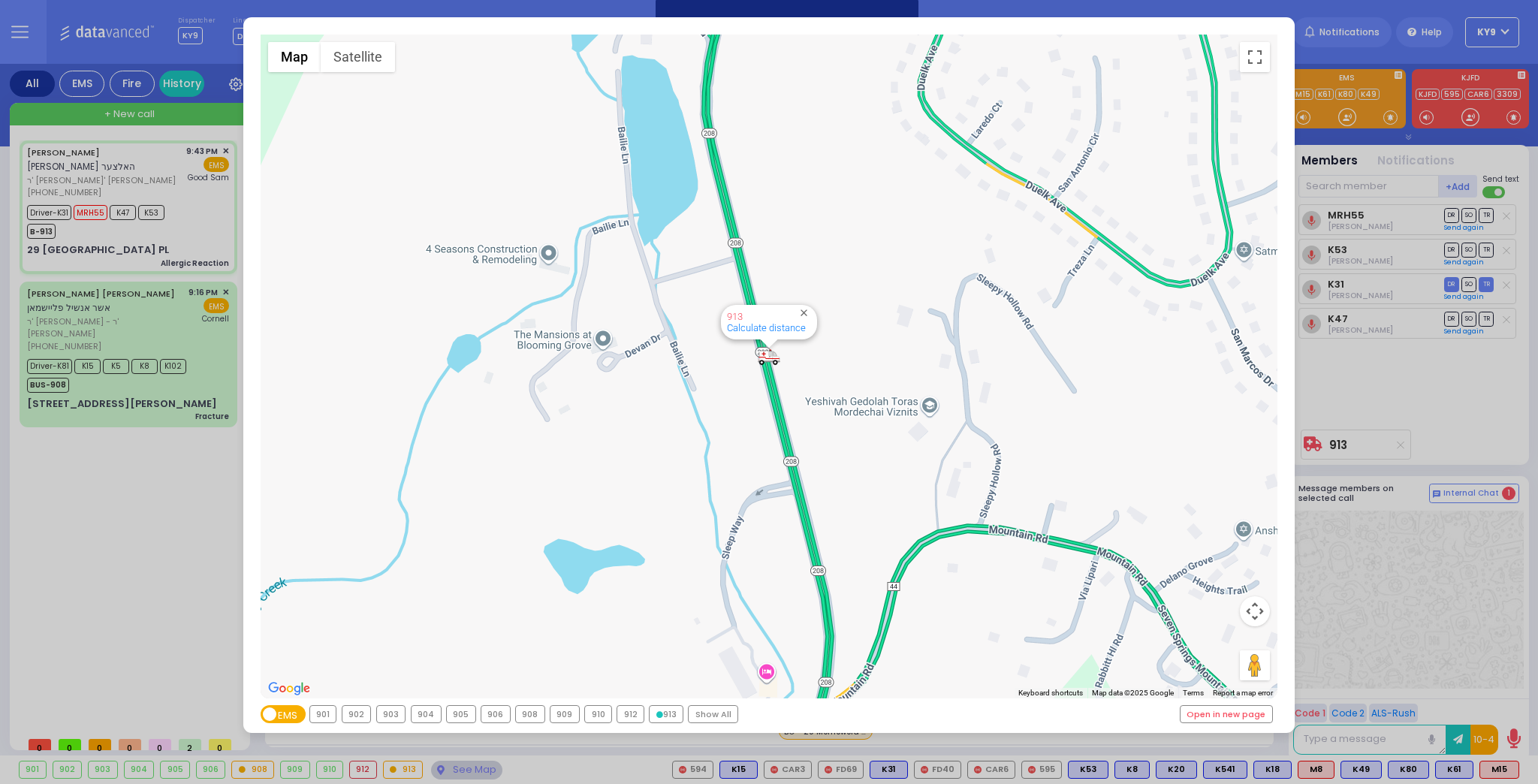
click at [657, 712] on icon at bounding box center [660, 715] width 7 height 7
click at [445, 768] on div "← Move left → Move right ↑ Move up ↓ Move down + Zoom in - Zoom out Home Jump l…" at bounding box center [769, 392] width 1538 height 784
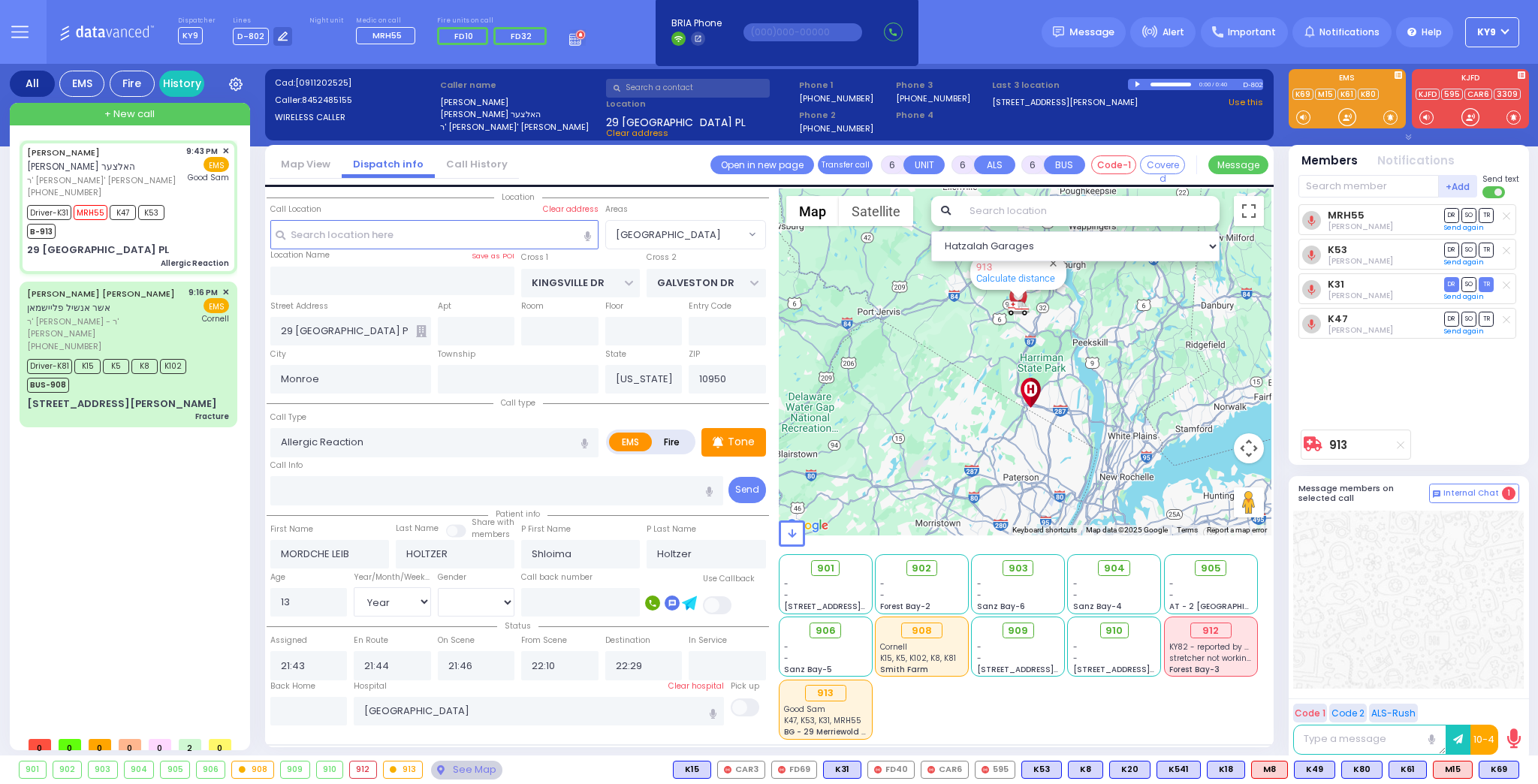
select select
radio input "true"
select select "Year"
select select "[DEMOGRAPHIC_DATA]"
select select "Hatzalah Garages"
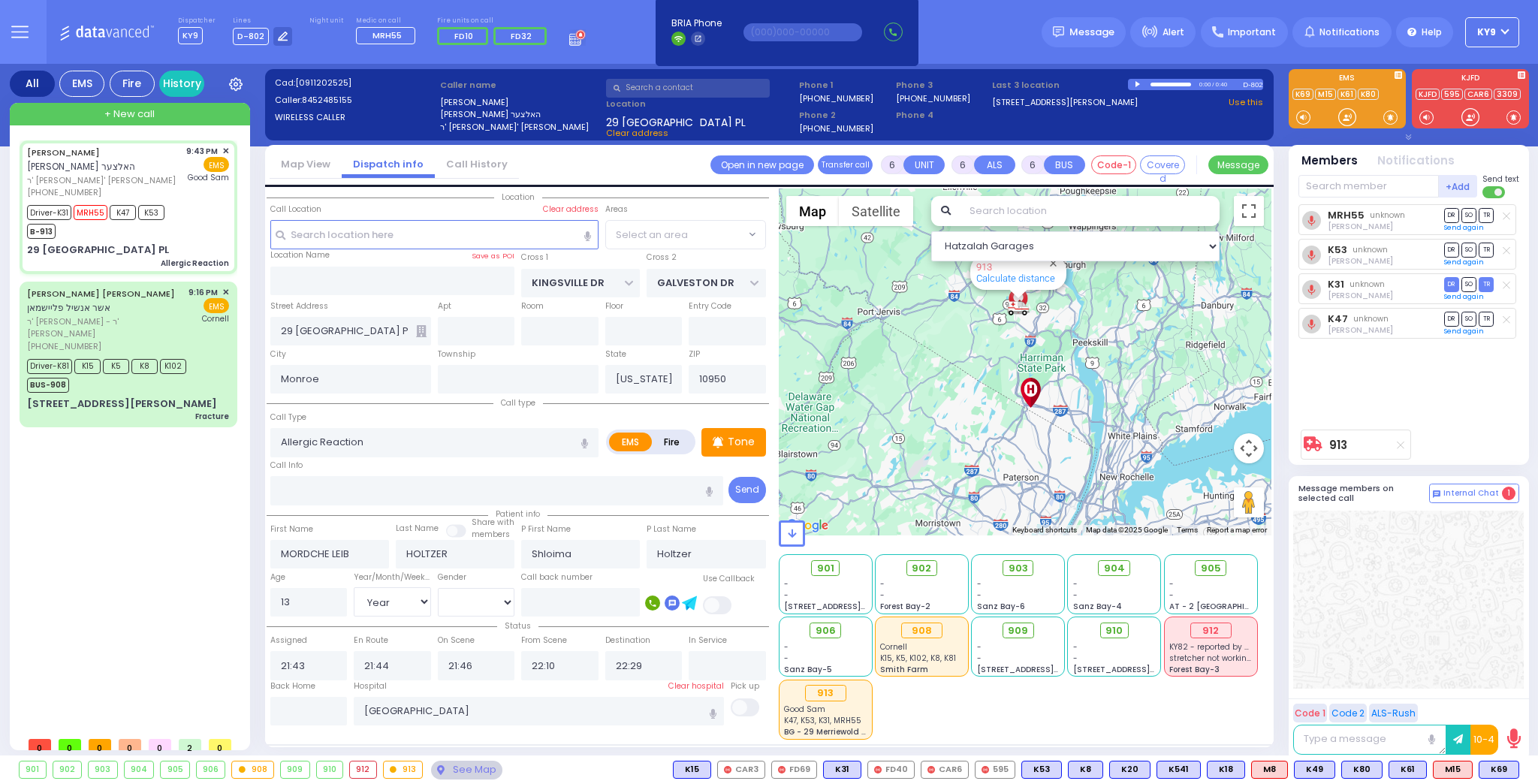
select select "[GEOGRAPHIC_DATA]"
select select
radio input "true"
select select "Year"
select select "[DEMOGRAPHIC_DATA]"
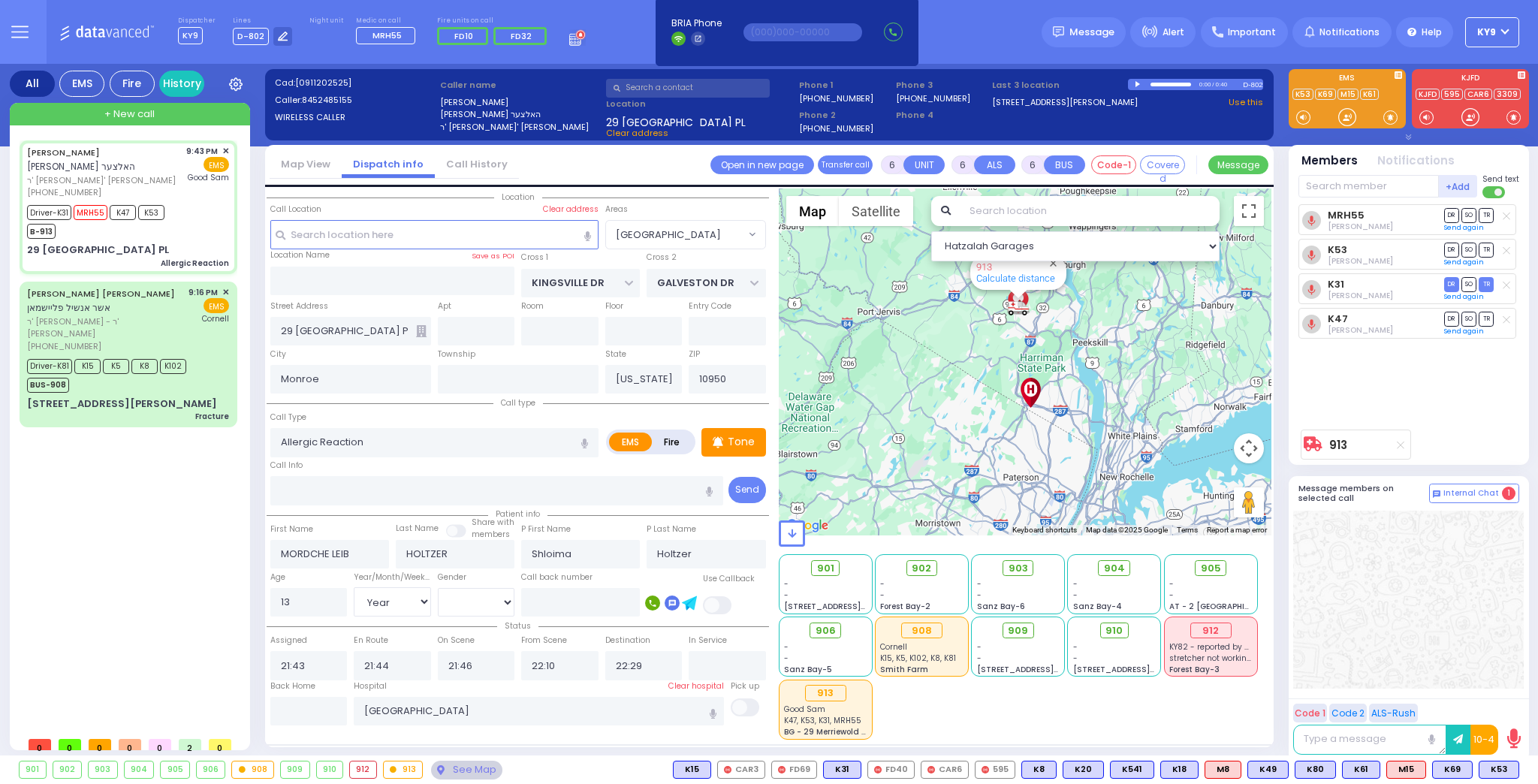
select select "Hatzalah Garages"
select select "[GEOGRAPHIC_DATA]"
select select
radio input "true"
select select "Year"
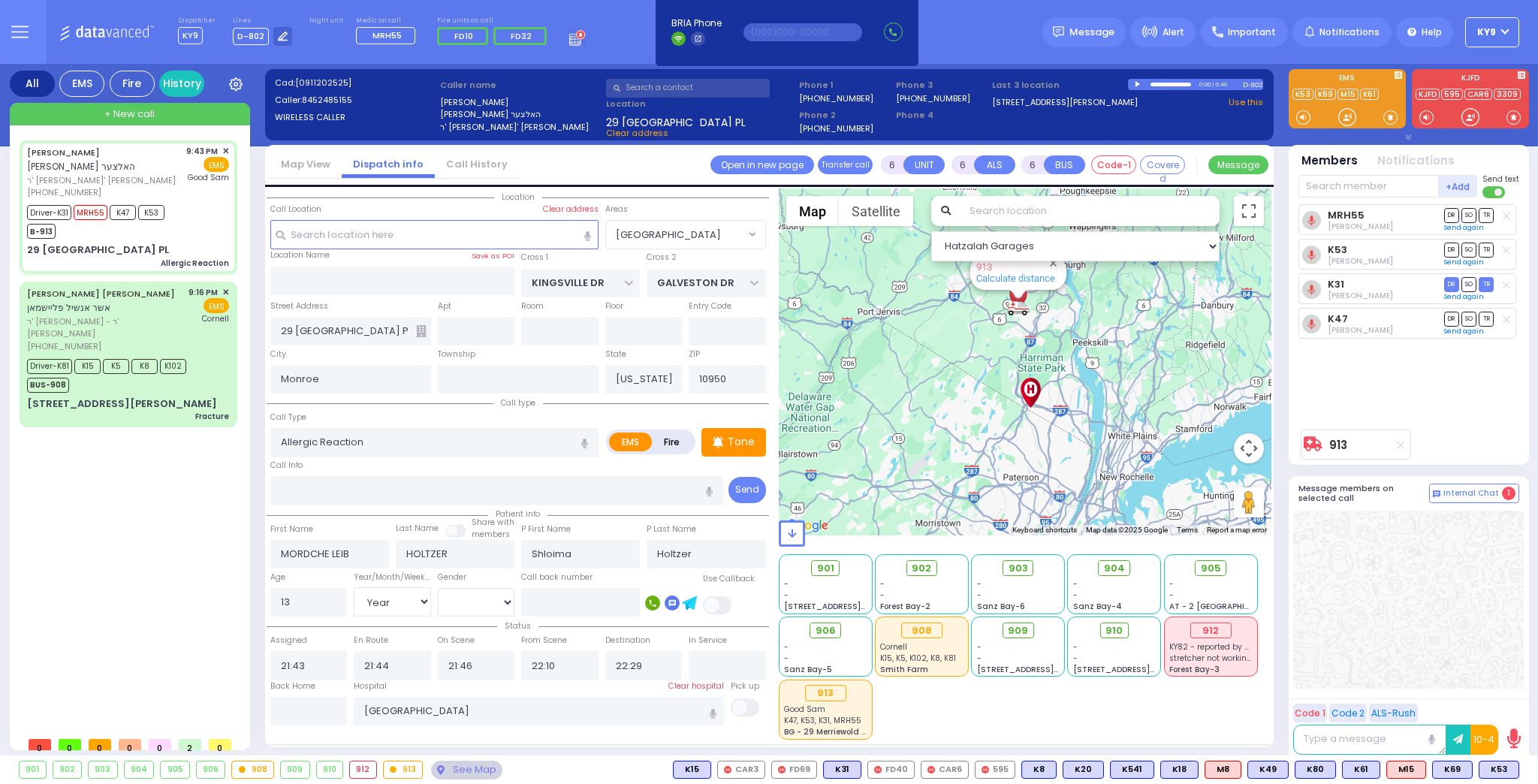
select select "[DEMOGRAPHIC_DATA]"
select select "Hatzalah Garages"
select select "[GEOGRAPHIC_DATA]"
click at [181, 217] on div "Driver-K31 MRH55 K47 K53 B-913" at bounding box center [128, 219] width 202 height 37
select select
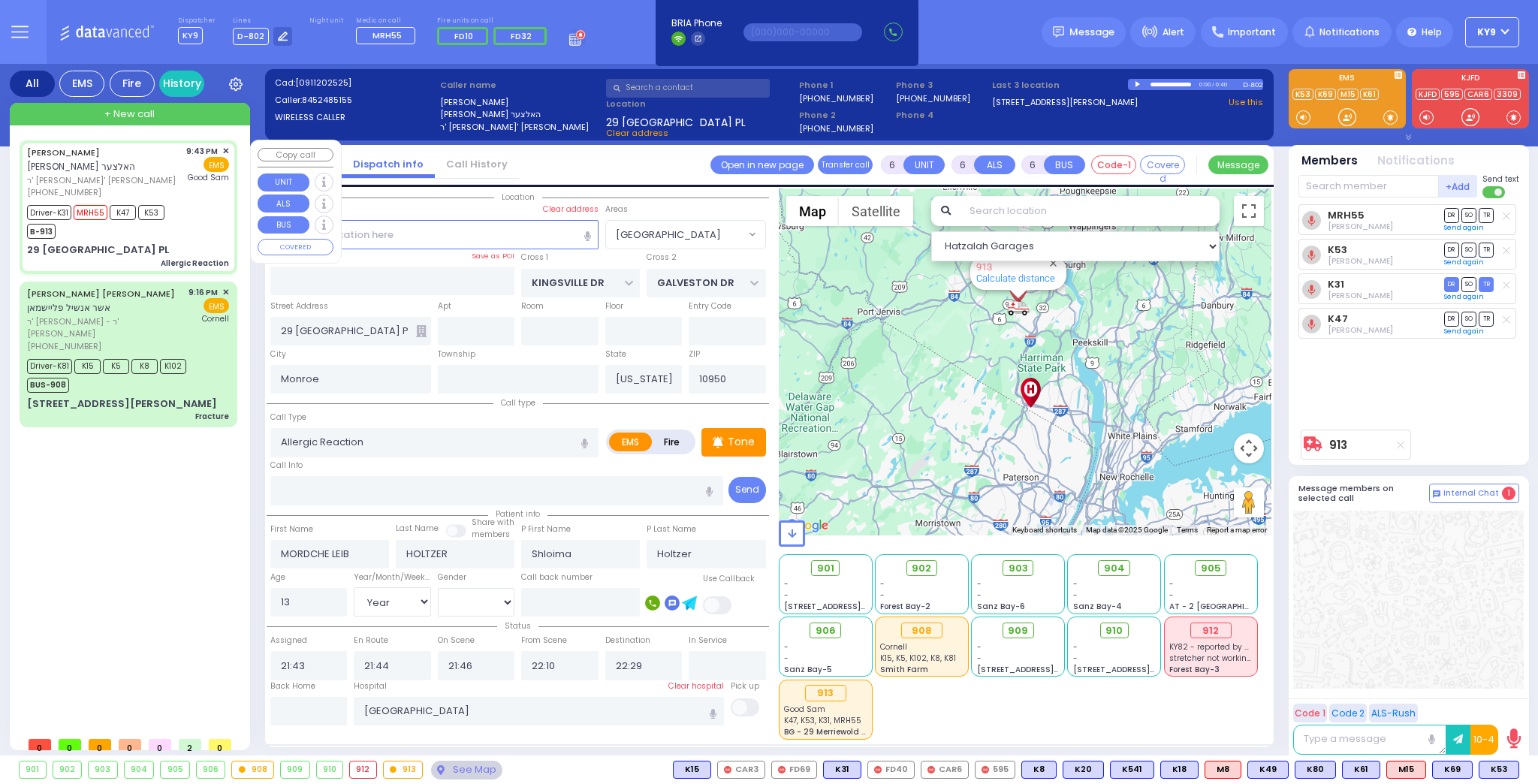
radio input "true"
select select "Year"
select select "[DEMOGRAPHIC_DATA]"
select select "Hatzalah Garages"
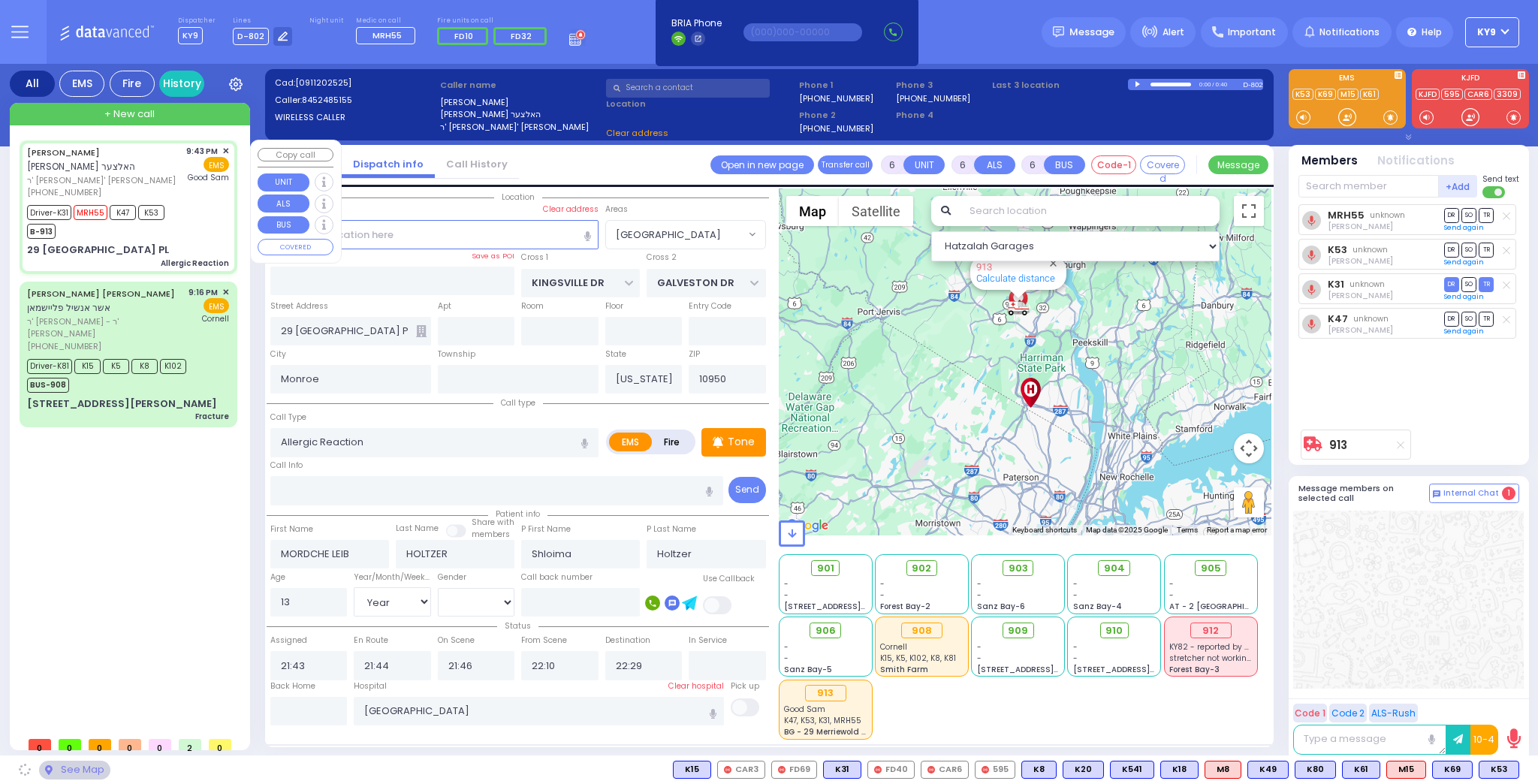
select select "[GEOGRAPHIC_DATA]"
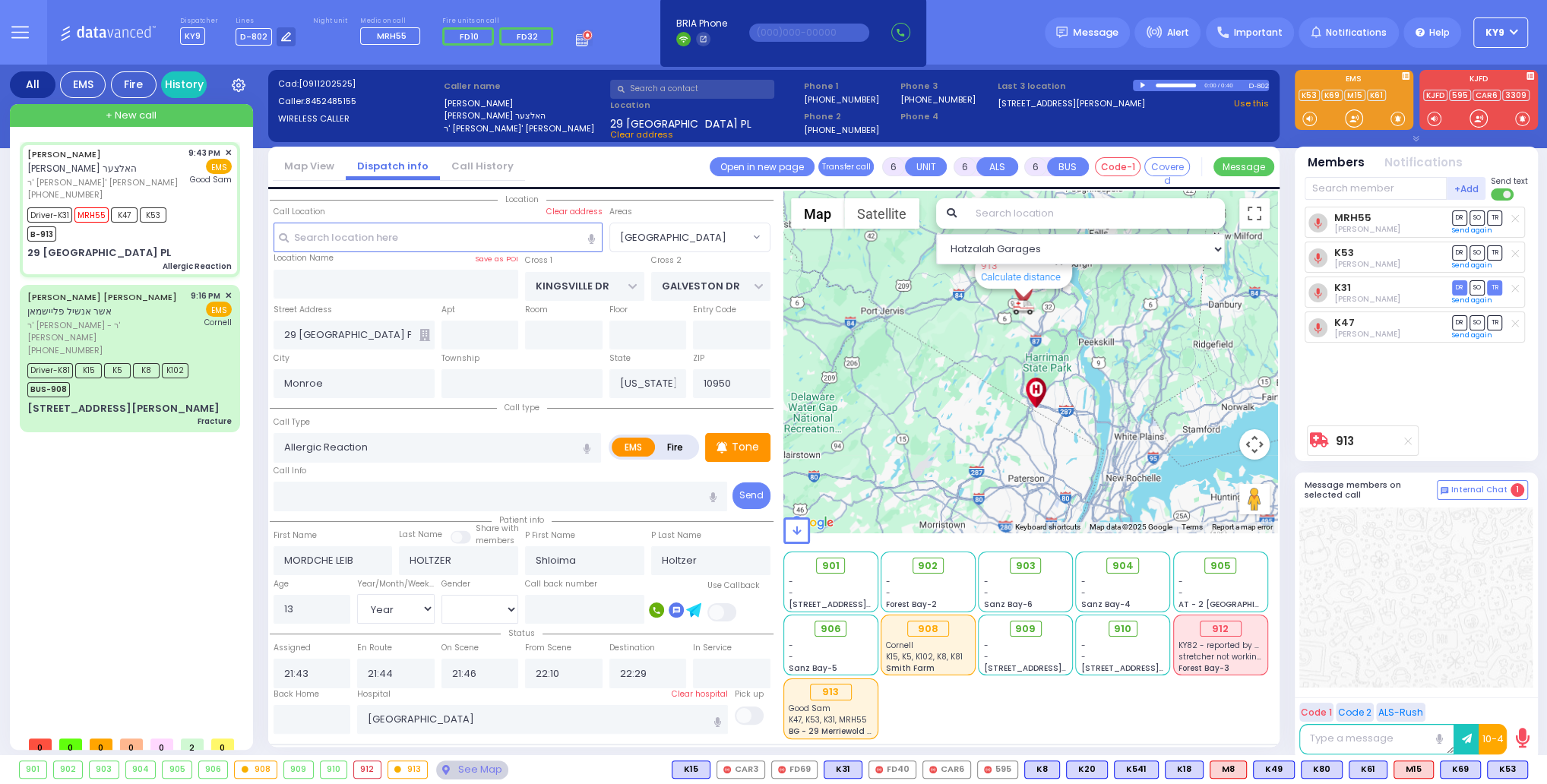
click at [313, 709] on input "text" at bounding box center [312, 719] width 77 height 29
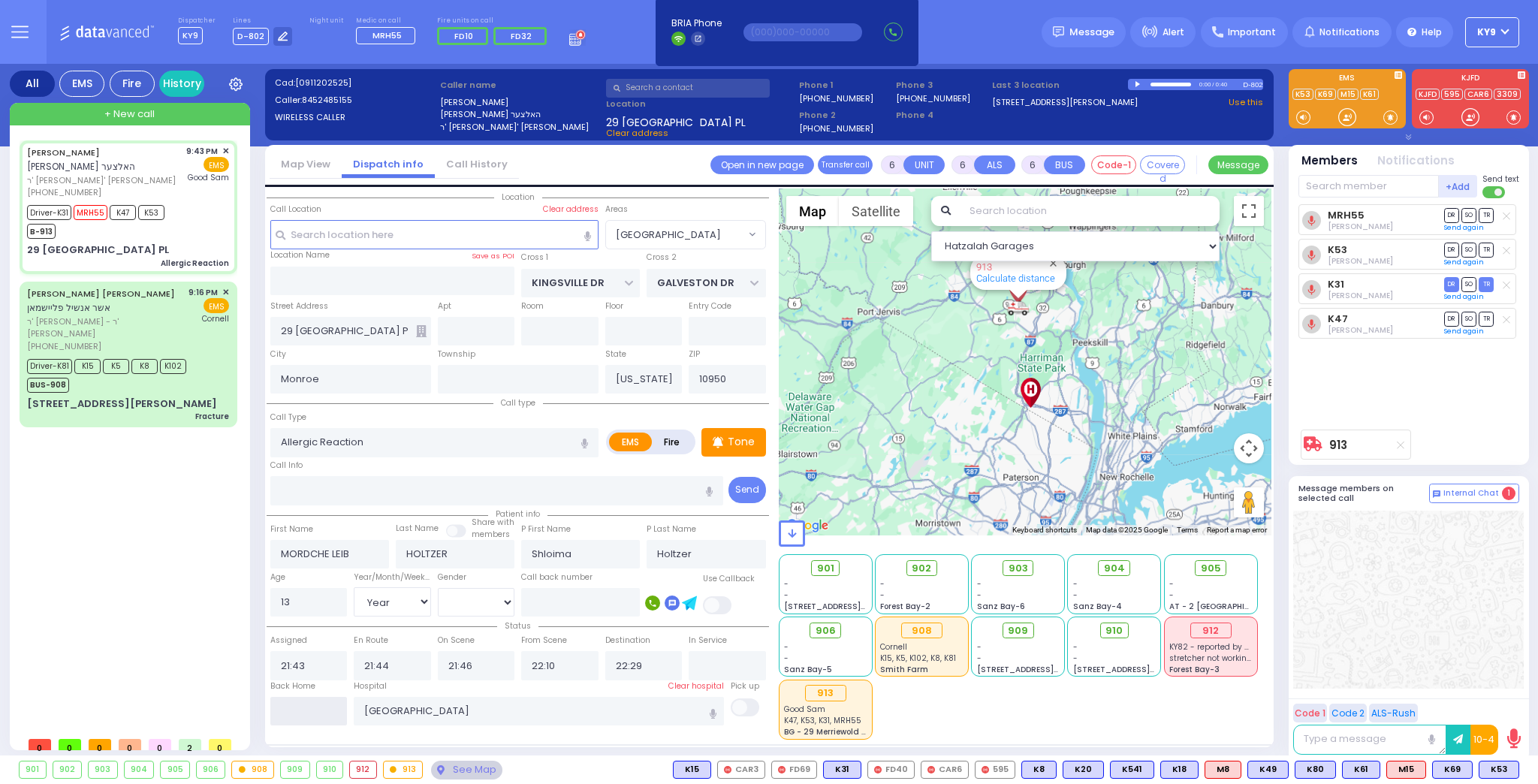
click at [310, 701] on input "text" at bounding box center [309, 711] width 77 height 29
type input "23:24"
select select
radio input "true"
select select
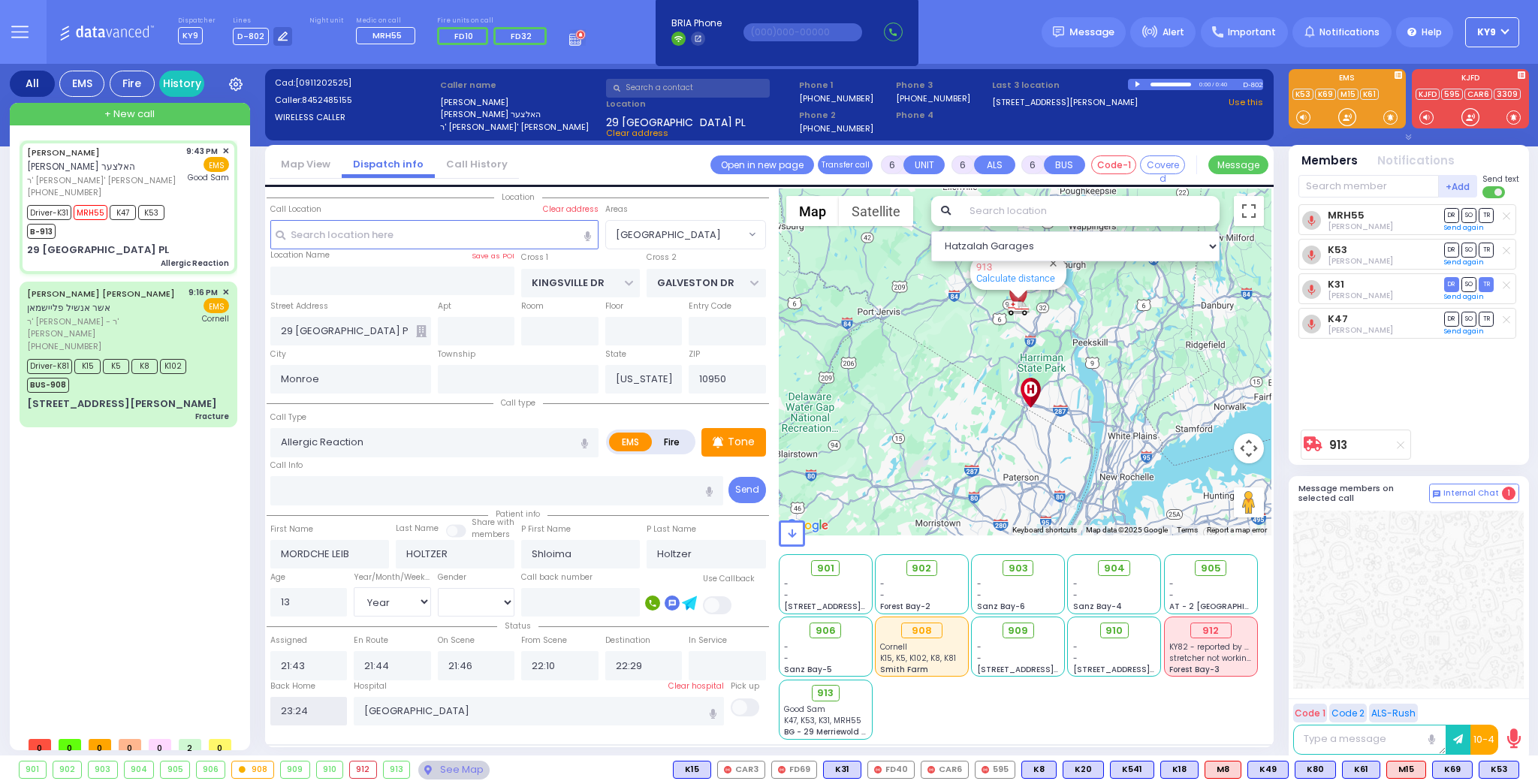
select select
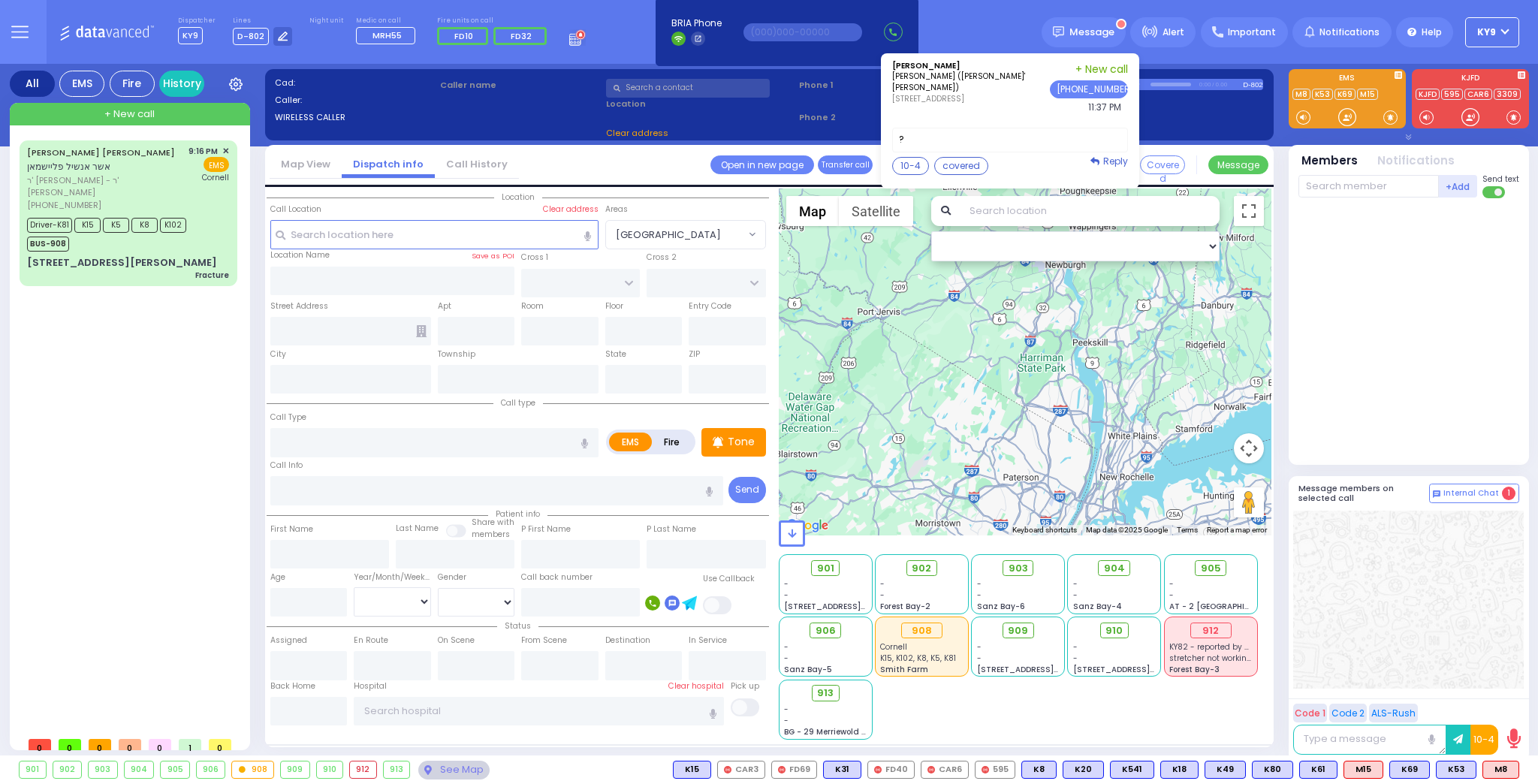
click at [1044, 135] on label "?" at bounding box center [1011, 140] width 236 height 25
click at [1100, 157] on icon at bounding box center [1095, 161] width 9 height 9
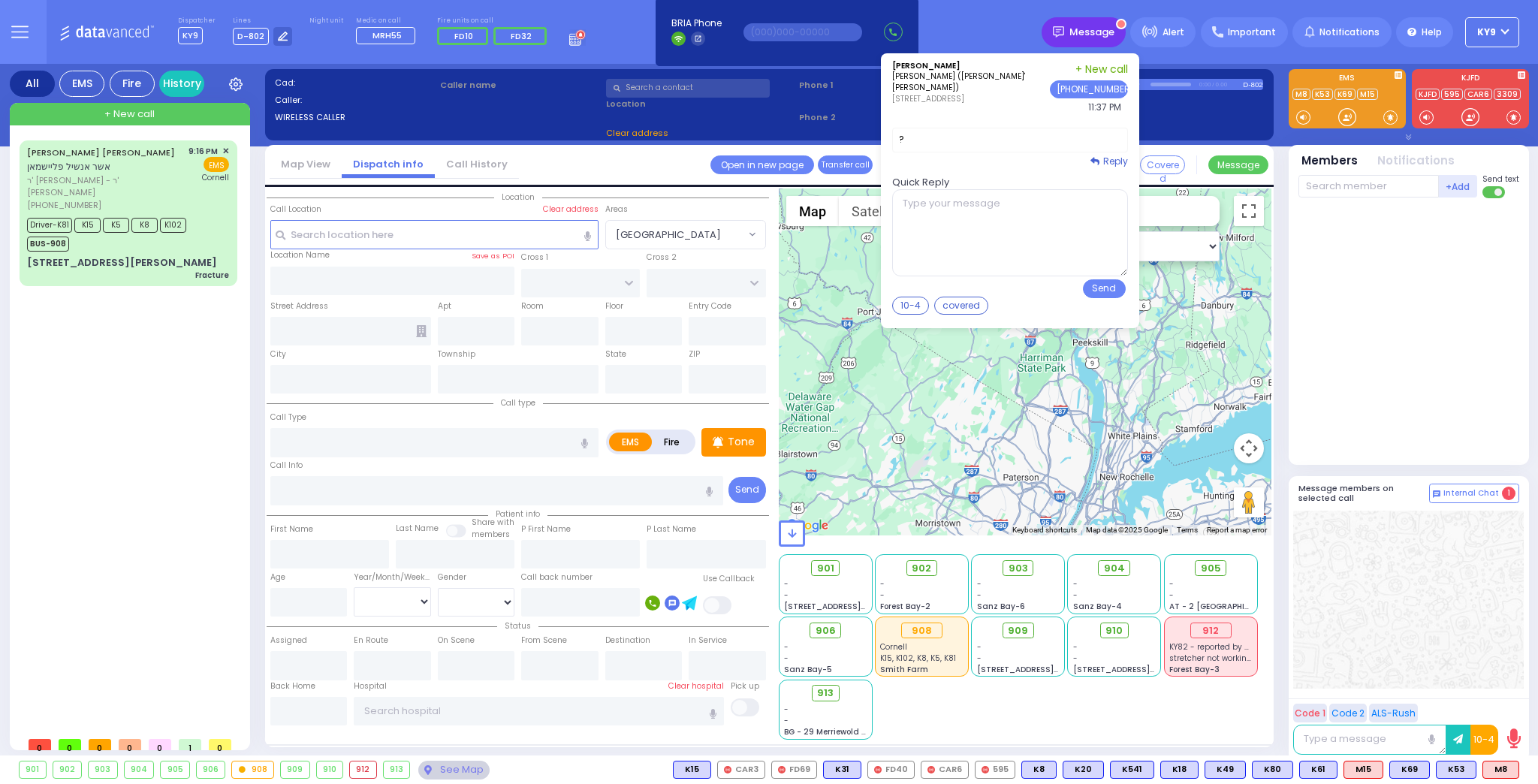
click at [1115, 31] on span "Message" at bounding box center [1092, 32] width 45 height 15
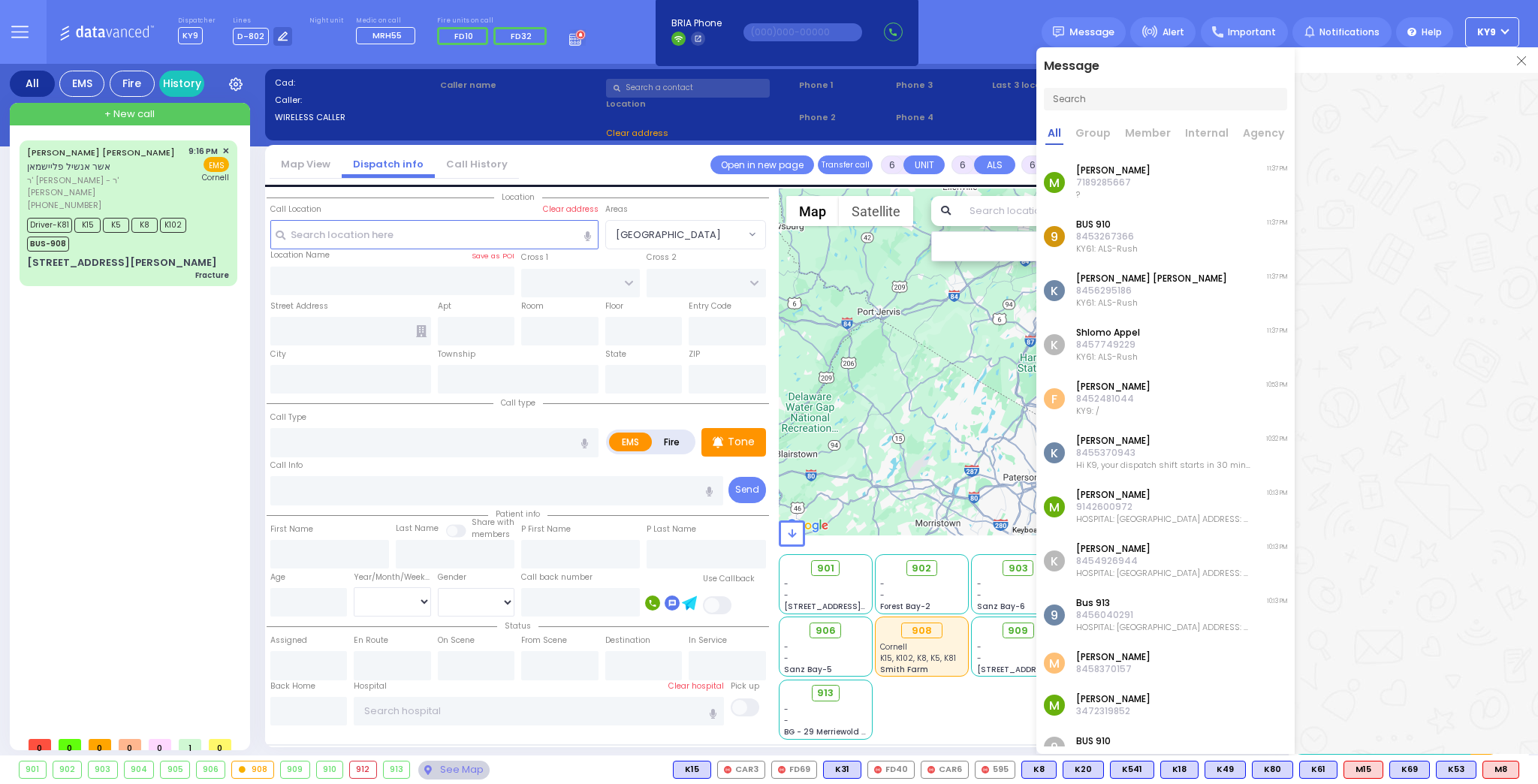
click at [1522, 58] on img at bounding box center [1522, 61] width 9 height 9
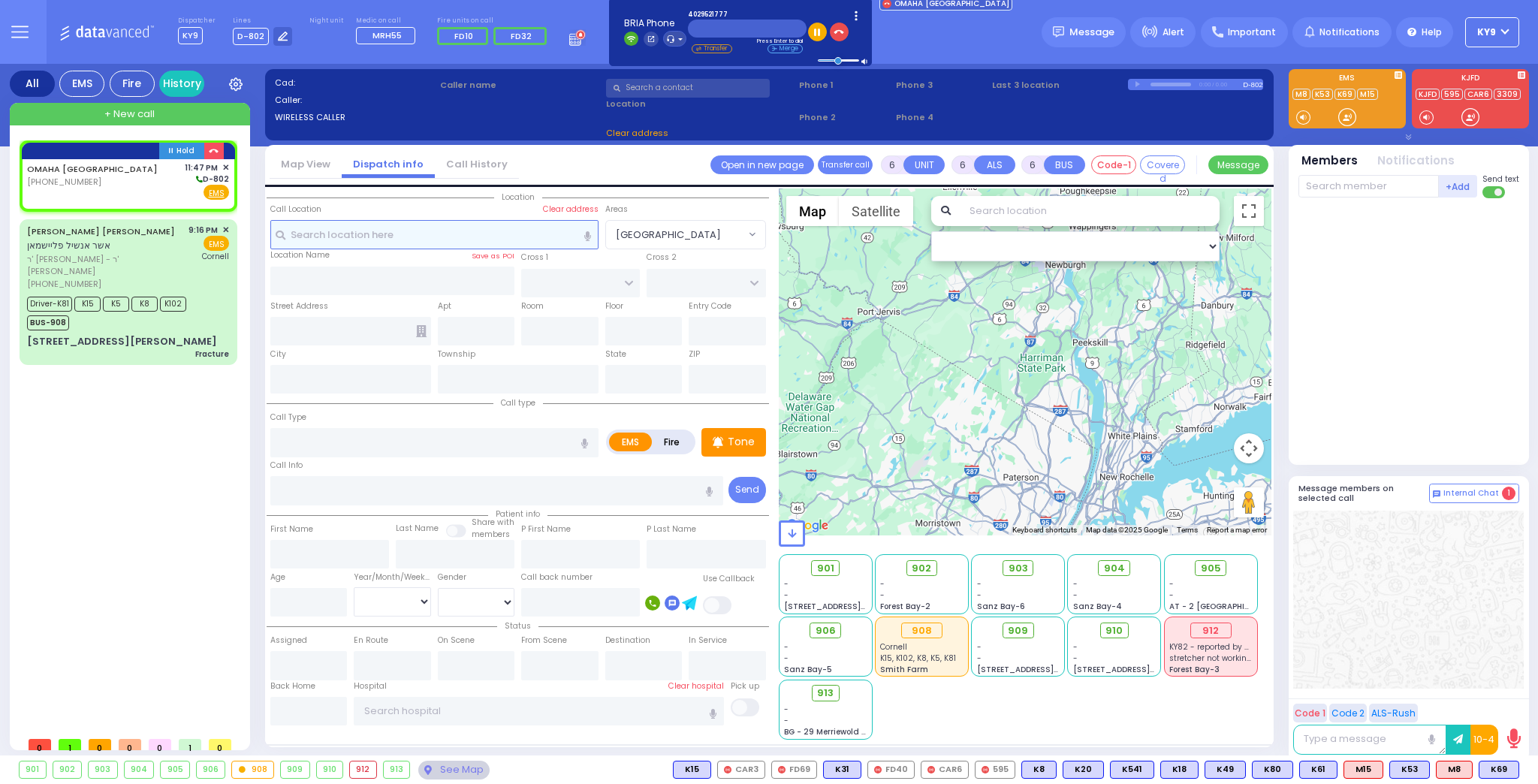
type input "2"
type input "1"
select select
radio input "true"
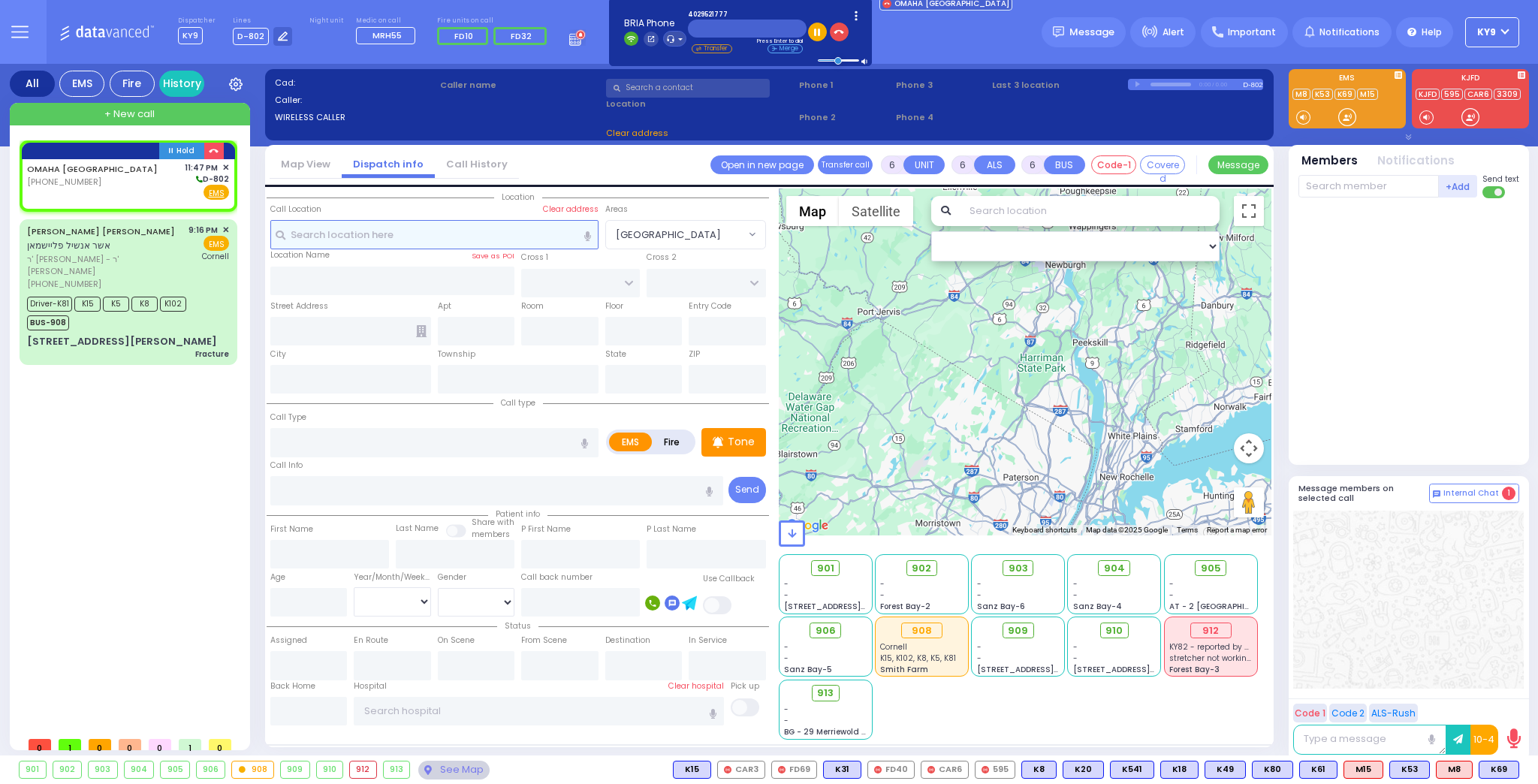
select select
type input "23:47"
select select "Hatzalah Garages"
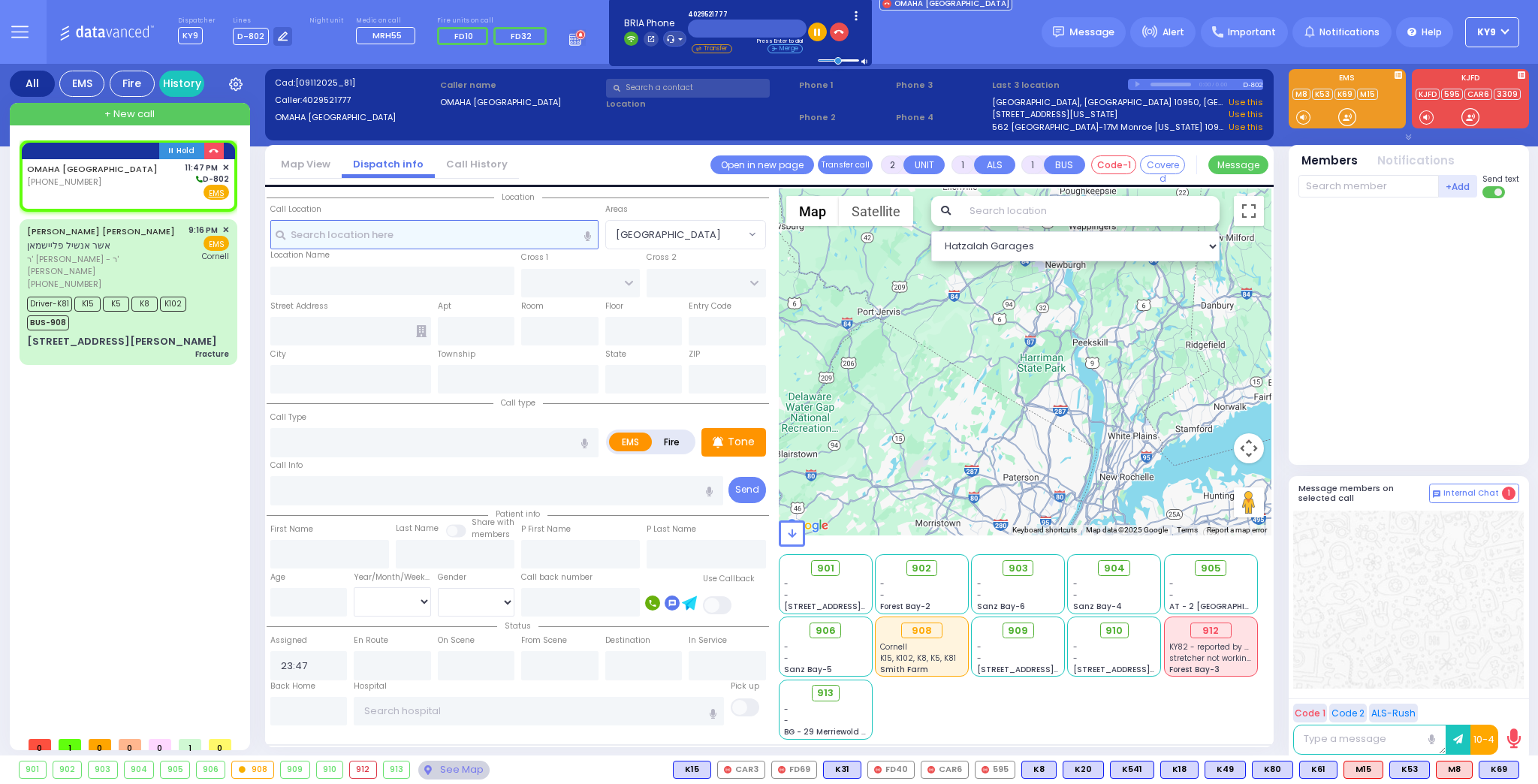
select select
radio input "true"
select select
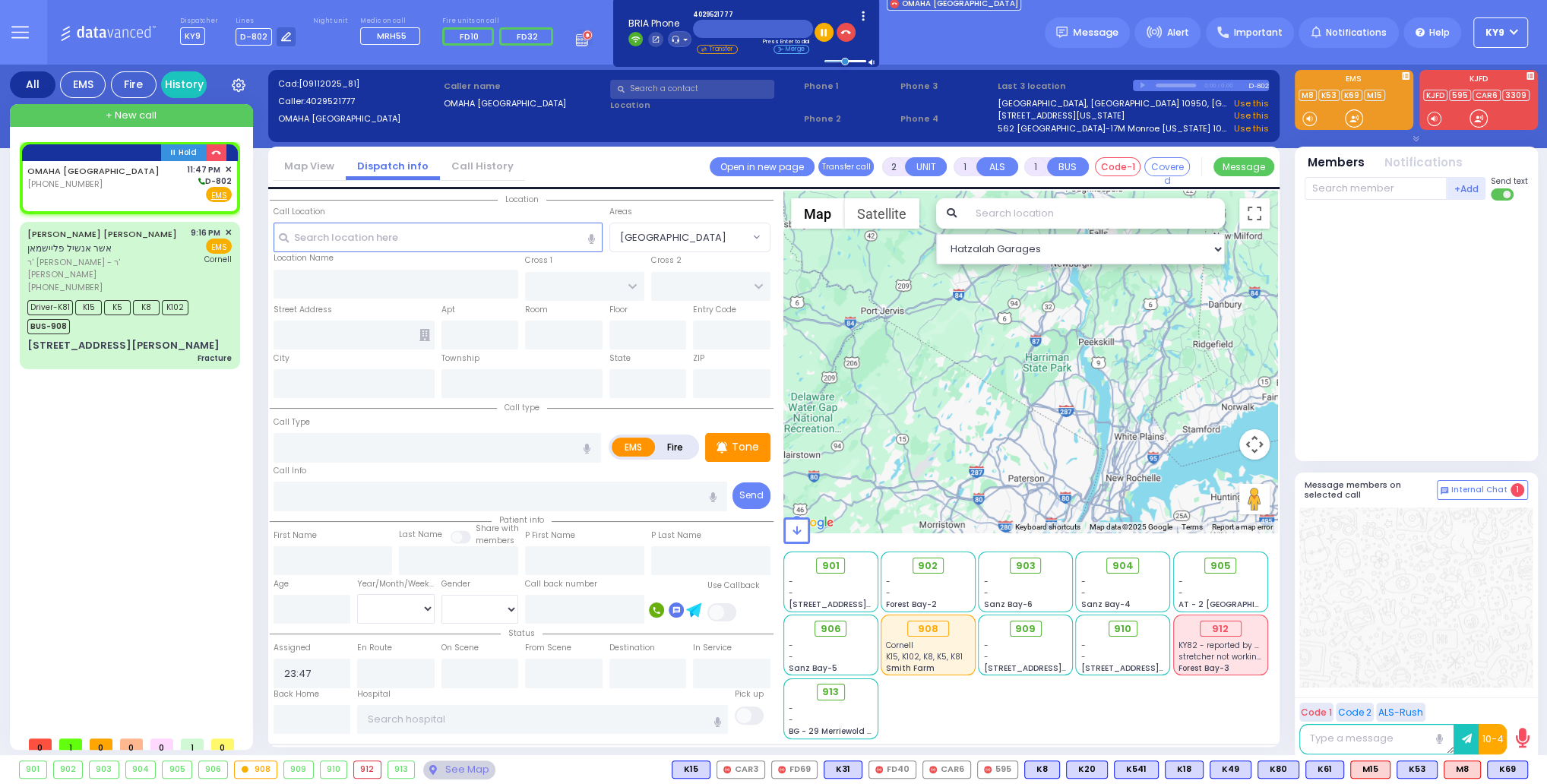
select select "Hatzalah Garages"
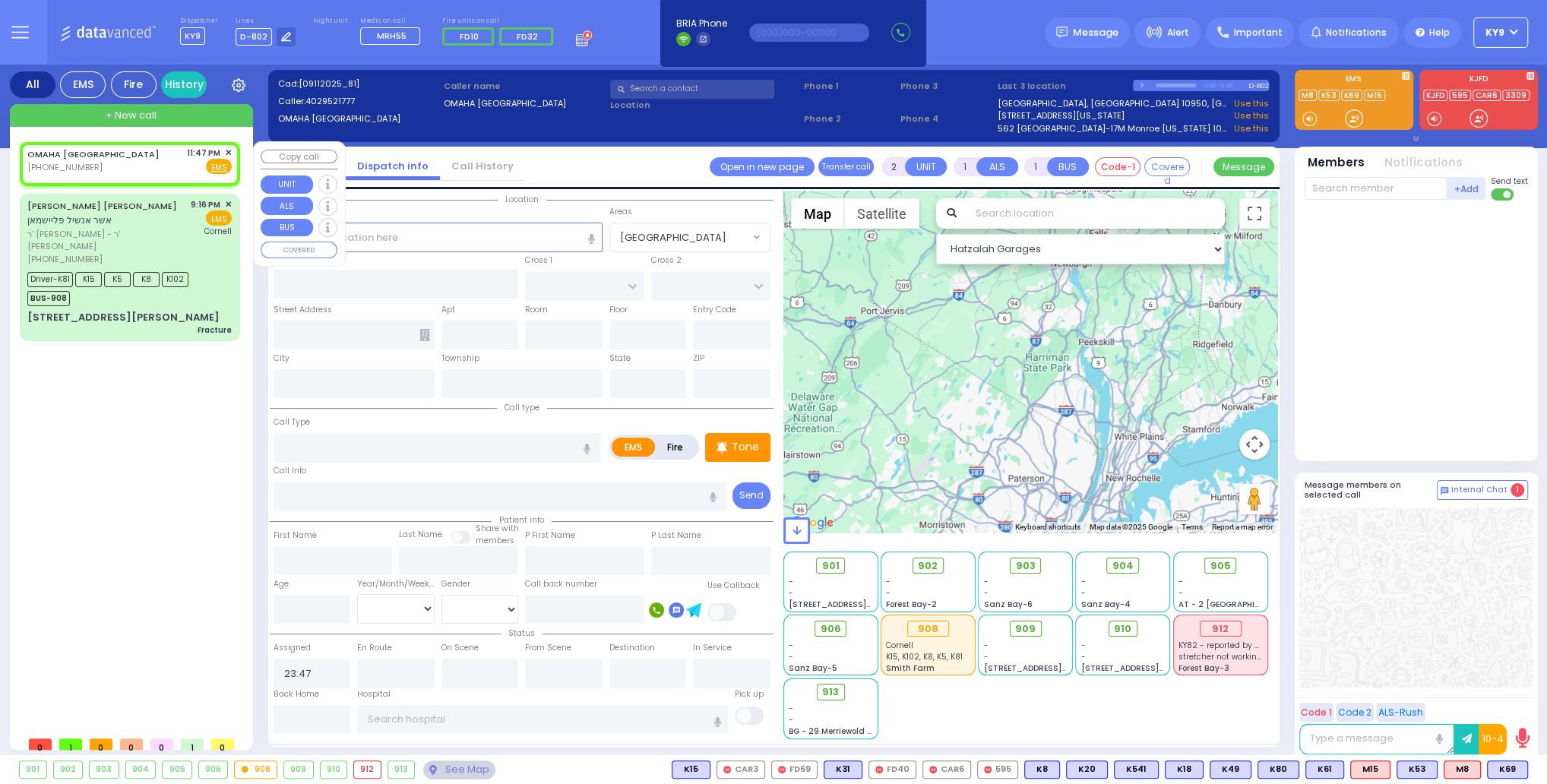
select select
radio input "true"
select select
select select "Hatzalah Garages"
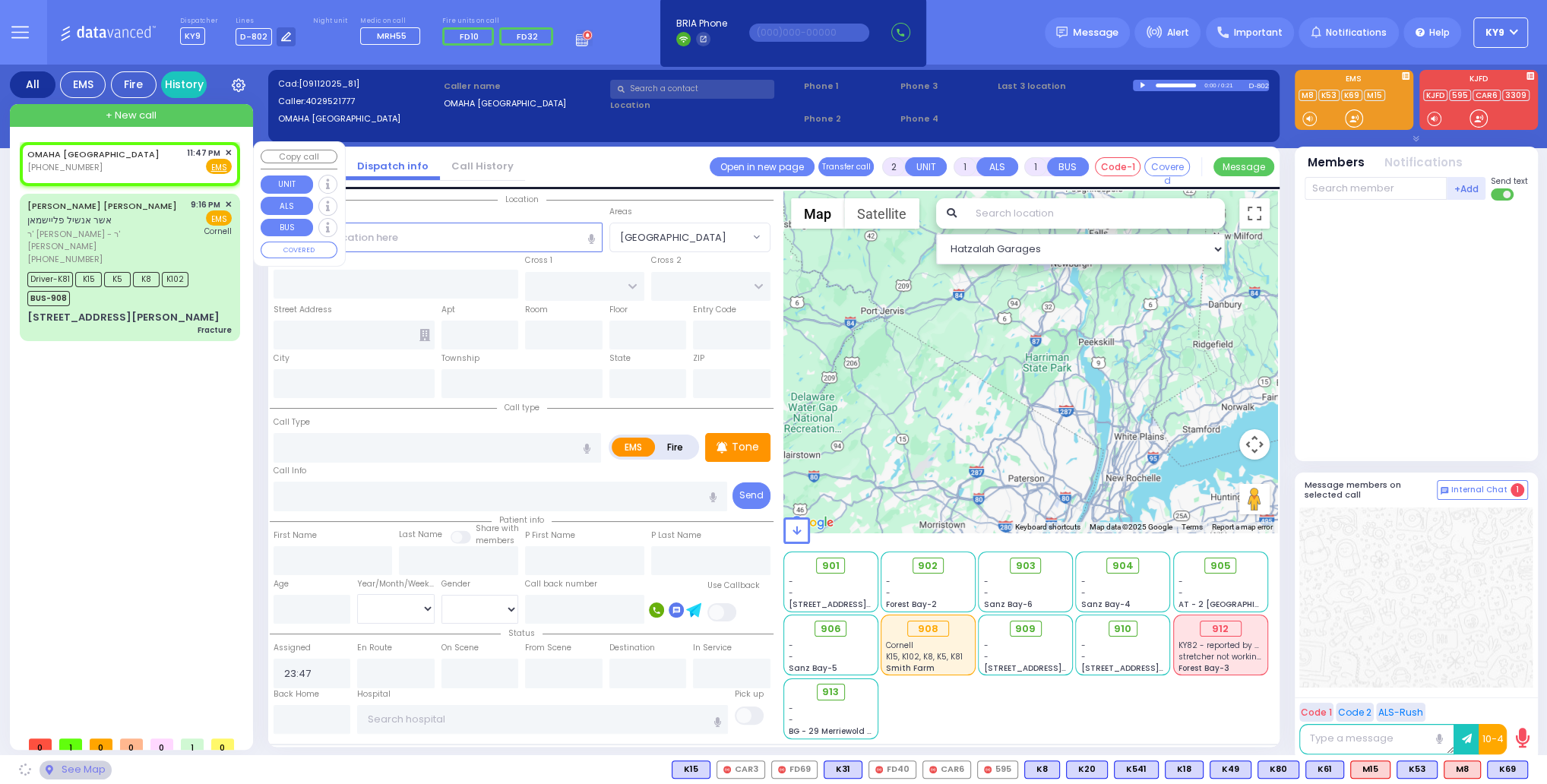
click at [229, 151] on span "✕" at bounding box center [228, 153] width 7 height 13
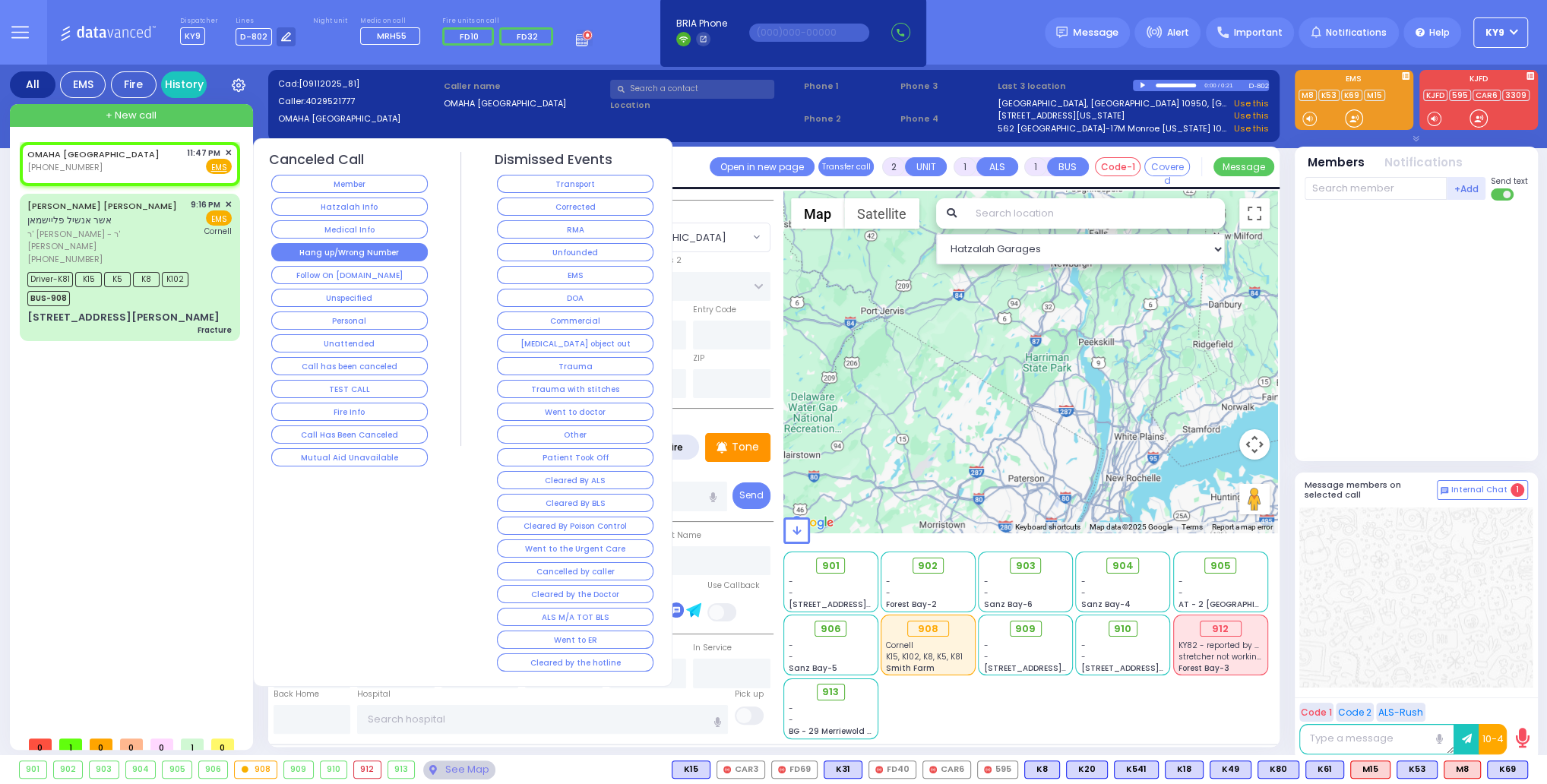
click at [284, 247] on button "Hang up/Wrong Number" at bounding box center [349, 252] width 156 height 18
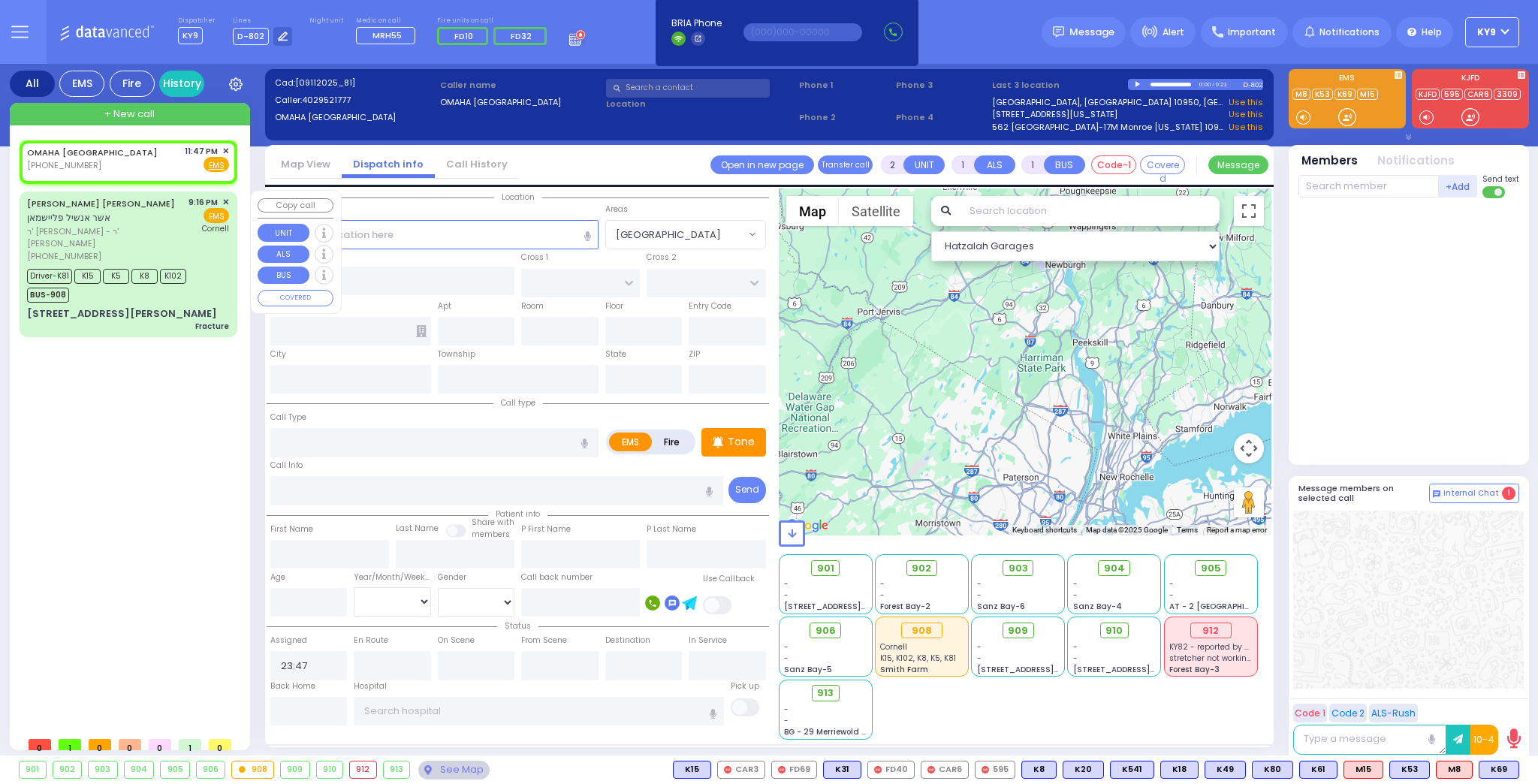
select select
radio input "true"
select select
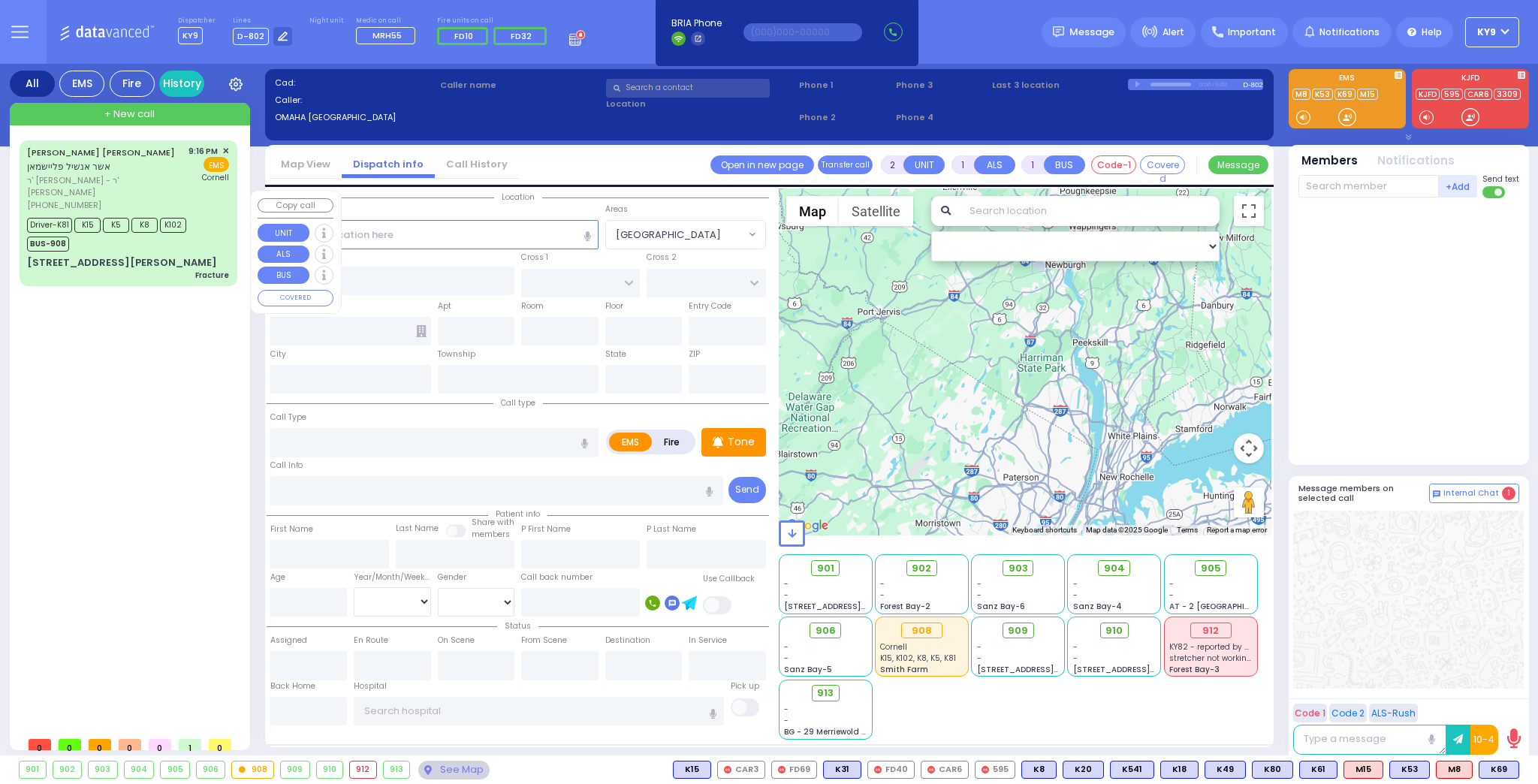
select select
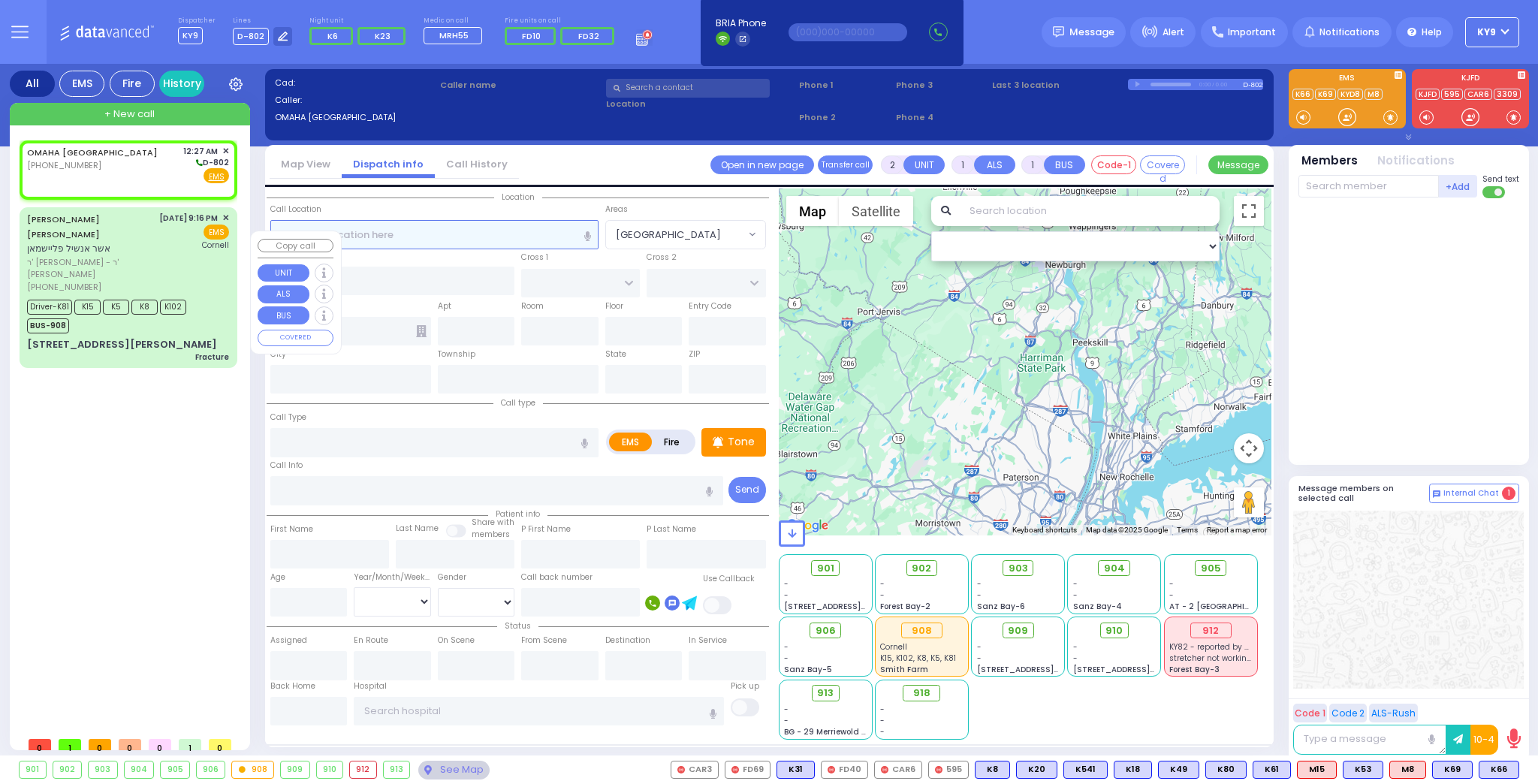
select select
radio input "true"
select select
type input "00:27"
select select "Hatzalah Garages"
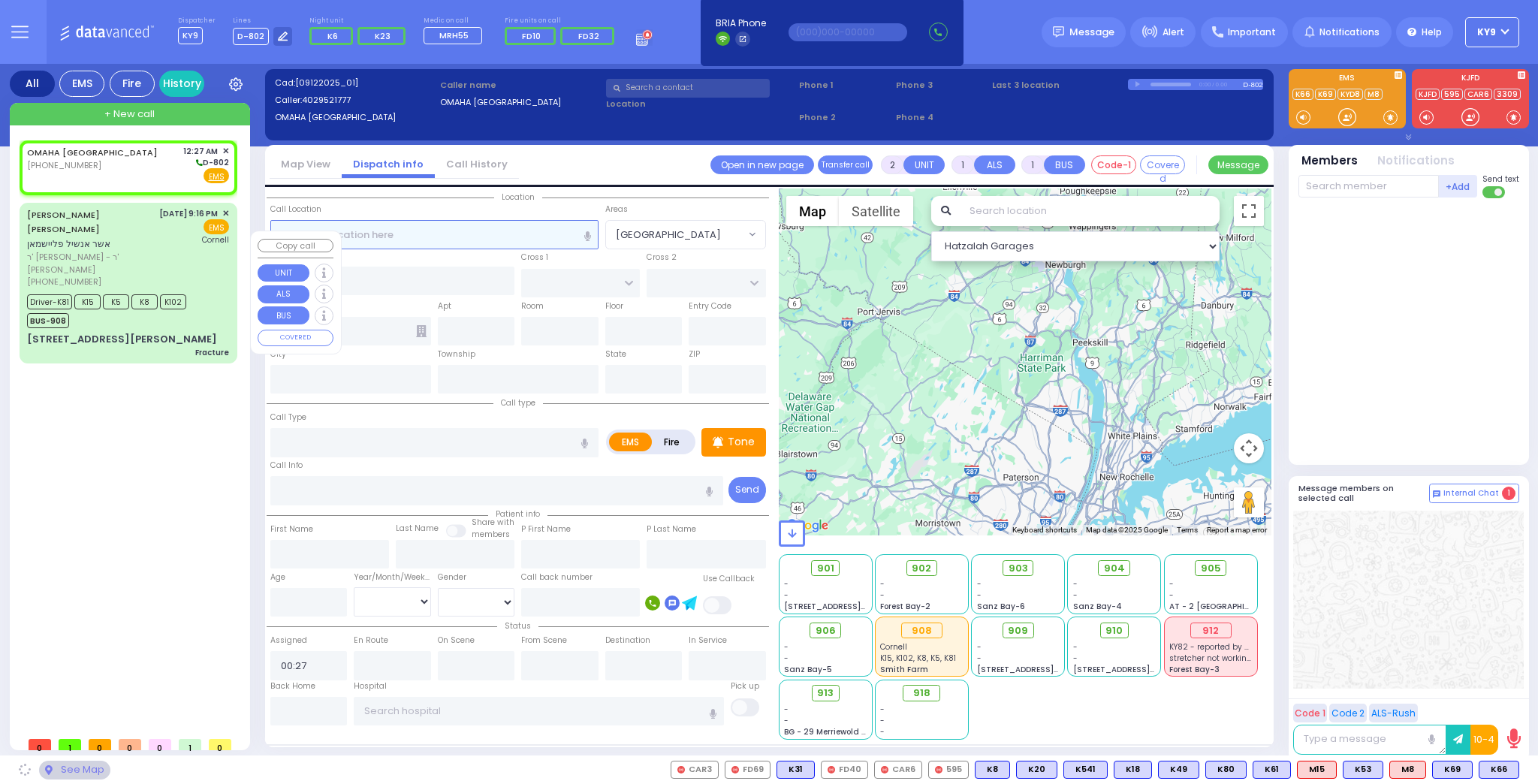
select select
radio input "true"
select select
select select "Hatzalah Garages"
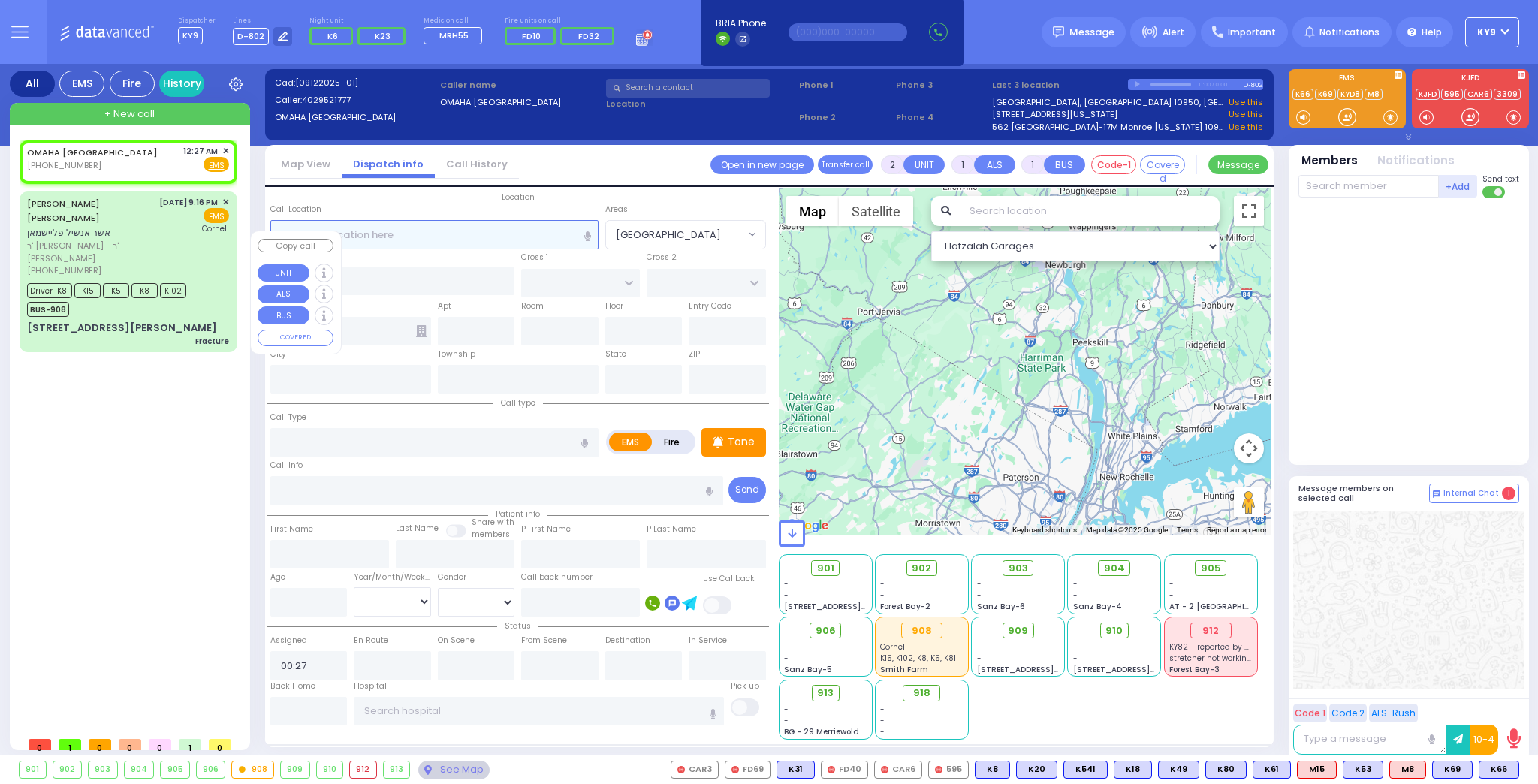
select select
radio input "true"
select select
select select "Hatzalah Garages"
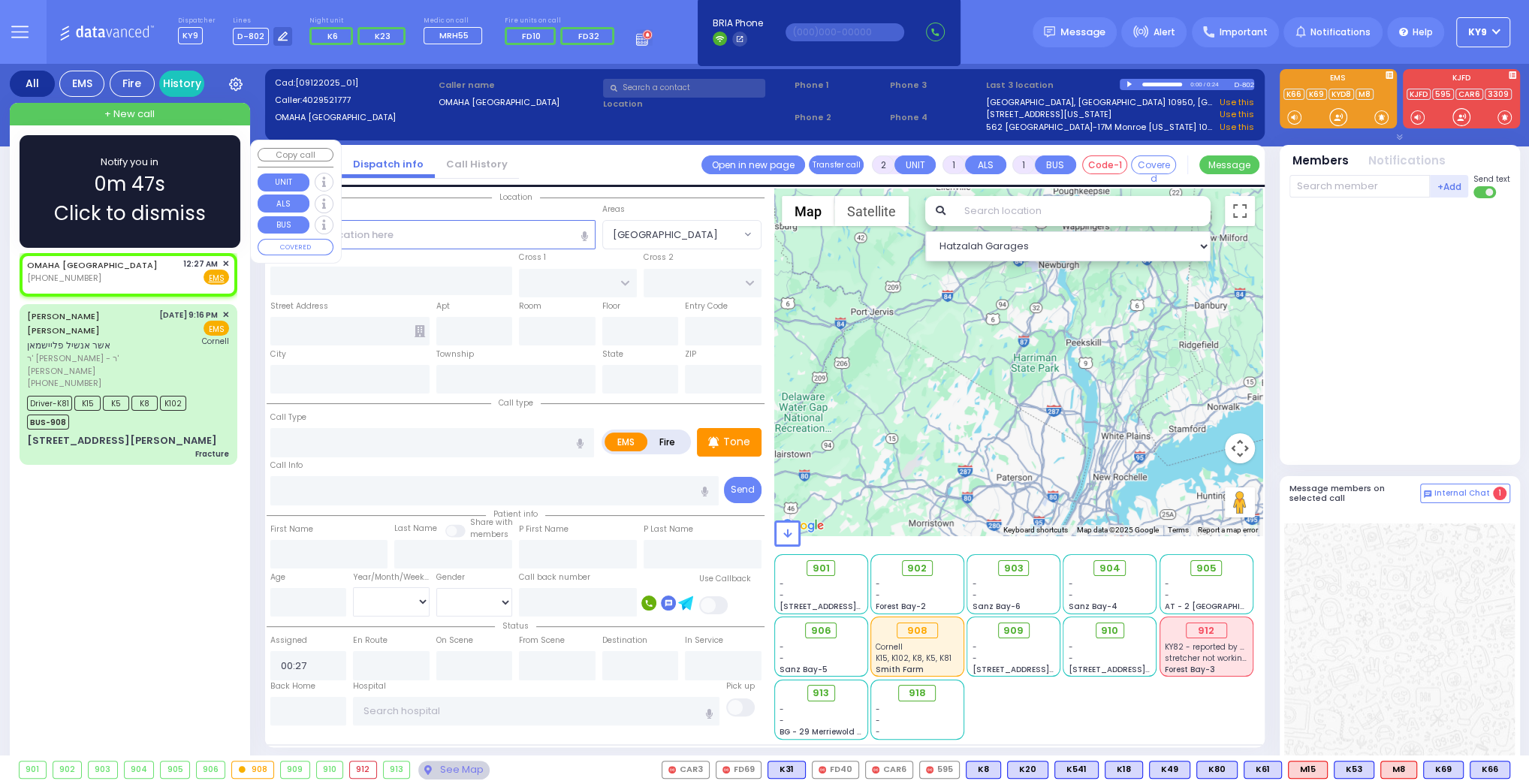
click at [182, 220] on span "Click to dismiss" at bounding box center [129, 213] width 152 height 29
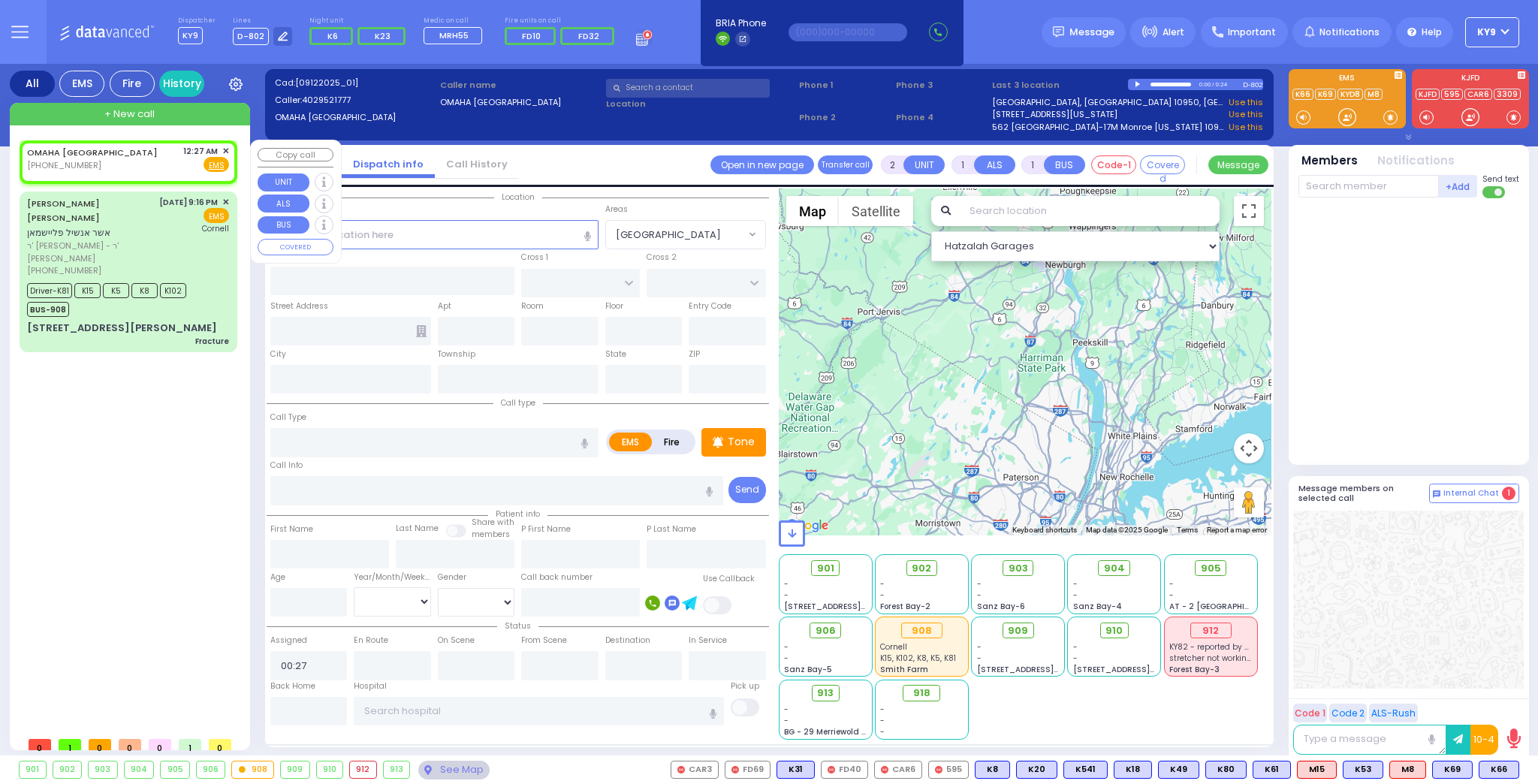
click at [225, 150] on span "✕" at bounding box center [226, 151] width 7 height 13
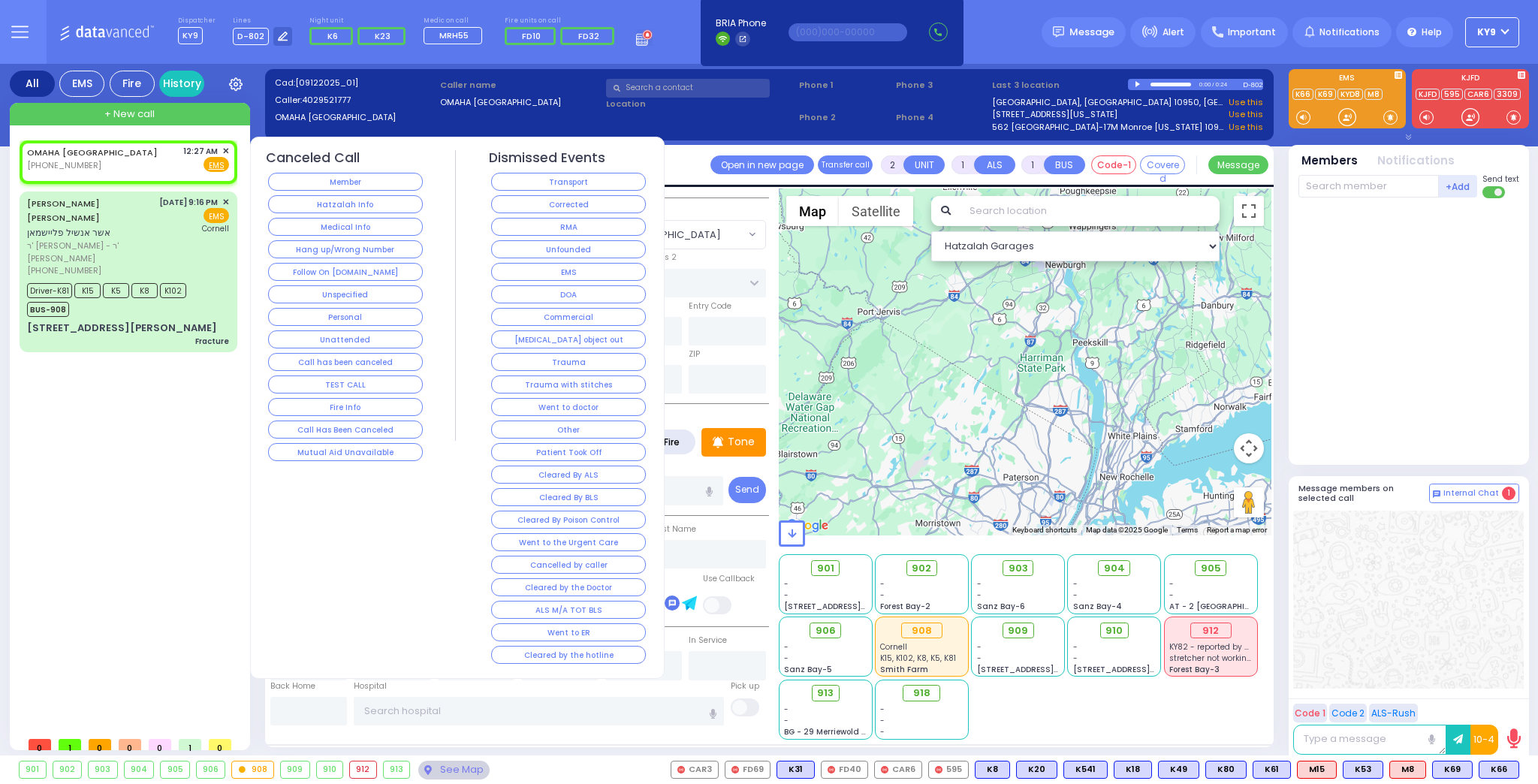
click at [310, 243] on button "Hang up/Wrong Number" at bounding box center [345, 249] width 154 height 18
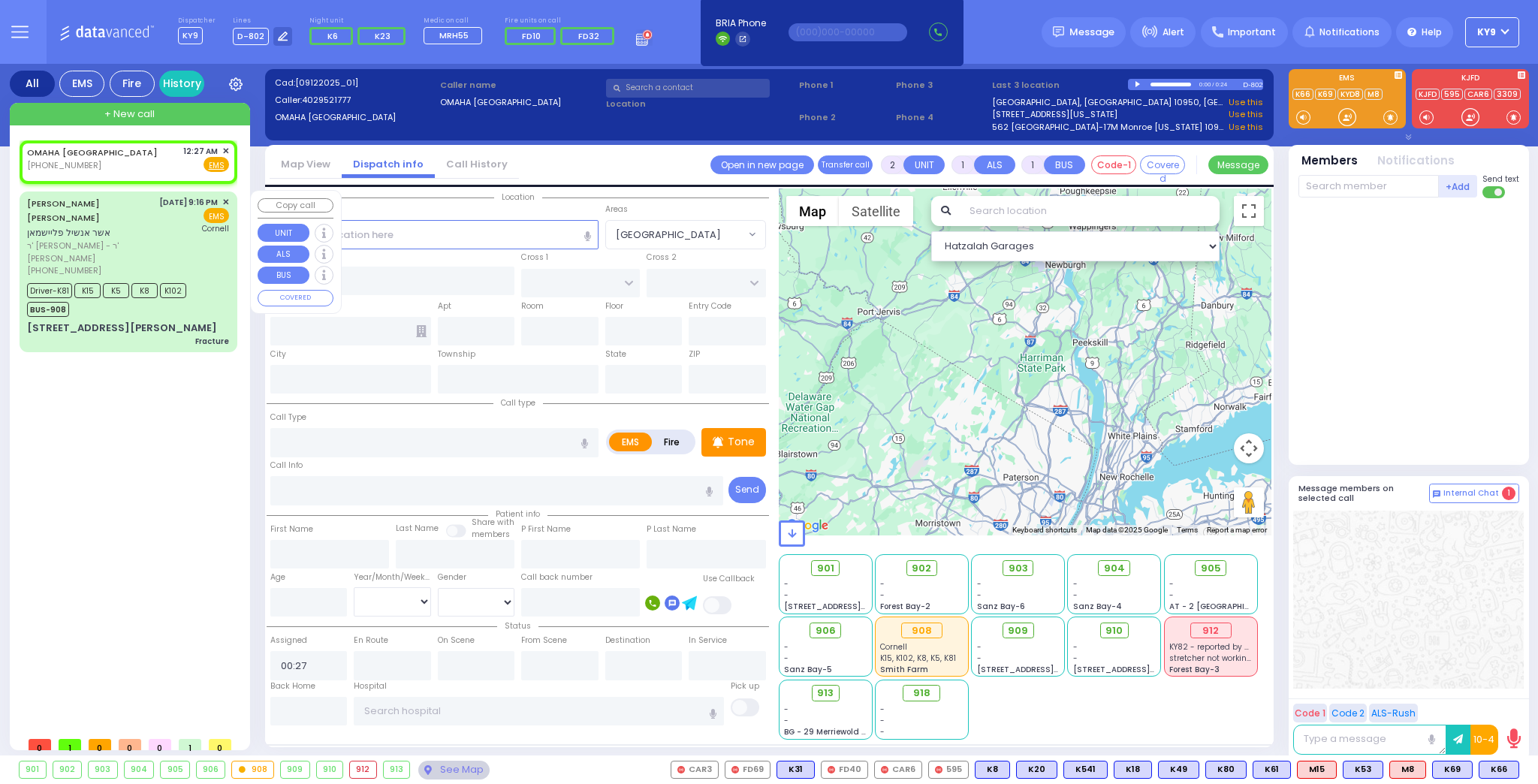
select select
radio input "true"
select select
